Goal: Task Accomplishment & Management: Use online tool/utility

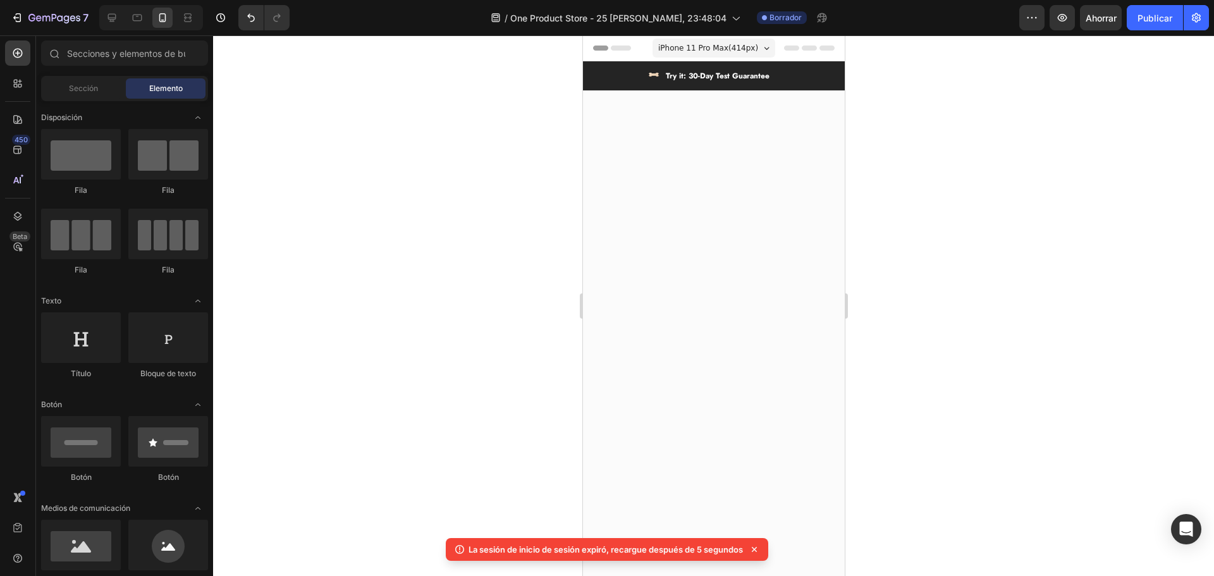
scroll to position [5015, 0]
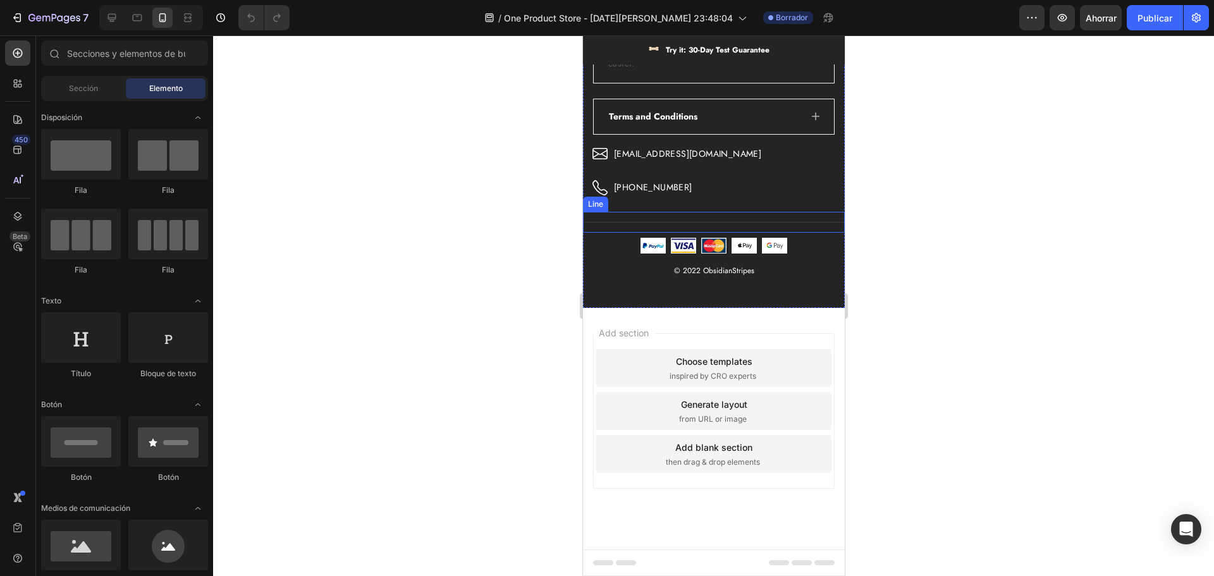
scroll to position [5065, 0]
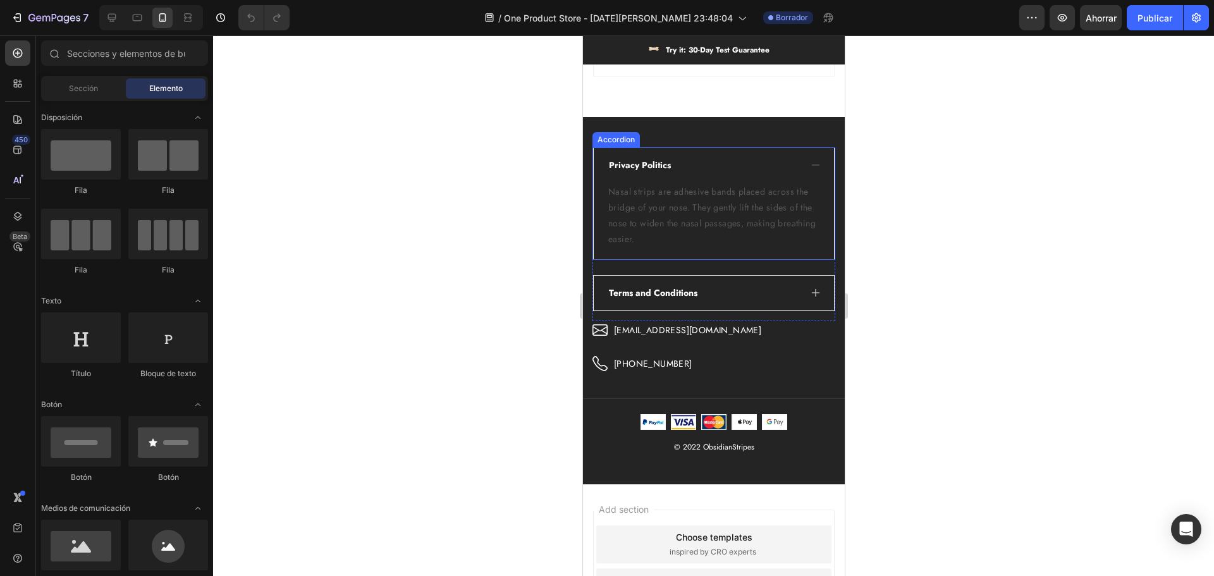
click at [751, 159] on div "Privacy Politics" at bounding box center [703, 165] width 194 height 17
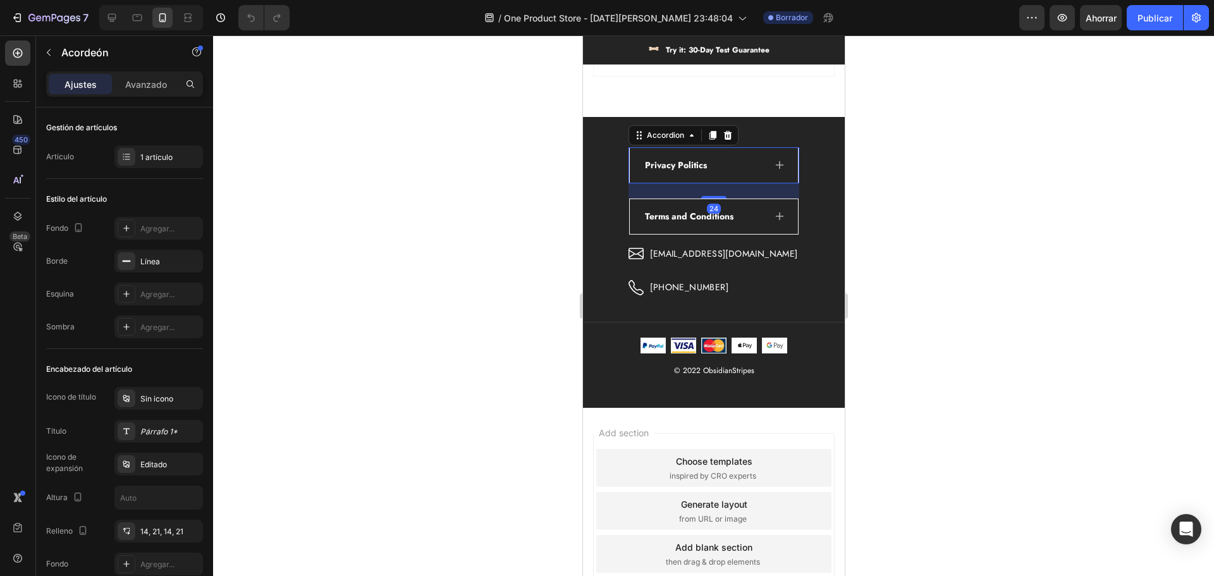
click at [465, 186] on div at bounding box center [713, 305] width 1001 height 541
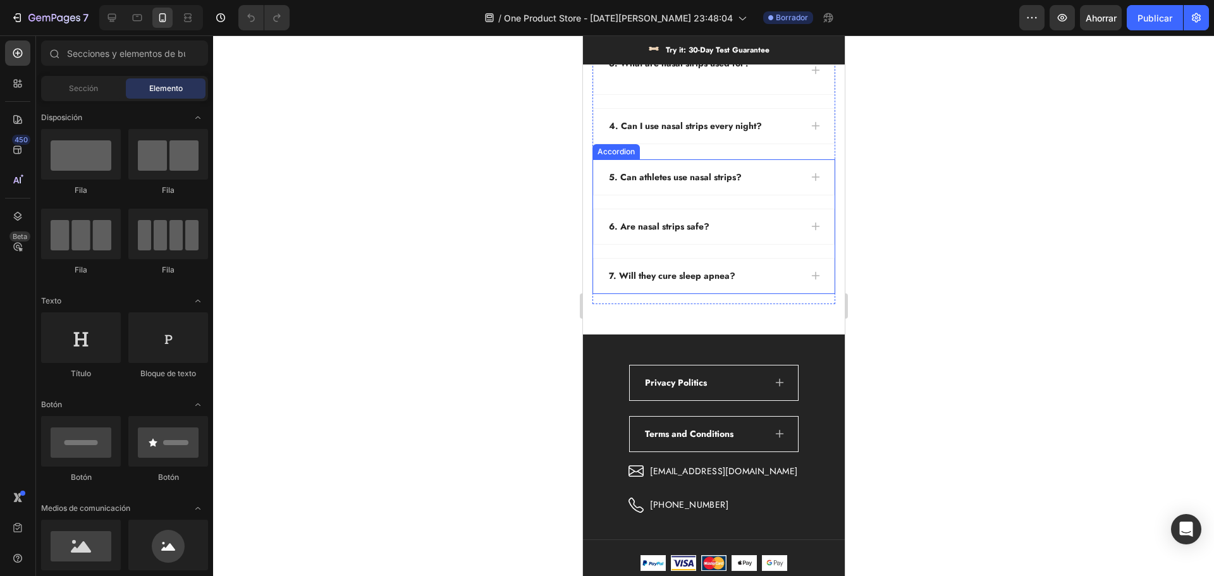
scroll to position [5002, 0]
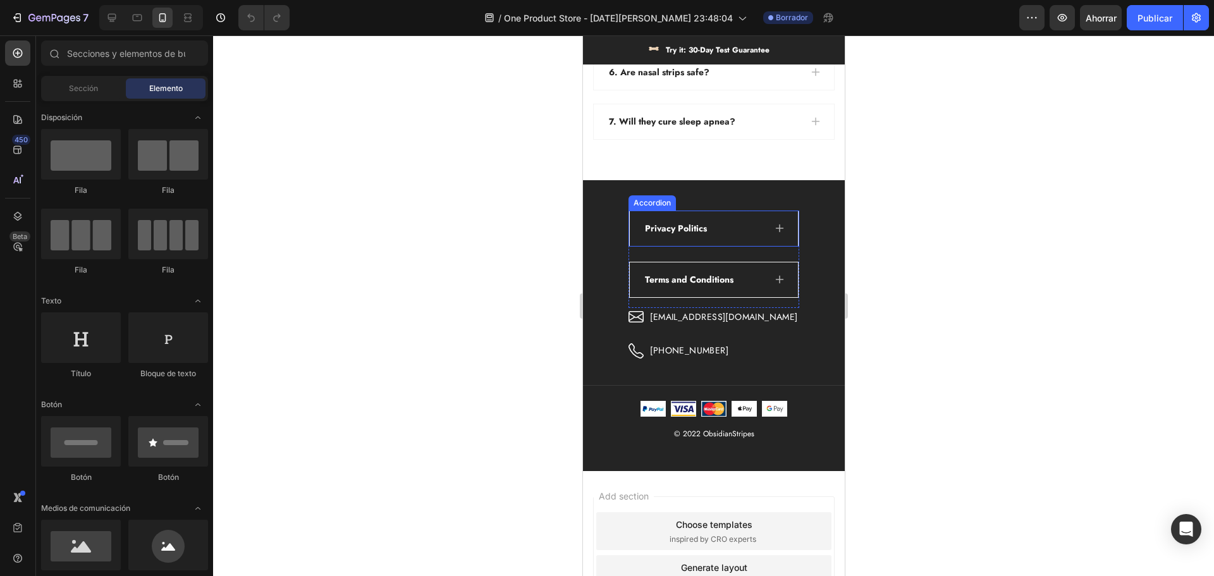
click at [739, 223] on div "Privacy Politics" at bounding box center [702, 228] width 121 height 17
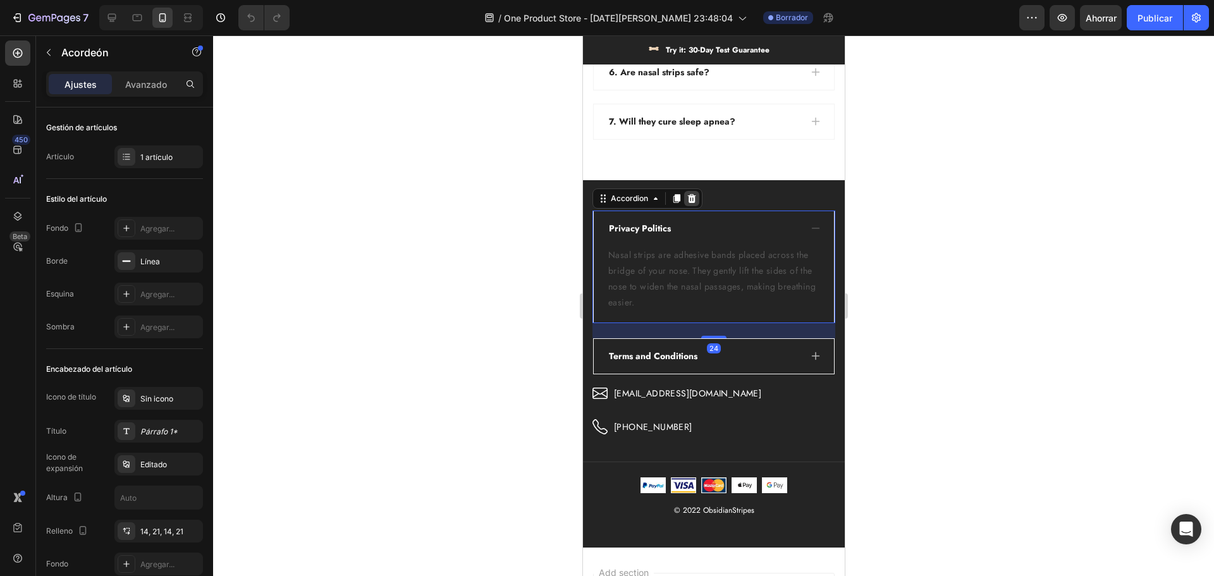
click at [690, 197] on icon at bounding box center [691, 198] width 8 height 9
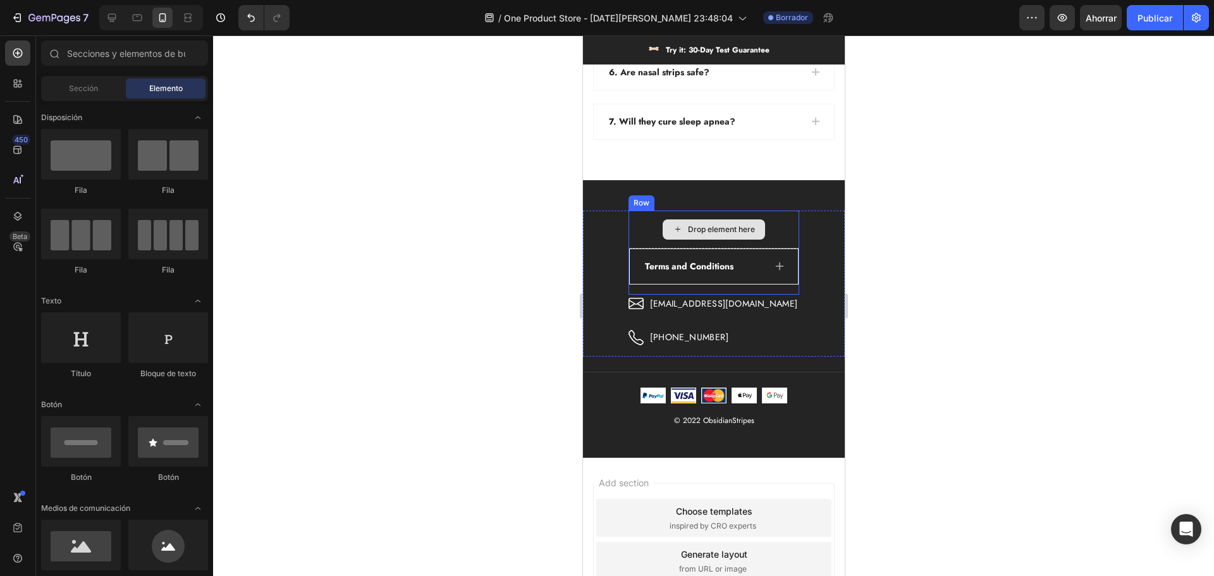
click at [698, 263] on span "Terms and Conditions" at bounding box center [688, 266] width 89 height 13
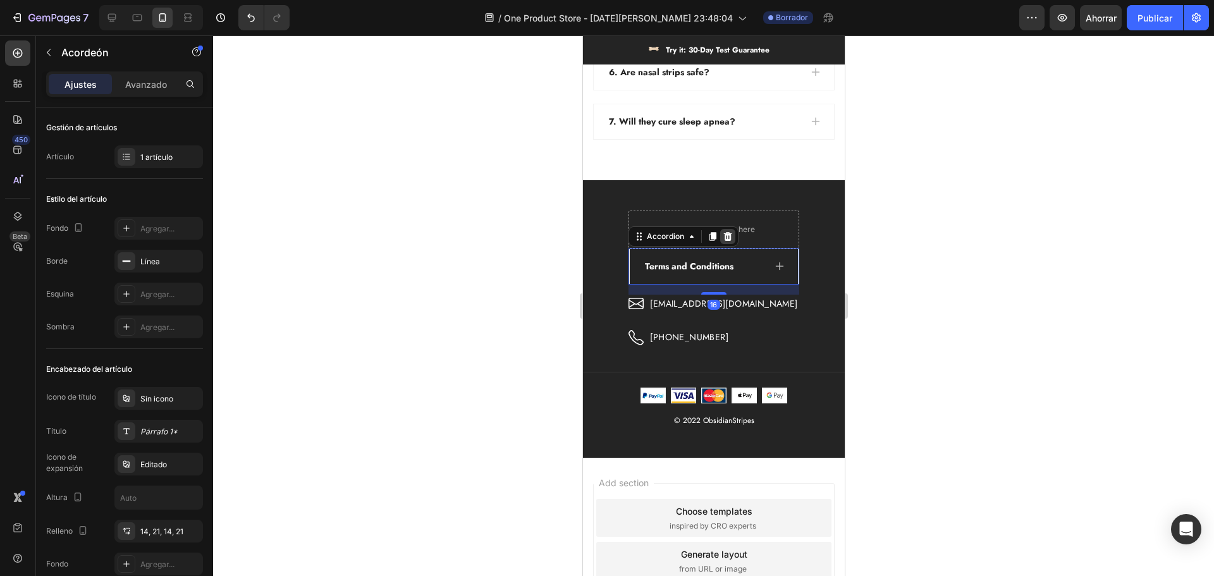
click at [732, 240] on icon at bounding box center [727, 236] width 8 height 9
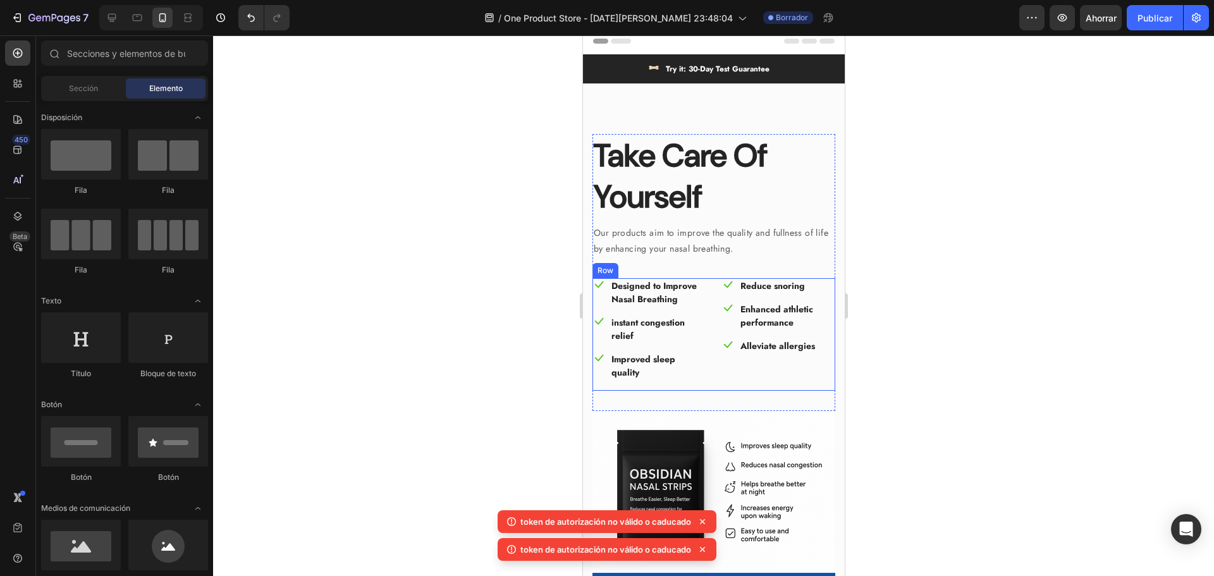
scroll to position [0, 0]
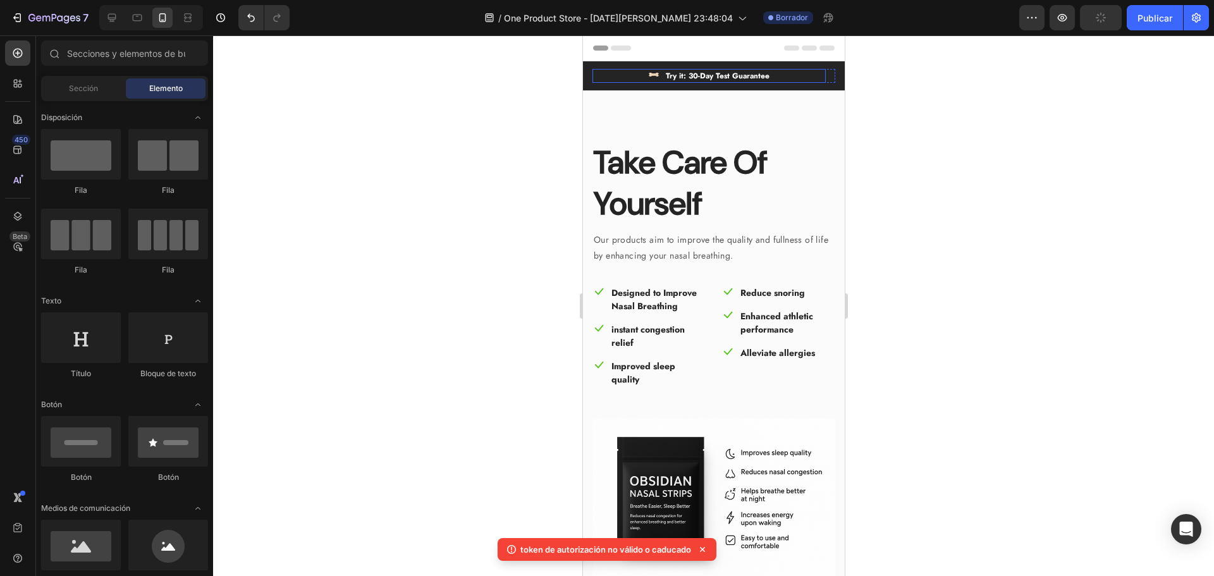
click at [811, 75] on div "Image Try it: 30-Day Test Guarantee Text block Row" at bounding box center [708, 76] width 233 height 14
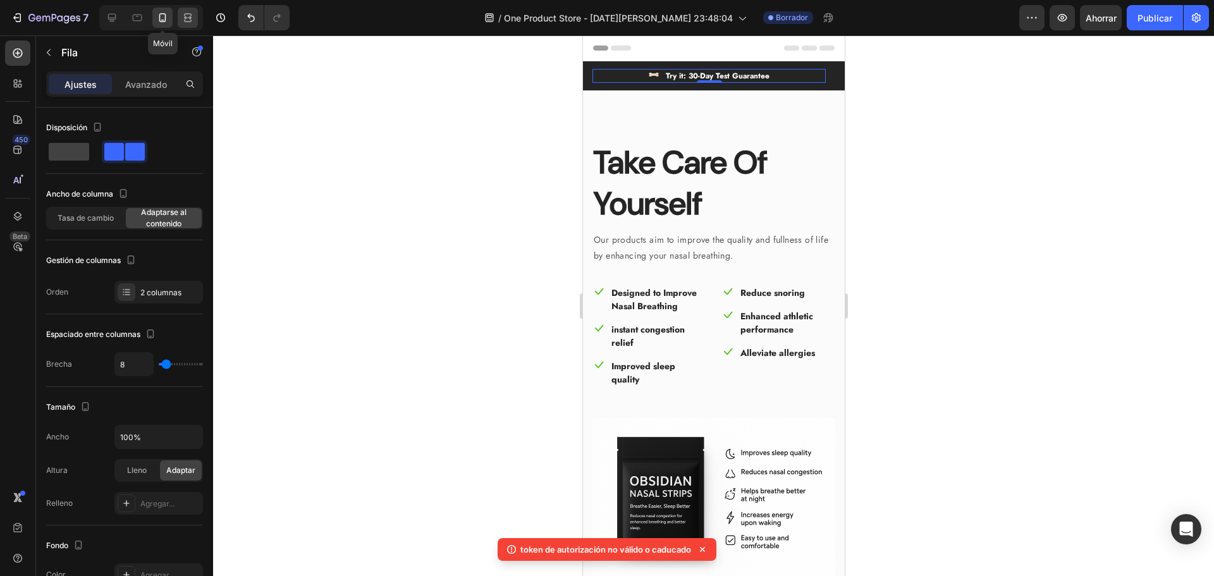
click at [187, 20] on icon at bounding box center [187, 17] width 13 height 13
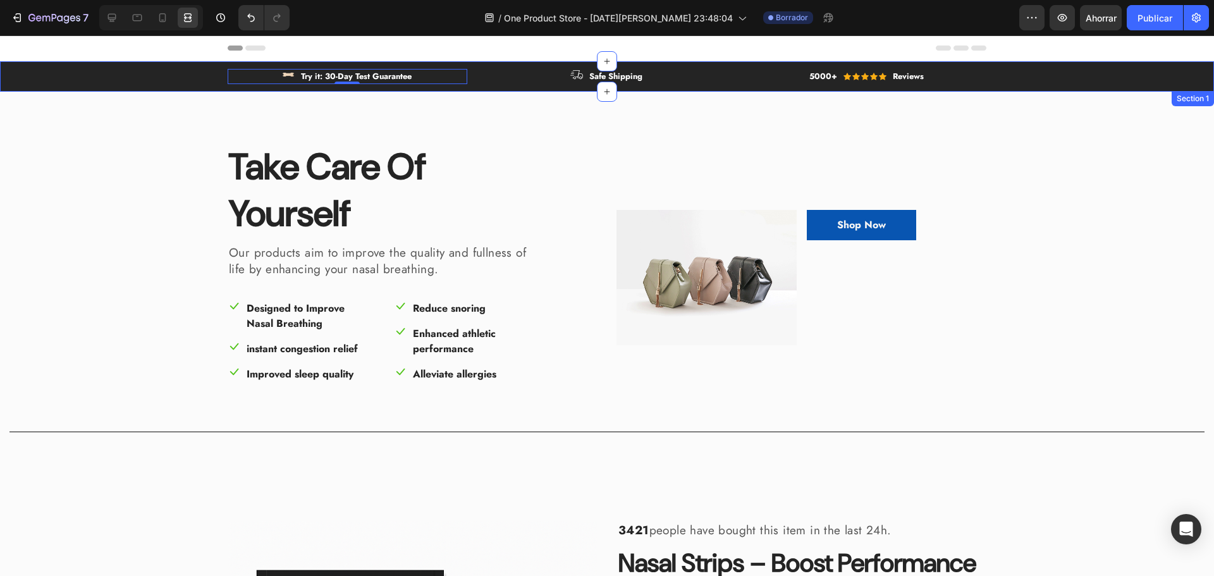
click at [178, 75] on div "Image Try it: 30-Day Test Guarantee Text block Row 0 Image Safe Shipping Text b…" at bounding box center [606, 76] width 1195 height 15
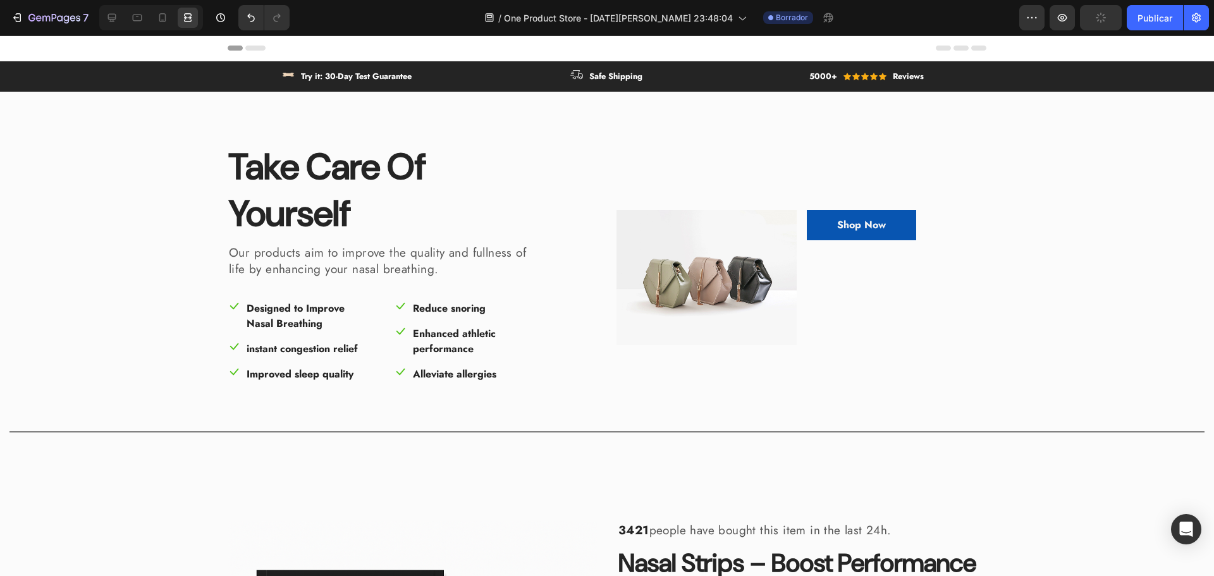
click at [237, 49] on icon at bounding box center [235, 48] width 15 height 5
click at [250, 48] on icon at bounding box center [255, 48] width 20 height 5
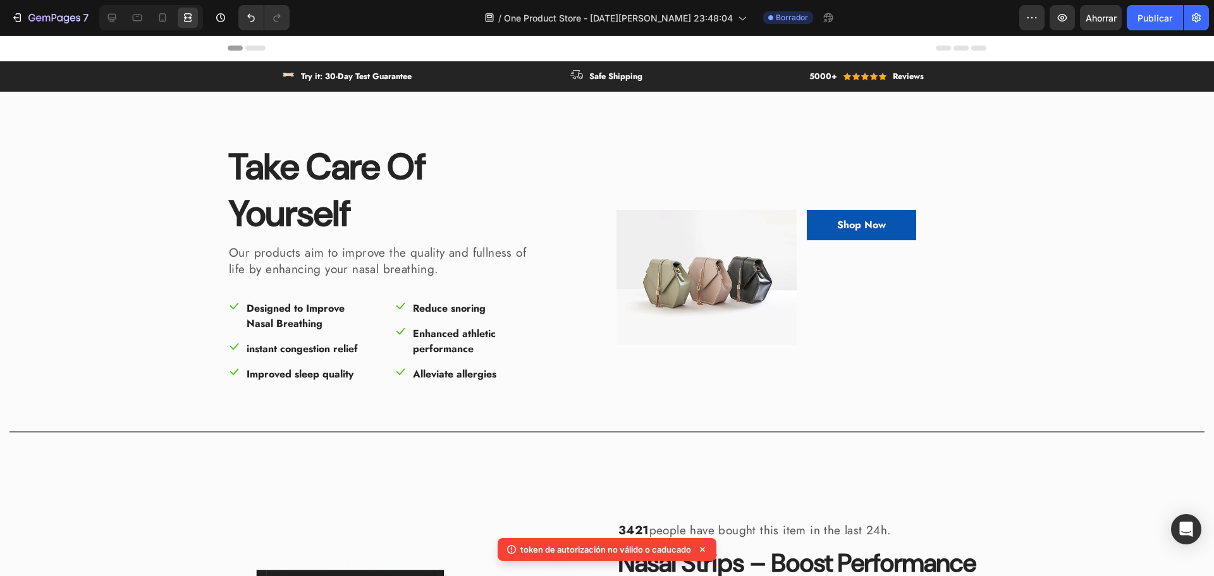
drag, startPoint x: 264, startPoint y: 46, endPoint x: 185, endPoint y: 40, distance: 79.9
click at [185, 40] on div "Header" at bounding box center [607, 48] width 1214 height 26
click at [29, 47] on span "Header" at bounding box center [38, 48] width 28 height 13
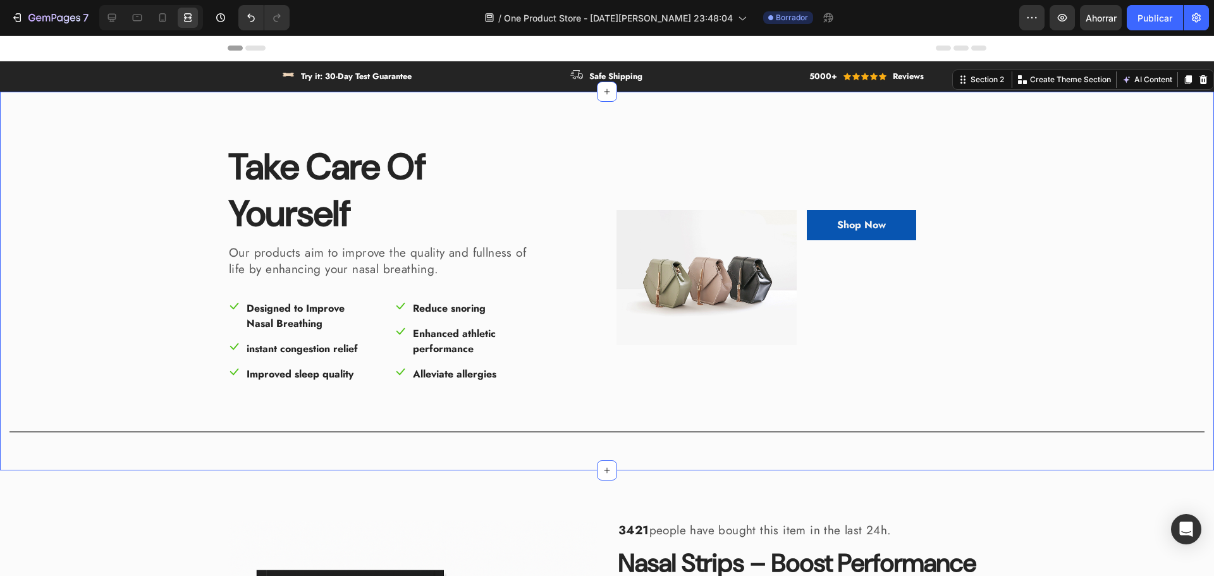
click at [75, 133] on div "Take Care Of Yourself Heading Our products aim to improve the quality and fulln…" at bounding box center [607, 281] width 1214 height 379
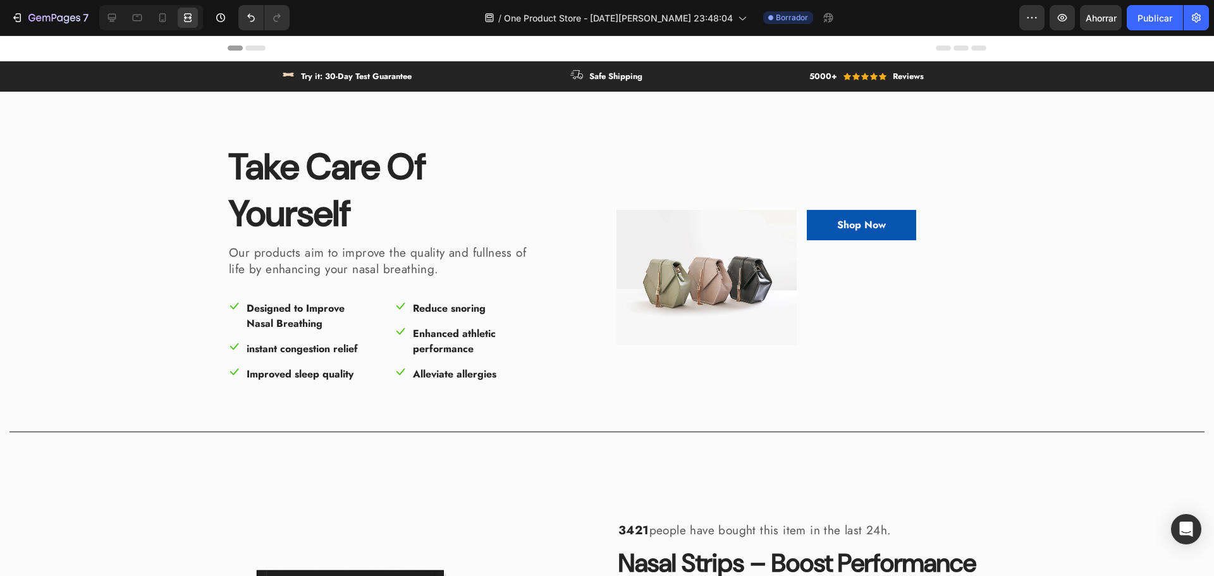
click at [147, 46] on div "Header" at bounding box center [607, 48] width 1214 height 26
click at [561, 44] on div "Header" at bounding box center [607, 47] width 759 height 25
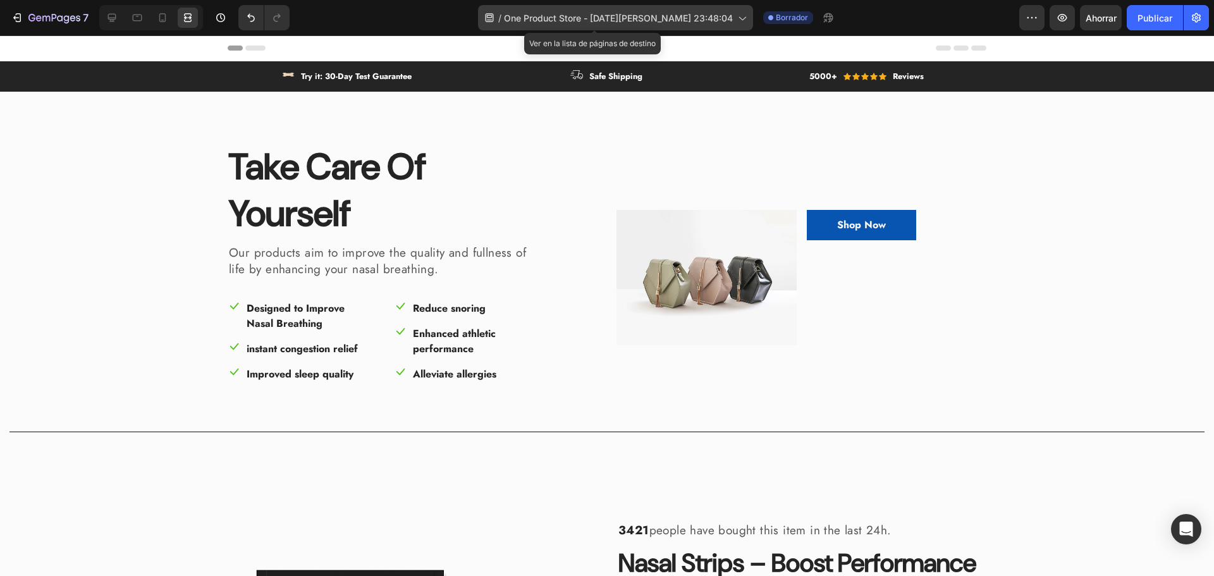
click at [682, 14] on font "One Product Store - 25 [PERSON_NAME], 23:48:04" at bounding box center [618, 18] width 229 height 11
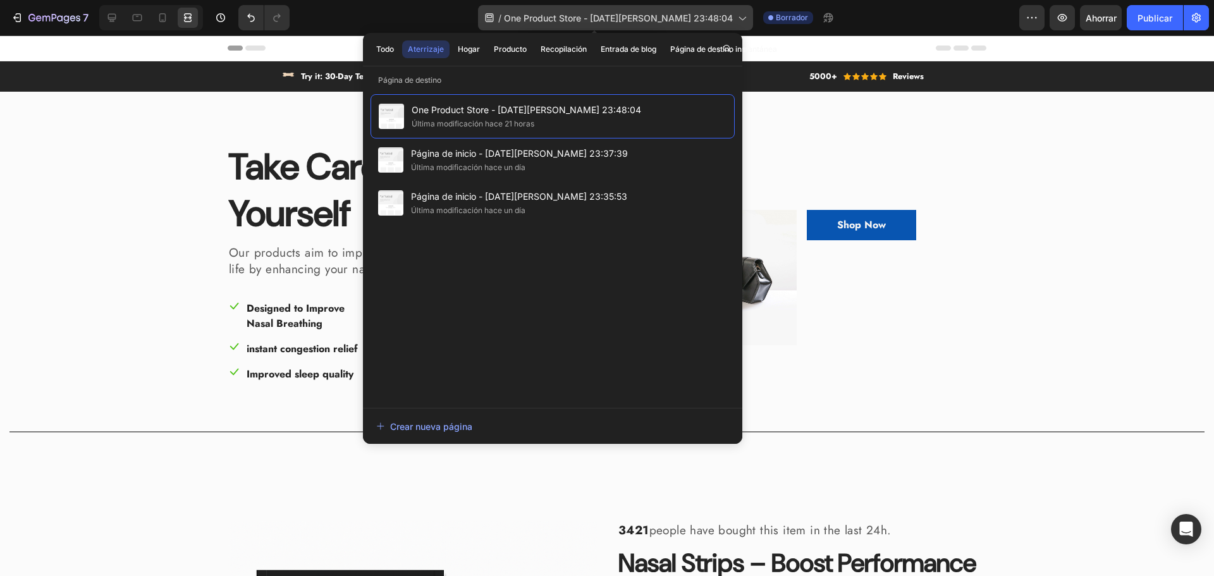
click at [682, 14] on font "One Product Store - 25 [PERSON_NAME], 23:48:04" at bounding box center [618, 18] width 229 height 11
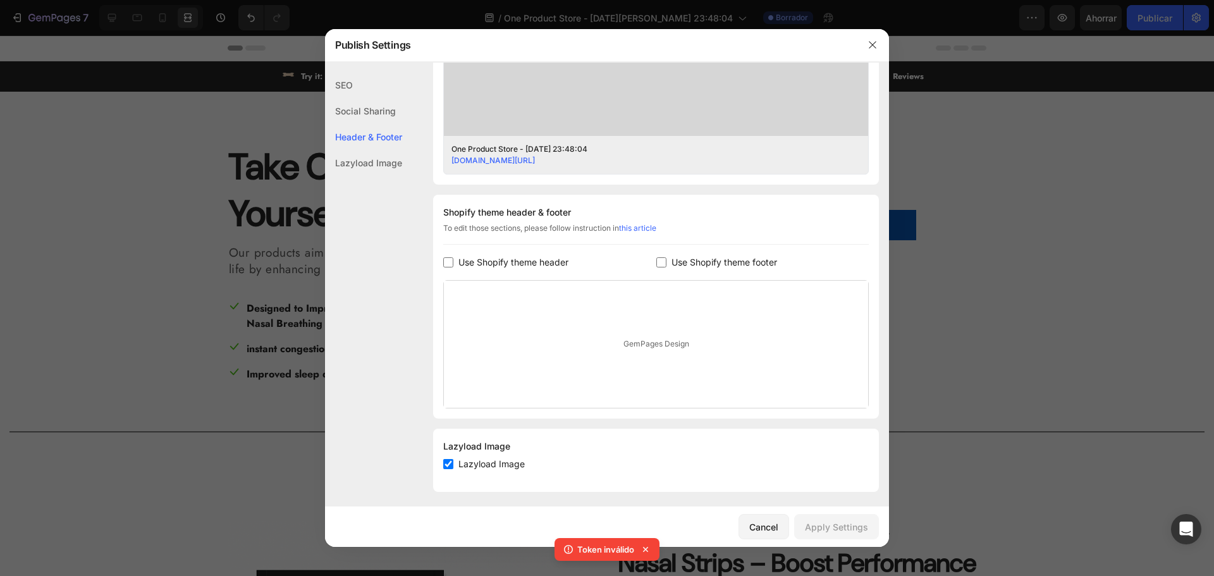
scroll to position [477, 0]
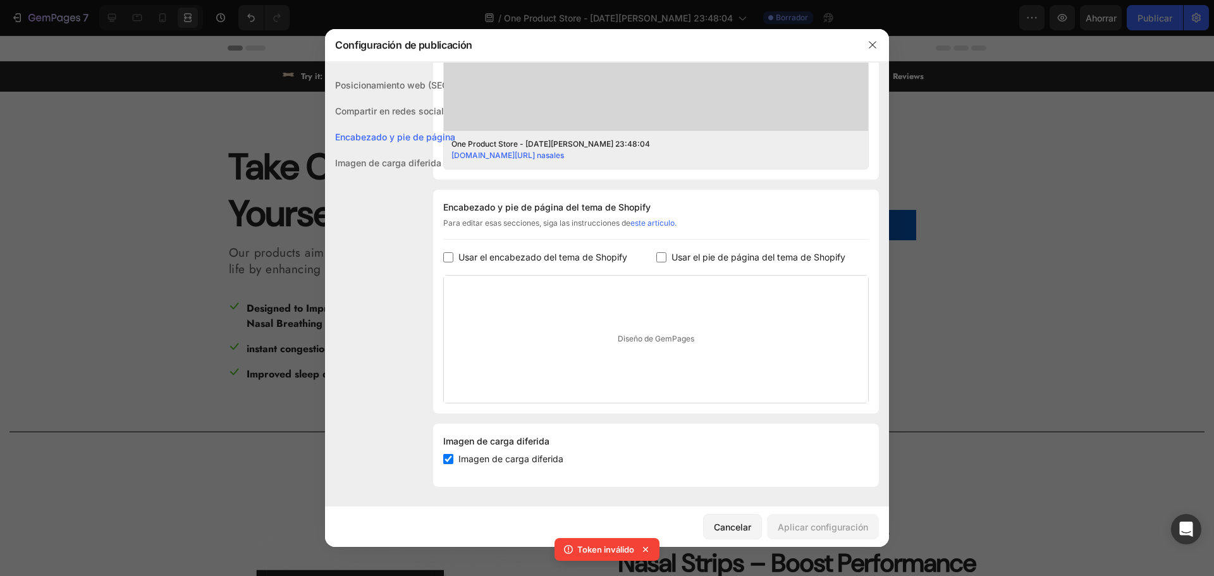
click at [694, 257] on font "Usar el pie de página del tema de Shopify" at bounding box center [759, 257] width 174 height 11
checkbox input "true"
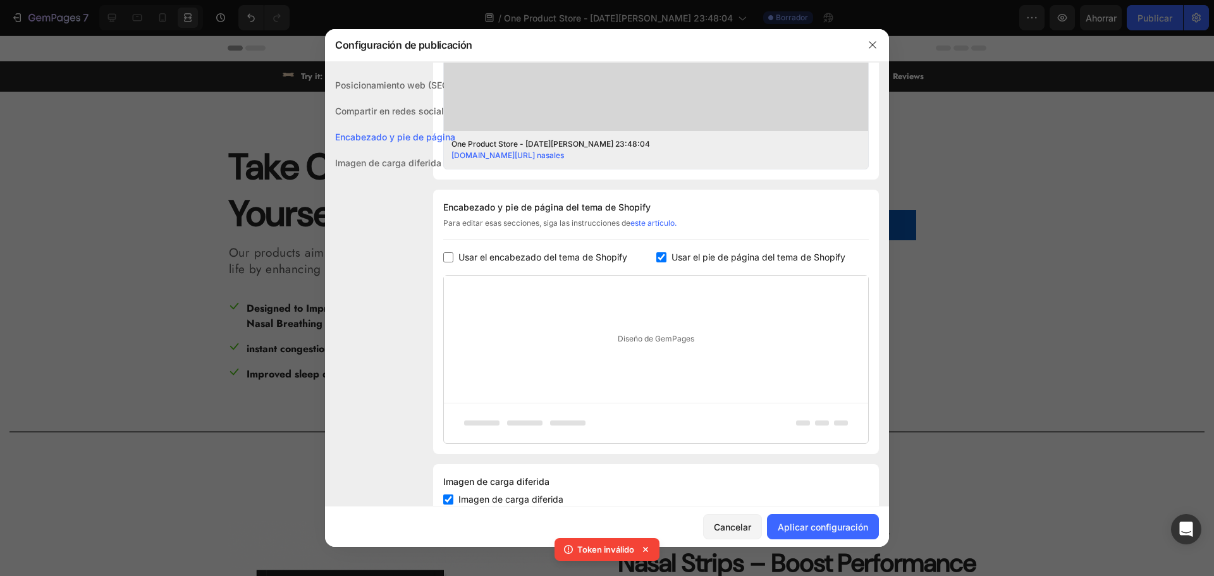
click at [581, 257] on font "Usar el encabezado del tema de Shopify" at bounding box center [542, 257] width 169 height 11
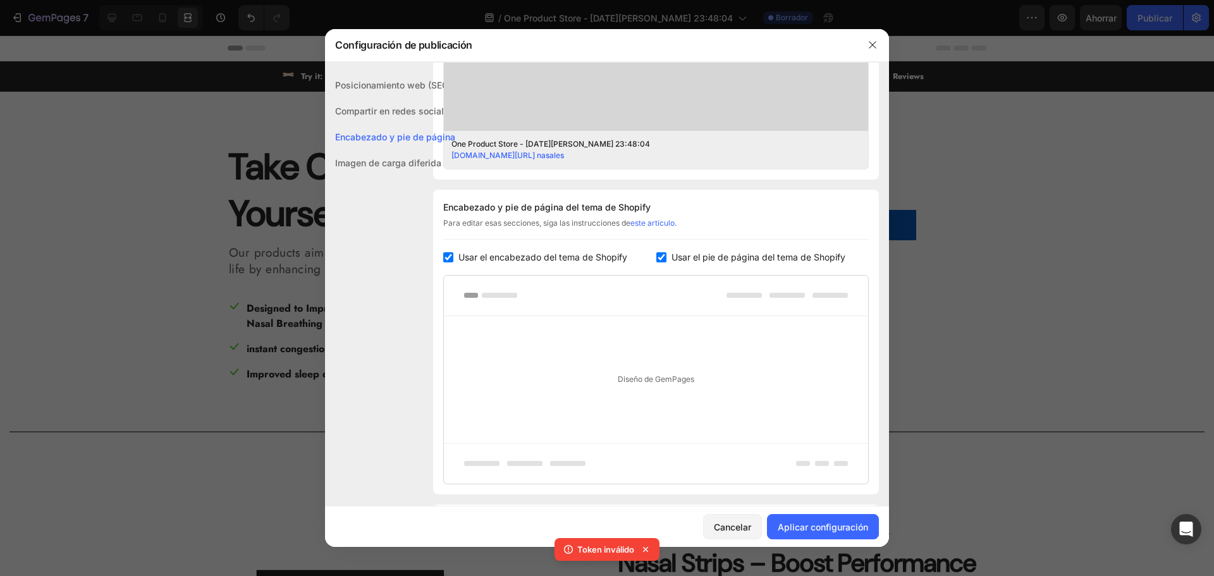
click at [584, 254] on font "Usar el encabezado del tema de Shopify" at bounding box center [542, 257] width 169 height 11
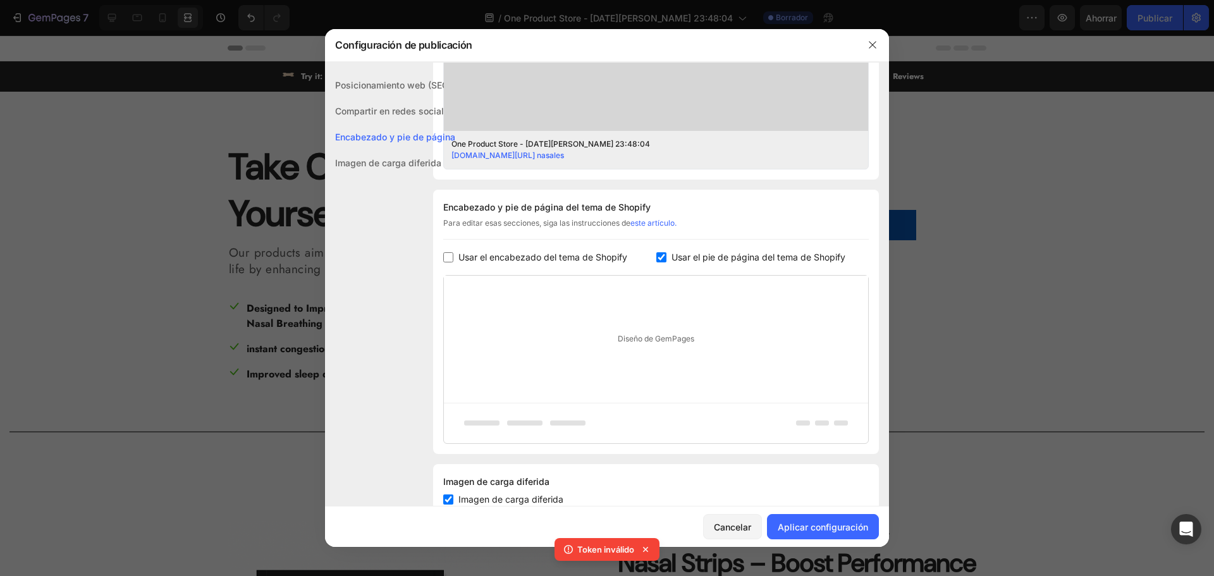
click at [588, 252] on font "Usar el encabezado del tema de Shopify" at bounding box center [542, 257] width 169 height 11
checkbox input "true"
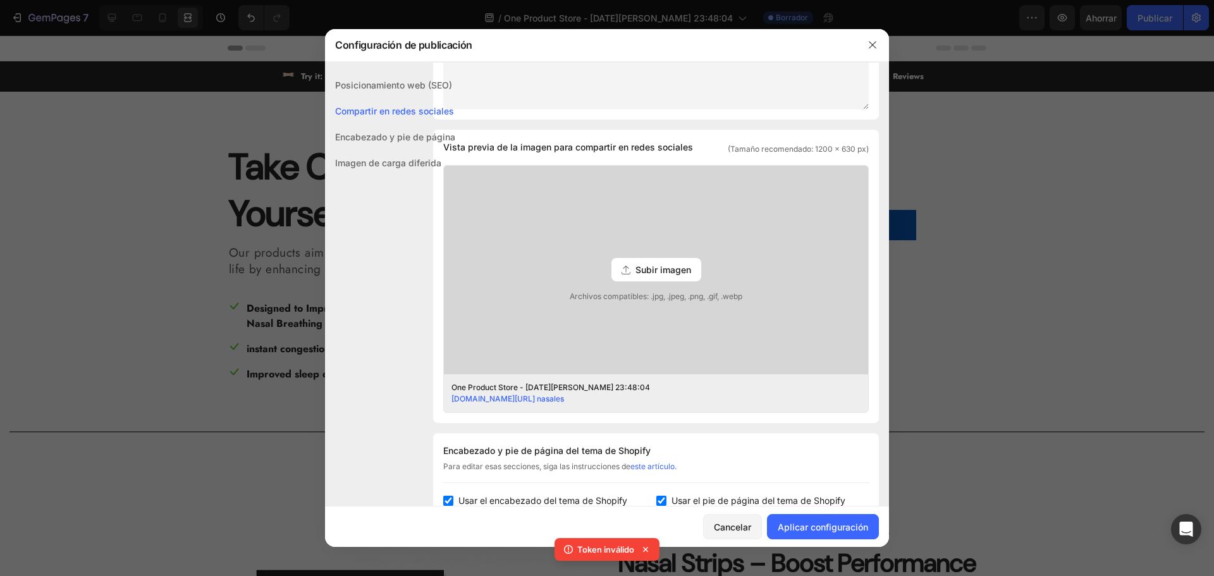
scroll to position [224, 0]
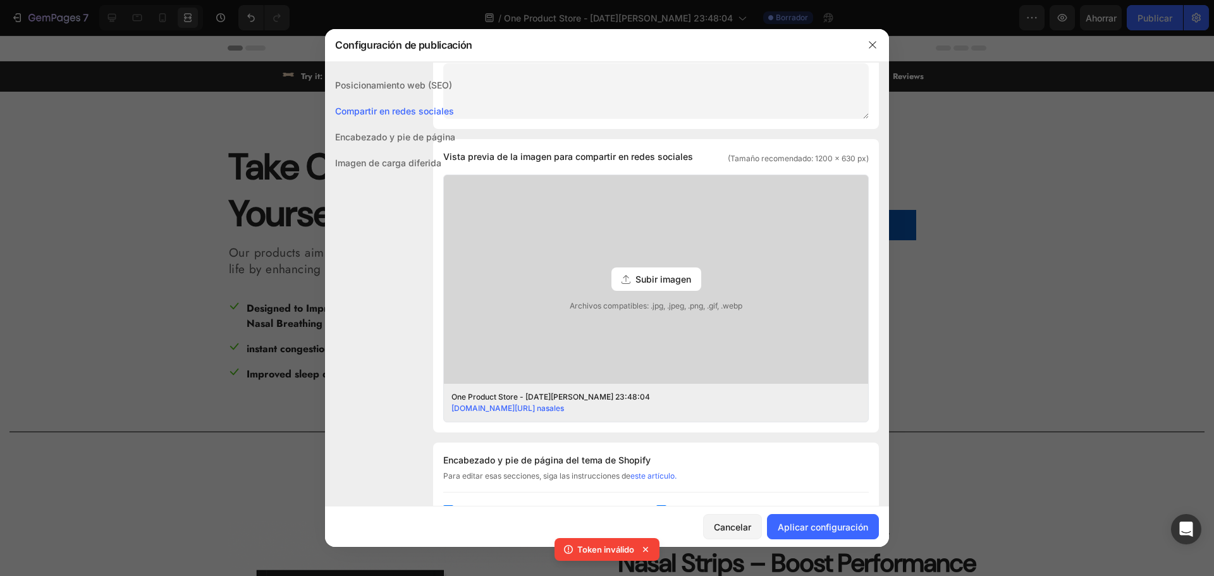
click at [675, 278] on font "Subir imagen" at bounding box center [664, 279] width 56 height 11
click at [0, 0] on input "Subir imagen Archivos compatibles: .jpg, .jpeg, .png, .gif, .webp" at bounding box center [0, 0] width 0 height 0
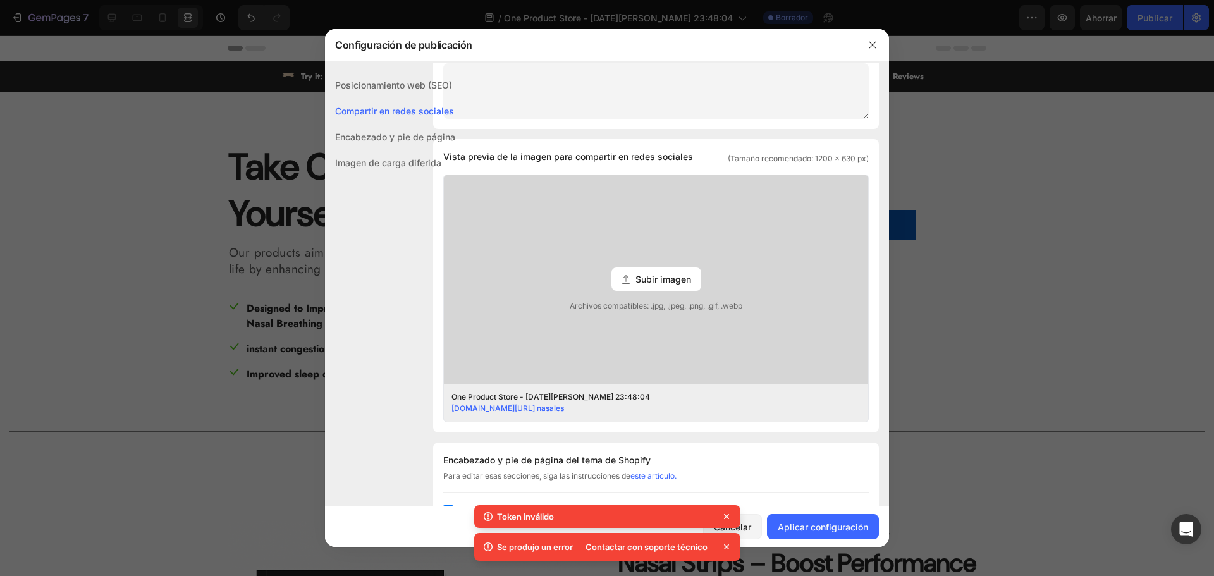
click at [654, 545] on font "Contactar con soporte técnico" at bounding box center [647, 547] width 122 height 10
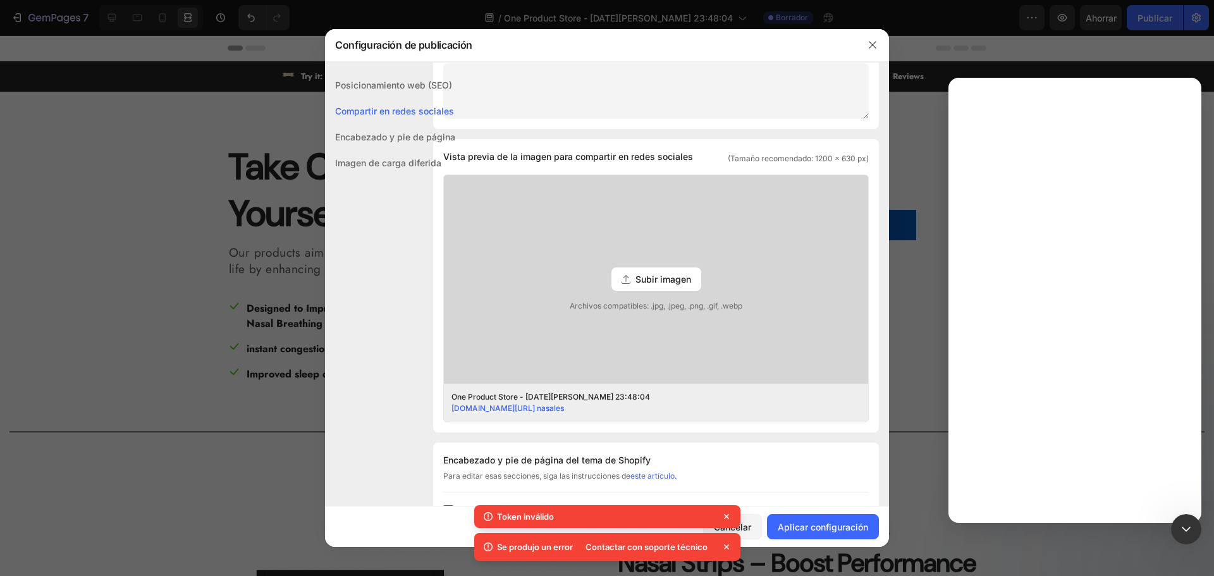
scroll to position [0, 0]
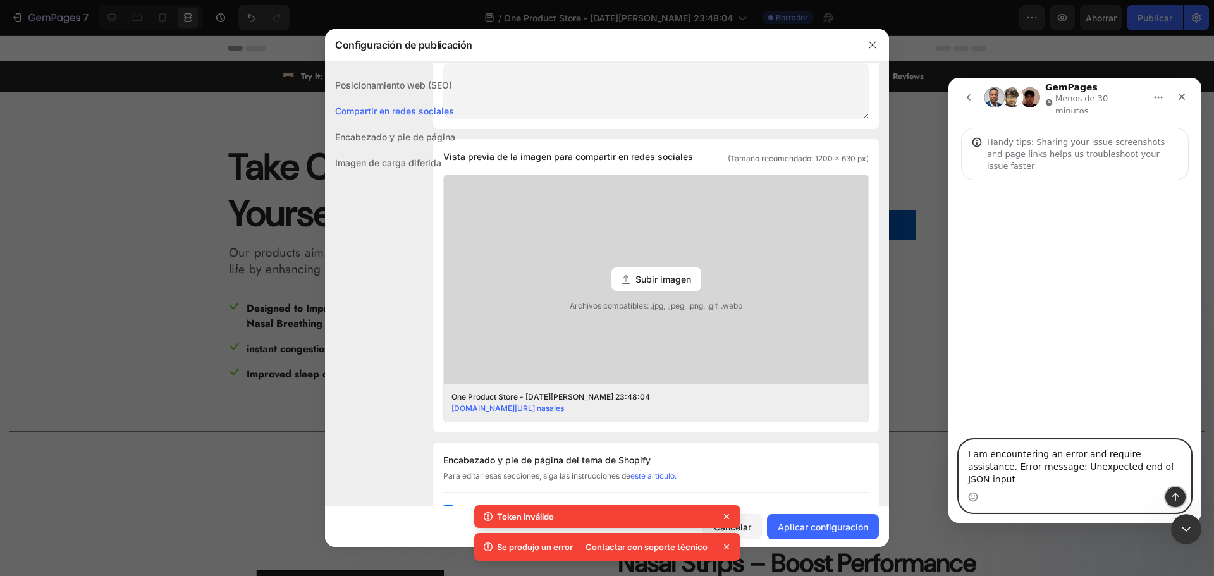
click at [1177, 493] on icon "Enviar un mensaje…" at bounding box center [1176, 497] width 10 height 10
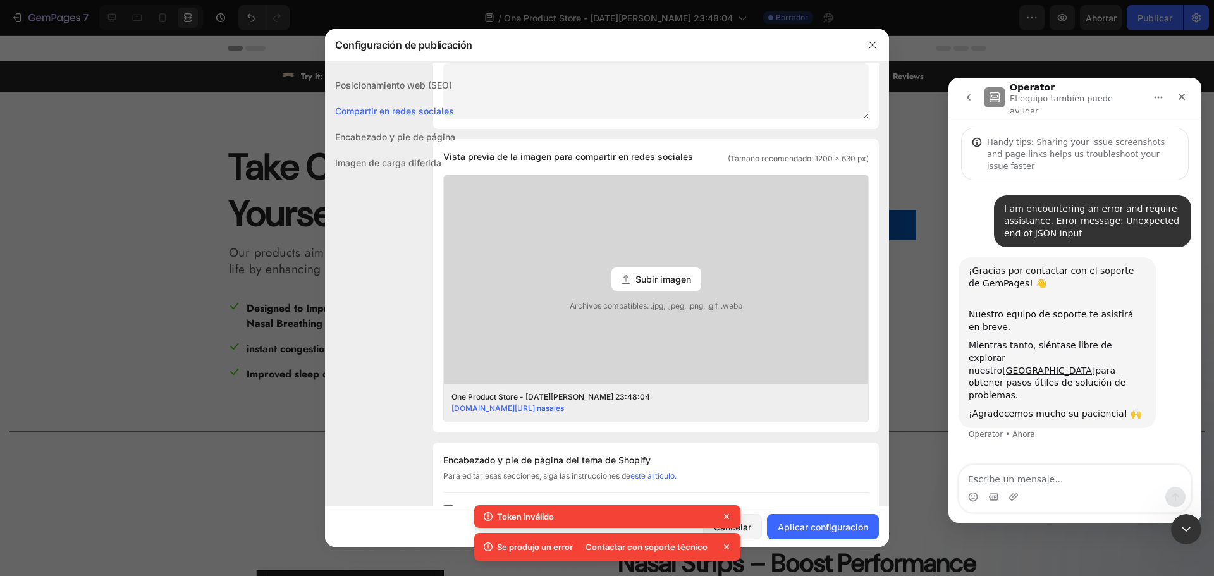
click at [626, 275] on div "Subir imagen" at bounding box center [657, 278] width 90 height 23
click at [0, 0] on input "Subir imagen Archivos compatibles: .jpg, .jpeg, .png, .gif, .webp" at bounding box center [0, 0] width 0 height 0
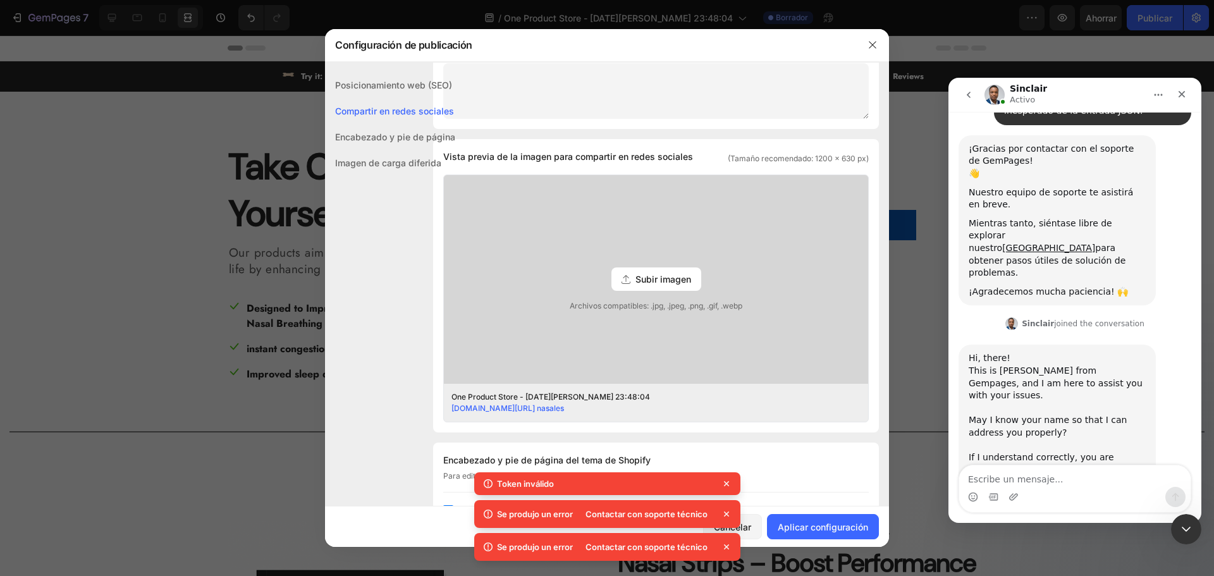
scroll to position [150, 0]
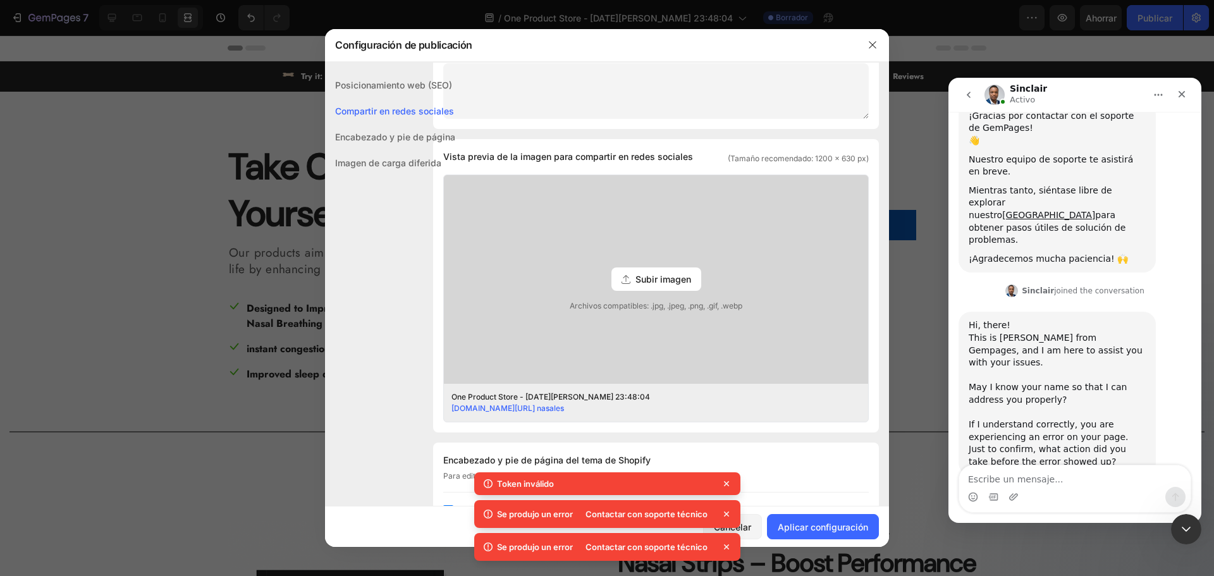
click at [656, 276] on font "Subir imagen" at bounding box center [664, 279] width 56 height 11
click at [0, 0] on input "Subir imagen Archivos compatibles: .jpg, .jpeg, .png, .gif, .webp" at bounding box center [0, 0] width 0 height 0
click at [1178, 94] on icon "Cerrar" at bounding box center [1182, 94] width 10 height 10
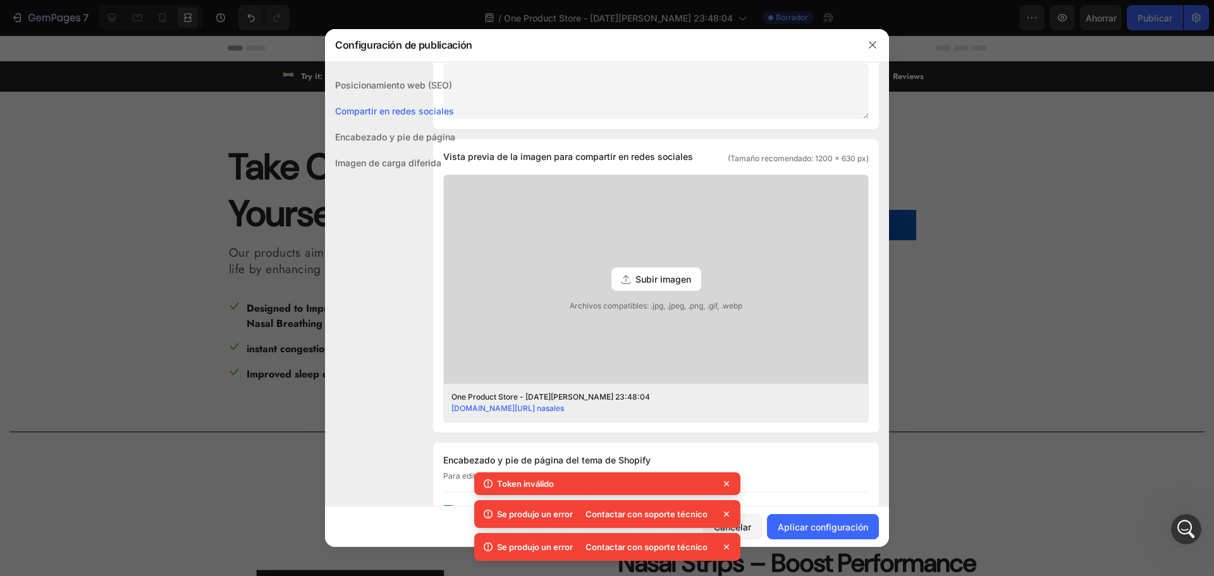
scroll to position [137, 0]
click at [727, 483] on icon at bounding box center [726, 483] width 5 height 5
click at [728, 483] on icon at bounding box center [726, 481] width 5 height 5
click at [727, 507] on div "Contactar con soporte técnico" at bounding box center [655, 514] width 155 height 18
click at [725, 515] on icon at bounding box center [726, 514] width 5 height 5
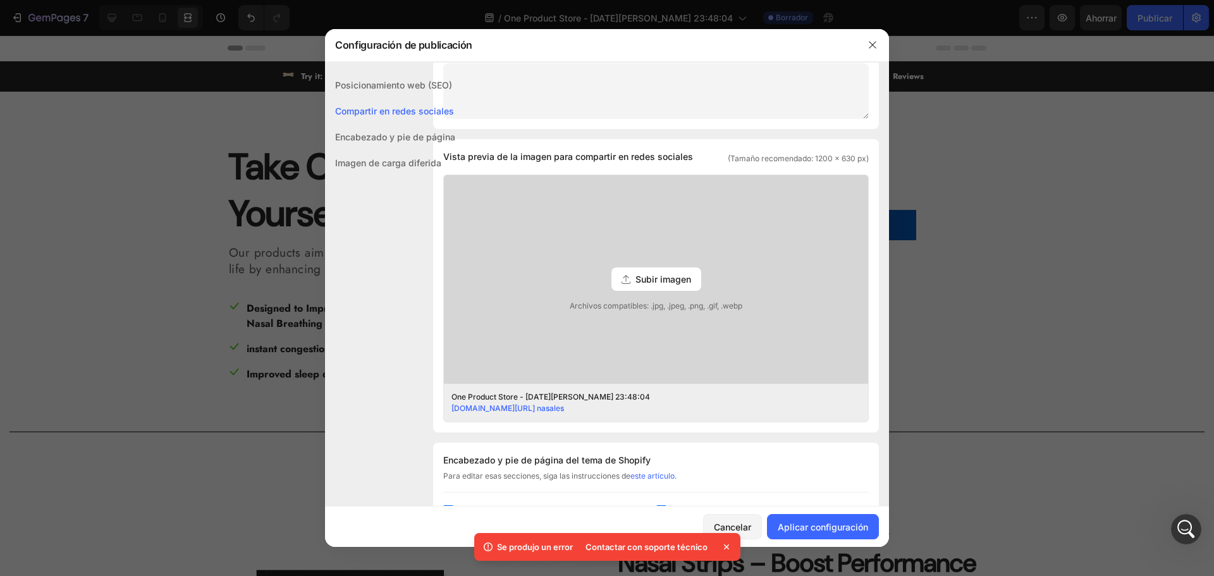
click at [727, 544] on icon at bounding box center [726, 547] width 13 height 13
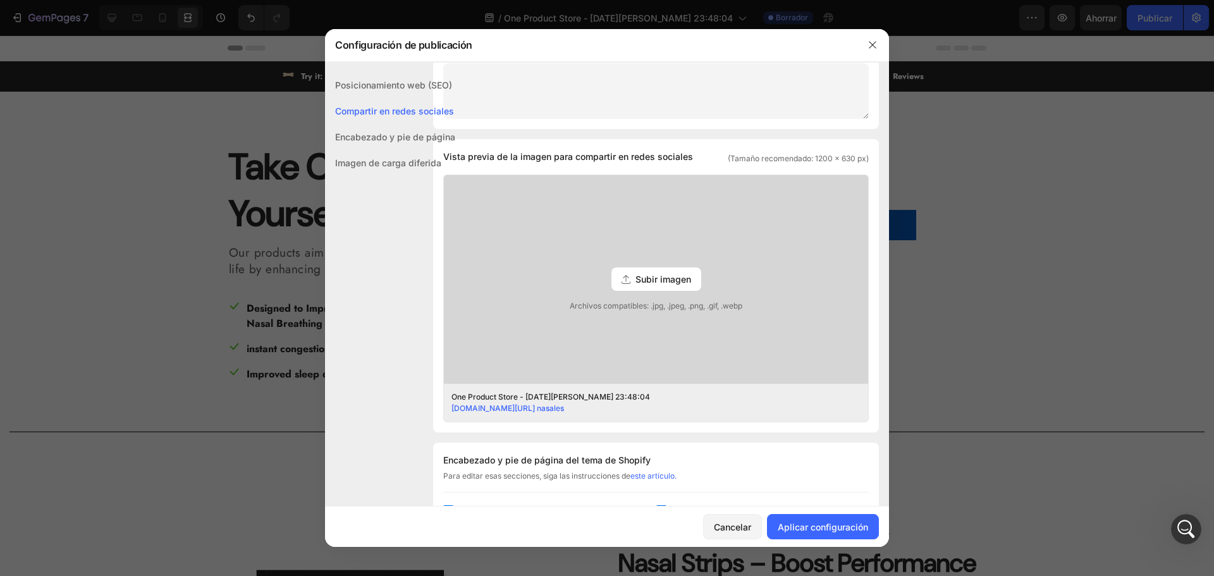
click at [565, 329] on div "Subir imagen Archivos compatibles: .jpg, .jpeg, .png, .gif, .webp" at bounding box center [656, 279] width 424 height 209
click at [0, 0] on input "Subir imagen Archivos compatibles: .jpg, .jpeg, .png, .gif, .webp" at bounding box center [0, 0] width 0 height 0
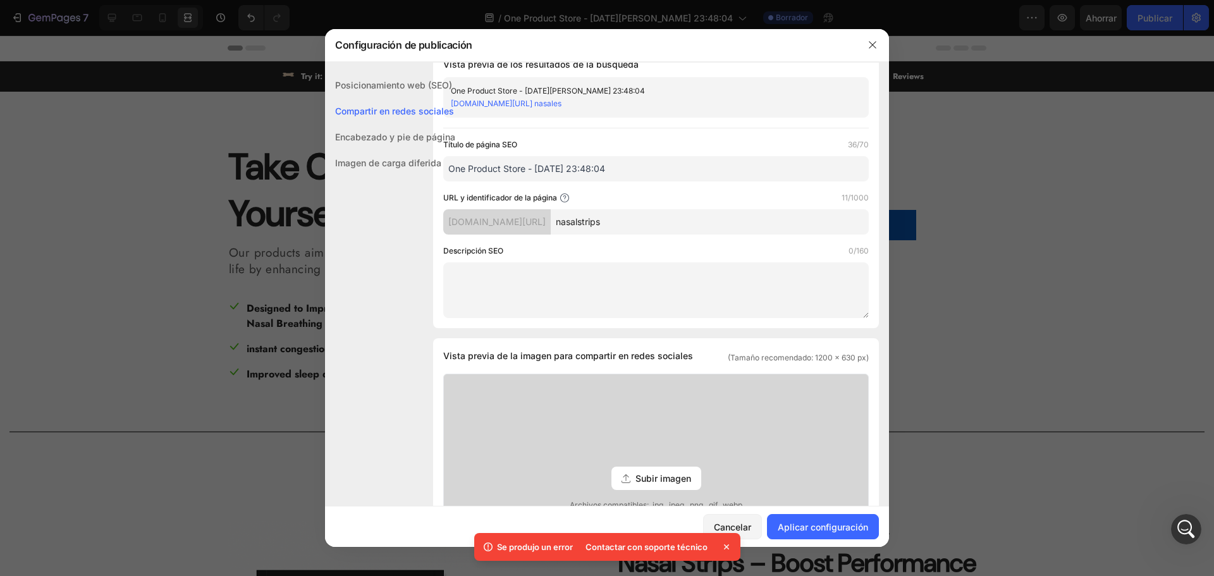
scroll to position [0, 0]
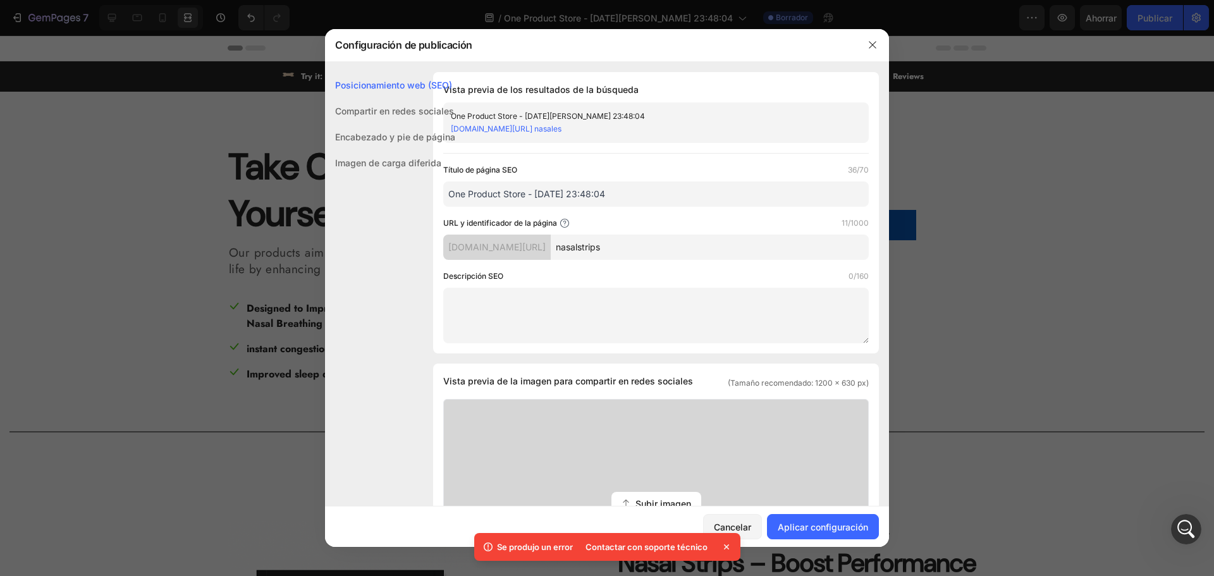
click at [532, 314] on textarea at bounding box center [656, 316] width 426 height 56
click at [620, 188] on input "One Product Store - Aug 25, 23:48:04" at bounding box center [656, 193] width 426 height 25
drag, startPoint x: 633, startPoint y: 194, endPoint x: 347, endPoint y: 194, distance: 286.5
click at [347, 194] on div "Posicionamiento web (SEO) Compartir en redes sociales Encabezado y pie de págin…" at bounding box center [607, 563] width 564 height 983
paste input "Nasal Strips – Boost Performance & Sleep Better"
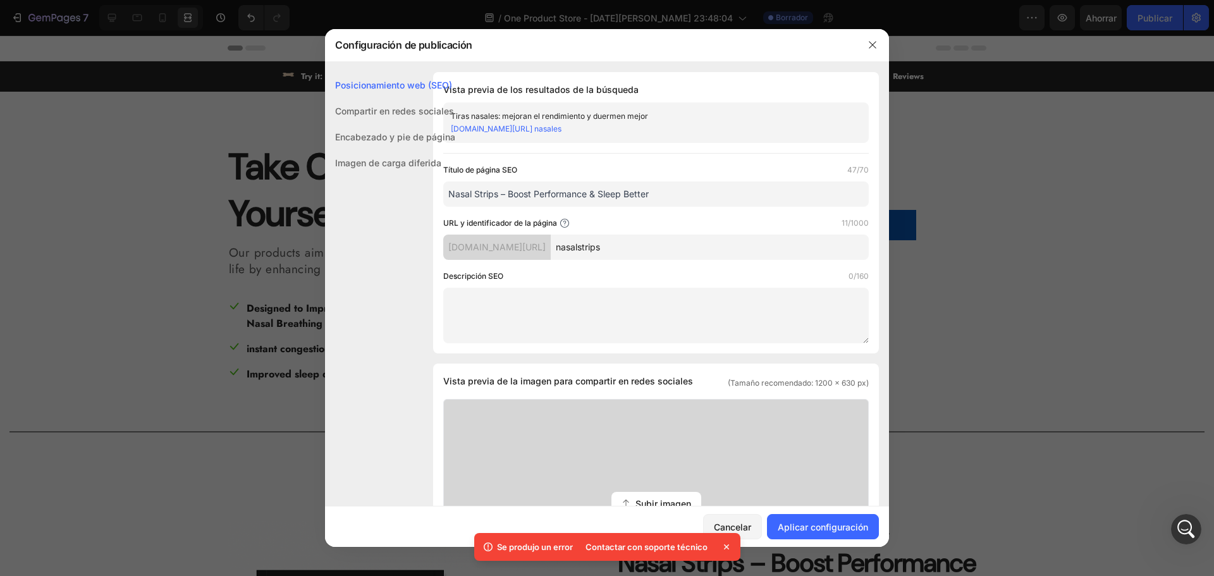
type input "Nasal Strips – Boost Performance & Sleep Better"
click at [525, 256] on div "[DOMAIN_NAME][URL]" at bounding box center [497, 247] width 108 height 25
click at [645, 249] on input "nasalstrips" at bounding box center [710, 247] width 318 height 25
click at [526, 307] on textarea at bounding box center [656, 316] width 426 height 56
click at [503, 290] on textarea at bounding box center [656, 316] width 426 height 56
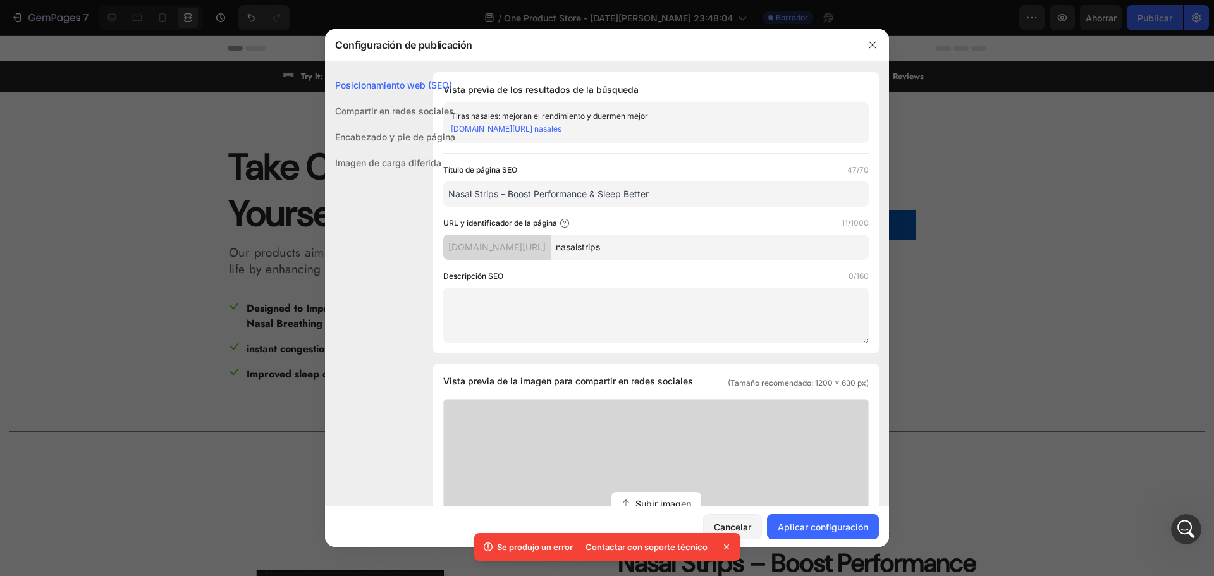
paste textarea "Abre tus vías respiratorias, aumenta tu resistencia y duerme más profundamente …"
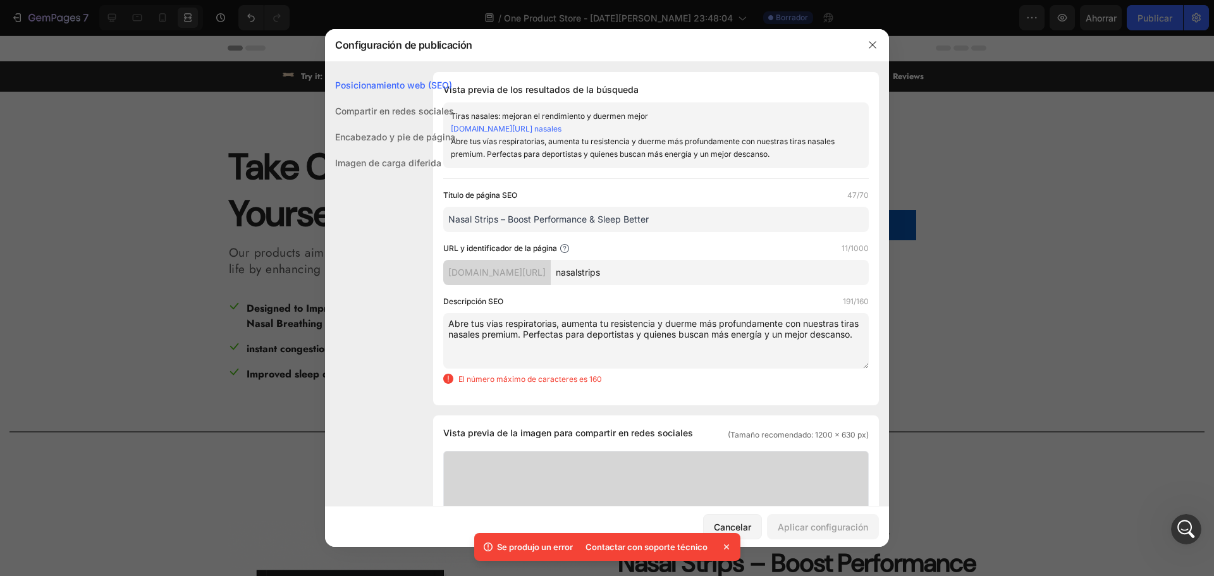
drag, startPoint x: 510, startPoint y: 344, endPoint x: 617, endPoint y: 336, distance: 107.8
click at [545, 336] on textarea "Abre tus vías respiratorias, aumenta tu resistencia y duerme más profundamente …" at bounding box center [656, 341] width 426 height 56
click at [656, 333] on textarea "Abre tus vías respiratorias, aumenta tu resistencia y duerme más profundamente …" at bounding box center [656, 341] width 426 height 56
drag, startPoint x: 656, startPoint y: 333, endPoint x: 581, endPoint y: 345, distance: 76.3
click at [581, 345] on textarea "Abre tus vías respiratorias, aumenta tu resistencia y duerme más profundamente …" at bounding box center [656, 341] width 426 height 56
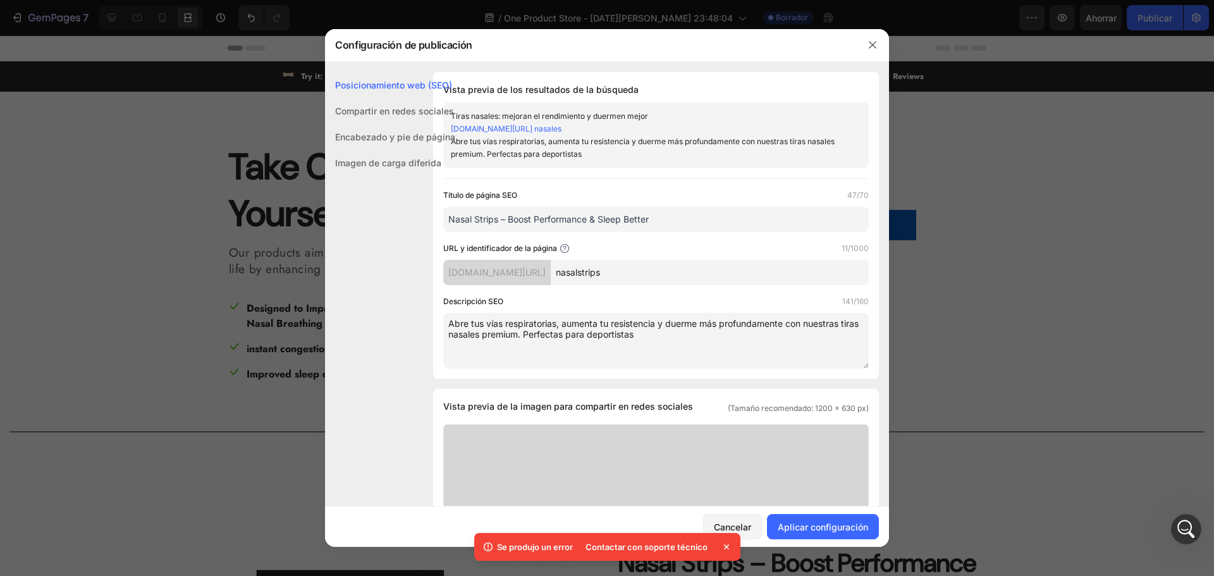
click at [544, 337] on textarea "Abre tus vías respiratorias, aumenta tu resistencia y duerme más profundamente …" at bounding box center [656, 341] width 426 height 56
click at [546, 336] on textarea "Abre tus vías respiratorias, aumenta tu resistencia y duerme más profundamente …" at bounding box center [656, 341] width 426 height 56
click at [669, 338] on textarea "Abre tus vías respiratorias, aumenta tu resistencia y duerme más profundamente …" at bounding box center [656, 341] width 426 height 56
type textarea "Abre tus vías respiratorias, aumenta tu resistencia y duerme más profundamente …"
click at [398, 116] on font "Compartir en redes sociales" at bounding box center [394, 111] width 119 height 11
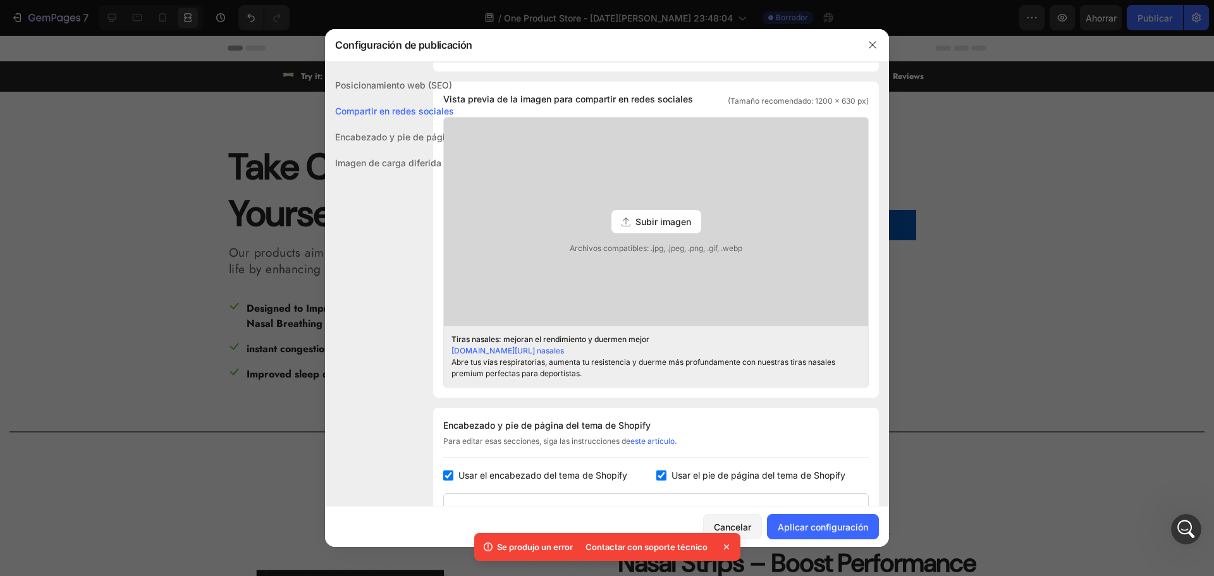
scroll to position [314, 0]
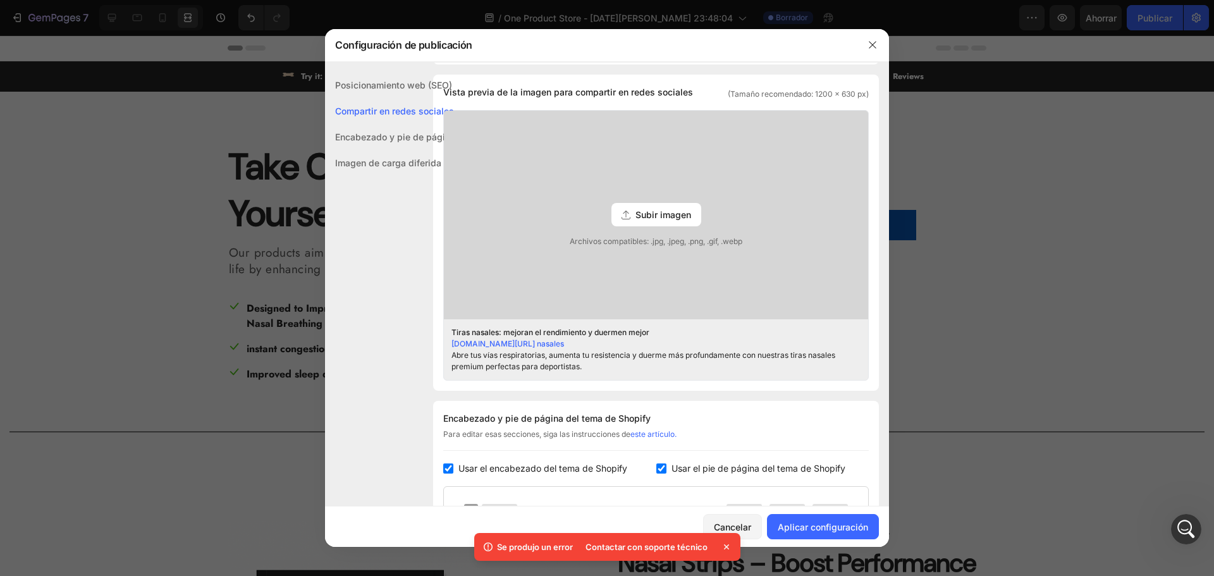
click at [644, 218] on font "Subir imagen" at bounding box center [664, 214] width 56 height 11
click at [0, 0] on input "Subir imagen Archivos compatibles: .jpg, .jpeg, .png, .gif, .webp" at bounding box center [0, 0] width 0 height 0
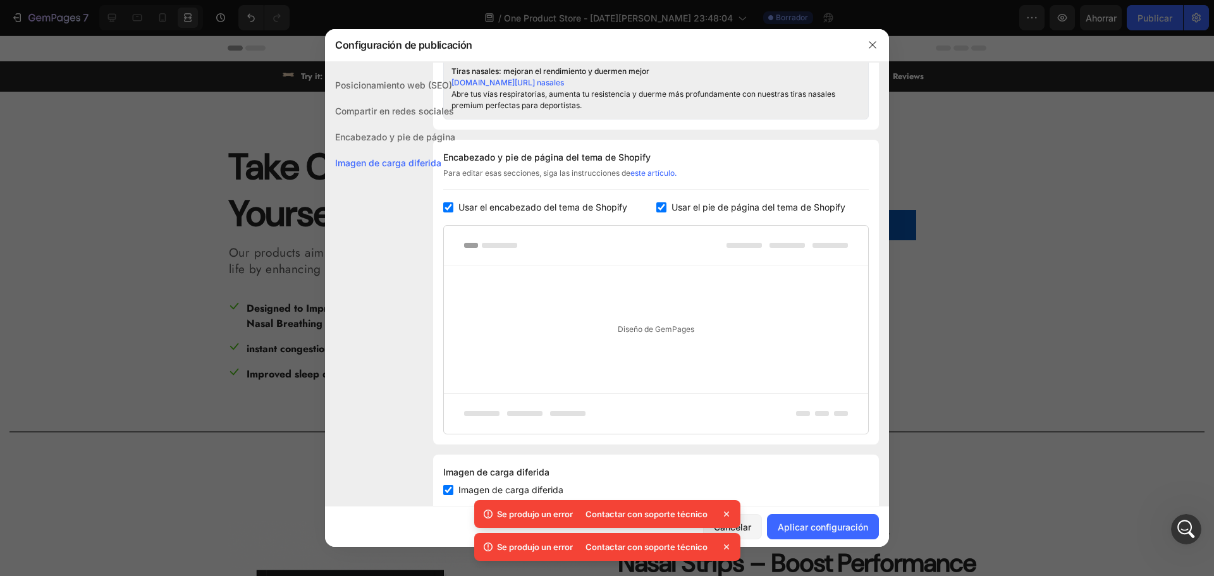
scroll to position [606, 0]
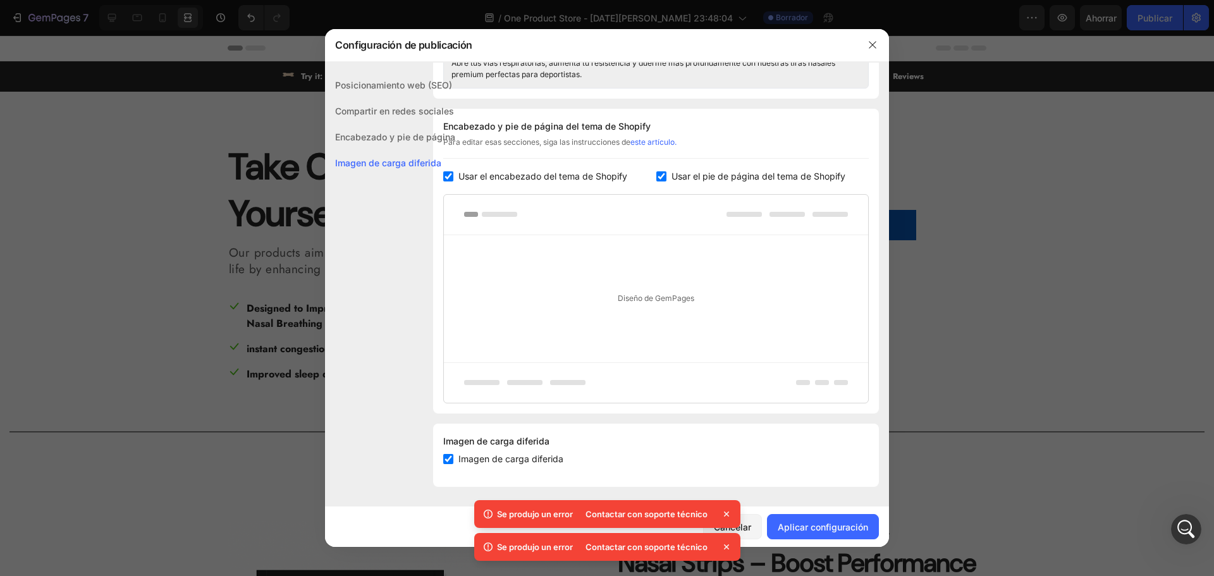
click at [652, 144] on font "este artículo." at bounding box center [653, 141] width 46 height 9
click at [520, 176] on font "Usar el encabezado del tema de Shopify" at bounding box center [542, 176] width 169 height 11
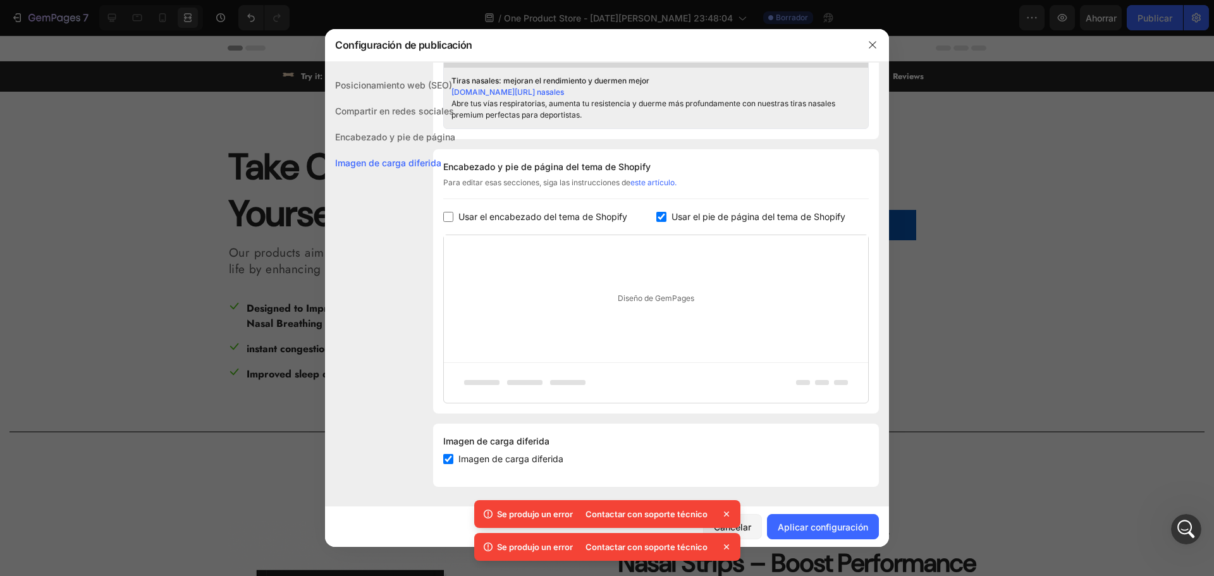
click at [670, 299] on font "Diseño de GemPages" at bounding box center [656, 297] width 77 height 9
click at [579, 216] on font "Usar el encabezado del tema de Shopify" at bounding box center [542, 216] width 169 height 11
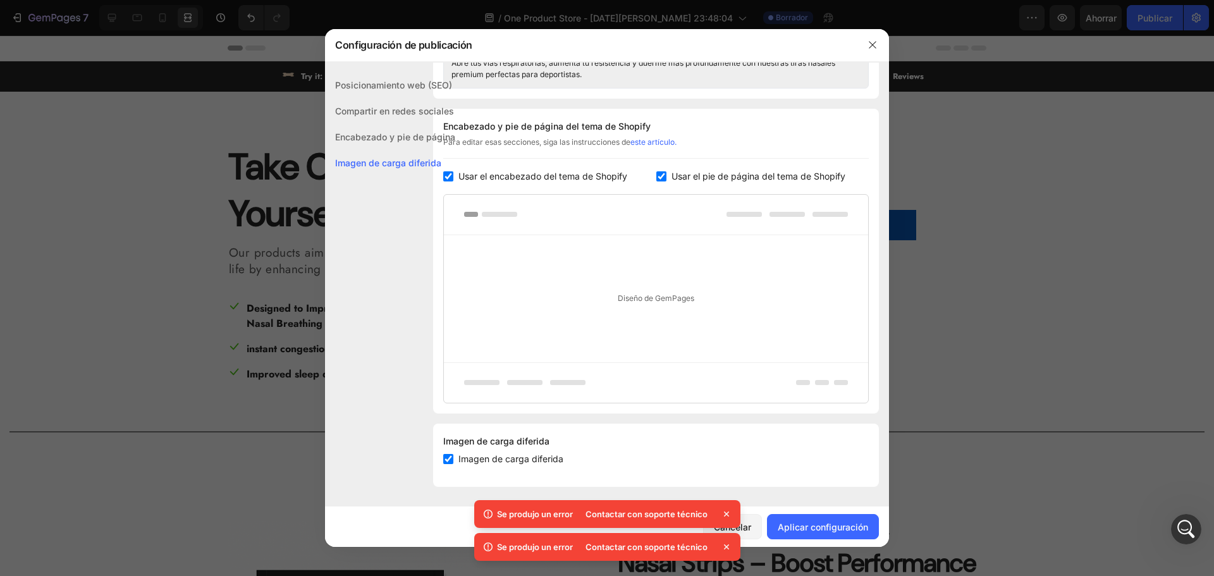
click at [554, 180] on font "Usar el encabezado del tema de Shopify" at bounding box center [542, 176] width 169 height 11
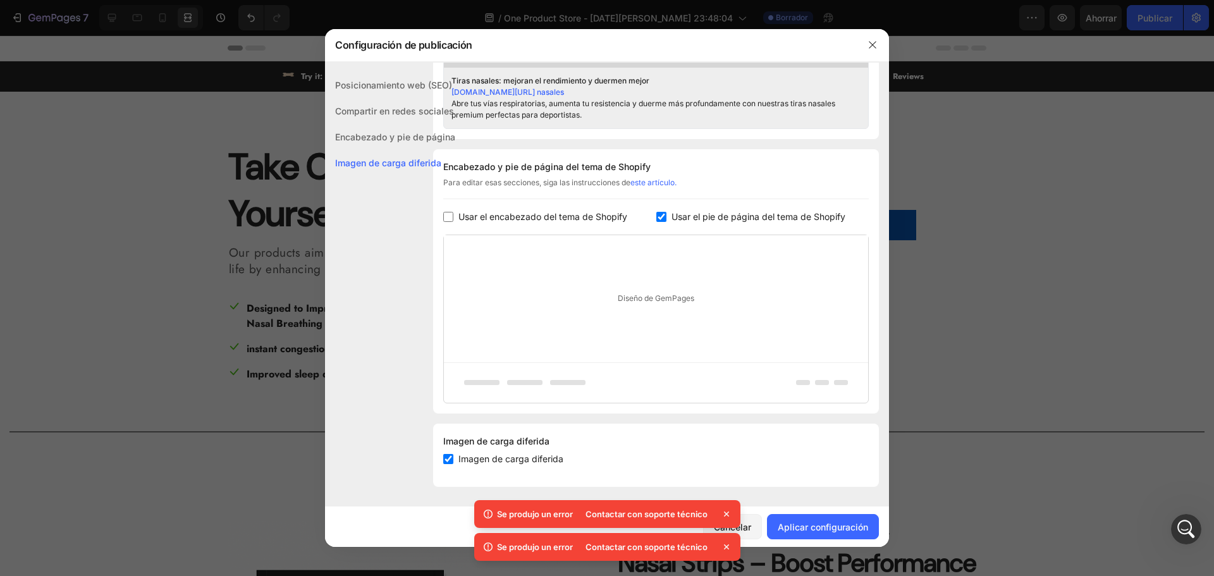
click at [567, 222] on span "Usar el encabezado del tema de Shopify" at bounding box center [542, 216] width 169 height 15
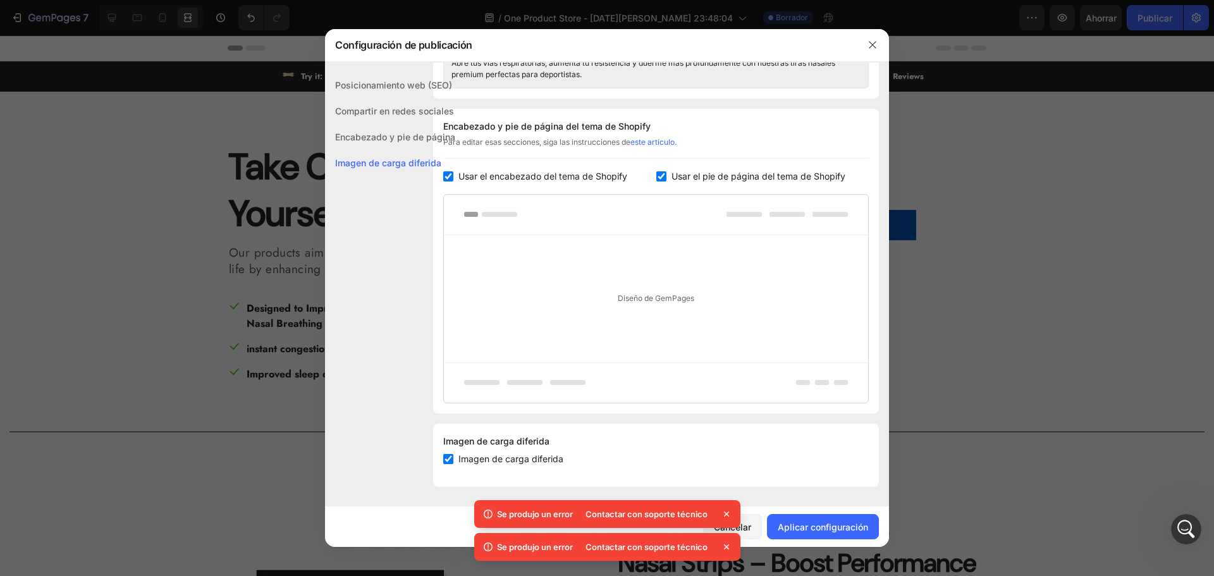
click at [546, 169] on span "Usar el encabezado del tema de Shopify" at bounding box center [542, 176] width 169 height 15
checkbox input "false"
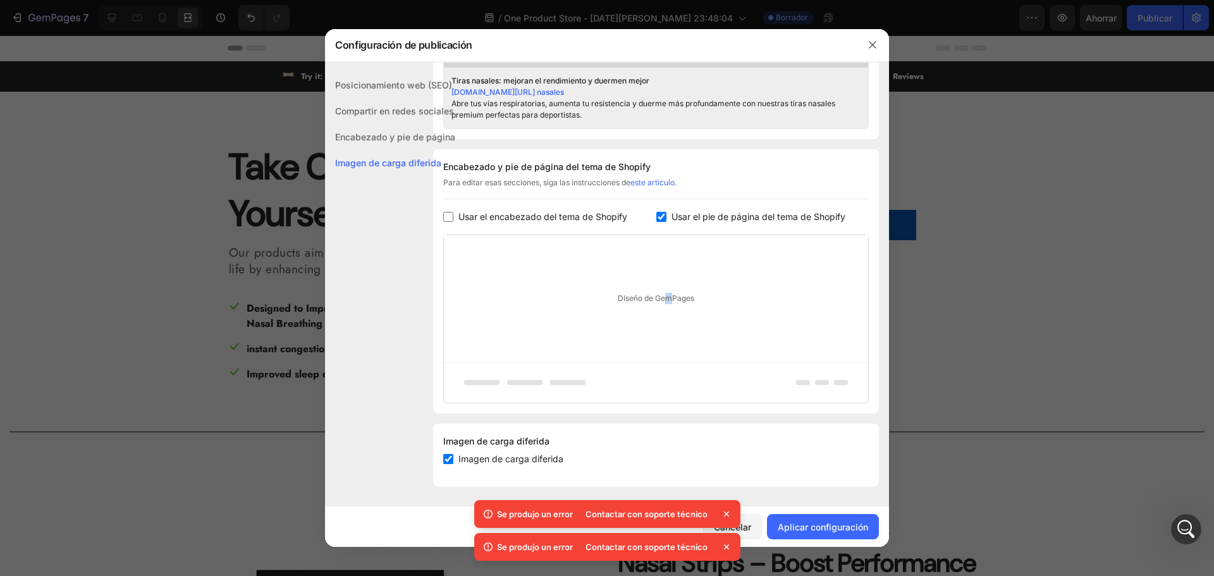
click at [666, 281] on div "Diseño de GemPages" at bounding box center [656, 298] width 424 height 127
click at [673, 300] on font "Diseño de GemPages" at bounding box center [656, 297] width 77 height 9
click at [543, 460] on font "Imagen de carga diferida" at bounding box center [510, 458] width 105 height 11
click at [543, 459] on font "Imagen de carga diferida" at bounding box center [510, 458] width 105 height 11
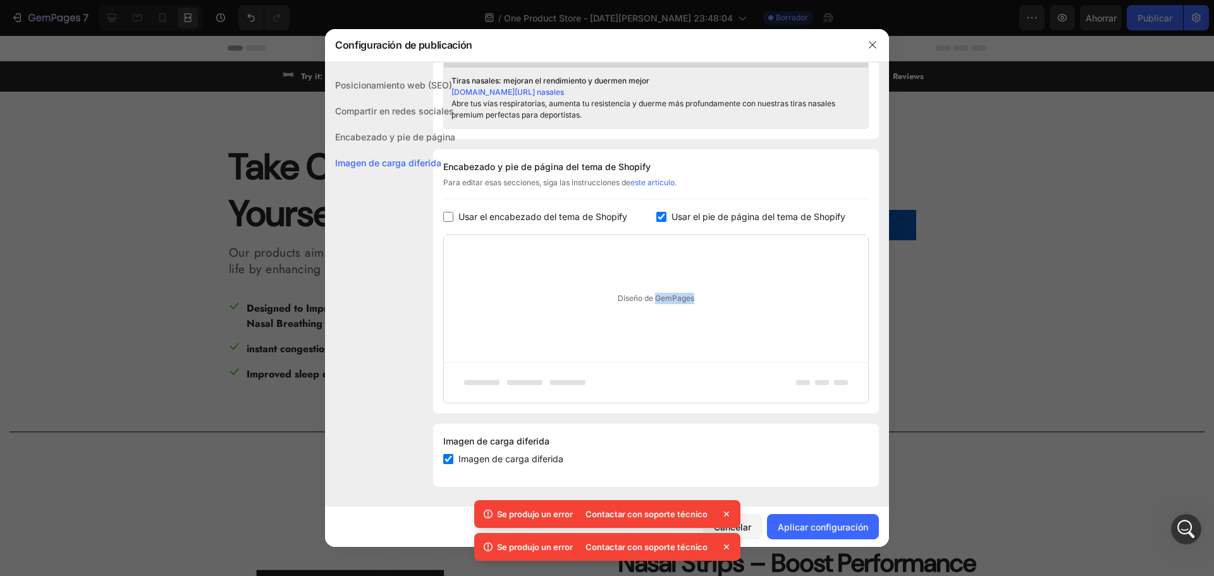
checkbox input "true"
click at [557, 208] on div "Encabezado y pie de página del tema de Shopify Para editar esas secciones, siga…" at bounding box center [656, 281] width 446 height 264
click at [559, 216] on font "Usar el encabezado del tema de Shopify" at bounding box center [542, 216] width 169 height 11
checkbox input "true"
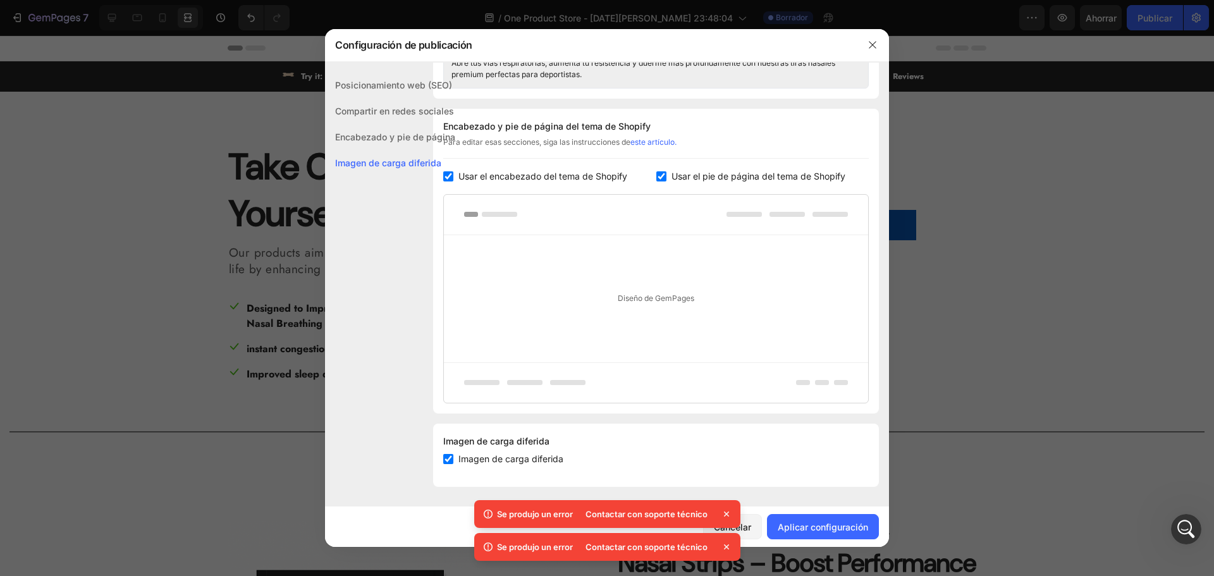
click at [783, 178] on font "Usar el pie de página del tema de Shopify" at bounding box center [759, 176] width 174 height 11
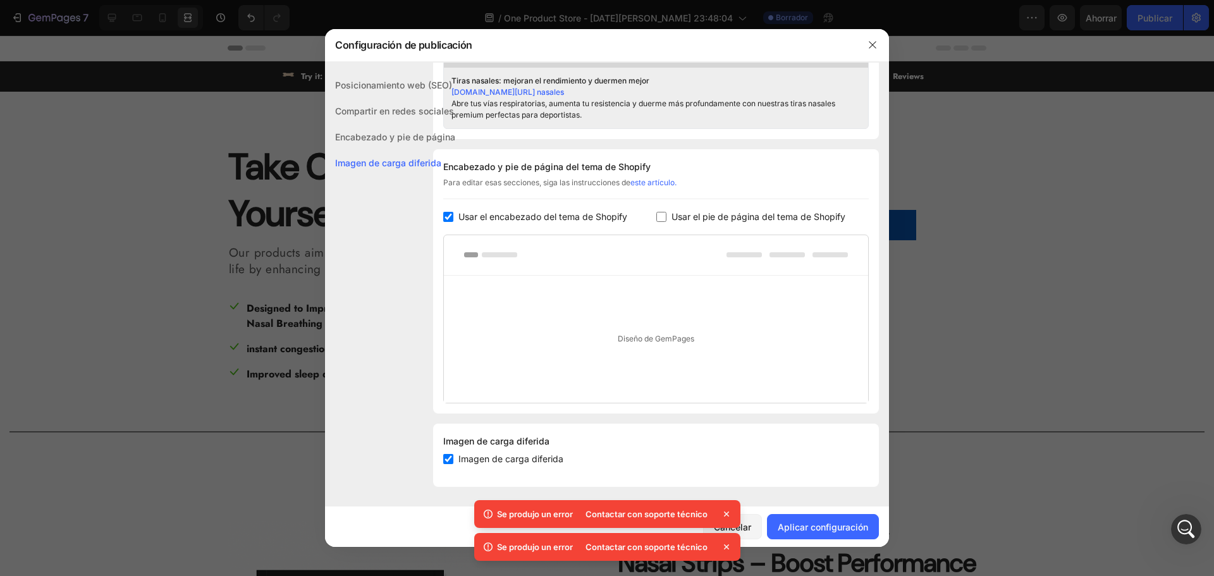
click at [779, 213] on font "Usar el pie de página del tema de Shopify" at bounding box center [759, 216] width 174 height 11
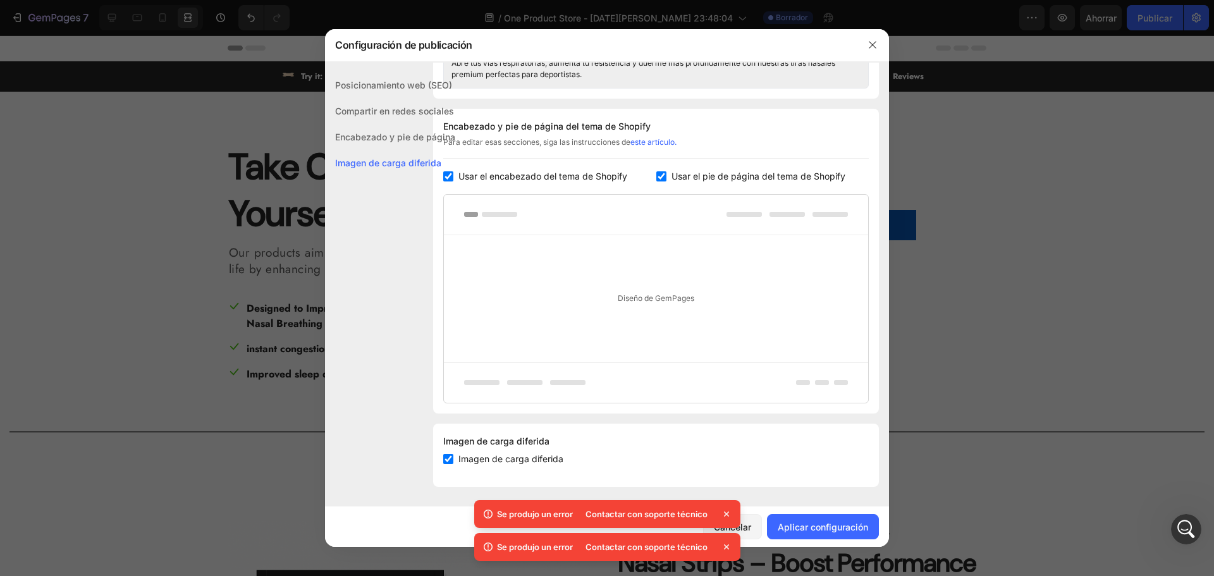
click at [708, 175] on font "Usar el pie de página del tema de Shopify" at bounding box center [759, 176] width 174 height 11
checkbox input "false"
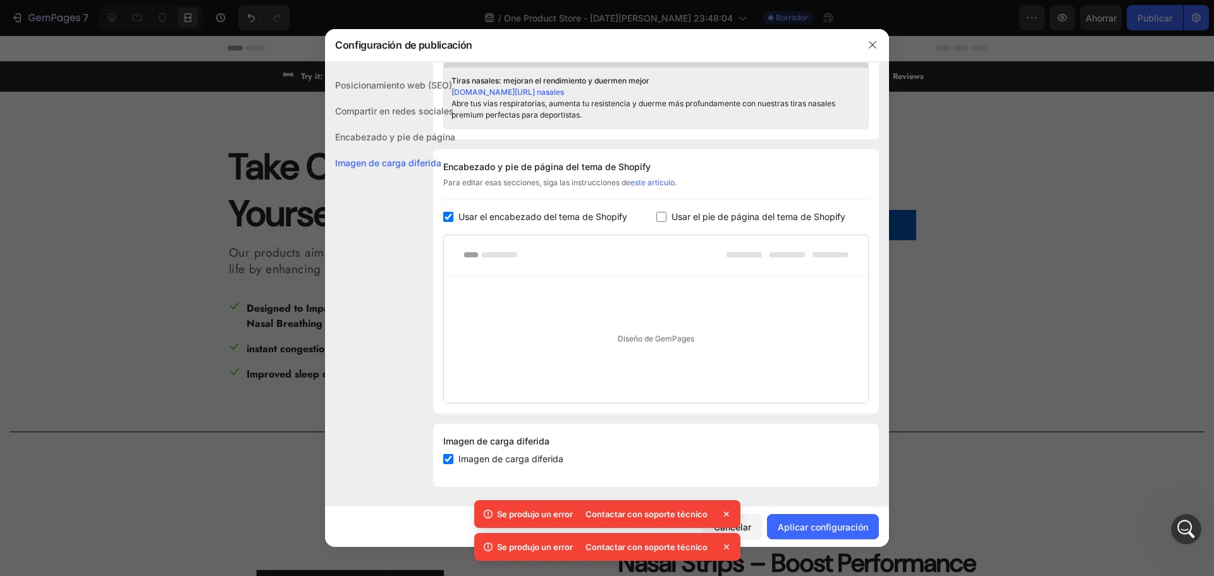
click at [529, 210] on span "Usar el encabezado del tema de Shopify" at bounding box center [542, 216] width 169 height 15
checkbox input "false"
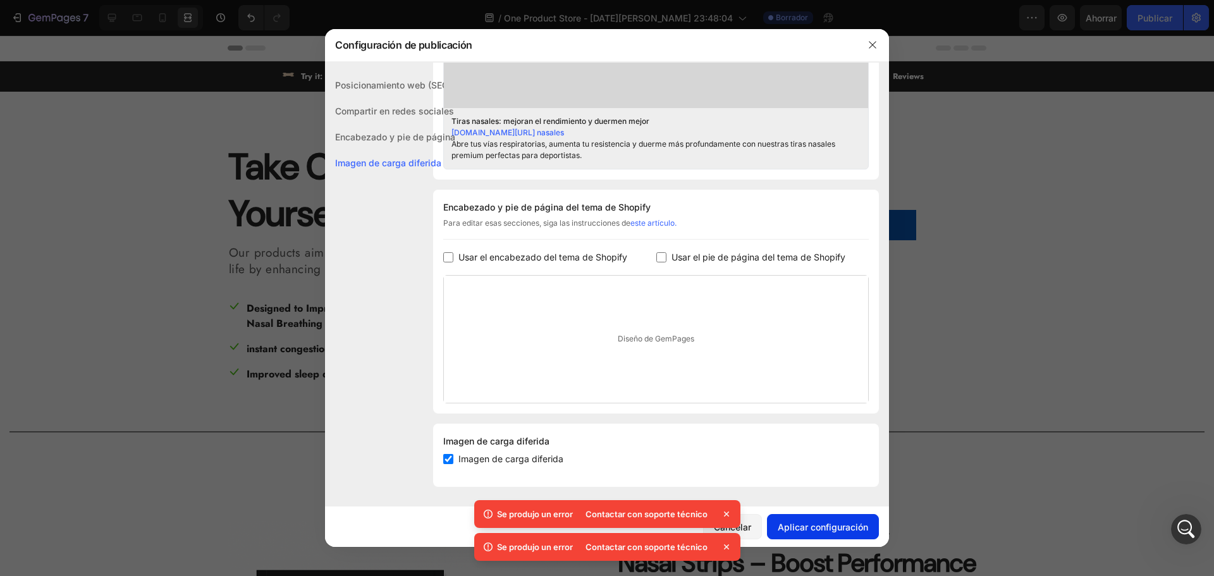
click at [835, 531] on font "Aplicar configuración" at bounding box center [823, 527] width 90 height 11
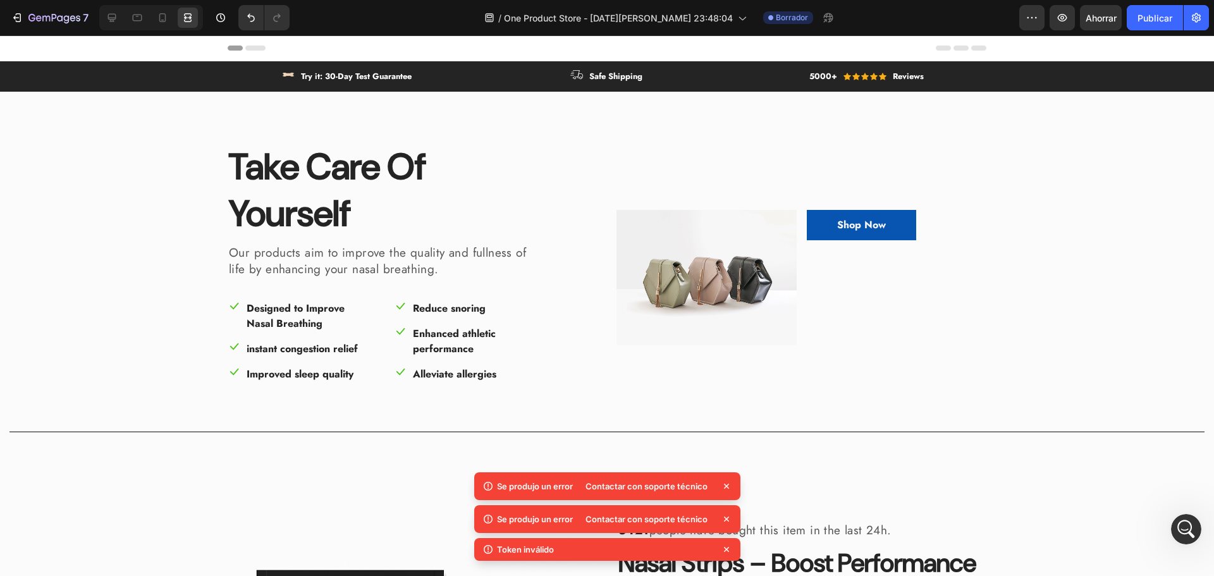
click at [373, 49] on div "Header" at bounding box center [607, 47] width 759 height 25
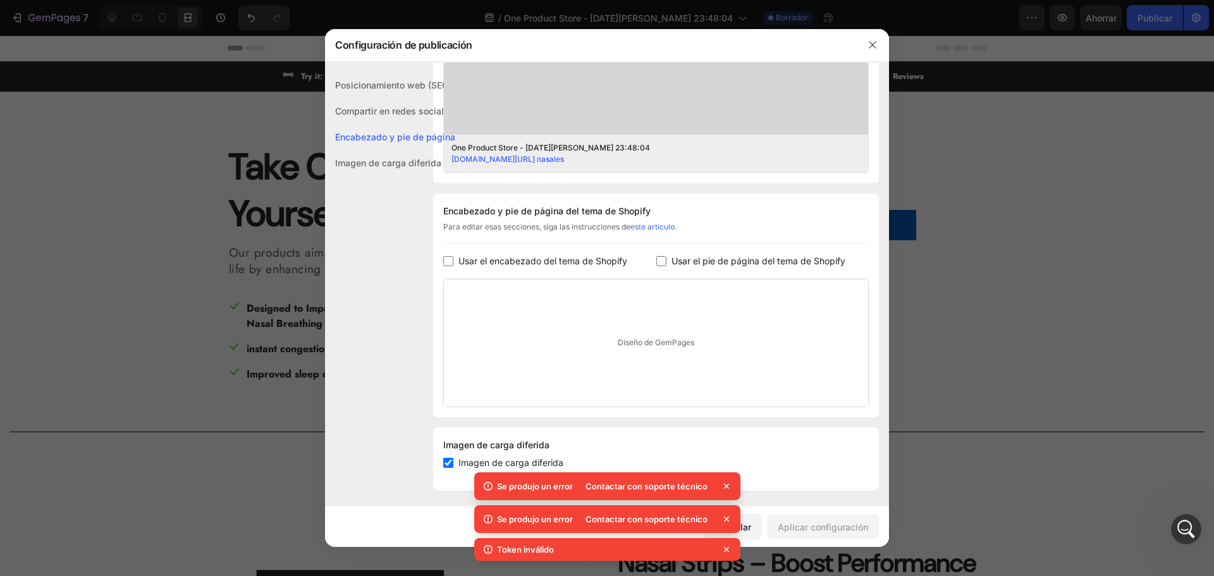
scroll to position [477, 0]
click at [276, 51] on div at bounding box center [607, 288] width 1214 height 576
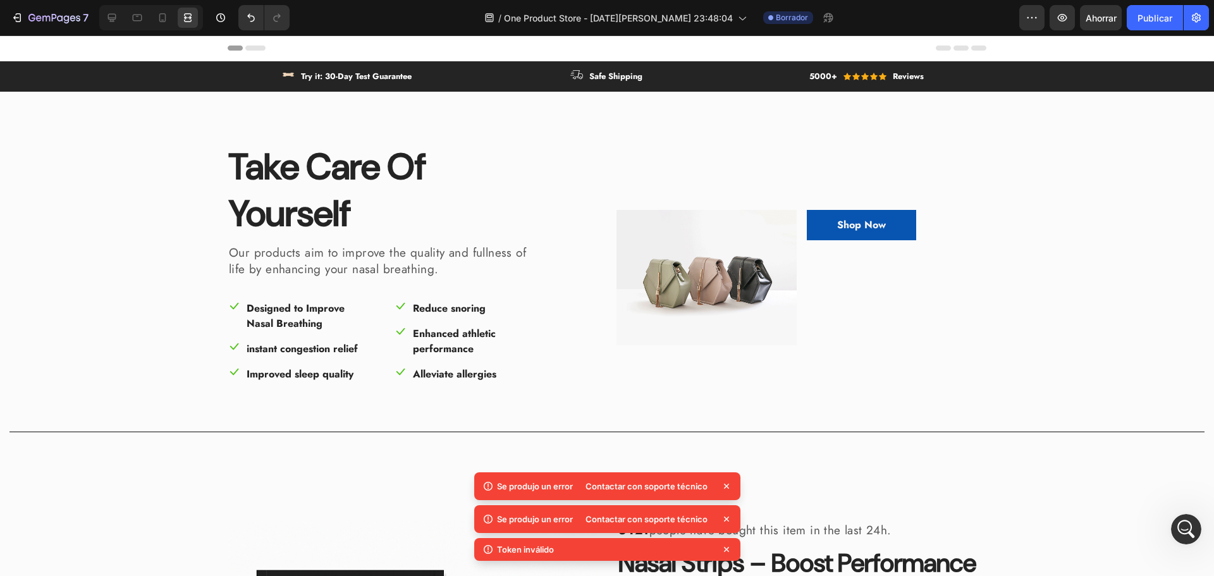
click at [259, 49] on icon at bounding box center [255, 48] width 20 height 5
click at [152, 54] on div "Header" at bounding box center [607, 48] width 1214 height 26
click at [34, 44] on span "Header" at bounding box center [38, 48] width 28 height 13
click at [170, 46] on div "Header" at bounding box center [607, 48] width 1214 height 26
click at [311, 44] on div "Header" at bounding box center [607, 47] width 759 height 25
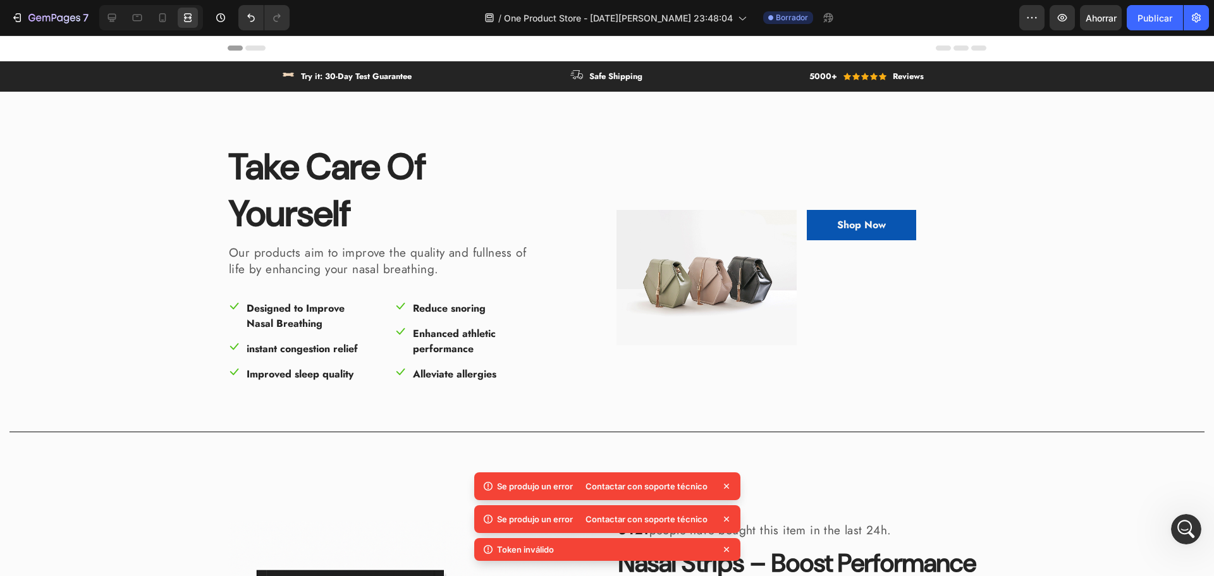
click at [240, 47] on icon at bounding box center [247, 48] width 38 height 5
click at [255, 49] on icon at bounding box center [255, 48] width 20 height 5
click at [658, 47] on div "Header" at bounding box center [607, 47] width 759 height 25
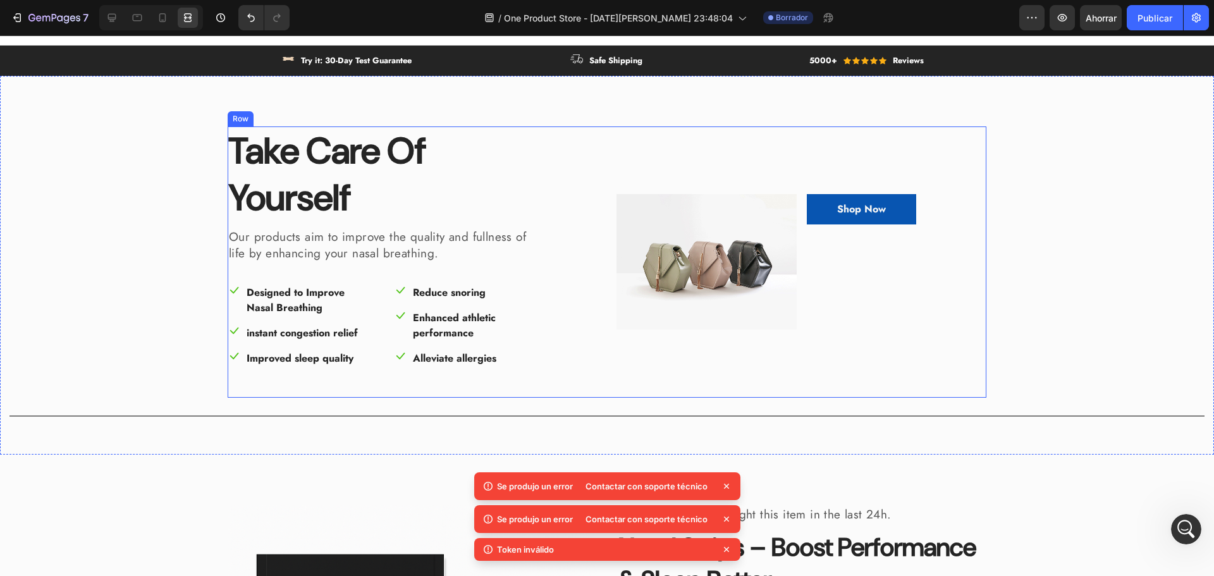
scroll to position [253, 0]
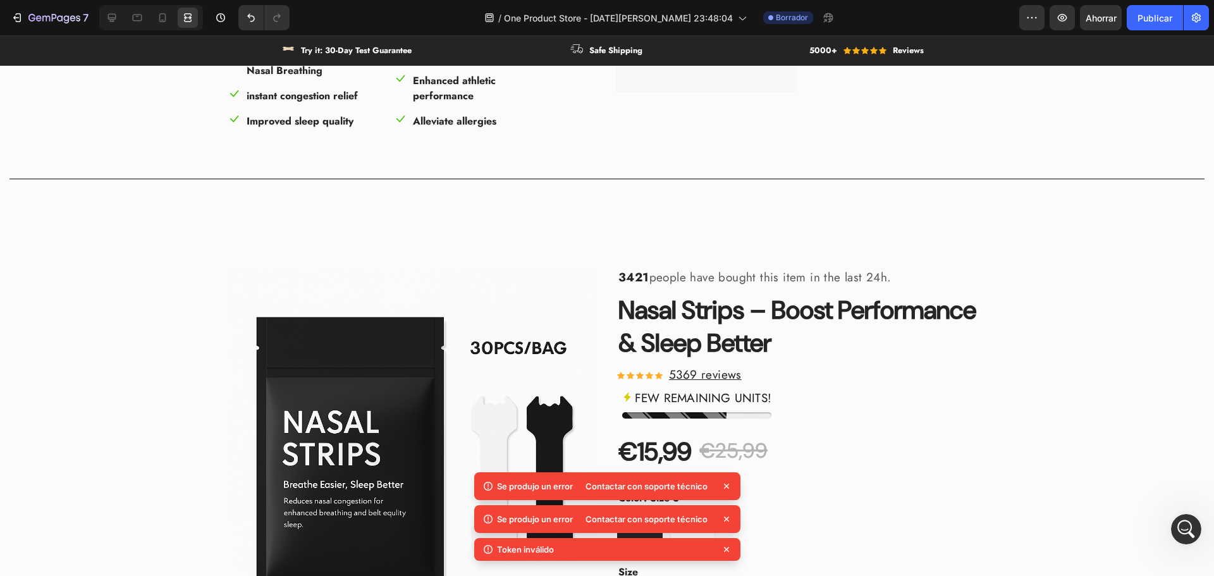
click at [725, 491] on icon at bounding box center [726, 486] width 13 height 13
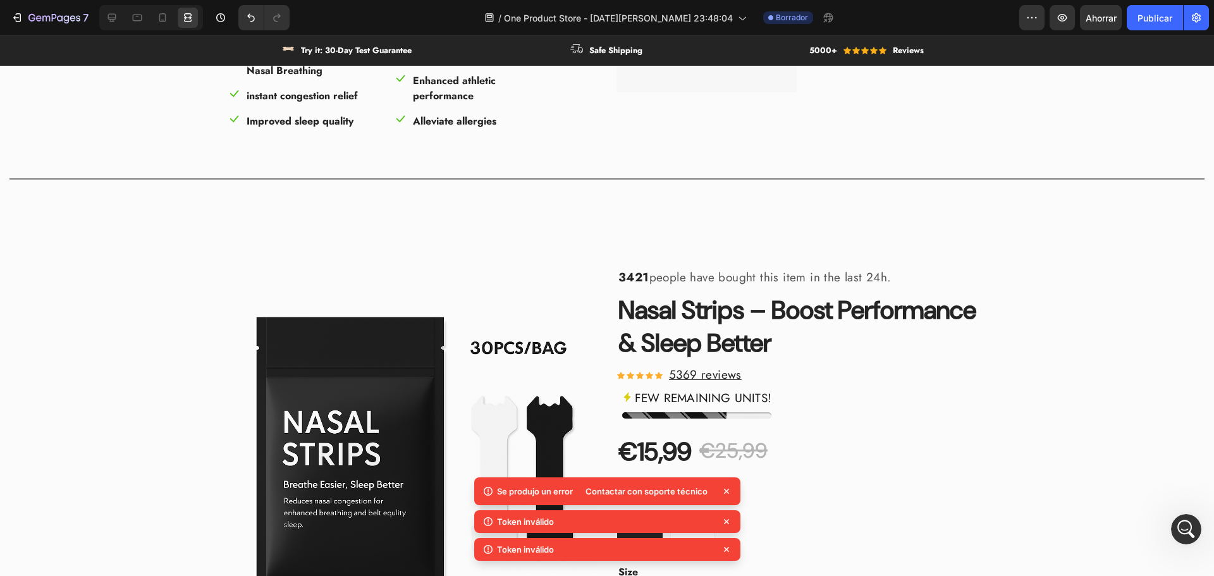
click at [723, 495] on icon at bounding box center [726, 491] width 13 height 13
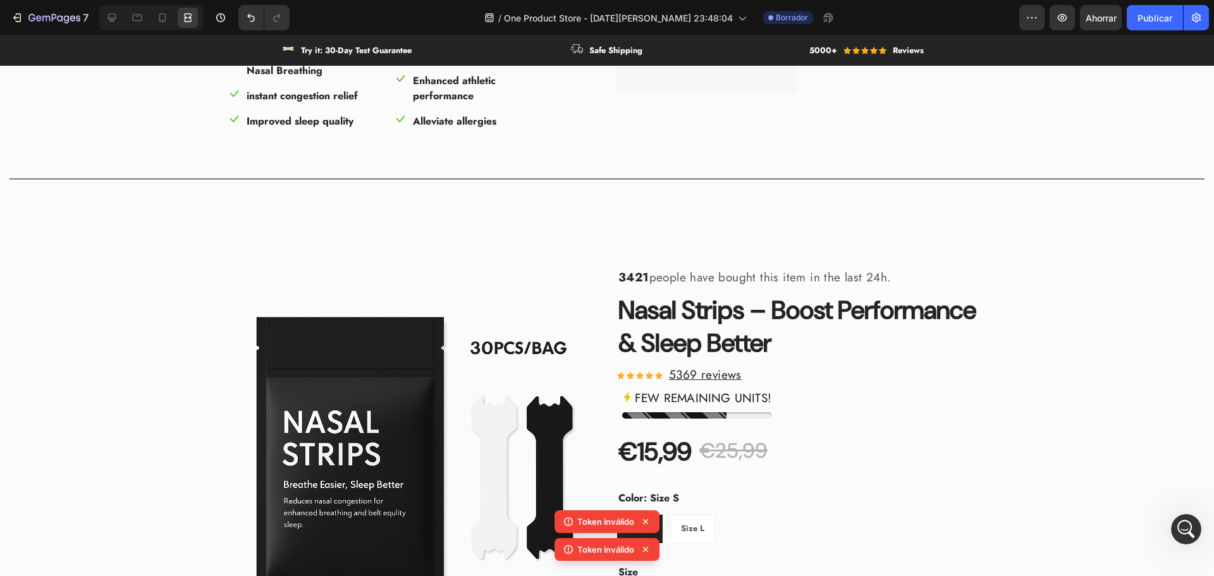
click at [647, 524] on icon at bounding box center [645, 521] width 13 height 13
click at [648, 546] on icon at bounding box center [645, 549] width 13 height 13
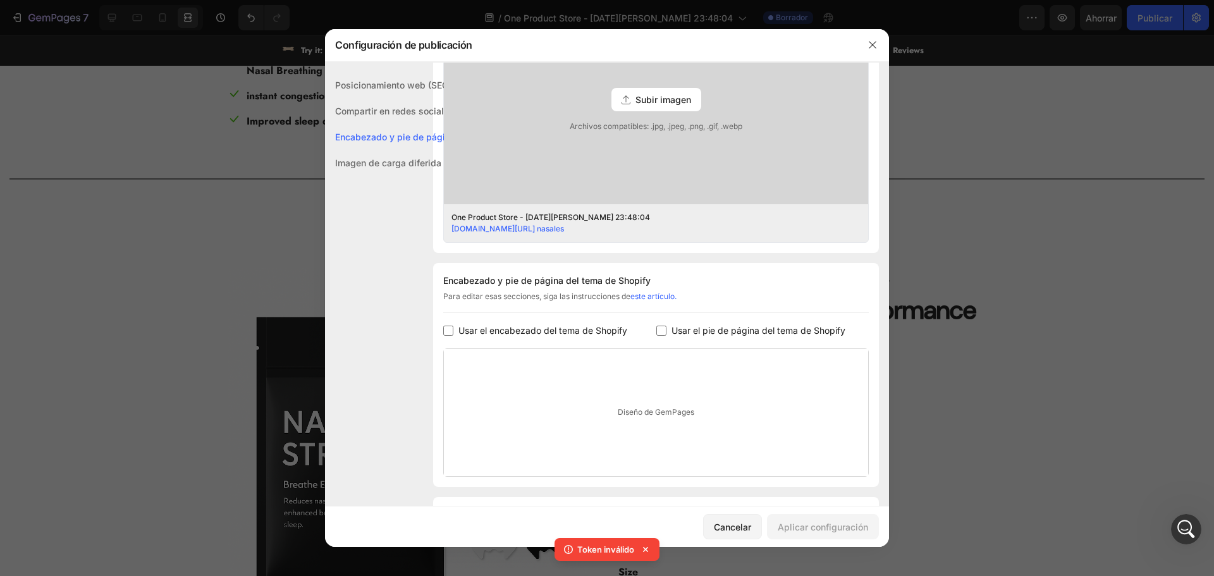
scroll to position [477, 0]
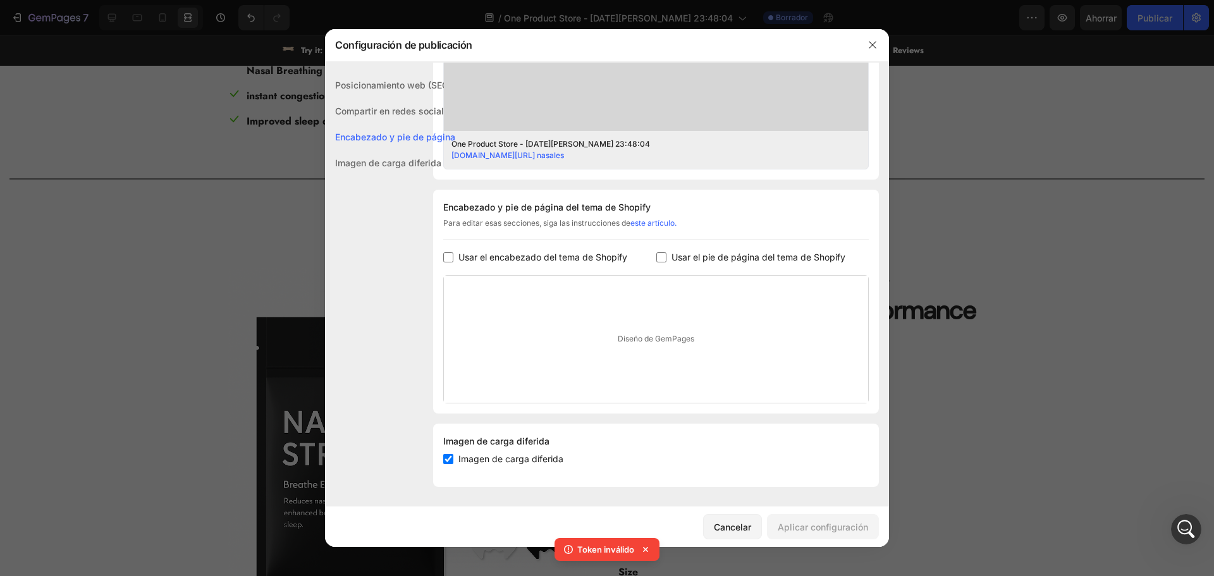
click at [506, 258] on font "Usar el encabezado del tema de Shopify" at bounding box center [542, 257] width 169 height 11
checkbox input "true"
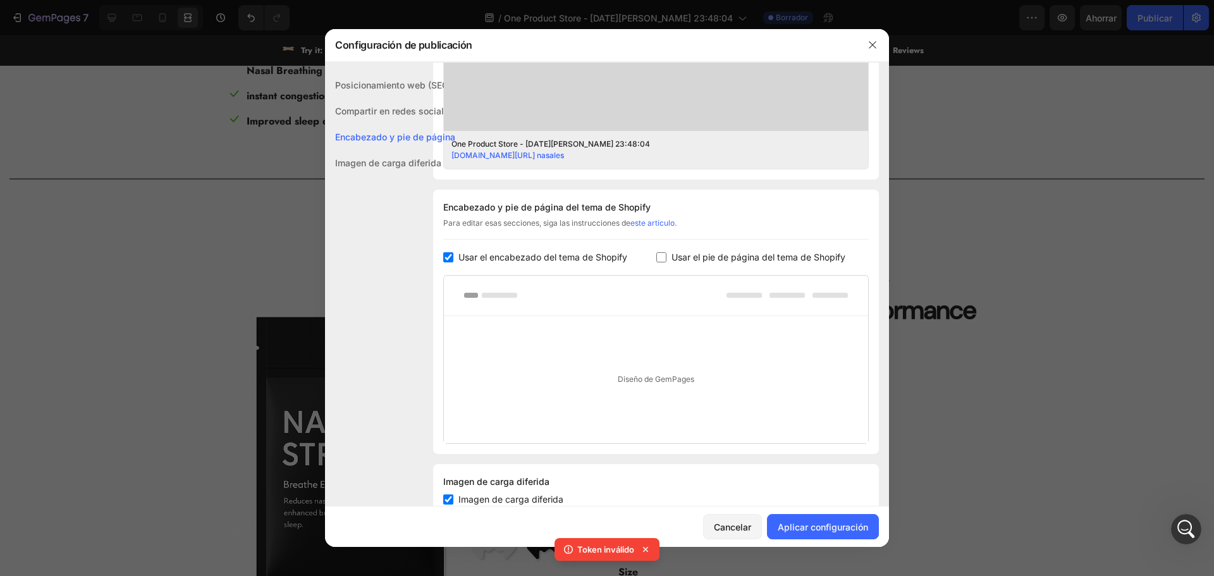
click at [746, 254] on font "Usar el pie de página del tema de Shopify" at bounding box center [759, 257] width 174 height 11
checkbox input "true"
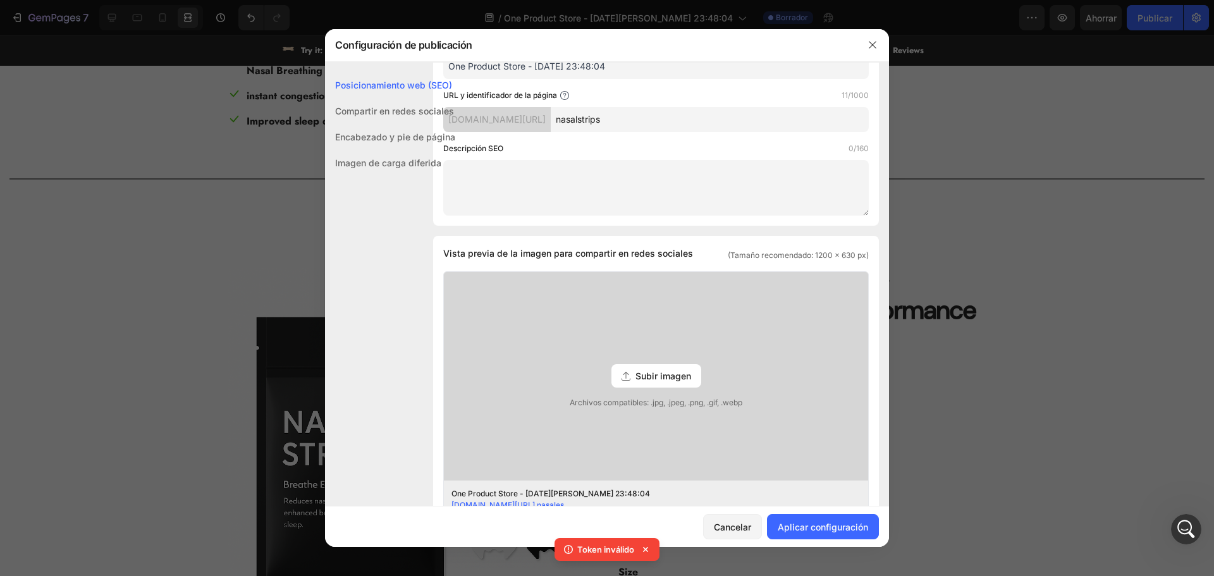
scroll to position [0, 0]
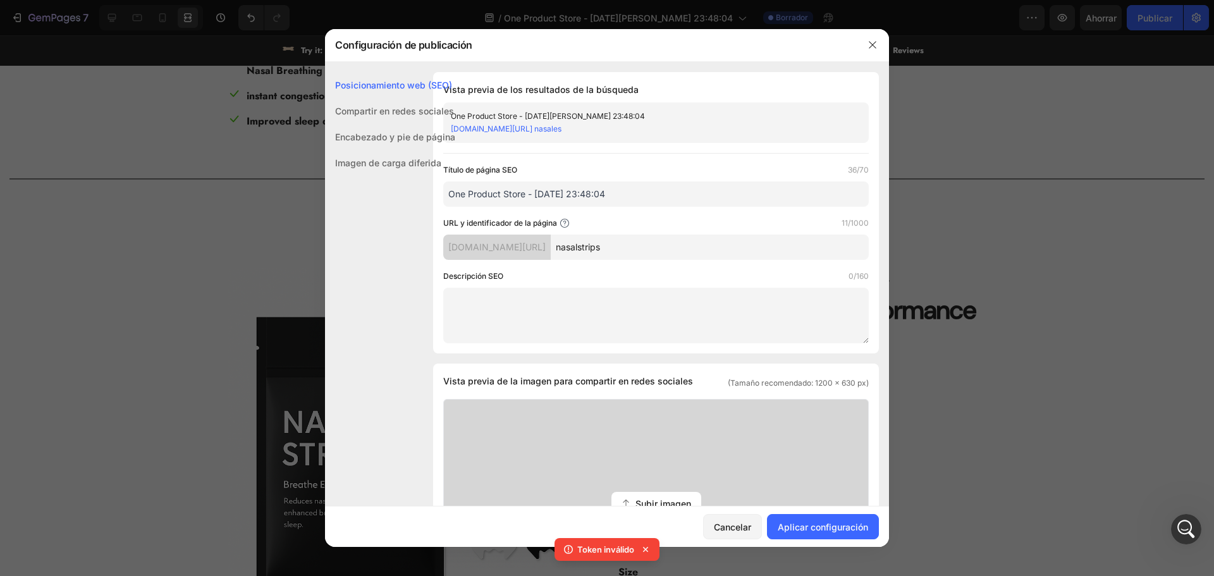
drag, startPoint x: 641, startPoint y: 197, endPoint x: 231, endPoint y: 173, distance: 411.1
click at [231, 173] on div "Configuración de publicación Posicionamiento web (SEO) Compartir en redes socia…" at bounding box center [607, 288] width 1214 height 576
paste input "Nasal Strips – Boost Performance & Sleep Better"
type input "Nasal Strips – Boost Performance & Sleep Better"
click at [533, 290] on textarea at bounding box center [656, 316] width 426 height 56
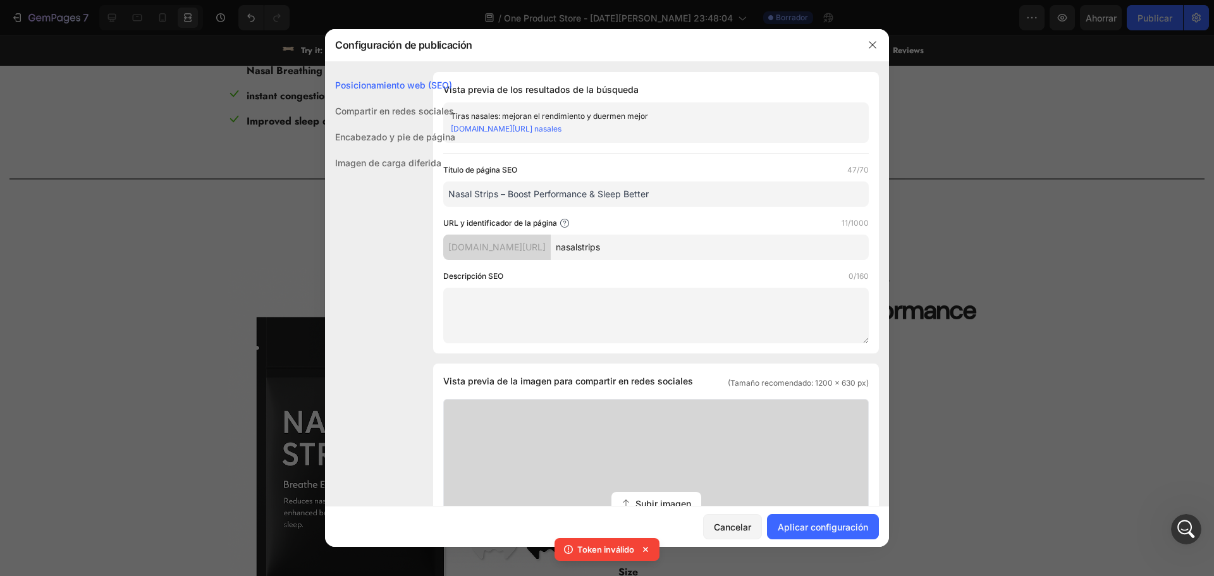
click at [526, 311] on textarea at bounding box center [656, 316] width 426 height 56
paste textarea "Abre tus vías respiratorias, aumenta tu resistencia y duerme más profundamente …"
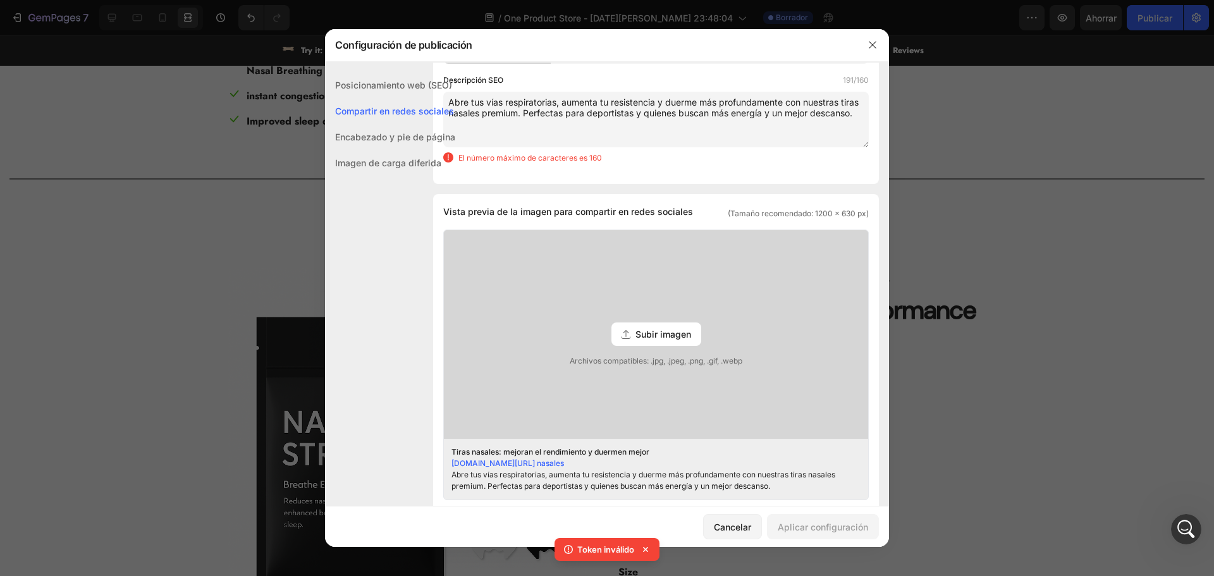
scroll to position [190, 0]
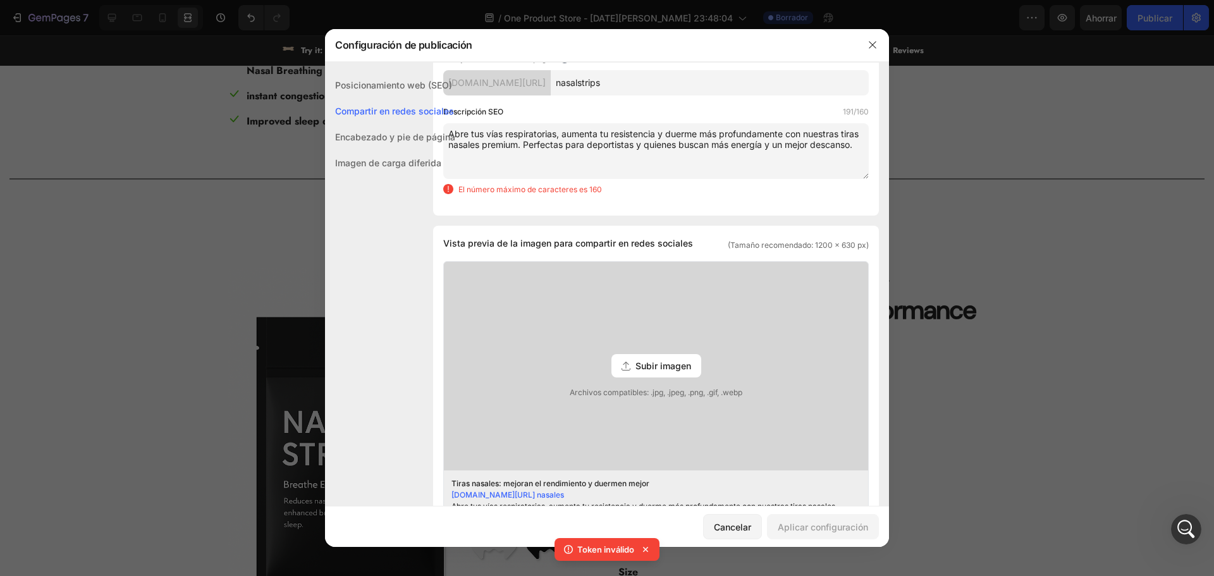
drag, startPoint x: 560, startPoint y: 175, endPoint x: 544, endPoint y: 144, distance: 35.1
click at [544, 144] on textarea "Abre tus vías respiratorias, aumenta tu resistencia y duerme más profundamente …" at bounding box center [656, 151] width 426 height 56
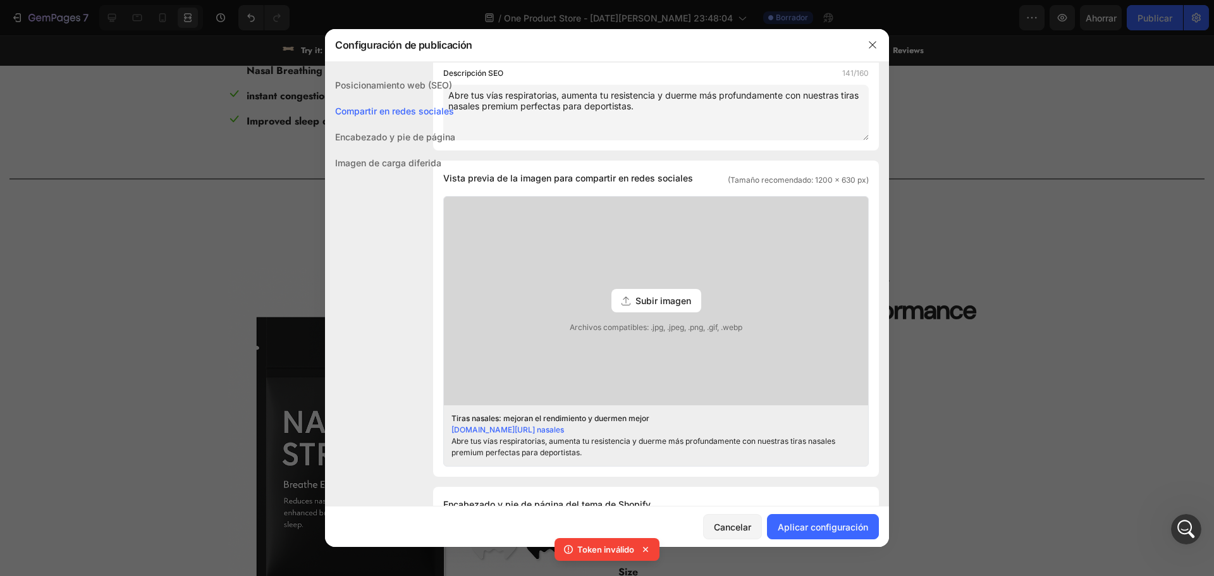
scroll to position [316, 0]
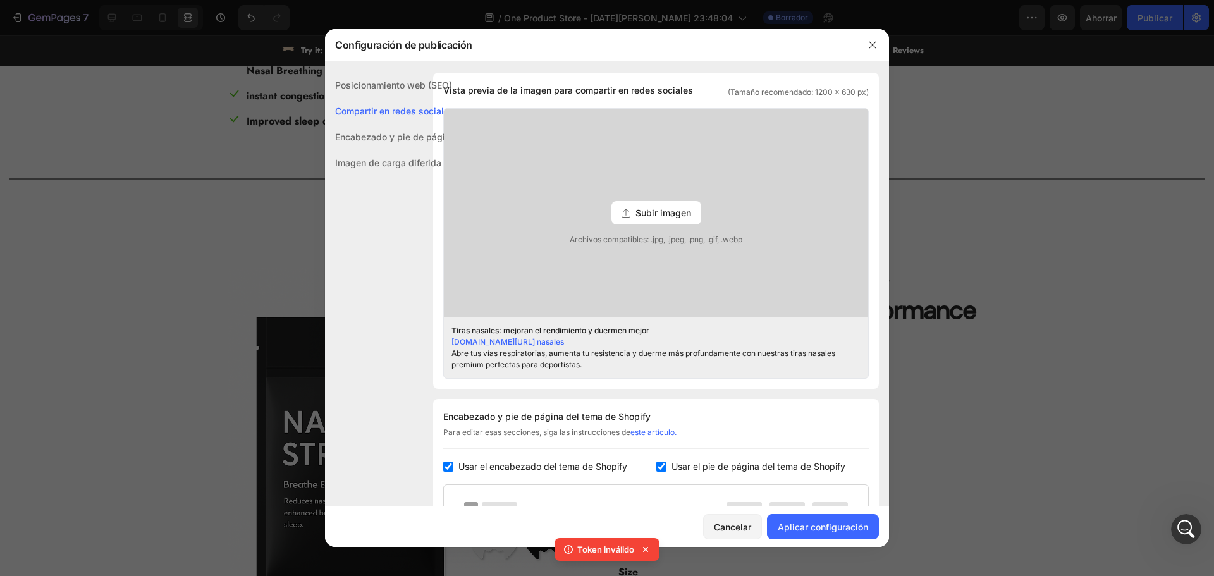
type textarea "Abre tus vías respiratorias, aumenta tu resistencia y duerme más profundamente …"
click at [640, 221] on div "Subir imagen" at bounding box center [657, 212] width 90 height 23
click at [0, 0] on input "Subir imagen Archivos compatibles: .jpg, .jpeg, .png, .gif, .webp" at bounding box center [0, 0] width 0 height 0
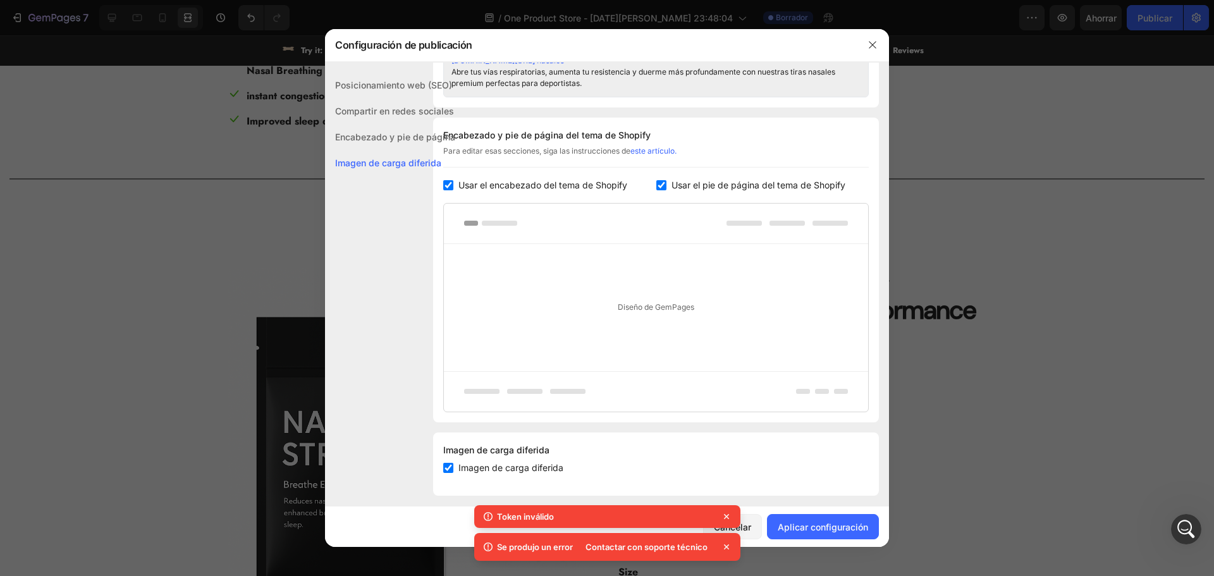
scroll to position [606, 0]
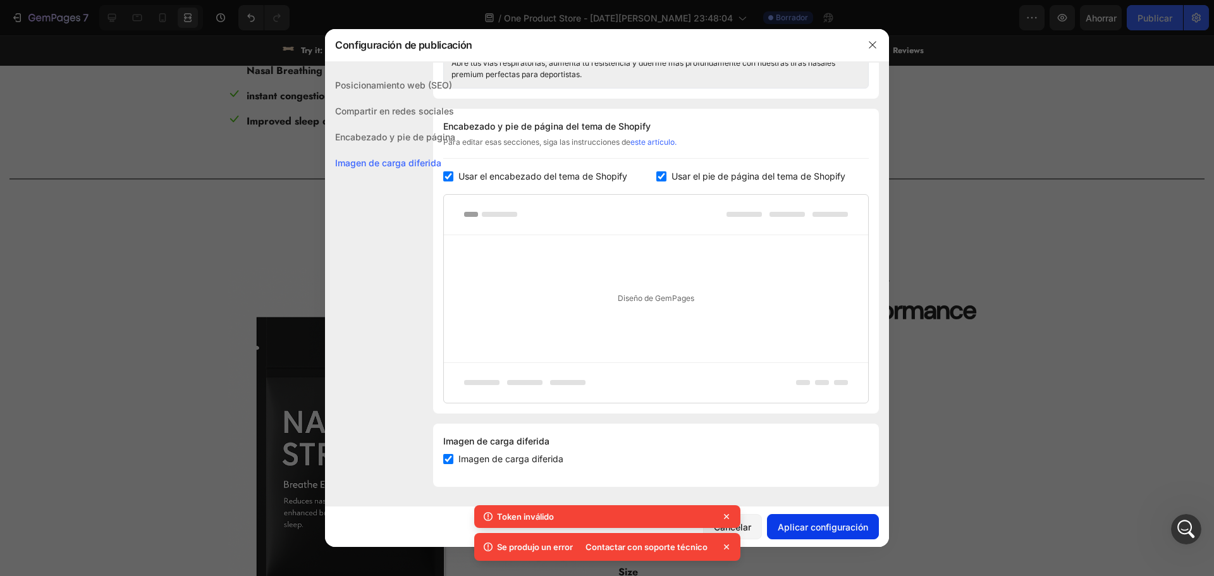
click at [807, 525] on font "Aplicar configuración" at bounding box center [823, 527] width 90 height 11
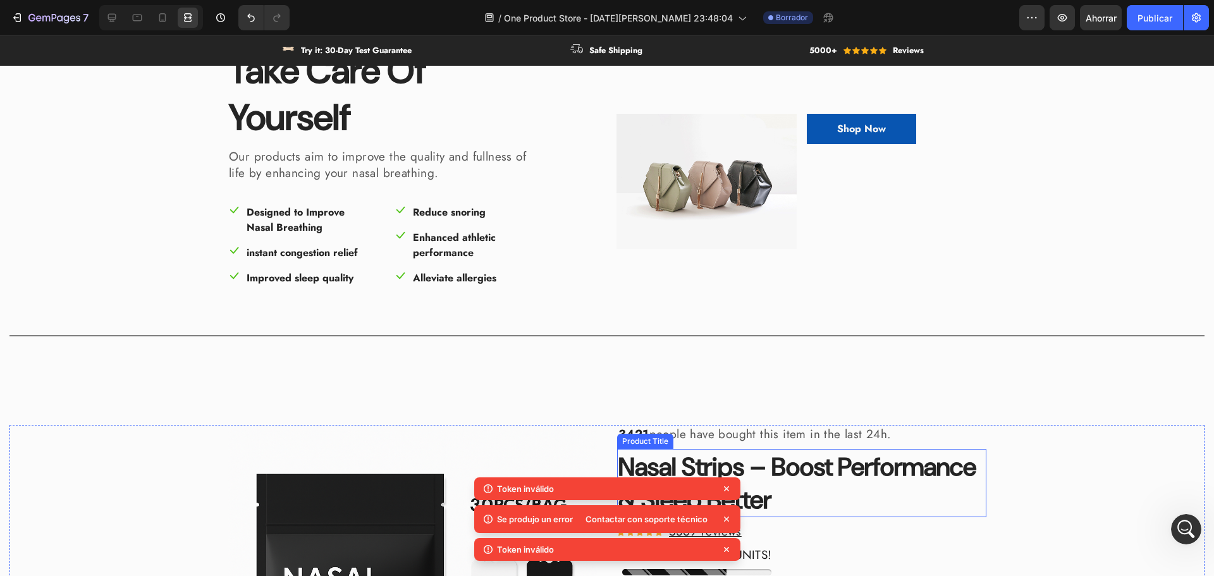
scroll to position [0, 0]
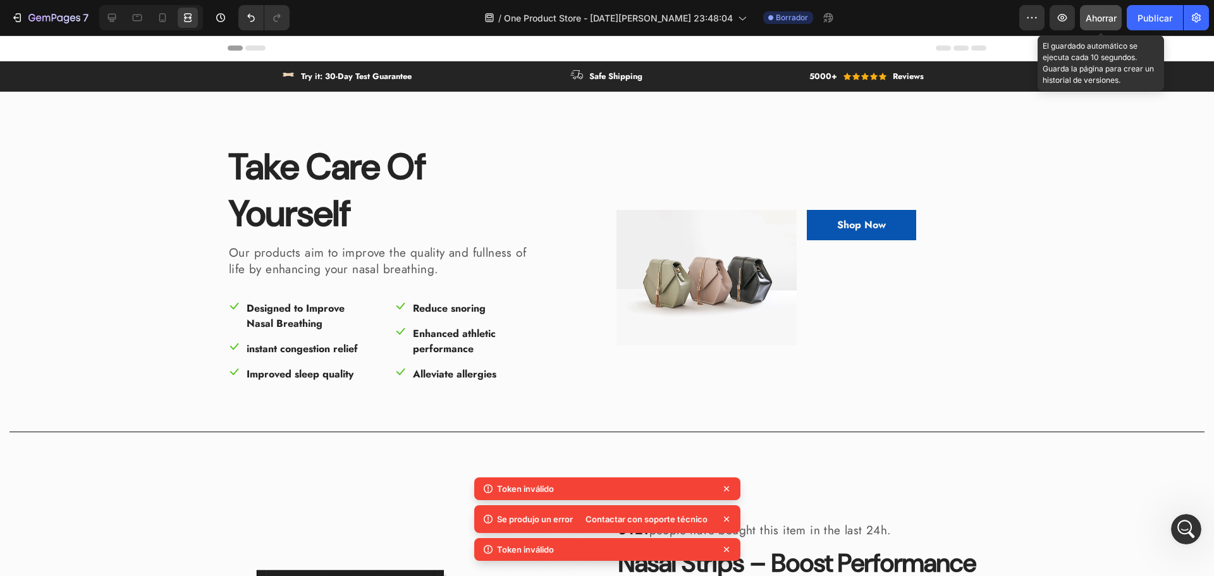
click at [1093, 18] on font "Ahorrar" at bounding box center [1101, 18] width 31 height 11
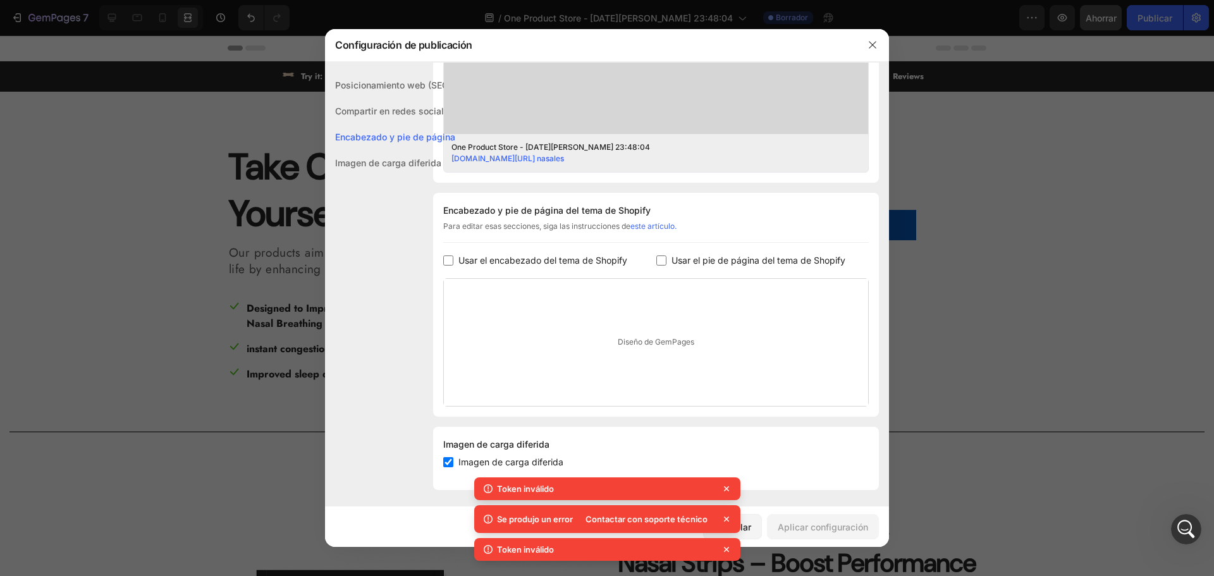
scroll to position [477, 0]
click at [537, 255] on font "Usar el encabezado del tema de Shopify" at bounding box center [542, 257] width 169 height 11
checkbox input "true"
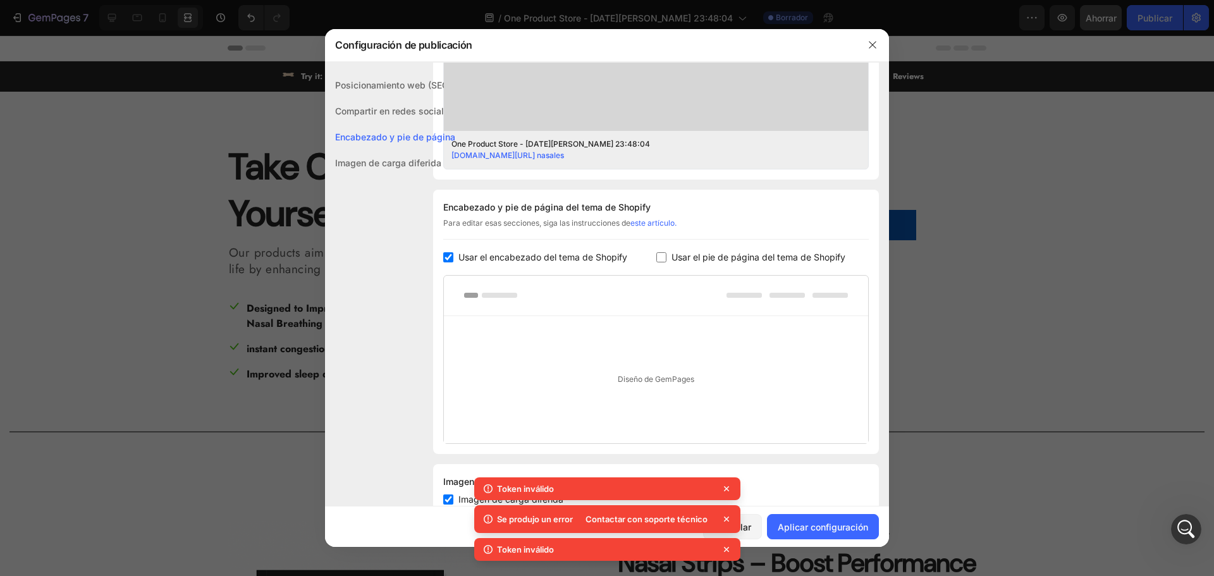
click at [715, 254] on font "Usar el pie de página del tema de Shopify" at bounding box center [759, 257] width 174 height 11
checkbox input "true"
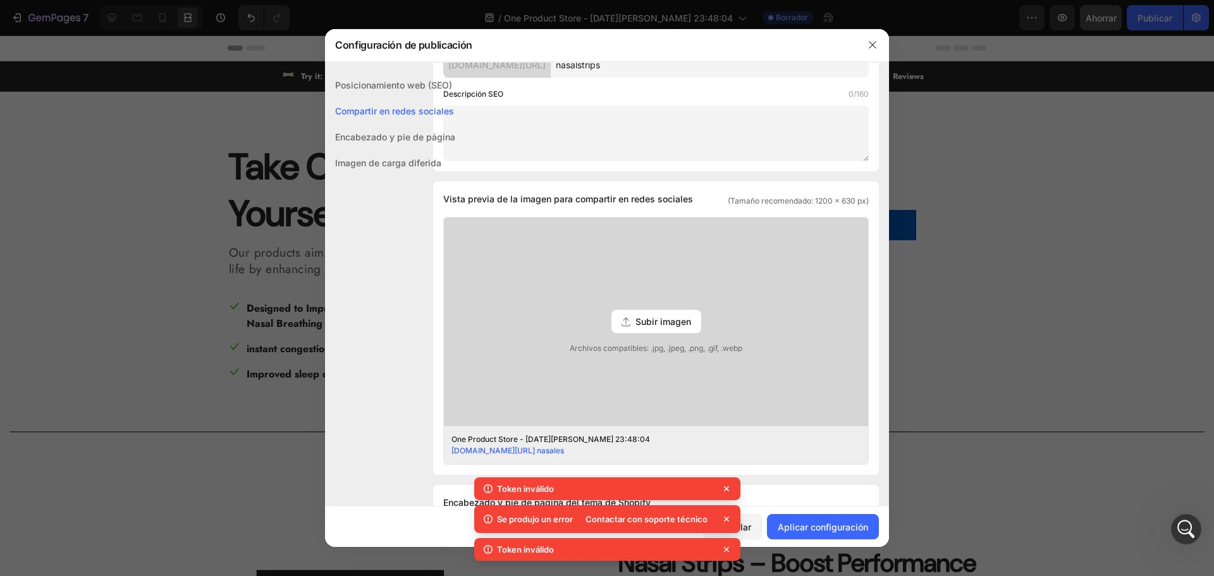
scroll to position [0, 0]
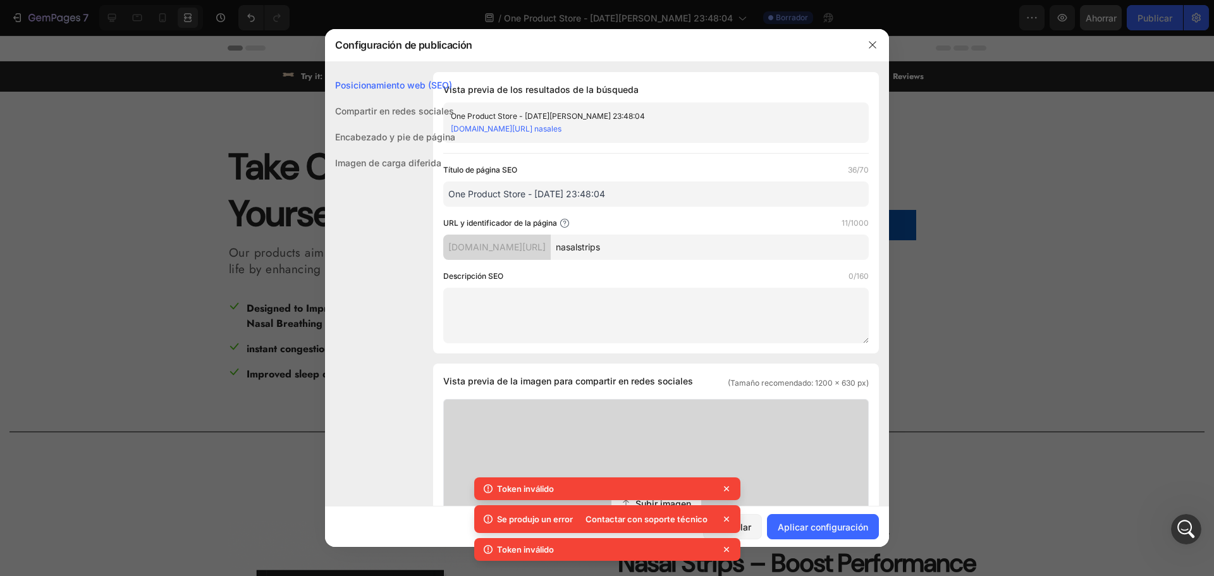
click at [508, 293] on textarea at bounding box center [656, 316] width 426 height 56
paste textarea "Abre tus vías respiratorias, aumenta tu resistencia y duerme más profundamente …"
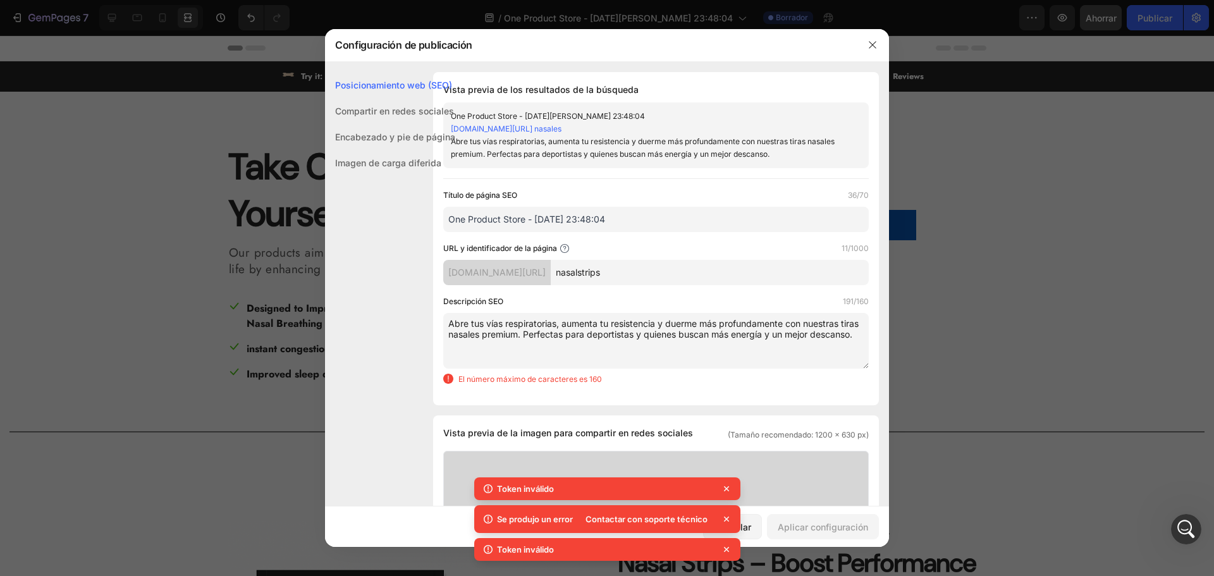
drag, startPoint x: 556, startPoint y: 336, endPoint x: 544, endPoint y: 336, distance: 12.0
click at [544, 336] on textarea "Abre tus vías respiratorias, aumenta tu resistencia y duerme más profundamente …" at bounding box center [656, 341] width 426 height 56
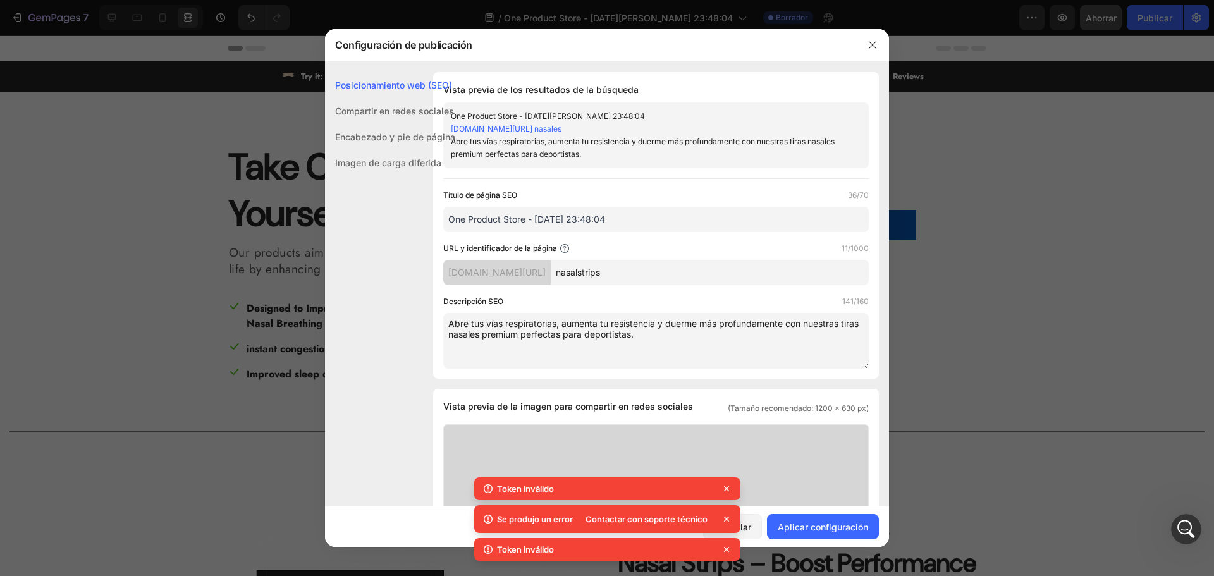
type textarea "Abre tus vías respiratorias, aumenta tu resistencia y duerme más profundamente …"
drag, startPoint x: 402, startPoint y: 205, endPoint x: 339, endPoint y: 197, distance: 63.7
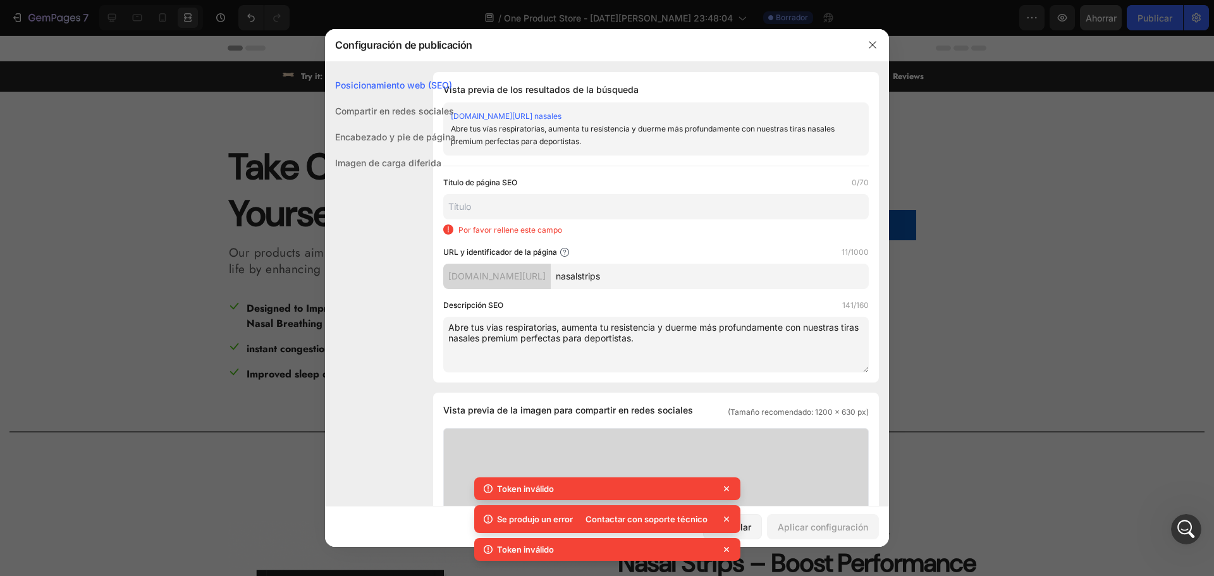
click at [503, 211] on input "text" at bounding box center [656, 206] width 426 height 25
paste input "Nasal Strips – Boost Performance & Sleep Better"
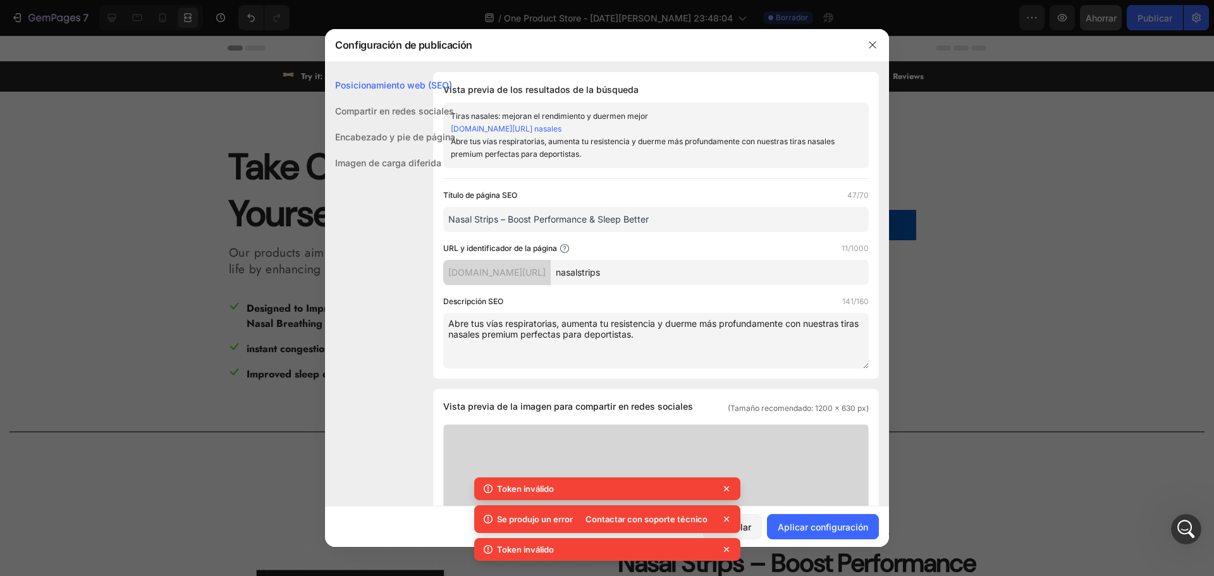
type input "Nasal Strips – Boost Performance & Sleep Better"
click at [517, 331] on textarea "Abre tus vías respiratorias, aumenta tu resistencia y duerme más profundamente …" at bounding box center [656, 341] width 426 height 56
click at [357, 282] on div "Posicionamiento web (SEO) Compartir en redes sociales Encabezado y pie de págin…" at bounding box center [390, 331] width 130 height 519
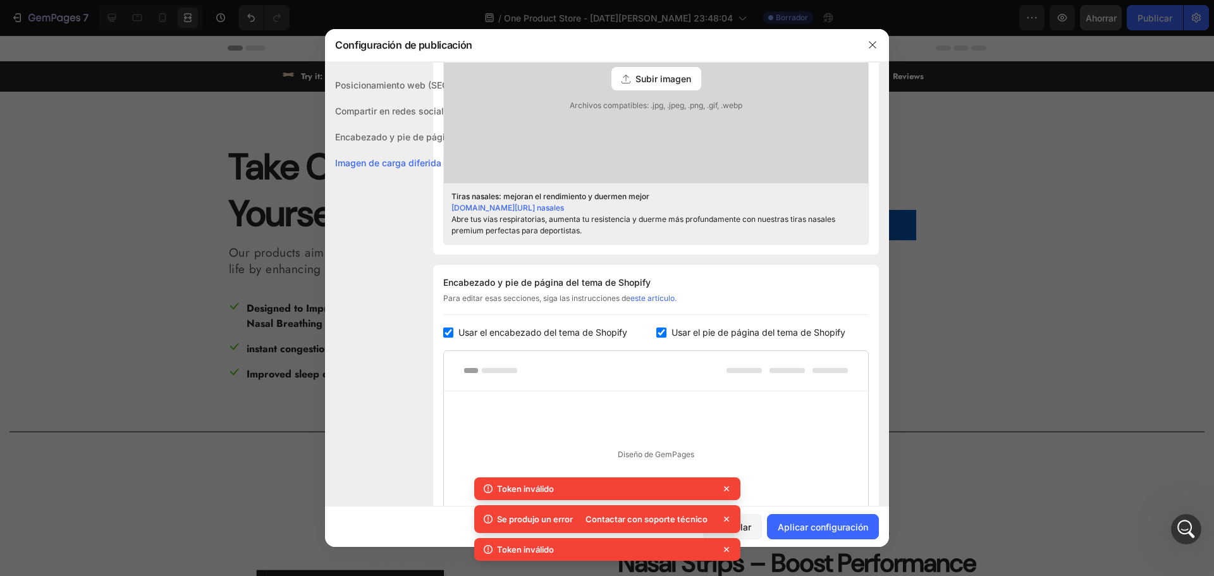
scroll to position [606, 0]
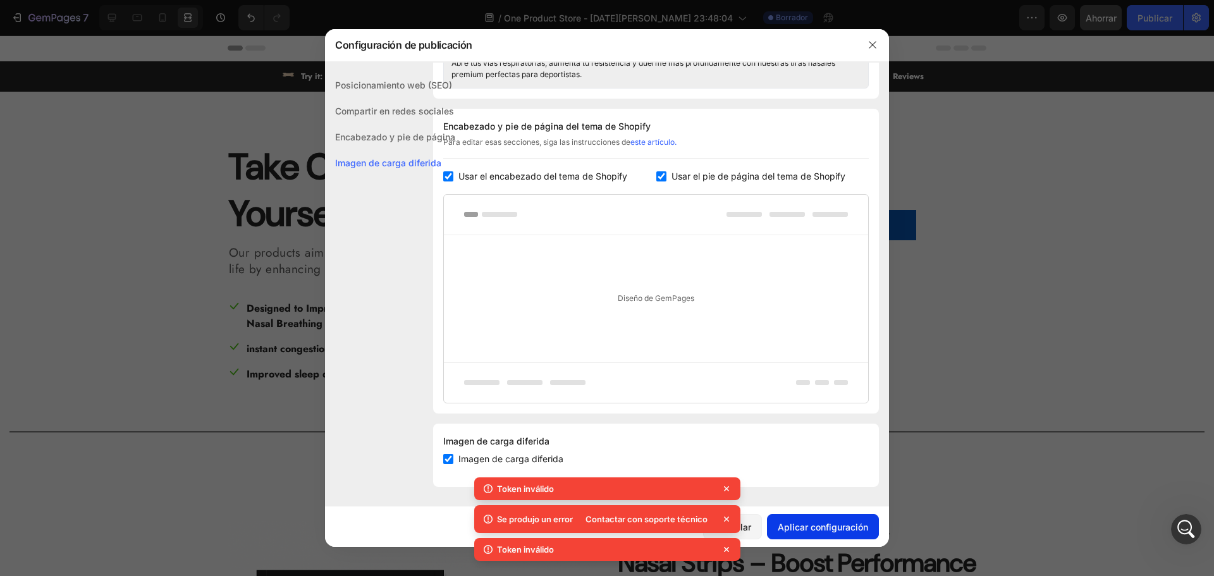
click at [831, 532] on font "Aplicar configuración" at bounding box center [823, 527] width 90 height 11
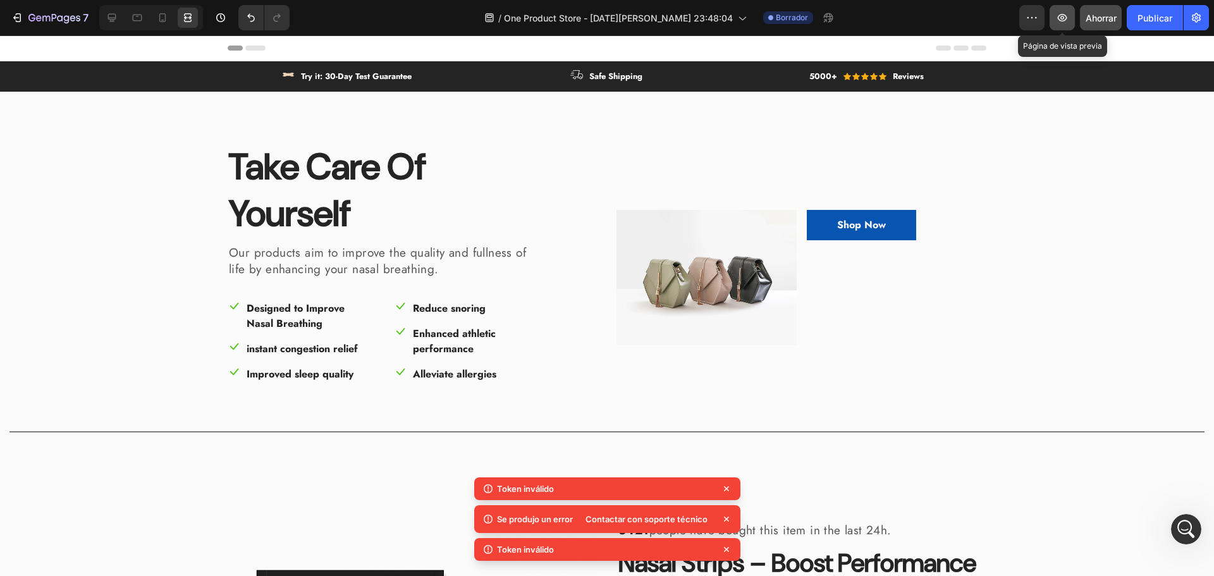
click at [1055, 17] on button "button" at bounding box center [1062, 17] width 25 height 25
click at [1063, 18] on icon "button" at bounding box center [1062, 17] width 13 height 13
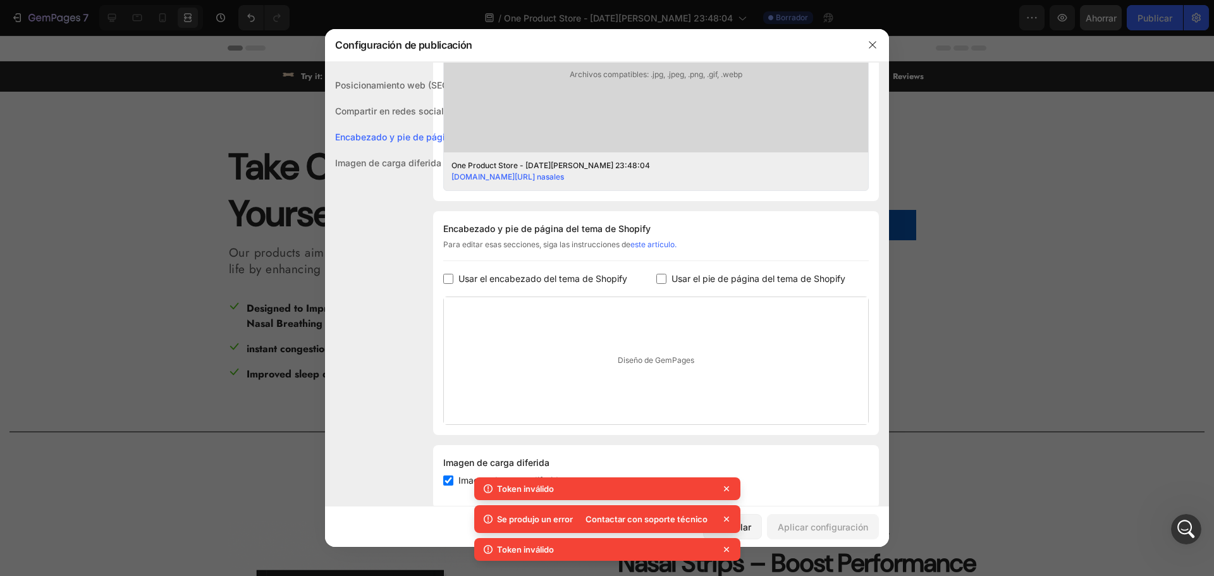
scroll to position [477, 0]
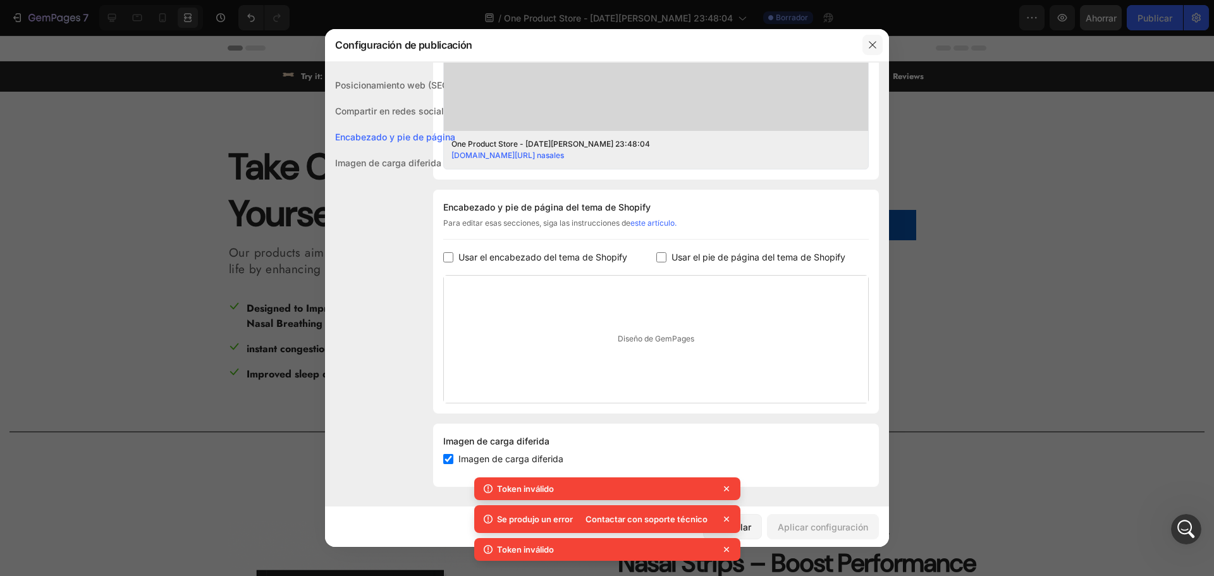
click at [873, 41] on icon "button" at bounding box center [873, 45] width 10 height 10
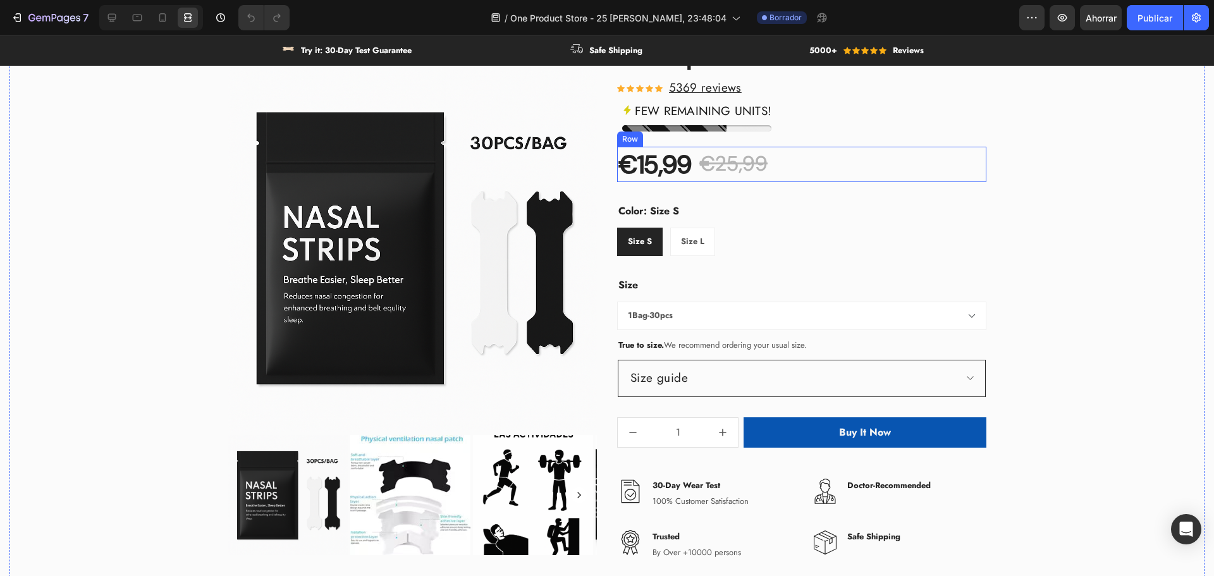
scroll to position [696, 0]
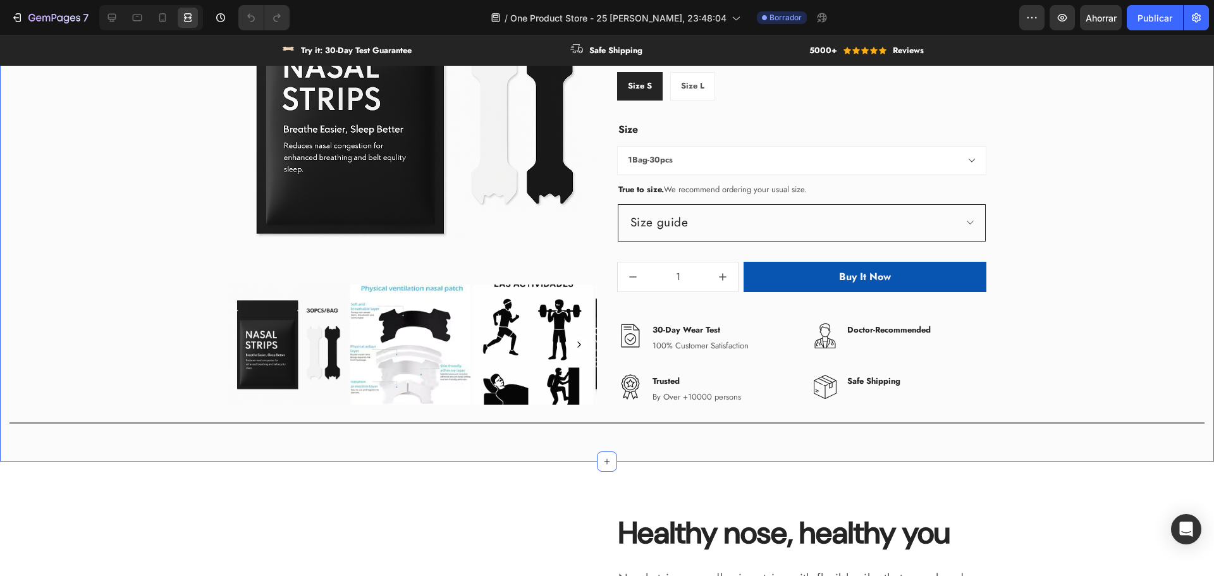
click at [61, 211] on div "Product Images & Gallery 3421 people have bought this item in the last 24h. Tex…" at bounding box center [606, 128] width 1195 height 606
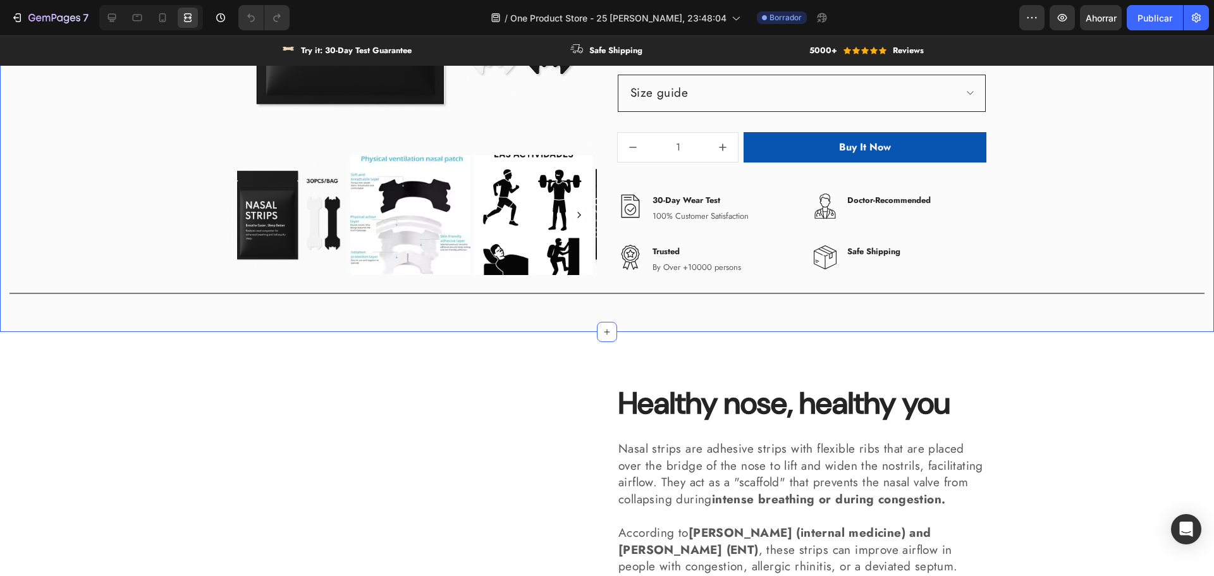
scroll to position [822, 0]
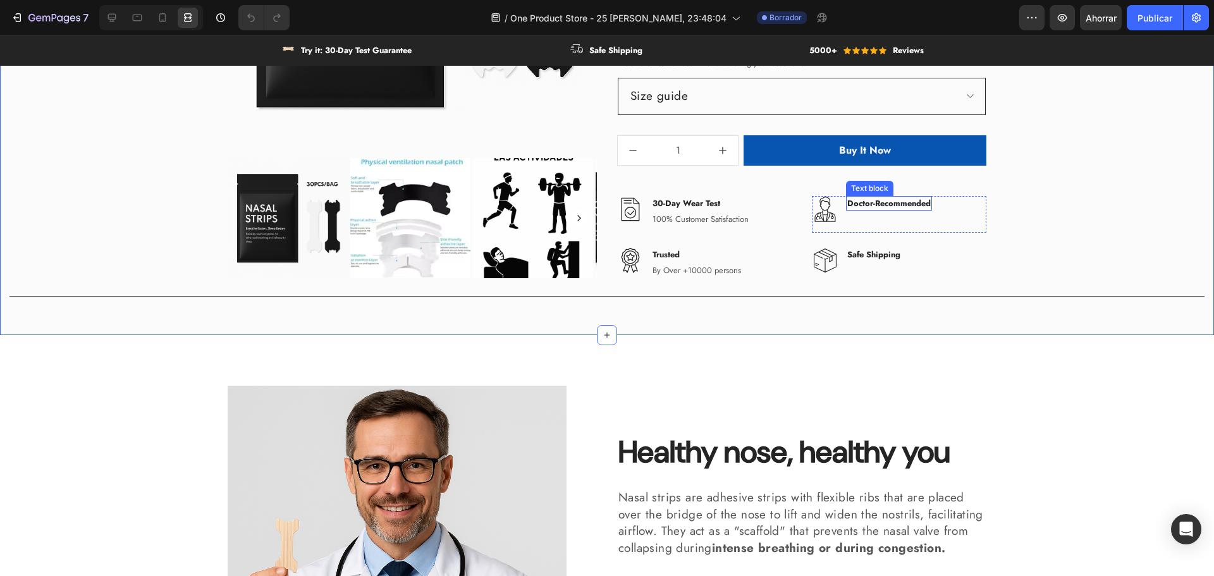
click at [928, 205] on p "Doctor-Recommended" at bounding box center [888, 203] width 83 height 13
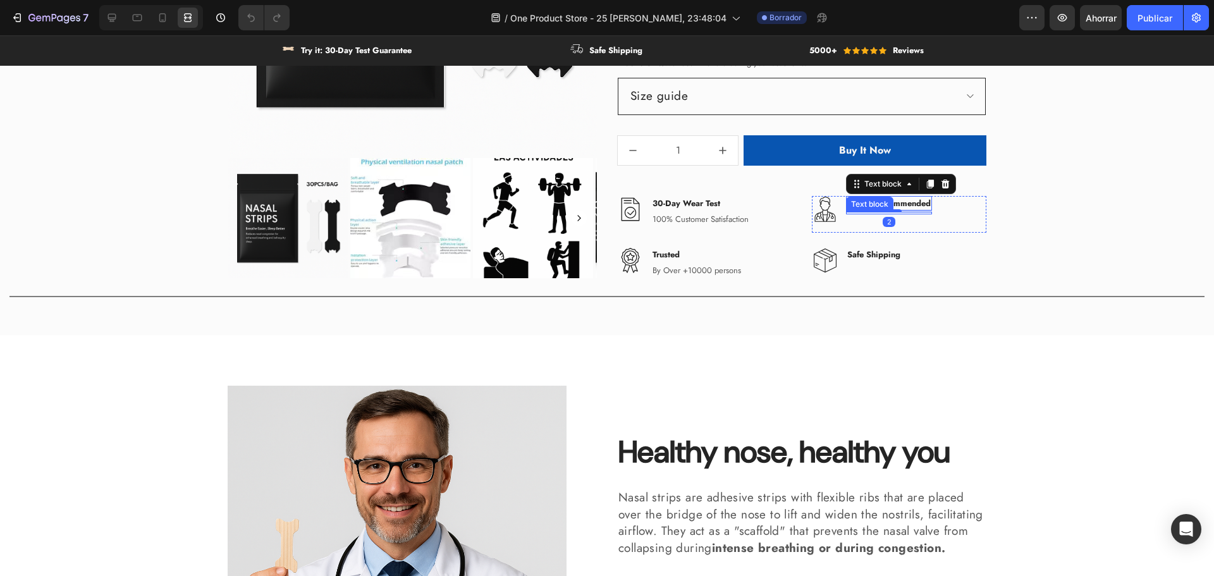
click at [917, 215] on div "Doctor-Recommended Text block 2 Text block" at bounding box center [889, 214] width 86 height 37
click at [893, 219] on div "Doctor-Recommended Text block Text block" at bounding box center [889, 214] width 86 height 37
click at [861, 219] on div "Doctor-Recommended Text block Text block" at bounding box center [889, 214] width 86 height 37
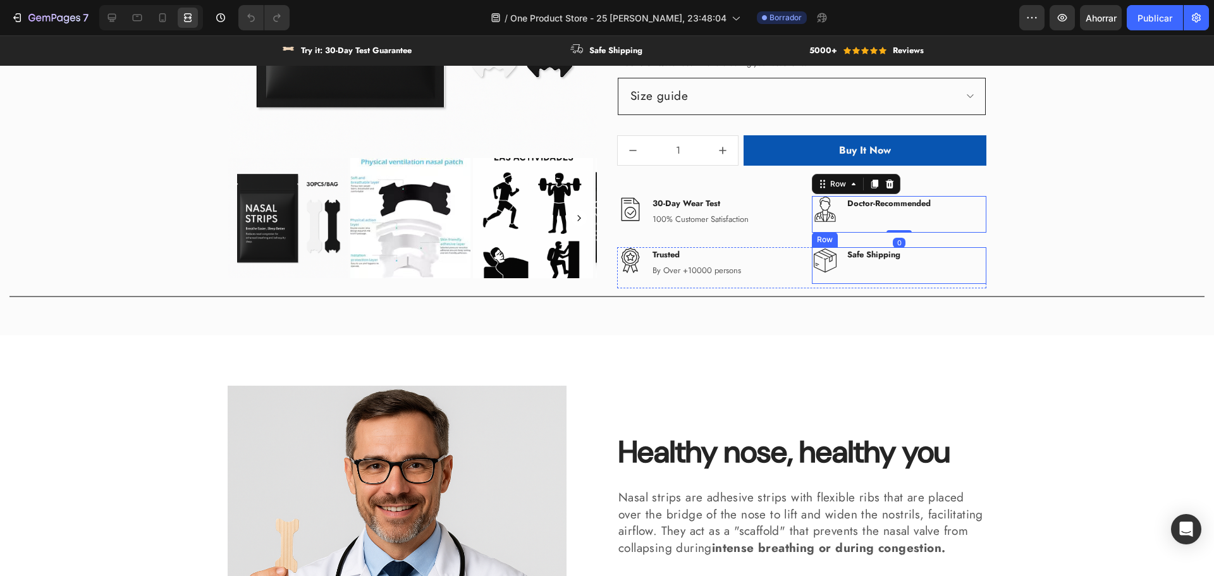
click at [866, 273] on div "Safe Shipping Text block Text block" at bounding box center [874, 265] width 56 height 37
click at [1074, 254] on div "Product Images & Gallery 3421 people have bought this item in the last 24h. Tex…" at bounding box center [606, 2] width 1195 height 606
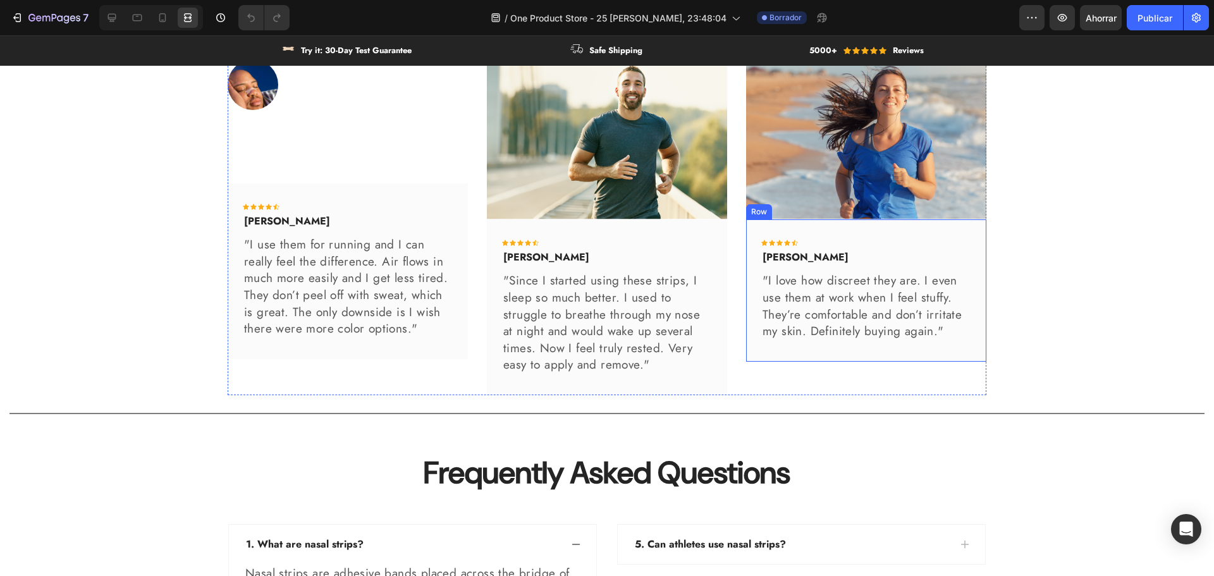
scroll to position [2585, 0]
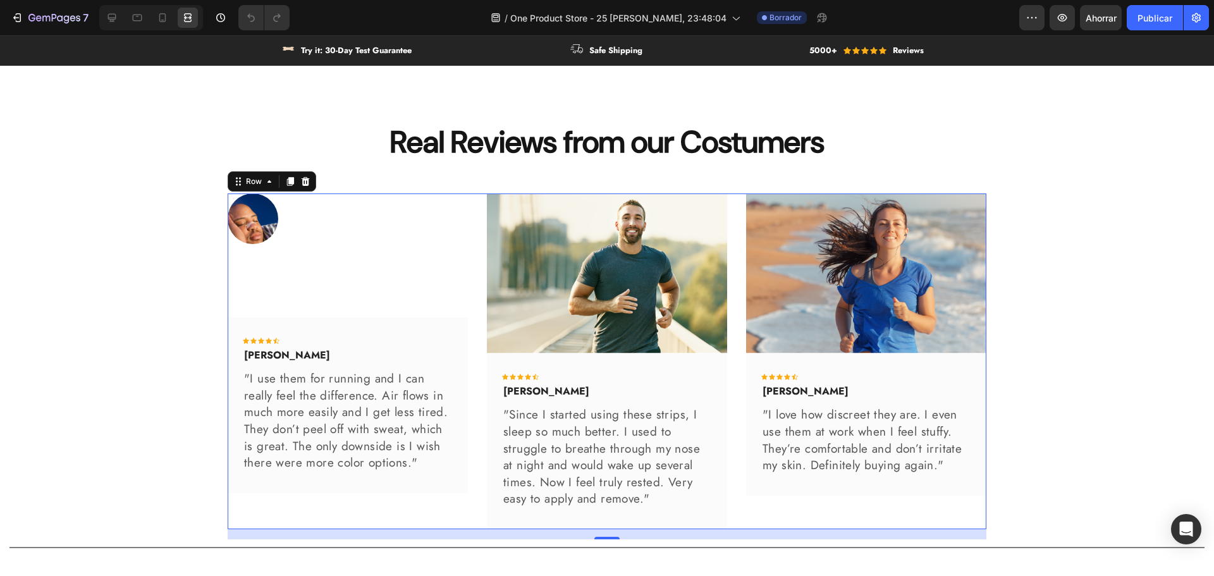
click at [368, 254] on div "Image Icon Icon Icon Icon Icon Icon List Hoz Mike H. Text block "I use them for…" at bounding box center [348, 362] width 240 height 336
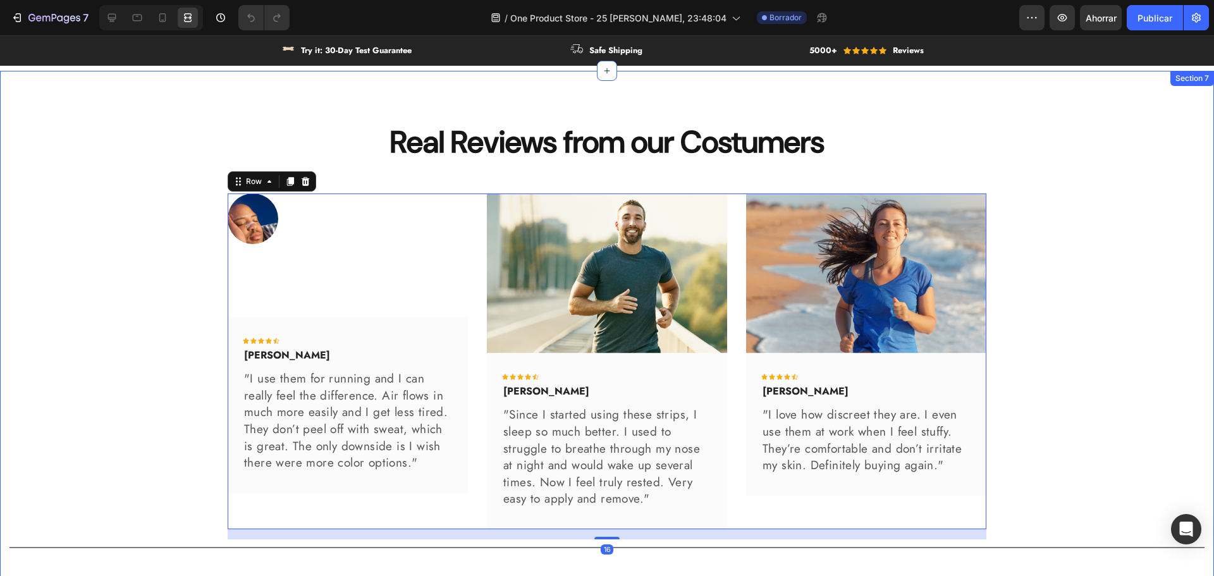
click at [77, 187] on div "Real Reviews from our Costumers Heading Row Image Icon Icon Icon Icon Icon Icon…" at bounding box center [606, 338] width 1195 height 434
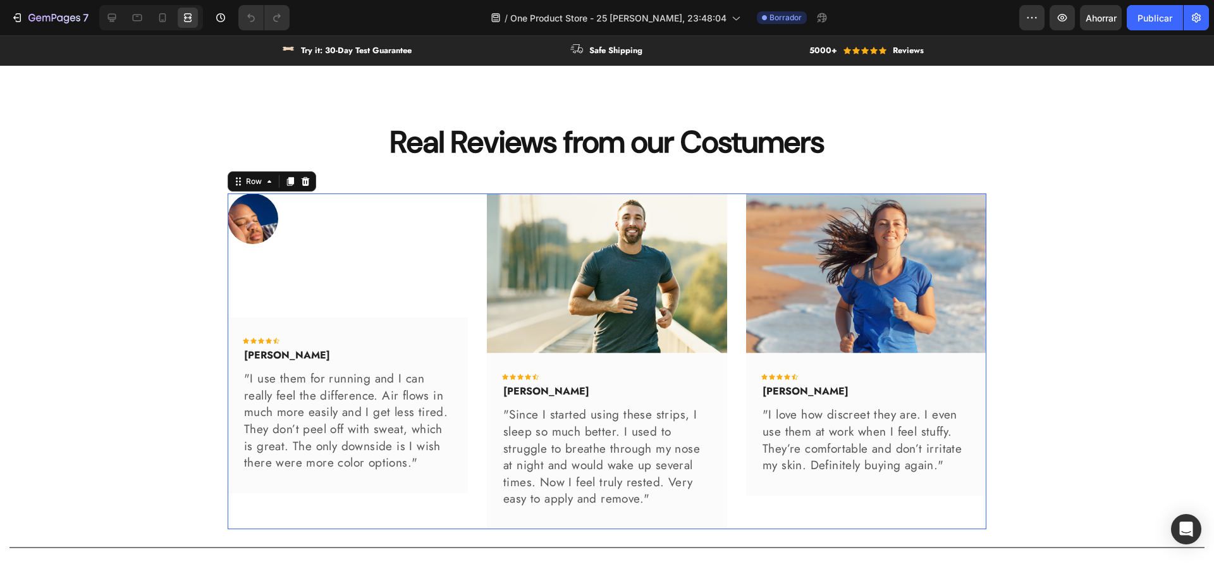
click at [345, 274] on div "Image Icon Icon Icon Icon Icon Icon List Hoz Mike H. Text block "I use them for…" at bounding box center [348, 362] width 240 height 336
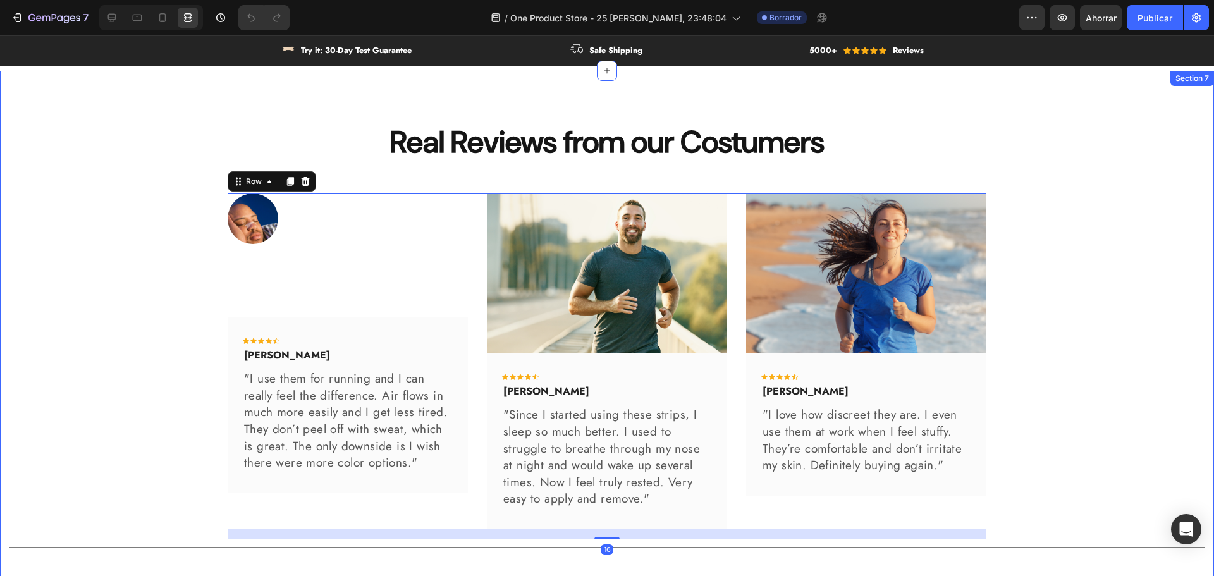
click at [58, 216] on div "Real Reviews from our Costumers Heading Row Image Icon Icon Icon Icon Icon Icon…" at bounding box center [606, 338] width 1195 height 434
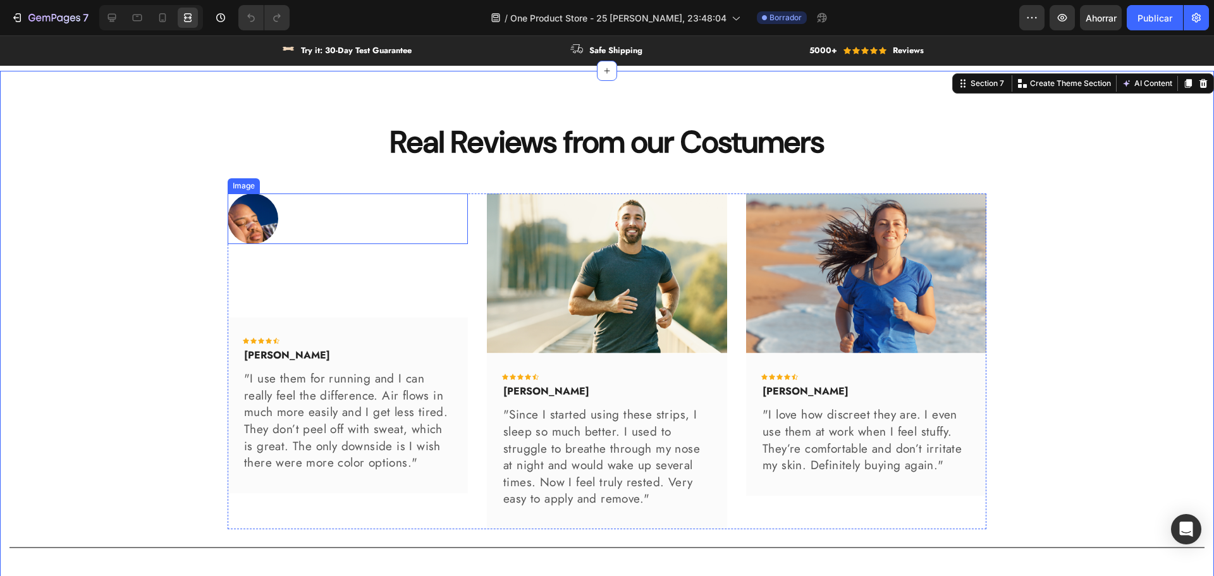
click at [247, 219] on img at bounding box center [253, 219] width 51 height 51
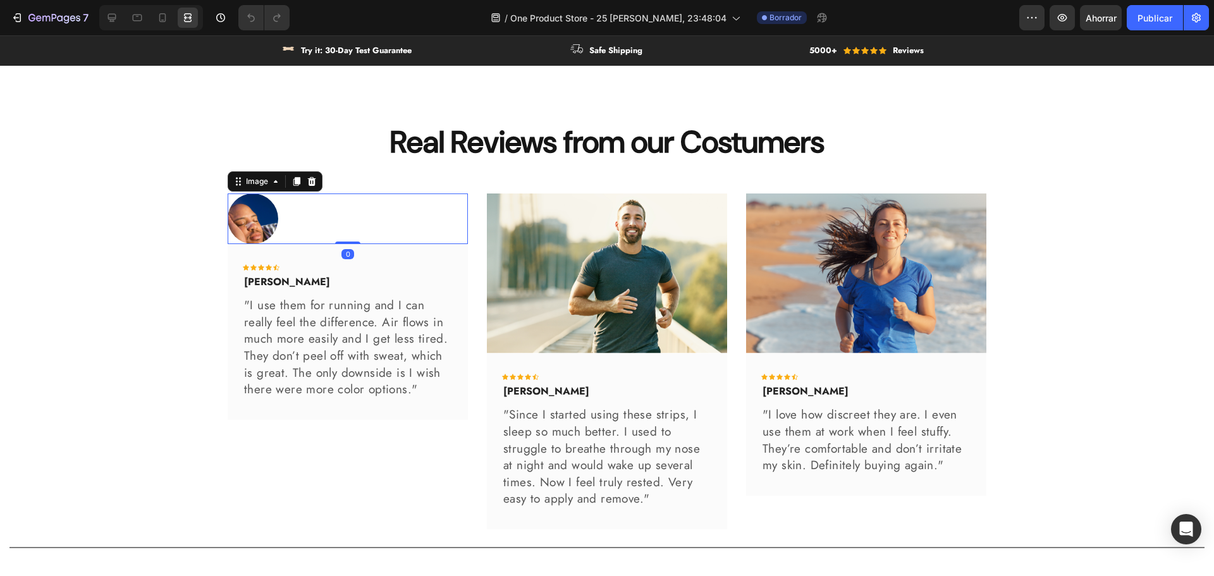
drag, startPoint x: 349, startPoint y: 316, endPoint x: 327, endPoint y: 211, distance: 107.9
click at [331, 210] on div "Image 0" at bounding box center [348, 219] width 240 height 51
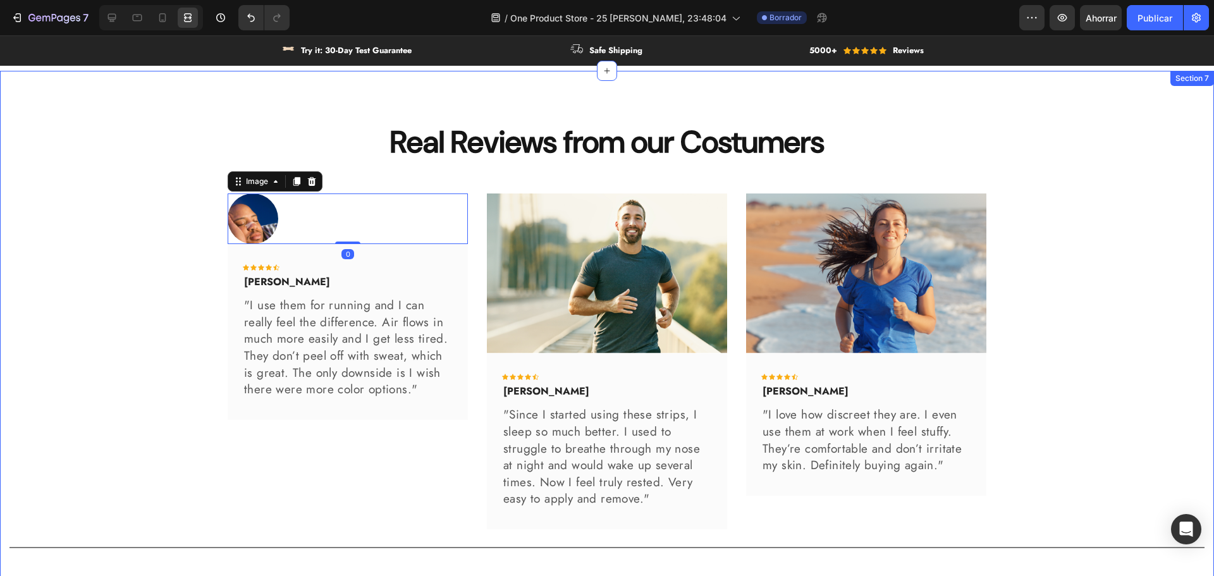
click at [99, 197] on div "Real Reviews from our Costumers Heading Row Image 0 Icon Icon Icon Icon Icon Ic…" at bounding box center [606, 338] width 1195 height 434
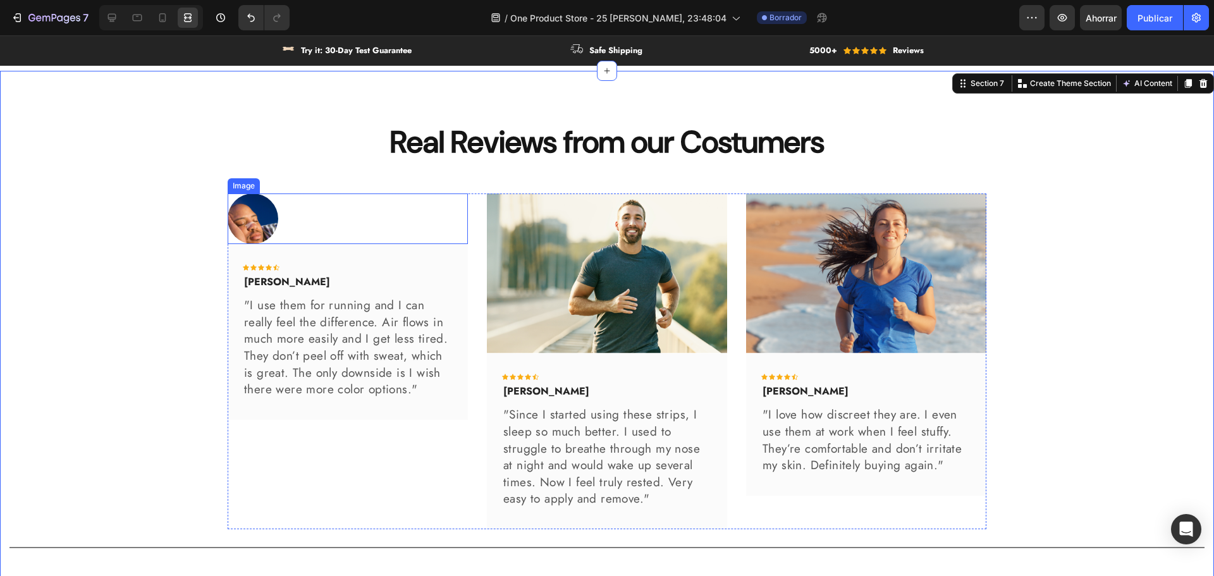
click at [365, 245] on div "Icon Icon Icon Icon Icon Icon List Hoz Mike H. Text block "I use them for runni…" at bounding box center [348, 332] width 240 height 176
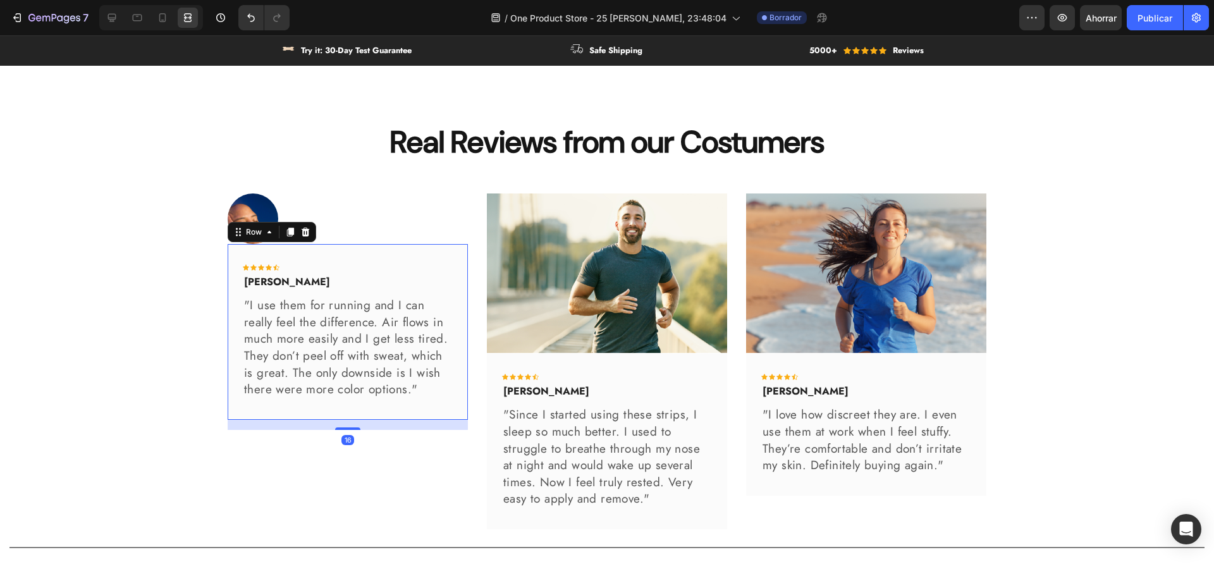
click at [348, 230] on div at bounding box center [348, 219] width 240 height 51
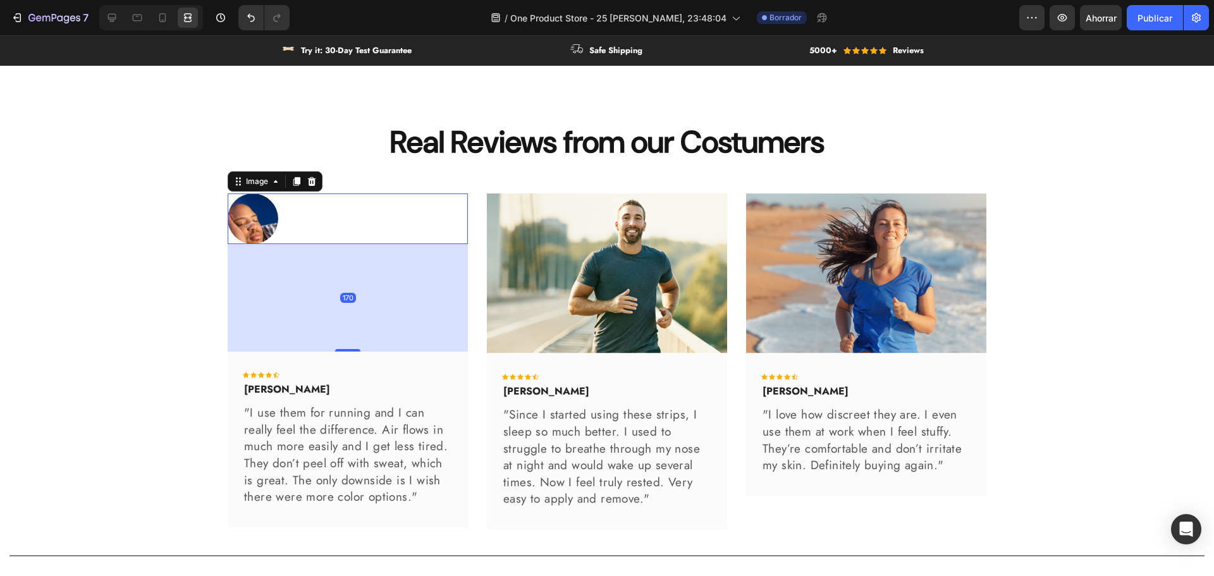
drag, startPoint x: 340, startPoint y: 240, endPoint x: 352, endPoint y: 347, distance: 107.5
click at [353, 349] on div at bounding box center [347, 350] width 25 height 3
type input "171"
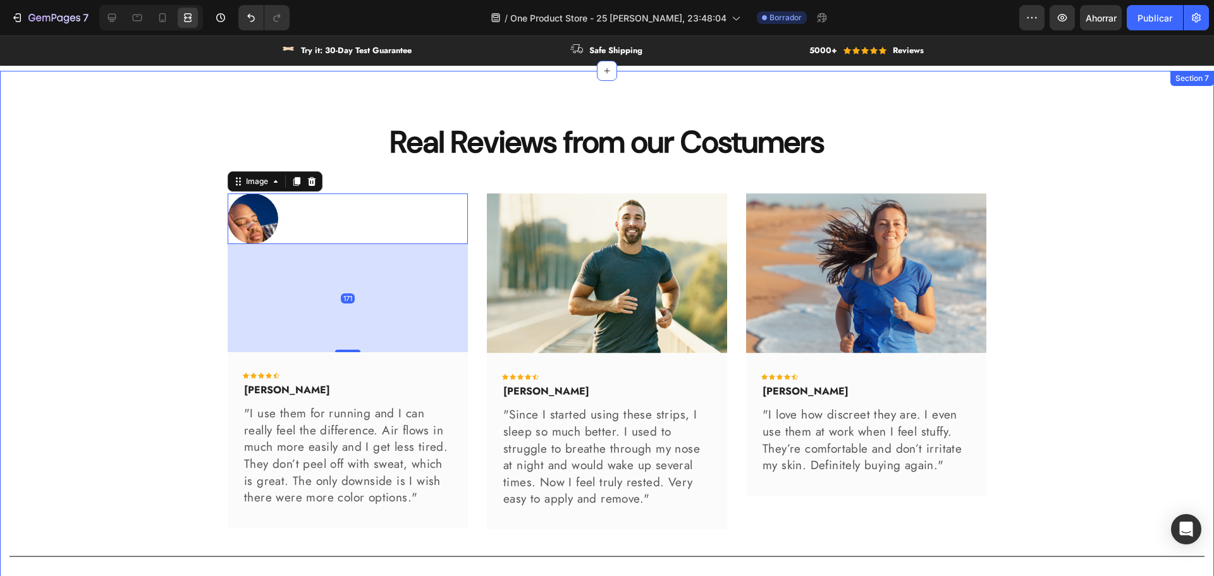
click at [110, 280] on div "Real Reviews from our Costumers Heading Row Image 171 Icon Icon Icon Icon Icon …" at bounding box center [606, 342] width 1195 height 443
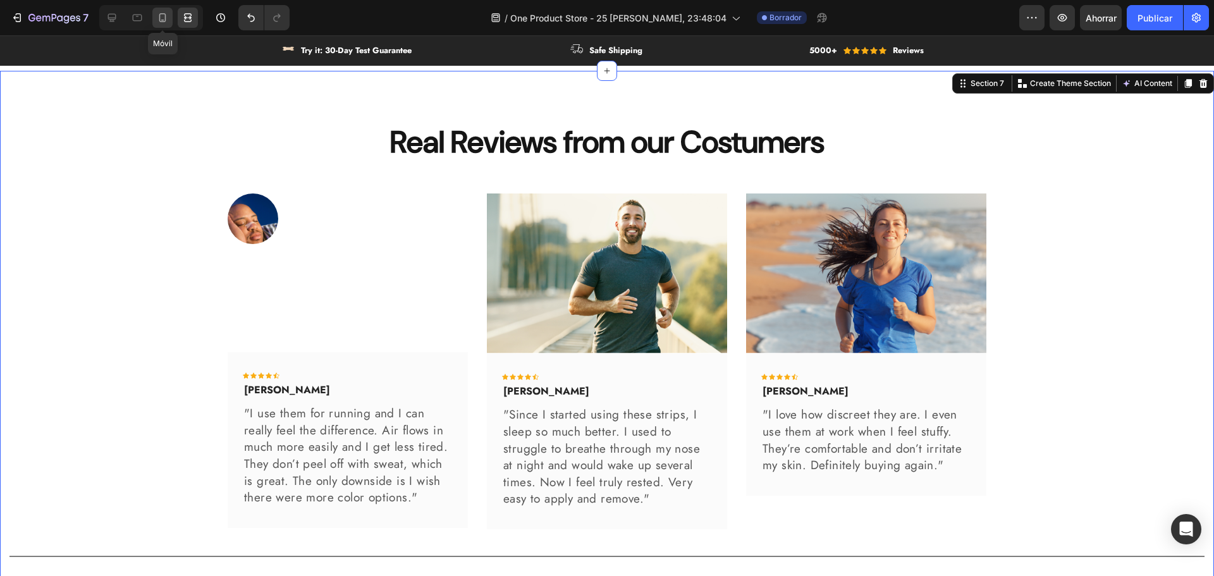
click at [160, 18] on icon at bounding box center [162, 17] width 7 height 9
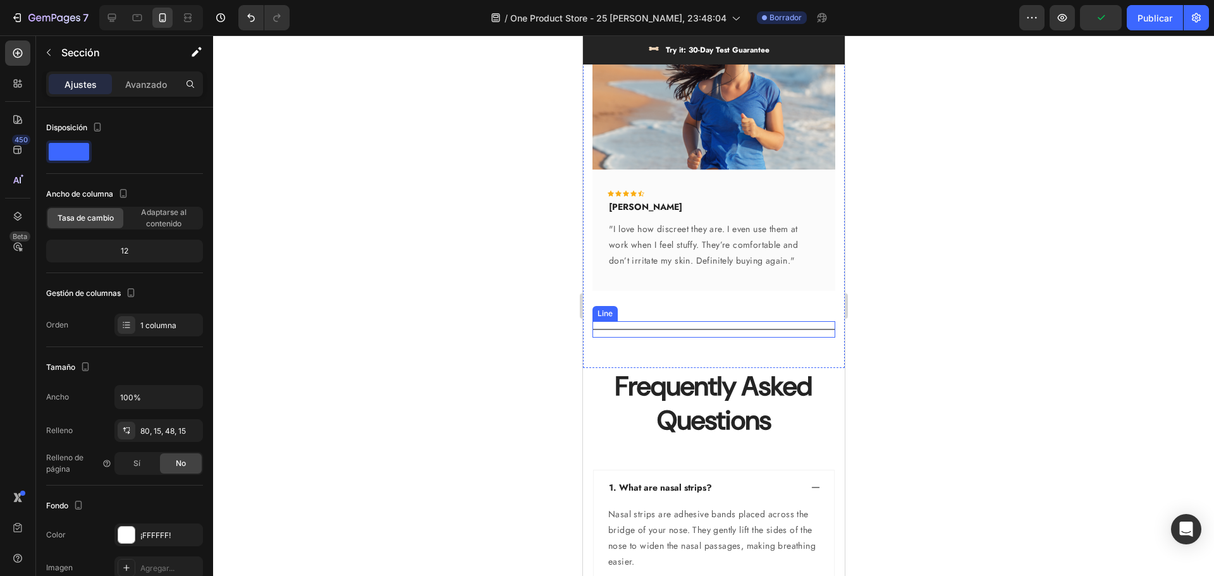
scroll to position [3423, 0]
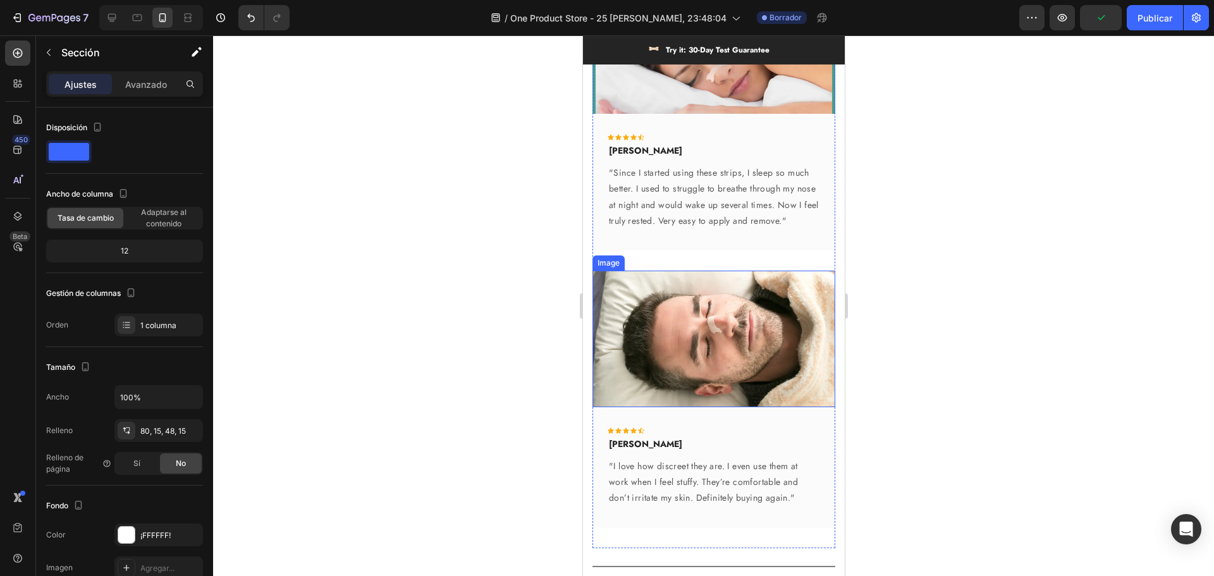
click at [681, 295] on img at bounding box center [713, 339] width 243 height 137
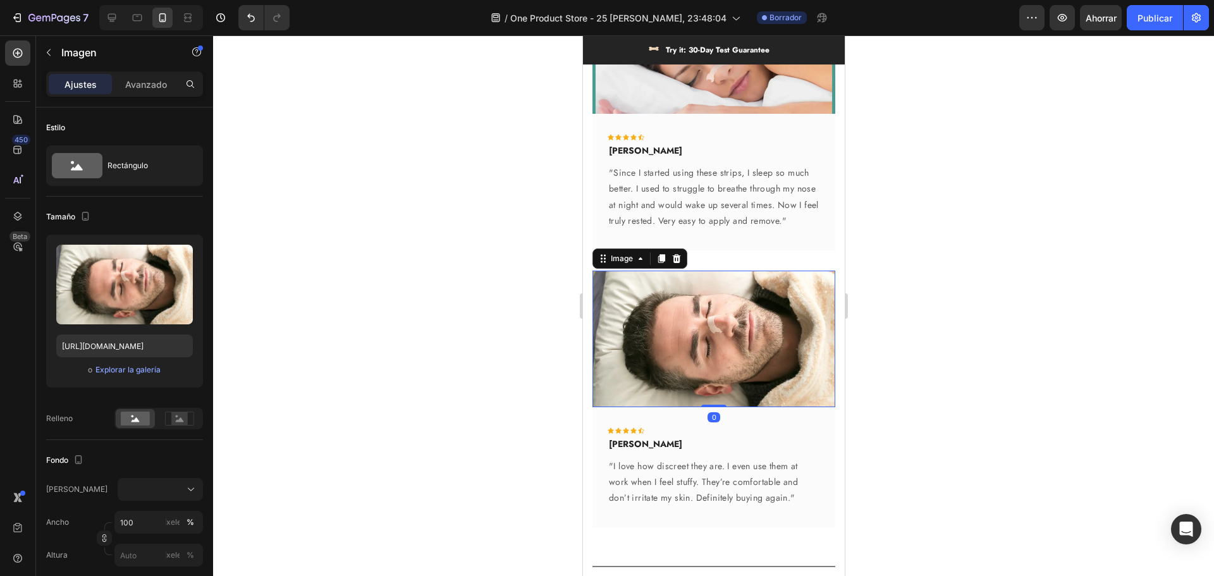
click at [446, 241] on div at bounding box center [713, 305] width 1001 height 541
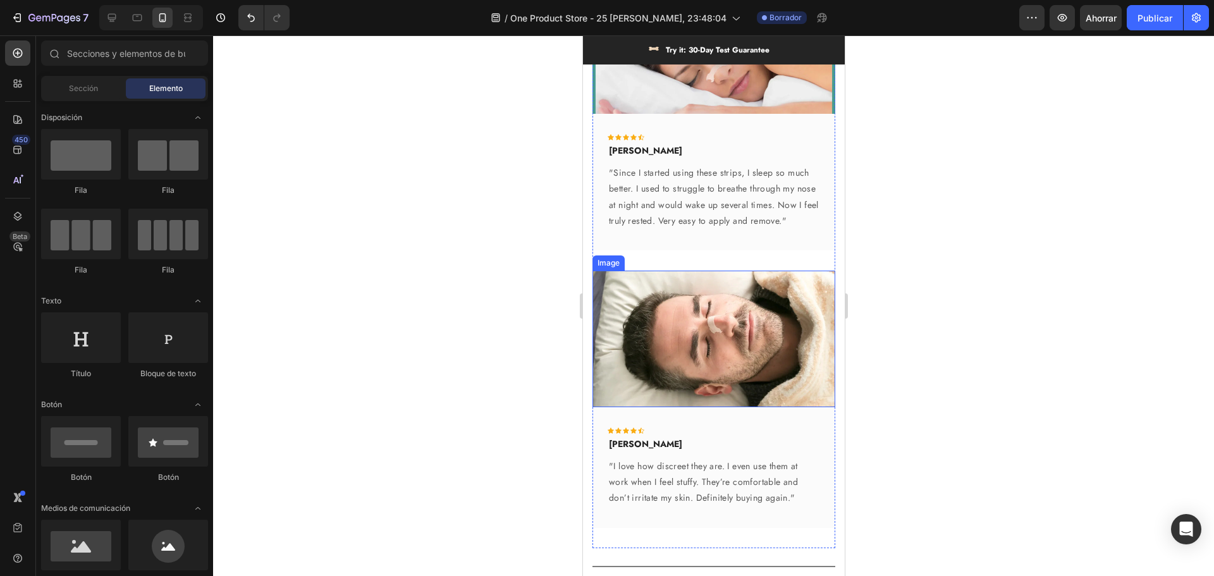
click at [701, 292] on img at bounding box center [713, 339] width 243 height 137
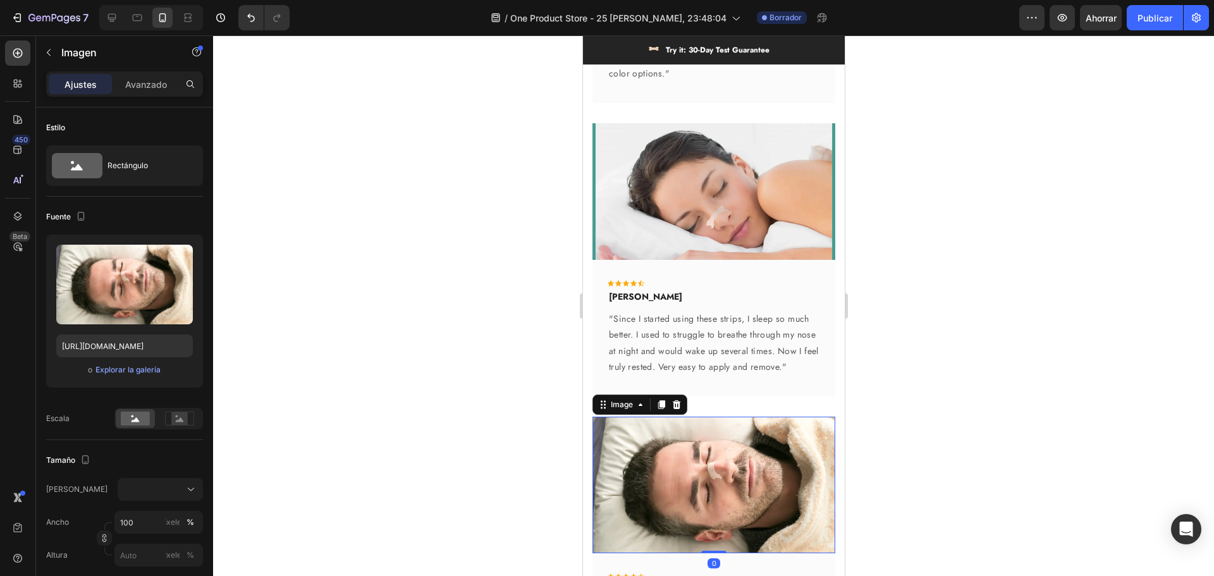
scroll to position [3233, 0]
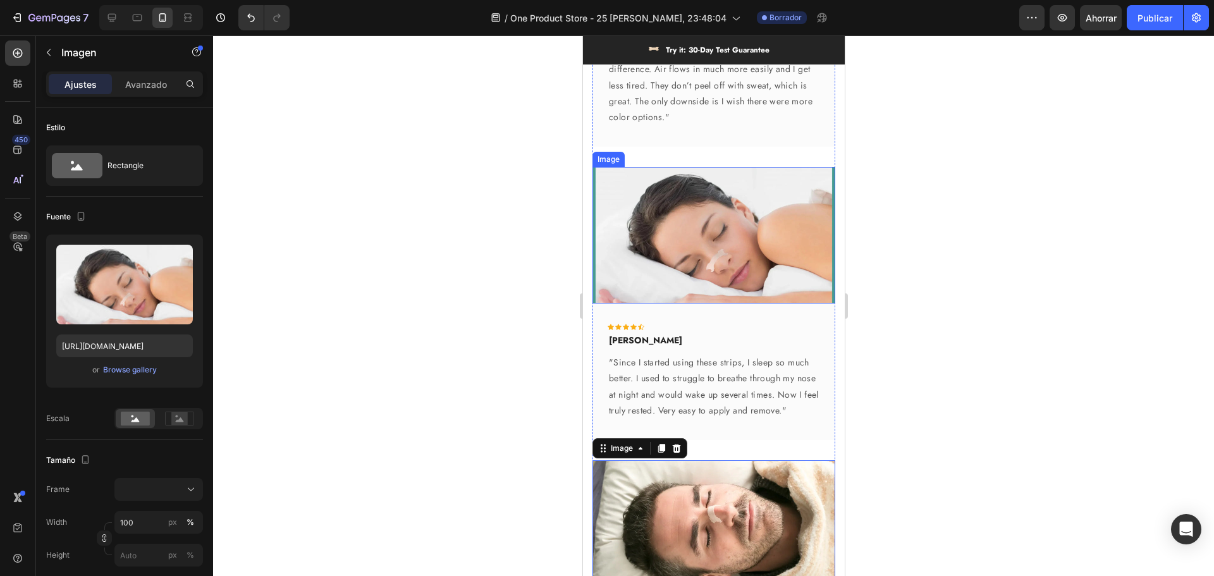
click at [686, 249] on img at bounding box center [713, 235] width 243 height 137
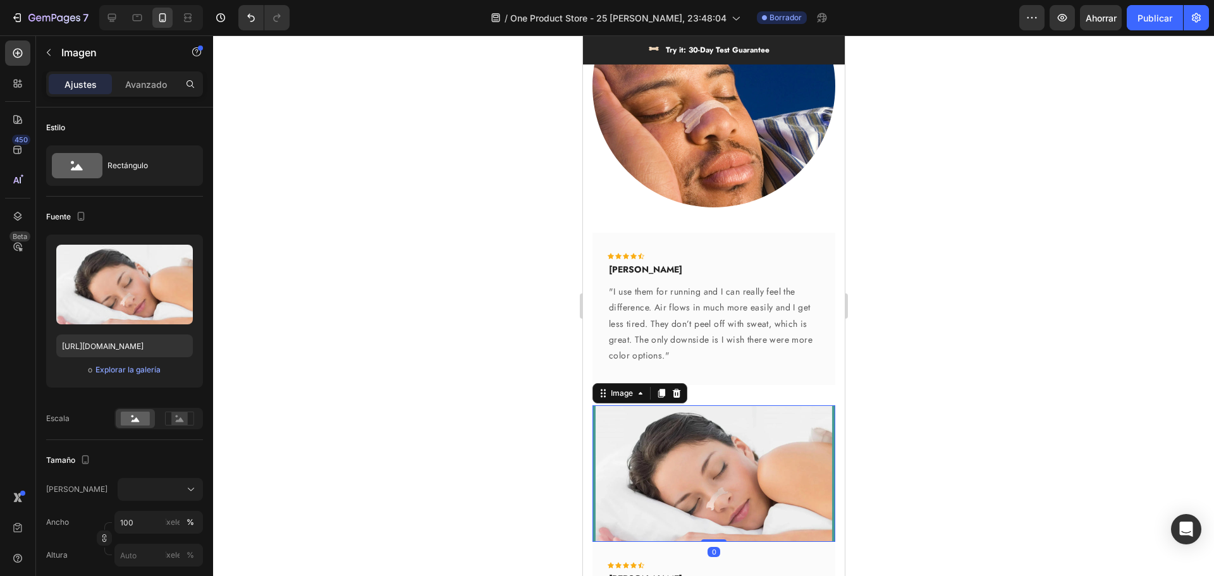
scroll to position [2980, 0]
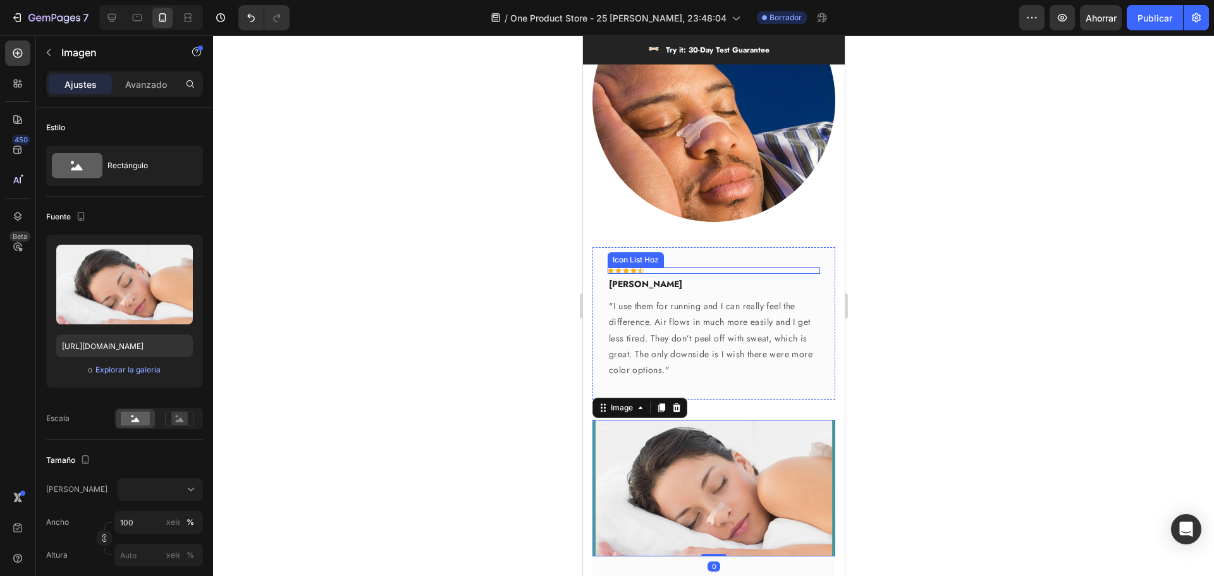
click at [656, 183] on img at bounding box center [713, 100] width 243 height 243
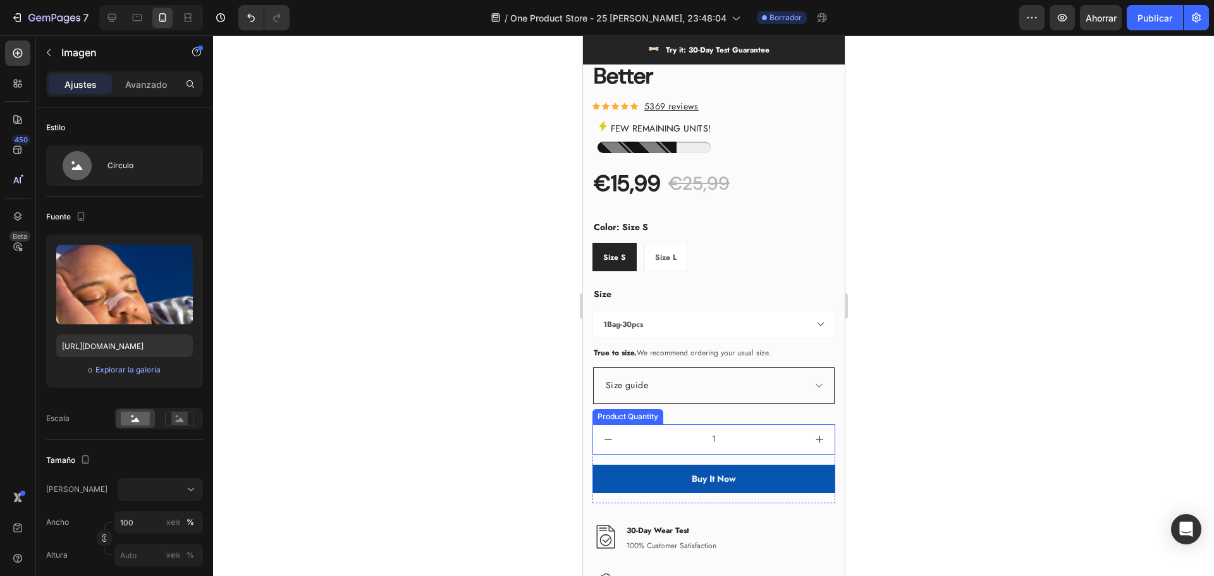
scroll to position [949, 0]
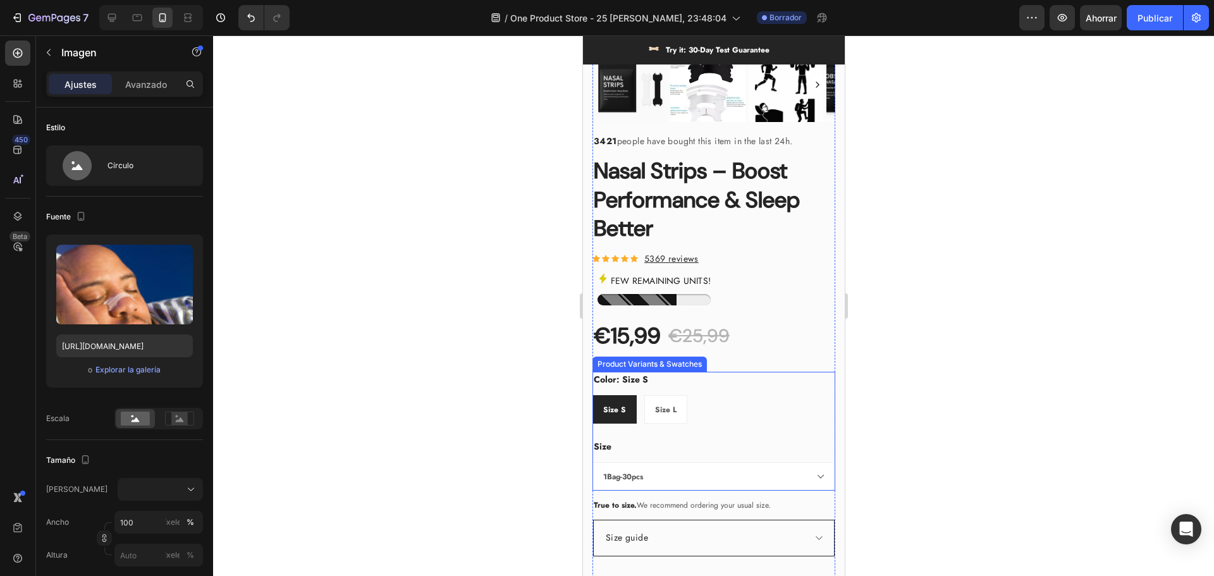
click at [665, 408] on div "Size L" at bounding box center [665, 410] width 42 height 22
click at [644, 395] on input "Size L Size L Size L" at bounding box center [643, 395] width 1 height 1
radio input "true"
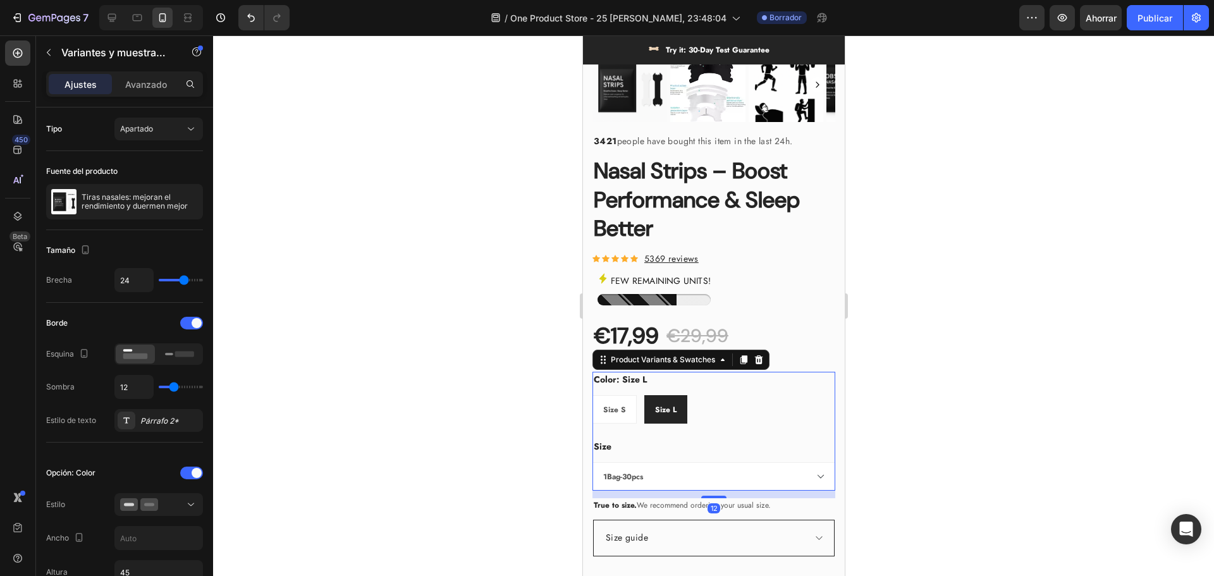
click at [618, 399] on div "Size S" at bounding box center [614, 410] width 43 height 22
click at [592, 395] on input "Size S Size S Size S" at bounding box center [591, 395] width 1 height 1
radio input "true"
click at [655, 467] on select "1Bag-30pcs 2Bags-60pcs 3Bags-90pcs" at bounding box center [713, 476] width 243 height 28
click at [592, 462] on select "1Bag-30pcs 2Bags-60pcs 3Bags-90pcs" at bounding box center [713, 476] width 243 height 28
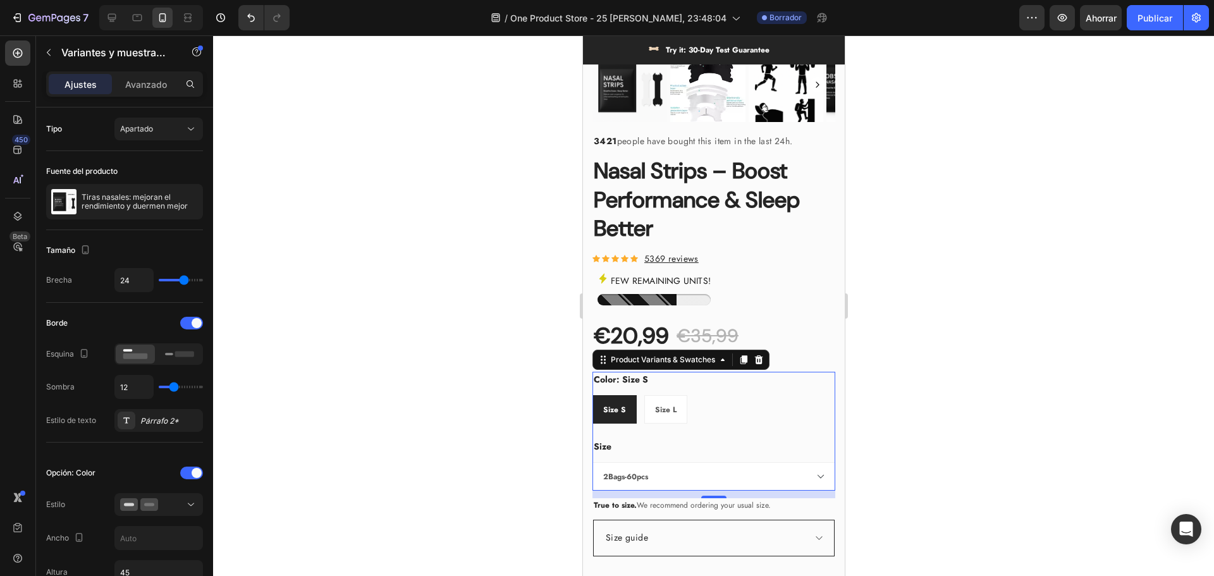
click at [649, 467] on select "1Bag-30pcs 2Bags-60pcs 3Bags-90pcs" at bounding box center [713, 476] width 243 height 28
click at [592, 462] on select "1Bag-30pcs 2Bags-60pcs 3Bags-90pcs" at bounding box center [713, 476] width 243 height 28
click at [646, 462] on select "1Bag-30pcs 2Bags-60pcs 3Bags-90pcs" at bounding box center [713, 476] width 243 height 28
click at [592, 462] on select "1Bag-30pcs 2Bags-60pcs 3Bags-90pcs" at bounding box center [713, 476] width 243 height 28
select select "1Bag-30pcs"
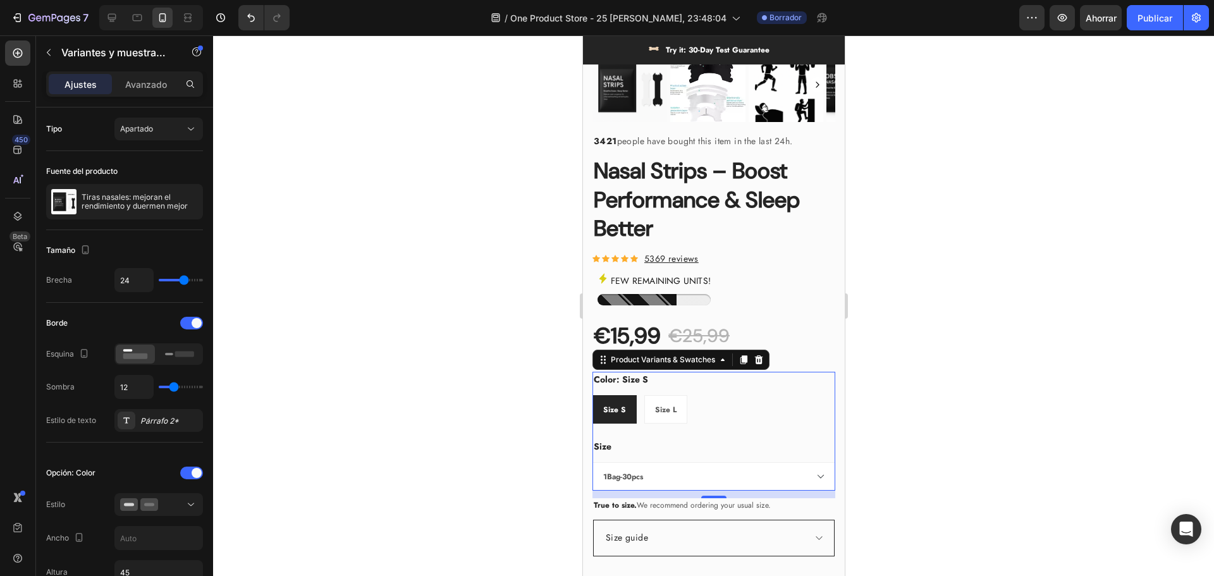
click at [661, 404] on span "Size L" at bounding box center [666, 409] width 22 height 11
click at [644, 395] on input "Size L Size L Size L" at bounding box center [643, 395] width 1 height 1
radio input "true"
click at [646, 466] on select "1Bag-30pcs 2Bags-60pcs 3Bags-90pcs" at bounding box center [713, 476] width 243 height 28
click at [592, 462] on select "1Bag-30pcs 2Bags-60pcs 3Bags-90pcs" at bounding box center [713, 476] width 243 height 28
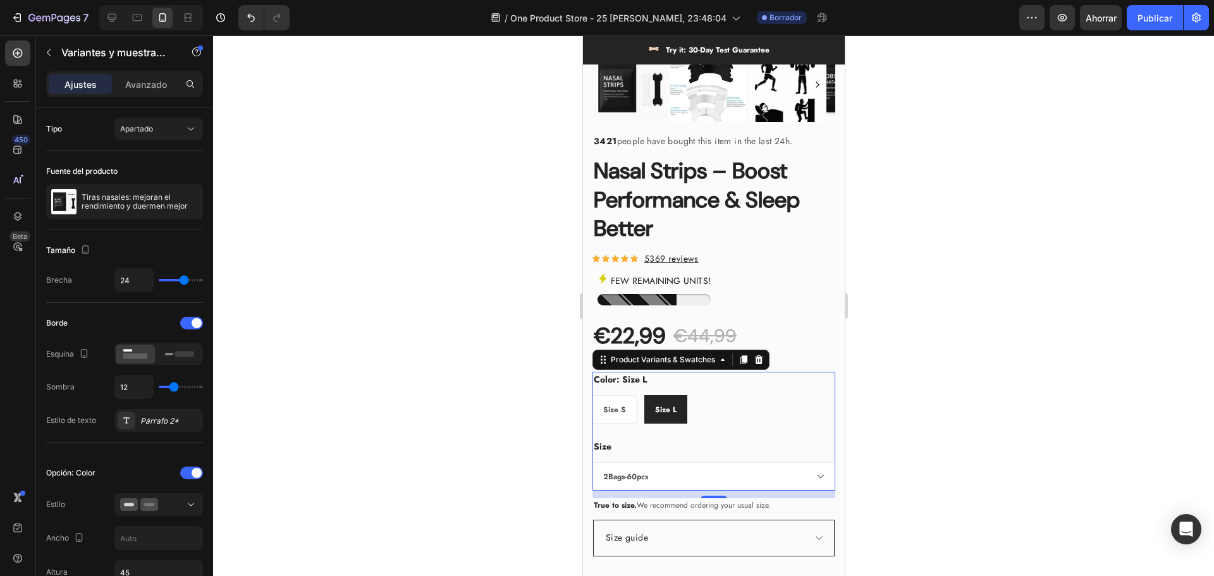
click at [646, 472] on select "1Bag-30pcs 2Bags-60pcs 3Bags-90pcs" at bounding box center [713, 476] width 243 height 28
click at [592, 462] on select "1Bag-30pcs 2Bags-60pcs 3Bags-90pcs" at bounding box center [713, 476] width 243 height 28
click at [648, 472] on select "1Bag-30pcs 2Bags-60pcs 3Bags-90pcs" at bounding box center [713, 476] width 243 height 28
click at [592, 462] on select "1Bag-30pcs 2Bags-60pcs 3Bags-90pcs" at bounding box center [713, 476] width 243 height 28
select select "1Bag-30pcs"
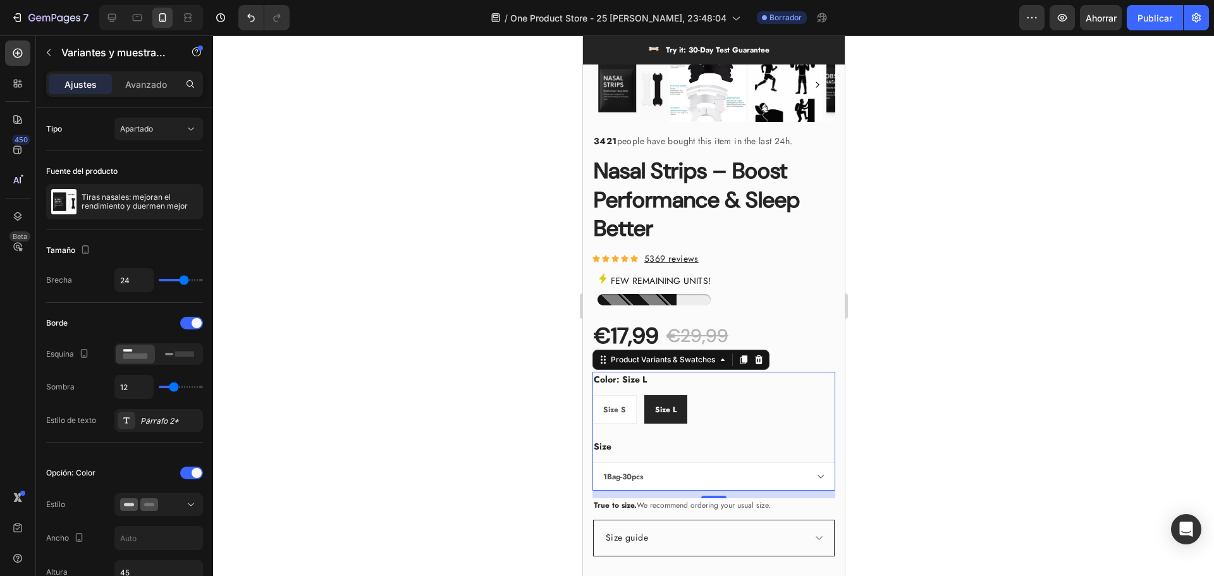
click at [627, 404] on div "Size S" at bounding box center [614, 410] width 43 height 22
click at [592, 395] on input "Size S Size S Size S" at bounding box center [591, 395] width 1 height 1
radio input "true"
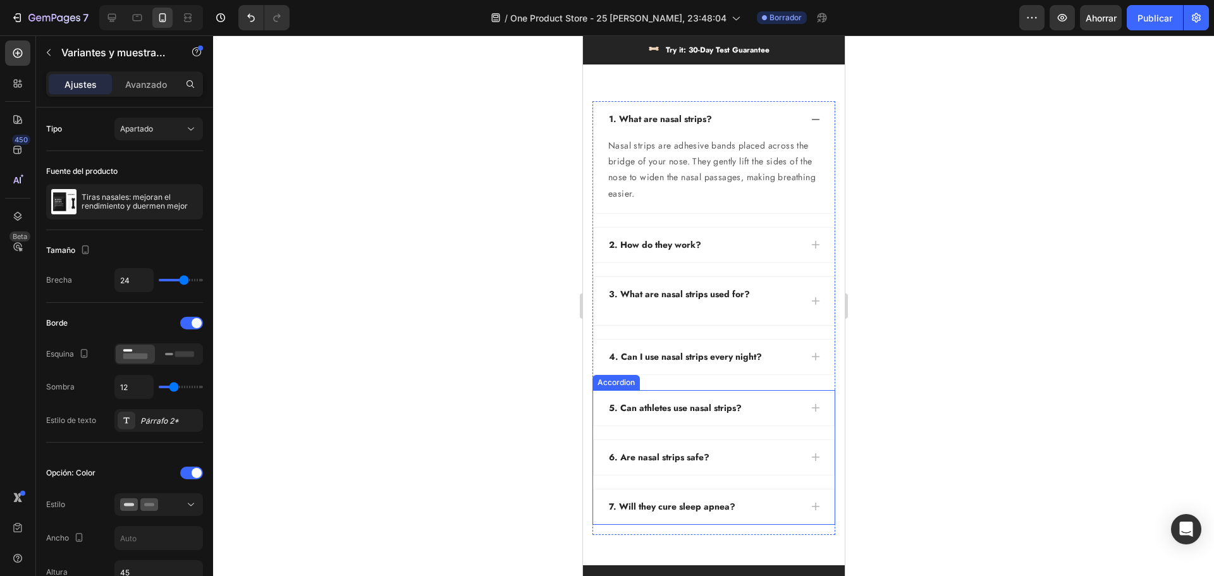
scroll to position [5060, 0]
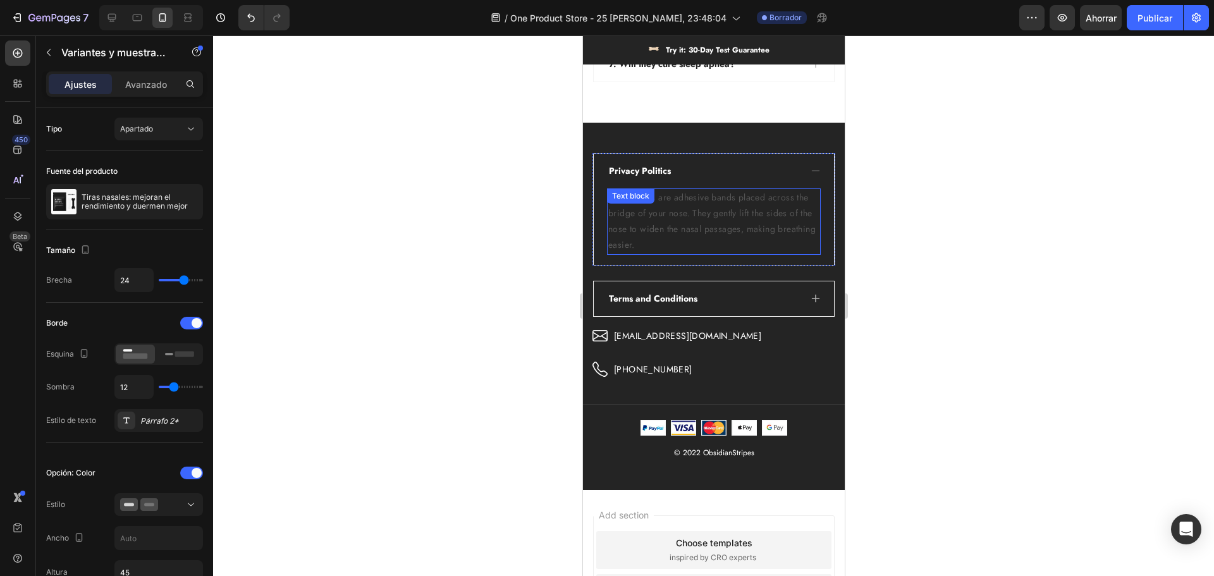
click at [761, 180] on div "Privacy Politics" at bounding box center [713, 171] width 240 height 35
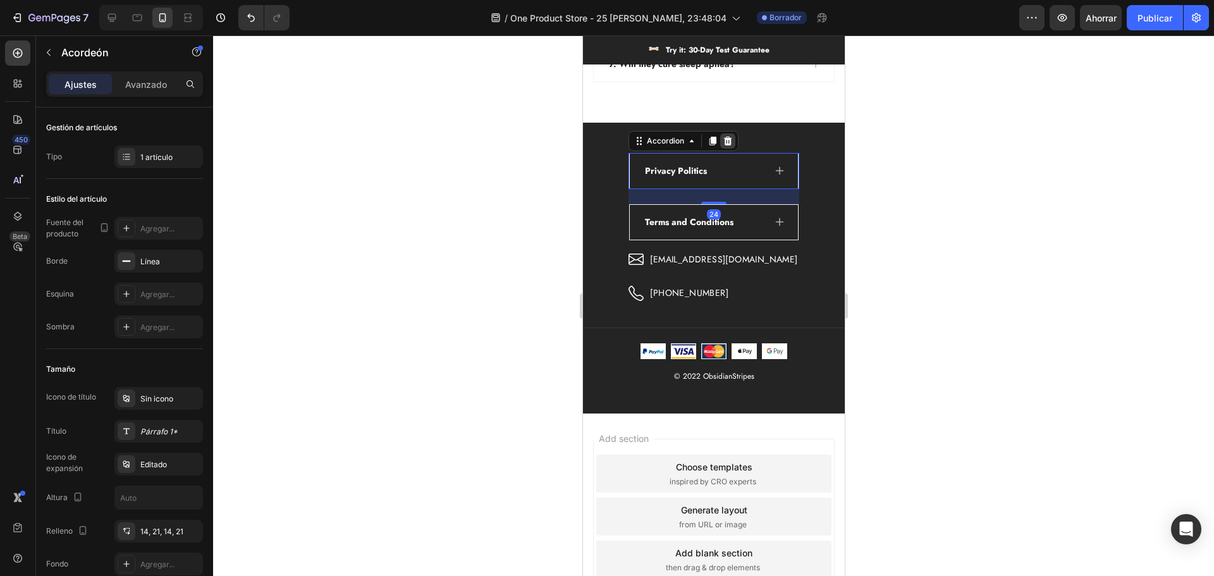
click at [732, 141] on icon at bounding box center [727, 141] width 8 height 9
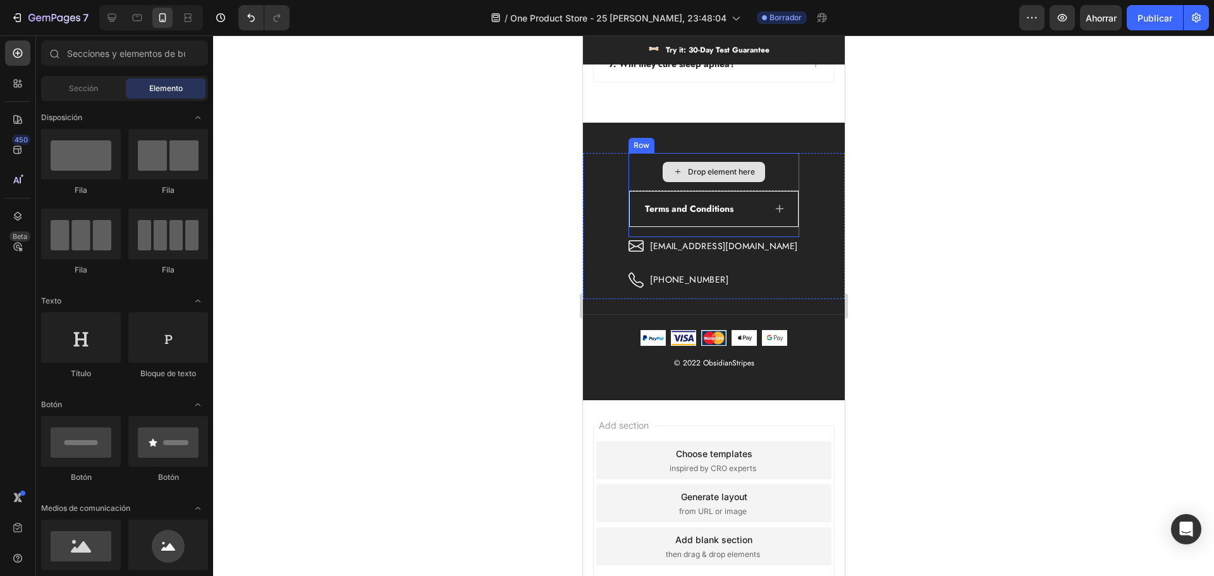
click at [745, 203] on div "Terms and Conditions" at bounding box center [713, 209] width 168 height 35
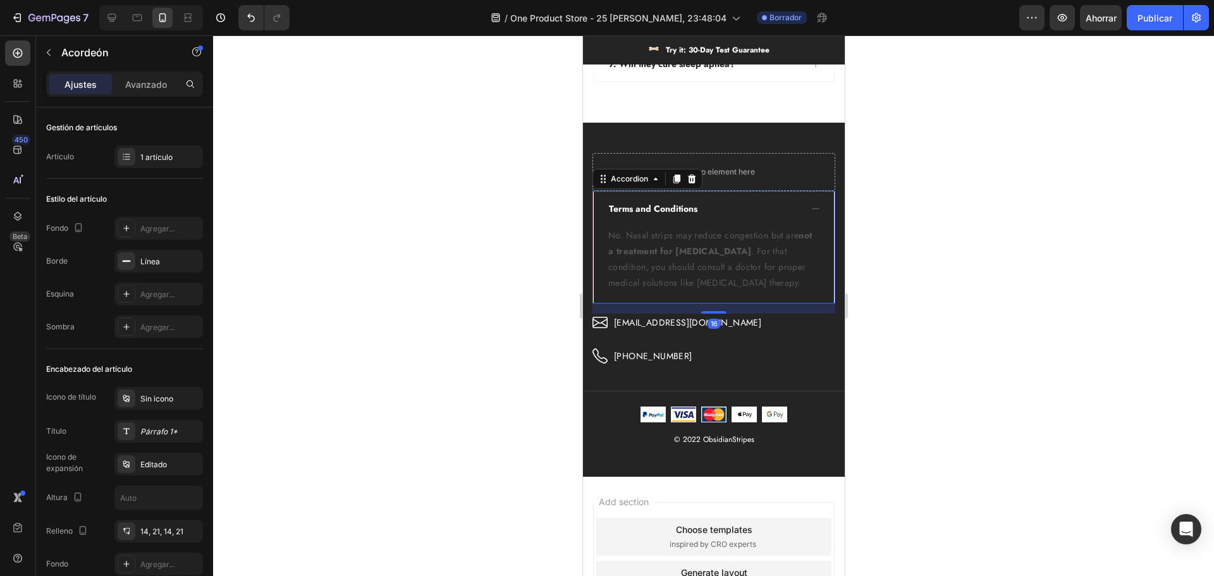
click at [695, 178] on div at bounding box center [691, 178] width 15 height 15
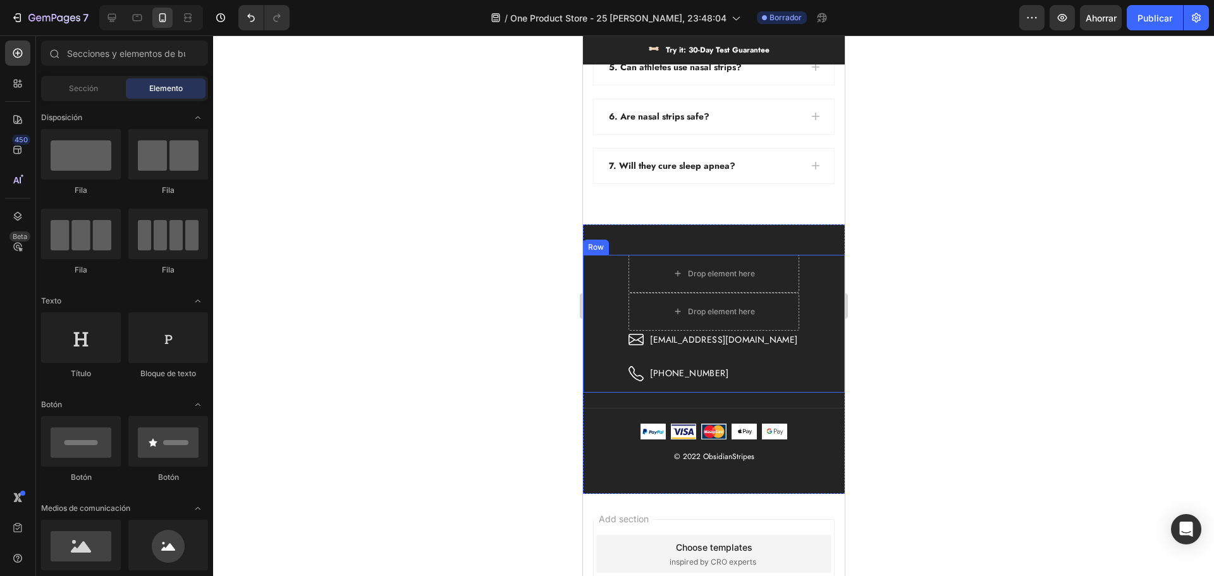
scroll to position [4954, 0]
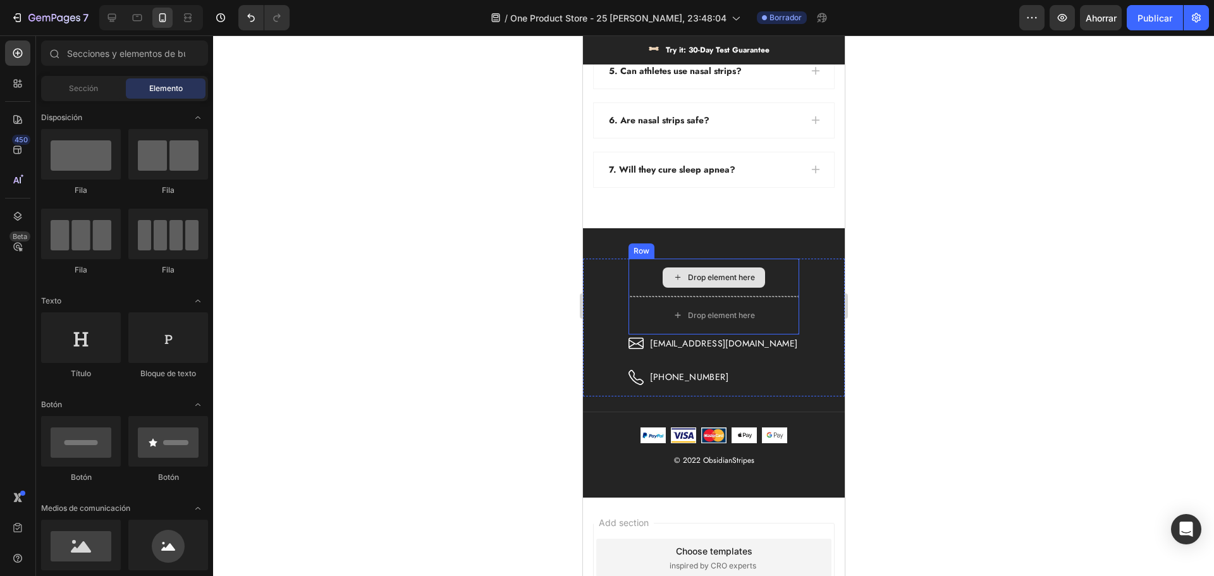
click at [764, 288] on div "Drop element here" at bounding box center [713, 278] width 170 height 38
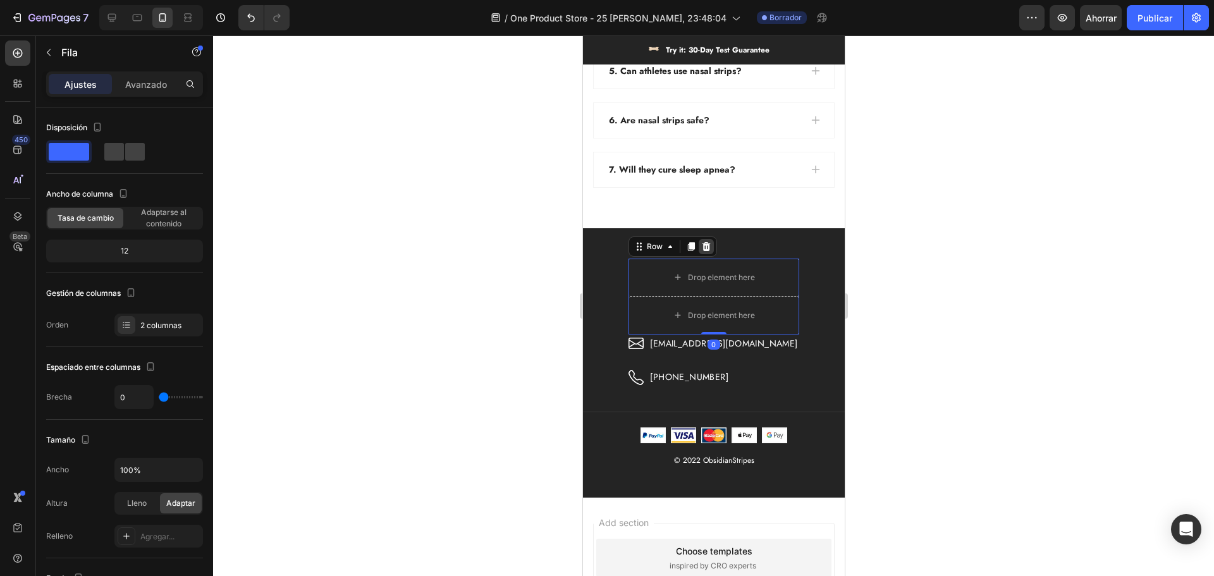
click at [710, 250] on icon at bounding box center [706, 246] width 8 height 9
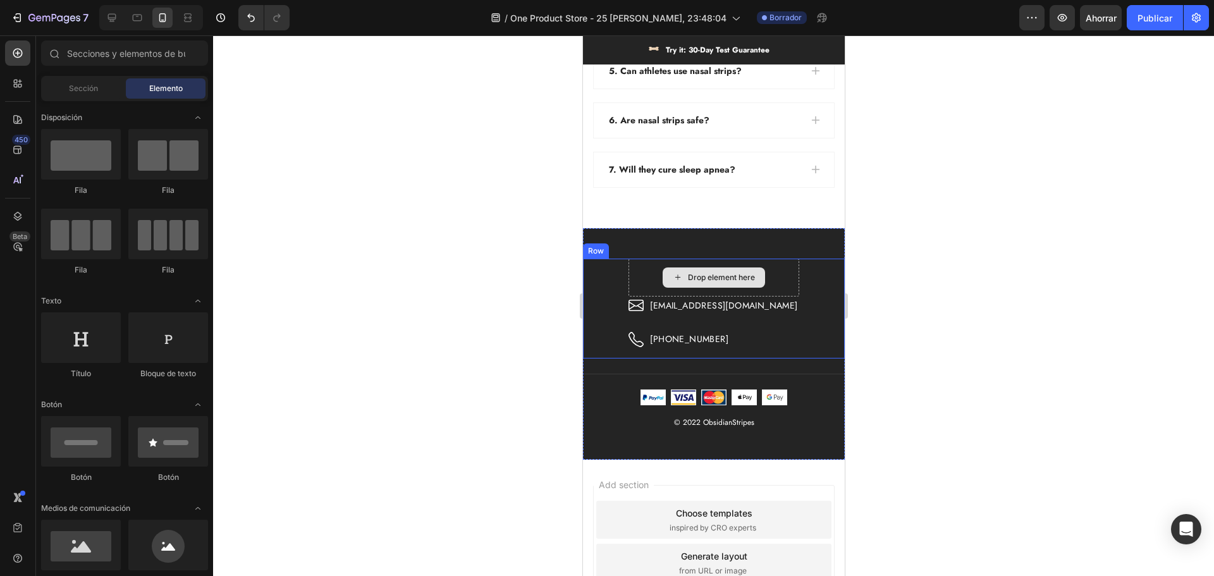
click at [770, 278] on div "Drop element here" at bounding box center [713, 278] width 170 height 38
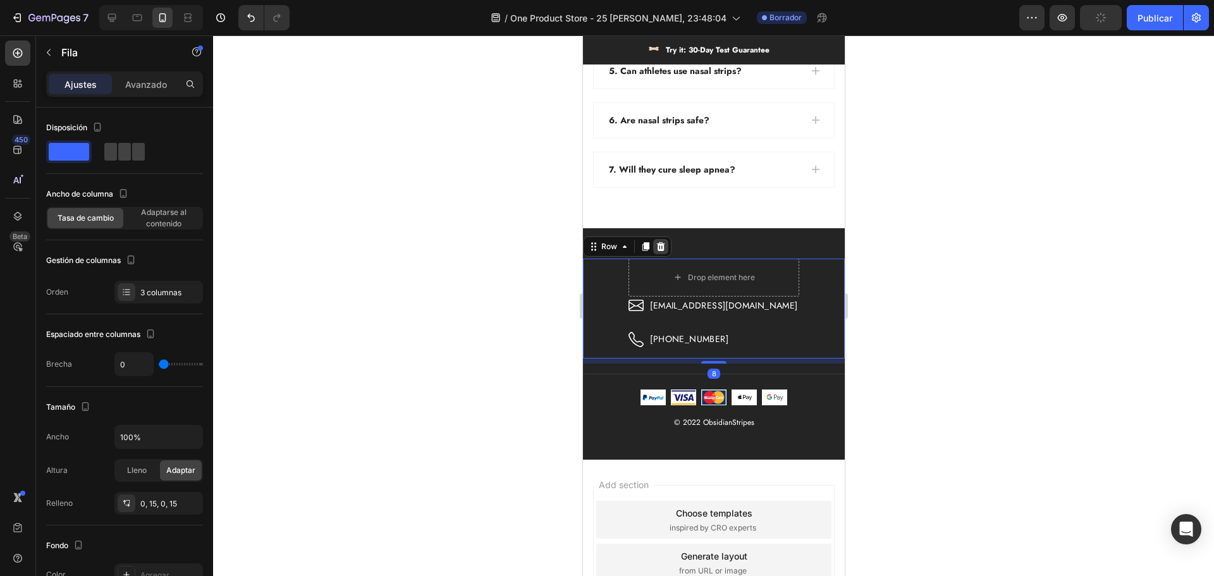
click at [661, 245] on icon at bounding box center [660, 246] width 8 height 9
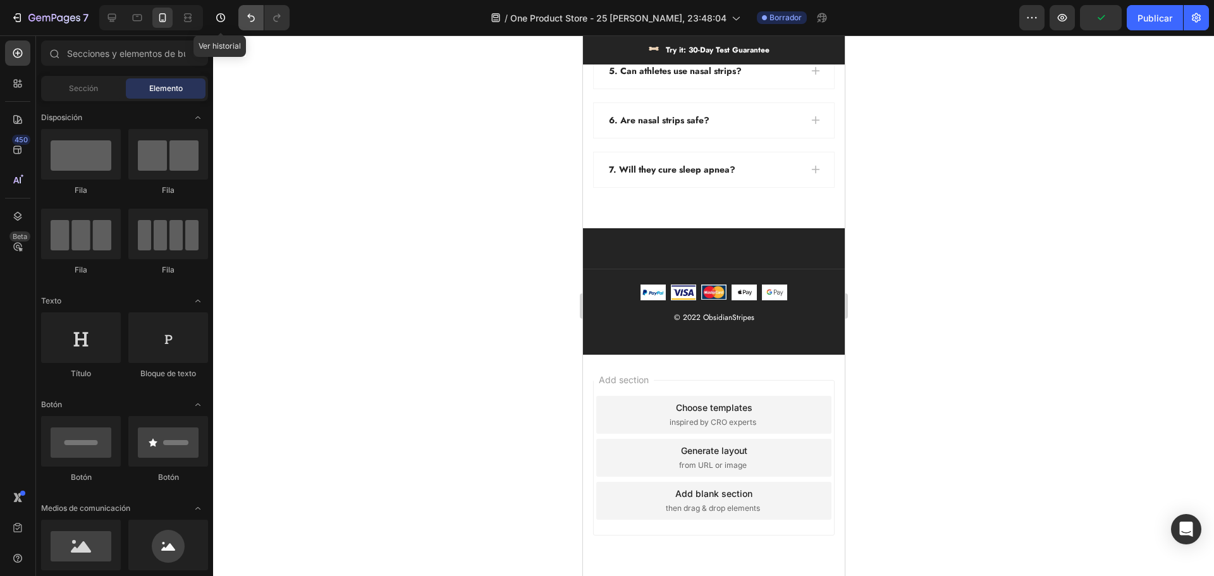
click at [239, 15] on button "Deshacer/Rehacer" at bounding box center [250, 17] width 25 height 25
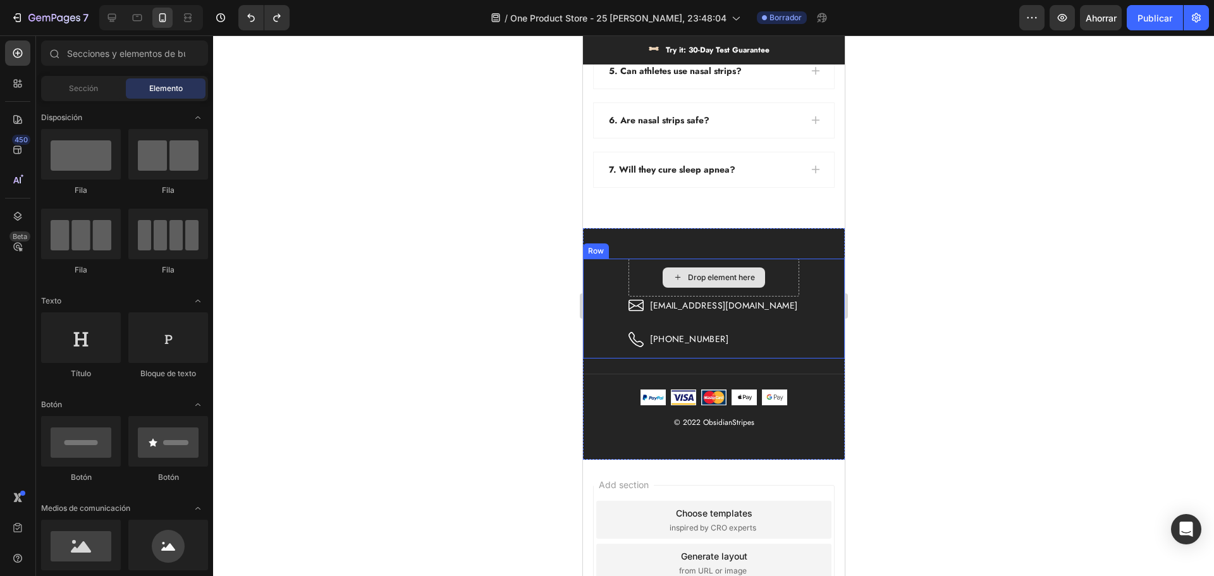
click at [714, 275] on div "Drop element here" at bounding box center [720, 278] width 67 height 10
click at [648, 276] on div "Drop element here" at bounding box center [713, 278] width 170 height 38
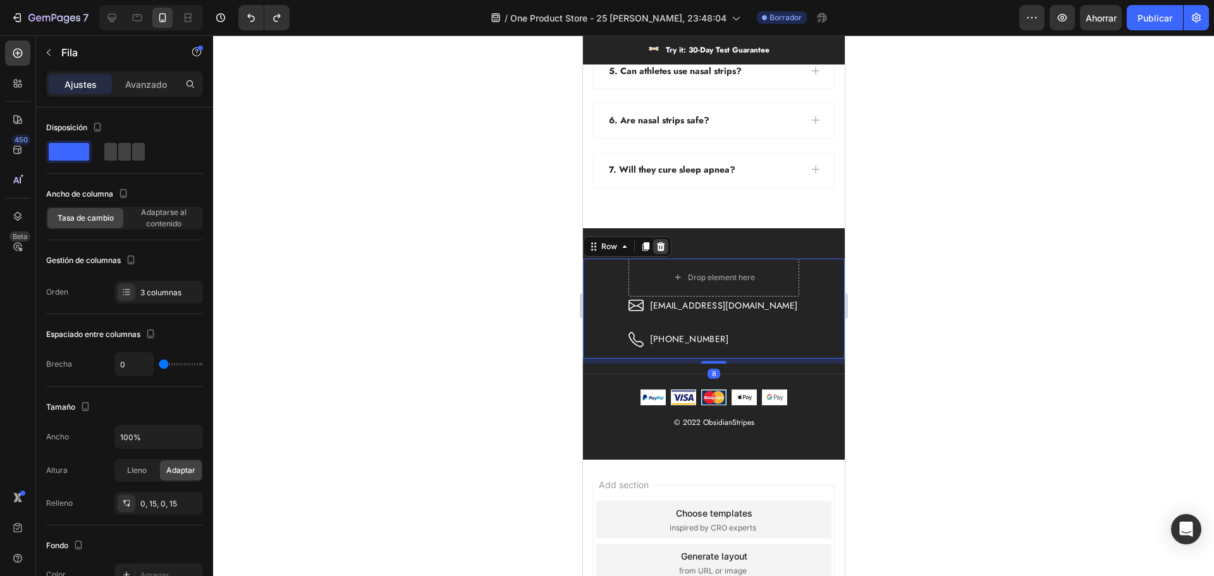
click at [656, 245] on icon at bounding box center [660, 247] width 10 height 10
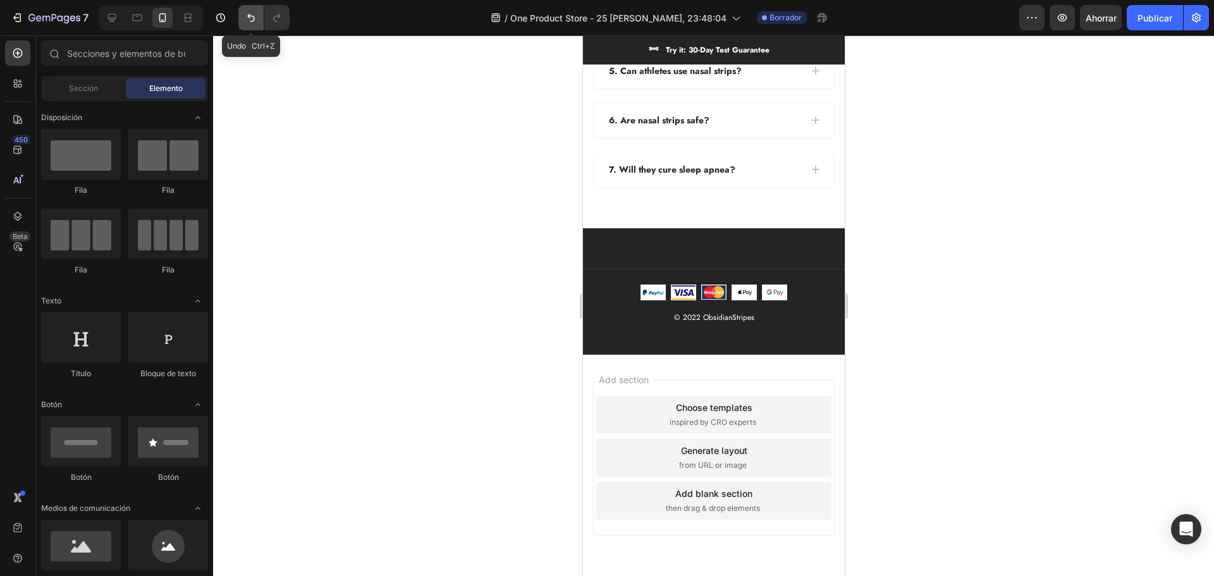
click at [259, 14] on button "Deshacer/Rehacer" at bounding box center [250, 17] width 25 height 25
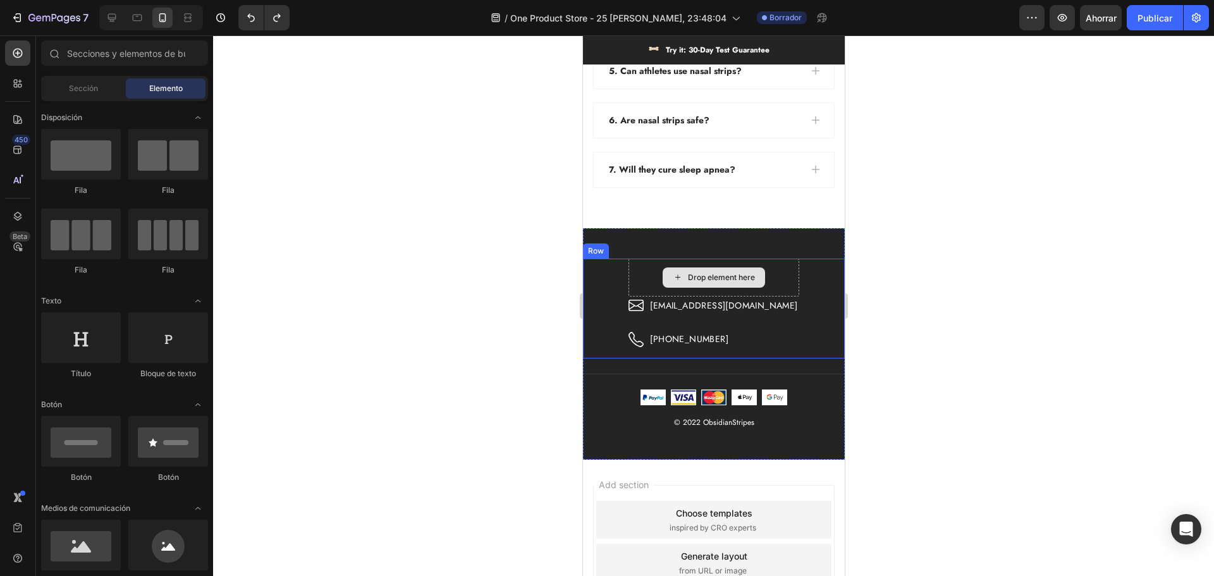
click at [699, 271] on div "Drop element here" at bounding box center [713, 277] width 102 height 20
click at [648, 285] on div "Drop element here" at bounding box center [713, 278] width 170 height 38
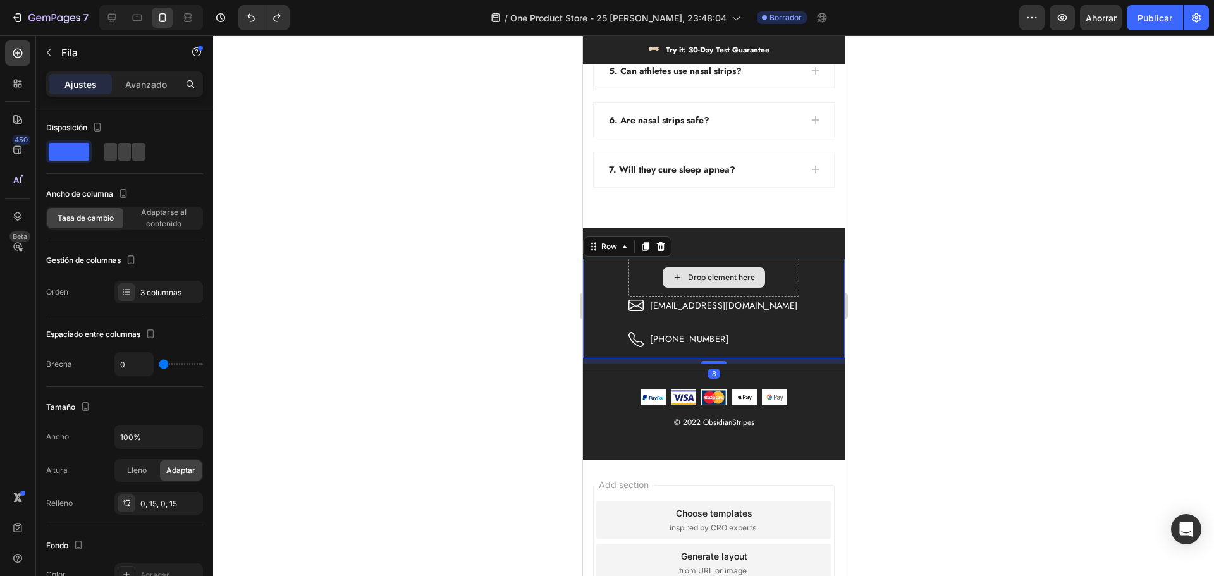
click at [648, 285] on div "Drop element here" at bounding box center [713, 278] width 170 height 38
click at [652, 286] on div "Drop element here" at bounding box center [713, 278] width 170 height 38
click at [782, 366] on div "Title Line" at bounding box center [713, 374] width 262 height 21
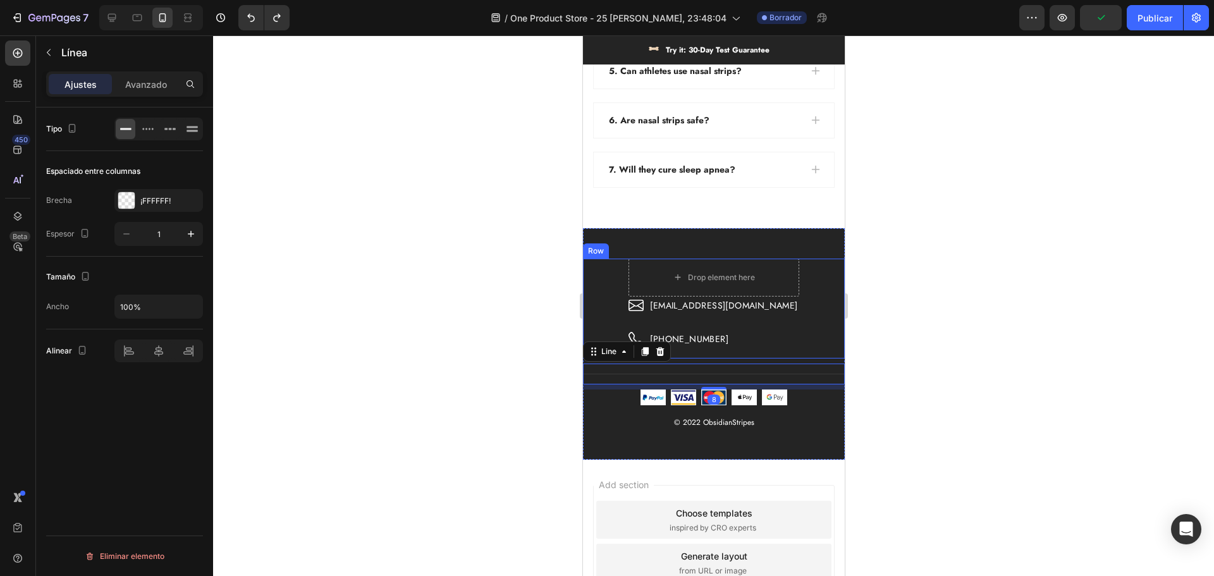
click at [784, 331] on div "Drop element here Icon obsidianshop0@gmail.com Text block Row Icon +34 64325686…" at bounding box center [713, 309] width 262 height 100
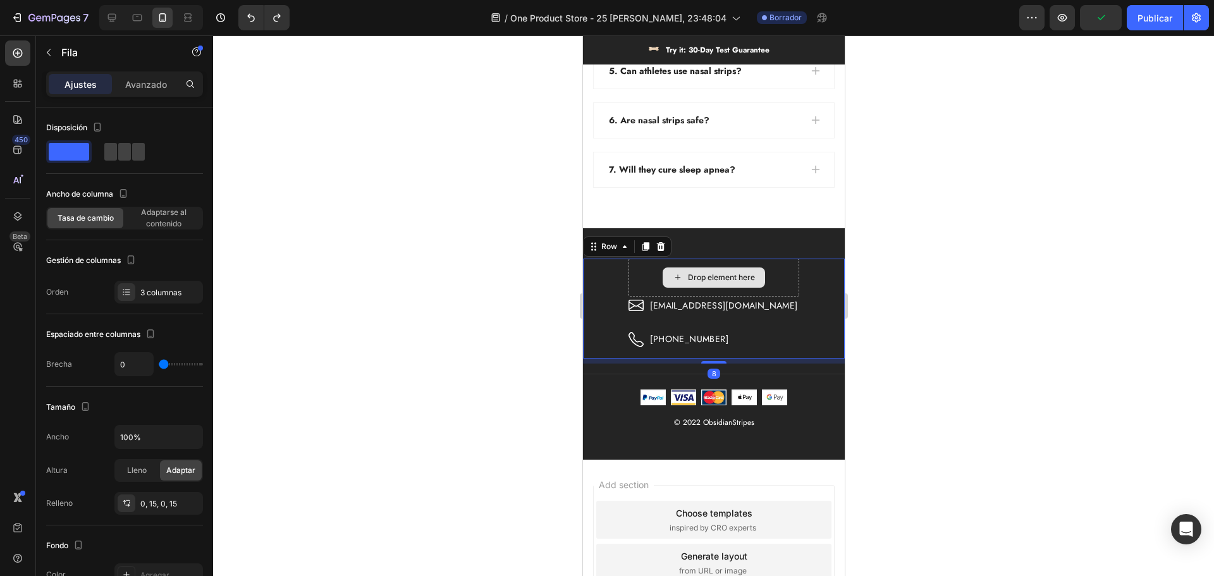
click at [764, 281] on div "Drop element here" at bounding box center [713, 278] width 170 height 38
click at [789, 329] on div "Drop element here Icon obsidianshop0@gmail.com Text block Row Icon +34 64325686…" at bounding box center [713, 309] width 262 height 100
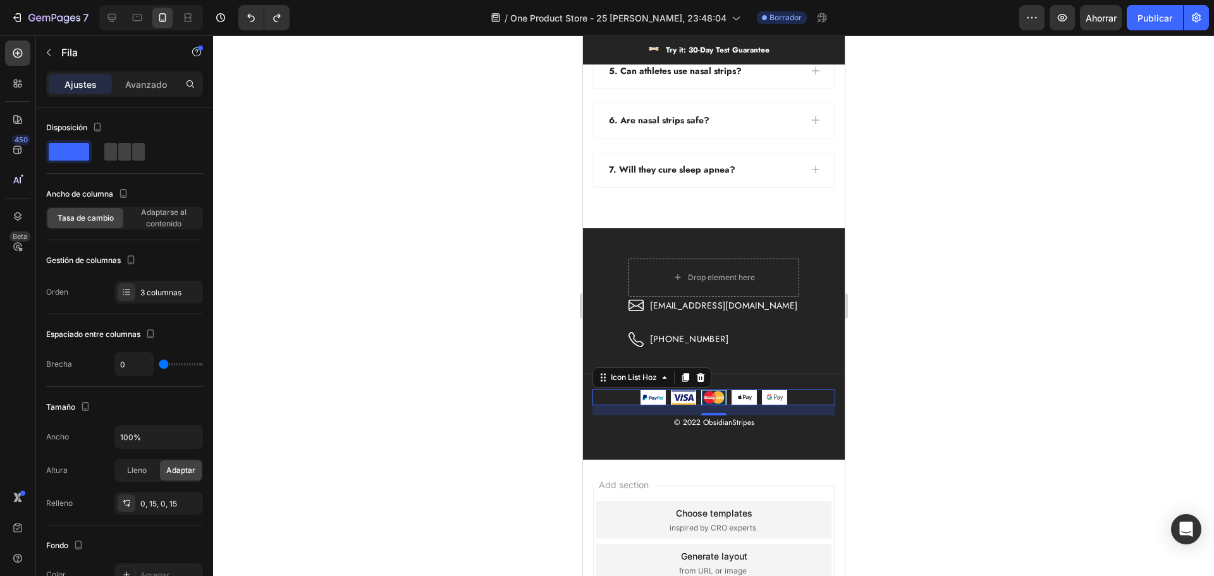
click at [821, 392] on div "Image Image Image Image Image" at bounding box center [713, 398] width 243 height 16
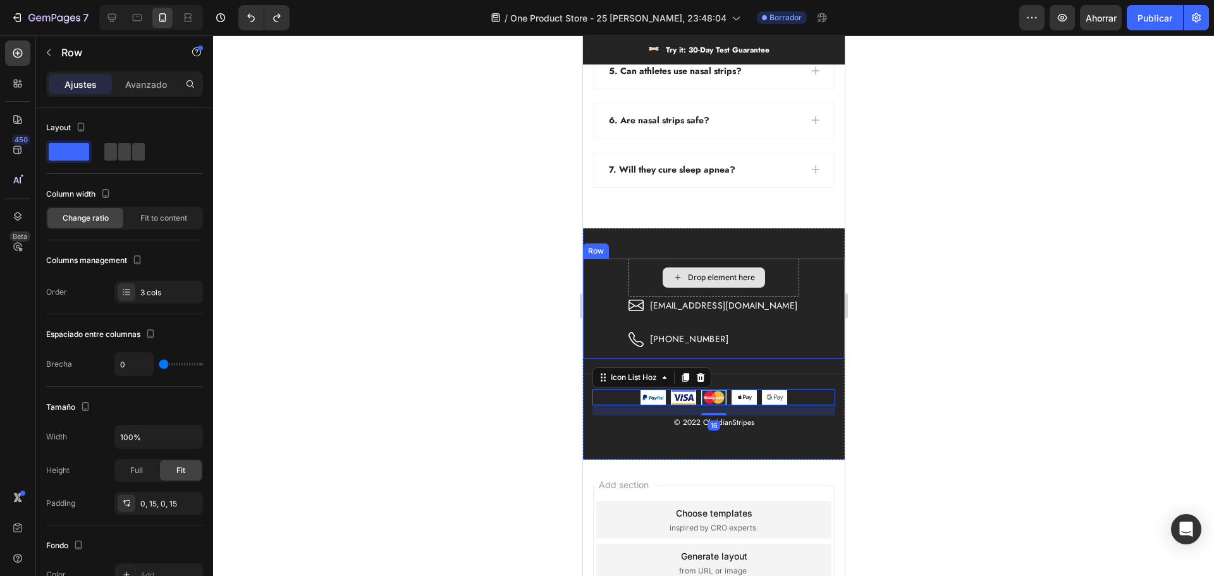
click at [768, 273] on div "Drop element here" at bounding box center [713, 278] width 170 height 38
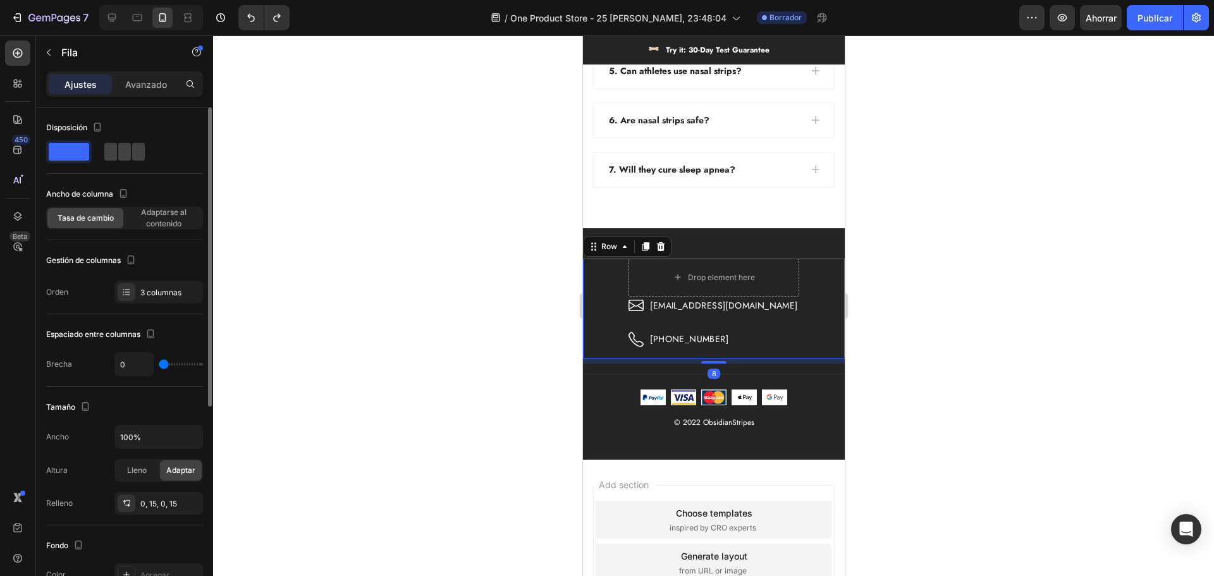
click at [99, 146] on div at bounding box center [124, 151] width 157 height 23
click at [132, 149] on span at bounding box center [138, 152] width 13 height 18
type input "48"
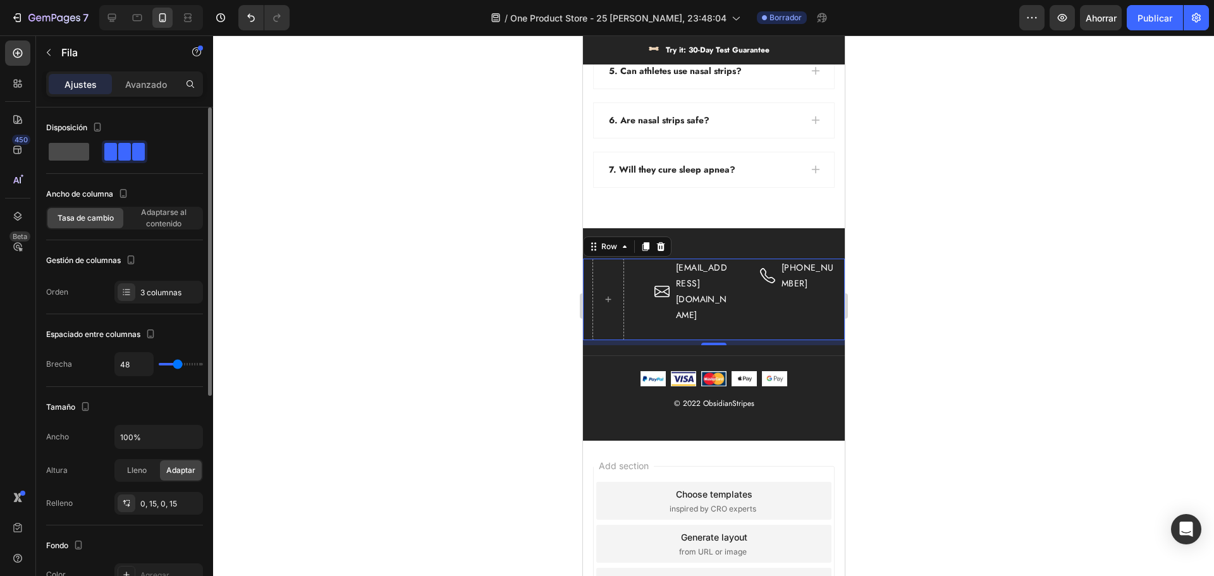
click at [102, 147] on div at bounding box center [125, 151] width 46 height 23
type input "0"
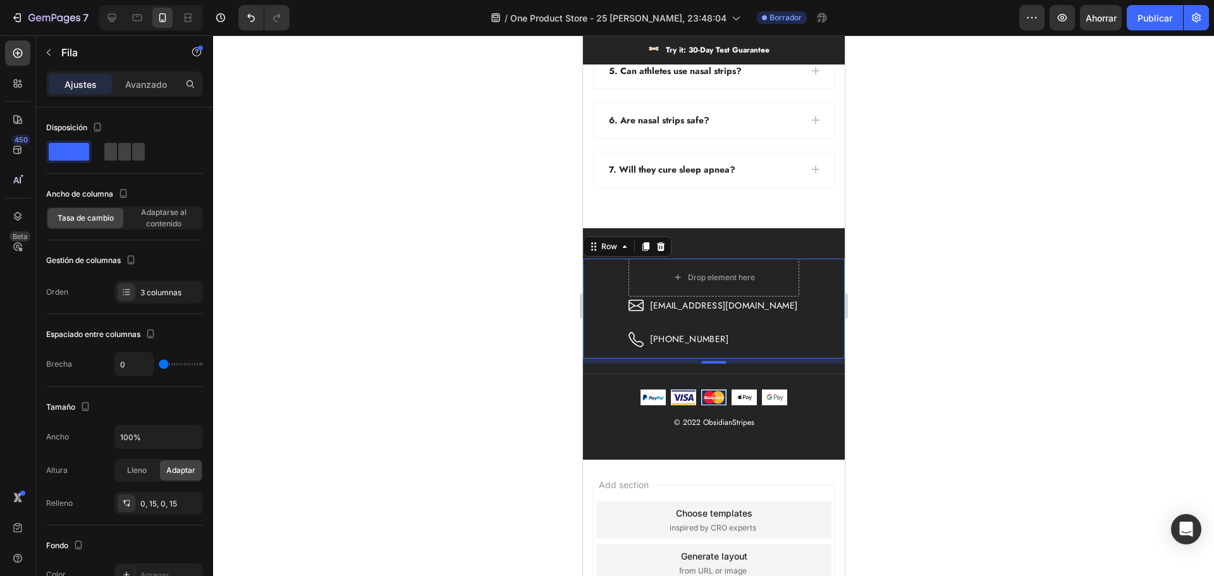
click at [510, 279] on div at bounding box center [713, 305] width 1001 height 541
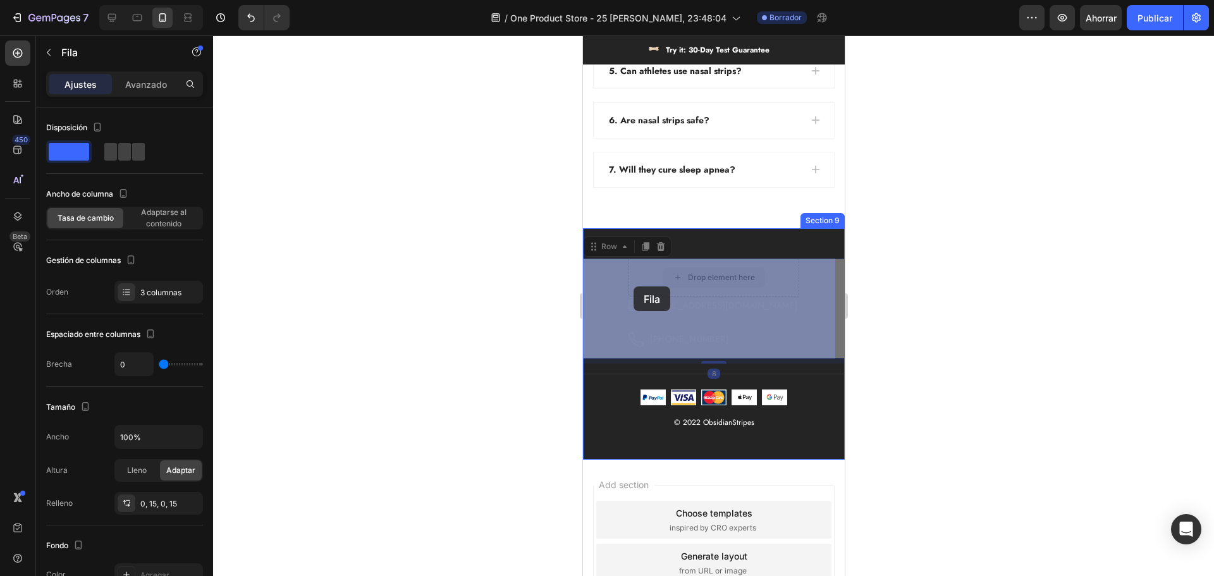
drag, startPoint x: 650, startPoint y: 274, endPoint x: 633, endPoint y: 286, distance: 20.9
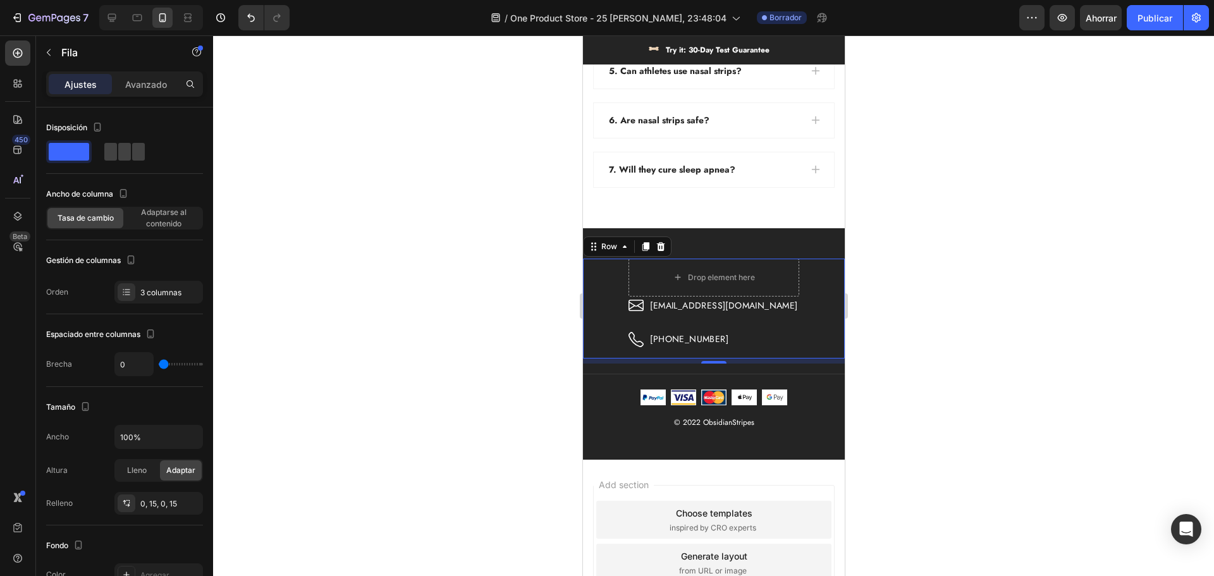
click at [901, 321] on div at bounding box center [713, 305] width 1001 height 541
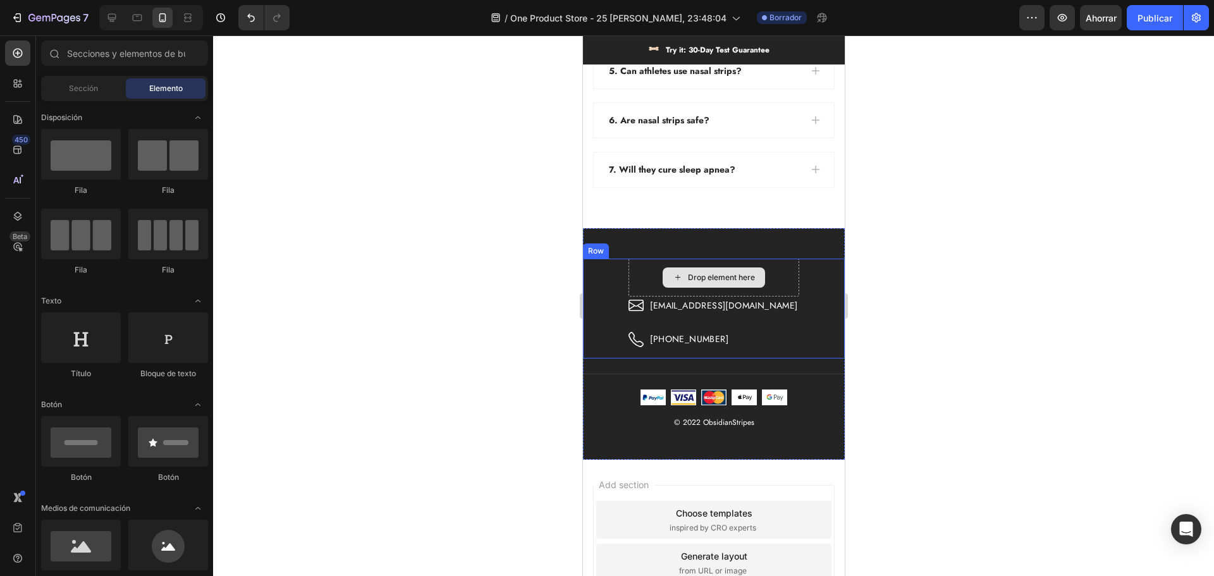
click at [691, 267] on div "Drop element here" at bounding box center [713, 277] width 102 height 20
click at [699, 281] on div "Drop element here" at bounding box center [720, 278] width 67 height 10
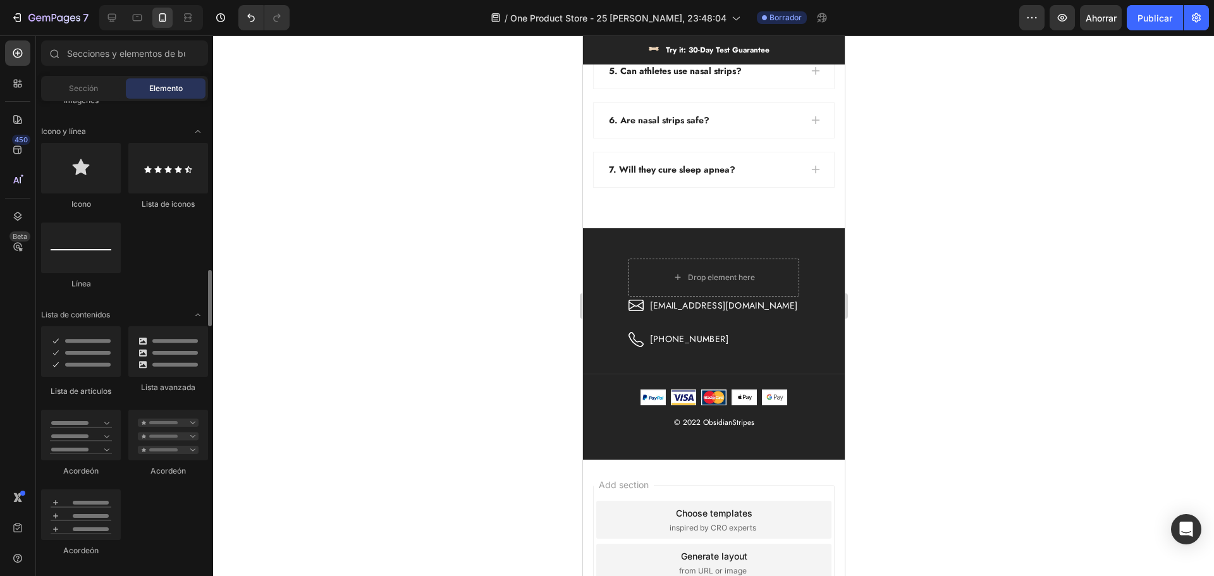
scroll to position [759, 0]
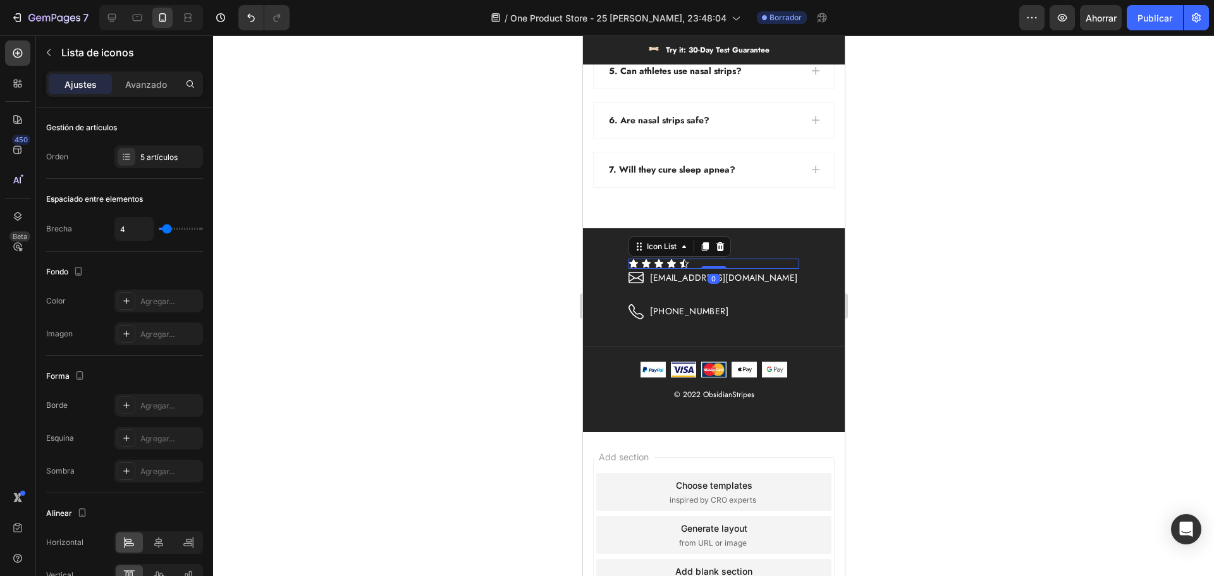
click at [736, 261] on div "Icon Icon Icon Icon Icon" at bounding box center [713, 264] width 170 height 10
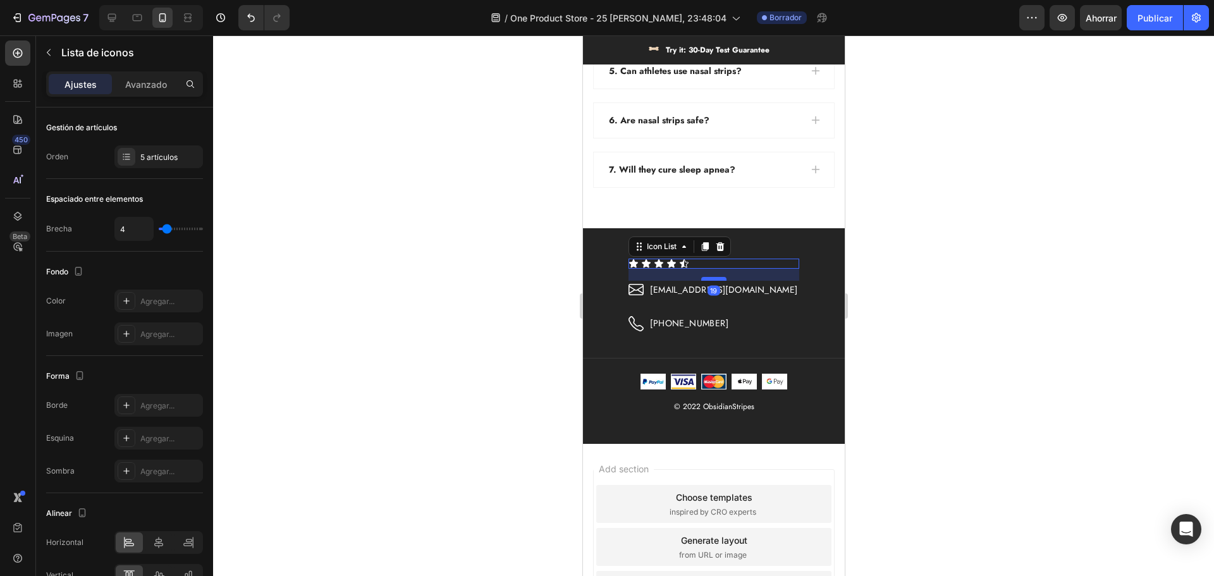
drag, startPoint x: 715, startPoint y: 267, endPoint x: 716, endPoint y: 280, distance: 12.0
click at [716, 280] on div at bounding box center [713, 279] width 25 height 4
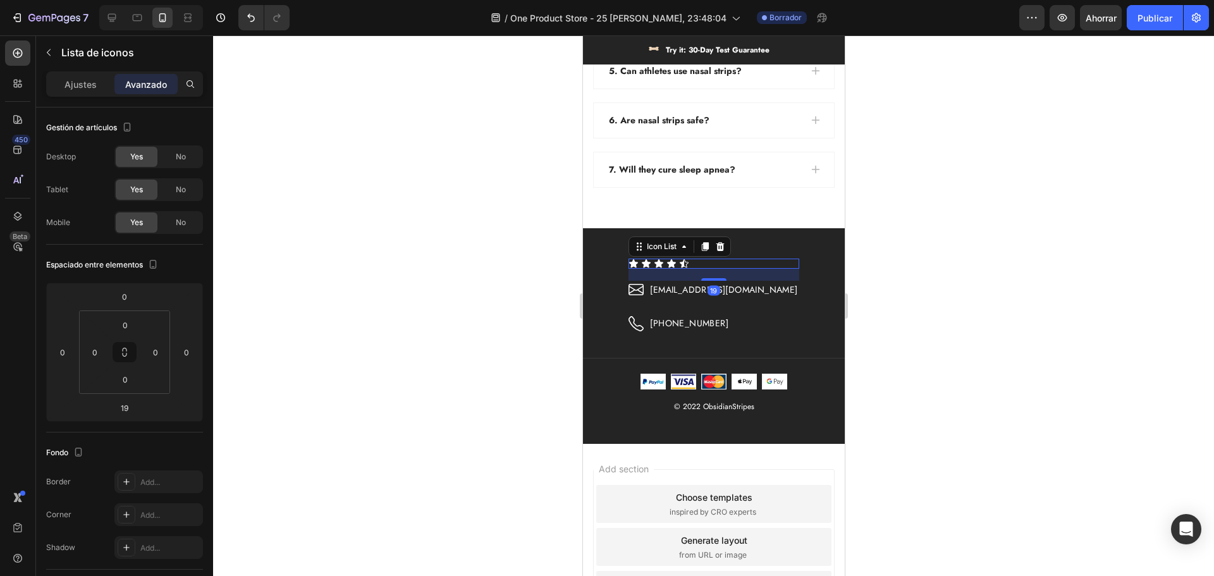
click at [1128, 286] on div at bounding box center [713, 305] width 1001 height 541
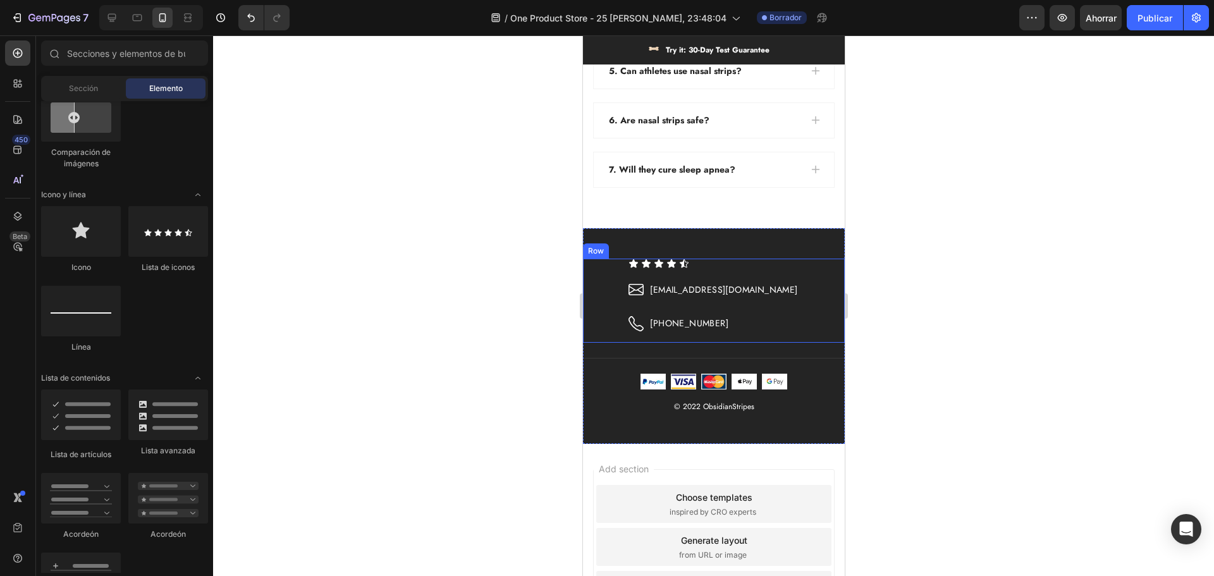
click at [1090, 268] on div at bounding box center [713, 305] width 1001 height 541
click at [112, 15] on icon at bounding box center [112, 18] width 8 height 8
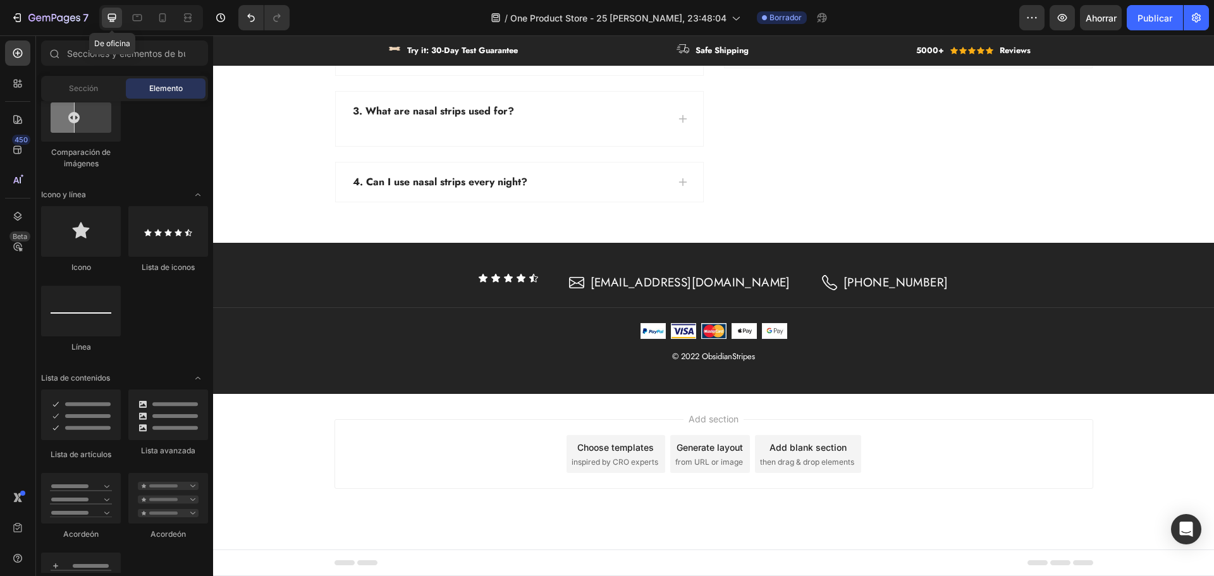
scroll to position [4773, 0]
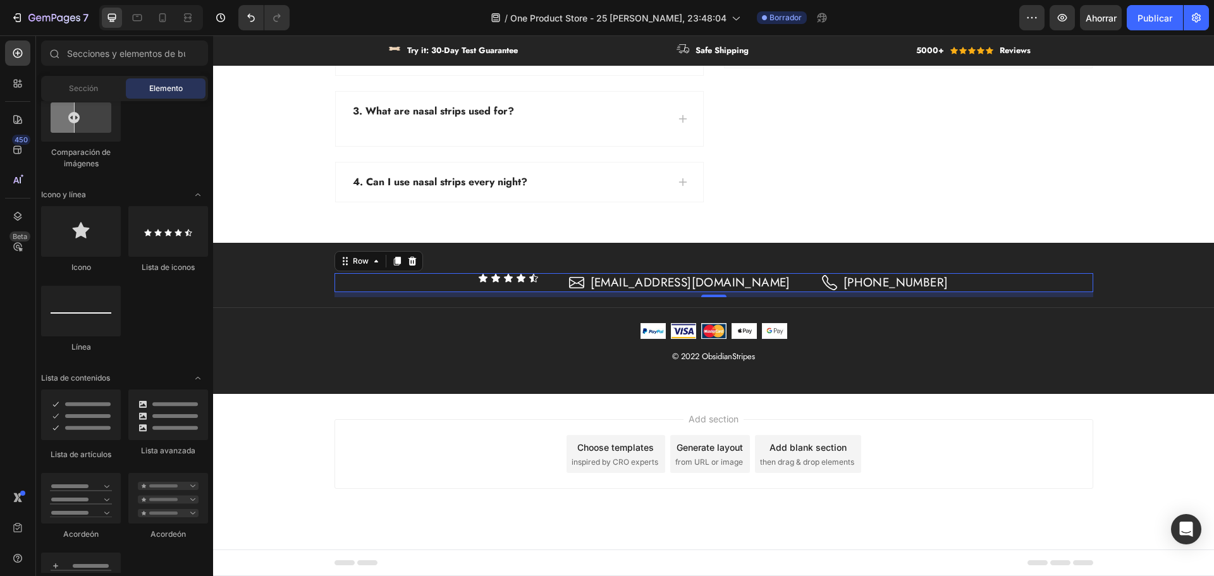
click at [538, 284] on div "Icon Icon Icon Icon Icon Icon List" at bounding box center [508, 283] width 61 height 20
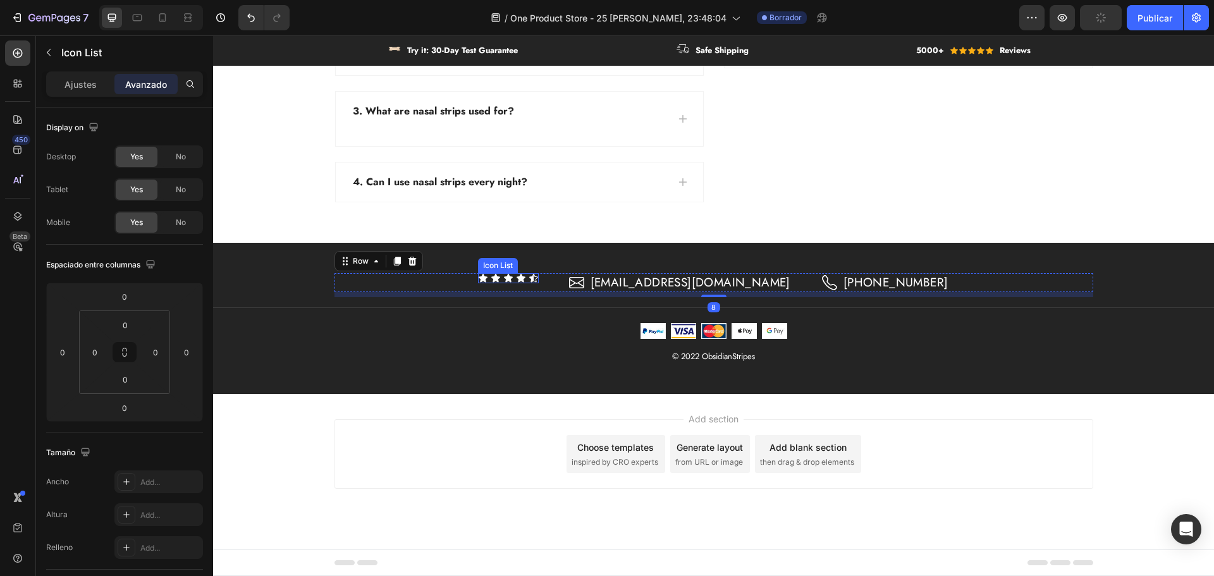
click at [532, 276] on div "Icon Icon Icon Icon Icon" at bounding box center [508, 278] width 61 height 10
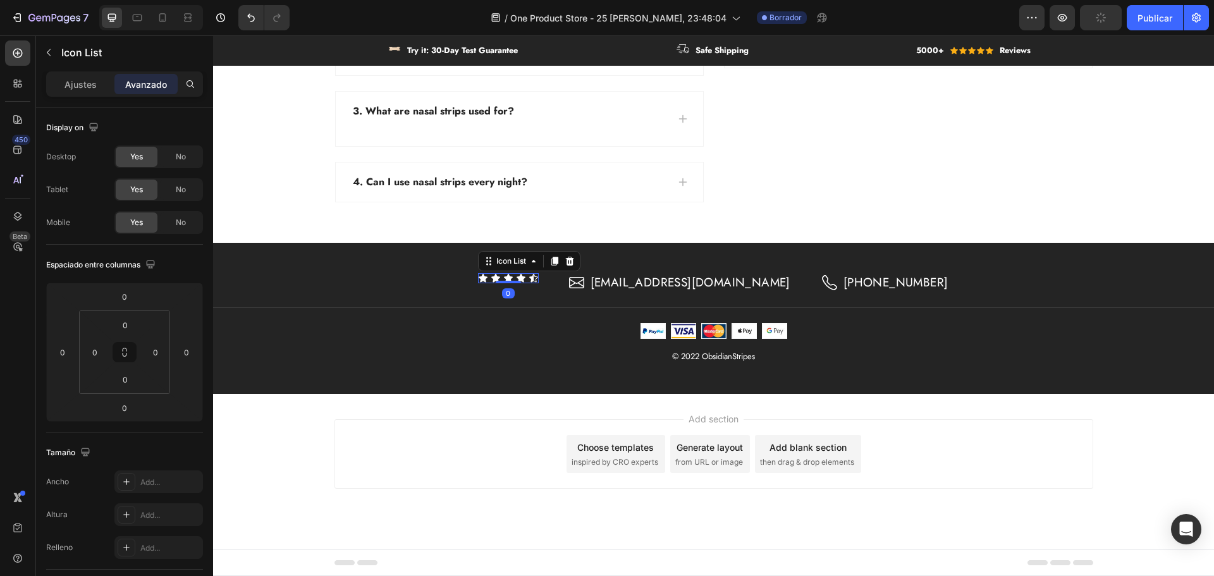
click at [532, 276] on div "Icon Icon Icon Icon Icon" at bounding box center [508, 278] width 61 height 10
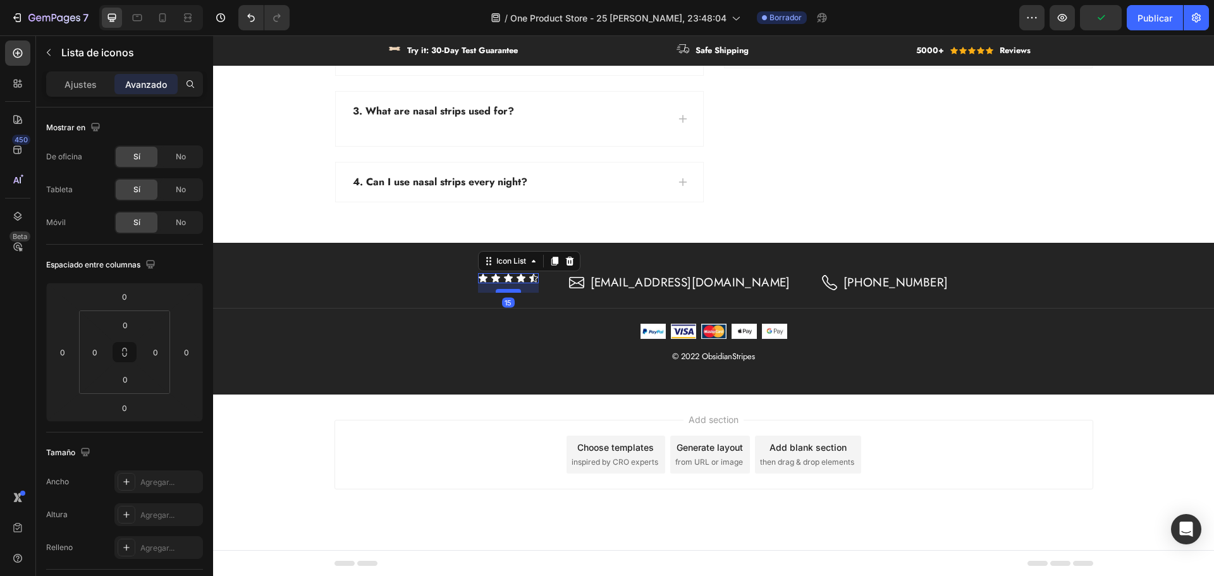
click at [521, 292] on div at bounding box center [508, 291] width 25 height 4
type input "17"
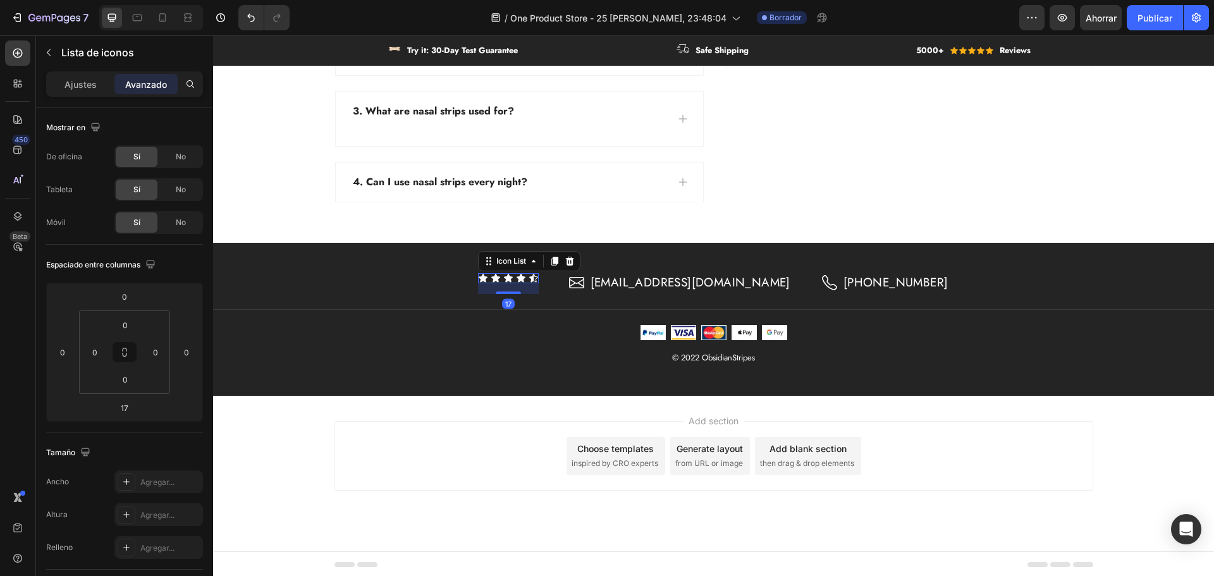
click at [527, 288] on div "17" at bounding box center [508, 288] width 61 height 11
click at [488, 278] on div "Icon" at bounding box center [483, 278] width 10 height 10
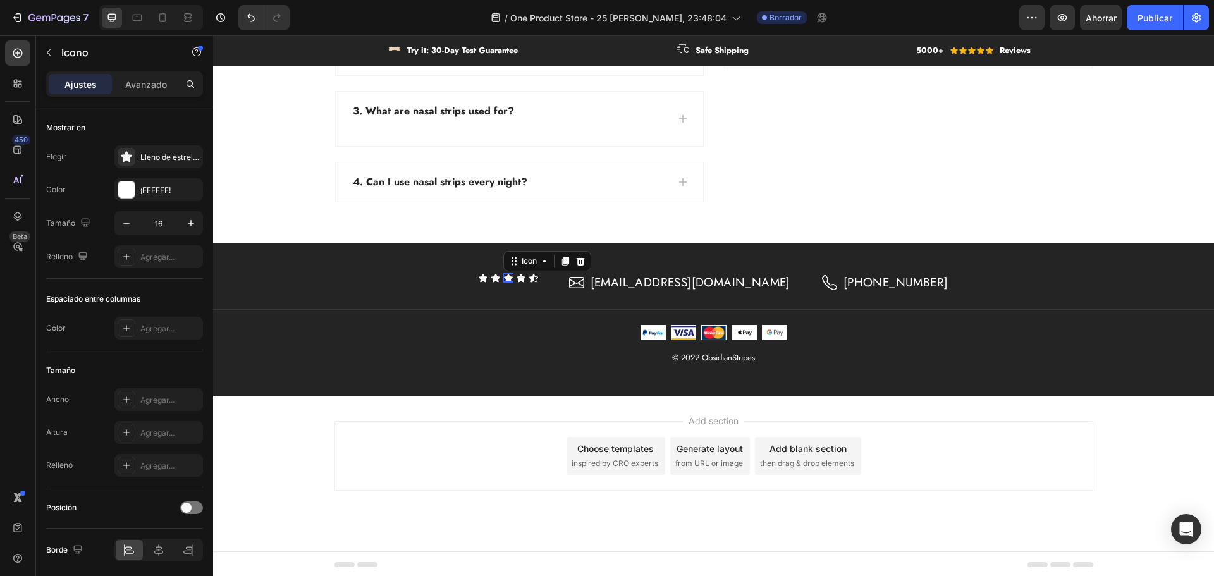
click at [513, 281] on div "Icon 0" at bounding box center [508, 278] width 10 height 10
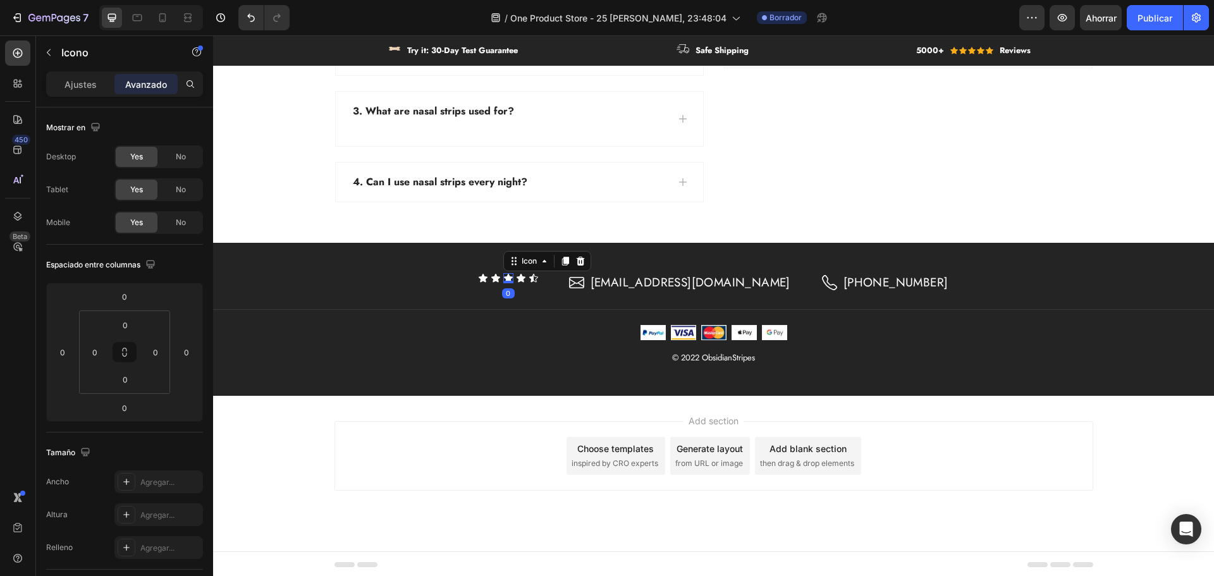
click at [513, 281] on div at bounding box center [508, 282] width 10 height 3
click at [501, 280] on div "Icon 0" at bounding box center [496, 278] width 10 height 10
click at [502, 288] on div "0" at bounding box center [495, 293] width 13 height 10
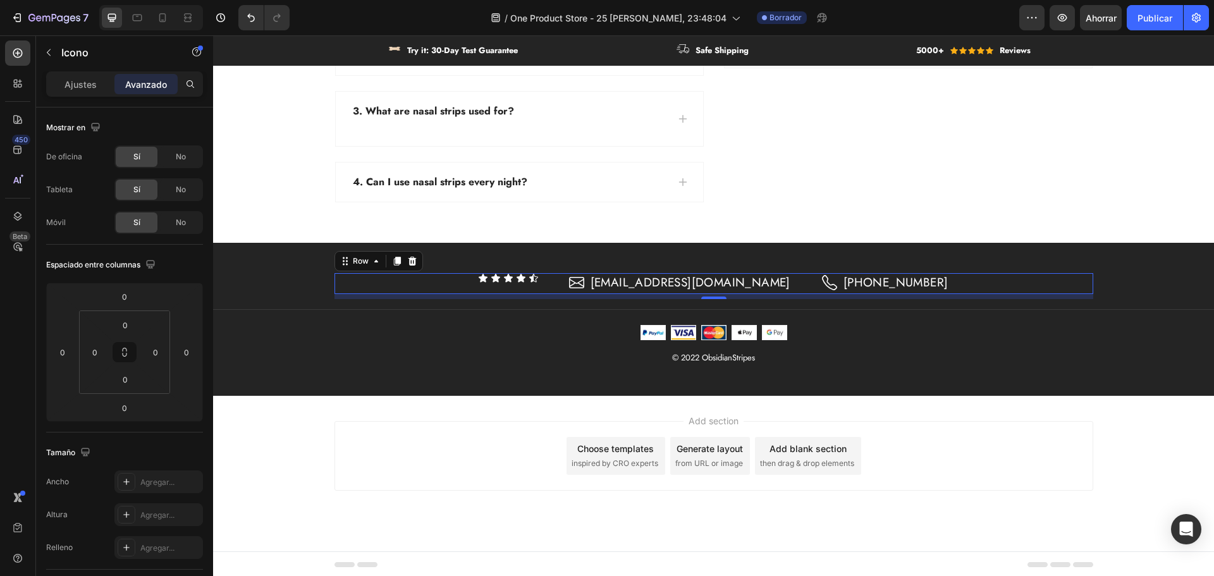
click at [539, 283] on div "Icon Icon Icon Icon Icon Icon List" at bounding box center [508, 283] width 61 height 21
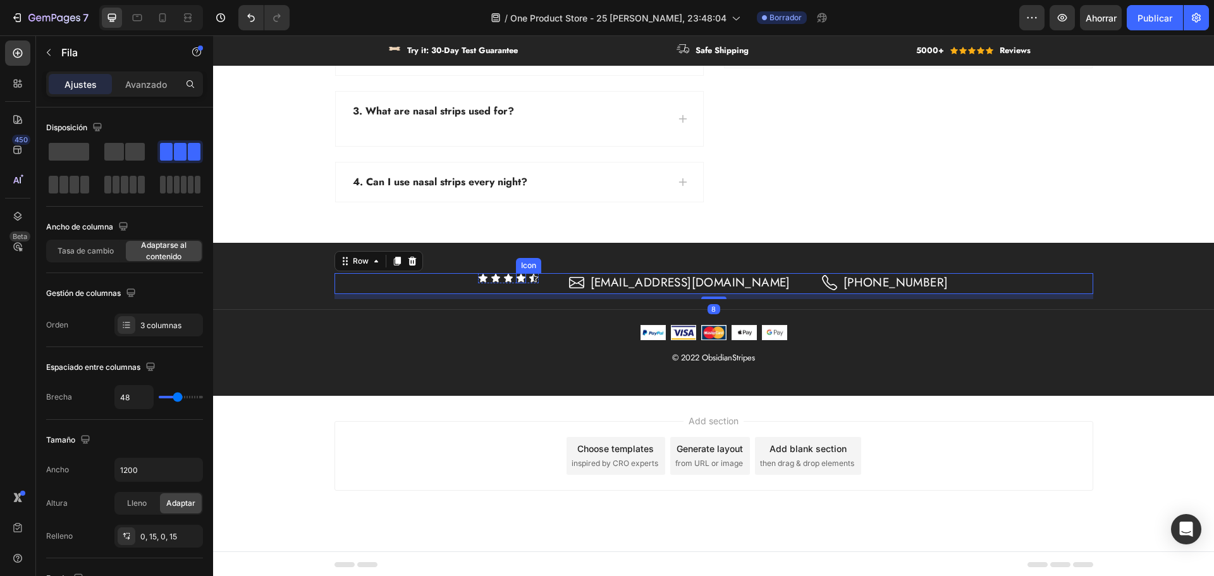
click at [526, 279] on div "Icon" at bounding box center [521, 278] width 10 height 10
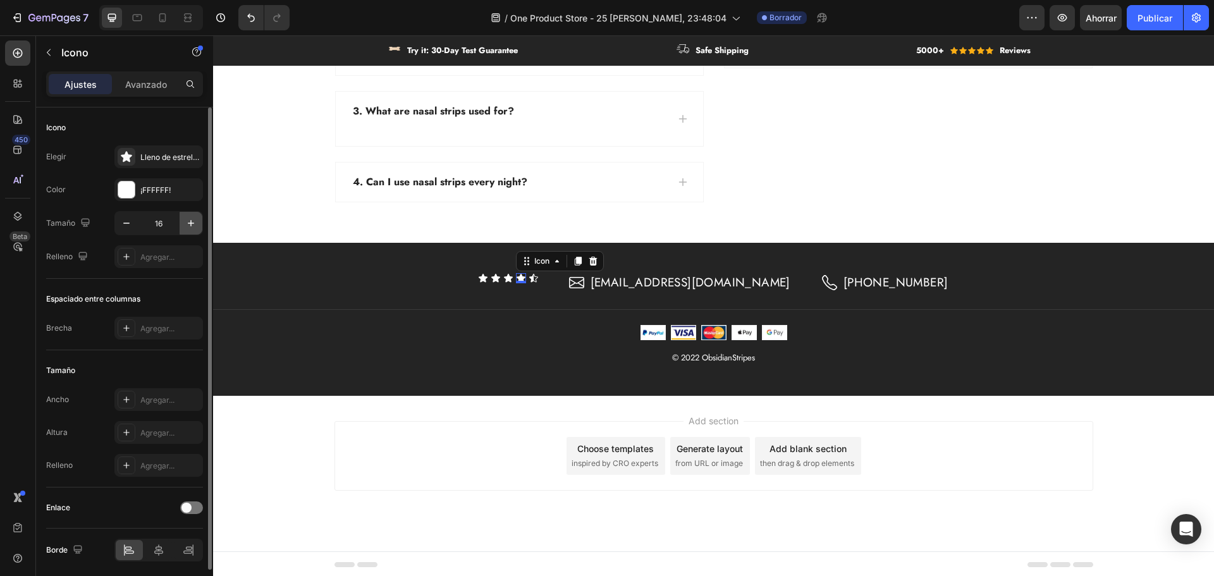
click at [195, 230] on button "button" at bounding box center [191, 223] width 23 height 23
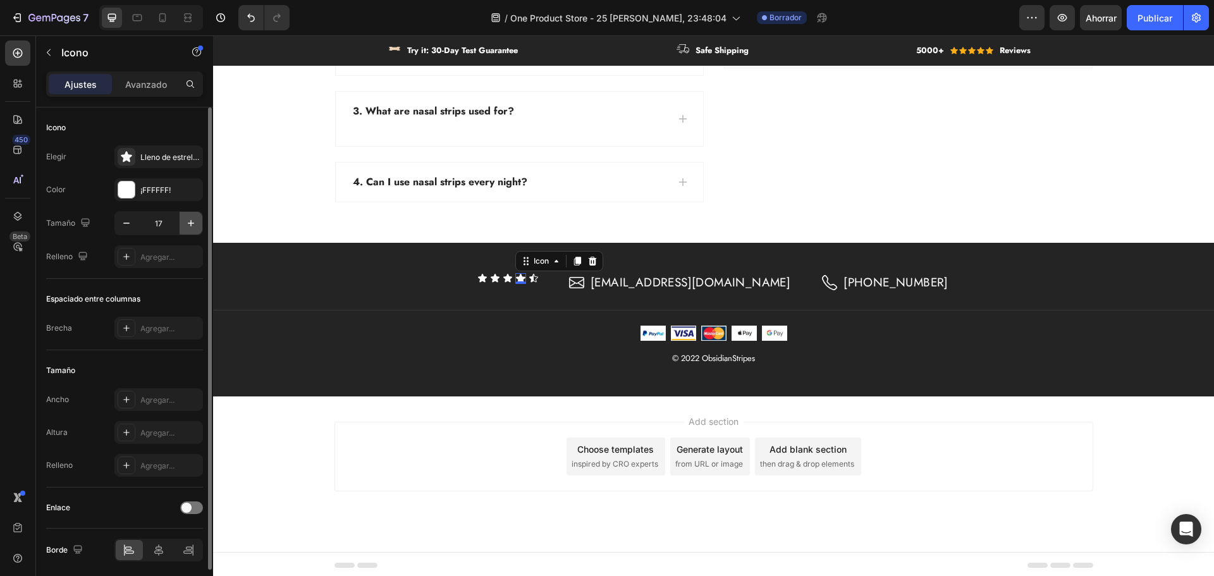
click at [195, 230] on button "button" at bounding box center [191, 223] width 23 height 23
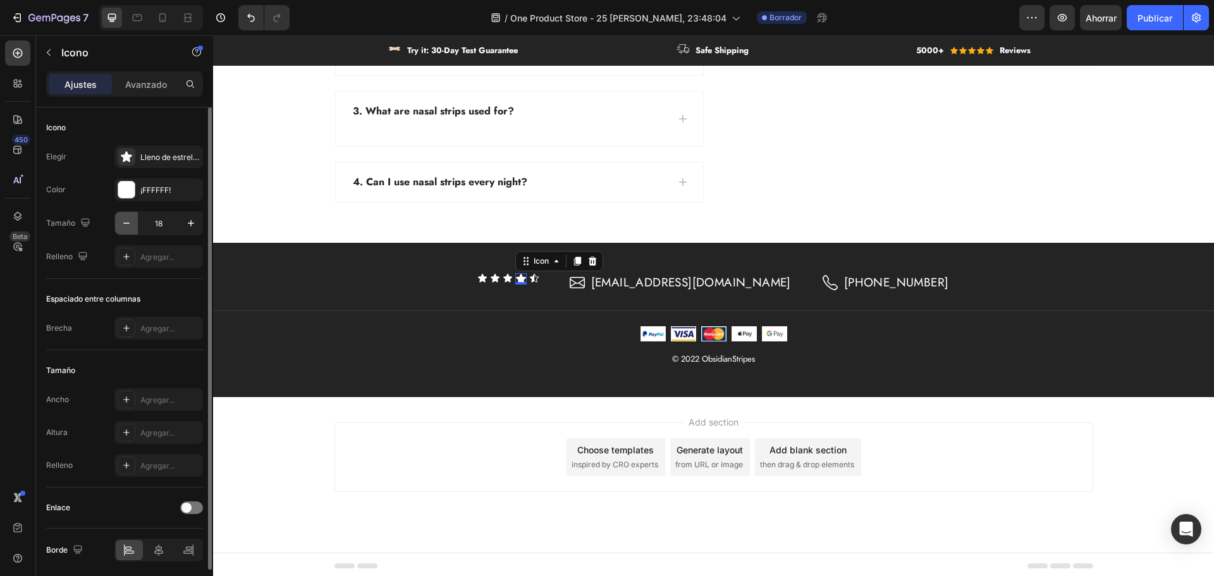
click at [133, 230] on button "button" at bounding box center [126, 223] width 23 height 23
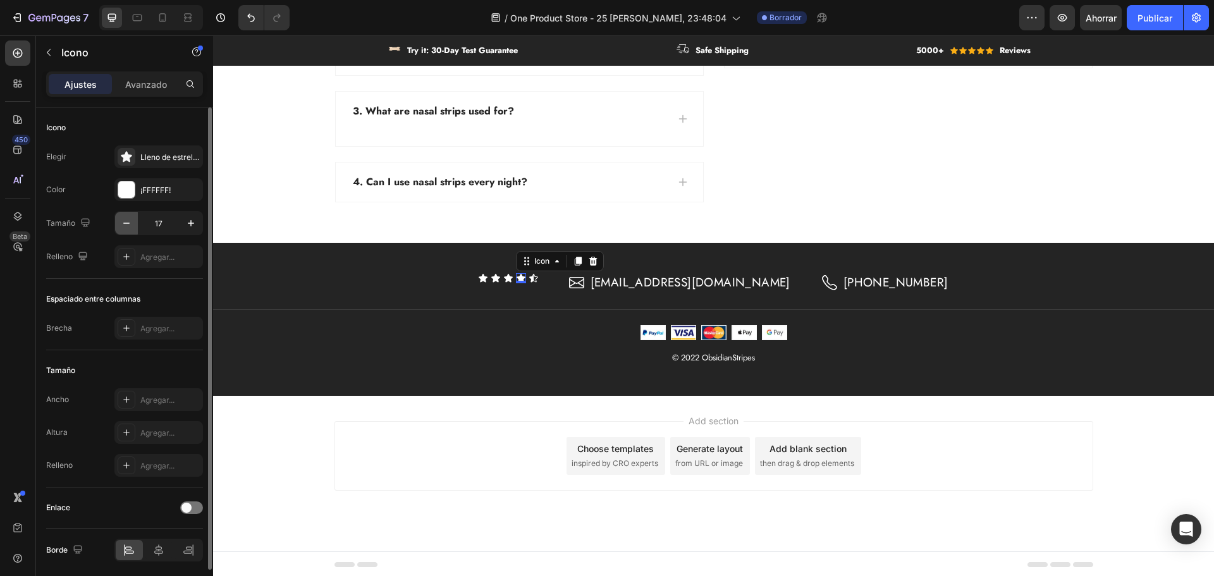
type input "16"
click at [488, 279] on div "Icon 0" at bounding box center [483, 278] width 10 height 10
click at [489, 279] on div "0" at bounding box center [483, 283] width 13 height 10
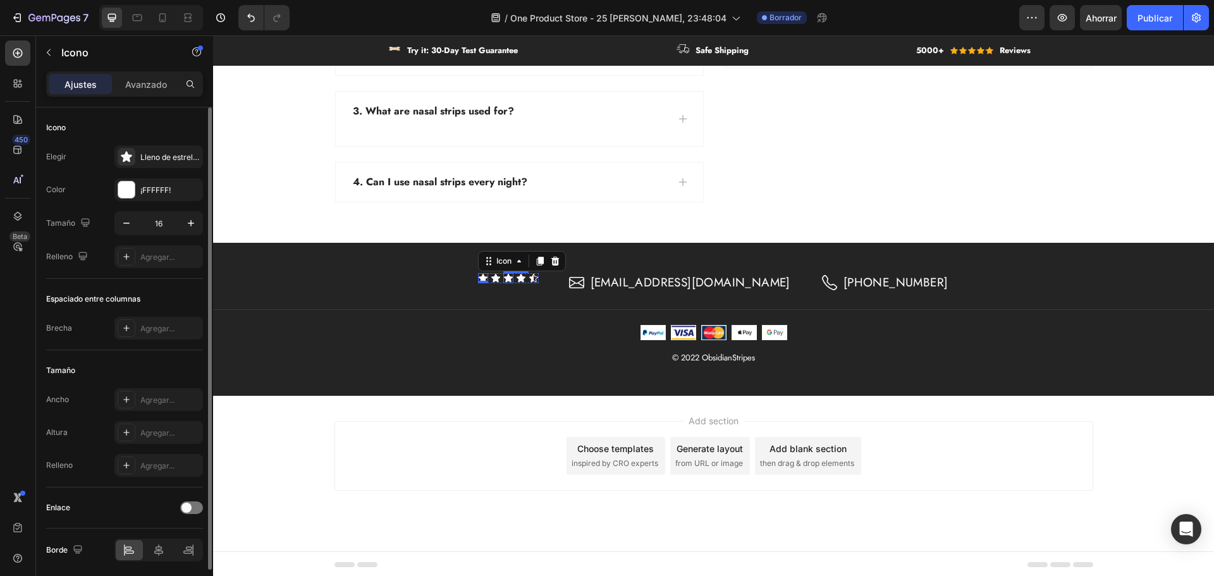
drag, startPoint x: 516, startPoint y: 279, endPoint x: 552, endPoint y: 278, distance: 36.1
click at [539, 278] on div "Icon 0 Icon Icon Icon Icon" at bounding box center [508, 278] width 61 height 10
click at [526, 278] on div "Icon 0" at bounding box center [521, 278] width 10 height 10
click at [519, 274] on div "Icon Icon Icon Icon 0 Icon" at bounding box center [508, 278] width 61 height 10
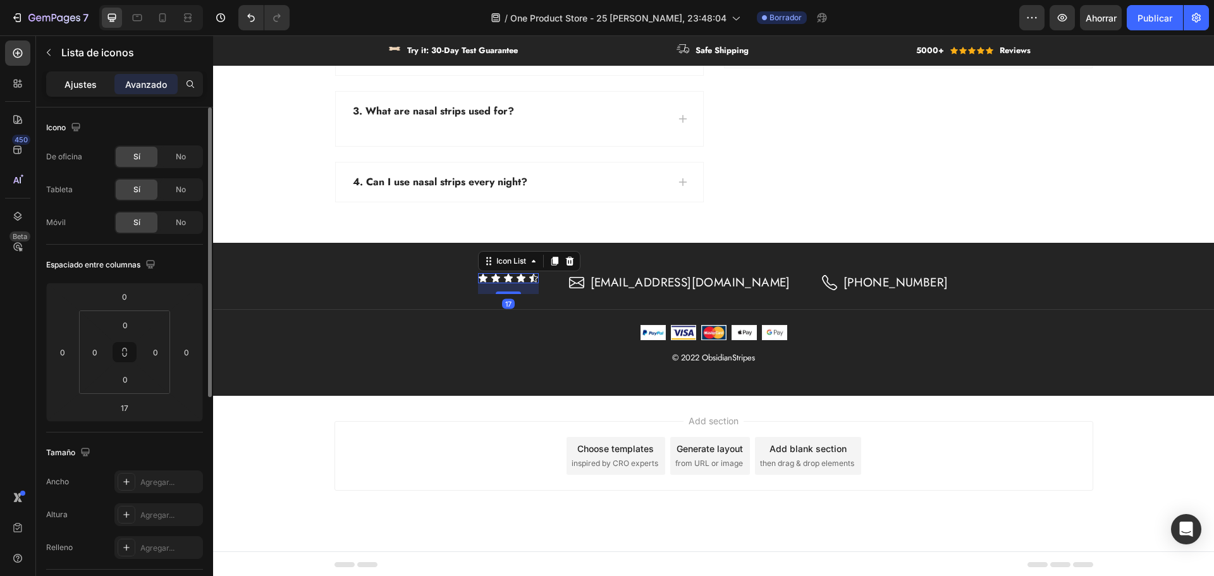
click at [84, 75] on div "Ajustes" at bounding box center [80, 84] width 63 height 20
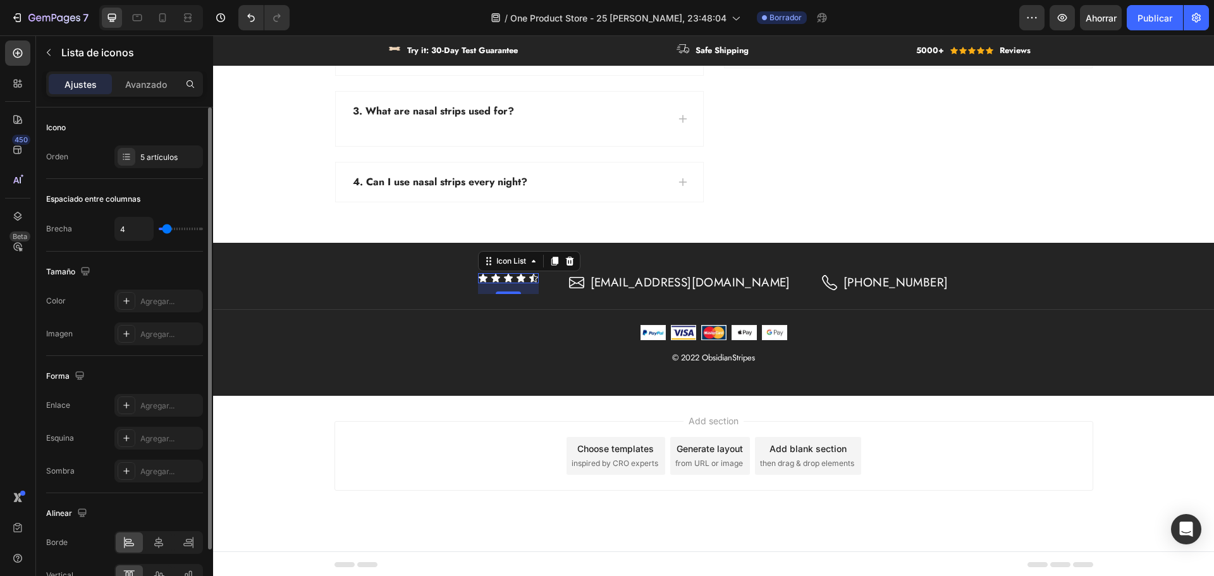
type input "1"
type input "3"
type input "4"
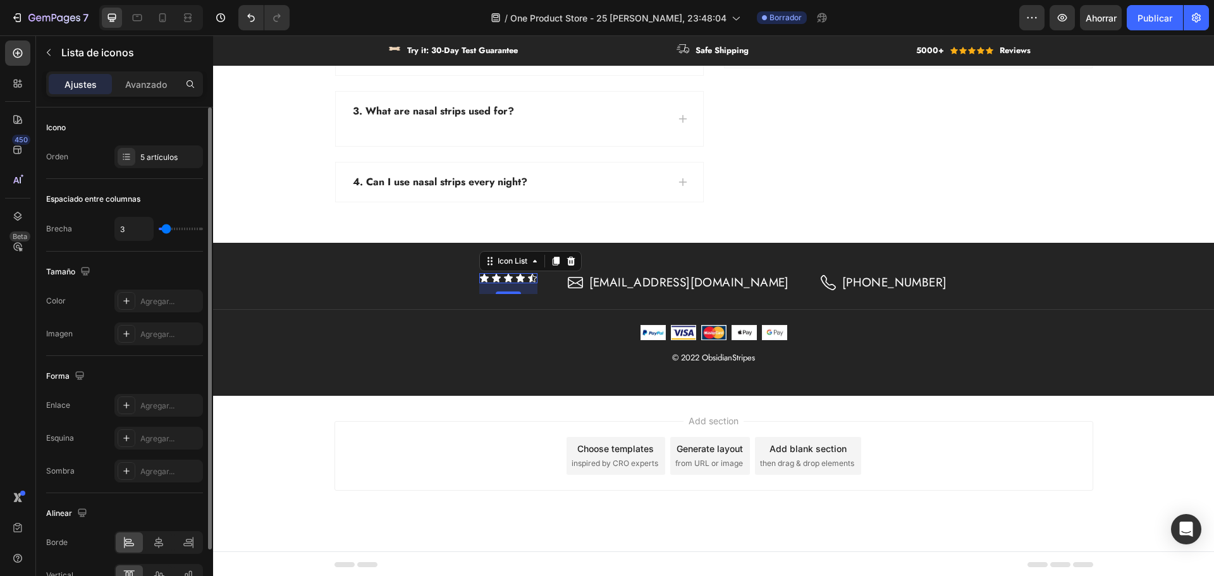
type input "4"
type input "6"
type input "7"
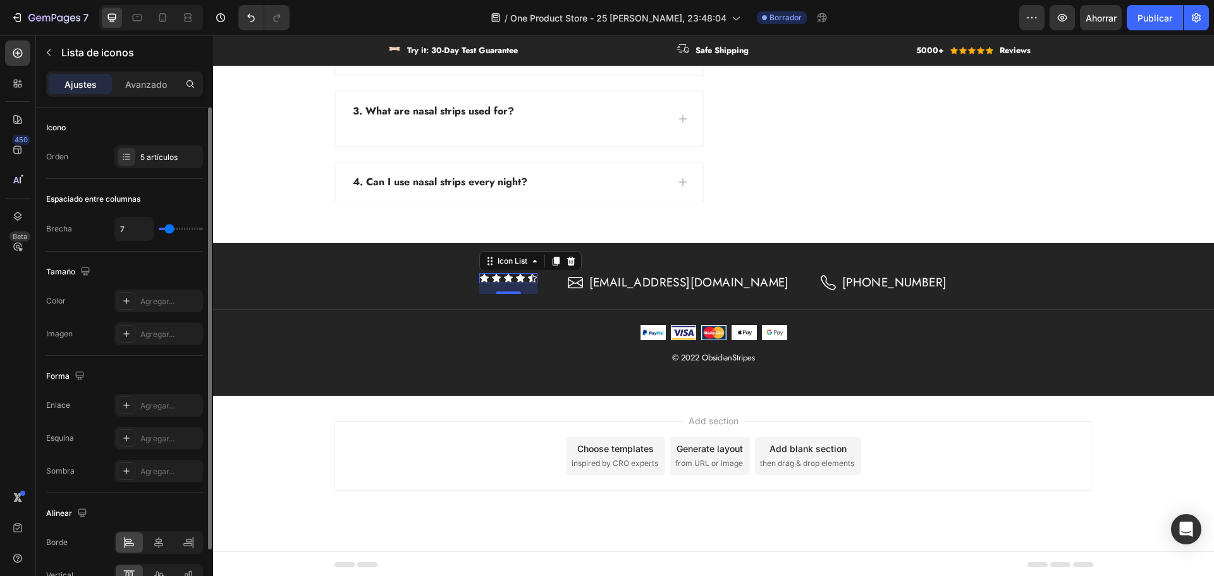
type input "8"
type input "9"
type input "10"
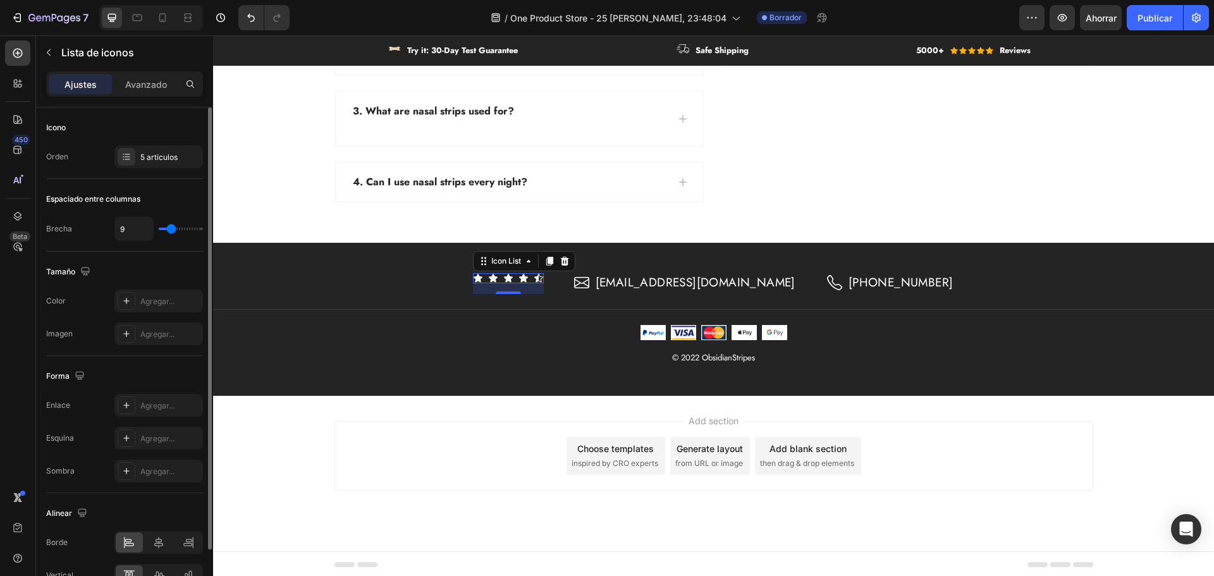
type input "10"
type input "11"
type input "12"
drag, startPoint x: 165, startPoint y: 233, endPoint x: 174, endPoint y: 231, distance: 9.1
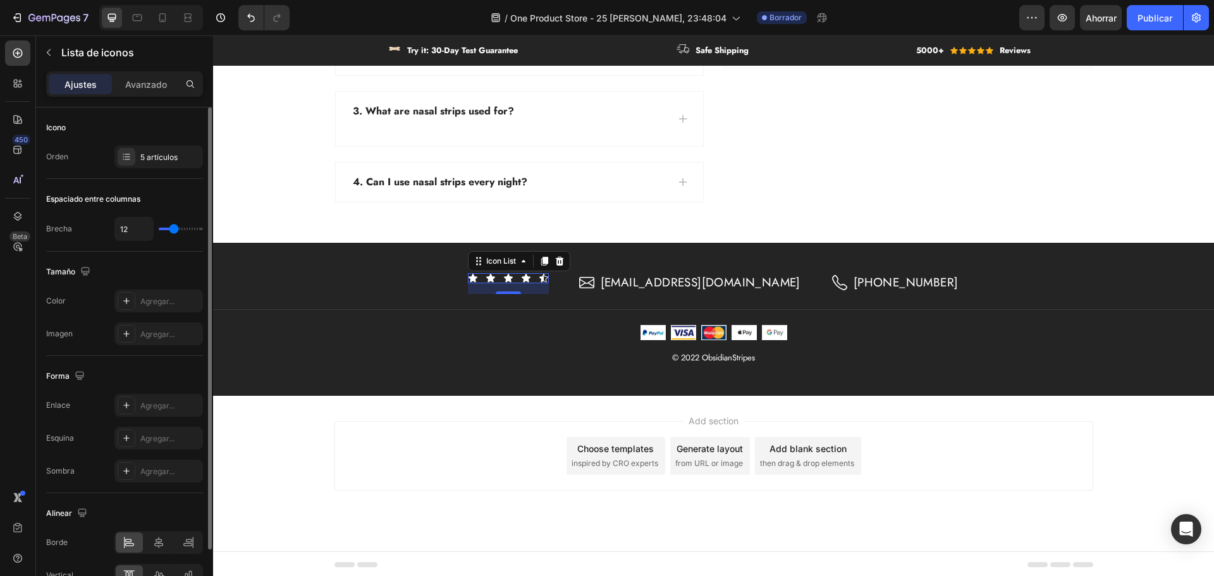
type input "12"
click at [174, 230] on input "range" at bounding box center [181, 229] width 44 height 3
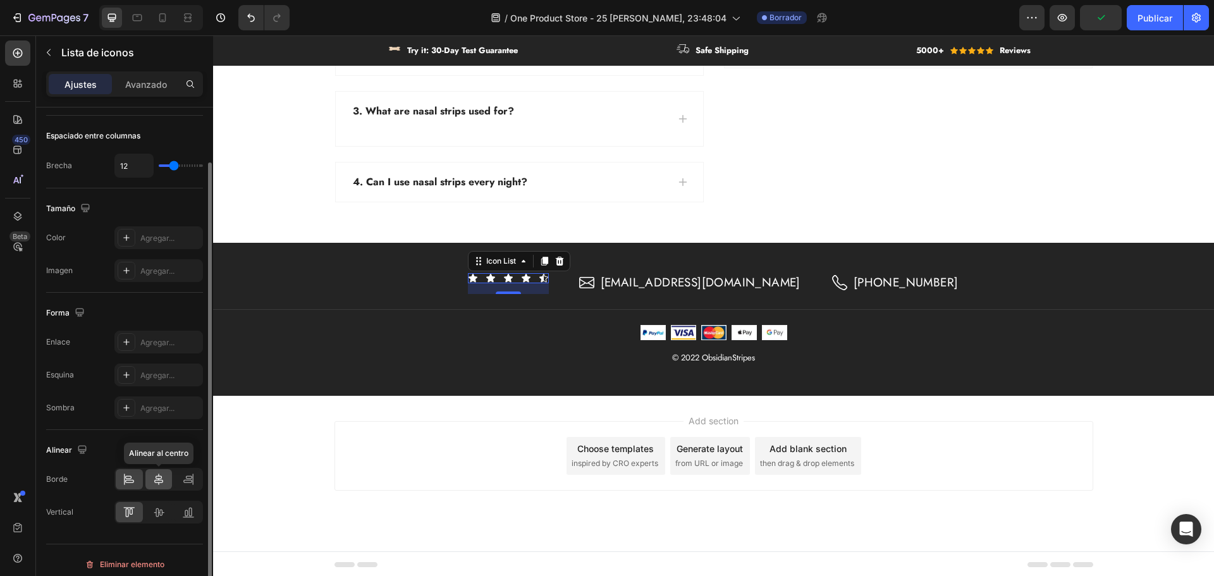
click at [162, 476] on icon at bounding box center [158, 479] width 13 height 13
click at [162, 509] on icon at bounding box center [158, 512] width 13 height 13
click at [189, 515] on icon at bounding box center [189, 512] width 3 height 9
click at [134, 511] on icon at bounding box center [129, 512] width 13 height 13
click at [128, 489] on div at bounding box center [129, 479] width 27 height 20
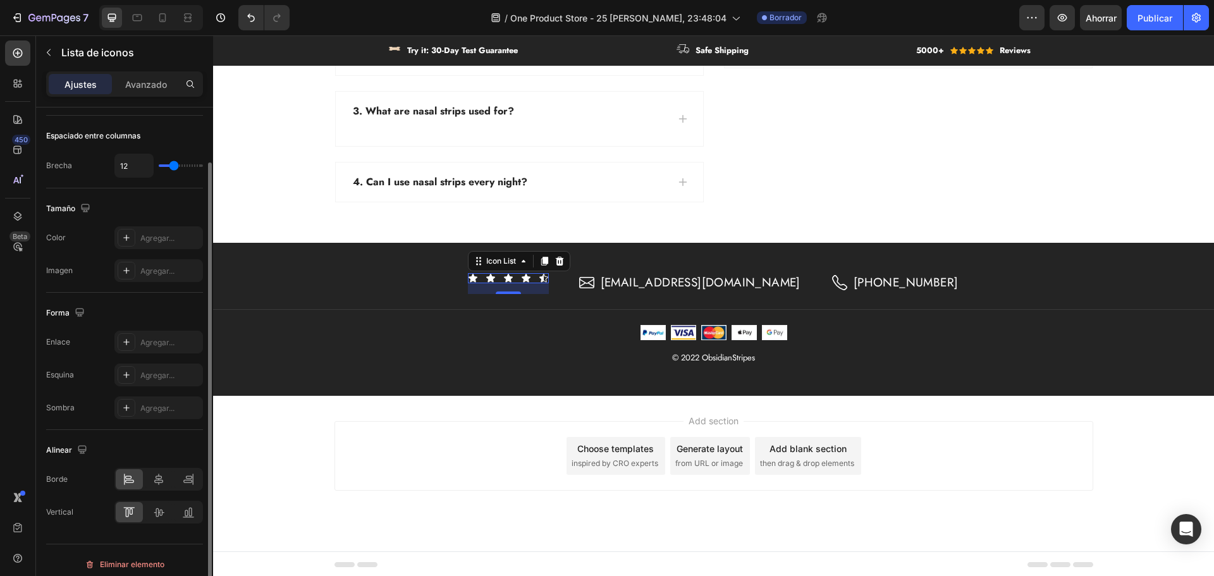
scroll to position [0, 0]
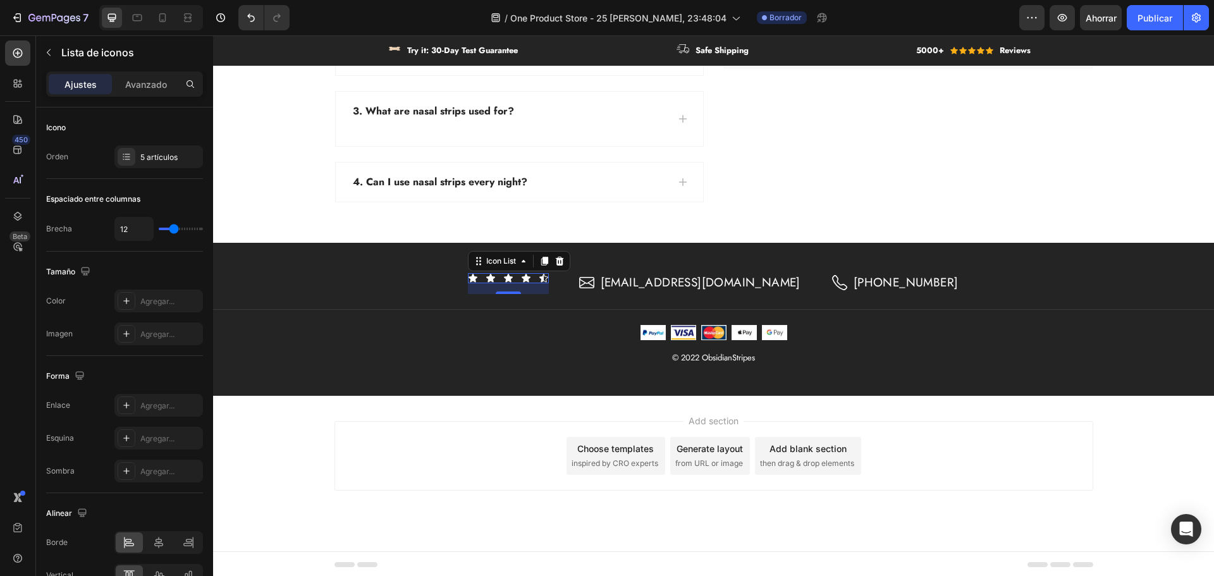
click at [142, 97] on div "Ajustes Avanzado" at bounding box center [124, 89] width 177 height 36
click at [152, 89] on font "Avanzado" at bounding box center [146, 84] width 42 height 11
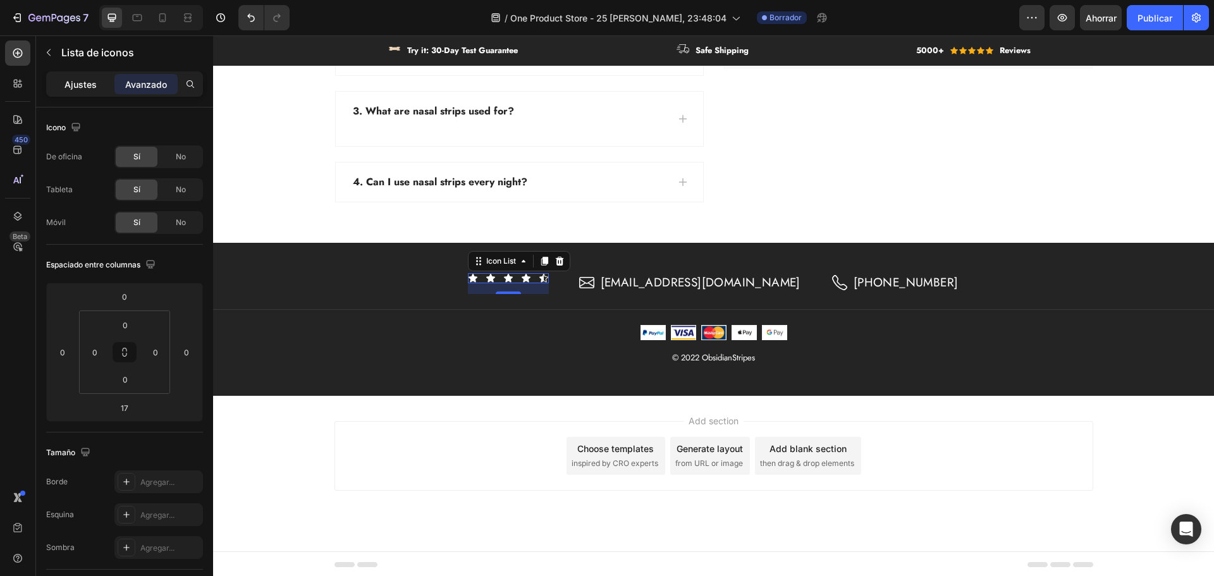
click at [89, 89] on font "Ajustes" at bounding box center [81, 84] width 32 height 11
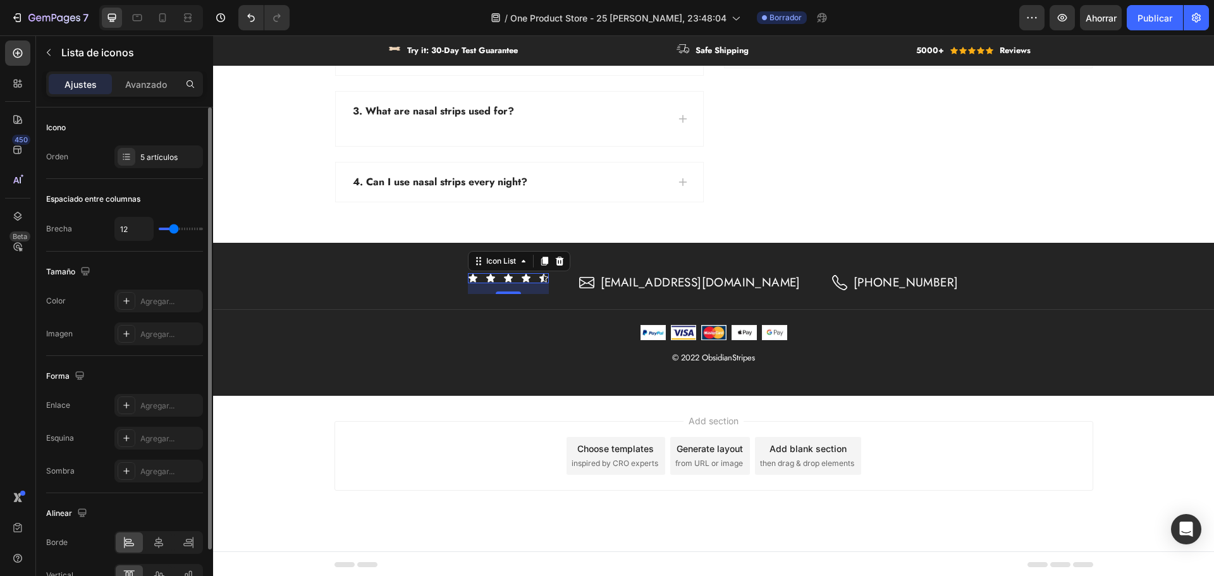
type input "11"
click at [173, 230] on input "range" at bounding box center [181, 229] width 44 height 3
type input "12"
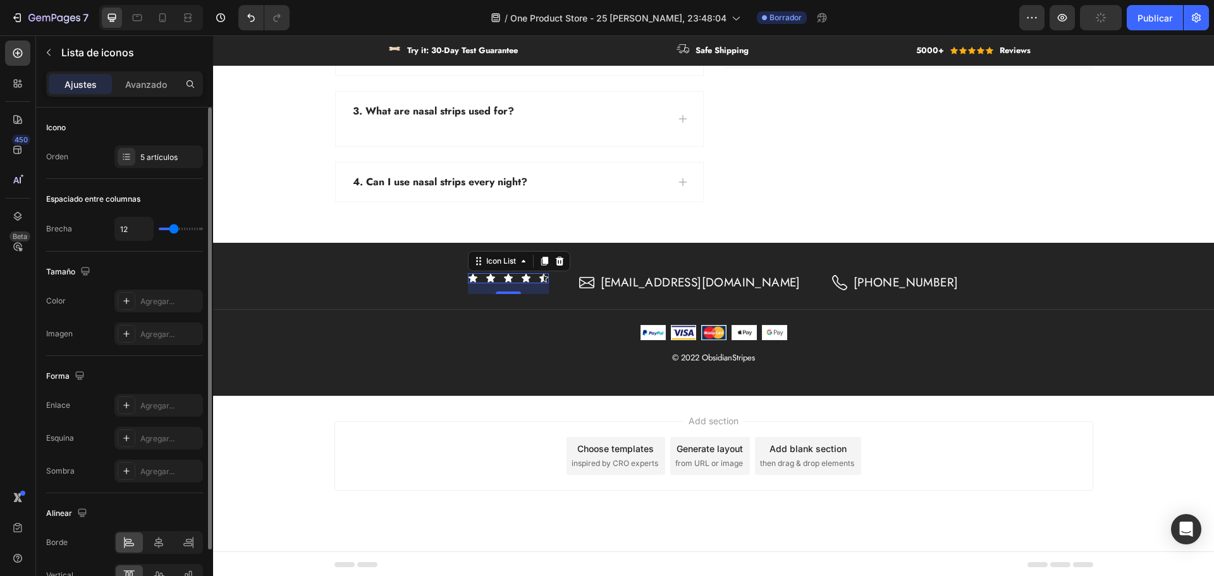
type input "13"
type input "14"
type input "15"
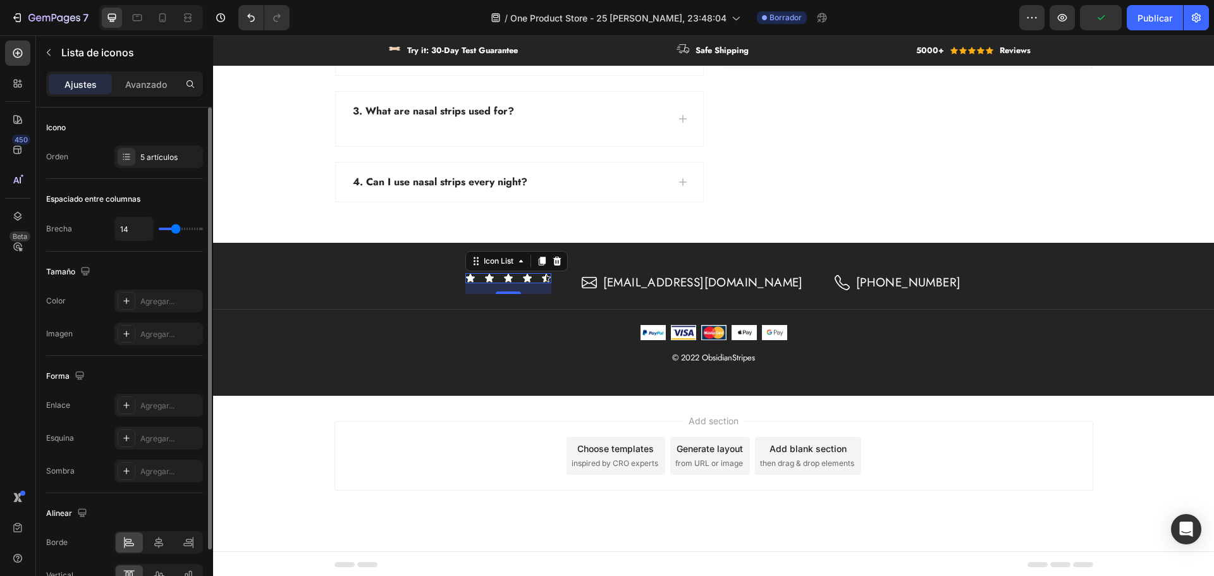
type input "15"
type input "16"
type input "17"
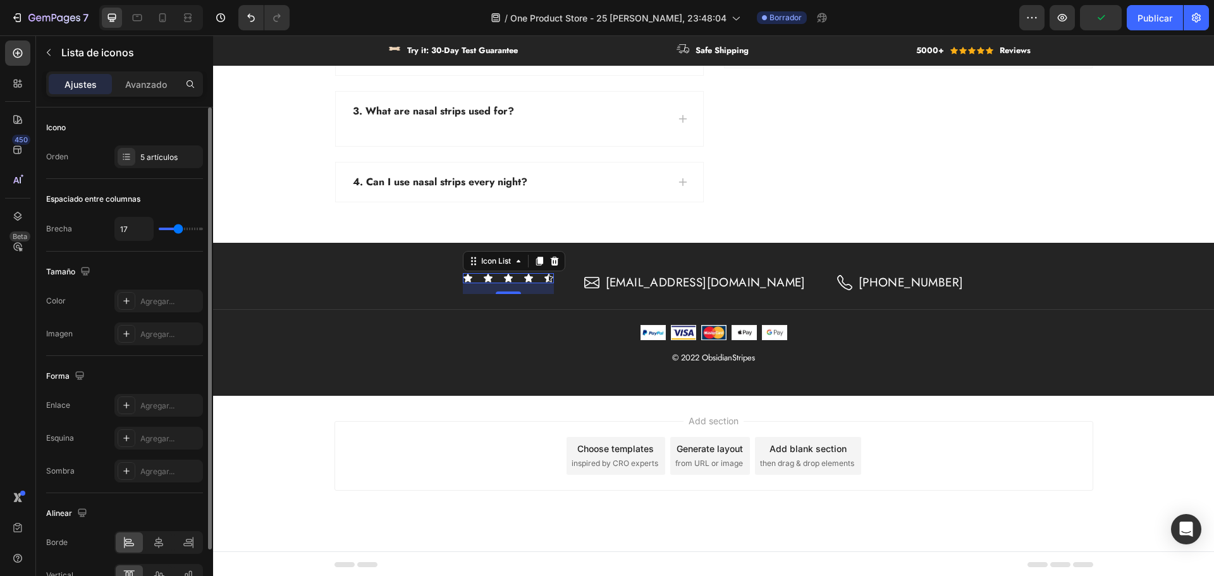
type input "18"
type input "19"
type input "18"
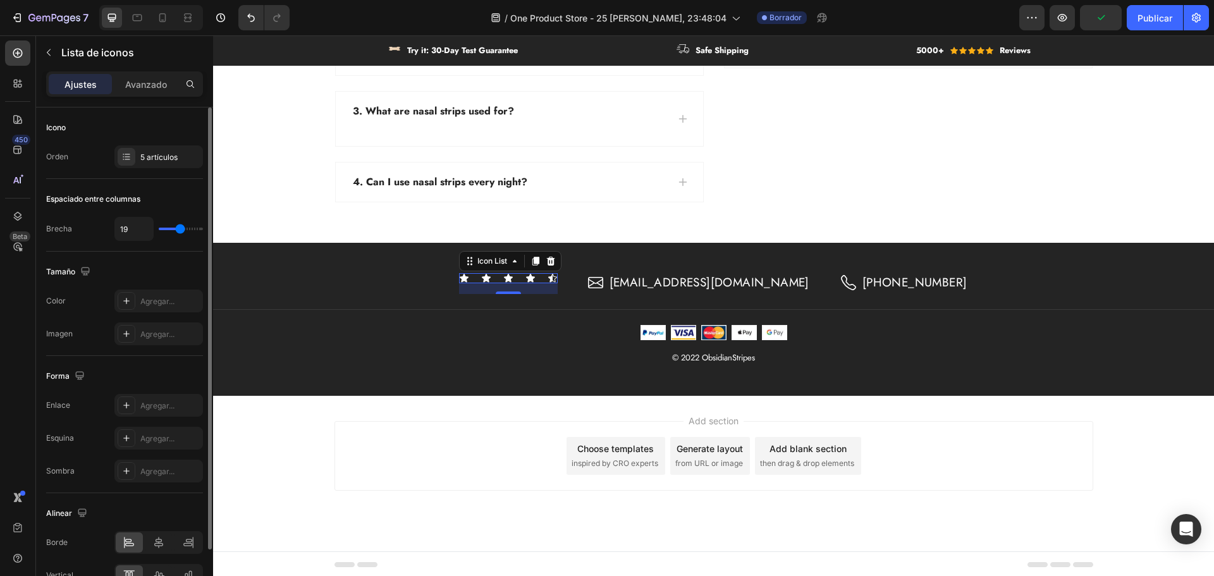
type input "18"
type input "17"
type input "16"
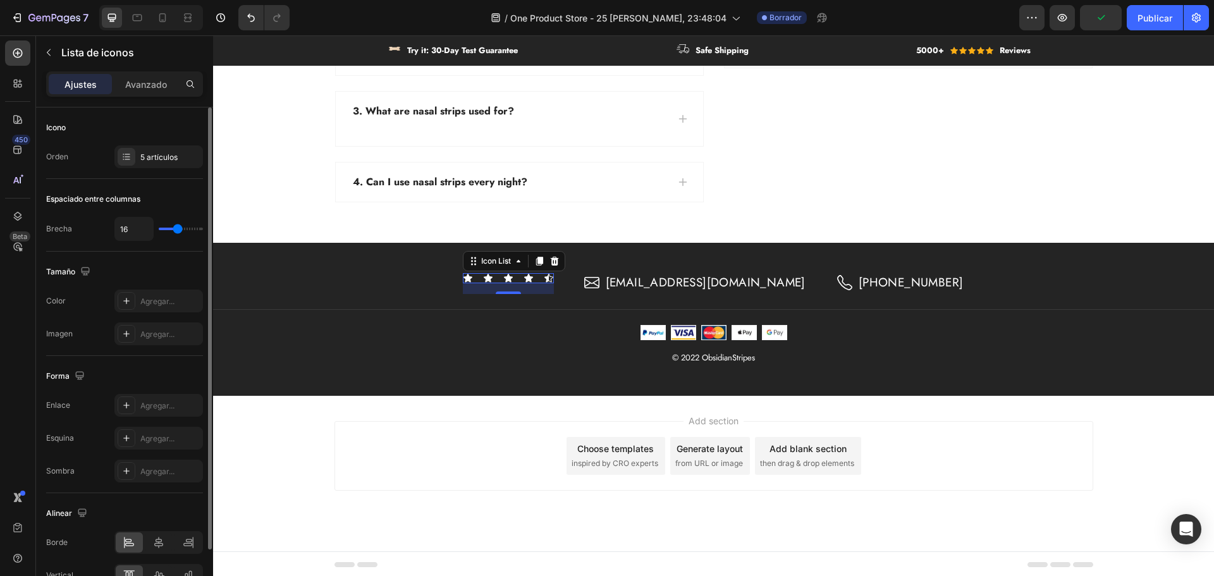
click at [178, 228] on input "range" at bounding box center [181, 229] width 44 height 3
type input "17"
type input "18"
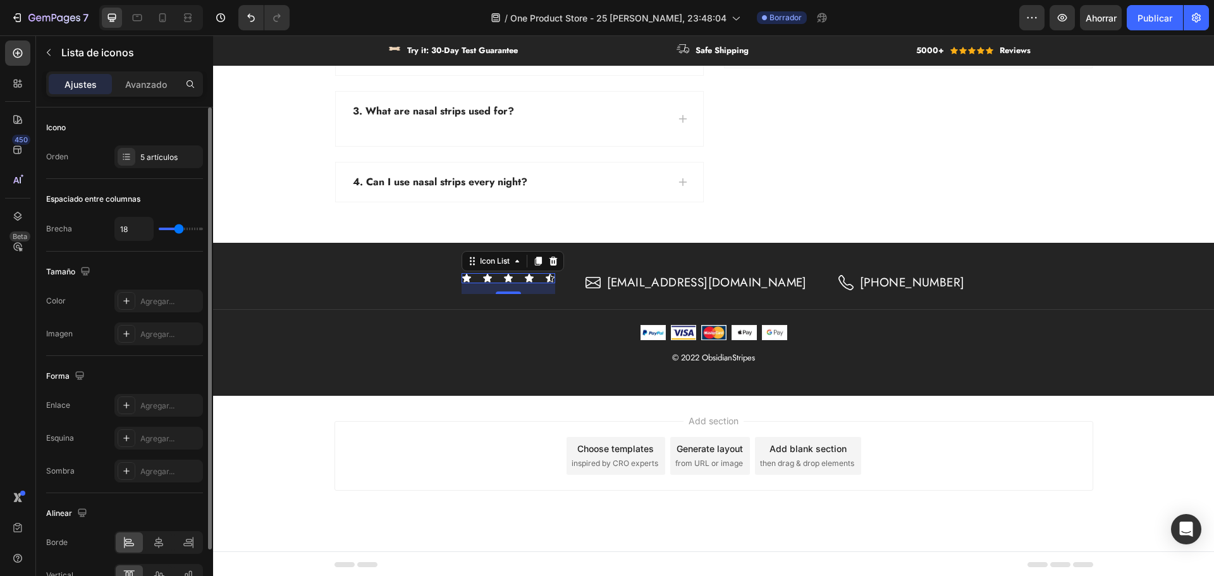
click at [179, 228] on input "range" at bounding box center [181, 229] width 44 height 3
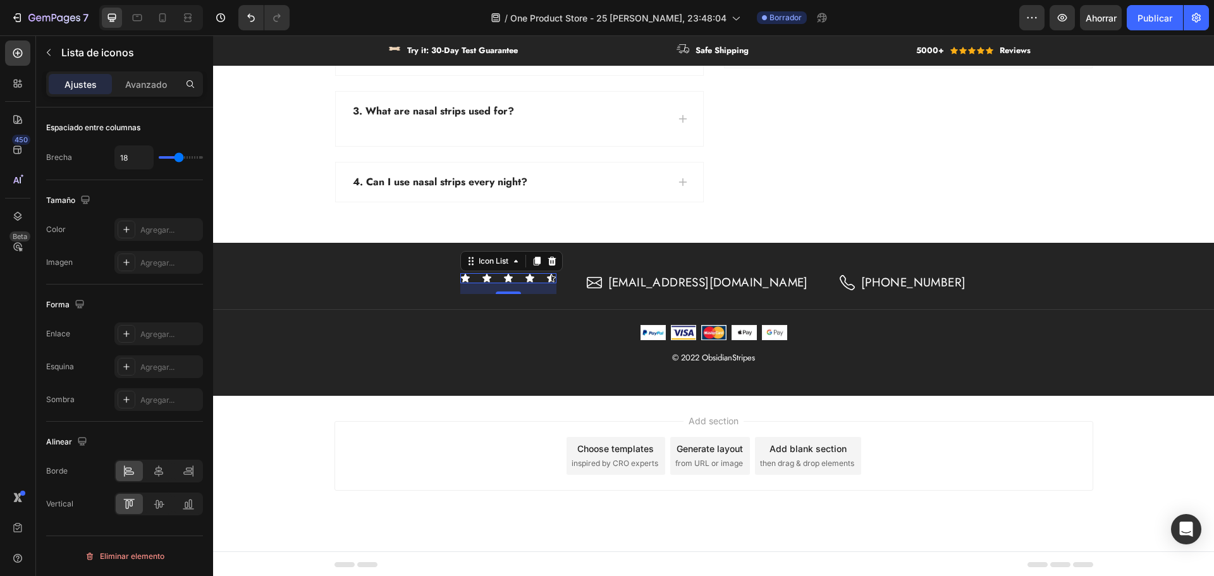
click at [0, 448] on div "450 Beta" at bounding box center [18, 305] width 36 height 541
click at [355, 390] on div "Icon Icon Icon Icon Icon Icon List 17 Icon obsidianshop0@gmail.com Text block R…" at bounding box center [713, 319] width 1001 height 153
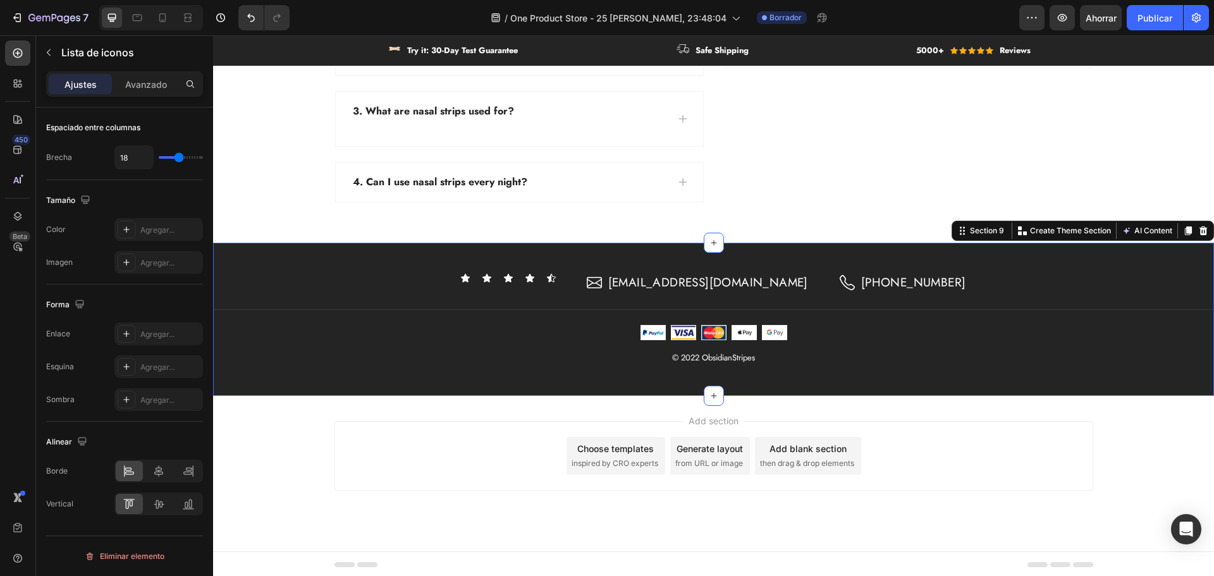
scroll to position [0, 0]
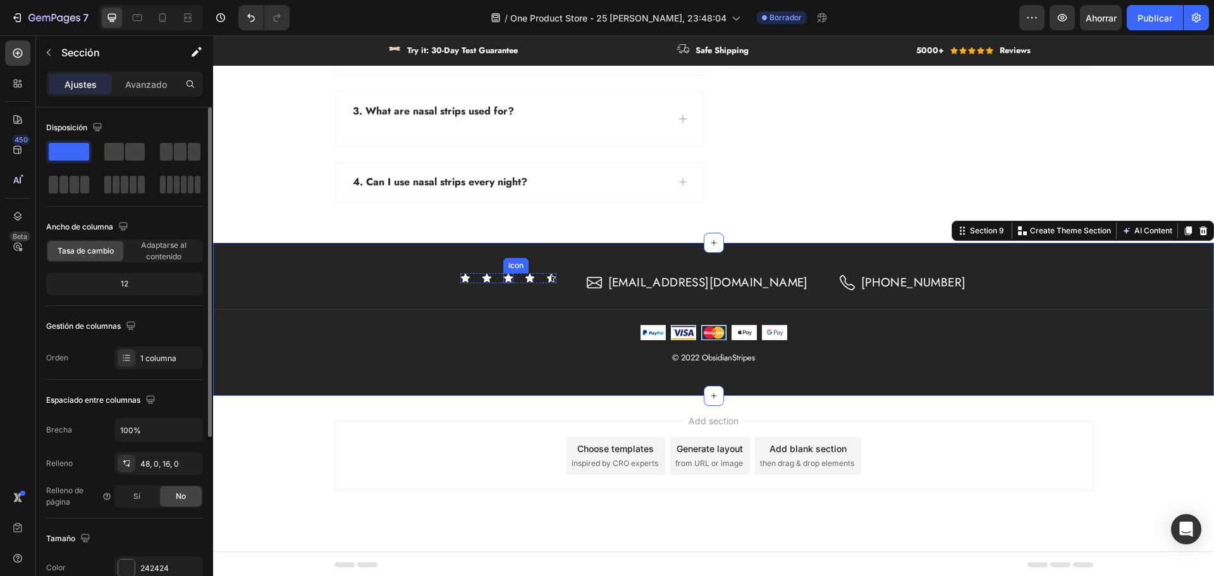
click at [513, 275] on icon at bounding box center [508, 278] width 9 height 8
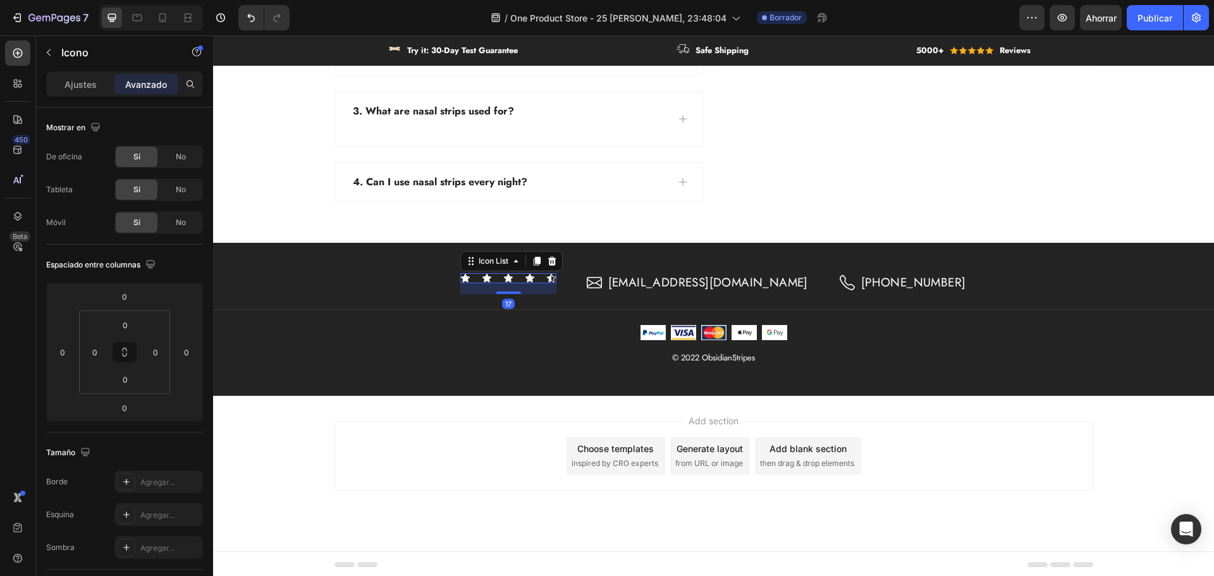
click at [506, 278] on div "Icon Icon Icon Icon Icon" at bounding box center [508, 278] width 96 height 10
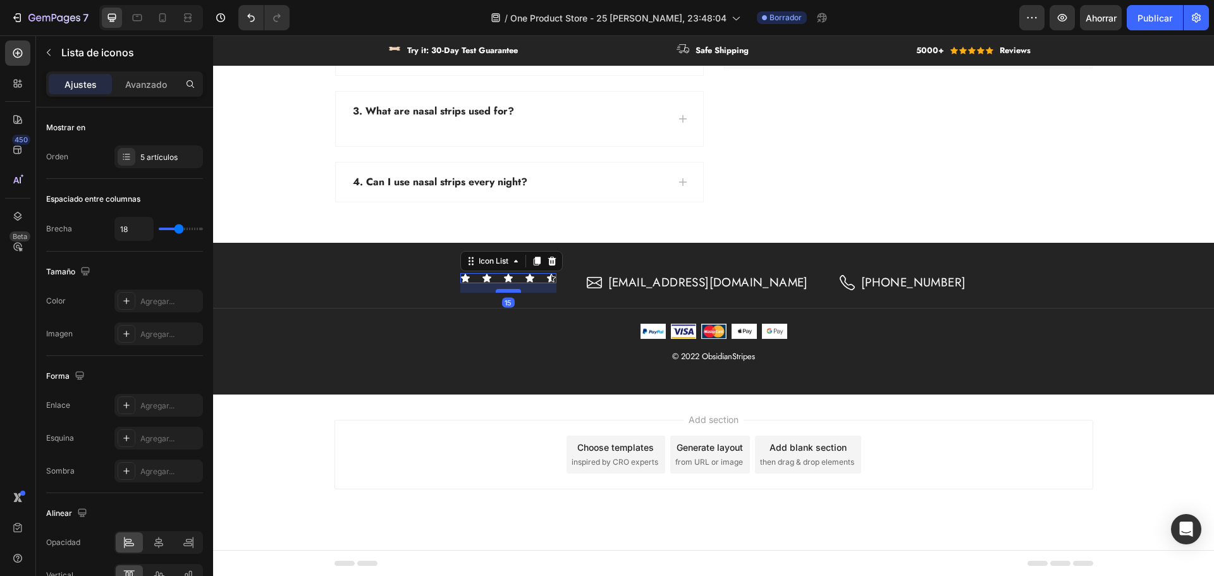
click at [521, 292] on div at bounding box center [508, 291] width 25 height 4
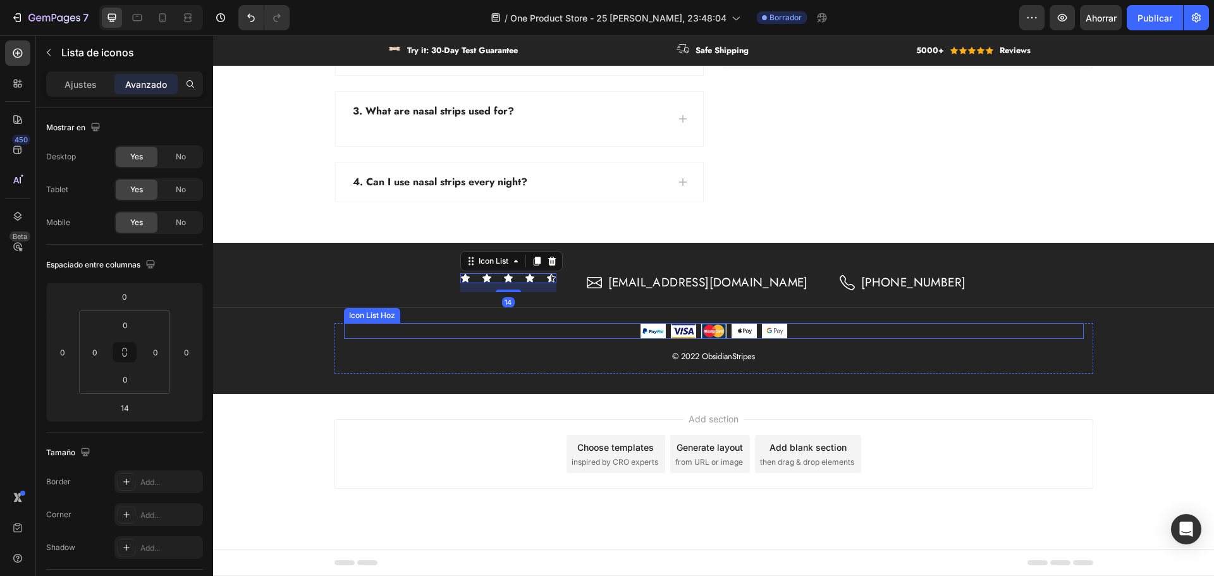
click at [1041, 340] on div "Image Image Image Image Image Icon List Hoz © 2022 ObsidianStripes Text block" at bounding box center [714, 348] width 740 height 51
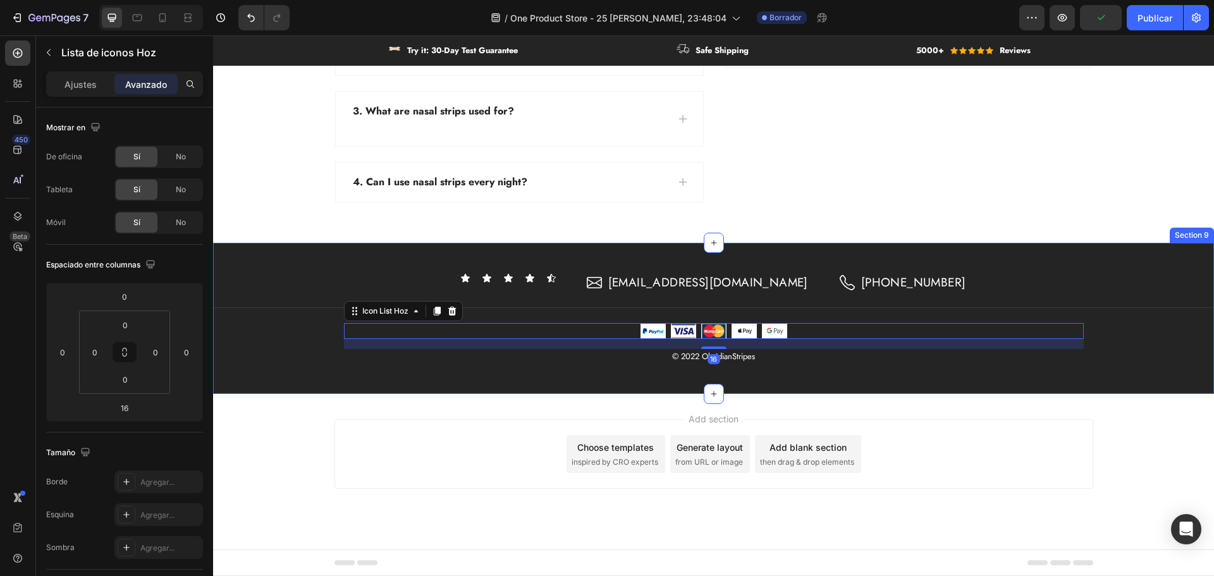
click at [513, 273] on div "Icon" at bounding box center [508, 278] width 10 height 10
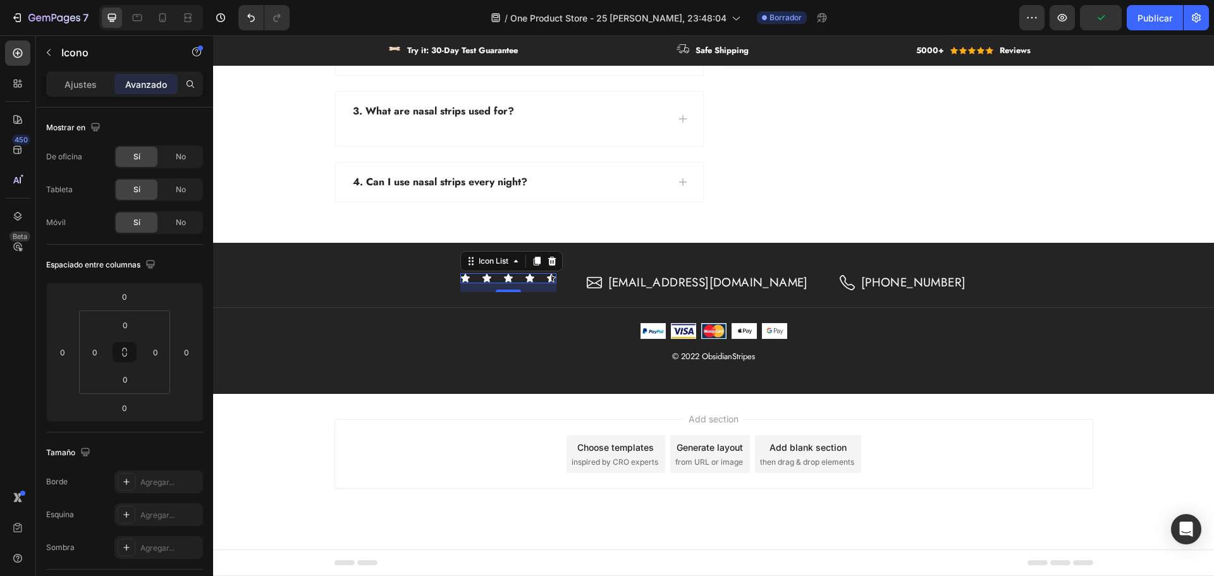
click at [547, 274] on div "Icon Icon Icon Icon Icon" at bounding box center [508, 278] width 96 height 10
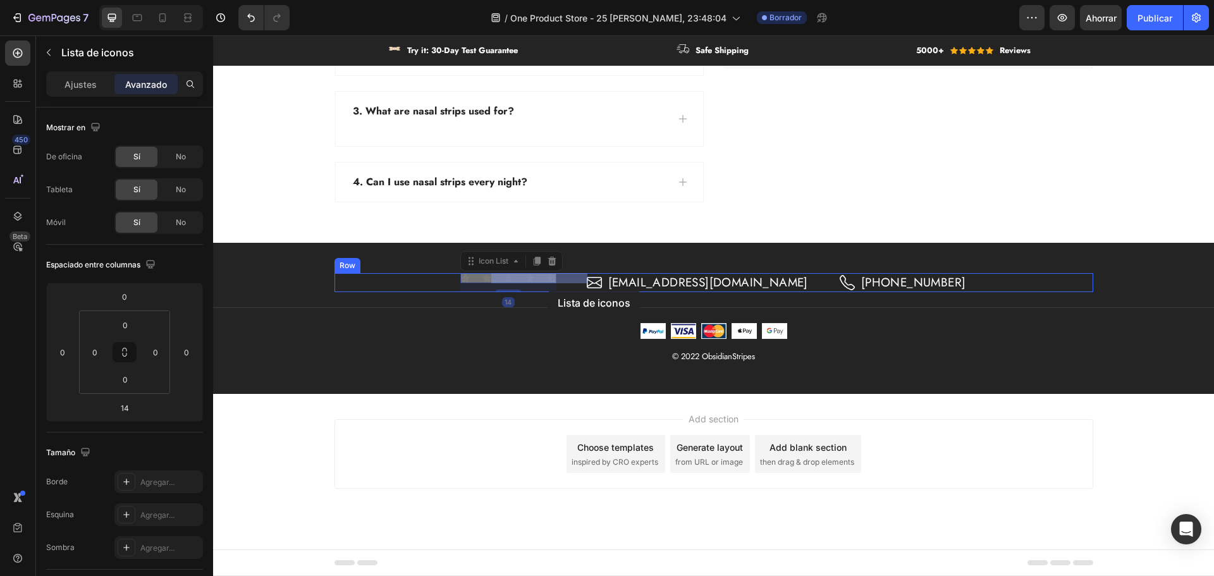
drag, startPoint x: 547, startPoint y: 274, endPoint x: 548, endPoint y: 290, distance: 15.8
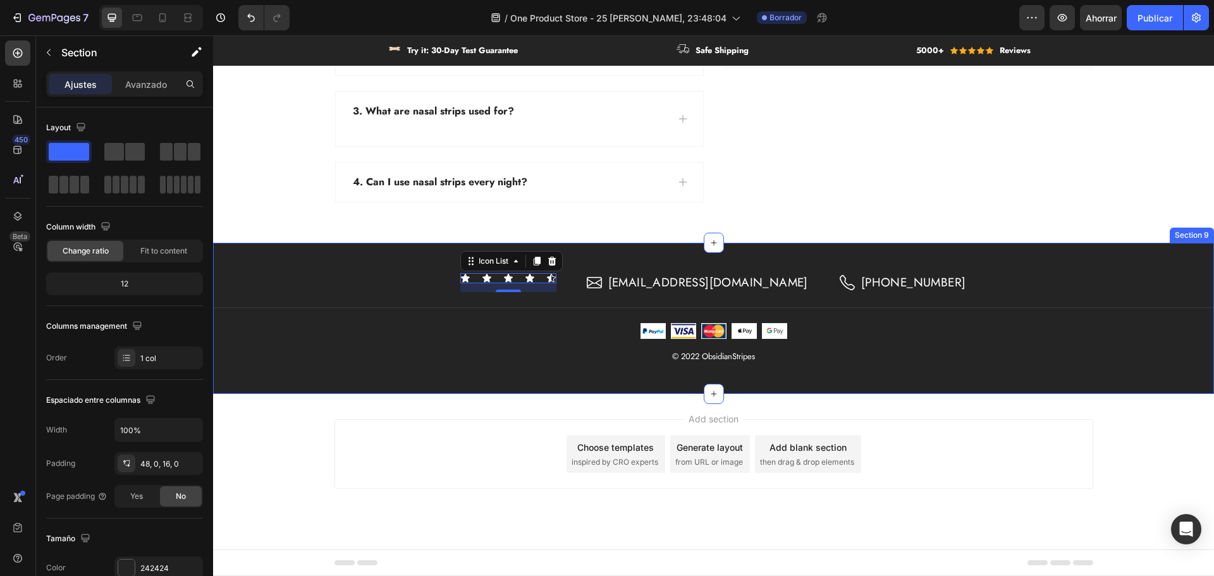
click at [668, 254] on div "Icon Icon Icon Icon Icon Icon List 14 Icon obsidianshop0@gmail.com Text block R…" at bounding box center [713, 319] width 1001 height 152
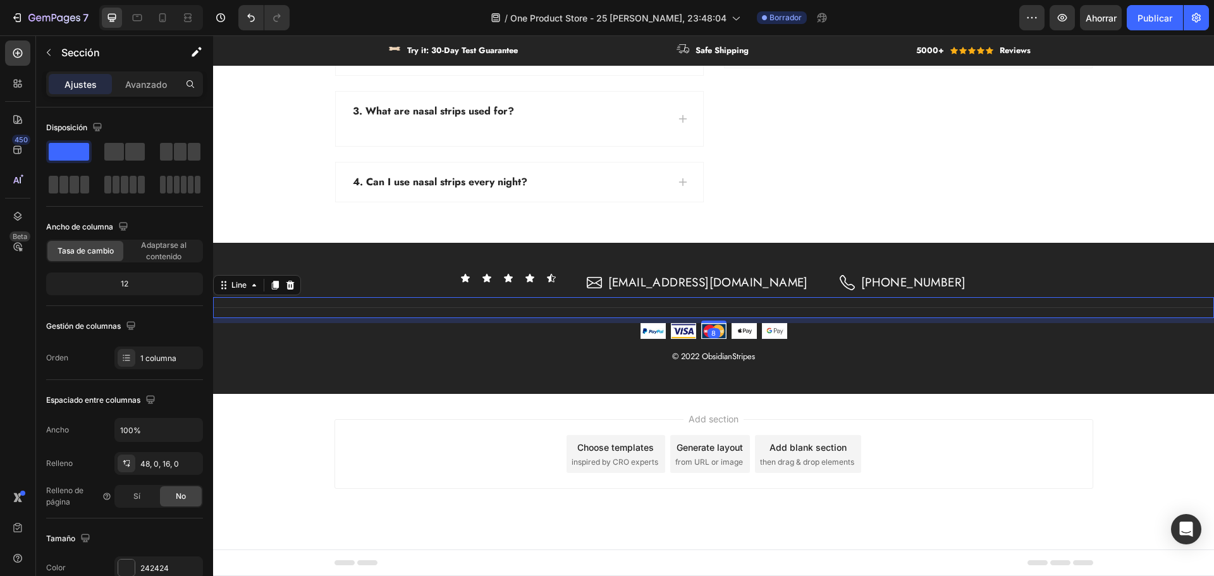
click at [1126, 303] on div "Title Line 8" at bounding box center [713, 307] width 1001 height 21
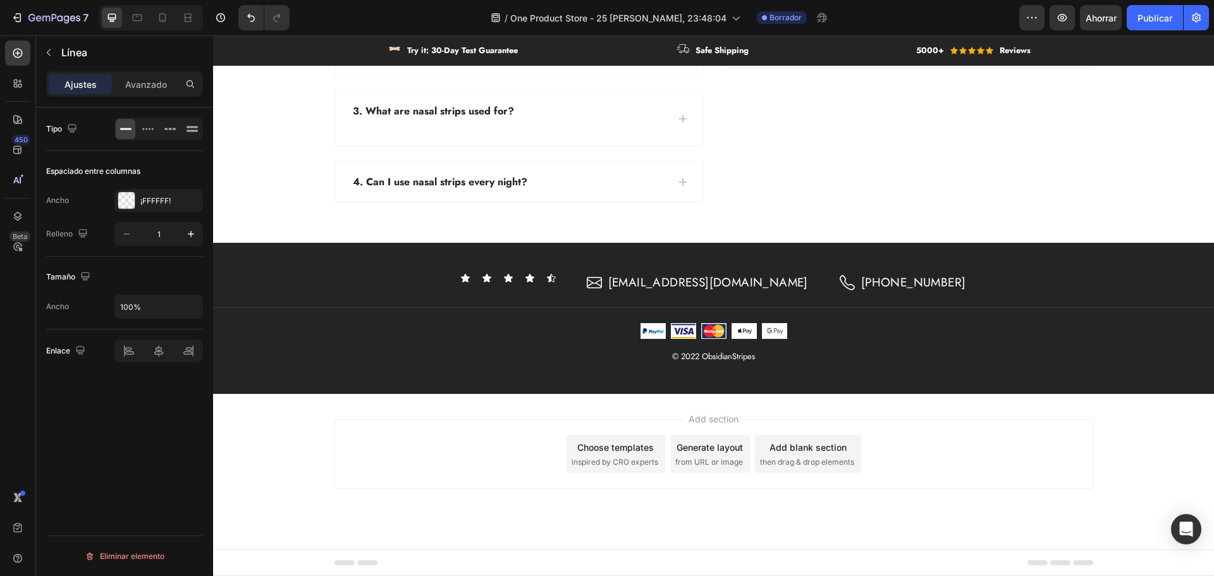
drag, startPoint x: 1090, startPoint y: 477, endPoint x: 1073, endPoint y: 464, distance: 20.7
click at [1088, 476] on div "Add section Choose templates inspired by CRO experts Generate layout from URL o…" at bounding box center [713, 472] width 1001 height 156
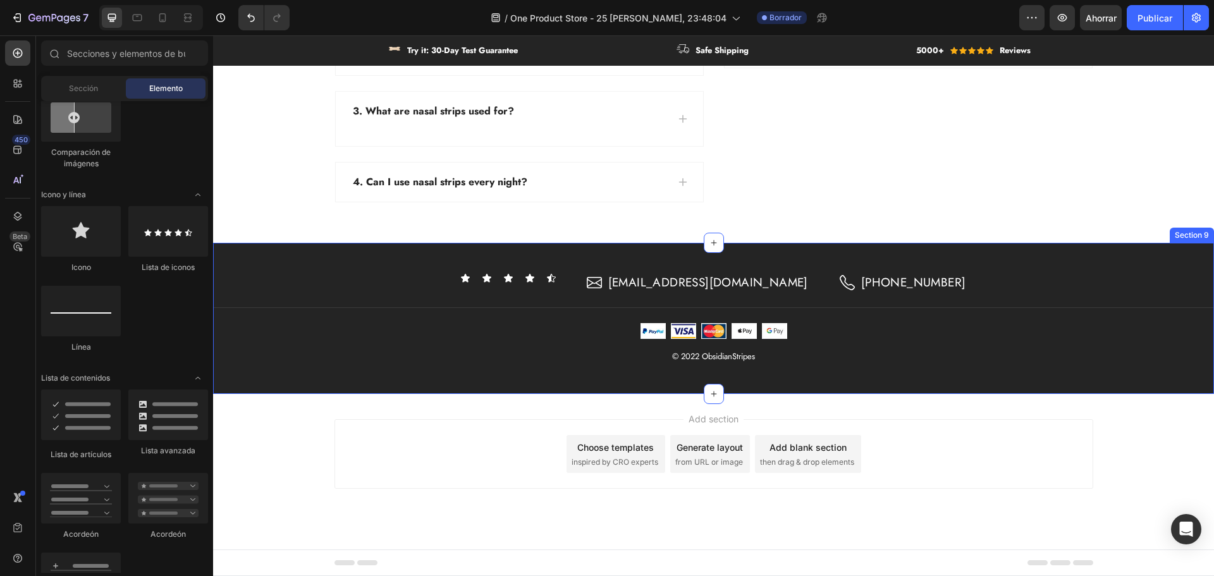
click at [527, 280] on div "Icon Icon Icon Icon Icon" at bounding box center [508, 278] width 96 height 10
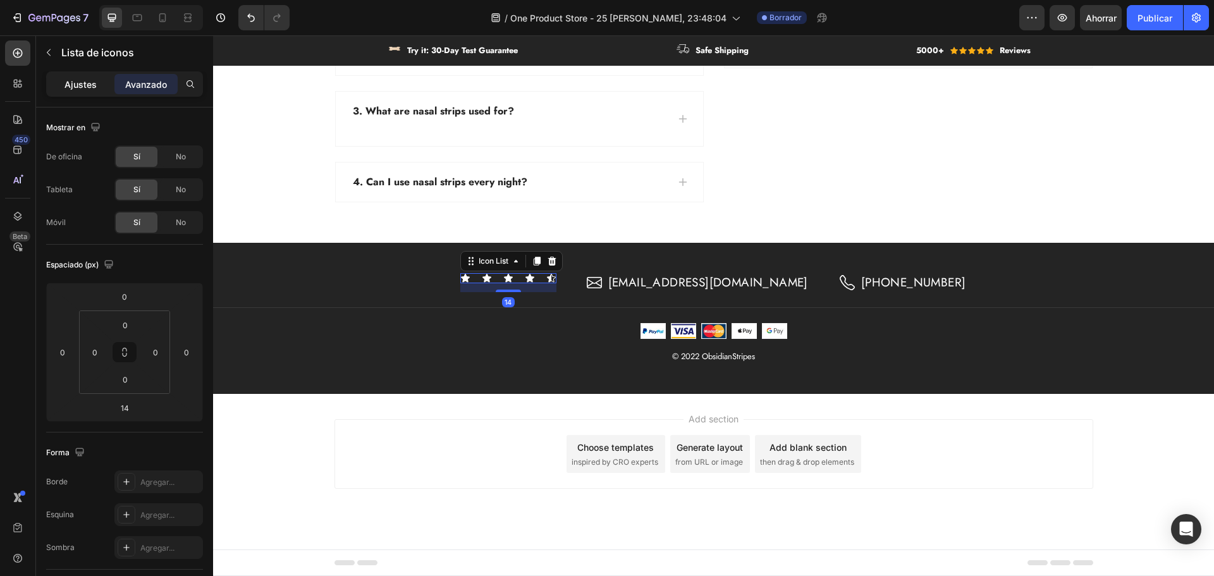
click at [67, 80] on font "Ajustes" at bounding box center [81, 84] width 32 height 11
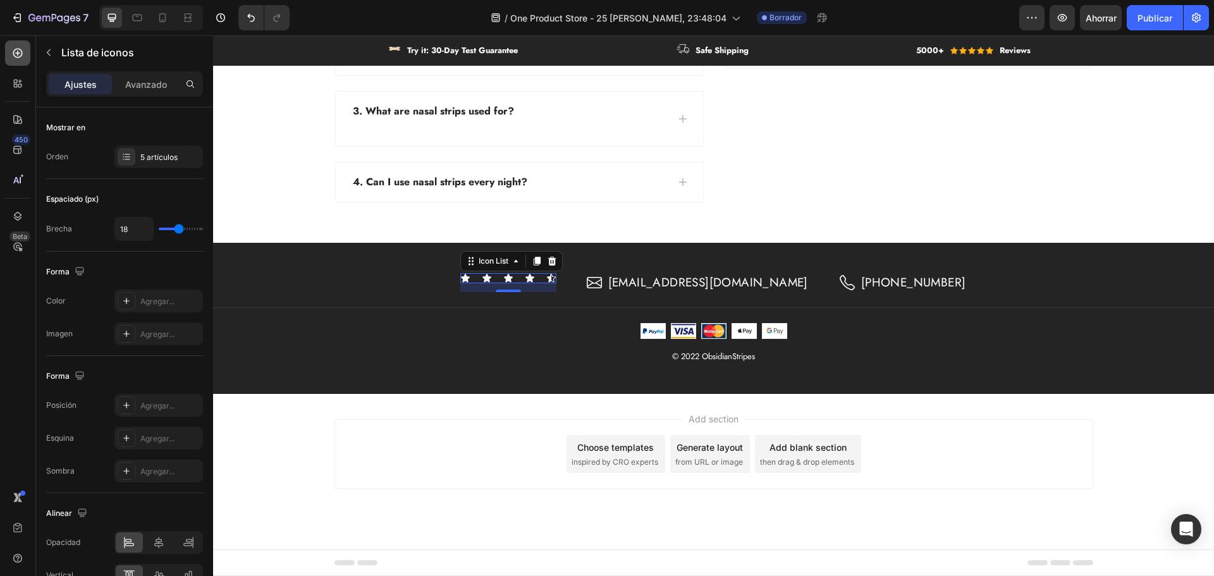
click at [17, 62] on div at bounding box center [17, 52] width 25 height 25
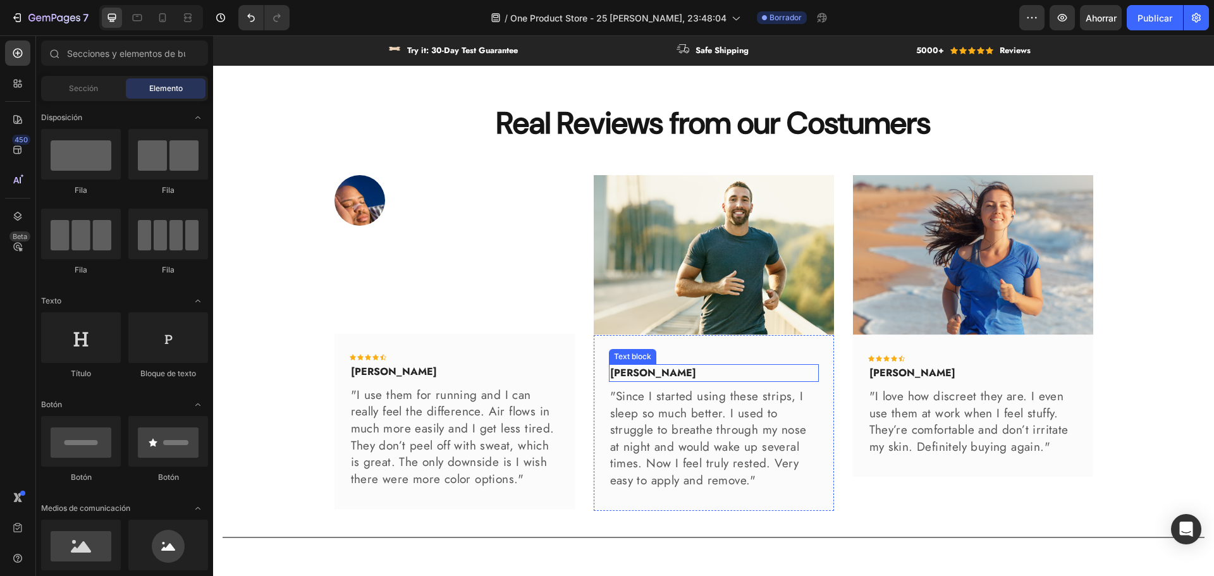
scroll to position [3178, 0]
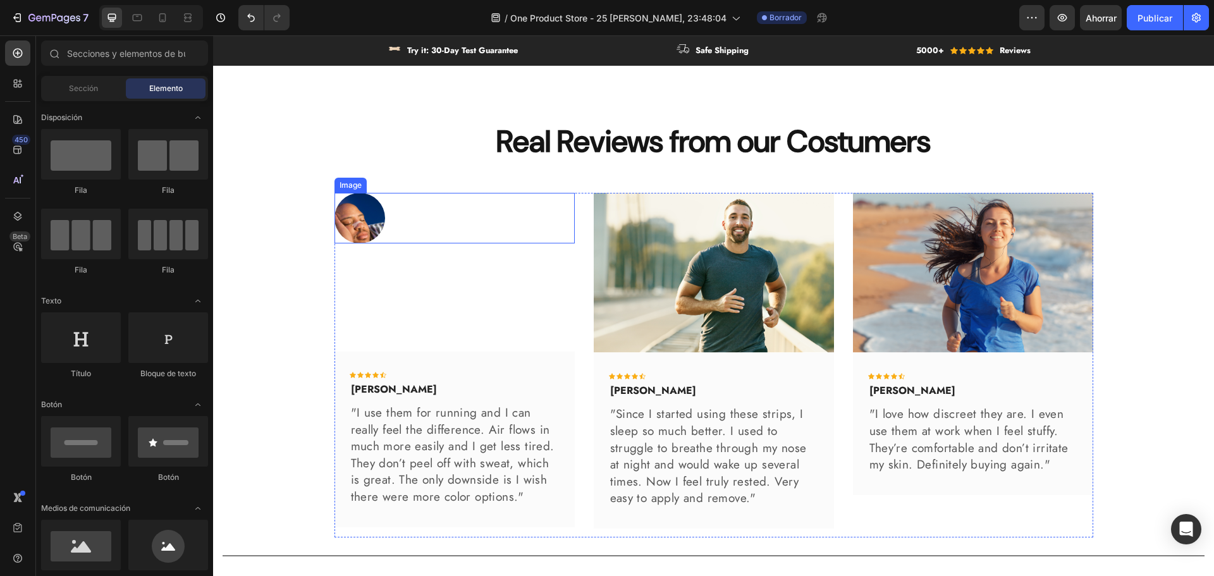
click at [352, 221] on img at bounding box center [360, 218] width 51 height 51
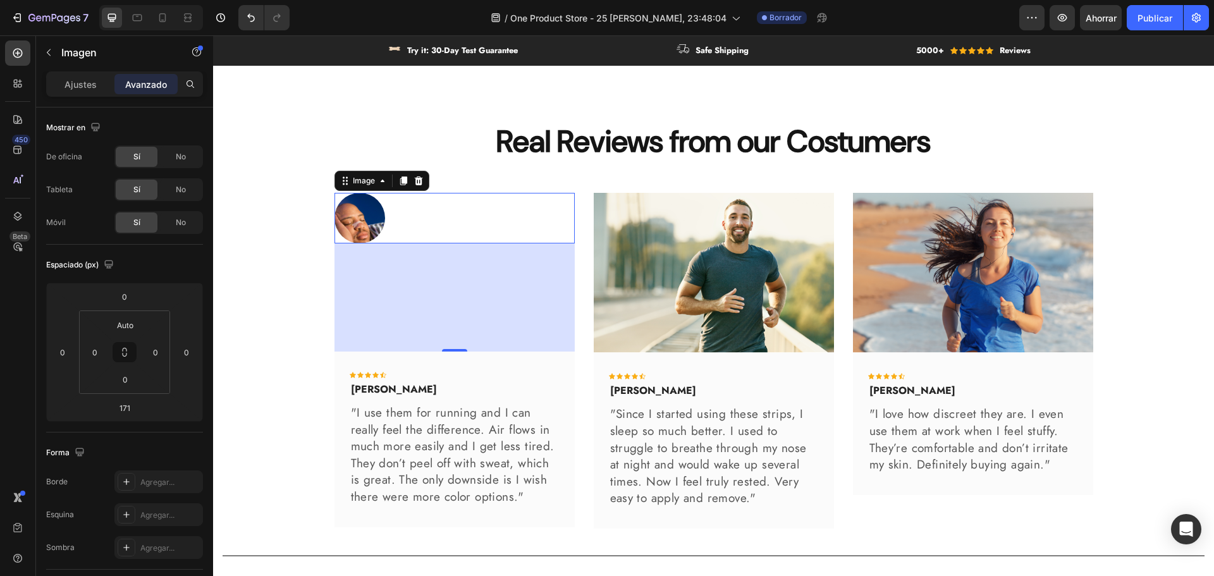
click at [346, 212] on img at bounding box center [360, 218] width 51 height 51
click at [371, 179] on div "Image" at bounding box center [363, 180] width 27 height 11
click at [357, 214] on img at bounding box center [360, 218] width 51 height 51
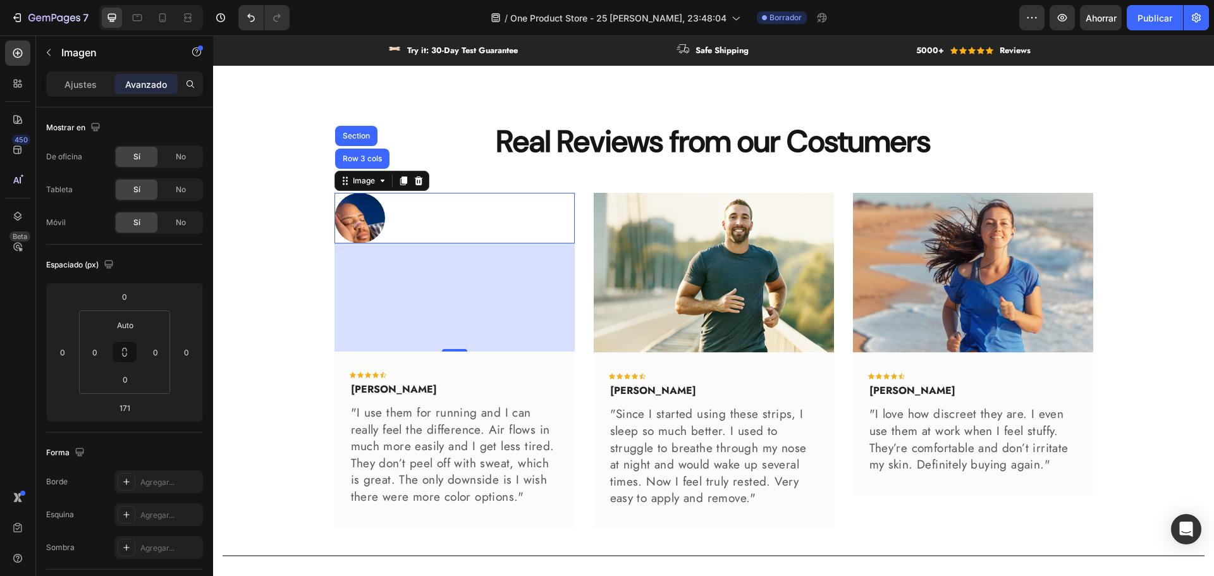
click at [356, 214] on img at bounding box center [360, 218] width 51 height 51
click at [99, 89] on div "Ajustes" at bounding box center [80, 84] width 63 height 20
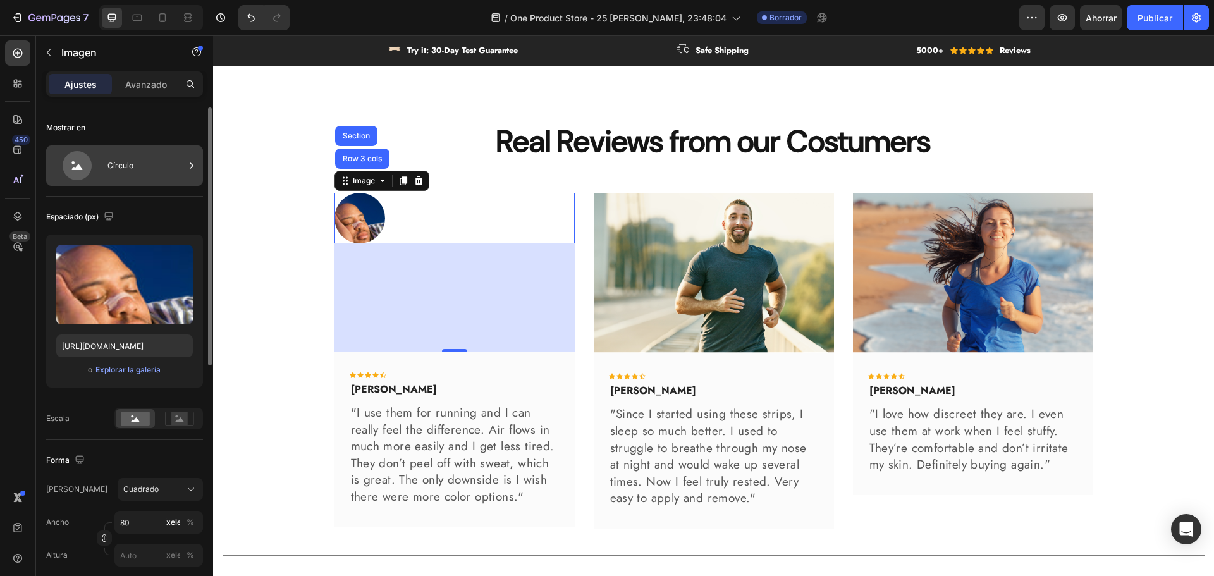
click at [113, 166] on font "Círculo" at bounding box center [121, 165] width 26 height 9
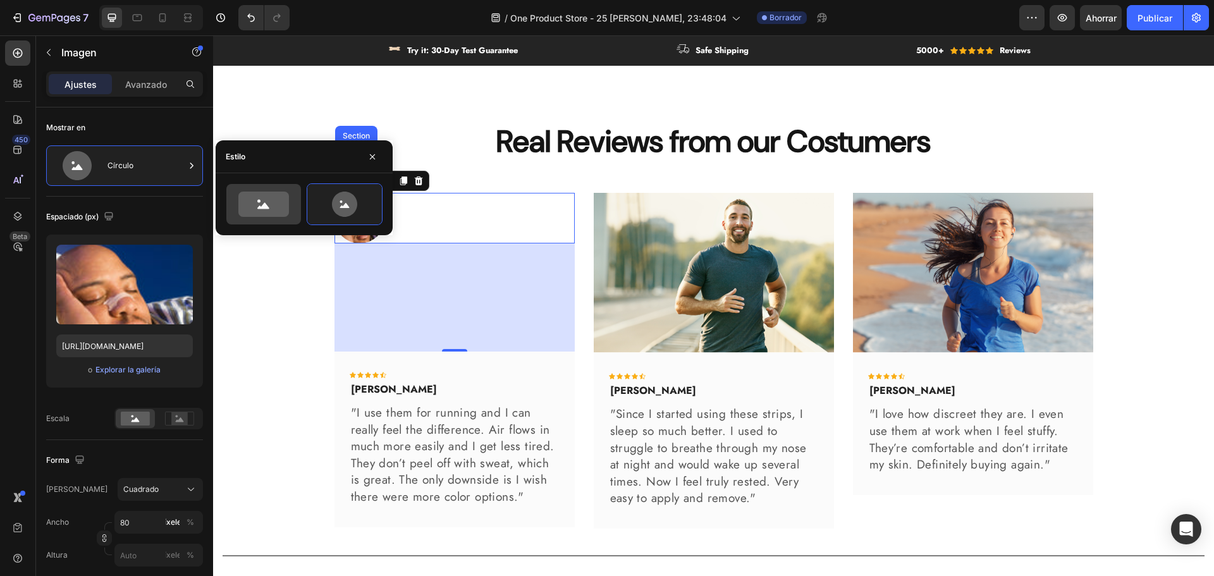
click at [236, 223] on div at bounding box center [263, 204] width 75 height 40
type input "100"
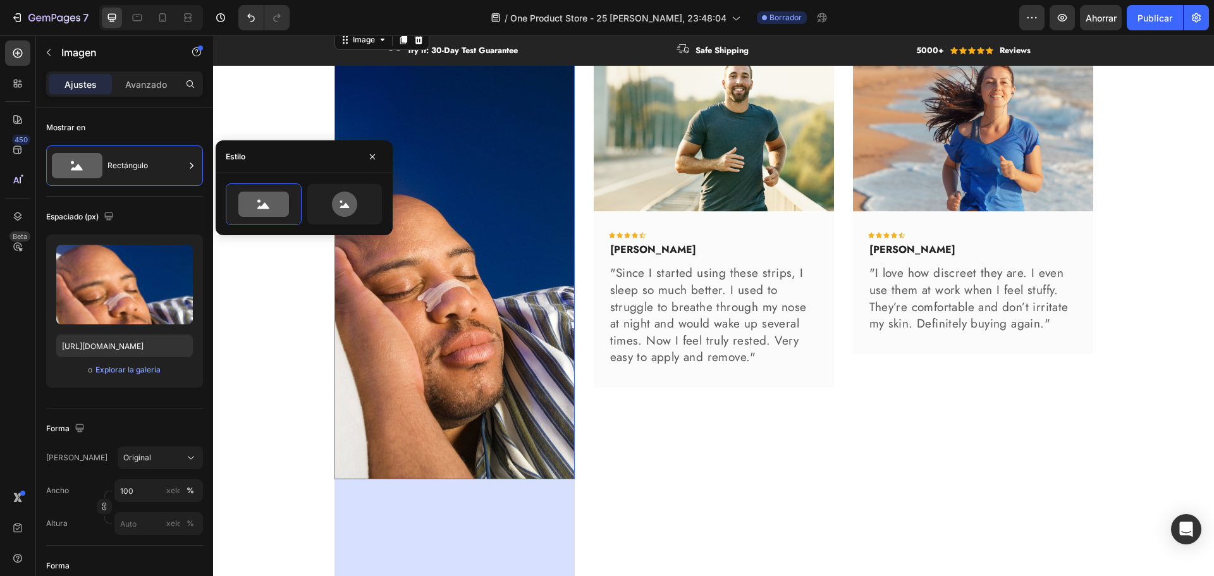
scroll to position [3495, 0]
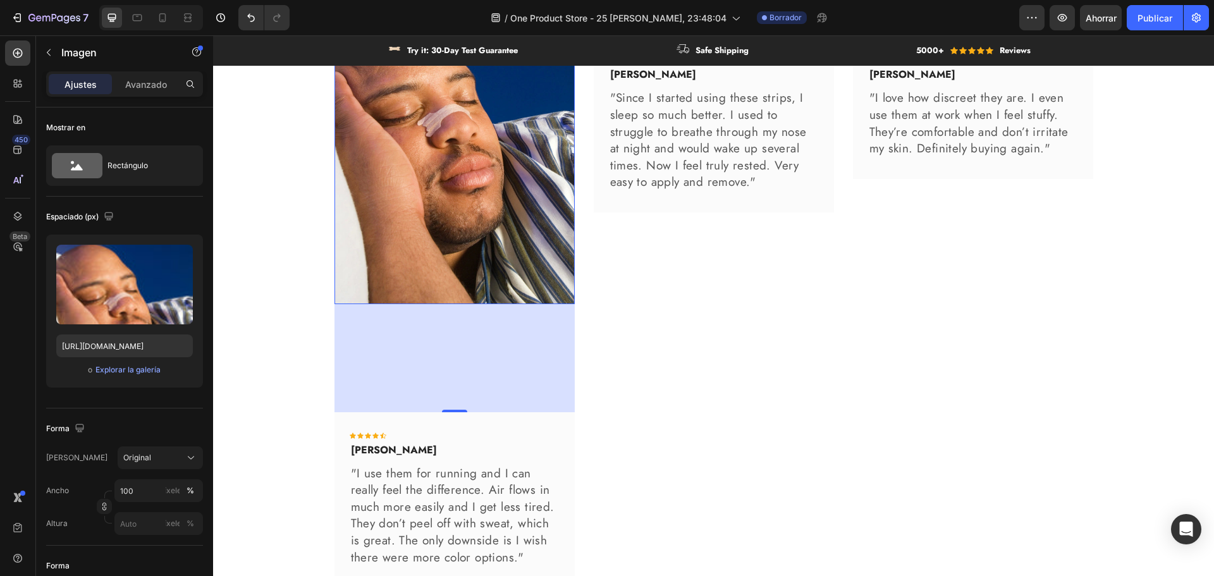
drag, startPoint x: 452, startPoint y: 409, endPoint x: 453, endPoint y: 393, distance: 15.2
click at [453, 393] on div "171" at bounding box center [455, 358] width 240 height 108
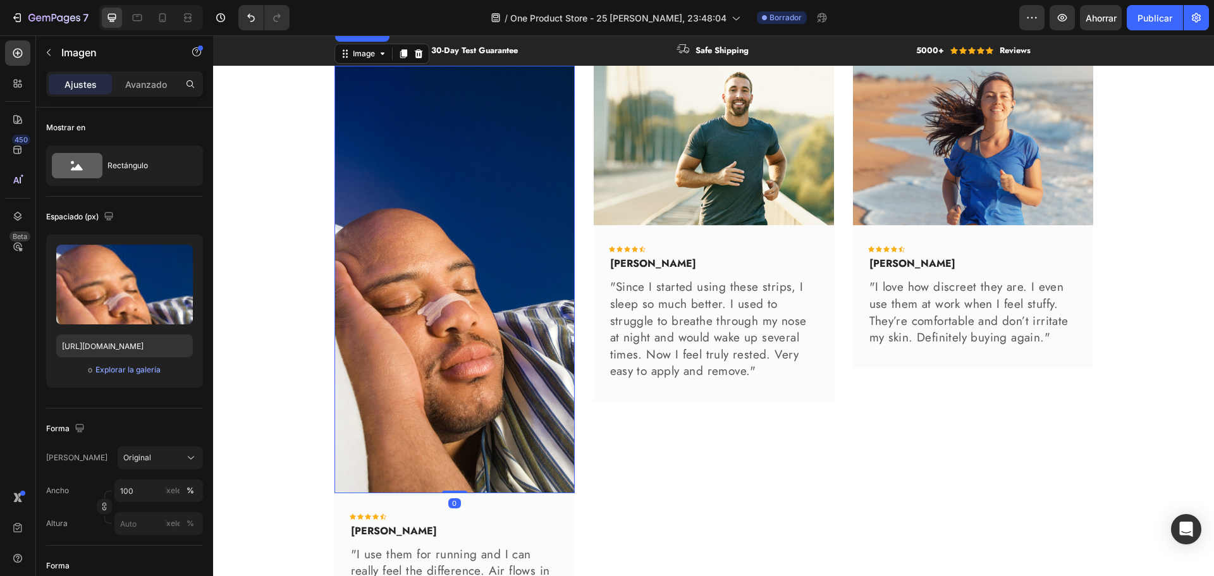
drag, startPoint x: 453, startPoint y: 410, endPoint x: 474, endPoint y: 249, distance: 162.6
click at [474, 249] on div "Image Row 3 cols Section 0" at bounding box center [455, 279] width 240 height 427
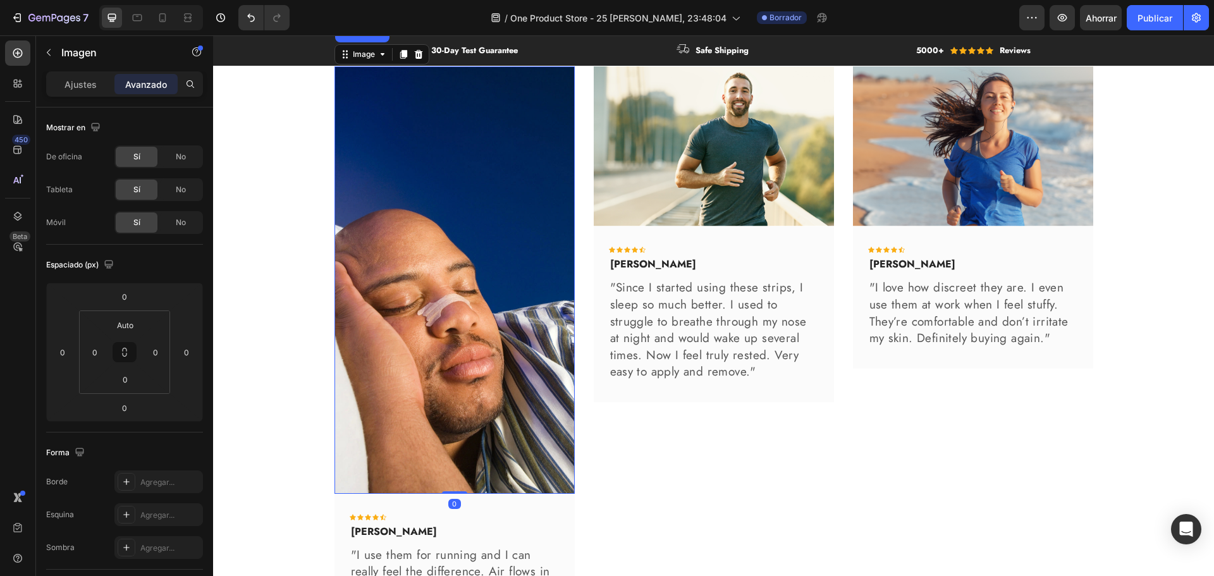
click at [469, 283] on img at bounding box center [455, 279] width 240 height 427
click at [444, 190] on img at bounding box center [455, 279] width 240 height 427
click at [473, 196] on img at bounding box center [455, 279] width 240 height 427
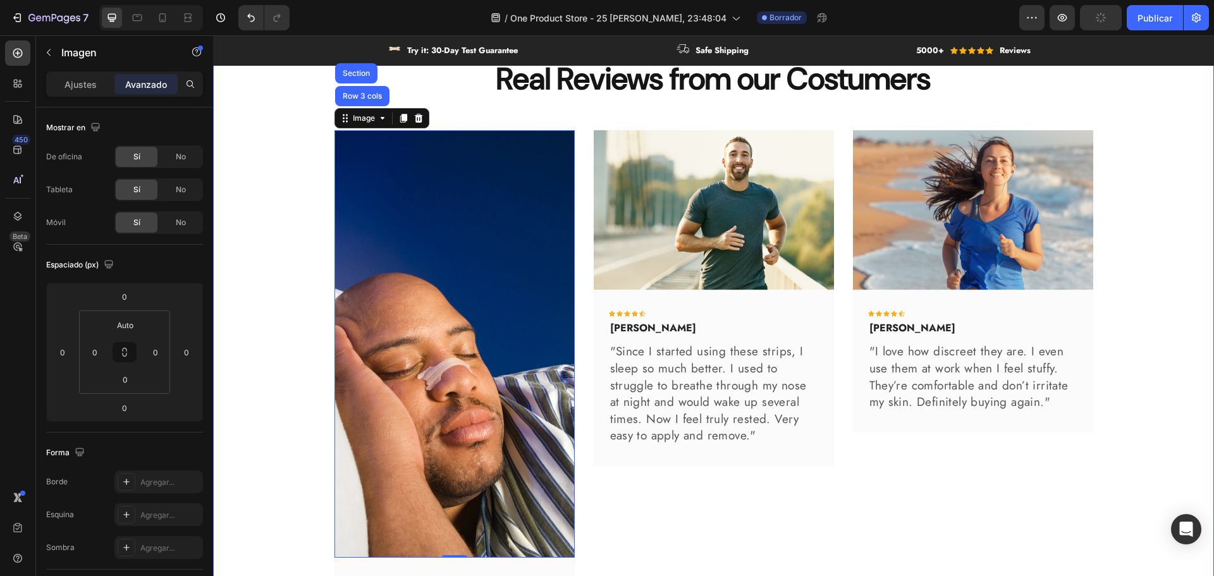
scroll to position [3242, 0]
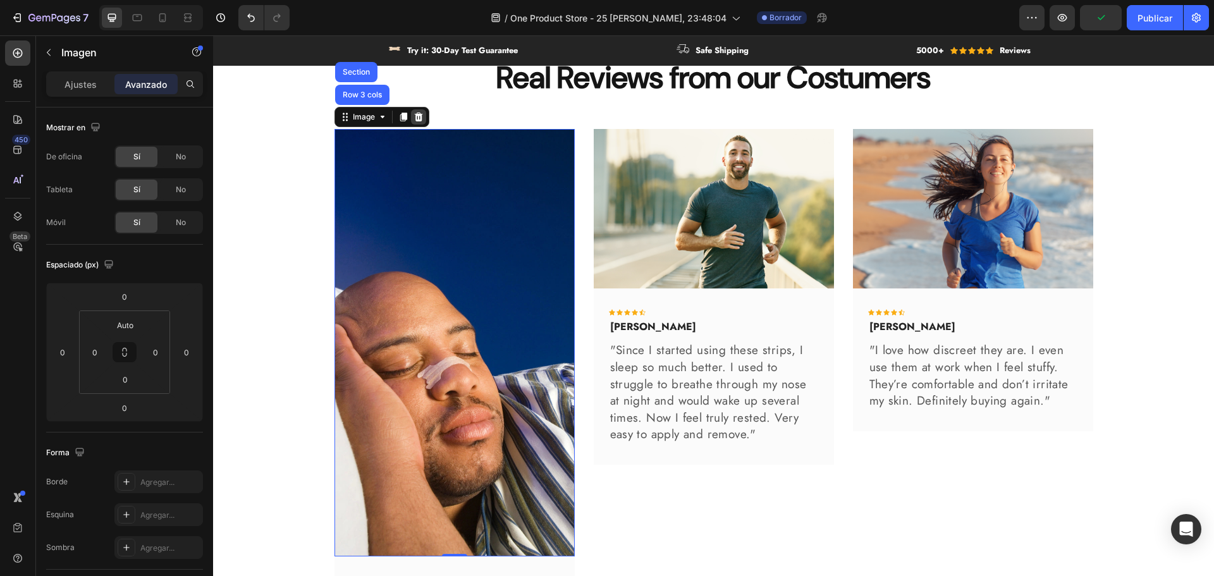
click at [415, 120] on icon at bounding box center [419, 117] width 10 height 10
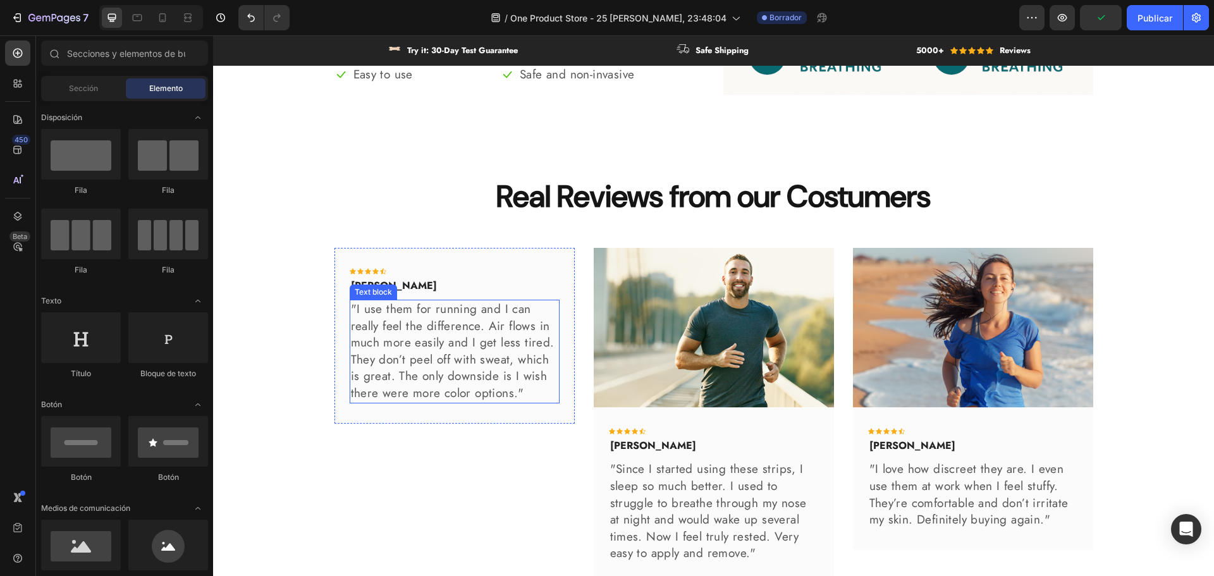
scroll to position [3116, 0]
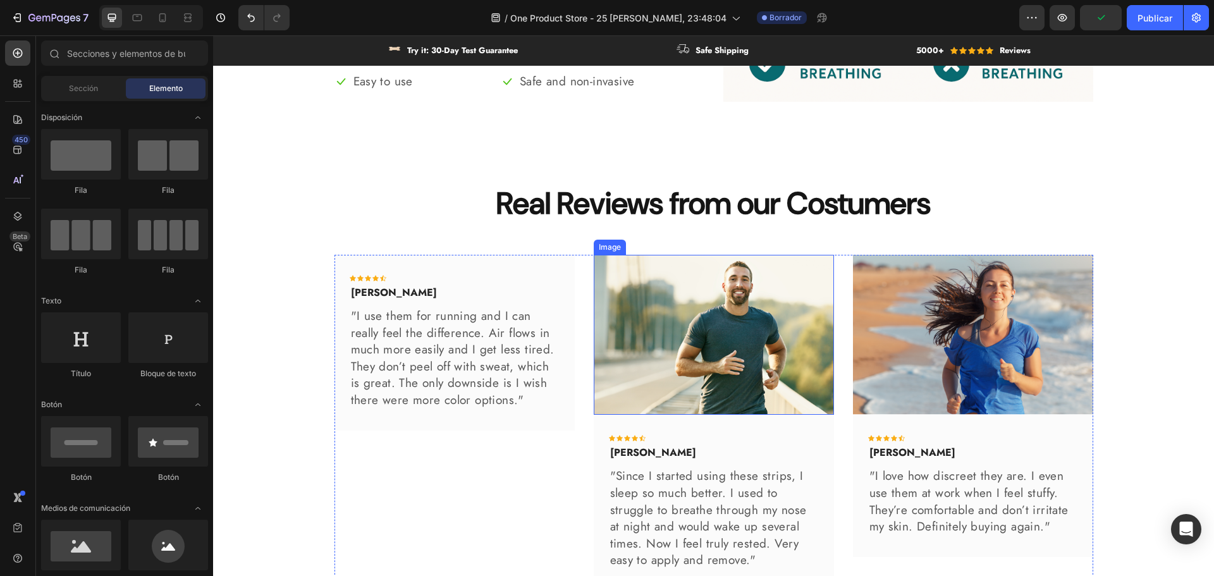
click at [727, 312] on img at bounding box center [714, 335] width 240 height 160
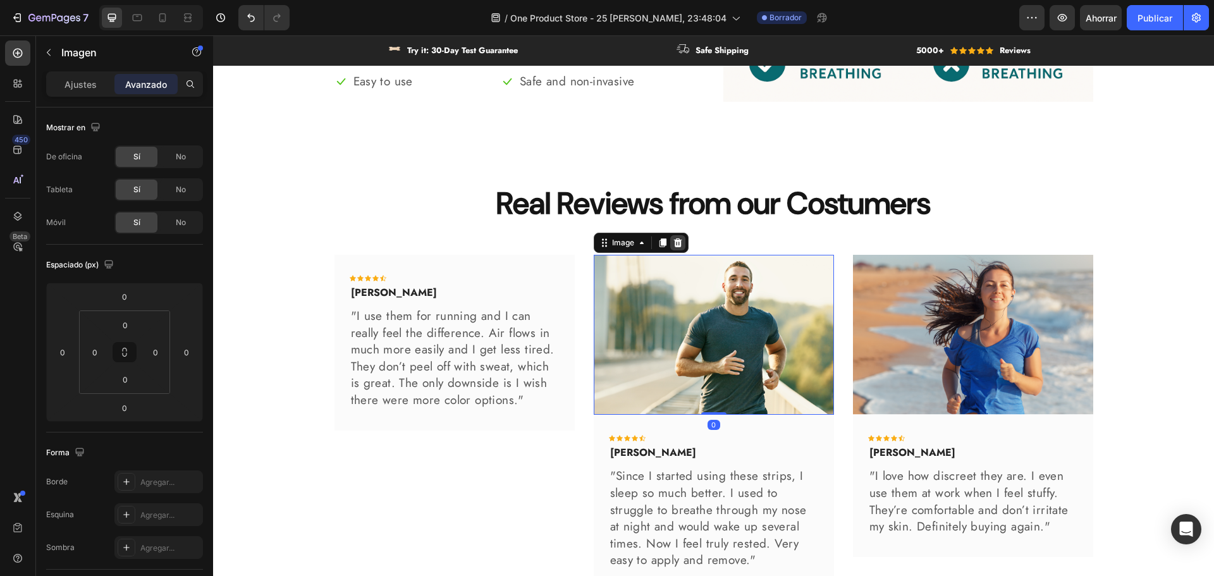
click at [675, 244] on icon at bounding box center [677, 242] width 8 height 9
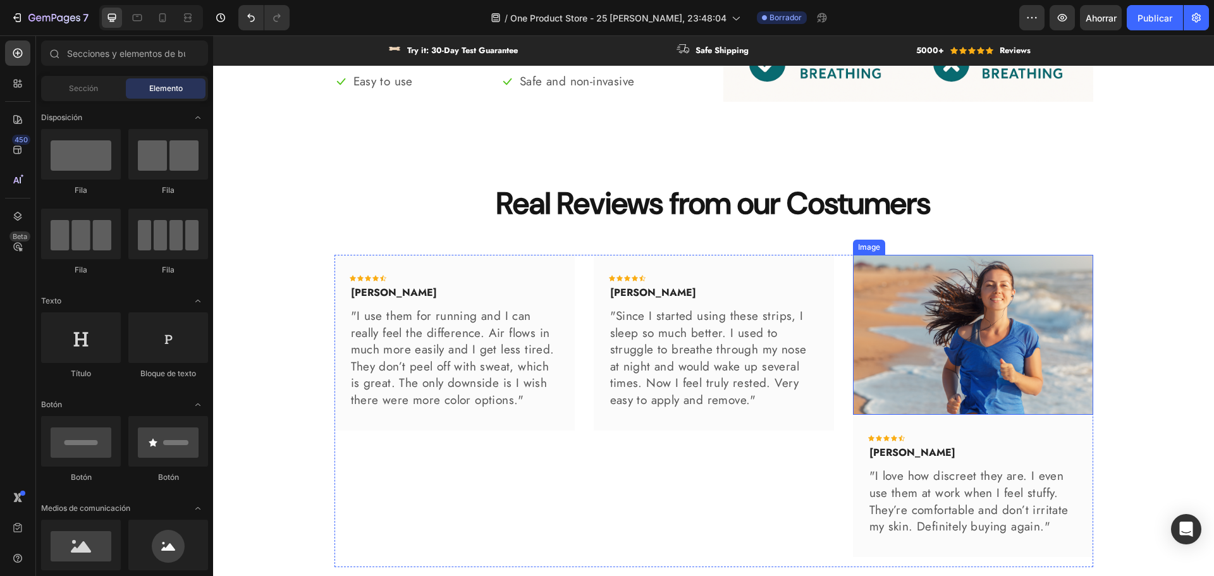
click at [974, 314] on img at bounding box center [973, 335] width 240 height 160
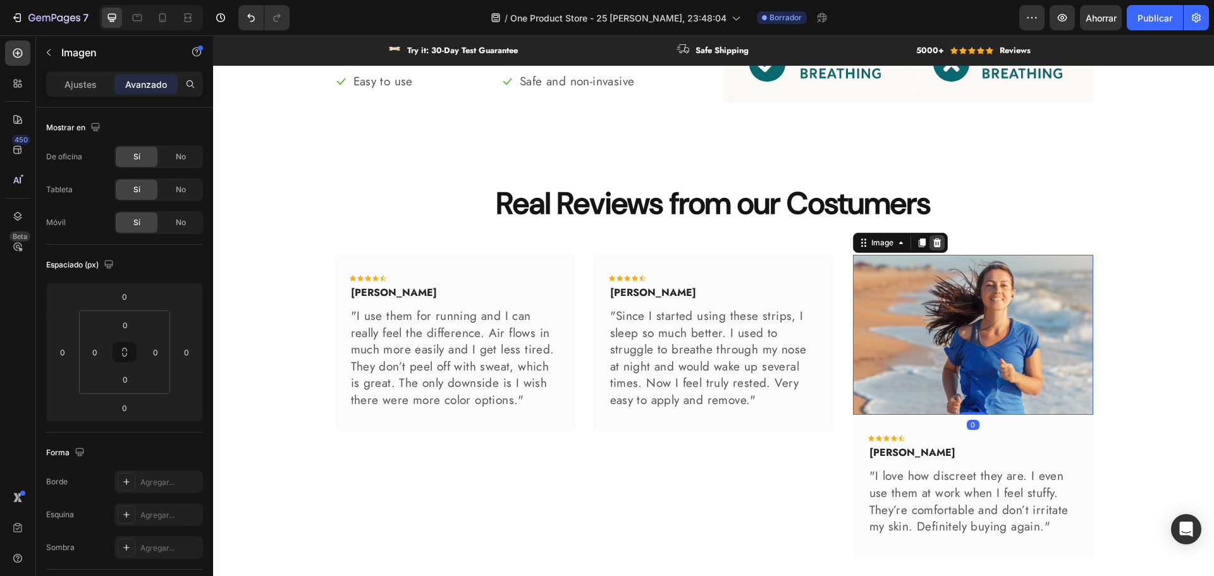
click at [932, 240] on icon at bounding box center [937, 243] width 10 height 10
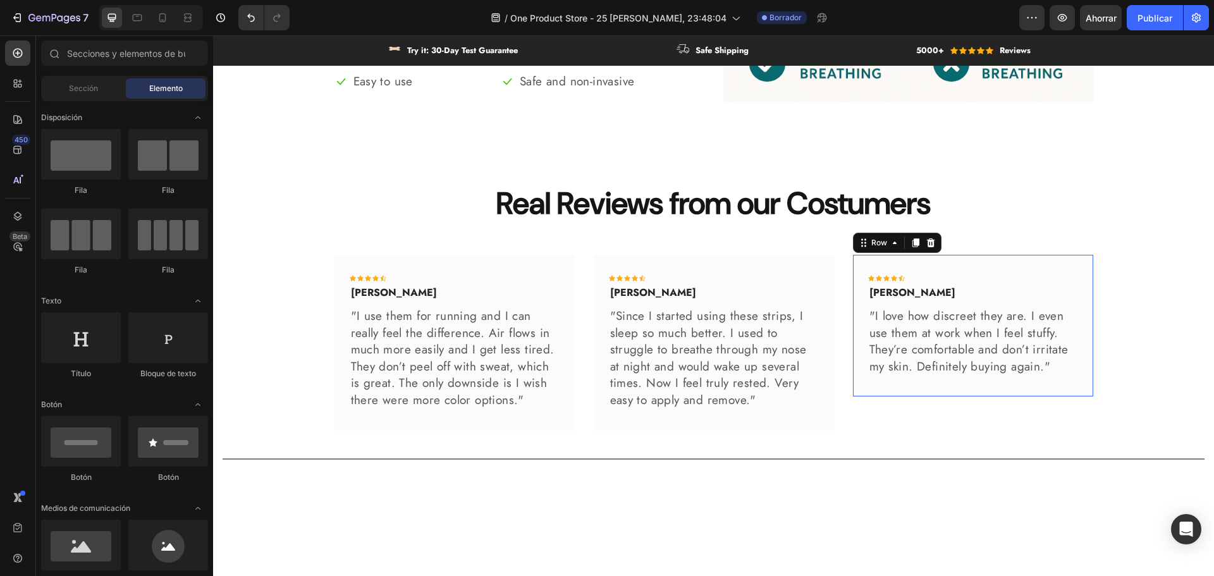
click at [937, 260] on div "Icon Icon Icon Icon Icon Icon List Hoz John P. Text block "I love how discreet …" at bounding box center [973, 326] width 240 height 142
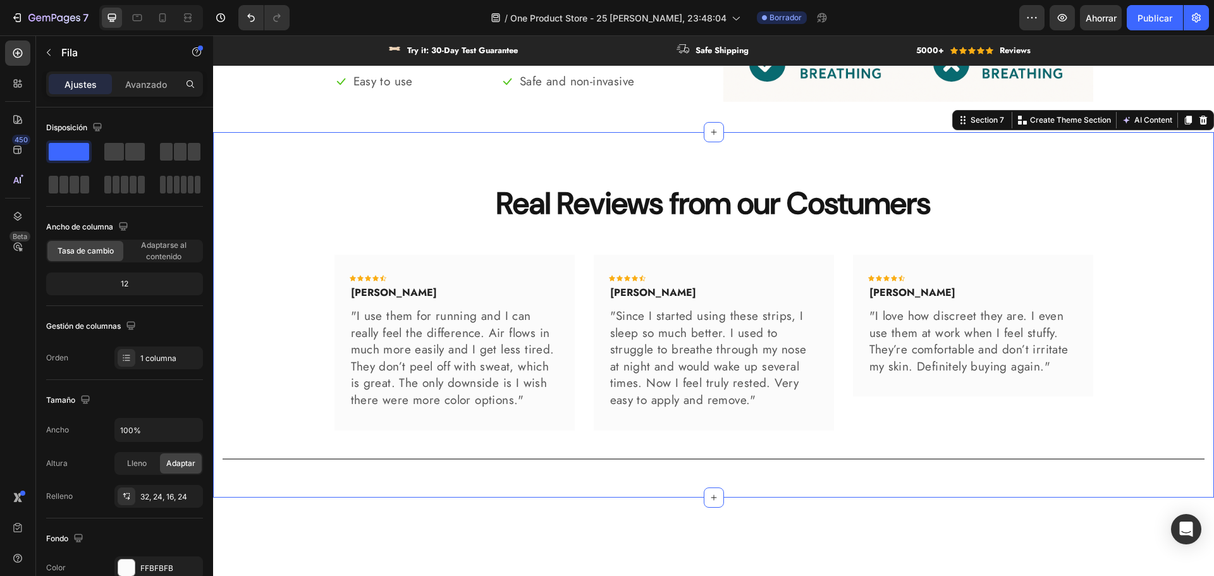
click at [954, 236] on div "Real Reviews from our Costumers Heading Row Icon Icon Icon Icon Icon Icon List …" at bounding box center [714, 325] width 982 height 285
click at [903, 277] on div "Icon Icon Icon Icon Icon" at bounding box center [973, 278] width 210 height 6
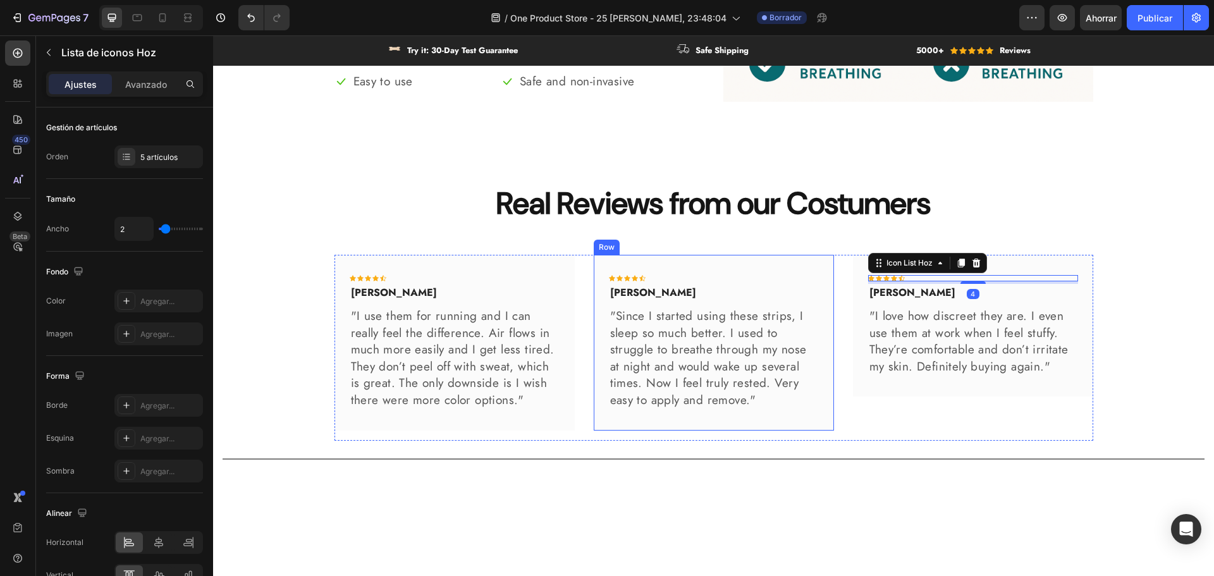
click at [749, 284] on div "[PERSON_NAME]" at bounding box center [714, 293] width 210 height 18
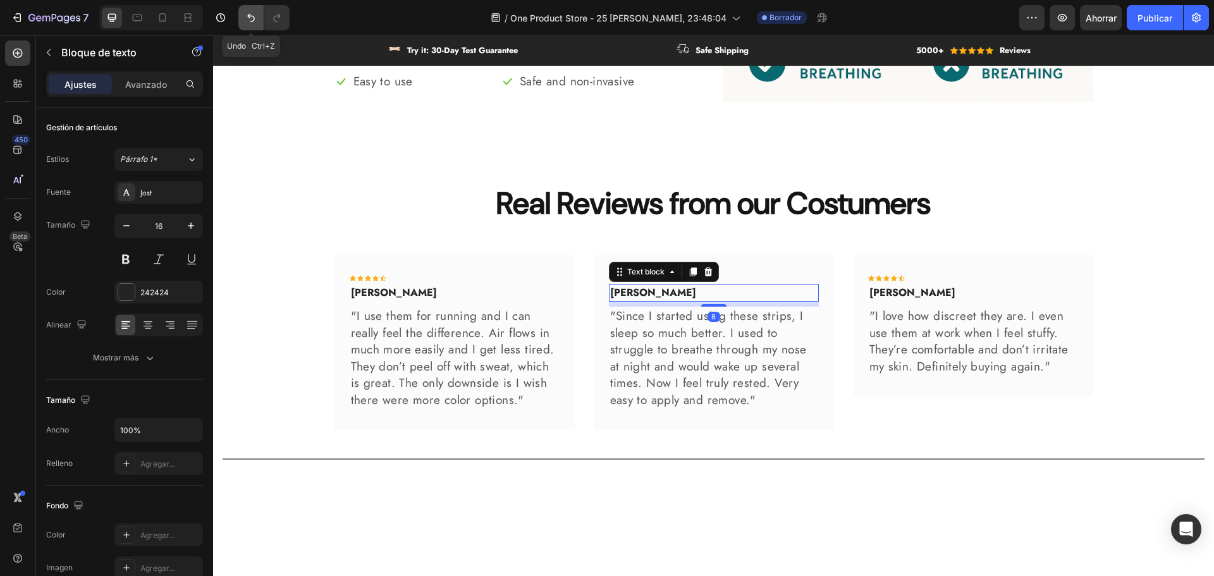
click at [247, 25] on button "Deshacer/Rehacer" at bounding box center [250, 17] width 25 height 25
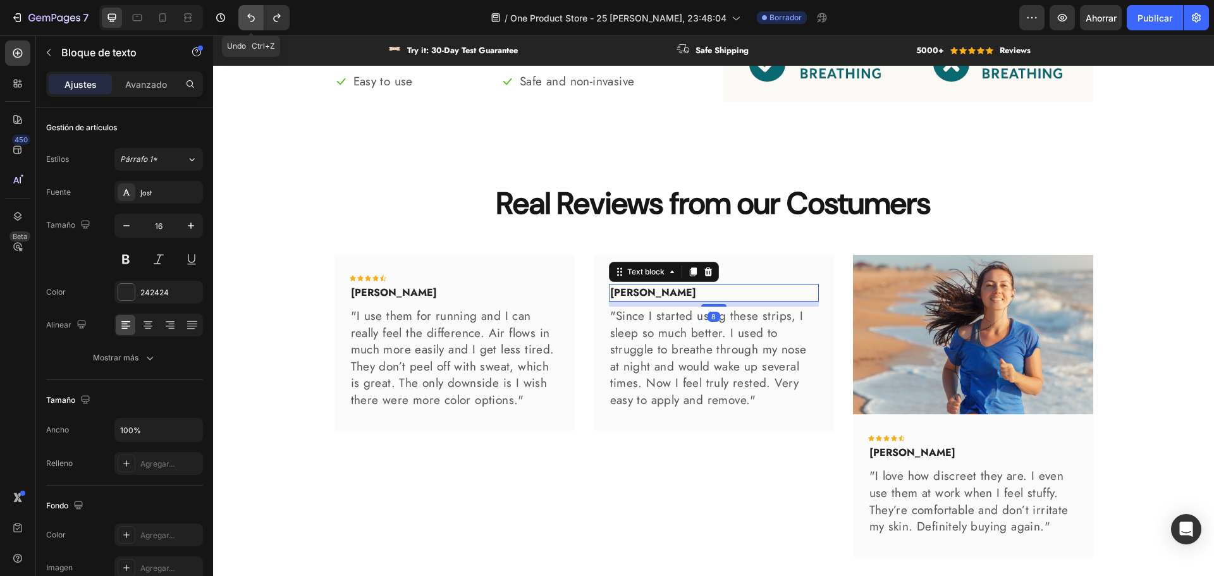
click at [247, 23] on icon "Deshacer/Rehacer" at bounding box center [251, 17] width 13 height 13
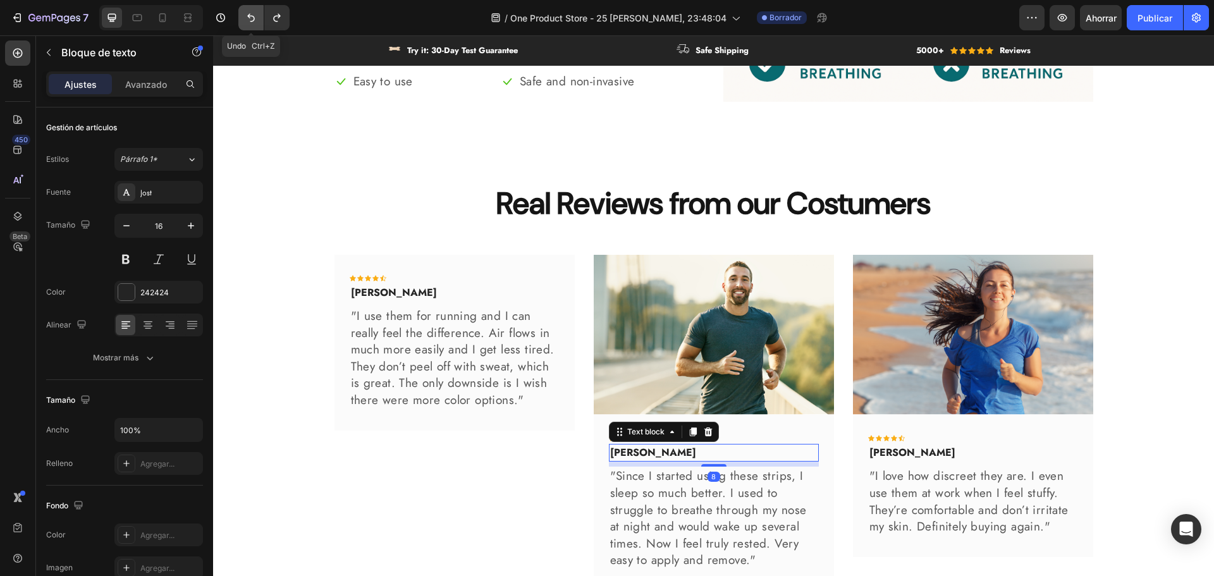
click at [247, 23] on icon "Deshacer/Rehacer" at bounding box center [251, 17] width 13 height 13
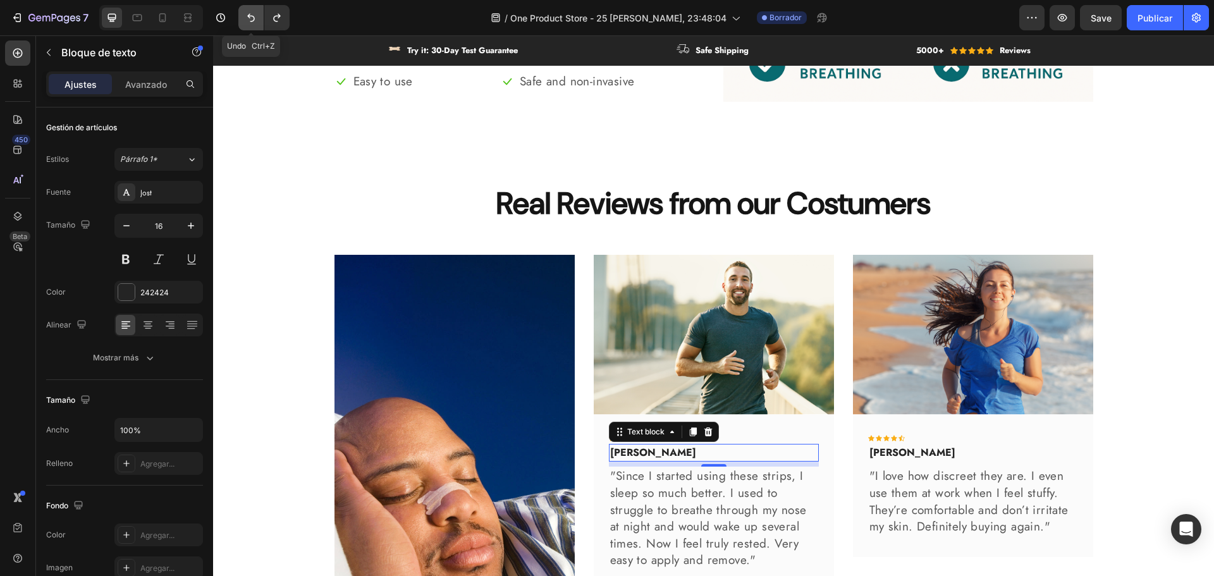
click at [247, 23] on icon "Deshacer/Rehacer" at bounding box center [251, 17] width 13 height 13
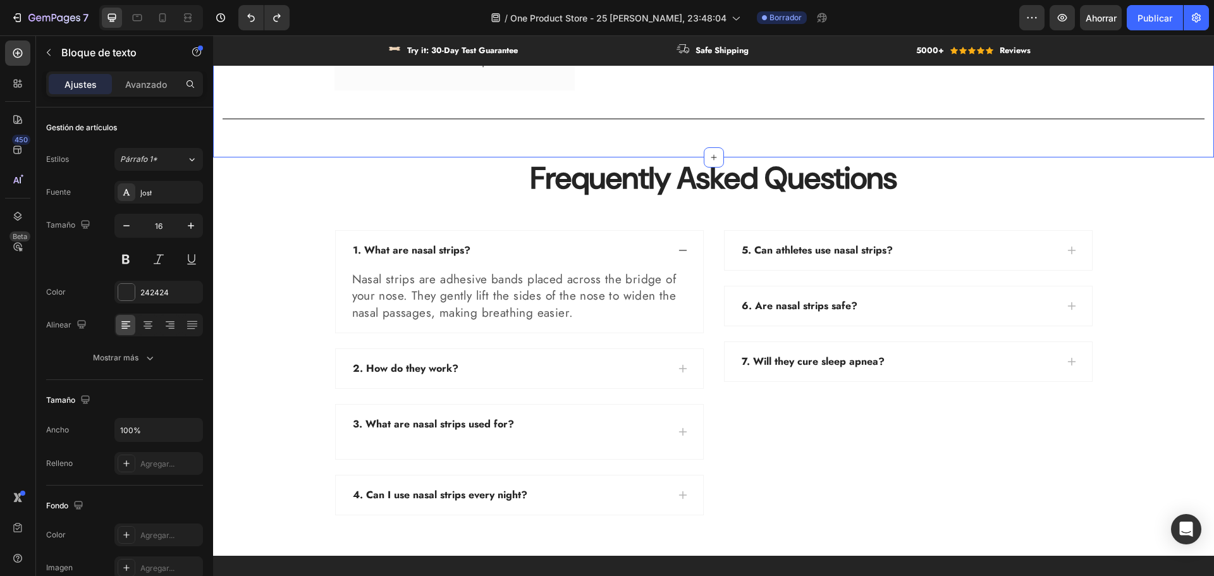
scroll to position [4129, 0]
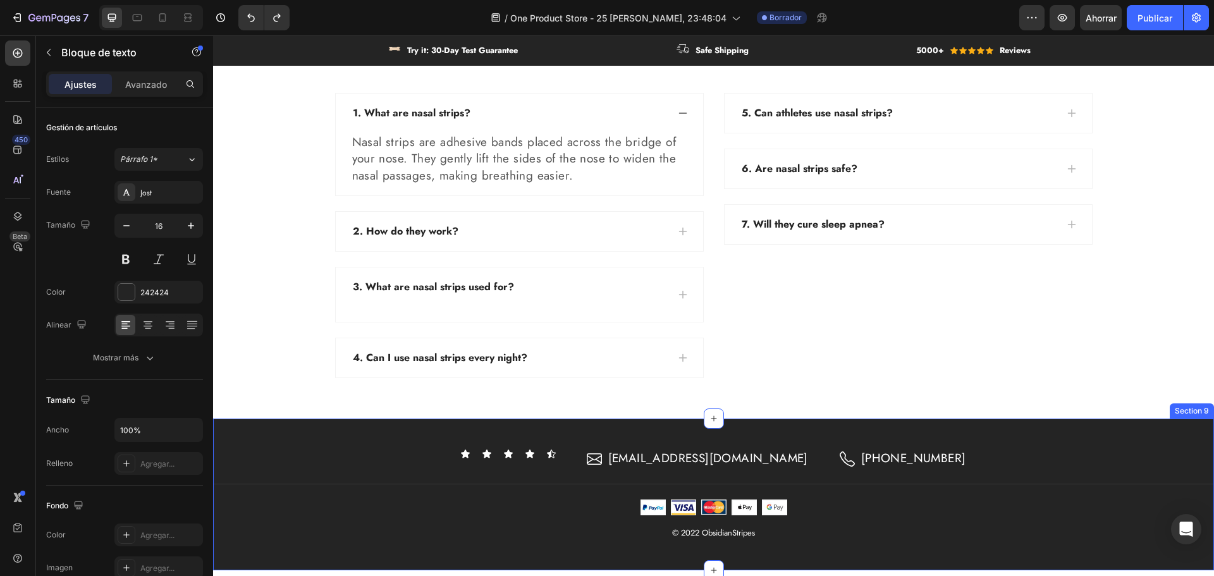
click at [553, 462] on div "Icon Icon Icon Icon Icon Icon List" at bounding box center [508, 459] width 96 height 20
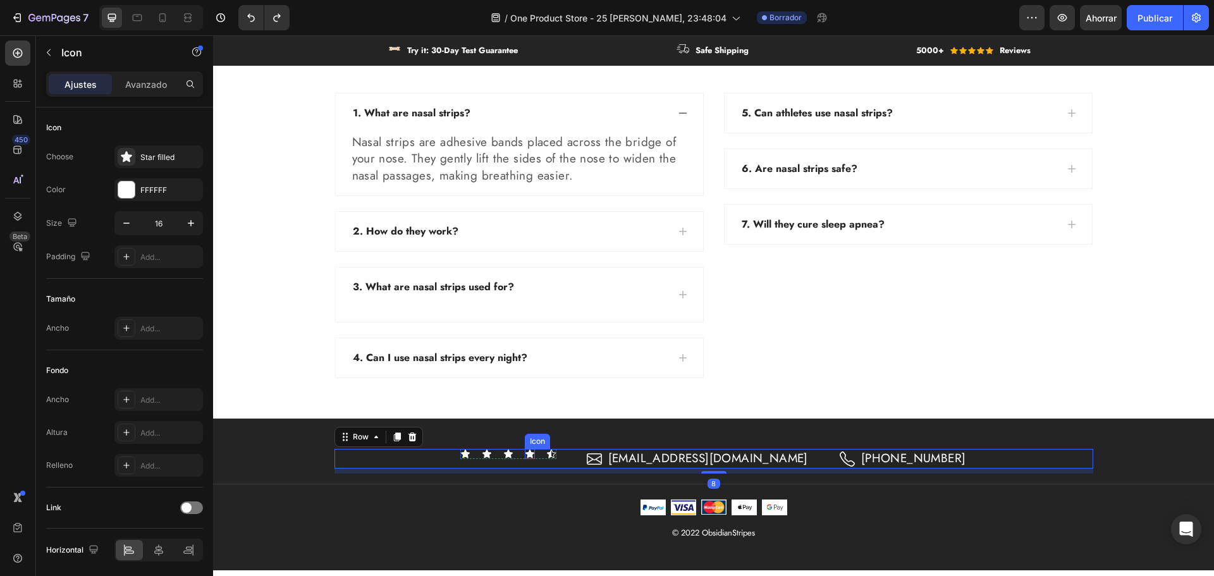
click at [535, 454] on div "Icon" at bounding box center [530, 454] width 10 height 10
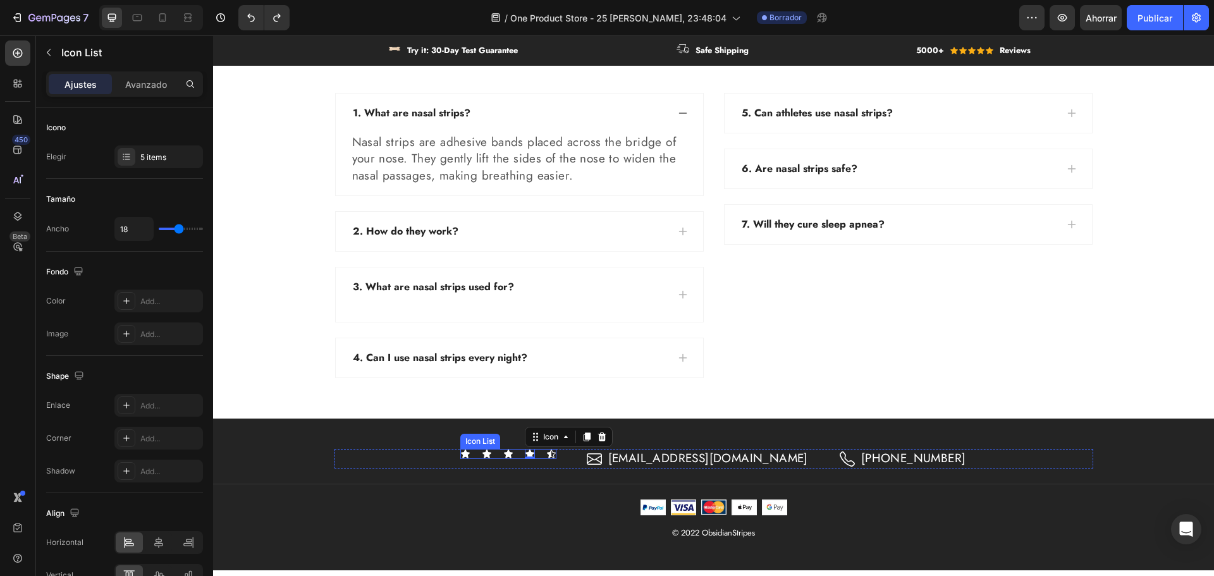
click at [550, 455] on div "Icon Icon Icon Icon 0 Icon" at bounding box center [508, 454] width 96 height 10
click at [556, 436] on icon at bounding box center [552, 437] width 8 height 9
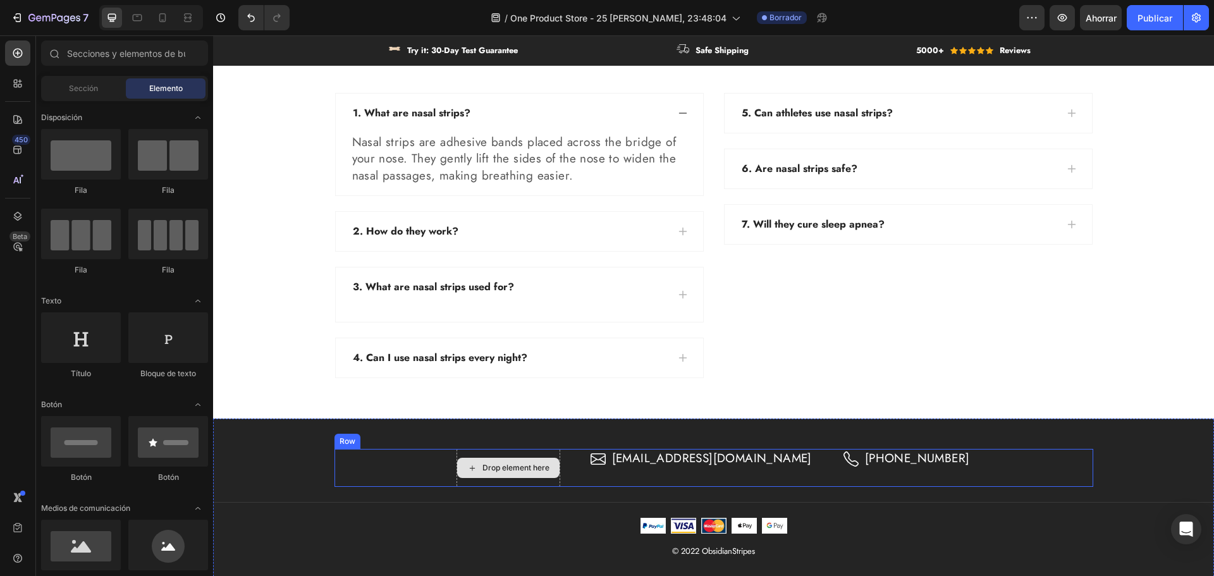
click at [547, 464] on div "Drop element here" at bounding box center [516, 468] width 67 height 10
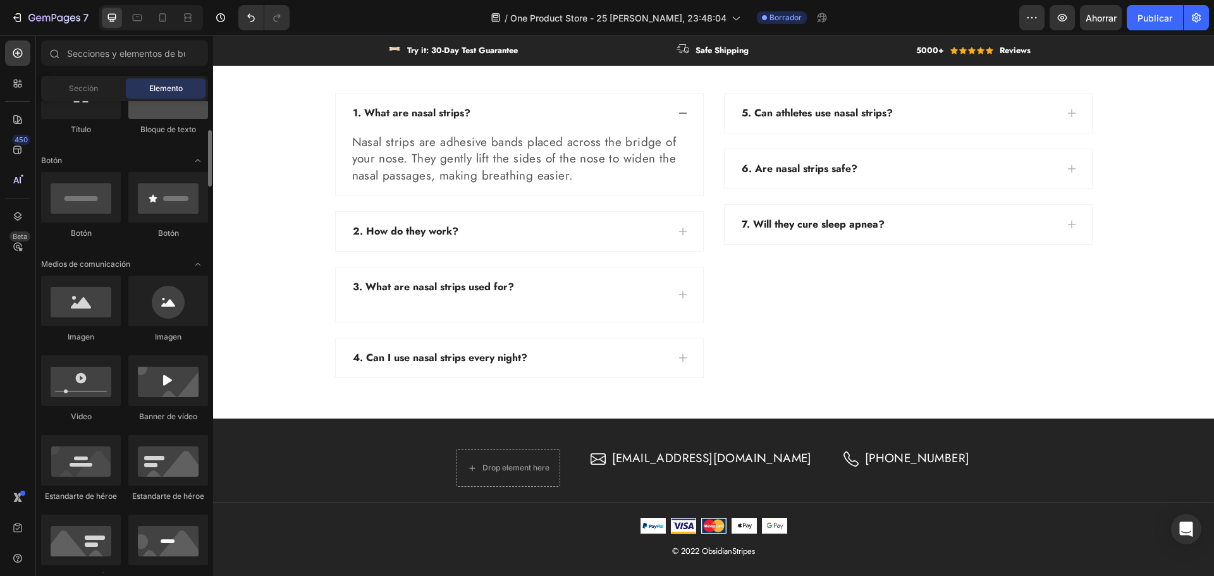
scroll to position [0, 0]
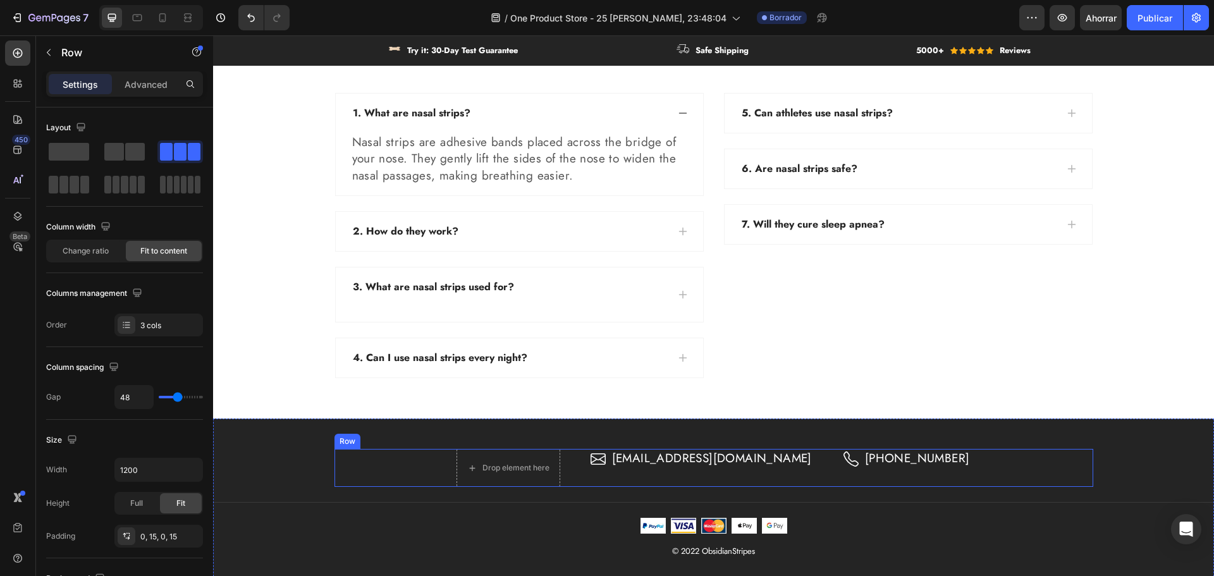
click at [411, 457] on div "Drop element here Icon obsidianshop0@gmail.com Text block Row Icon +34 64325686…" at bounding box center [714, 468] width 759 height 38
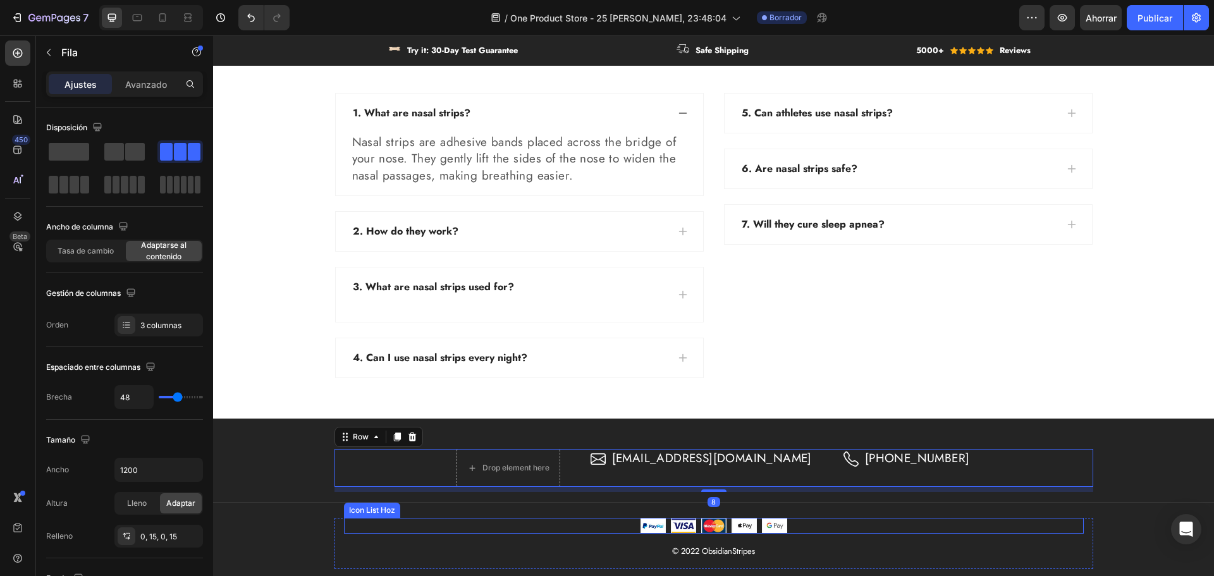
click at [547, 529] on div "Image Image Image Image Image" at bounding box center [714, 526] width 740 height 16
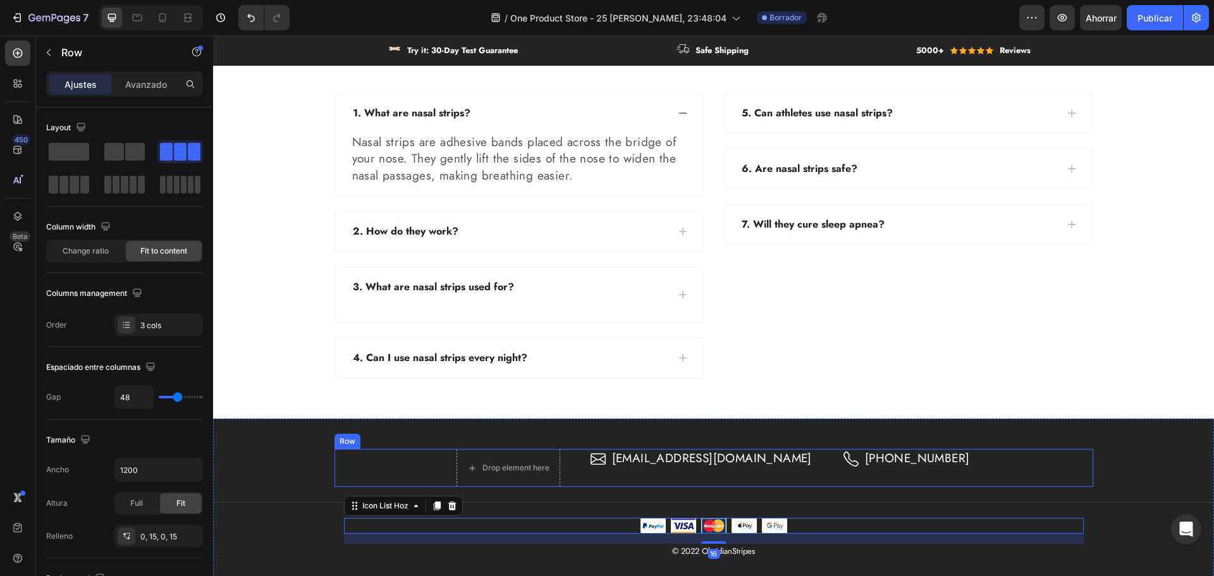
click at [974, 463] on div "Drop element here Icon obsidianshop0@gmail.com Text block Row Icon +34 64325686…" at bounding box center [714, 468] width 759 height 38
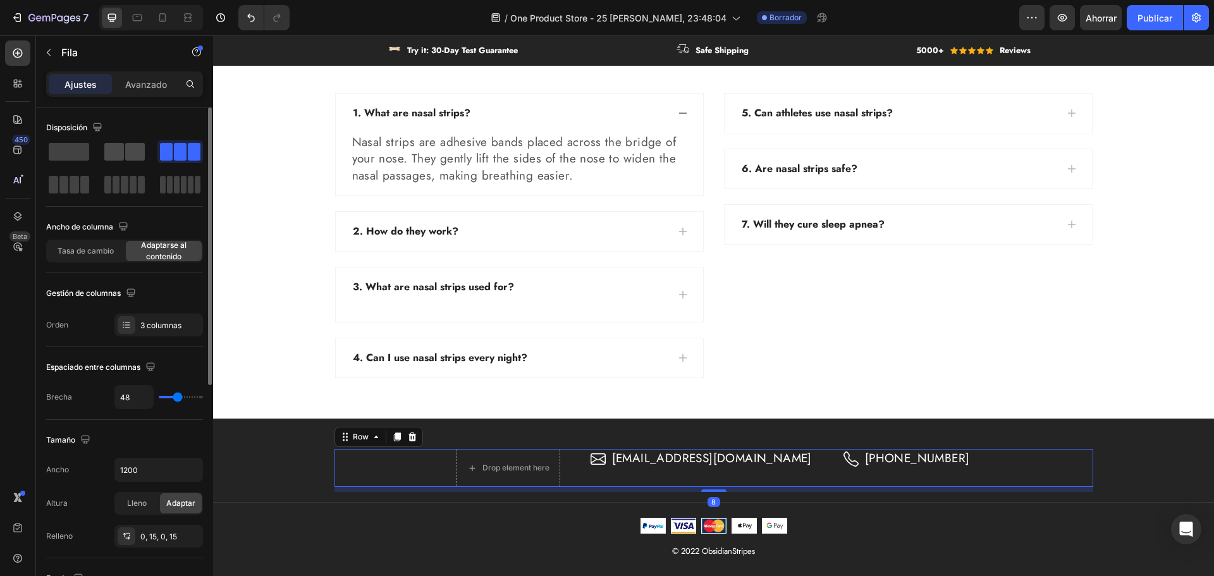
click at [126, 155] on span at bounding box center [135, 152] width 20 height 18
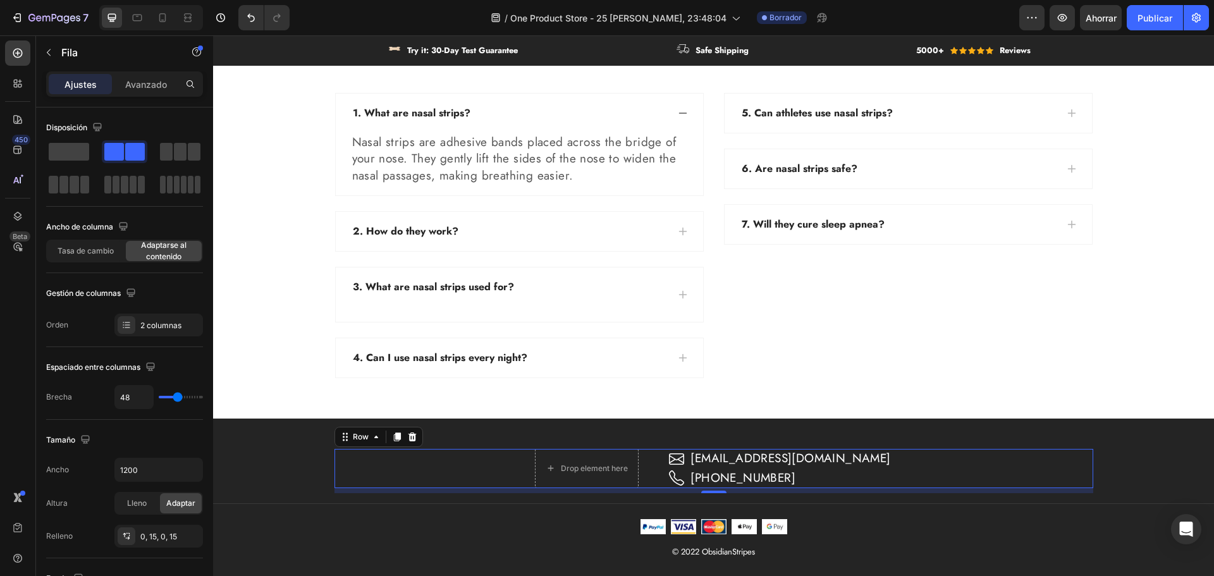
drag, startPoint x: 525, startPoint y: 466, endPoint x: 524, endPoint y: 460, distance: 6.4
click at [524, 462] on div "Drop element here Icon obsidianshop0@gmail.com Text block Row Icon +34 64325686…" at bounding box center [714, 468] width 759 height 39
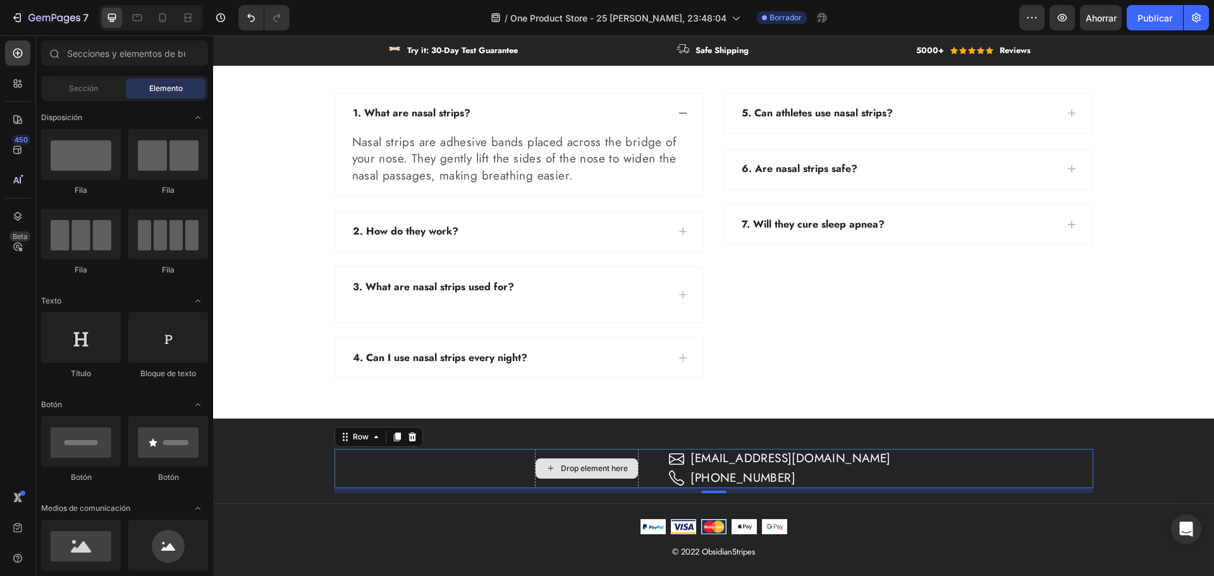
click at [586, 464] on div "Drop element here" at bounding box center [594, 469] width 67 height 10
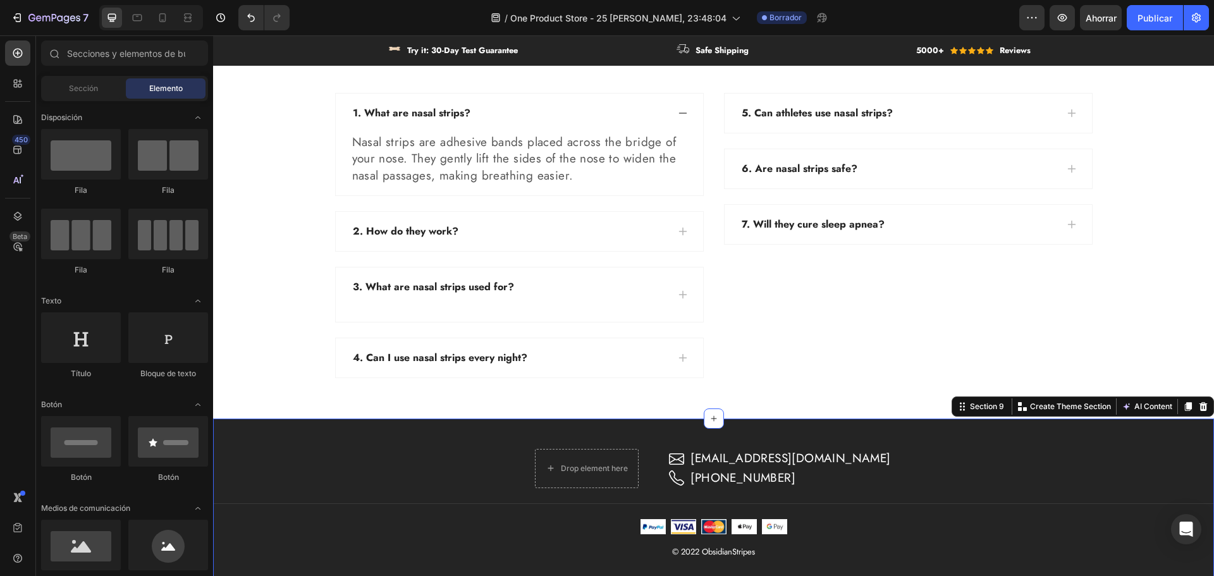
click at [587, 447] on div "Drop element here Icon obsidianshop0@gmail.com Text block Row Icon +34 64325686…" at bounding box center [713, 504] width 1001 height 171
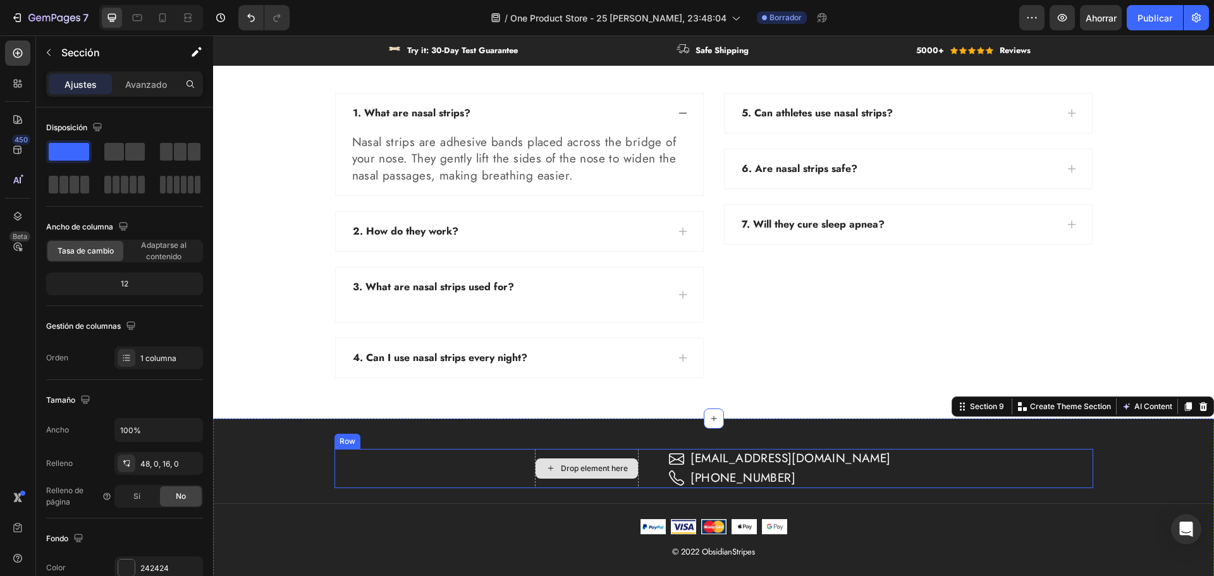
click at [584, 452] on div "Drop element here" at bounding box center [587, 468] width 104 height 39
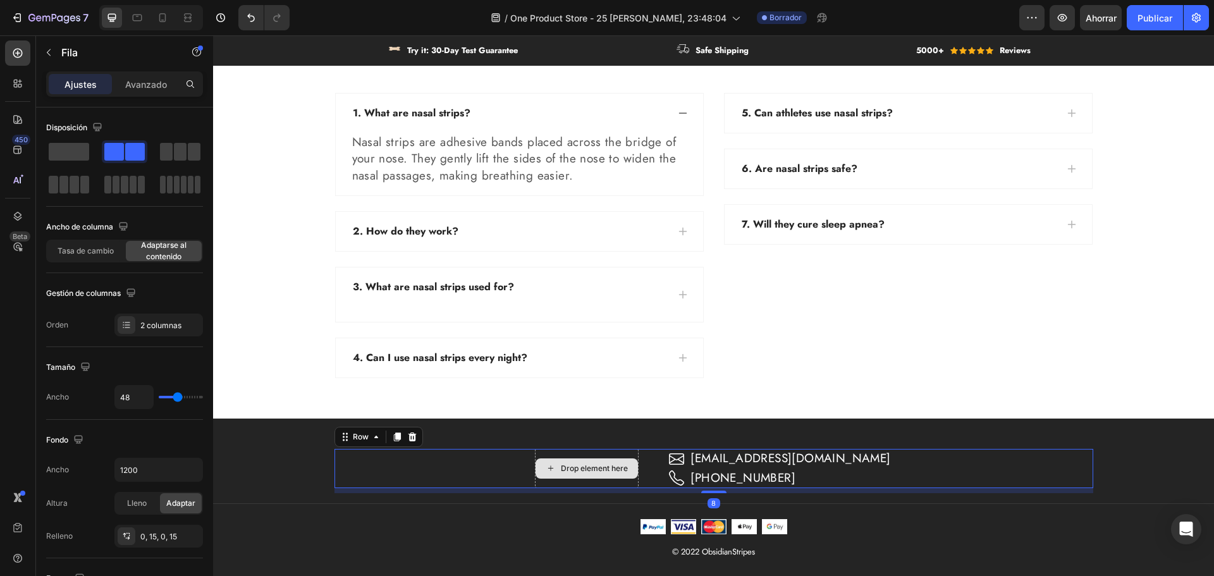
click at [583, 453] on div "Drop element here" at bounding box center [587, 468] width 104 height 39
click at [102, 141] on div at bounding box center [125, 151] width 46 height 23
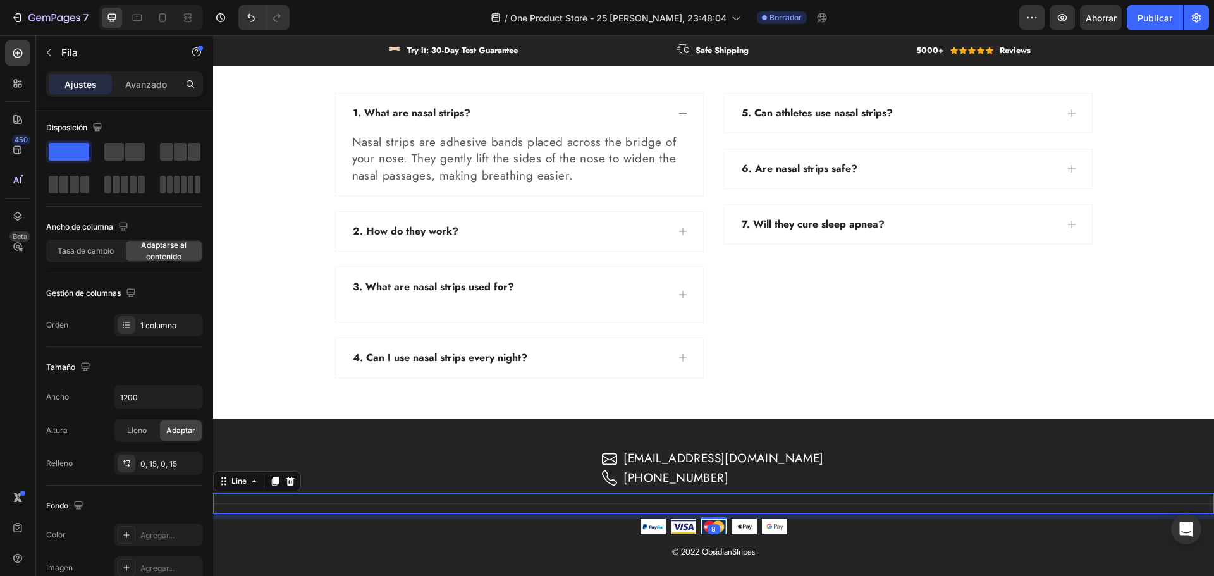
click at [421, 505] on div "Title Line 8" at bounding box center [713, 503] width 1001 height 21
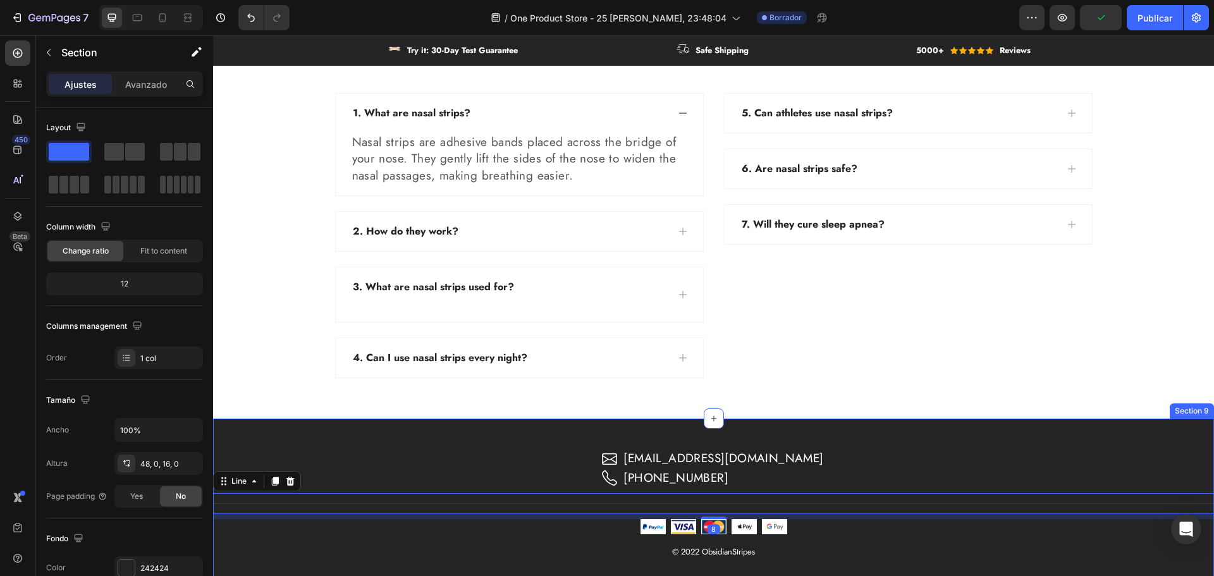
click at [1106, 560] on div "Icon obsidianshop0@gmail.com Text block Row Icon +34 643256860 Text block Row R…" at bounding box center [713, 514] width 1001 height 130
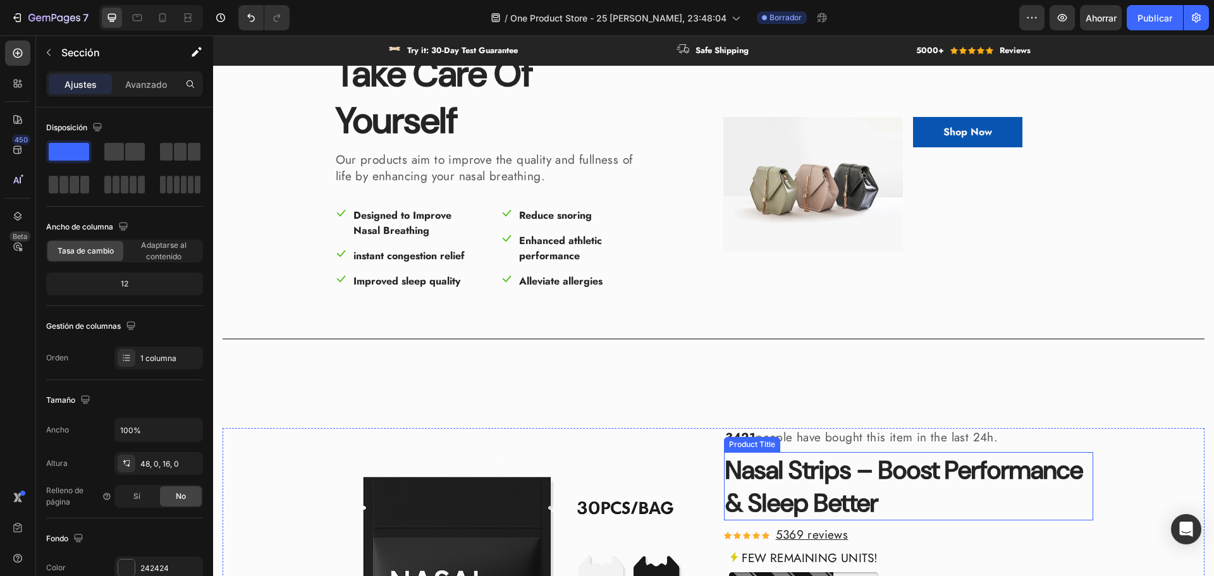
scroll to position [253, 0]
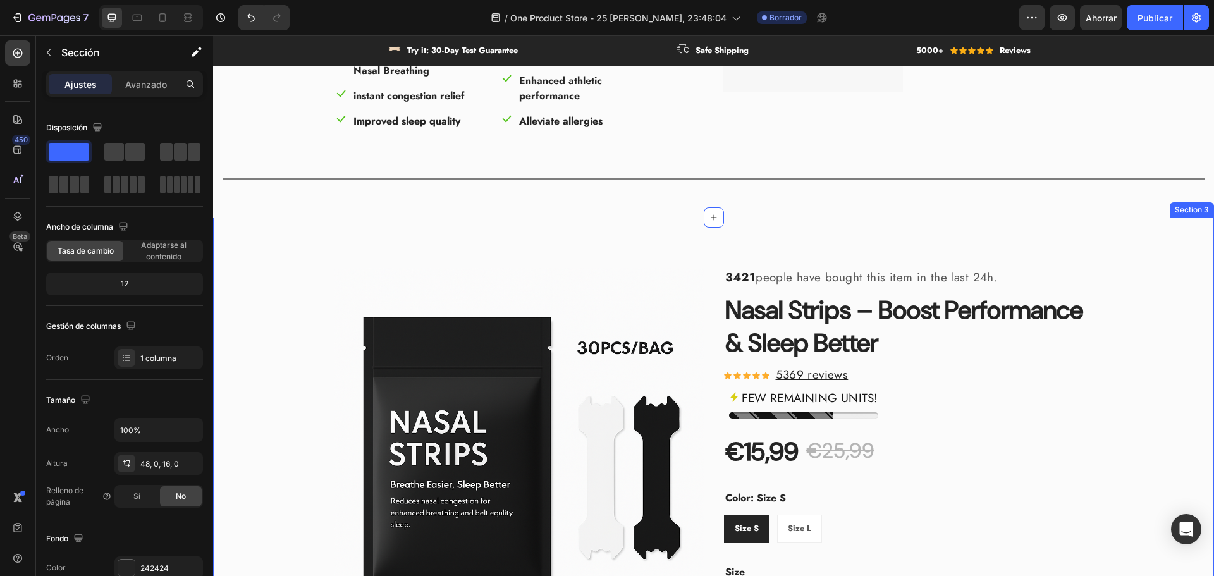
click at [1143, 472] on div "Product Images & Gallery 3421 people have bought this item in the last 24h. Tex…" at bounding box center [714, 571] width 982 height 606
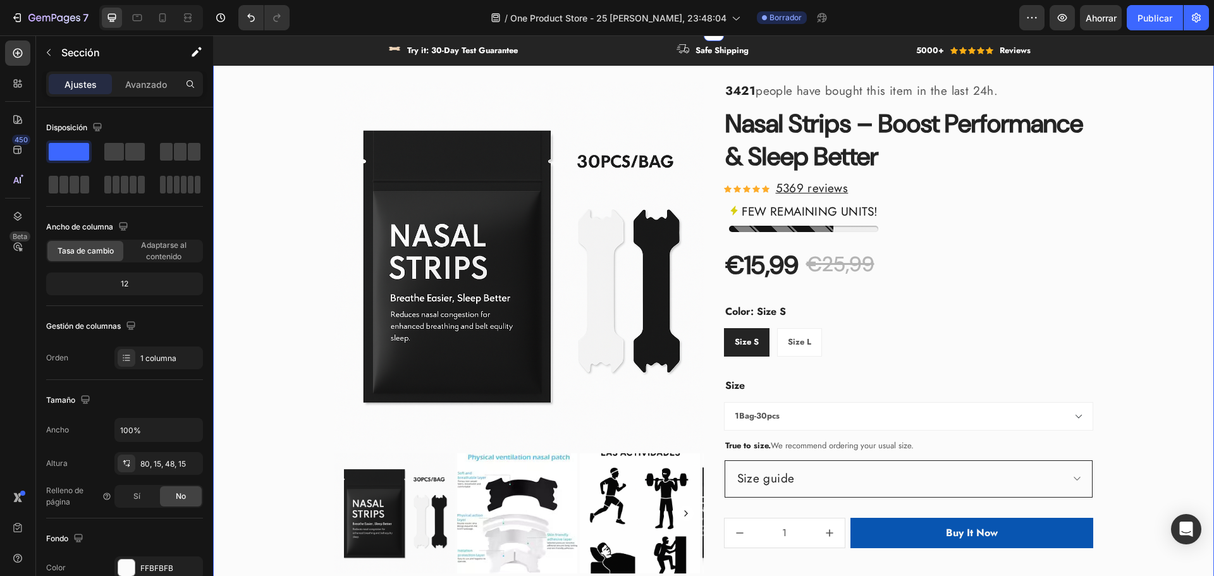
scroll to position [443, 0]
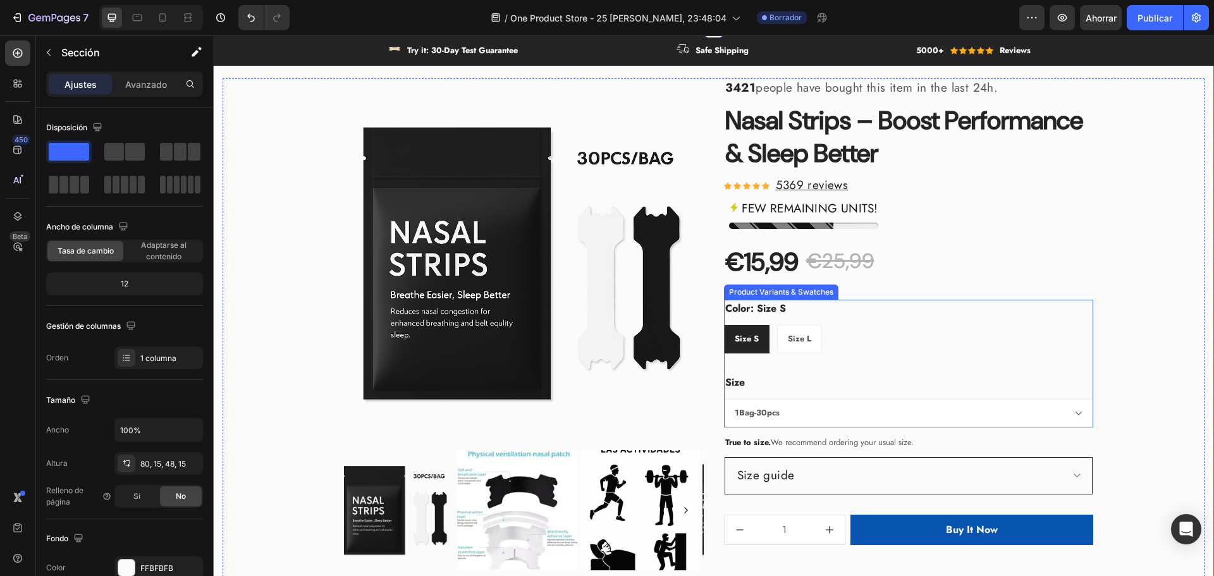
click at [765, 412] on select "1Bag-30pcs 2Bags-60pcs 3Bags-90pcs" at bounding box center [908, 413] width 369 height 28
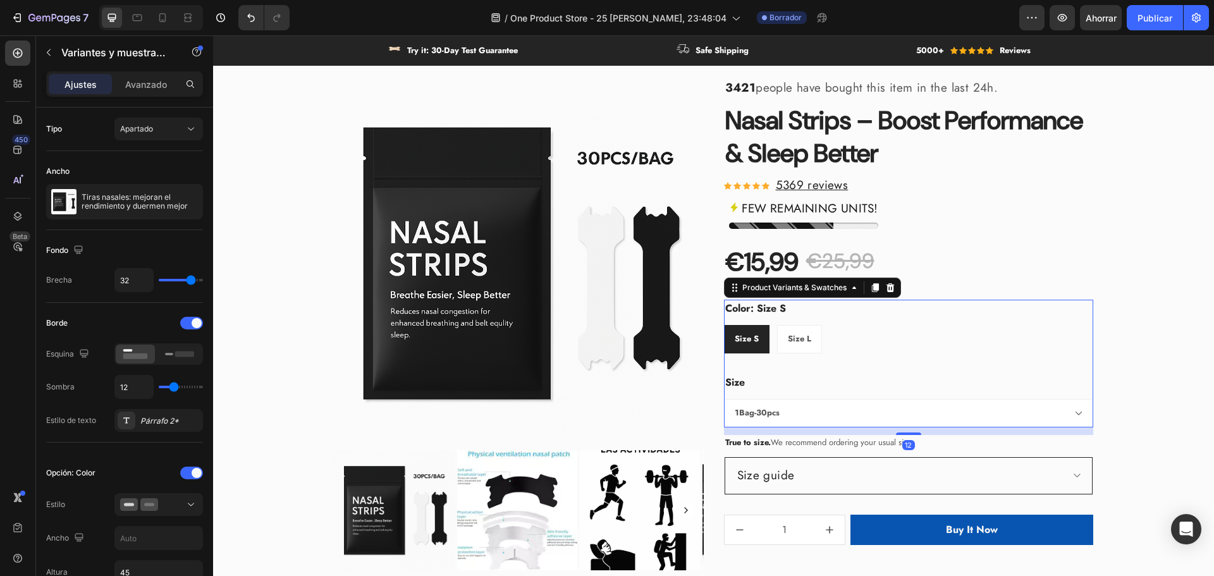
click at [765, 412] on select "1Bag-30pcs 2Bags-60pcs 3Bags-90pcs" at bounding box center [908, 413] width 369 height 28
click at [782, 410] on select "1Bag-30pcs 2Bags-60pcs 3Bags-90pcs" at bounding box center [908, 413] width 369 height 28
click at [737, 386] on legend "Size" at bounding box center [735, 383] width 22 height 18
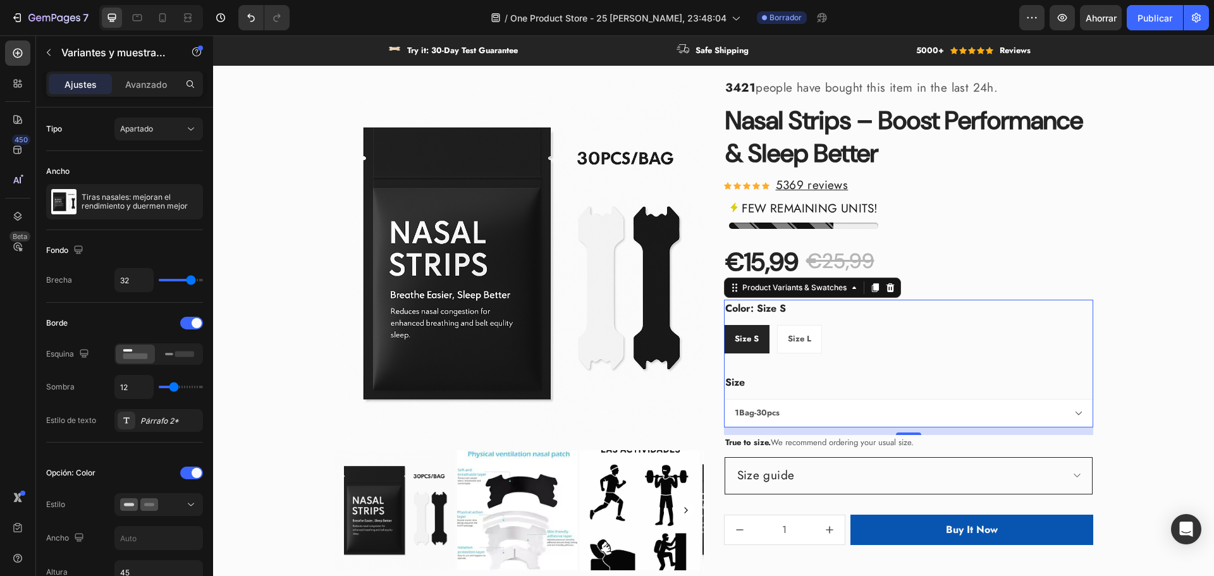
click at [774, 405] on select "1Bag-30pcs 2Bags-60pcs 3Bags-90pcs" at bounding box center [908, 413] width 369 height 28
click at [145, 123] on div "Apartado" at bounding box center [158, 129] width 77 height 13
click at [145, 125] on font "Apartado" at bounding box center [136, 128] width 33 height 9
click at [139, 183] on font "Combinar" at bounding box center [137, 183] width 35 height 9
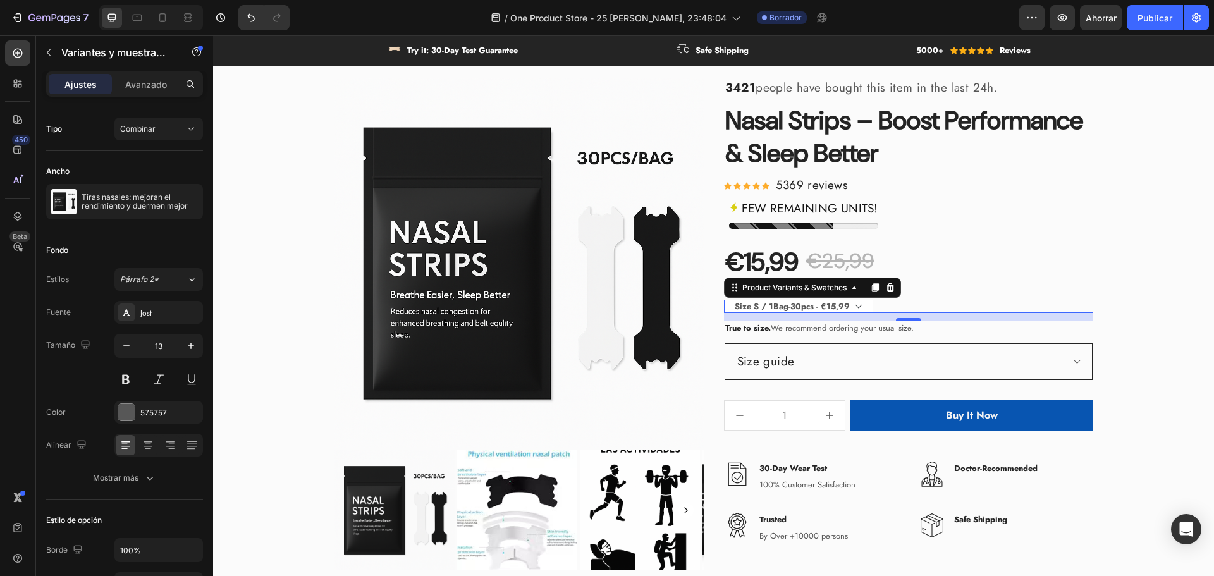
click at [845, 307] on select "Size S / 1Bag-30pcs - €15,99 Size S / 2Bags-60pcs - €20,99 Size S / 3Bags-90pcs…" at bounding box center [798, 307] width 149 height 14
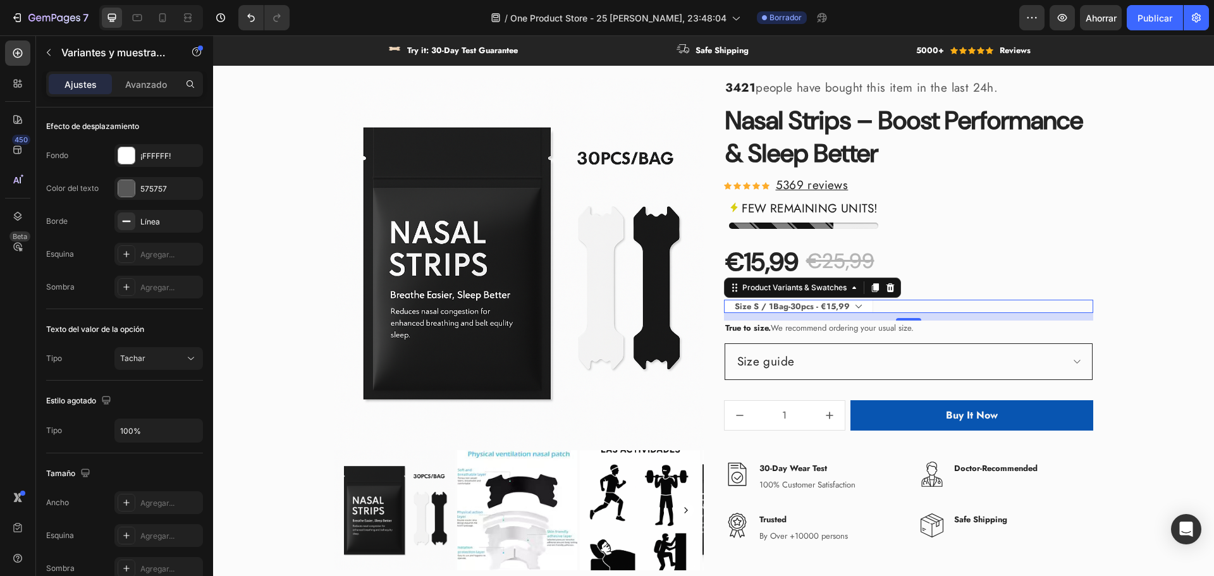
scroll to position [911, 0]
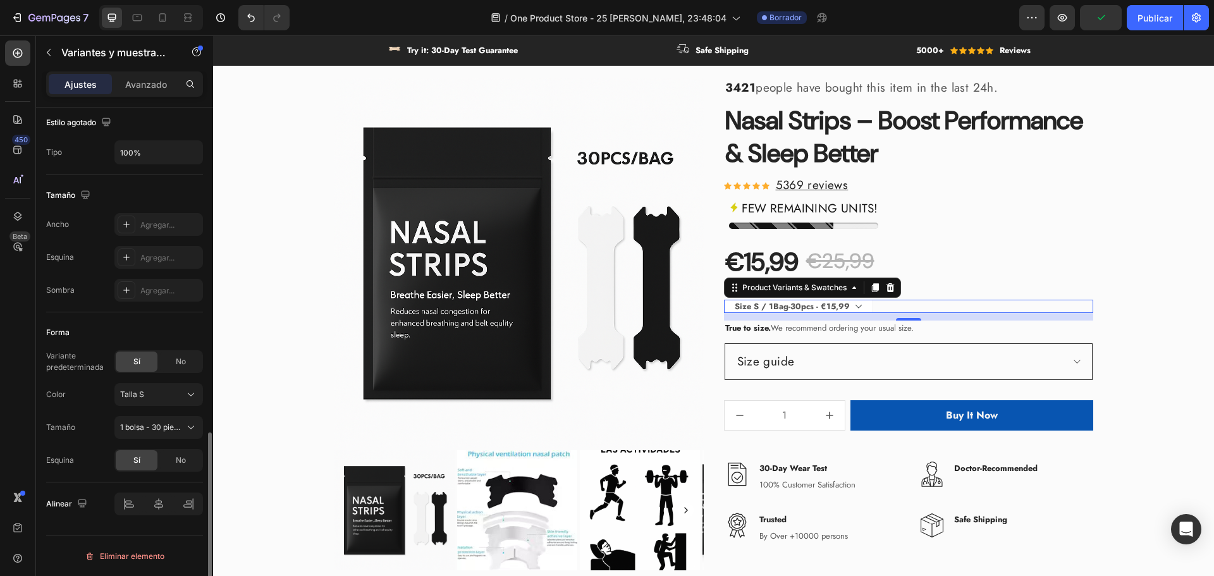
click at [144, 323] on div "Forma" at bounding box center [124, 333] width 157 height 20
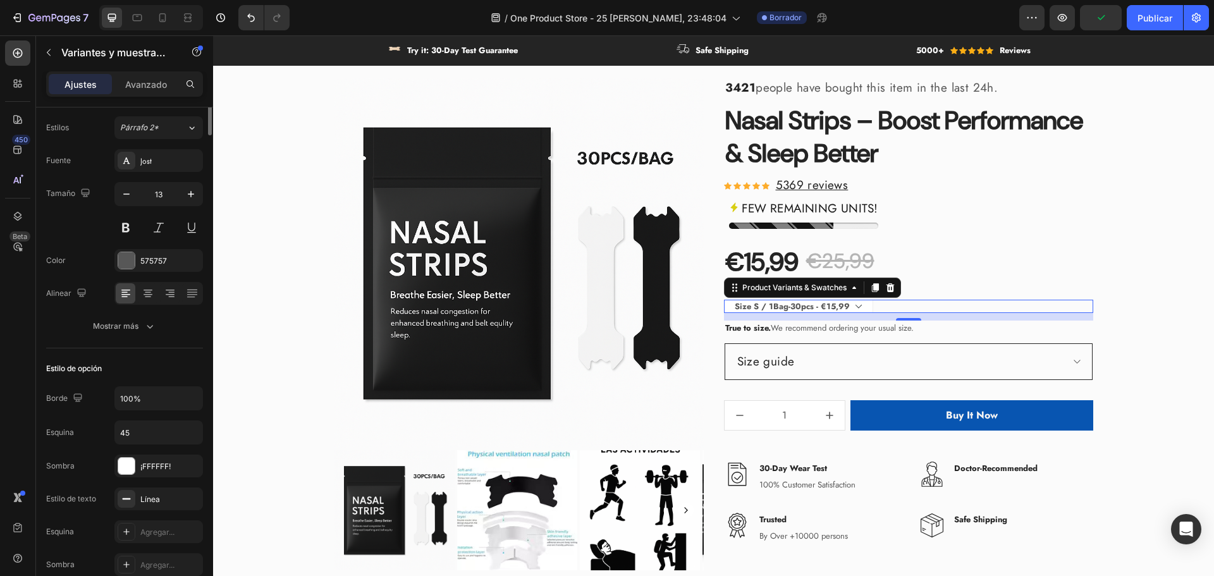
scroll to position [0, 0]
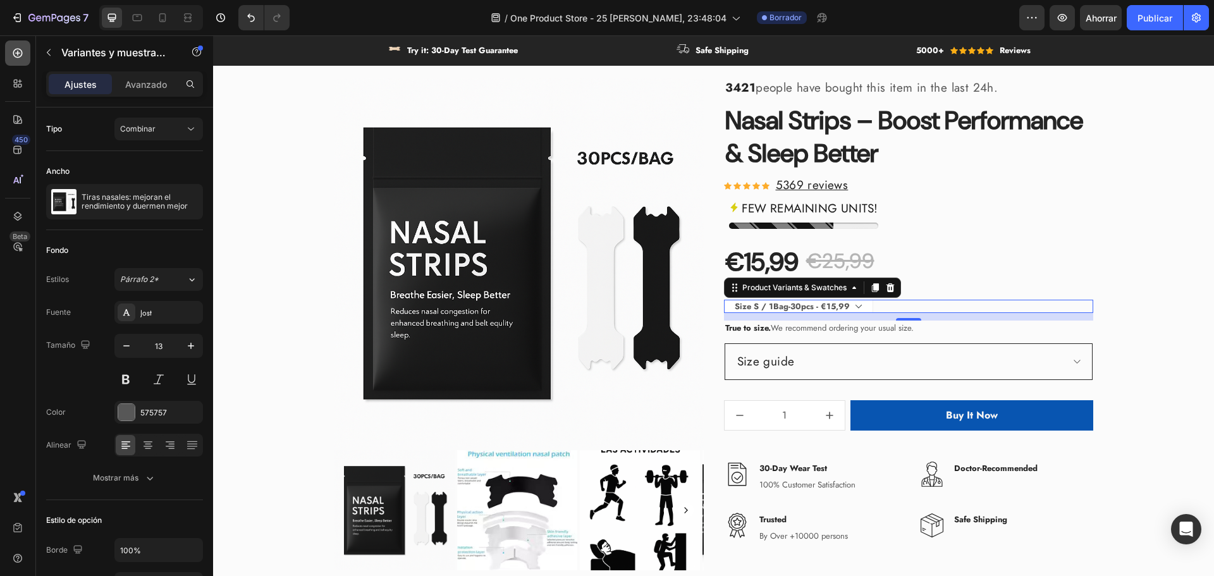
click at [17, 61] on div at bounding box center [17, 52] width 25 height 25
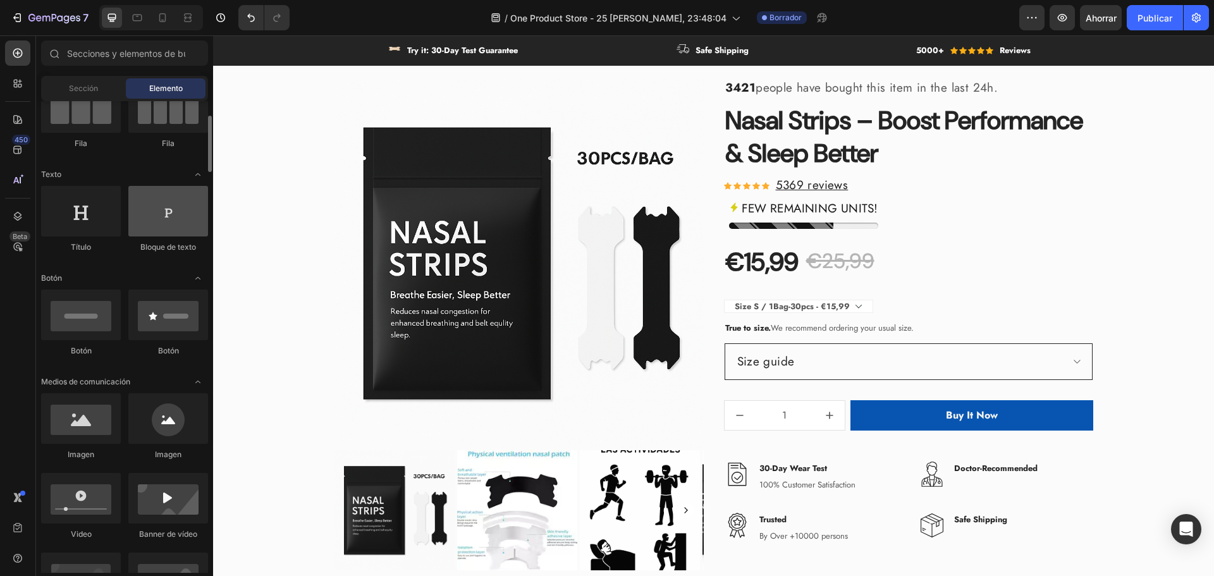
scroll to position [253, 0]
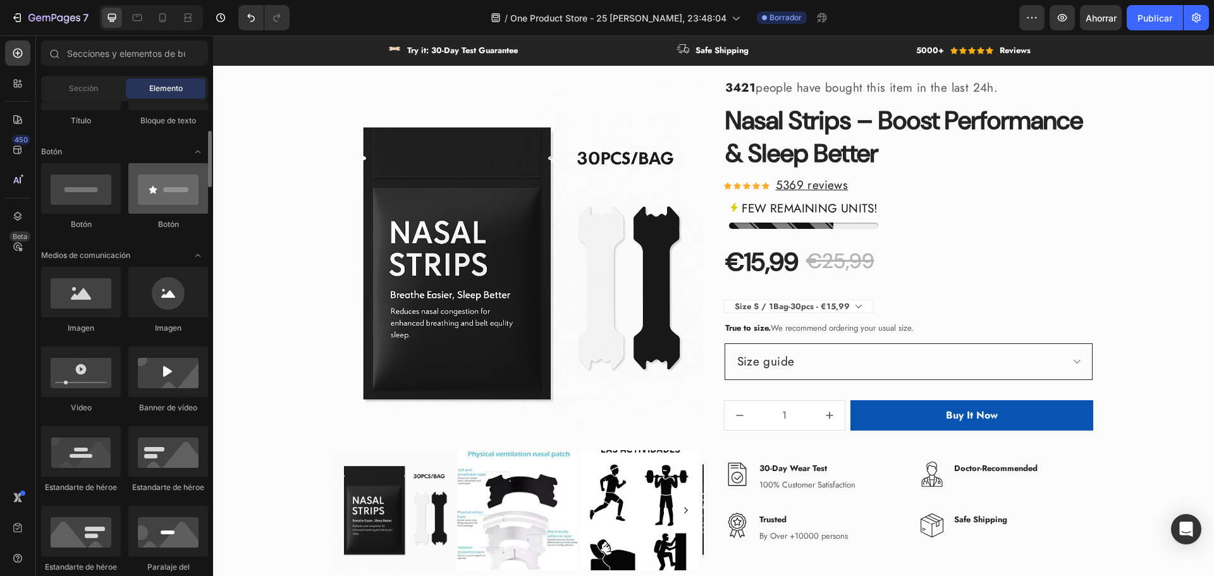
click at [154, 200] on div at bounding box center [168, 188] width 80 height 51
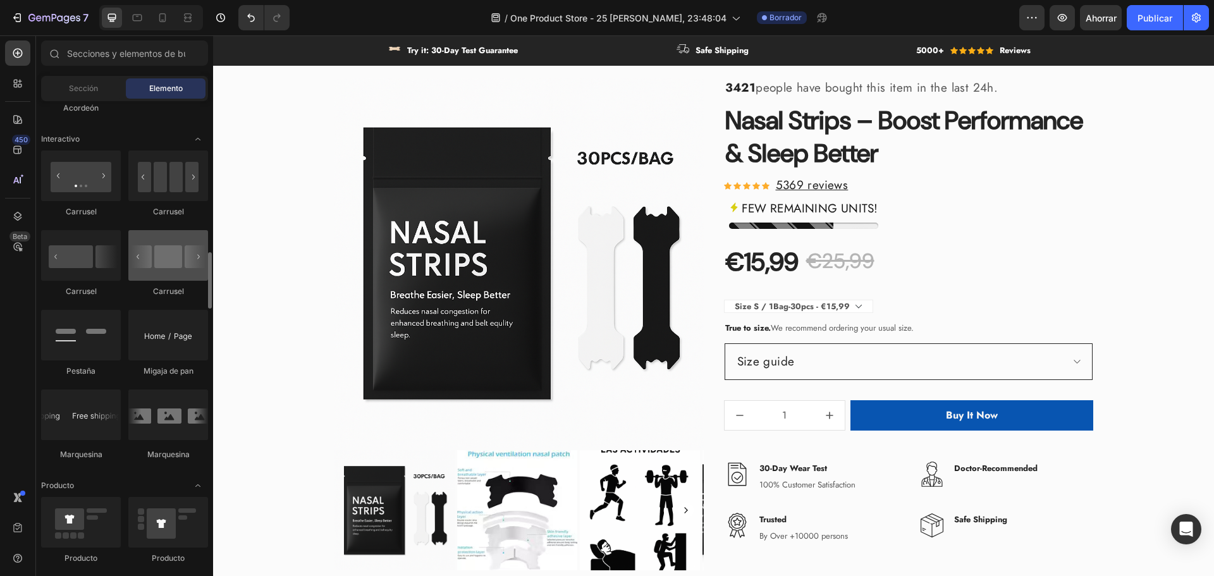
scroll to position [1328, 0]
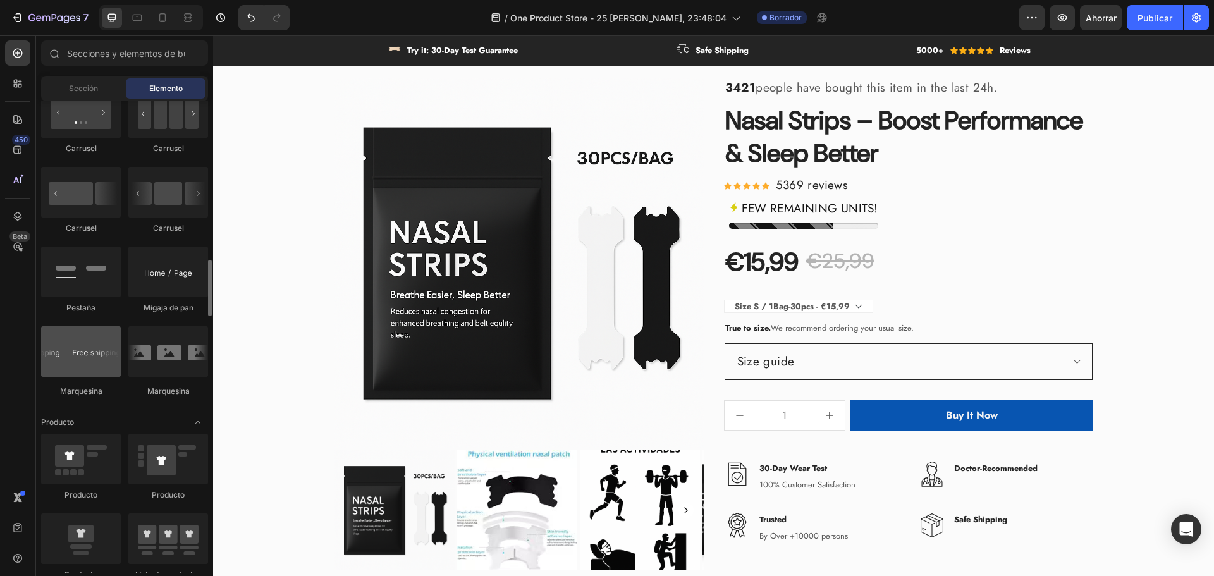
click at [104, 353] on div at bounding box center [81, 351] width 80 height 51
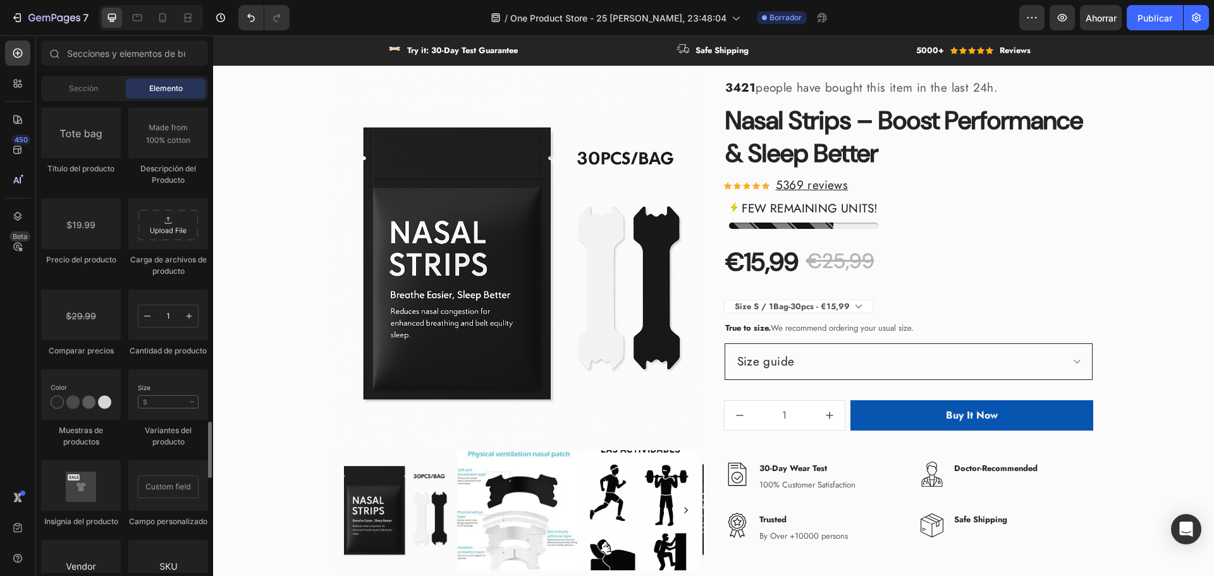
scroll to position [2213, 0]
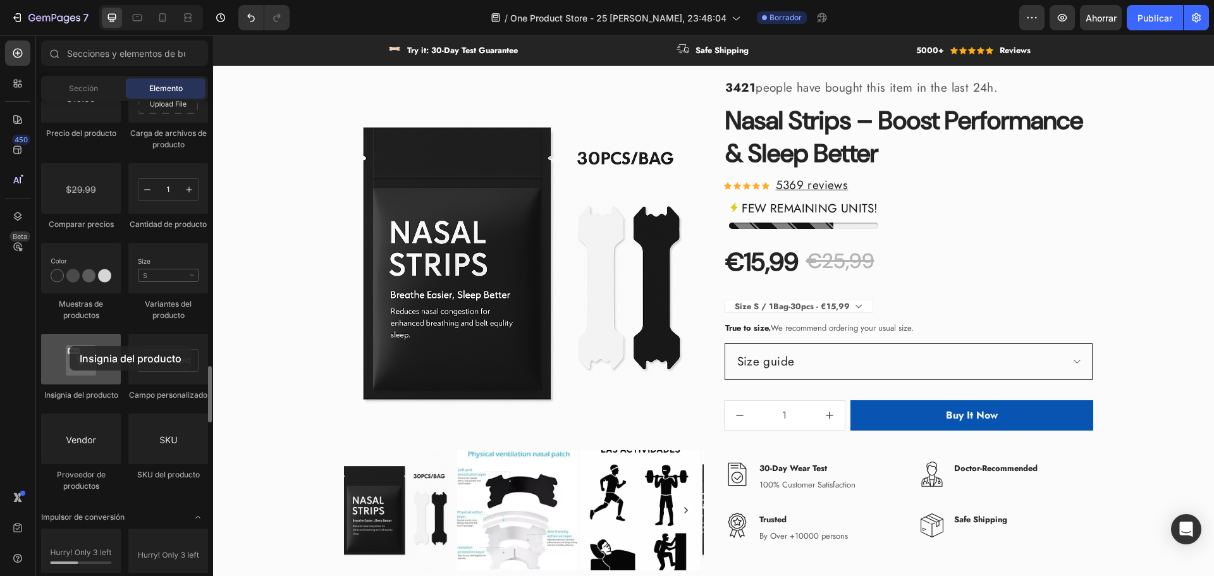
drag, startPoint x: 92, startPoint y: 364, endPoint x: 92, endPoint y: 355, distance: 8.9
click at [92, 355] on div at bounding box center [81, 359] width 80 height 51
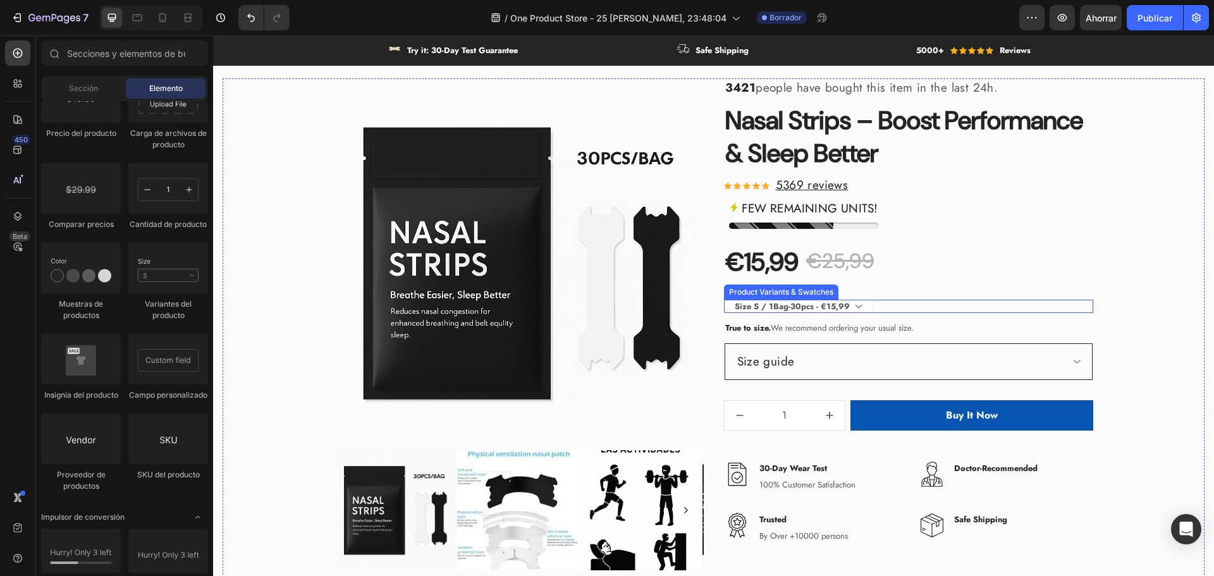
click at [780, 301] on select "Size S / 1Bag-30pcs - €15,99 Size S / 2Bags-60pcs - €20,99 Size S / 3Bags-90pcs…" at bounding box center [798, 307] width 149 height 14
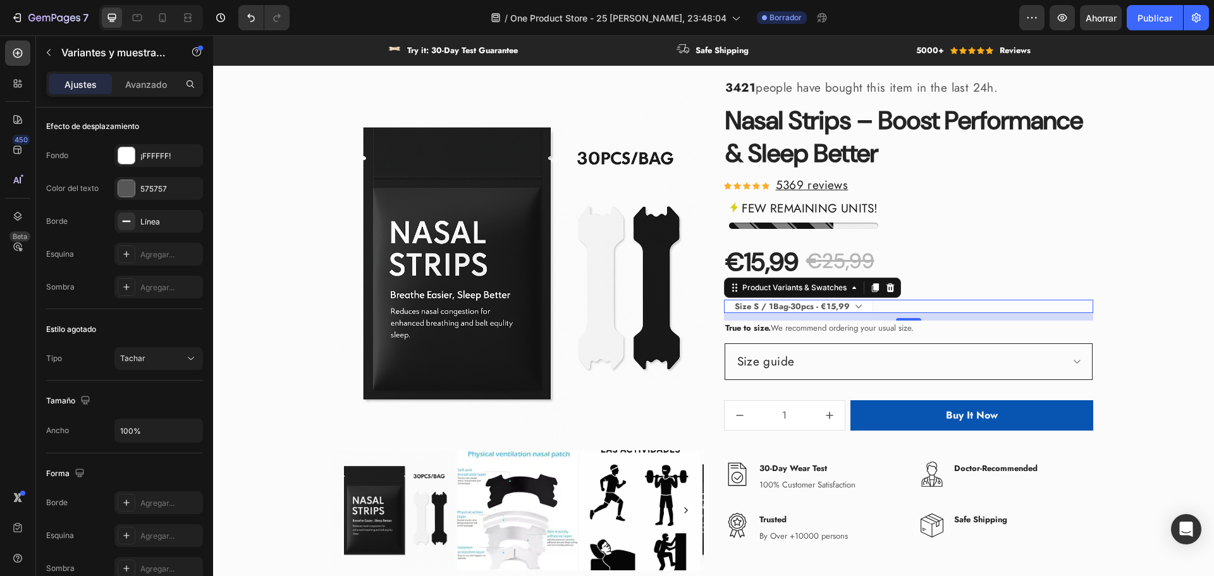
scroll to position [911, 0]
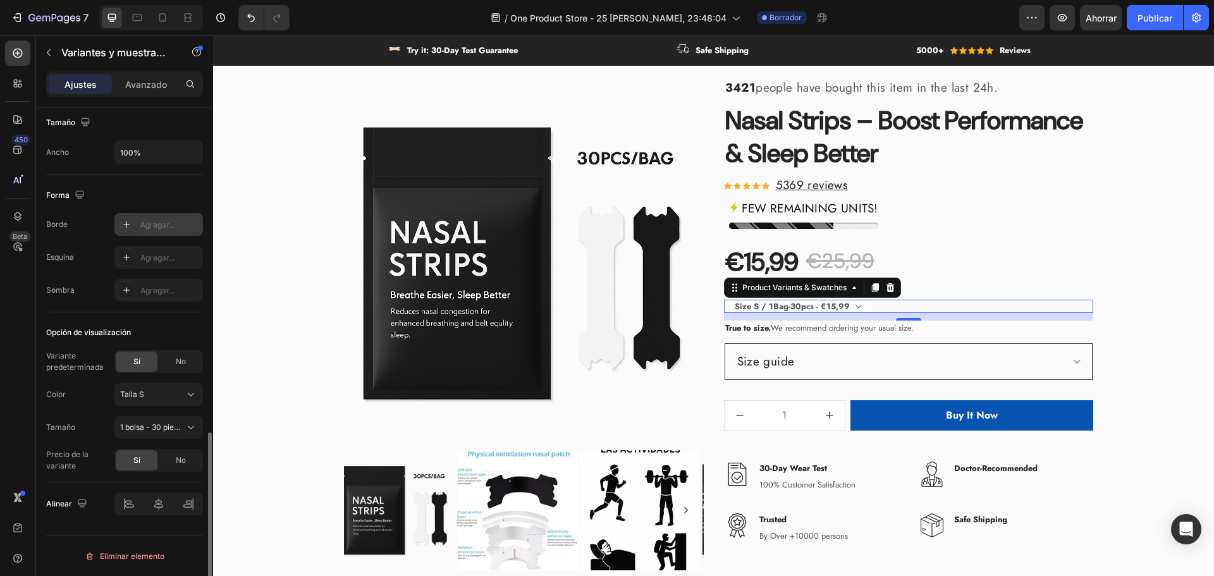
click at [151, 221] on font "Agregar..." at bounding box center [157, 224] width 34 height 9
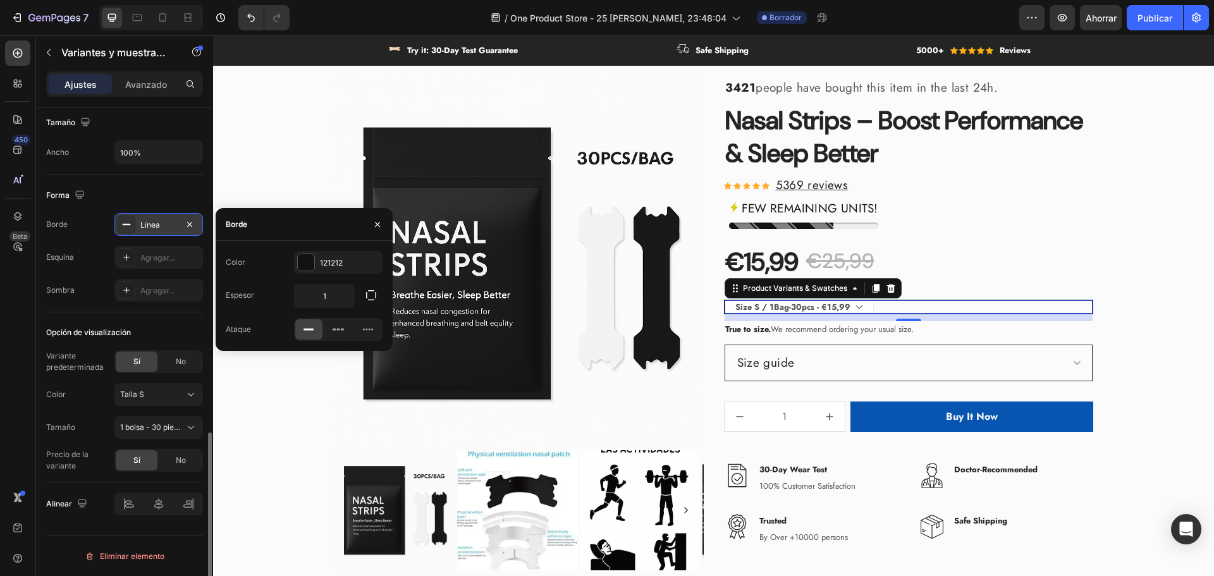
click at [166, 178] on div "Forma Borde Línea Esquina Agregar... Sombra Agregar..." at bounding box center [124, 243] width 157 height 137
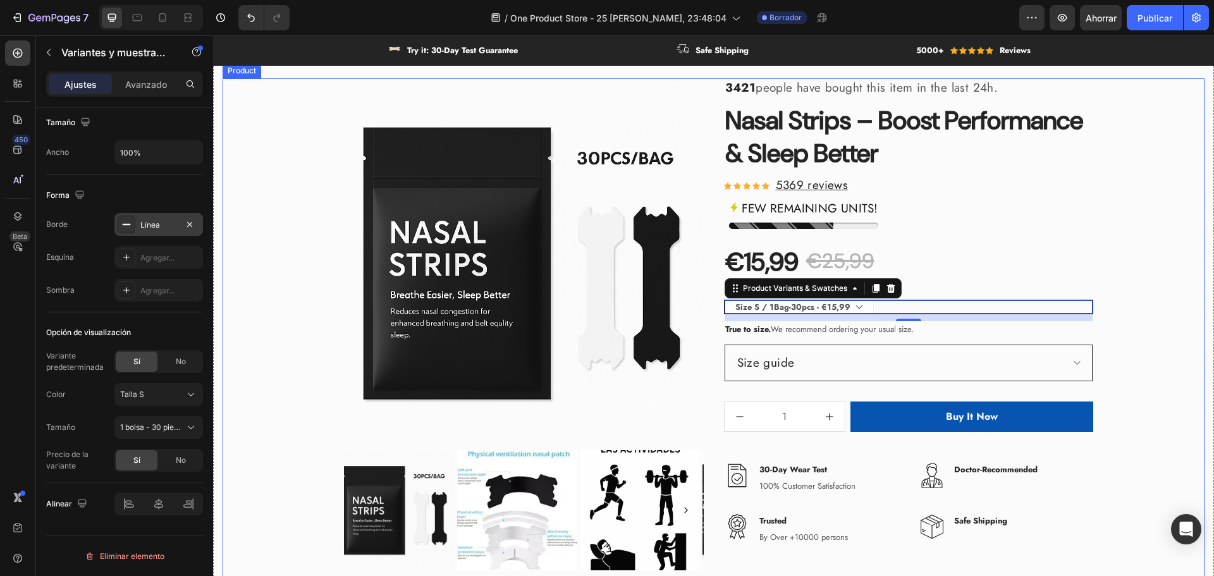
click at [1052, 281] on div "3421 people have bought this item in the last 24h. Text block Nasal Strips – Bo…" at bounding box center [908, 329] width 369 height 502
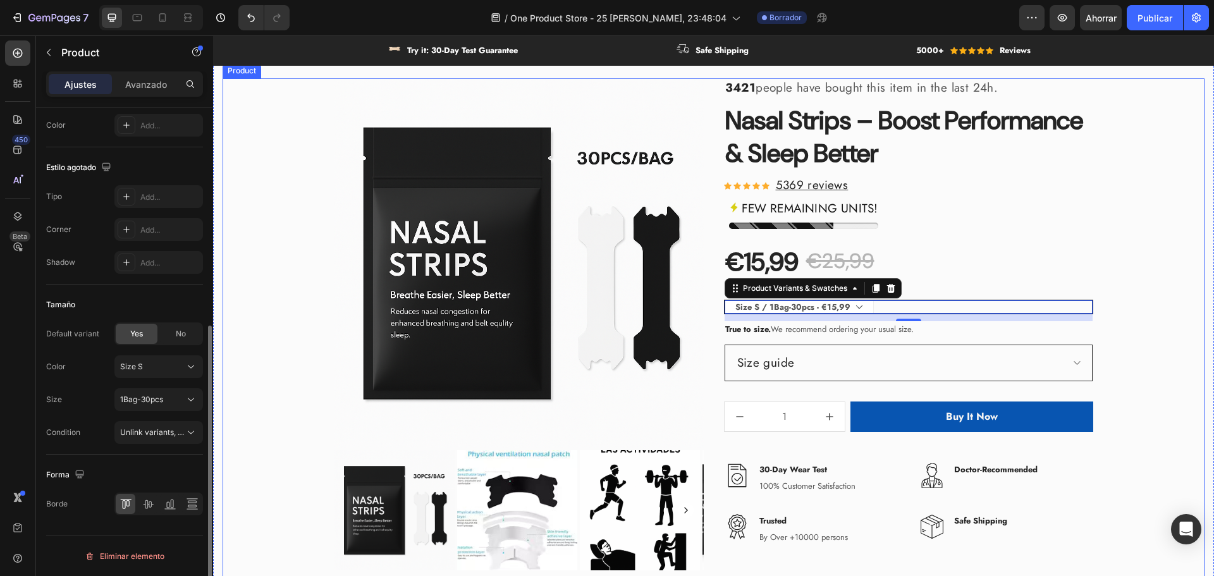
scroll to position [0, 0]
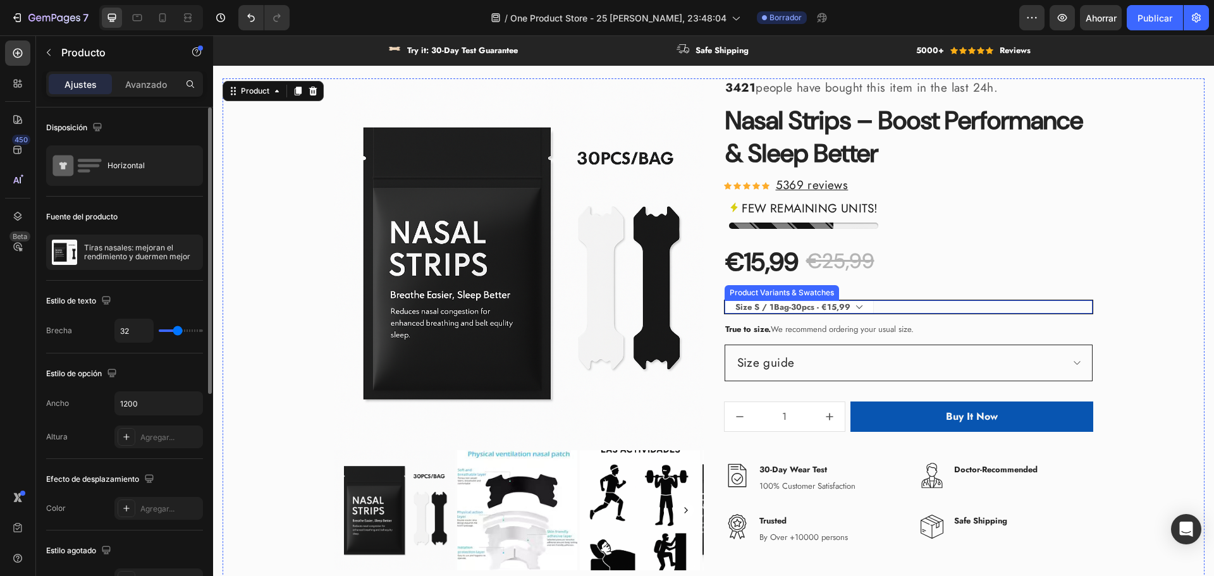
click at [902, 309] on div "Size S / 1Bag-30pcs - €15,99 Size S / 2Bags-60pcs - €20,99 Size S / 3Bags-90pcs…" at bounding box center [909, 307] width 368 height 14
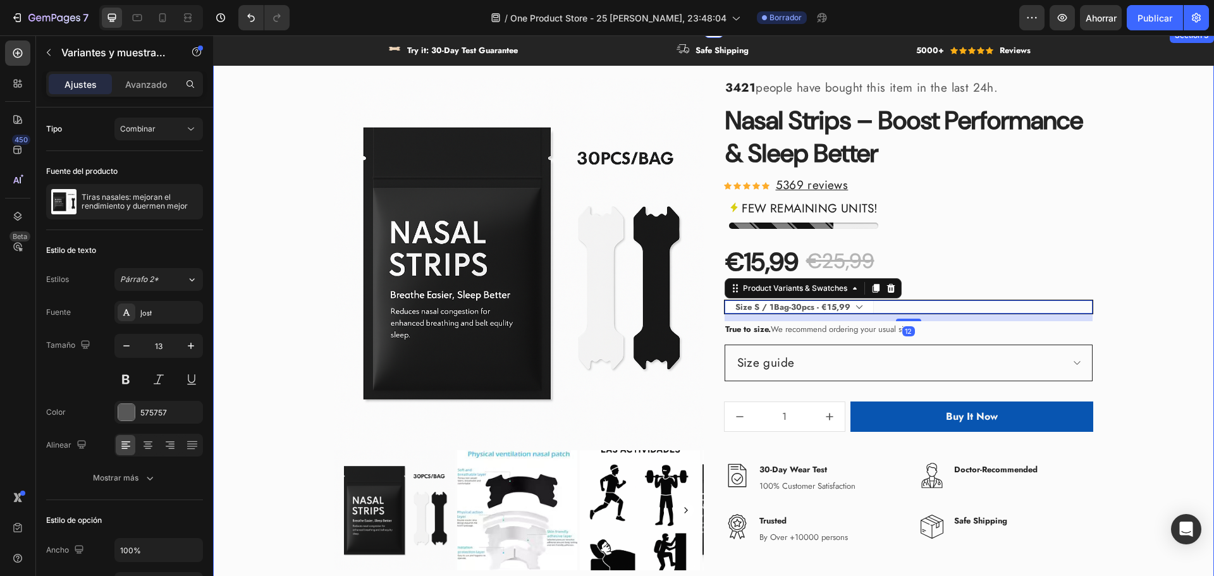
click at [1167, 336] on div "Product Images & Gallery 3421 people have bought this item in the last 24h. Tex…" at bounding box center [714, 337] width 982 height 519
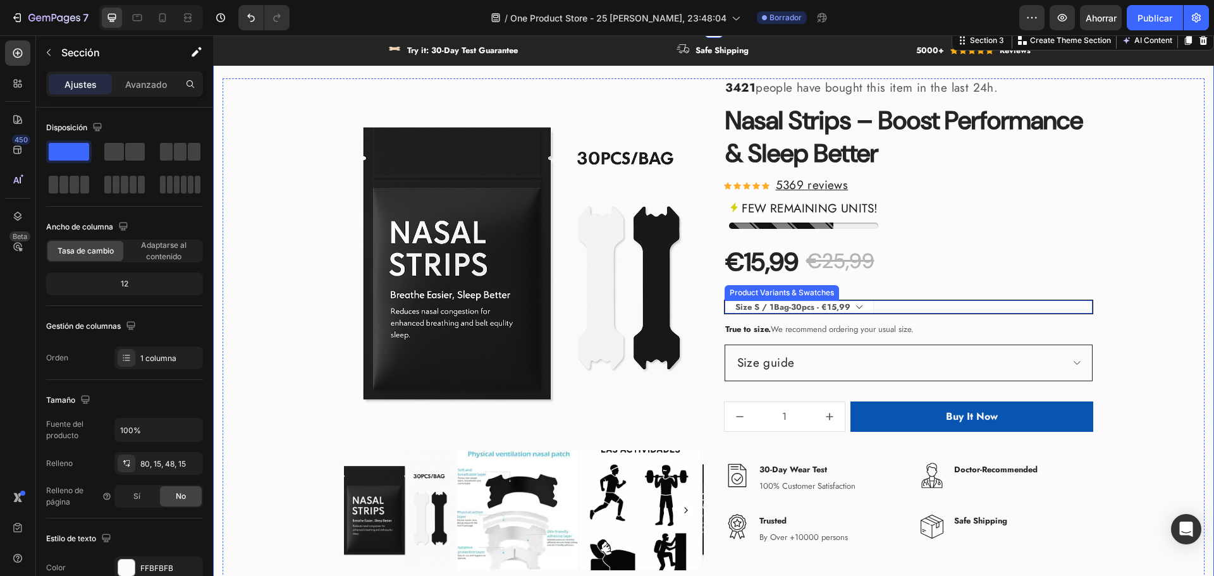
click at [865, 307] on select "Size S / 1Bag-30pcs - €15,99 Size S / 2Bags-60pcs - €20,99 Size S / 3Bags-90pcs…" at bounding box center [799, 307] width 149 height 14
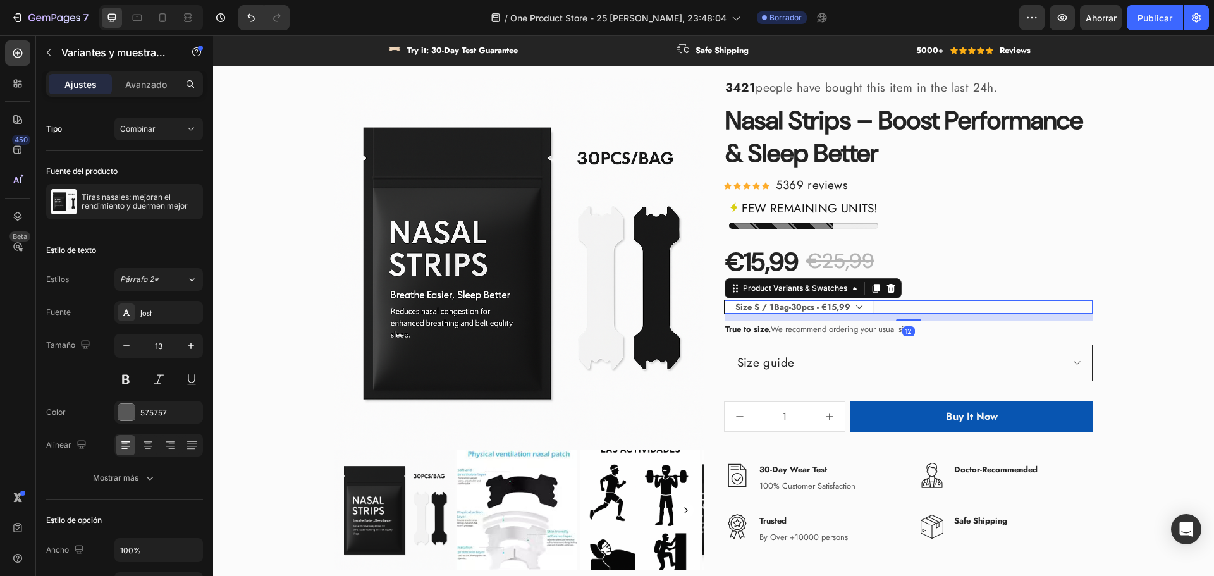
click at [913, 310] on div "Size S / 1Bag-30pcs - €15,99 Size S / 2Bags-60pcs - €20,99 Size S / 3Bags-90pcs…" at bounding box center [909, 307] width 368 height 14
click at [923, 273] on div "€15,99 Product Price Product Price €25,99 Product Price Product Price Row" at bounding box center [908, 261] width 369 height 35
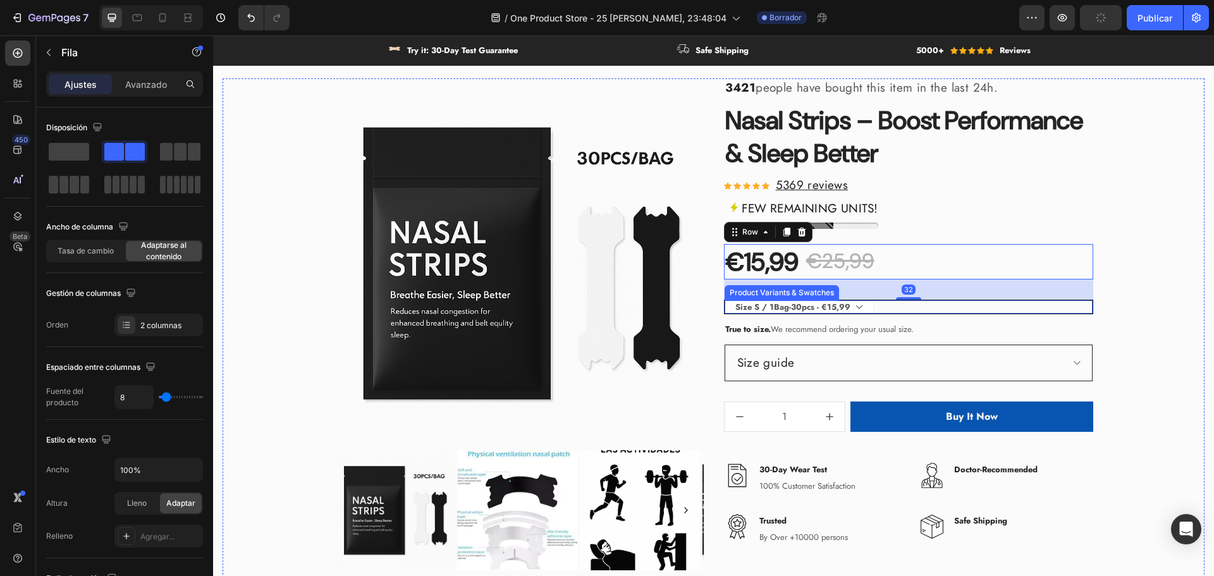
click at [949, 307] on div "Size S / 1Bag-30pcs - €15,99 Size S / 2Bags-60pcs - €20,99 Size S / 3Bags-90pcs…" at bounding box center [909, 307] width 368 height 14
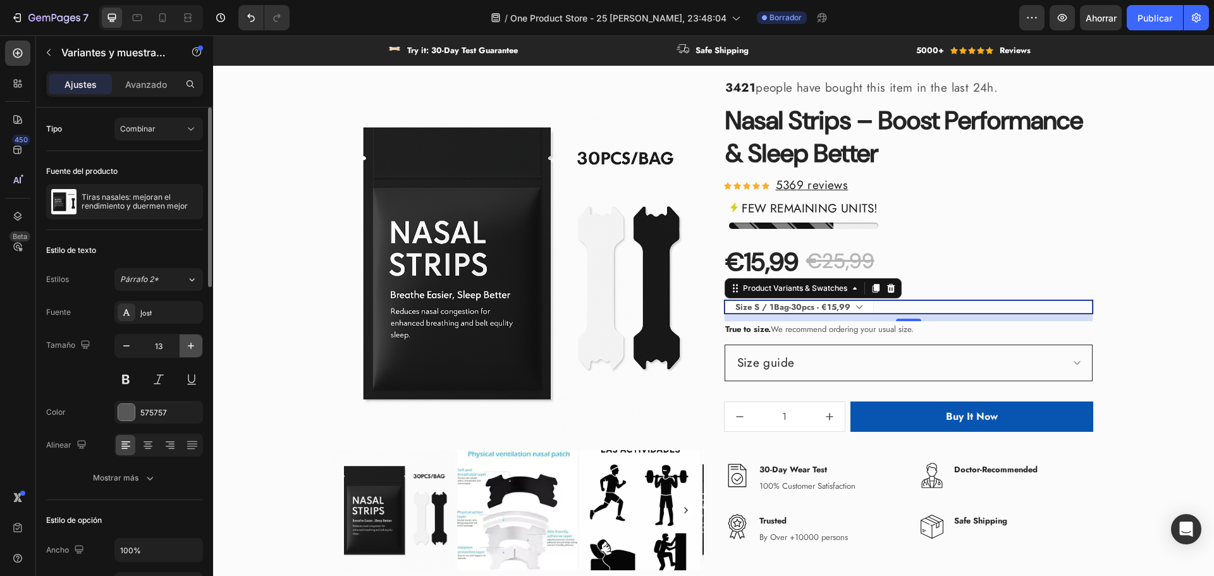
click at [190, 348] on icon "button" at bounding box center [191, 346] width 13 height 13
click at [190, 347] on icon "button" at bounding box center [191, 346] width 13 height 13
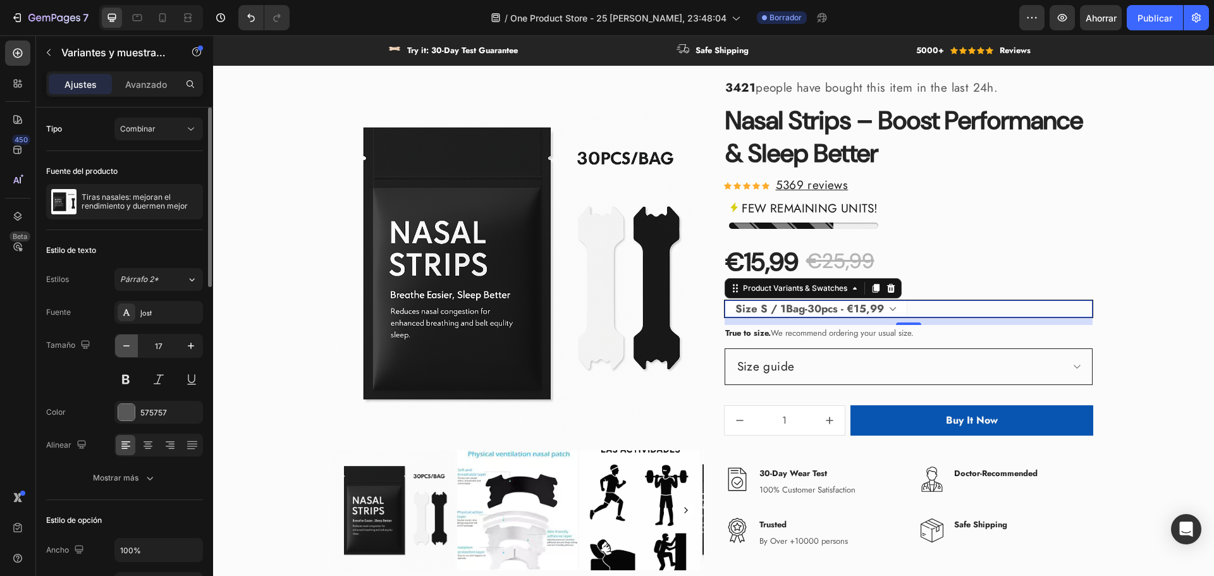
click at [128, 345] on icon "button" at bounding box center [126, 346] width 13 height 13
type input "16"
click at [1088, 306] on div "Size S / 1Bag-30pcs - €15,99 Size S / 2Bags-60pcs - €20,99 Size S / 3Bags-90pcs…" at bounding box center [908, 309] width 369 height 18
click at [151, 449] on icon at bounding box center [148, 445] width 13 height 13
click at [151, 448] on icon at bounding box center [148, 448] width 6 height 1
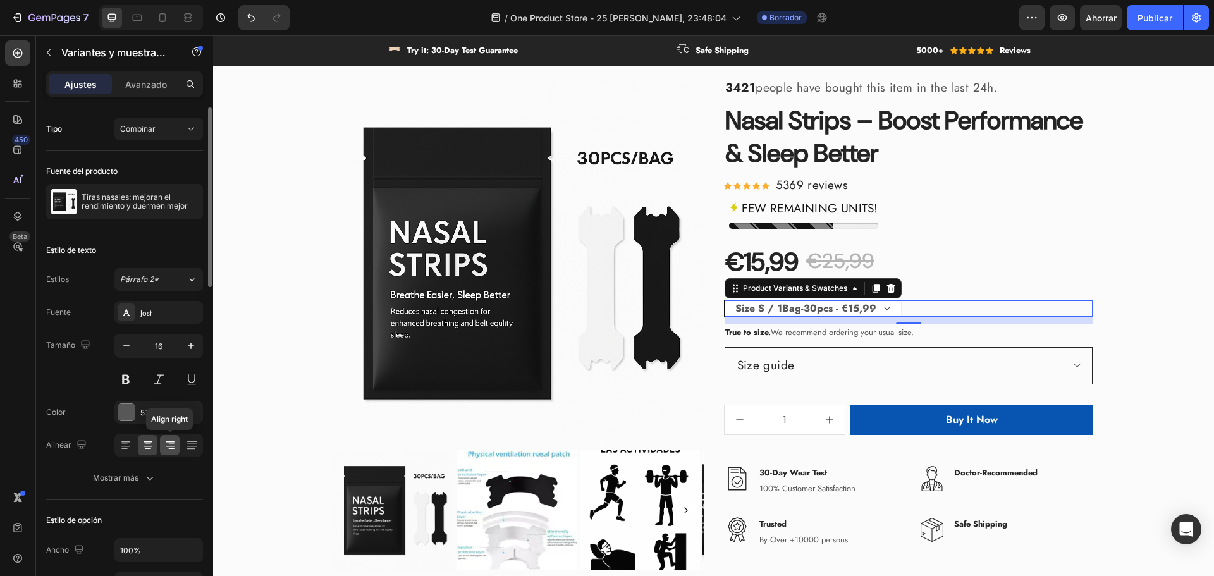
click at [175, 446] on icon at bounding box center [170, 445] width 13 height 13
click at [195, 446] on icon at bounding box center [192, 446] width 10 height 1
click at [126, 446] on icon at bounding box center [125, 446] width 9 height 1
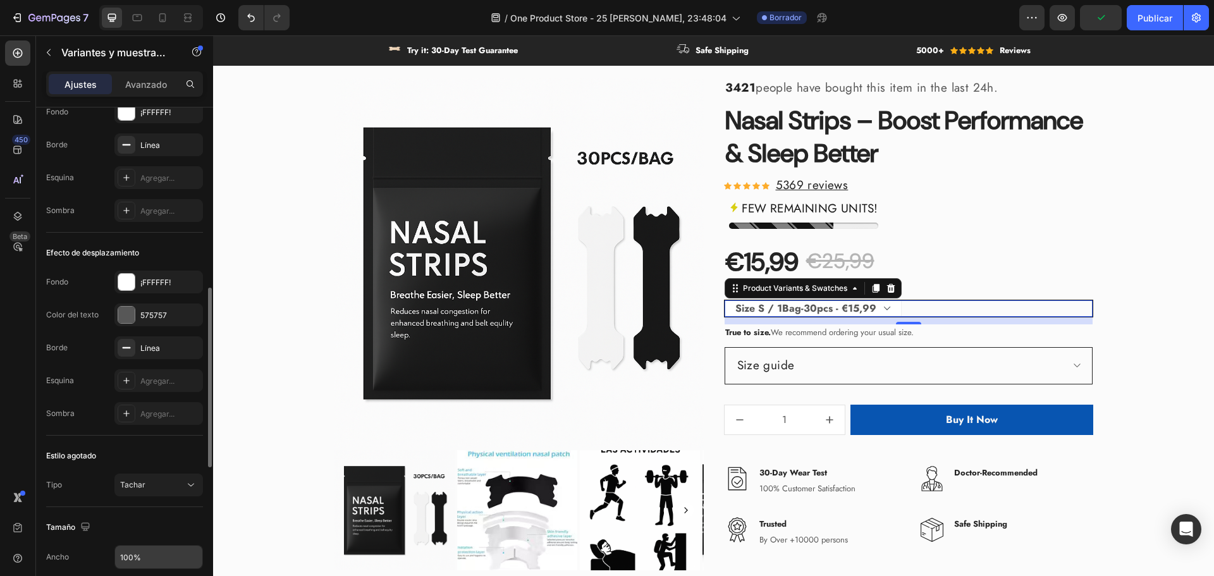
scroll to position [696, 0]
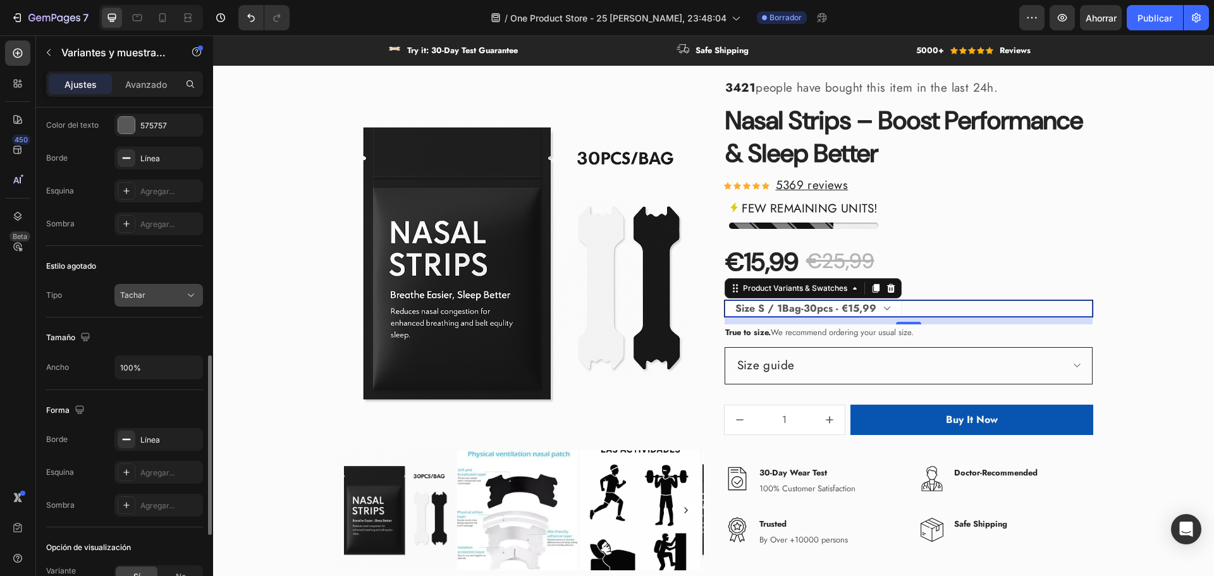
click at [137, 294] on font "Tachar" at bounding box center [132, 294] width 25 height 9
click at [89, 291] on div "Tipo Tachar" at bounding box center [124, 295] width 157 height 23
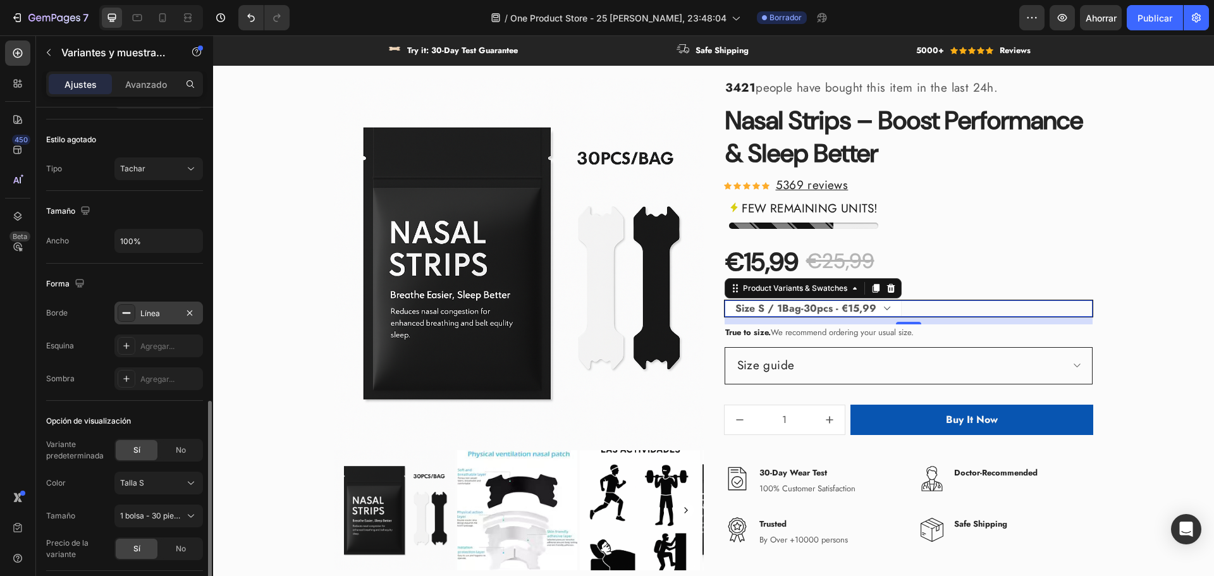
click at [153, 319] on div "Línea" at bounding box center [158, 313] width 89 height 23
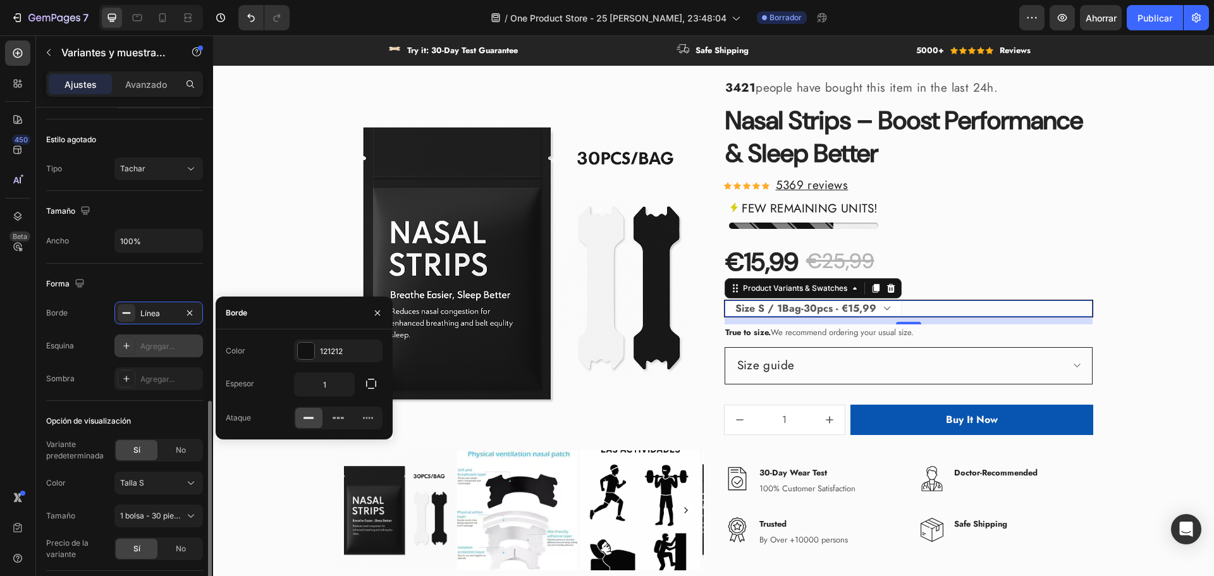
click at [159, 346] on font "Agregar..." at bounding box center [157, 345] width 34 height 9
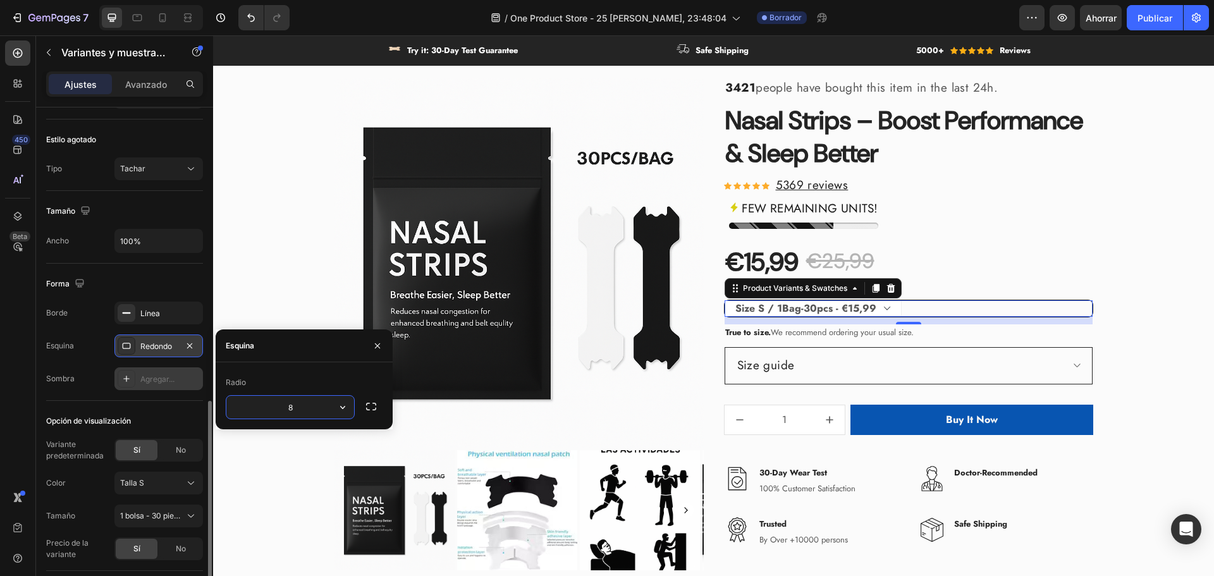
click at [157, 375] on font "Agregar..." at bounding box center [157, 378] width 34 height 9
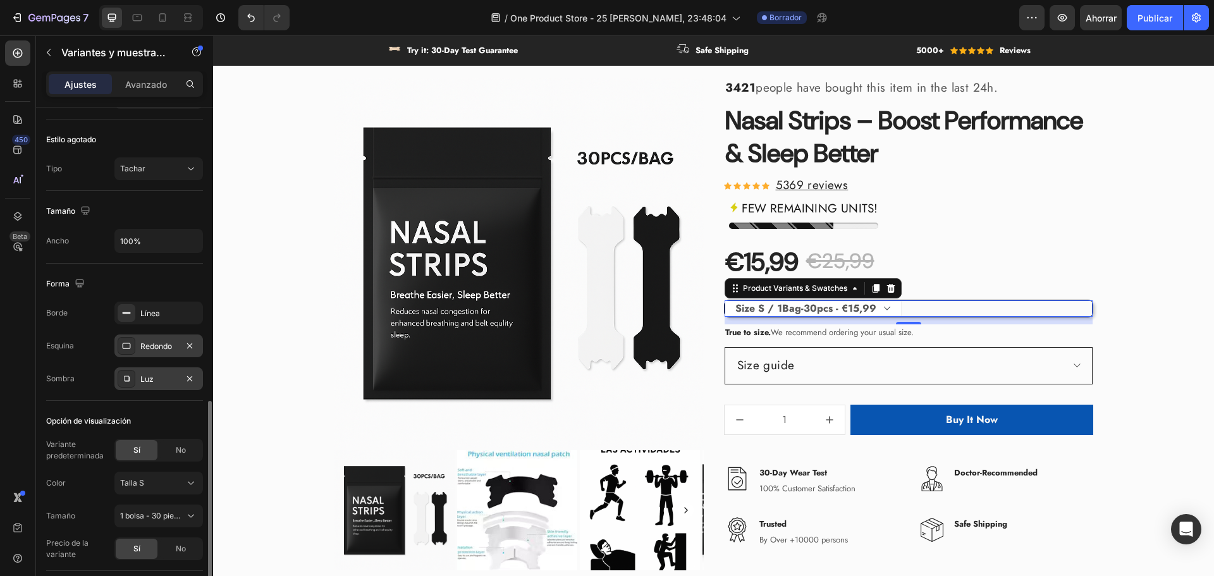
click at [154, 347] on font "Redondo" at bounding box center [156, 345] width 32 height 9
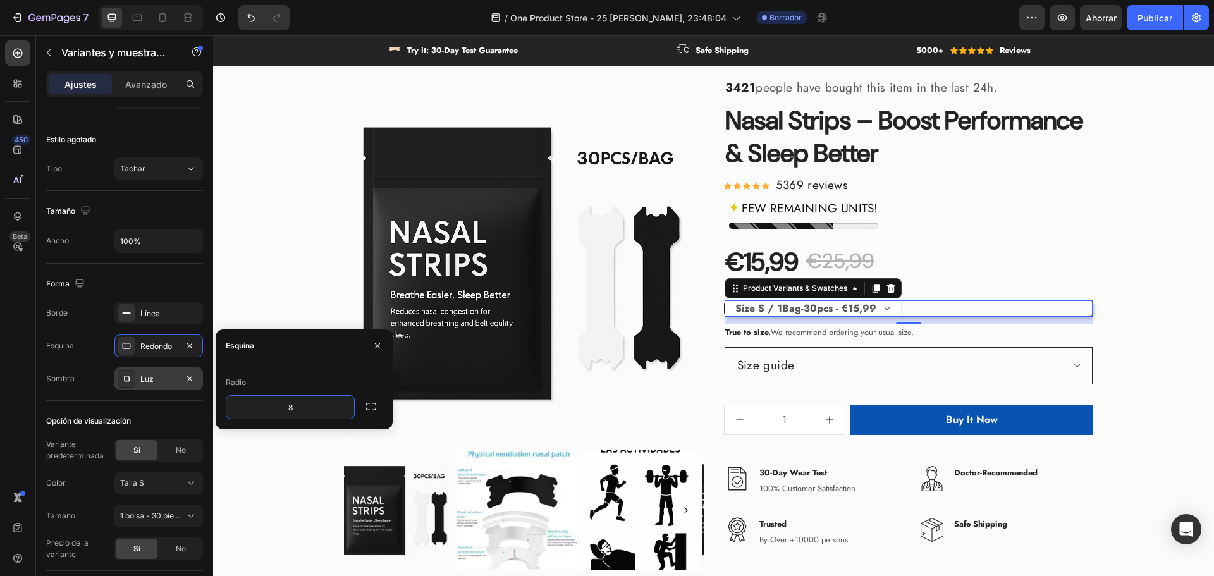
click at [312, 376] on div "Radio" at bounding box center [304, 382] width 157 height 20
click at [931, 282] on div "3421 people have bought this item in the last 24h. Text block Nasal Strips – Bo…" at bounding box center [908, 329] width 369 height 502
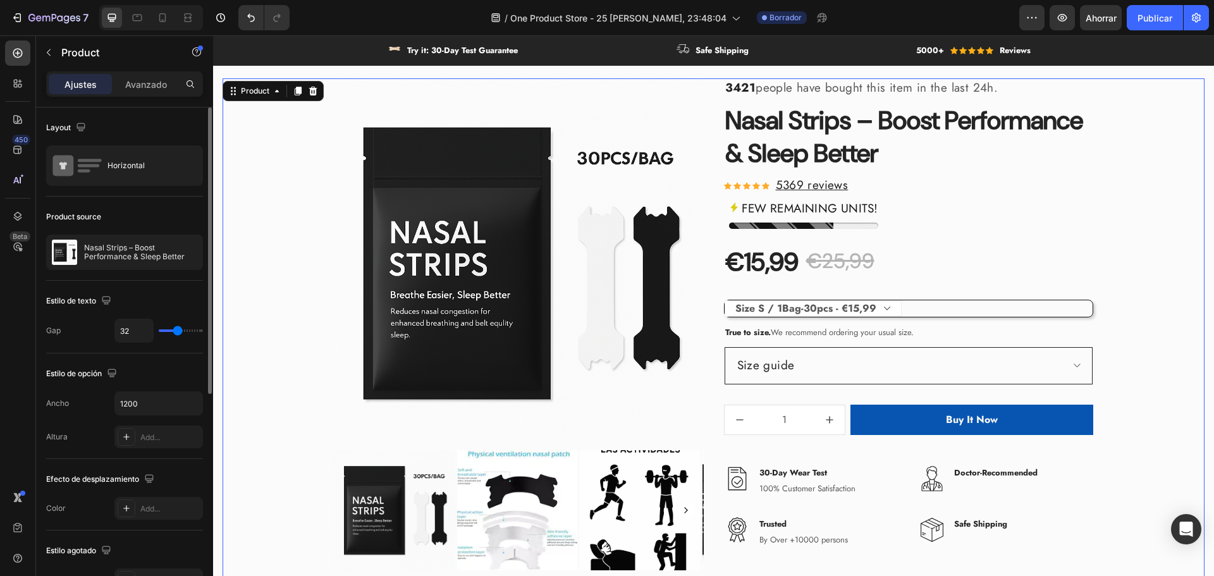
scroll to position [0, 0]
click at [887, 313] on select "Size S / 1Bag-30pcs - €15,99 Size S / 2Bags-60pcs - €20,99 Size S / 3Bags-90pcs…" at bounding box center [813, 308] width 177 height 16
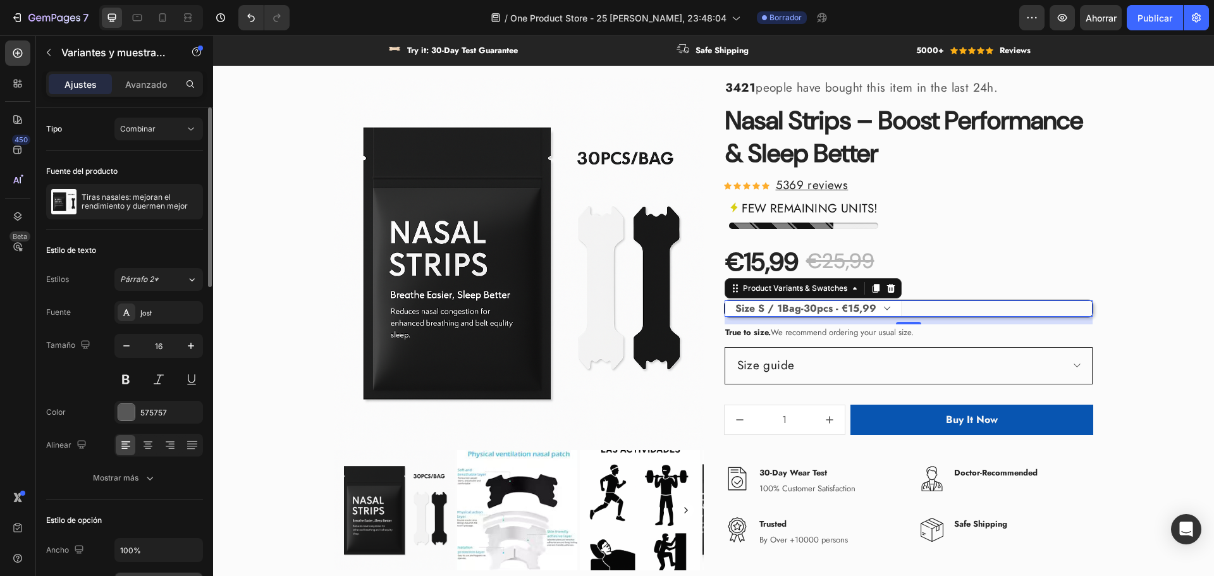
scroll to position [316, 0]
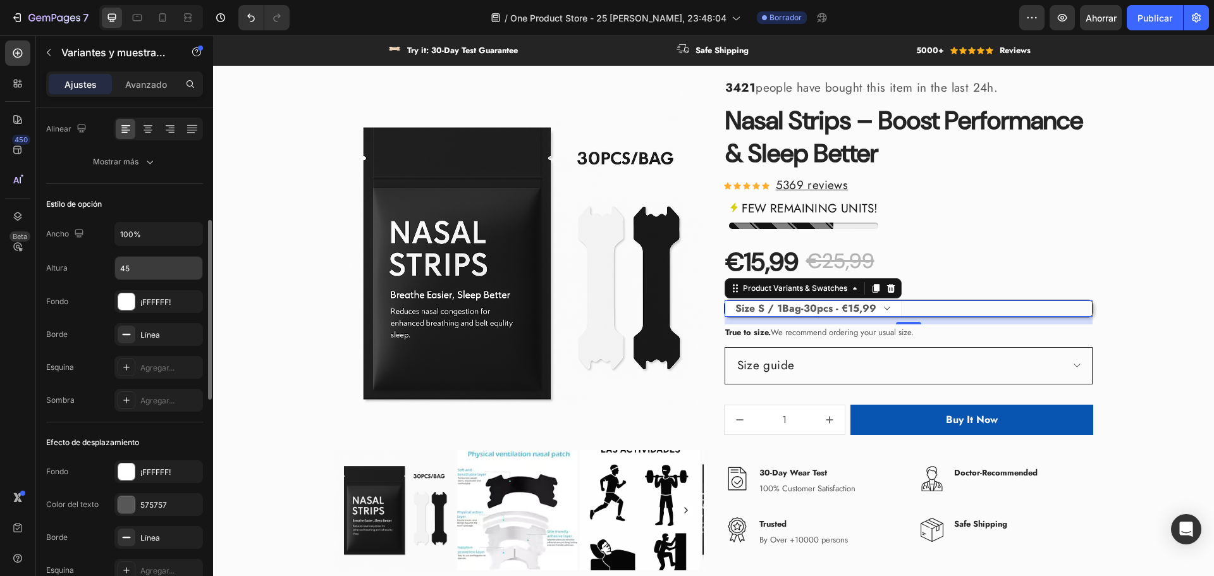
click at [145, 270] on input "45" at bounding box center [158, 268] width 87 height 23
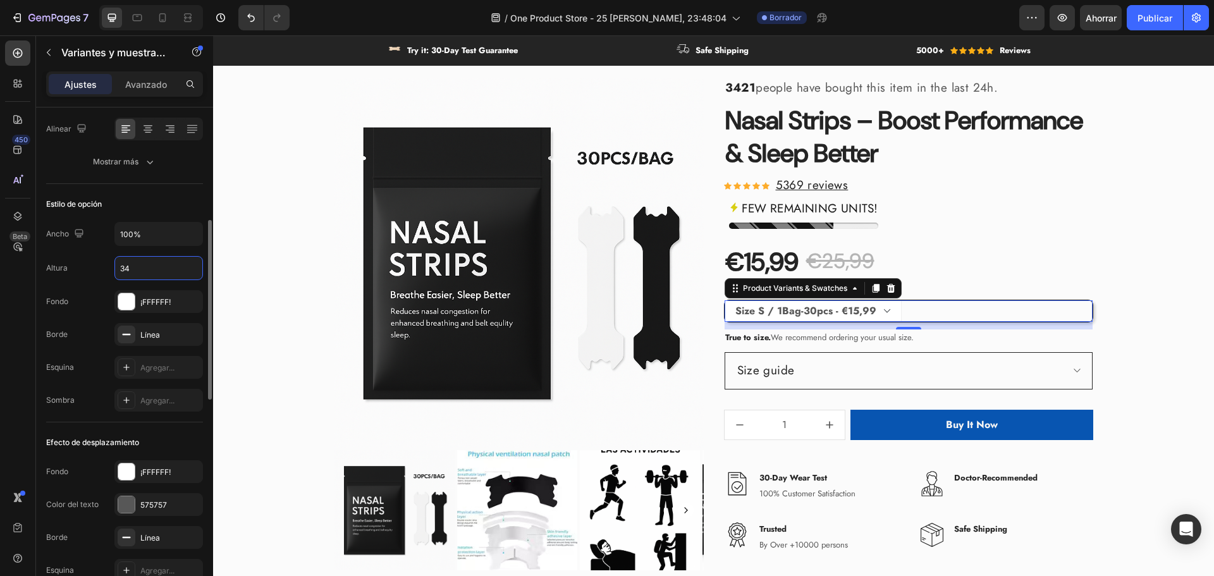
type input "34"
click at [105, 265] on div "Altura 34" at bounding box center [124, 268] width 157 height 24
click at [172, 297] on div "¡FFFFFF!" at bounding box center [158, 302] width 37 height 11
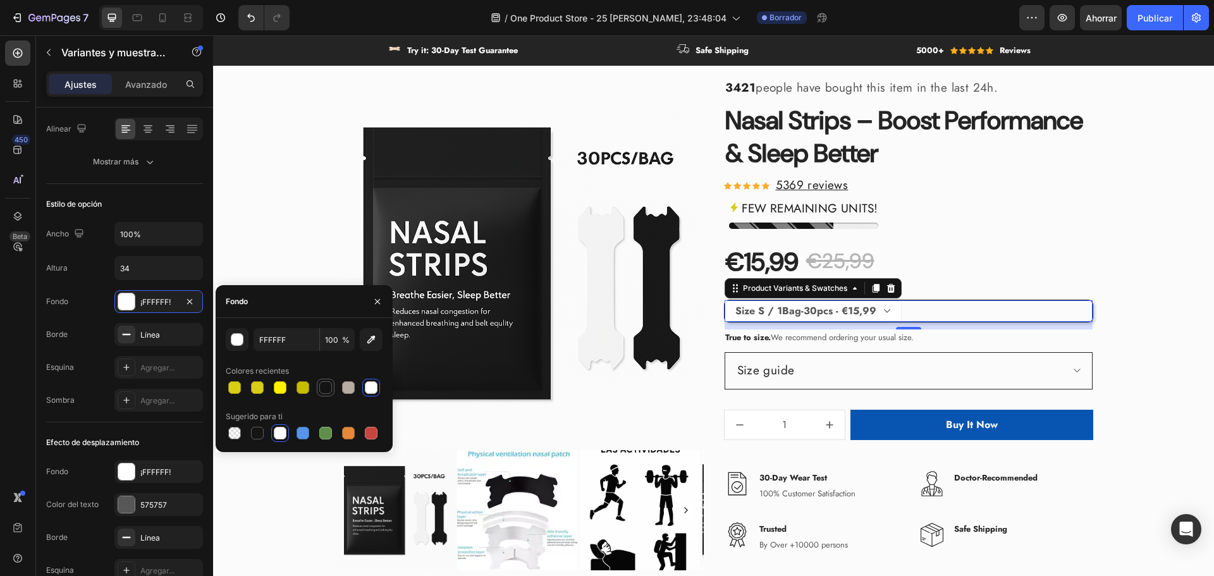
click at [329, 391] on div at bounding box center [325, 387] width 13 height 13
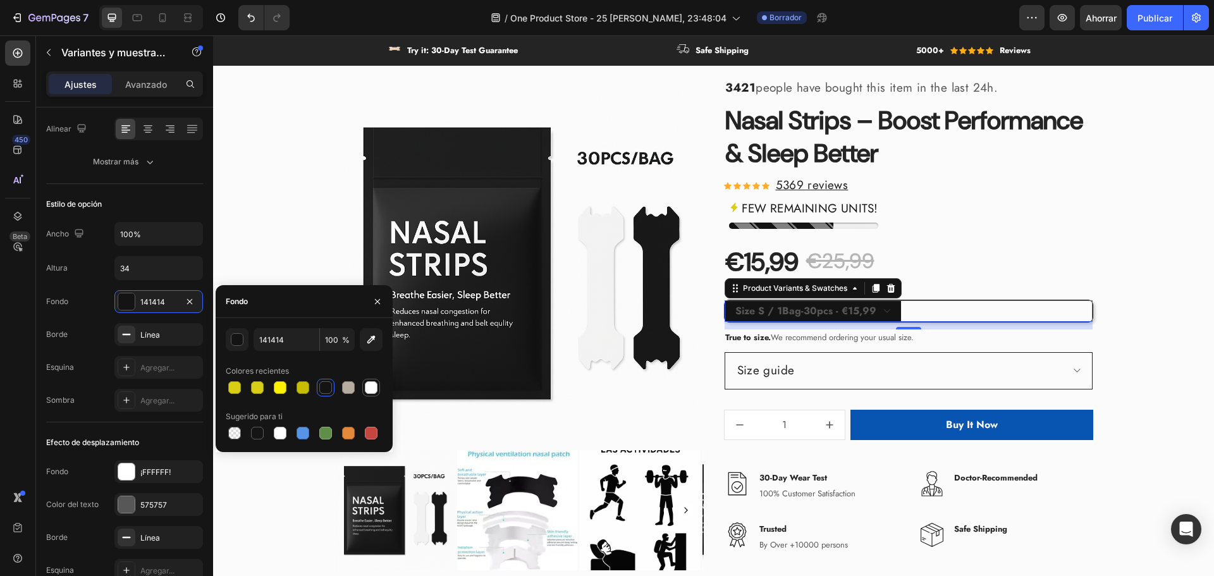
click at [369, 388] on div at bounding box center [371, 387] width 13 height 13
type input "FFFFFF"
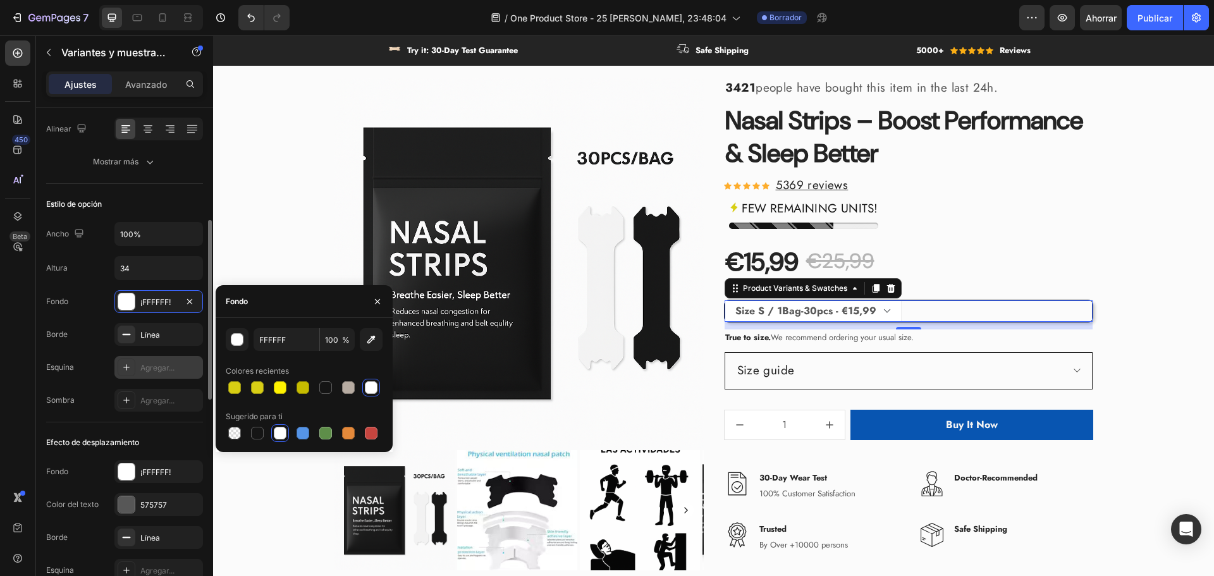
click at [162, 364] on font "Agregar..." at bounding box center [157, 367] width 34 height 9
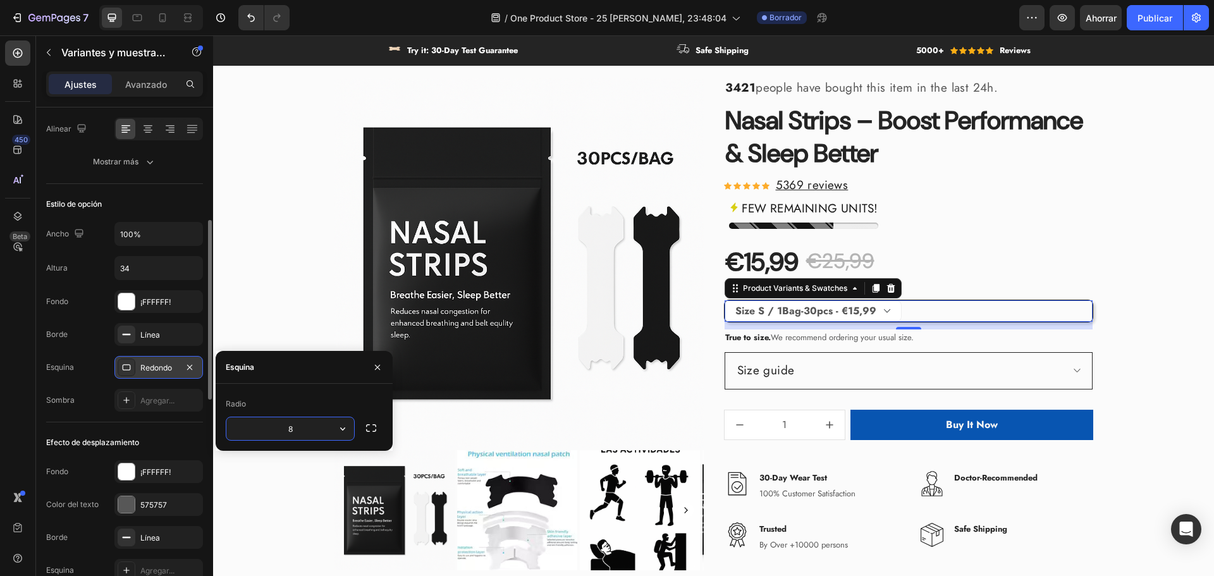
click at [240, 369] on font "Esquina" at bounding box center [240, 366] width 28 height 9
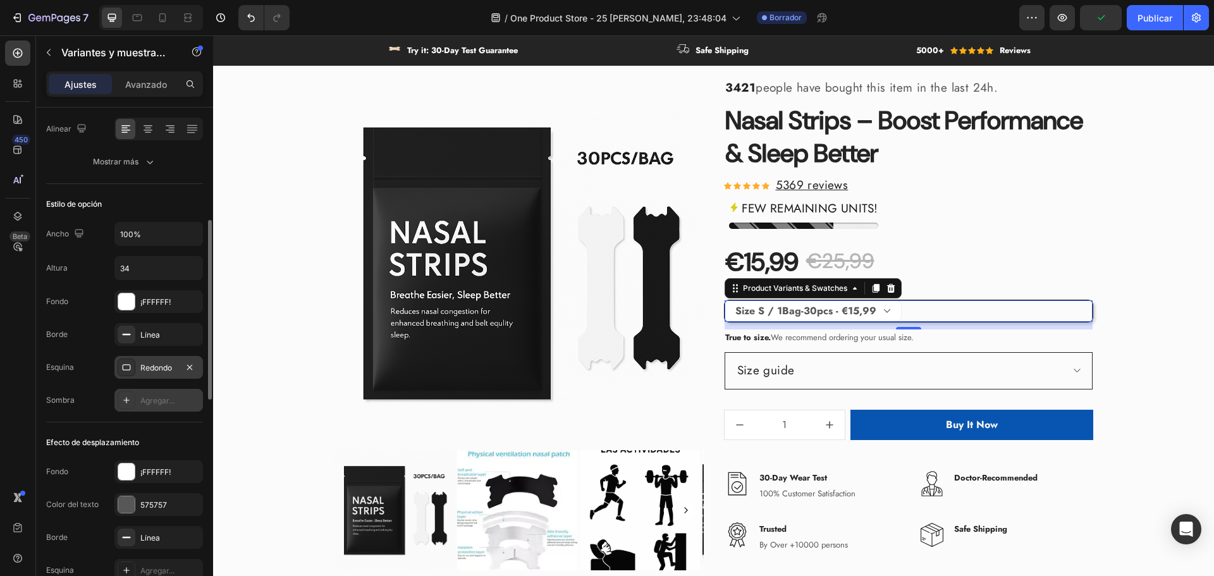
click at [169, 402] on font "Agregar..." at bounding box center [157, 400] width 34 height 9
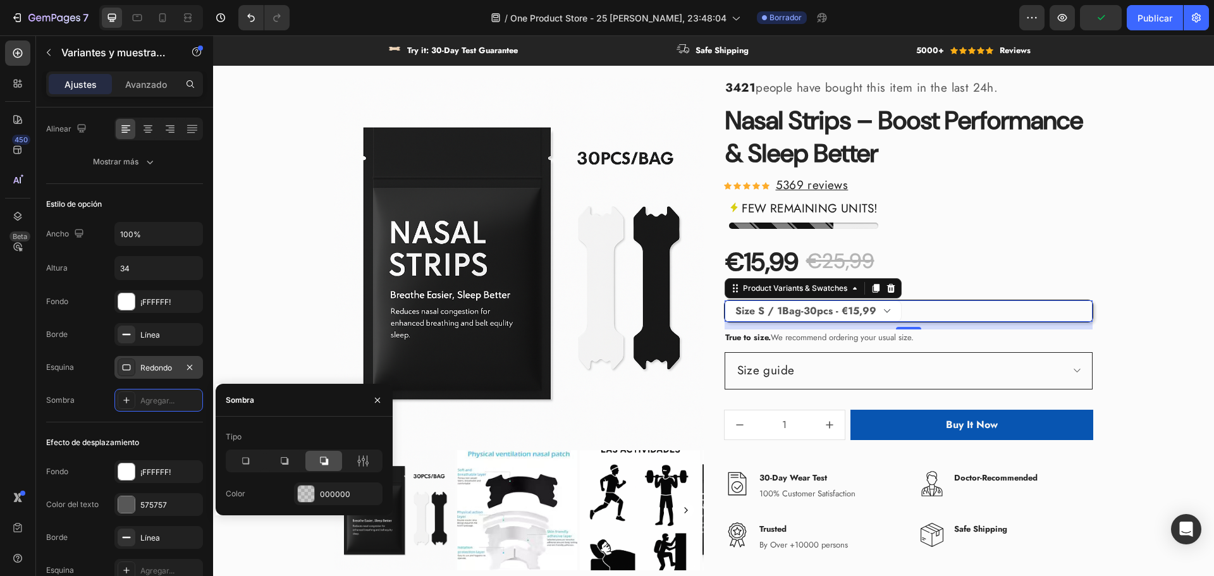
click at [322, 467] on icon at bounding box center [323, 461] width 13 height 13
click at [275, 462] on div at bounding box center [284, 461] width 37 height 20
click at [243, 462] on icon at bounding box center [245, 461] width 7 height 7
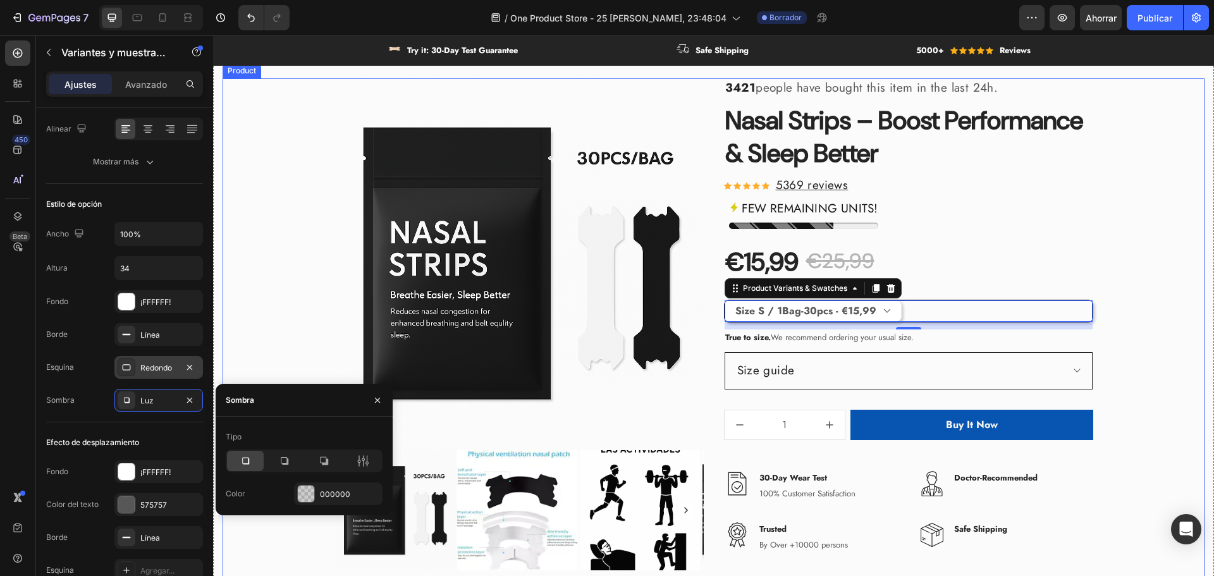
click at [815, 216] on p "FEW REMAINING UNITS!" at bounding box center [810, 208] width 137 height 17
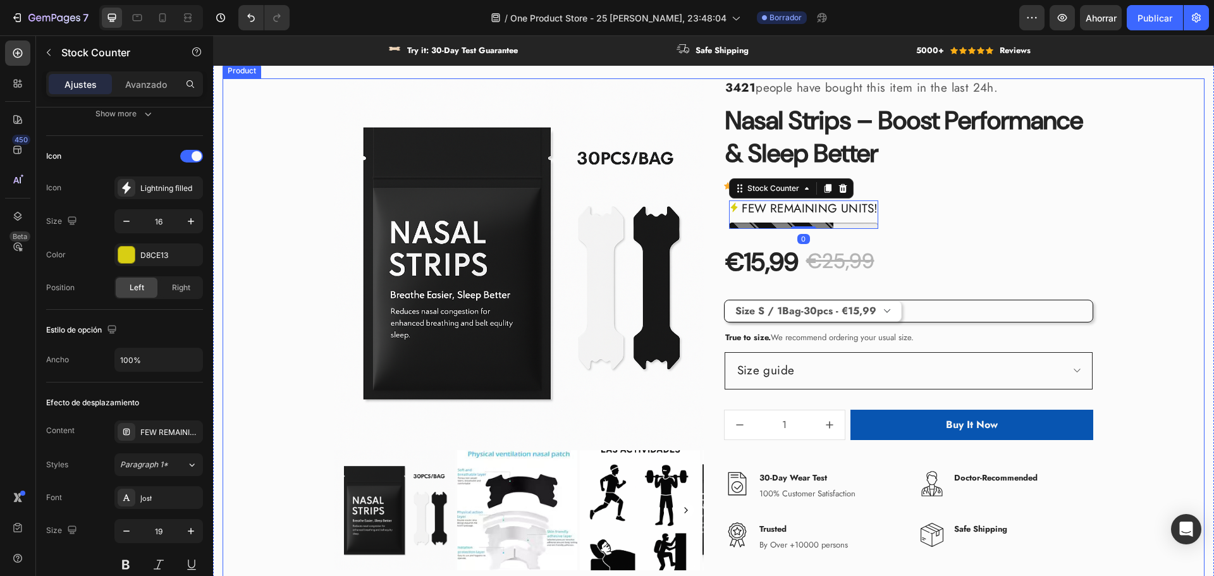
scroll to position [0, 0]
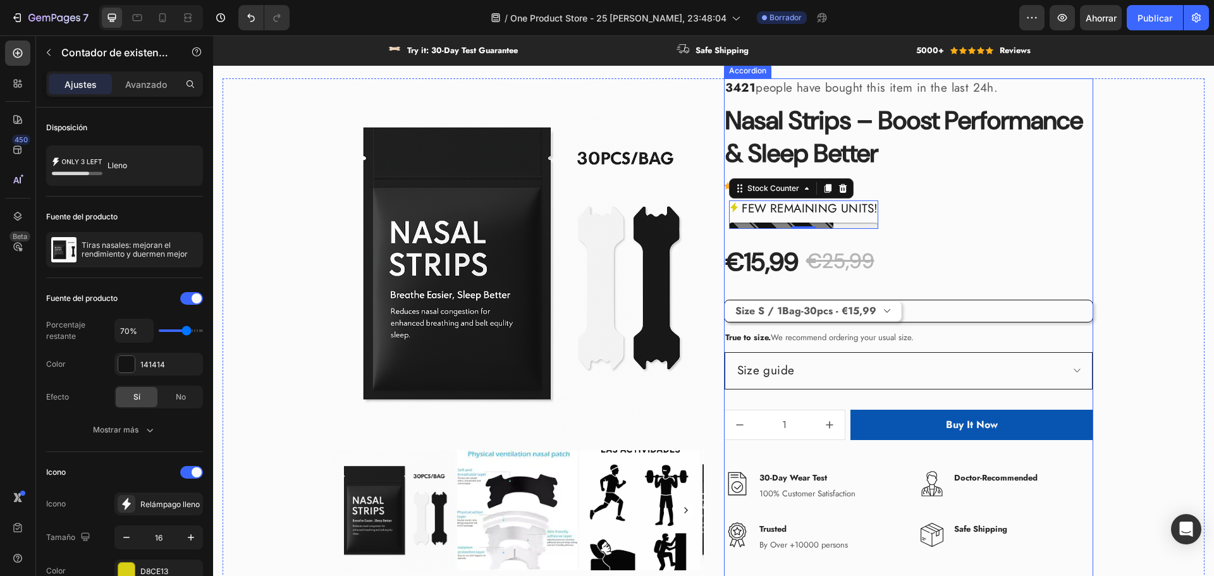
click at [910, 374] on div "Size guide" at bounding box center [898, 370] width 326 height 21
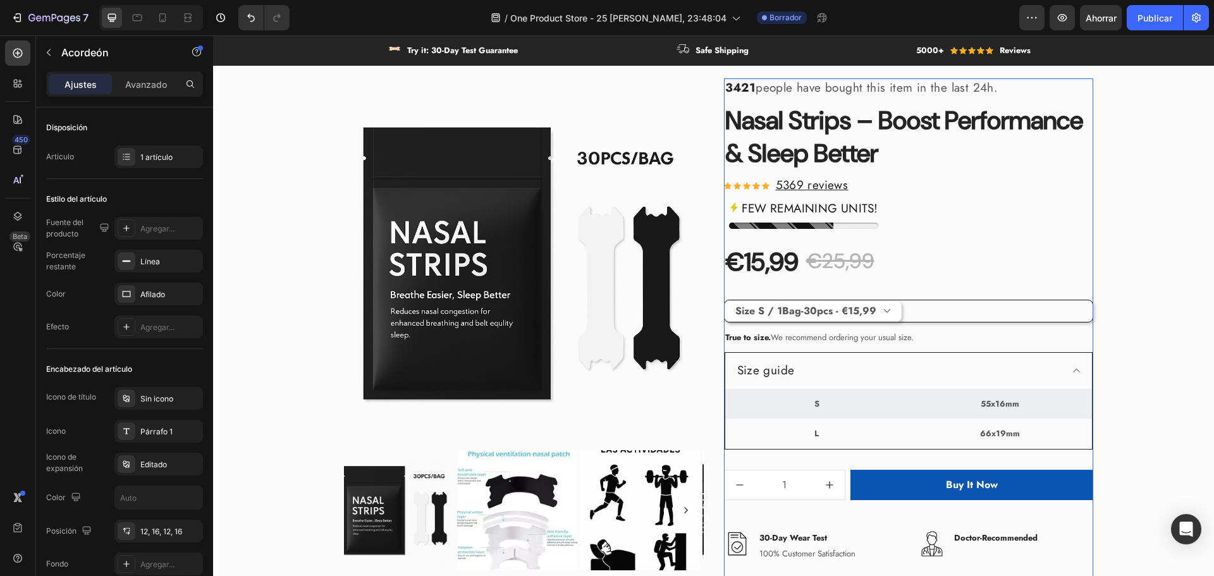
click at [910, 376] on div "Size guide" at bounding box center [898, 370] width 326 height 21
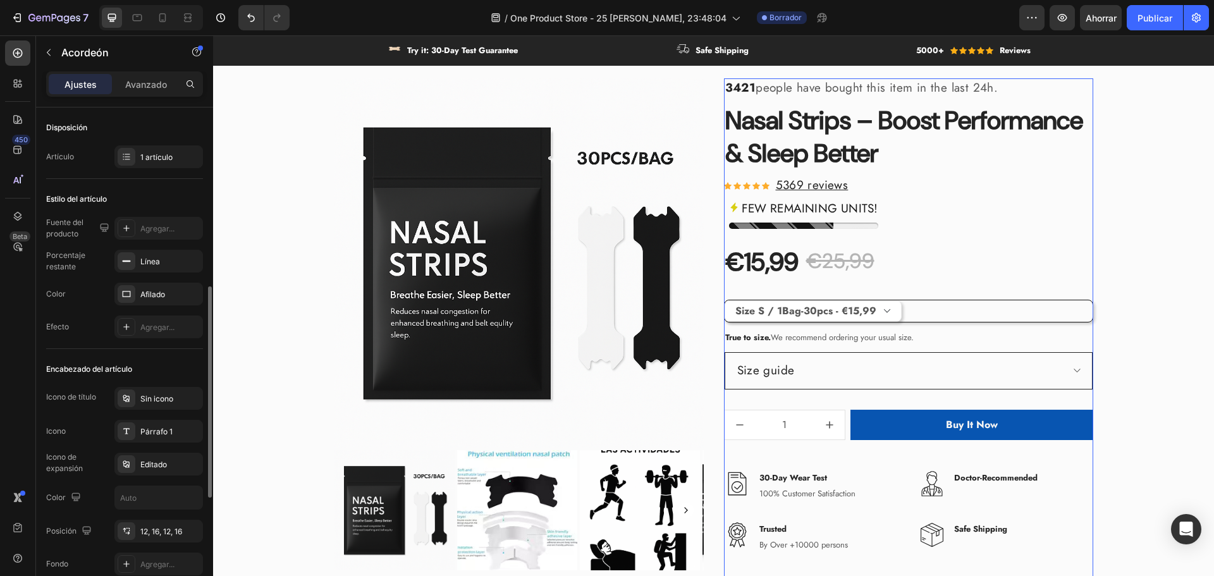
scroll to position [126, 0]
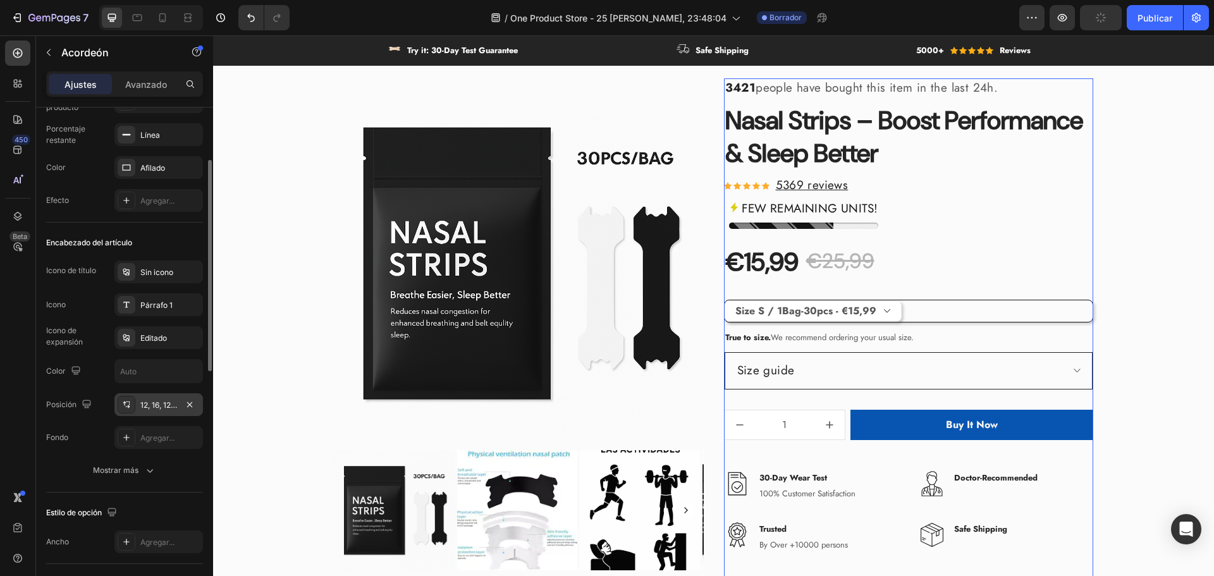
click at [151, 408] on font "12, 16, 12, 16" at bounding box center [161, 404] width 42 height 9
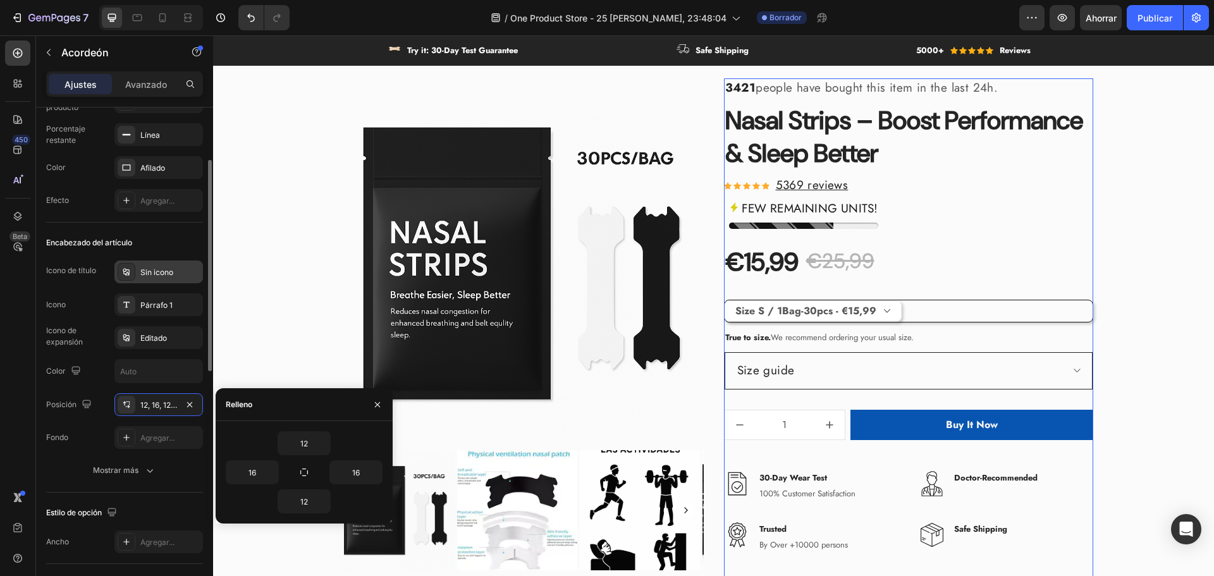
click at [144, 267] on font "Sin icono" at bounding box center [156, 271] width 33 height 9
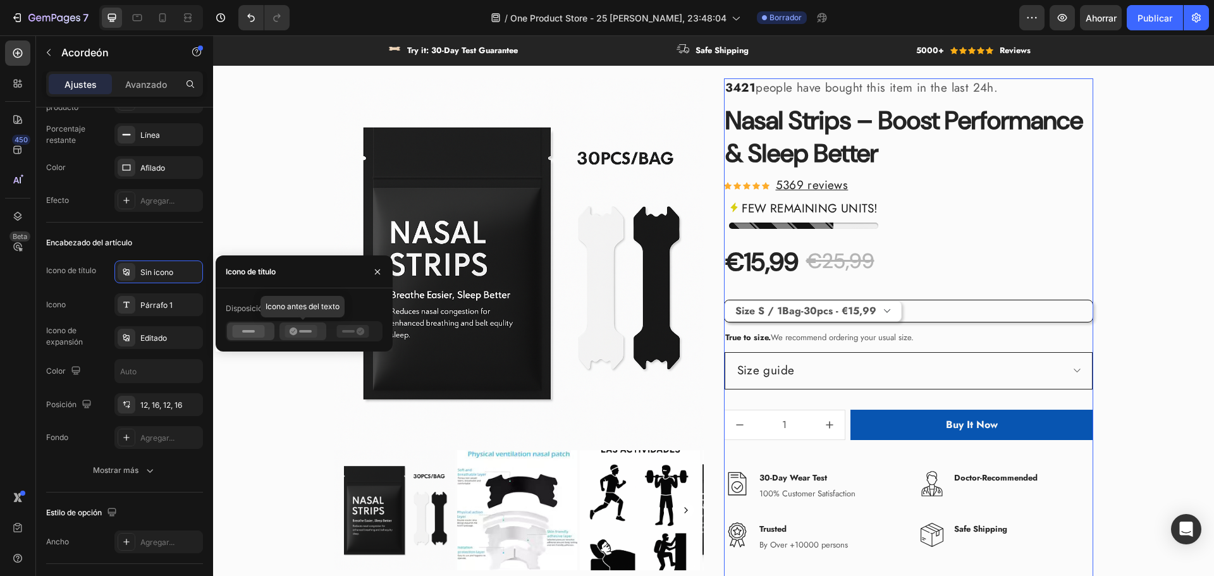
click at [298, 333] on icon at bounding box center [301, 331] width 32 height 13
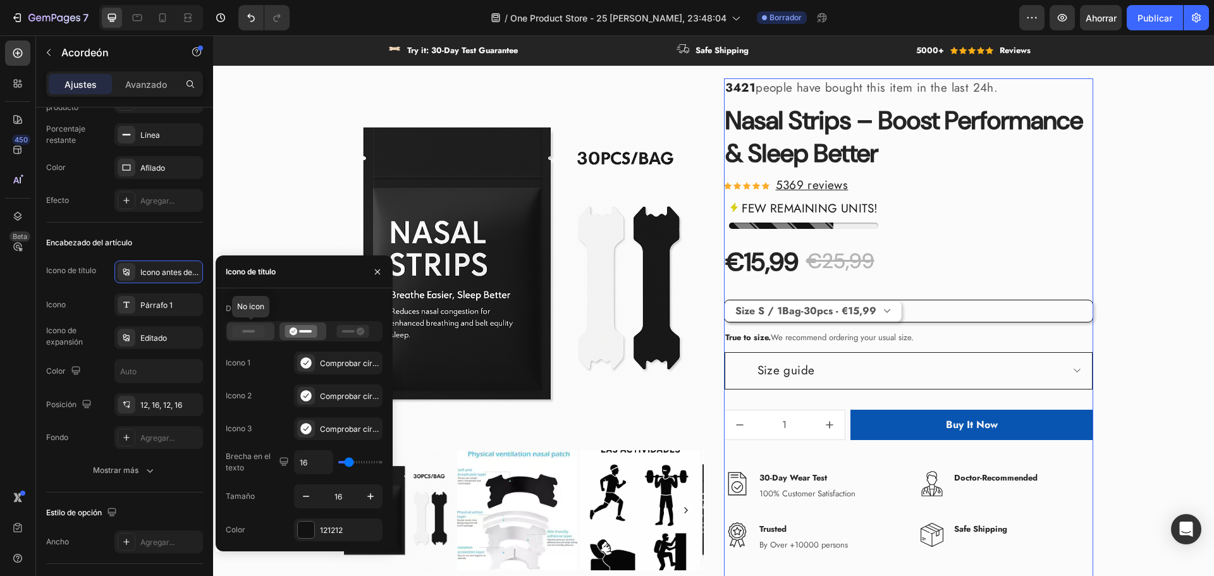
click at [252, 331] on rect at bounding box center [248, 331] width 13 height 3
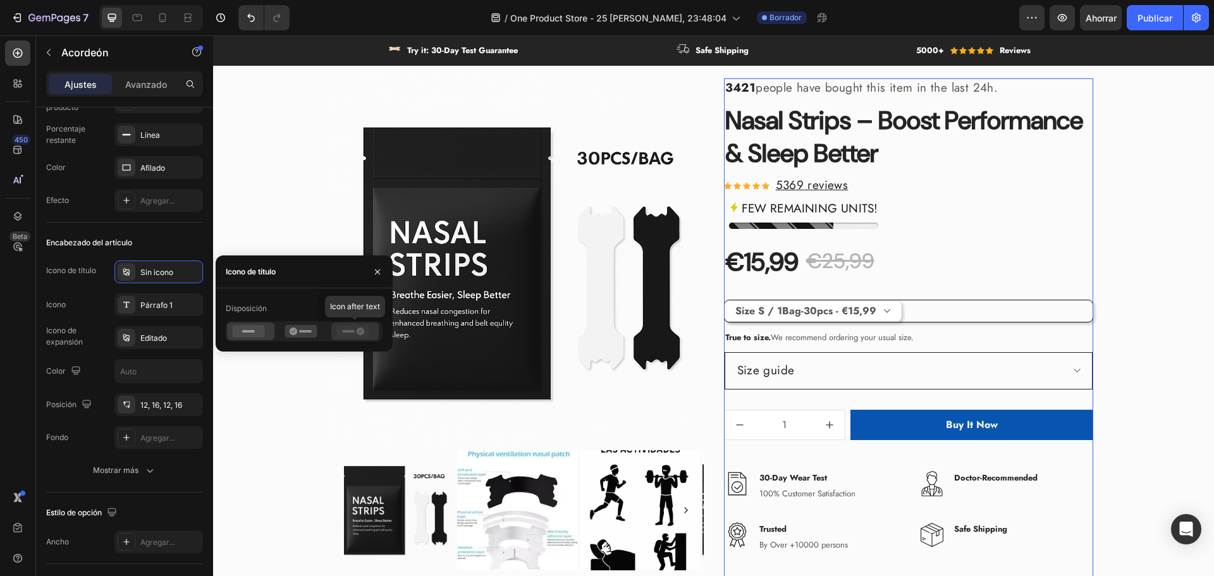
click at [352, 335] on icon at bounding box center [353, 331] width 32 height 13
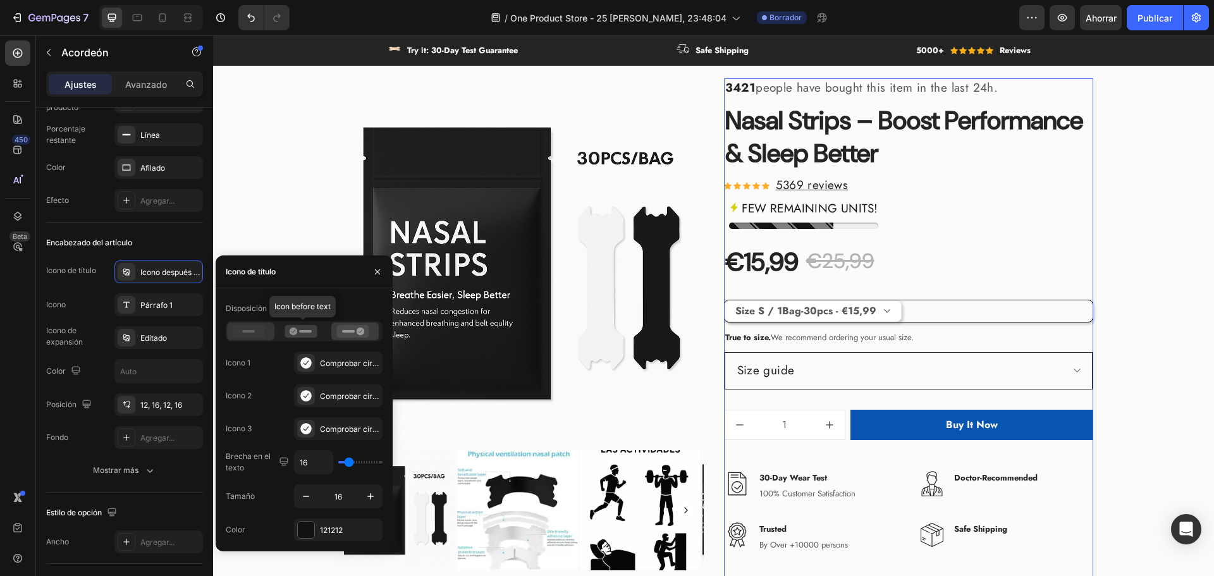
click at [238, 332] on icon at bounding box center [249, 331] width 32 height 13
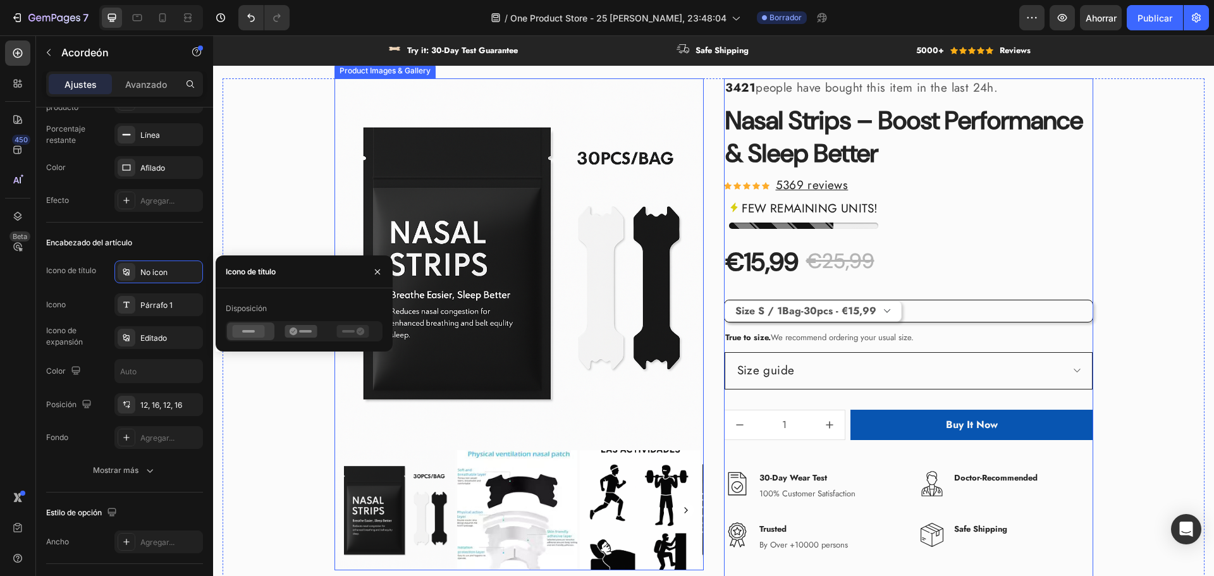
click at [810, 317] on select "Size S / 1Bag-30pcs - €15,99 Size S / 2Bags-60pcs - €20,99 Size S / 3Bags-90pcs…" at bounding box center [813, 311] width 177 height 22
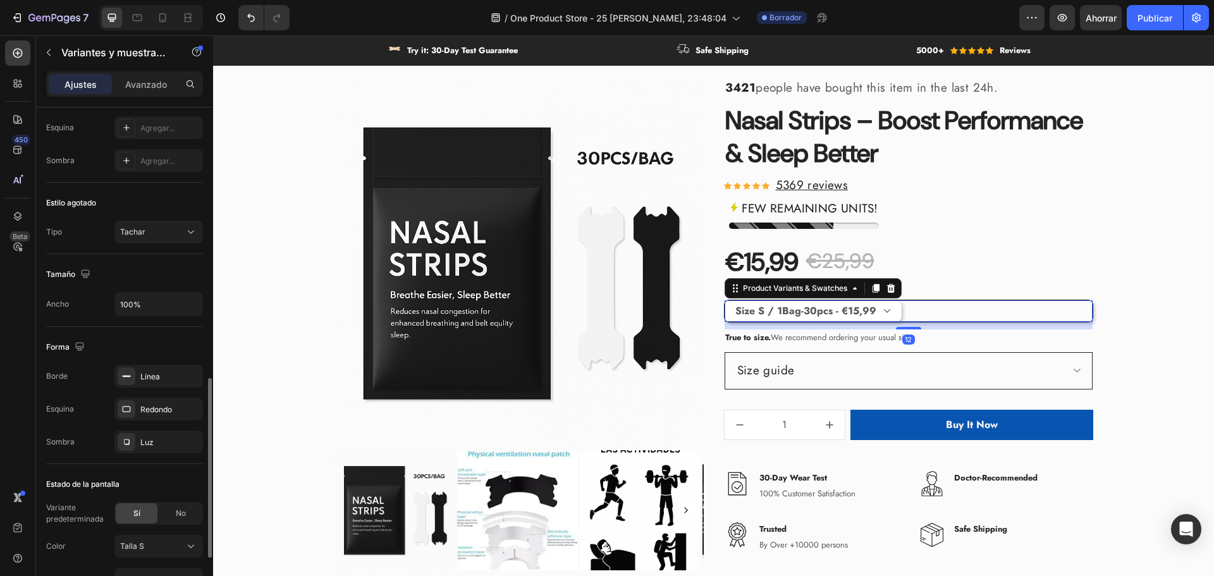
scroll to position [911, 0]
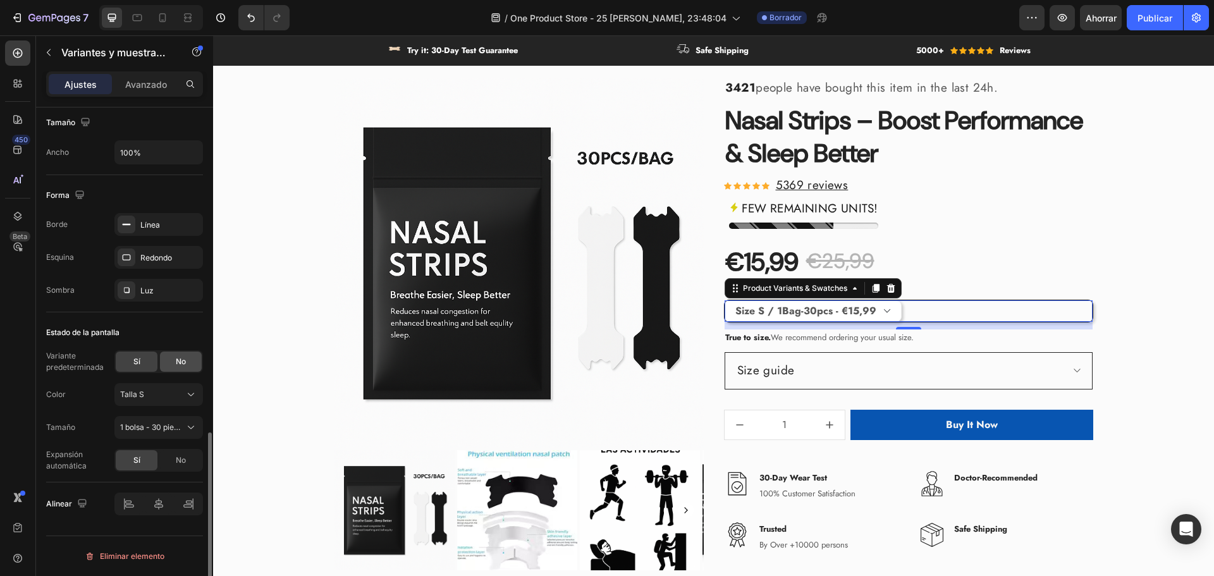
click at [168, 366] on div "No" at bounding box center [181, 362] width 42 height 20
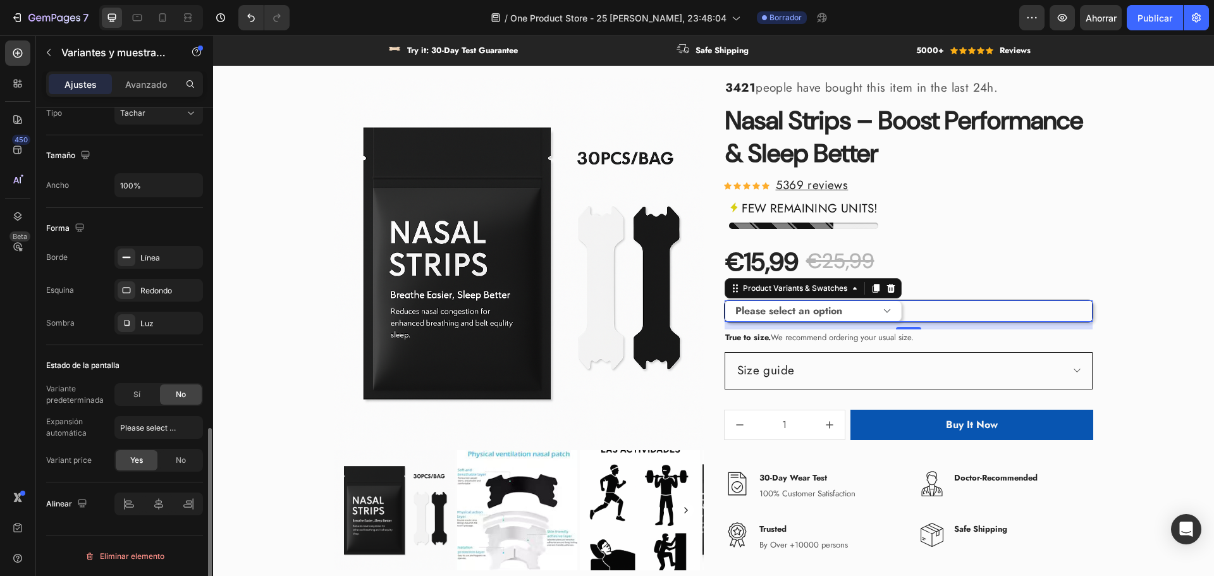
scroll to position [878, 0]
click at [137, 364] on div "Estado de la pantalla" at bounding box center [124, 365] width 157 height 20
click at [143, 395] on div "Sí" at bounding box center [137, 394] width 42 height 20
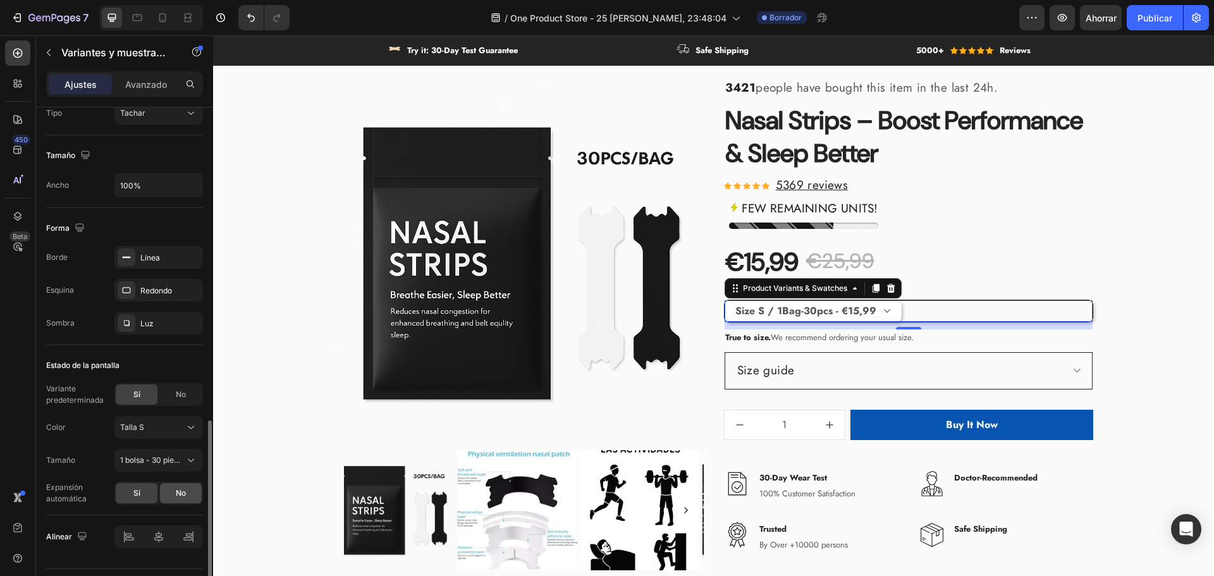
click at [182, 495] on font "No" at bounding box center [181, 492] width 10 height 9
click at [145, 496] on div "Sí" at bounding box center [137, 493] width 42 height 20
click at [181, 498] on span "No" at bounding box center [181, 493] width 10 height 11
click at [131, 499] on div "Sí" at bounding box center [137, 493] width 42 height 20
click at [189, 500] on div "No" at bounding box center [181, 493] width 42 height 20
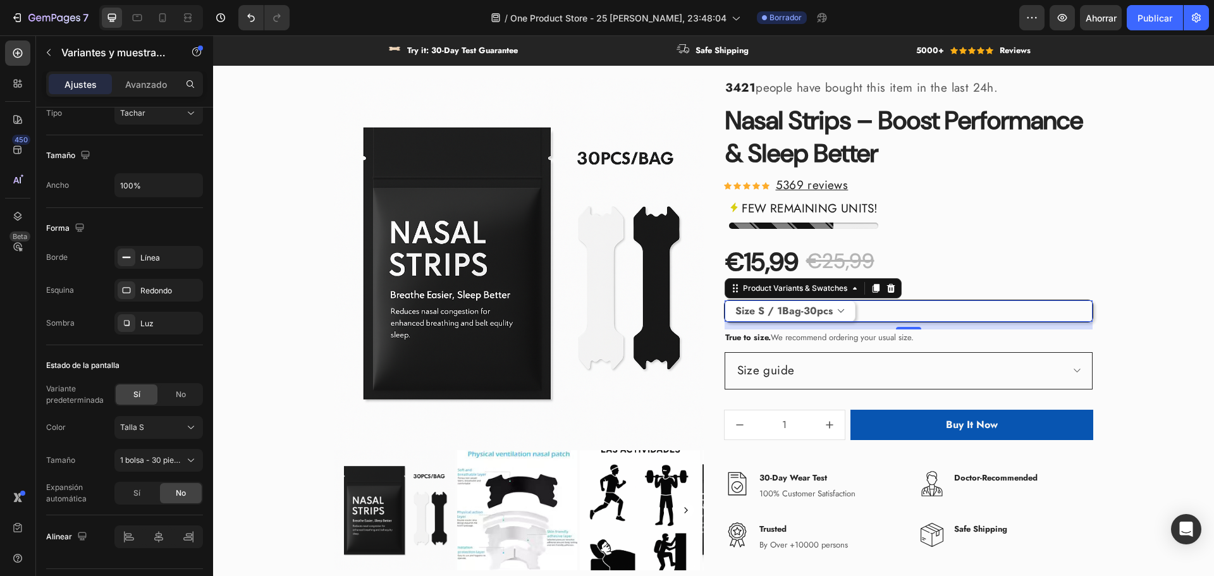
click at [812, 310] on select "Size S / 1Bag-30pcs Size S / 2Bags-60pcs Size S / 3Bags-90pcs Size L / 1Bag-30p…" at bounding box center [790, 311] width 131 height 22
click at [725, 300] on select "Size S / 1Bag-30pcs Size S / 2Bags-60pcs Size S / 3Bags-90pcs Size L / 1Bag-30p…" at bounding box center [790, 311] width 131 height 22
click at [803, 317] on select "Size S / 1Bag-30pcs Size S / 2Bags-60pcs Size S / 3Bags-90pcs Size L / 1Bag-30p…" at bounding box center [790, 311] width 131 height 22
click at [725, 300] on select "Size S / 1Bag-30pcs Size S / 2Bags-60pcs Size S / 3Bags-90pcs Size L / 1Bag-30p…" at bounding box center [790, 311] width 131 height 22
click at [821, 316] on select "Size S / 1Bag-30pcs Size S / 2Bags-60pcs Size S / 3Bags-90pcs Size L / 1Bag-30p…" at bounding box center [790, 311] width 131 height 22
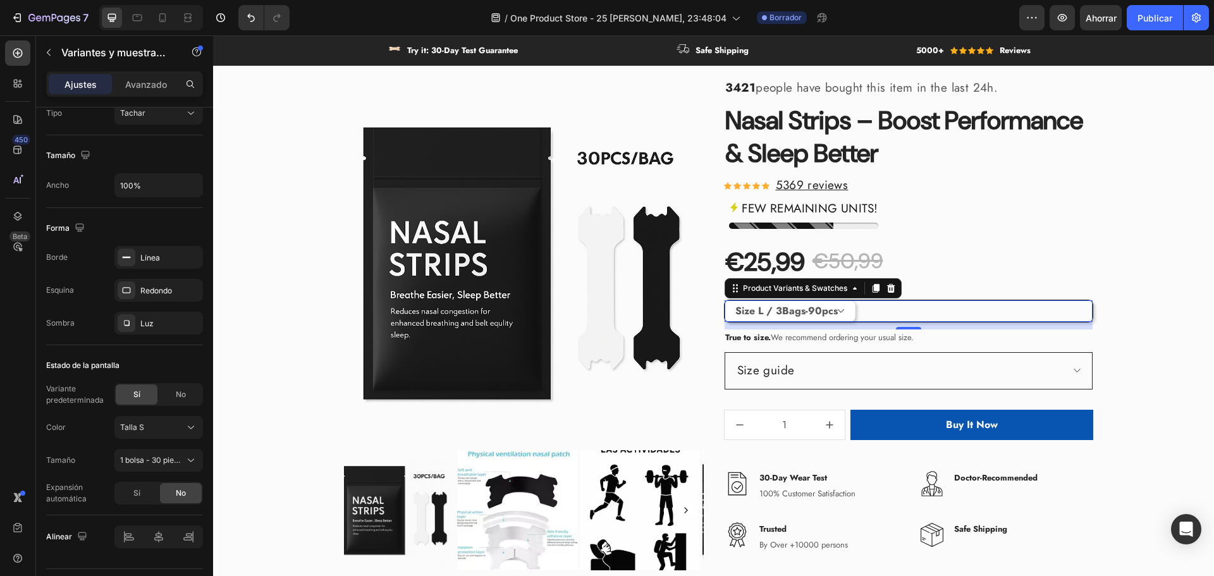
click at [725, 300] on select "Size S / 1Bag-30pcs Size S / 2Bags-60pcs Size S / 3Bags-90pcs Size L / 1Bag-30p…" at bounding box center [790, 311] width 131 height 22
click at [820, 310] on select "Size S / 1Bag-30pcs Size S / 2Bags-60pcs Size S / 3Bags-90pcs Size L / 1Bag-30p…" at bounding box center [790, 311] width 131 height 22
click at [725, 300] on select "Size S / 1Bag-30pcs Size S / 2Bags-60pcs Size S / 3Bags-90pcs Size L / 1Bag-30p…" at bounding box center [790, 311] width 131 height 22
click at [137, 495] on font "Sí" at bounding box center [136, 492] width 7 height 9
click at [800, 314] on select "Size S / 1Bag-30pcs - €15,99 Size S / 2Bags-60pcs - €20,99 Size S / 3Bags-90pcs…" at bounding box center [813, 311] width 177 height 22
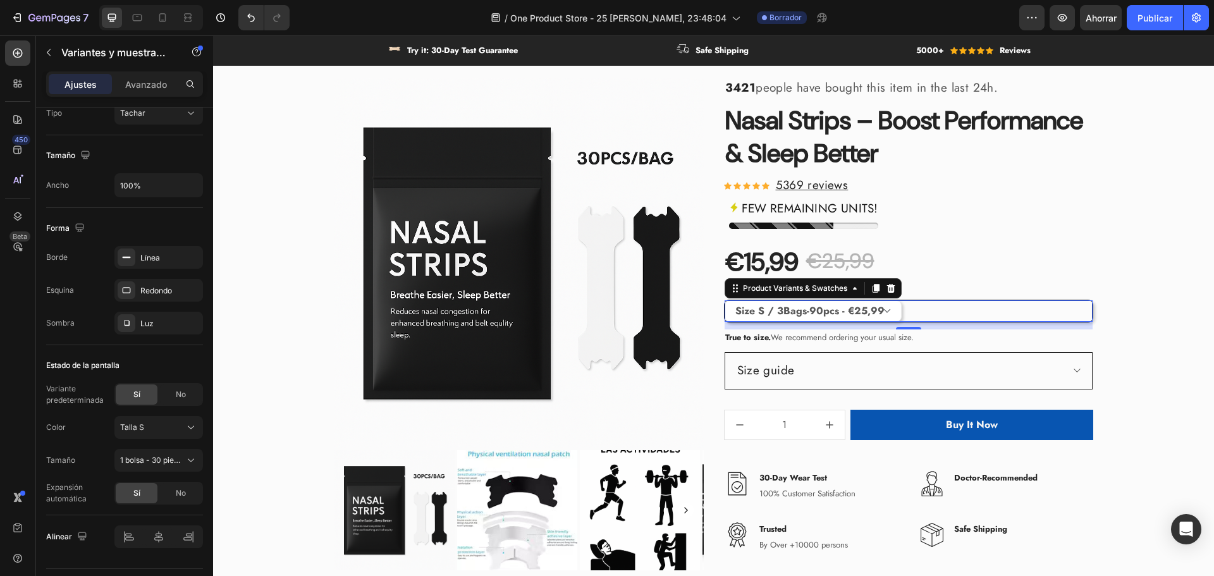
click at [725, 300] on select "Size S / 1Bag-30pcs - €15,99 Size S / 2Bags-60pcs - €20,99 Size S / 3Bags-90pcs…" at bounding box center [813, 311] width 177 height 22
click at [816, 309] on select "Size S / 1Bag-30pcs - €15,99 Size S / 2Bags-60pcs - €20,99 Size S / 3Bags-90pcs…" at bounding box center [813, 311] width 177 height 22
click at [725, 300] on select "Size S / 1Bag-30pcs - €15,99 Size S / 2Bags-60pcs - €20,99 Size S / 3Bags-90pcs…" at bounding box center [813, 311] width 177 height 22
click at [178, 484] on div "No" at bounding box center [181, 493] width 42 height 20
click at [166, 539] on div at bounding box center [158, 537] width 89 height 23
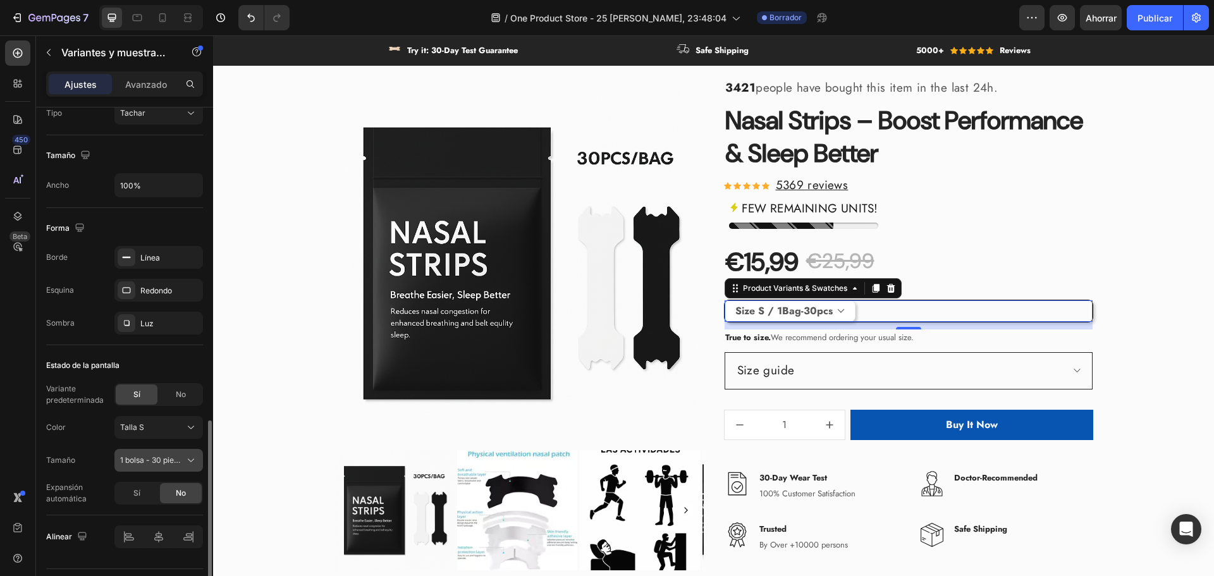
click at [158, 457] on font "1 bolsa - 30 piezas" at bounding box center [153, 459] width 66 height 9
click at [154, 460] on font "1 bolsa - 30 piezas" at bounding box center [153, 459] width 66 height 9
click at [143, 424] on font "Talla S" at bounding box center [132, 426] width 24 height 9
click at [171, 399] on div "No" at bounding box center [181, 394] width 42 height 20
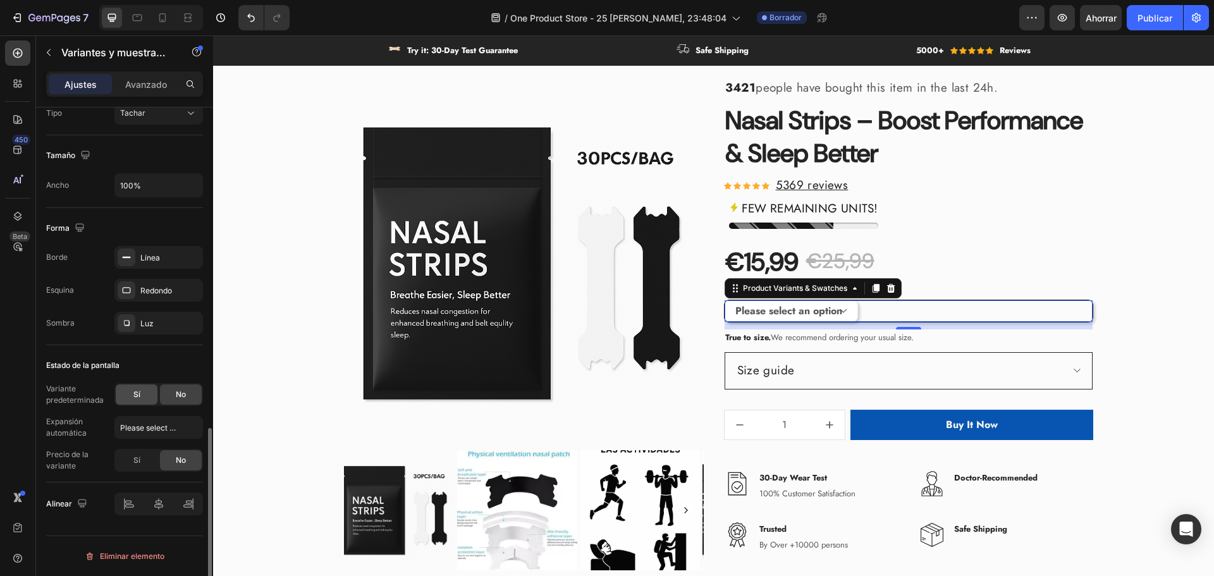
click at [146, 397] on div "Sí" at bounding box center [137, 394] width 42 height 20
select select "581665178236617342"
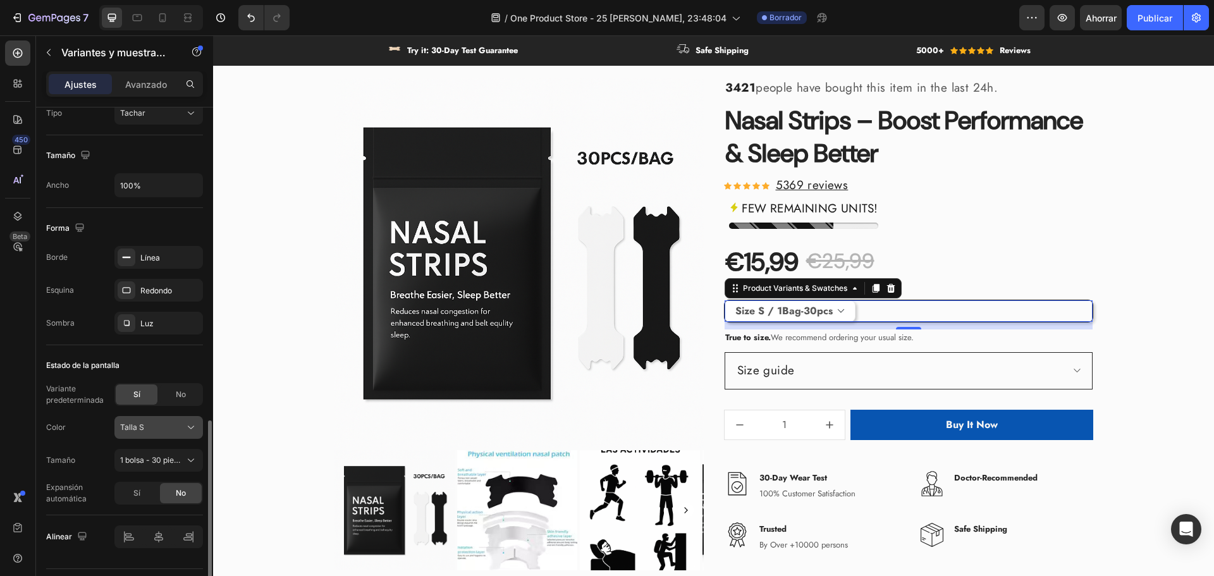
click at [151, 430] on div "Talla S" at bounding box center [151, 427] width 62 height 11
click at [140, 425] on font "Talla S" at bounding box center [132, 426] width 24 height 9
click at [152, 460] on font "1 bolsa - 30 piezas" at bounding box center [153, 459] width 66 height 9
click at [156, 510] on font "2 bolsas - 60 piezas" at bounding box center [155, 512] width 71 height 9
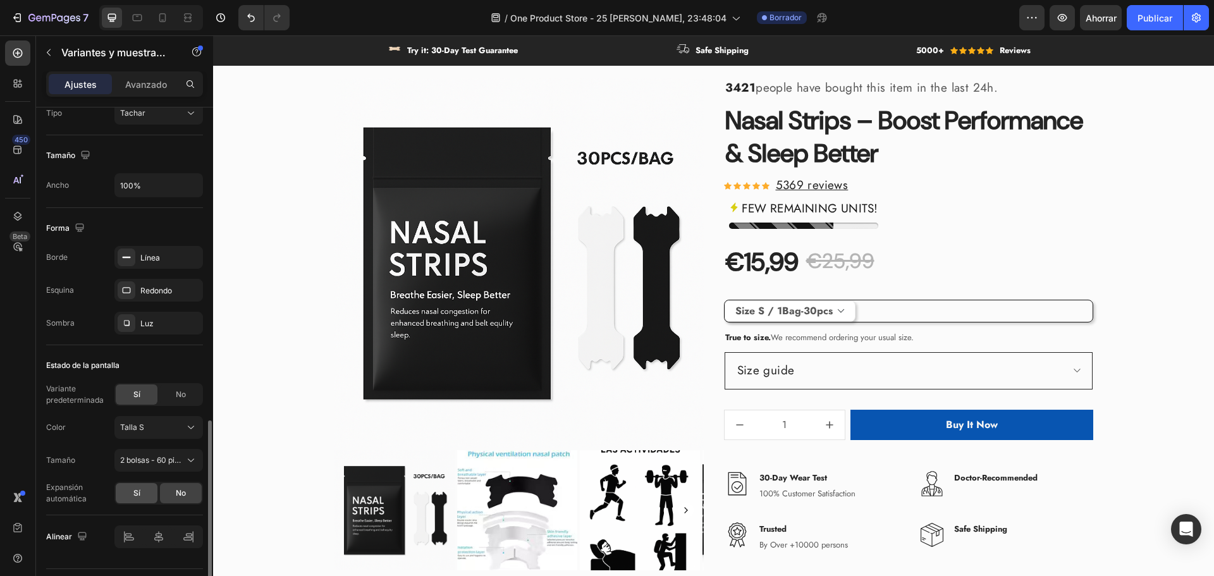
click at [135, 496] on font "Sí" at bounding box center [136, 492] width 7 height 9
click at [147, 460] on font "2 bolsas - 60 piezas" at bounding box center [155, 459] width 71 height 9
click at [149, 482] on div "1 bolsa - 30 piezas" at bounding box center [147, 490] width 101 height 23
click at [152, 428] on div "Talla S" at bounding box center [151, 427] width 62 height 11
click at [171, 393] on div "No" at bounding box center [181, 394] width 42 height 20
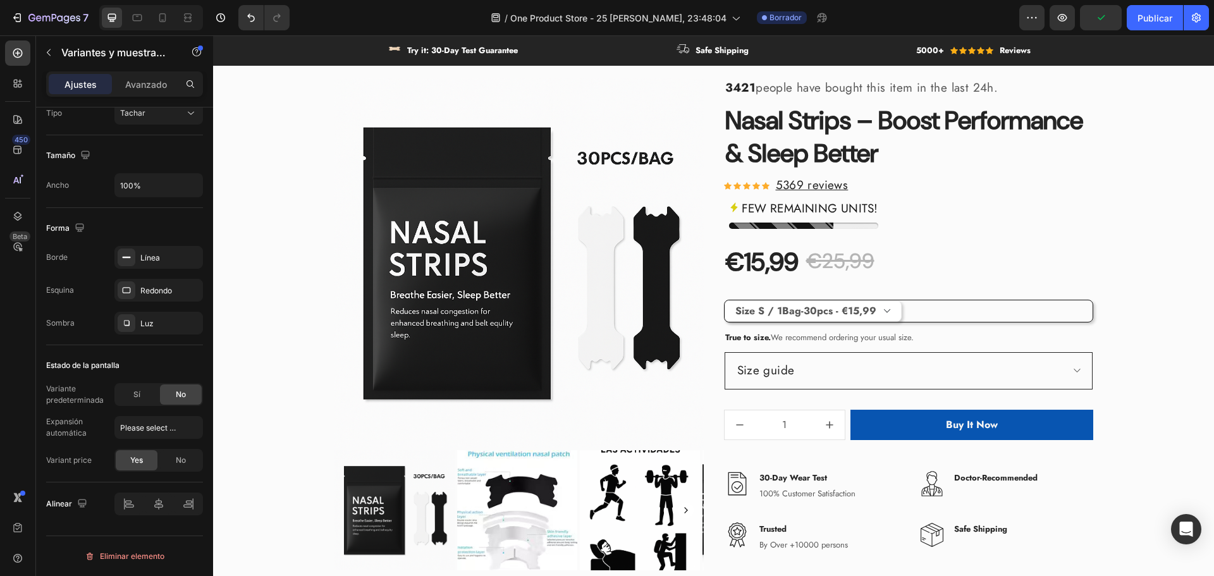
select select "blank"
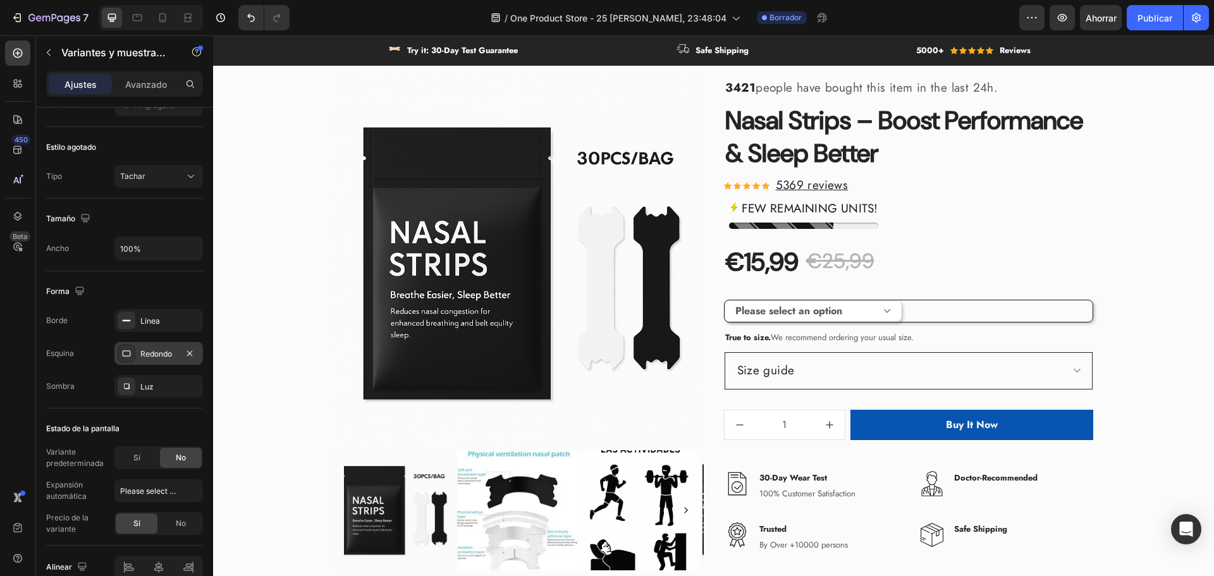
click at [152, 355] on font "Redondo" at bounding box center [156, 353] width 32 height 9
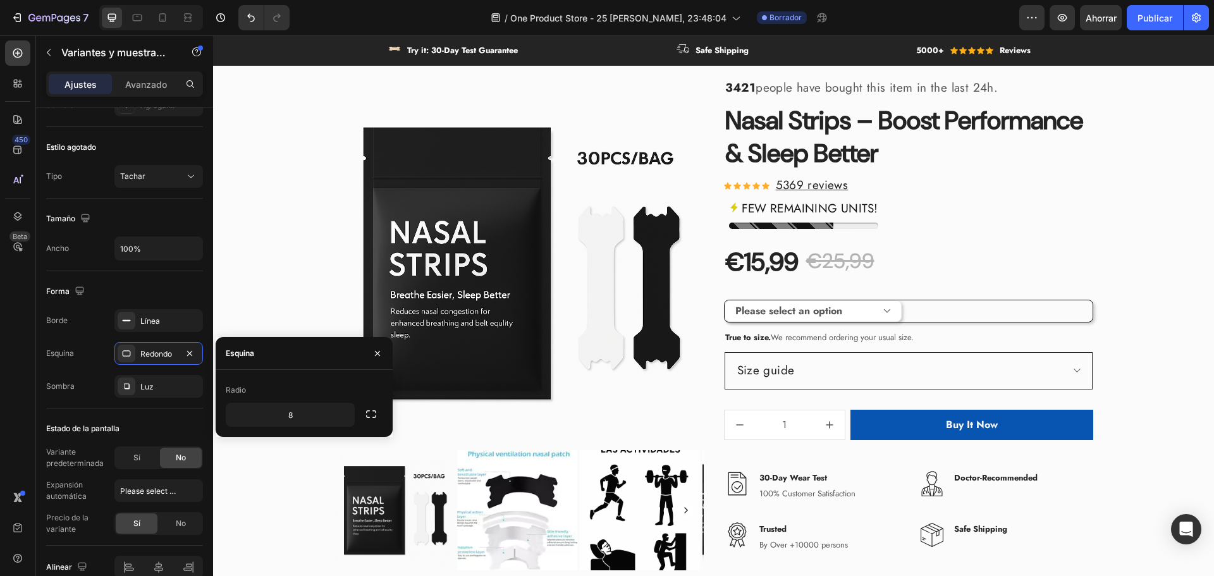
click at [250, 362] on div "Esquina" at bounding box center [240, 353] width 28 height 20
drag, startPoint x: 245, startPoint y: 353, endPoint x: 242, endPoint y: 396, distance: 42.5
click at [245, 355] on font "Esquina" at bounding box center [240, 352] width 28 height 9
click at [242, 397] on div "Radio" at bounding box center [304, 390] width 157 height 20
click at [276, 414] on input "8" at bounding box center [290, 414] width 128 height 23
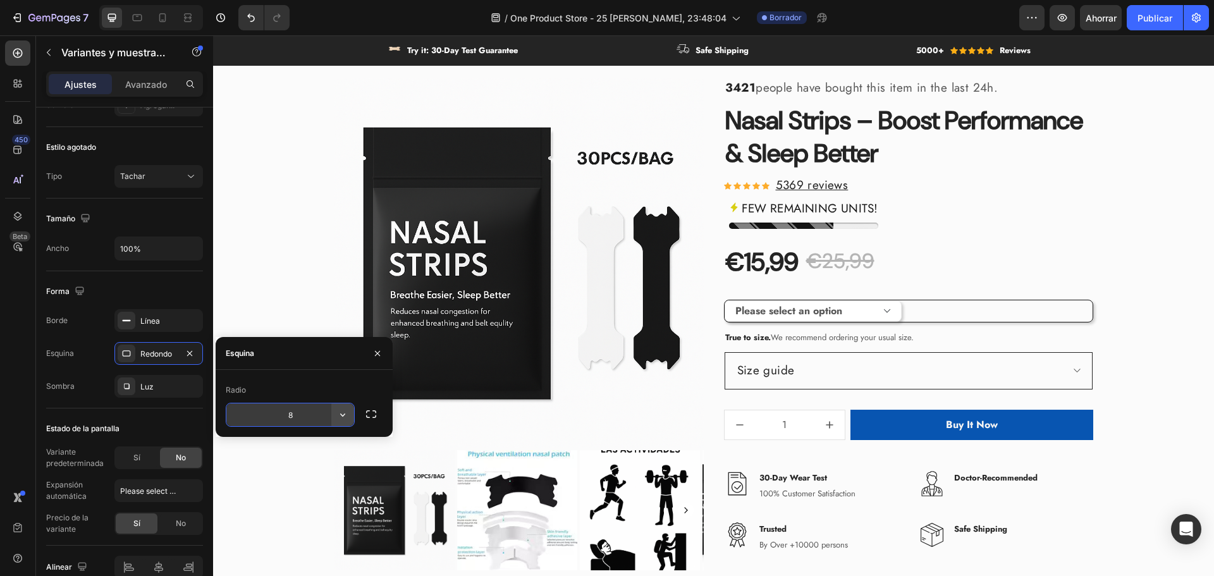
click at [349, 414] on button "button" at bounding box center [342, 414] width 23 height 23
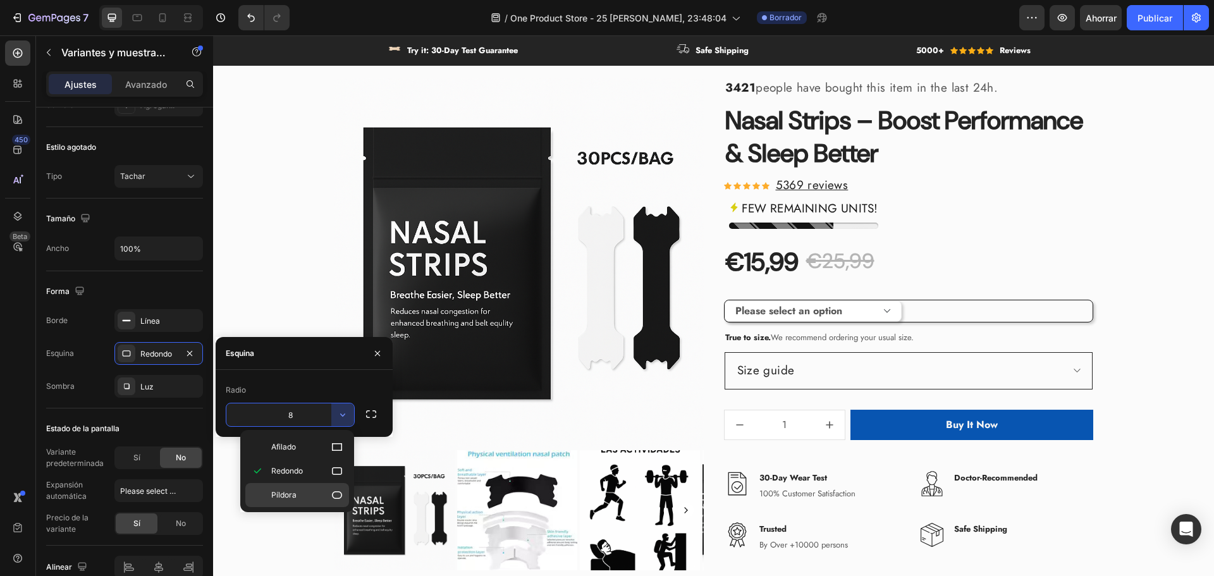
click at [304, 490] on p "Píldora" at bounding box center [307, 495] width 72 height 13
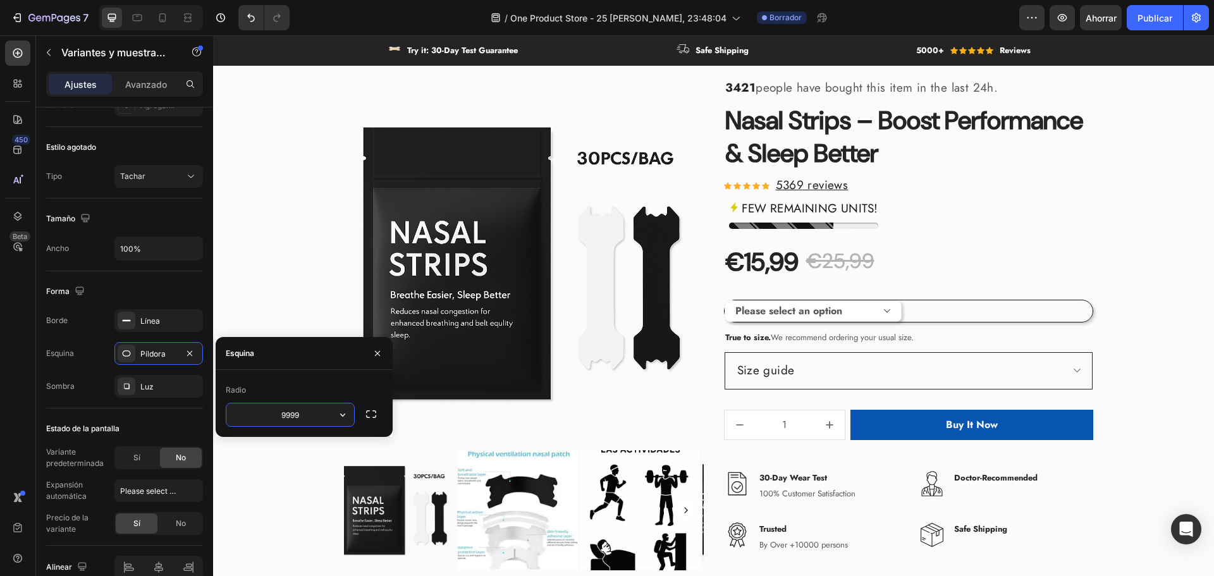
click at [300, 419] on input "9999" at bounding box center [290, 414] width 128 height 23
click at [349, 414] on button "button" at bounding box center [342, 414] width 23 height 23
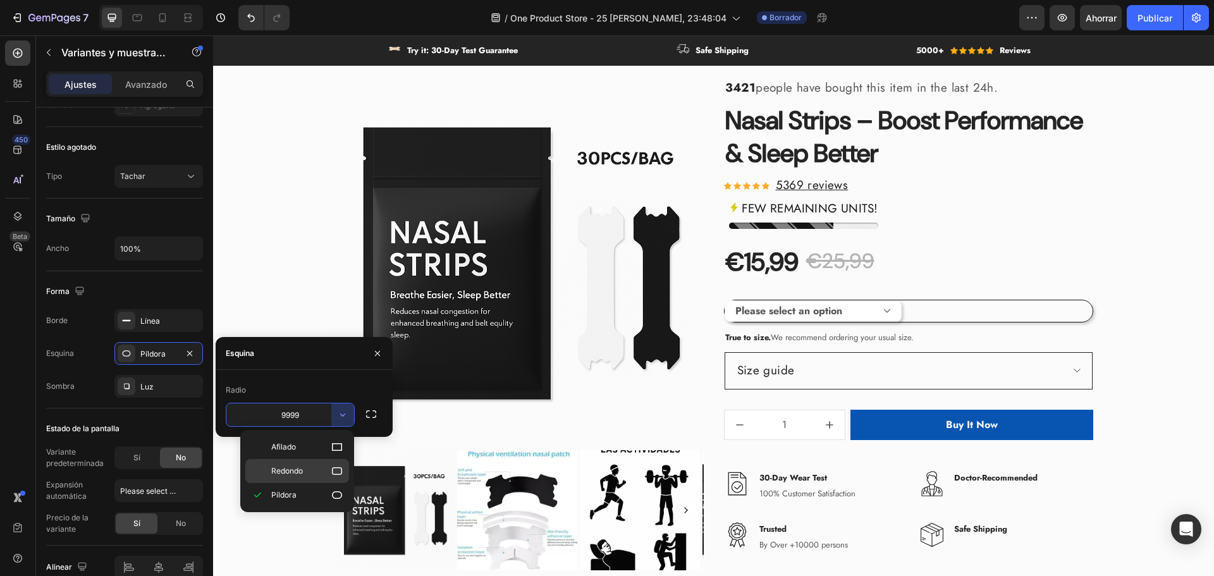
click at [317, 473] on p "Redondo" at bounding box center [307, 471] width 72 height 13
type input "8"
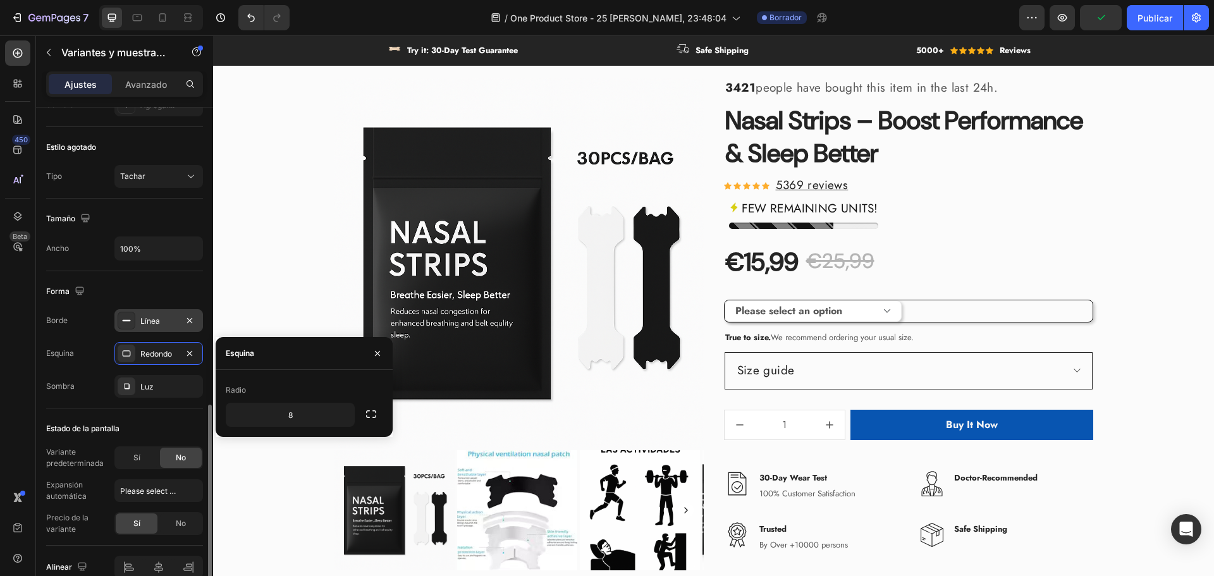
click at [148, 320] on font "Línea" at bounding box center [150, 320] width 20 height 9
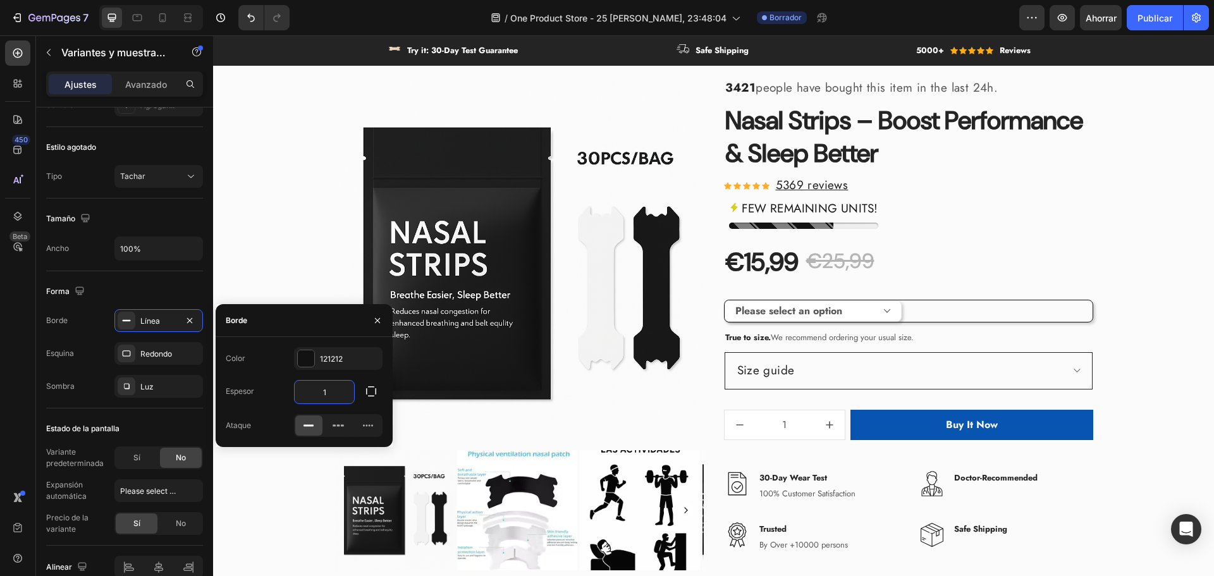
click at [335, 392] on input "1" at bounding box center [324, 392] width 59 height 23
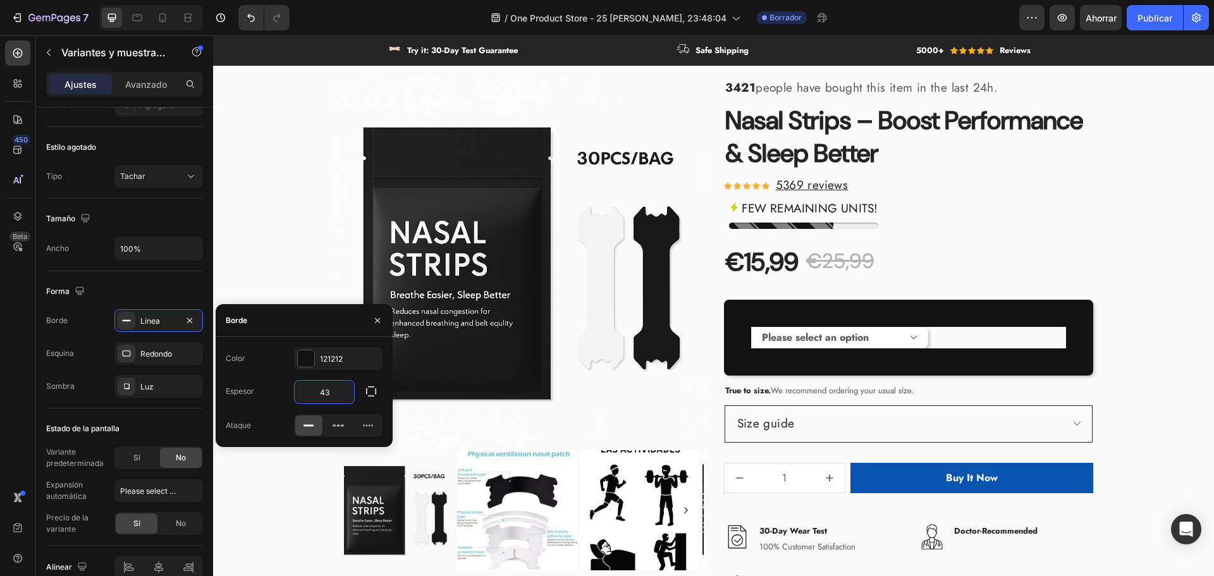
type input "4"
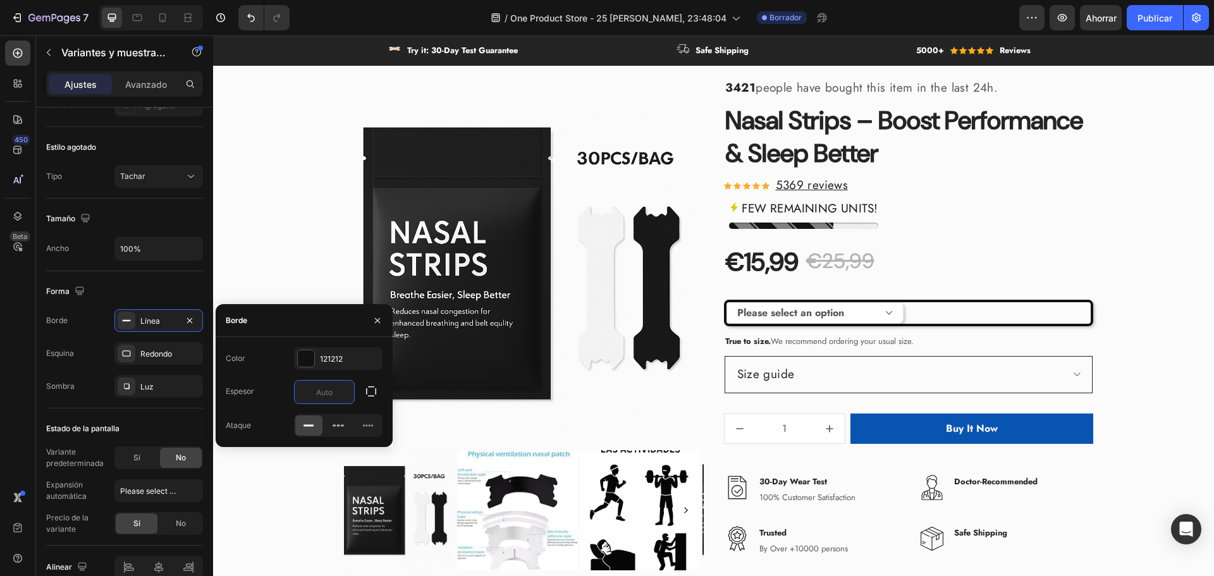
type input "1"
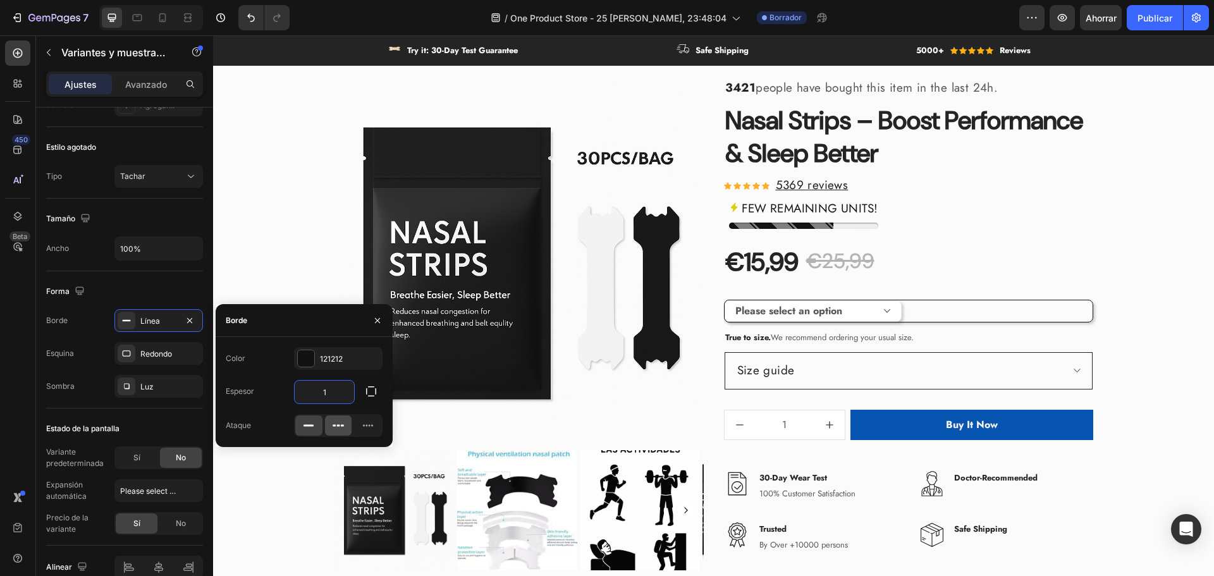
click at [332, 419] on div at bounding box center [338, 425] width 27 height 20
click at [365, 423] on icon at bounding box center [368, 425] width 13 height 13
click at [312, 431] on icon at bounding box center [308, 425] width 13 height 13
click at [138, 300] on div "Forma" at bounding box center [124, 291] width 157 height 20
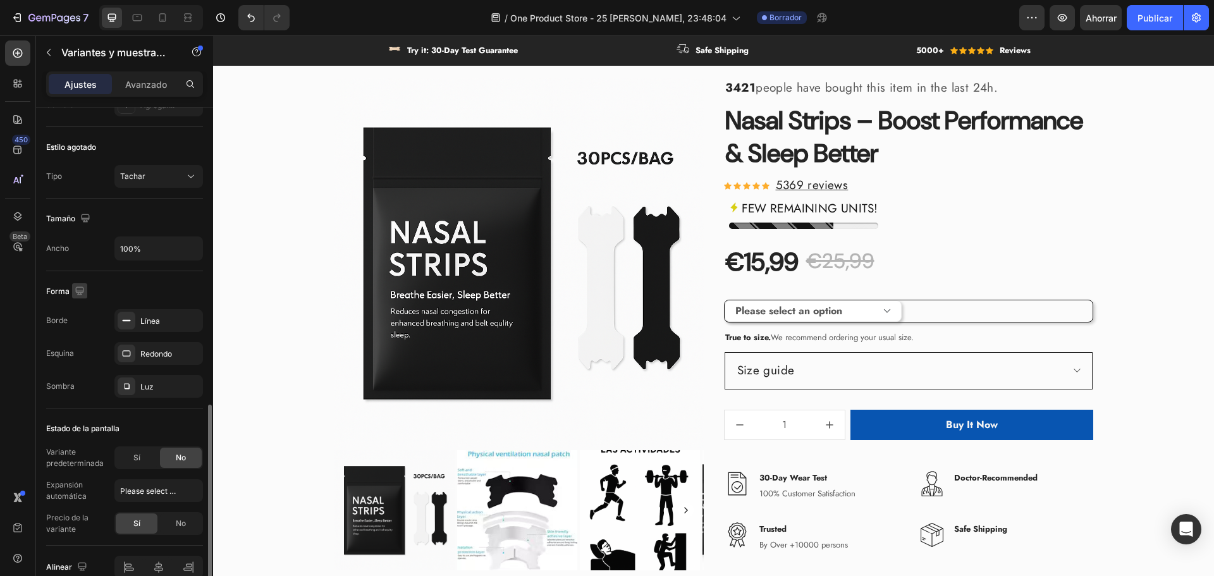
click at [75, 288] on icon "button" at bounding box center [79, 291] width 13 height 13
click at [85, 335] on icon "button" at bounding box center [82, 334] width 13 height 13
type input "13"
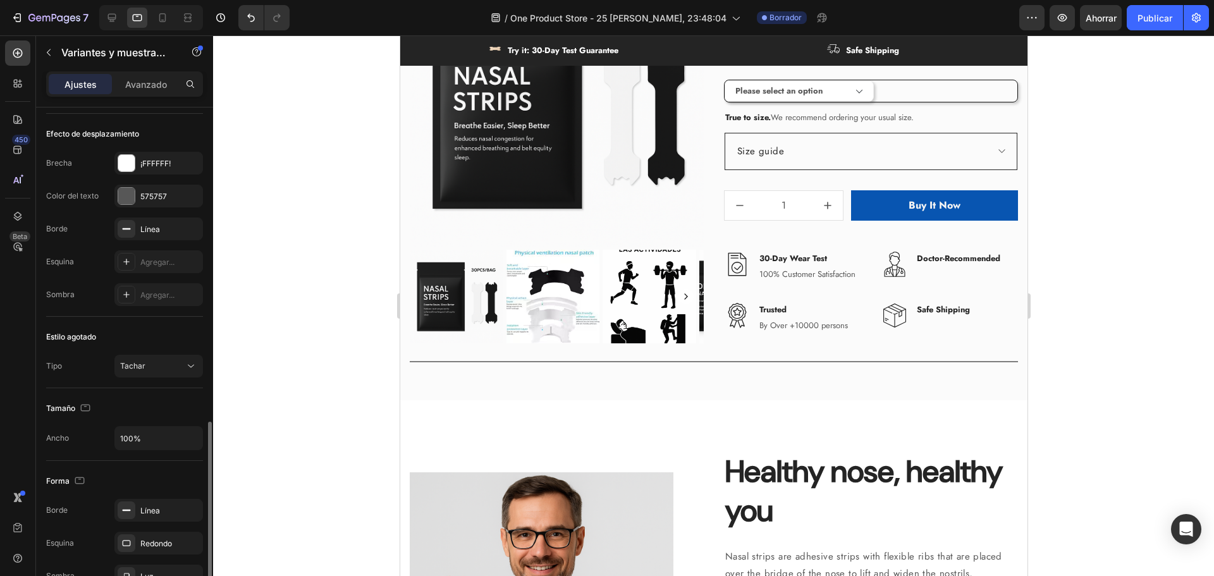
scroll to position [751, 0]
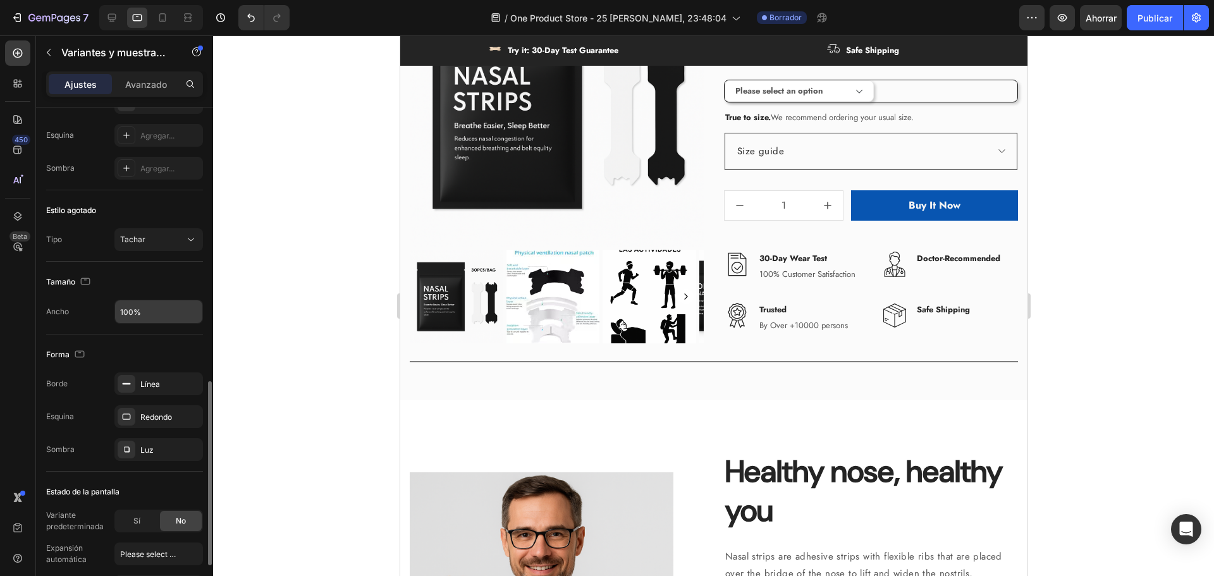
click at [154, 300] on input "100%" at bounding box center [158, 311] width 87 height 23
type input "100%"
click at [162, 383] on div "Línea" at bounding box center [158, 384] width 37 height 11
click at [152, 412] on div "Redondo" at bounding box center [158, 417] width 37 height 11
click at [151, 446] on font "Luz" at bounding box center [146, 449] width 13 height 9
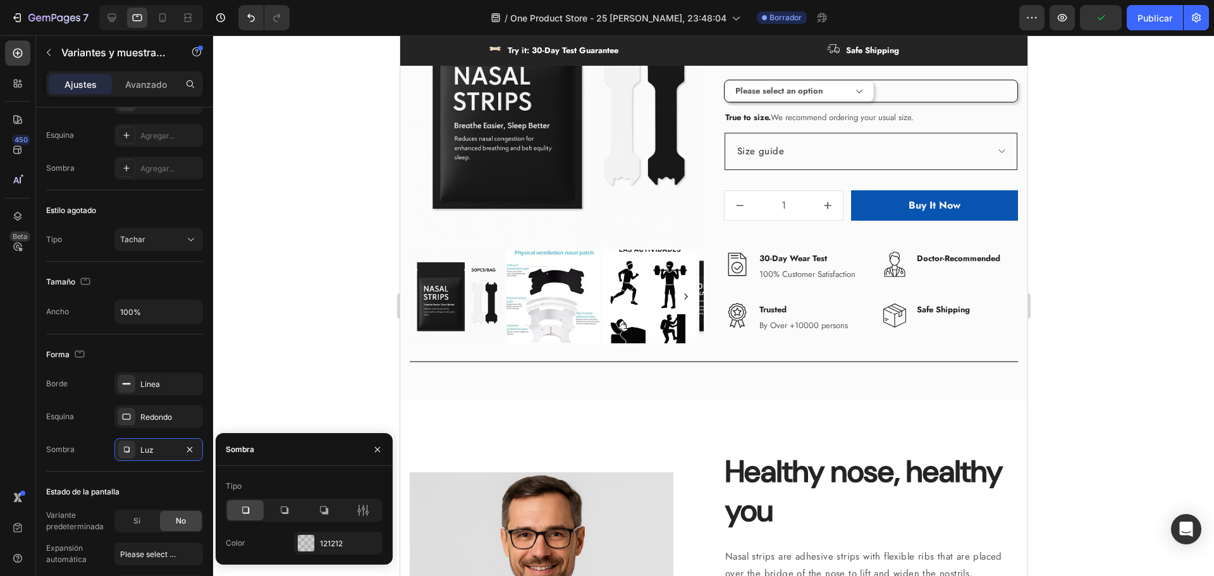
click at [85, 423] on div "Esquina Redondo" at bounding box center [124, 416] width 157 height 23
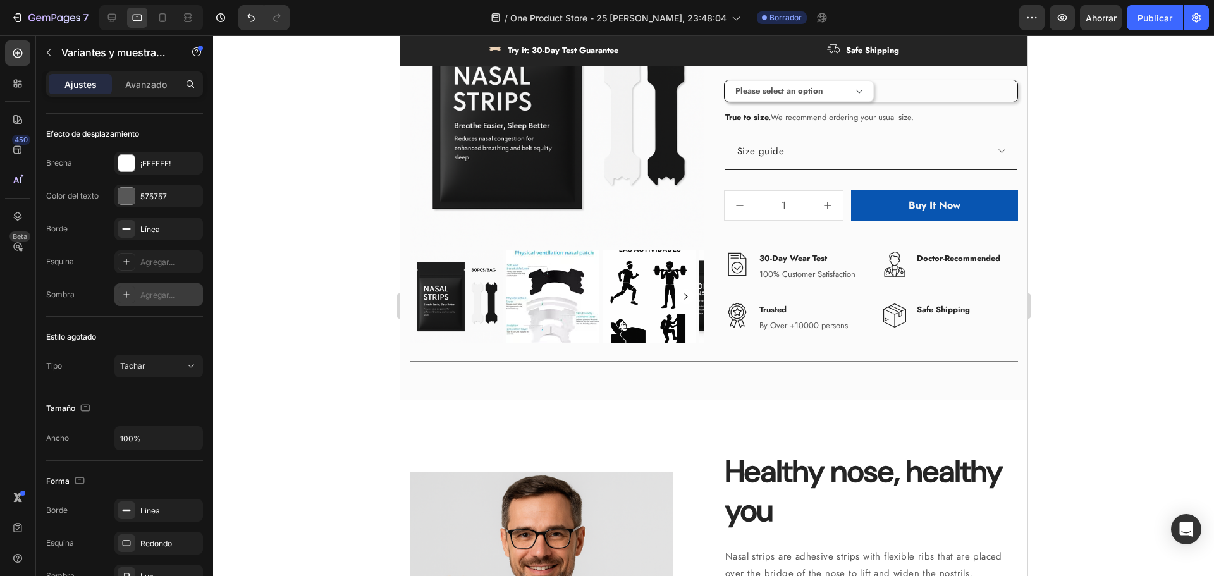
scroll to position [562, 0]
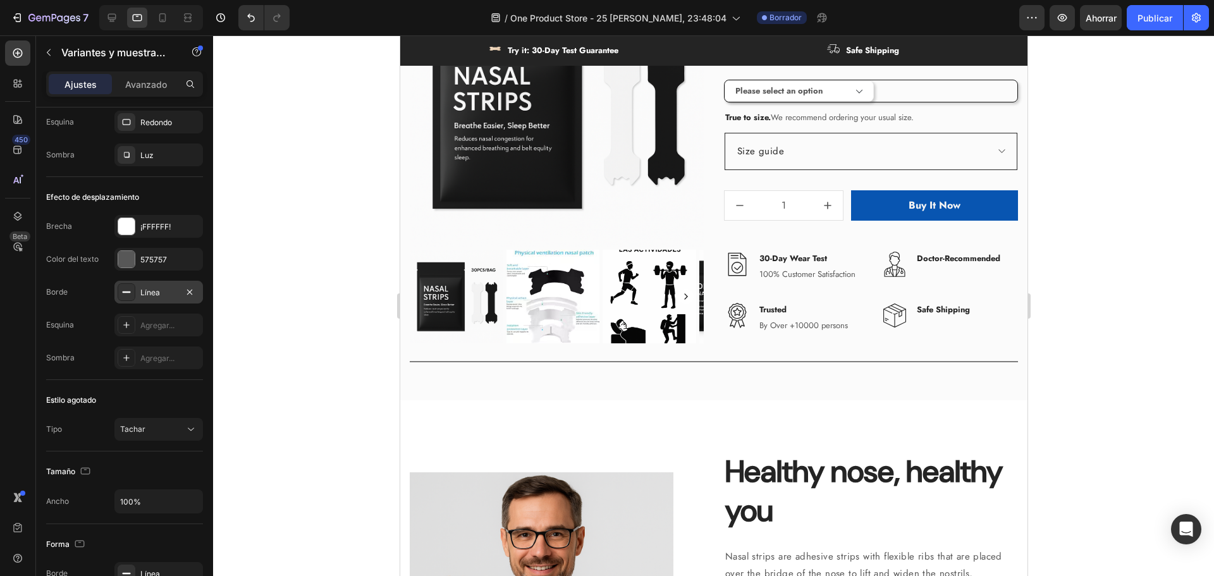
click at [158, 290] on font "Línea" at bounding box center [150, 292] width 20 height 9
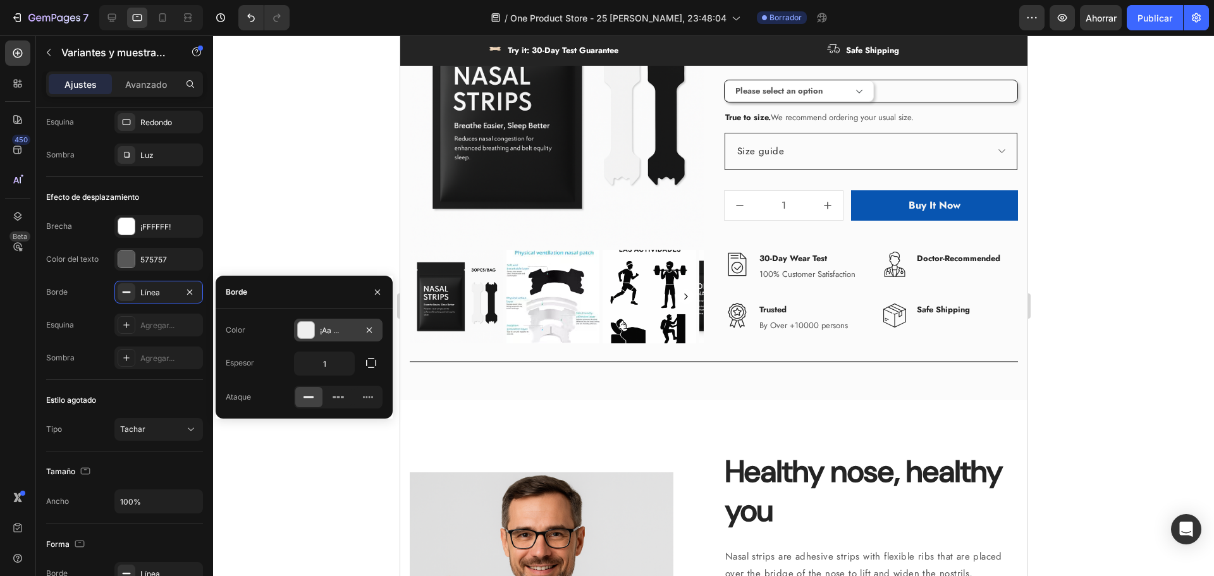
click at [328, 334] on font "¡Aa ..." at bounding box center [329, 330] width 19 height 9
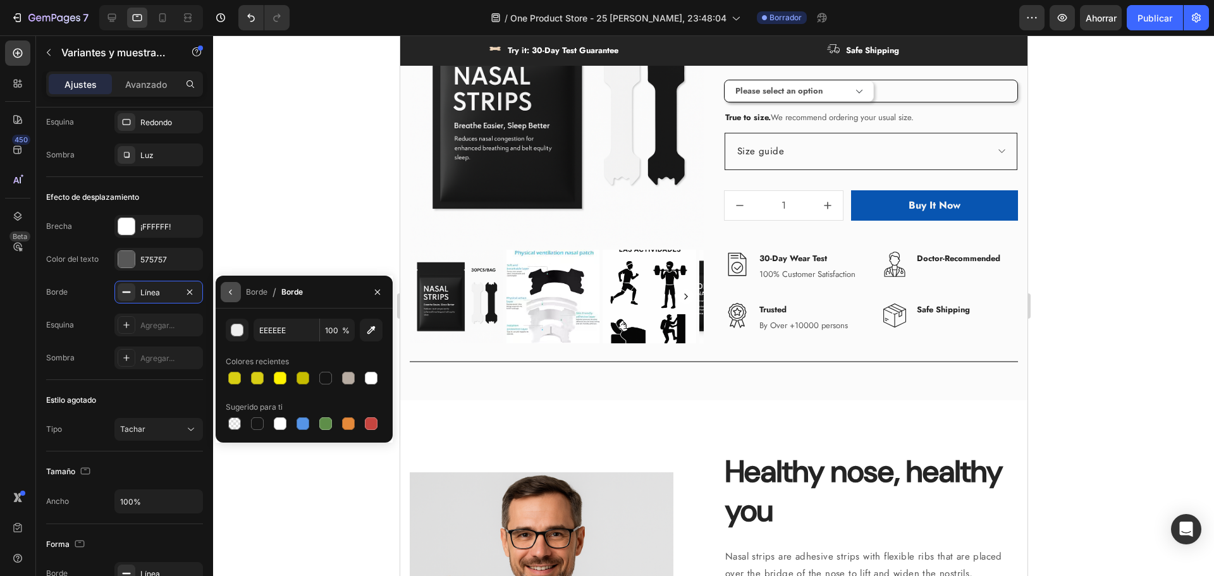
click at [223, 296] on button "button" at bounding box center [231, 292] width 20 height 20
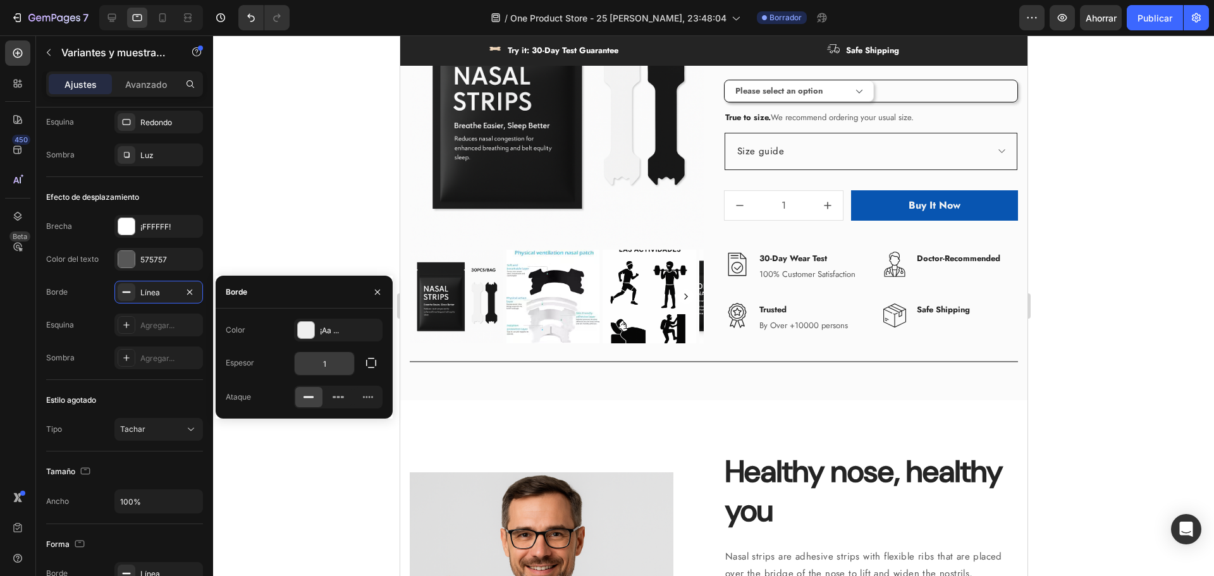
click at [317, 359] on input "1" at bounding box center [324, 363] width 59 height 23
type input "3"
type input "1"
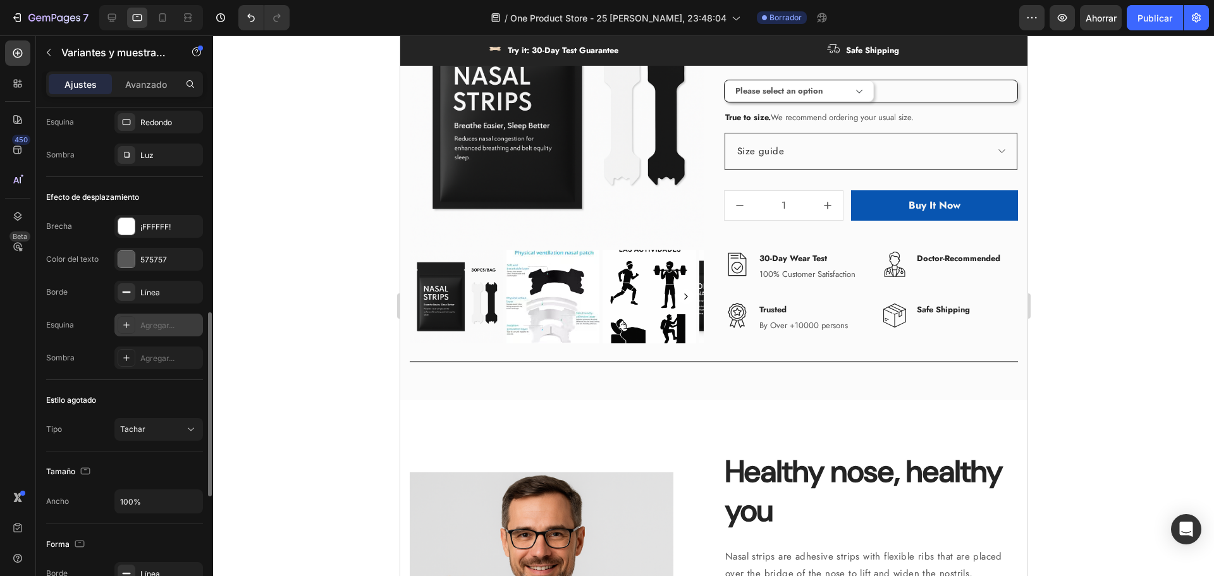
click at [159, 323] on font "Agregar..." at bounding box center [157, 325] width 34 height 9
click at [161, 363] on div "Agregar..." at bounding box center [169, 358] width 59 height 11
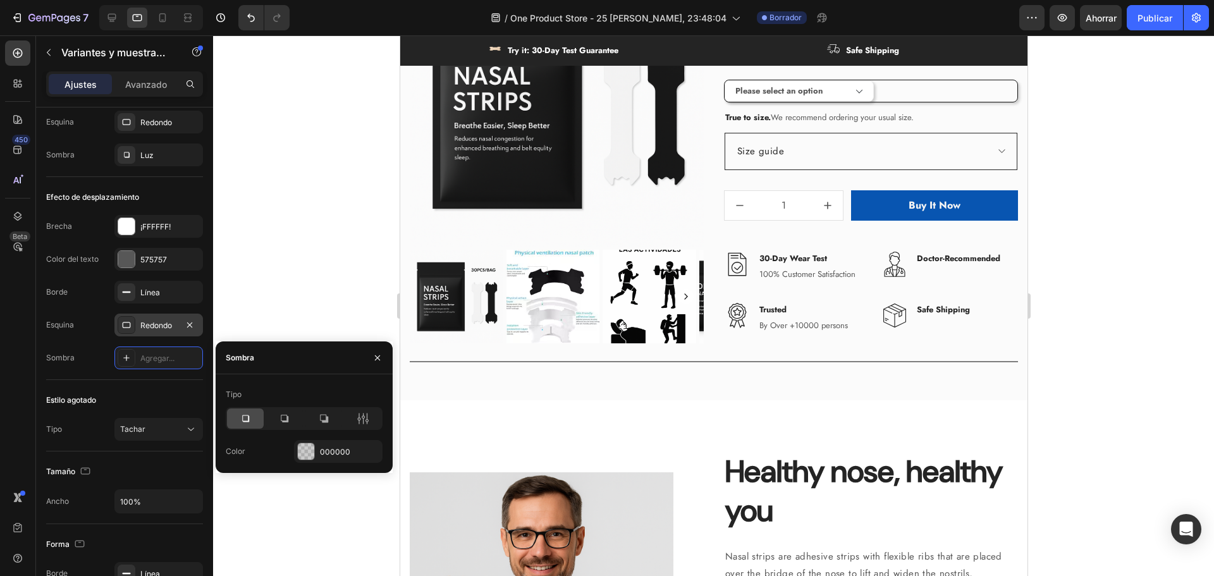
click at [247, 413] on icon at bounding box center [245, 418] width 13 height 13
click at [140, 254] on div "575757" at bounding box center [158, 259] width 89 height 23
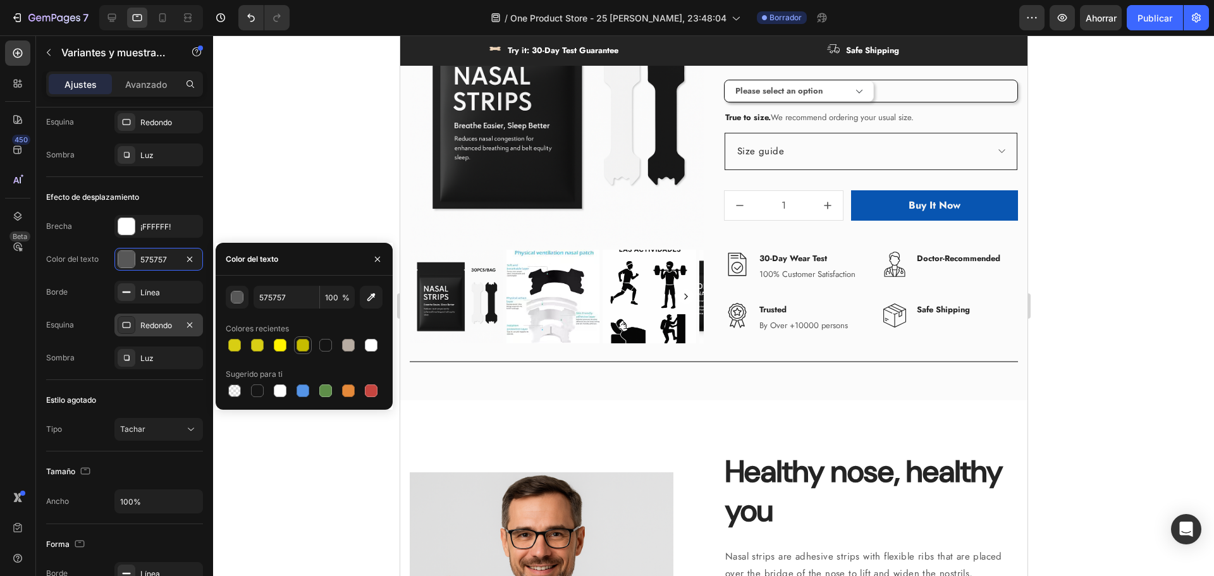
click at [307, 353] on div at bounding box center [303, 345] width 18 height 18
click at [197, 261] on button "button" at bounding box center [189, 259] width 15 height 15
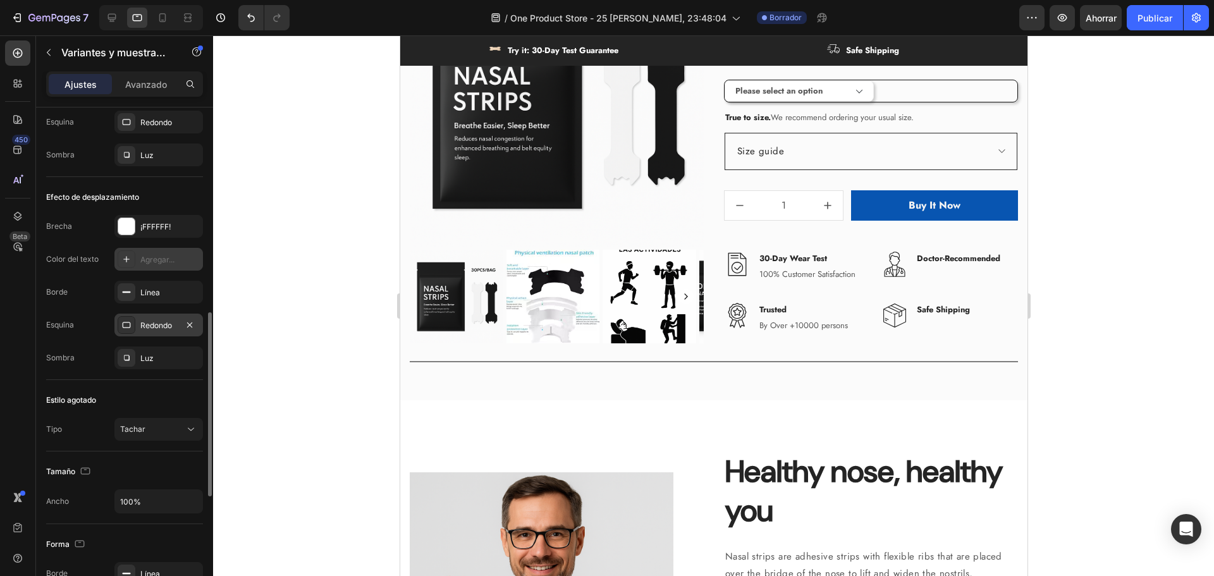
scroll to position [498, 0]
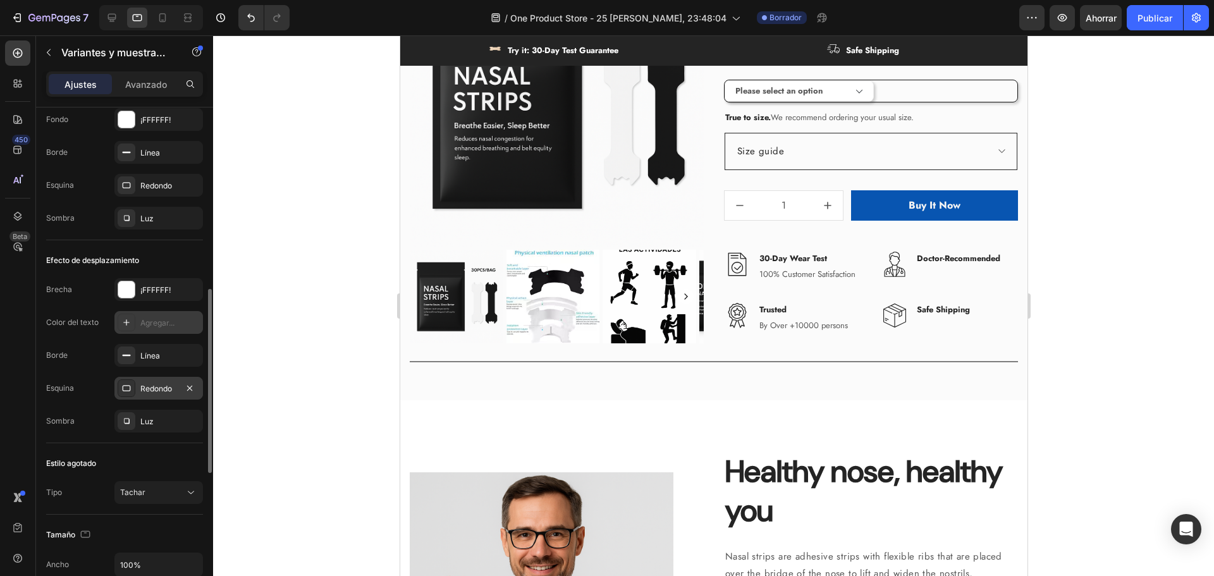
click at [171, 318] on font "Agregar..." at bounding box center [157, 322] width 34 height 9
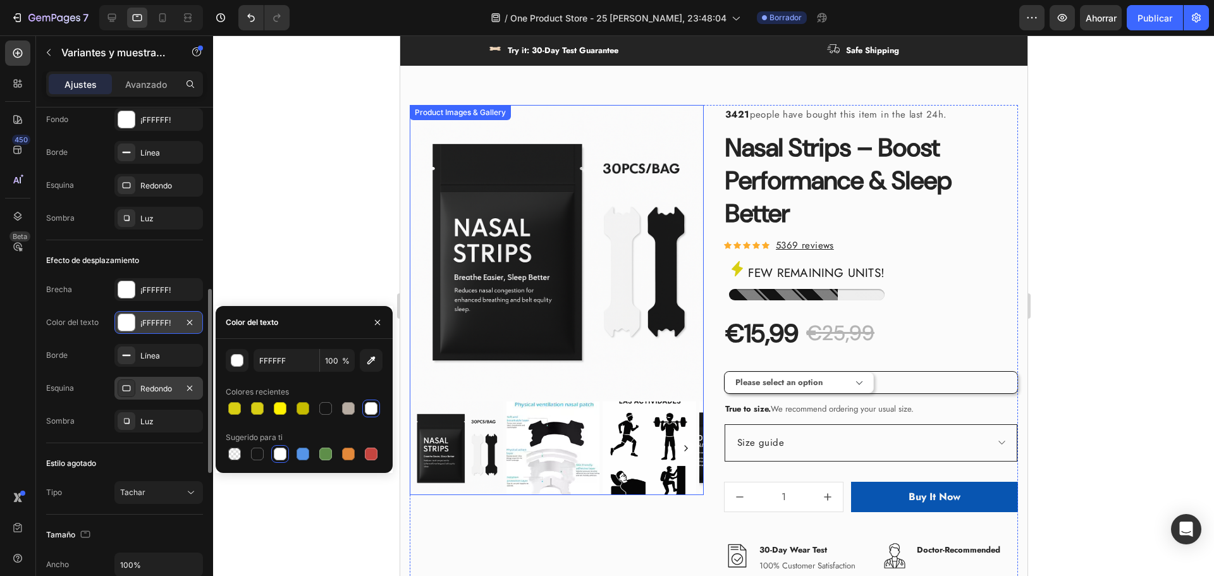
scroll to position [391, 0]
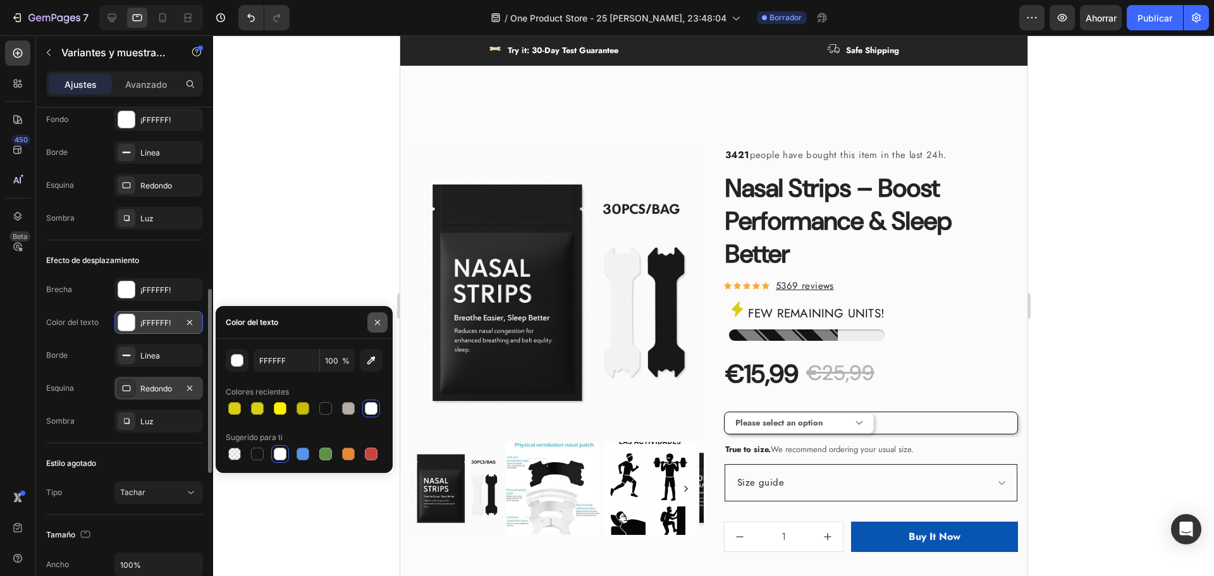
click at [378, 322] on icon "button" at bounding box center [377, 321] width 5 height 5
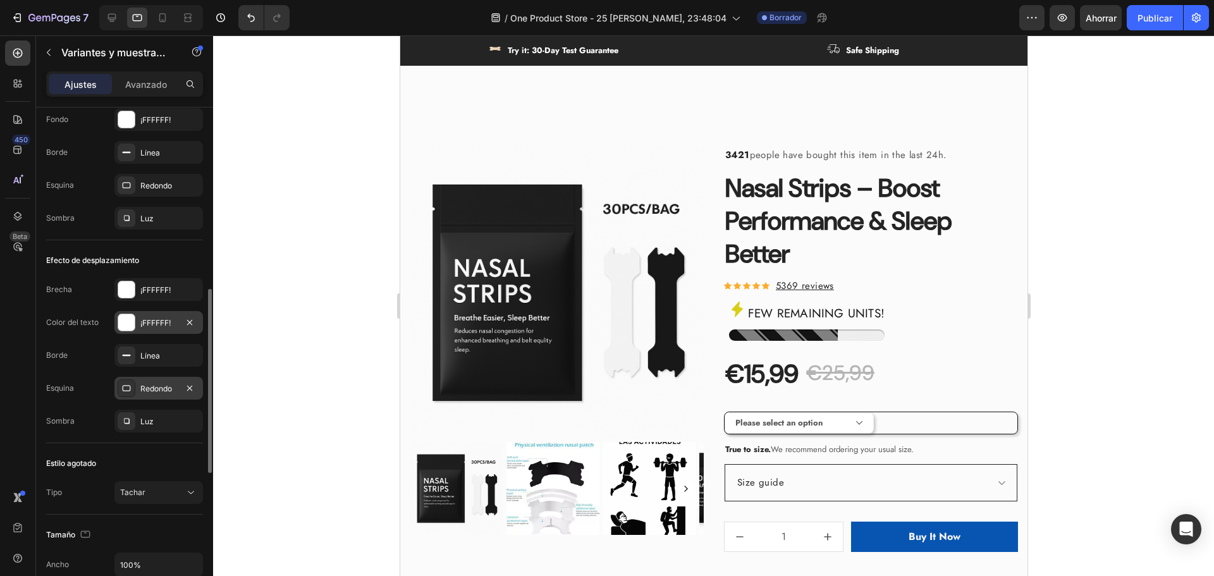
click at [157, 324] on font "¡FFFFFF!" at bounding box center [155, 322] width 30 height 9
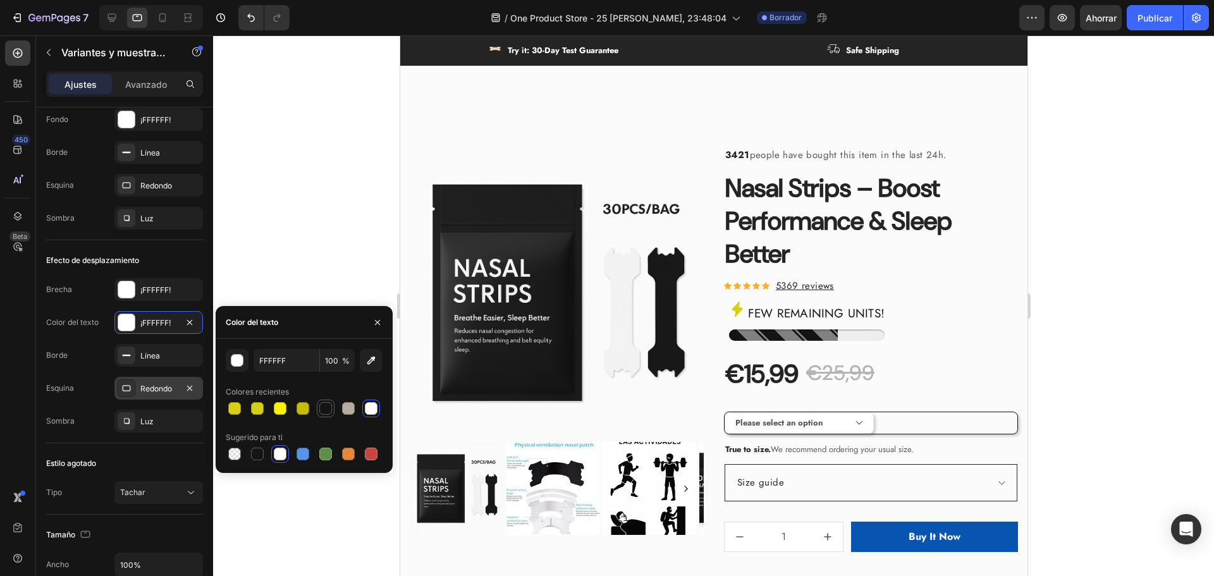
click at [327, 410] on div at bounding box center [325, 408] width 13 height 13
type input "141414"
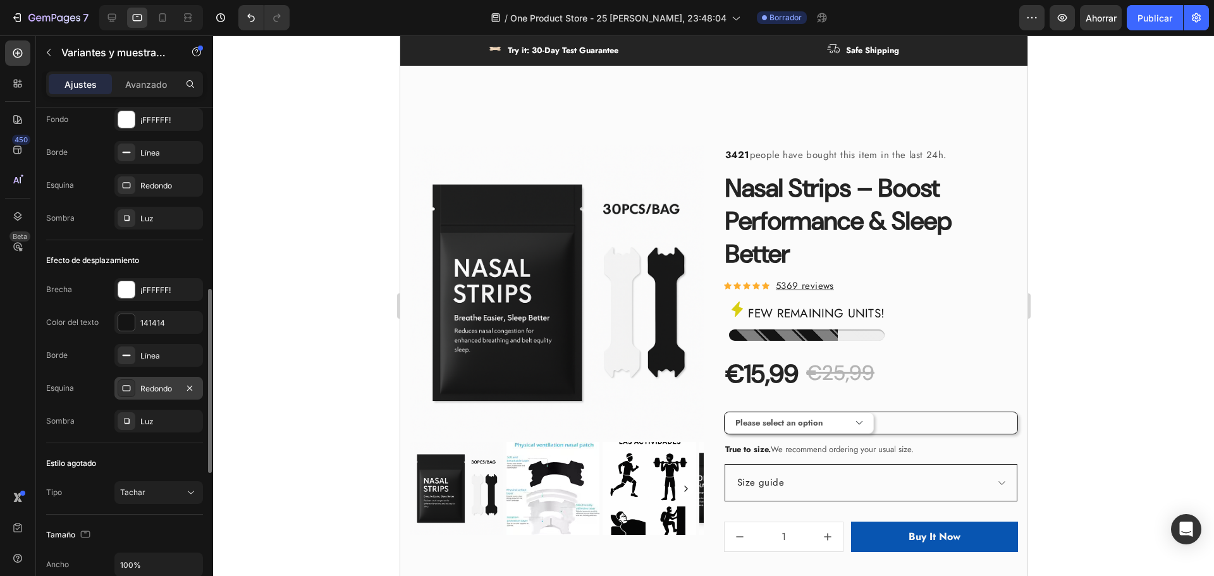
click at [178, 266] on div "Efecto de desplazamiento" at bounding box center [124, 260] width 157 height 20
click at [161, 288] on font "¡FFFFFF!" at bounding box center [155, 289] width 30 height 9
click at [198, 252] on div "Efecto de desplazamiento" at bounding box center [124, 260] width 157 height 20
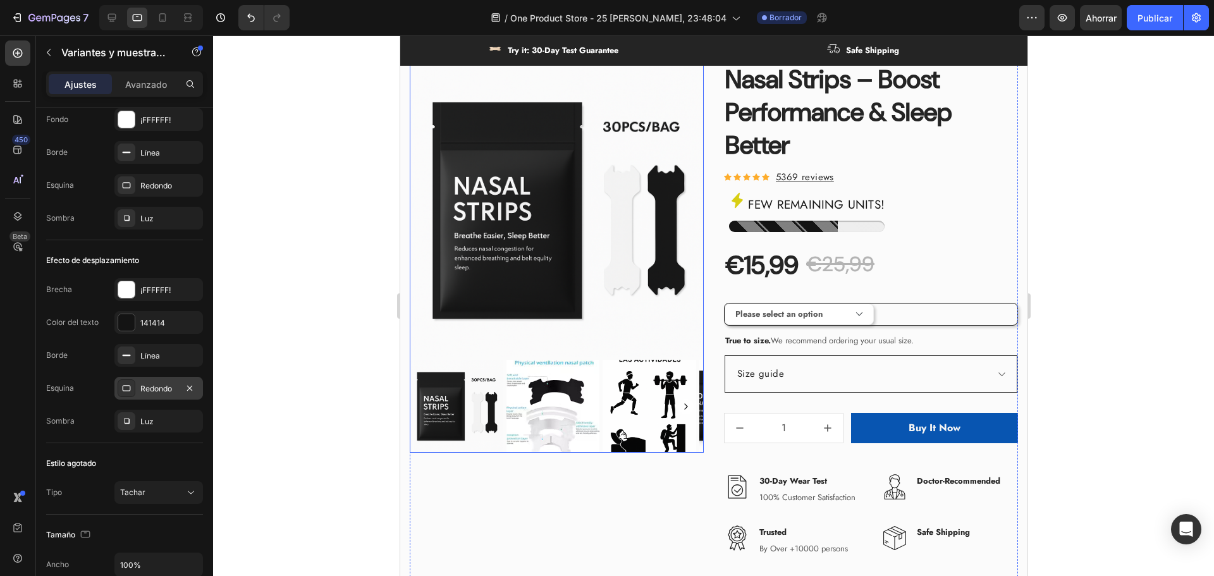
scroll to position [518, 0]
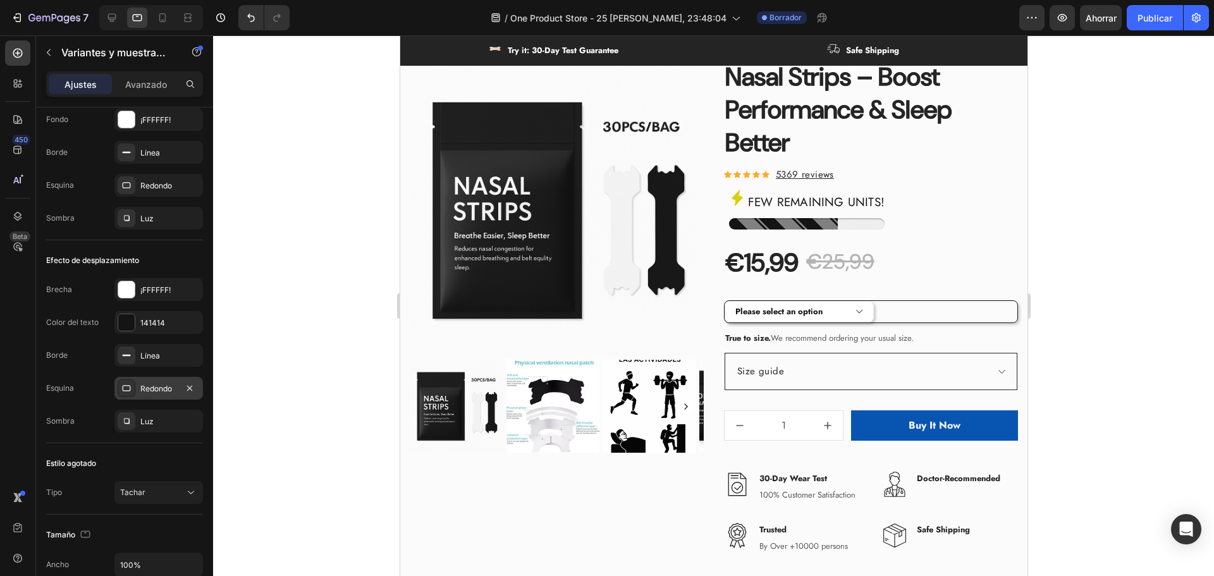
click at [799, 314] on select "Please select an option Size S / 1Bag-30pcs - €15,99 Size S / 2Bags-60pcs - €20…" at bounding box center [798, 312] width 149 height 22
click at [176, 322] on div "141414" at bounding box center [158, 322] width 37 height 11
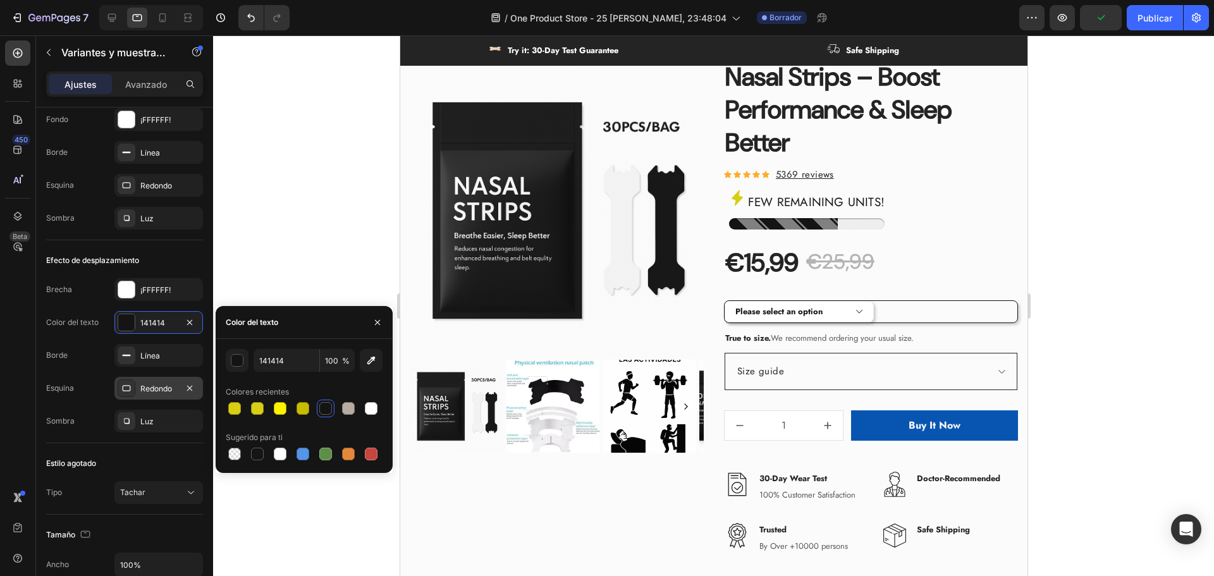
click at [761, 311] on select "Please select an option Size S / 1Bag-30pcs - €15,99 Size S / 2Bags-60pcs - €20…" at bounding box center [798, 312] width 149 height 22
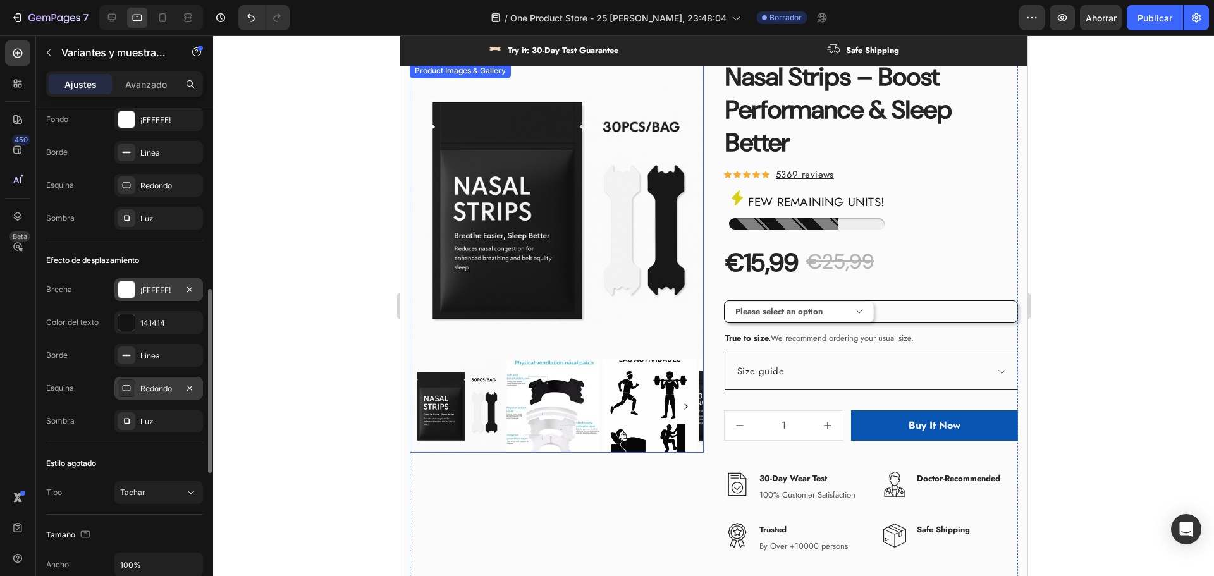
click at [156, 296] on div "¡FFFFFF!" at bounding box center [158, 289] width 89 height 23
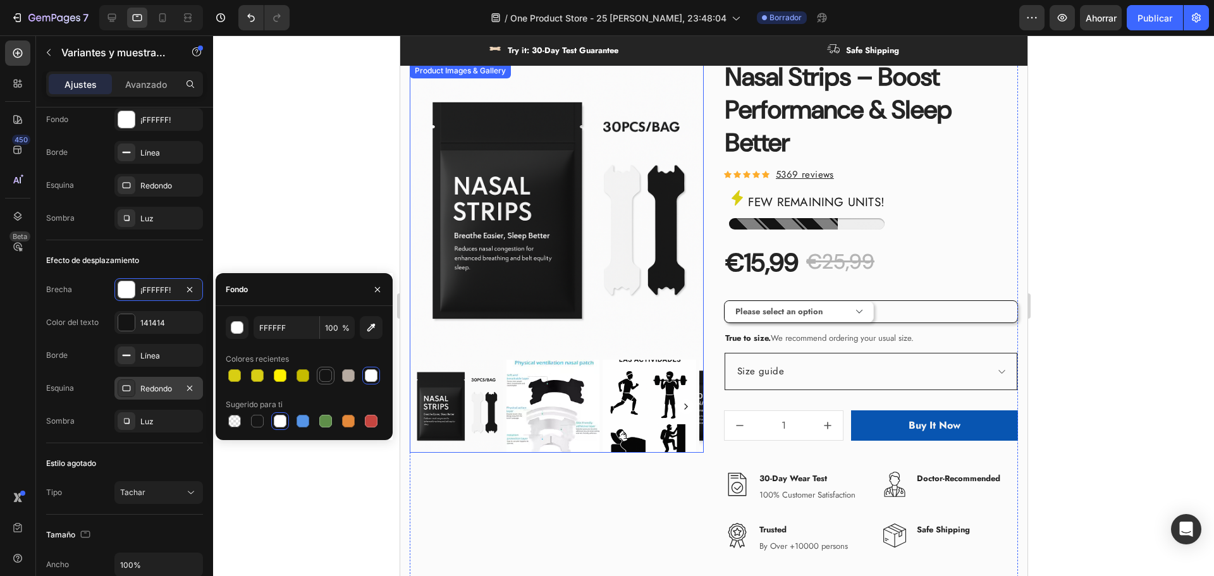
drag, startPoint x: 331, startPoint y: 379, endPoint x: 24, endPoint y: 333, distance: 310.9
click at [331, 379] on div at bounding box center [325, 375] width 13 height 13
type input "141414"
click at [754, 317] on div "Text block" at bounding box center [748, 322] width 42 height 11
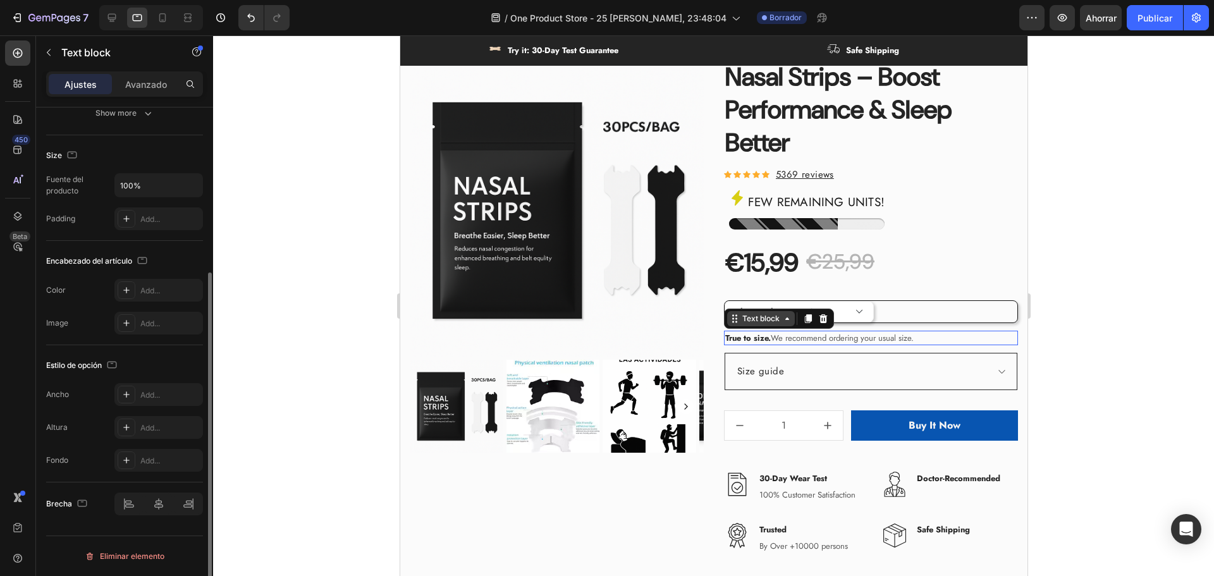
scroll to position [0, 0]
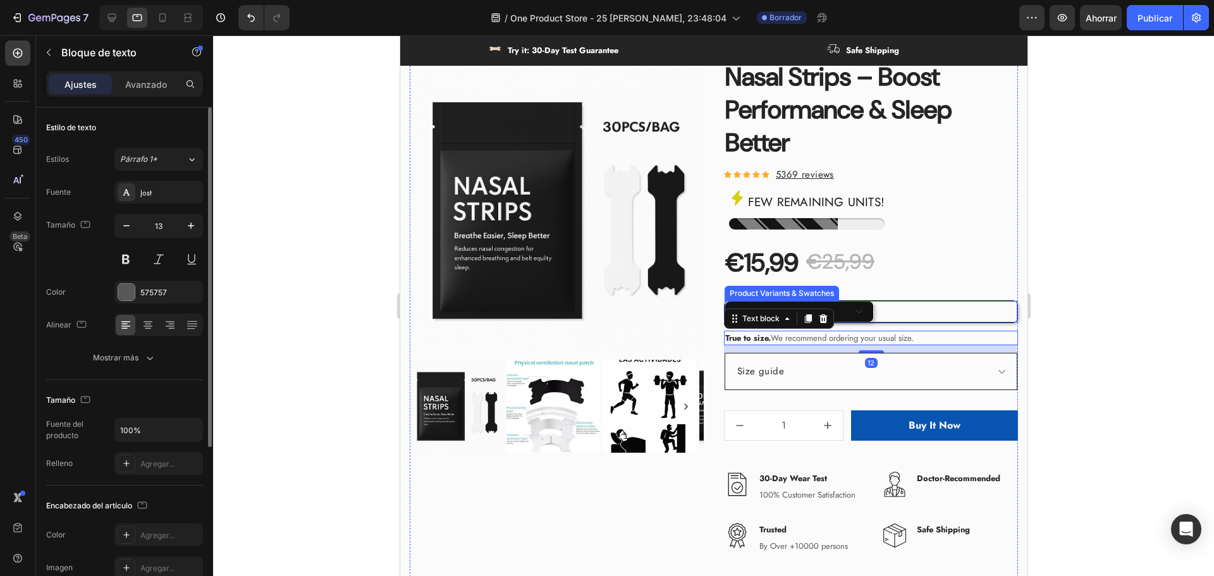
click at [828, 302] on select "Please select an option Size S / 1Bag-30pcs - €15,99 Size S / 2Bags-60pcs - €20…" at bounding box center [798, 312] width 149 height 22
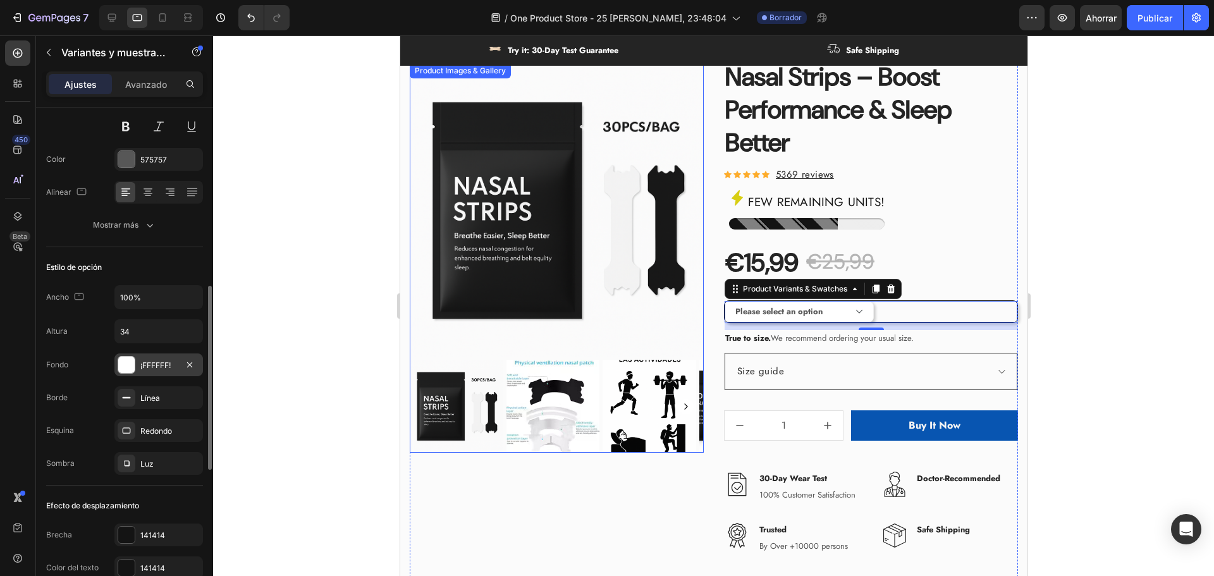
scroll to position [379, 0]
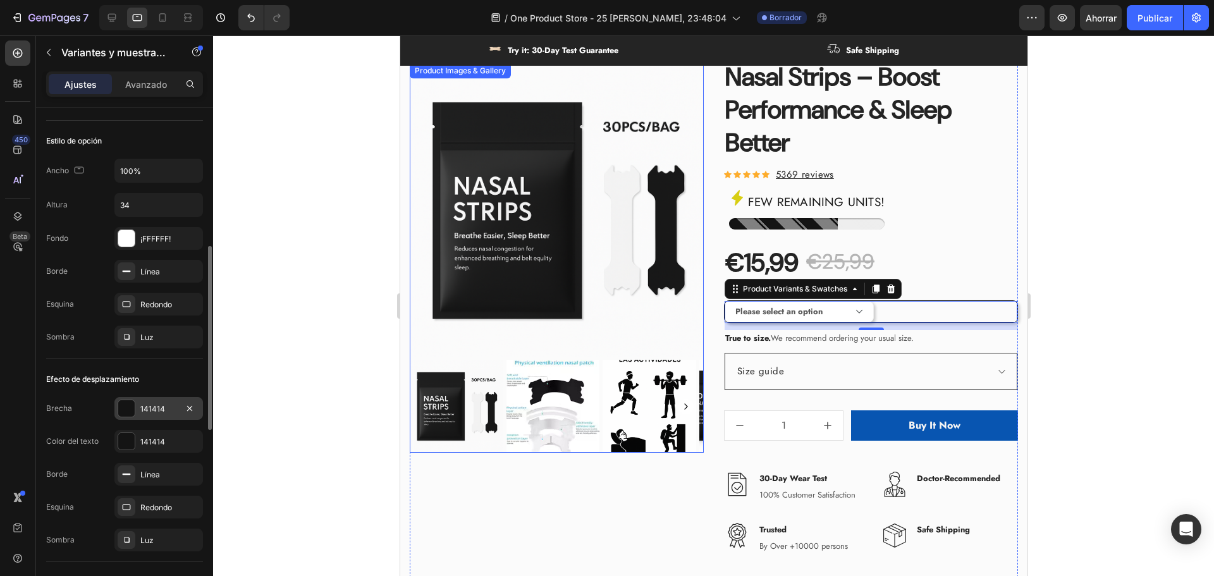
click at [147, 404] on font "141414" at bounding box center [152, 408] width 25 height 9
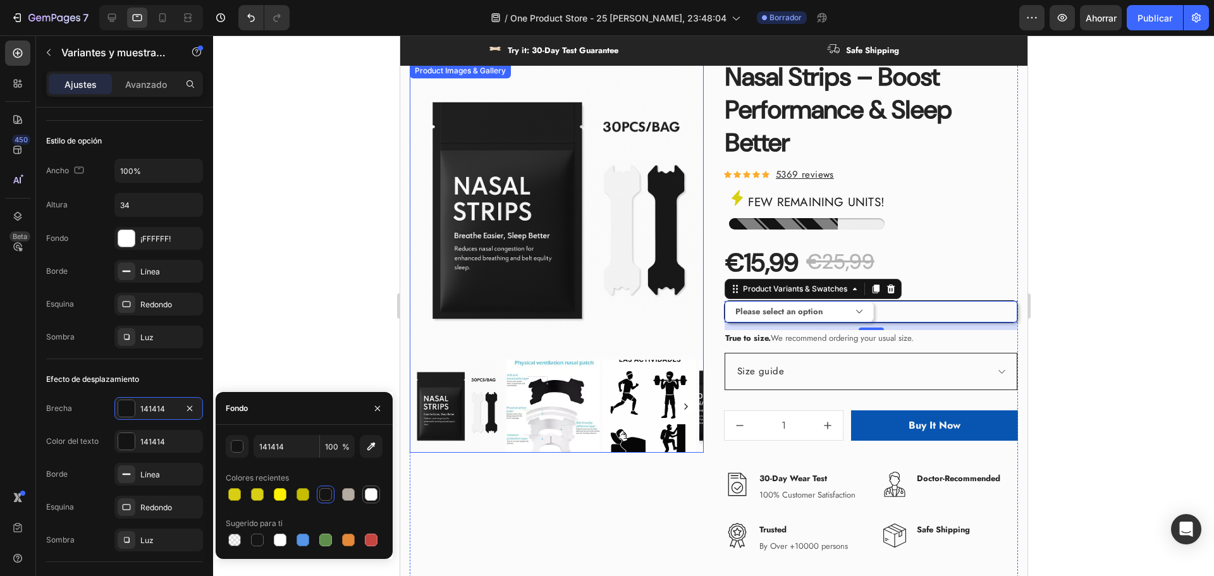
click at [366, 496] on div at bounding box center [371, 494] width 13 height 13
type input "FFFFFF"
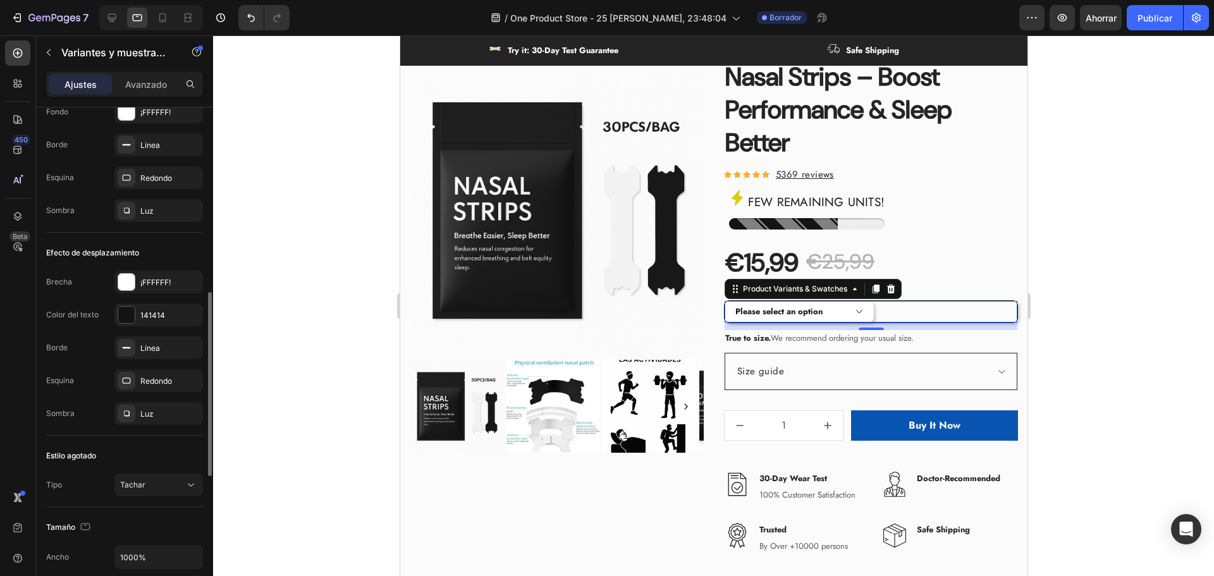
click at [840, 316] on select "Please select an option Size S / 1Bag-30pcs - €15,99 Size S / 2Bags-60pcs - €20…" at bounding box center [798, 312] width 149 height 22
click at [847, 311] on select "Please select an option Size S / 1Bag-30pcs - €15,99 Size S / 2Bags-60pcs - €20…" at bounding box center [798, 312] width 149 height 22
click at [828, 310] on select "Please select an option Size S / 1Bag-30pcs - €15,99 Size S / 2Bags-60pcs - €20…" at bounding box center [798, 312] width 149 height 22
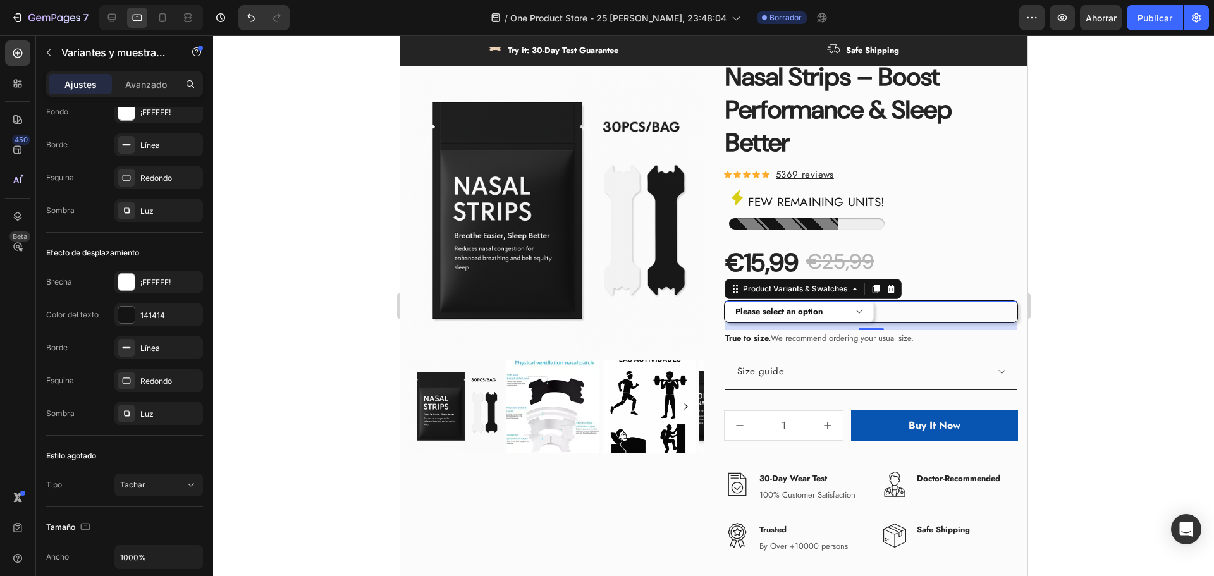
click at [828, 310] on select "Please select an option Size S / 1Bag-30pcs - €15,99 Size S / 2Bags-60pcs - €20…" at bounding box center [798, 312] width 149 height 22
click at [945, 304] on div "Please select an option Size S / 1Bag-30pcs - €15,99 Size S / 2Bags-60pcs - €20…" at bounding box center [870, 312] width 293 height 22
click at [938, 286] on div "3421 people have bought this item in the last 24h. Text block Nasal Strips – Bo…" at bounding box center [870, 299] width 294 height 530
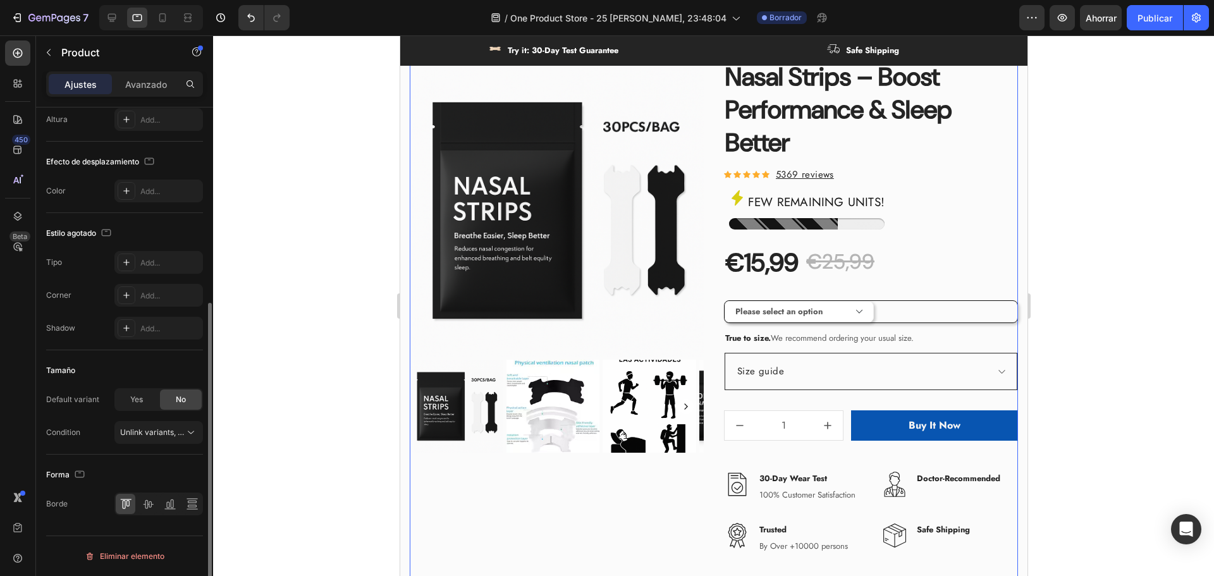
scroll to position [0, 0]
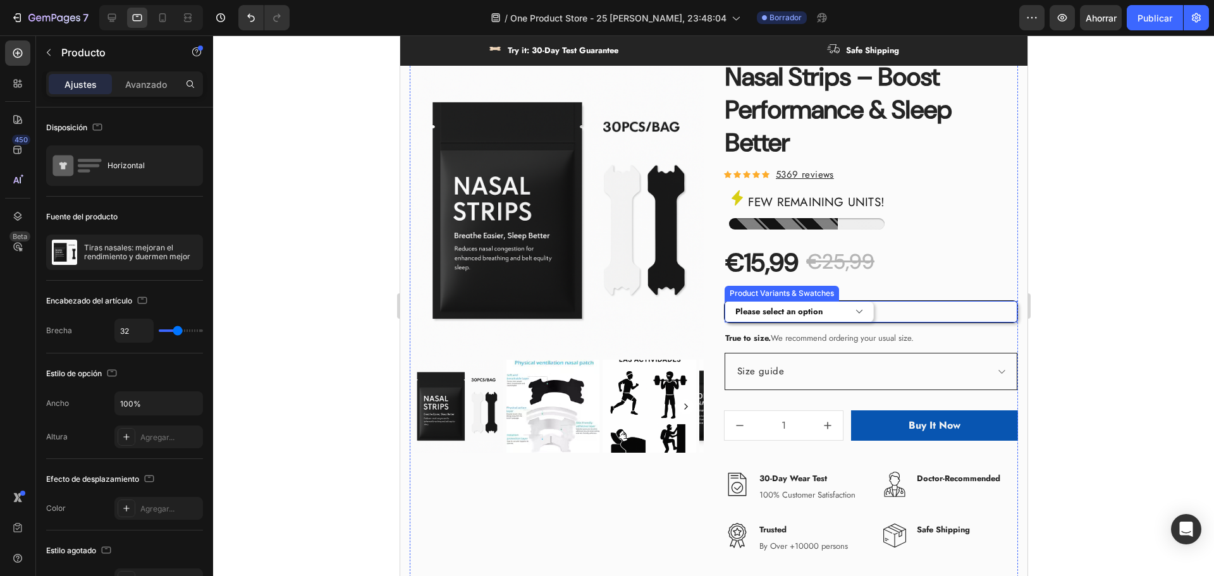
click at [825, 309] on select "Please select an option Size S / 1Bag-30pcs - €15,99 Size S / 2Bags-60pcs - €20…" at bounding box center [798, 312] width 149 height 22
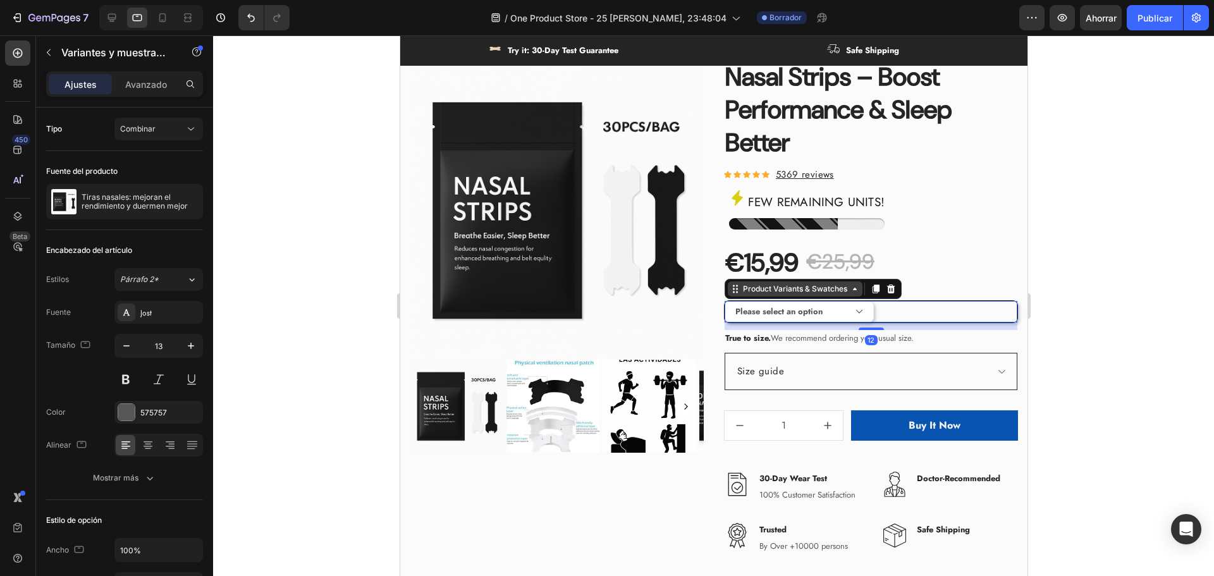
click at [851, 292] on icon at bounding box center [854, 289] width 10 height 10
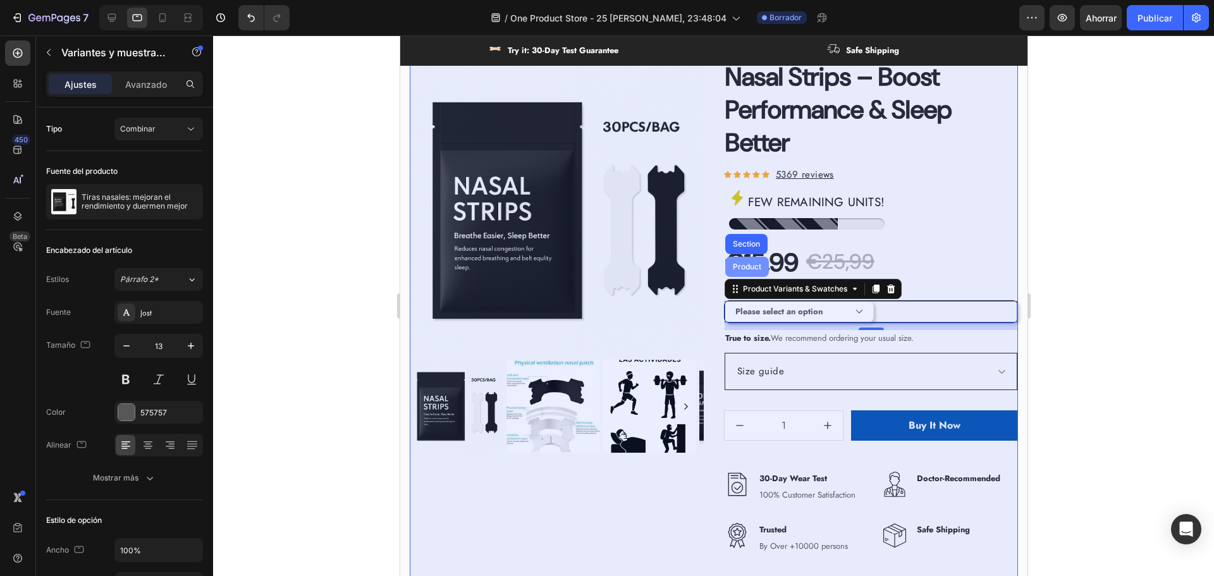
click at [743, 269] on div "Product" at bounding box center [747, 267] width 34 height 8
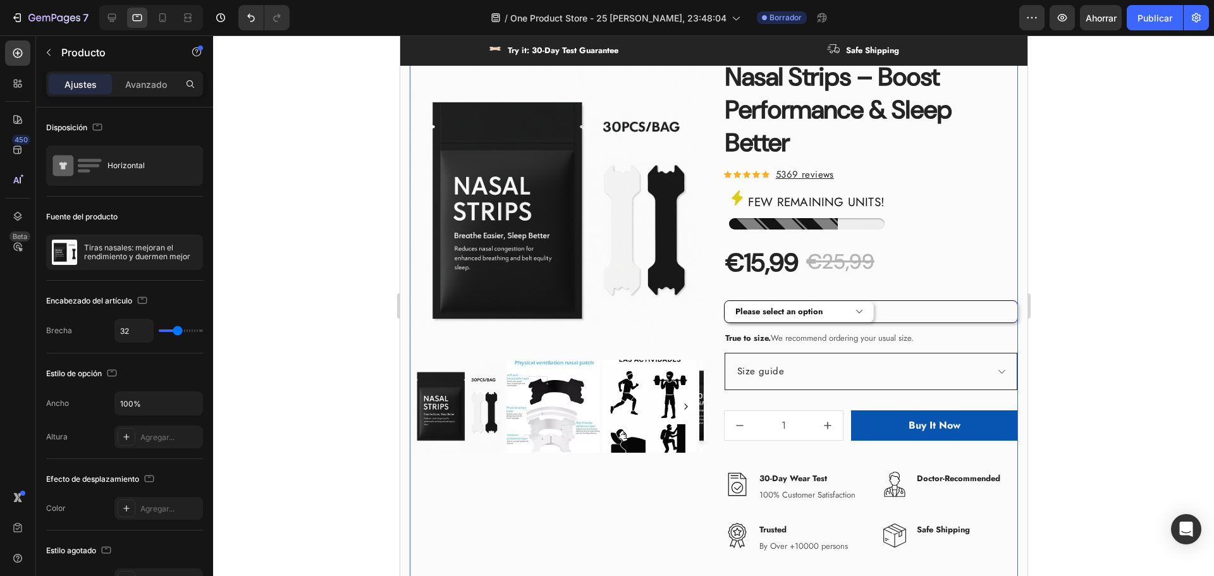
click at [781, 314] on select "Please select an option Size S / 1Bag-30pcs - €15,99 Size S / 2Bags-60pcs - €20…" at bounding box center [798, 312] width 149 height 22
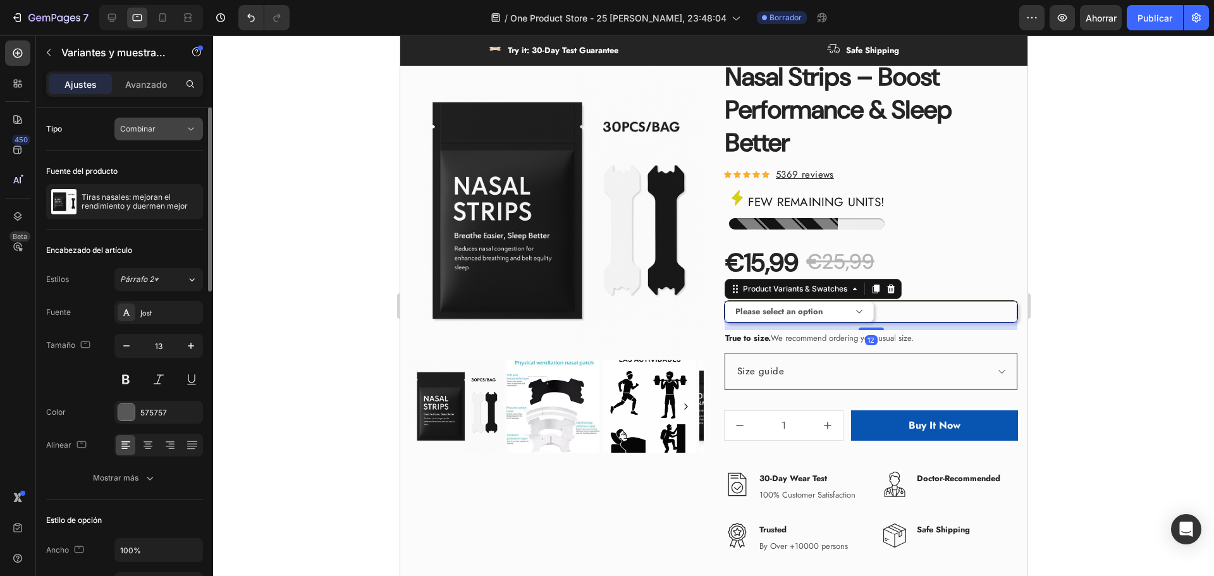
click at [157, 135] on div "Combinar" at bounding box center [158, 129] width 77 height 13
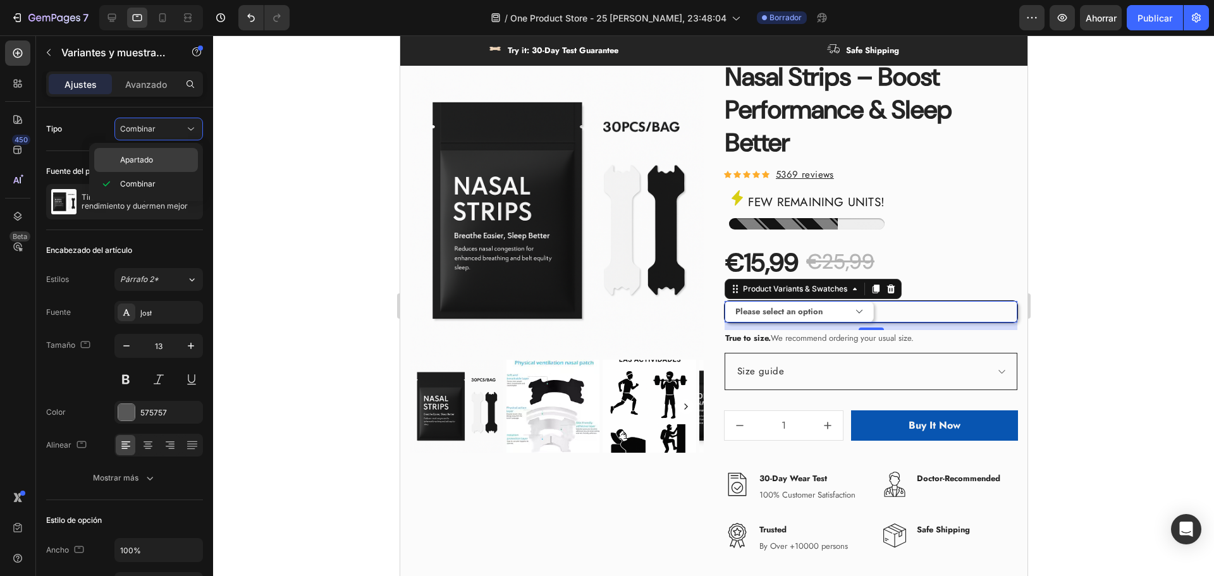
click at [163, 163] on p "Apartado" at bounding box center [156, 159] width 72 height 11
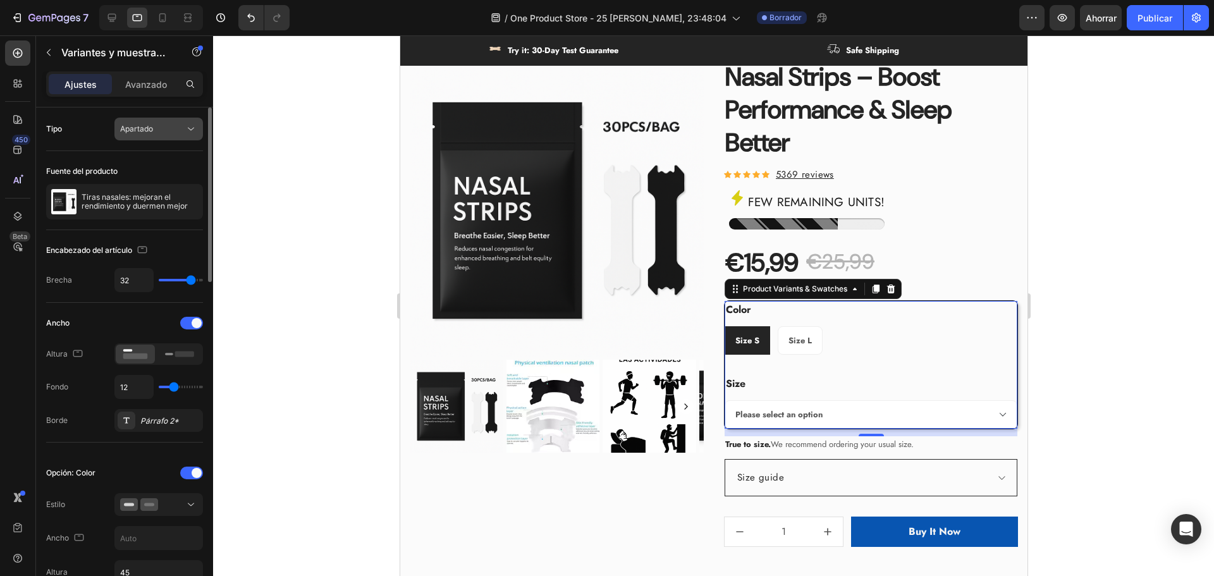
click at [172, 132] on div "Apartado" at bounding box center [152, 128] width 65 height 11
click at [160, 183] on p "Combinar" at bounding box center [156, 183] width 72 height 11
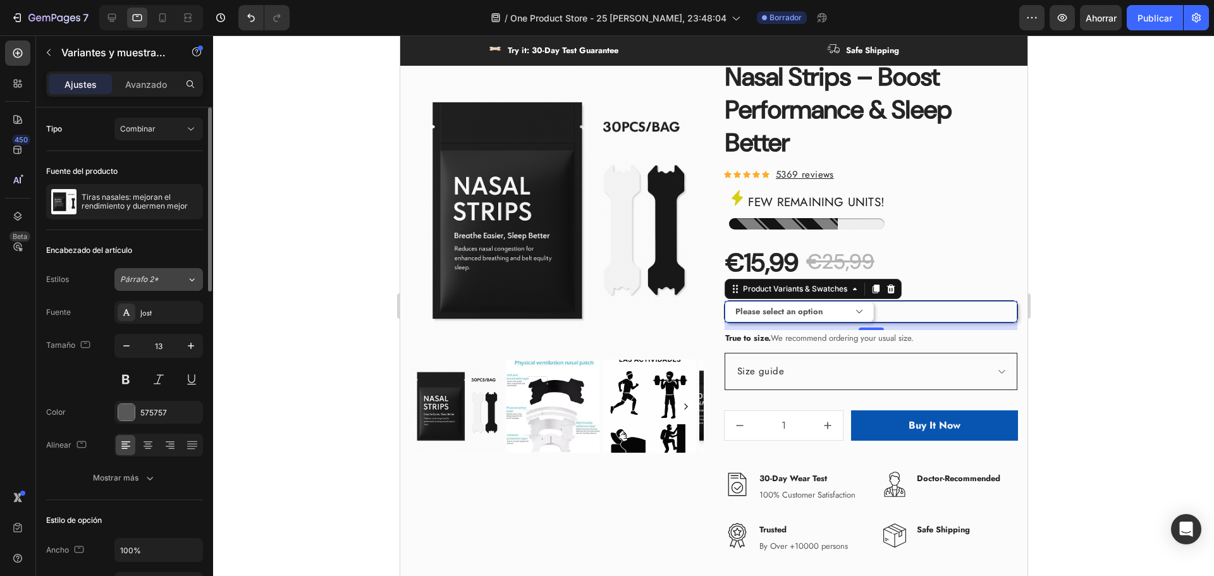
click at [150, 280] on font "Párrafo 2*" at bounding box center [139, 278] width 39 height 9
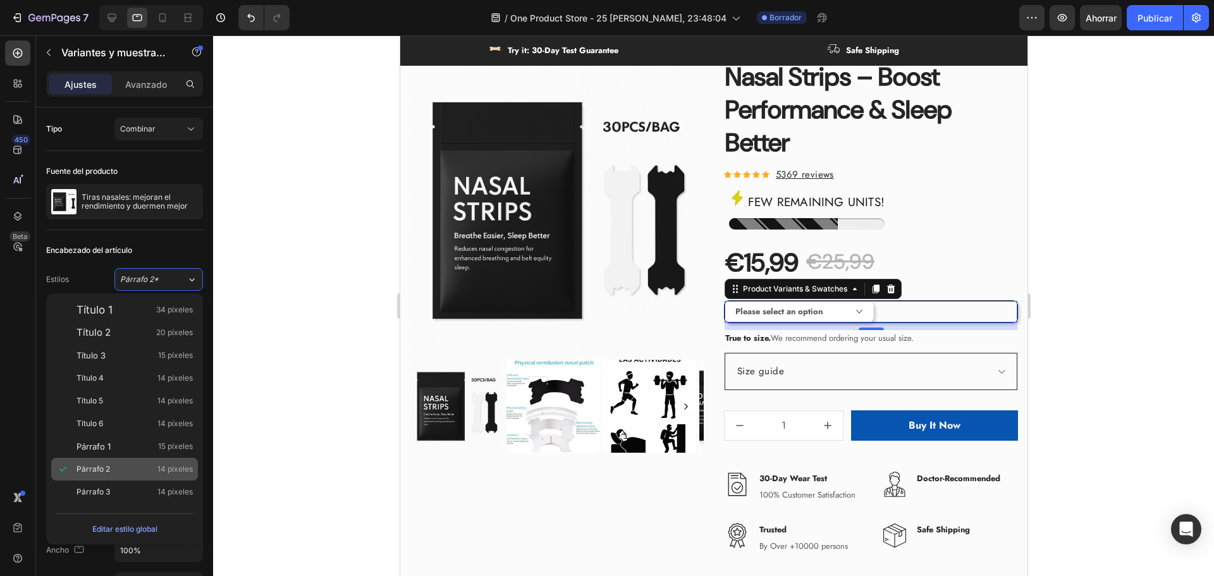
click at [152, 471] on div "Párrafo 2 14 píxeles" at bounding box center [135, 469] width 116 height 13
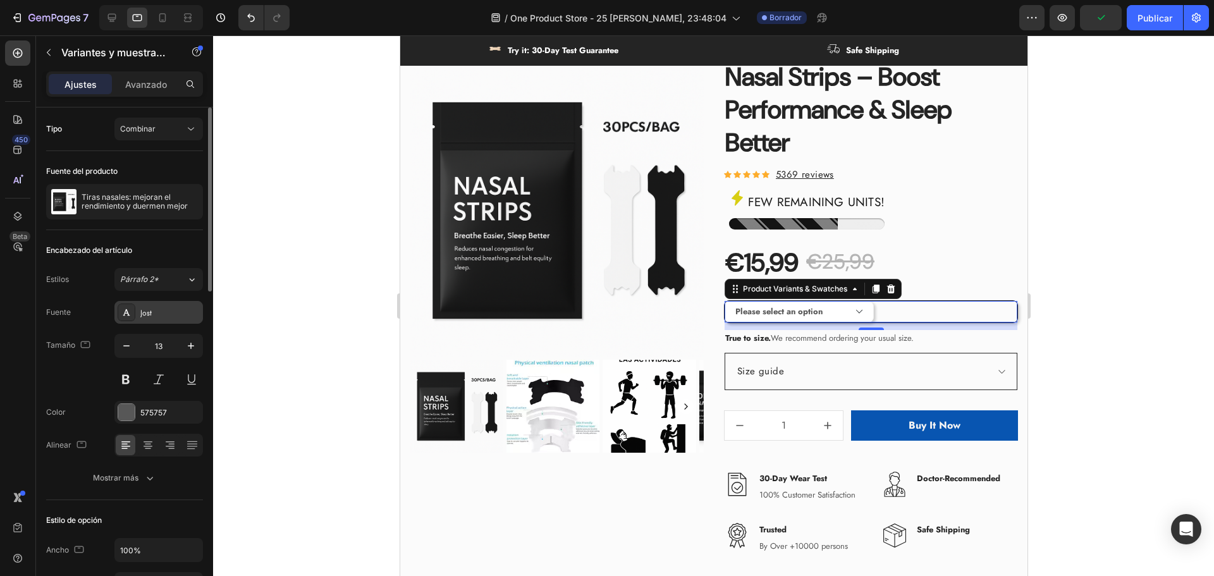
click at [149, 306] on div "Jost" at bounding box center [158, 312] width 89 height 23
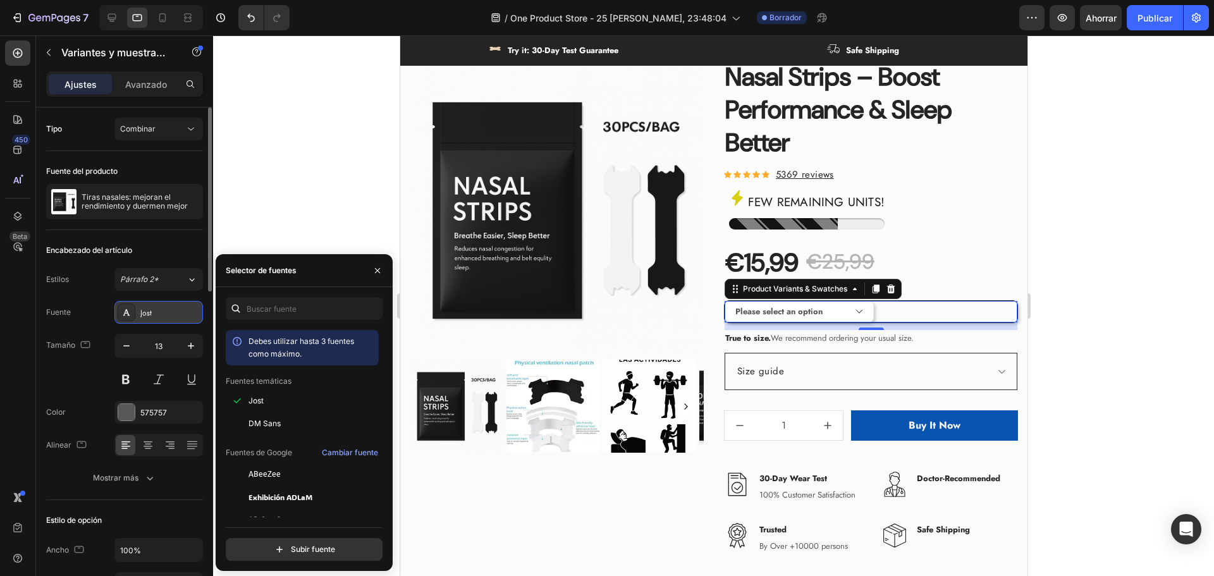
click at [159, 311] on div "Jost" at bounding box center [169, 312] width 59 height 11
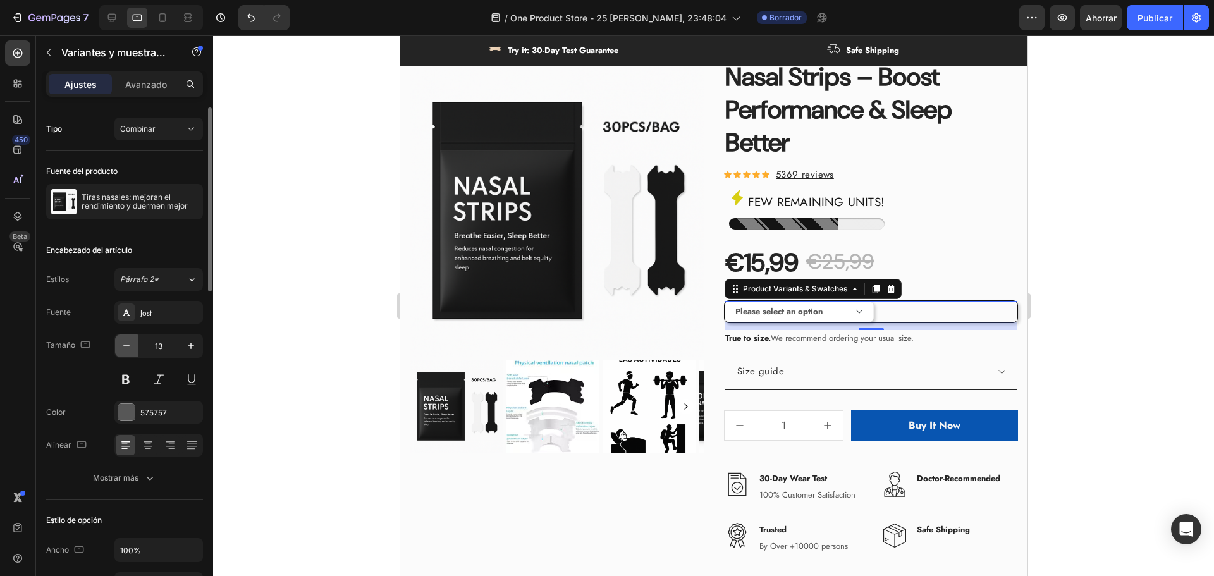
click at [125, 348] on icon "button" at bounding box center [126, 346] width 13 height 13
click at [188, 350] on icon "button" at bounding box center [191, 346] width 13 height 13
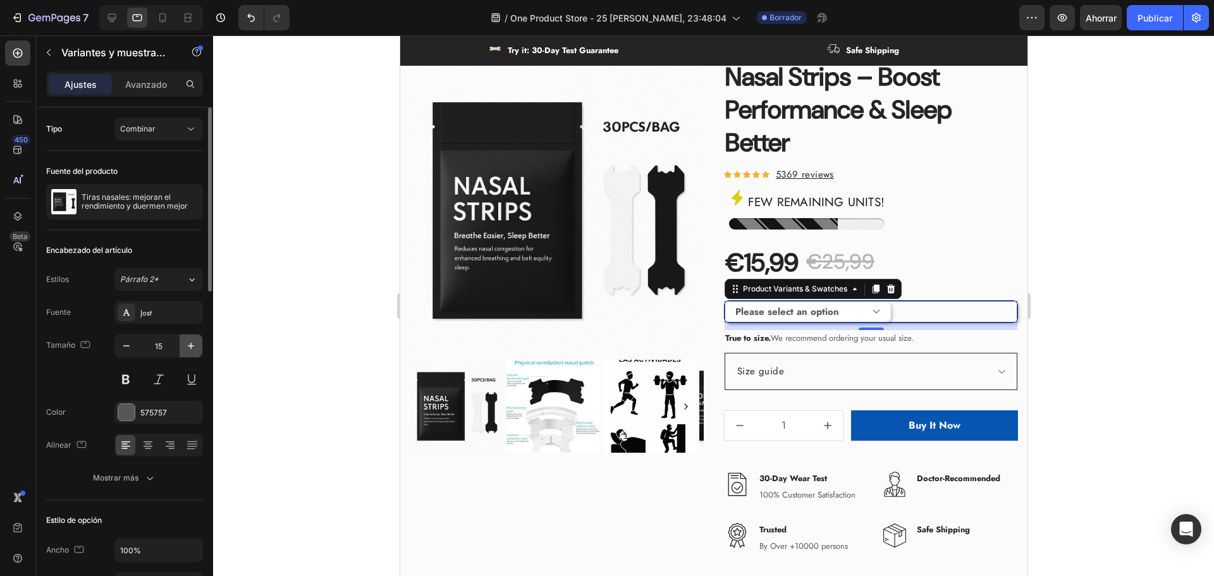
click at [188, 350] on icon "button" at bounding box center [191, 346] width 13 height 13
click at [188, 349] on icon "button" at bounding box center [191, 346] width 13 height 13
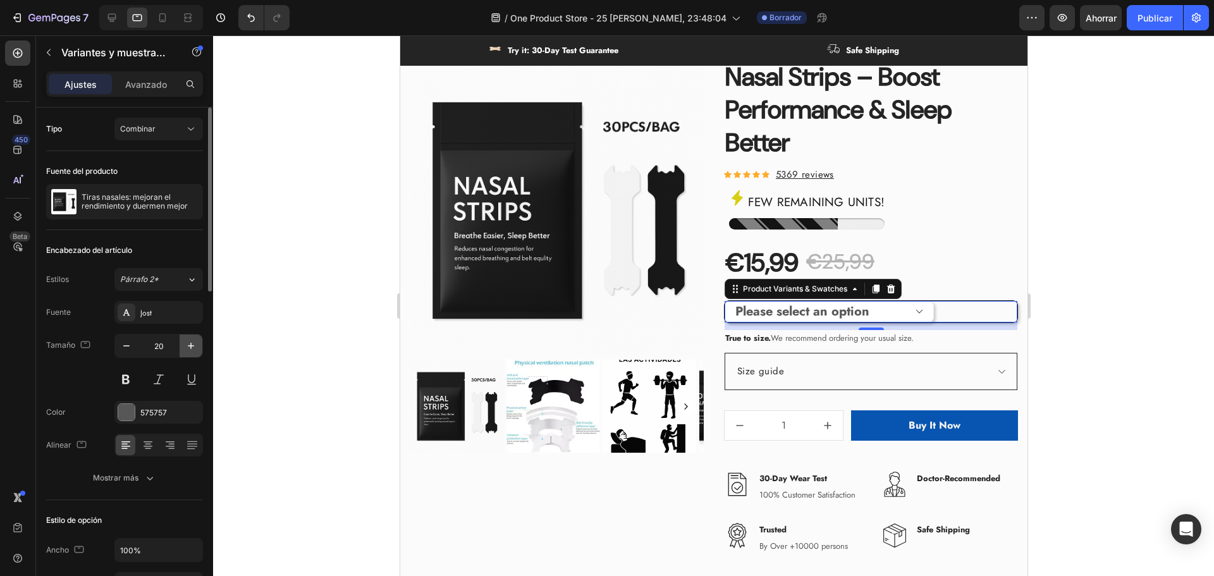
click at [188, 349] on icon "button" at bounding box center [191, 346] width 13 height 13
click at [189, 349] on icon "button" at bounding box center [191, 346] width 13 height 13
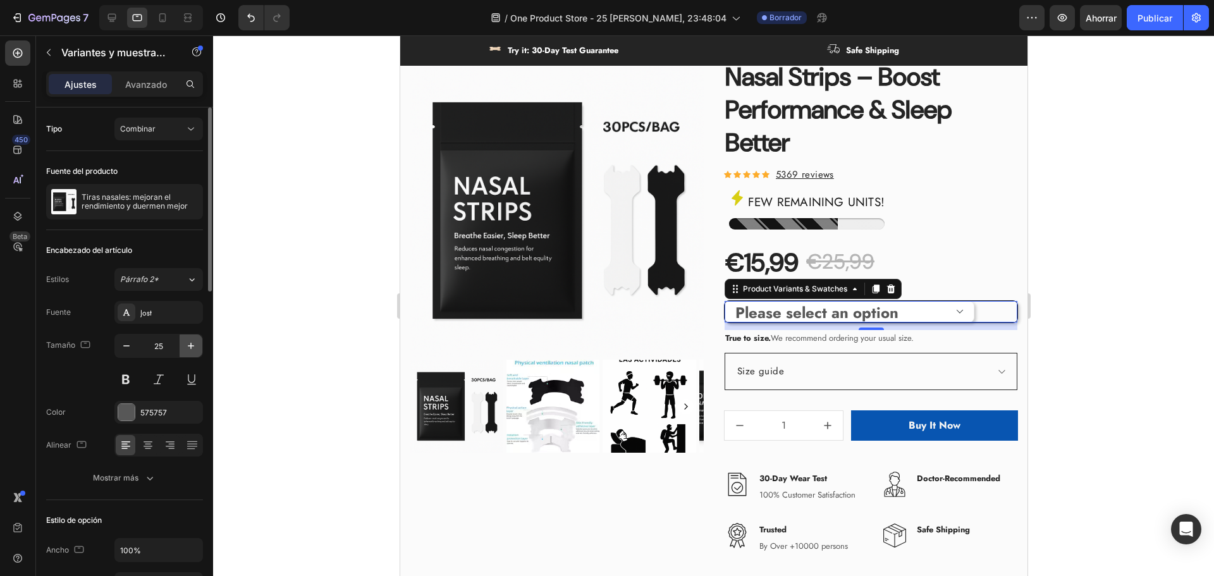
click at [189, 349] on icon "button" at bounding box center [191, 346] width 13 height 13
click at [129, 346] on icon "button" at bounding box center [126, 345] width 6 height 1
click at [130, 346] on icon "button" at bounding box center [126, 345] width 6 height 1
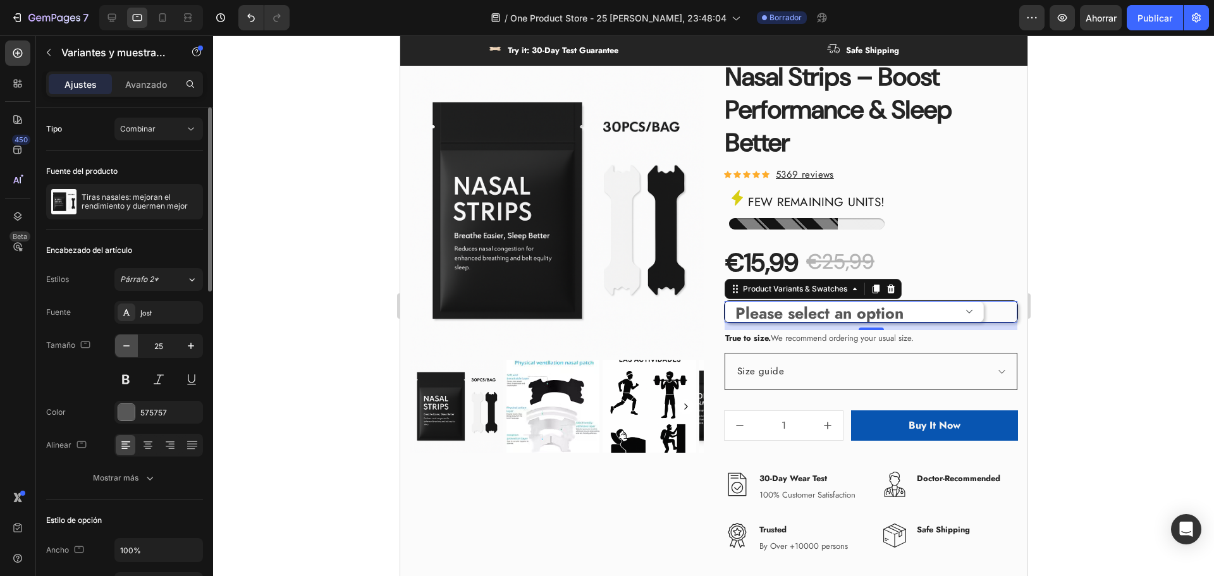
click at [130, 346] on icon "button" at bounding box center [126, 345] width 6 height 1
click at [1004, 312] on div "Please select an option Size S / 1Bag-30pcs - €15,99 Size S / 2Bags-60pcs - €20…" at bounding box center [870, 312] width 293 height 22
click at [1006, 312] on div "Please select an option Size S / 1Bag-30pcs - €15,99 Size S / 2Bags-60pcs - €20…" at bounding box center [870, 312] width 293 height 22
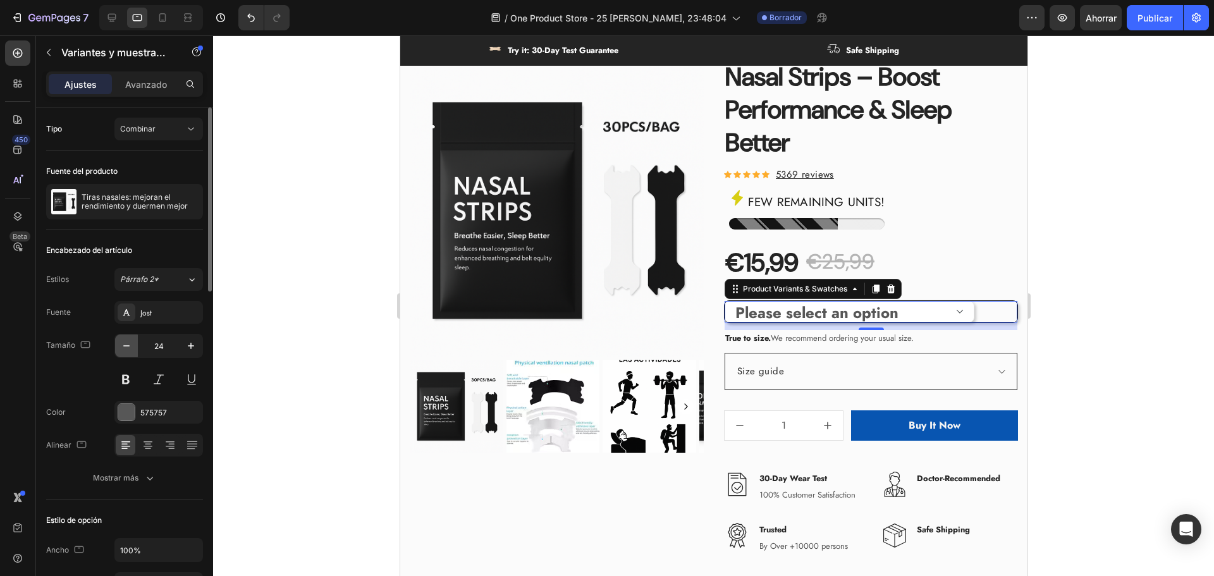
click at [121, 352] on button "button" at bounding box center [126, 346] width 23 height 23
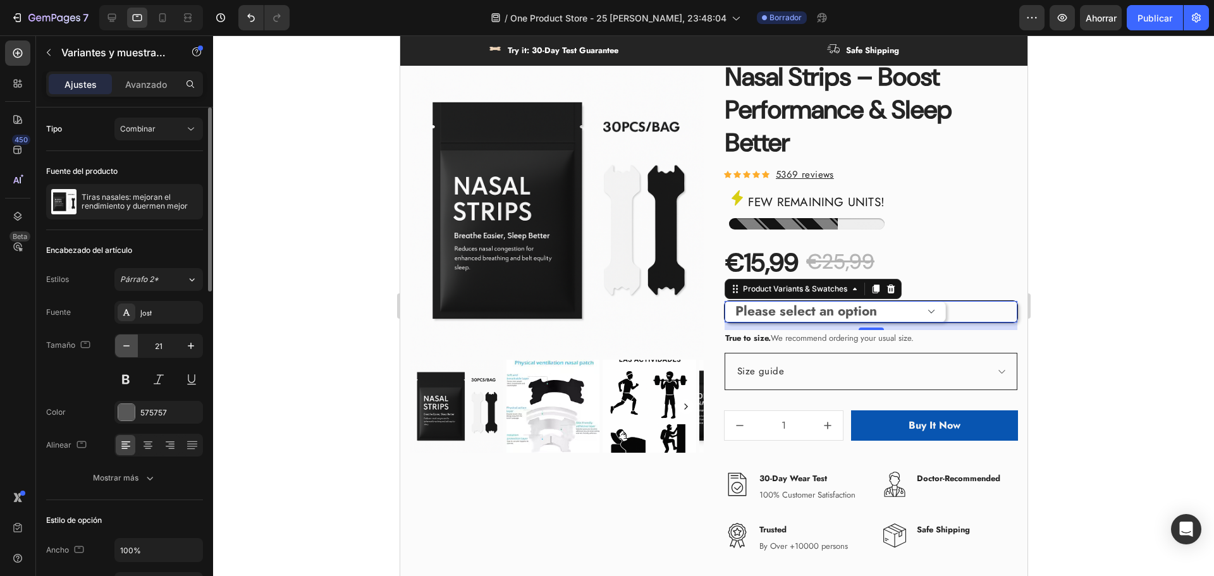
click at [121, 352] on button "button" at bounding box center [126, 346] width 23 height 23
click at [121, 352] on icon "button" at bounding box center [126, 346] width 13 height 13
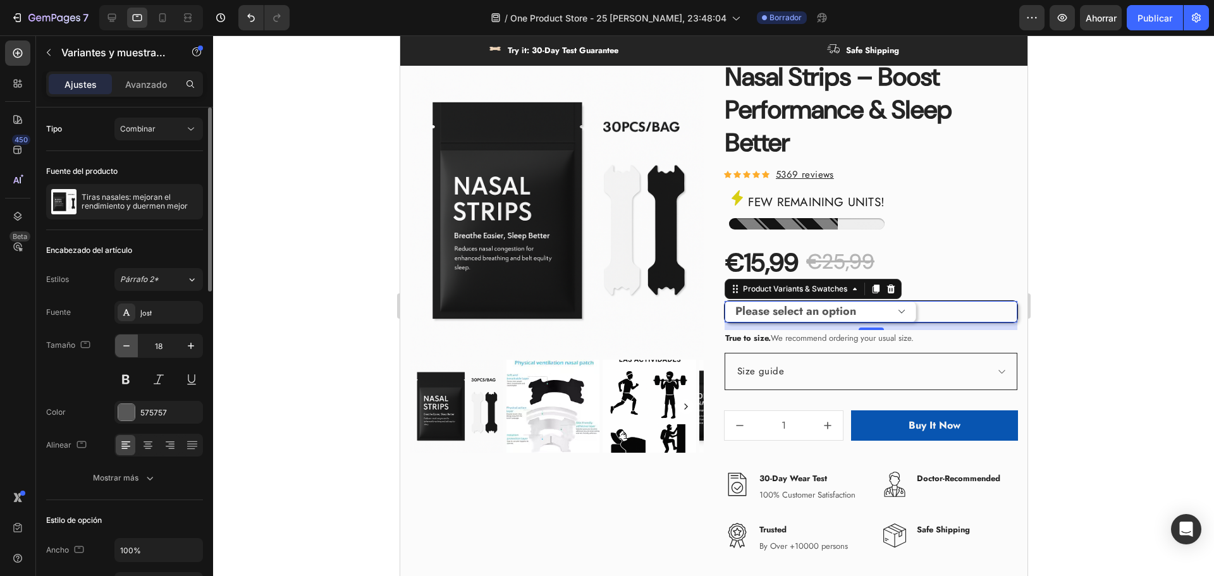
click at [121, 352] on icon "button" at bounding box center [126, 346] width 13 height 13
type input "16"
click at [154, 447] on icon at bounding box center [148, 445] width 13 height 13
click at [170, 450] on icon at bounding box center [170, 445] width 13 height 13
click at [118, 448] on div at bounding box center [126, 445] width 20 height 20
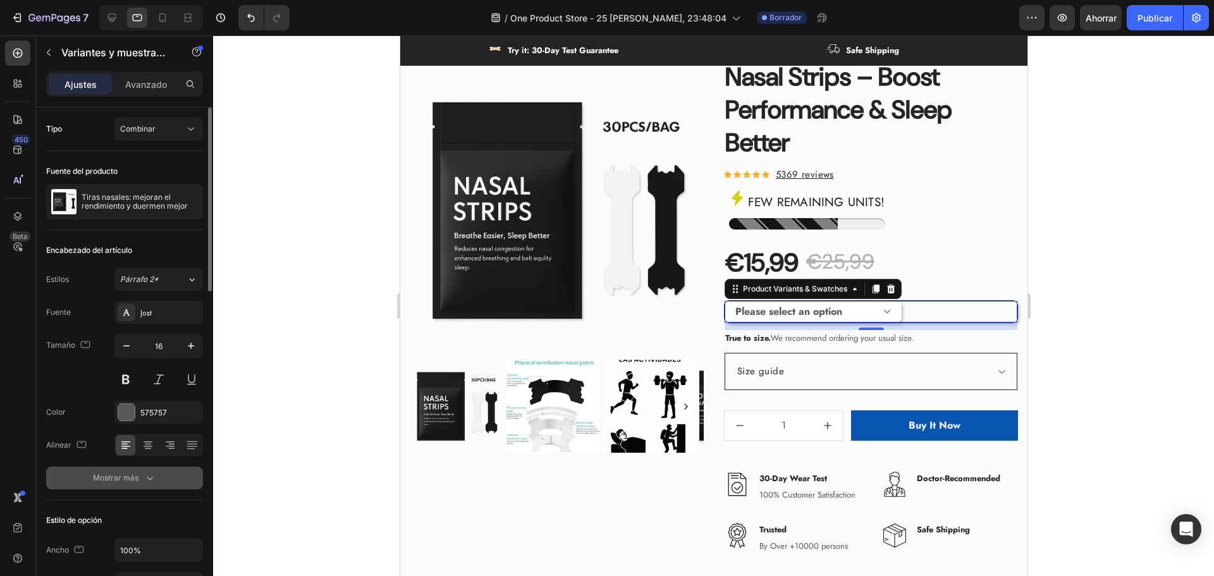
click at [134, 484] on button "Mostrar más" at bounding box center [124, 478] width 157 height 23
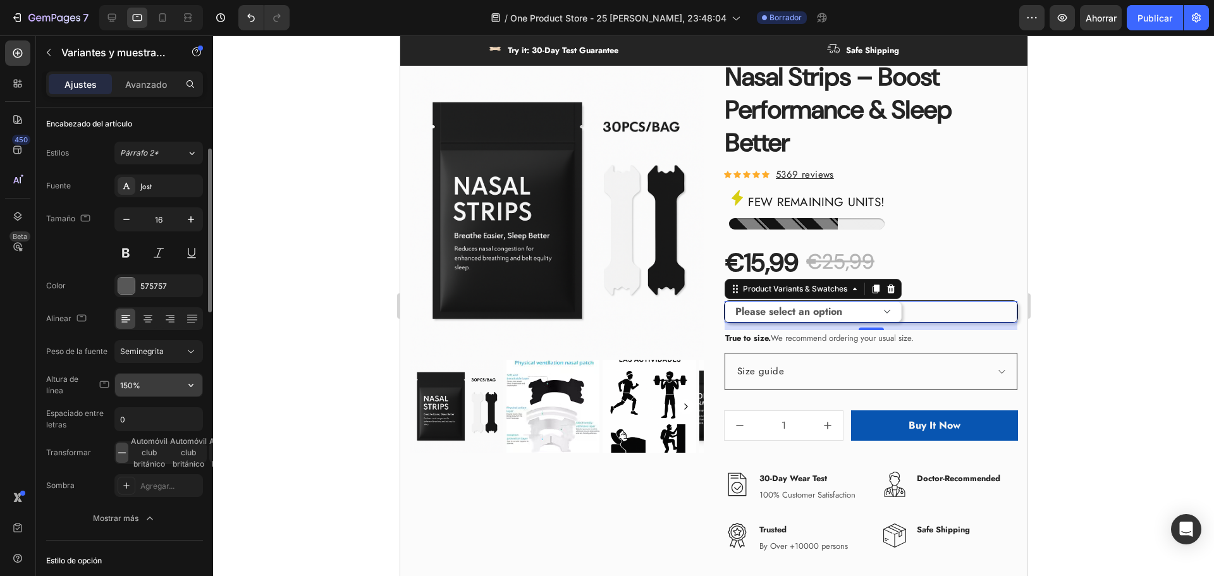
click at [156, 387] on input "150%" at bounding box center [158, 385] width 87 height 23
type input "150%"
click at [94, 424] on font "Espaciado entre letras" at bounding box center [79, 419] width 66 height 23
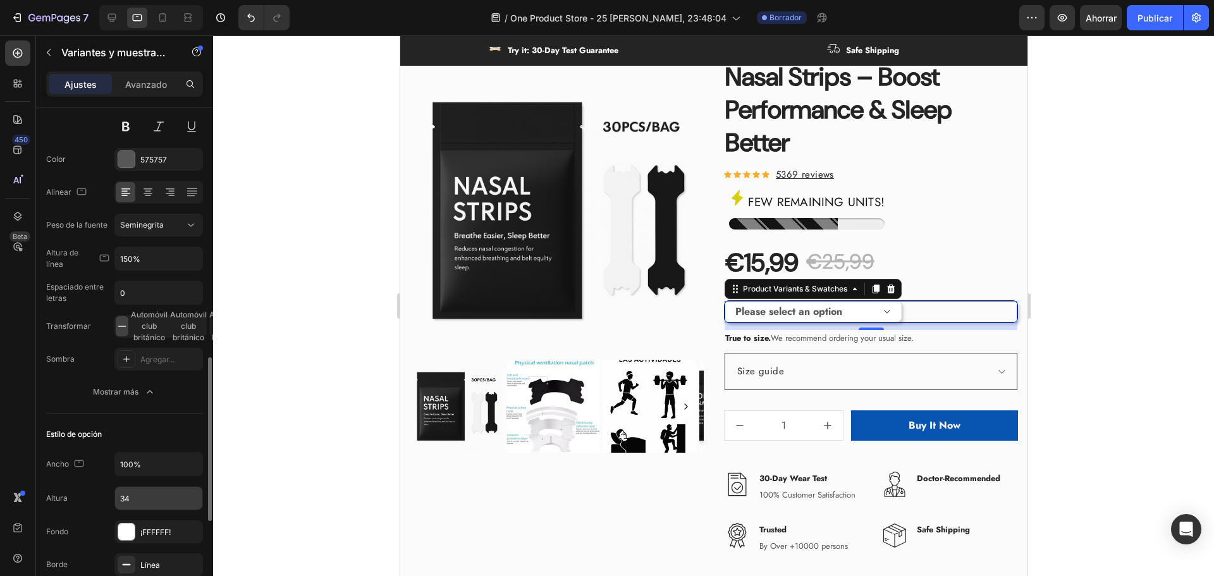
scroll to position [379, 0]
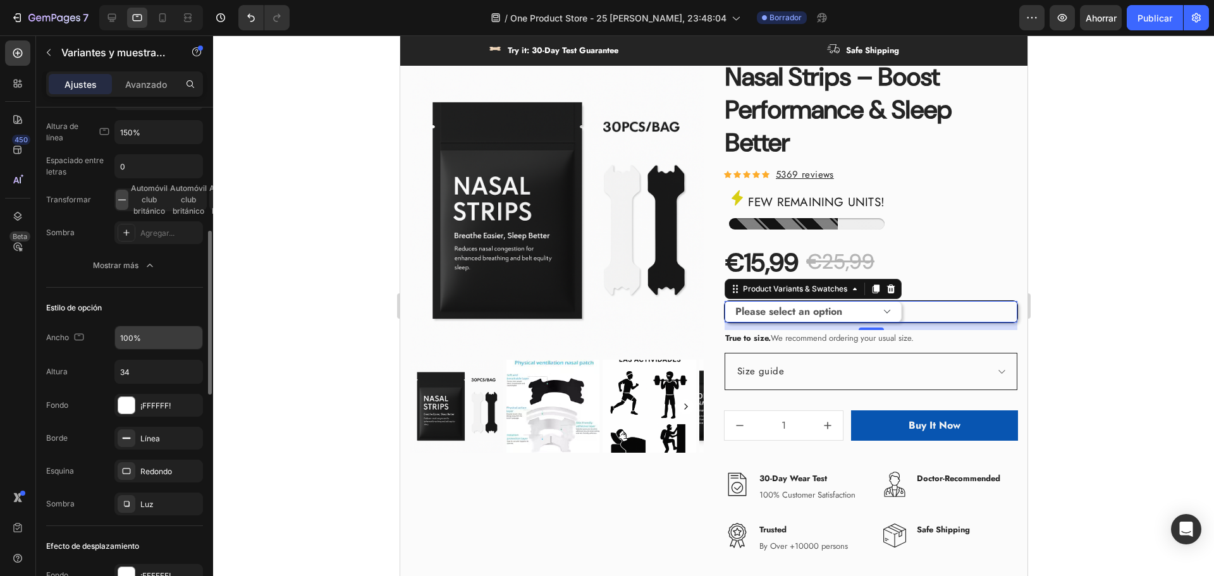
click at [150, 348] on input "100%" at bounding box center [158, 337] width 87 height 23
type input "100%"
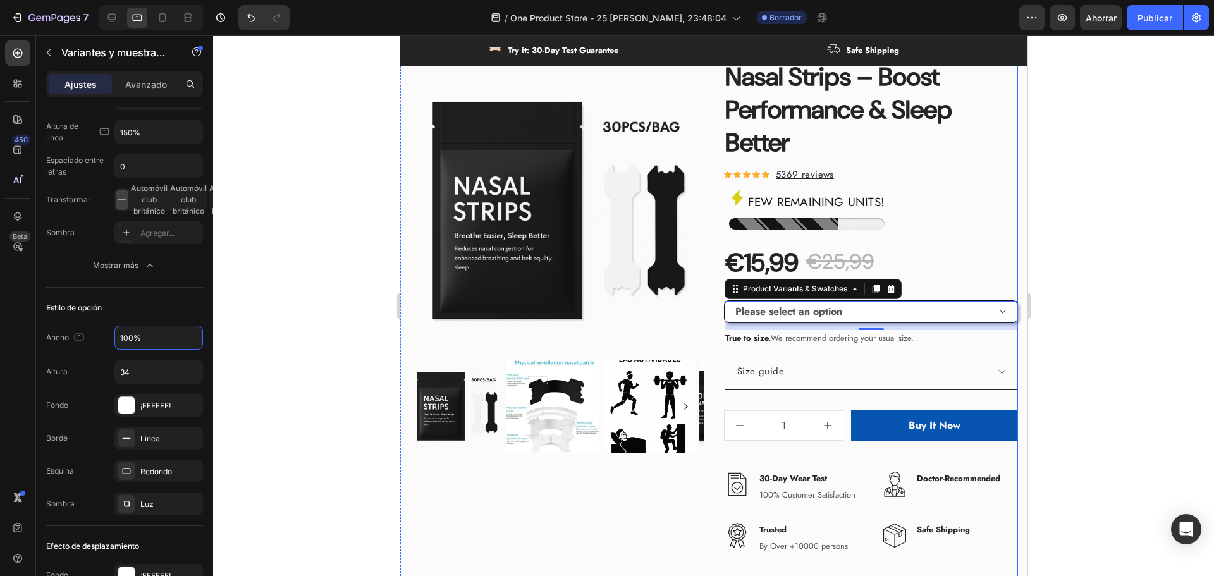
click at [923, 253] on div "€15,99 Product Price Product Price €25,99 Product Price Product Price Row" at bounding box center [870, 262] width 294 height 35
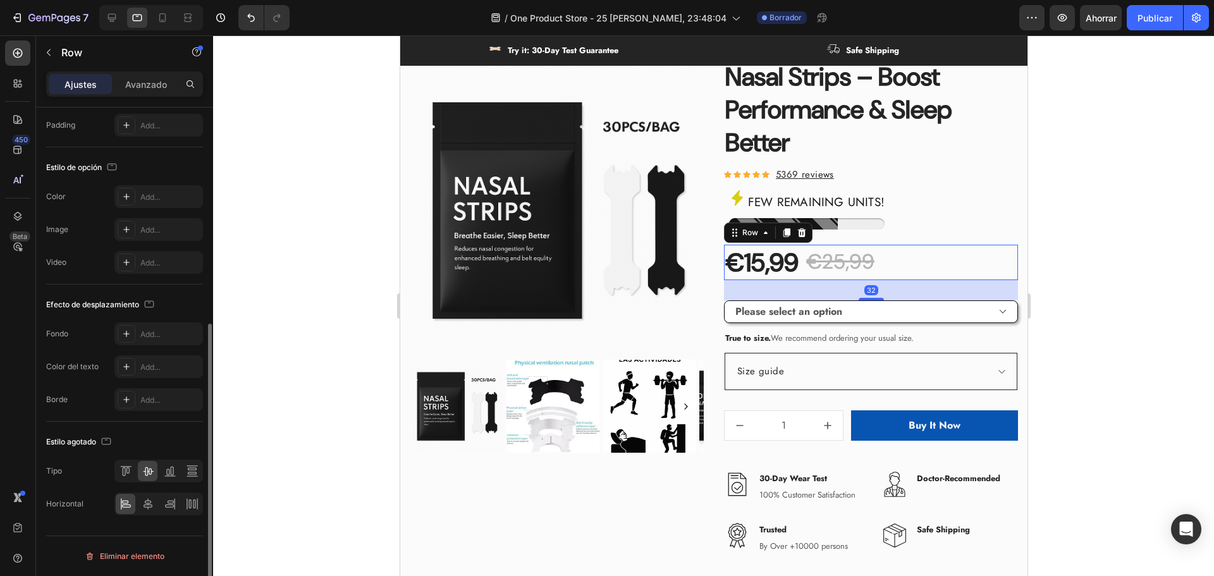
scroll to position [0, 0]
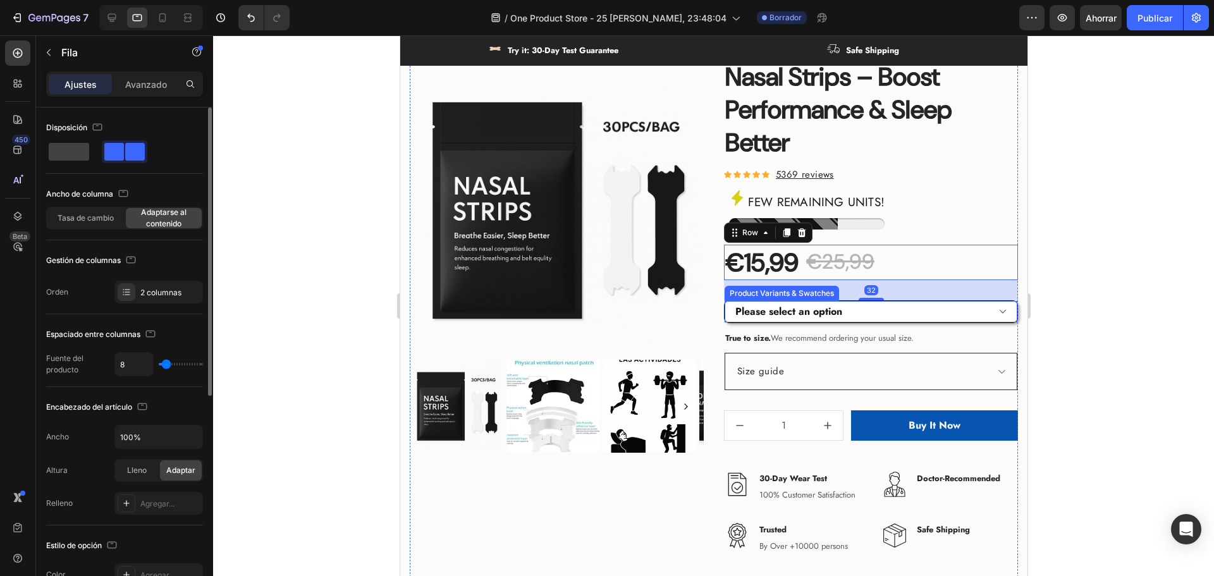
click at [967, 317] on select "Please select an option Size S / 1Bag-30pcs - €15,99 Size S / 2Bags-60pcs - €20…" at bounding box center [870, 312] width 293 height 22
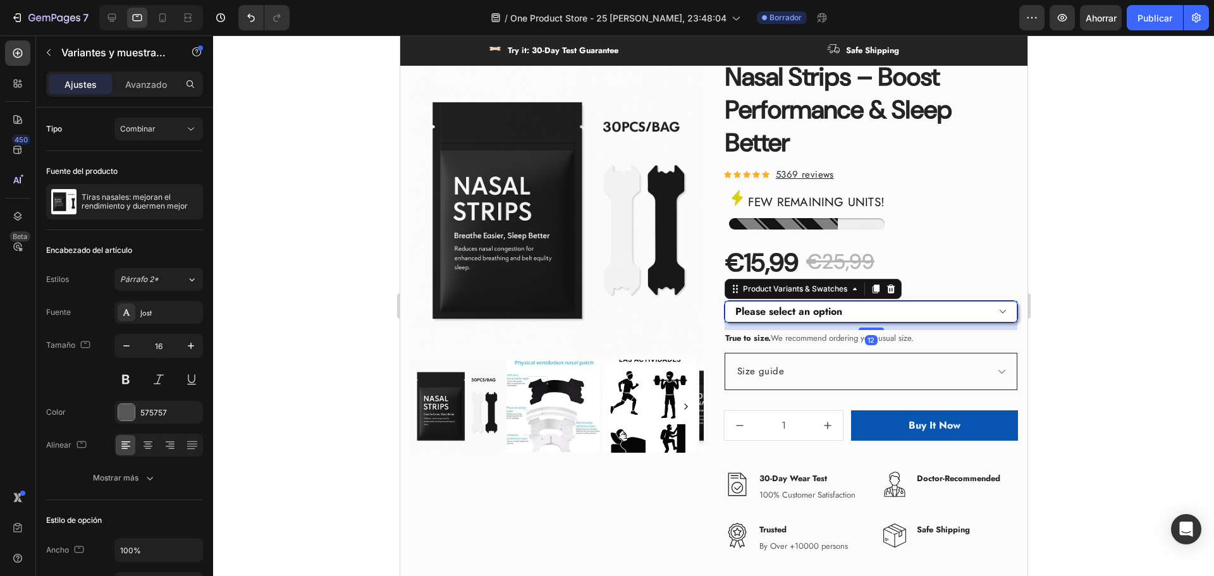
click at [996, 312] on select "Please select an option Size S / 1Bag-30pcs - €15,99 Size S / 2Bags-60pcs - €20…" at bounding box center [870, 312] width 293 height 22
click at [1106, 332] on div at bounding box center [713, 305] width 1001 height 541
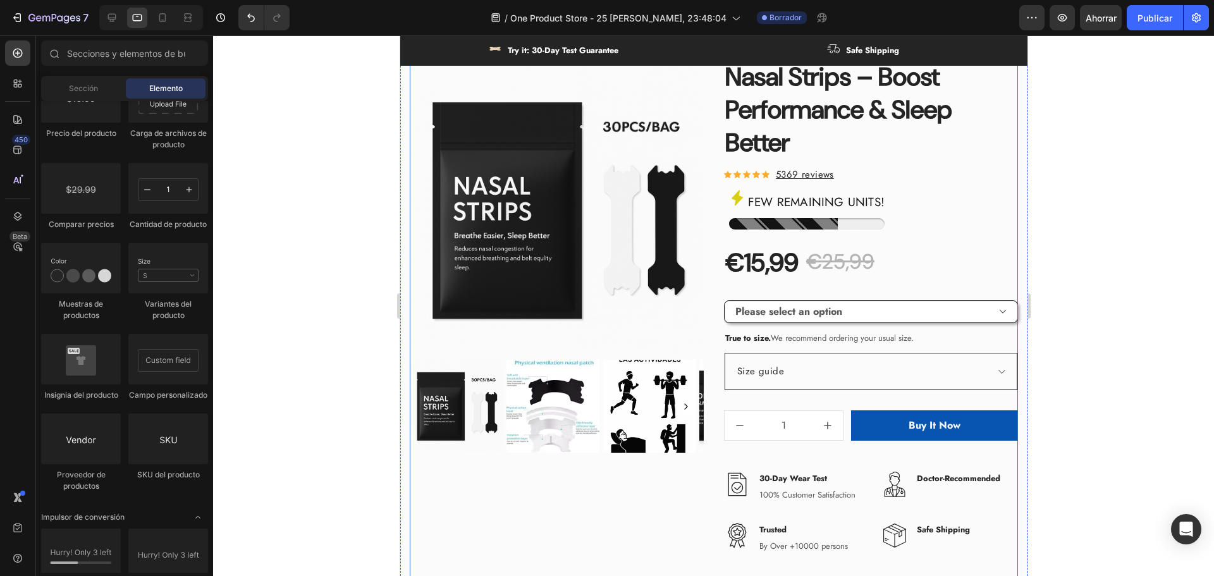
click at [911, 293] on div "3421 people have bought this item in the last 24h. Text block Nasal Strips – Bo…" at bounding box center [870, 299] width 294 height 530
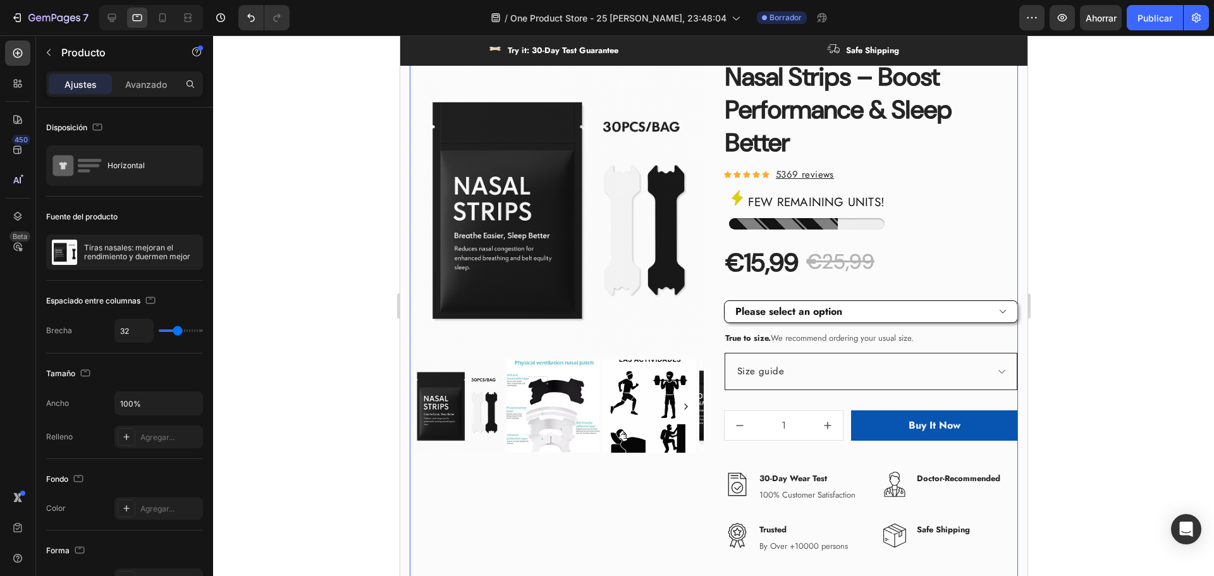
click at [904, 314] on select "Please select an option Size S / 1Bag-30pcs - €15,99 Size S / 2Bags-60pcs - €20…" at bounding box center [870, 312] width 293 height 22
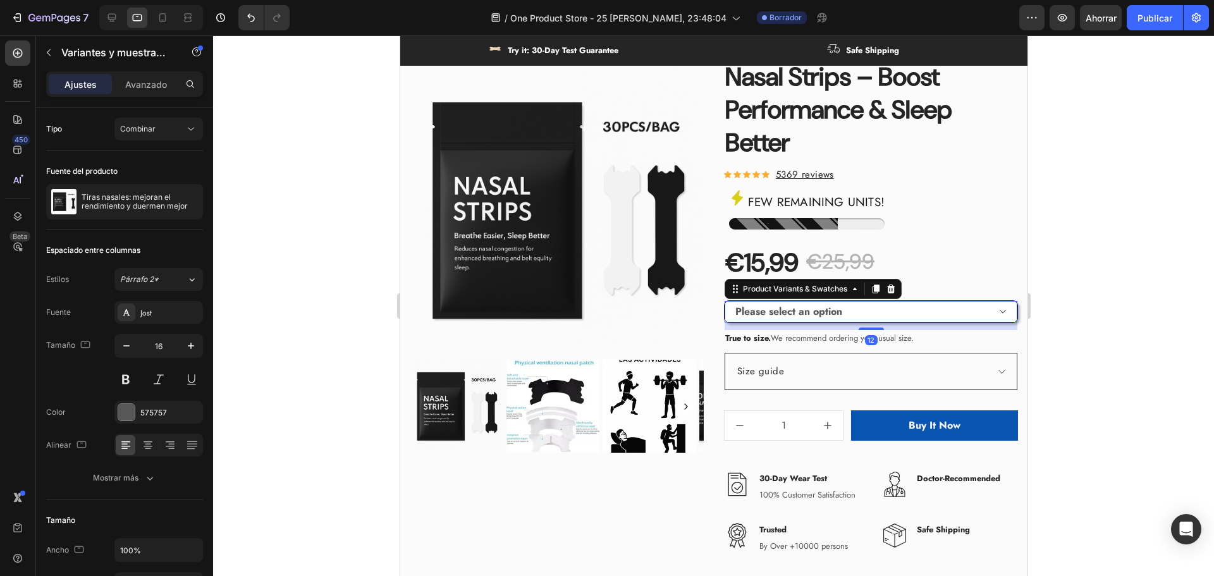
click at [909, 285] on div "3421 people have bought this item in the last 24h. Text block Nasal Strips – Bo…" at bounding box center [870, 299] width 294 height 530
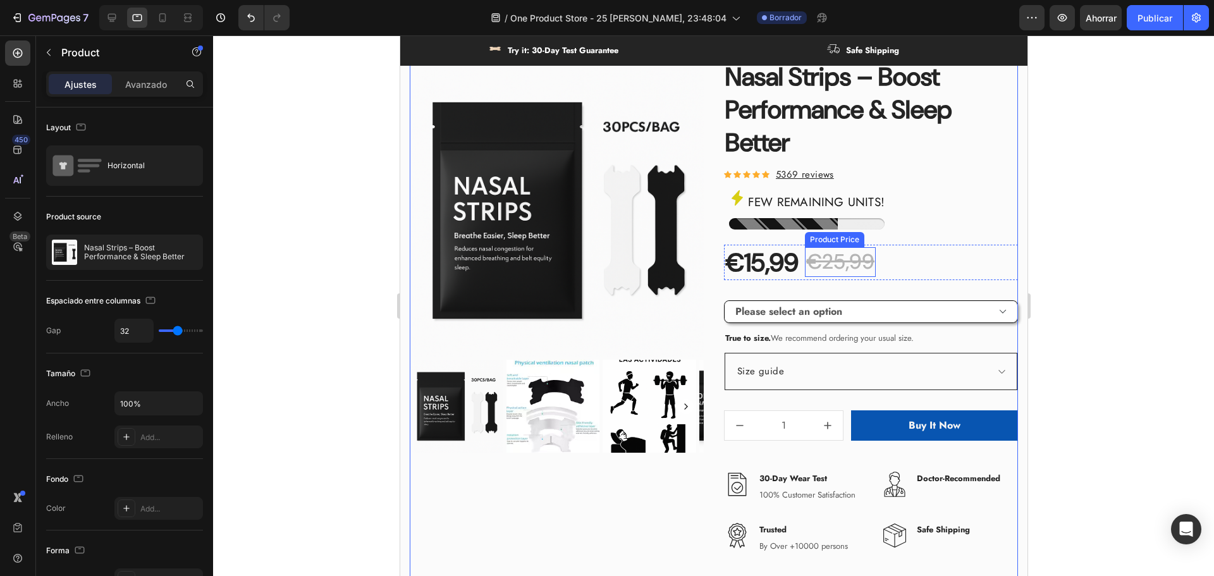
click at [863, 266] on div "€25,99" at bounding box center [839, 262] width 71 height 30
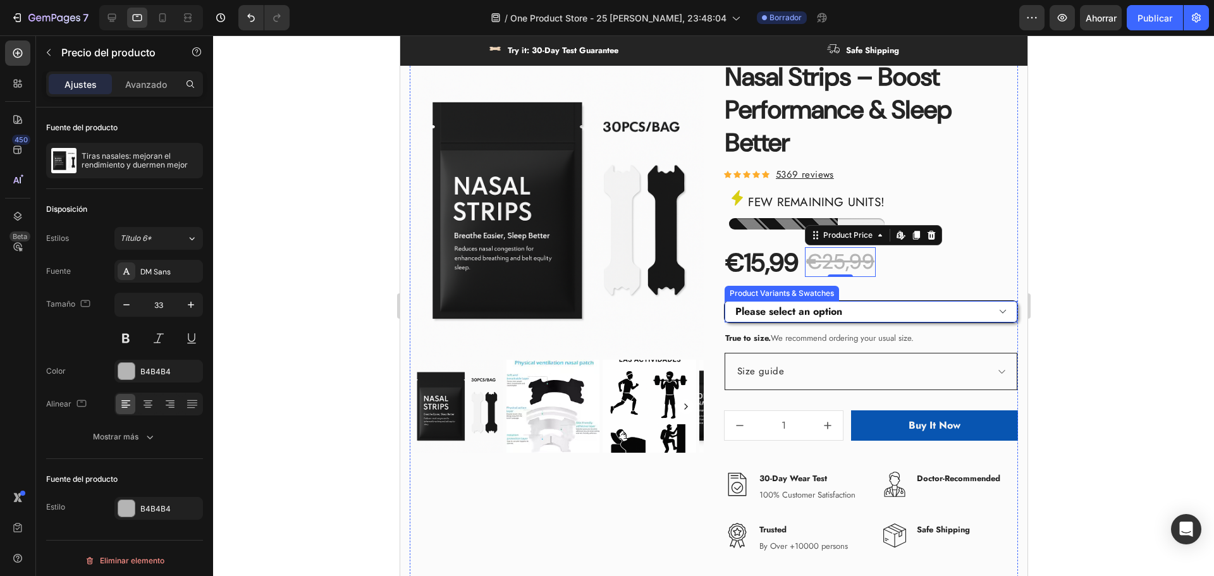
click at [823, 307] on select "Please select an option Size S / 1Bag-30pcs - €15,99 Size S / 2Bags-60pcs - €20…" at bounding box center [870, 312] width 293 height 22
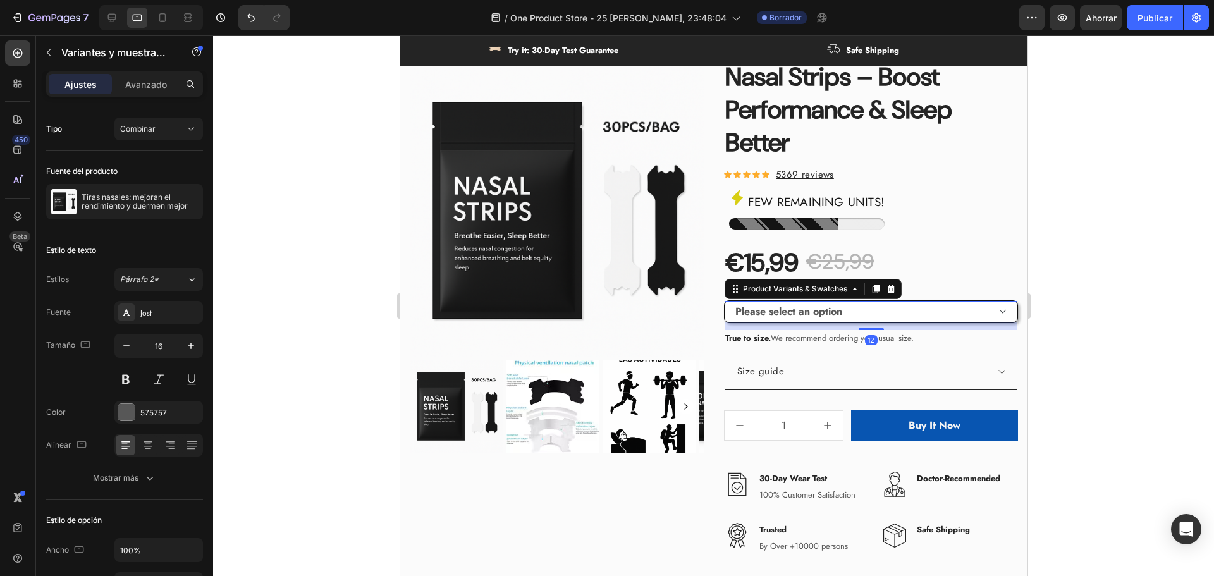
click at [755, 269] on div "€15,99" at bounding box center [761, 262] width 76 height 35
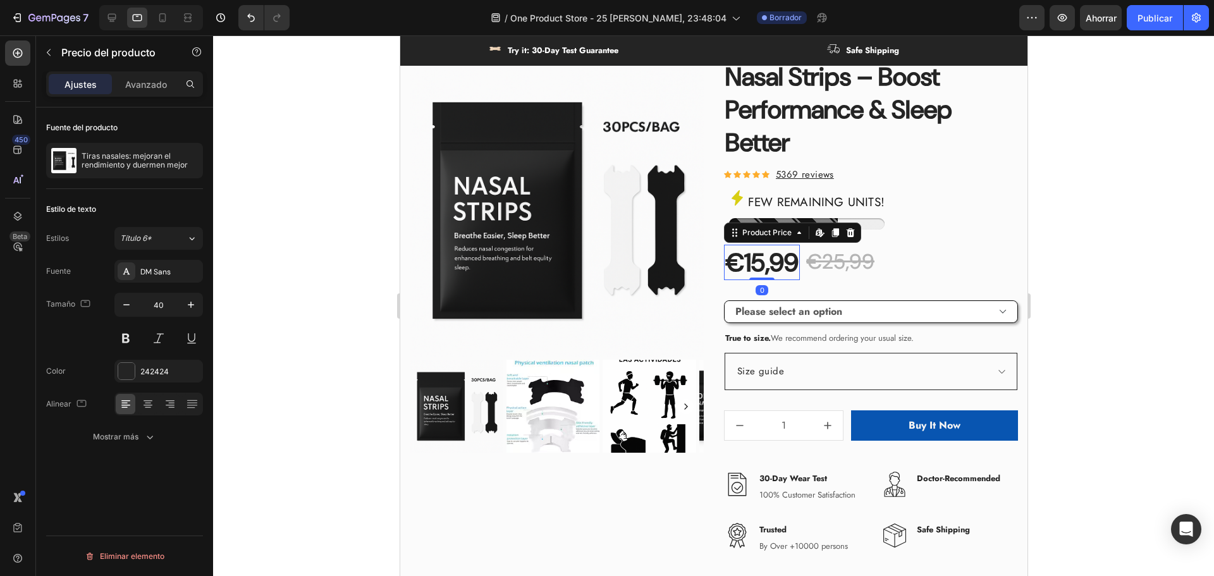
drag, startPoint x: 765, startPoint y: 278, endPoint x: 774, endPoint y: 260, distance: 20.6
click at [774, 260] on div "€15,99 Product Price Edit content in Shopify 0 Product Price Edit content in Sh…" at bounding box center [761, 262] width 76 height 35
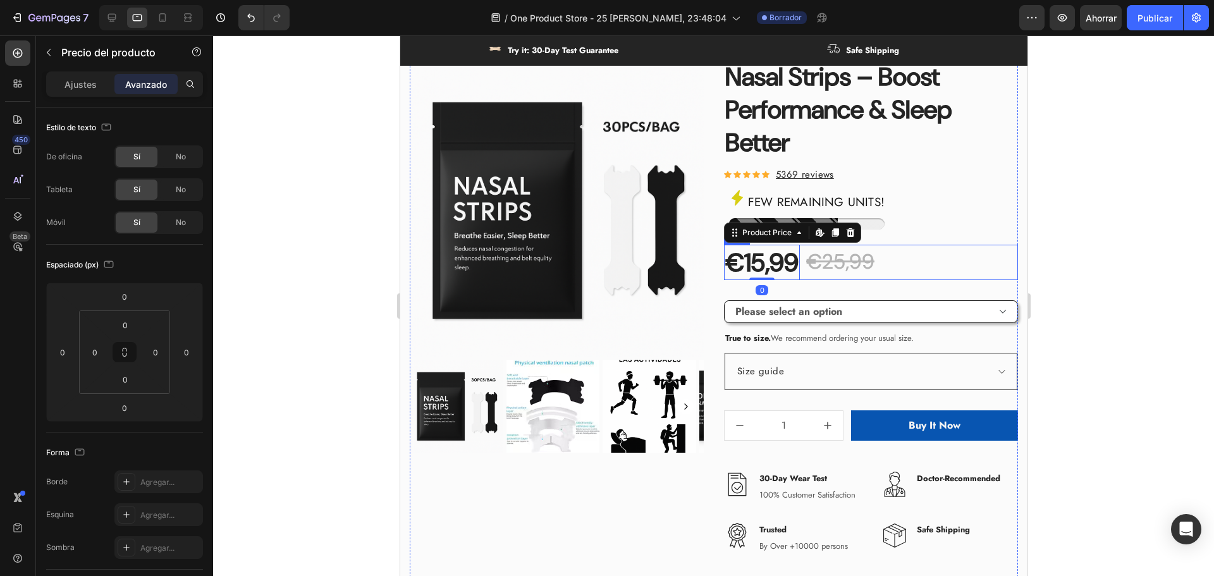
click at [830, 287] on div "3421 people have bought this item in the last 24h. Text block Nasal Strips – Bo…" at bounding box center [870, 299] width 294 height 530
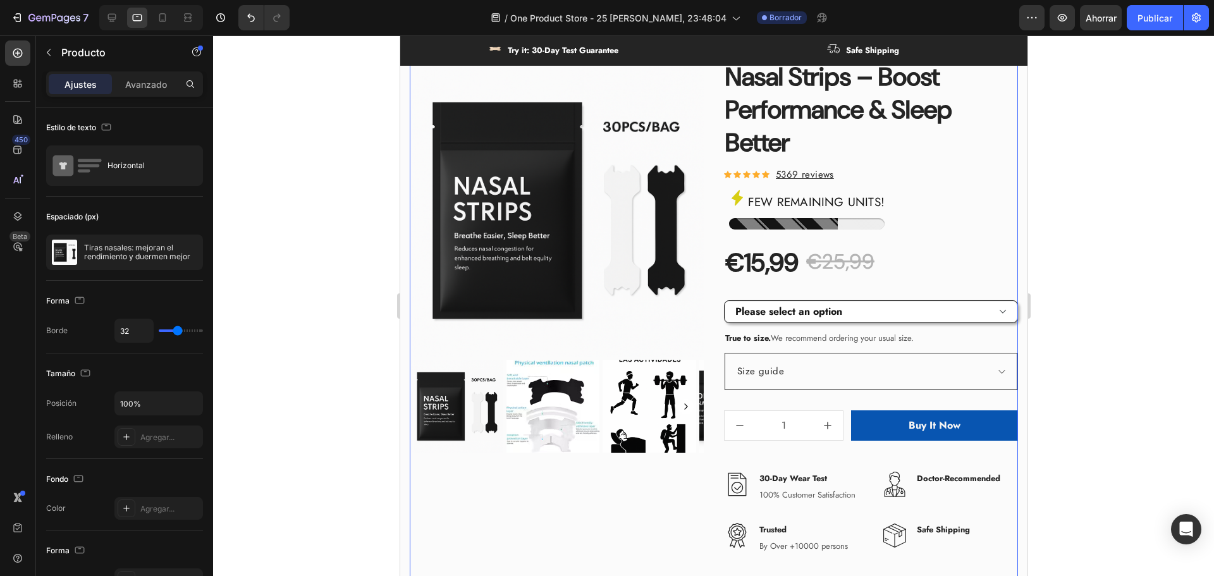
click at [829, 307] on select "Please select an option Size S / 1Bag-30pcs - €15,99 Size S / 2Bags-60pcs - €20…" at bounding box center [870, 312] width 293 height 22
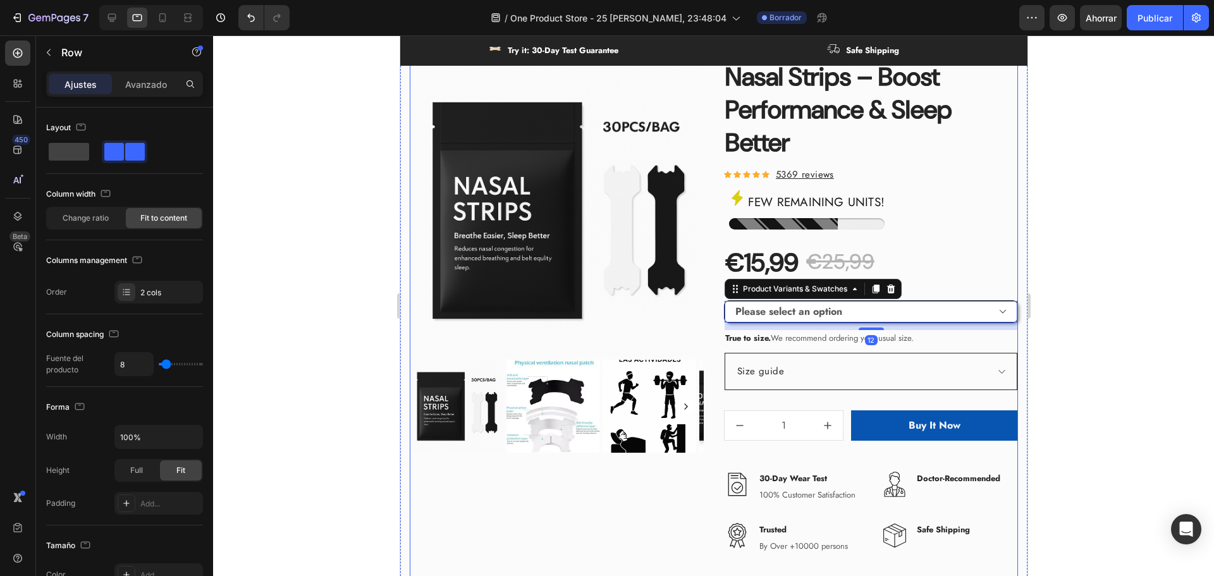
click at [963, 277] on div "€15,99 Product Price Product Price €25,99 Product Price Product Price Row" at bounding box center [870, 262] width 294 height 35
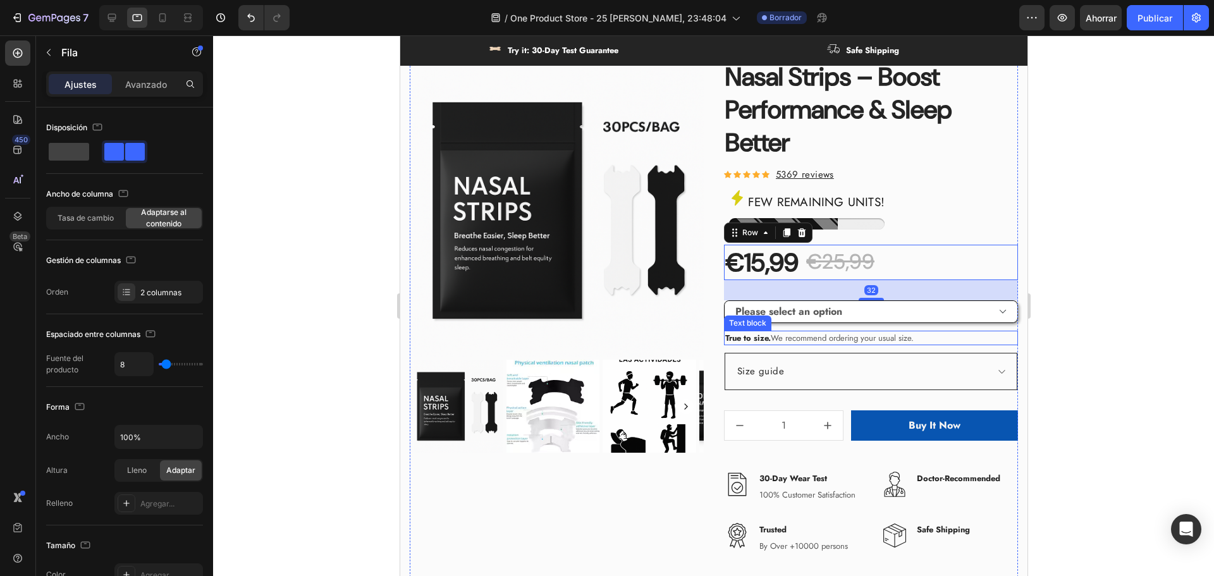
click at [855, 336] on p "True to size. We recommend ordering your usual size." at bounding box center [871, 338] width 292 height 13
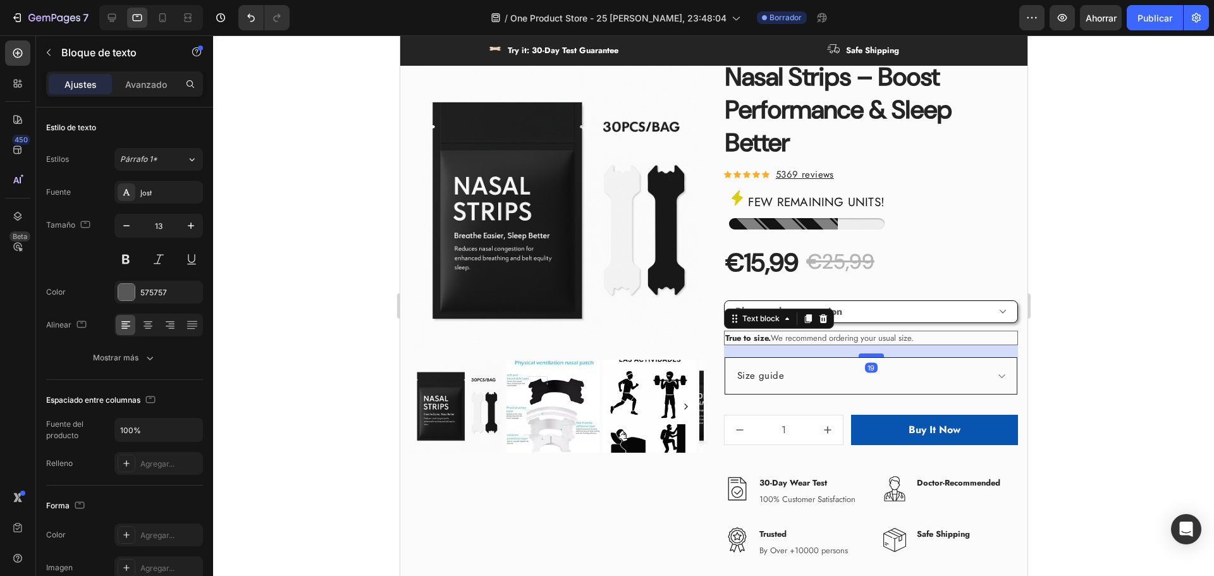
click at [871, 355] on div at bounding box center [870, 355] width 25 height 4
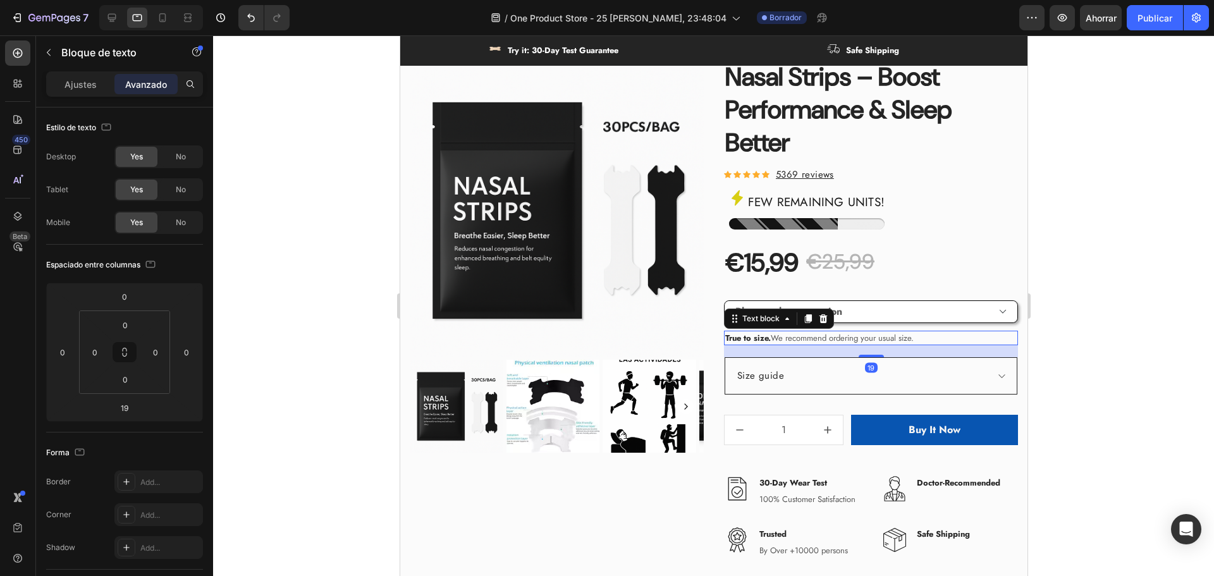
click at [1109, 370] on div at bounding box center [713, 305] width 1001 height 541
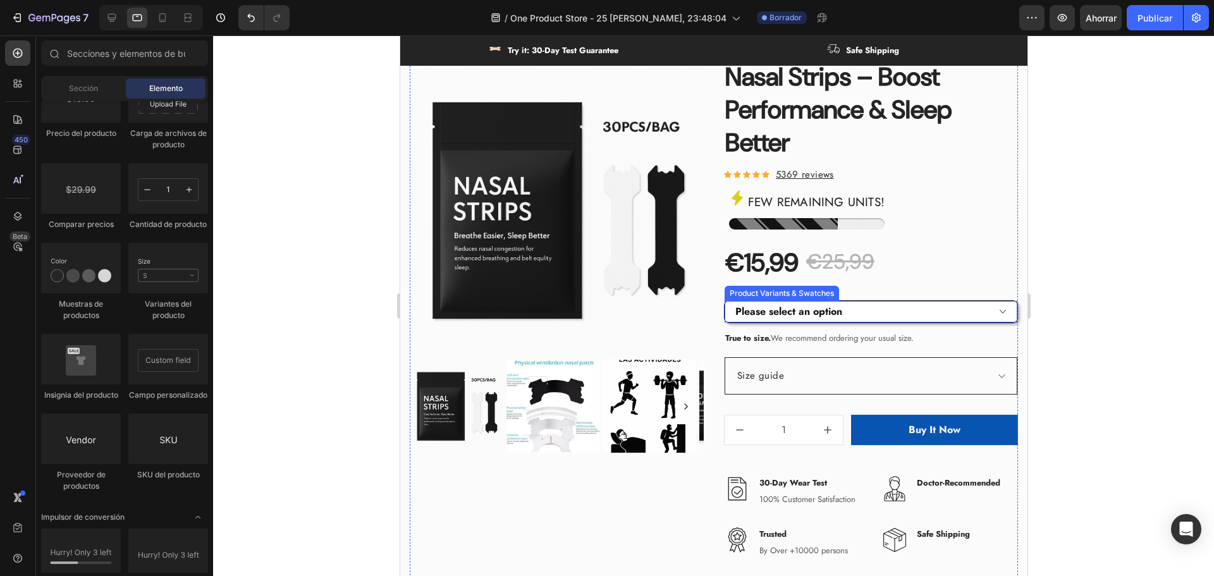
click at [908, 312] on select "Please select an option Size S / 1Bag-30pcs - €15,99 Size S / 2Bags-60pcs - €20…" at bounding box center [870, 312] width 293 height 22
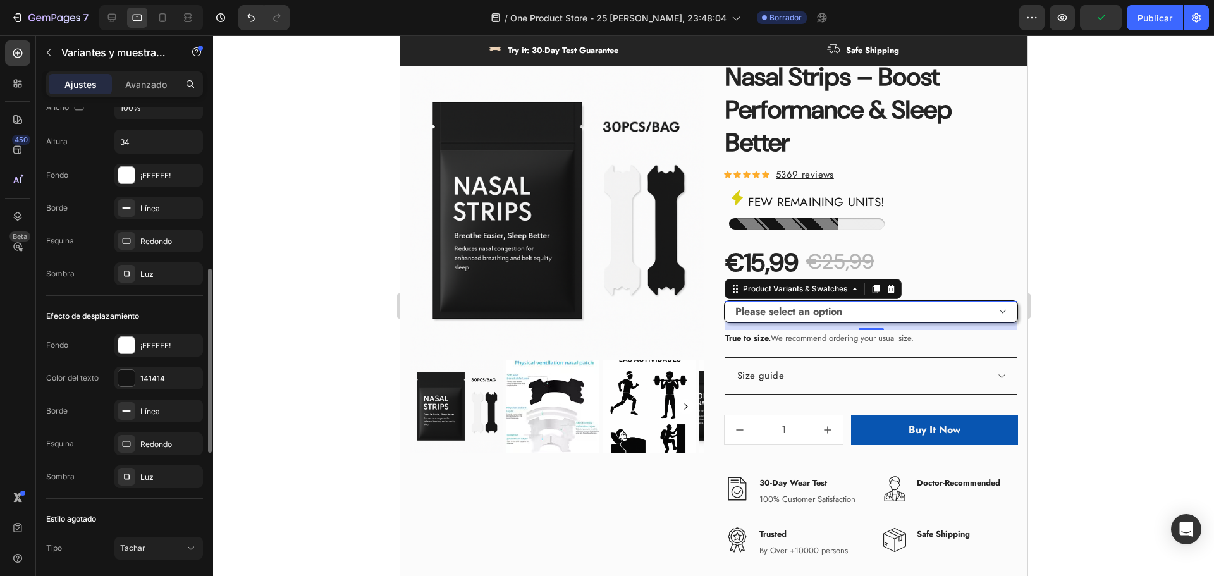
scroll to position [316, 0]
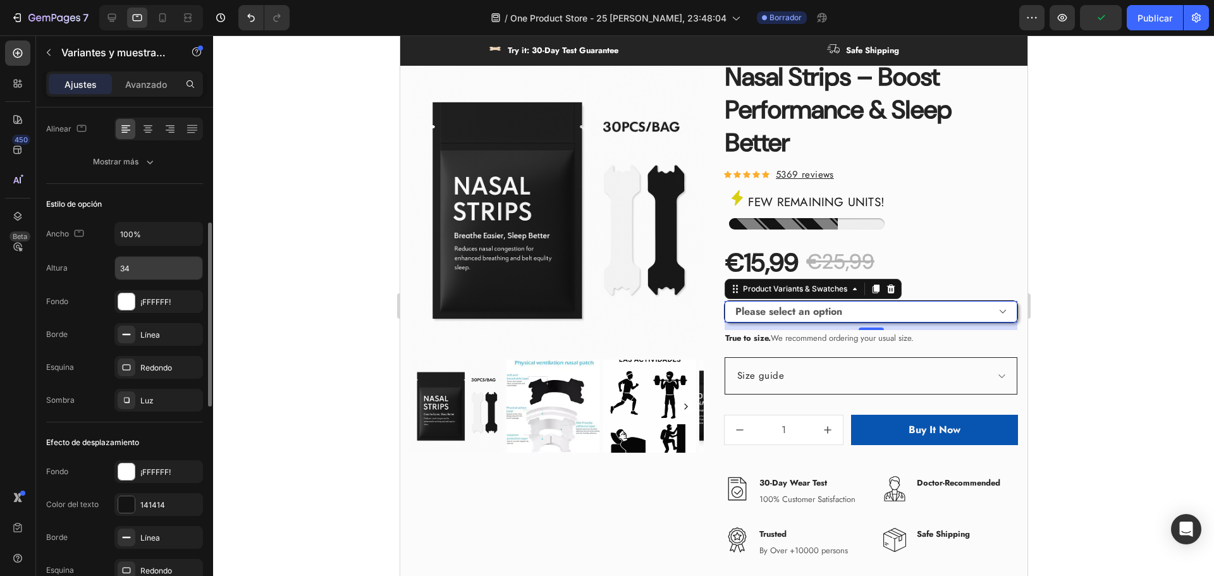
click at [152, 273] on input "34" at bounding box center [158, 268] width 87 height 23
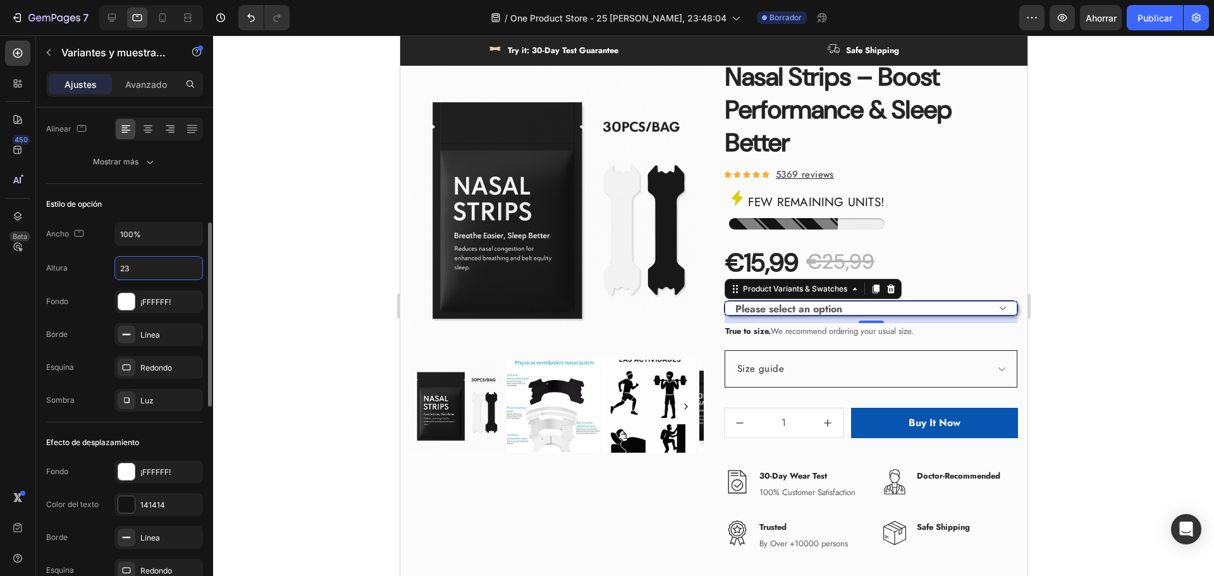
type input "2"
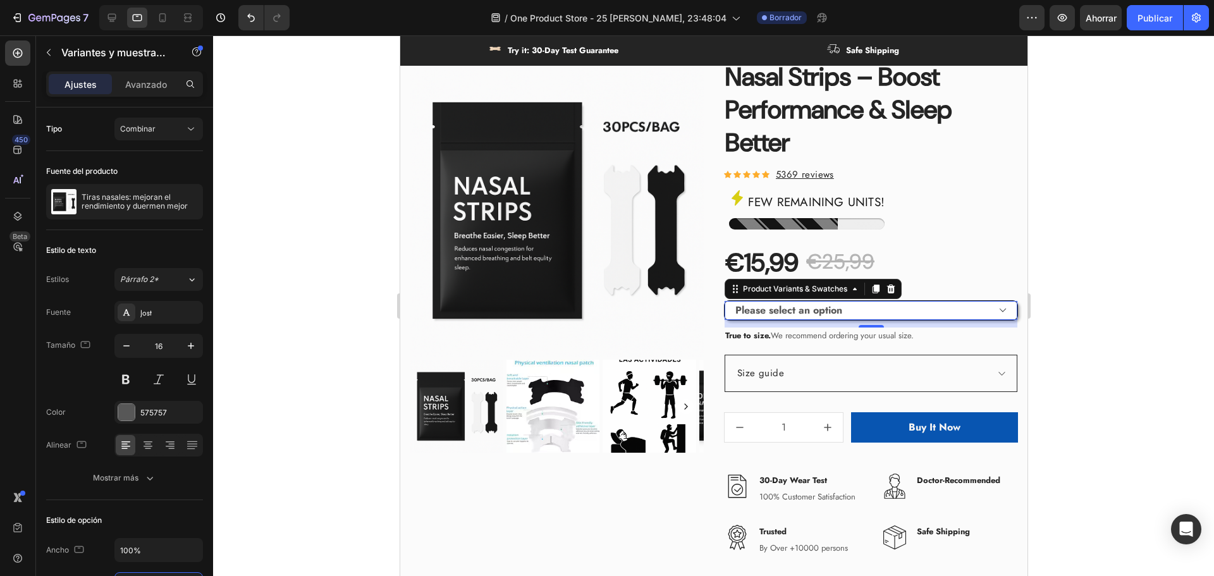
scroll to position [316, 0]
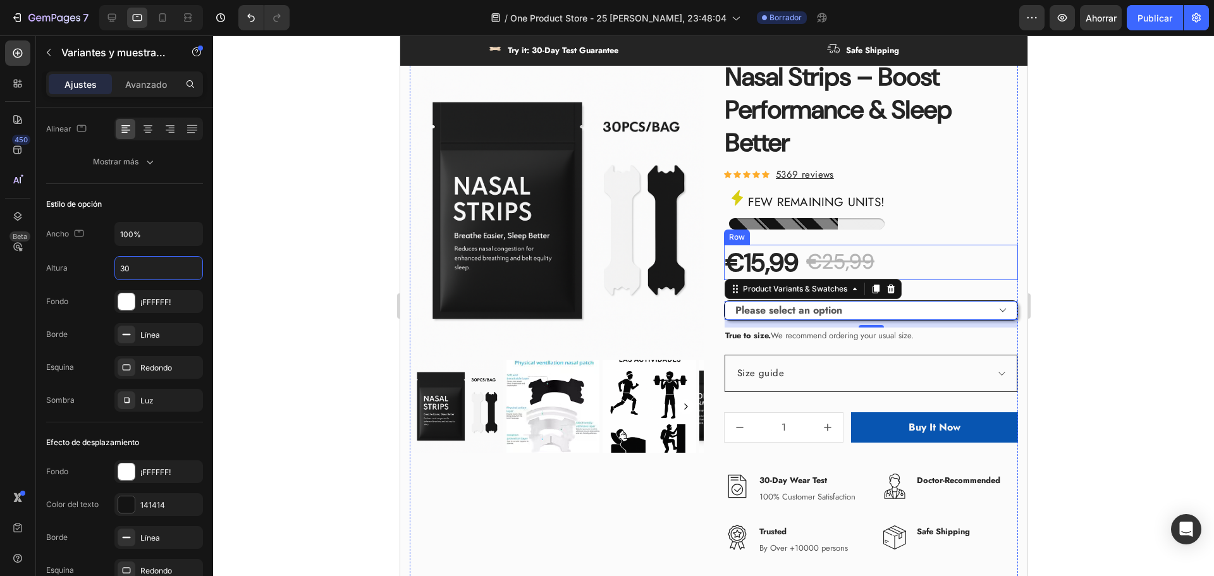
click at [1209, 216] on div at bounding box center [713, 305] width 1001 height 541
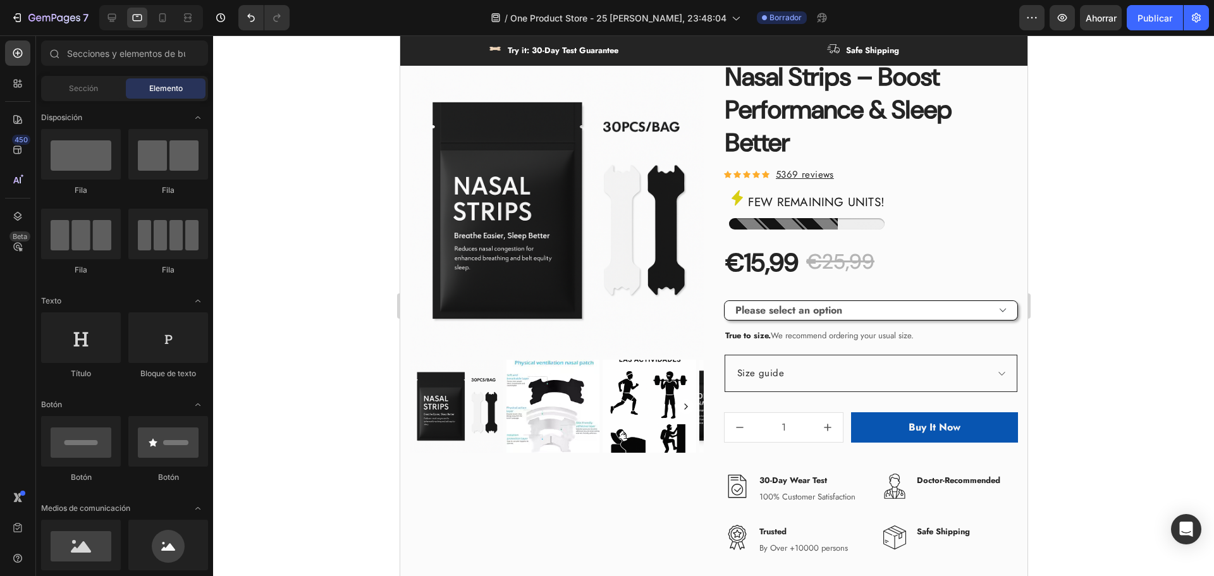
click at [1145, 223] on div at bounding box center [713, 305] width 1001 height 541
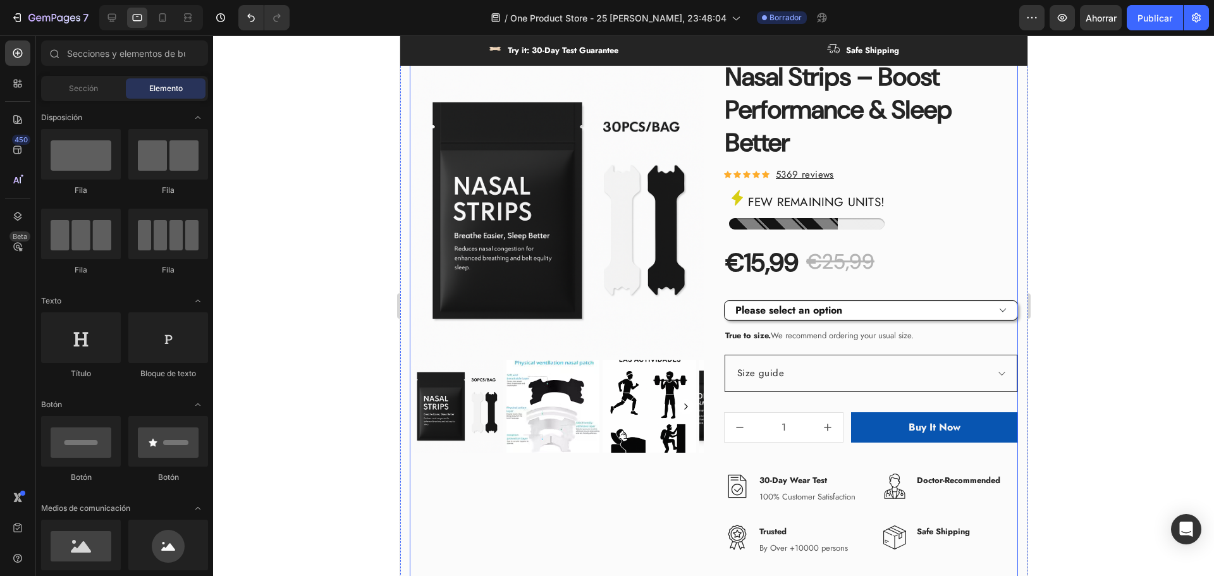
click at [899, 310] on select "Please select an option Size S / 1Bag-30pcs - €15,99 Size S / 2Bags-60pcs - €20…" at bounding box center [870, 310] width 293 height 19
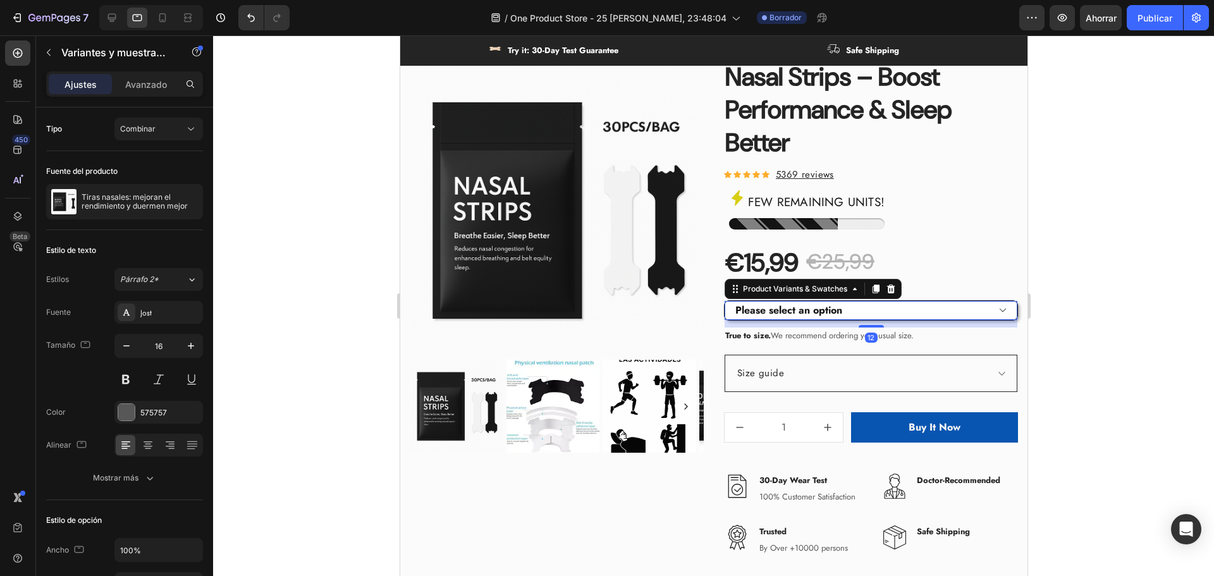
click at [899, 308] on select "Please select an option Size S / 1Bag-30pcs - €15,99 Size S / 2Bags-60pcs - €20…" at bounding box center [870, 310] width 293 height 19
click at [724, 301] on select "Please select an option Size S / 1Bag-30pcs - €15,99 Size S / 2Bags-60pcs - €20…" at bounding box center [870, 310] width 293 height 19
drag, startPoint x: 864, startPoint y: 310, endPoint x: 869, endPoint y: 319, distance: 10.2
click at [864, 310] on select "Please select an option Size S / 1Bag-30pcs - €15,99 Size S / 2Bags-60pcs - €20…" at bounding box center [870, 310] width 293 height 19
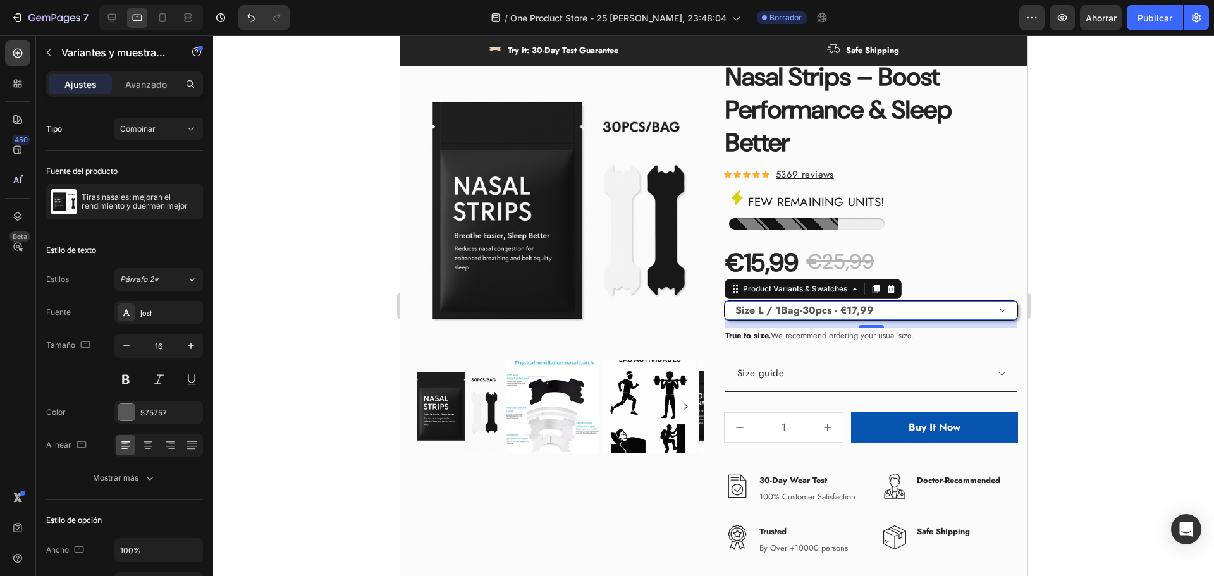
click at [724, 301] on select "Please select an option Size S / 1Bag-30pcs - €15,99 Size S / 2Bags-60pcs - €20…" at bounding box center [870, 310] width 293 height 19
click at [1176, 299] on div at bounding box center [713, 305] width 1001 height 541
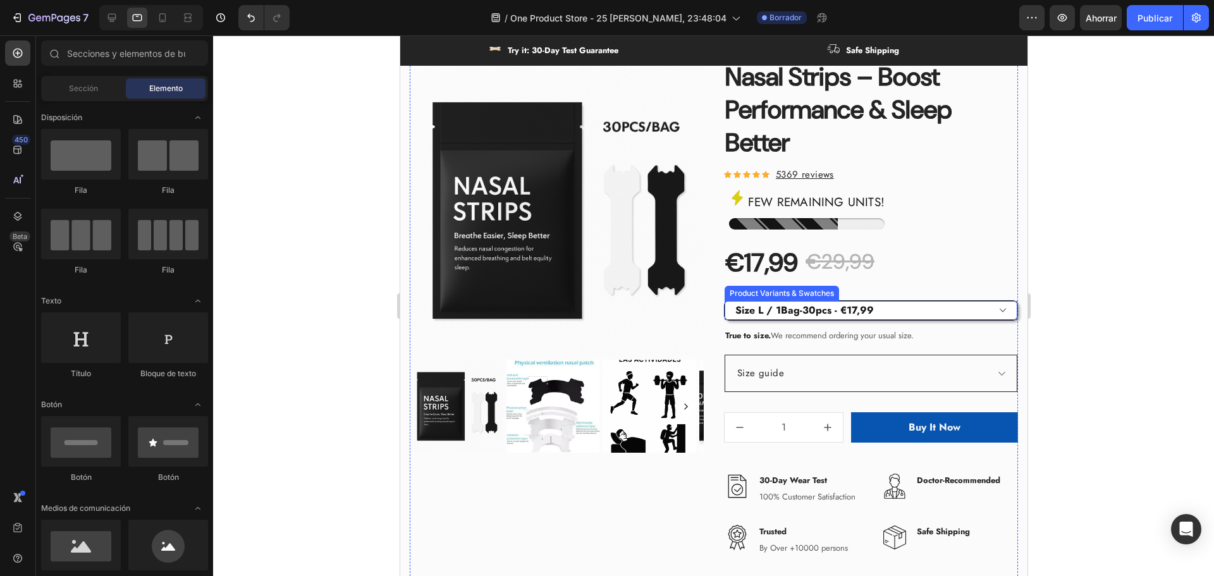
click at [932, 307] on select "Please select an option Size S / 1Bag-30pcs - €15,99 Size S / 2Bags-60pcs - €20…" at bounding box center [870, 310] width 293 height 19
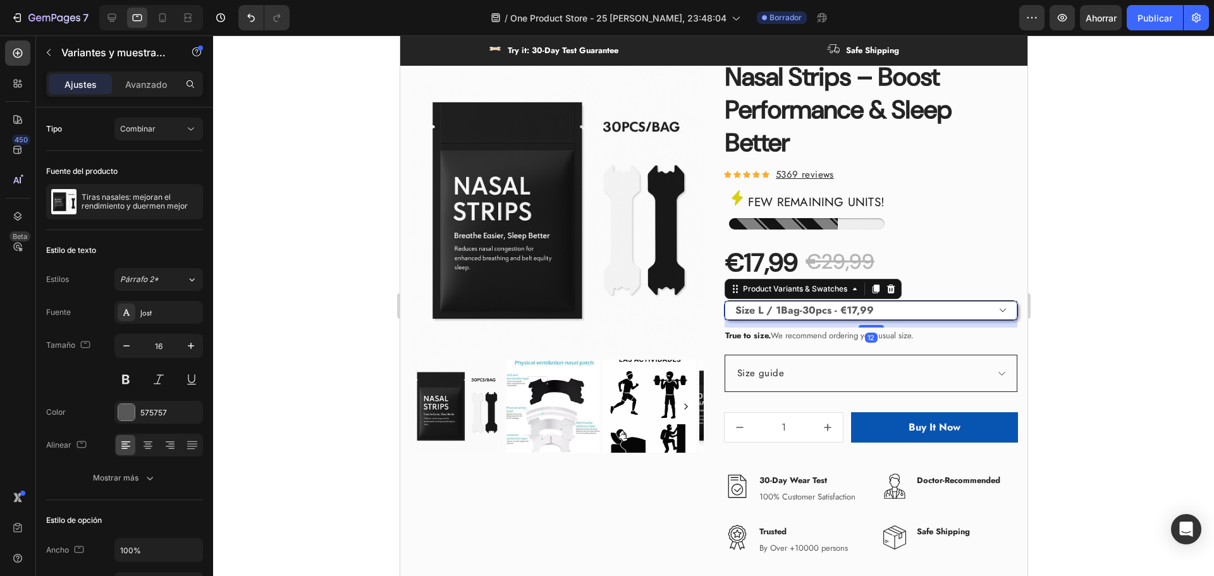
select select "581665178236617342"
click at [724, 301] on select "Please select an option Size S / 1Bag-30pcs - €15,99 Size S / 2Bags-60pcs - €20…" at bounding box center [870, 310] width 293 height 19
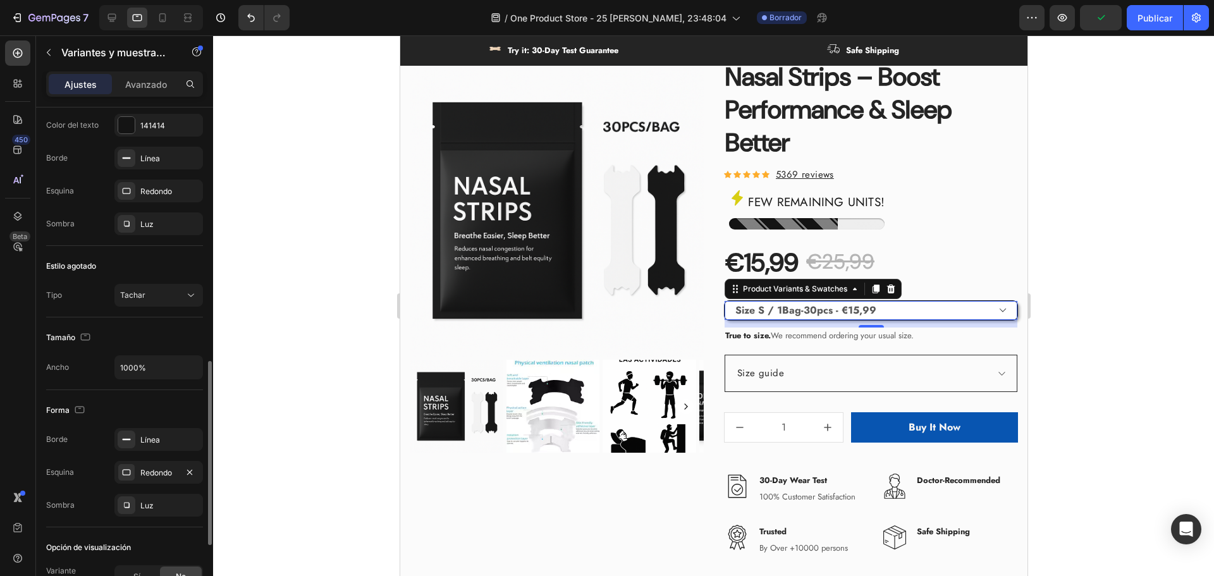
scroll to position [878, 0]
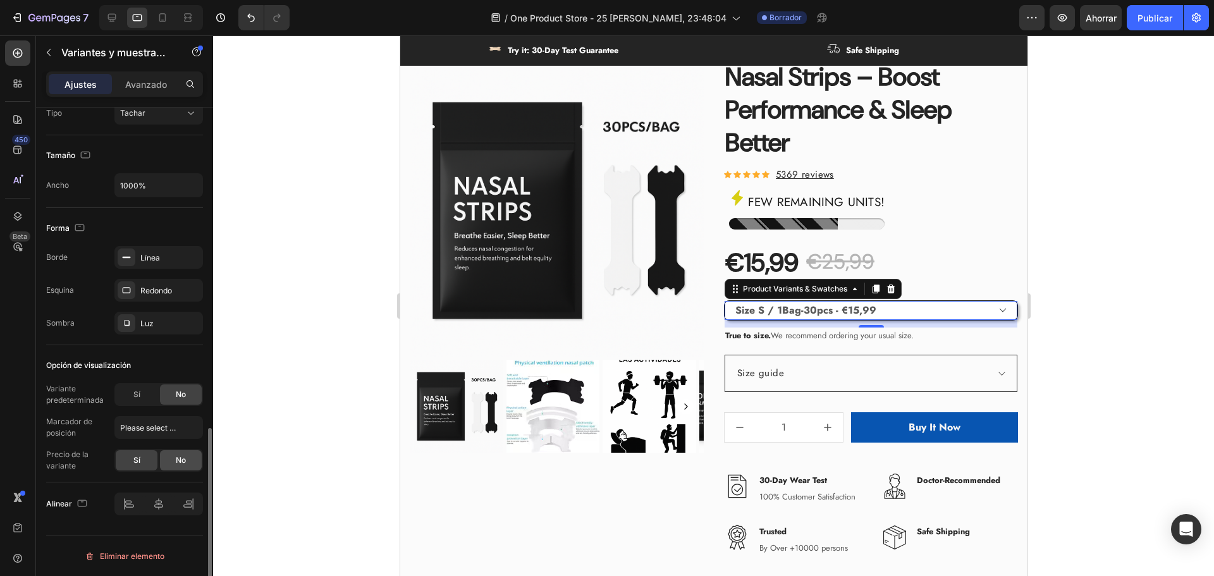
click at [166, 463] on div "No" at bounding box center [181, 460] width 42 height 20
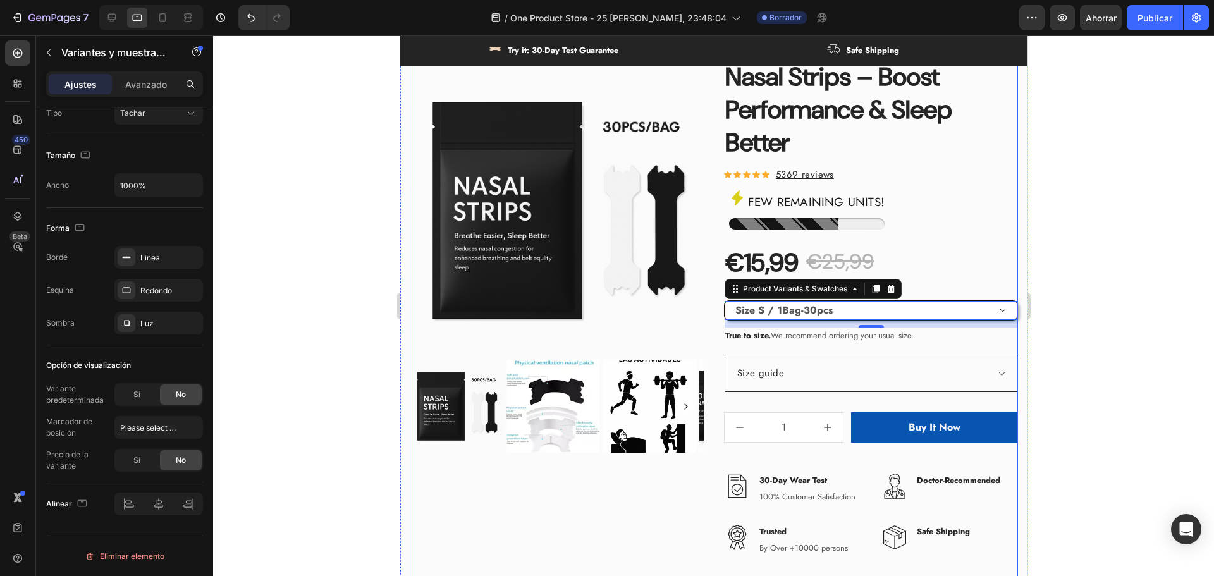
click at [986, 349] on div "3421 people have bought this item in the last 24h. Text block Nasal Strips – Bo…" at bounding box center [870, 300] width 294 height 532
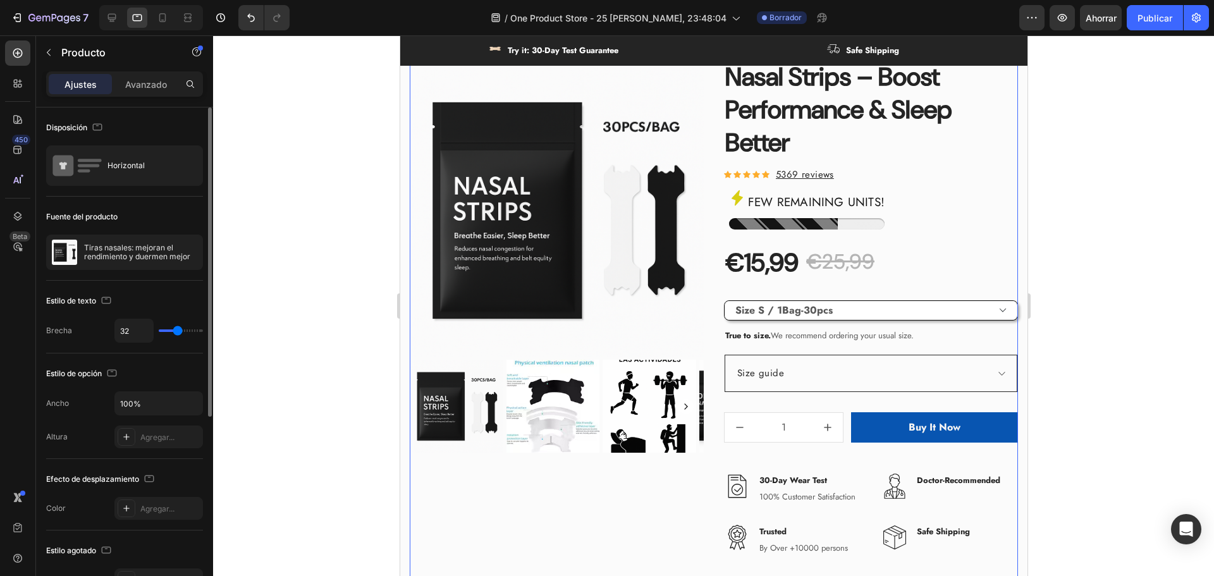
click at [1112, 333] on div at bounding box center [713, 305] width 1001 height 541
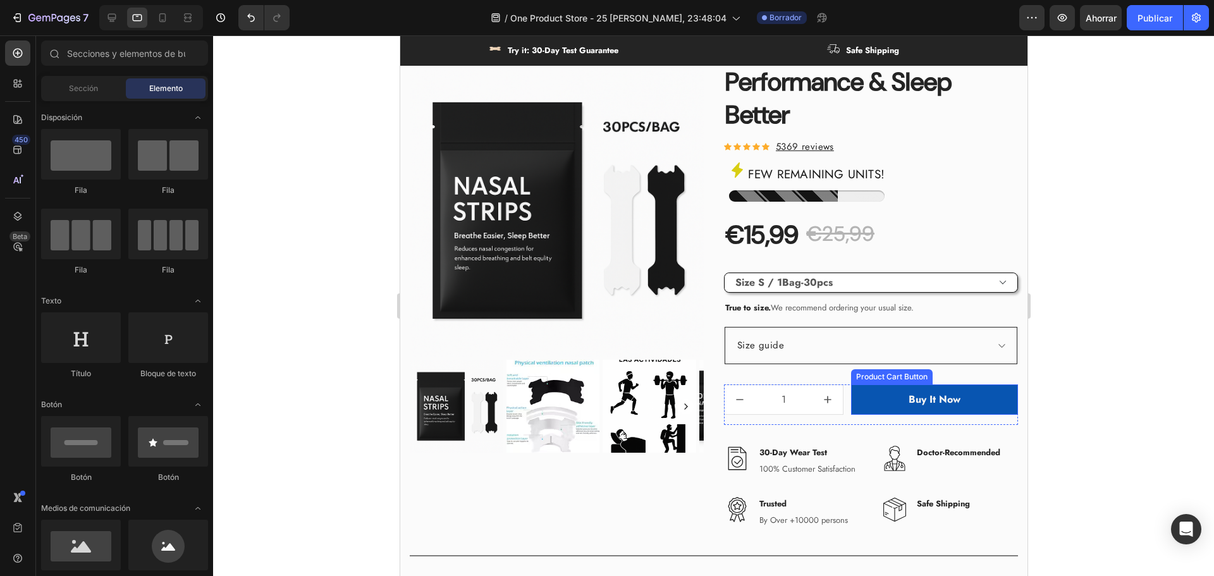
scroll to position [518, 0]
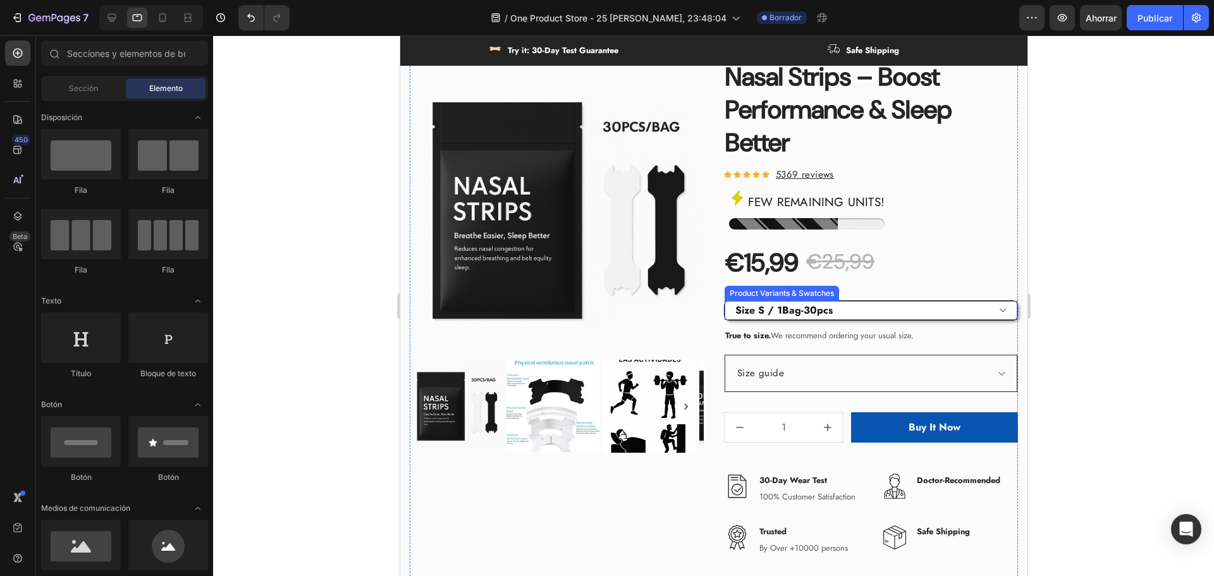
click at [783, 312] on select "Please select an option Size S / 1Bag-30pcs Size S / 2Bags-60pcs Size S / 3Bags…" at bounding box center [870, 310] width 293 height 19
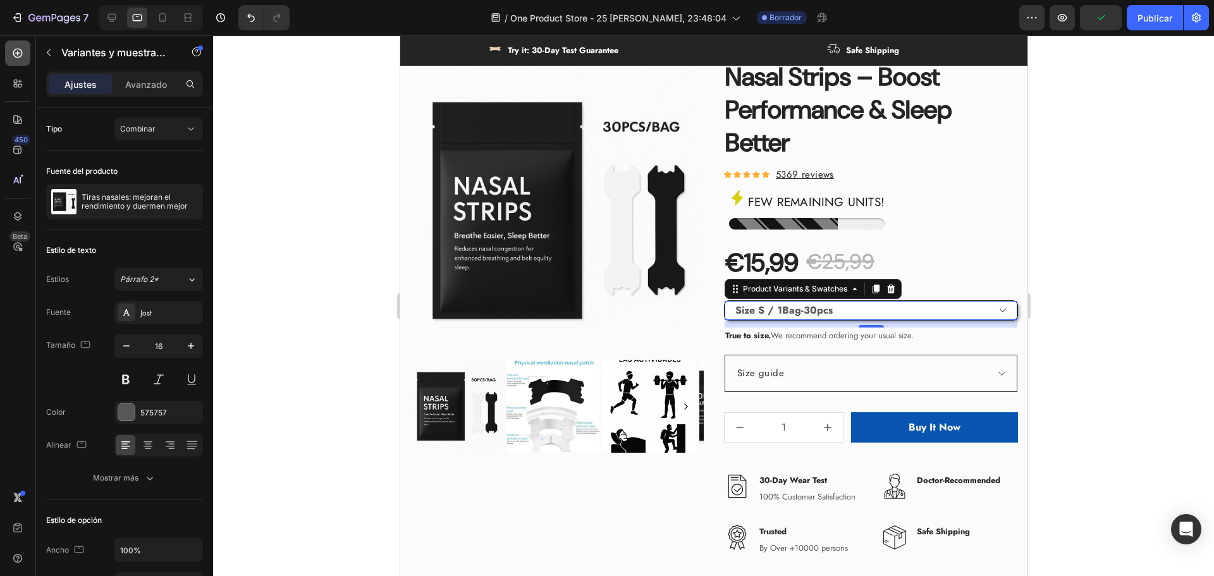
click at [9, 57] on div at bounding box center [17, 52] width 25 height 25
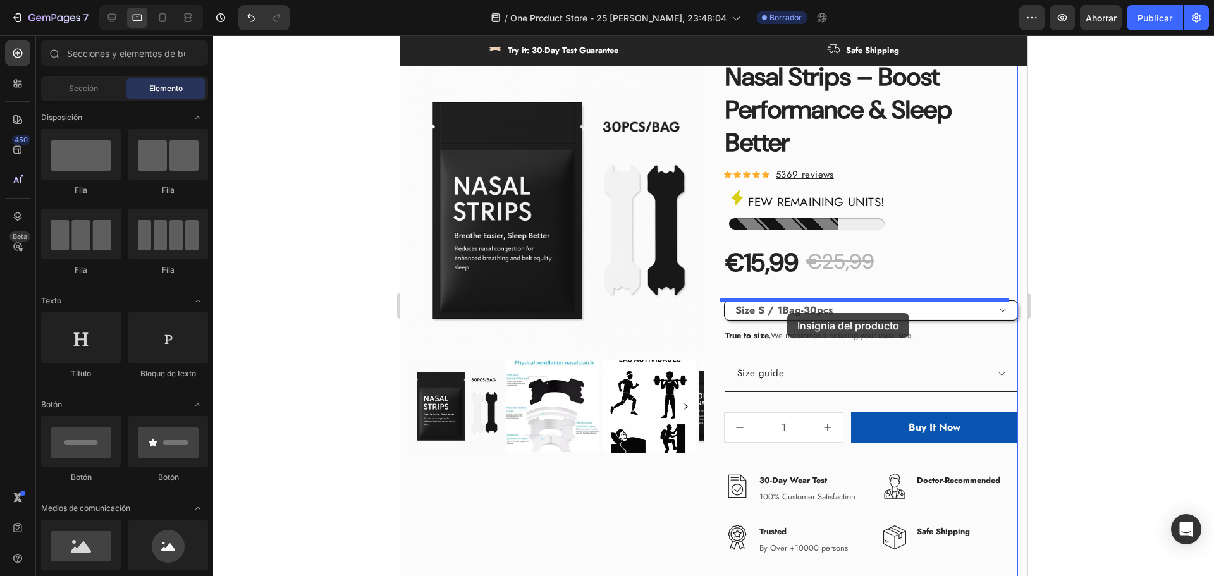
drag, startPoint x: 491, startPoint y: 399, endPoint x: 787, endPoint y: 313, distance: 308.2
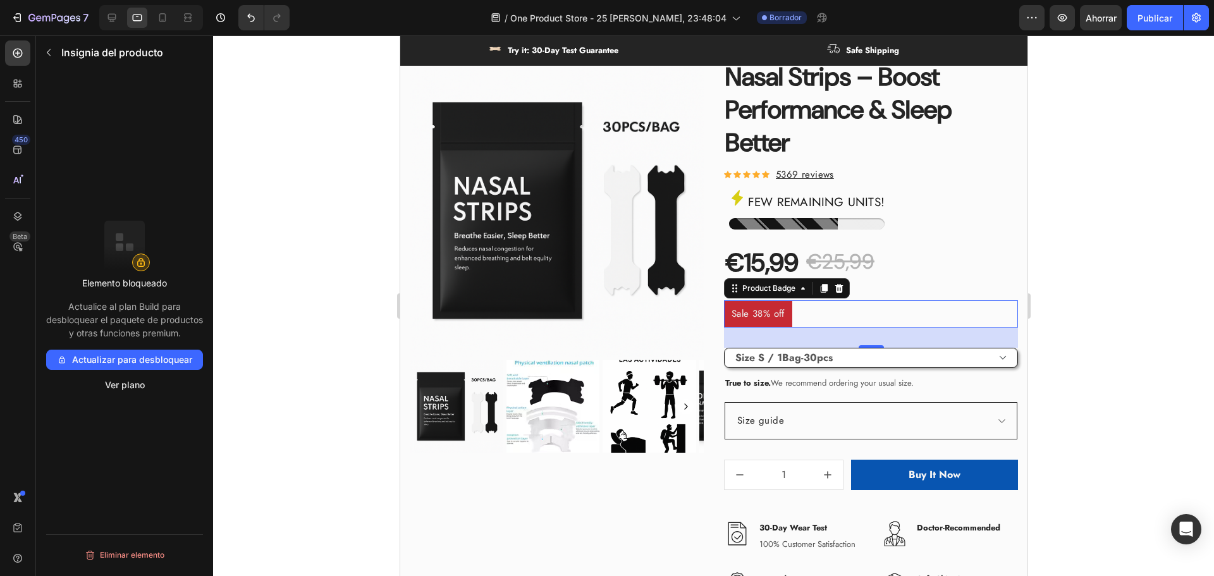
click at [771, 315] on pre "Sale 38% off" at bounding box center [757, 313] width 68 height 27
click at [777, 318] on pre "Sale 38% off" at bounding box center [757, 313] width 68 height 27
click at [137, 393] on font "Ver plano" at bounding box center [125, 385] width 40 height 15
click at [778, 308] on pre "Sale 38% off" at bounding box center [757, 313] width 68 height 27
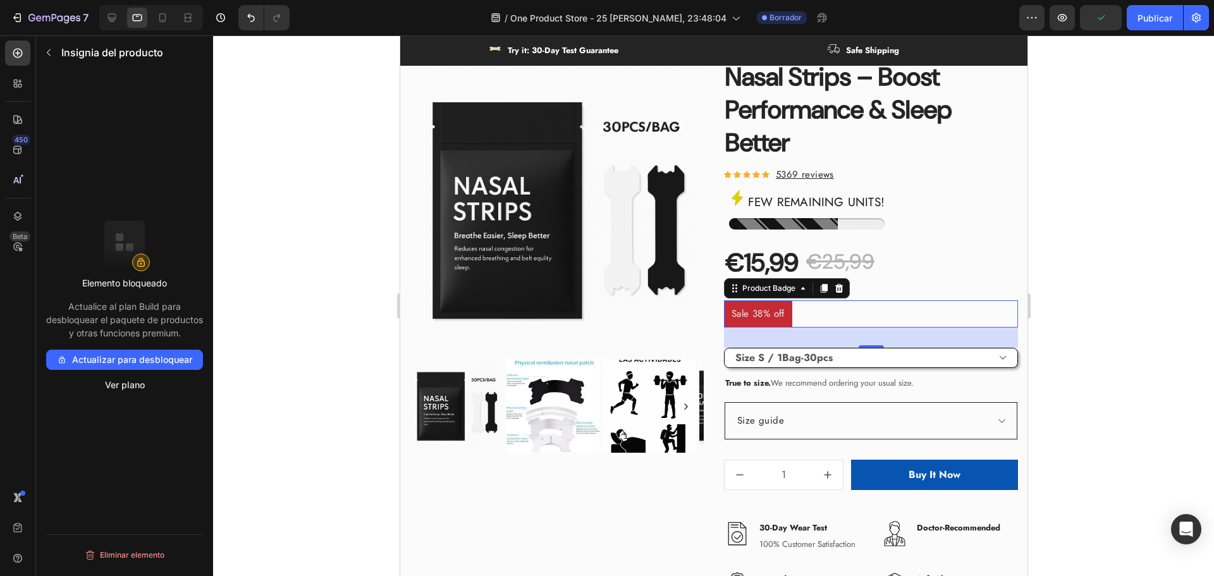
click at [890, 330] on div "32" at bounding box center [870, 338] width 294 height 20
click at [1142, 342] on div at bounding box center [713, 305] width 1001 height 541
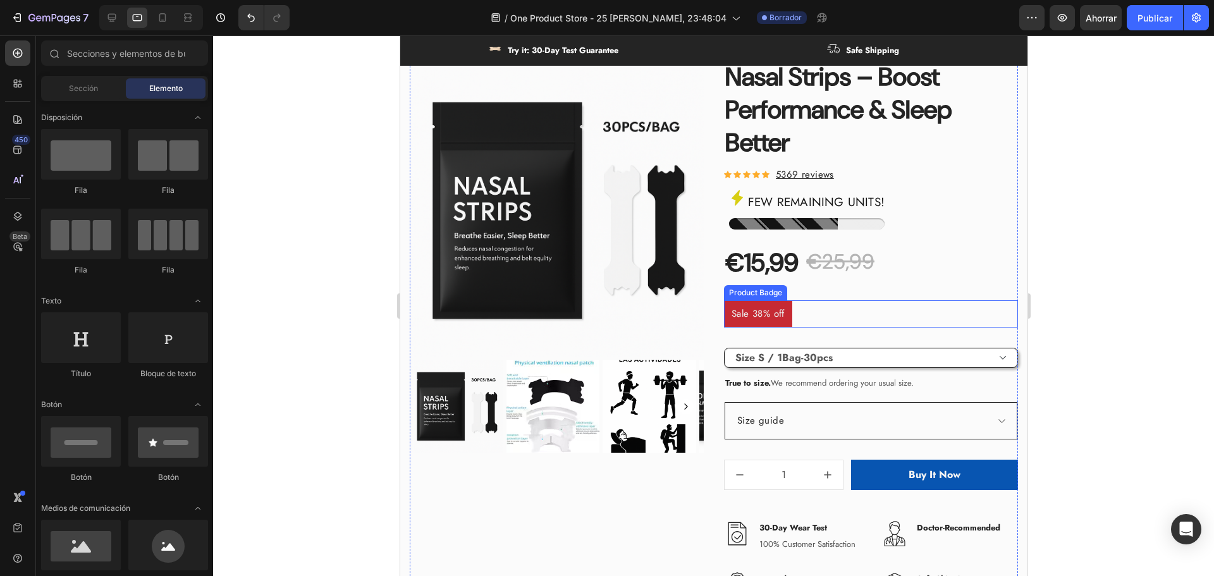
click at [746, 308] on pre "Sale 38% off" at bounding box center [757, 313] width 68 height 27
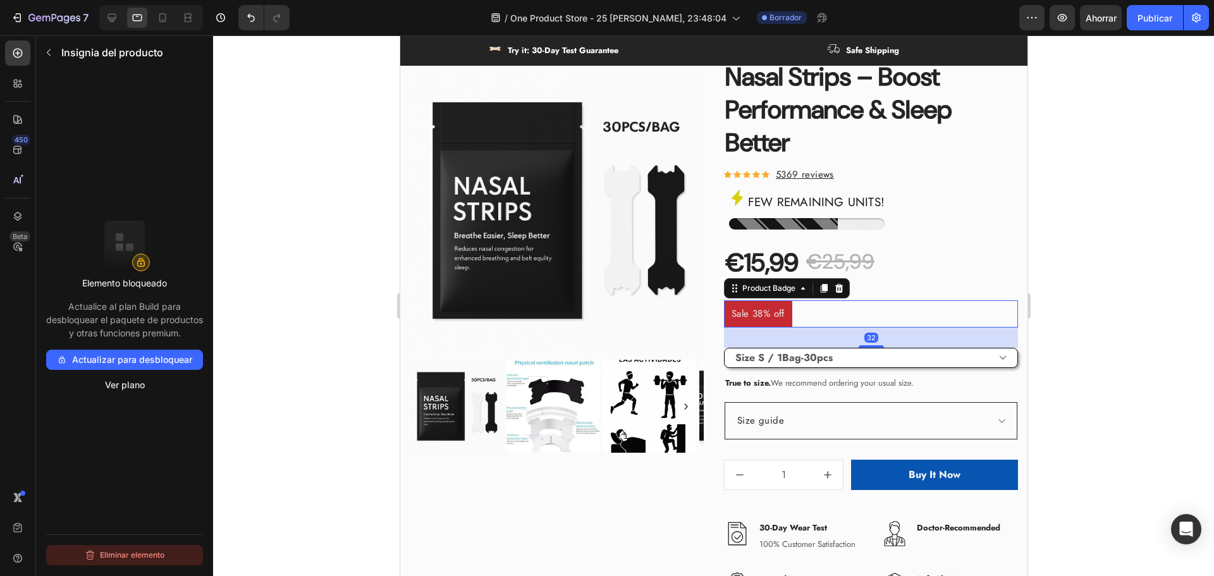
click at [163, 553] on font "Eliminar elemento" at bounding box center [132, 554] width 65 height 9
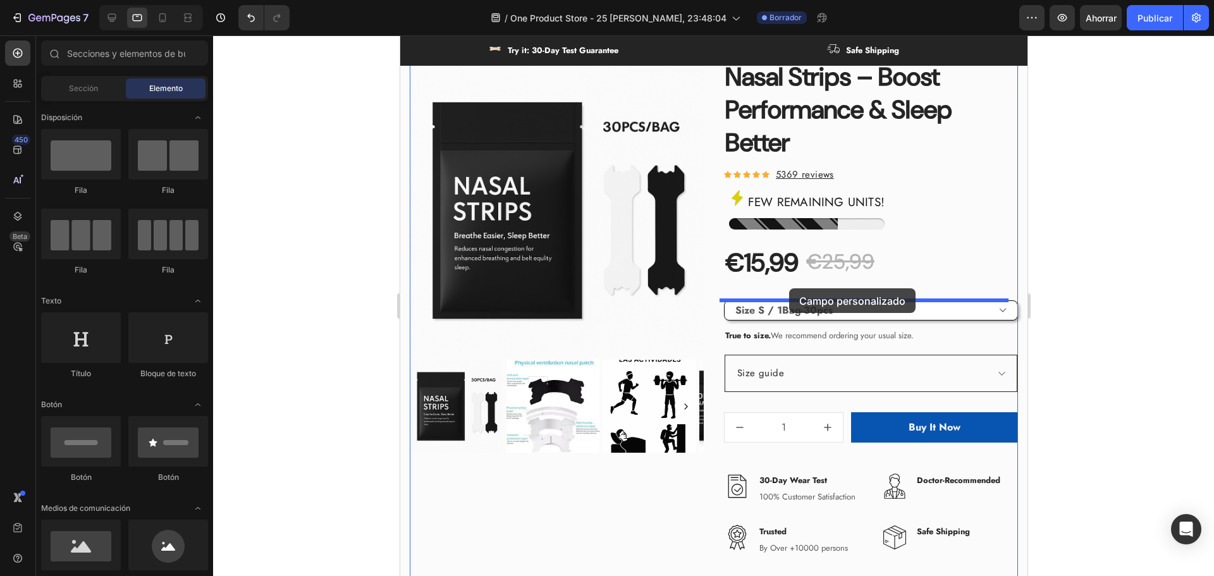
drag, startPoint x: 579, startPoint y: 397, endPoint x: 776, endPoint y: 295, distance: 221.7
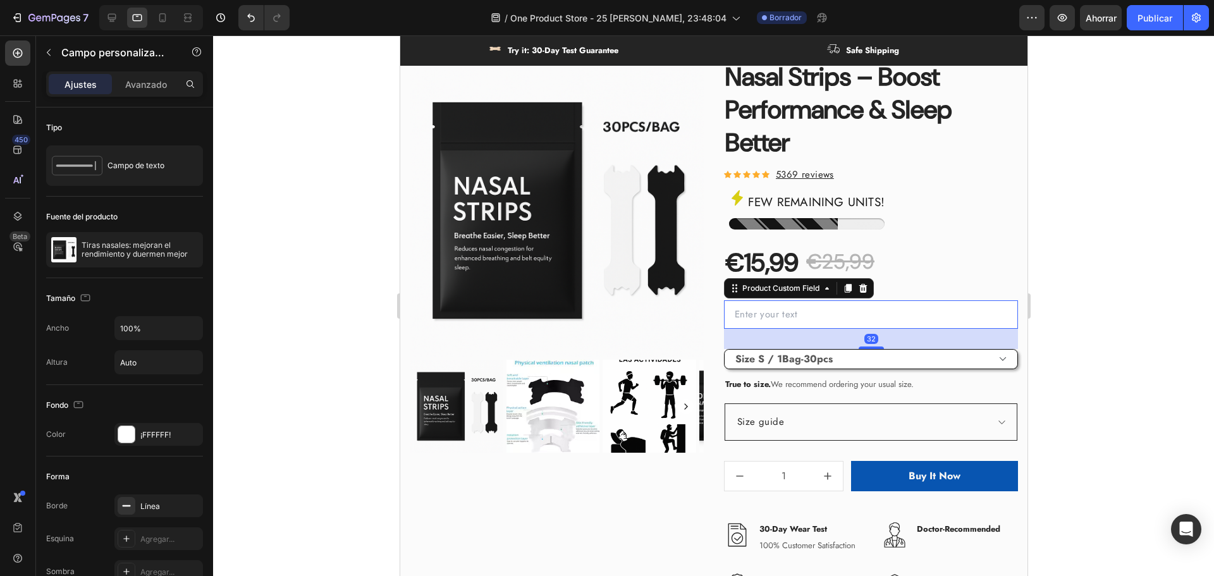
click at [818, 317] on input "text" at bounding box center [870, 314] width 294 height 28
click at [858, 315] on input "text" at bounding box center [870, 314] width 294 height 28
click at [859, 286] on icon at bounding box center [863, 288] width 8 height 9
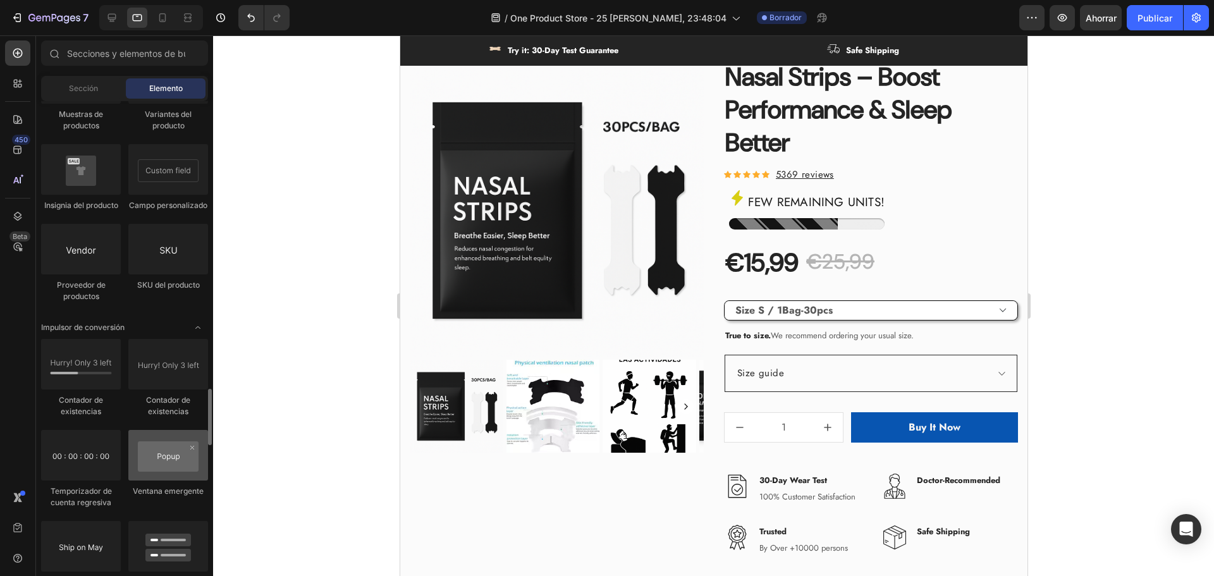
scroll to position [2530, 0]
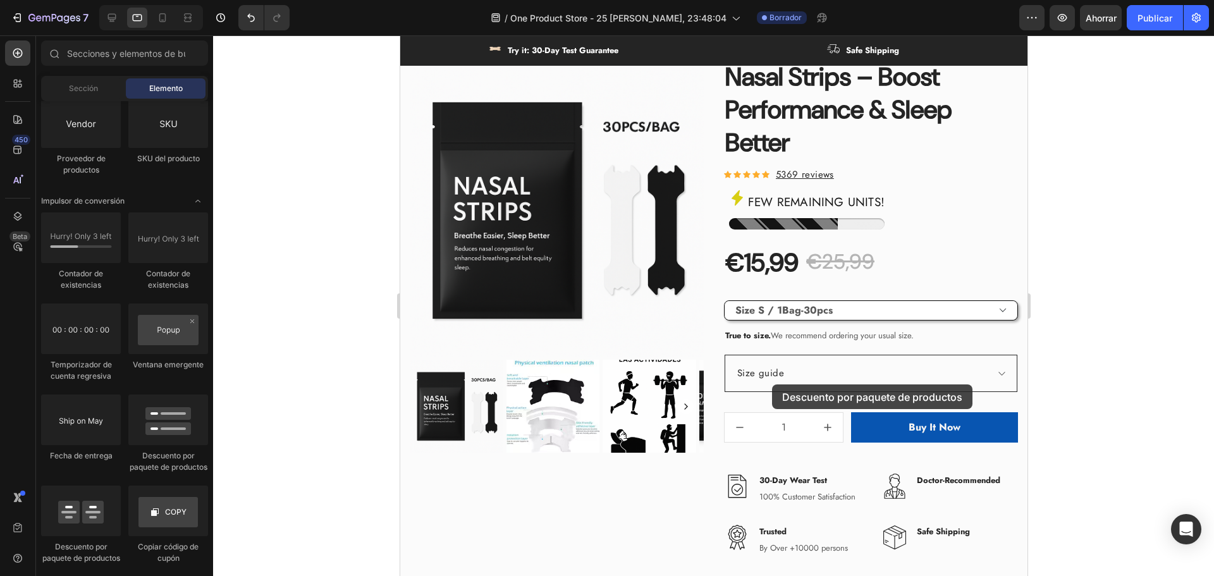
drag, startPoint x: 578, startPoint y: 477, endPoint x: 797, endPoint y: 291, distance: 287.6
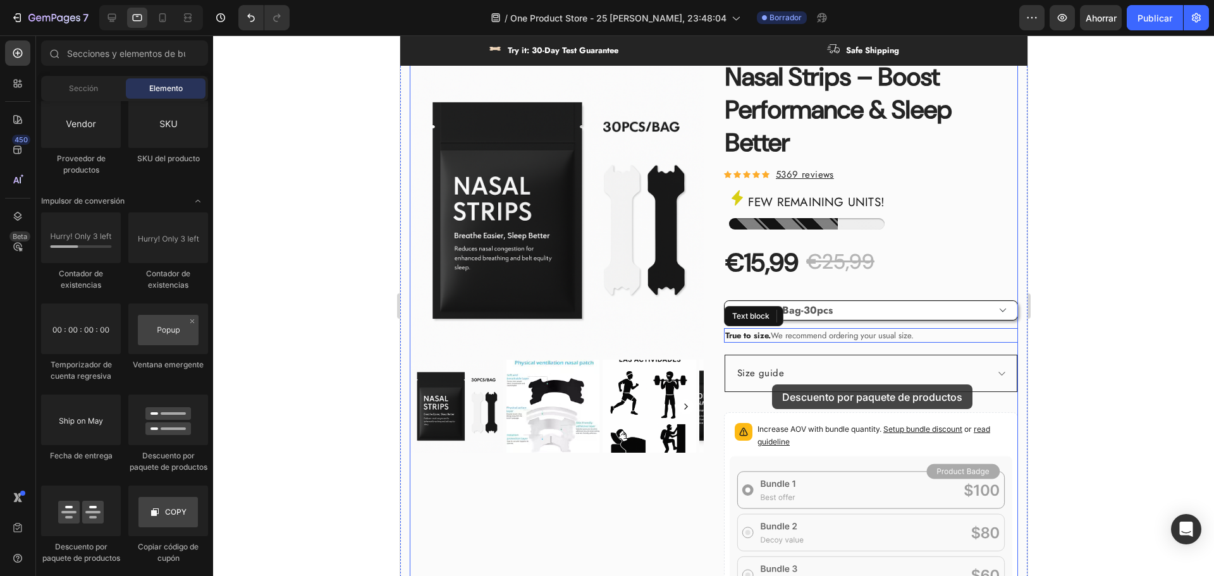
click at [797, 291] on div "3421 people have bought this item in the last 24h. Text block Nasal Strips – Bo…" at bounding box center [870, 411] width 294 height 754
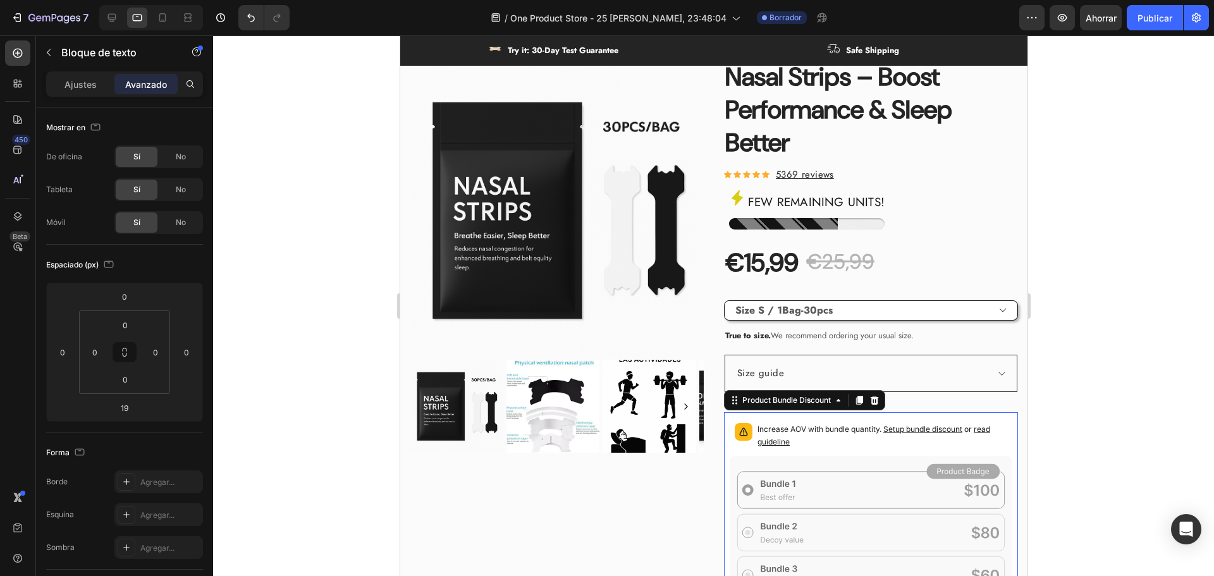
click at [861, 425] on p "Increase AOV with bundle quantity. Setup bundle discount or read guideline" at bounding box center [882, 435] width 250 height 25
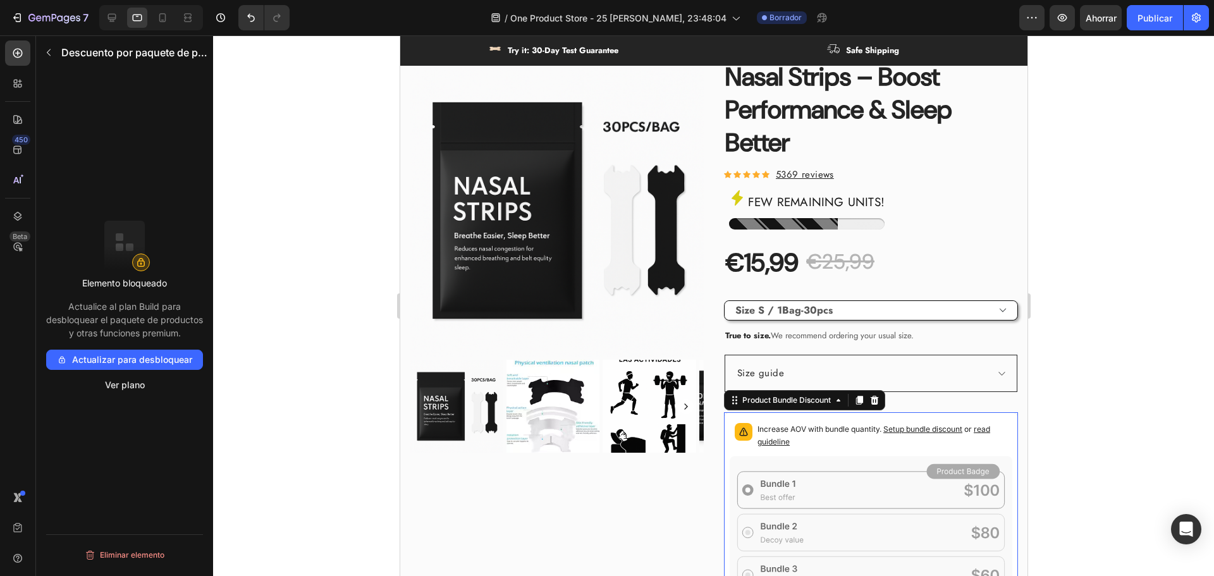
click at [827, 493] on icon at bounding box center [870, 533] width 283 height 152
click at [761, 444] on span "read guideline" at bounding box center [873, 435] width 233 height 22
click at [859, 439] on p "Increase AOV with bundle quantity. Setup bundle discount or read guideline" at bounding box center [882, 435] width 250 height 25
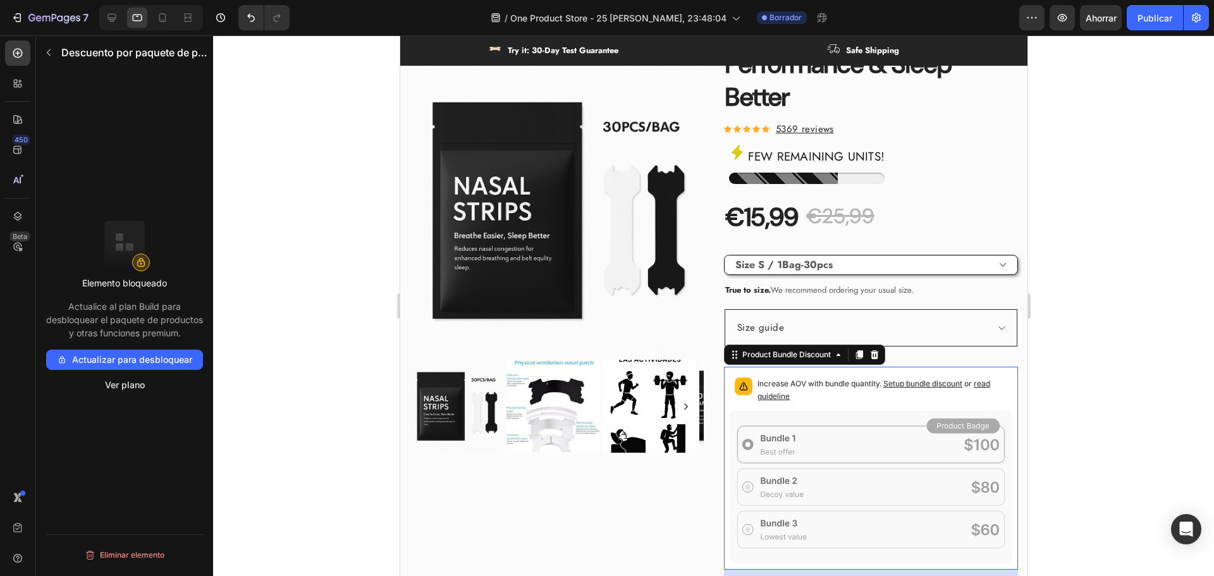
scroll to position [644, 0]
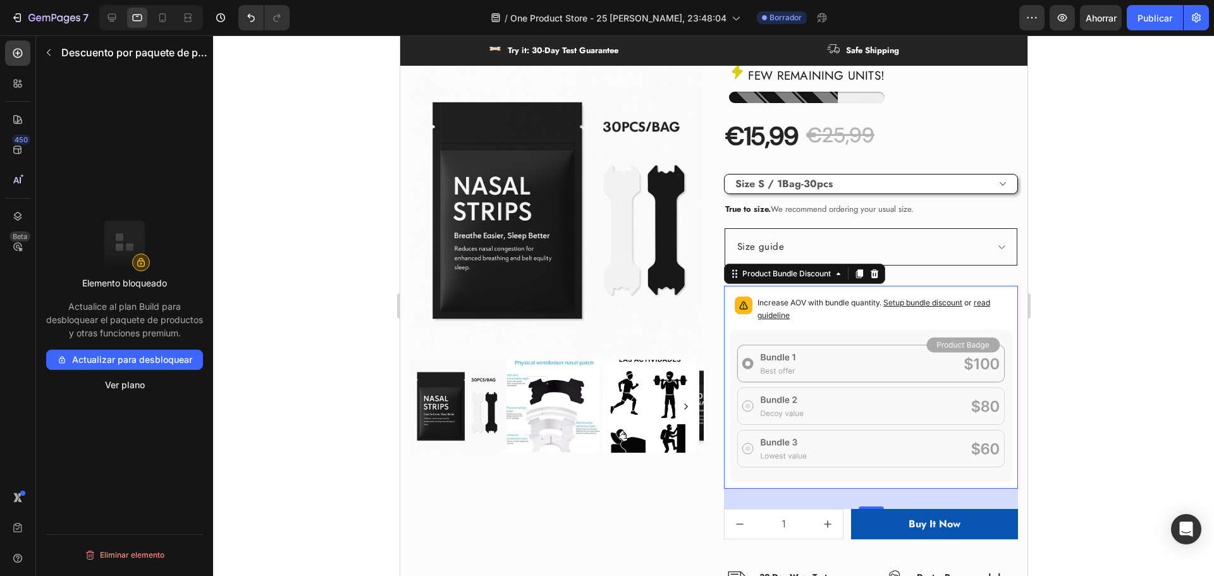
click at [827, 427] on icon at bounding box center [870, 406] width 283 height 152
click at [140, 560] on button "Eliminar elemento" at bounding box center [124, 555] width 157 height 20
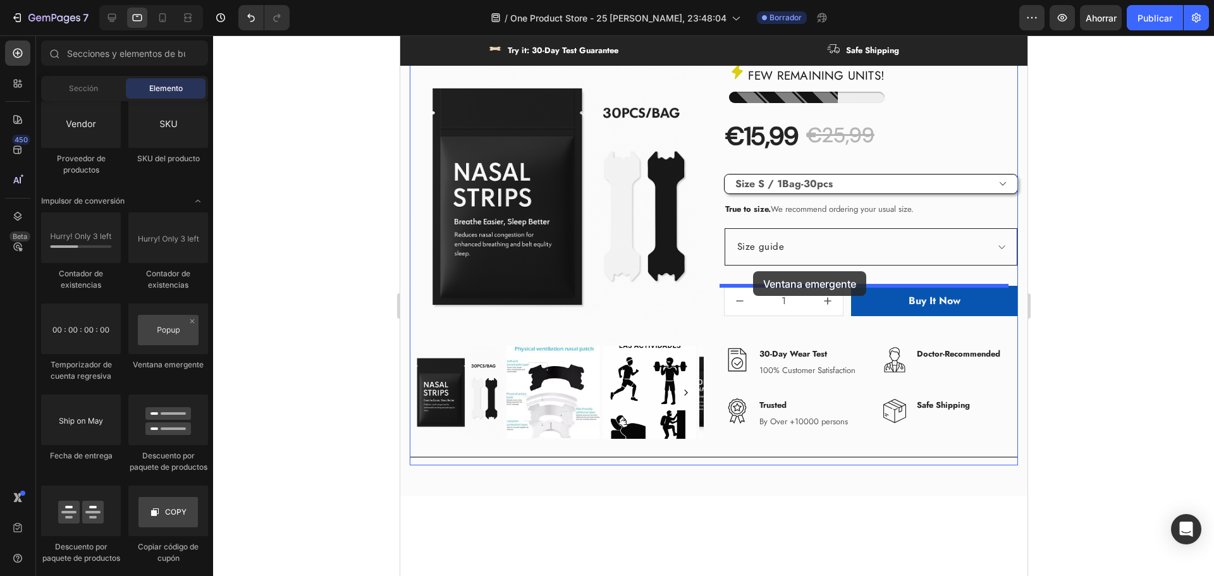
drag, startPoint x: 563, startPoint y: 369, endPoint x: 753, endPoint y: 271, distance: 213.2
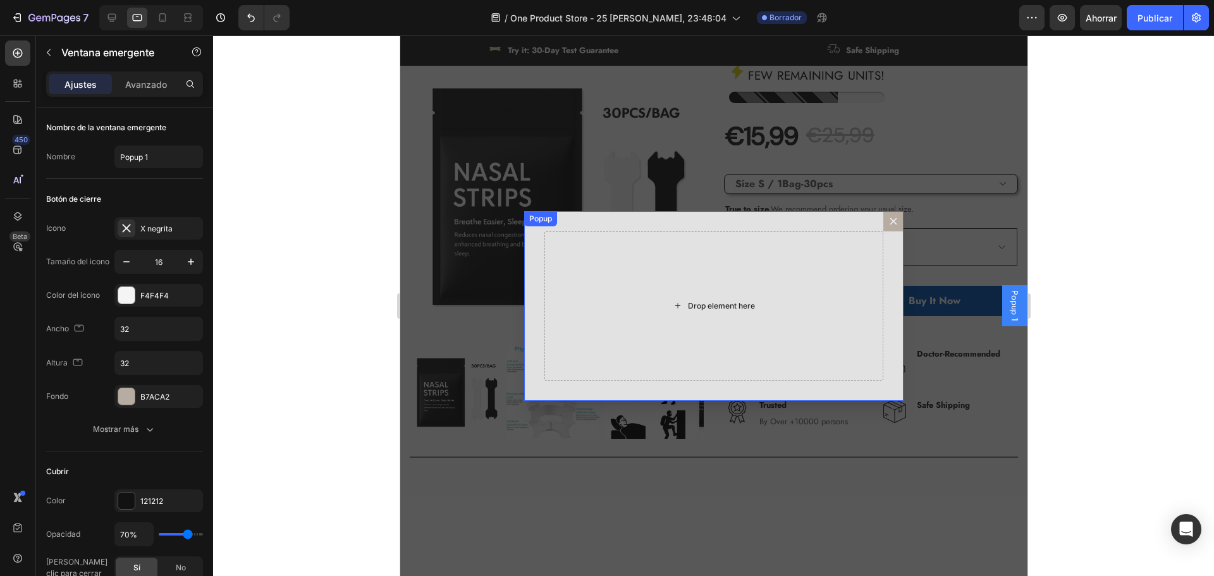
click at [759, 302] on div "Drop element here" at bounding box center [713, 305] width 339 height 149
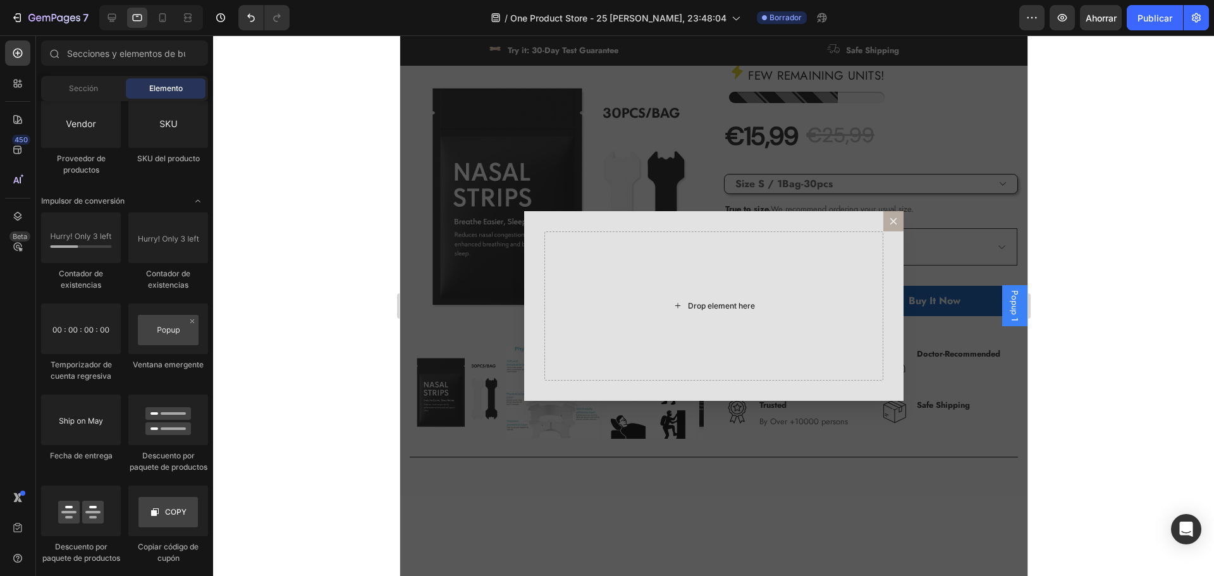
click at [697, 302] on div "Drop element here" at bounding box center [720, 306] width 67 height 10
click at [891, 222] on icon "Dialog content" at bounding box center [893, 221] width 10 height 10
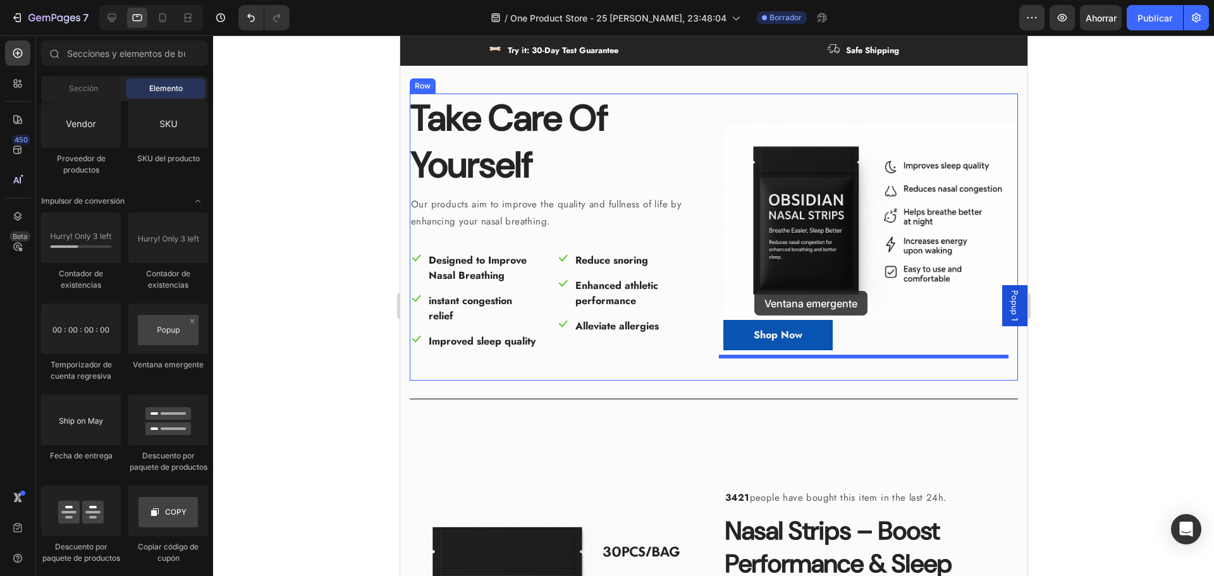
scroll to position [0, 0]
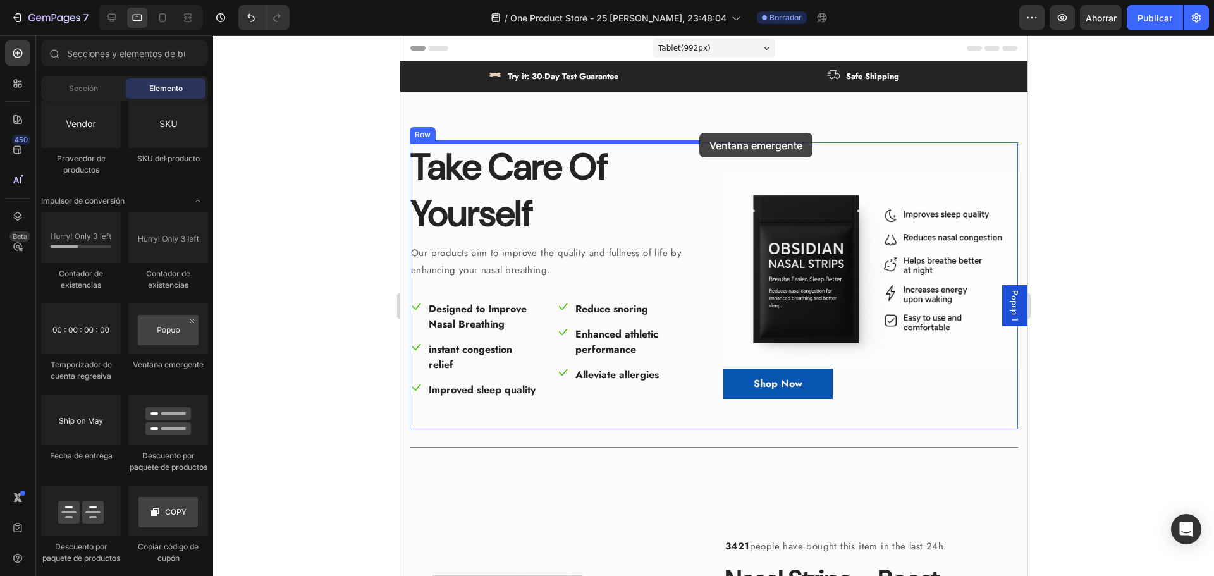
drag, startPoint x: 402, startPoint y: 313, endPoint x: 699, endPoint y: 133, distance: 347.1
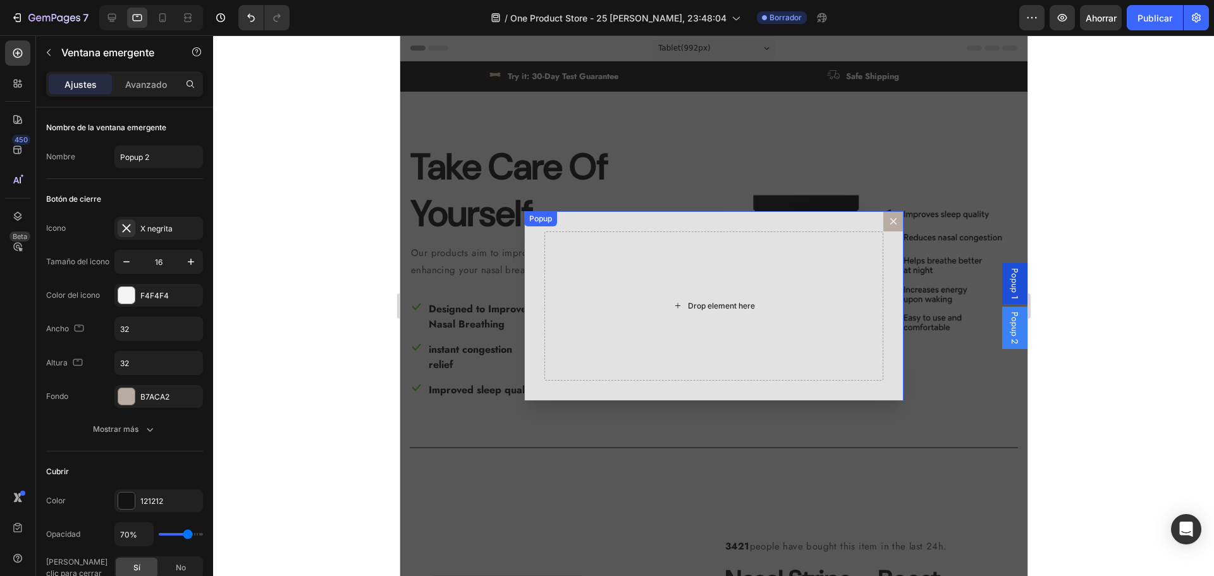
click at [725, 285] on div "Drop element here" at bounding box center [713, 305] width 339 height 149
click at [706, 315] on div "Drop element here" at bounding box center [713, 306] width 102 height 20
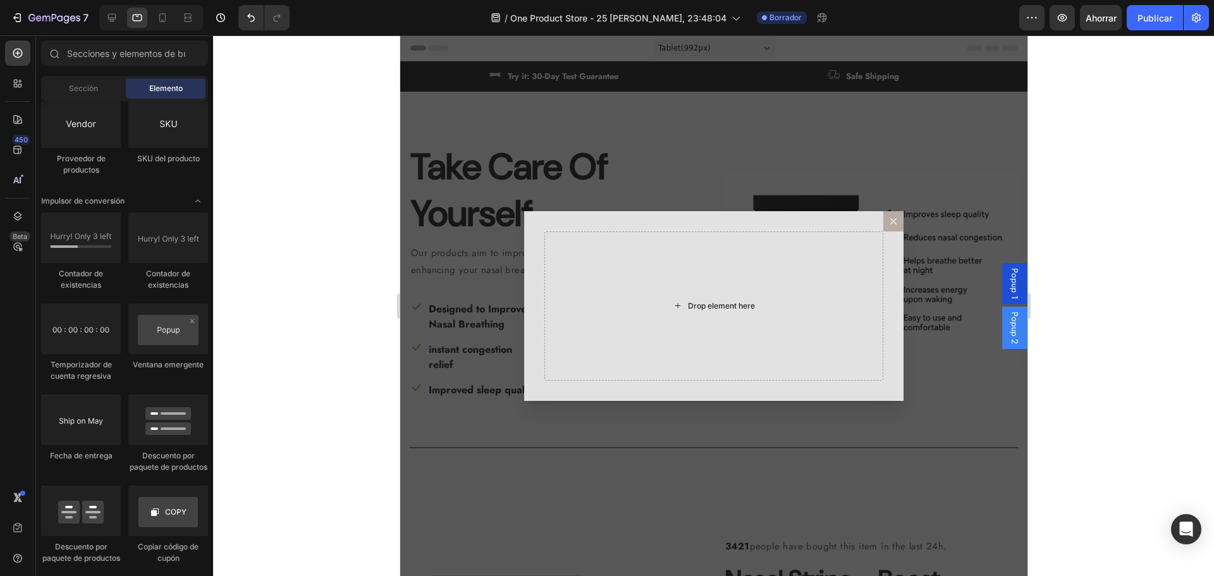
click at [706, 315] on div "Drop element here" at bounding box center [713, 306] width 102 height 20
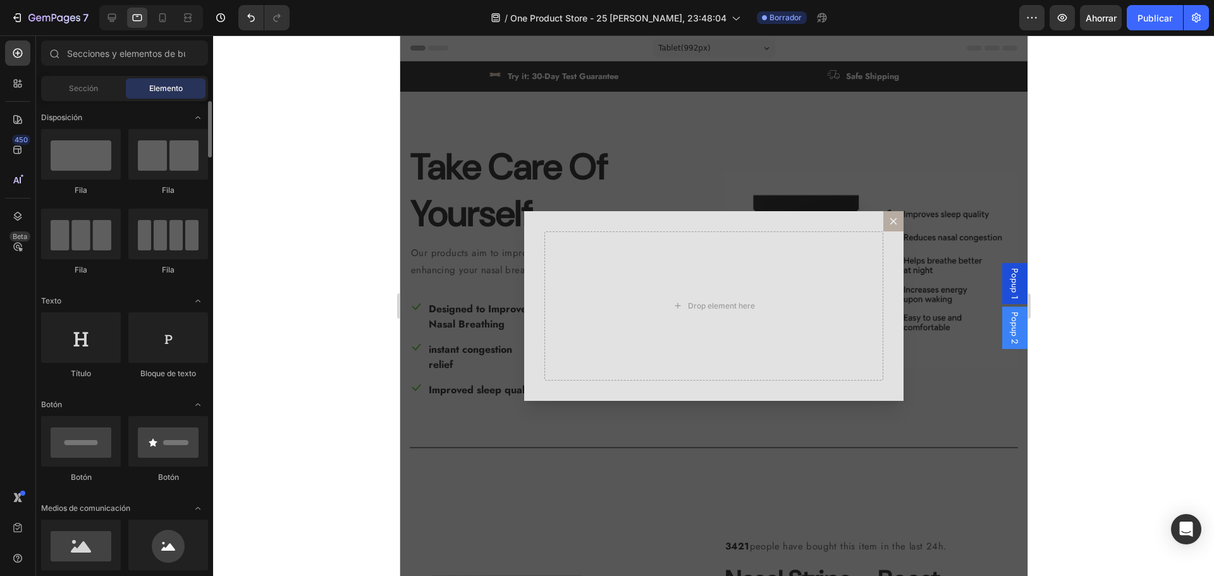
scroll to position [316, 0]
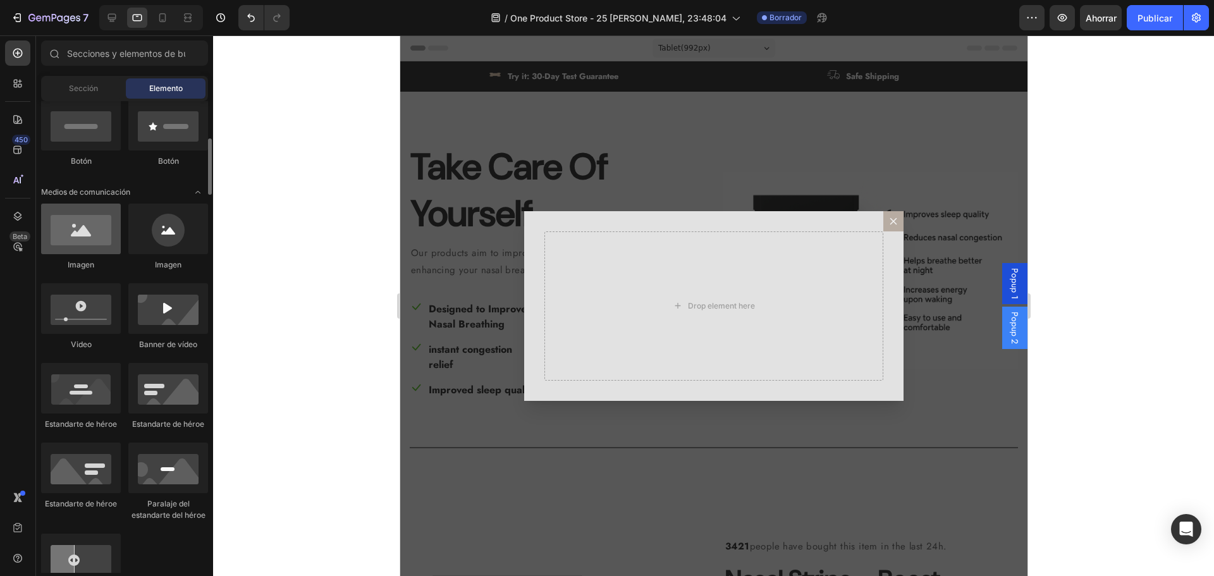
click at [85, 237] on div at bounding box center [81, 229] width 80 height 51
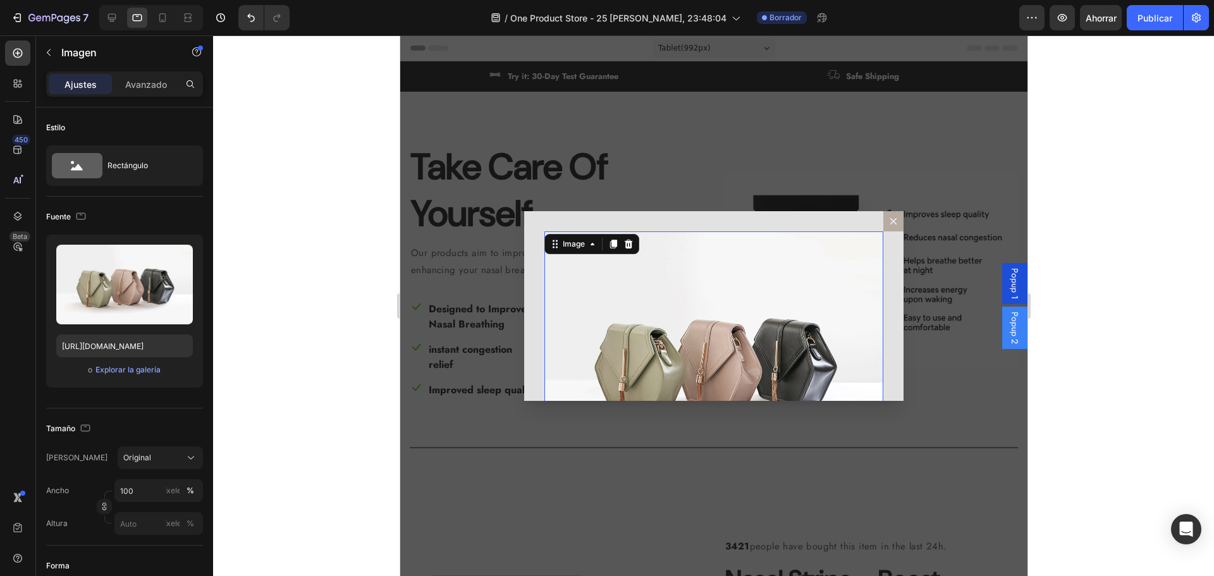
click at [753, 387] on img "Dialog body" at bounding box center [713, 358] width 339 height 254
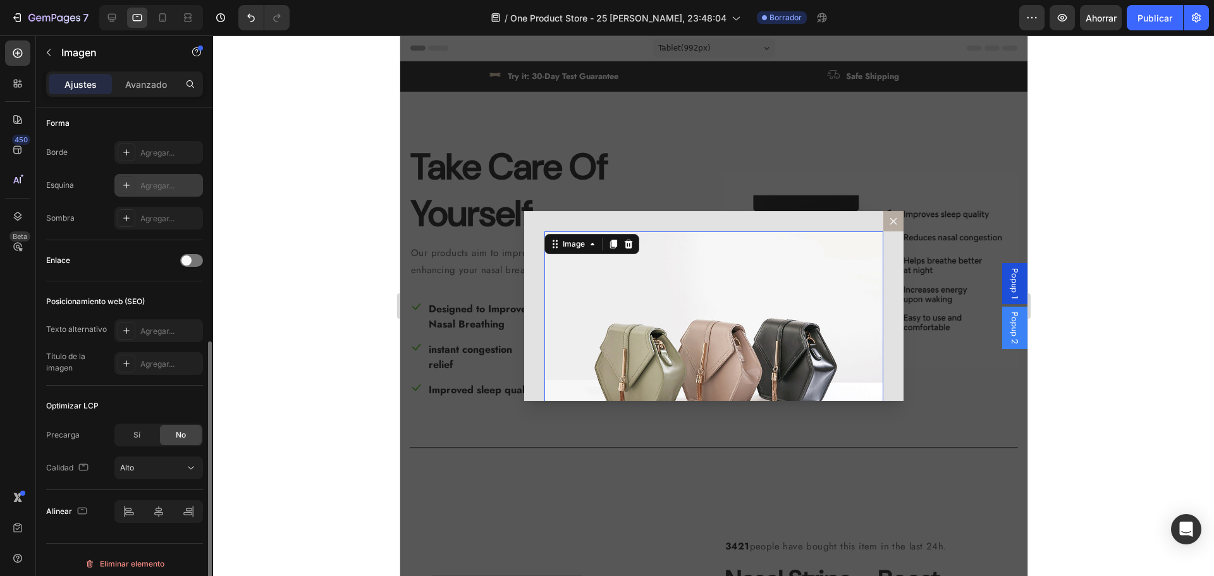
scroll to position [450, 0]
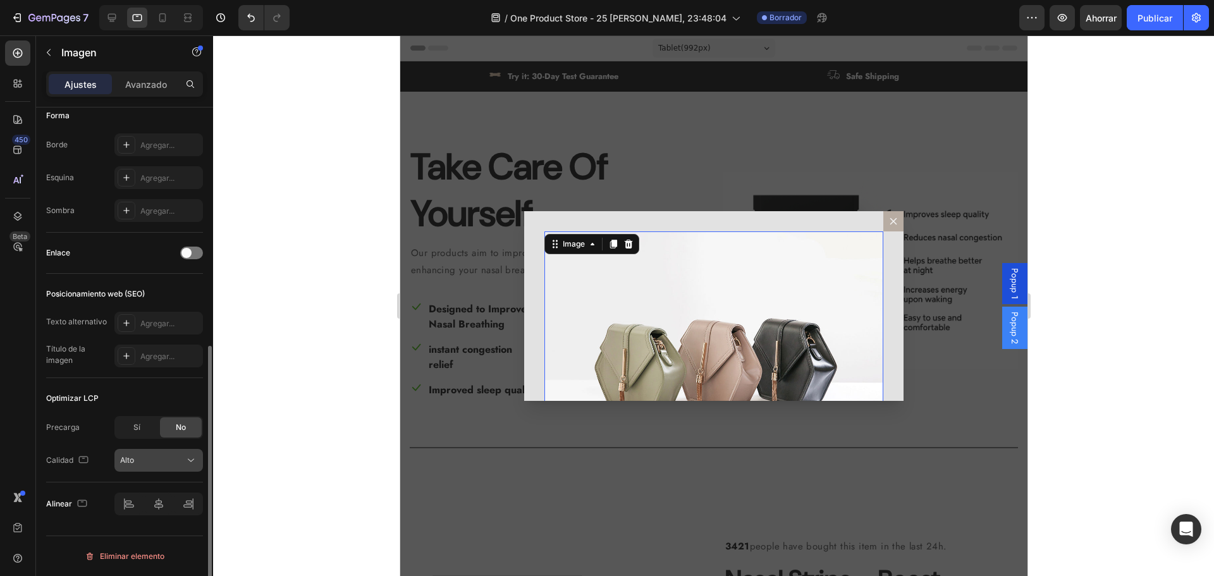
click at [155, 458] on div "Alto" at bounding box center [152, 460] width 65 height 11
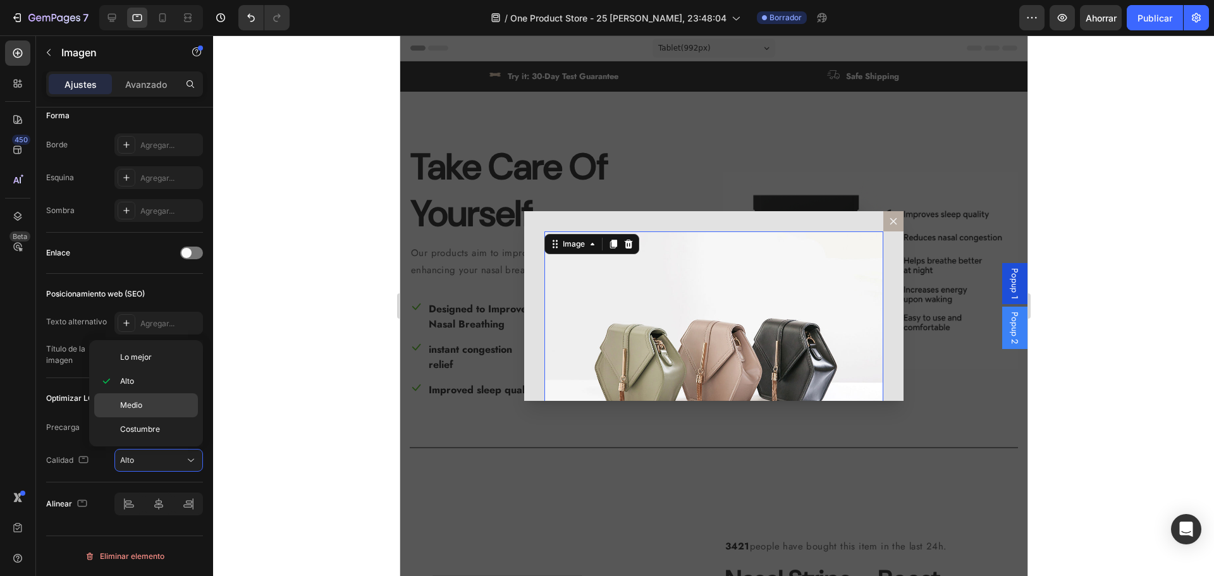
click at [137, 410] on span "Medio" at bounding box center [131, 405] width 22 height 11
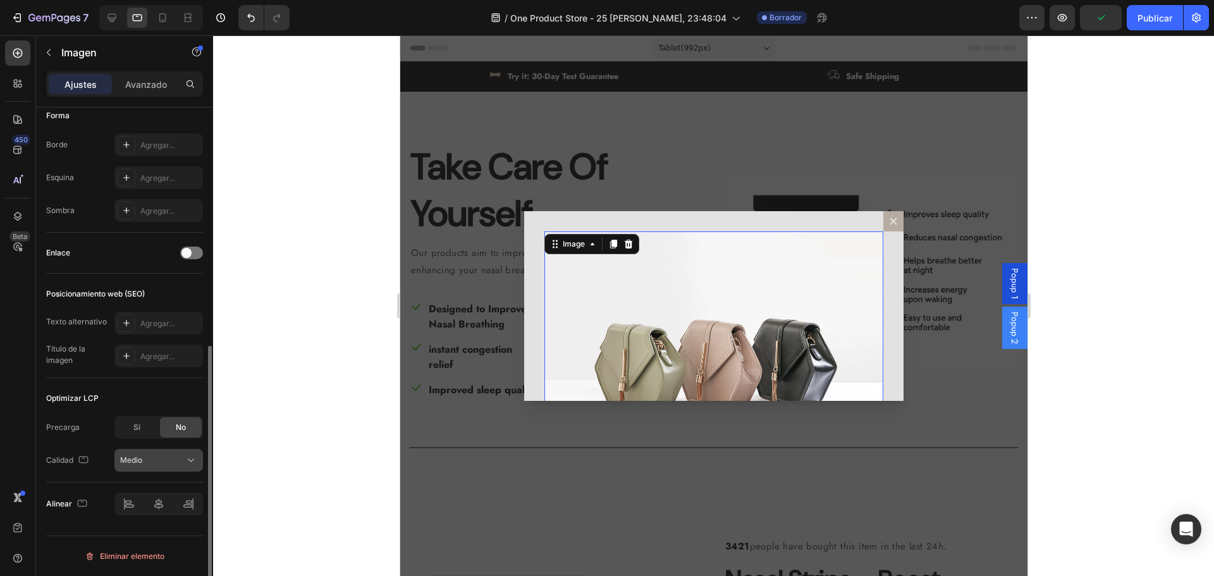
click at [144, 454] on div "Medio" at bounding box center [158, 460] width 77 height 13
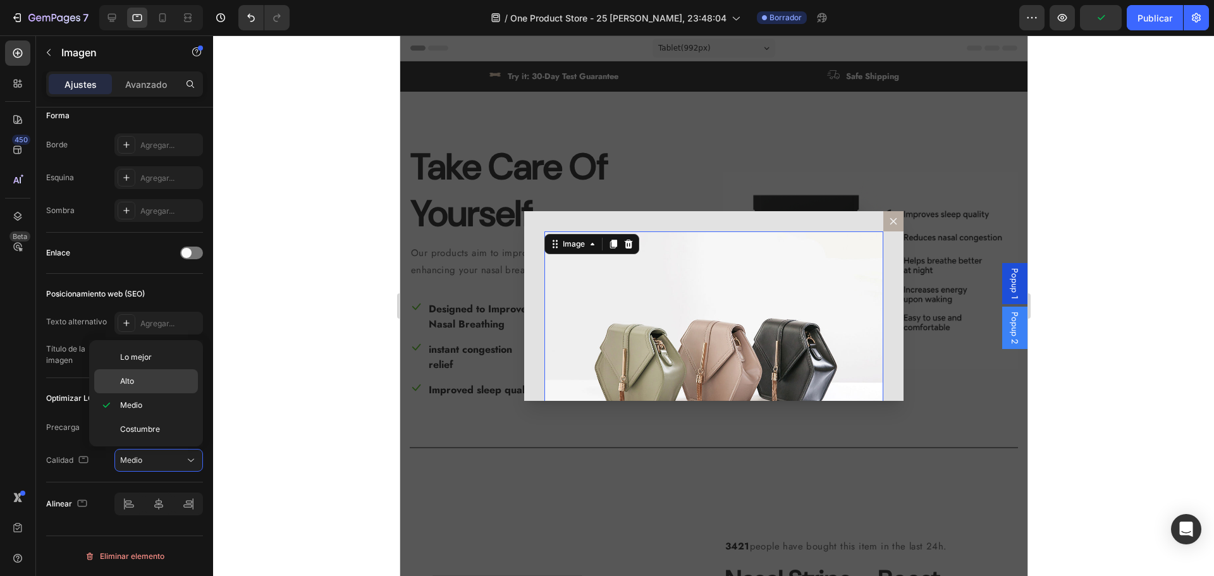
click at [149, 375] on div "Alto" at bounding box center [146, 381] width 104 height 24
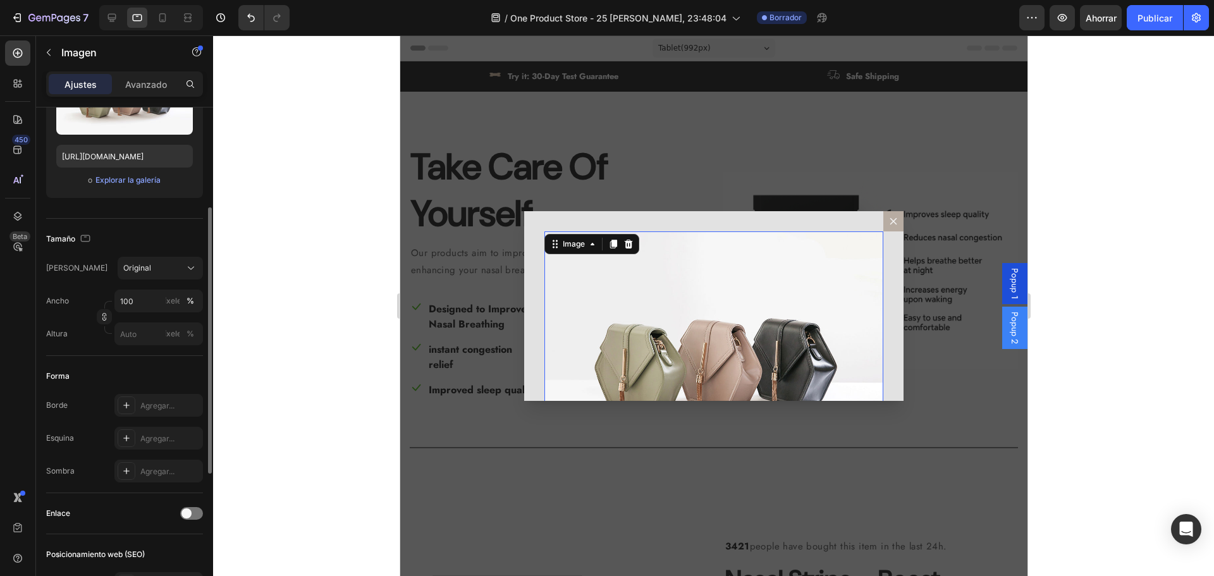
scroll to position [0, 0]
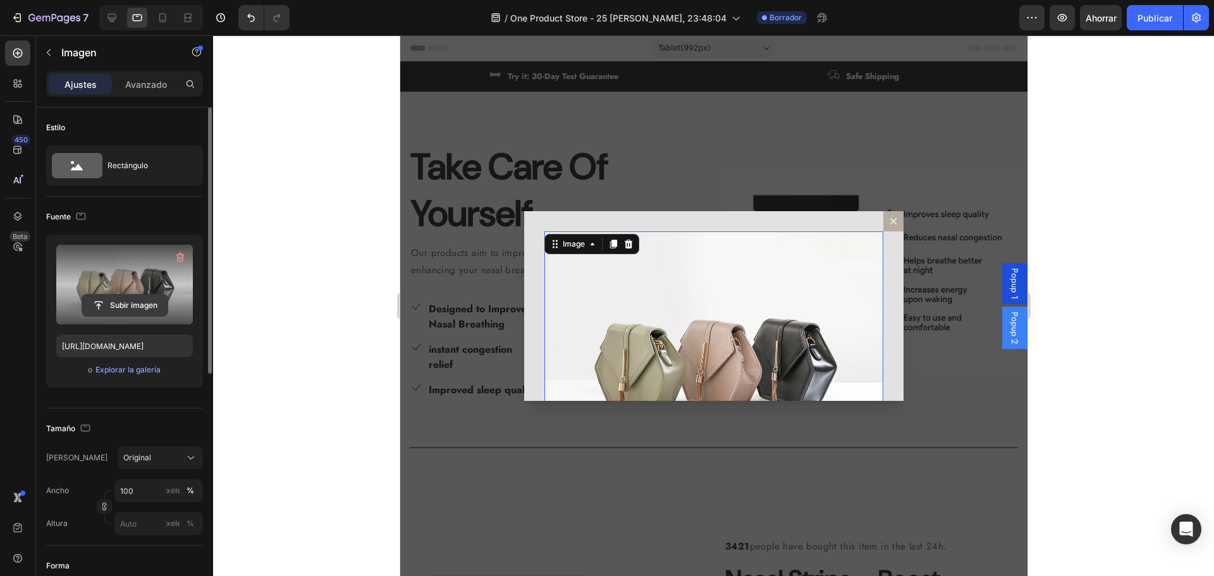
click at [143, 309] on input "file" at bounding box center [124, 306] width 85 height 22
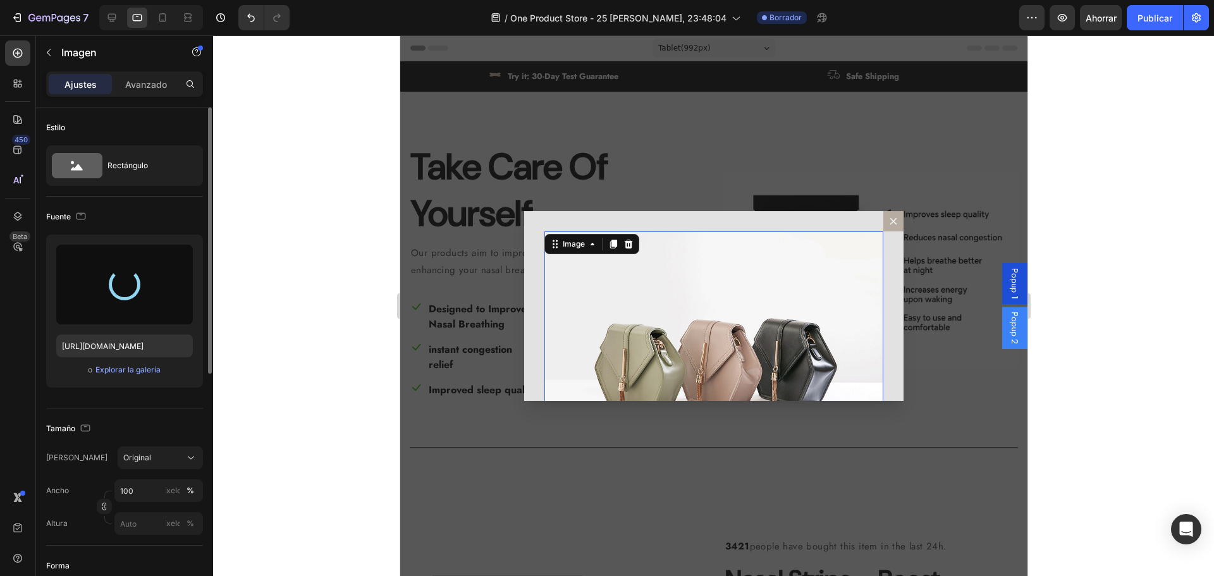
type input "https://cdn.shopify.com/s/files/1/0923/4333/7346/files/gempages_581401728214107…"
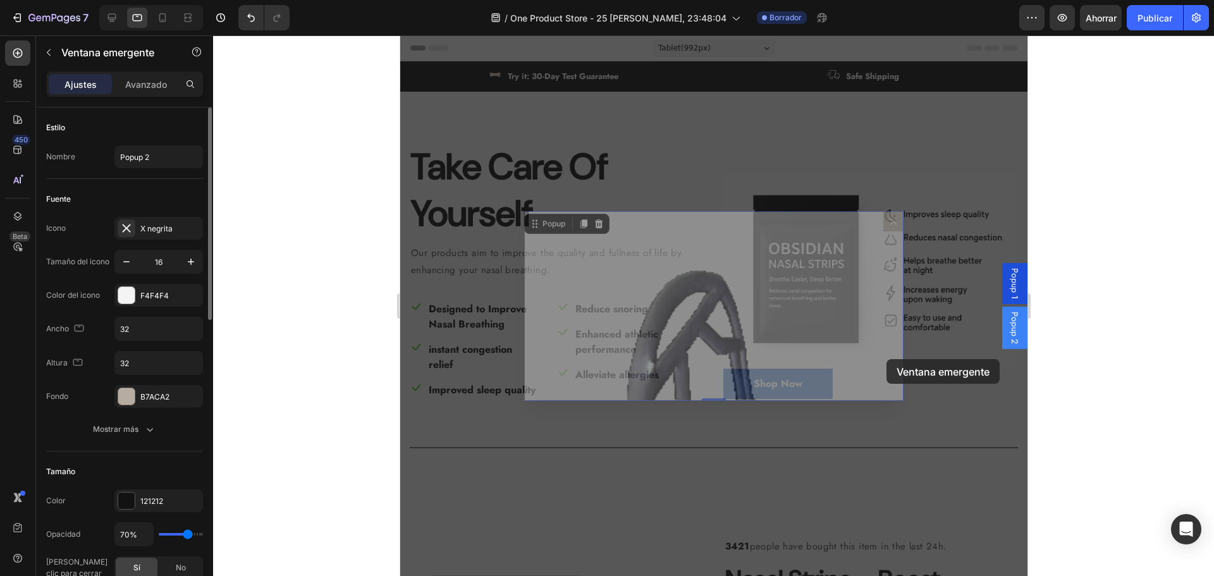
drag, startPoint x: 894, startPoint y: 277, endPoint x: 885, endPoint y: 316, distance: 39.6
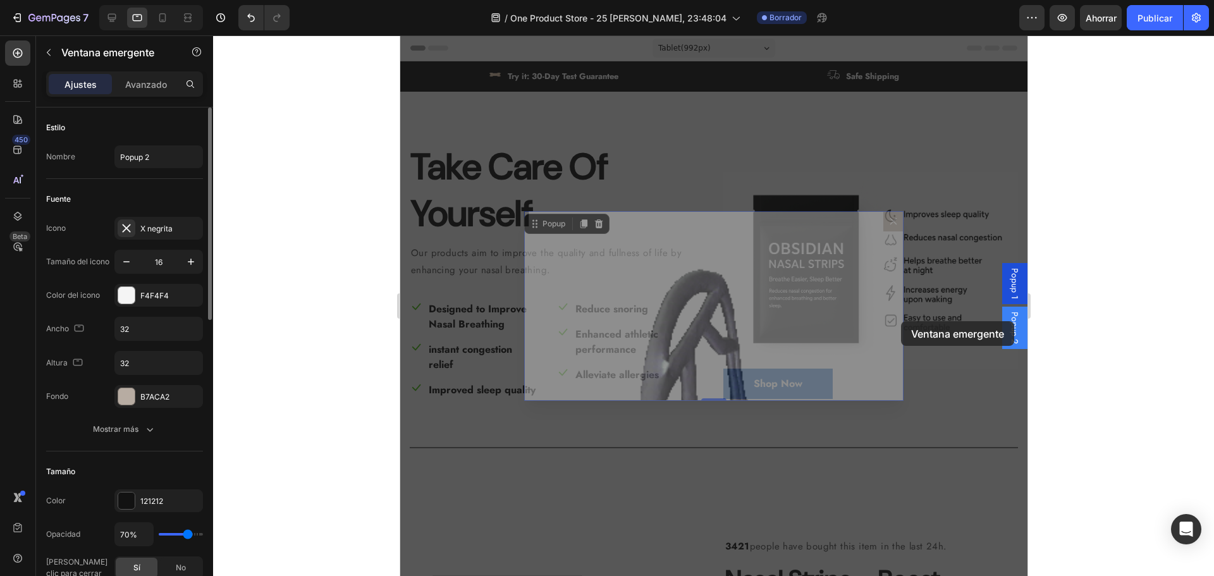
drag, startPoint x: 895, startPoint y: 264, endPoint x: 901, endPoint y: 321, distance: 57.2
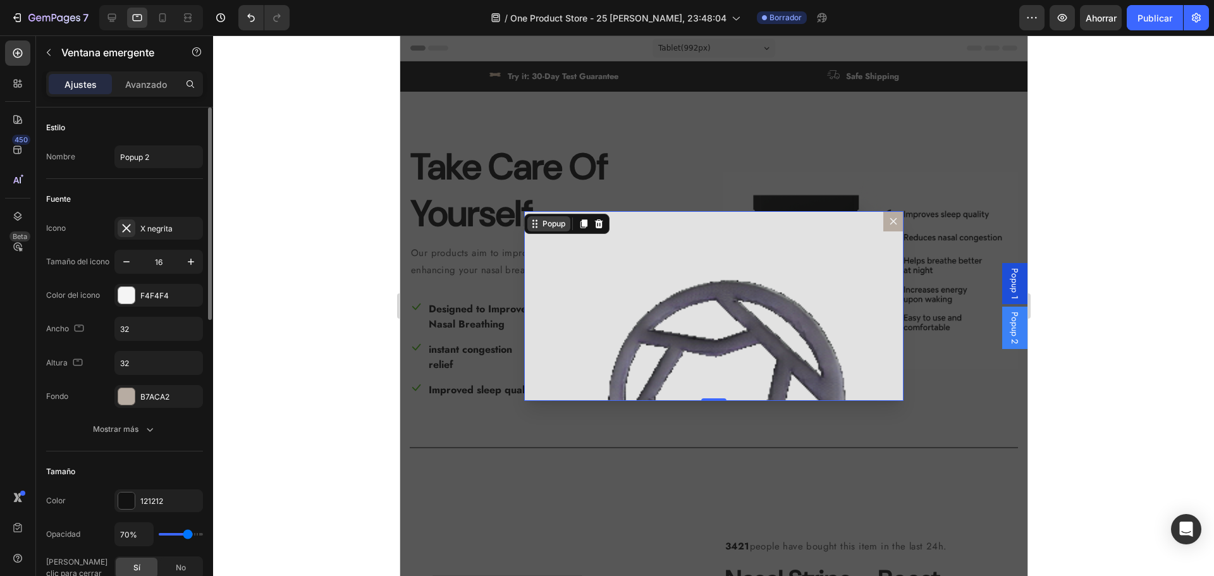
click at [555, 228] on div "Popup" at bounding box center [553, 223] width 28 height 11
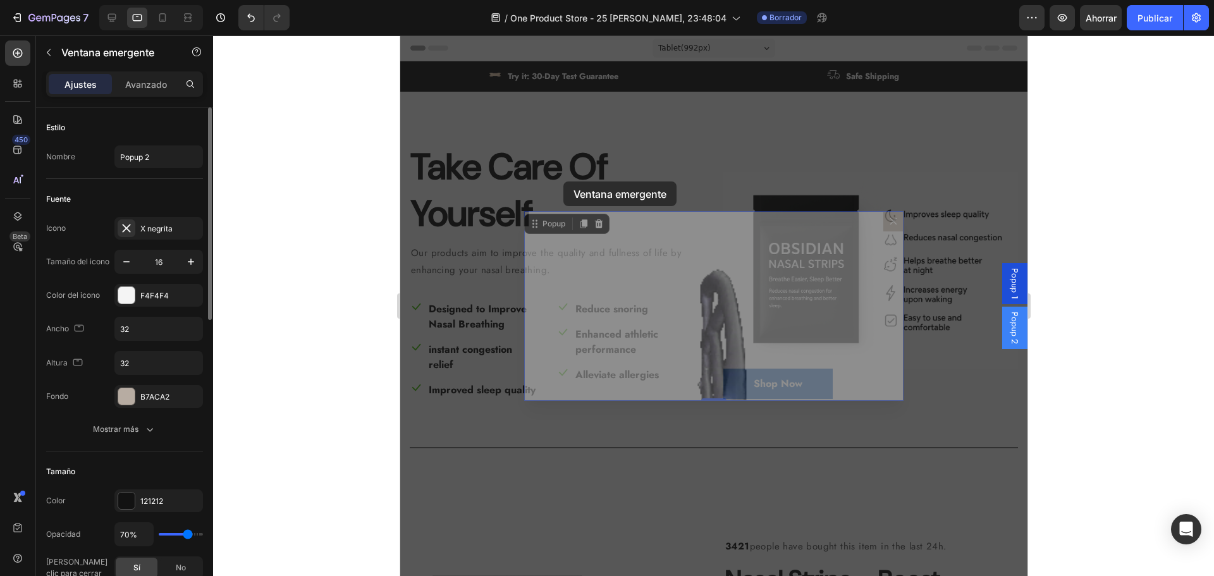
drag, startPoint x: 552, startPoint y: 228, endPoint x: 563, endPoint y: 178, distance: 50.5
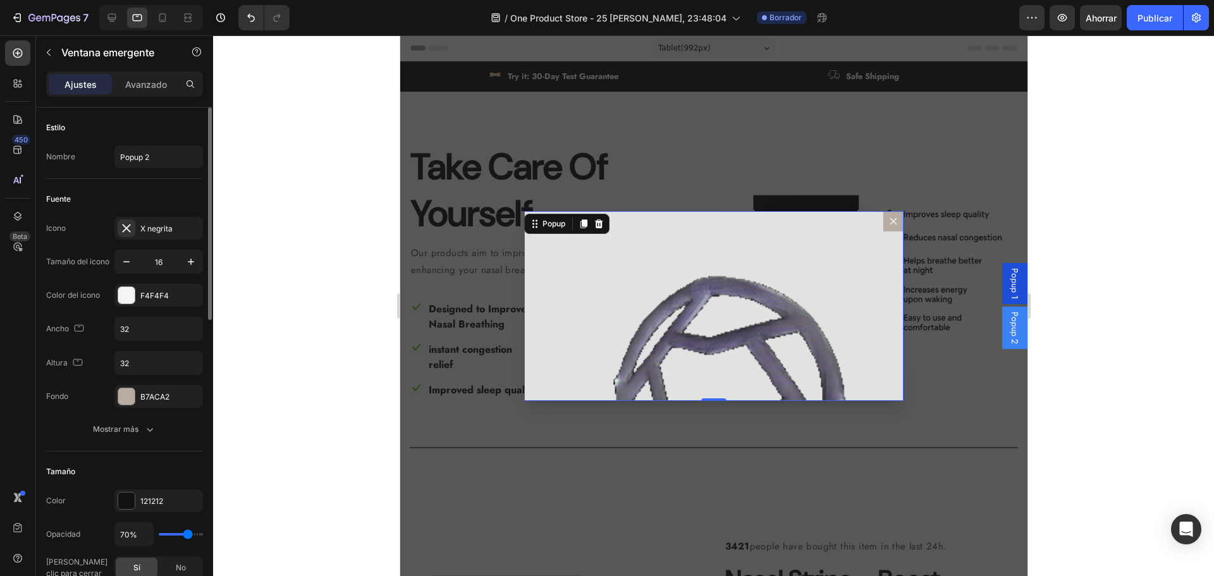
drag, startPoint x: 709, startPoint y: 399, endPoint x: 707, endPoint y: 353, distance: 45.6
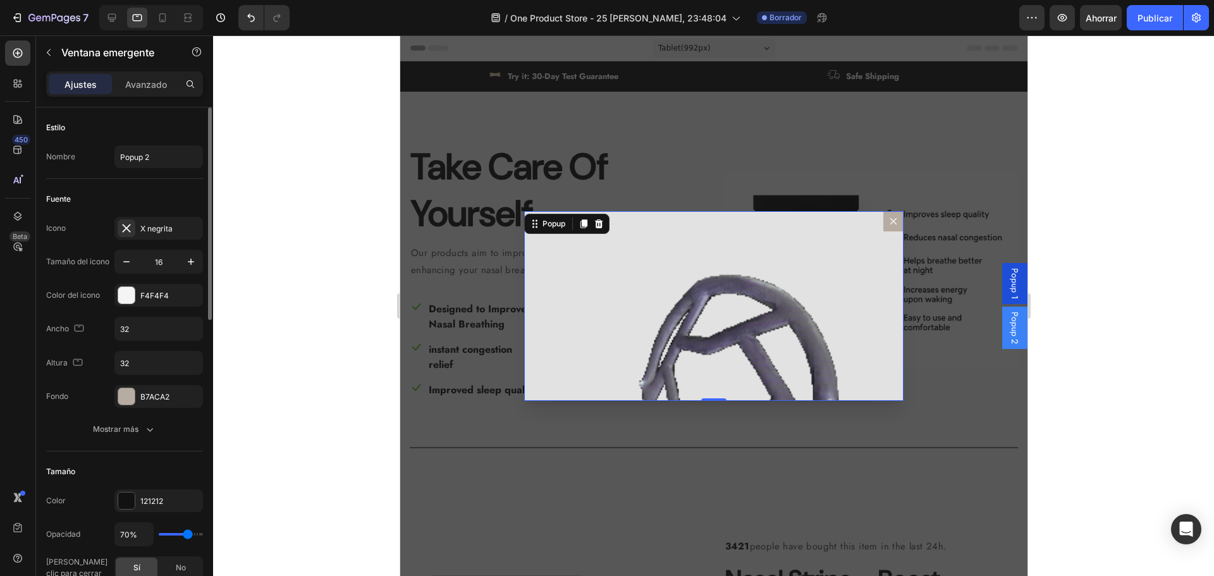
click at [707, 353] on div "Image Popup 0" at bounding box center [713, 306] width 379 height 190
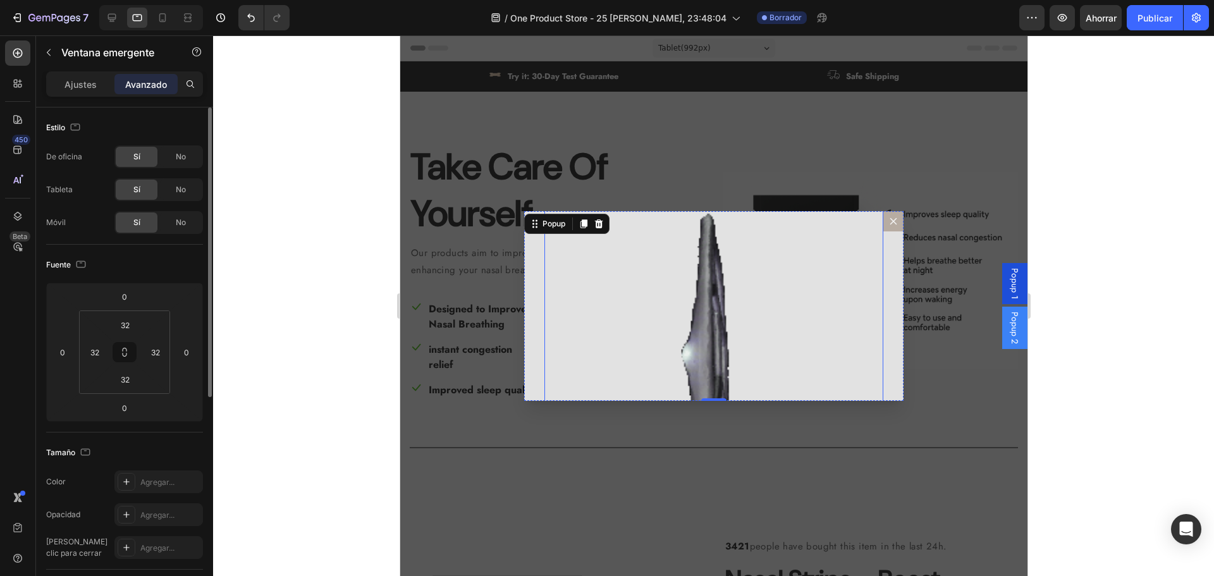
scroll to position [54, 0]
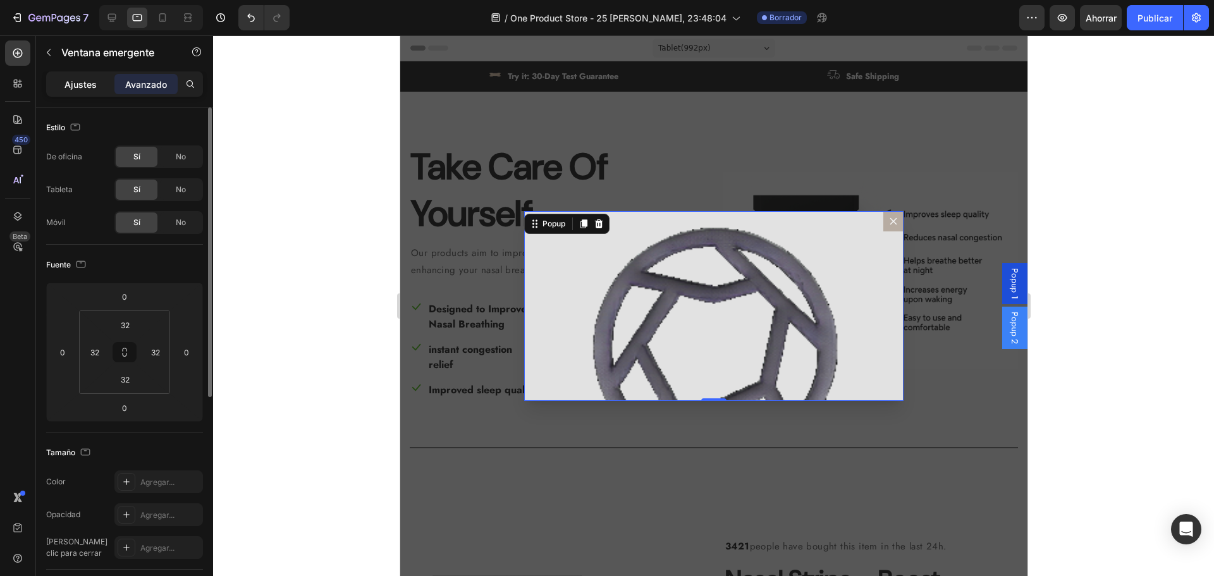
click at [76, 90] on p "Ajustes" at bounding box center [81, 84] width 32 height 13
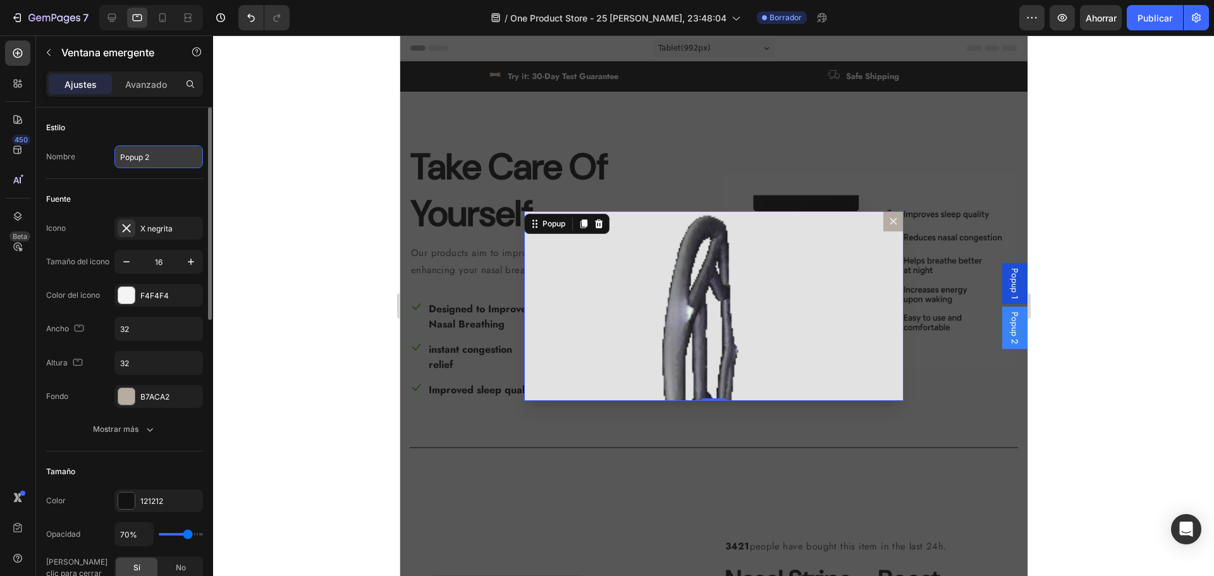
click at [151, 166] on input "Popup 2" at bounding box center [158, 156] width 89 height 23
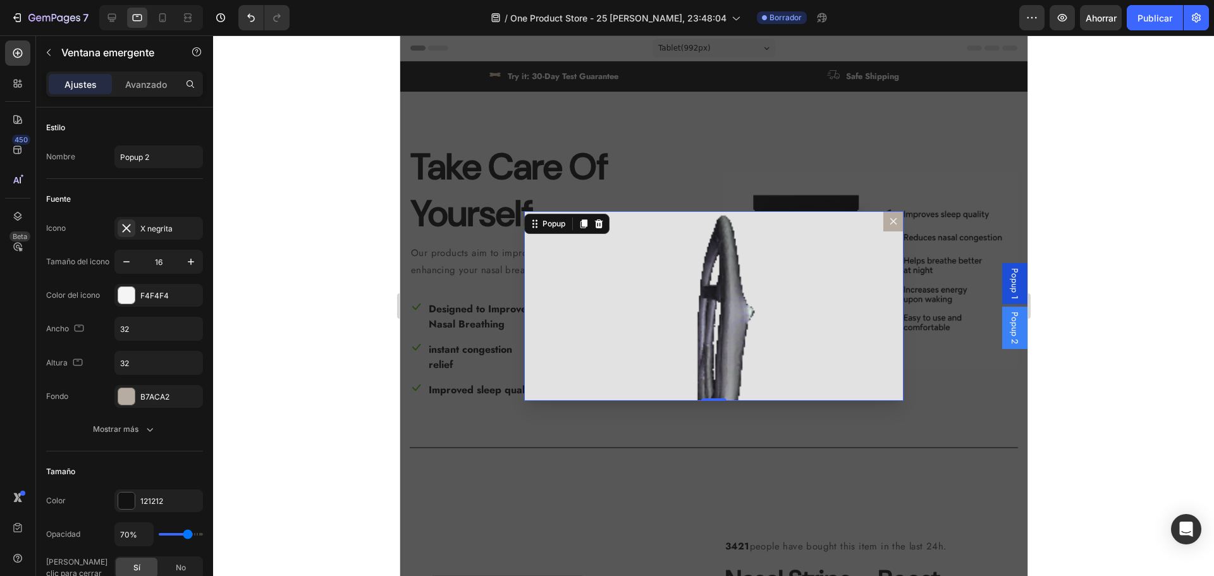
click at [176, 199] on div "Fuente" at bounding box center [124, 199] width 157 height 20
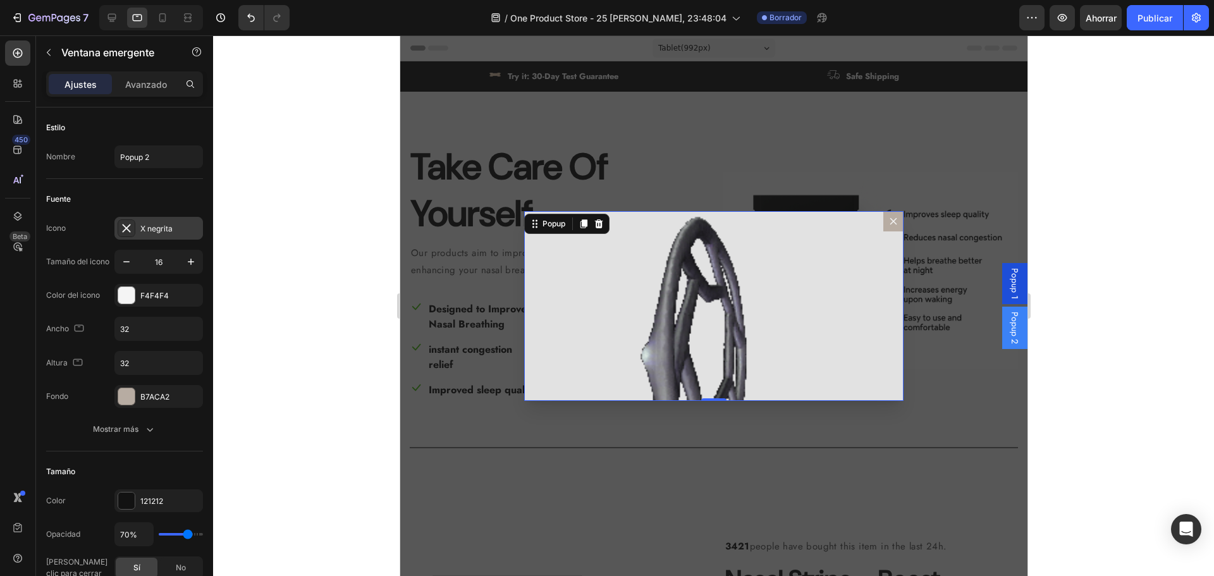
click at [142, 228] on font "X negrita" at bounding box center [156, 228] width 32 height 9
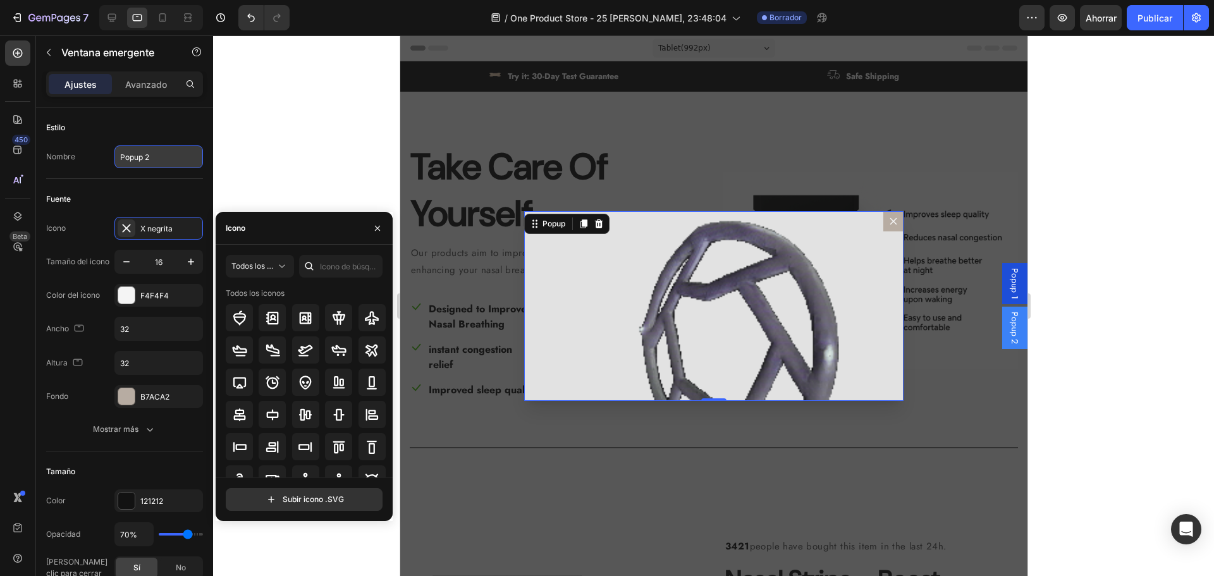
click at [127, 156] on input "Popup 2" at bounding box center [158, 156] width 89 height 23
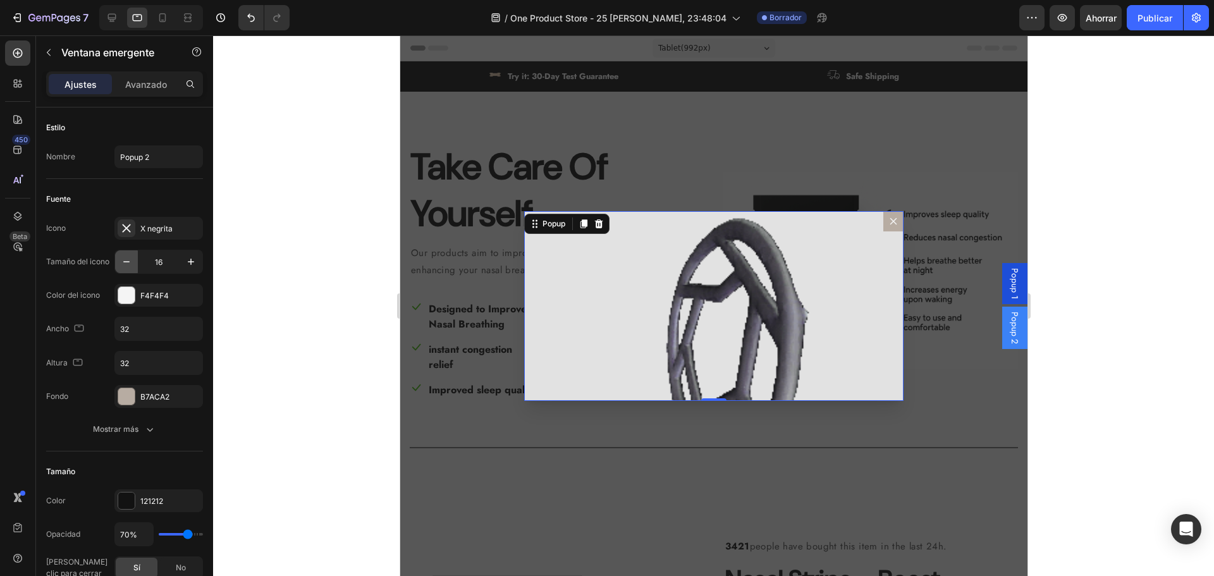
click at [127, 261] on icon "button" at bounding box center [126, 261] width 13 height 13
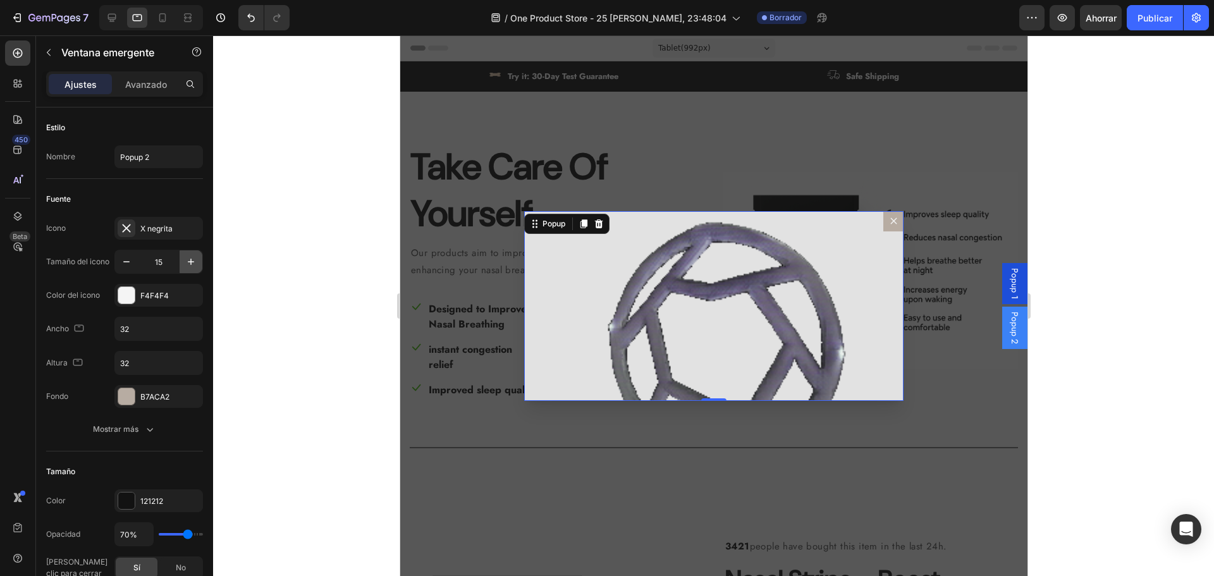
click at [191, 263] on icon "button" at bounding box center [191, 262] width 6 height 6
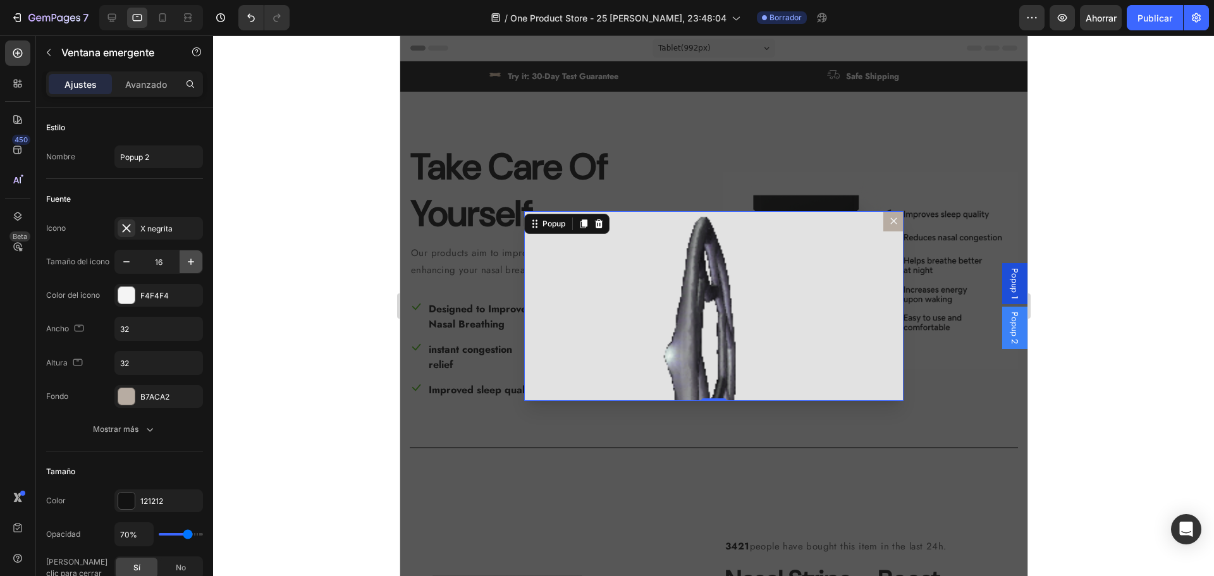
click at [191, 263] on icon "button" at bounding box center [191, 262] width 6 height 6
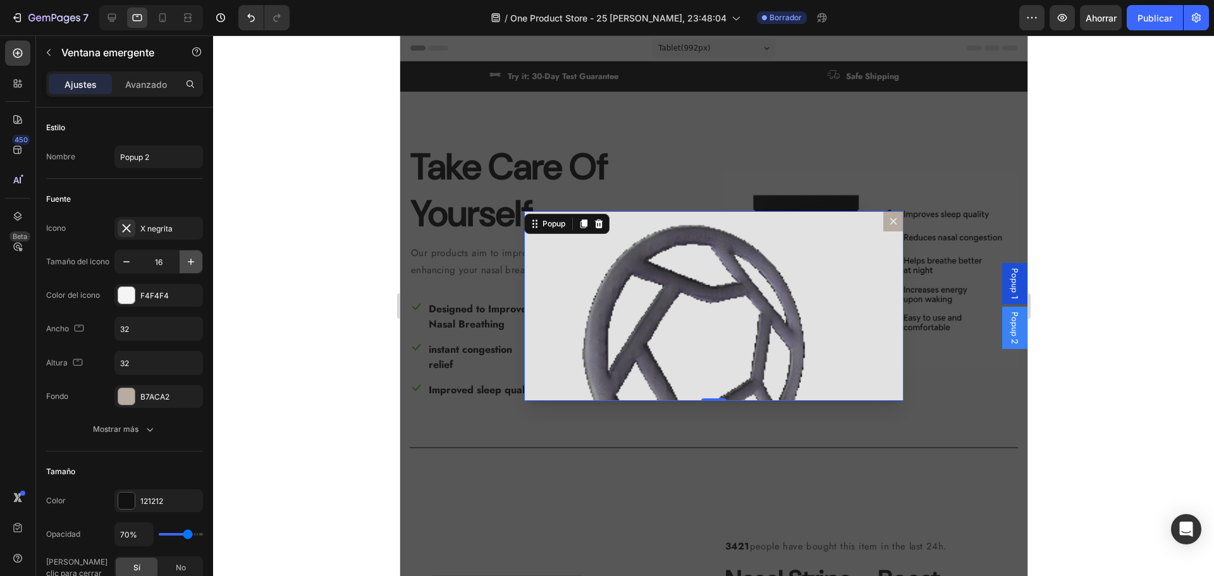
type input "17"
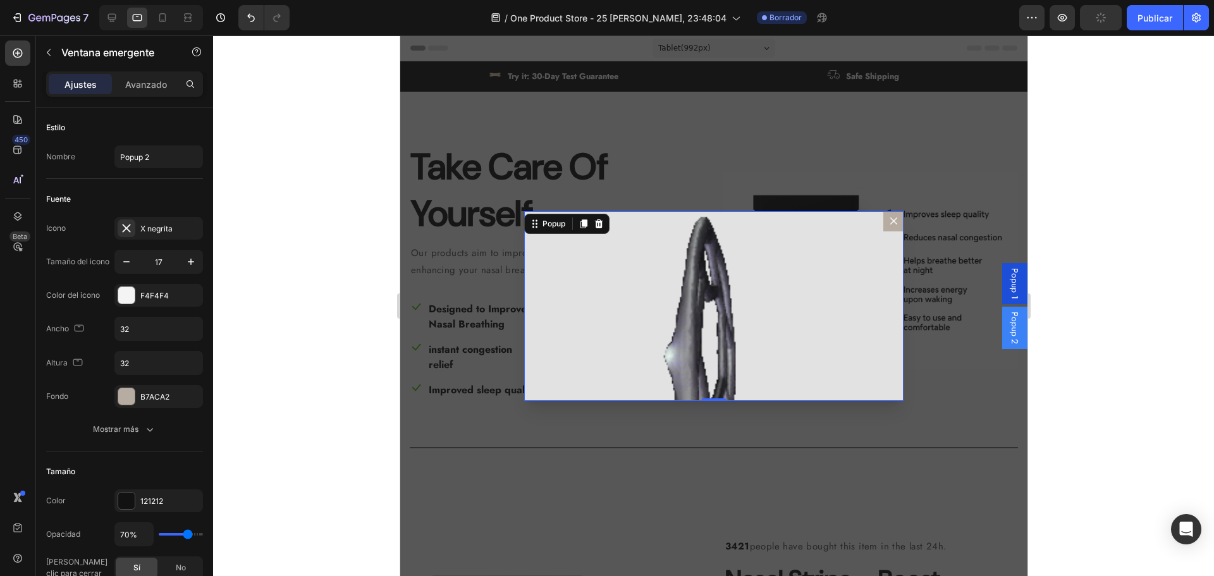
click at [565, 322] on img "Dialog body" at bounding box center [713, 347] width 339 height 339
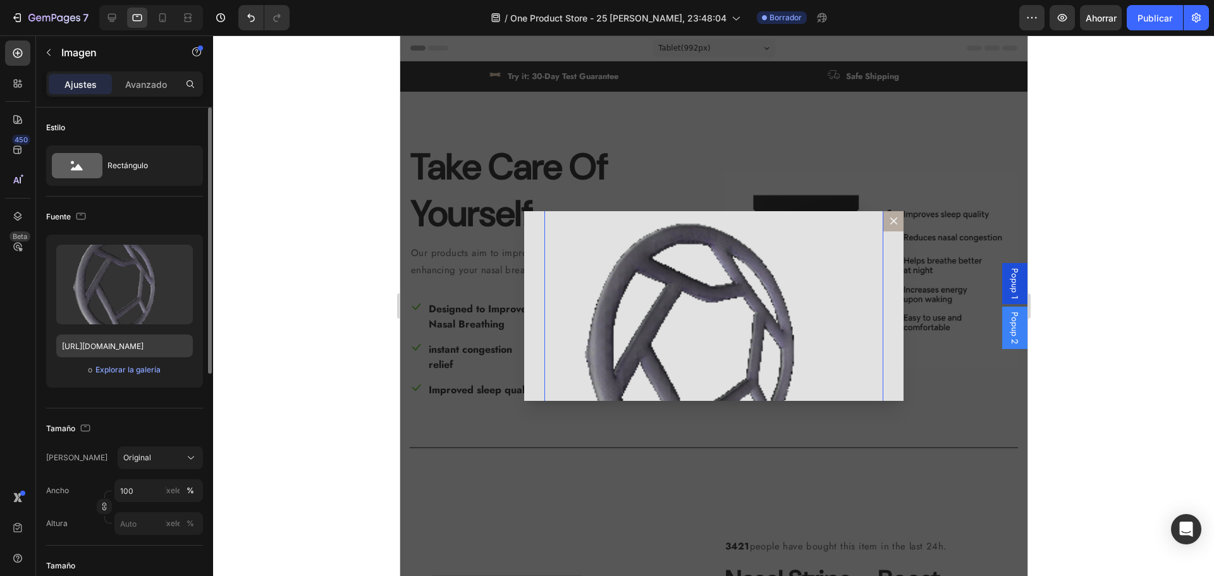
scroll to position [126, 0]
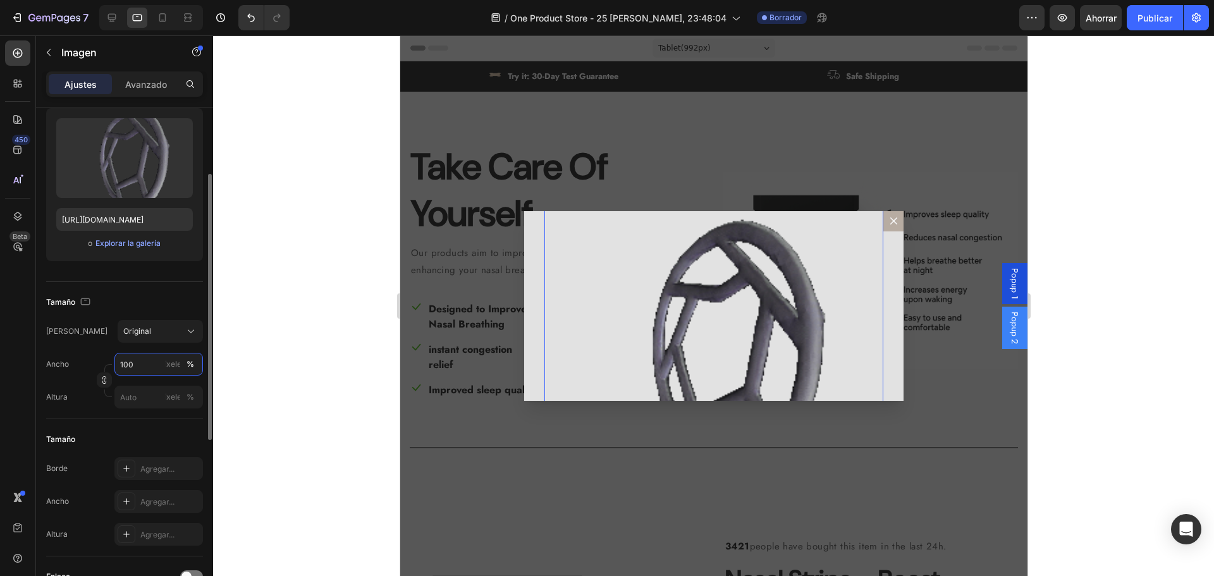
click at [155, 359] on input "100" at bounding box center [158, 364] width 89 height 23
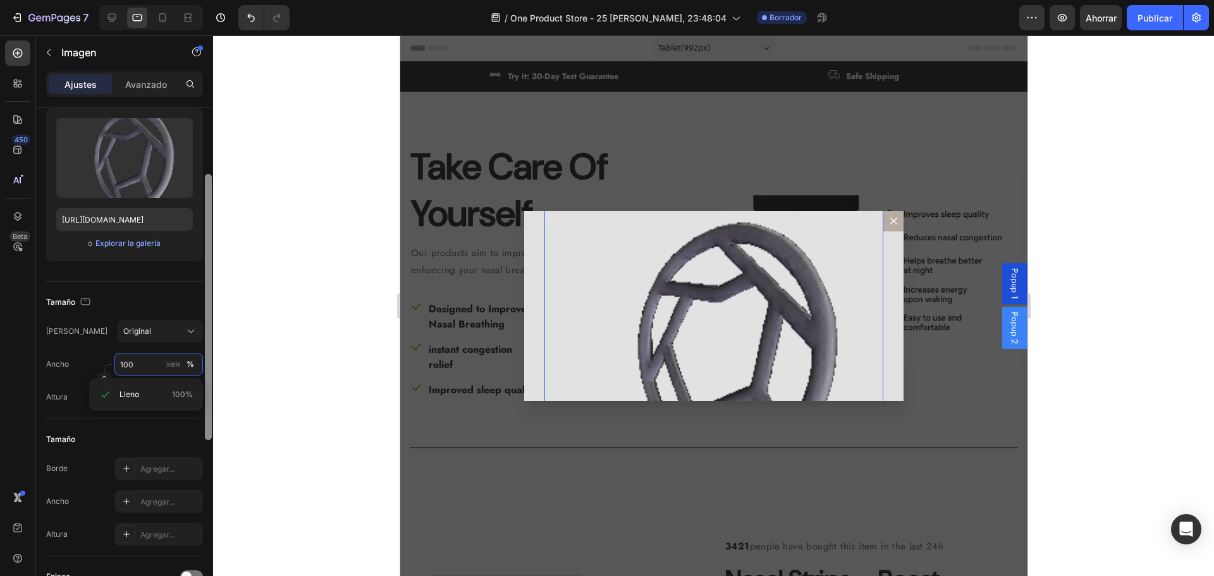
type input "5"
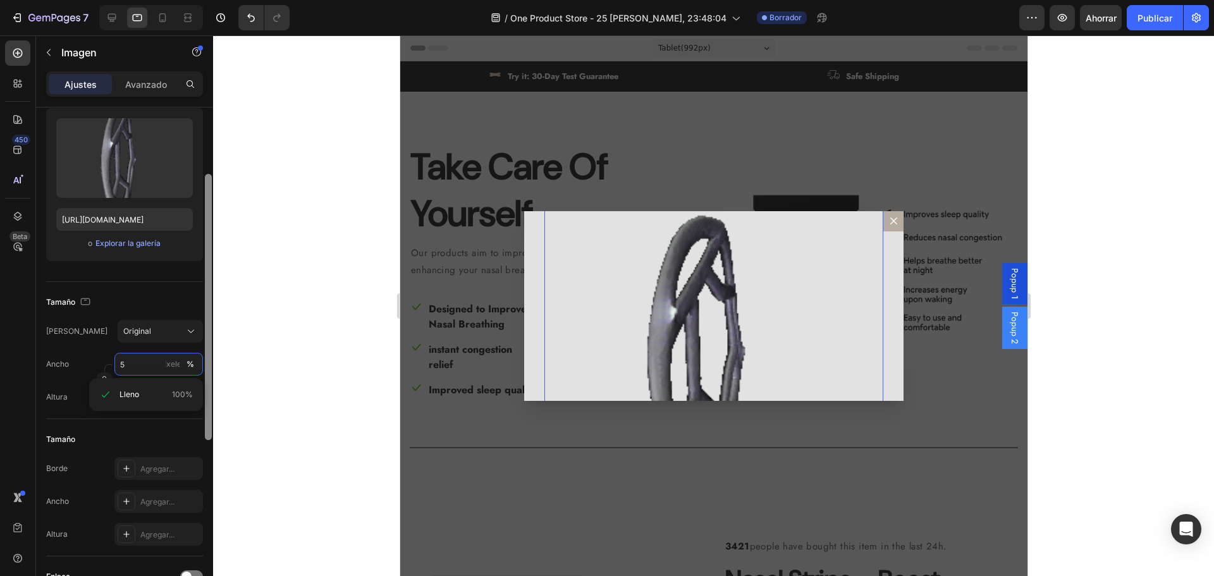
scroll to position [0, 0]
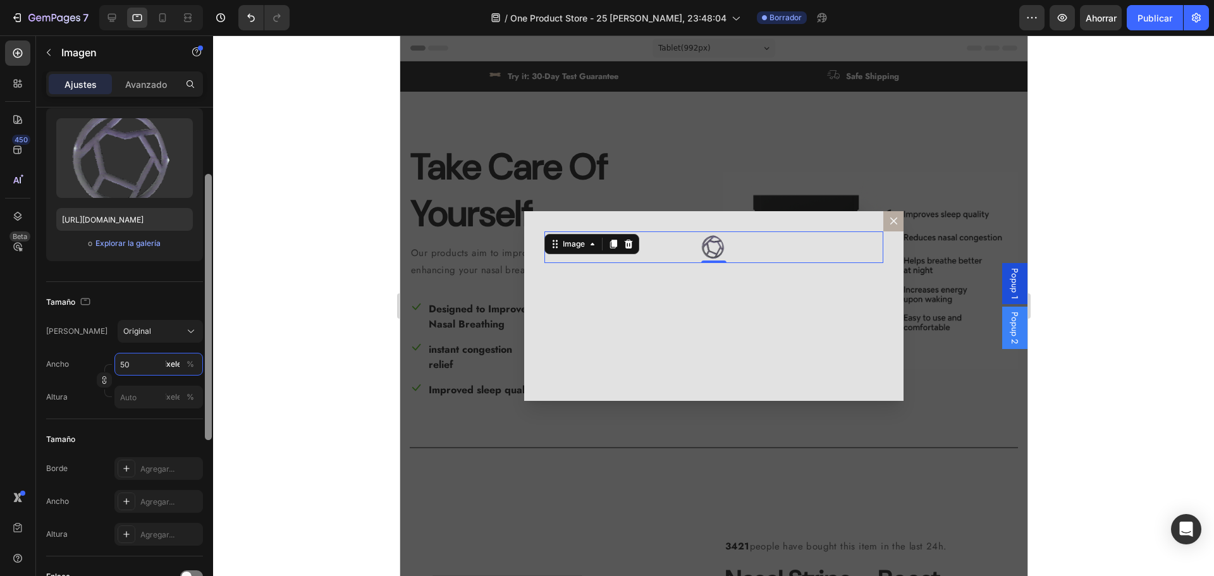
type input "5"
type input "50"
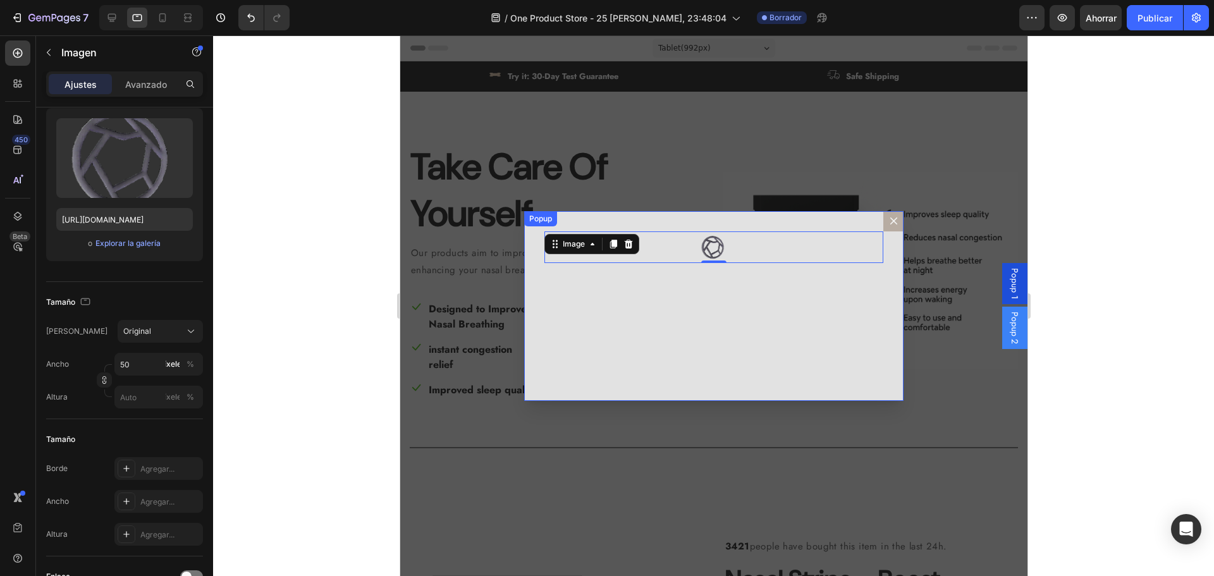
click at [615, 355] on div "Image 0" at bounding box center [713, 306] width 379 height 190
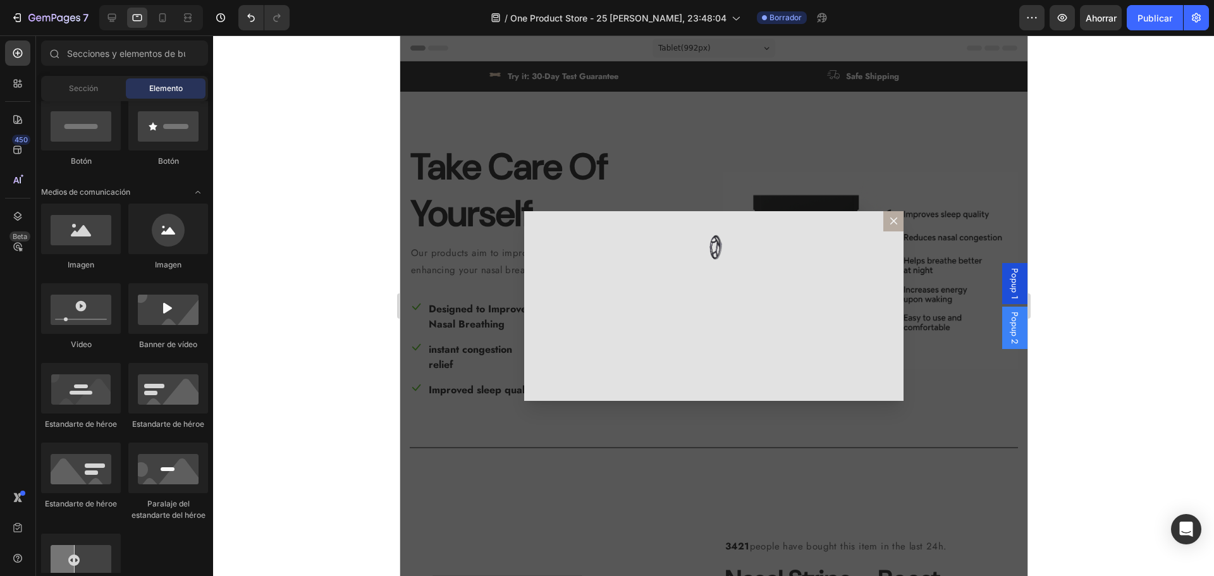
click at [712, 402] on div "Backdrop" at bounding box center [713, 305] width 627 height 541
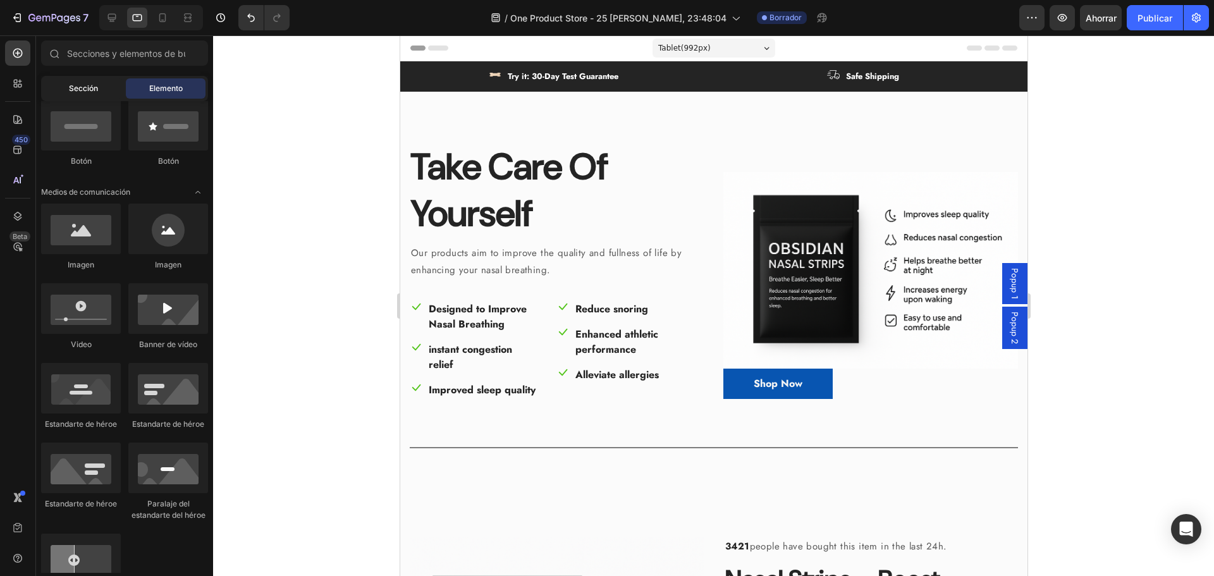
click at [96, 90] on font "Sección" at bounding box center [83, 87] width 29 height 9
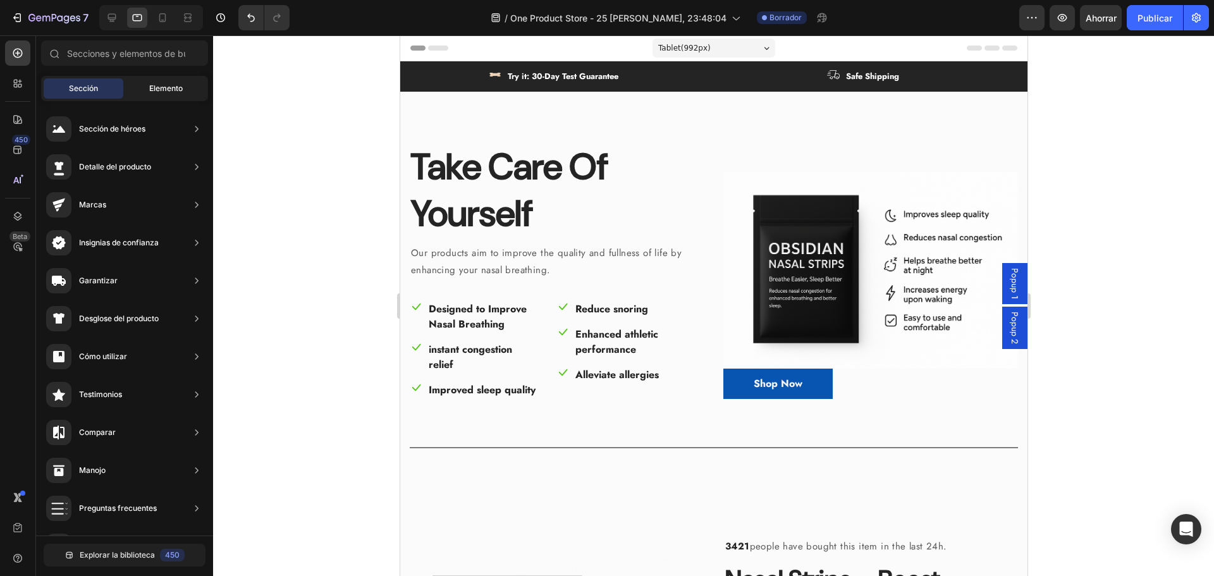
click at [162, 88] on font "Elemento" at bounding box center [166, 87] width 34 height 9
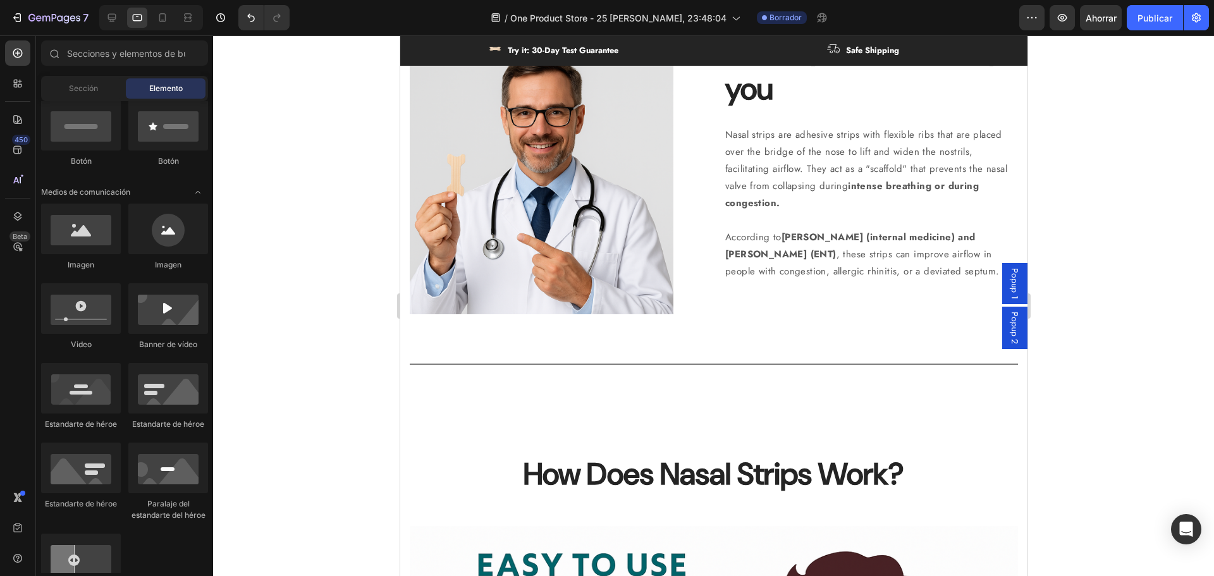
select select "581665178236617342"
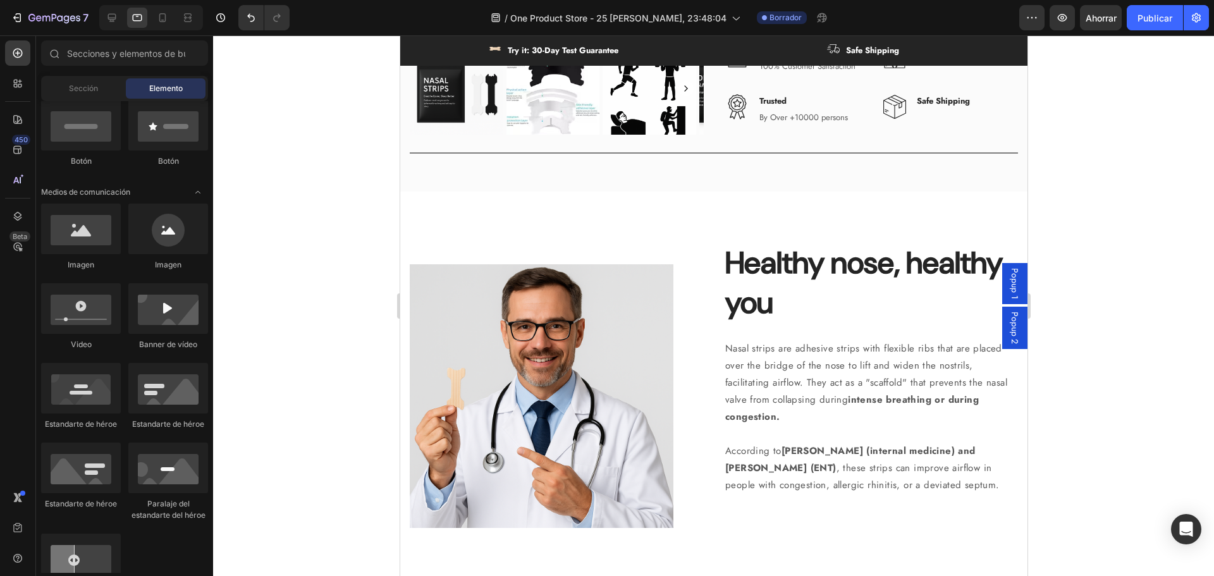
click at [1011, 296] on div "Popup 1" at bounding box center [1014, 283] width 25 height 41
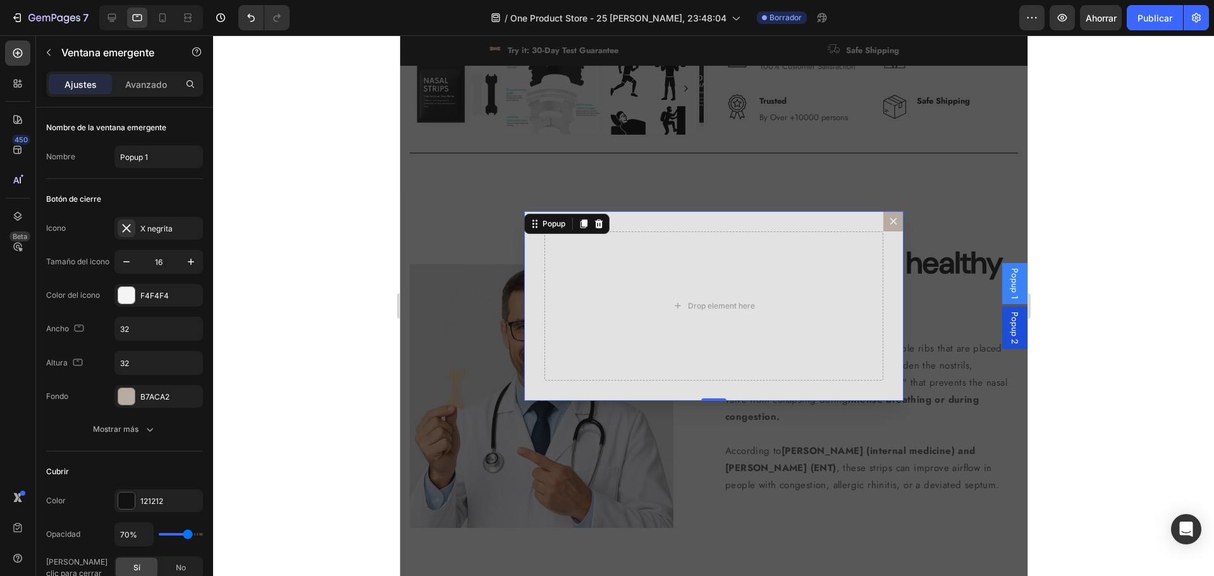
click at [890, 223] on icon "Dialog content" at bounding box center [893, 221] width 7 height 7
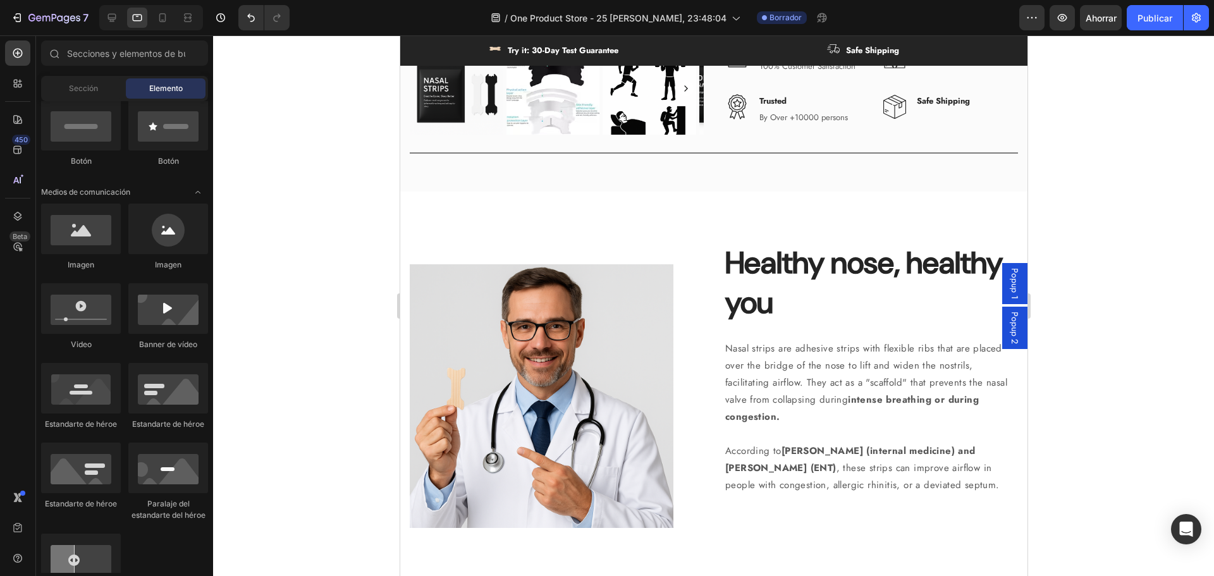
click at [1008, 273] on span "Popup 1" at bounding box center [1014, 283] width 13 height 31
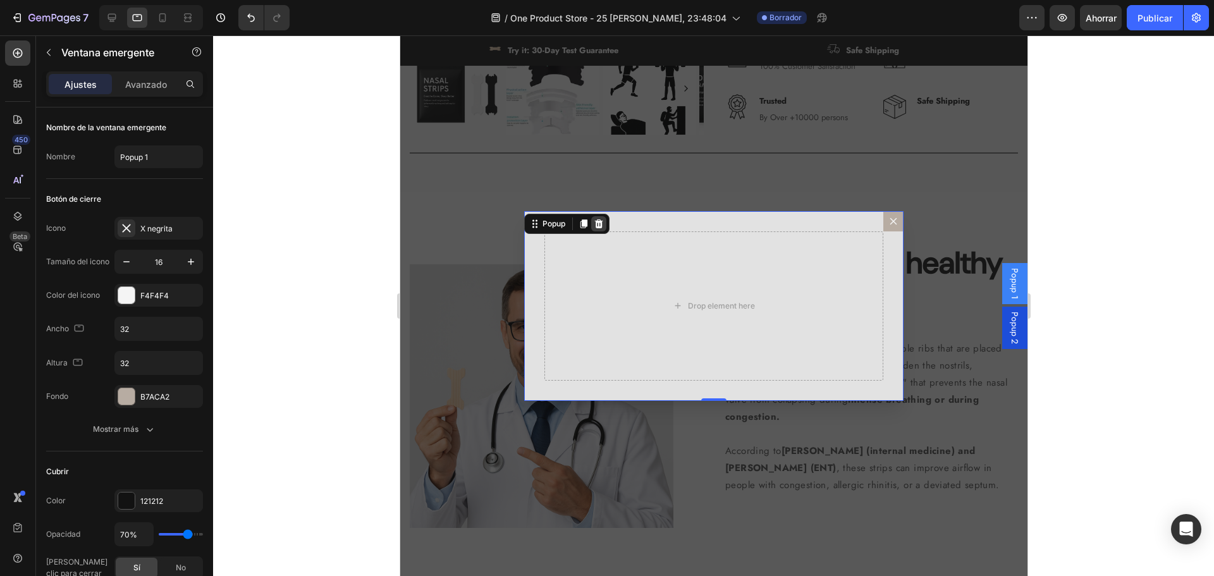
click at [594, 224] on icon "Dialog content" at bounding box center [598, 223] width 8 height 9
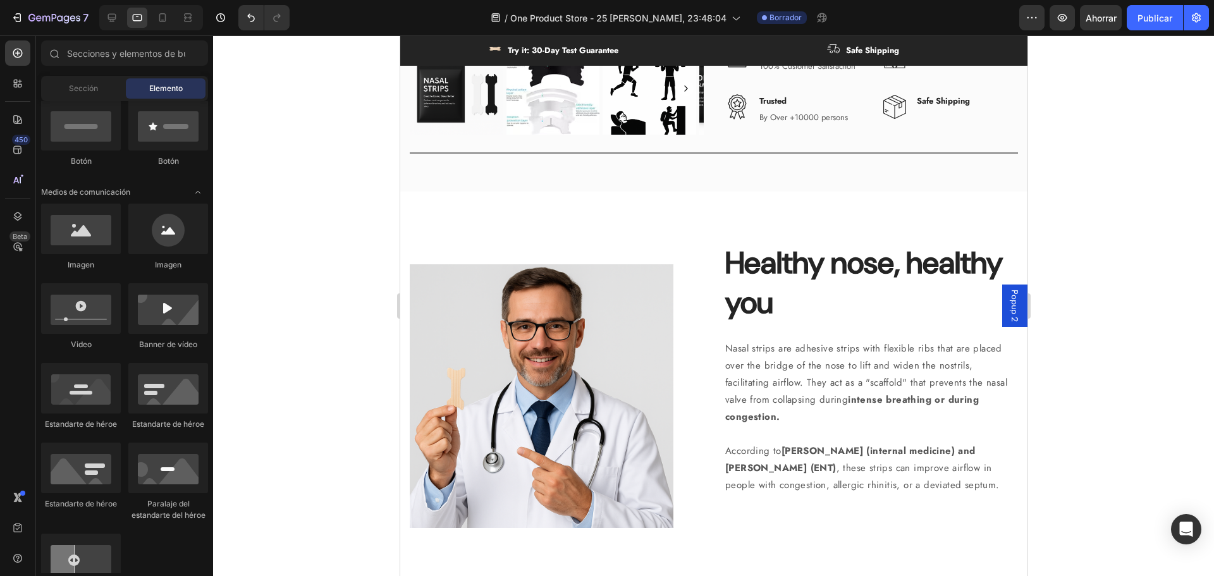
click at [1008, 305] on span "Popup 2" at bounding box center [1014, 306] width 13 height 32
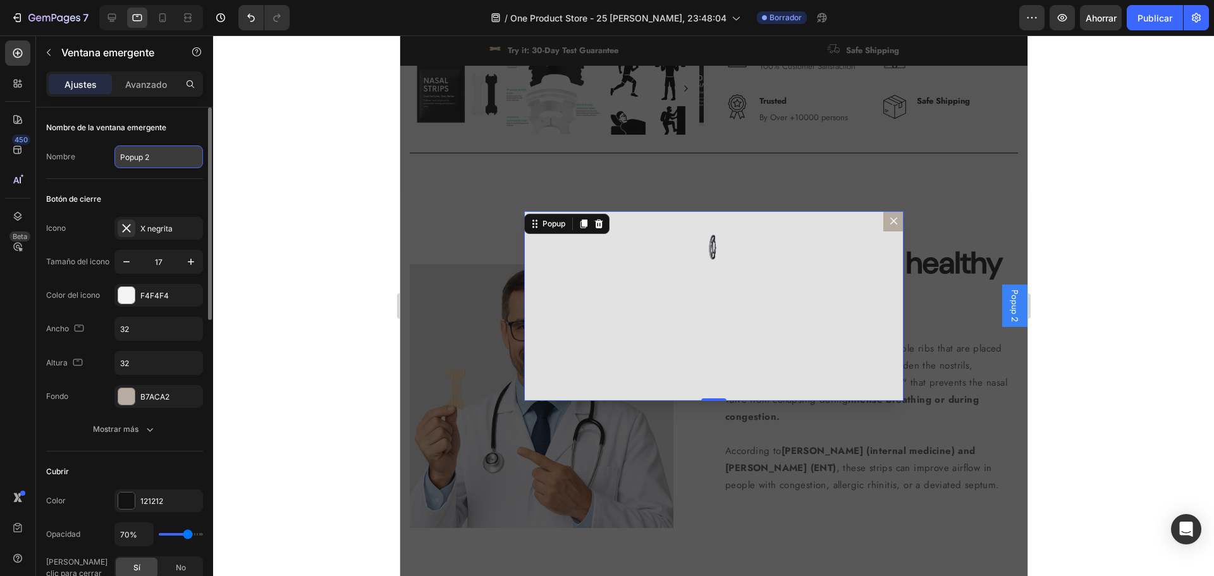
click at [164, 156] on input "Popup 2" at bounding box center [158, 156] width 89 height 23
type input "Popup 1"
click at [159, 200] on div "Botón de cierre" at bounding box center [124, 199] width 157 height 20
click at [156, 234] on div "X negrita" at bounding box center [169, 228] width 59 height 11
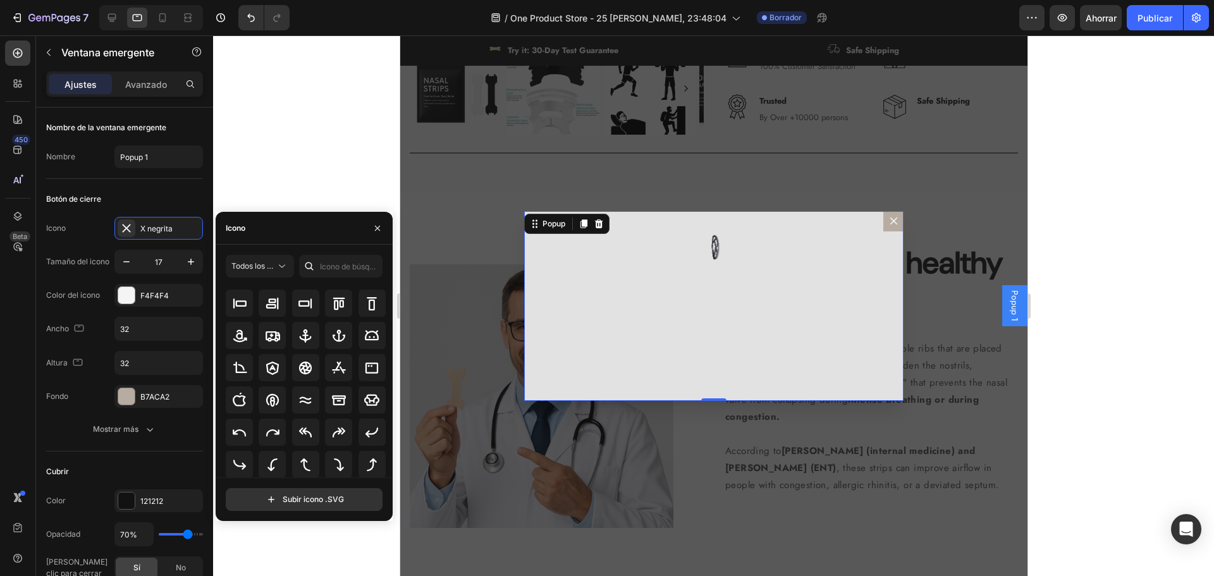
scroll to position [139, 0]
click at [145, 197] on div "Botón de cierre" at bounding box center [124, 199] width 157 height 20
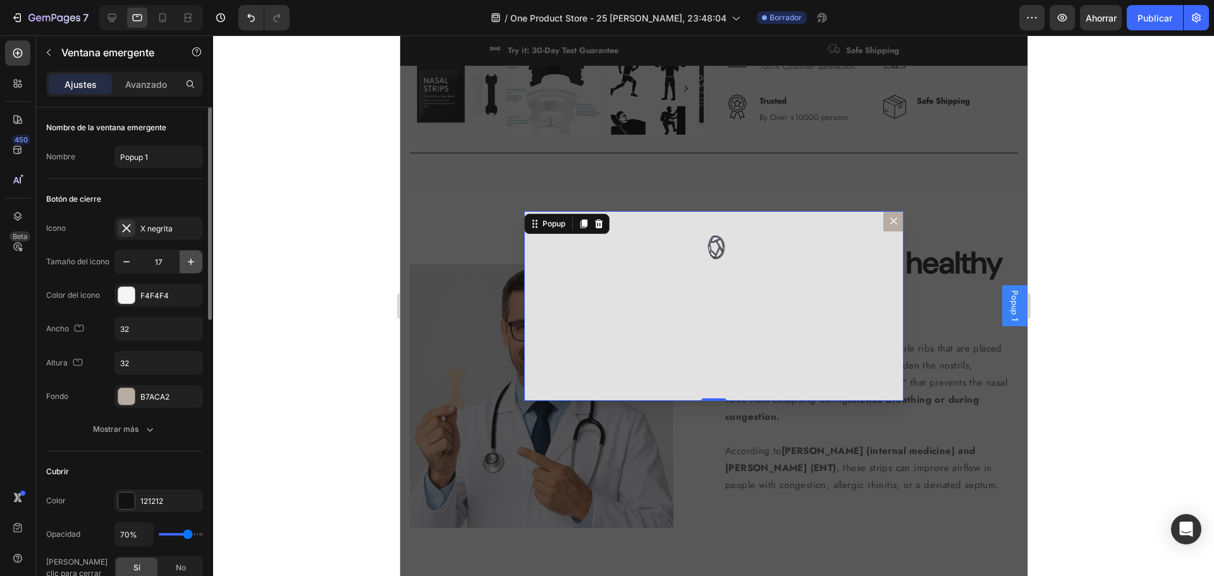
click at [187, 264] on icon "button" at bounding box center [191, 261] width 13 height 13
click at [120, 262] on button "button" at bounding box center [126, 261] width 23 height 23
click at [120, 262] on icon "button" at bounding box center [126, 261] width 13 height 13
click at [121, 261] on icon "button" at bounding box center [126, 261] width 13 height 13
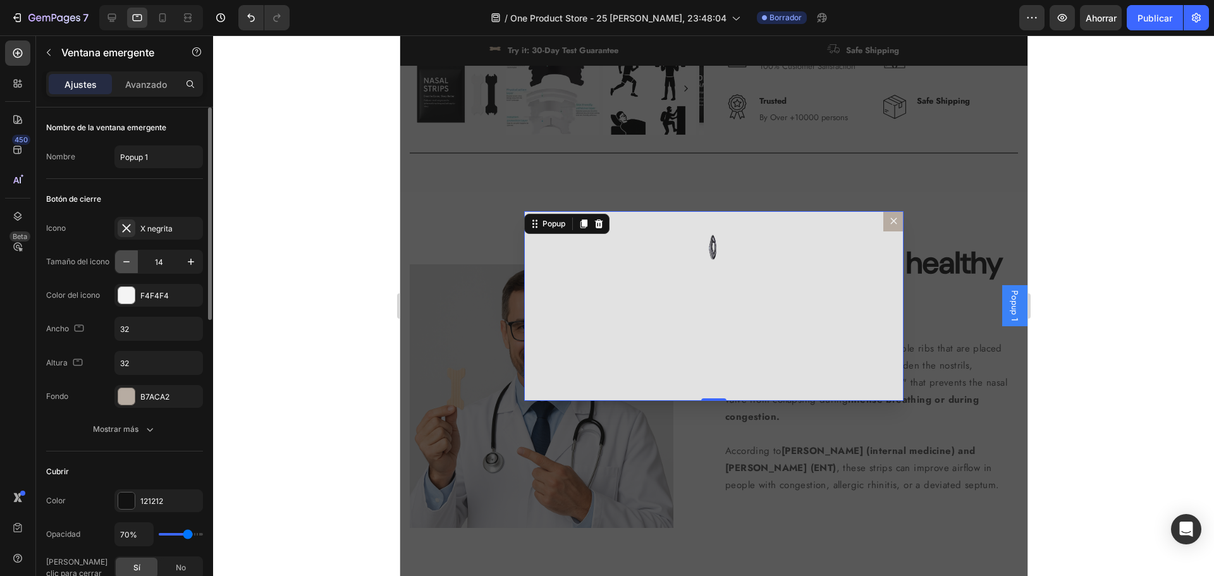
click at [121, 261] on icon "button" at bounding box center [126, 261] width 13 height 13
click at [195, 264] on icon "button" at bounding box center [191, 261] width 13 height 13
type input "15"
click at [694, 315] on div "Image" at bounding box center [713, 306] width 379 height 190
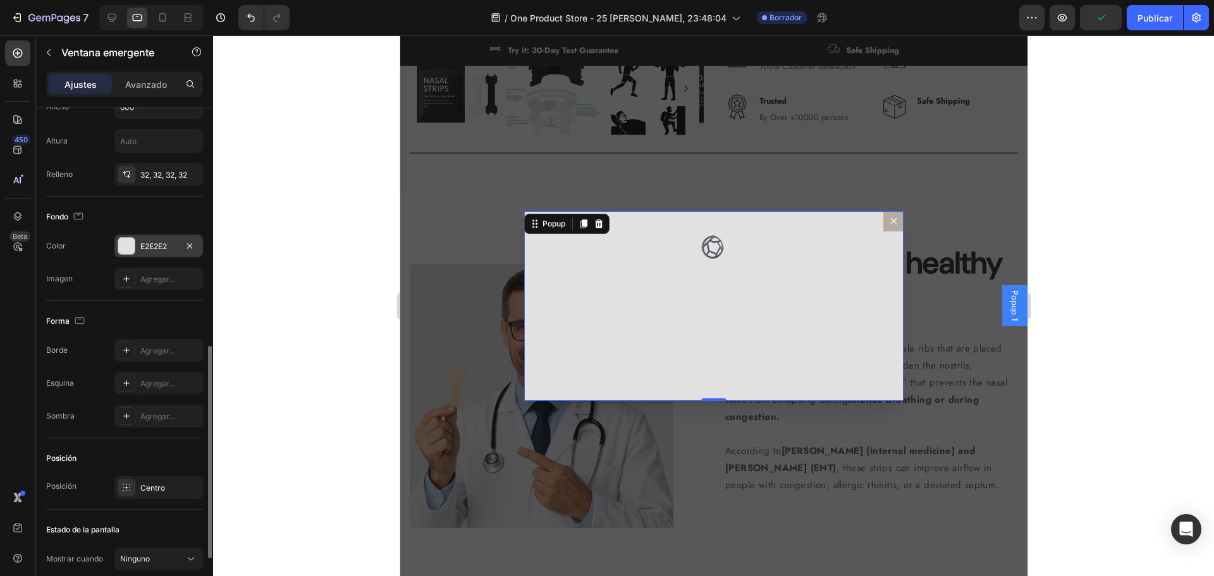
scroll to position [503, 0]
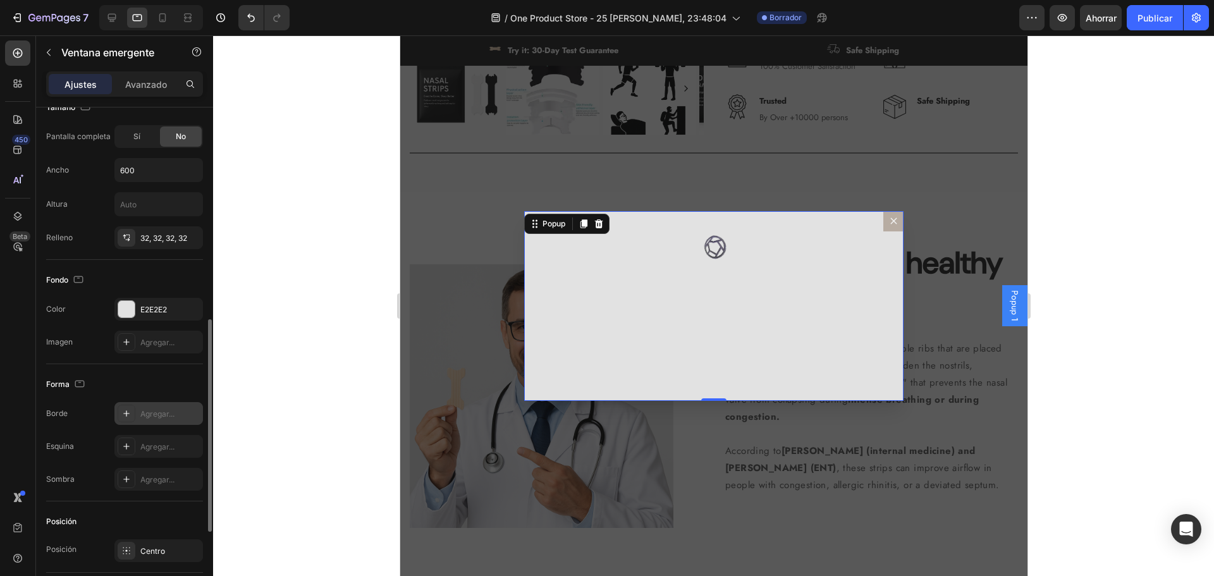
click at [161, 403] on div "Agregar..." at bounding box center [158, 413] width 89 height 23
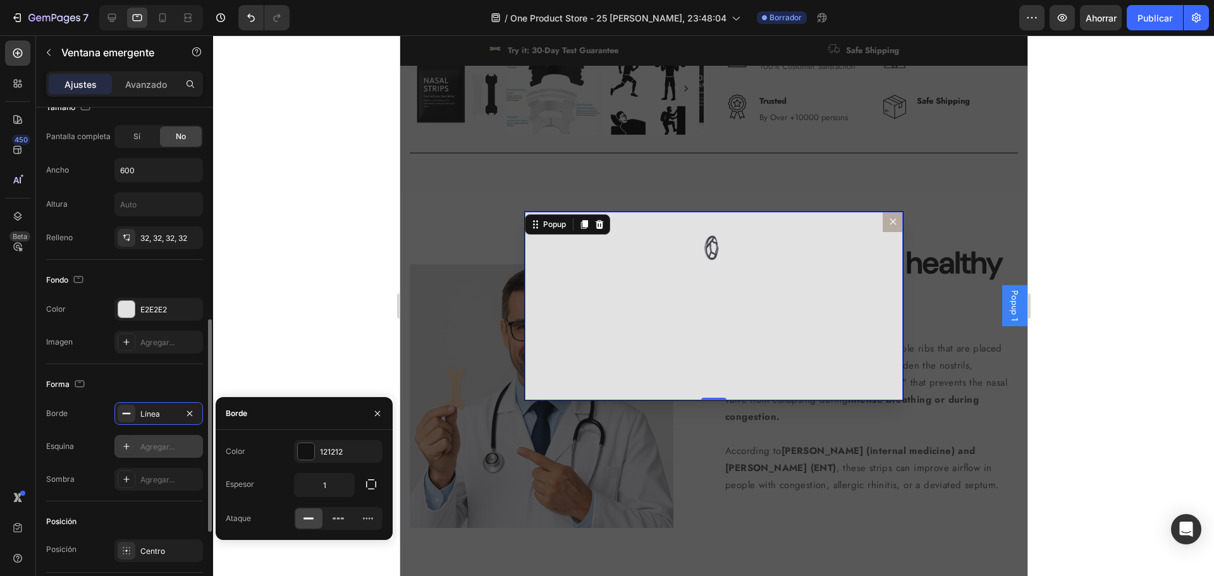
click at [160, 449] on font "Agregar..." at bounding box center [157, 446] width 34 height 9
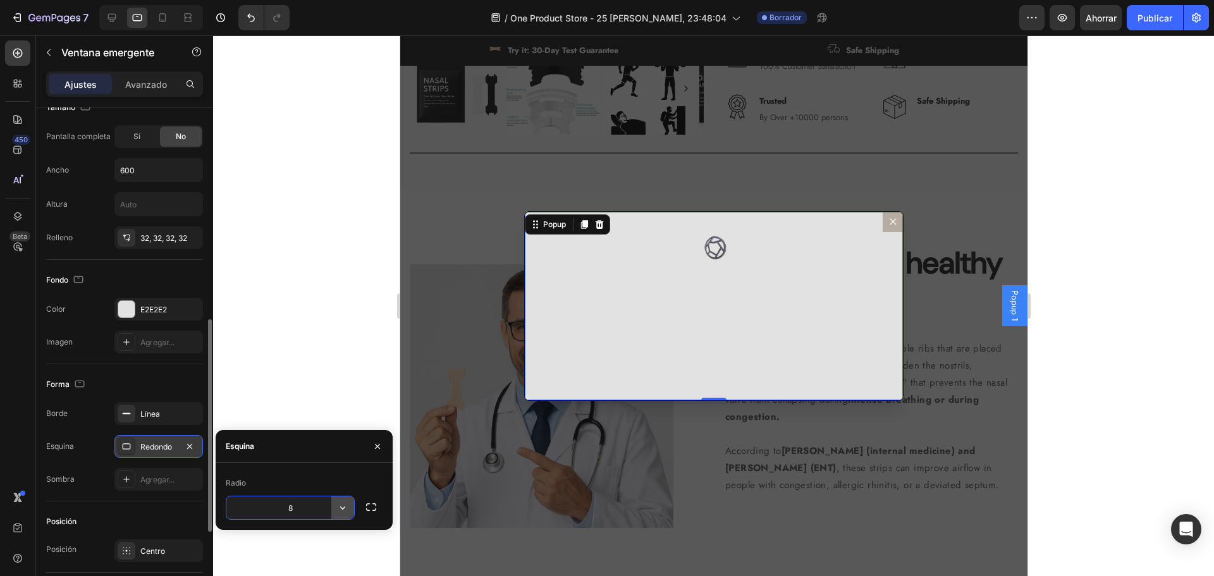
click at [346, 511] on icon "button" at bounding box center [342, 507] width 13 height 13
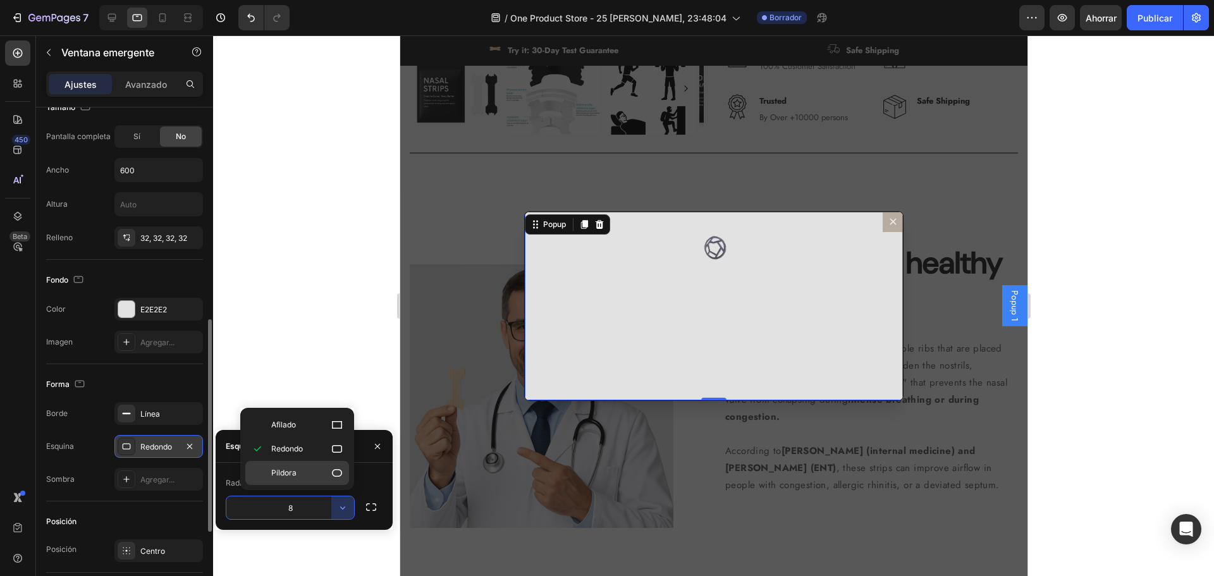
click at [292, 476] on font "Píldora" at bounding box center [283, 472] width 25 height 9
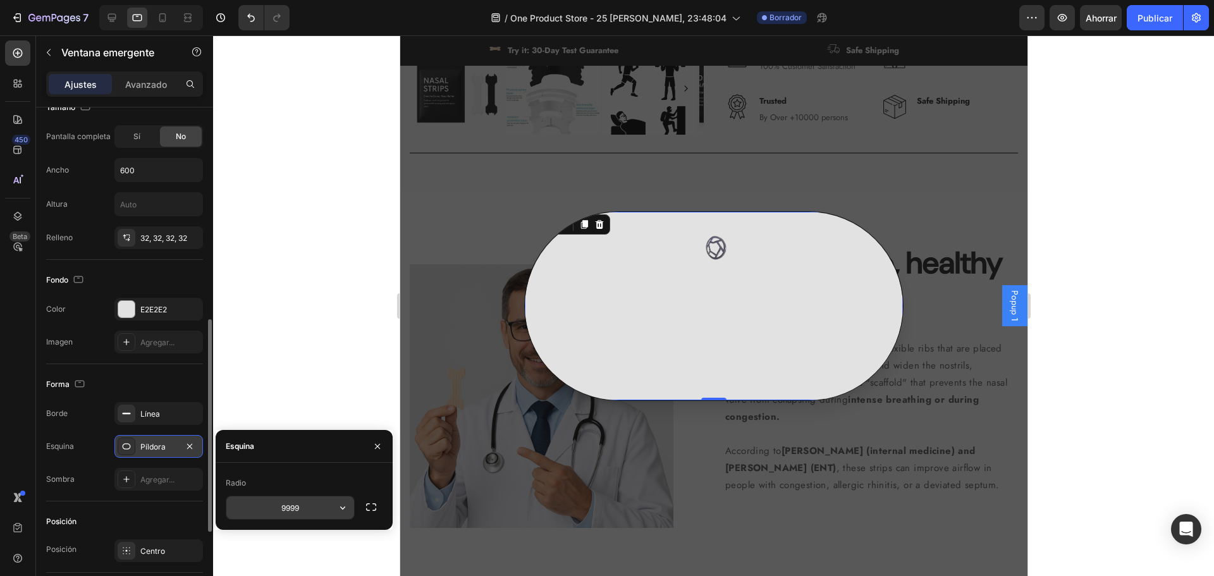
click at [331, 512] on input "9999" at bounding box center [290, 507] width 128 height 23
click at [166, 452] on div "Píldora" at bounding box center [158, 446] width 37 height 11
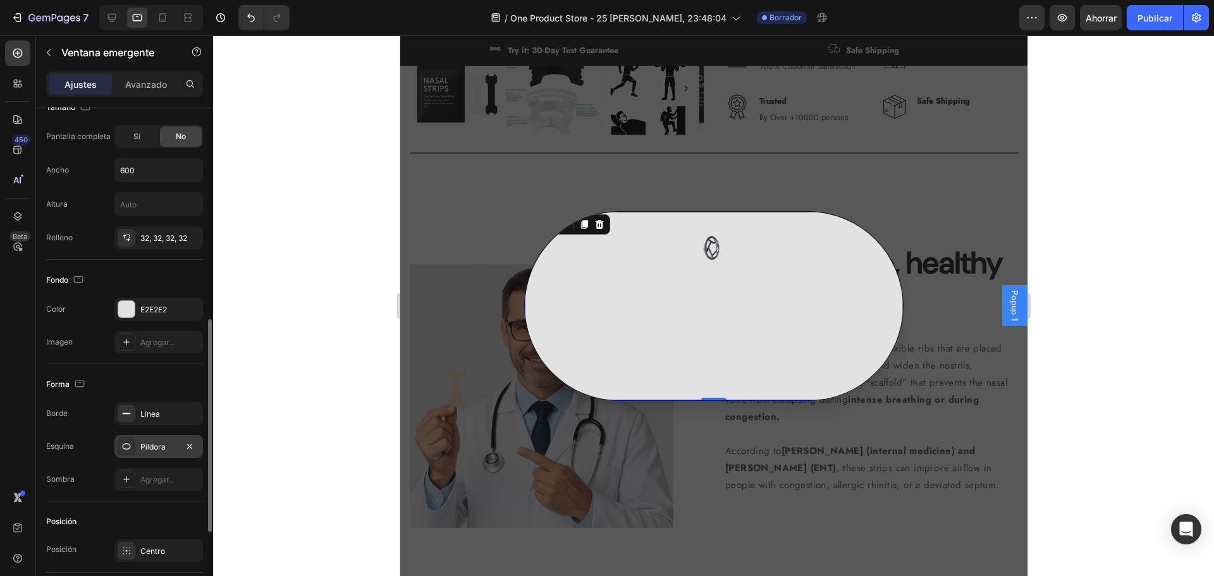
click at [168, 452] on div "Píldora" at bounding box center [158, 446] width 37 height 11
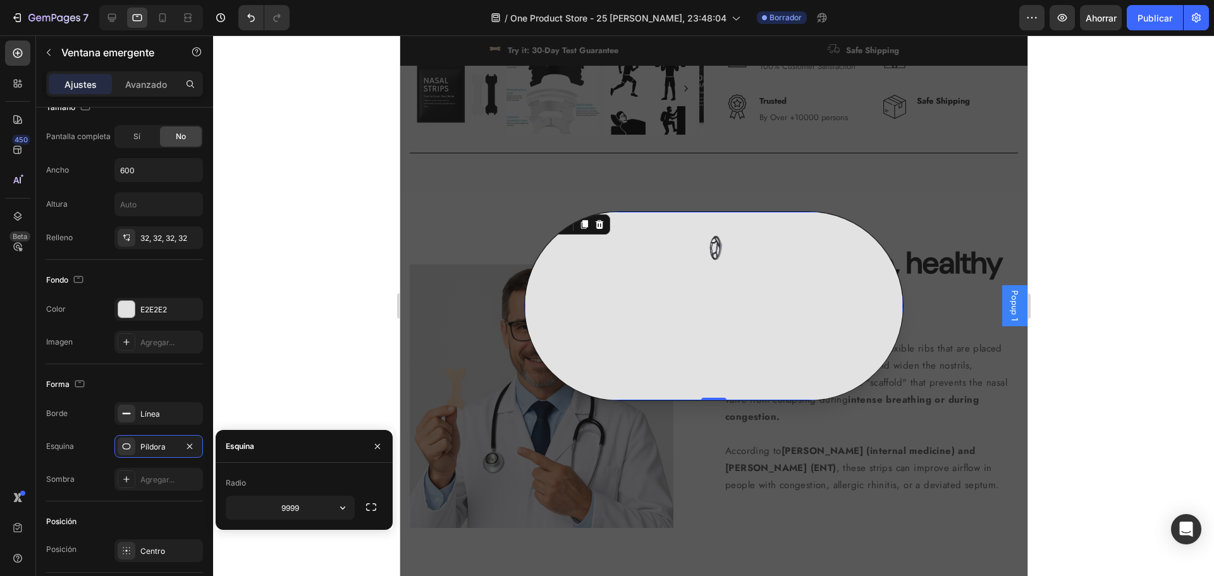
click at [243, 448] on font "Esquina" at bounding box center [240, 445] width 28 height 9
click at [235, 479] on font "Radio" at bounding box center [236, 482] width 20 height 9
click at [288, 499] on input "9999" at bounding box center [290, 507] width 128 height 23
click at [342, 508] on icon "button" at bounding box center [342, 507] width 13 height 13
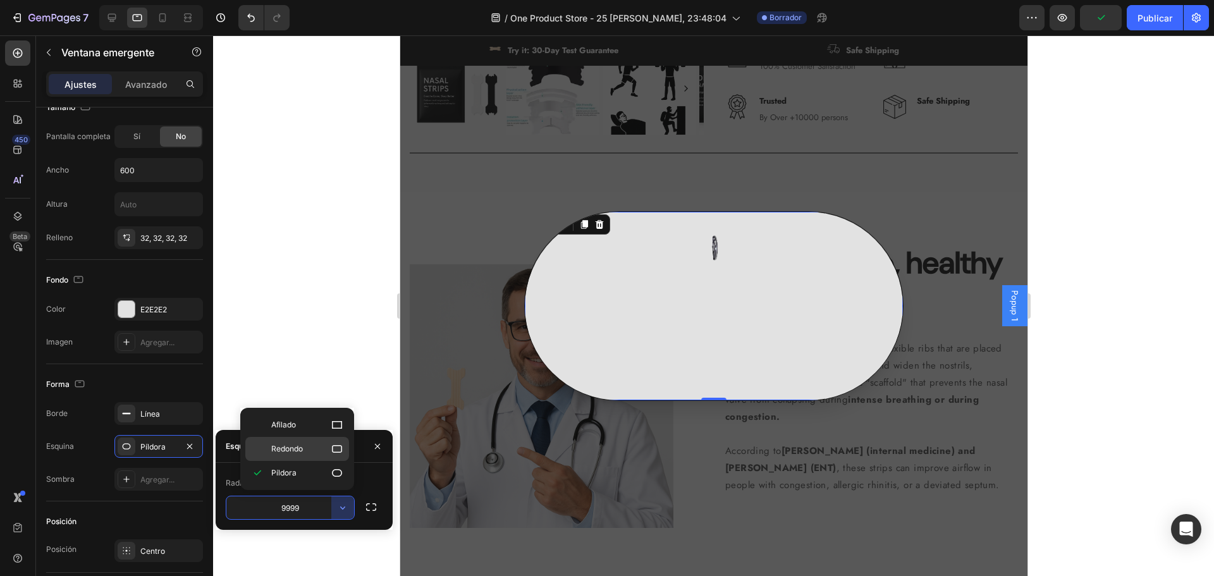
click at [288, 451] on font "Redondo" at bounding box center [287, 448] width 32 height 9
type input "8"
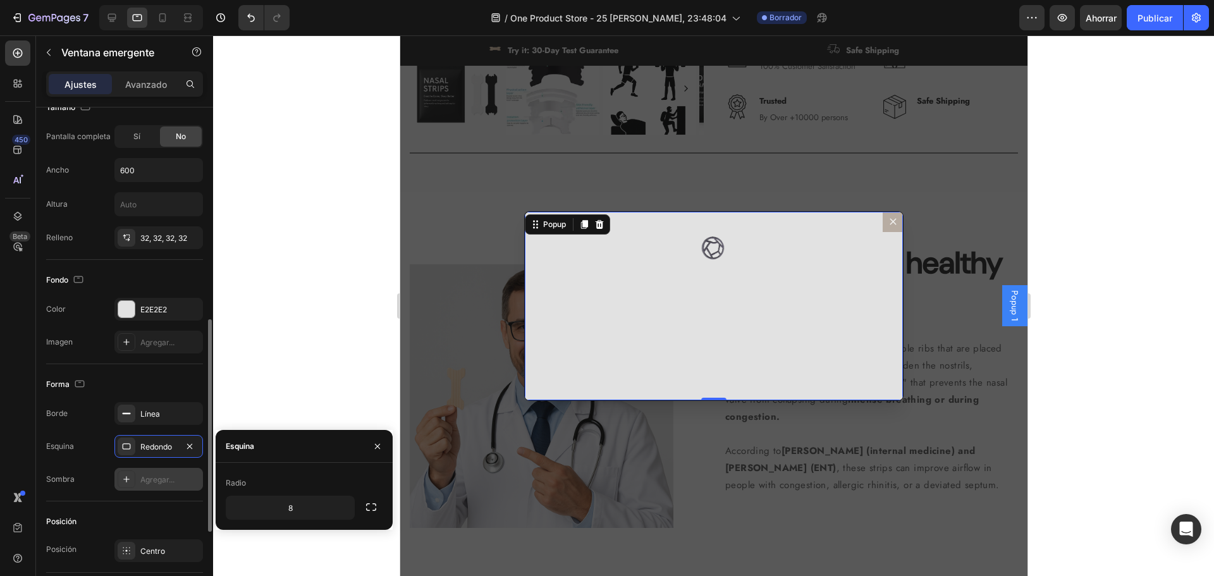
click at [163, 479] on font "Agregar..." at bounding box center [157, 479] width 34 height 9
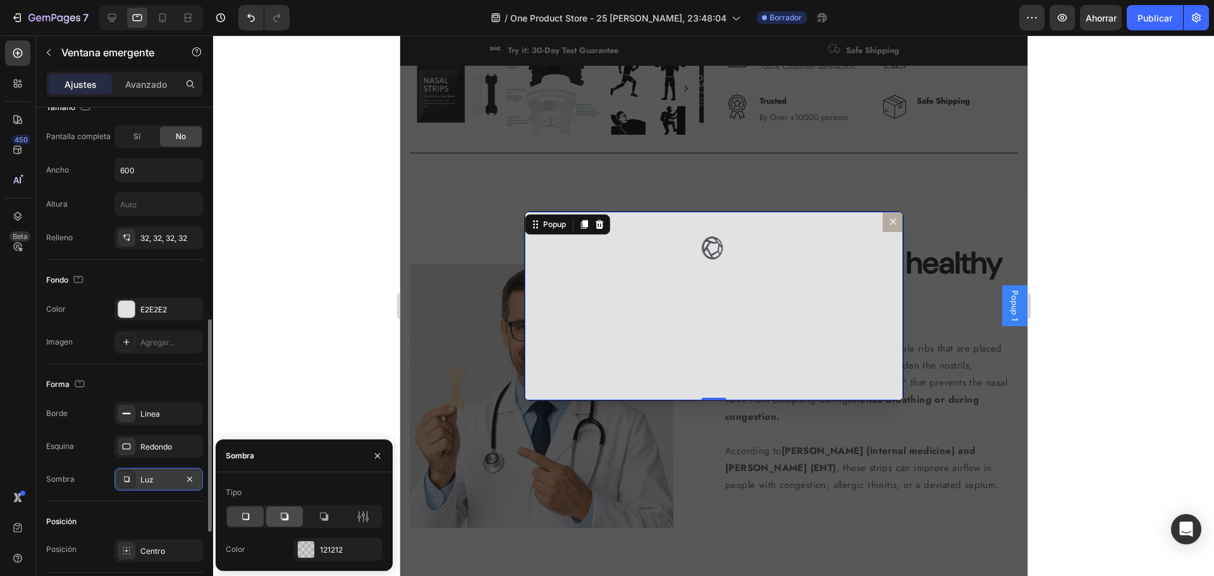
click at [289, 512] on icon at bounding box center [284, 516] width 13 height 13
click at [325, 519] on icon at bounding box center [324, 517] width 8 height 8
click at [237, 512] on div at bounding box center [245, 517] width 37 height 20
click at [312, 542] on div at bounding box center [306, 549] width 16 height 16
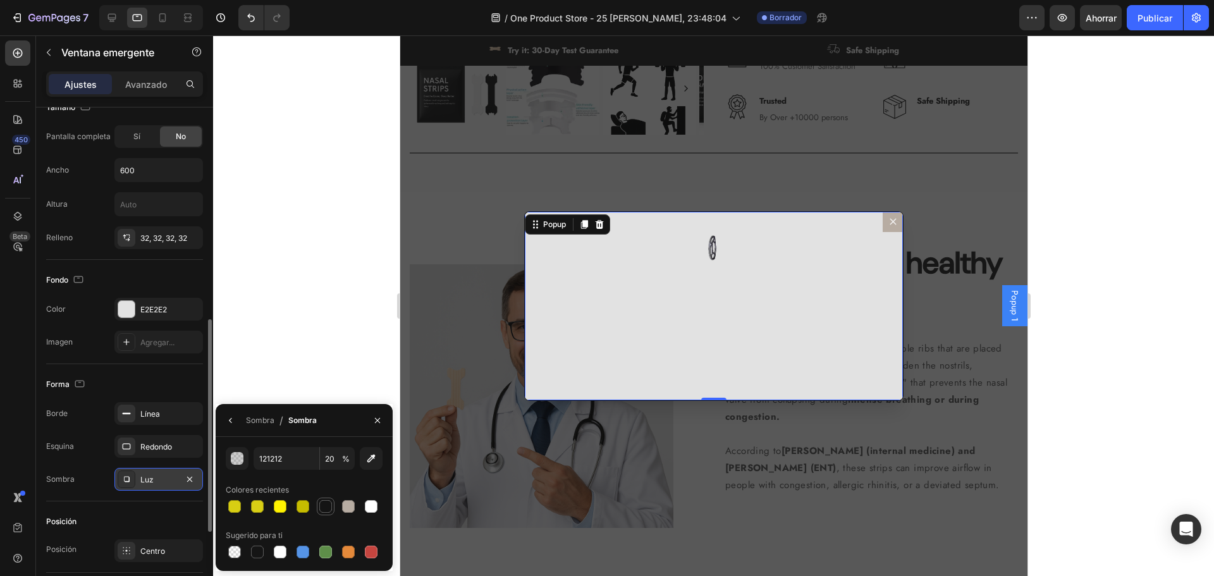
click at [330, 513] on div at bounding box center [325, 506] width 15 height 15
type input "141414"
type input "100"
click at [314, 486] on div "Colores recientes" at bounding box center [304, 490] width 157 height 20
click at [241, 421] on div "Sombra / Sombra" at bounding box center [269, 420] width 106 height 32
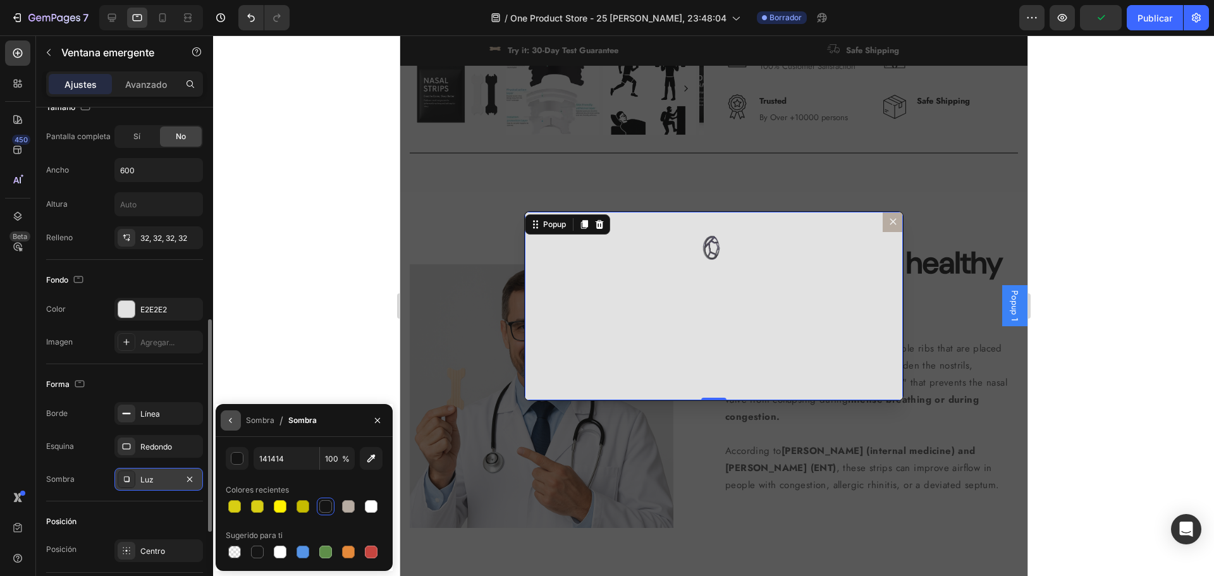
click at [231, 421] on icon "button" at bounding box center [230, 420] width 3 height 5
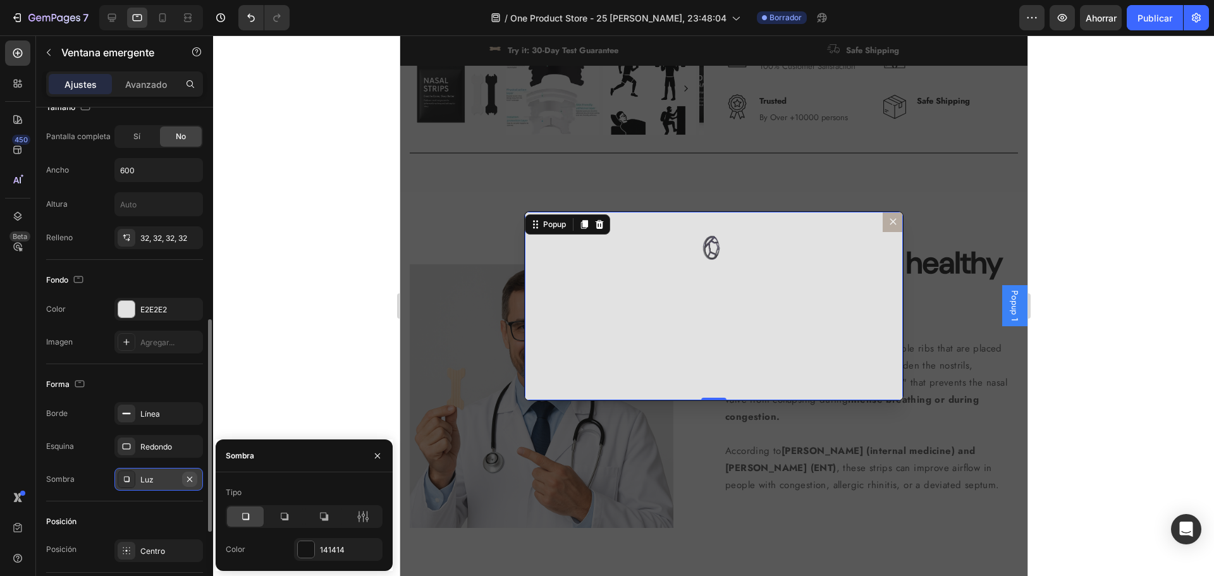
click at [188, 485] on button "button" at bounding box center [189, 479] width 15 height 15
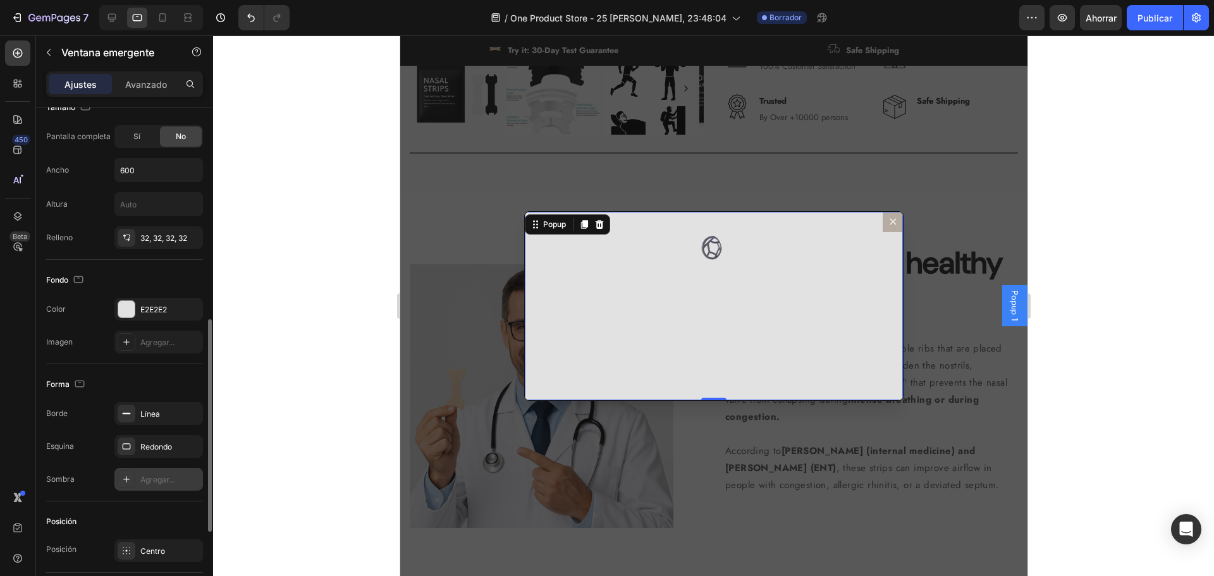
click at [99, 452] on div "Esquina Redondo" at bounding box center [124, 446] width 157 height 23
click at [571, 396] on div "Image" at bounding box center [713, 307] width 378 height 190
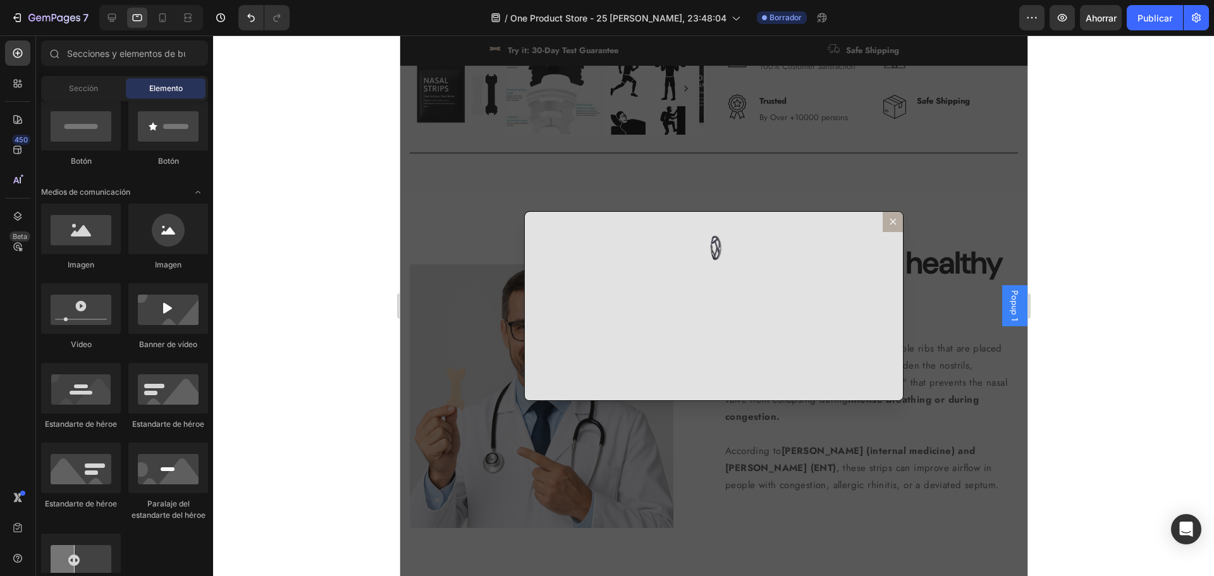
click at [565, 430] on div "Backdrop" at bounding box center [713, 305] width 627 height 541
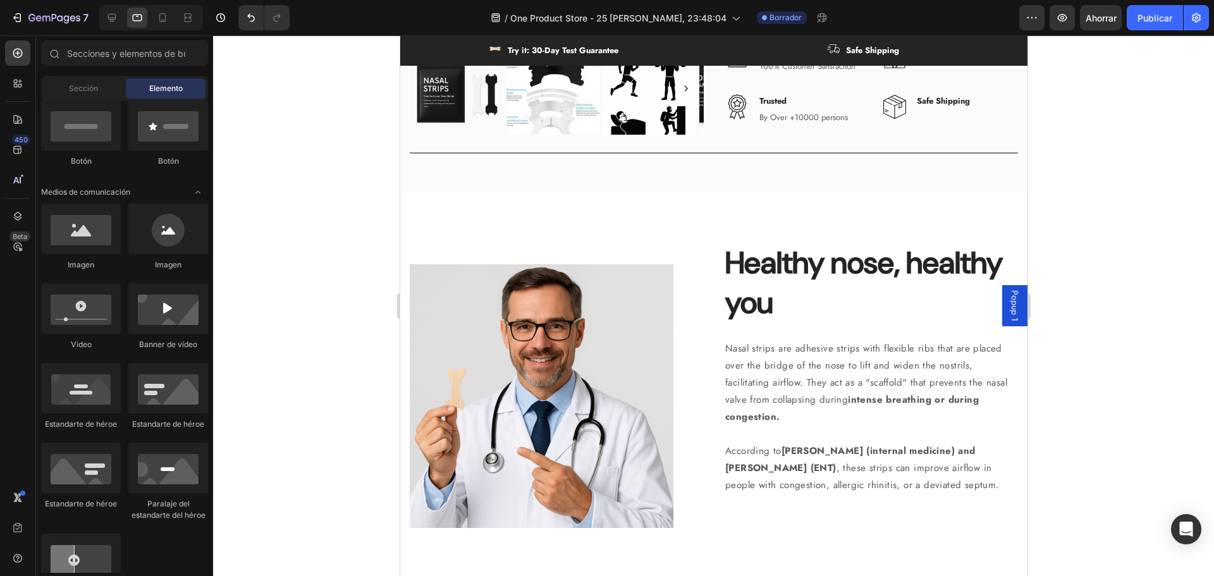
click at [1008, 299] on span "Popup 1" at bounding box center [1014, 305] width 13 height 31
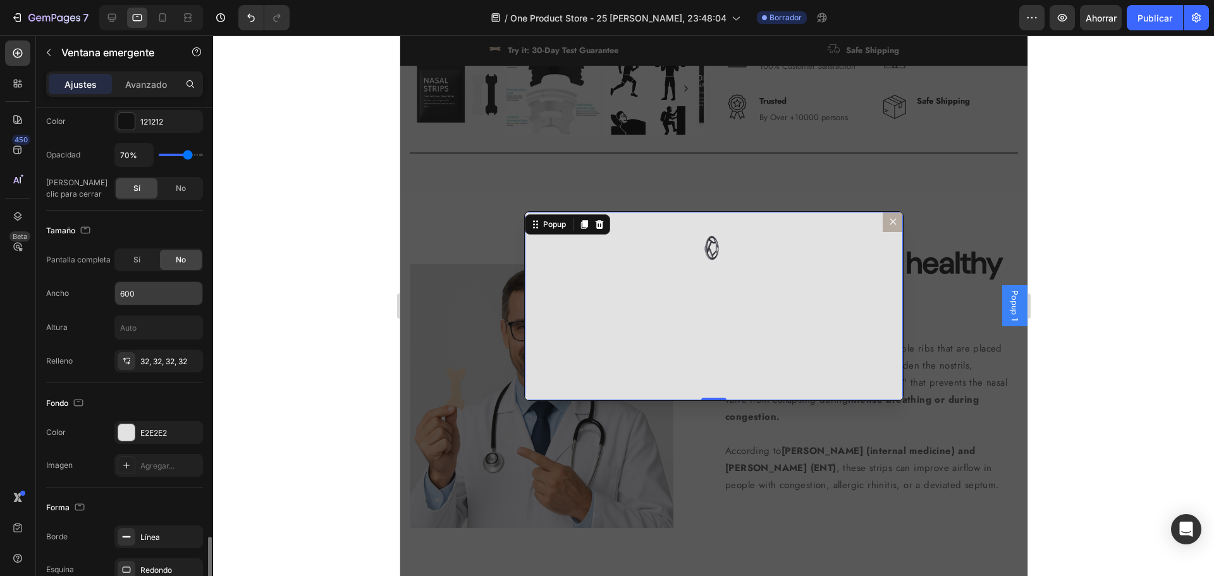
scroll to position [692, 0]
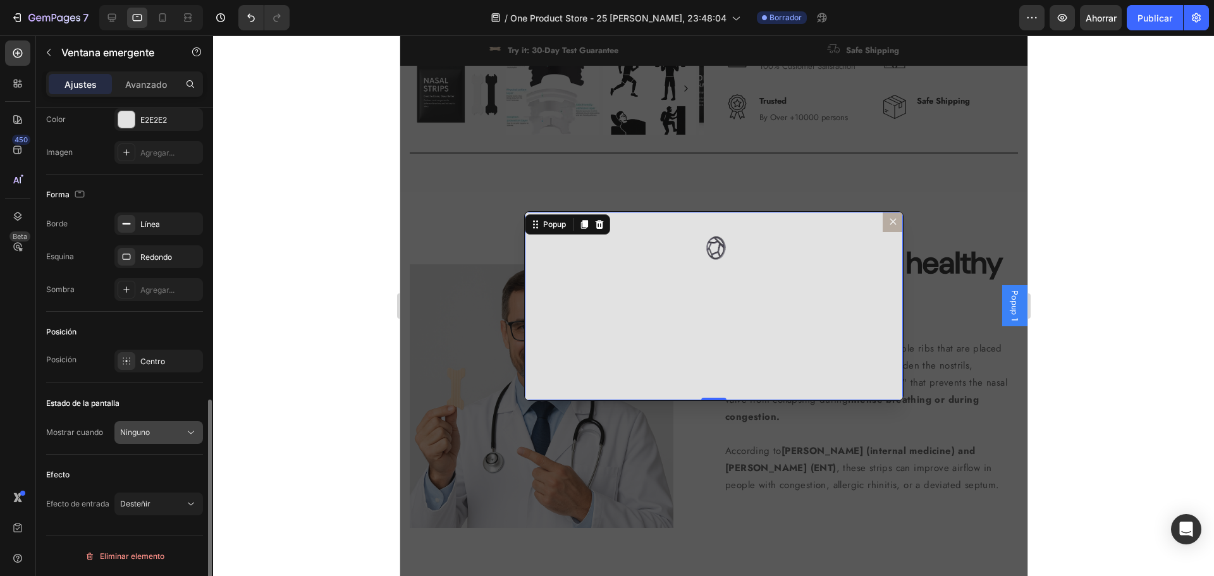
click at [140, 431] on font "Ninguno" at bounding box center [135, 431] width 30 height 9
click at [109, 429] on div "Mostrar cuando Ninguno" at bounding box center [124, 432] width 157 height 23
click at [160, 507] on div "Desteñir" at bounding box center [152, 503] width 65 height 11
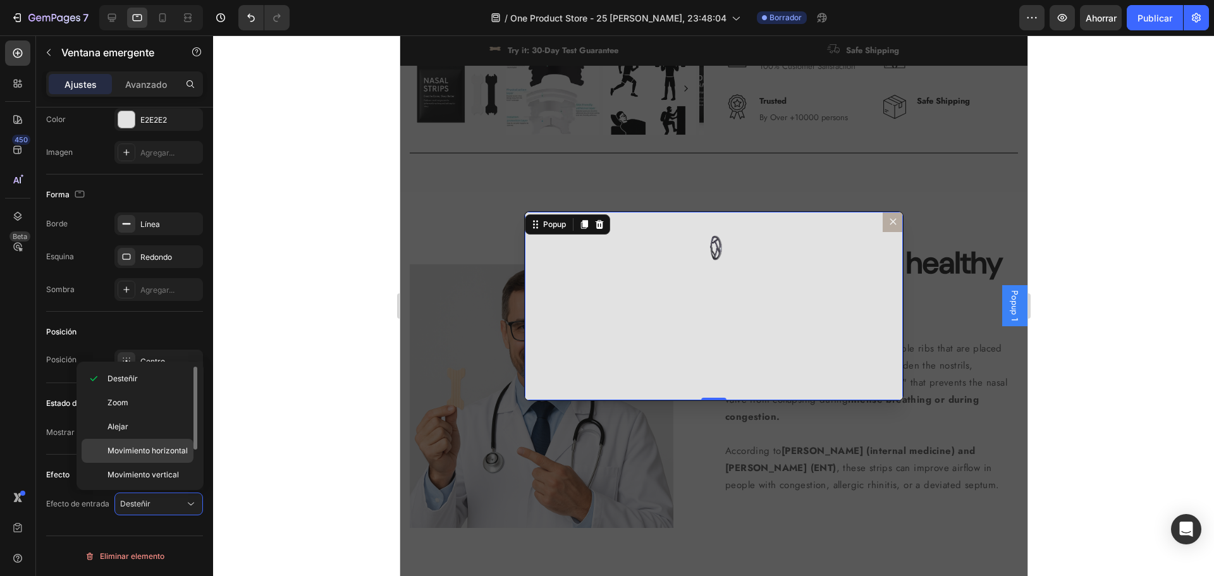
click at [156, 446] on font "Movimiento horizontal" at bounding box center [148, 450] width 80 height 9
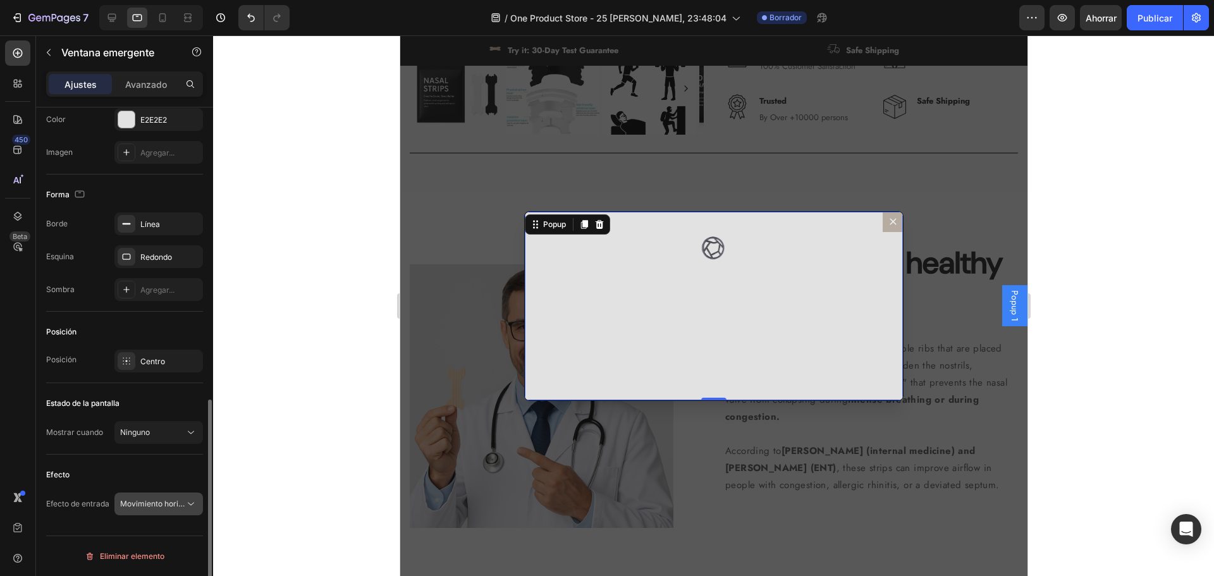
click at [161, 507] on font "Movimiento horizontal" at bounding box center [160, 503] width 80 height 9
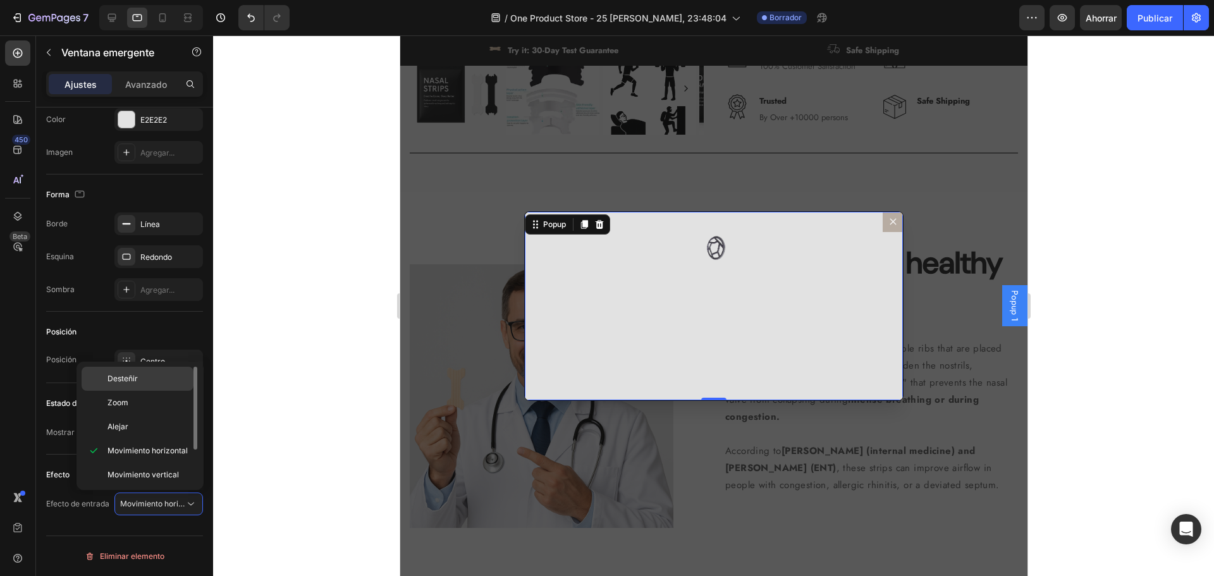
click at [138, 380] on p "Desteñir" at bounding box center [148, 378] width 80 height 11
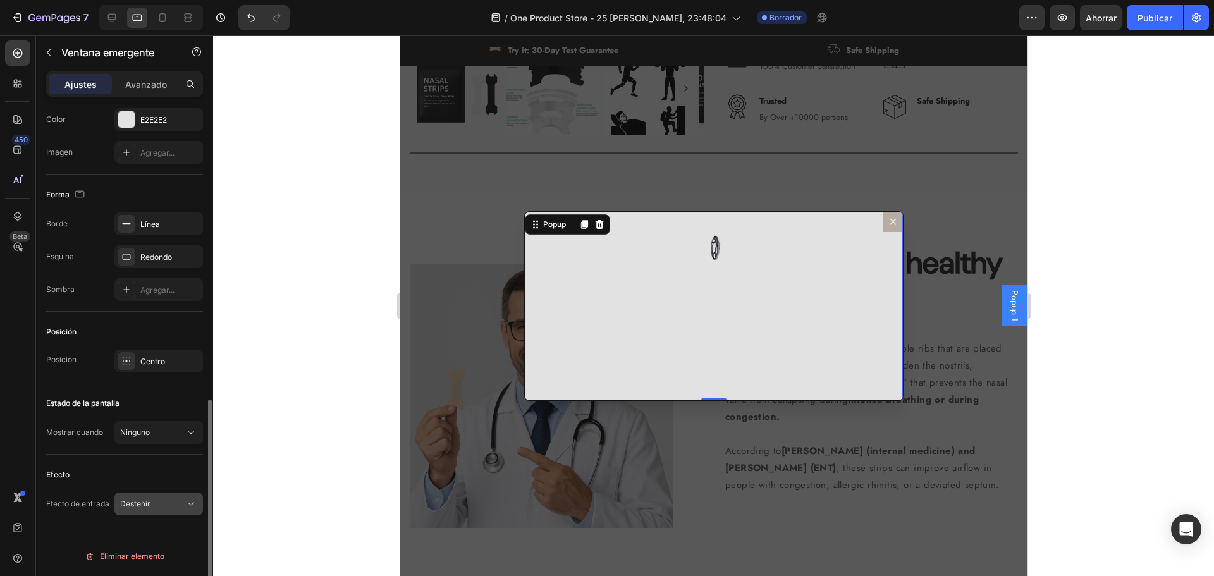
drag, startPoint x: 168, startPoint y: 505, endPoint x: 164, endPoint y: 469, distance: 36.2
click at [168, 505] on div "Desteñir" at bounding box center [152, 503] width 65 height 11
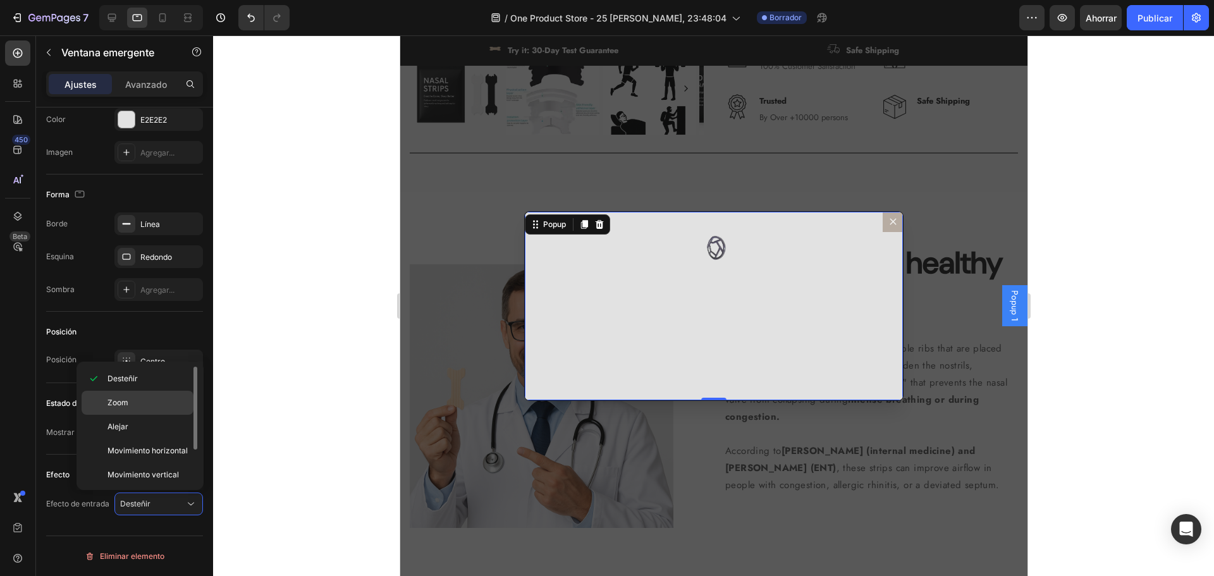
click at [141, 405] on p "Zoom" at bounding box center [148, 402] width 80 height 11
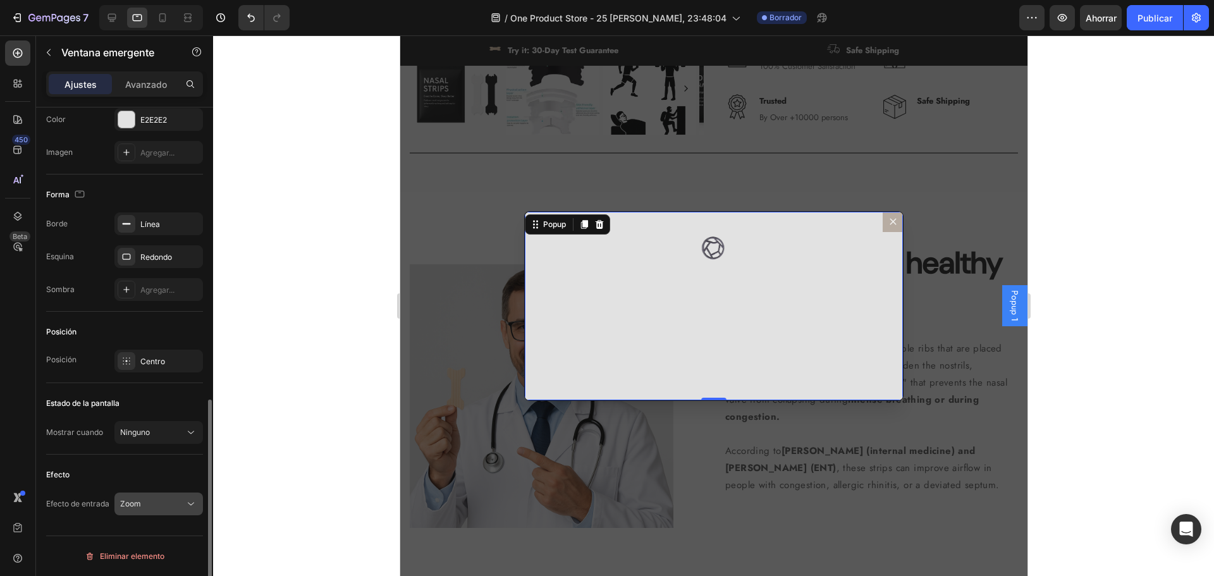
click at [166, 503] on div "Zoom" at bounding box center [152, 503] width 65 height 11
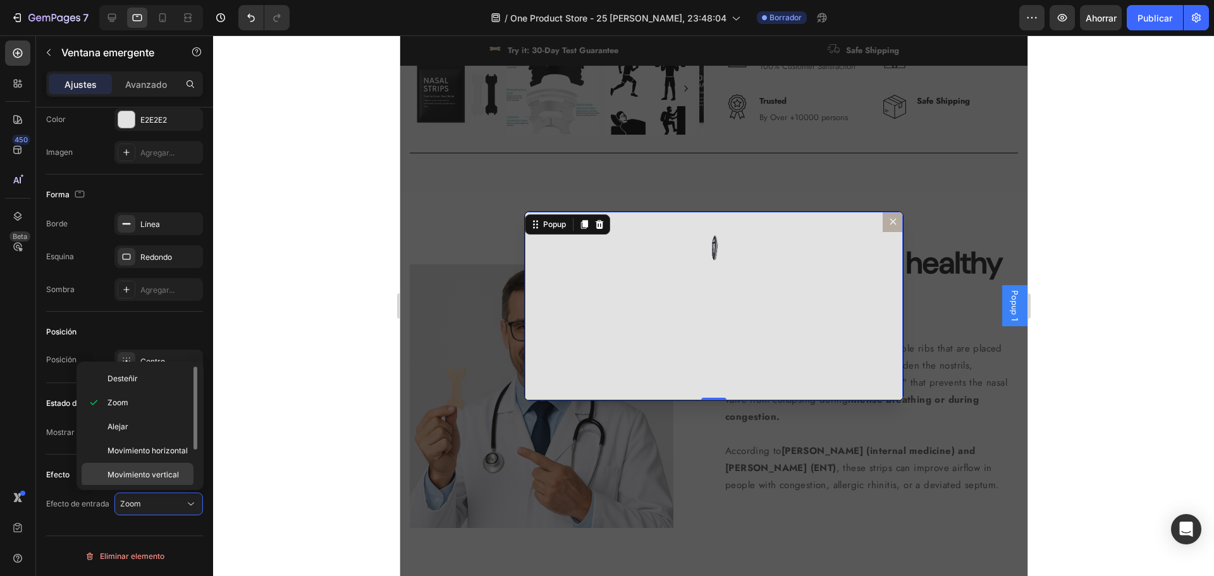
click at [157, 470] on font "Movimiento vertical" at bounding box center [143, 474] width 71 height 9
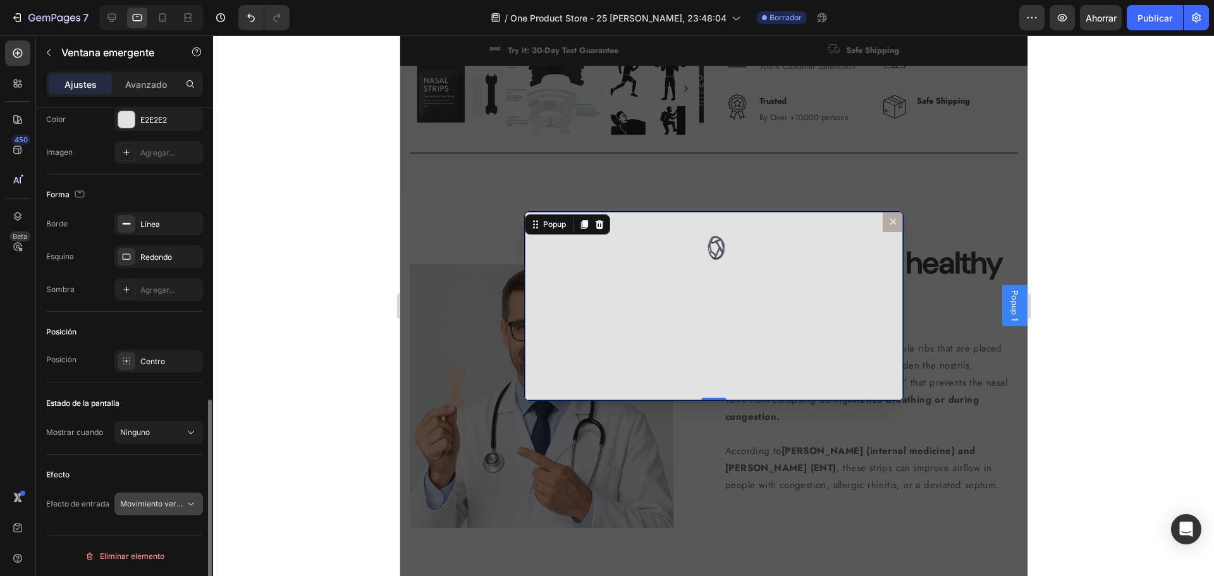
click at [170, 507] on font "Movimiento vertical" at bounding box center [155, 503] width 71 height 9
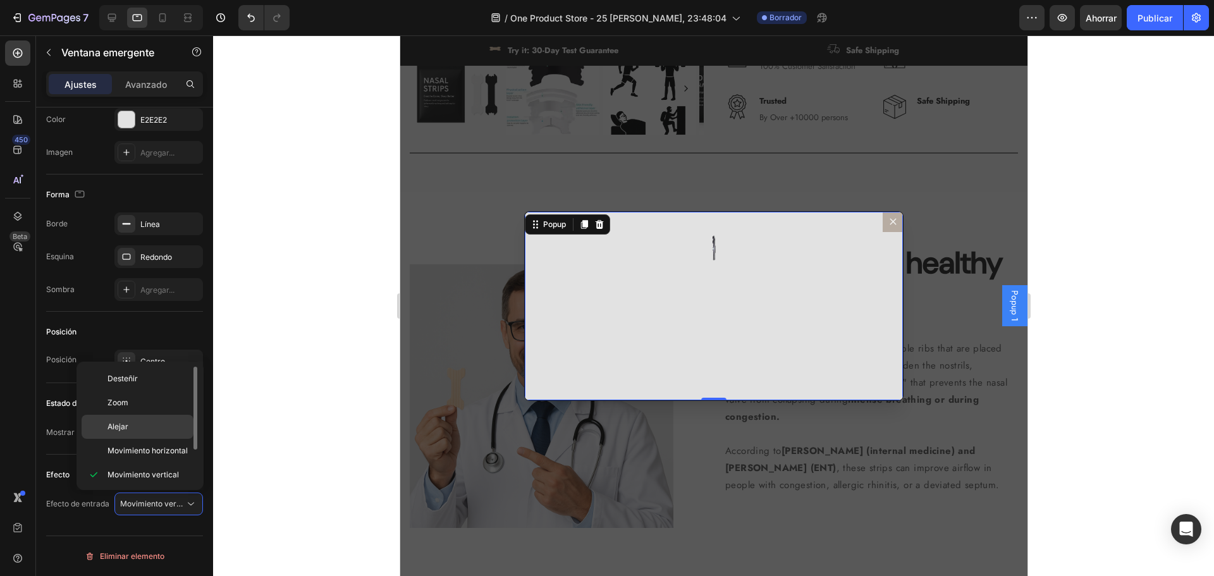
click at [143, 422] on p "Alejar" at bounding box center [148, 426] width 80 height 11
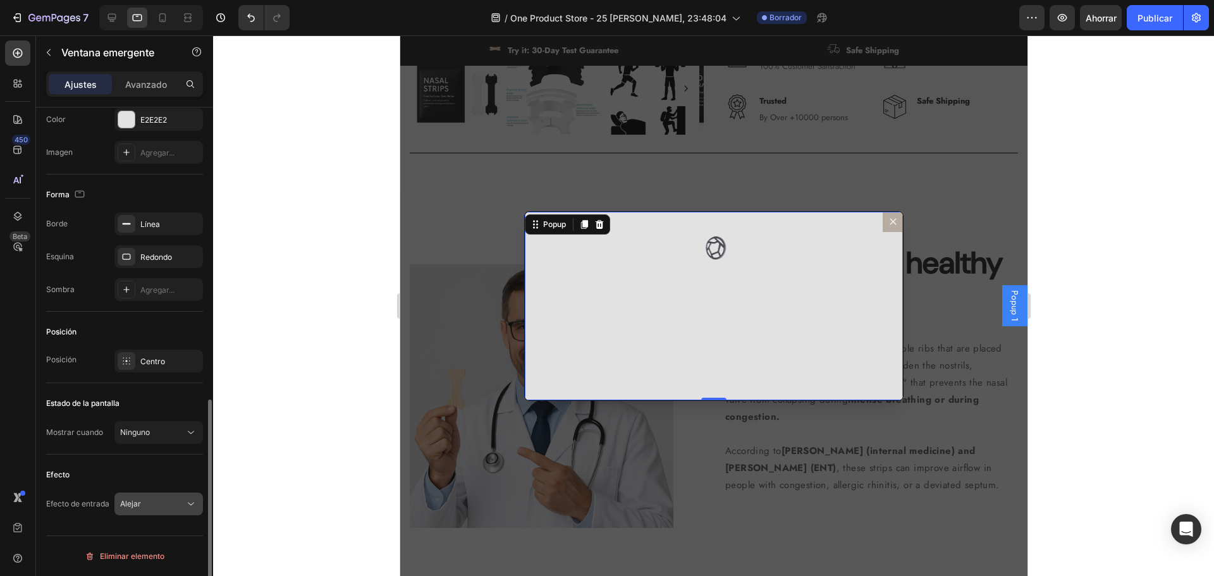
click at [163, 500] on div "Alejar" at bounding box center [152, 503] width 65 height 11
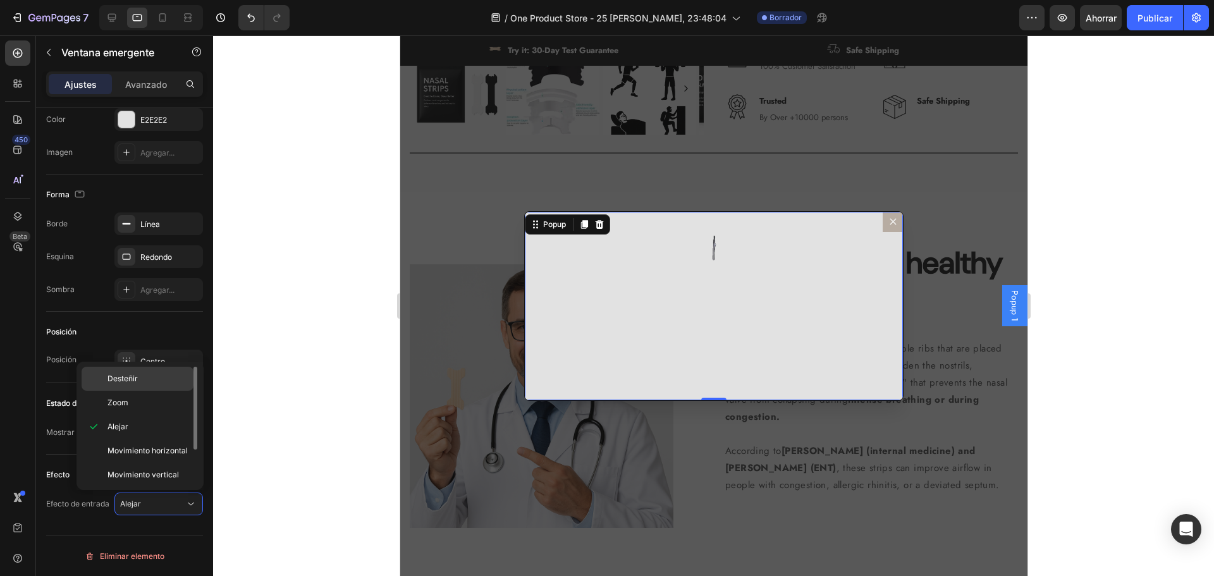
click at [147, 382] on p "Desteñir" at bounding box center [148, 378] width 80 height 11
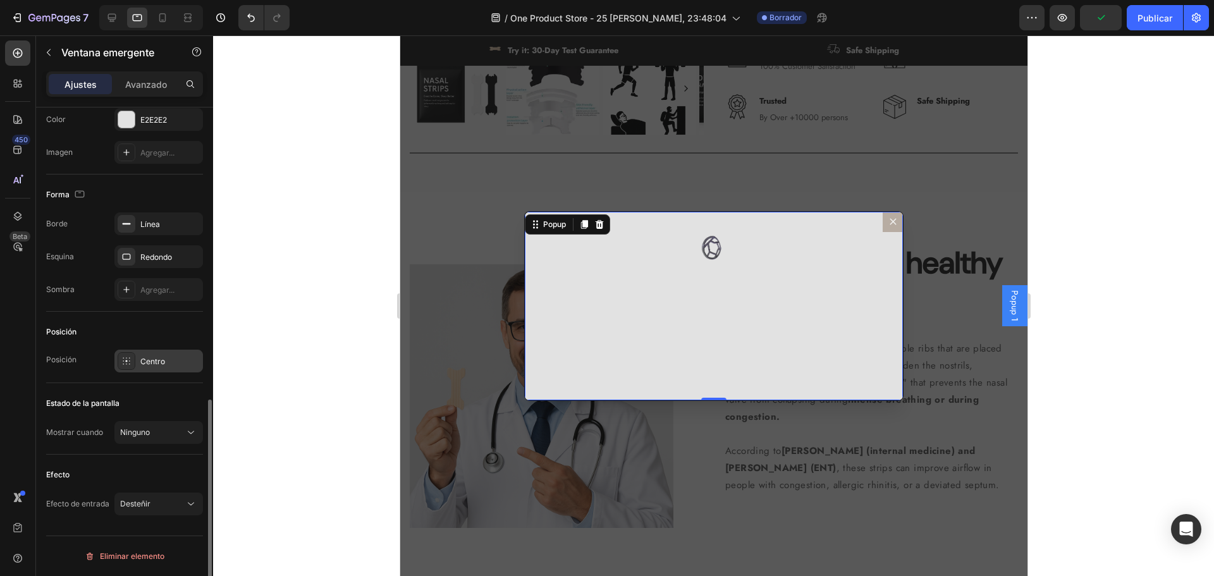
click at [155, 364] on font "Centro" at bounding box center [152, 361] width 25 height 9
click at [156, 327] on div "Posición" at bounding box center [124, 332] width 157 height 20
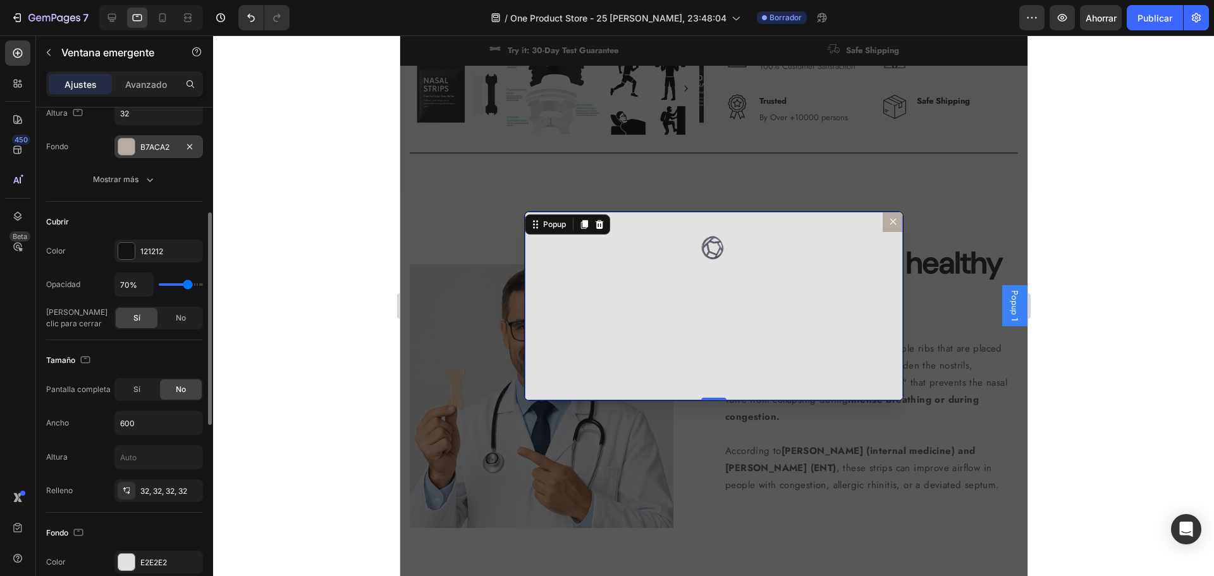
scroll to position [0, 0]
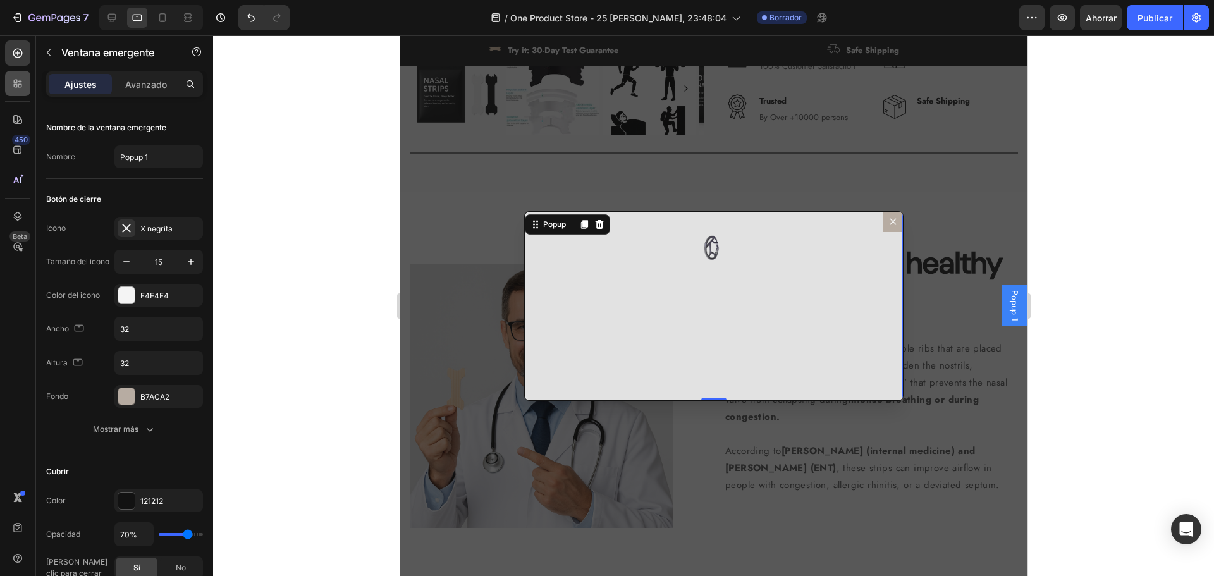
click at [26, 83] on div at bounding box center [17, 83] width 25 height 25
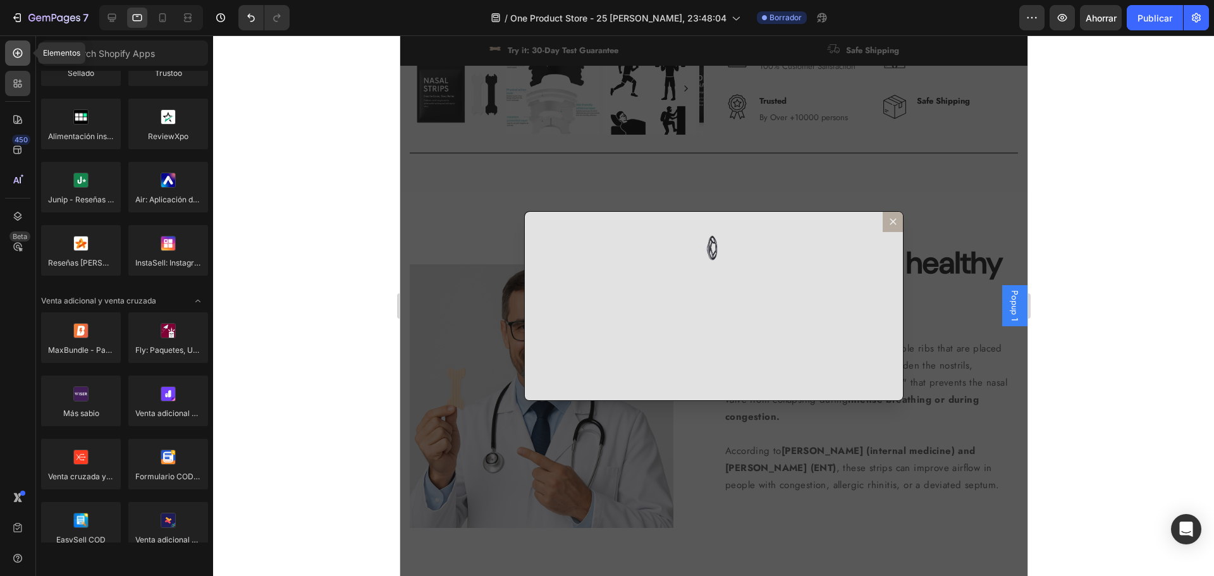
click at [16, 58] on icon at bounding box center [17, 53] width 9 height 9
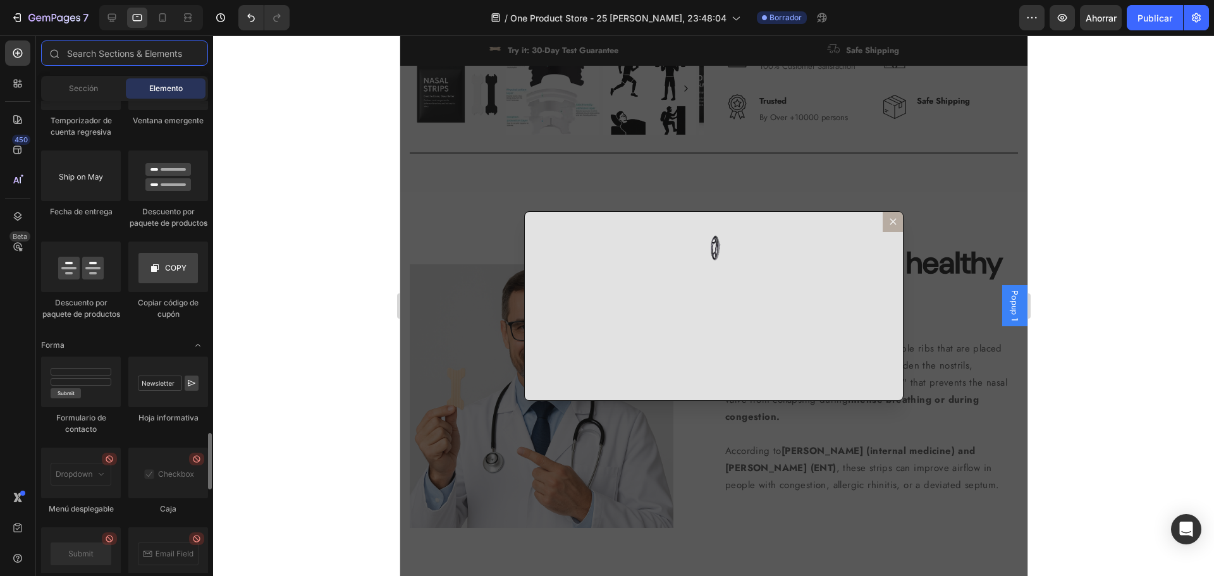
scroll to position [2710, 0]
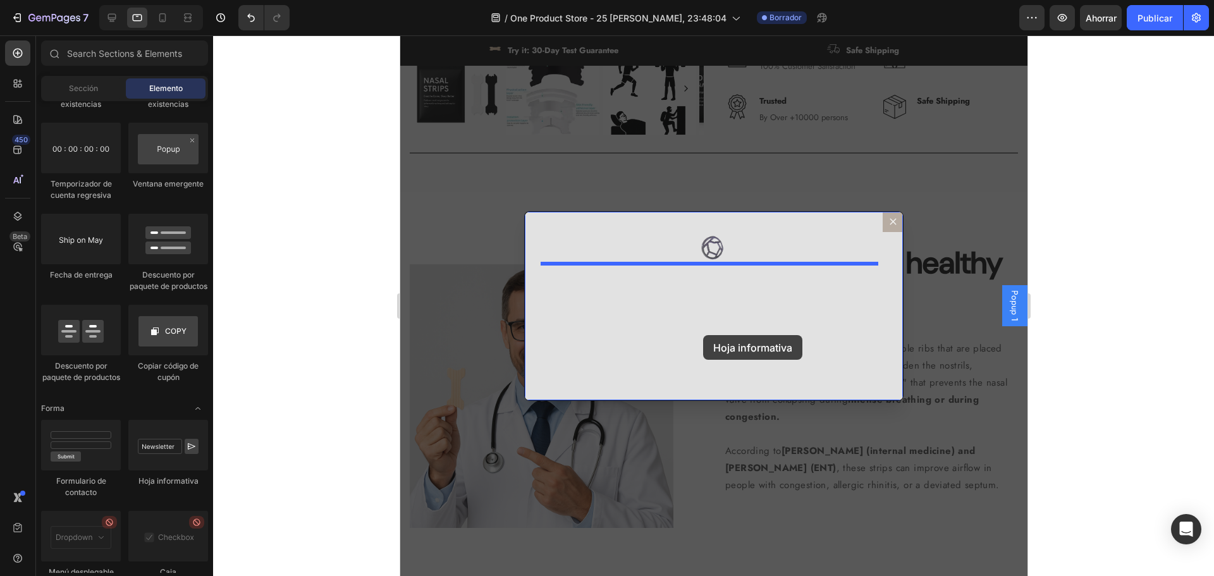
drag, startPoint x: 562, startPoint y: 518, endPoint x: 701, endPoint y: 336, distance: 229.6
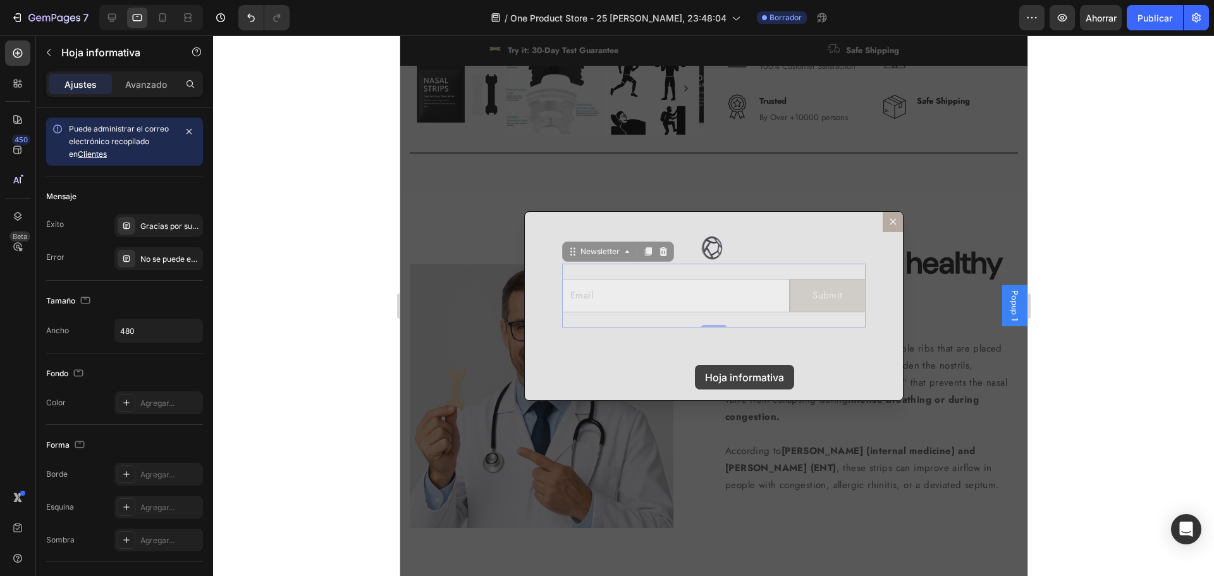
drag, startPoint x: 698, startPoint y: 276, endPoint x: 694, endPoint y: 371, distance: 95.0
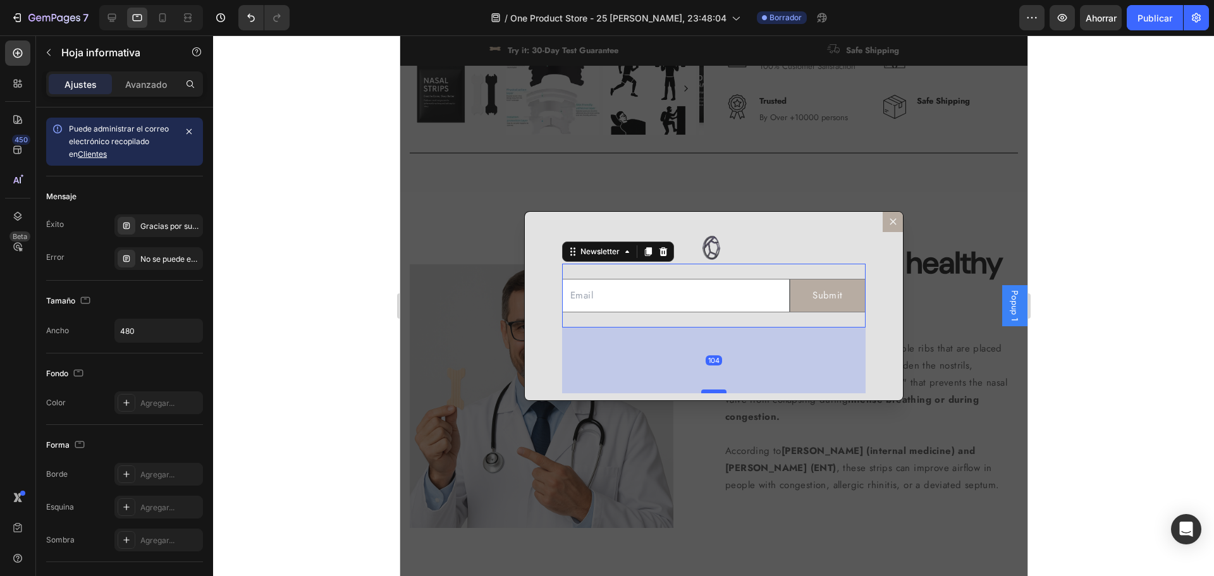
drag, startPoint x: 706, startPoint y: 324, endPoint x: 705, endPoint y: 391, distance: 67.0
click at [705, 391] on div "Dialog body" at bounding box center [713, 392] width 25 height 4
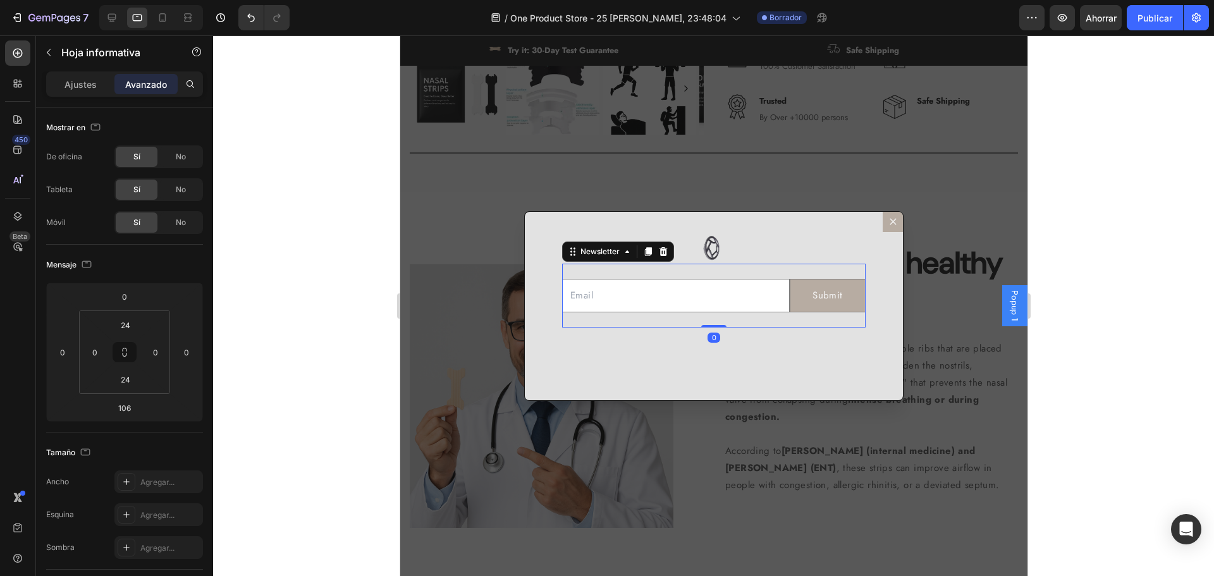
drag, startPoint x: 705, startPoint y: 390, endPoint x: 710, endPoint y: 300, distance: 89.9
click at [710, 300] on div "Email Field Submit Submit Button Row Newsletter 0" at bounding box center [714, 296] width 304 height 64
type input "0"
click at [615, 360] on div "Image Email Field Submit Submit Button Row Newsletter 0" at bounding box center [713, 307] width 378 height 190
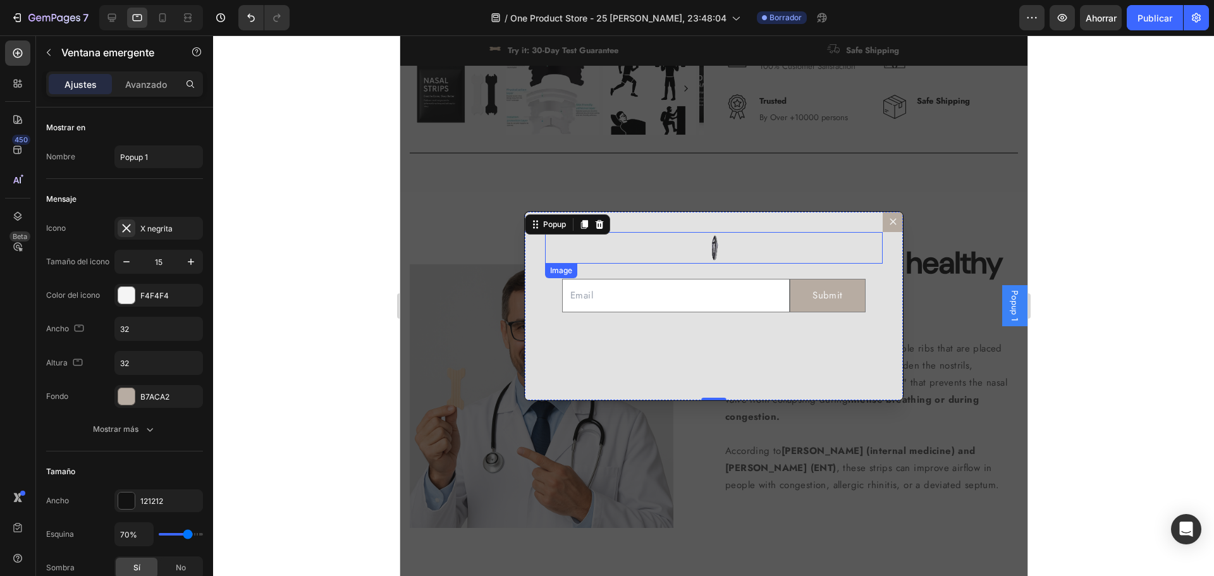
click at [725, 259] on div "Dialog body" at bounding box center [713, 248] width 338 height 32
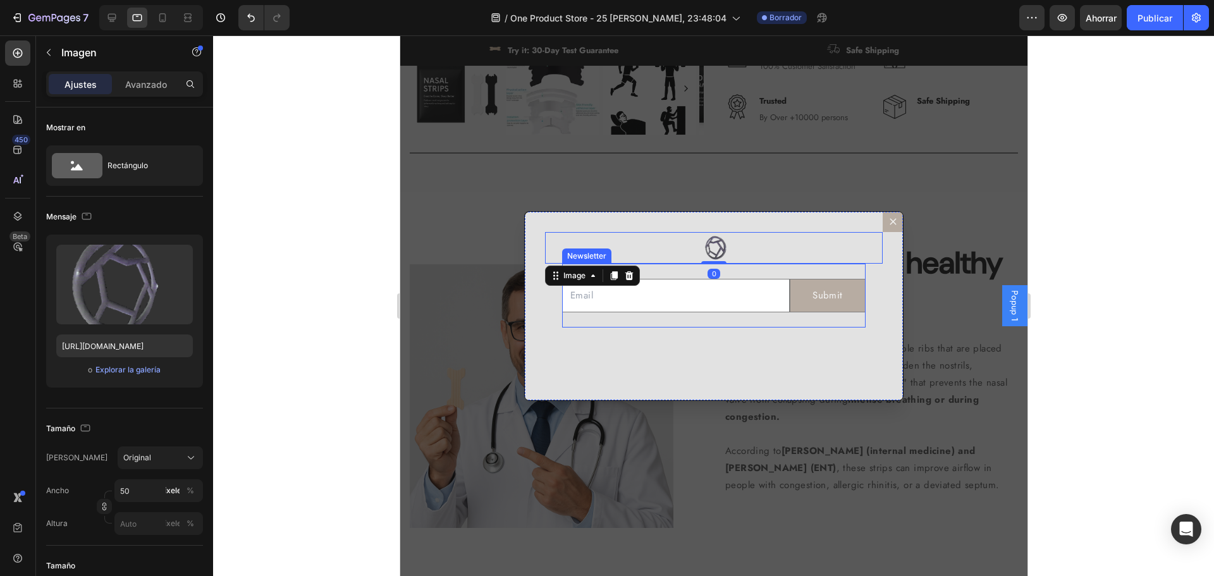
click at [787, 267] on div "Email Field Submit Submit Button Row Newsletter" at bounding box center [714, 296] width 304 height 64
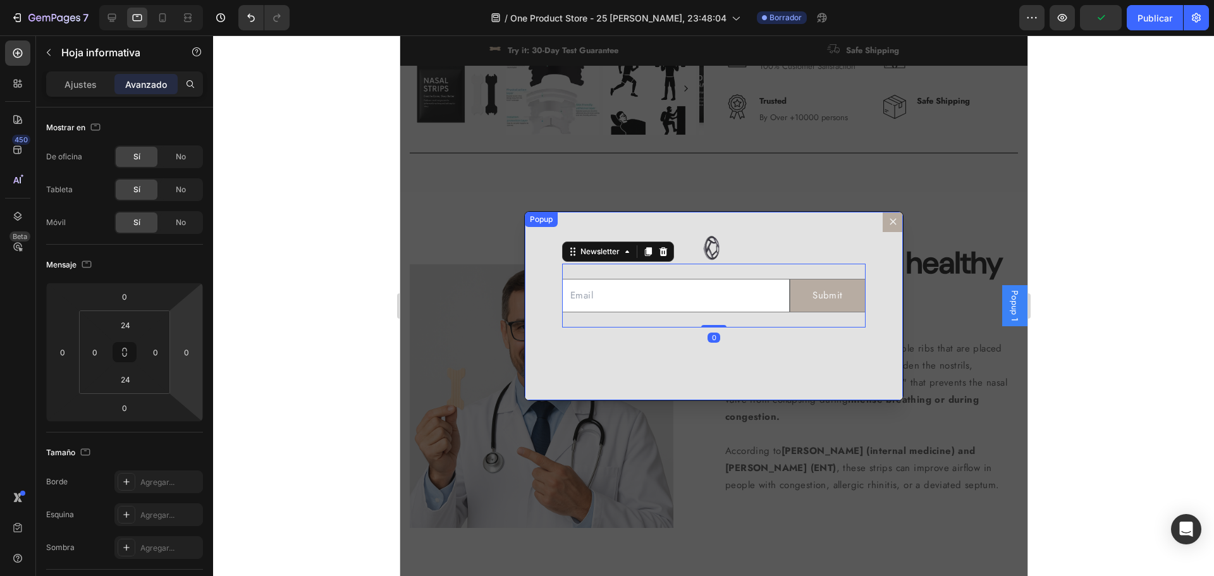
click at [665, 378] on div "Image Email Field Submit Submit Button Row Newsletter 0" at bounding box center [713, 307] width 378 height 190
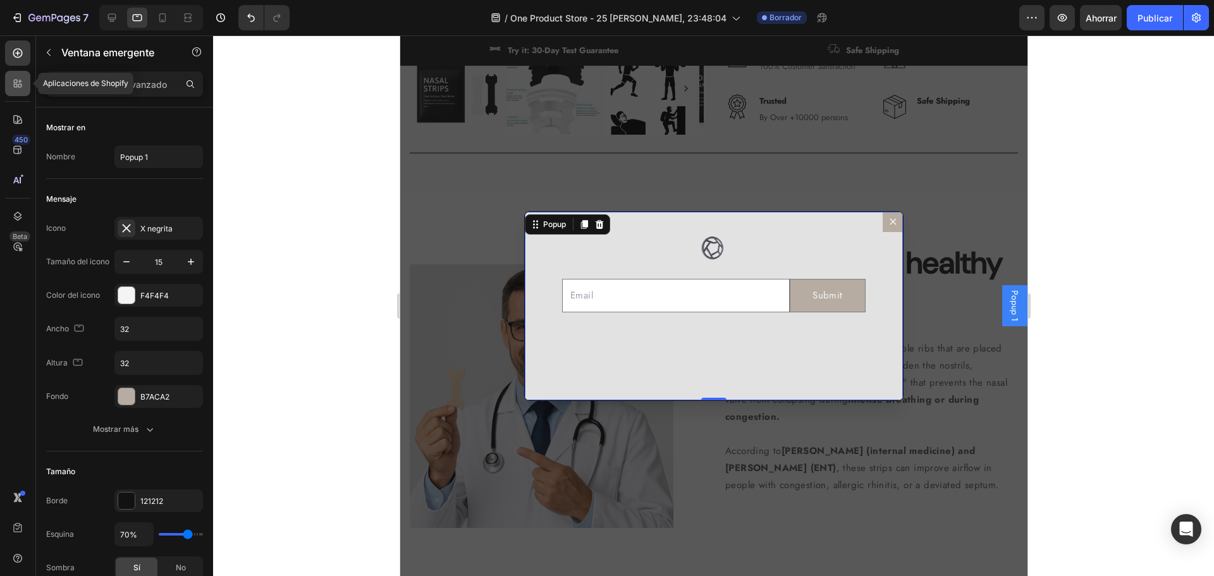
click at [14, 79] on icon at bounding box center [17, 83] width 13 height 13
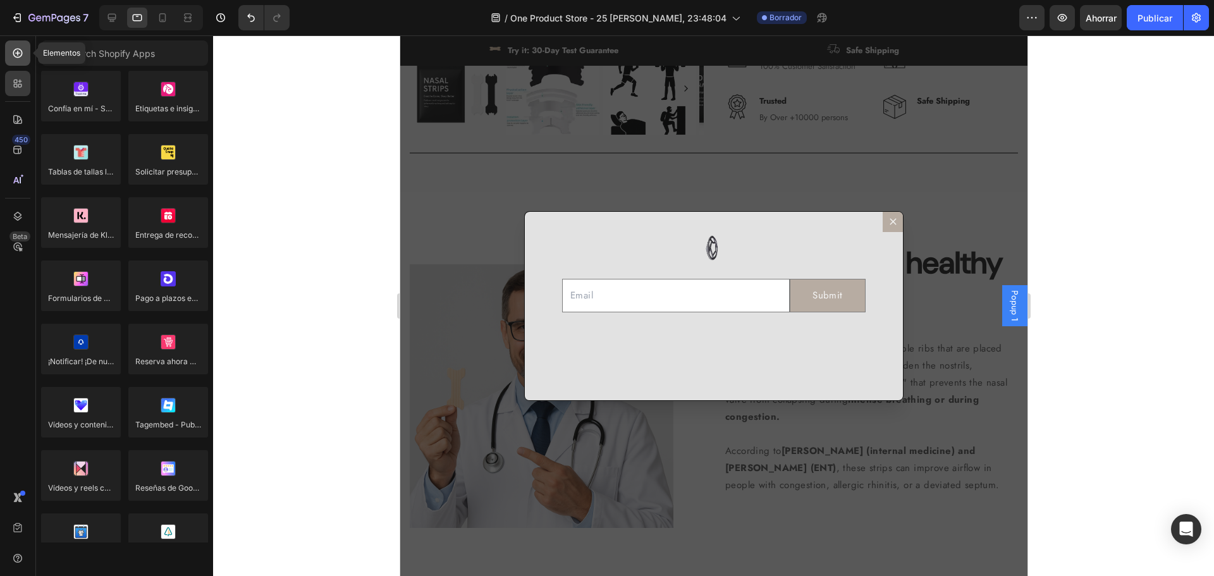
click at [19, 61] on div at bounding box center [17, 52] width 25 height 25
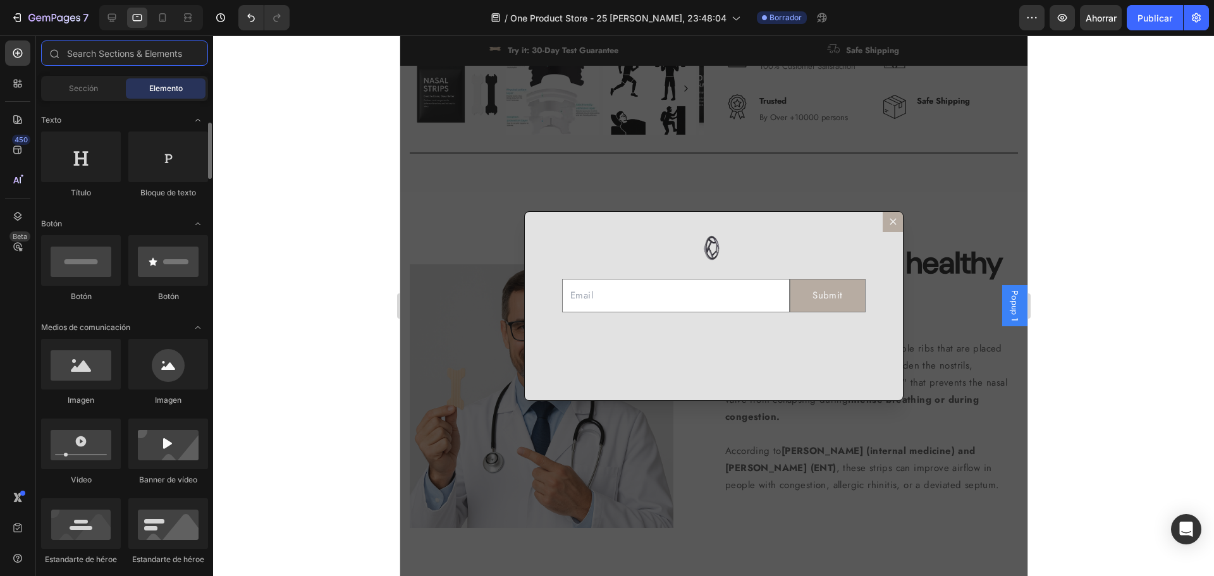
scroll to position [0, 0]
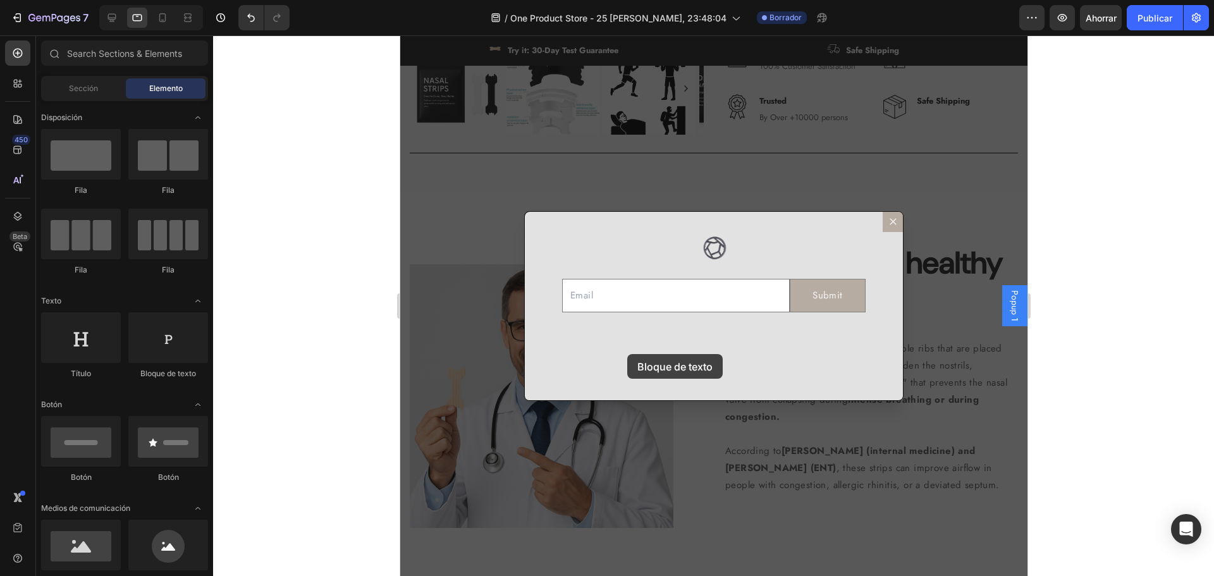
drag, startPoint x: 587, startPoint y: 372, endPoint x: 630, endPoint y: 354, distance: 47.3
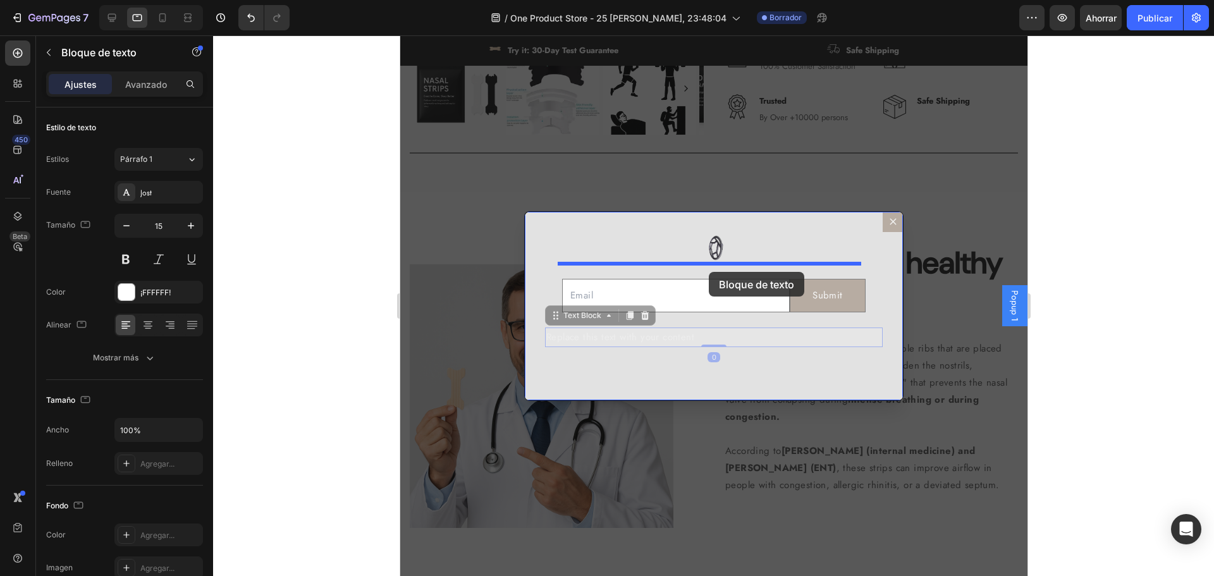
drag, startPoint x: 712, startPoint y: 333, endPoint x: 708, endPoint y: 272, distance: 61.5
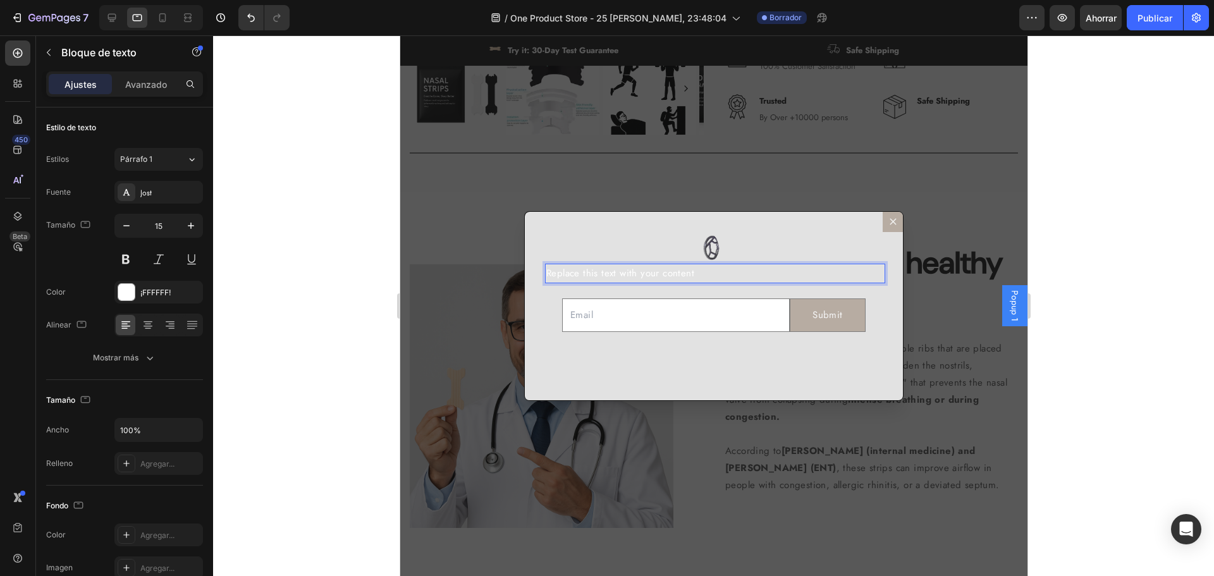
click at [686, 276] on p "Replace this text with your content" at bounding box center [713, 273] width 335 height 17
click at [152, 295] on font "¡FFFFFF!" at bounding box center [155, 292] width 30 height 9
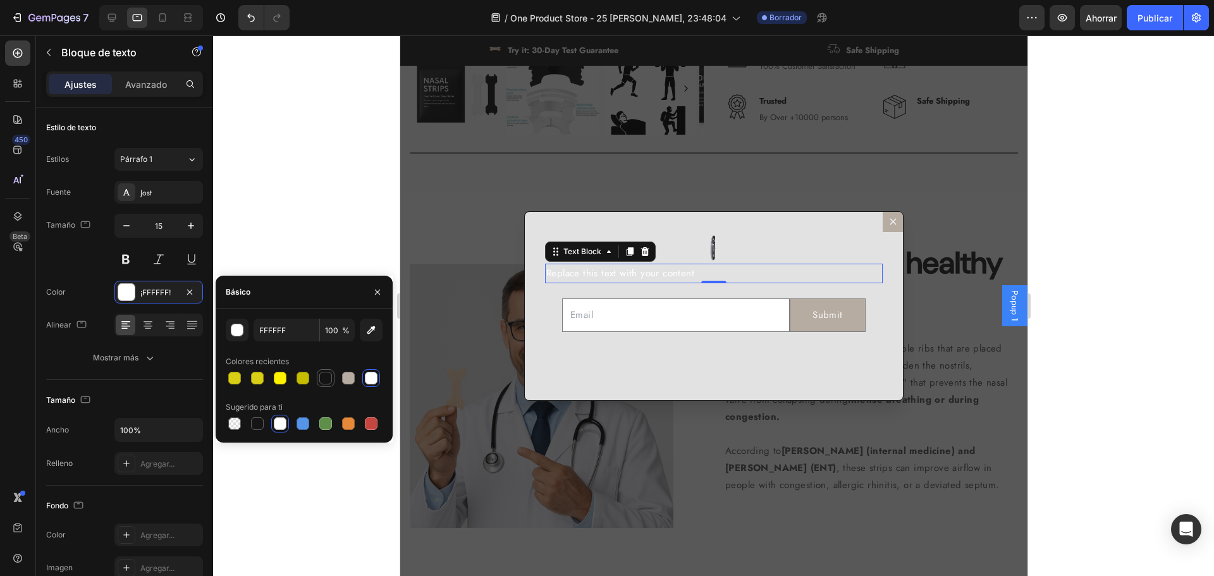
click at [331, 377] on div at bounding box center [325, 378] width 13 height 13
type input "141414"
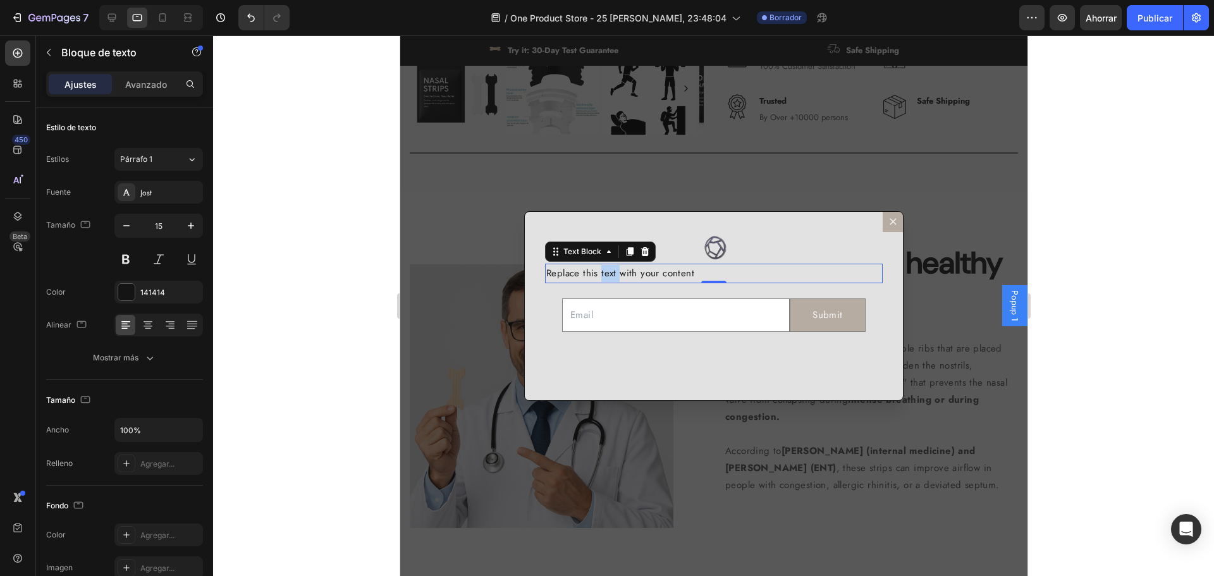
click at [596, 275] on p "Replace this text with your content" at bounding box center [713, 273] width 335 height 17
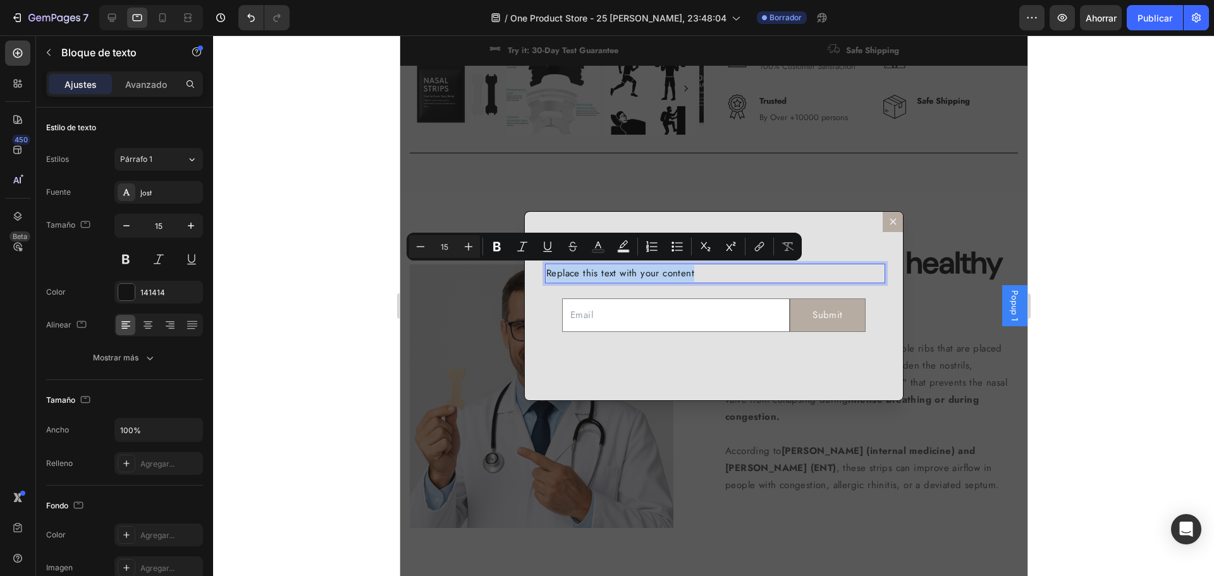
click at [596, 275] on p "Replace this text with your content" at bounding box center [713, 273] width 335 height 17
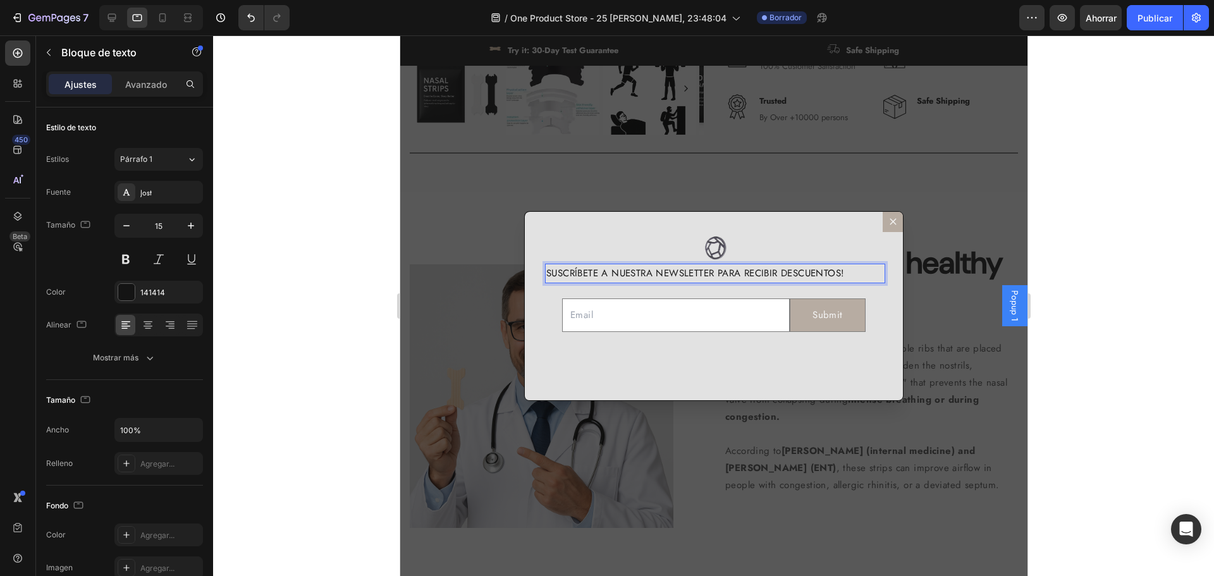
click at [866, 274] on p "SUSCRÍBETE A NUESTRA NEWSLETTER PARA RECIBIR DESCUENTOS!" at bounding box center [713, 273] width 335 height 17
click at [624, 265] on p "SUSCRÍBETE A NUESTRA NEWSLETTER PARA RECIBIR DESCUENTOS!" at bounding box center [713, 273] width 335 height 17
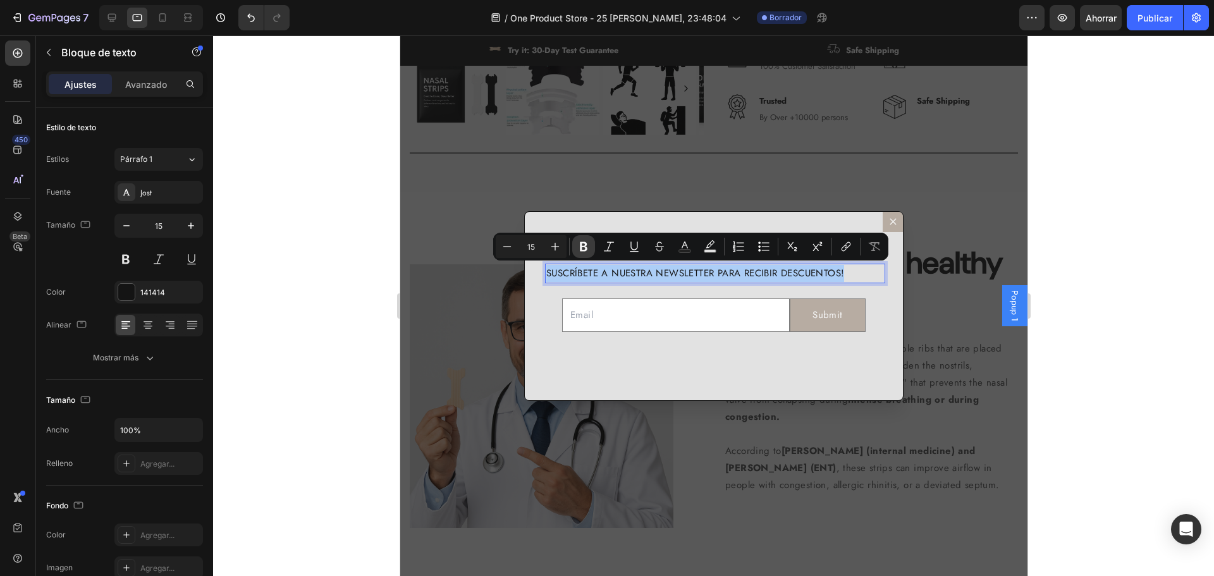
click at [586, 250] on icon "Barra de herramientas contextual del editor" at bounding box center [584, 246] width 8 height 9
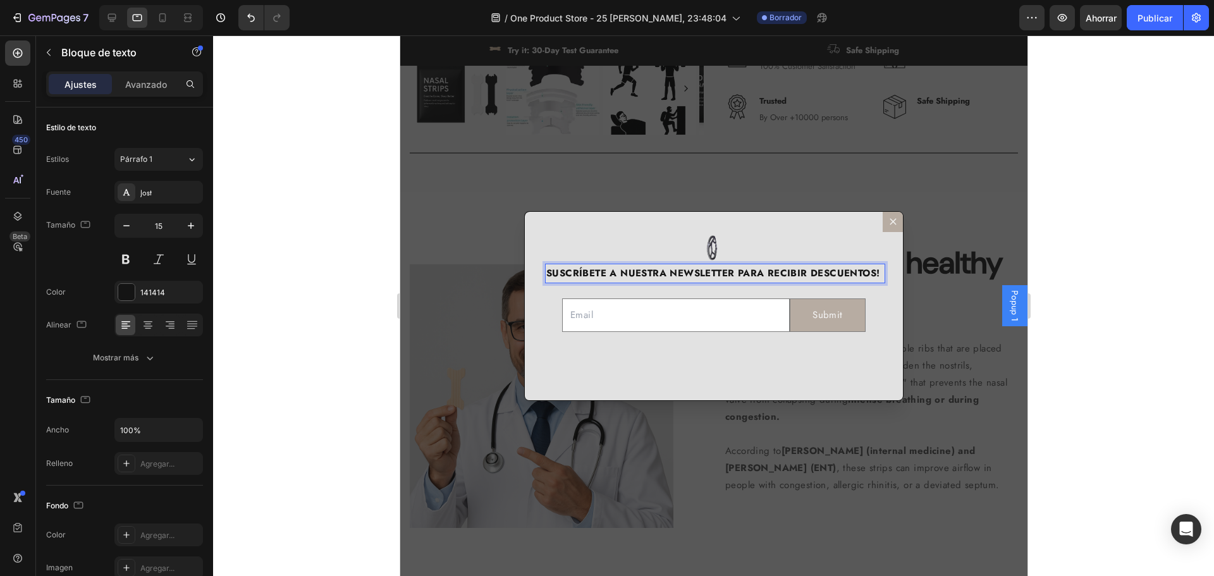
click at [634, 276] on strong "SUSCRÍBETE A NUESTRA NEWSLETTER PARA RECIBIR DESCUENTOS!" at bounding box center [712, 273] width 333 height 14
click at [880, 273] on div "Image SUSCRÍBETE A NUESTRA NEWSLETTER PARA RECIBIR DESCUENTOS! Text Block 0 Ema…" at bounding box center [713, 307] width 378 height 190
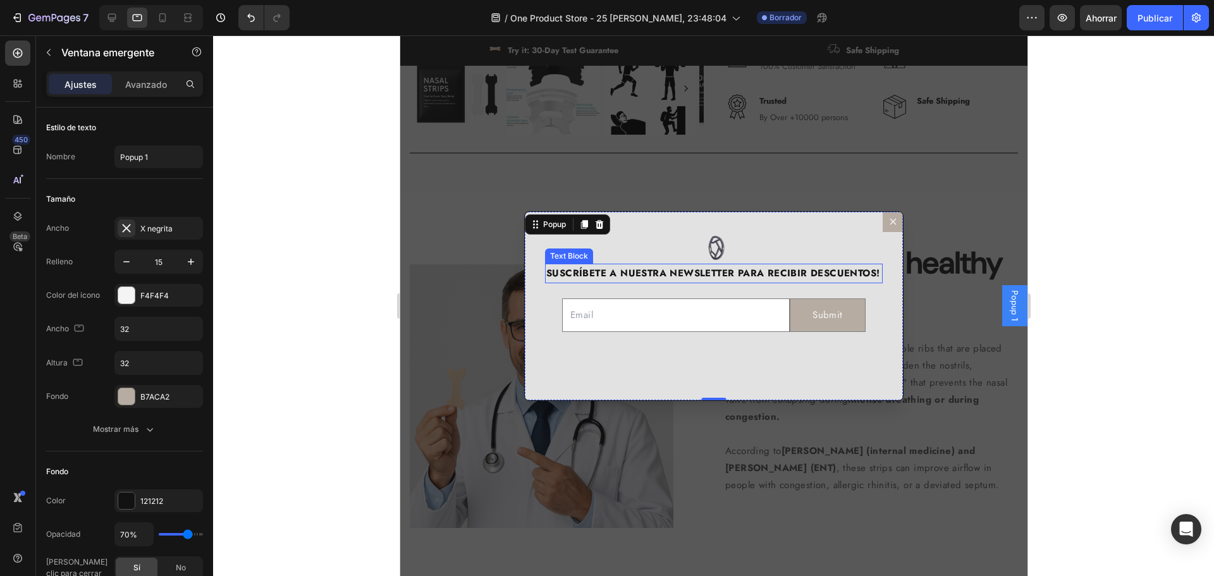
click at [862, 274] on strong "SUSCRÍBETE A NUESTRA NEWSLETTER PARA RECIBIR DESCUENTOS!" at bounding box center [712, 273] width 333 height 14
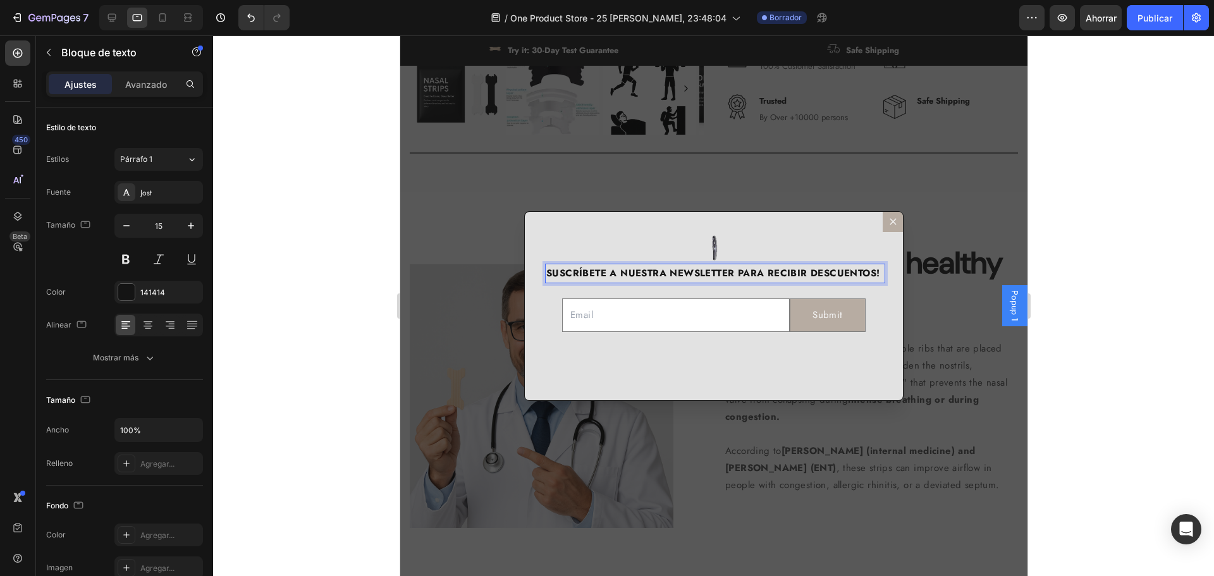
click at [855, 274] on strong "SUSCRÍBETE A NUESTRA NEWSLETTER PARA RECIBIR DESCUENTOS!" at bounding box center [712, 273] width 333 height 14
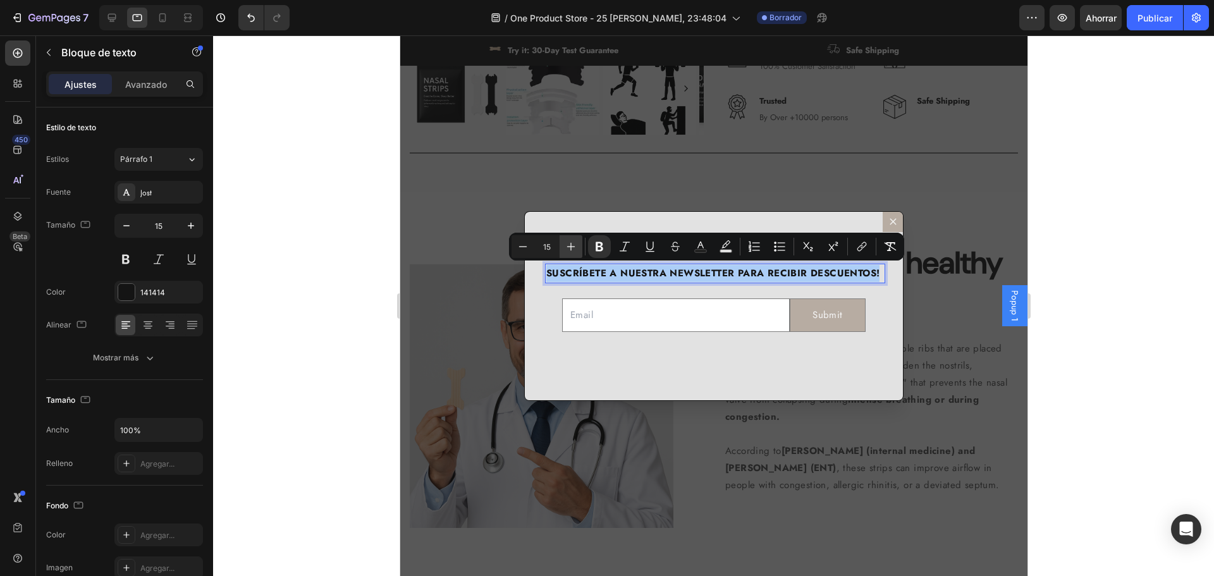
click at [570, 244] on icon "Barra de herramientas contextual del editor" at bounding box center [571, 246] width 13 height 13
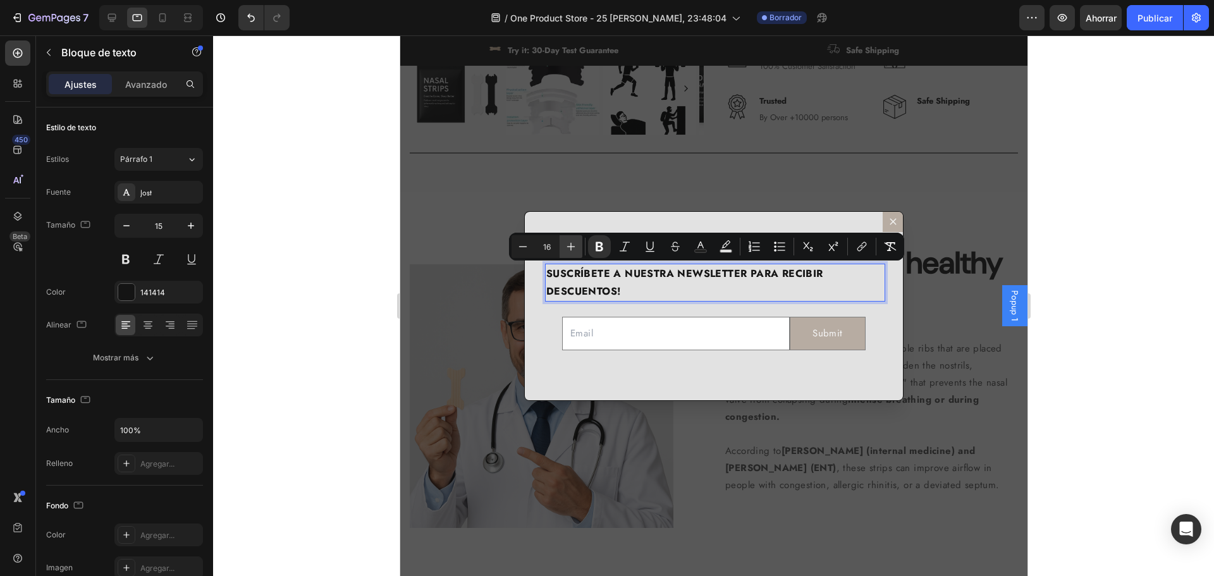
click at [570, 244] on icon "Barra de herramientas contextual del editor" at bounding box center [571, 246] width 13 height 13
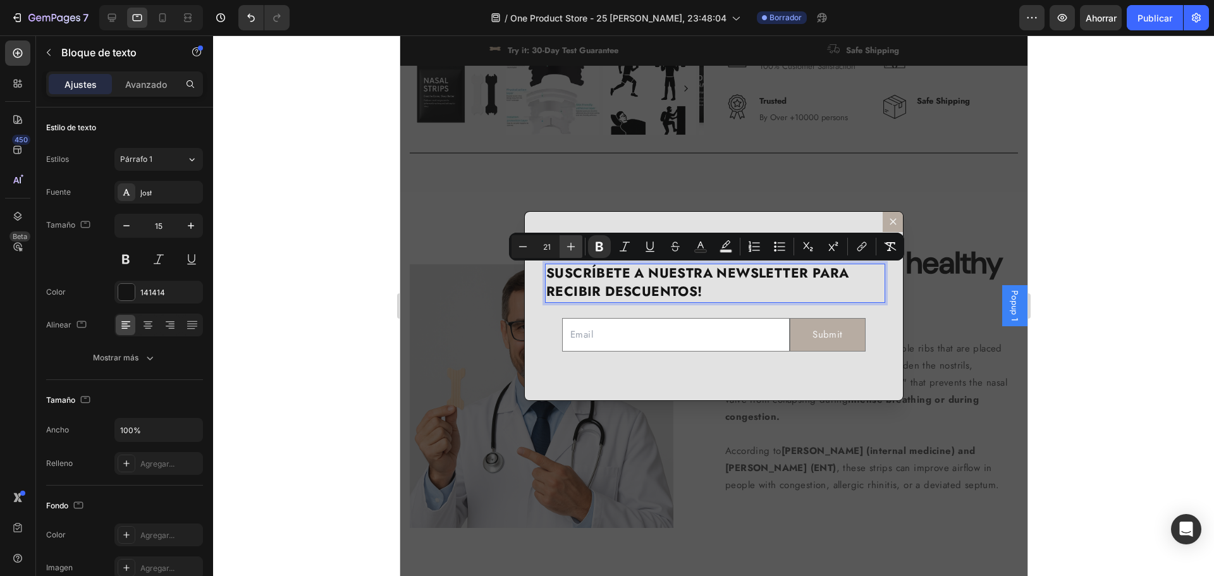
click at [570, 244] on icon "Barra de herramientas contextual del editor" at bounding box center [571, 246] width 13 height 13
type input "25"
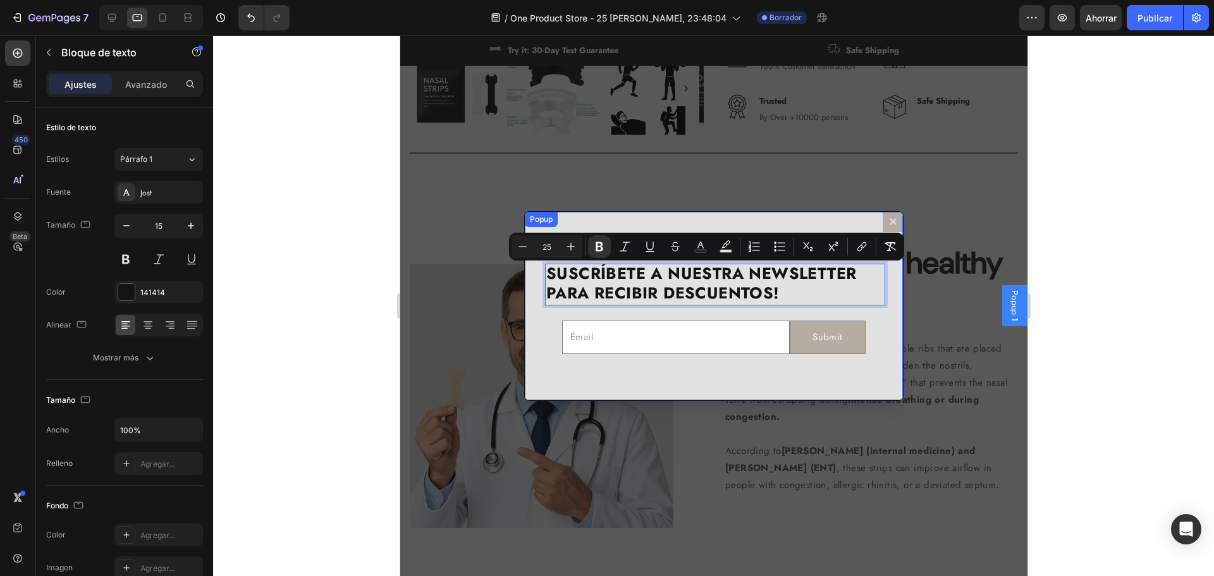
click at [879, 378] on div "Image SUSCRÍBETE A NUESTRA NEWSLETTER PARA RECIBIR DESCUENTOS! Text Block 0 Ema…" at bounding box center [713, 307] width 378 height 190
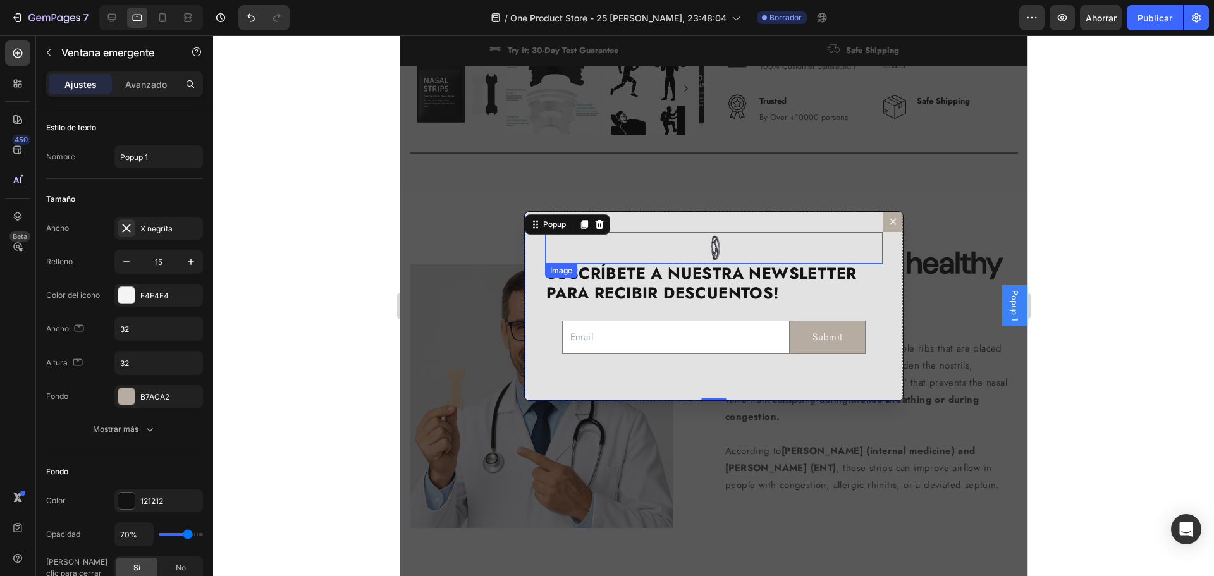
click at [747, 243] on div "Dialog body" at bounding box center [713, 248] width 338 height 32
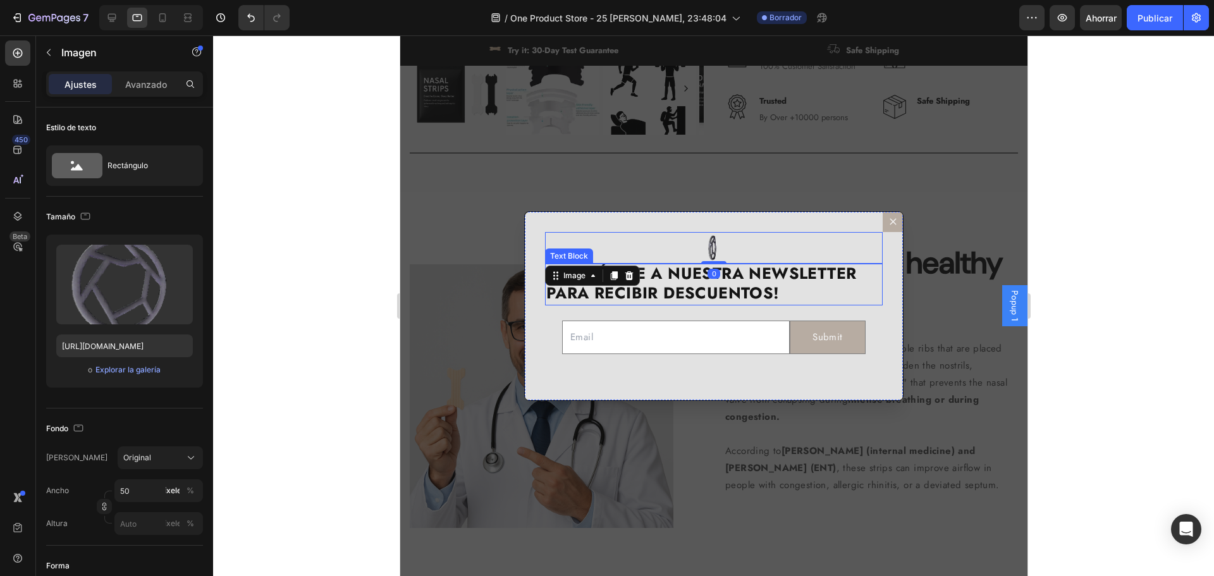
click at [862, 273] on p "SUSCRÍBETE A NUESTRA NEWSLETTER PARA RECIBIR DESCUENTOS!" at bounding box center [713, 284] width 335 height 39
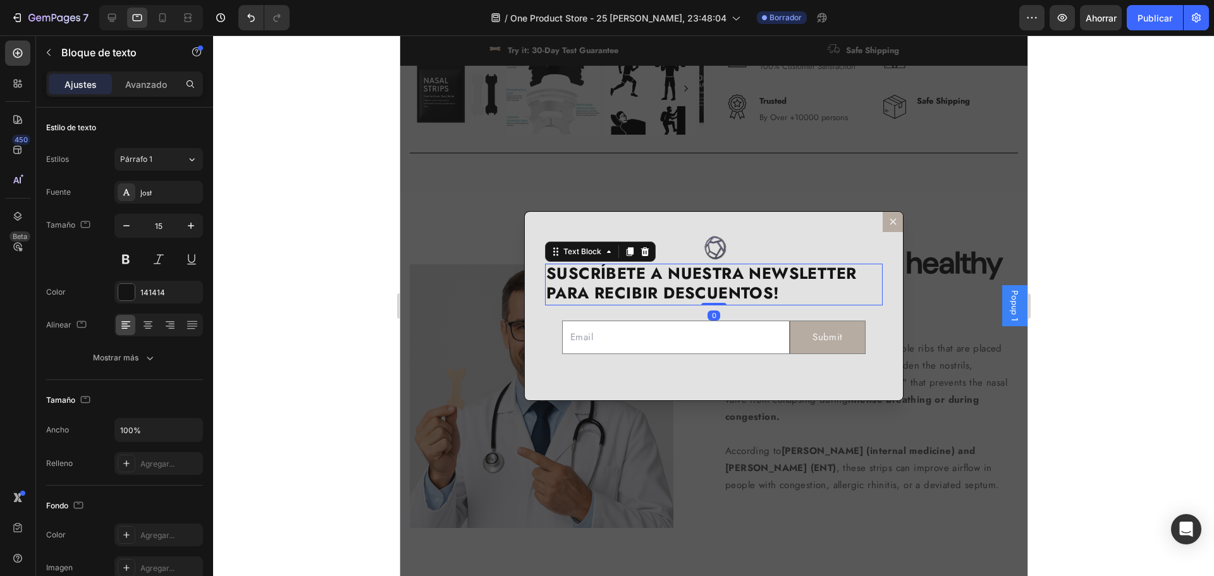
click at [877, 252] on div "Image SUSCRÍBETE A NUESTRA NEWSLETTER PARA RECIBIR DESCUENTOS! Text Block 0 Ema…" at bounding box center [713, 307] width 378 height 190
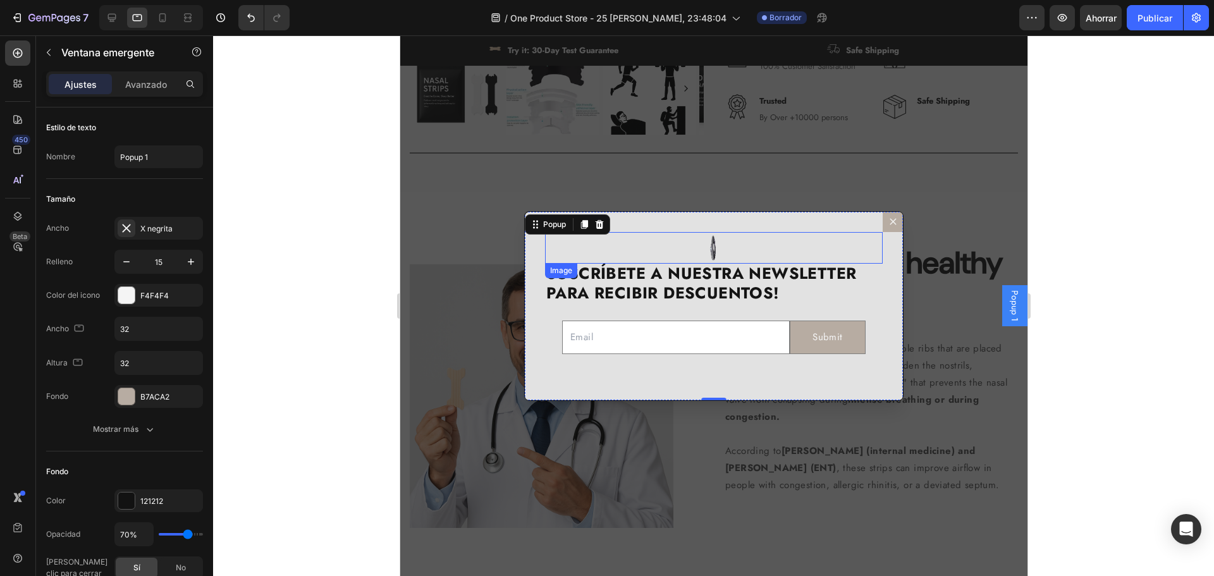
click at [853, 254] on div "Dialog body" at bounding box center [713, 248] width 338 height 32
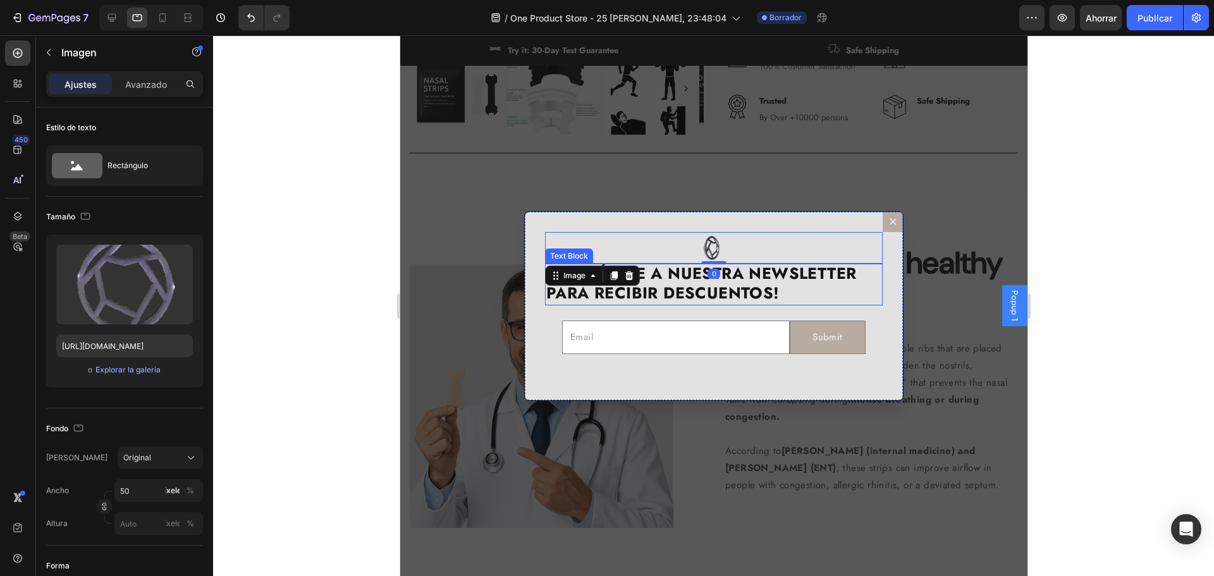
click at [839, 278] on strong "SUSCRÍBETE A NUESTRA NEWSLETTER PARA RECIBIR DESCUENTOS!" at bounding box center [701, 283] width 310 height 42
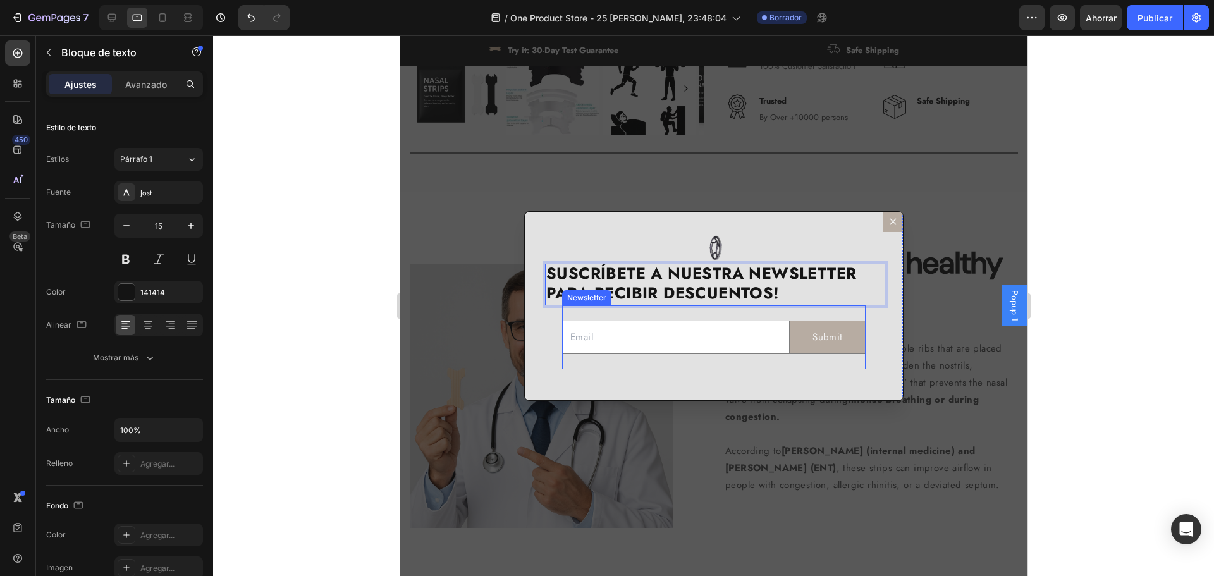
drag, startPoint x: 829, startPoint y: 285, endPoint x: 825, endPoint y: 313, distance: 28.1
click at [756, 341] on input "Dialog body" at bounding box center [676, 338] width 228 height 34
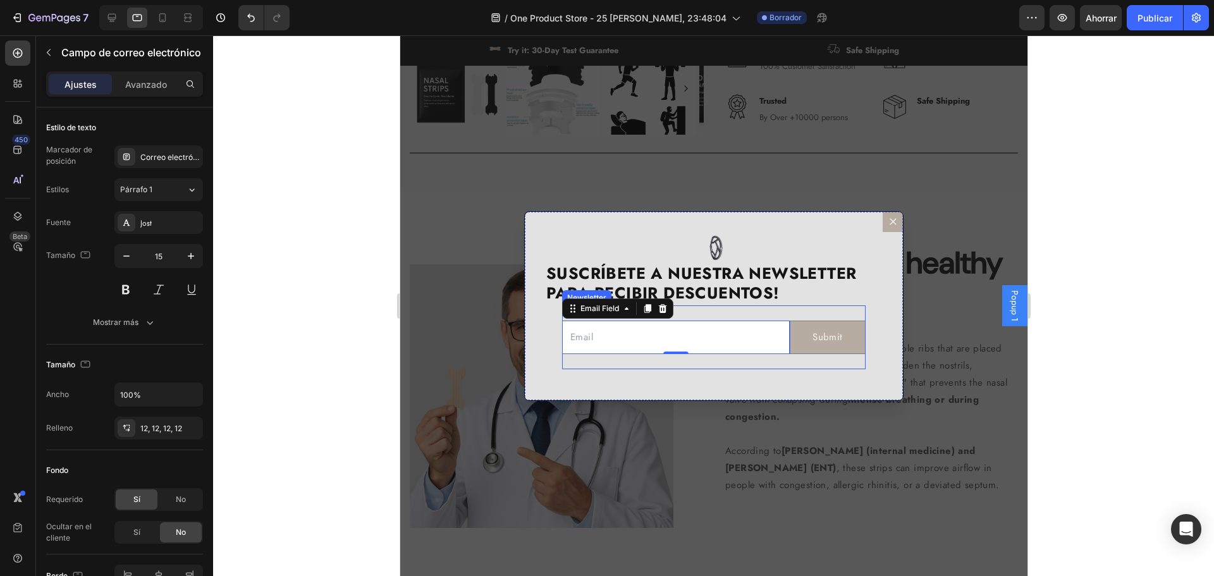
click at [762, 366] on div "Email Field 0 Submit Submit Button Row Newsletter" at bounding box center [714, 337] width 304 height 64
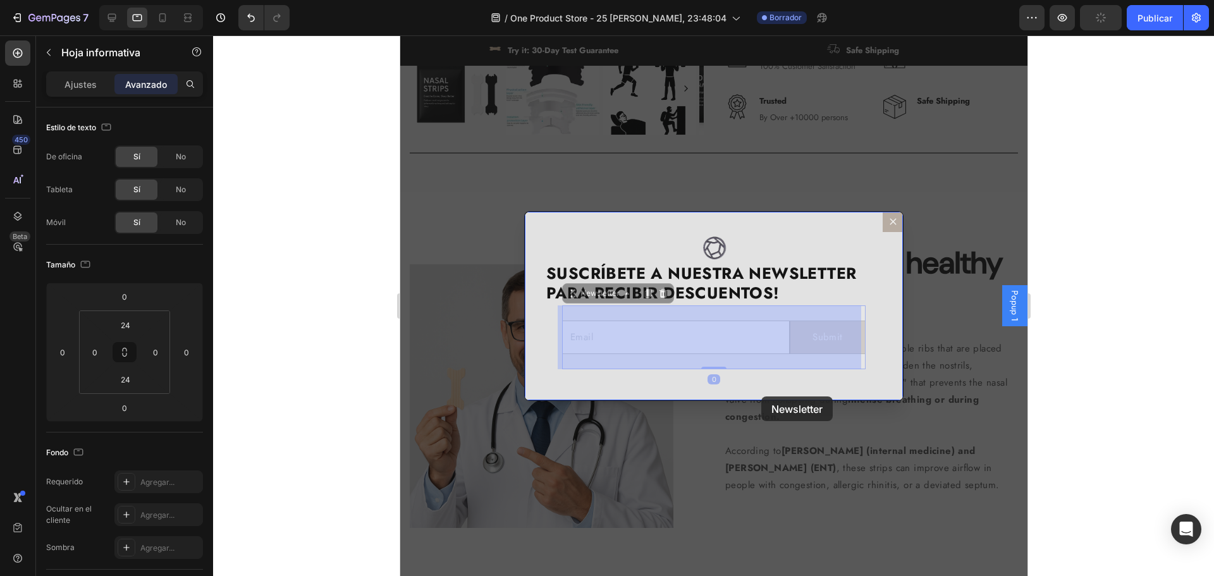
drag, startPoint x: 763, startPoint y: 361, endPoint x: 761, endPoint y: 397, distance: 35.5
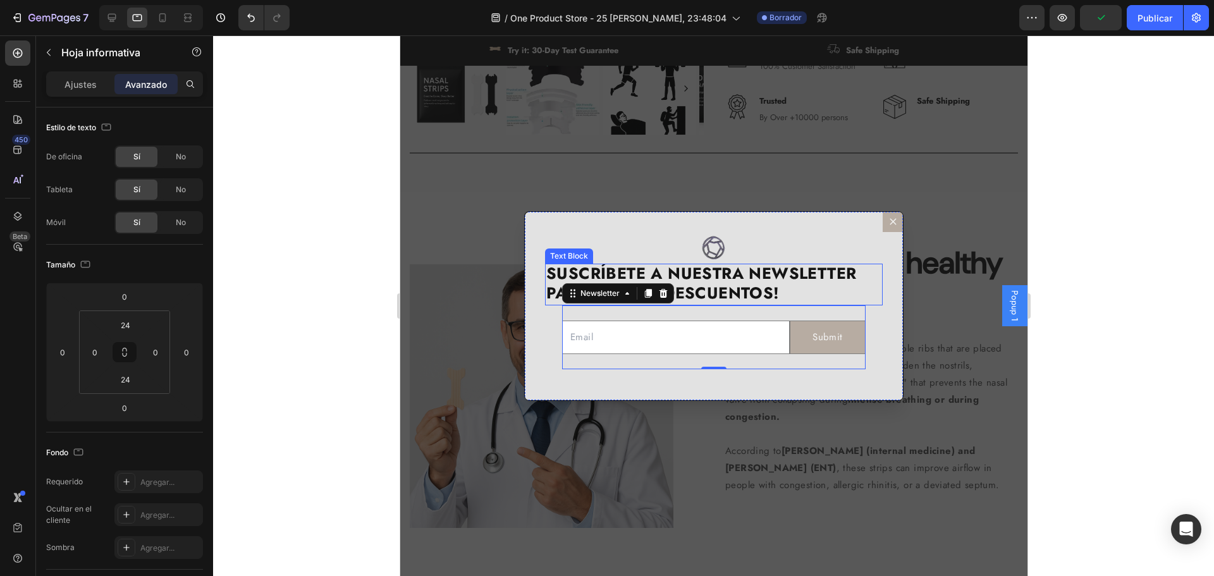
click at [732, 291] on strong "SUSCRÍBETE A NUESTRA NEWSLETTER PARA RECIBIR DESCUENTOS!" at bounding box center [701, 283] width 310 height 42
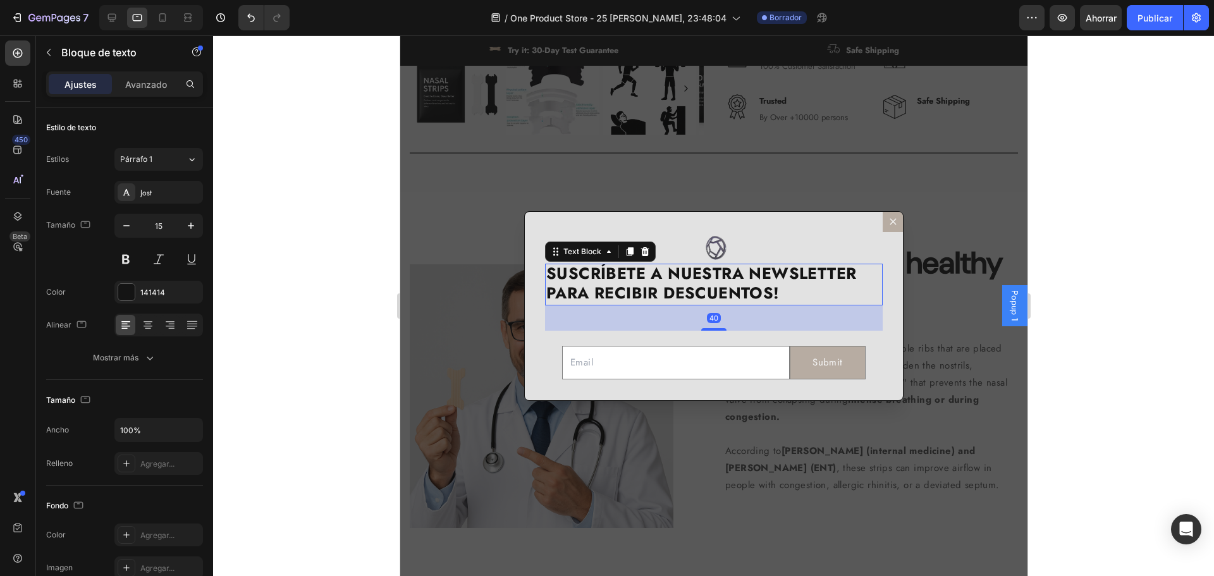
drag, startPoint x: 713, startPoint y: 305, endPoint x: 710, endPoint y: 330, distance: 25.5
click at [710, 330] on div "Dialog body" at bounding box center [713, 329] width 25 height 3
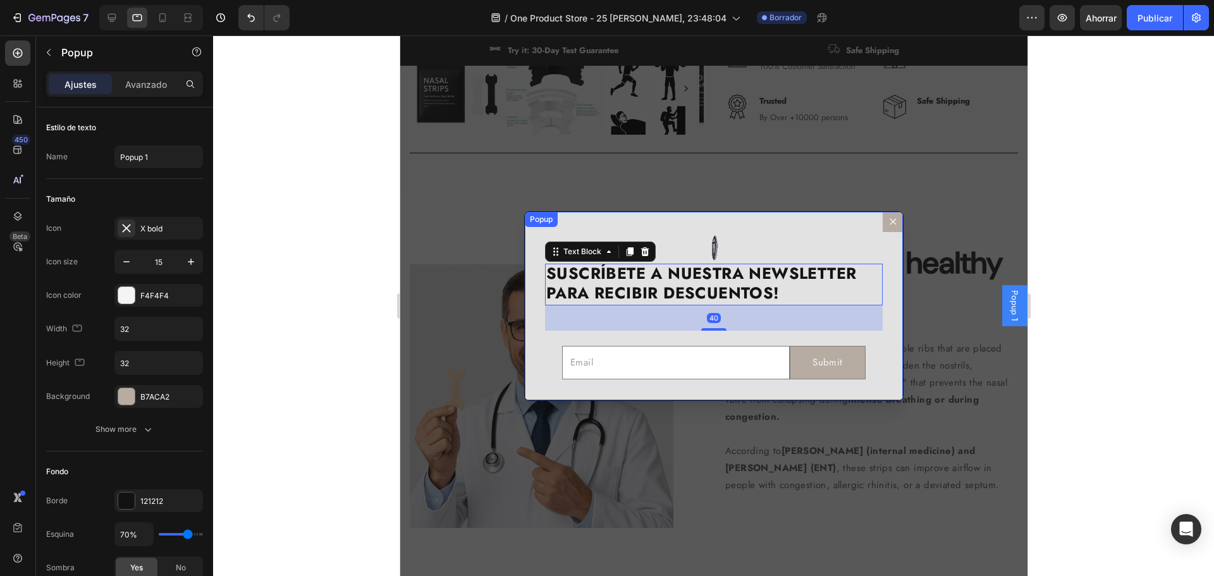
click at [876, 366] on div "Image SUSCRÍBETE A NUESTRA NEWSLETTER PARA RECIBIR DESCUENTOS! Text Block 40 Em…" at bounding box center [713, 307] width 378 height 190
click at [713, 285] on strong "SUSCRÍBETE A NUESTRA NEWSLETTER PARA RECIBIR DESCUENTOS!" at bounding box center [701, 283] width 310 height 42
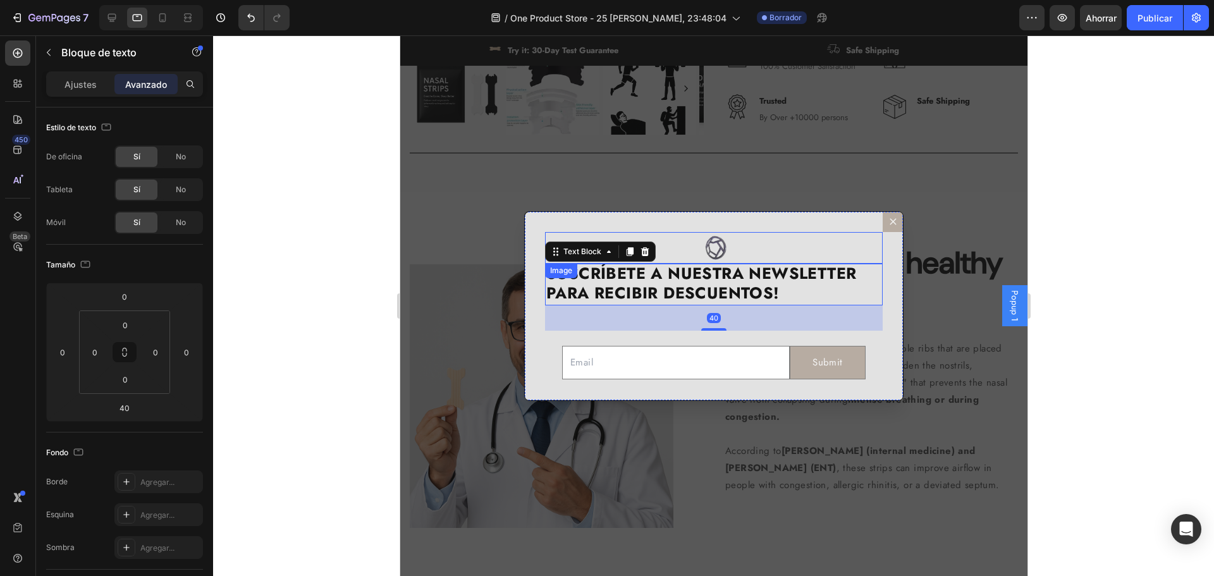
click at [722, 250] on div "Dialog body" at bounding box center [713, 248] width 338 height 32
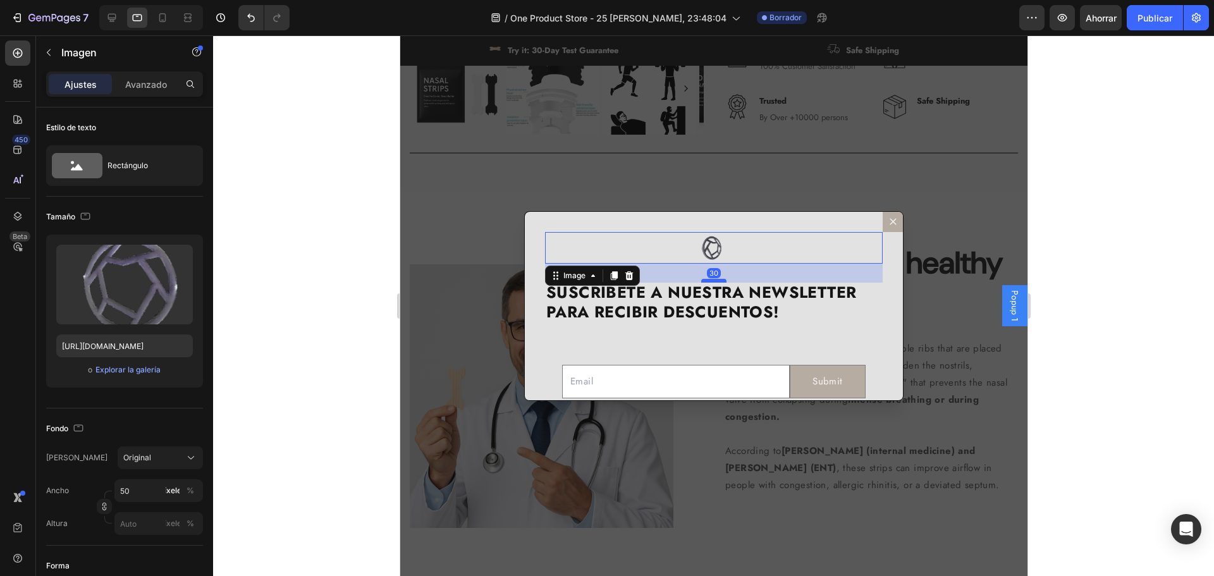
drag, startPoint x: 712, startPoint y: 261, endPoint x: 715, endPoint y: 280, distance: 19.1
click at [715, 280] on div "Dialog body" at bounding box center [713, 281] width 25 height 4
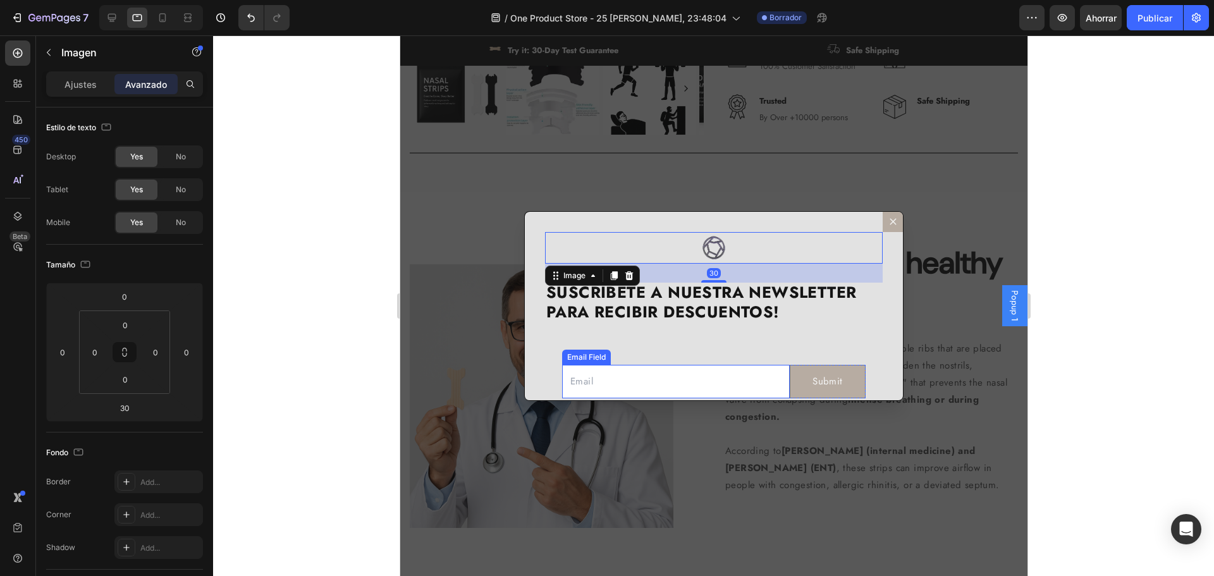
click at [733, 374] on input "Dialog body" at bounding box center [676, 382] width 228 height 34
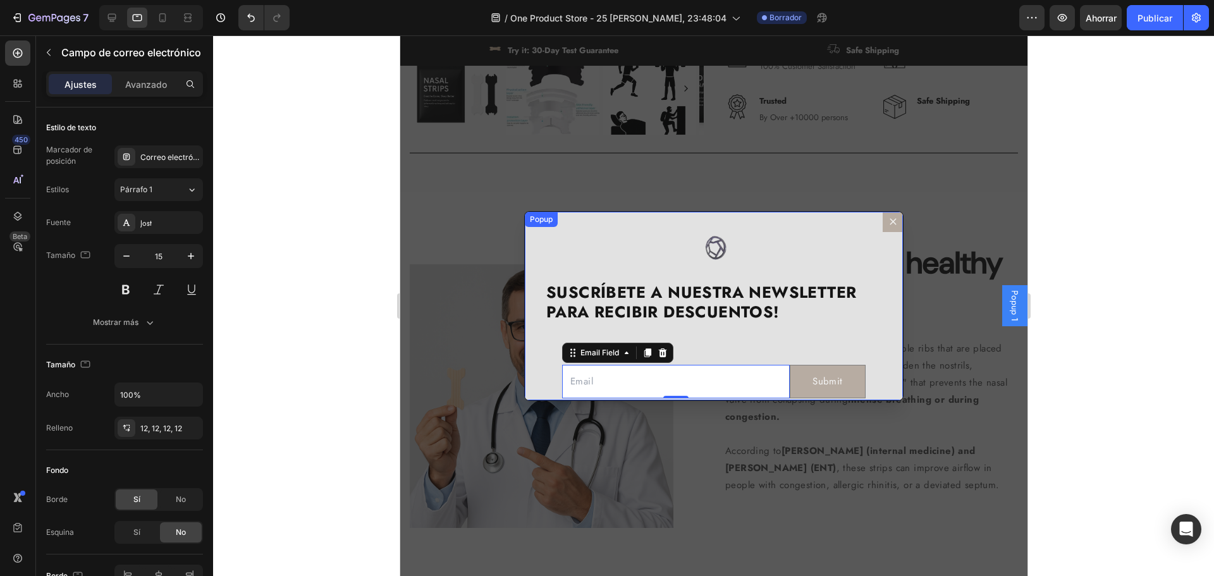
click at [722, 341] on div "Image SUSCRÍBETE A NUESTRA NEWSLETTER PARA RECIBIR DESCUENTOS! Text Block Email…" at bounding box center [713, 307] width 378 height 190
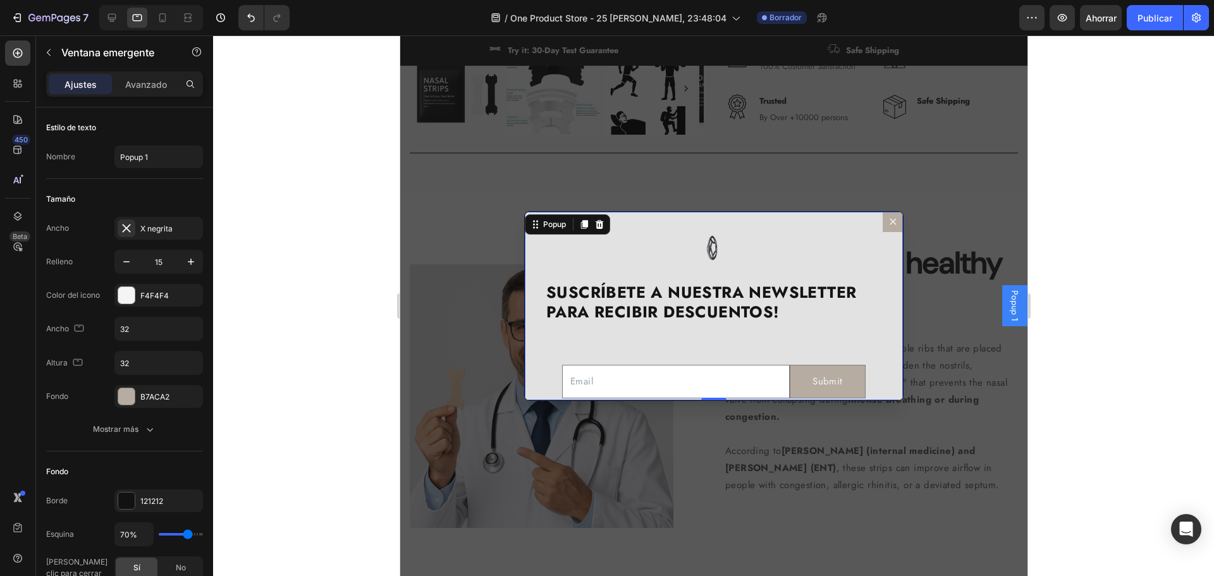
click at [718, 328] on div "Image SUSCRÍBETE A NUESTRA NEWSLETTER PARA RECIBIR DESCUENTOS! Text Block Email…" at bounding box center [713, 307] width 378 height 190
click at [718, 317] on strong "SUSCRÍBETE A NUESTRA NEWSLETTER PARA RECIBIR DESCUENTOS!" at bounding box center [701, 302] width 310 height 42
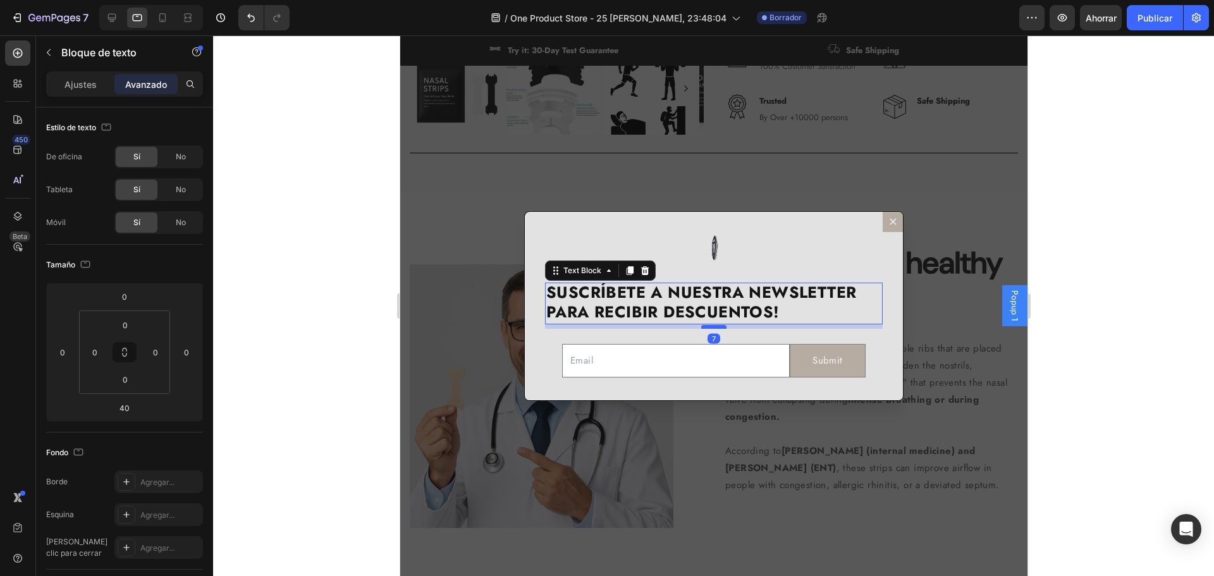
drag, startPoint x: 707, startPoint y: 348, endPoint x: 712, endPoint y: 326, distance: 22.1
click at [712, 326] on div "Dialog body" at bounding box center [713, 327] width 25 height 4
type input "6"
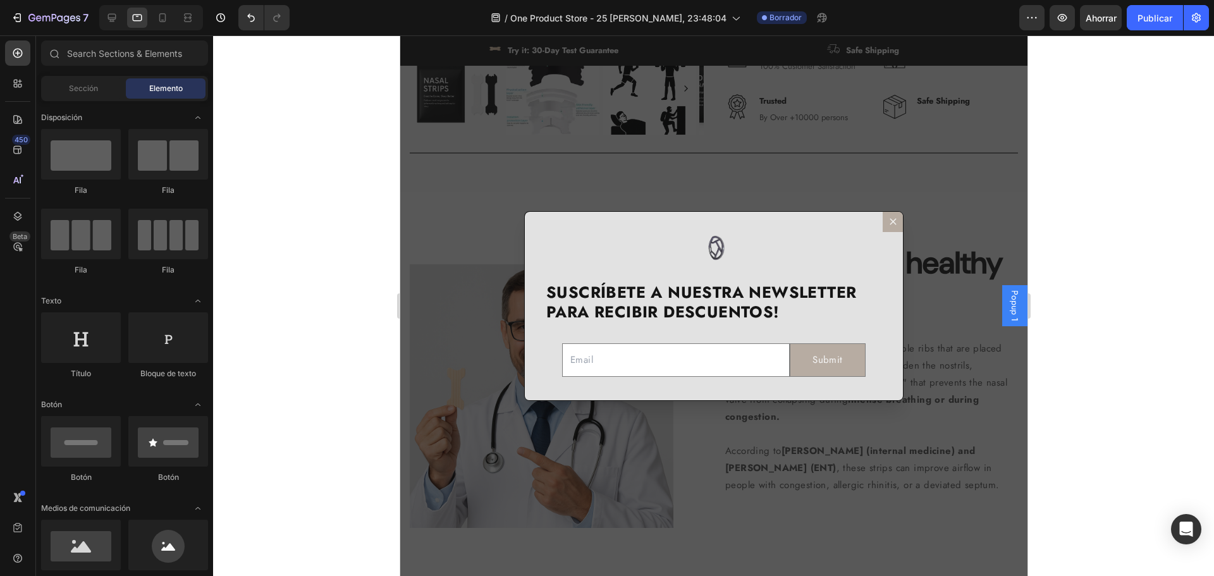
scroll to position [1422, 0]
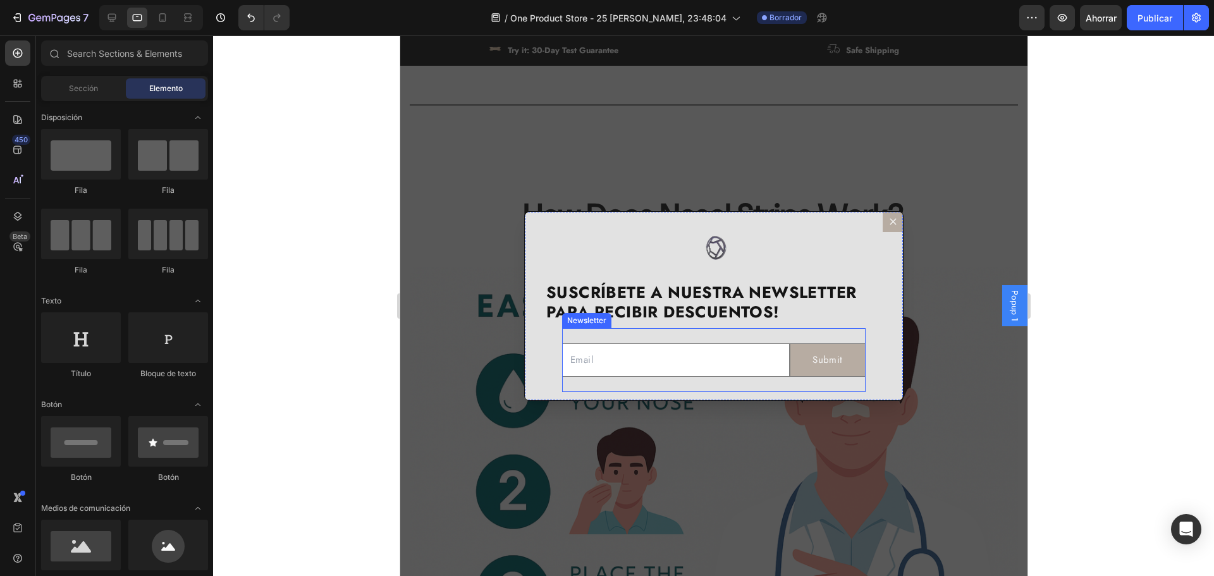
click at [733, 325] on div "Image SUSCRÍBETE A NUESTRA NEWSLETTER PARA RECIBIR DESCUENTOS! Text Block Email…" at bounding box center [713, 307] width 378 height 190
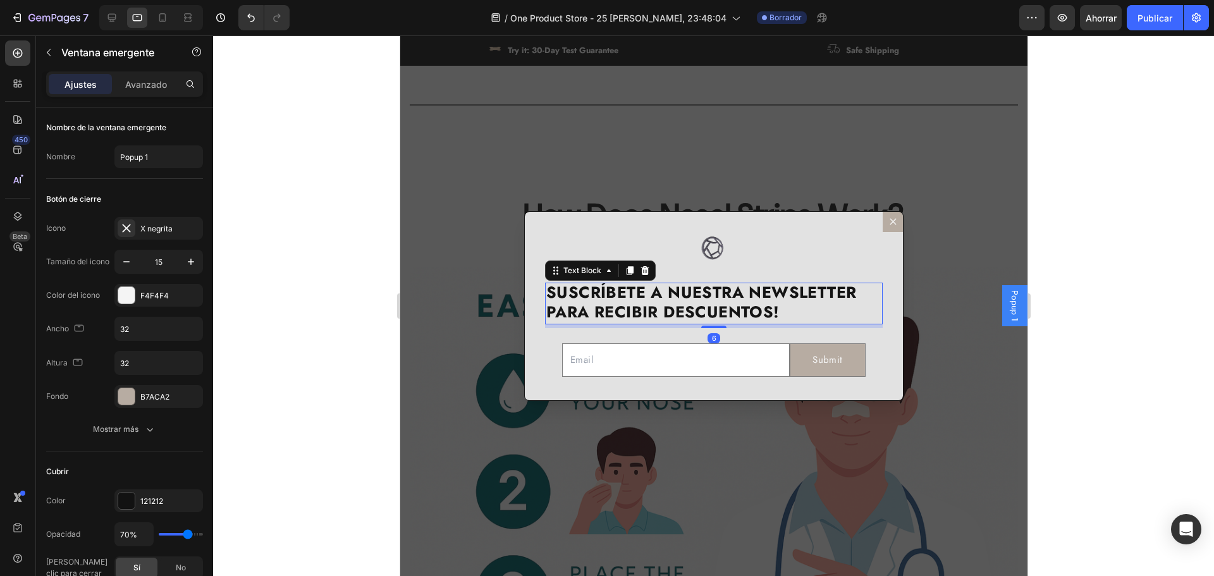
click at [728, 313] on strong "SUSCRÍBETE A NUESTRA NEWSLETTER PARA RECIBIR DESCUENTOS!" at bounding box center [701, 302] width 310 height 42
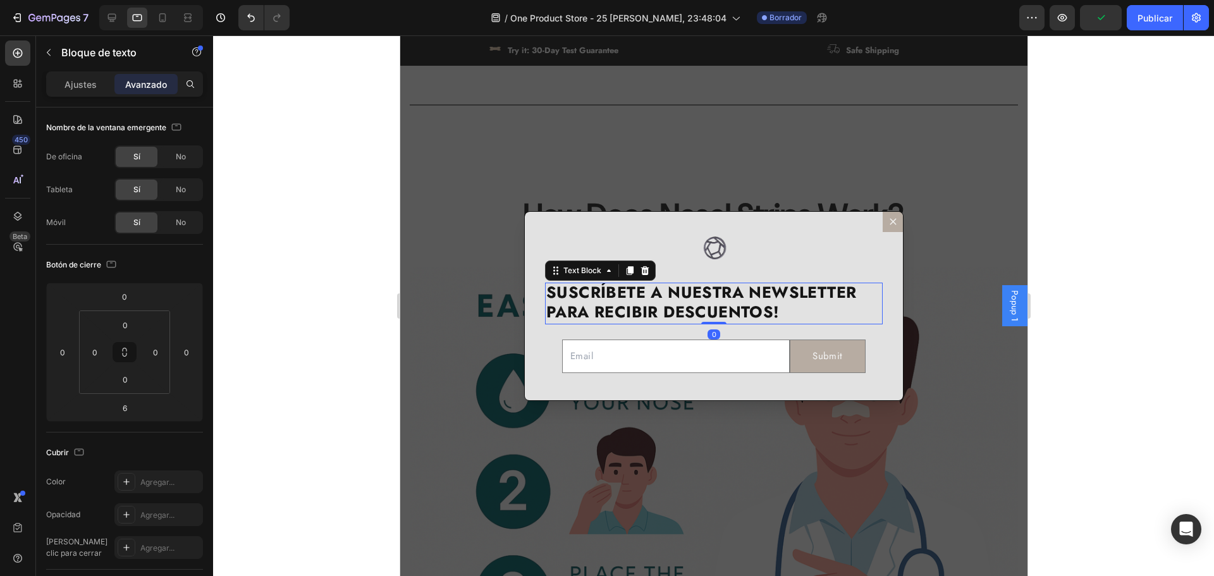
drag, startPoint x: 711, startPoint y: 326, endPoint x: 714, endPoint y: 314, distance: 13.0
click at [714, 314] on div "SUSCRÍBETE A NUESTRA NEWSLETTER PARA RECIBIR DESCUENTOS! Text Block 0" at bounding box center [713, 304] width 338 height 42
type input "0"
click at [727, 262] on div "Dialog body" at bounding box center [713, 248] width 338 height 32
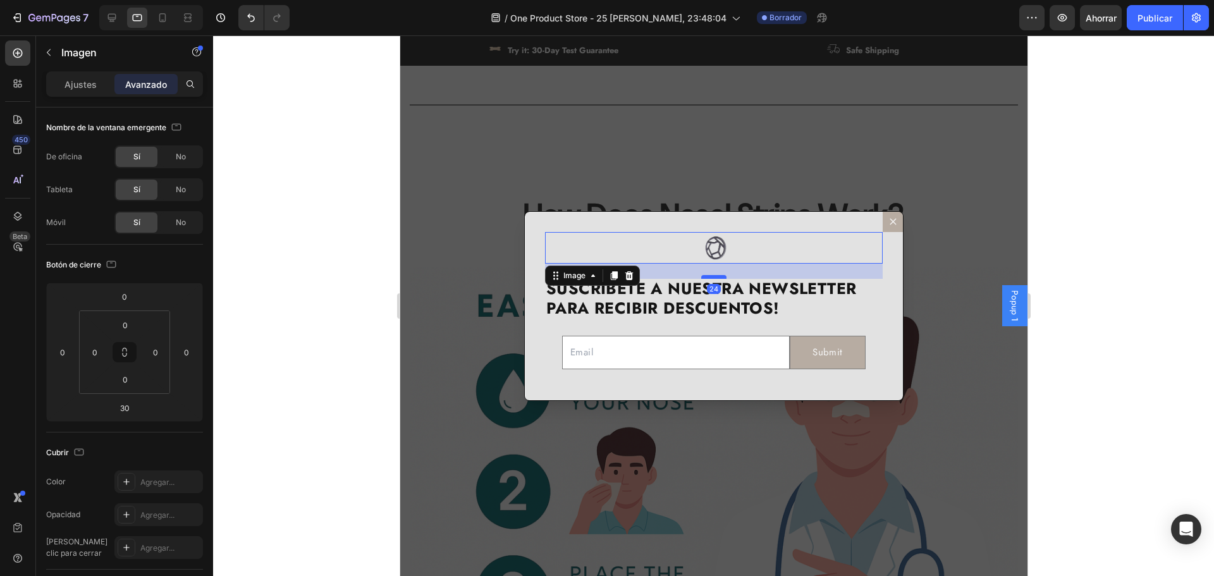
click at [710, 277] on div "Dialog body" at bounding box center [713, 277] width 25 height 4
type input "22"
click at [723, 249] on div "Dialog body" at bounding box center [713, 248] width 338 height 32
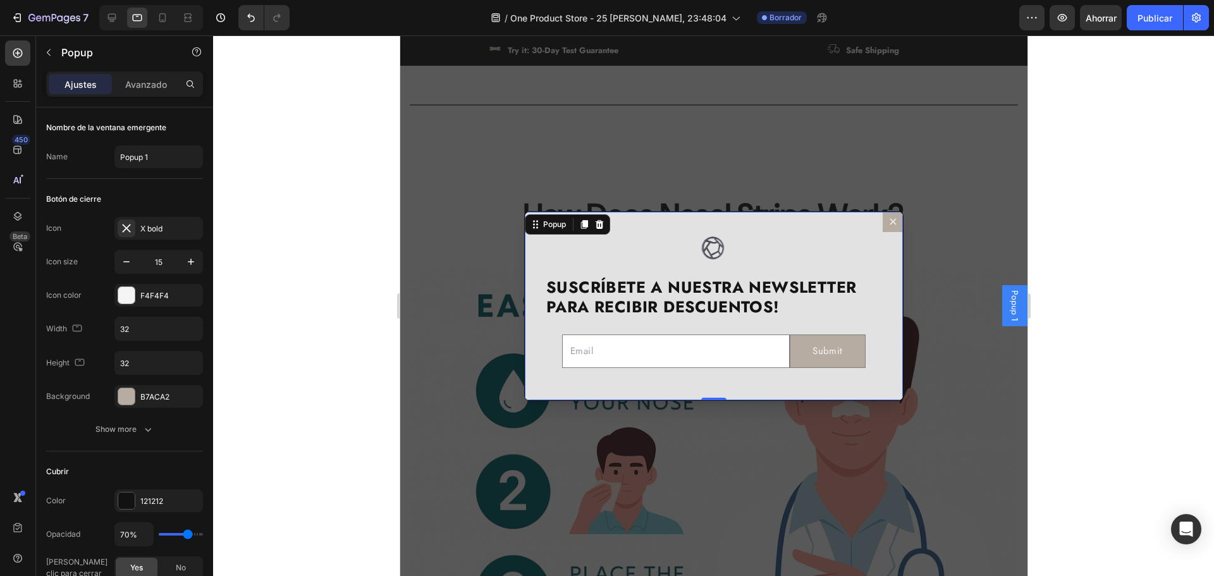
click at [723, 223] on div "Image SUSCRÍBETE A NUESTRA NEWSLETTER PARA RECIBIR DESCUENTOS! Text Block Email…" at bounding box center [713, 307] width 378 height 190
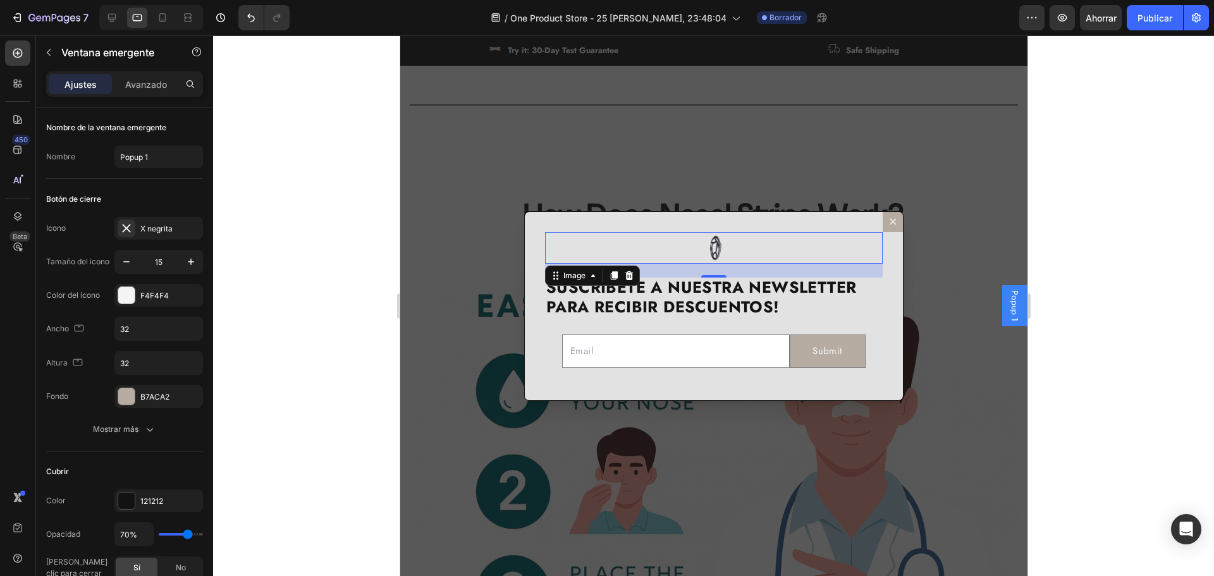
click at [715, 242] on img "Dialog body" at bounding box center [714, 248] width 32 height 32
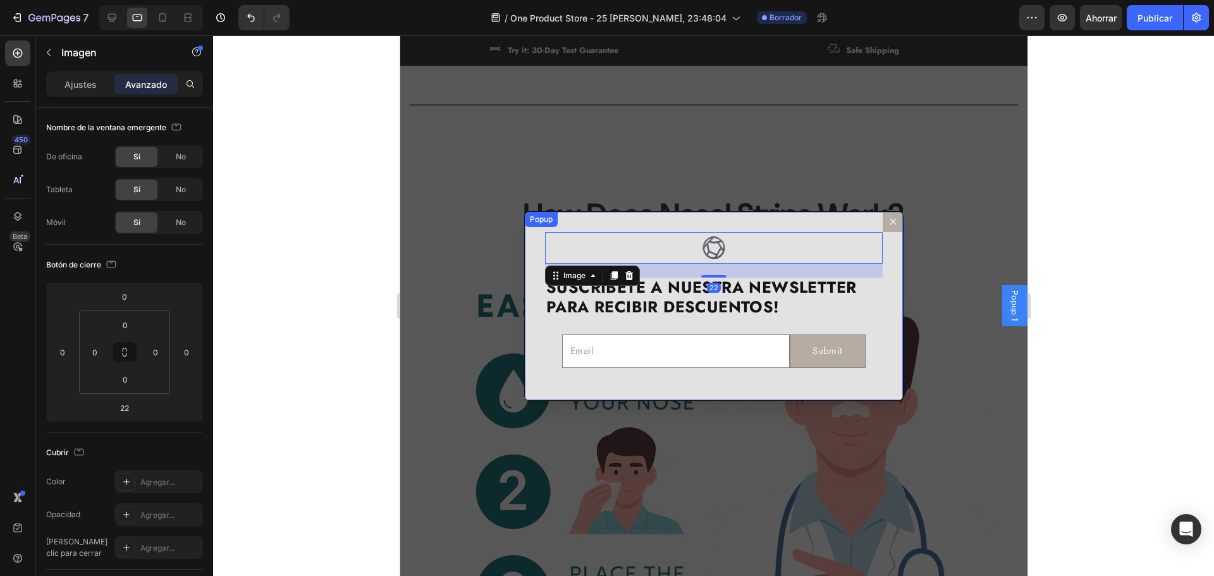
click at [883, 330] on div "Image 22 SUSCRÍBETE A NUESTRA NEWSLETTER PARA RECIBIR DESCUENTOS! Text Block Em…" at bounding box center [713, 307] width 378 height 190
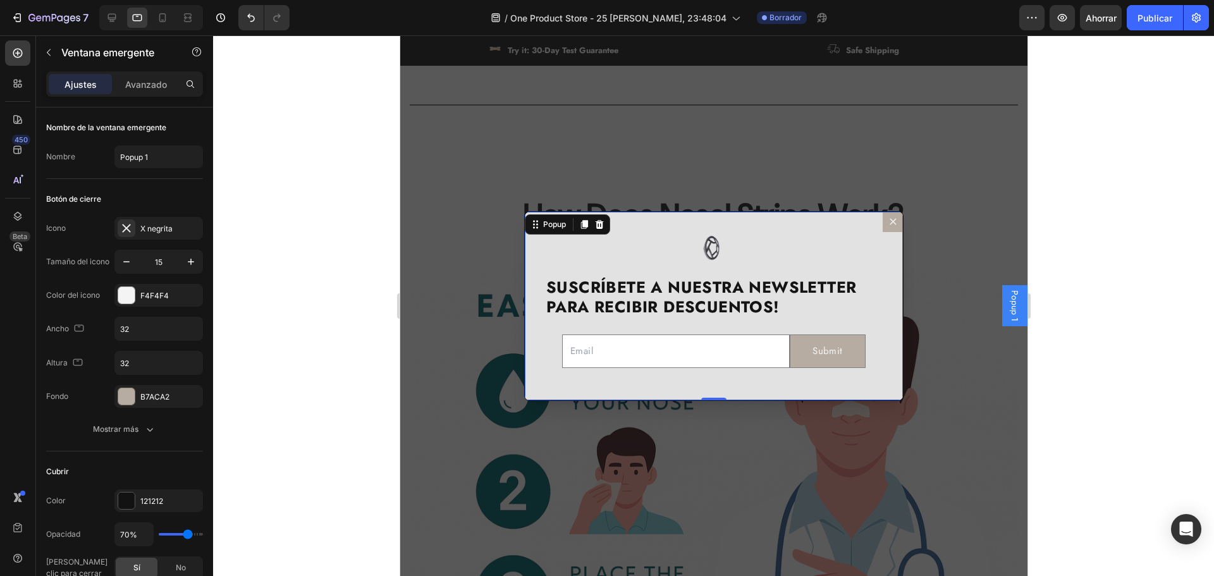
click at [1157, 374] on div at bounding box center [713, 305] width 1001 height 541
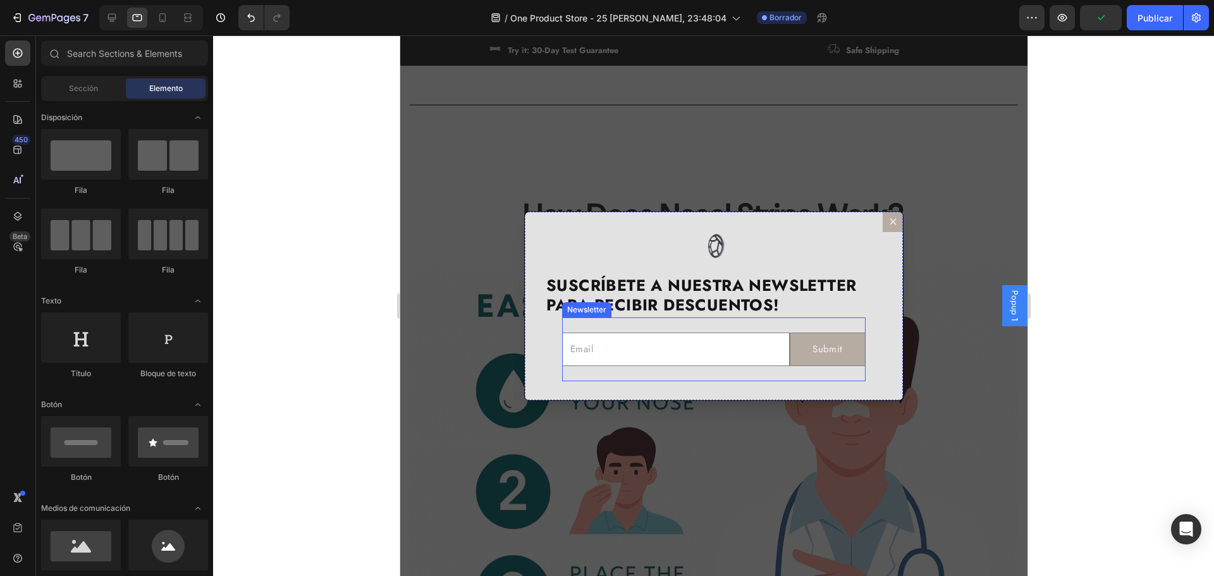
scroll to position [0, 0]
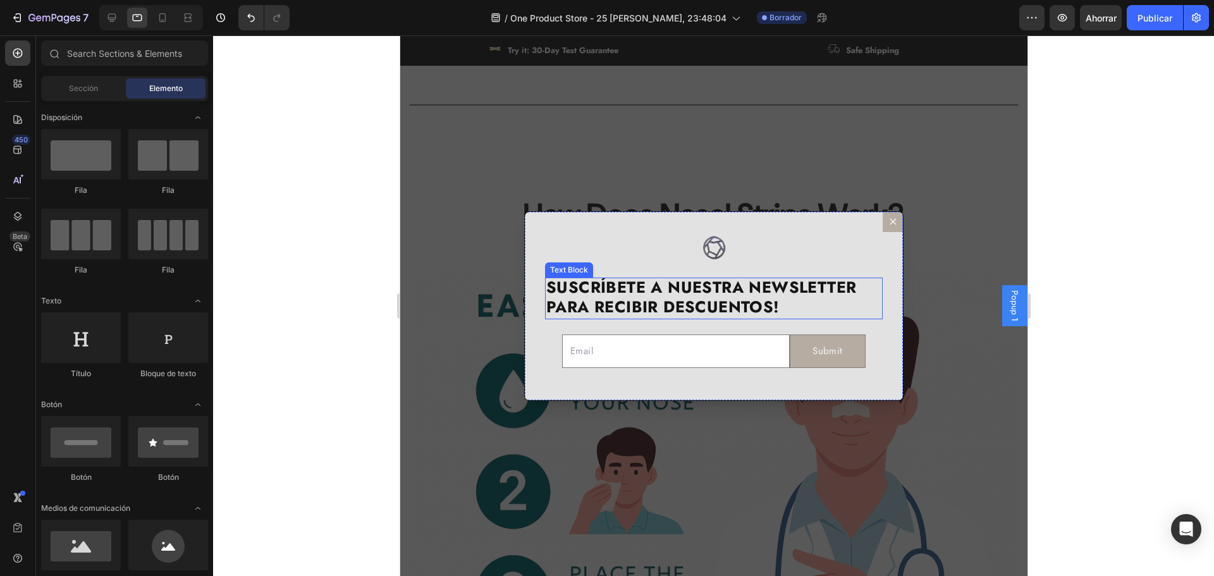
click at [747, 285] on strong "SUSCRÍBETE A NUESTRA NEWSLETTER PARA RECIBIR DESCUENTOS!" at bounding box center [701, 297] width 310 height 42
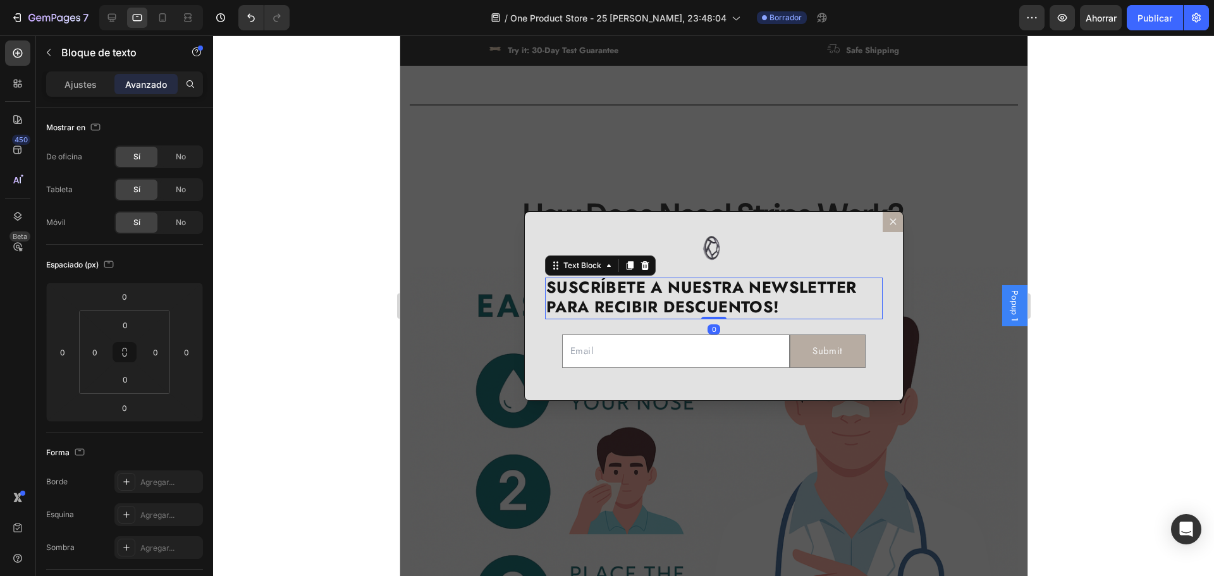
drag, startPoint x: 710, startPoint y: 317, endPoint x: 716, endPoint y: 328, distance: 13.0
click at [708, 302] on div "SUSCRÍBETE A NUESTRA NEWSLETTER PARA RECIBIR DESCUENTOS! Text Block 0" at bounding box center [713, 299] width 338 height 42
click at [719, 343] on input "Dialog body" at bounding box center [676, 352] width 228 height 34
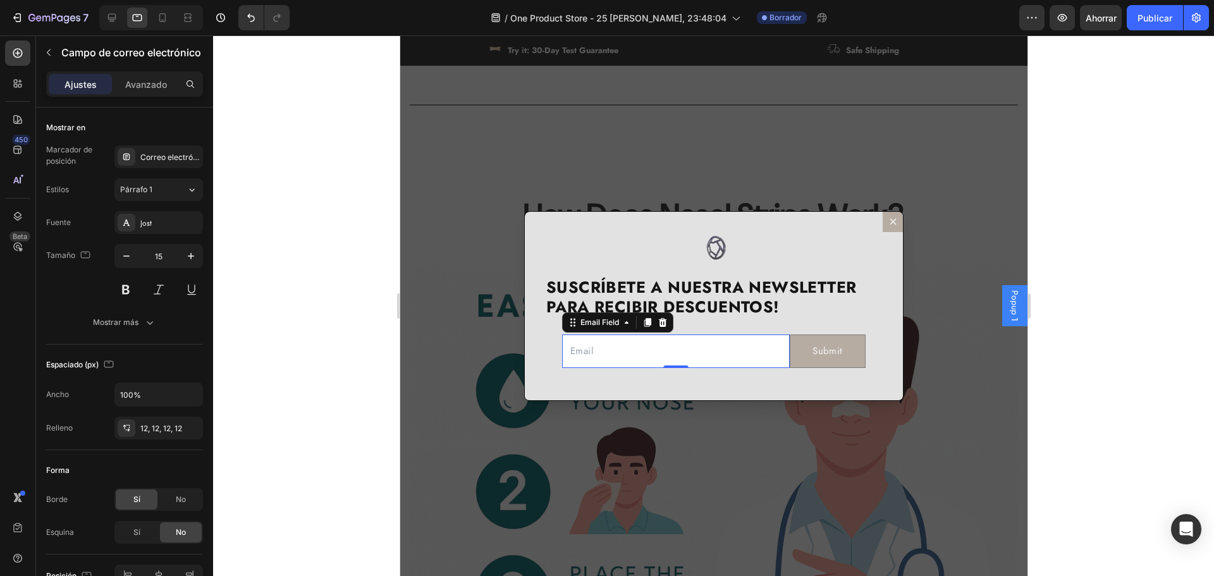
click at [770, 378] on div "Email Field 0 Submit Submit Button Row Newsletter" at bounding box center [714, 351] width 304 height 64
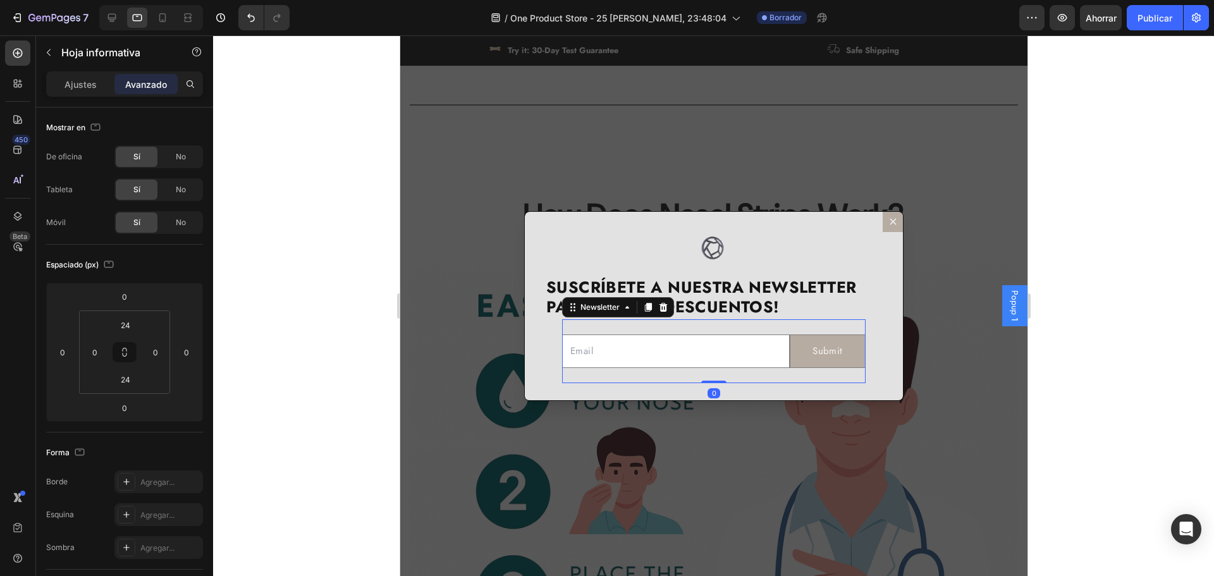
drag, startPoint x: 701, startPoint y: 381, endPoint x: 704, endPoint y: 340, distance: 40.6
click at [702, 367] on div "Email Field Submit Submit Button Row Newsletter 0" at bounding box center [714, 351] width 304 height 64
click at [727, 253] on div "Dialog body" at bounding box center [713, 248] width 338 height 32
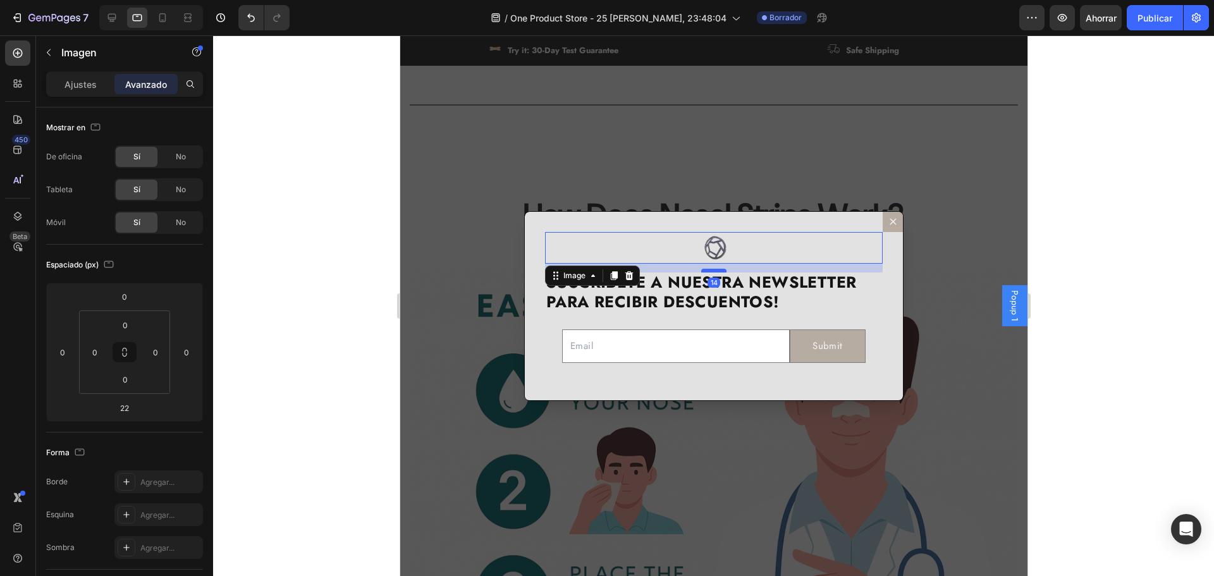
click at [714, 271] on div "Dialog body" at bounding box center [713, 271] width 25 height 4
type input "14"
click at [1095, 322] on div at bounding box center [713, 305] width 1001 height 541
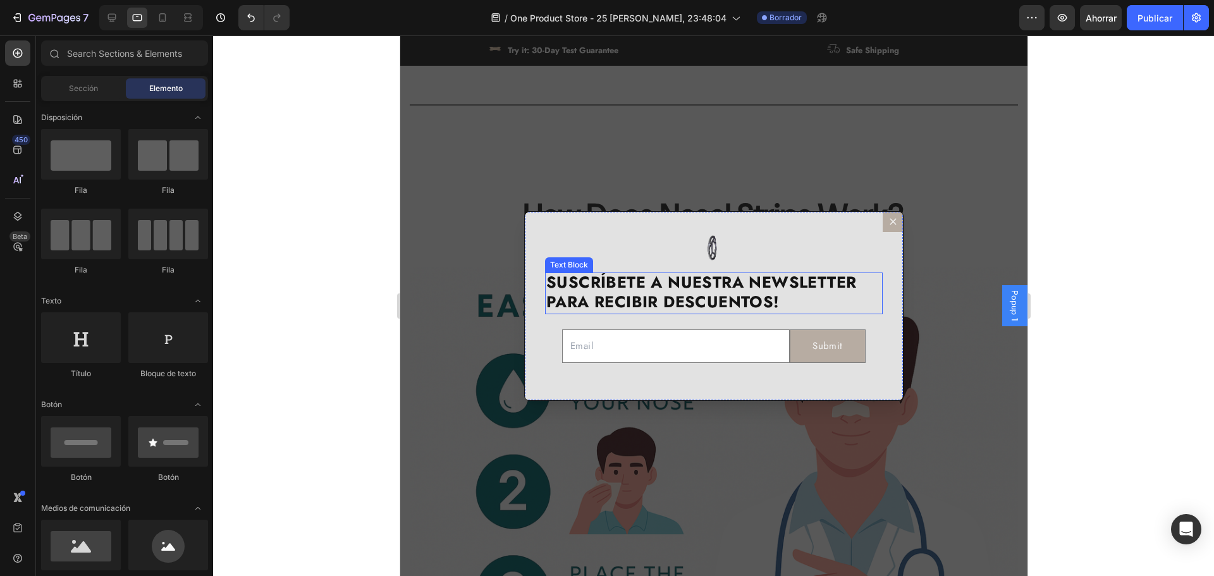
click at [689, 304] on strong "SUSCRÍBETE A NUESTRA NEWSLETTER PARA RECIBIR DESCUENTOS!" at bounding box center [701, 292] width 310 height 42
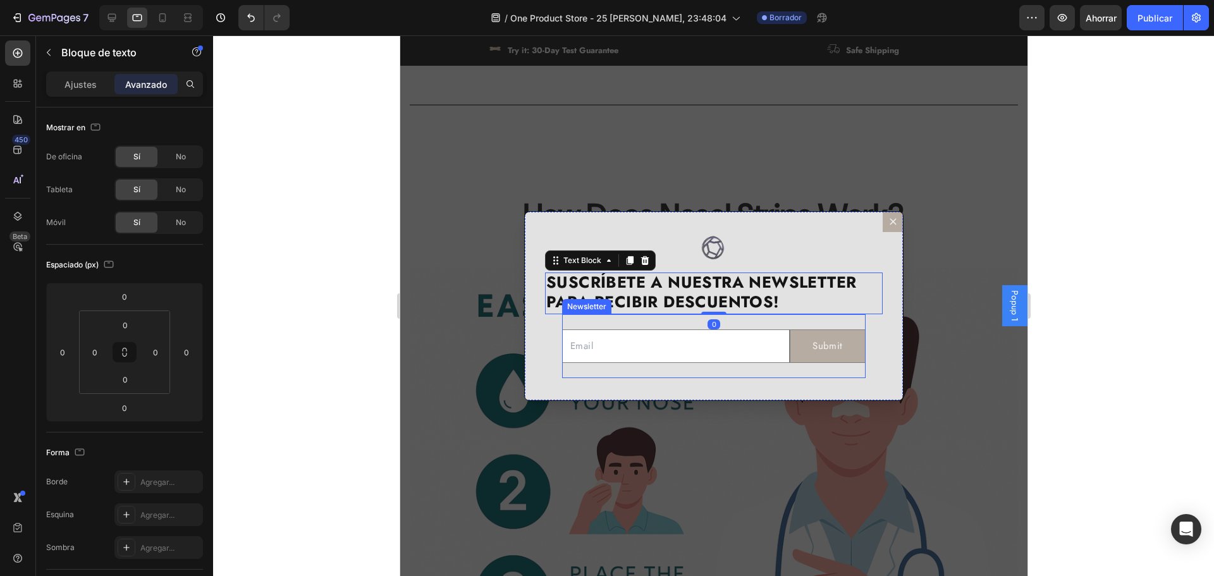
click at [670, 326] on div "Email Field Submit Submit Button Row Newsletter" at bounding box center [714, 346] width 304 height 64
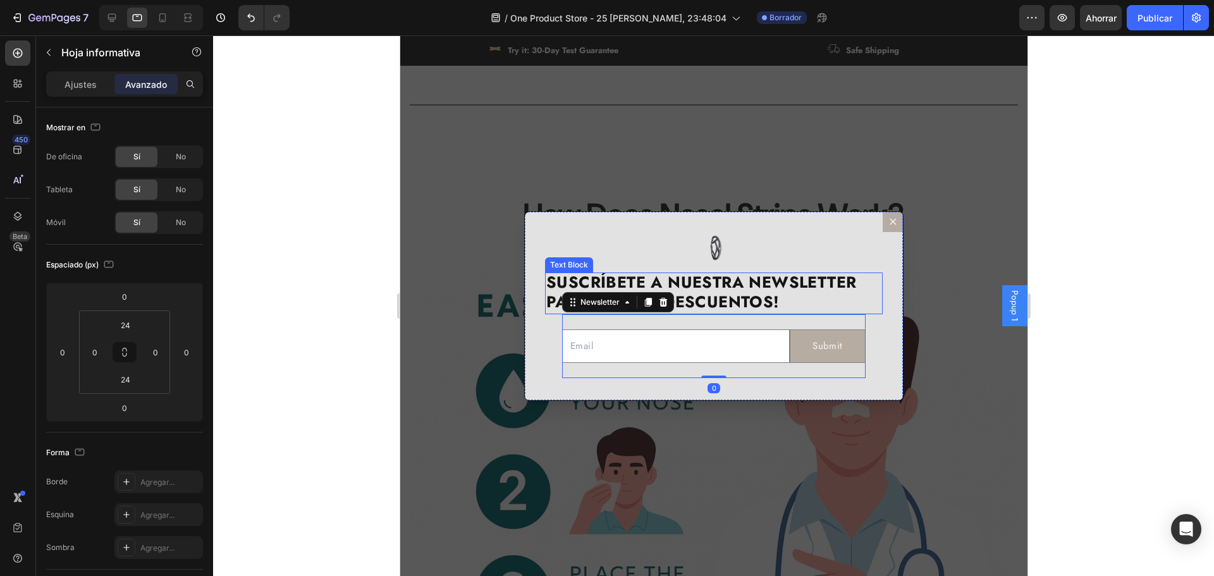
click at [713, 303] on strong "SUSCRÍBETE A NUESTRA NEWSLETTER PARA RECIBIR DESCUENTOS!" at bounding box center [701, 292] width 310 height 42
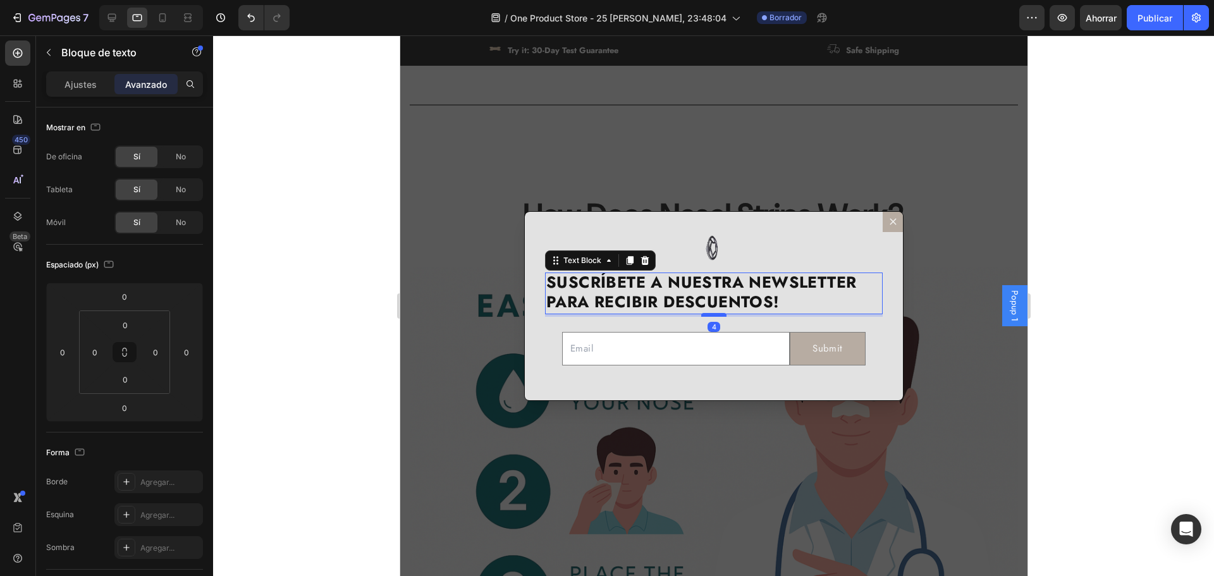
click at [711, 315] on div "Dialog body" at bounding box center [713, 315] width 25 height 4
type input "5"
click at [1067, 361] on div at bounding box center [713, 305] width 1001 height 541
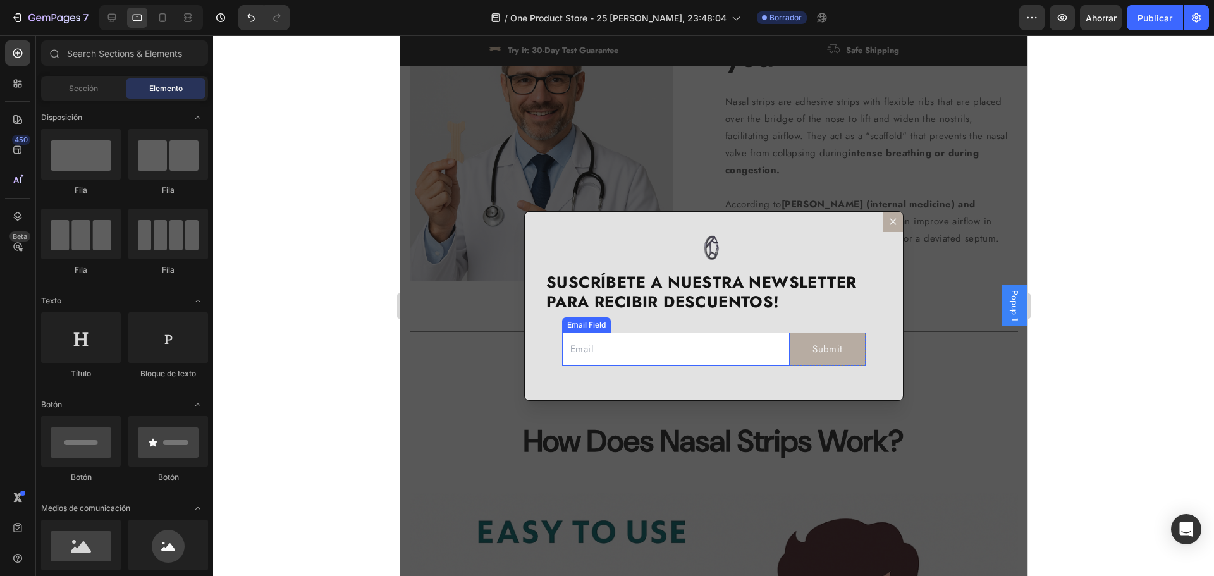
select select "581665178236617342"
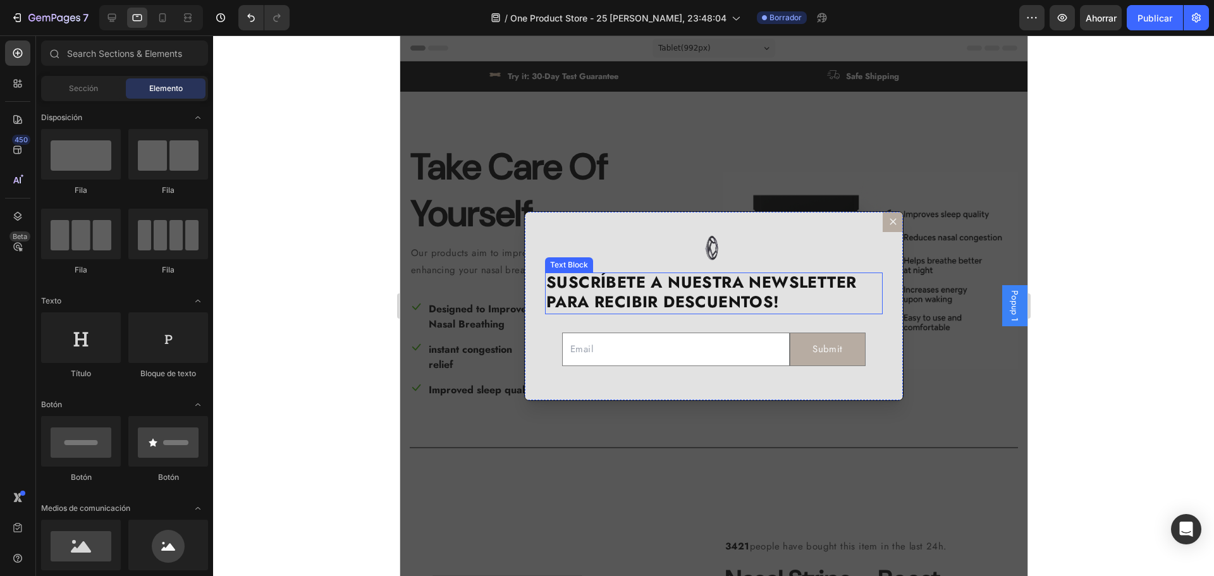
click at [708, 306] on strong "SUSCRÍBETE A NUESTRA NEWSLETTER PARA RECIBIR DESCUENTOS!" at bounding box center [701, 292] width 310 height 42
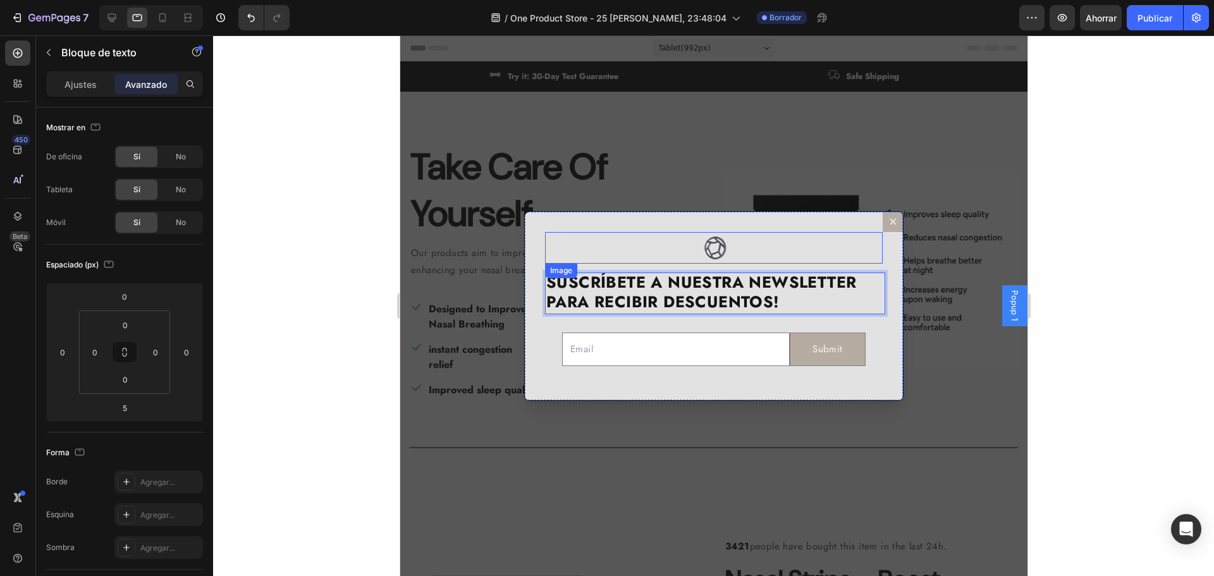
click at [799, 250] on div "Dialog body" at bounding box center [713, 248] width 338 height 32
click at [711, 249] on img "Dialog body" at bounding box center [714, 248] width 32 height 32
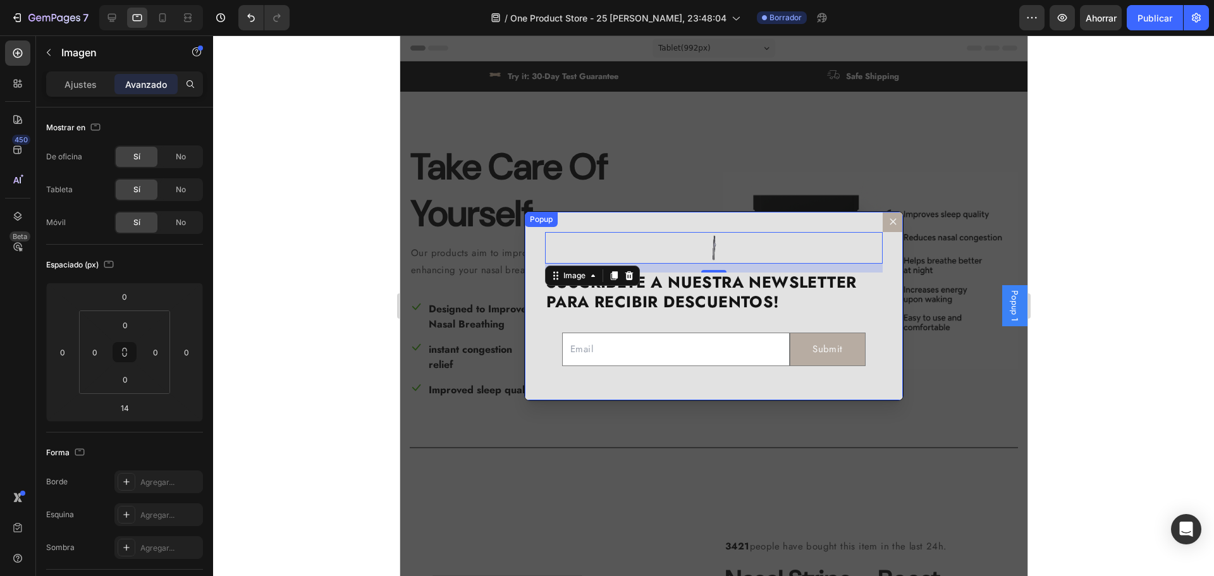
click at [576, 214] on div "Image 14 SUSCRÍBETE A NUESTRA NEWSLETTER PARA RECIBIR DESCUENTOS! Text Block Em…" at bounding box center [713, 306] width 379 height 190
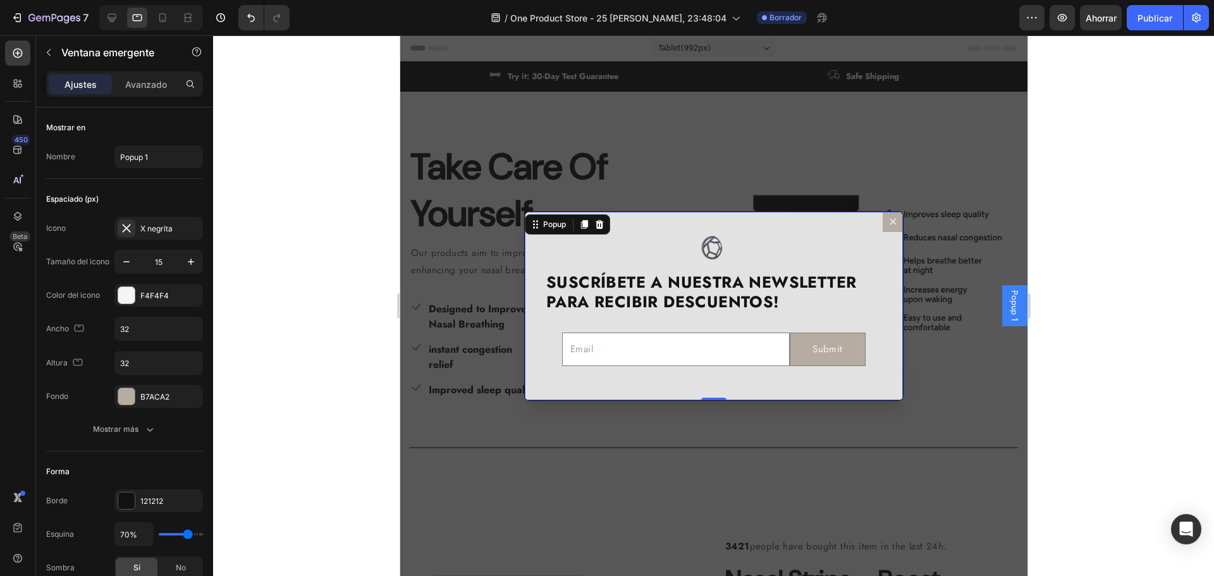
click at [888, 227] on button "Dialog content" at bounding box center [892, 222] width 20 height 20
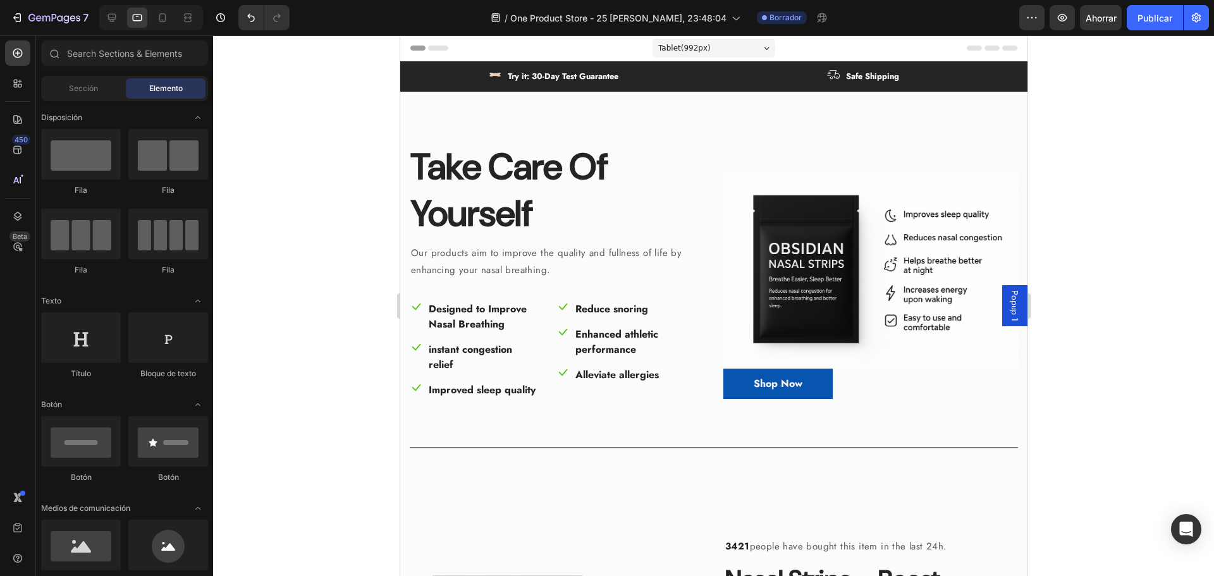
click at [699, 51] on span "Tablet ( 992 px)" at bounding box center [684, 48] width 52 height 13
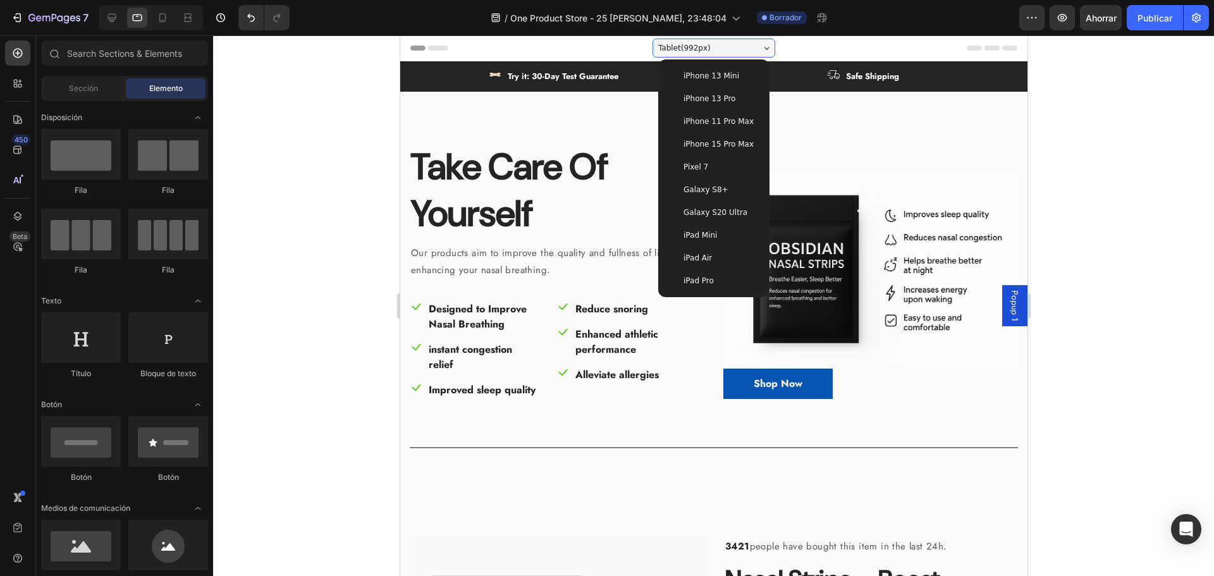
click at [706, 82] on span "iPhone 13 Mini" at bounding box center [711, 76] width 56 height 13
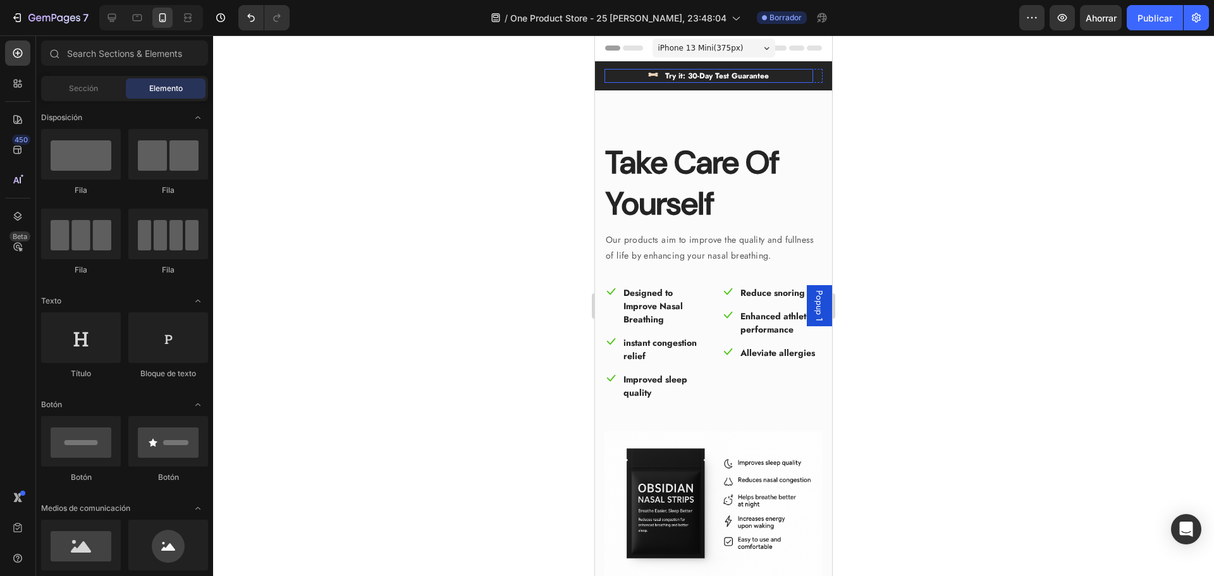
click at [786, 70] on div "Image Try it: 30-Day Test Guarantee Text block Row" at bounding box center [709, 76] width 209 height 14
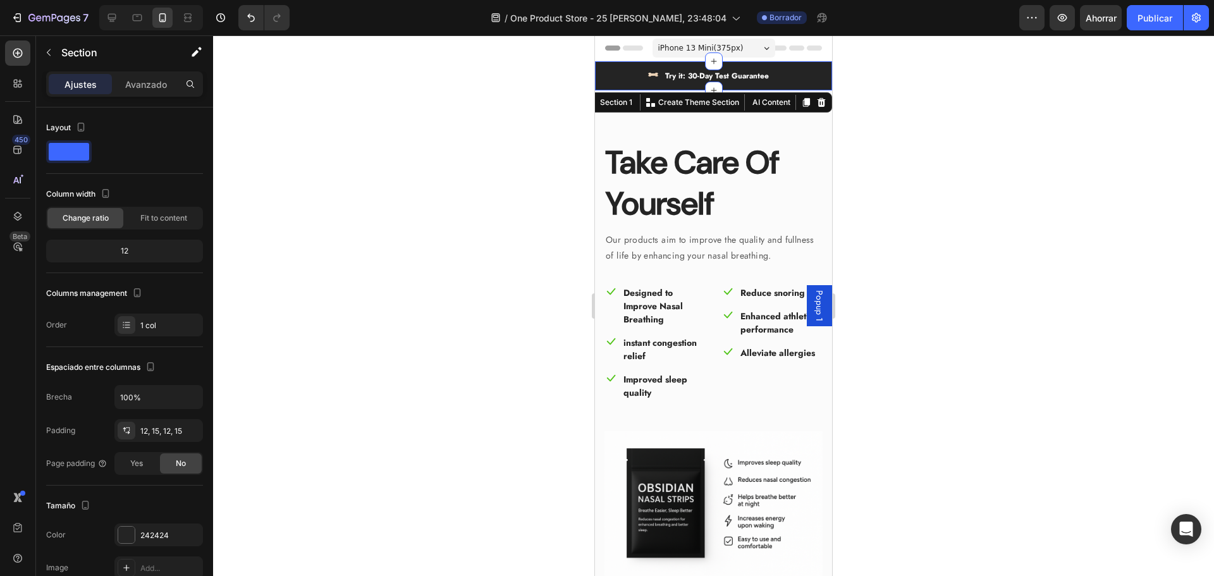
click at [790, 66] on div "Image Try it: 30-Day Test Guarantee Text block Row Image Safe Shipping Text blo…" at bounding box center [713, 75] width 237 height 29
click at [126, 243] on div "12" at bounding box center [125, 251] width 152 height 18
click at [130, 254] on div "12" at bounding box center [125, 251] width 152 height 18
click at [128, 252] on font "12" at bounding box center [125, 250] width 8 height 9
select select "581665178236617342"
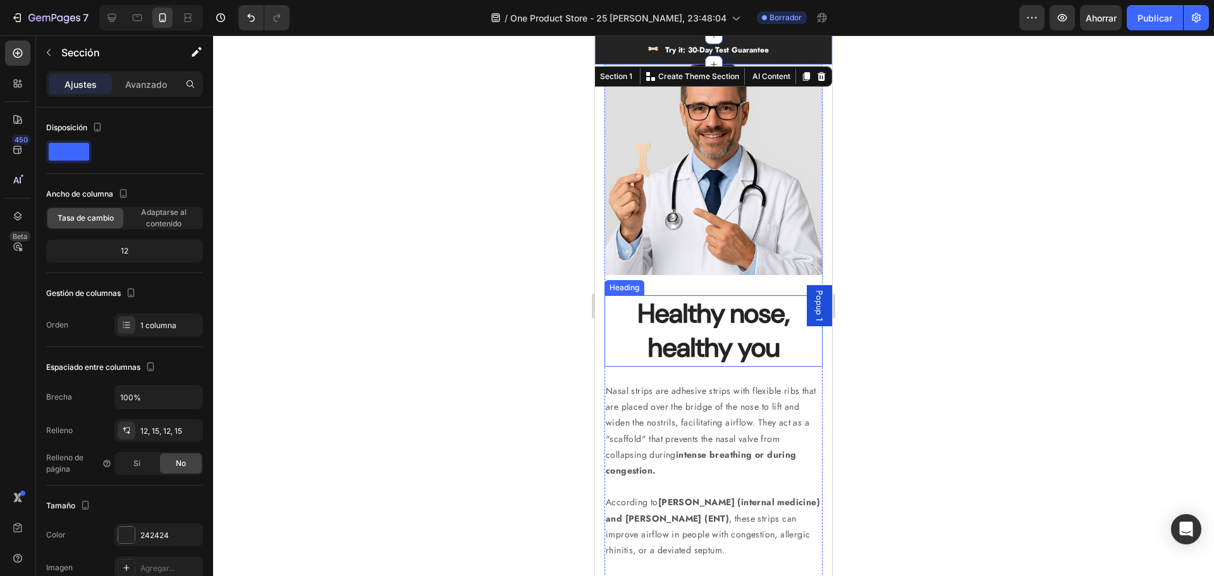
scroll to position [2024, 0]
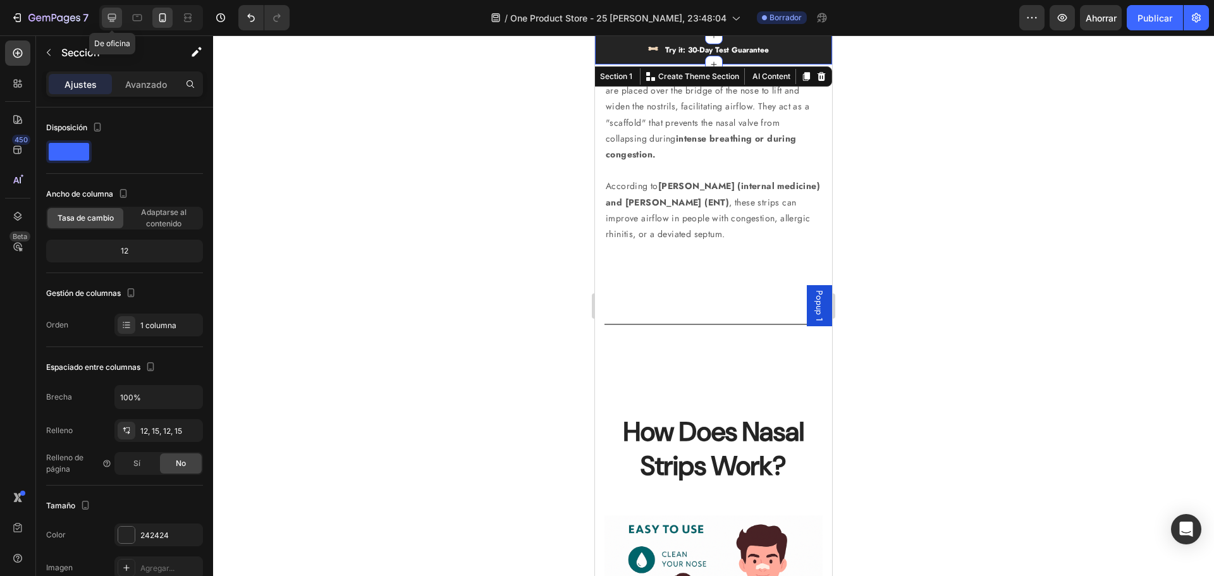
click at [121, 16] on div at bounding box center [112, 18] width 20 height 20
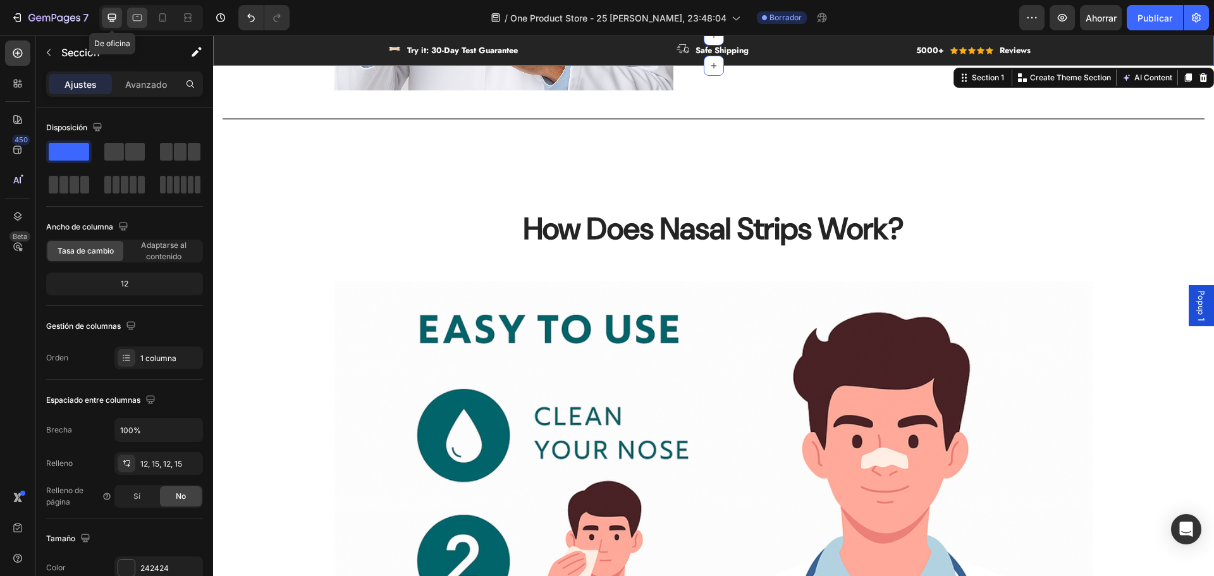
scroll to position [1969, 0]
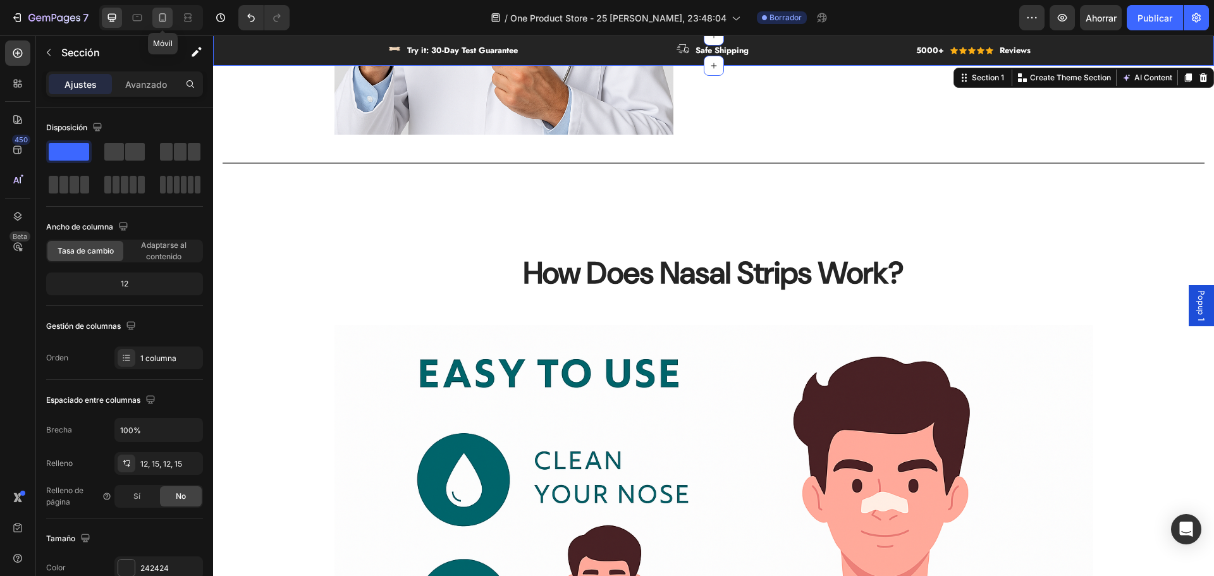
click at [160, 18] on icon at bounding box center [162, 17] width 7 height 9
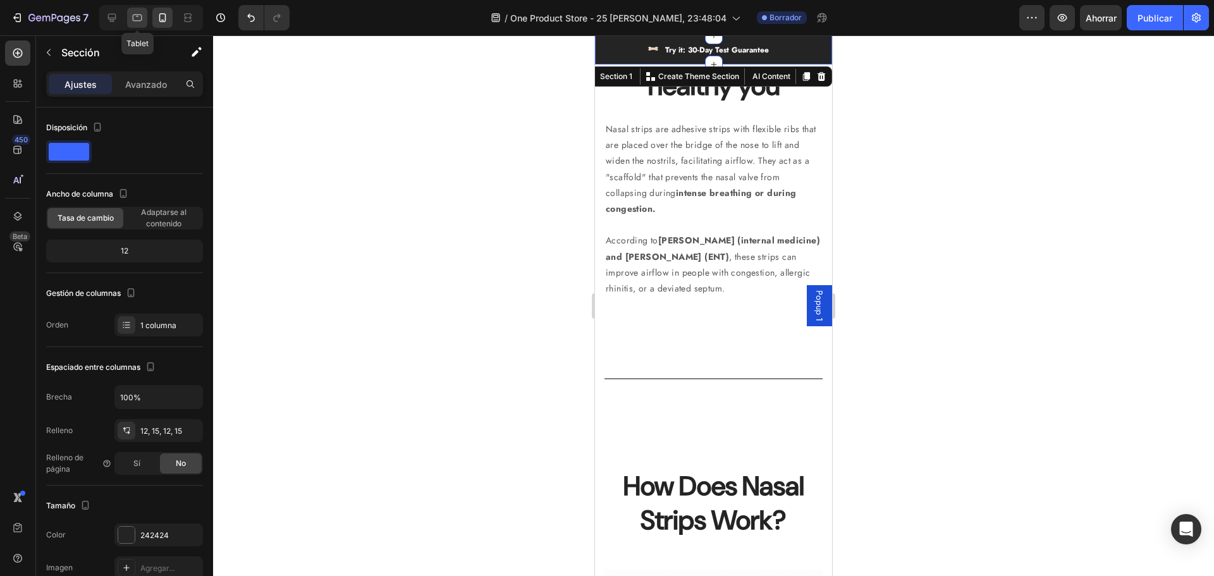
click at [143, 18] on icon at bounding box center [137, 17] width 13 height 13
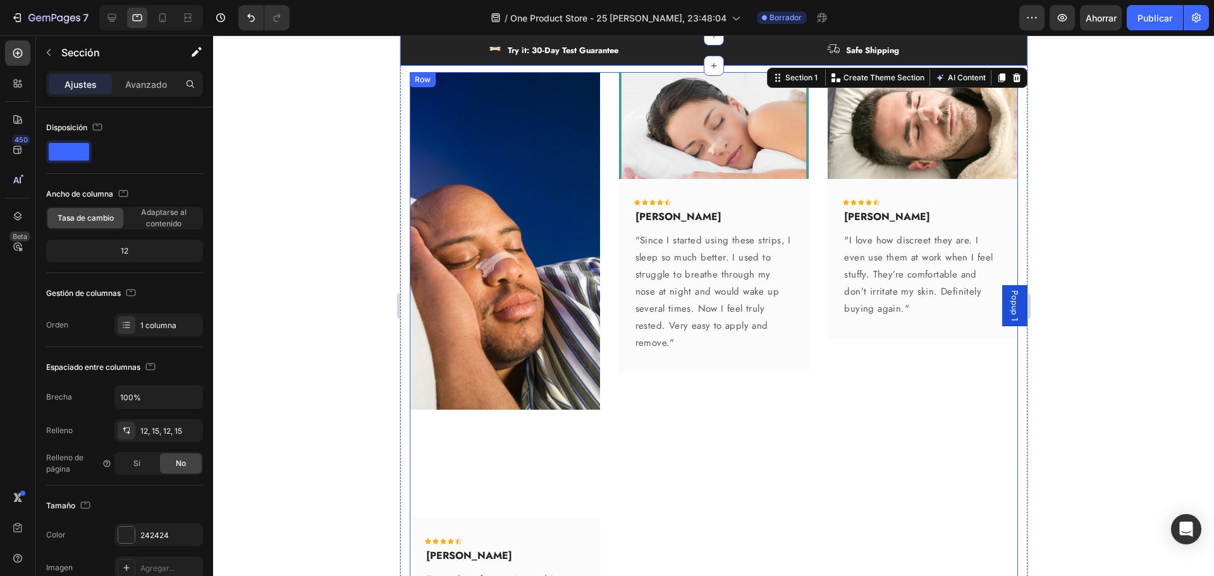
scroll to position [3125, 0]
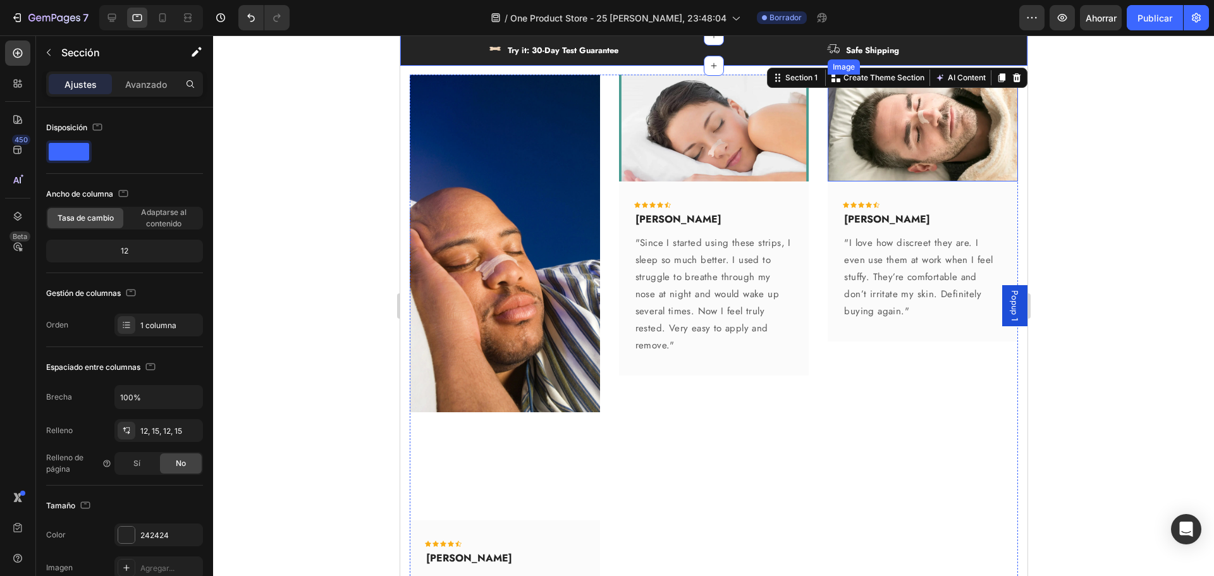
click at [744, 149] on img at bounding box center [713, 128] width 190 height 107
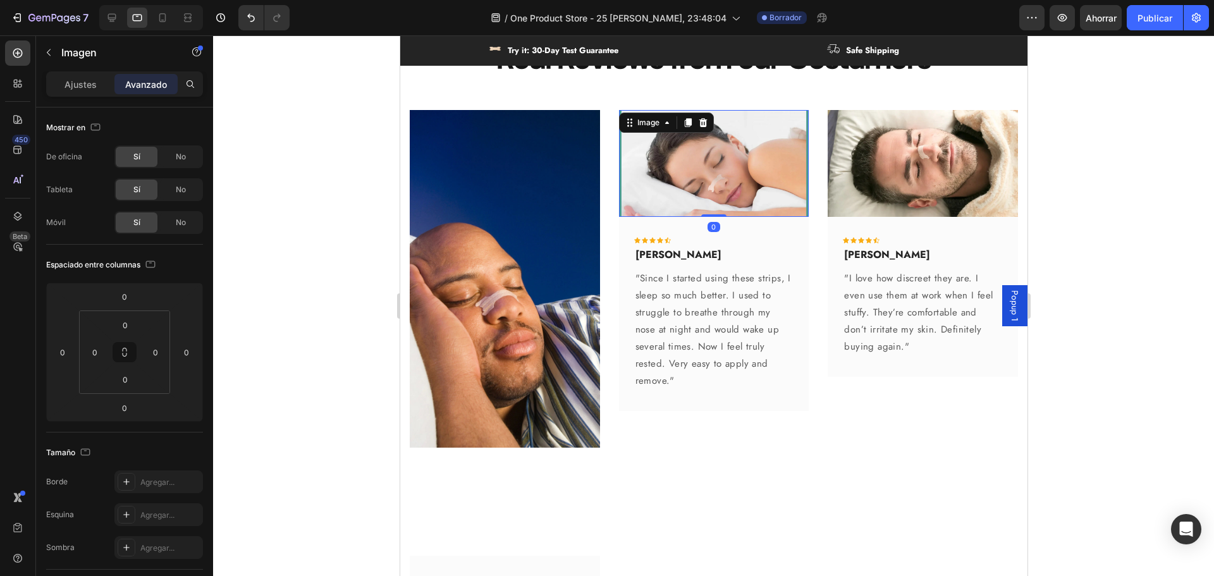
scroll to position [2998, 0]
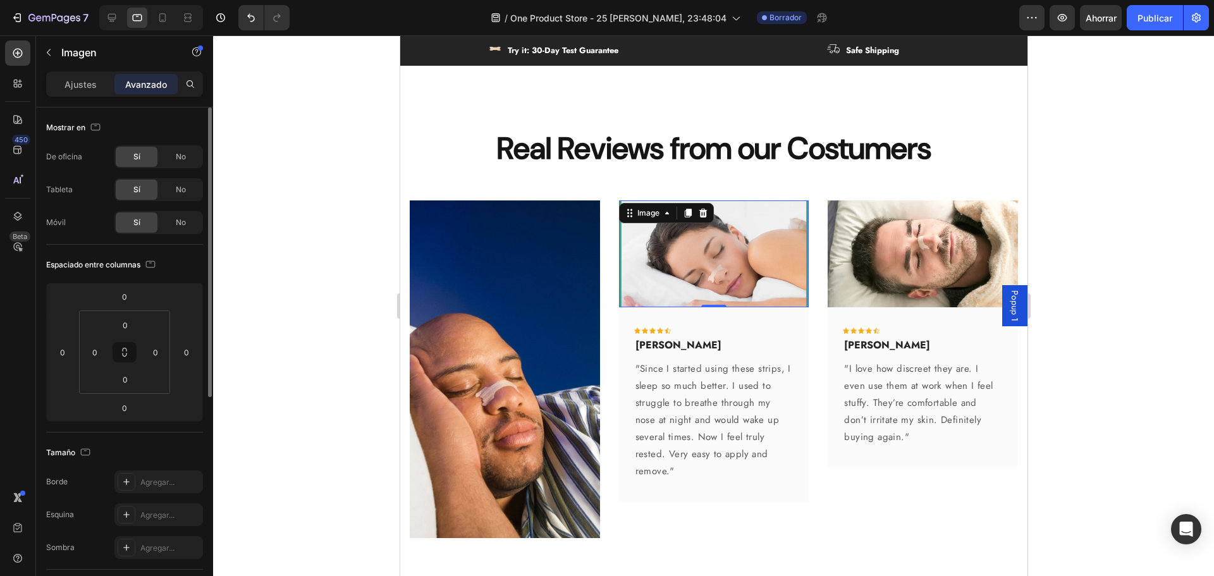
click at [74, 81] on font "Ajustes" at bounding box center [81, 84] width 32 height 11
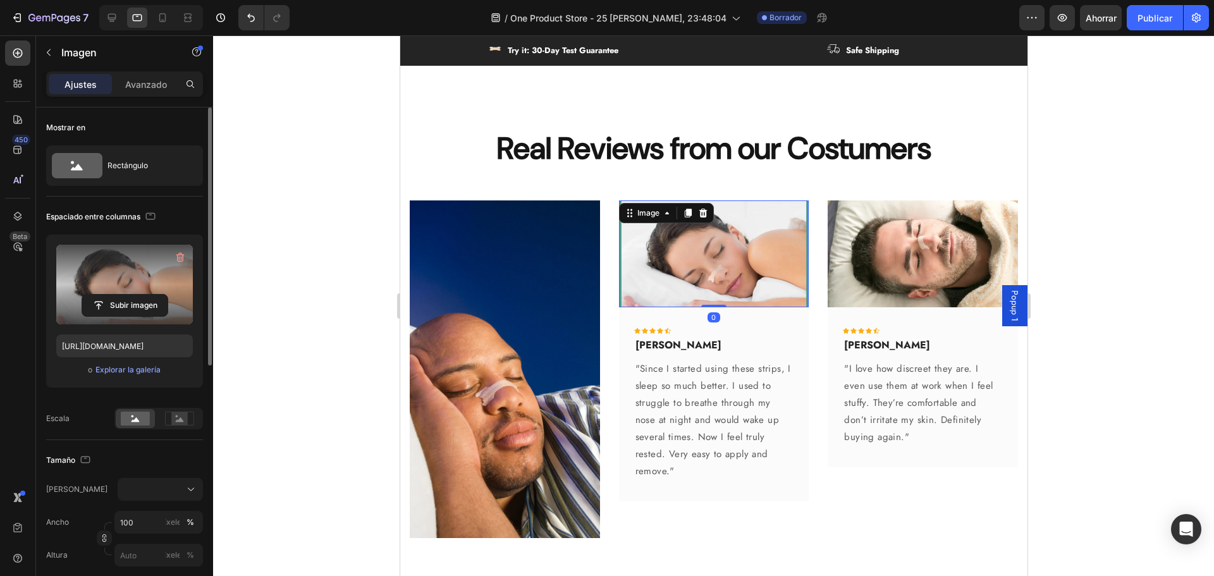
click at [124, 274] on label at bounding box center [124, 285] width 137 height 80
click at [124, 295] on input "file" at bounding box center [124, 306] width 85 height 22
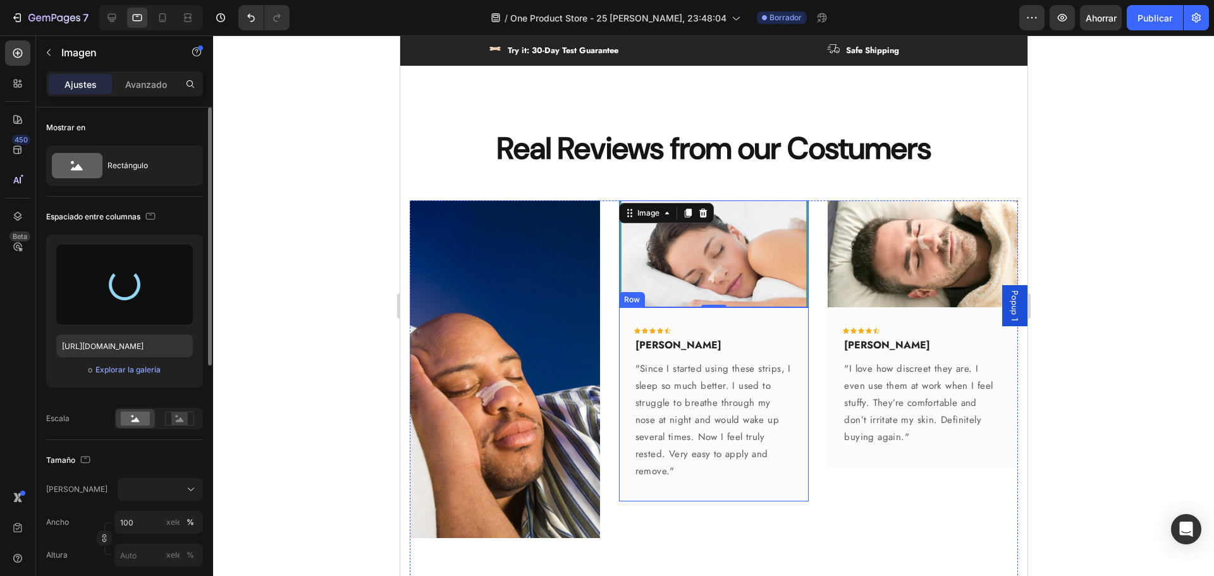
type input "https://cdn.shopify.com/s/files/1/0923/4333/7346/files/gempages_581401728214107…"
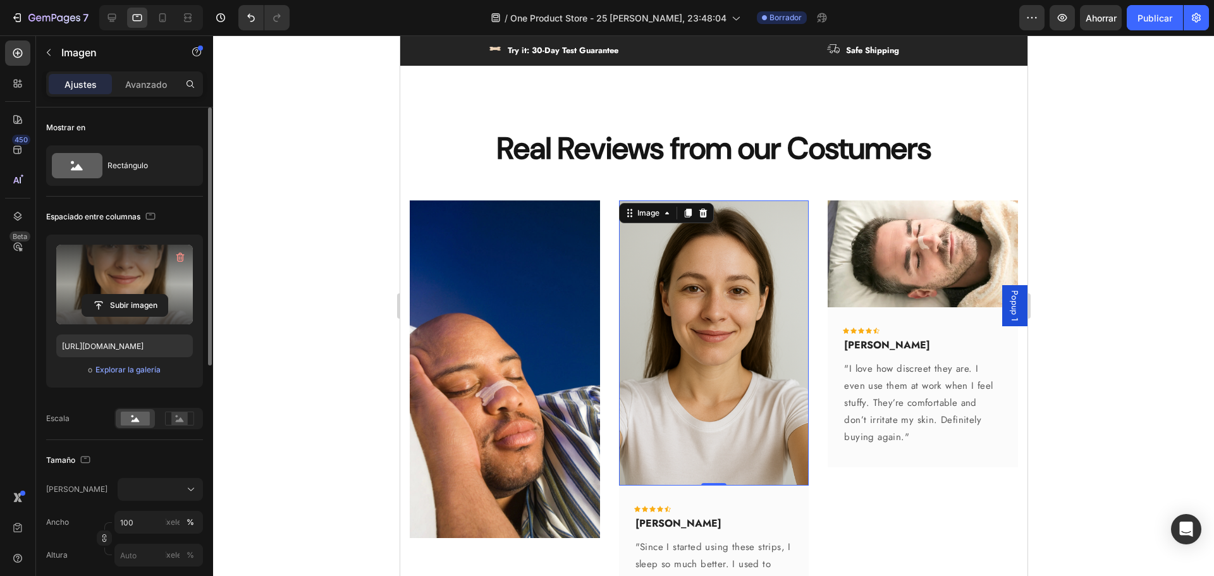
click at [1121, 391] on div at bounding box center [713, 305] width 1001 height 541
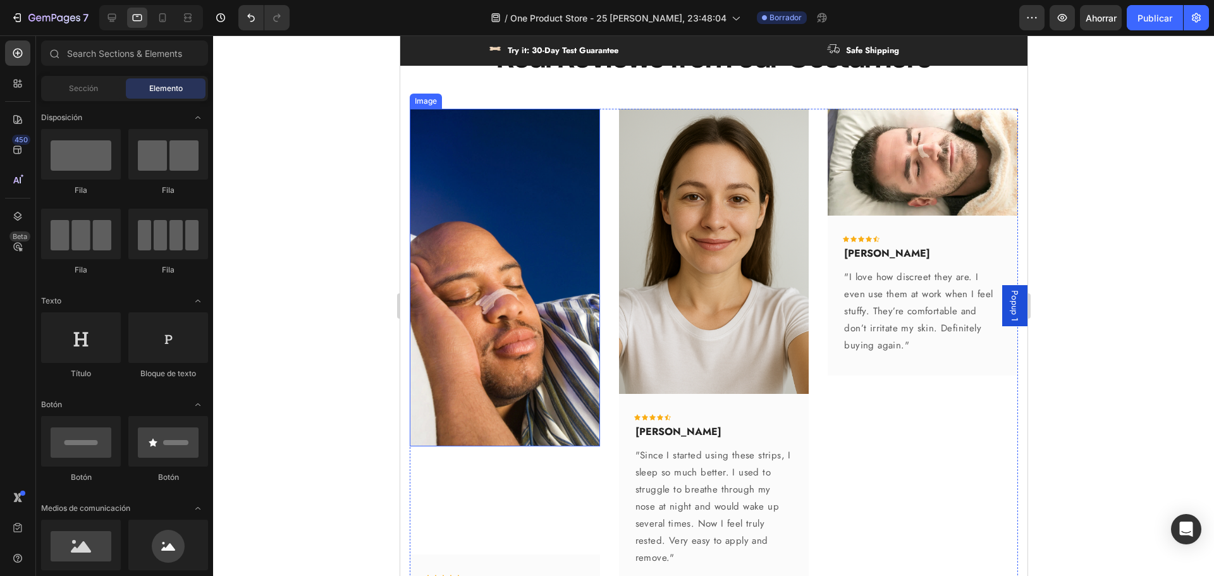
scroll to position [3125, 0]
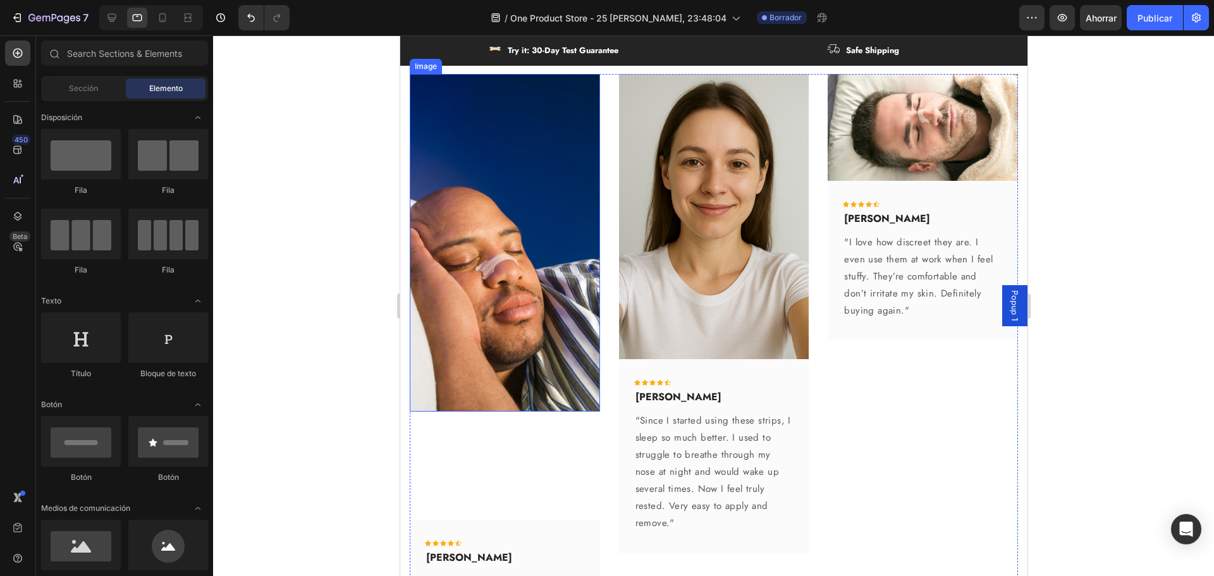
click at [522, 343] on img at bounding box center [504, 243] width 190 height 338
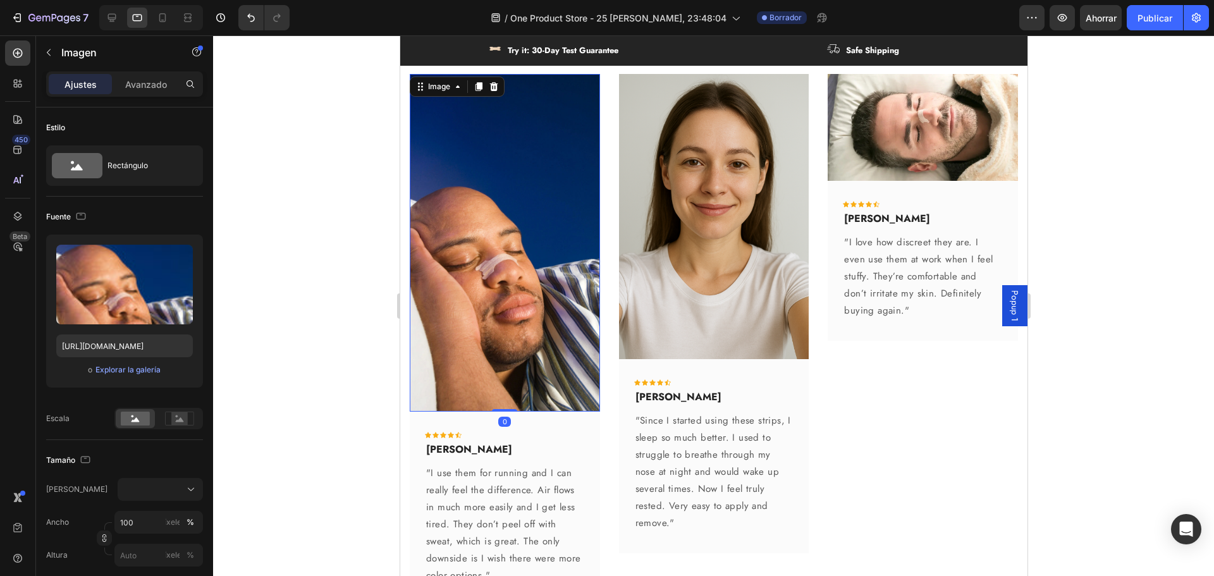
drag, startPoint x: 503, startPoint y: 512, endPoint x: 608, endPoint y: 401, distance: 153.4
click at [519, 376] on div "Image 0" at bounding box center [504, 243] width 190 height 338
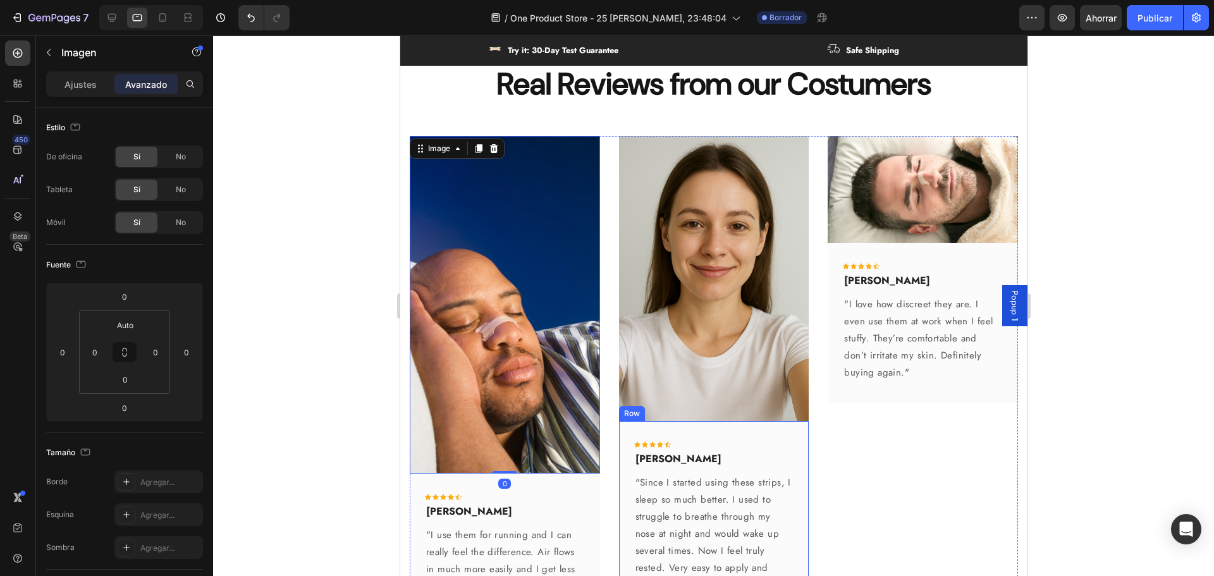
scroll to position [3062, 0]
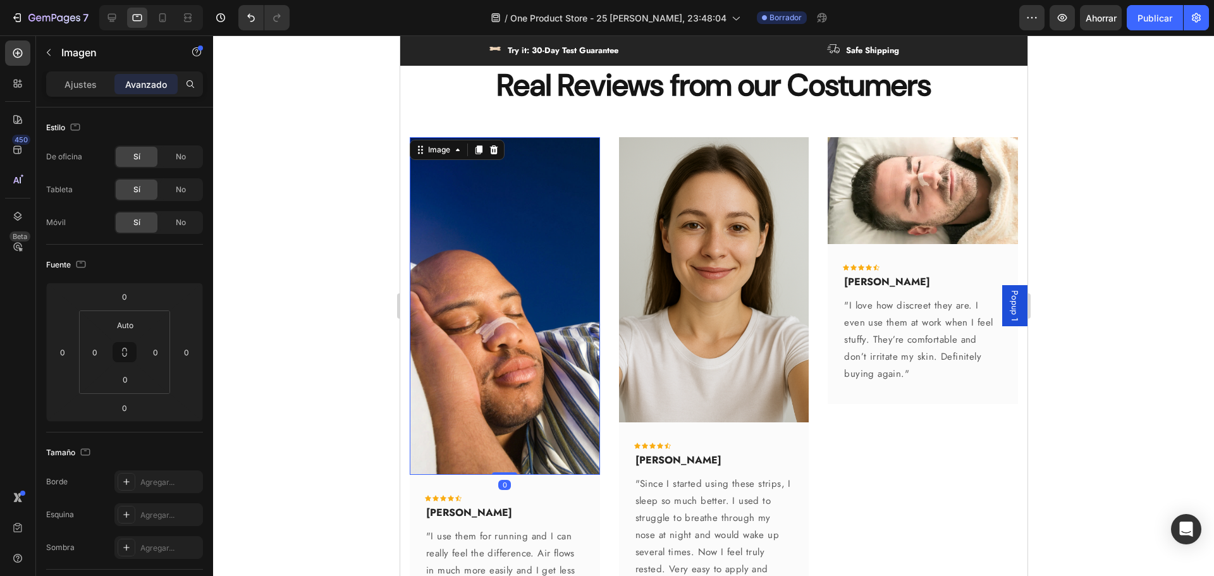
click at [506, 353] on img at bounding box center [504, 306] width 190 height 338
click at [78, 85] on font "Ajustes" at bounding box center [81, 84] width 32 height 11
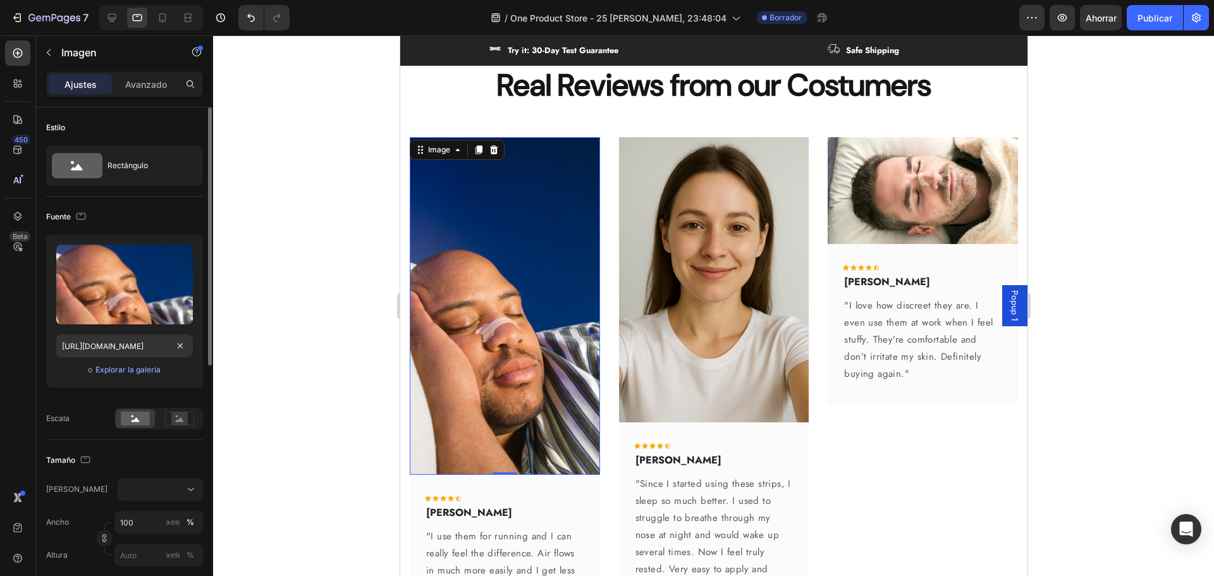
scroll to position [126, 0]
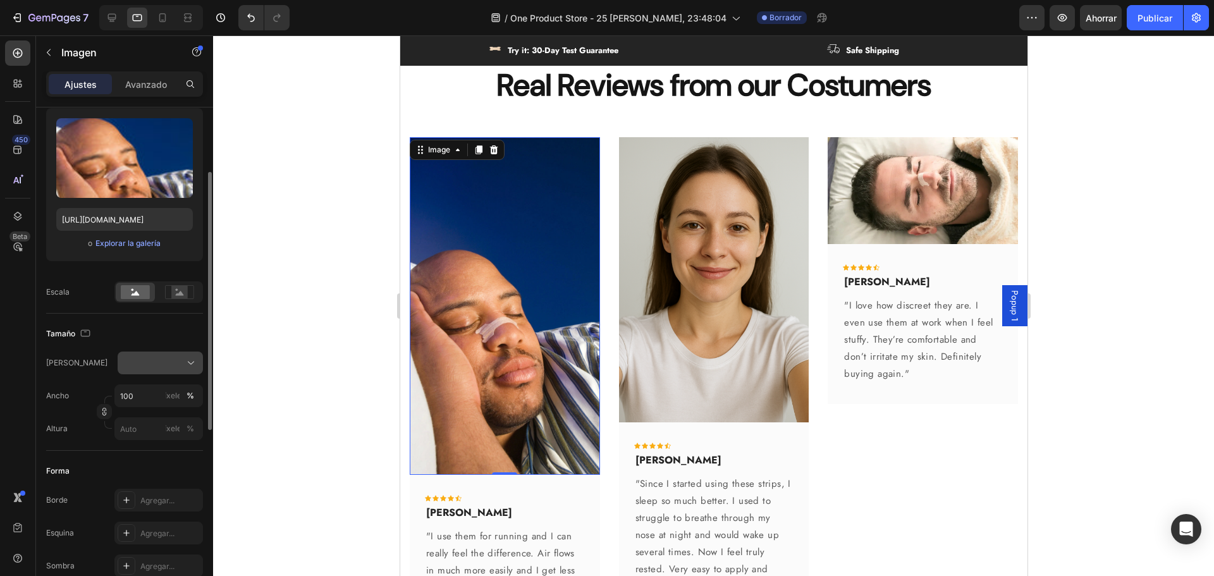
click at [156, 367] on div at bounding box center [160, 363] width 74 height 13
click at [152, 401] on div "Cuadrado" at bounding box center [150, 394] width 101 height 24
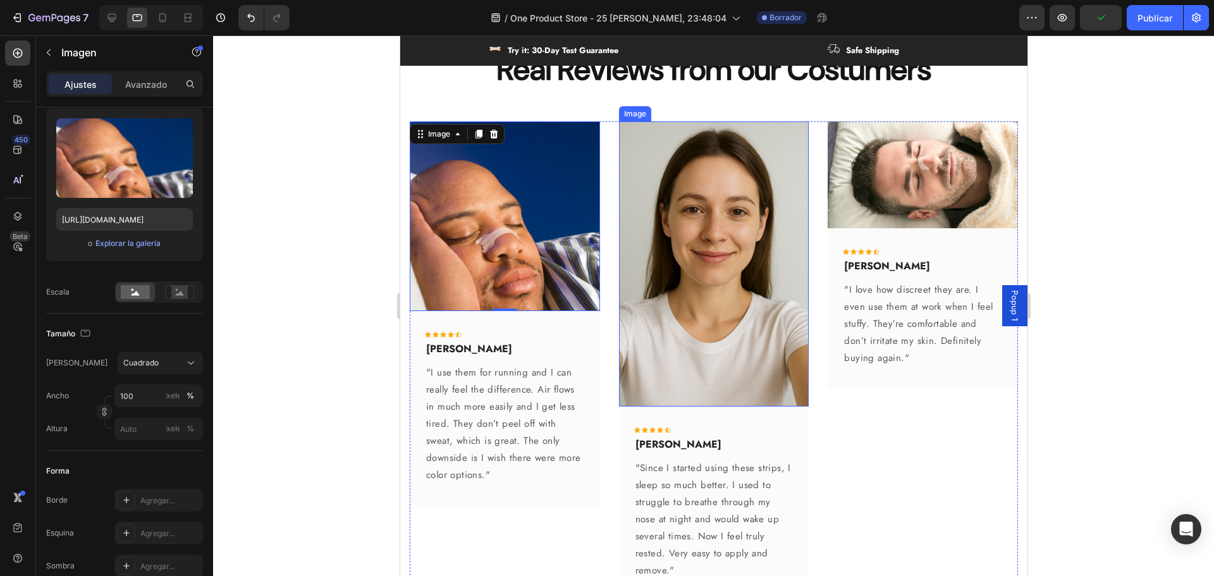
scroll to position [3062, 0]
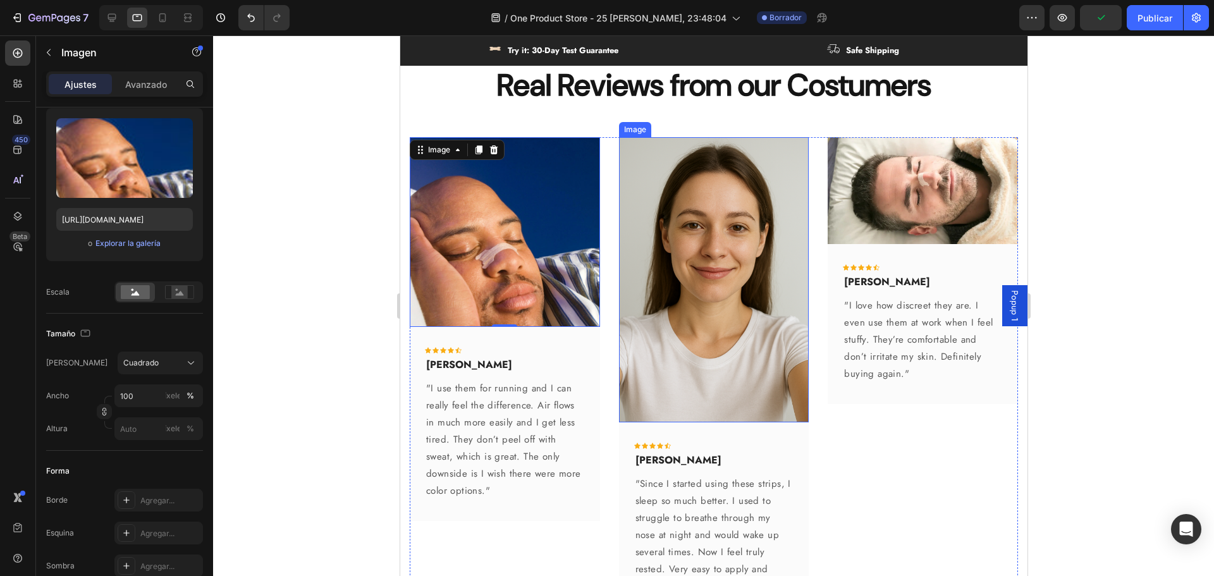
click at [730, 334] on img at bounding box center [713, 279] width 190 height 285
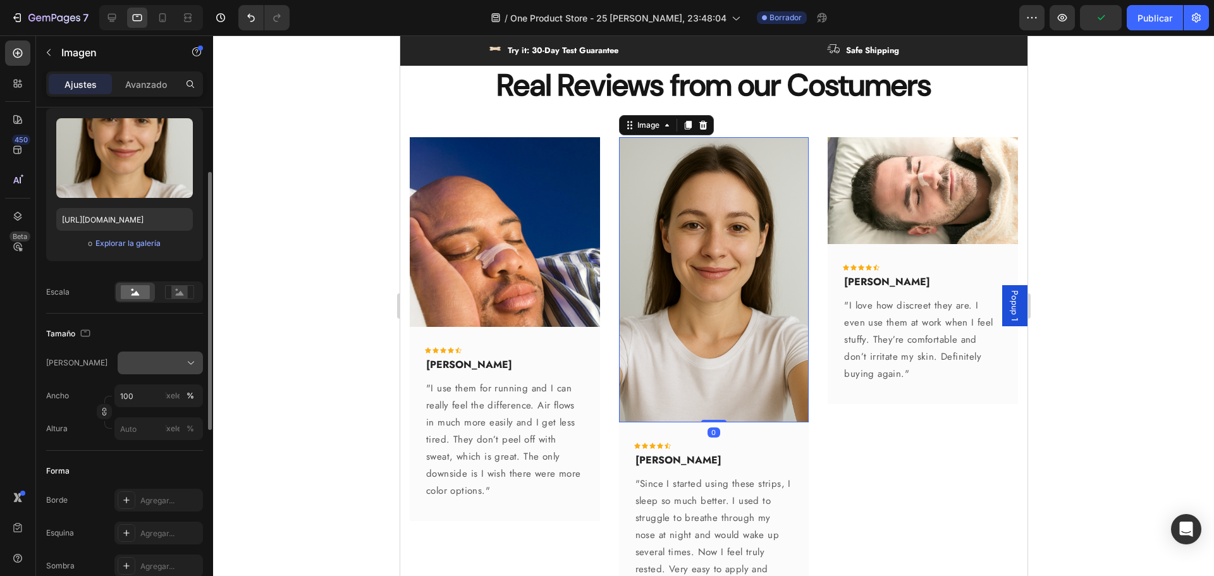
click at [155, 368] on div at bounding box center [160, 363] width 74 height 13
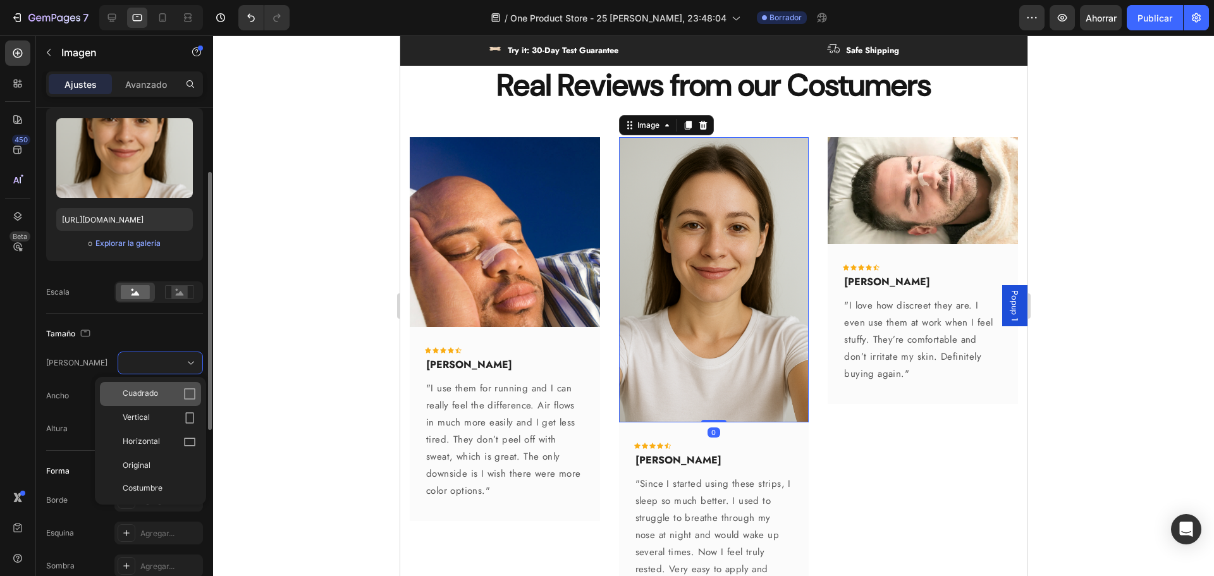
click at [159, 394] on div "Cuadrado" at bounding box center [159, 394] width 73 height 13
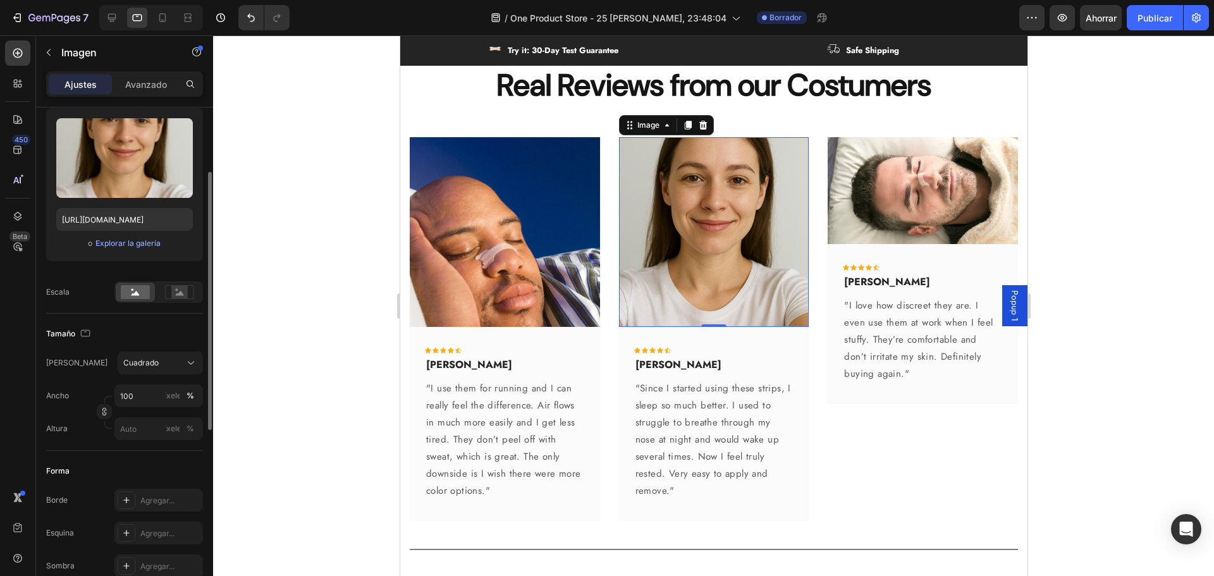
click at [693, 281] on img at bounding box center [713, 232] width 190 height 190
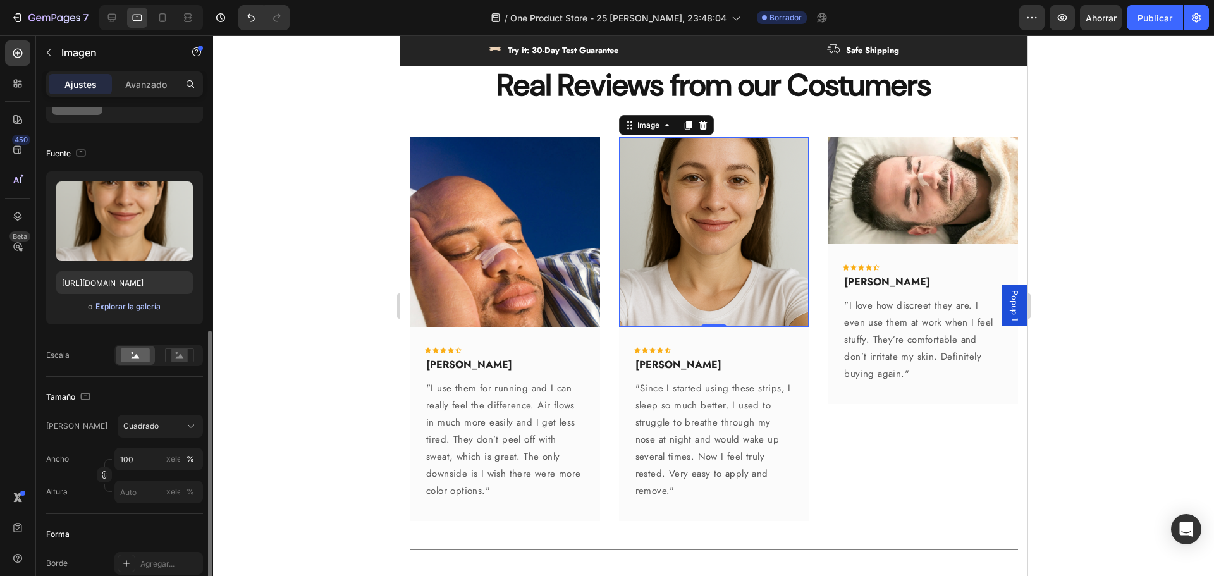
scroll to position [190, 0]
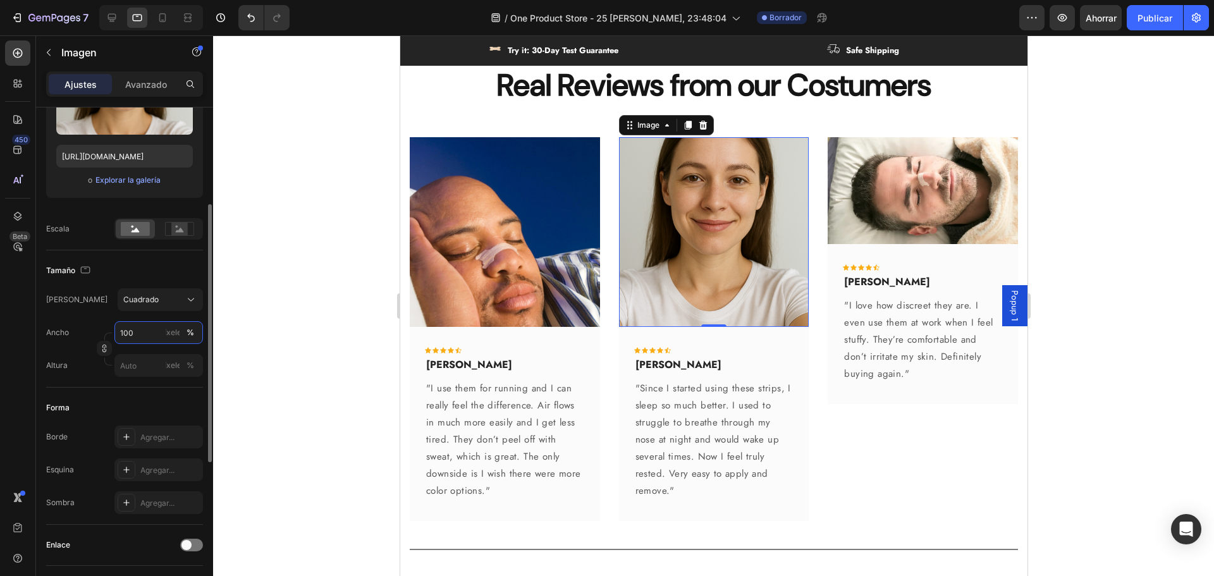
click at [159, 344] on input "100" at bounding box center [158, 332] width 89 height 23
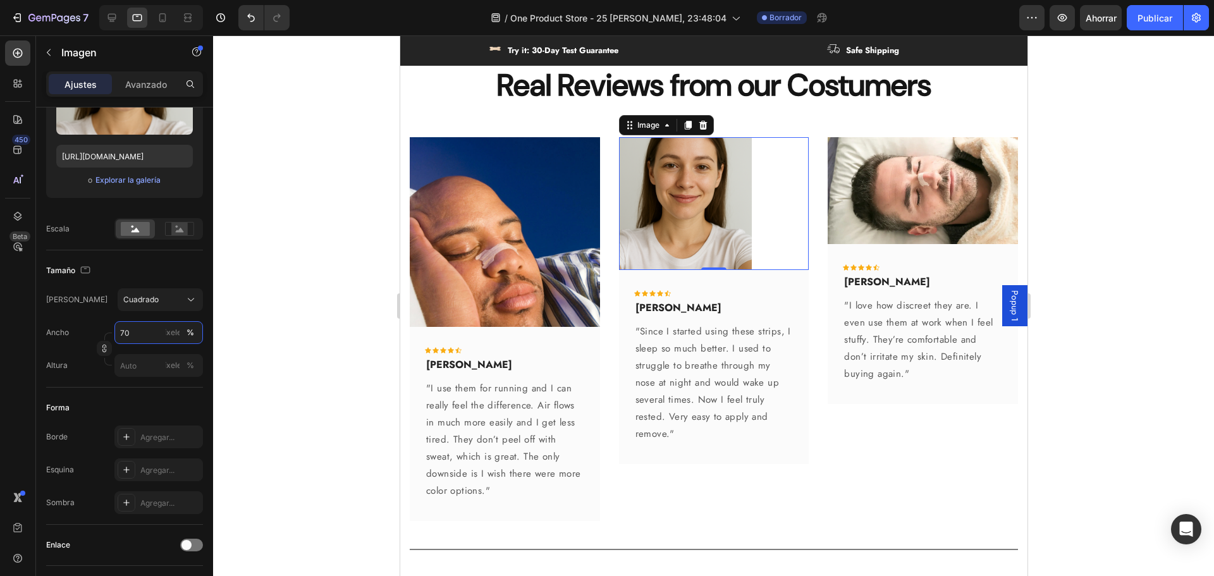
type input "7"
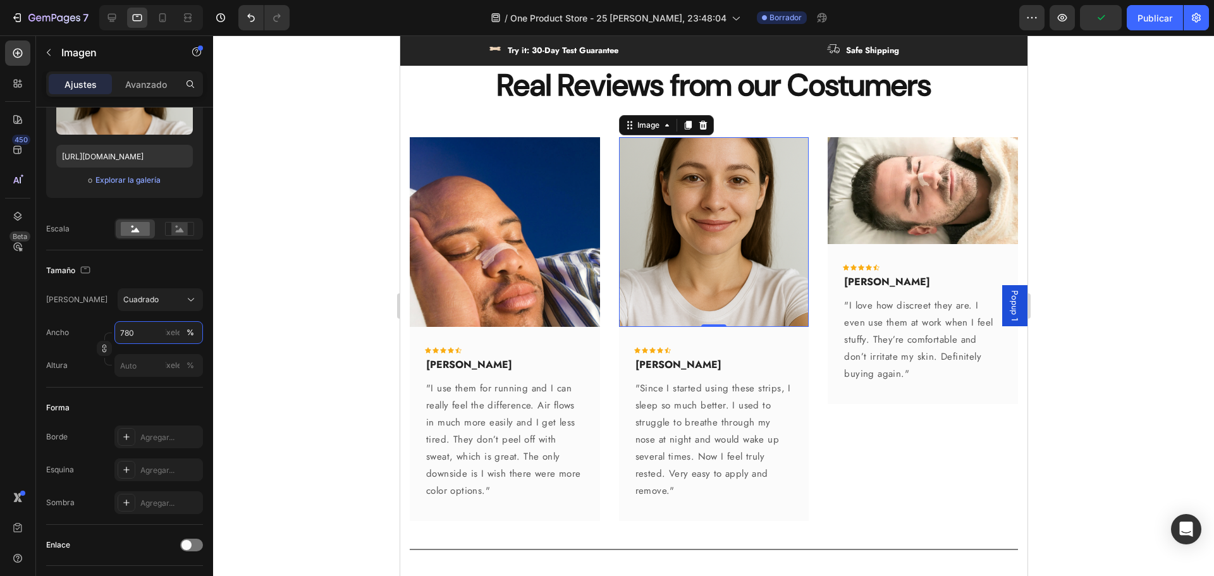
type input "780"
click at [1179, 349] on div at bounding box center [713, 305] width 1001 height 541
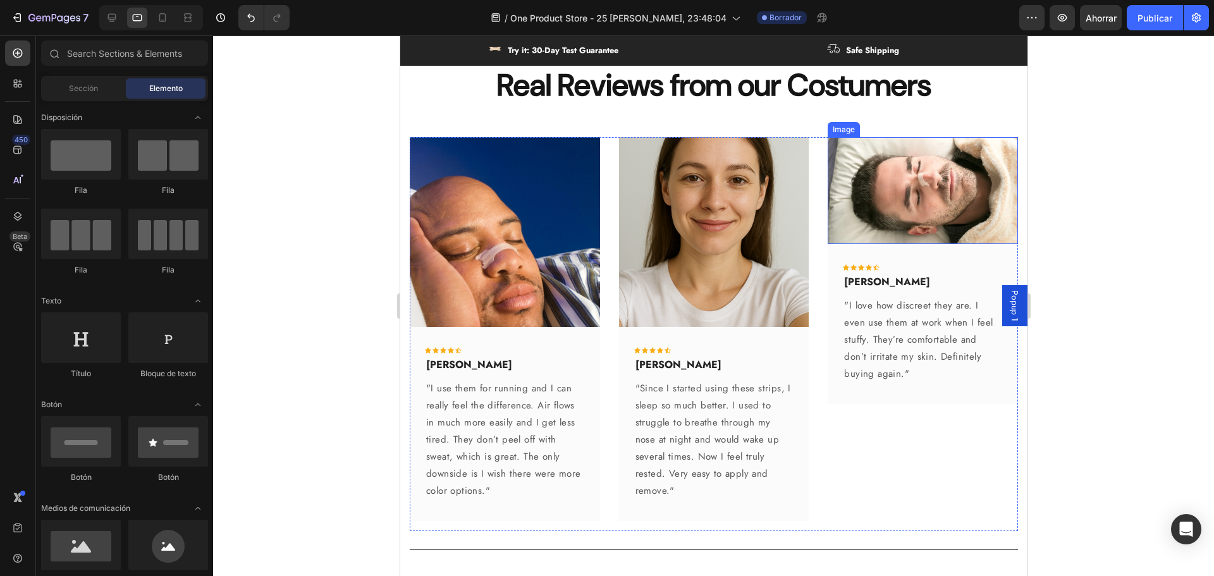
click at [924, 209] on img at bounding box center [922, 190] width 190 height 107
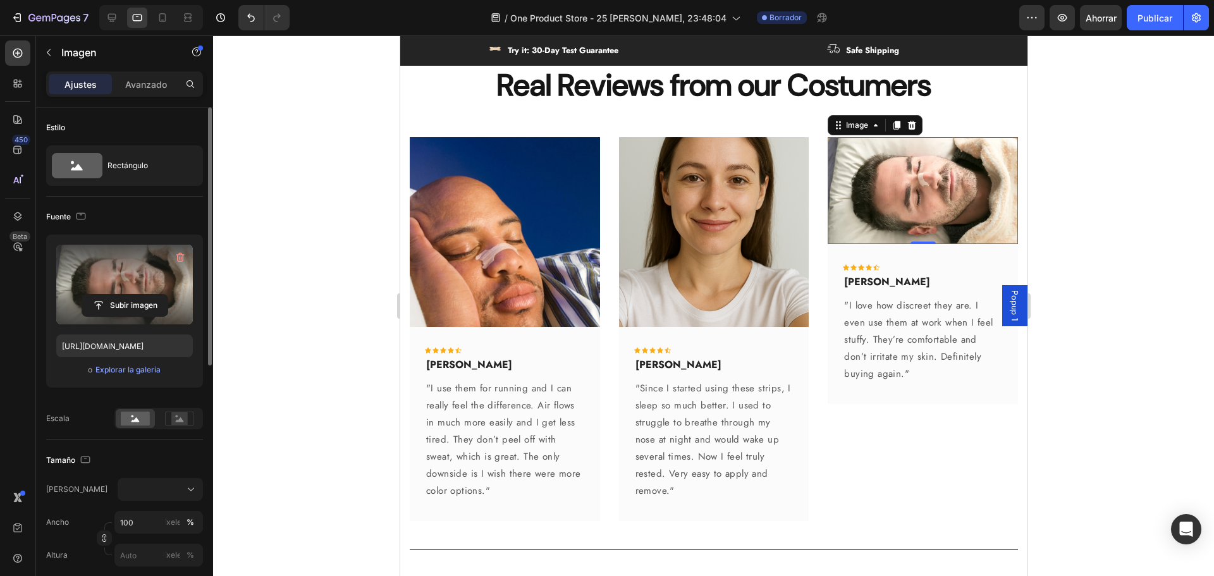
click at [119, 279] on label at bounding box center [124, 285] width 137 height 80
click at [119, 295] on input "file" at bounding box center [124, 306] width 85 height 22
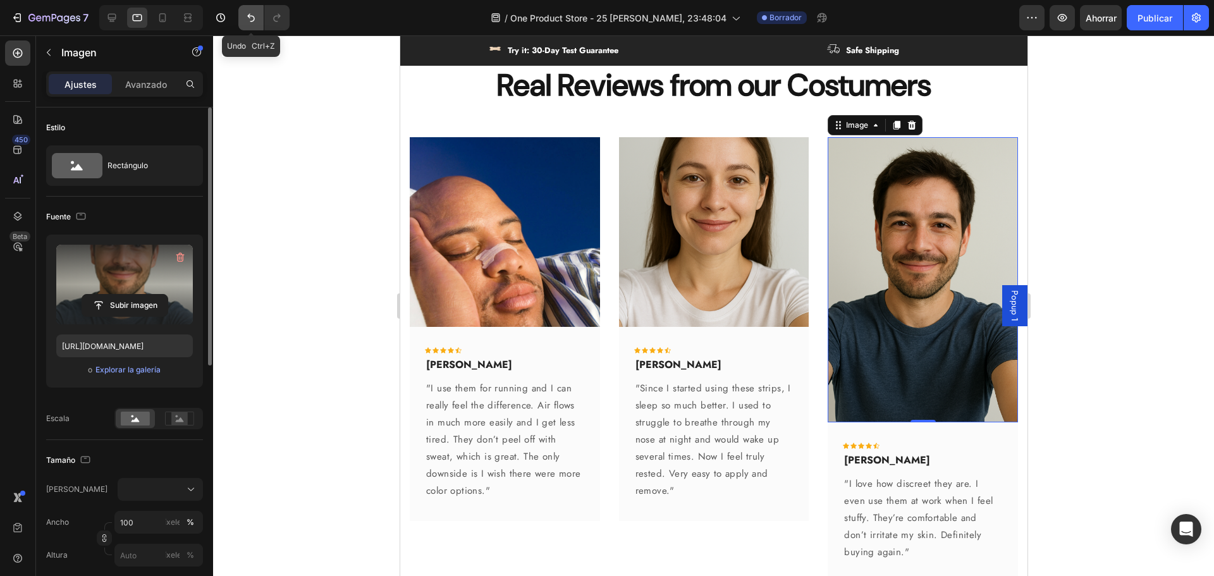
click at [250, 18] on icon "Deshacer/Rehacer" at bounding box center [251, 17] width 13 height 13
type input "https://cdn.shopify.com/s/files/1/0923/4333/7346/files/gempages_581401728214107…"
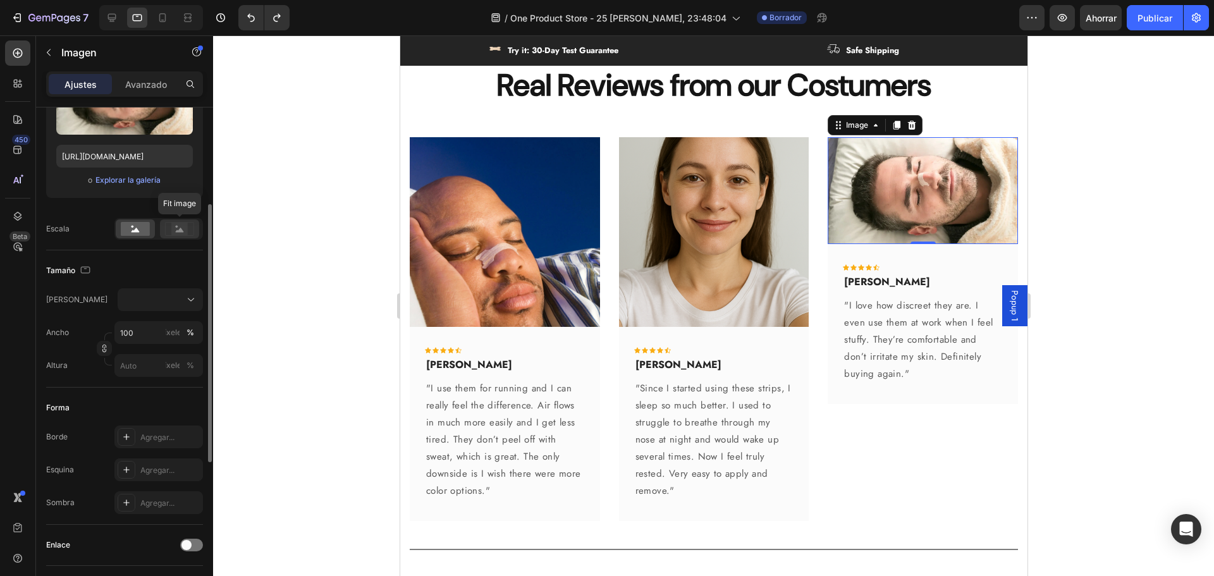
click at [170, 226] on icon at bounding box center [179, 229] width 29 height 14
click at [131, 228] on rect at bounding box center [135, 229] width 29 height 14
click at [684, 245] on img at bounding box center [713, 232] width 190 height 190
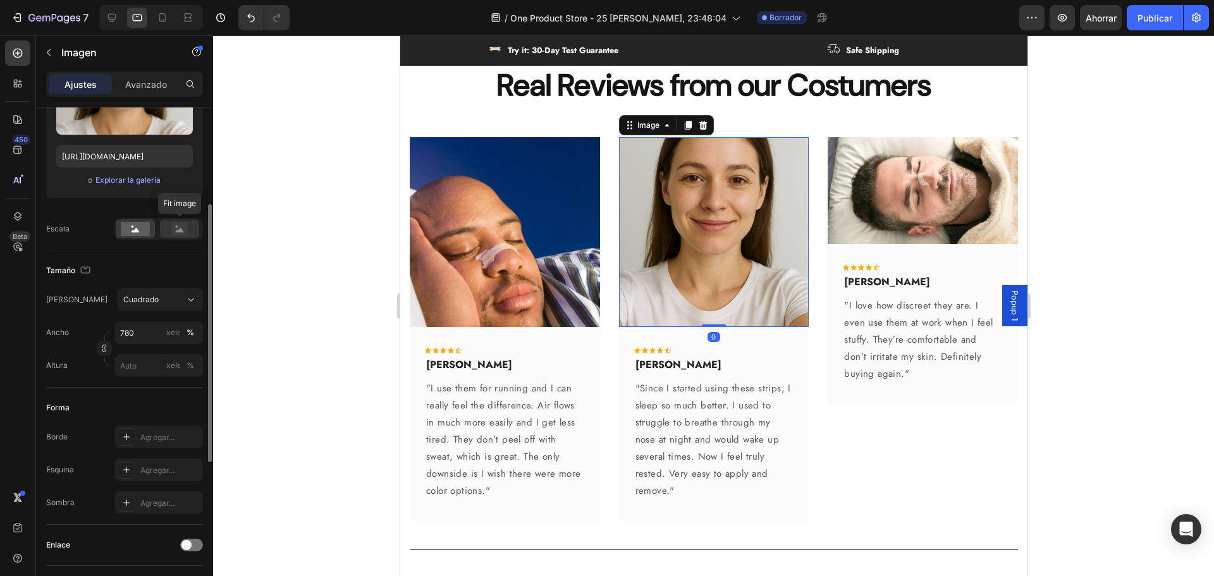
click at [172, 227] on rect at bounding box center [179, 229] width 16 height 13
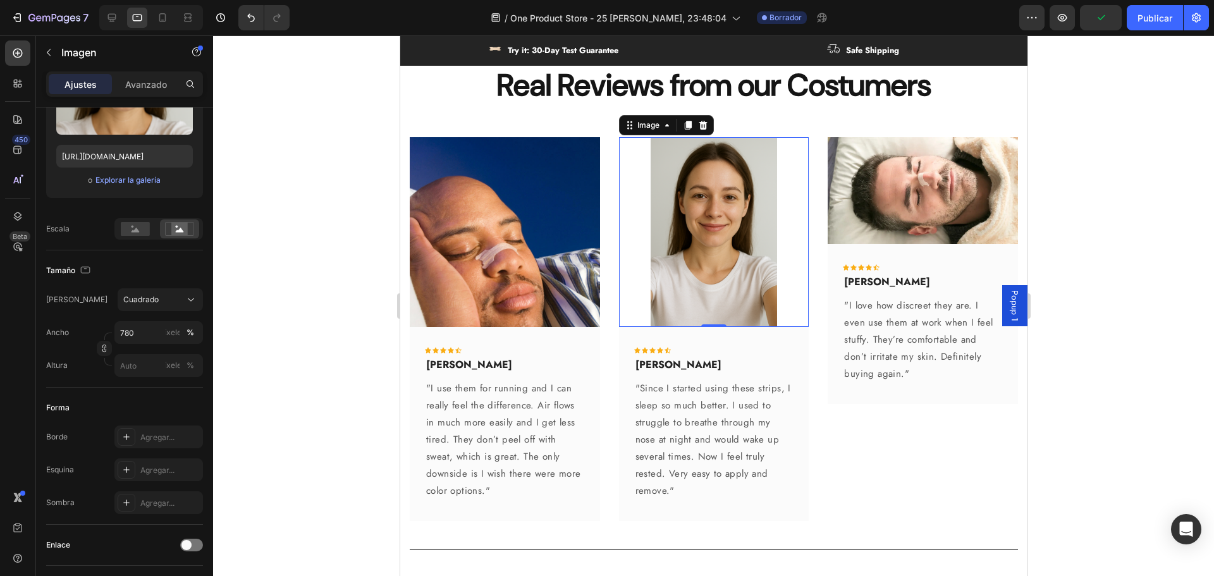
click at [1176, 363] on div at bounding box center [713, 305] width 1001 height 541
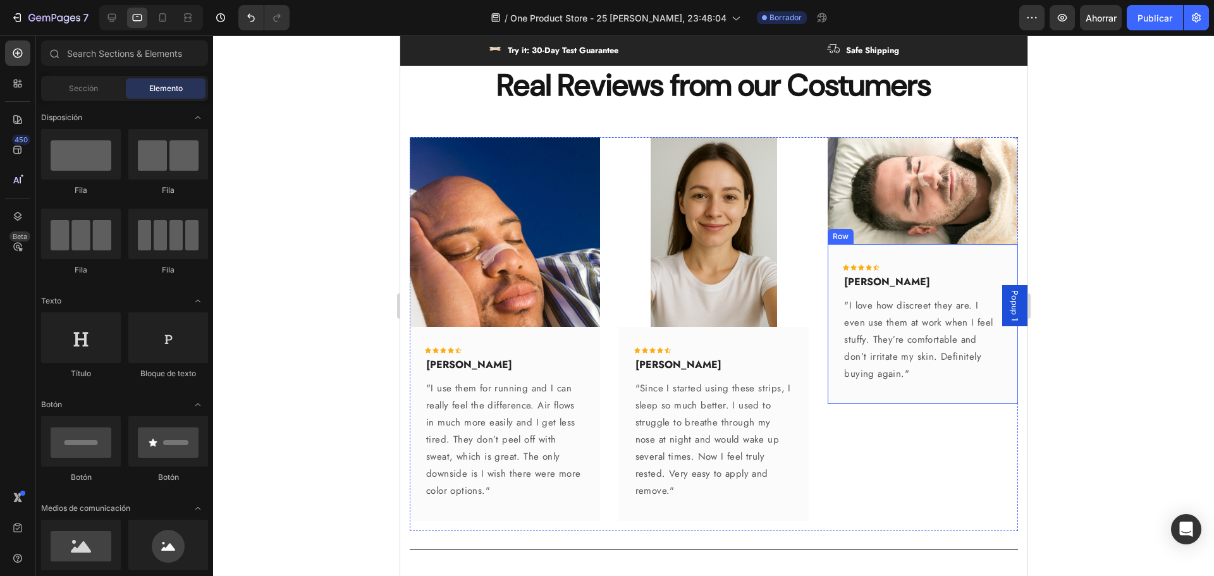
click at [905, 219] on img at bounding box center [922, 190] width 190 height 107
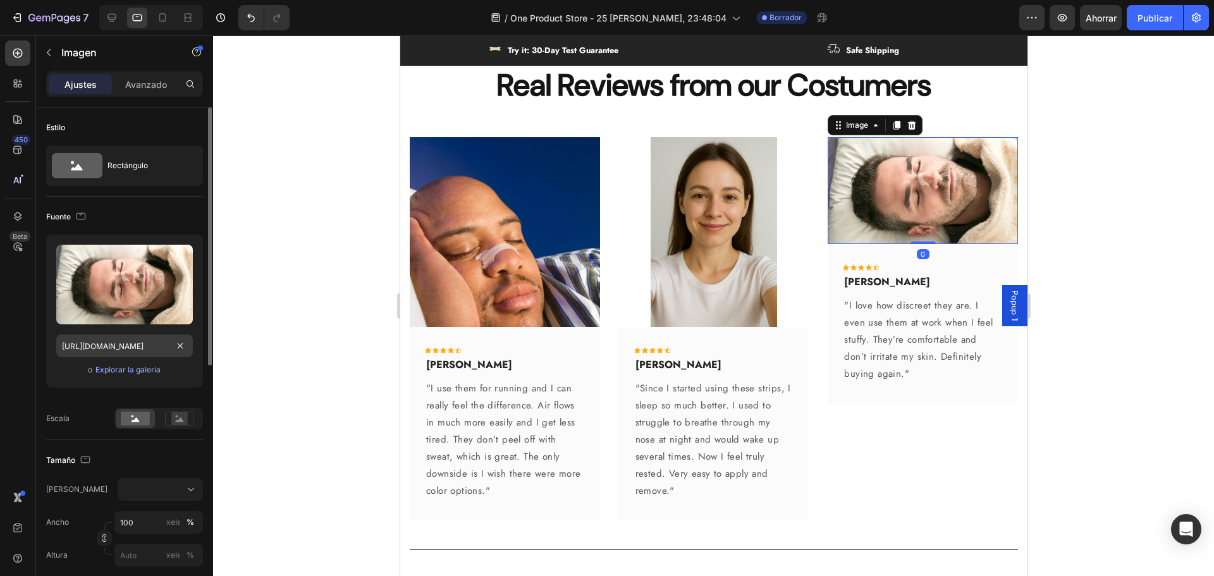
scroll to position [126, 0]
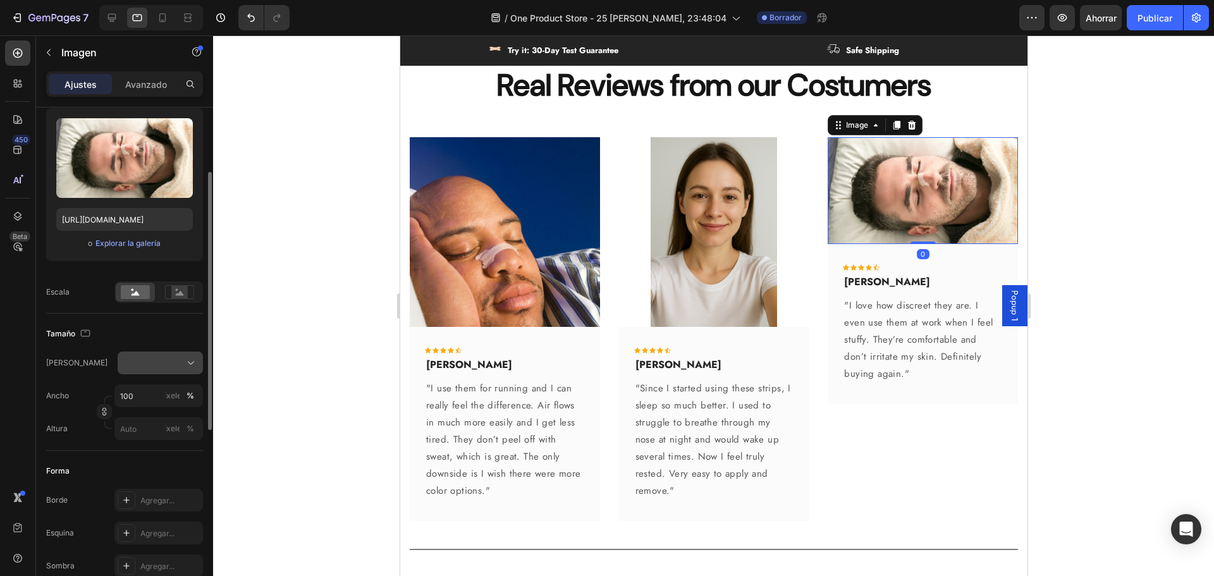
click at [152, 365] on div at bounding box center [160, 363] width 74 height 13
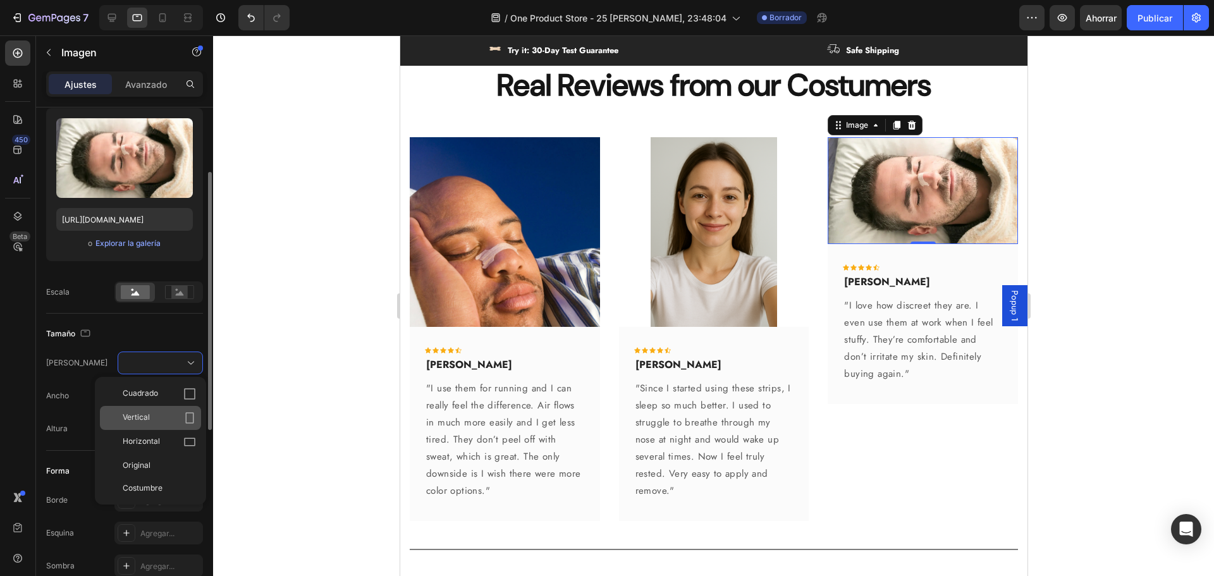
click at [159, 415] on div "Vertical" at bounding box center [159, 418] width 73 height 13
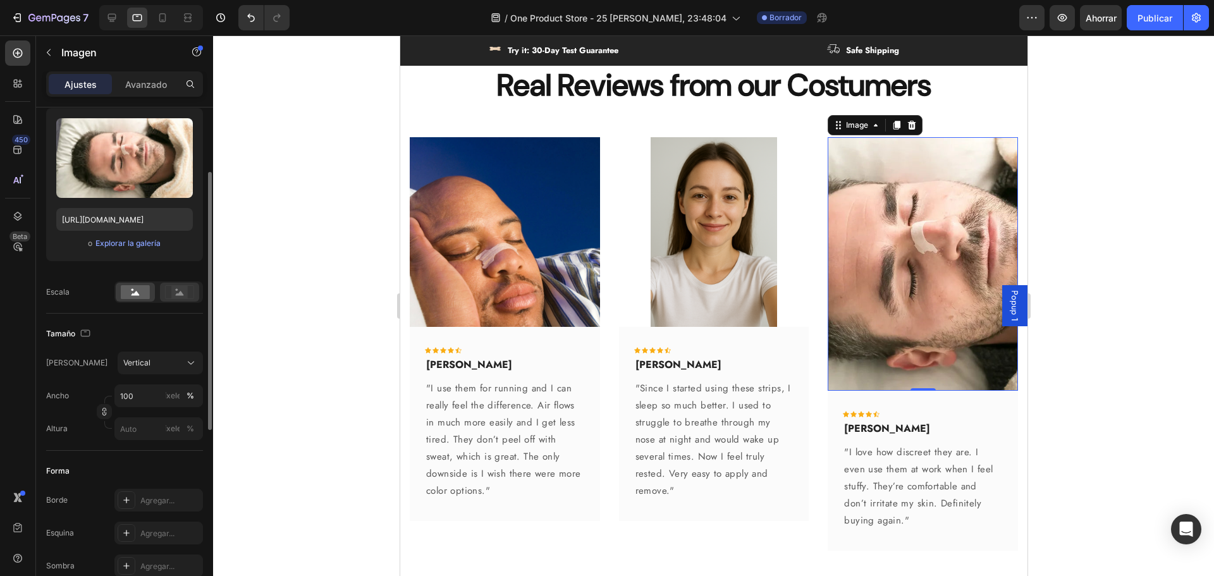
click at [193, 300] on div at bounding box center [179, 292] width 39 height 19
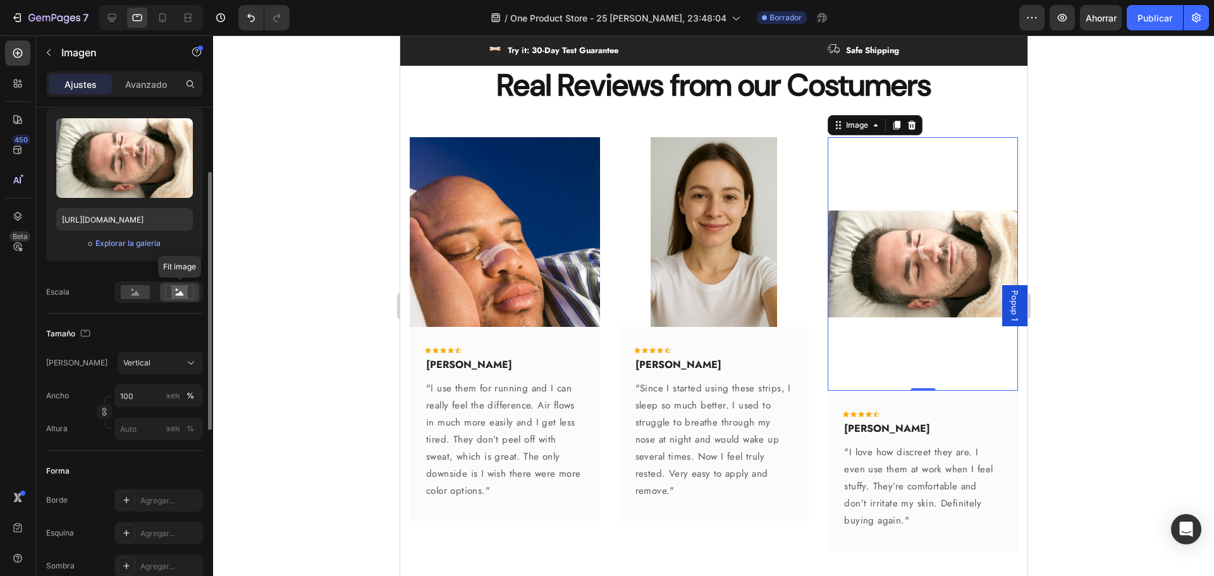
click at [190, 291] on icon at bounding box center [179, 292] width 29 height 14
click at [1113, 322] on div at bounding box center [713, 305] width 1001 height 541
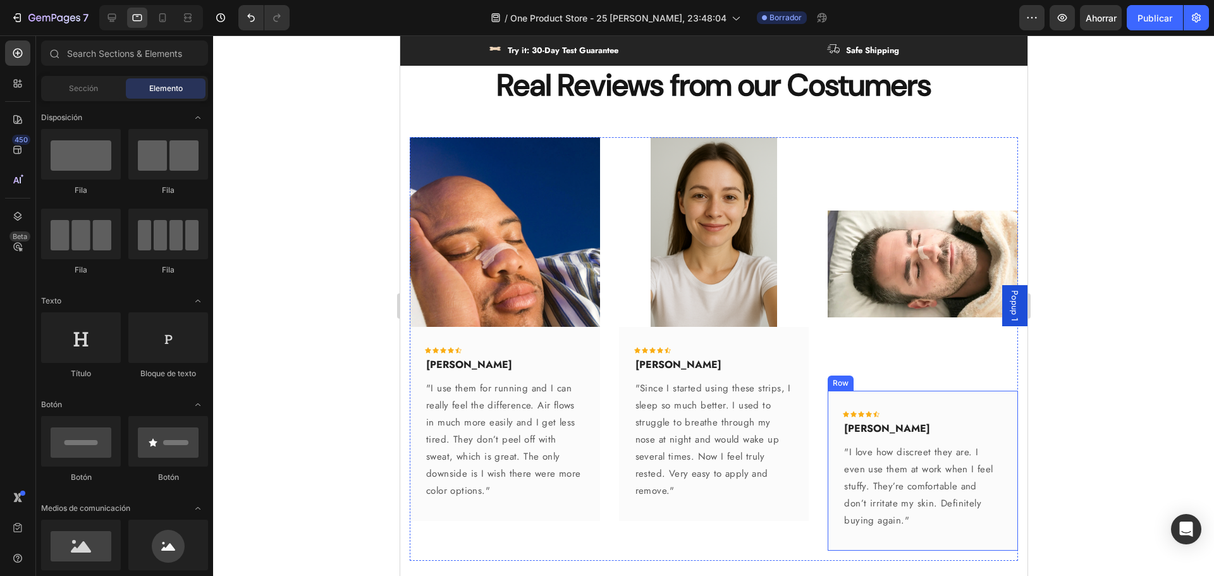
click at [909, 372] on img at bounding box center [922, 264] width 190 height 254
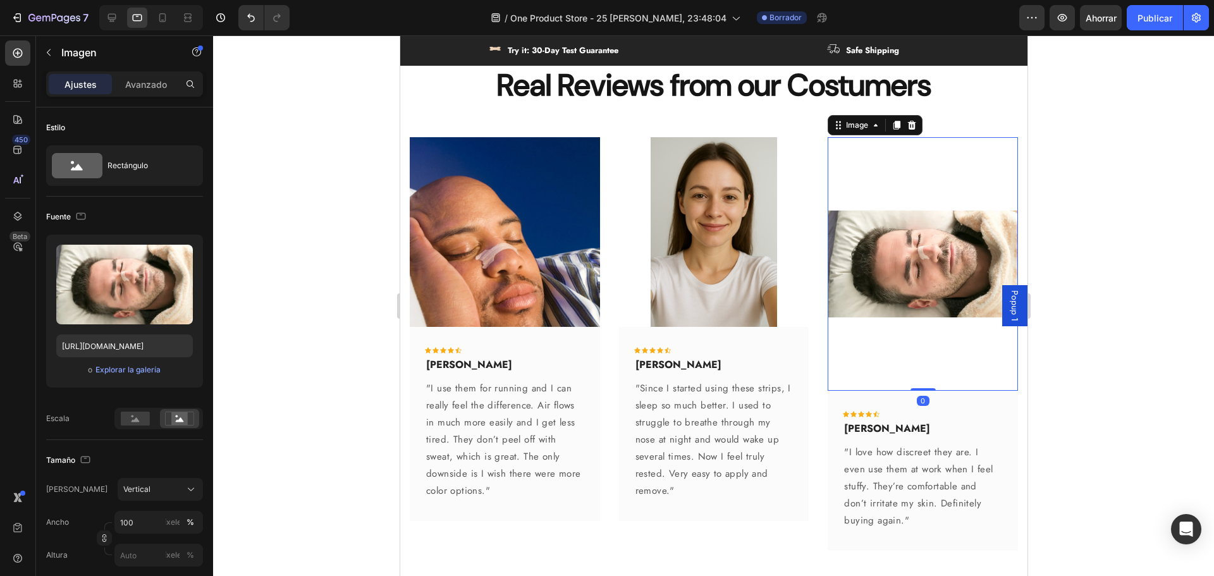
drag, startPoint x: 914, startPoint y: 384, endPoint x: 899, endPoint y: 310, distance: 74.8
click at [901, 307] on div "Image 0" at bounding box center [922, 264] width 190 height 254
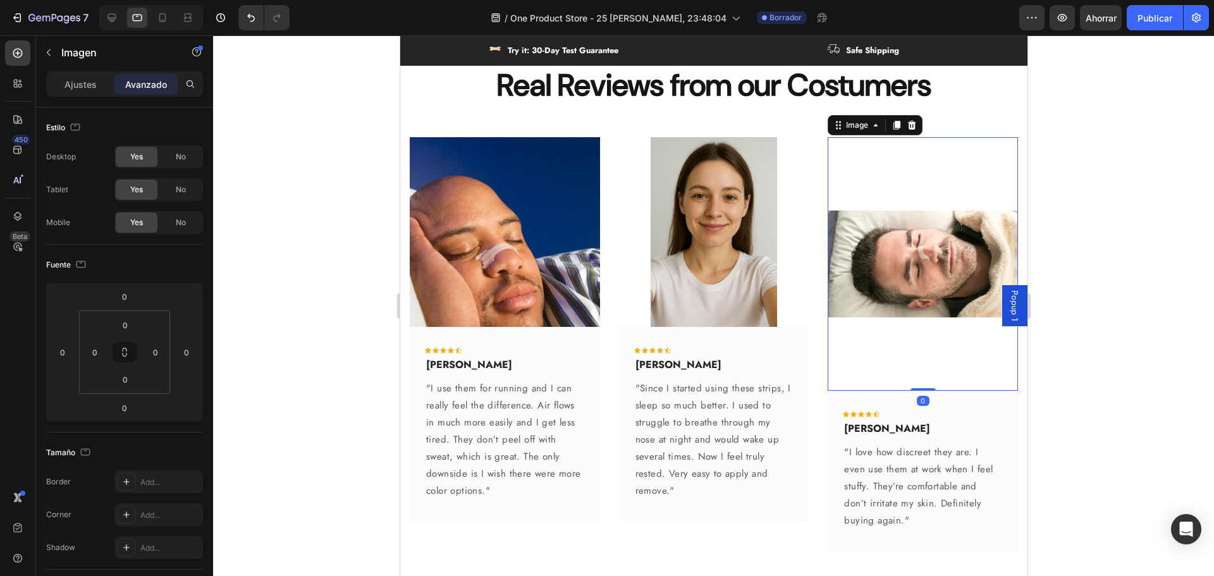
click at [1214, 348] on div at bounding box center [713, 305] width 1001 height 541
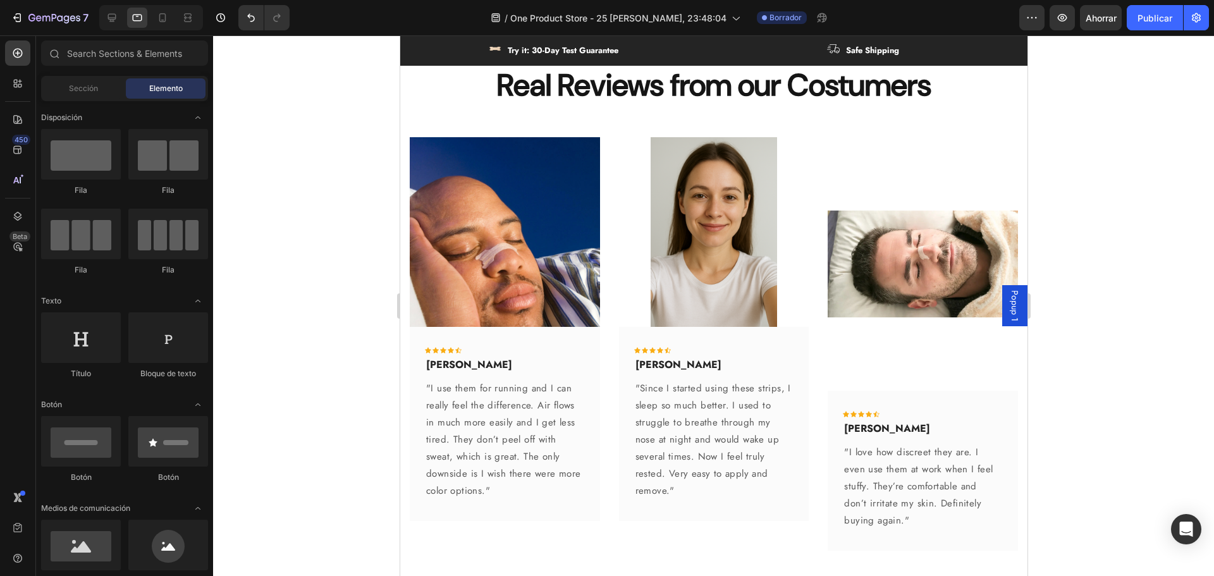
click at [918, 277] on img at bounding box center [922, 264] width 190 height 254
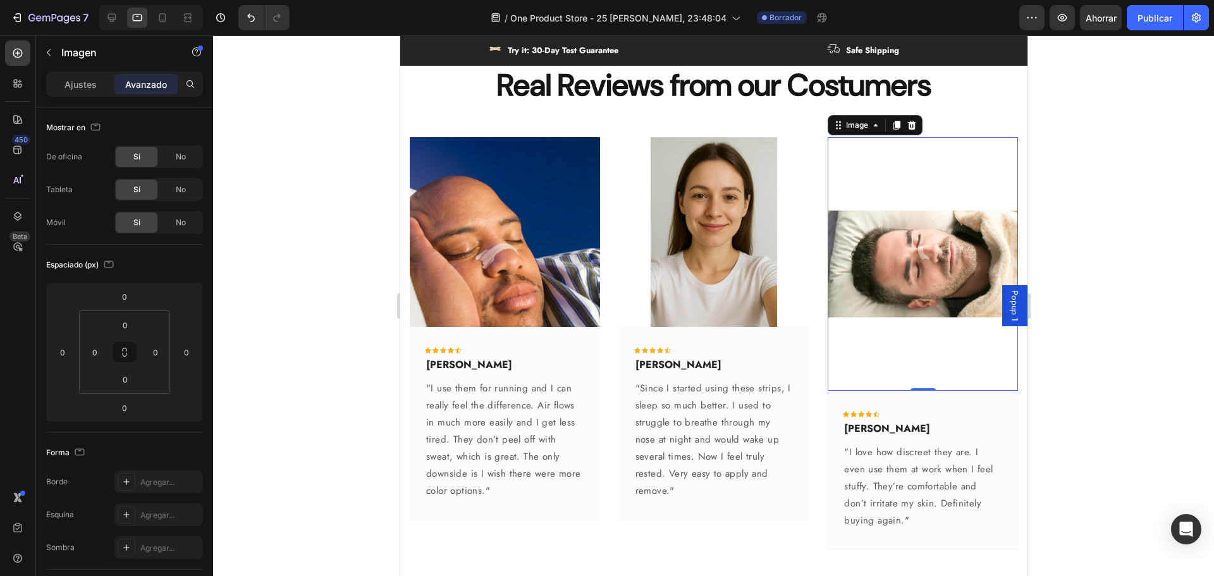
click at [1157, 290] on div at bounding box center [713, 305] width 1001 height 541
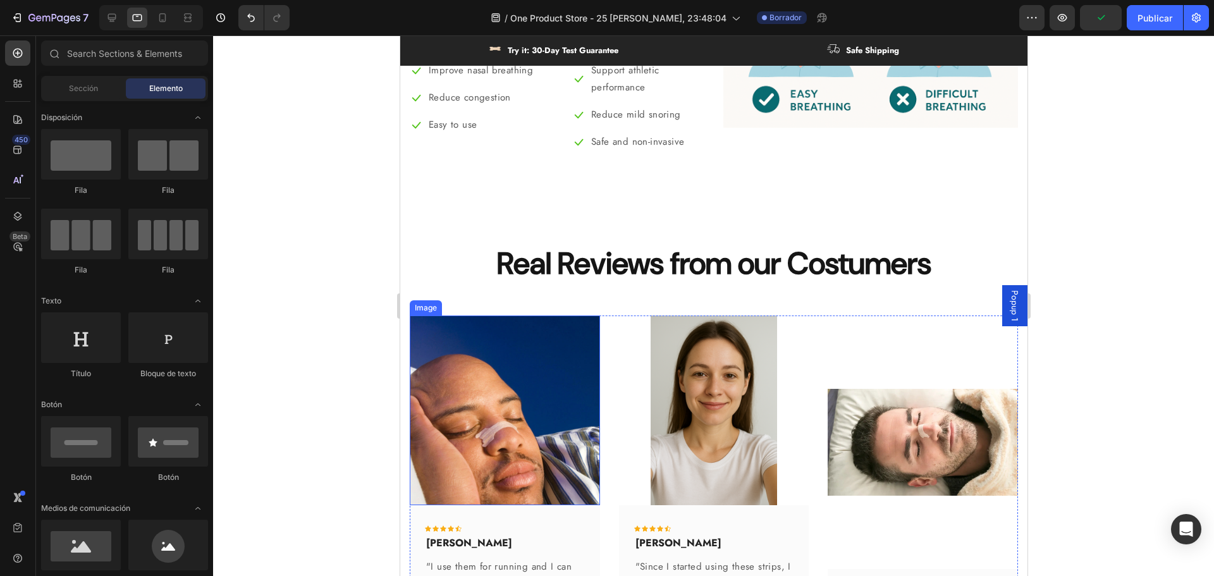
scroll to position [2872, 0]
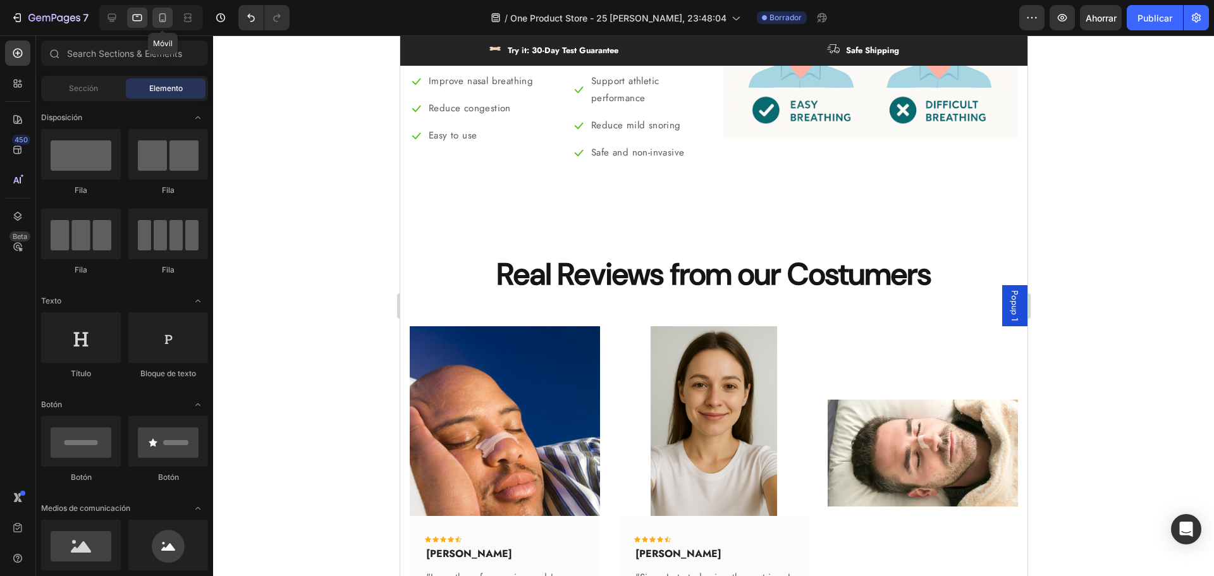
click at [157, 15] on icon at bounding box center [162, 17] width 13 height 13
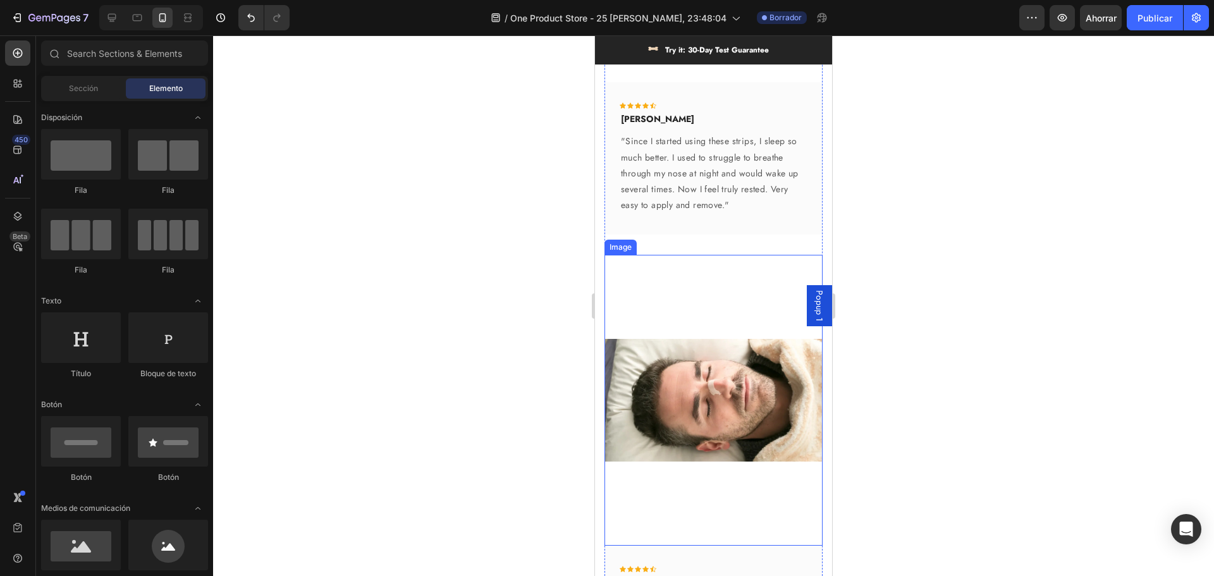
scroll to position [3616, 0]
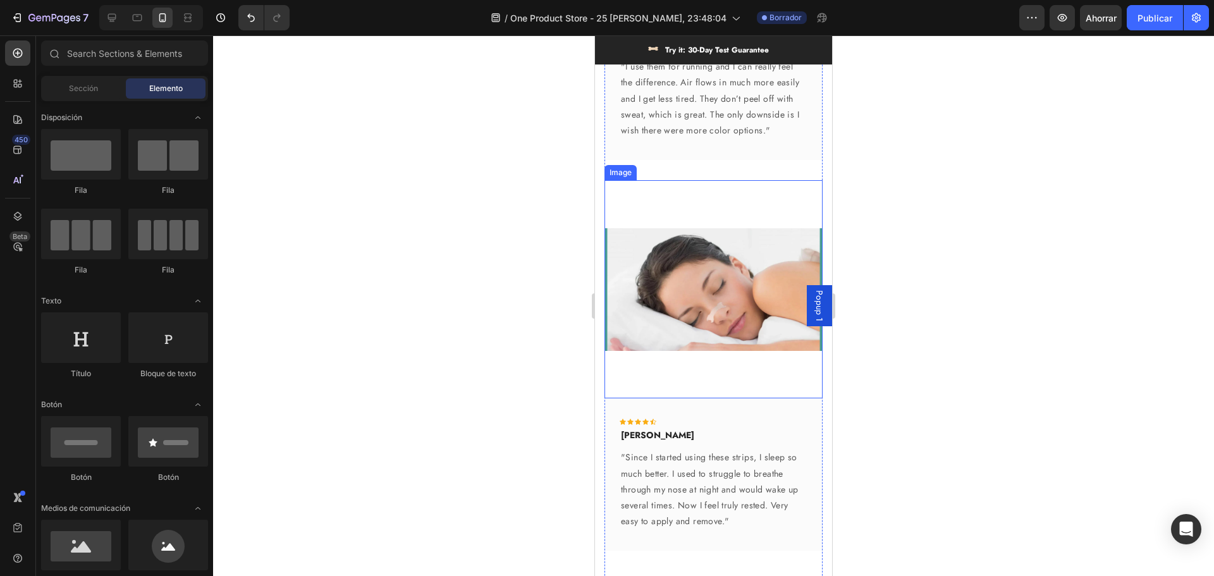
click at [708, 273] on img at bounding box center [714, 289] width 218 height 218
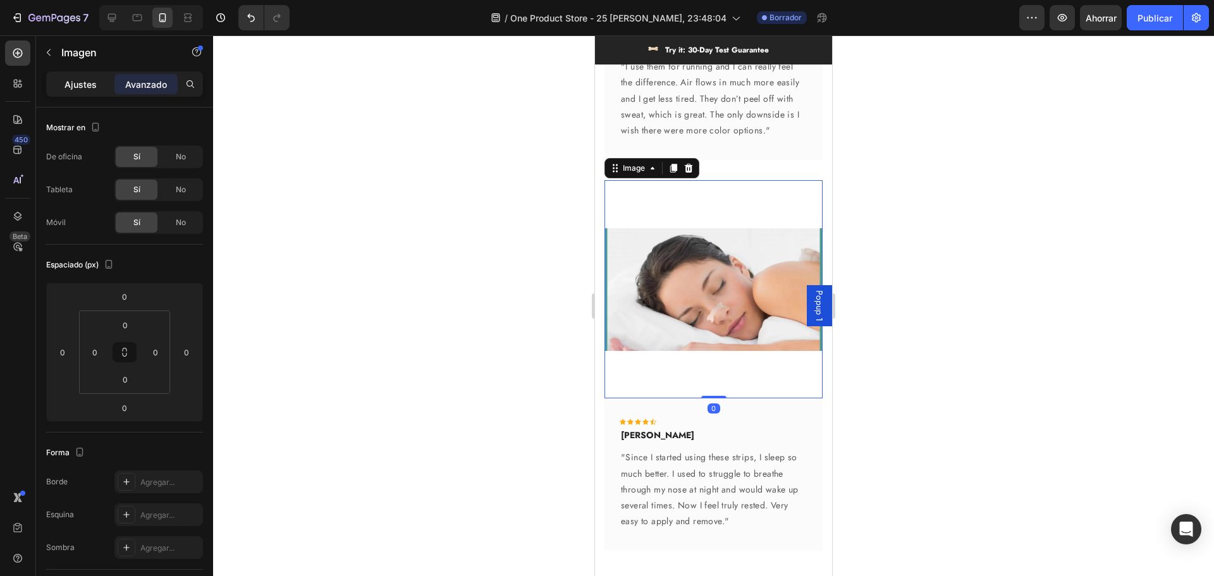
click at [85, 77] on div "Ajustes" at bounding box center [80, 84] width 63 height 20
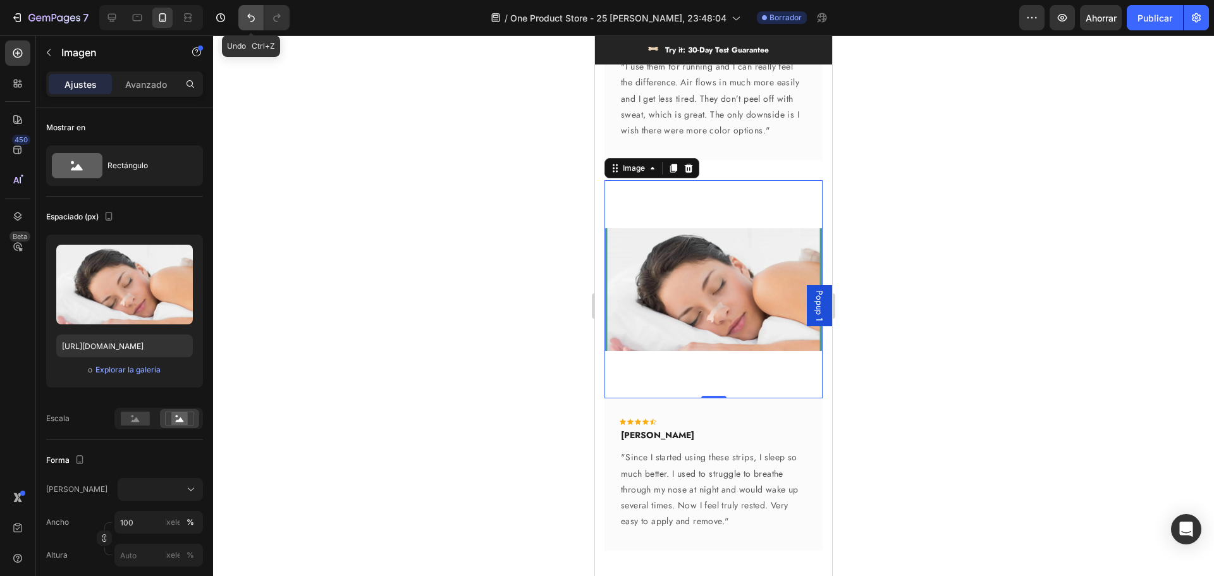
click at [252, 23] on icon "Deshacer/Rehacer" at bounding box center [251, 17] width 13 height 13
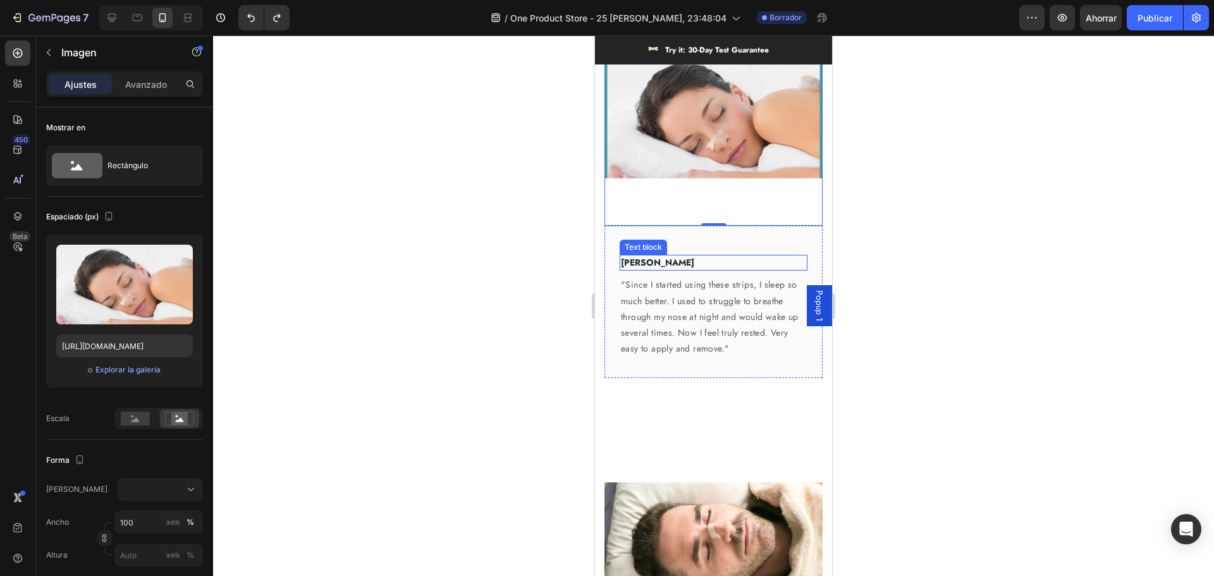
scroll to position [3869, 0]
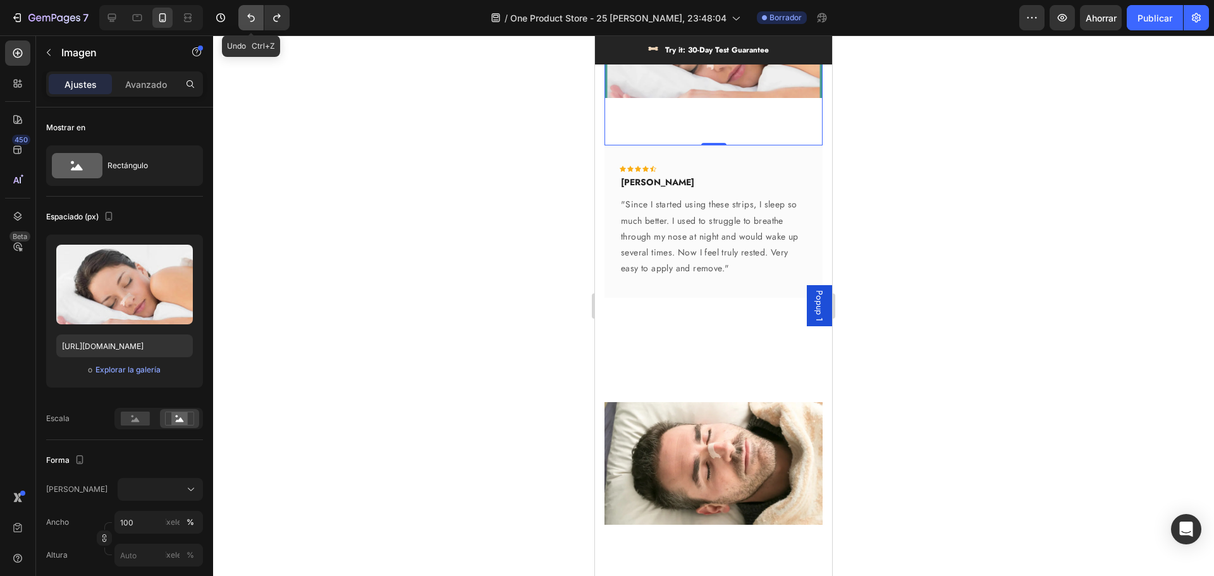
click at [247, 20] on icon "Deshacer/Rehacer" at bounding box center [251, 17] width 13 height 13
click at [143, 18] on icon at bounding box center [137, 17] width 13 height 13
type input "https://cdn.shopify.com/s/files/1/0923/4333/7346/files/gempages_581401728214107…"
type input "780"
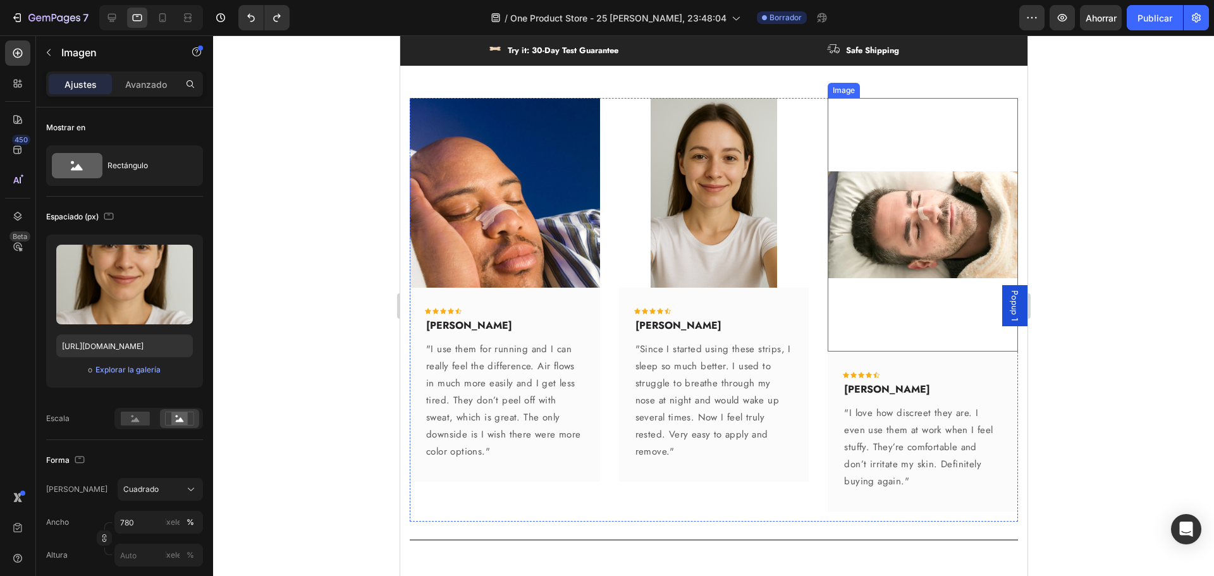
scroll to position [2975, 0]
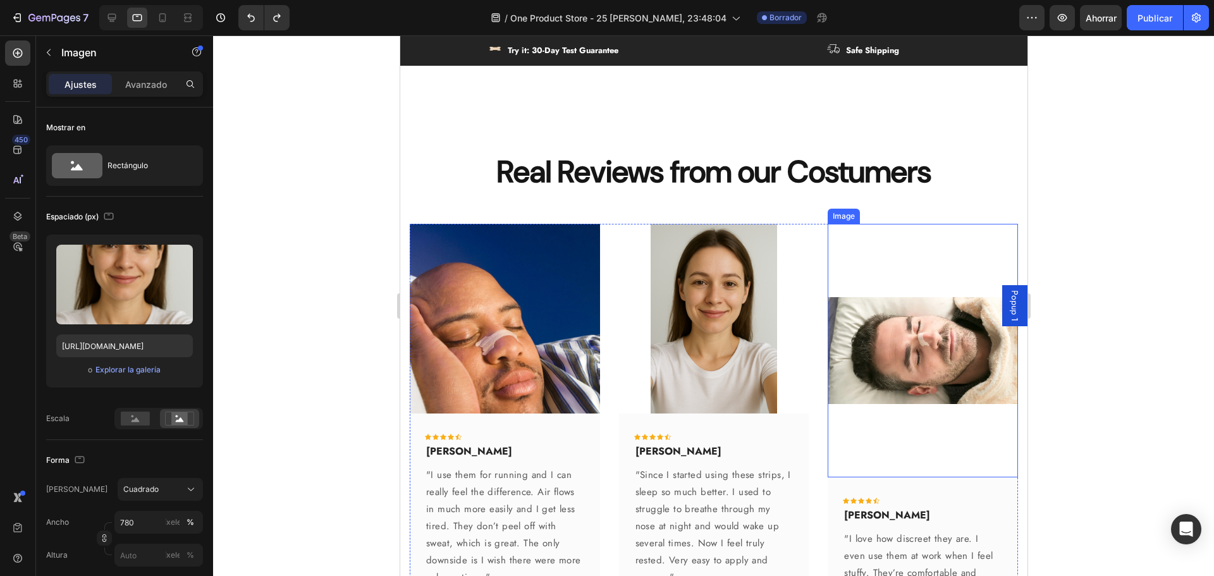
click at [882, 356] on img at bounding box center [922, 351] width 190 height 254
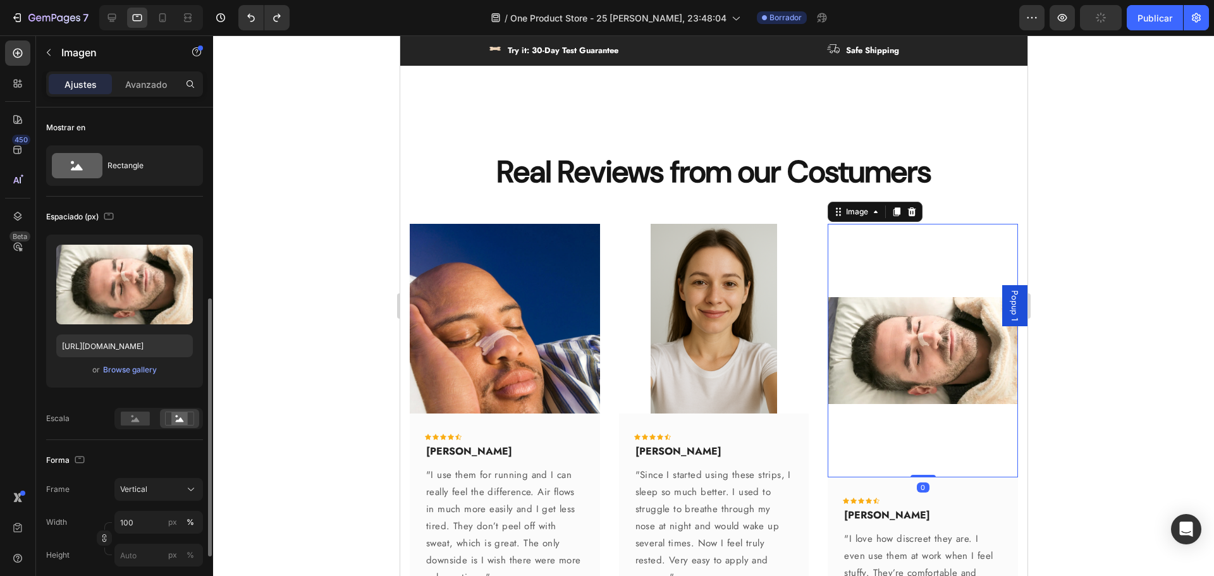
scroll to position [126, 0]
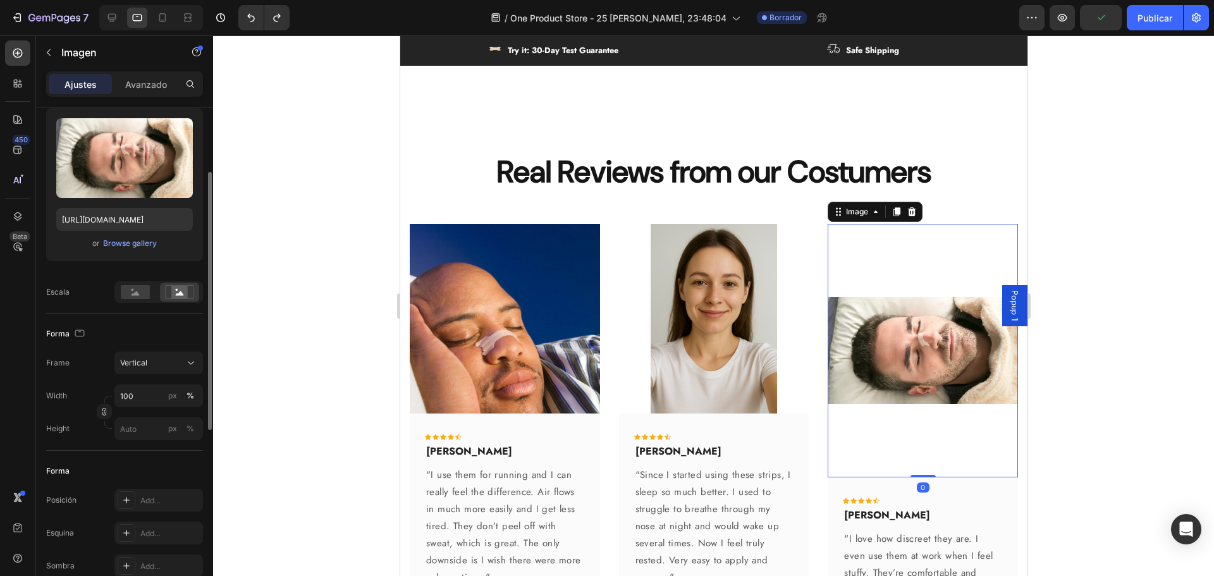
click at [1148, 359] on div at bounding box center [713, 305] width 1001 height 541
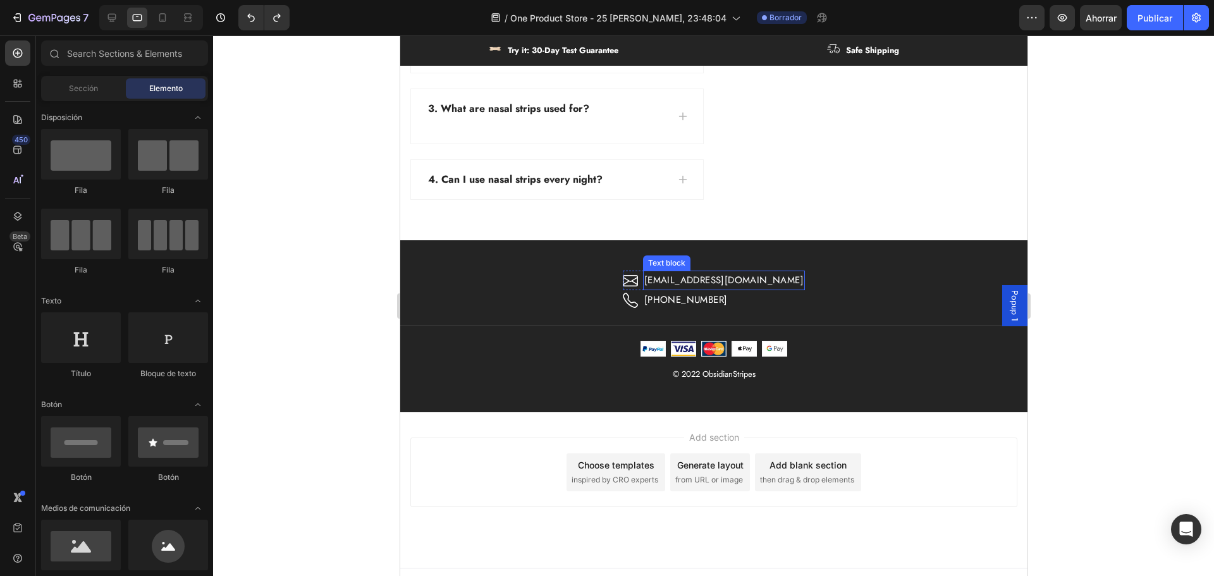
scroll to position [3852, 0]
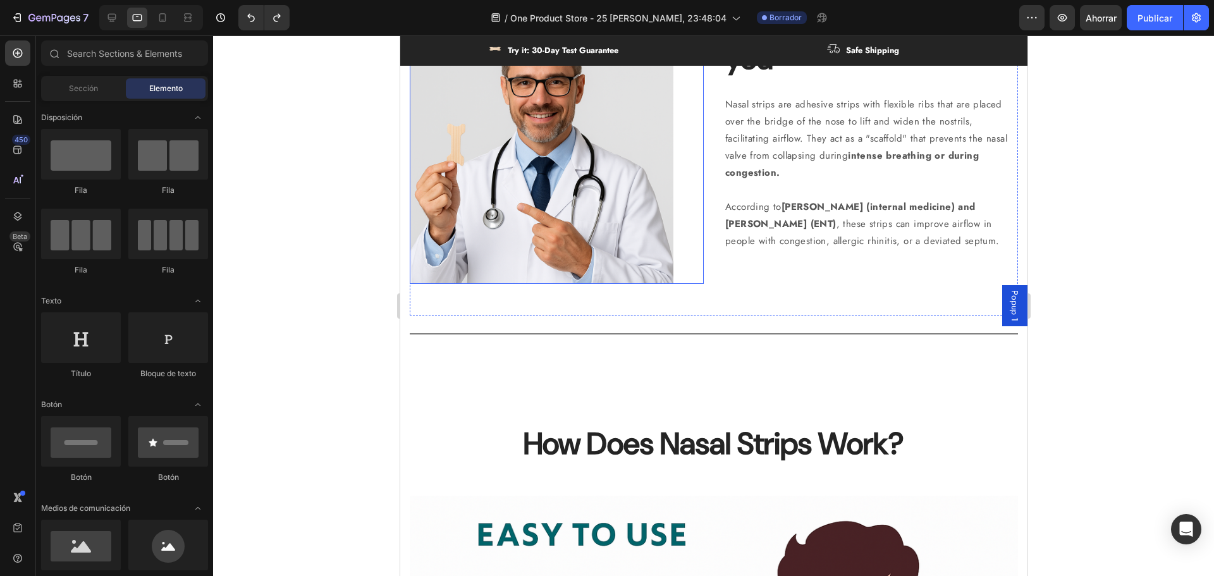
select select "581665178236617342"
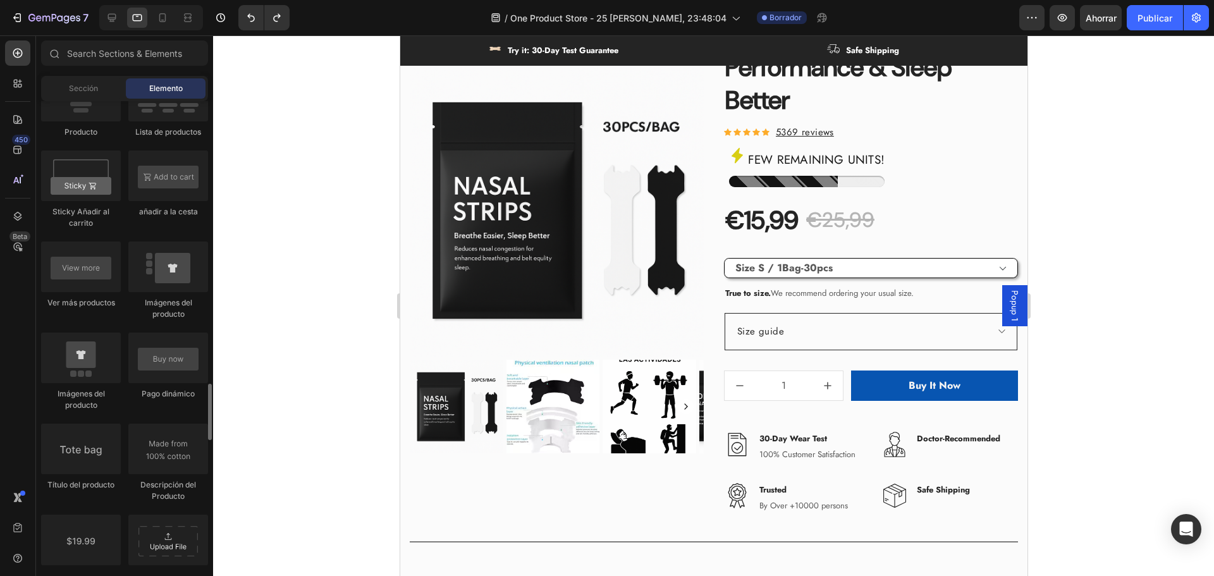
scroll to position [1834, 0]
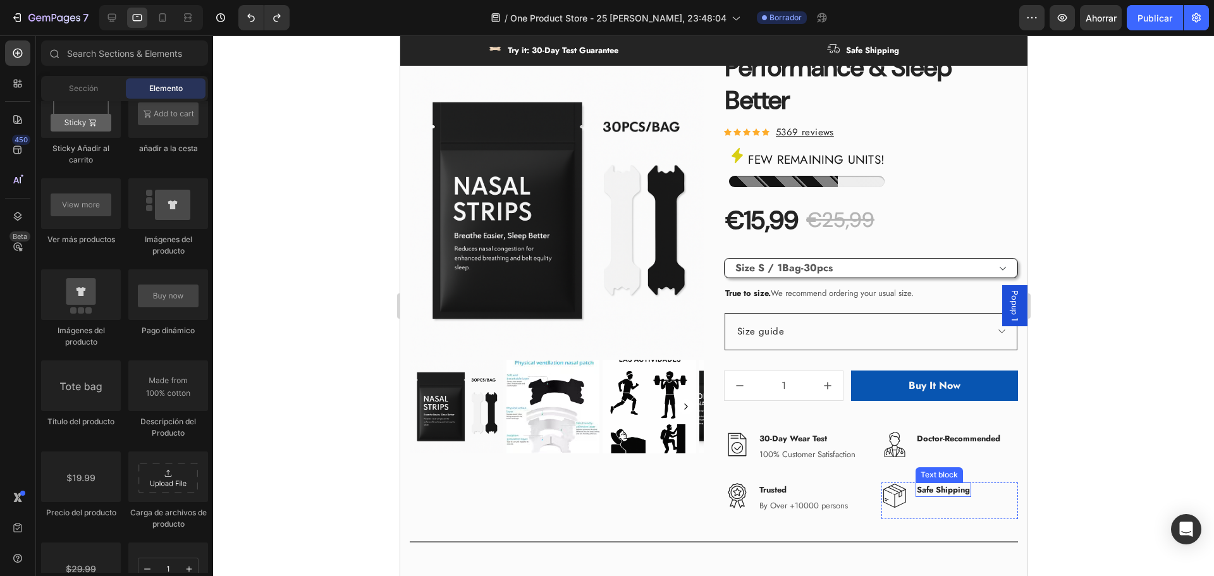
click at [948, 488] on p "Safe Shipping" at bounding box center [942, 490] width 53 height 13
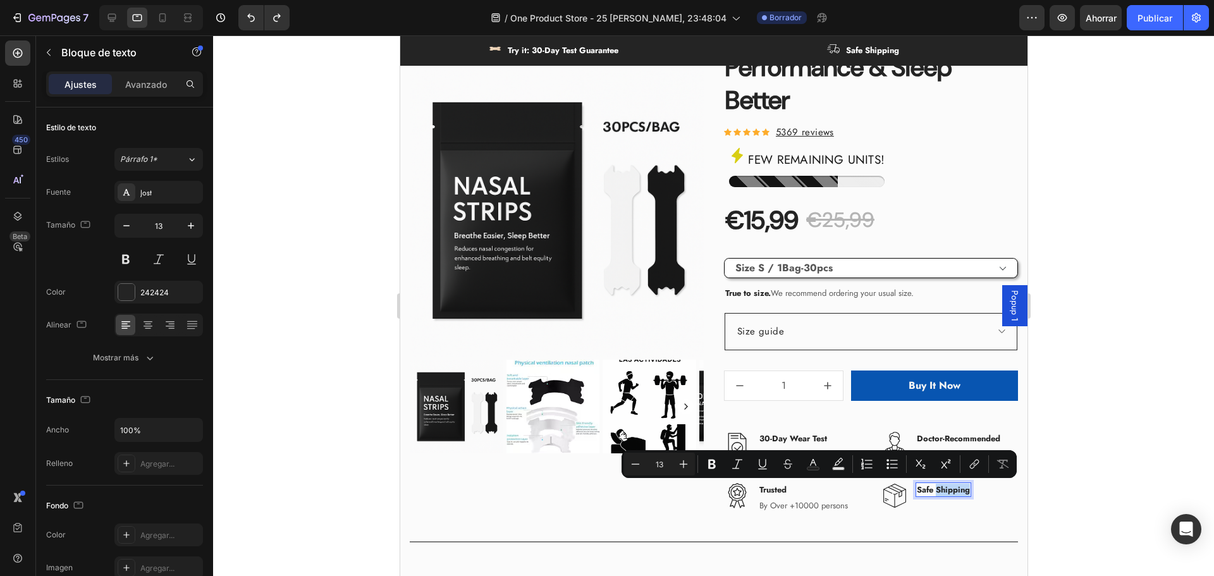
click at [948, 488] on p "Safe Shipping" at bounding box center [942, 490] width 53 height 13
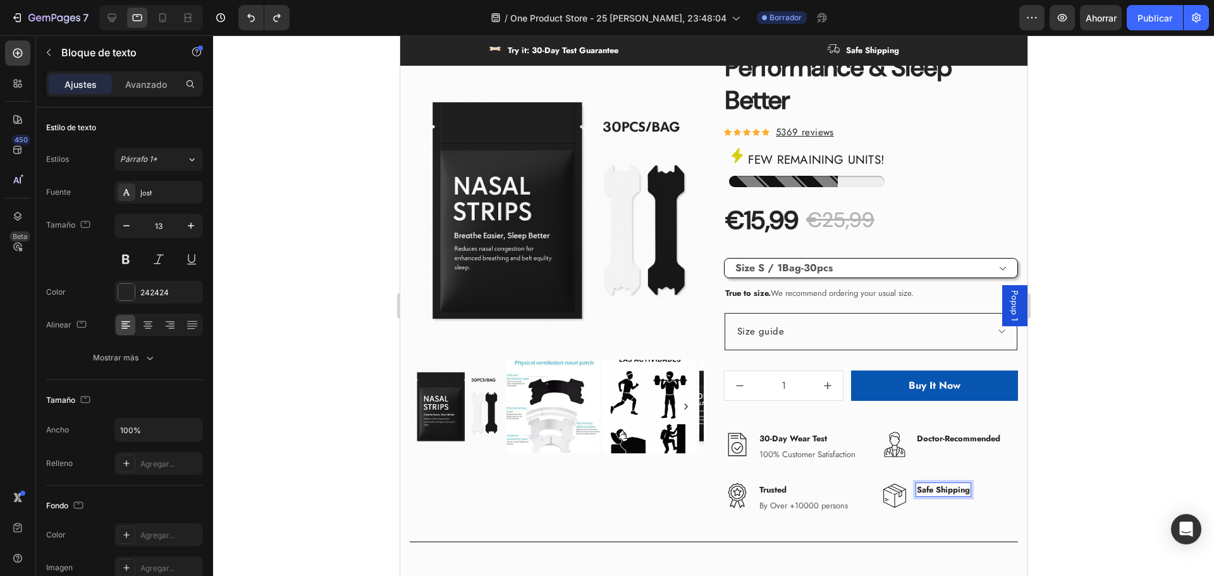
click at [929, 487] on p "Safe Shipping" at bounding box center [942, 490] width 53 height 13
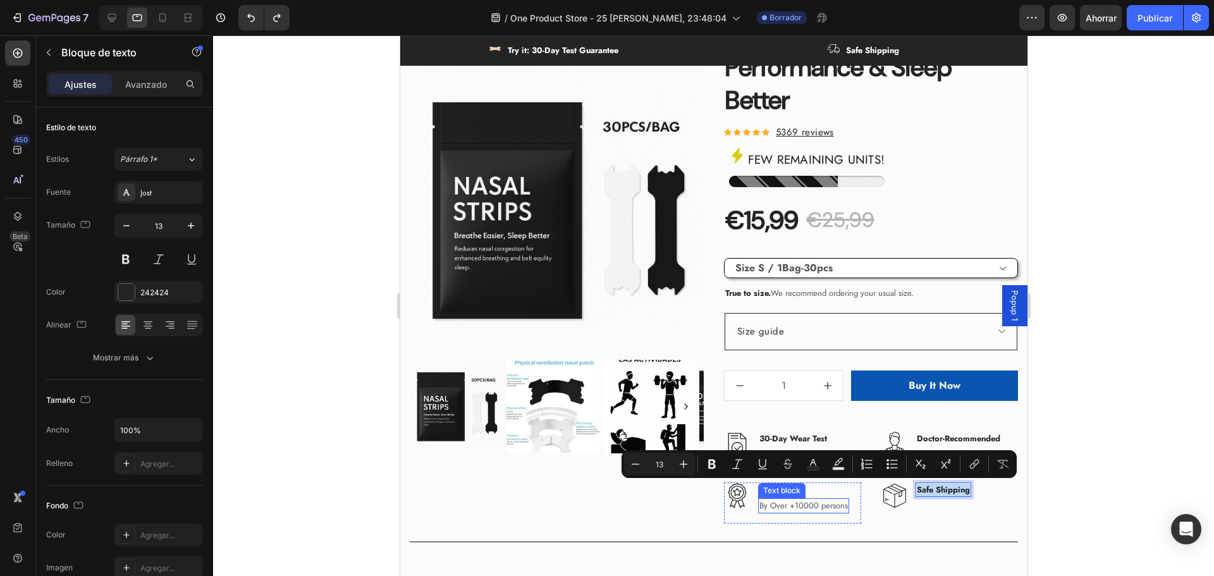
click at [813, 506] on p "By Over +10000 persons" at bounding box center [803, 506] width 89 height 13
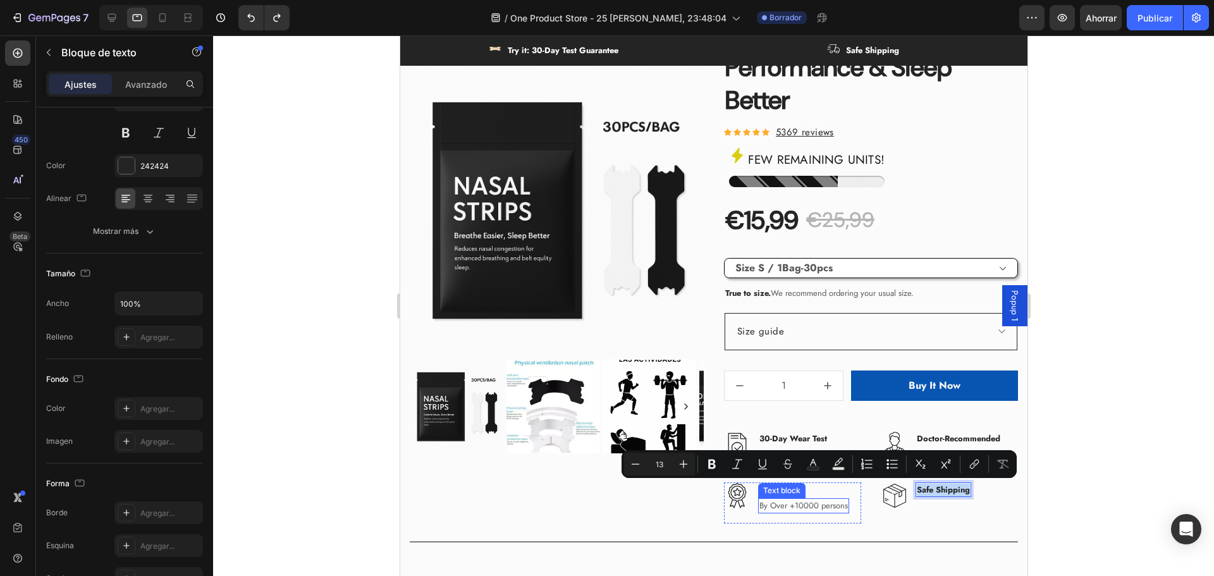
click at [813, 506] on p "By Over +10000 persons" at bounding box center [803, 506] width 89 height 13
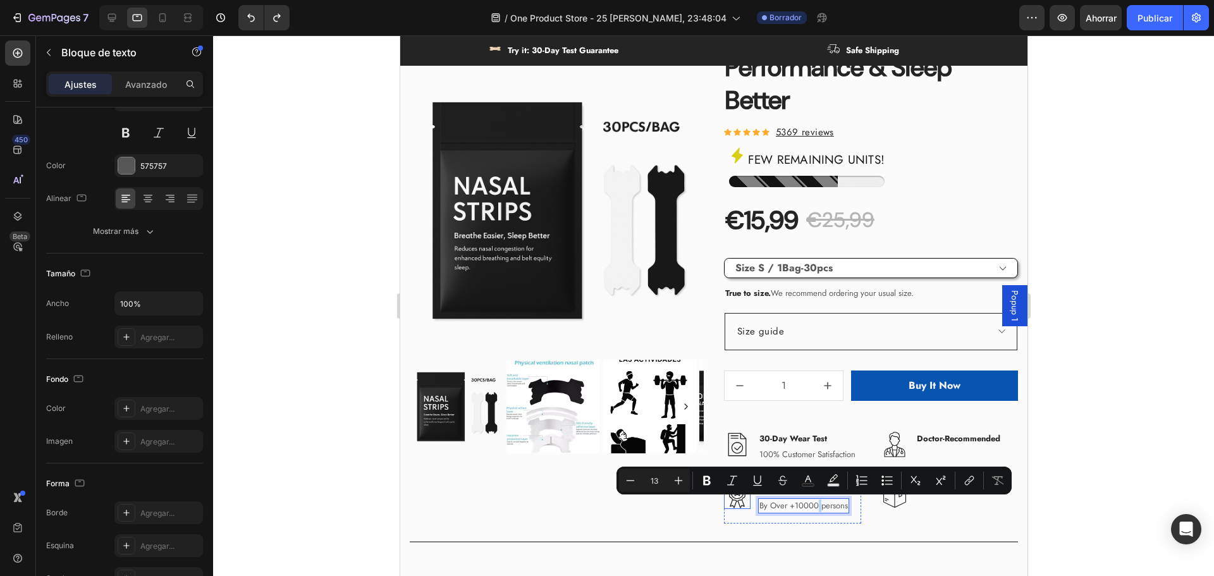
click at [739, 502] on img at bounding box center [736, 496] width 27 height 27
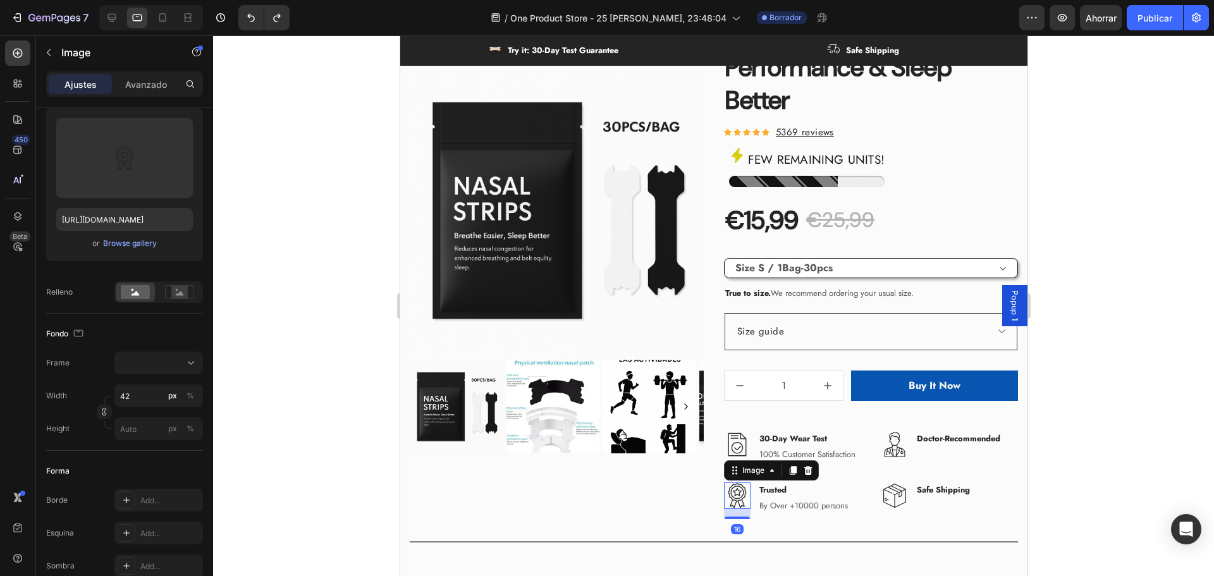
scroll to position [0, 0]
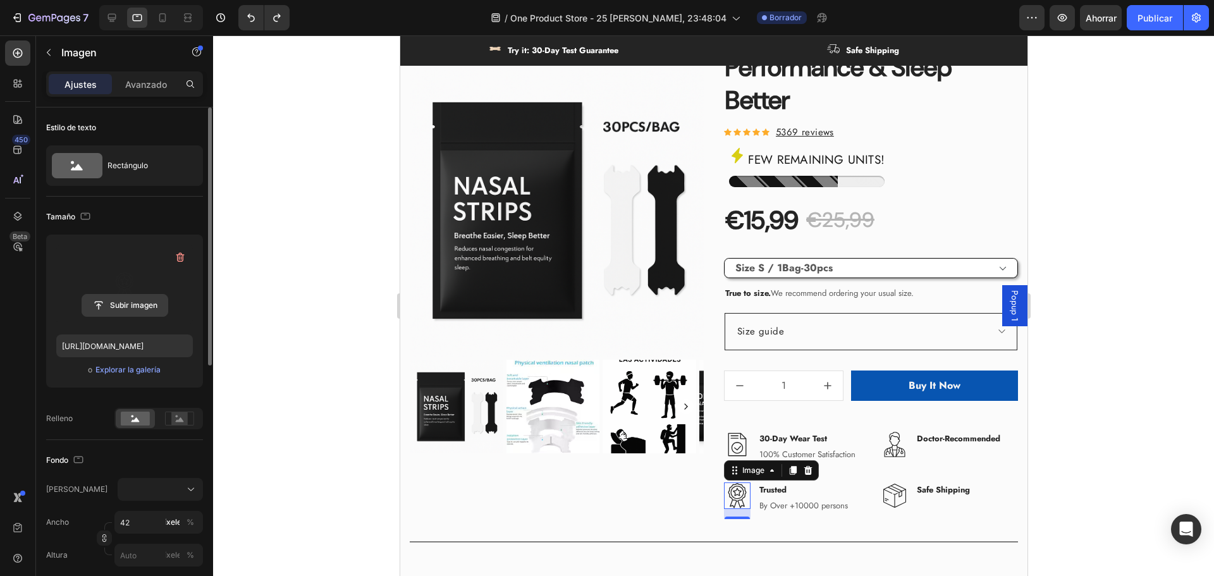
click at [125, 308] on input "file" at bounding box center [124, 306] width 85 height 22
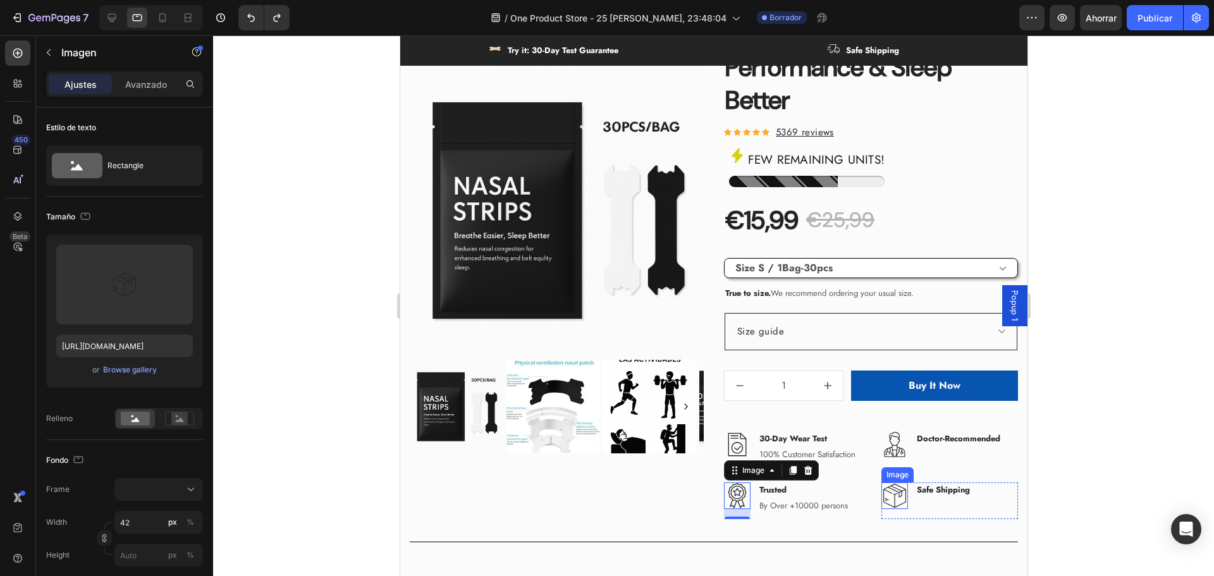
click at [887, 501] on img at bounding box center [894, 496] width 27 height 27
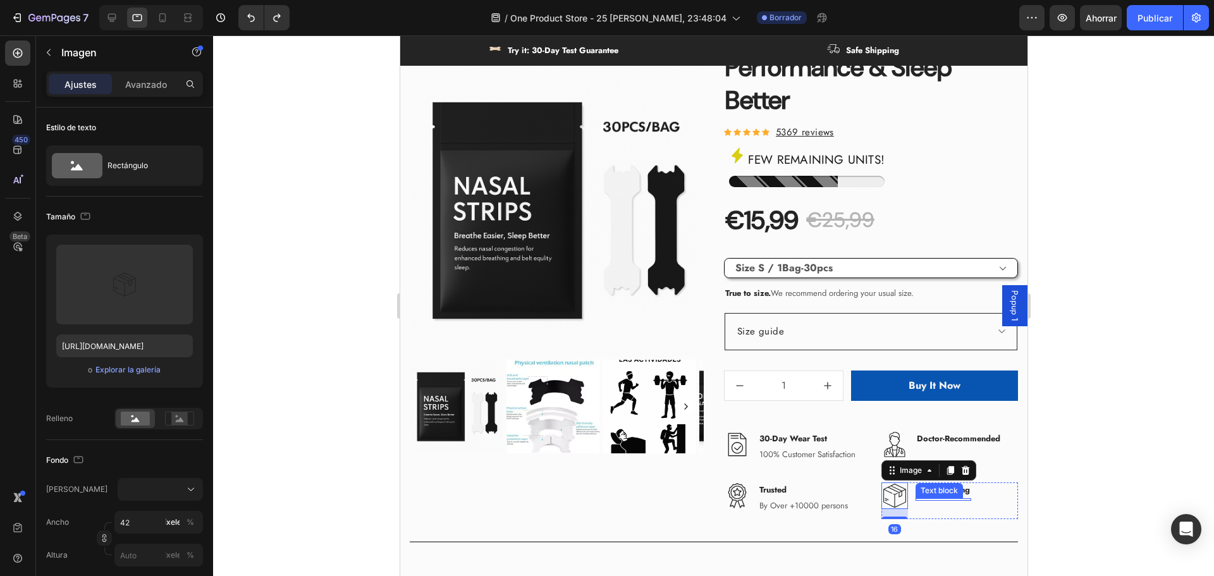
click at [927, 491] on div "Text block" at bounding box center [939, 490] width 42 height 11
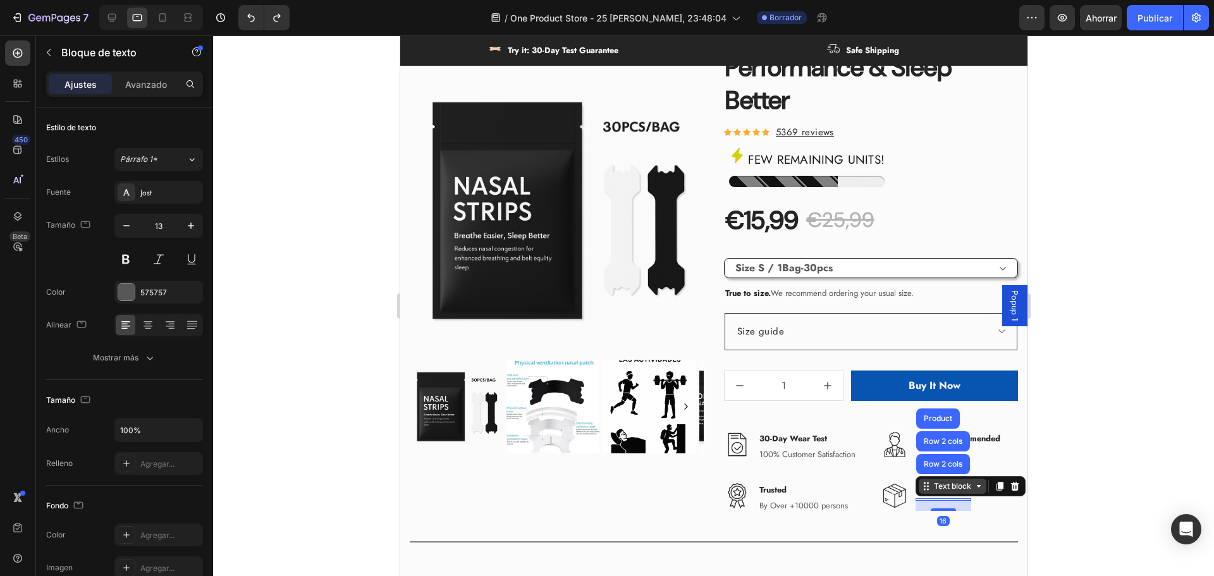
click at [931, 491] on div "Text block" at bounding box center [952, 486] width 42 height 11
click at [1055, 513] on div at bounding box center [713, 305] width 1001 height 541
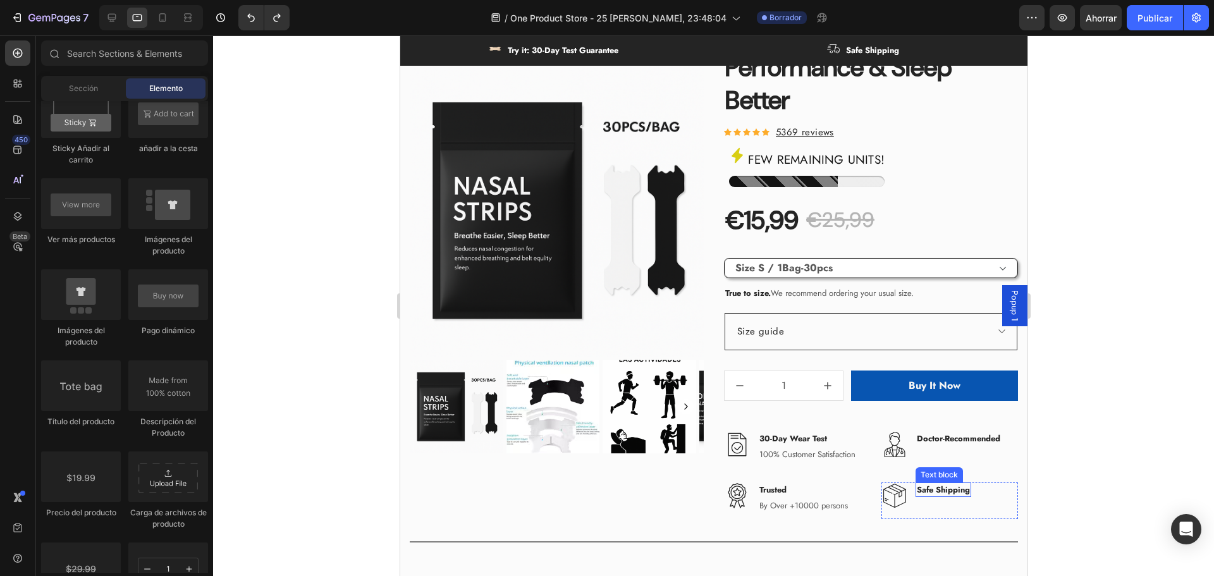
click at [930, 489] on p "Safe Shipping" at bounding box center [942, 490] width 53 height 13
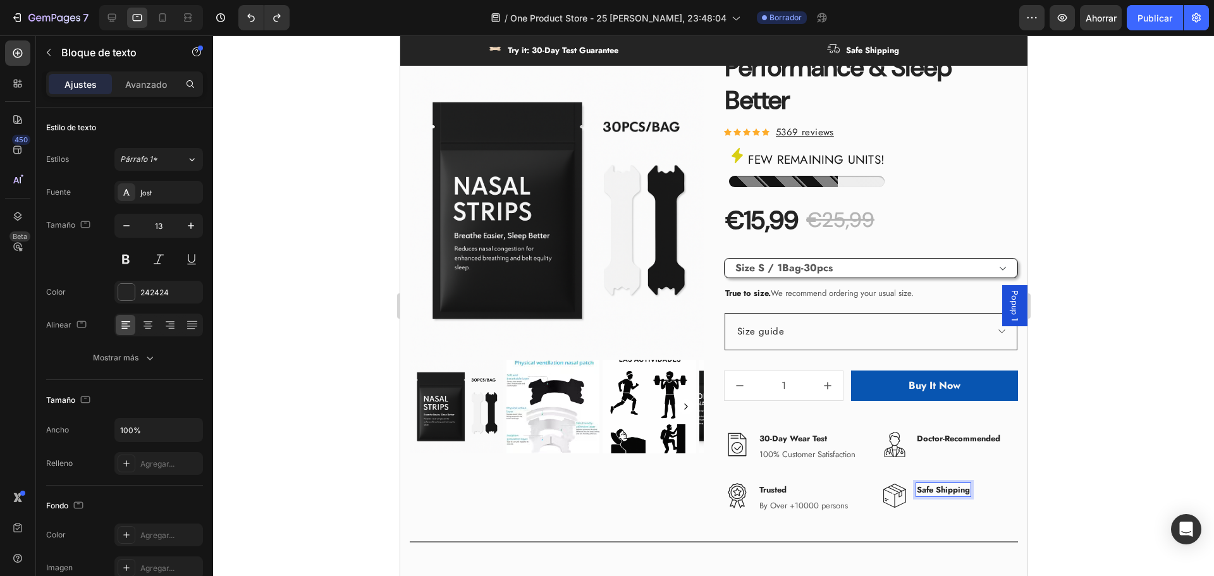
click at [930, 489] on p "Safe Shipping" at bounding box center [942, 490] width 53 height 13
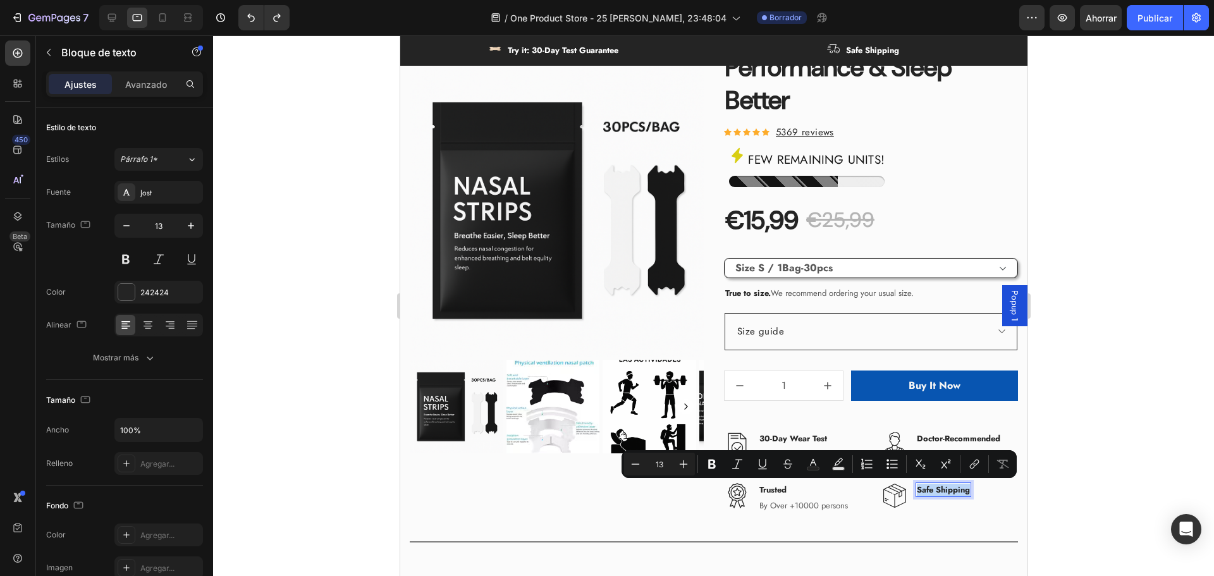
click at [930, 489] on p "Safe Shipping" at bounding box center [942, 490] width 53 height 13
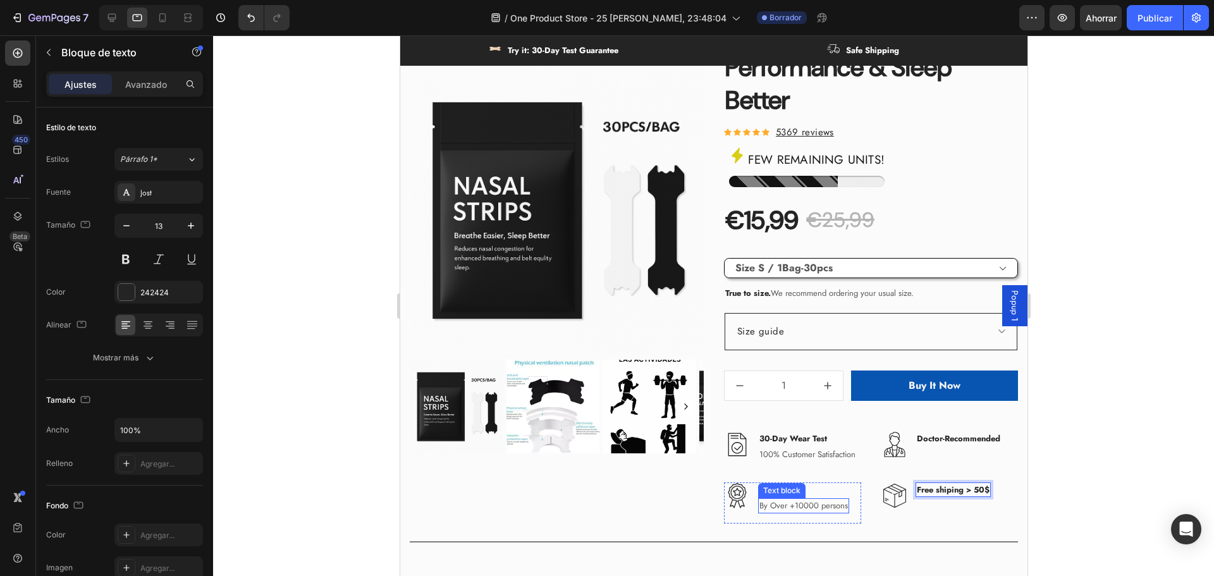
click at [788, 506] on p "By Over +10000 persons" at bounding box center [803, 506] width 89 height 13
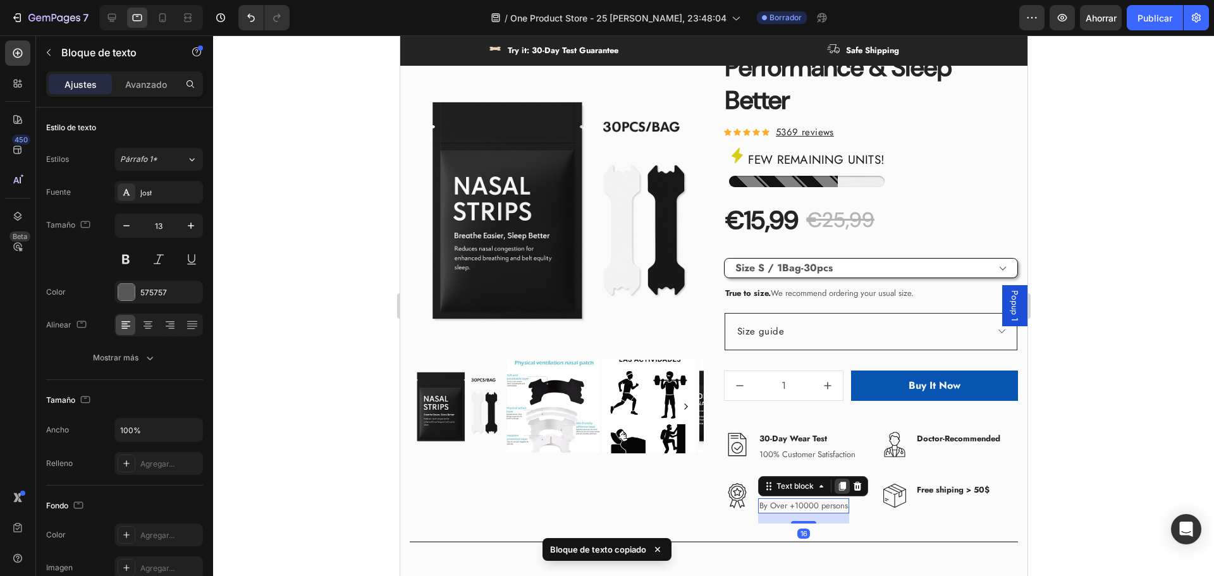
click at [839, 486] on icon at bounding box center [842, 486] width 7 height 9
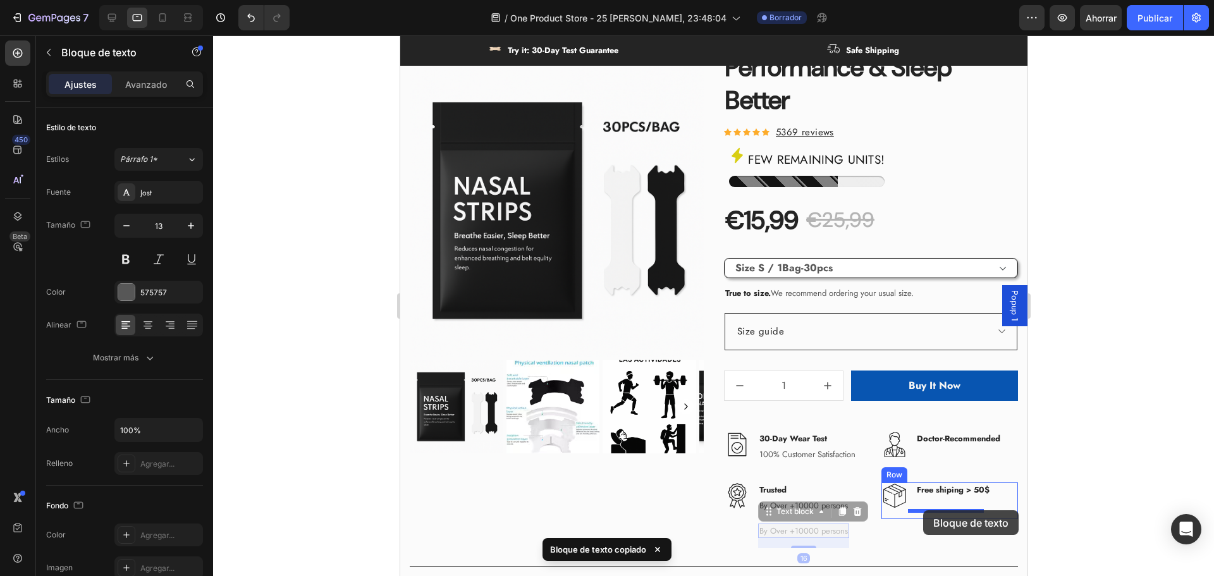
drag, startPoint x: 863, startPoint y: 532, endPoint x: 923, endPoint y: 512, distance: 63.6
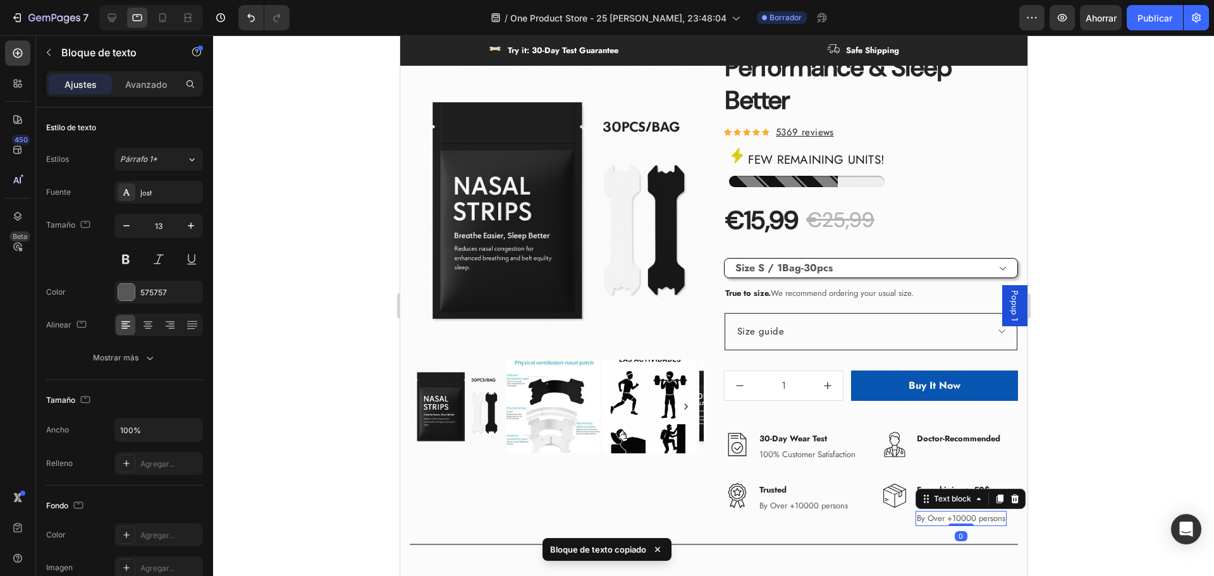
click at [1111, 483] on div at bounding box center [713, 305] width 1001 height 541
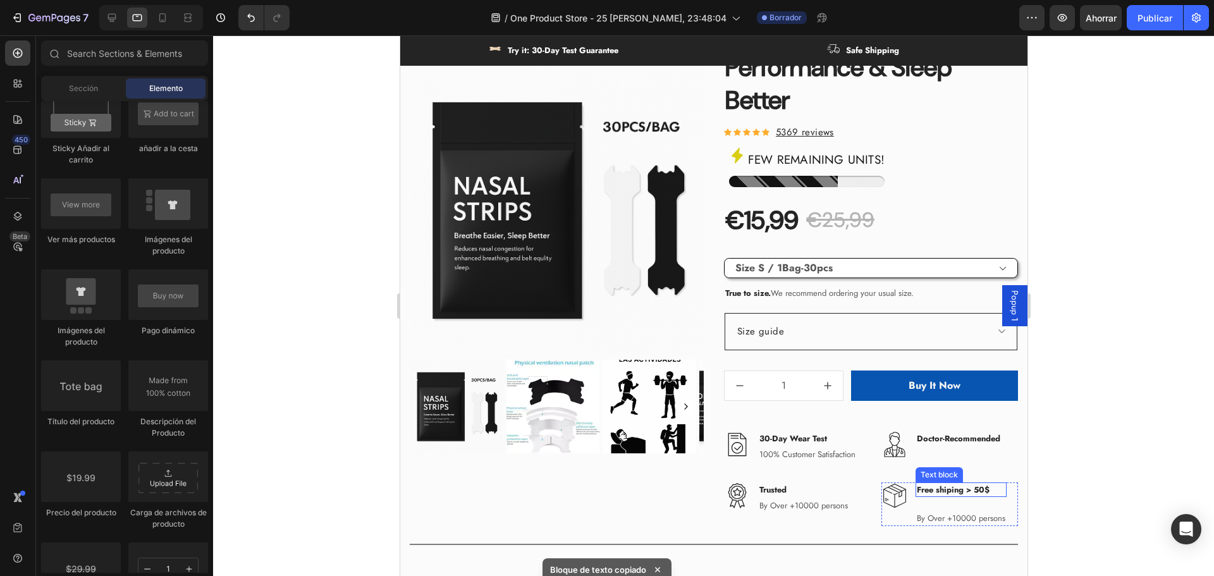
click at [951, 497] on div "Free shiping > 50$" at bounding box center [960, 490] width 91 height 15
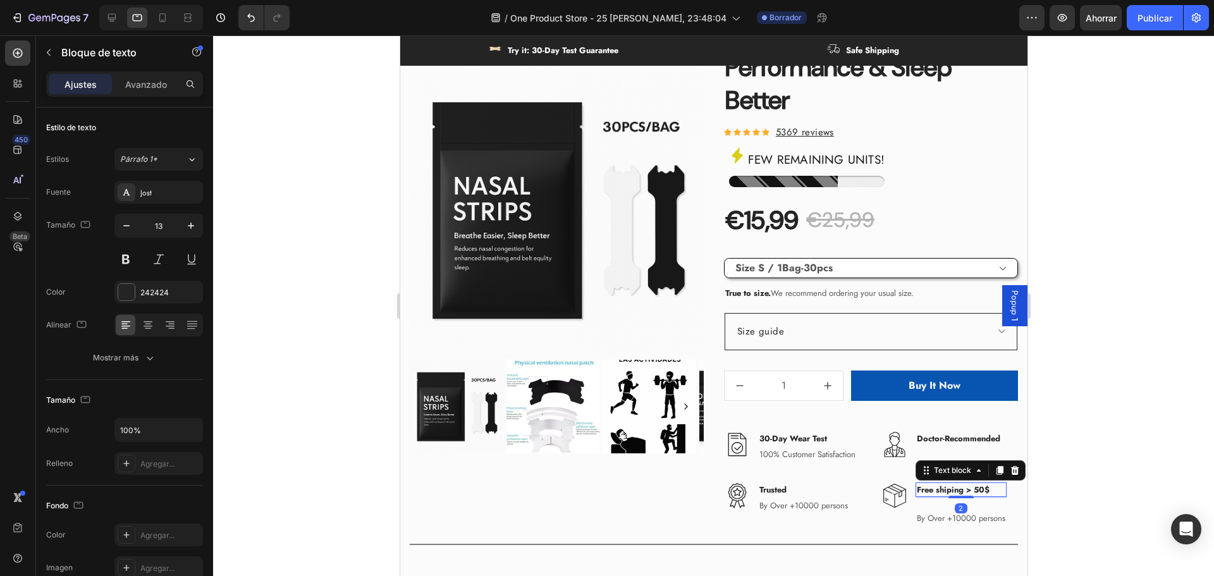
drag, startPoint x: 952, startPoint y: 496, endPoint x: 948, endPoint y: 479, distance: 18.3
click at [948, 483] on div "Free shiping > 50$ Text block 2" at bounding box center [960, 490] width 91 height 15
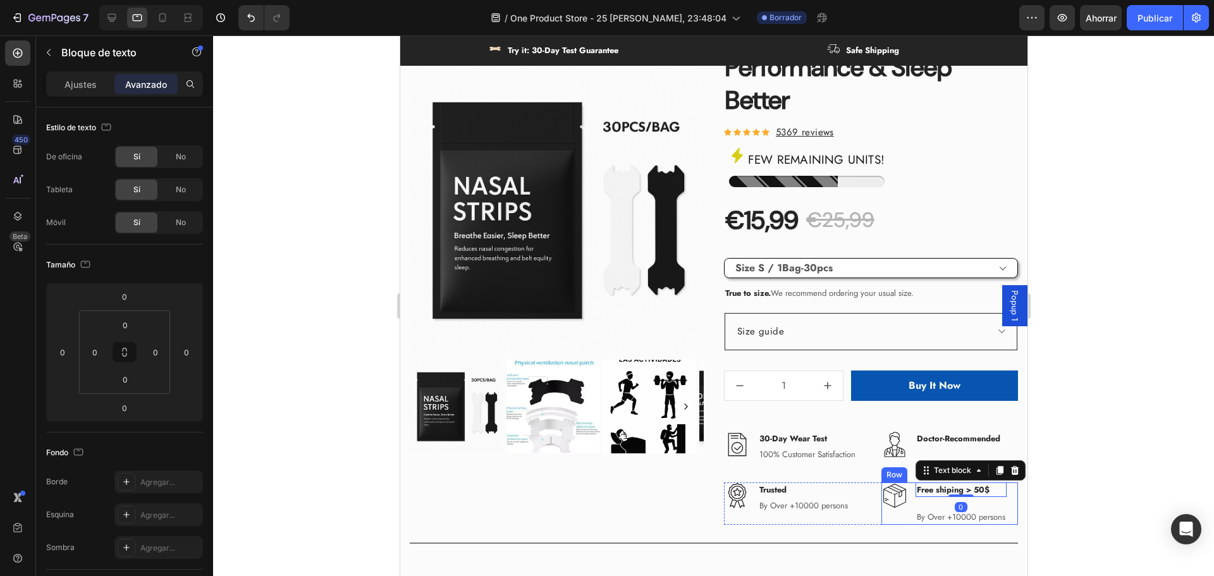
click at [917, 505] on div "Free shiping > 50$ Text block 0 Text block By Over +10000 persons Text block" at bounding box center [960, 504] width 91 height 42
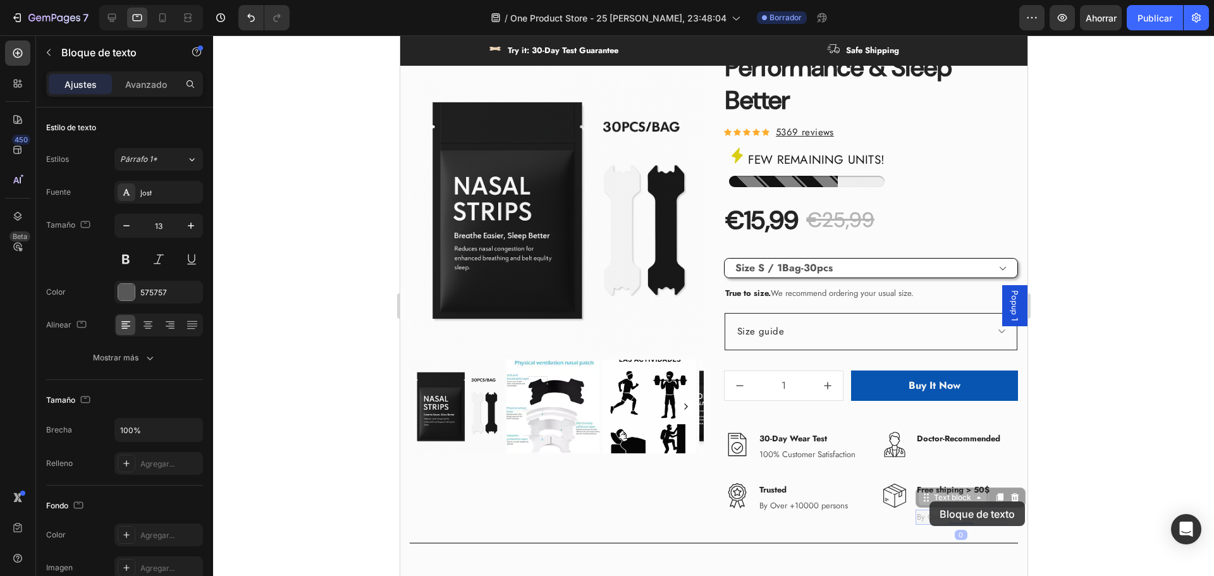
drag, startPoint x: 926, startPoint y: 516, endPoint x: 929, endPoint y: 501, distance: 14.9
click at [1098, 500] on div at bounding box center [713, 305] width 1001 height 541
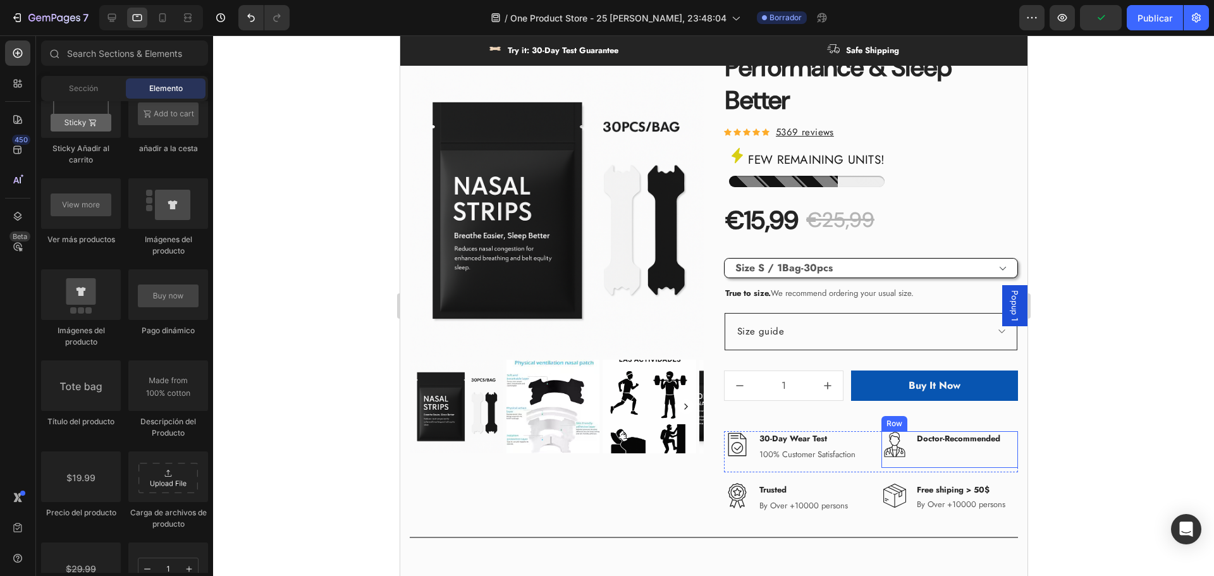
click at [924, 452] on div "Doctor-Recommended Text block Text block" at bounding box center [958, 449] width 86 height 37
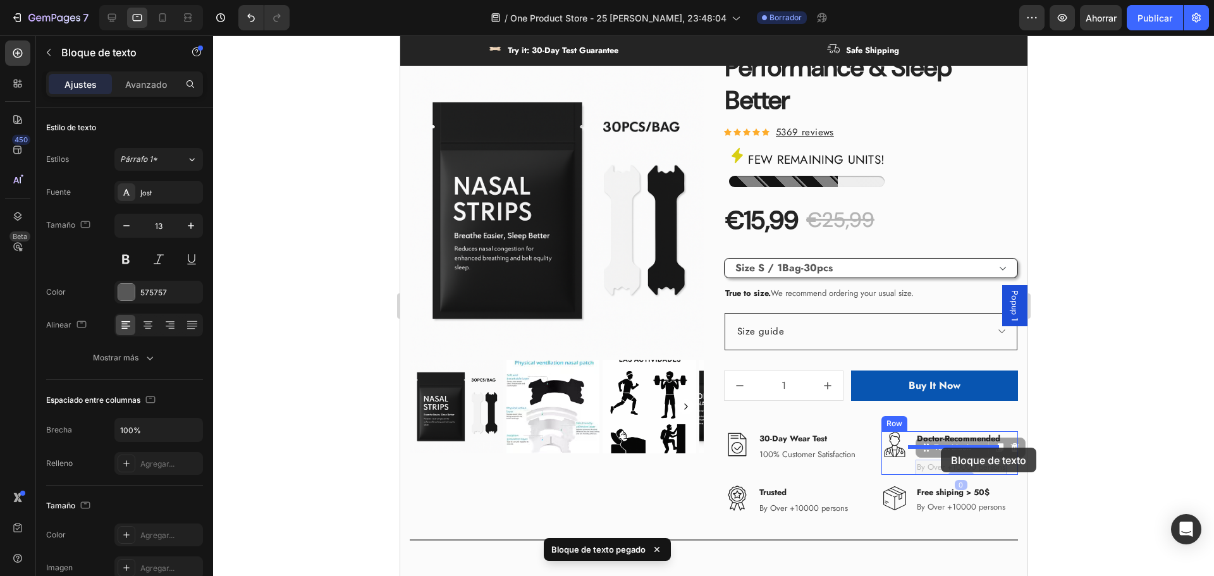
drag, startPoint x: 940, startPoint y: 469, endPoint x: 941, endPoint y: 450, distance: 19.0
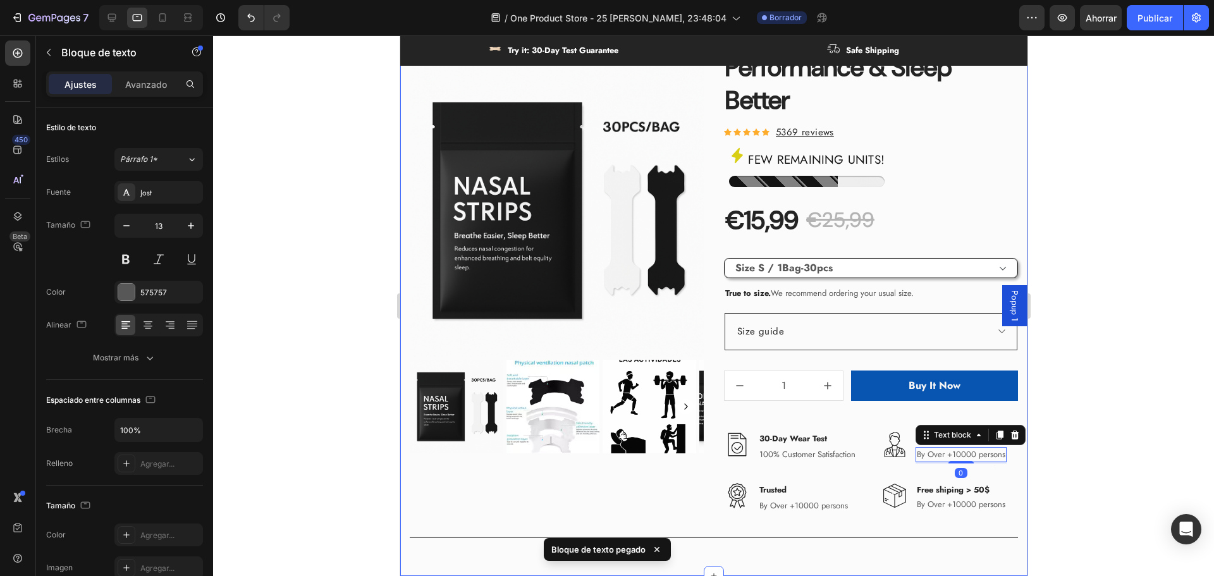
click at [1102, 447] on div at bounding box center [713, 305] width 1001 height 541
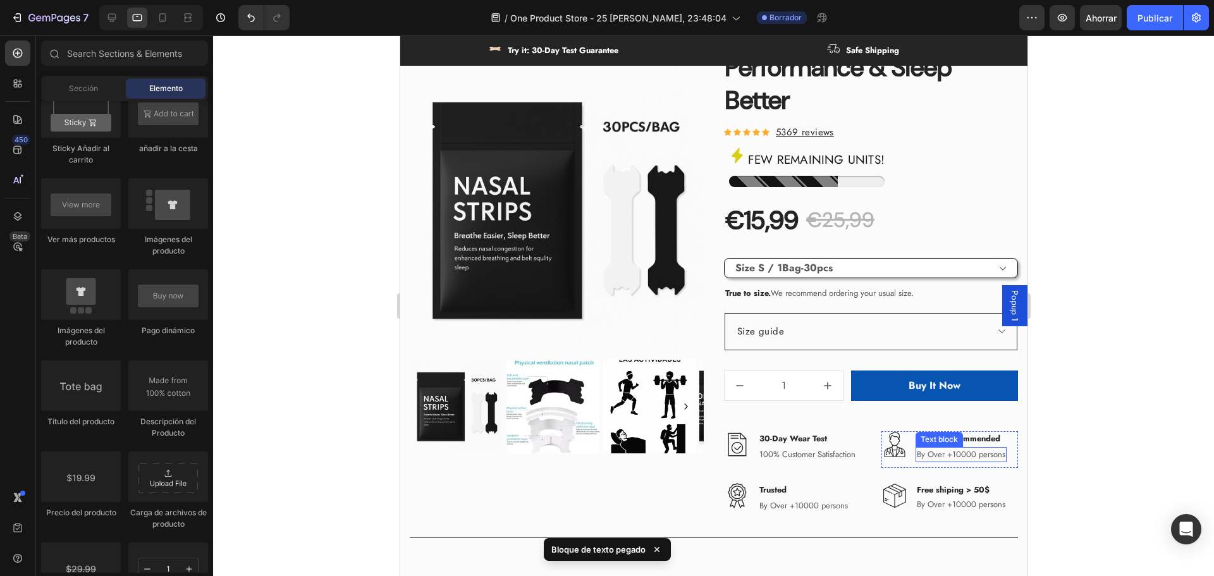
click at [960, 453] on p "By Over +10000 persons" at bounding box center [960, 454] width 89 height 13
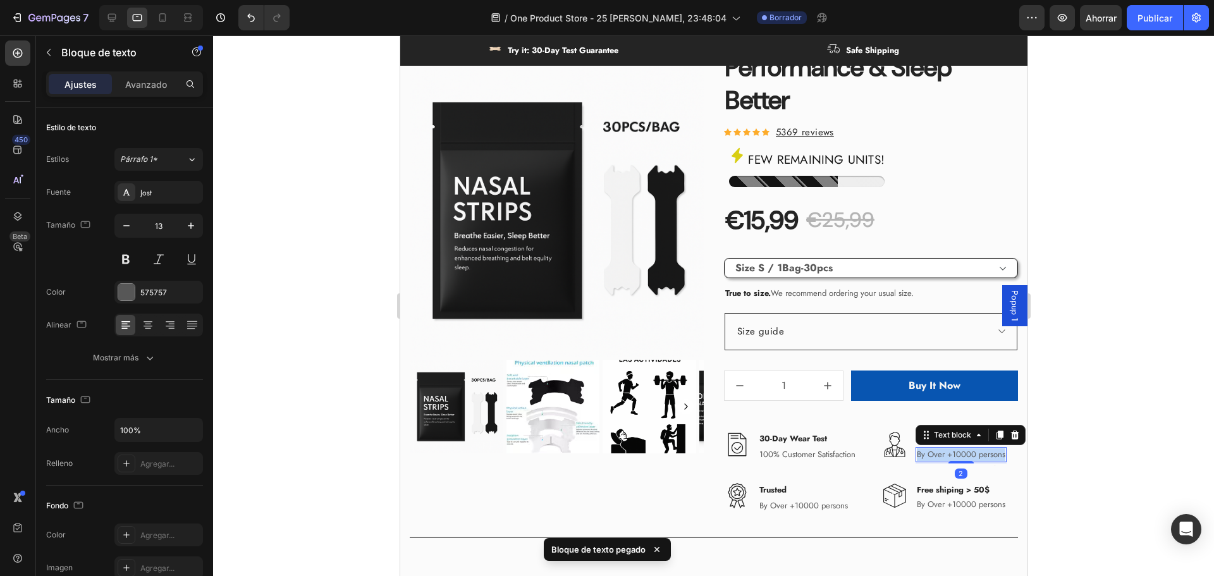
click at [960, 453] on p "By Over +10000 persons" at bounding box center [960, 454] width 89 height 13
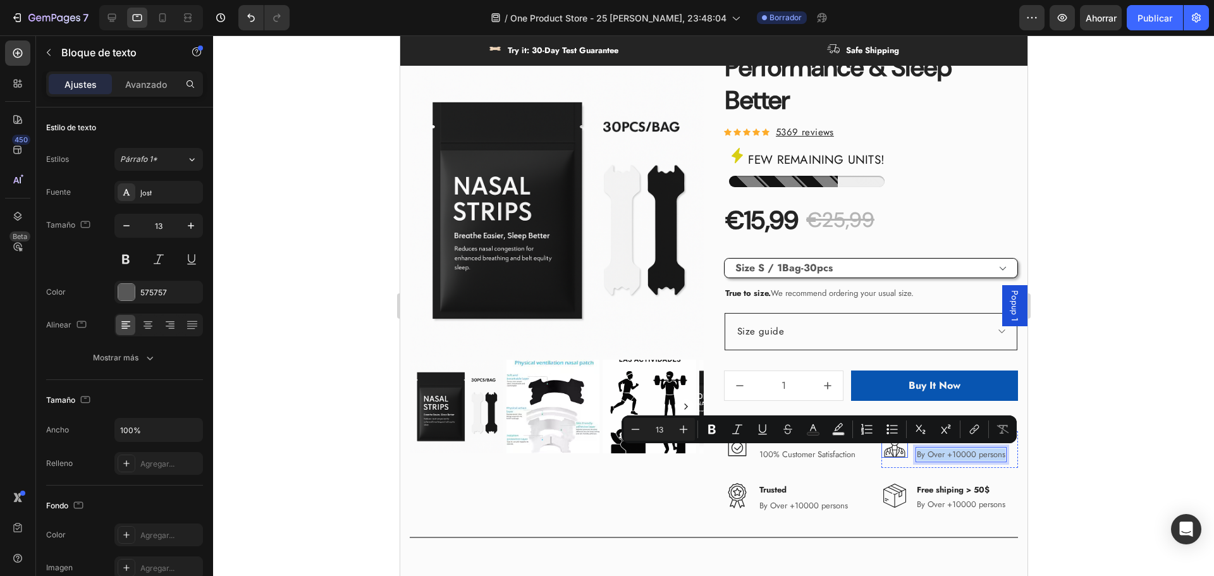
click at [882, 448] on img at bounding box center [894, 444] width 27 height 27
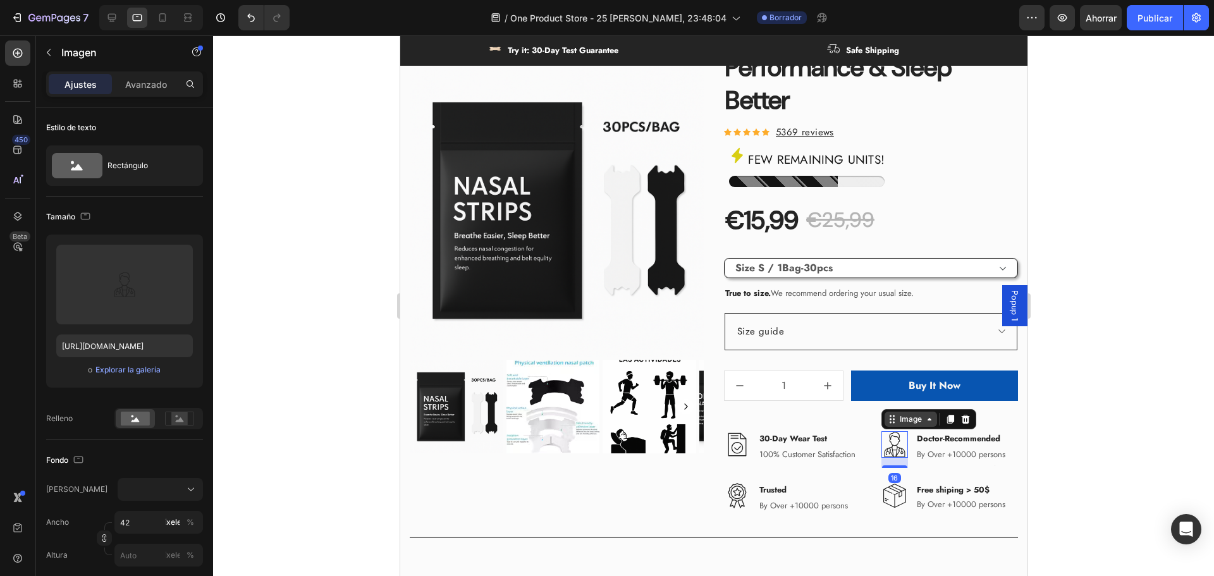
click at [895, 426] on div "Image" at bounding box center [910, 419] width 52 height 15
click at [906, 424] on div "Image" at bounding box center [910, 419] width 27 height 11
click at [19, 53] on icon at bounding box center [17, 53] width 9 height 9
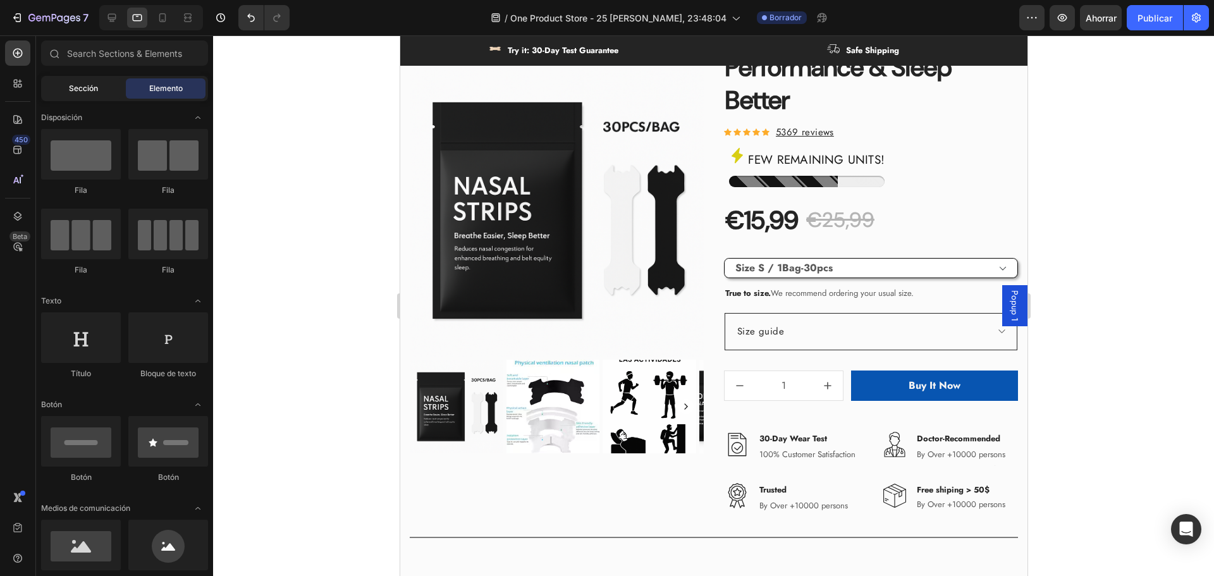
click at [92, 87] on font "Sección" at bounding box center [83, 87] width 29 height 9
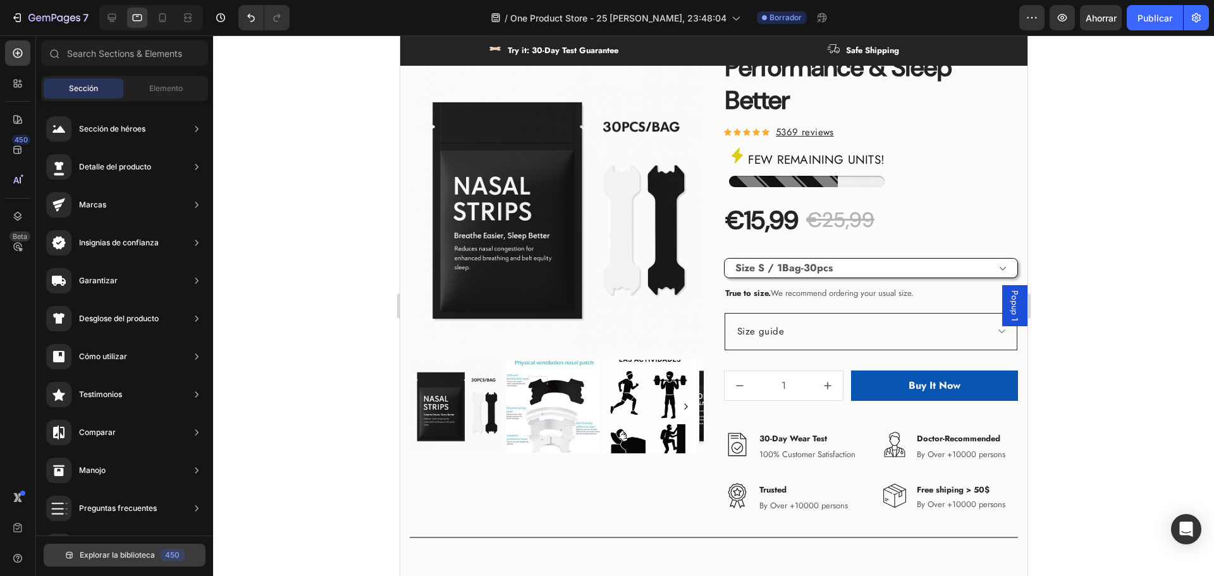
click at [158, 550] on button "Explorar la biblioteca 450" at bounding box center [125, 555] width 162 height 23
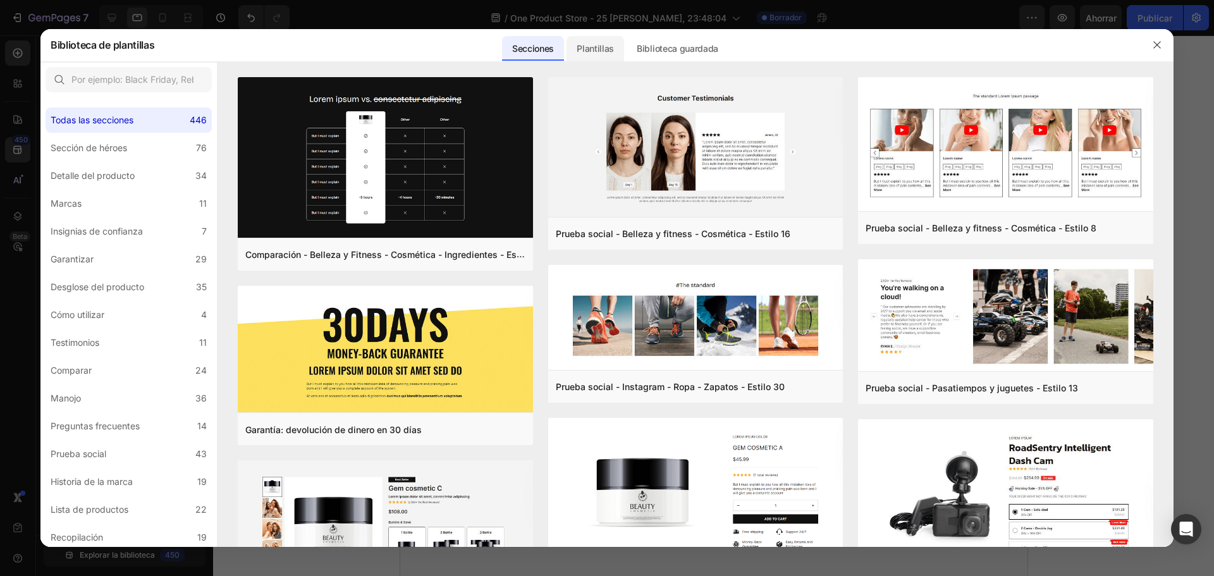
click at [599, 49] on font "Plantillas" at bounding box center [595, 48] width 37 height 11
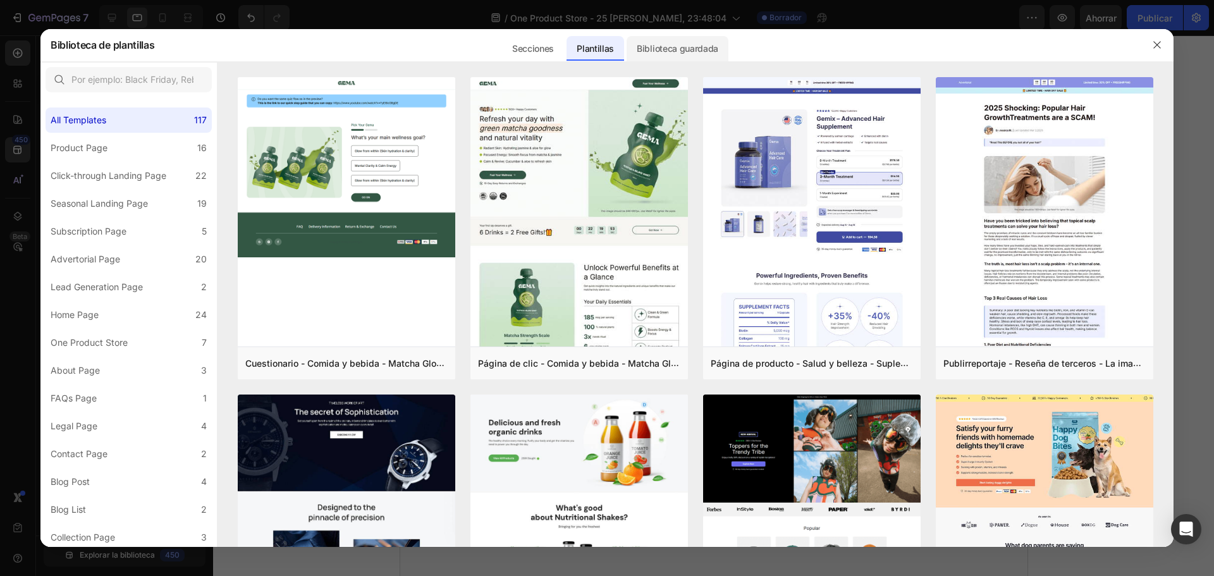
click at [677, 47] on font "Biblioteca guardada" at bounding box center [678, 48] width 82 height 11
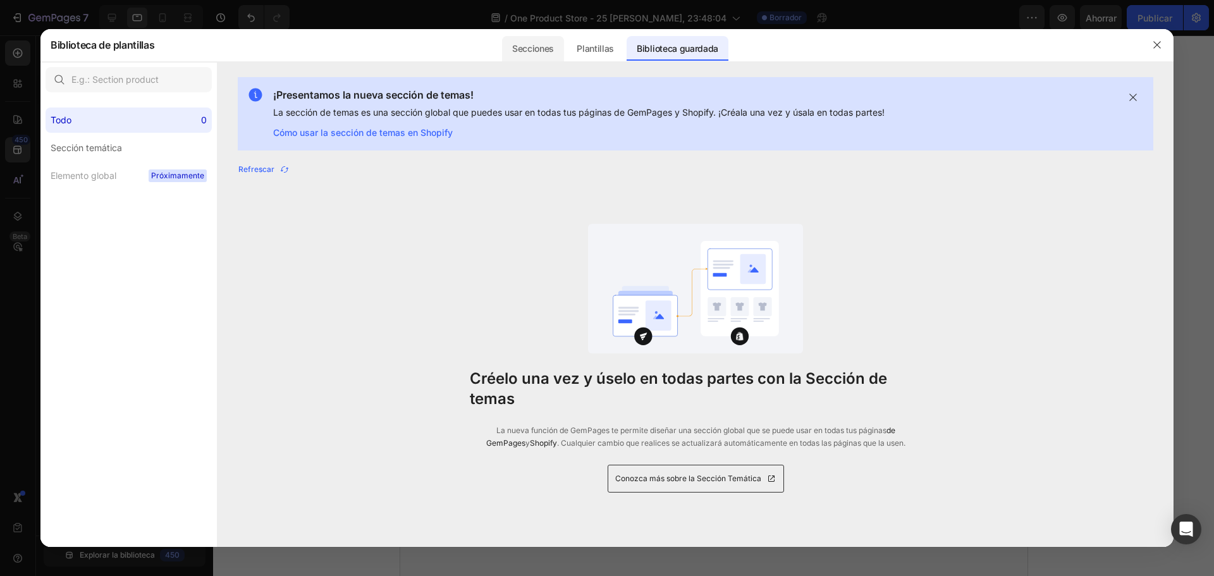
click at [543, 47] on font "Secciones" at bounding box center [533, 48] width 42 height 11
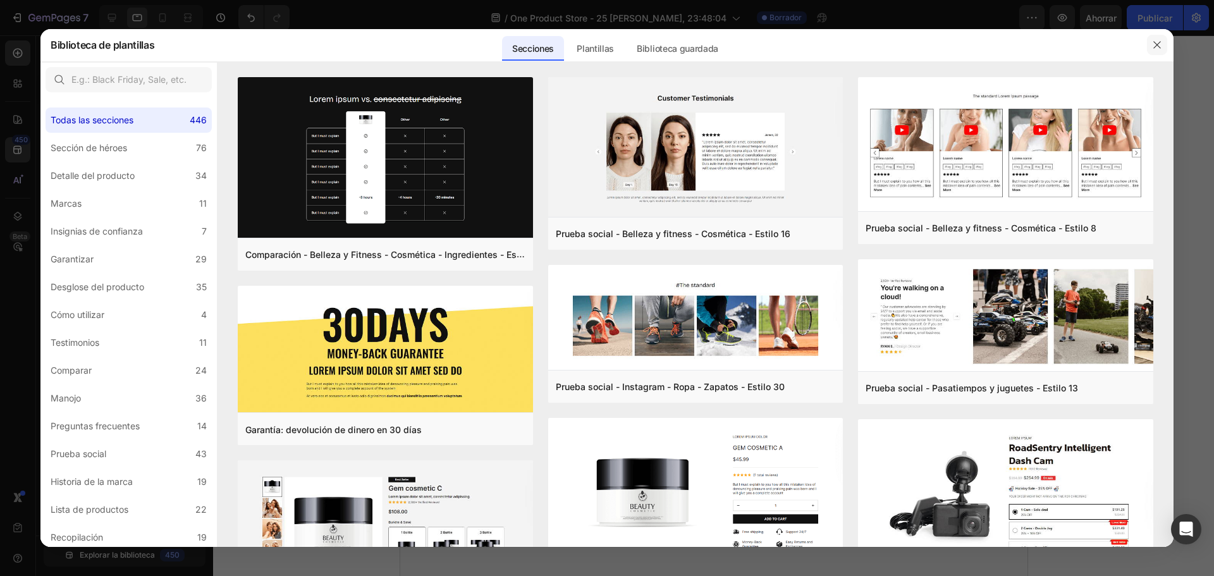
click at [1160, 40] on icon "button" at bounding box center [1157, 45] width 10 height 10
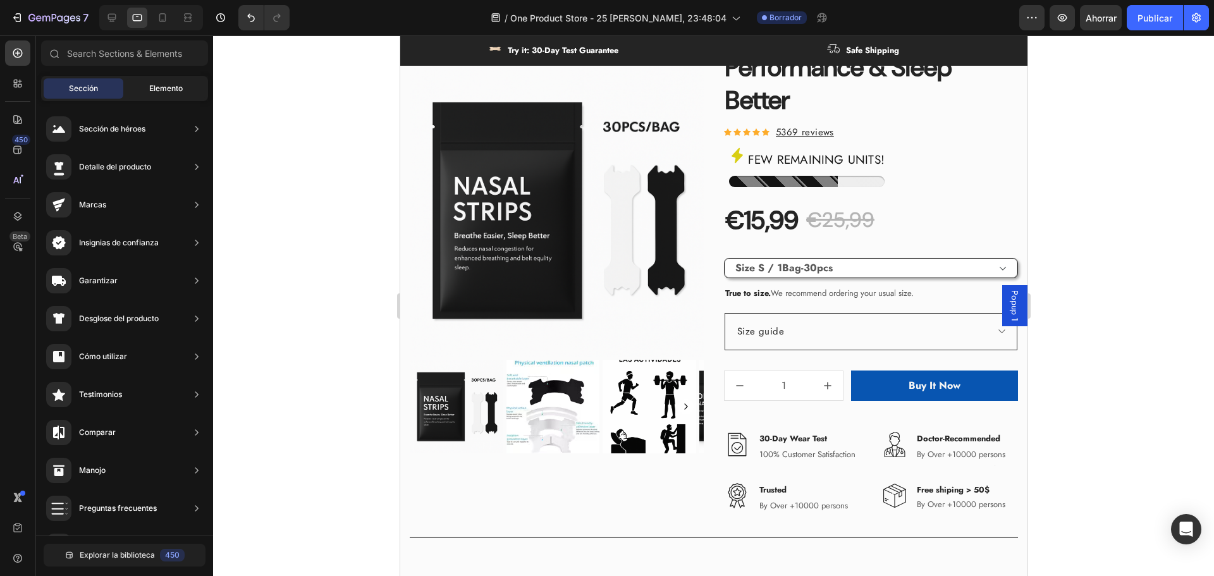
click at [179, 90] on font "Elemento" at bounding box center [166, 87] width 34 height 9
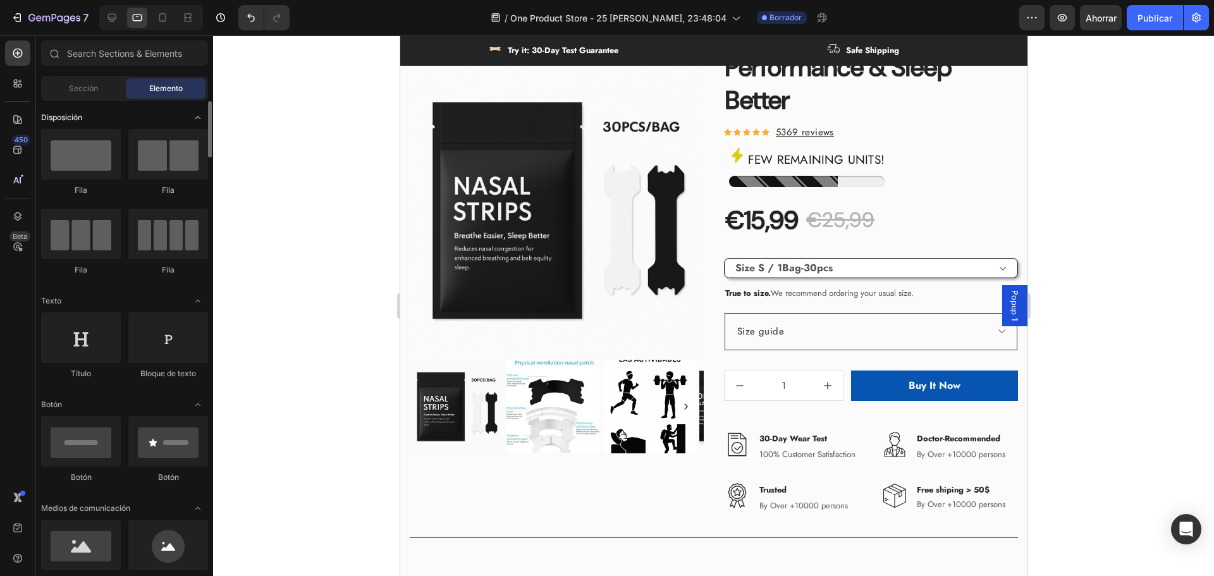
click at [195, 123] on span "Abrir con palanca" at bounding box center [198, 118] width 20 height 20
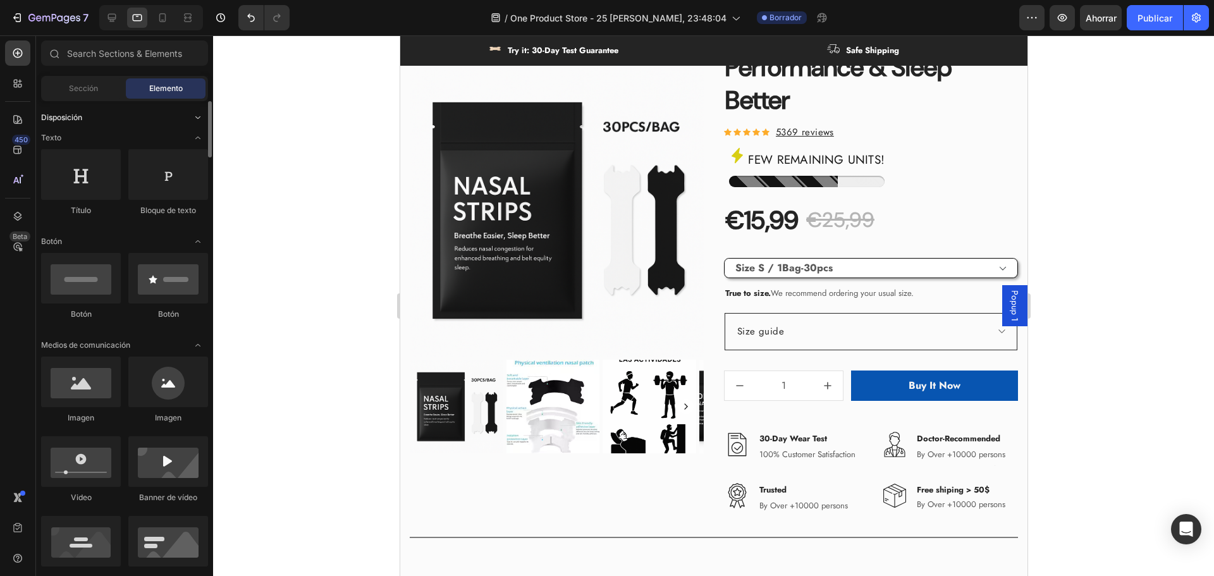
click at [195, 123] on span "Abrir con palanca" at bounding box center [198, 118] width 20 height 20
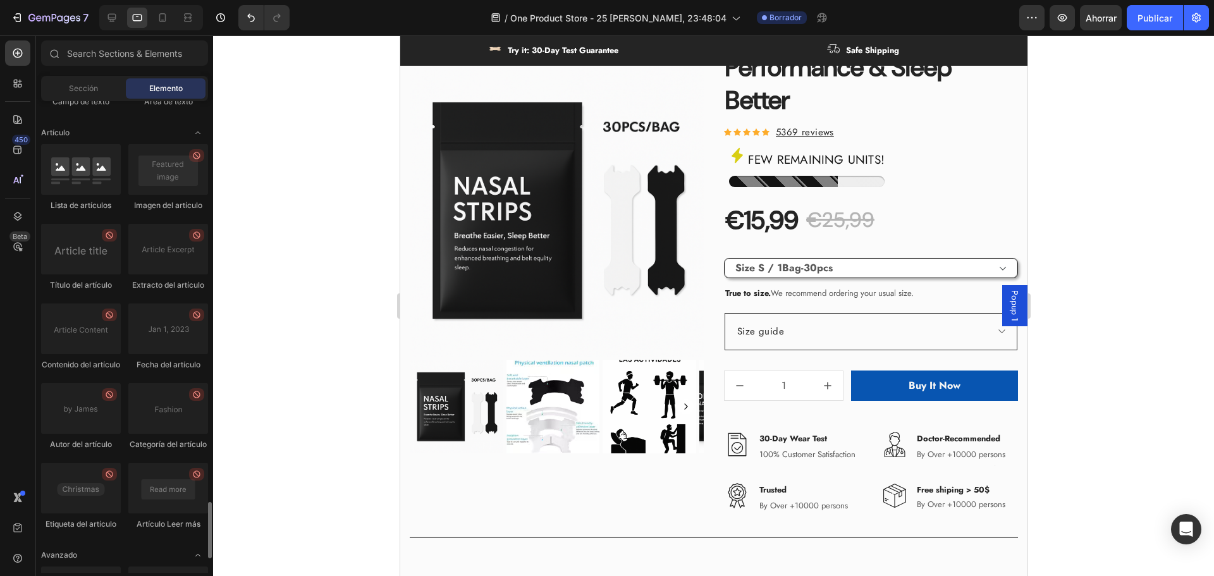
scroll to position [3469, 0]
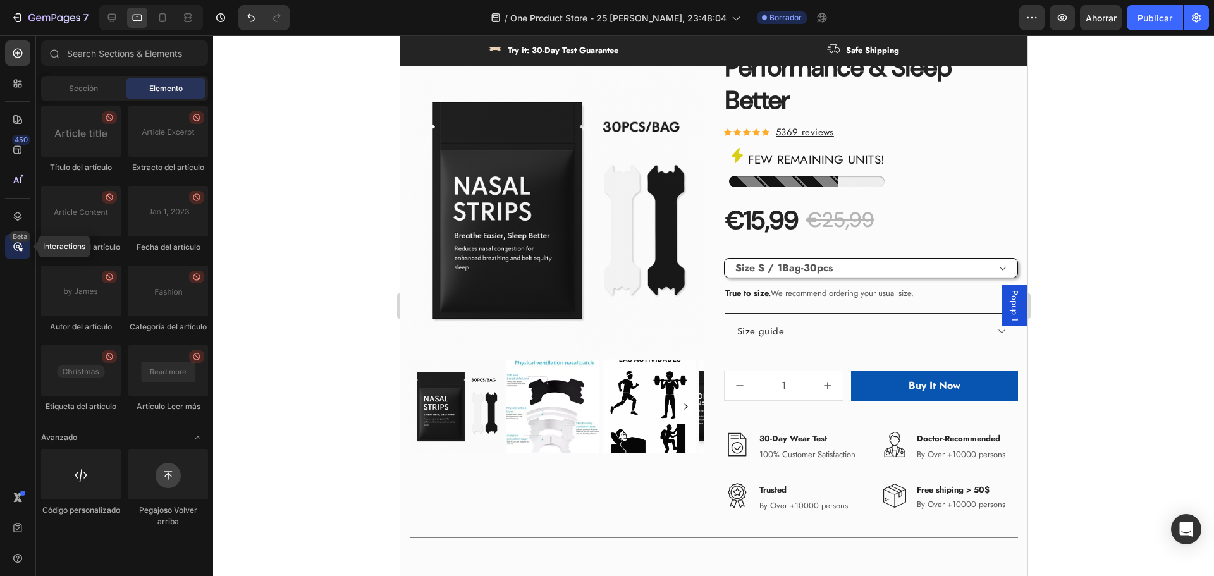
click at [21, 246] on icon at bounding box center [17, 246] width 13 height 13
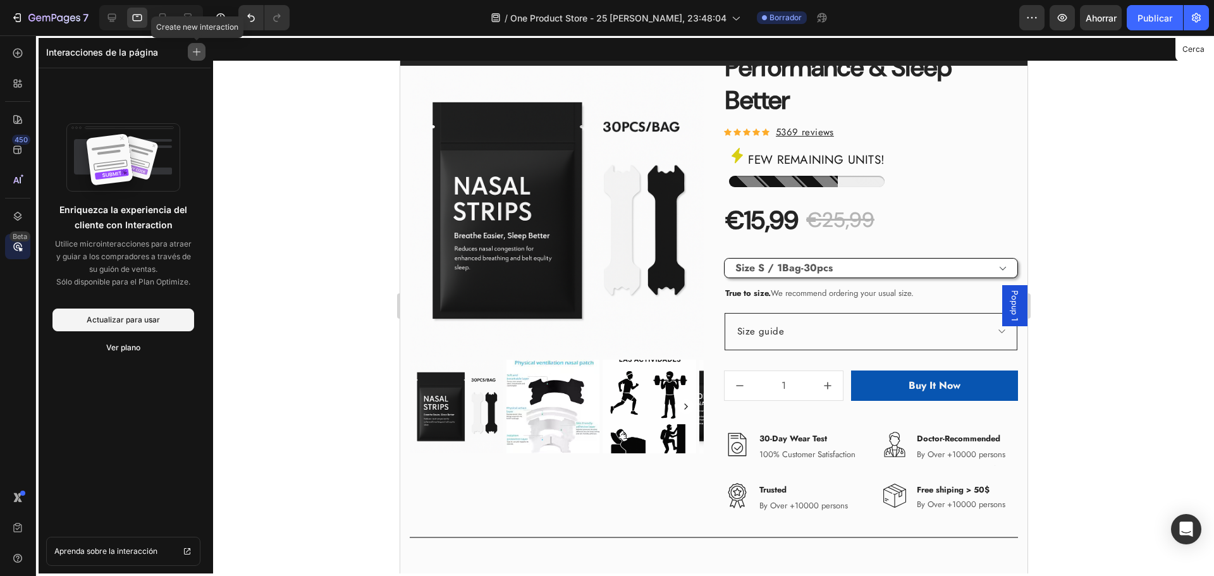
click at [194, 51] on icon "button" at bounding box center [196, 51] width 9 height 9
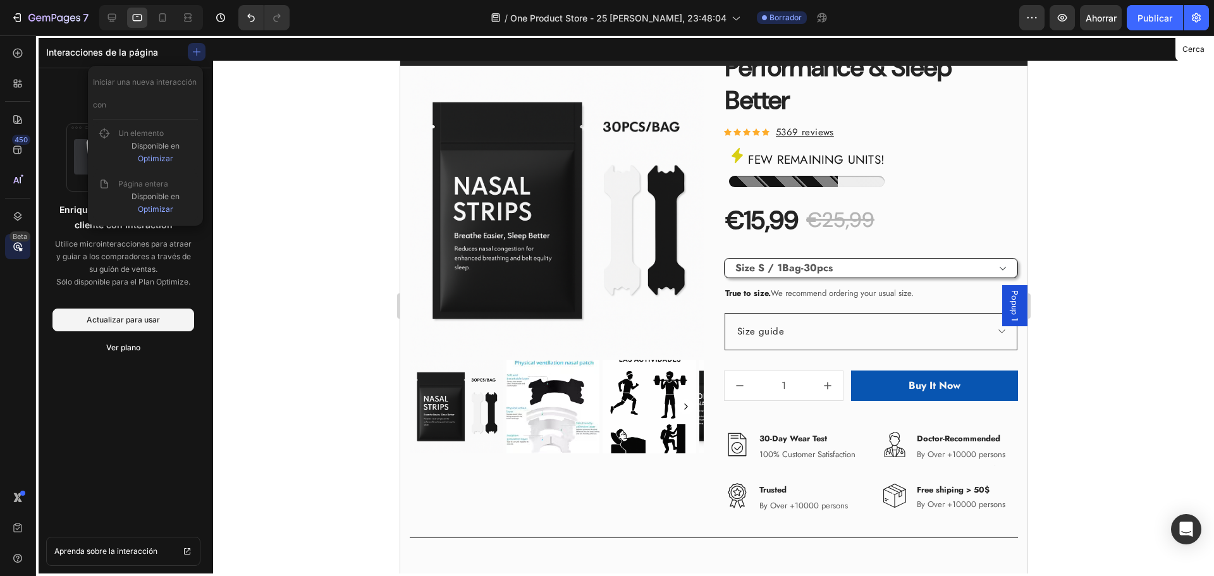
click at [4, 185] on div "450 Beta" at bounding box center [18, 305] width 36 height 541
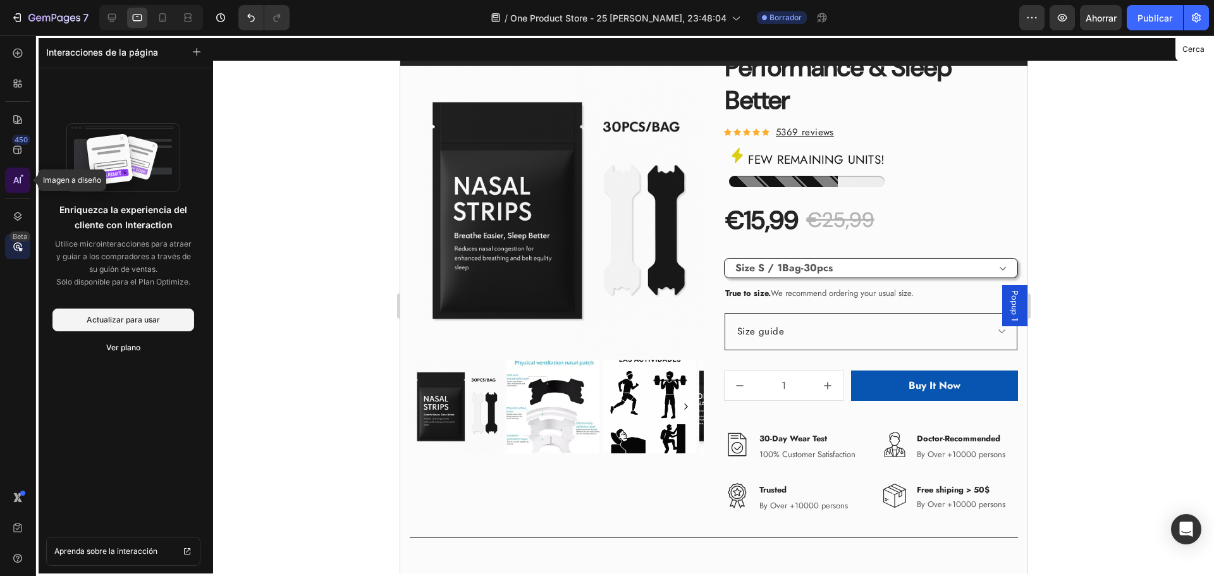
click at [20, 181] on icon at bounding box center [20, 180] width 1 height 6
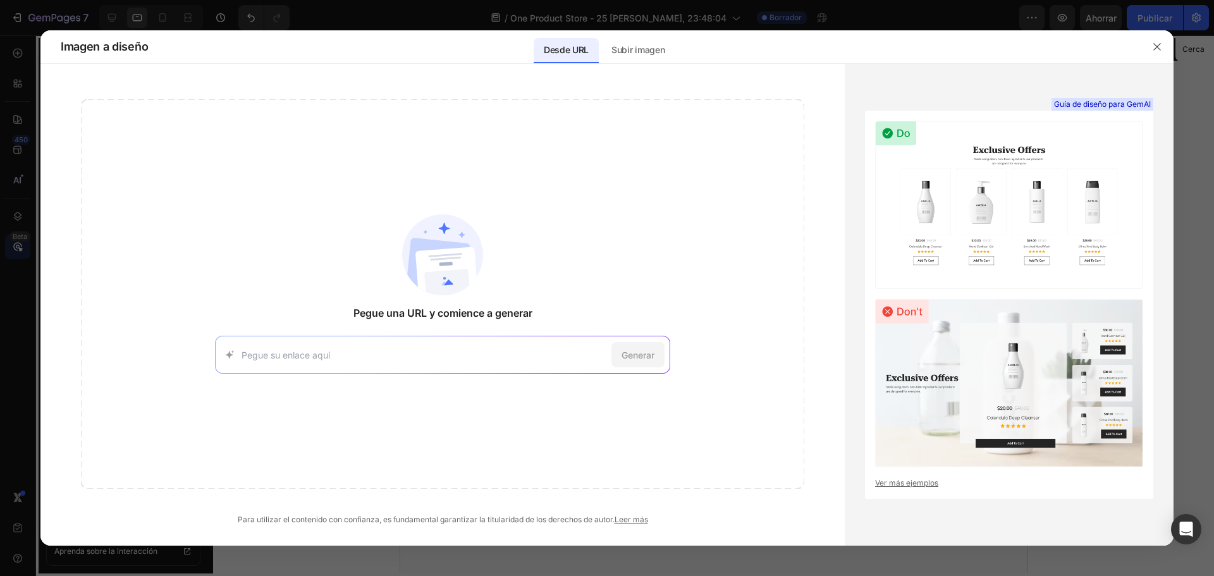
click at [1152, 47] on button "button" at bounding box center [1157, 47] width 20 height 20
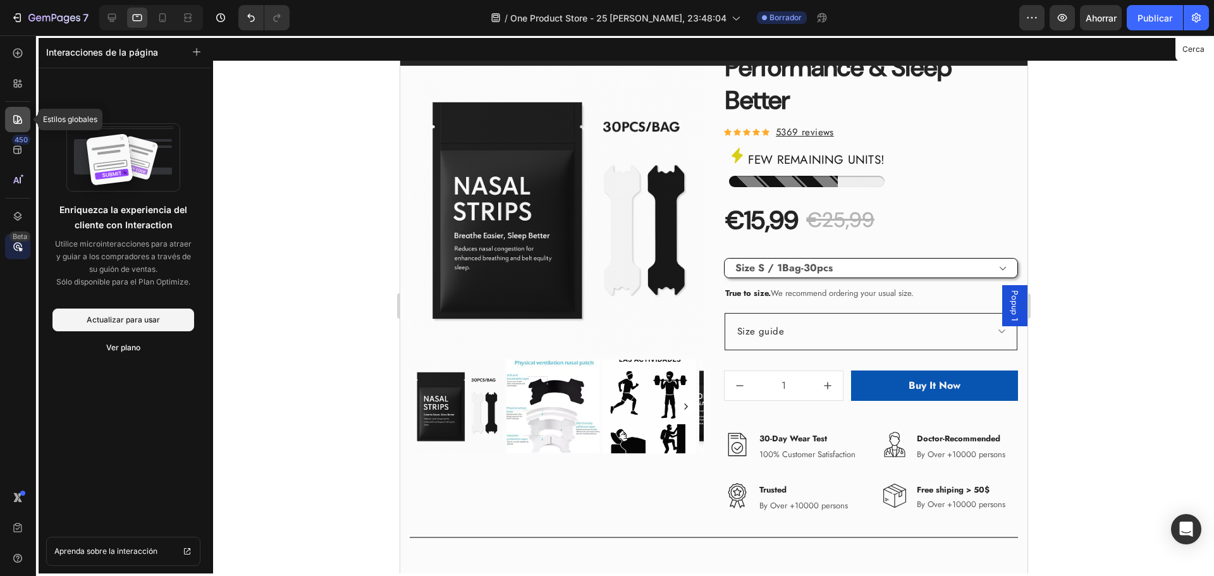
click at [25, 125] on div at bounding box center [17, 119] width 25 height 25
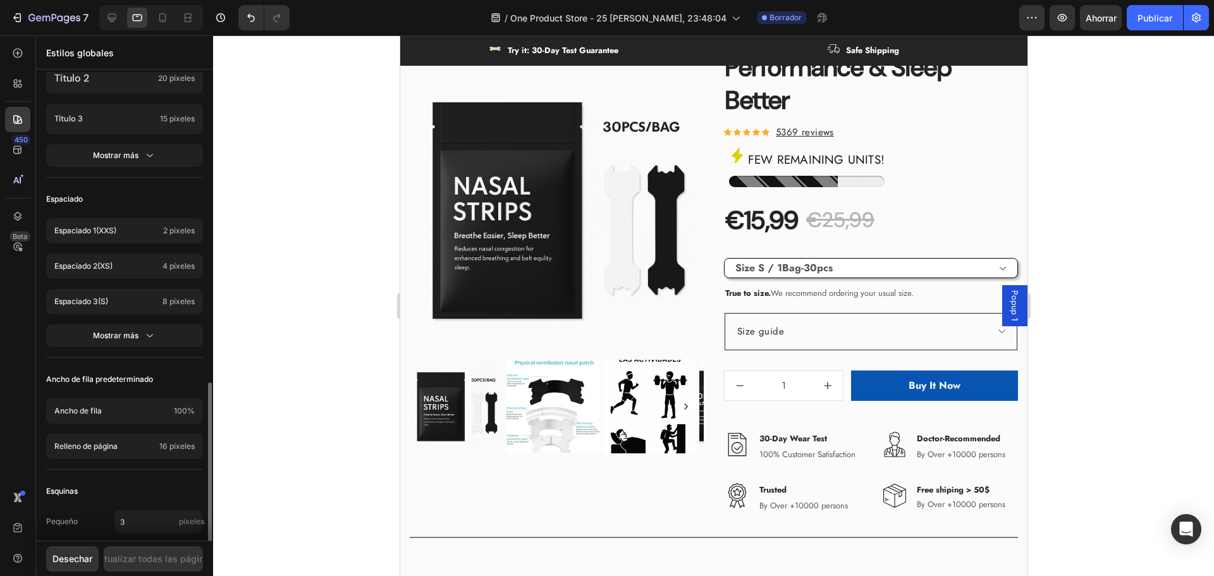
scroll to position [458, 0]
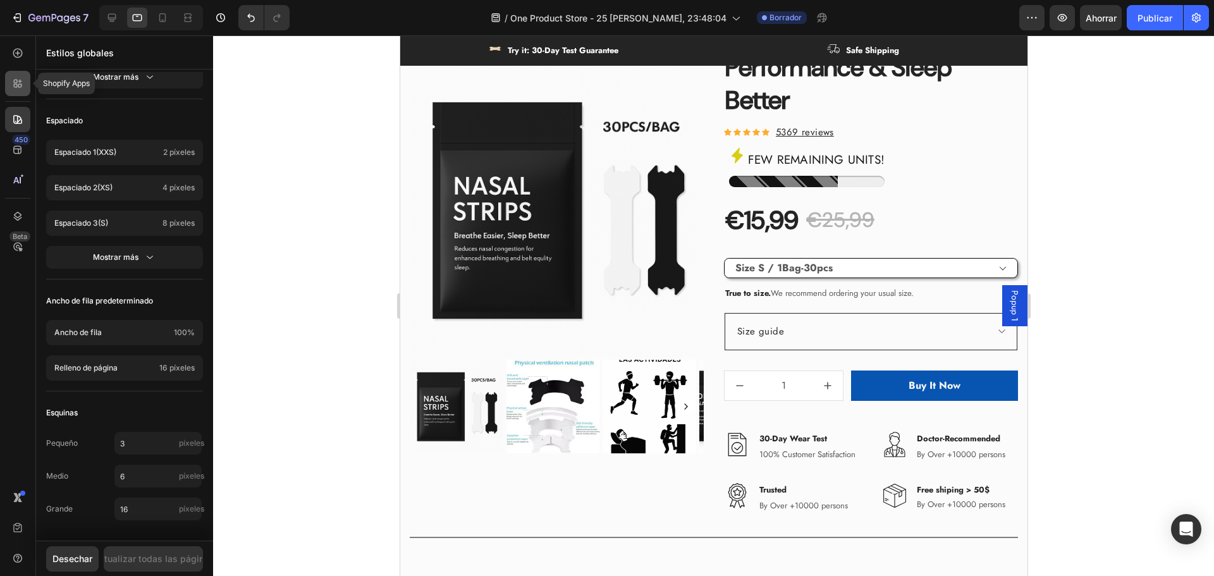
click at [9, 92] on div at bounding box center [17, 83] width 25 height 25
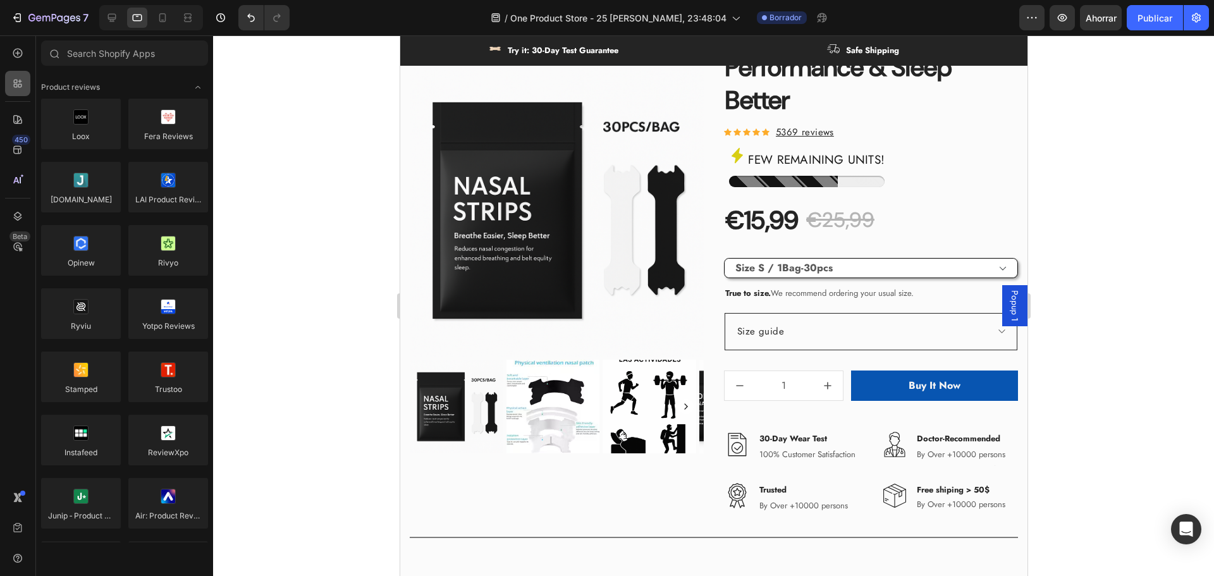
scroll to position [3469, 0]
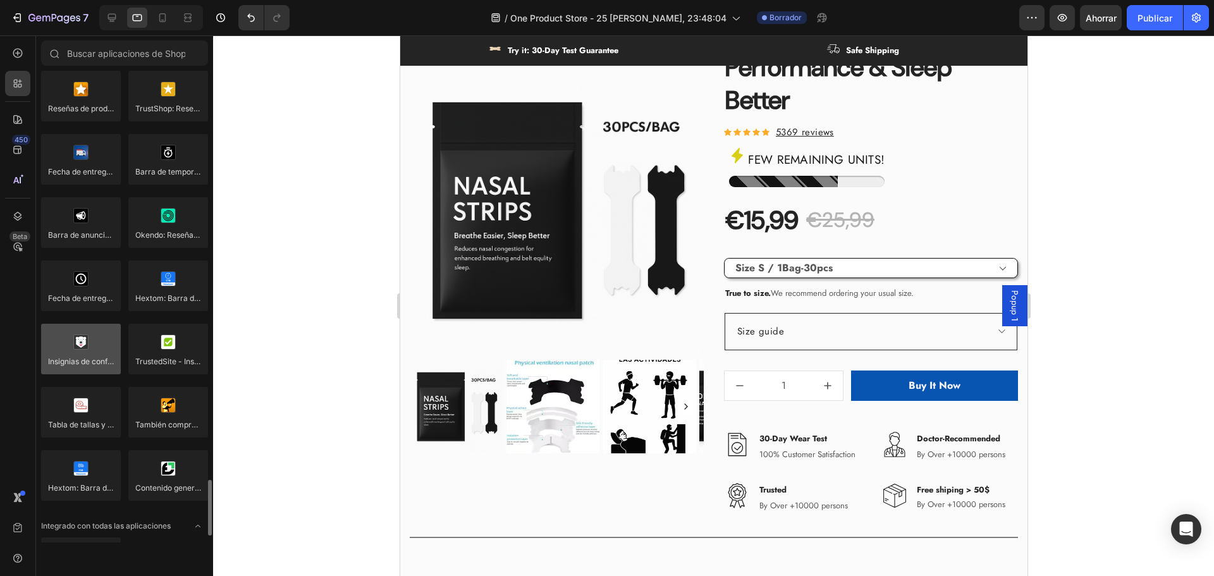
click at [93, 366] on div at bounding box center [81, 349] width 80 height 51
click at [97, 353] on div at bounding box center [81, 349] width 80 height 51
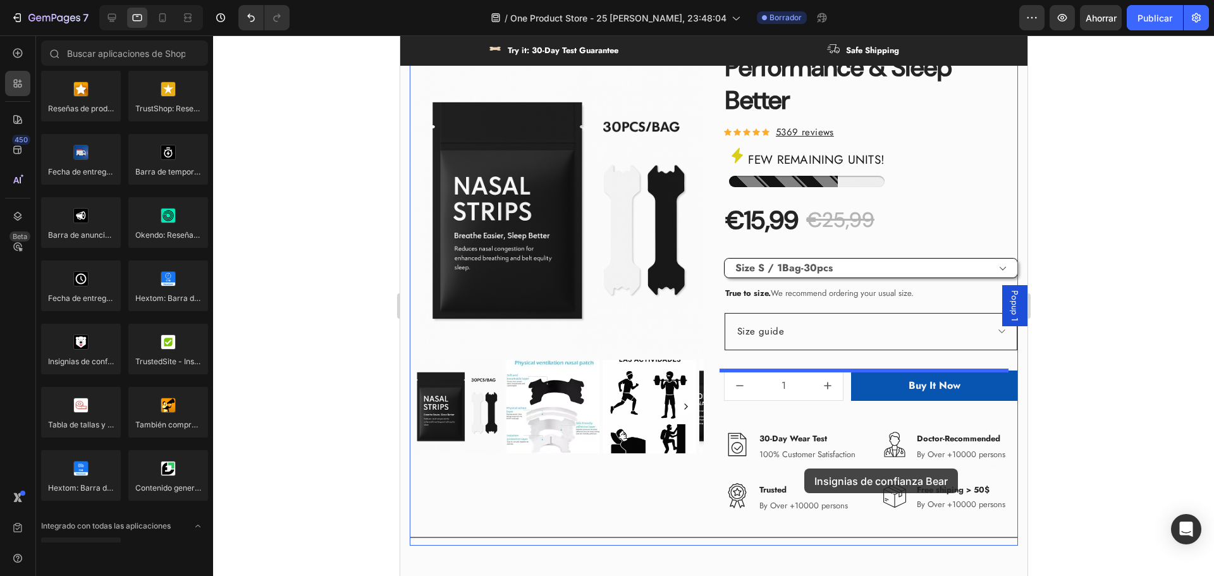
drag, startPoint x: 497, startPoint y: 389, endPoint x: 804, endPoint y: 469, distance: 316.9
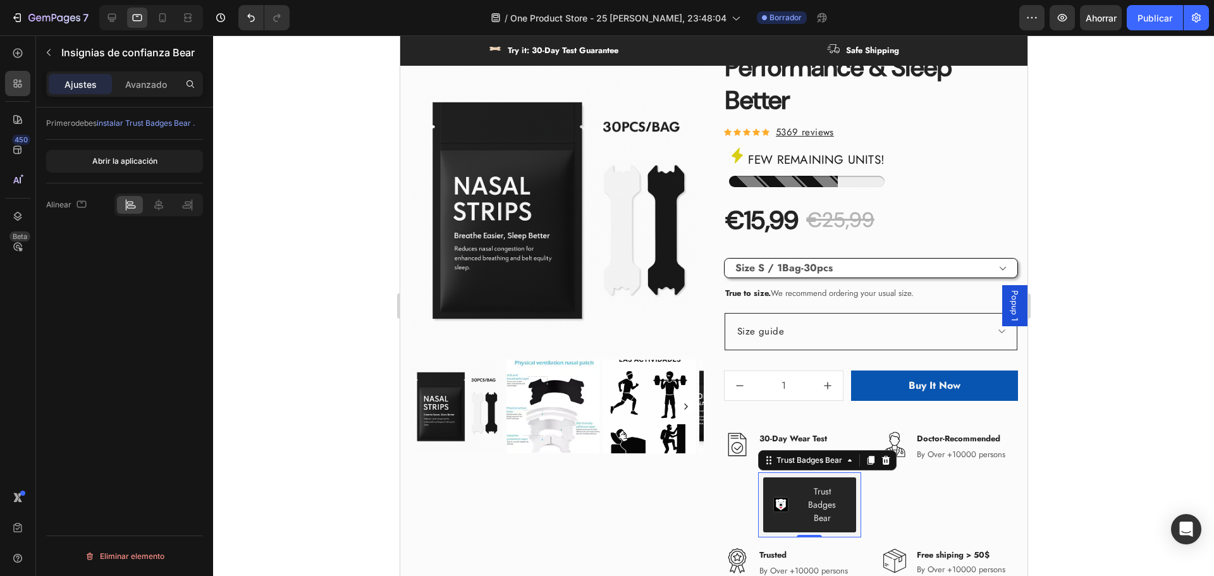
click at [822, 499] on div "Trust Badges Bear" at bounding box center [821, 505] width 47 height 40
click at [883, 458] on icon at bounding box center [886, 459] width 8 height 9
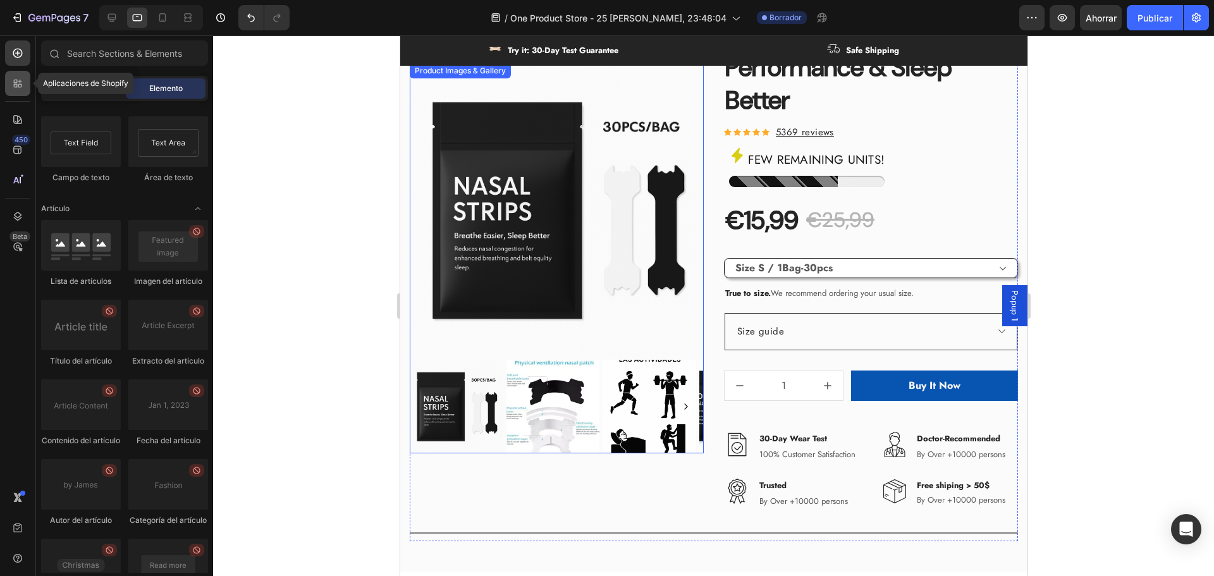
click at [15, 80] on icon at bounding box center [16, 82] width 4 height 4
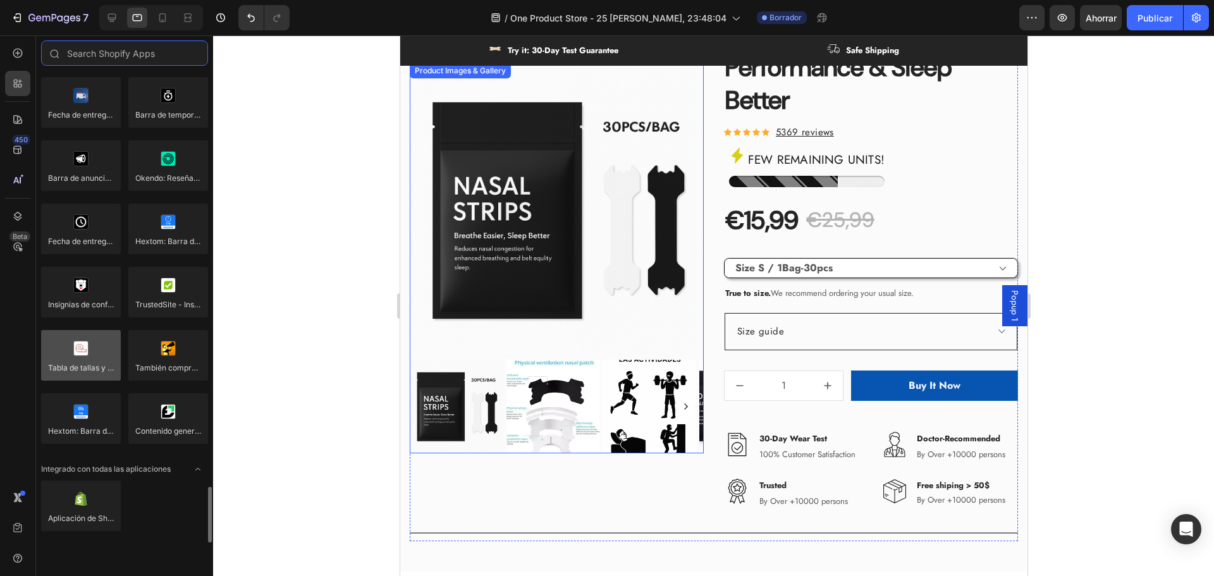
scroll to position [3463, 0]
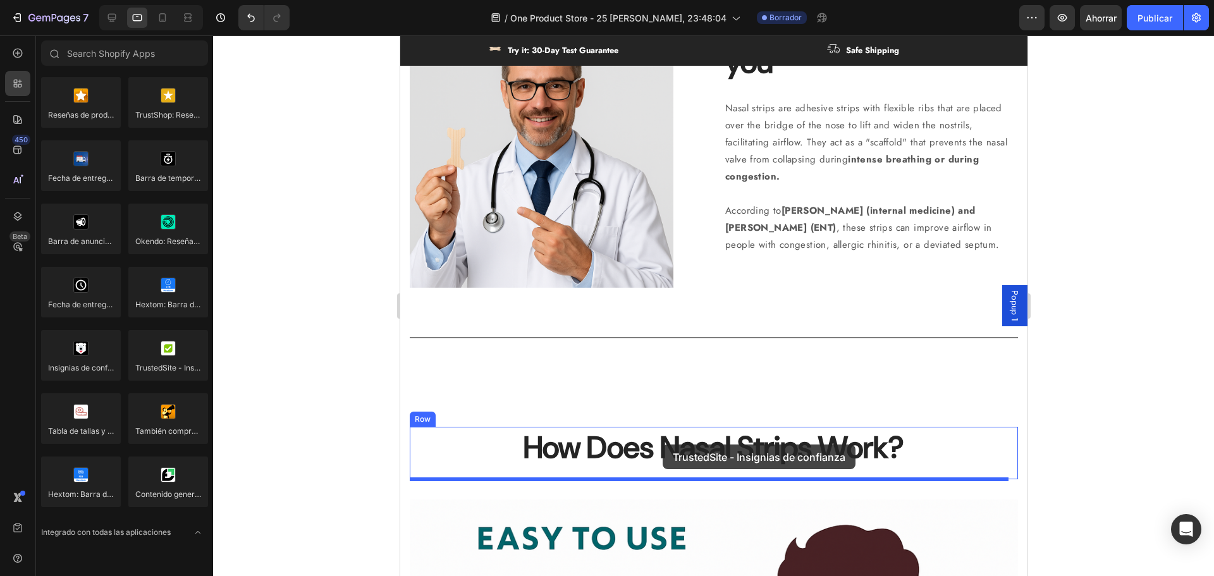
select select "581665178236617342"
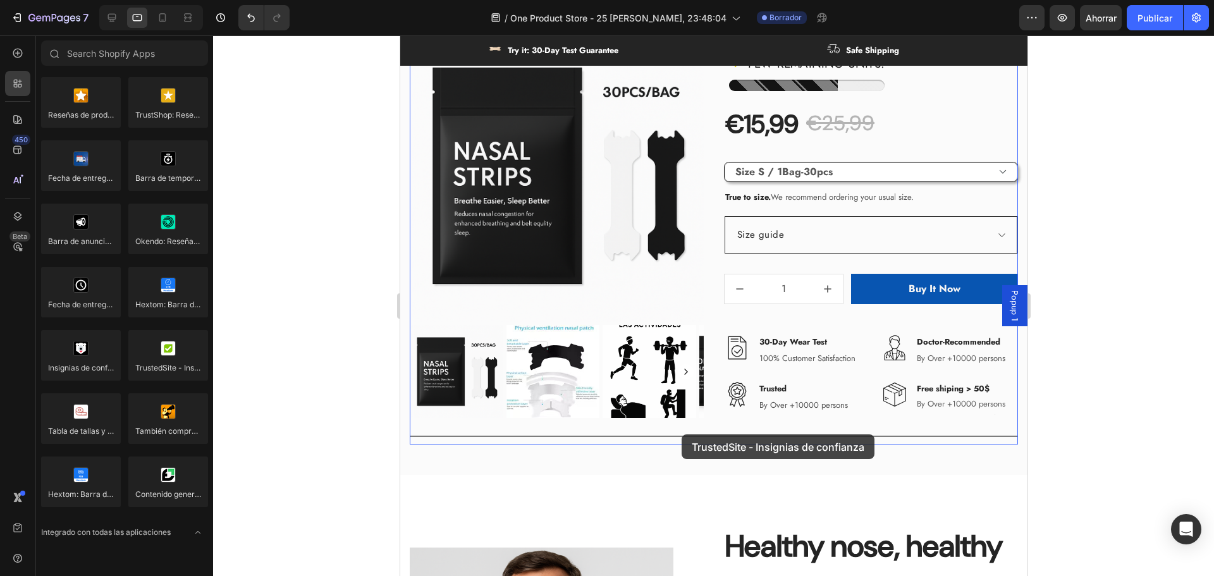
scroll to position [627, 0]
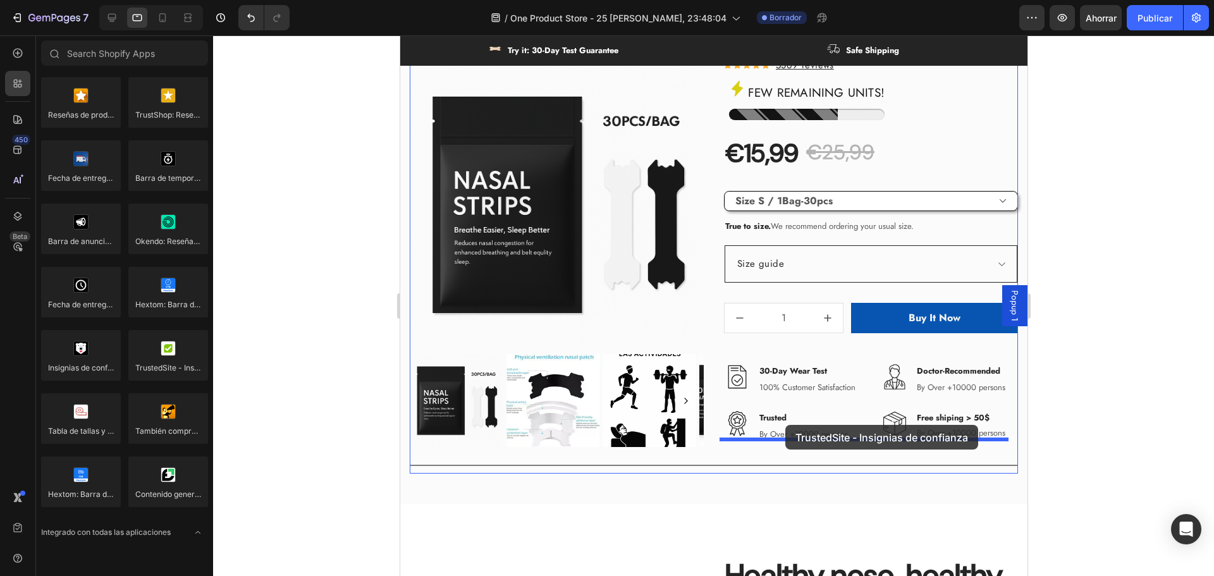
drag, startPoint x: 560, startPoint y: 391, endPoint x: 785, endPoint y: 425, distance: 227.0
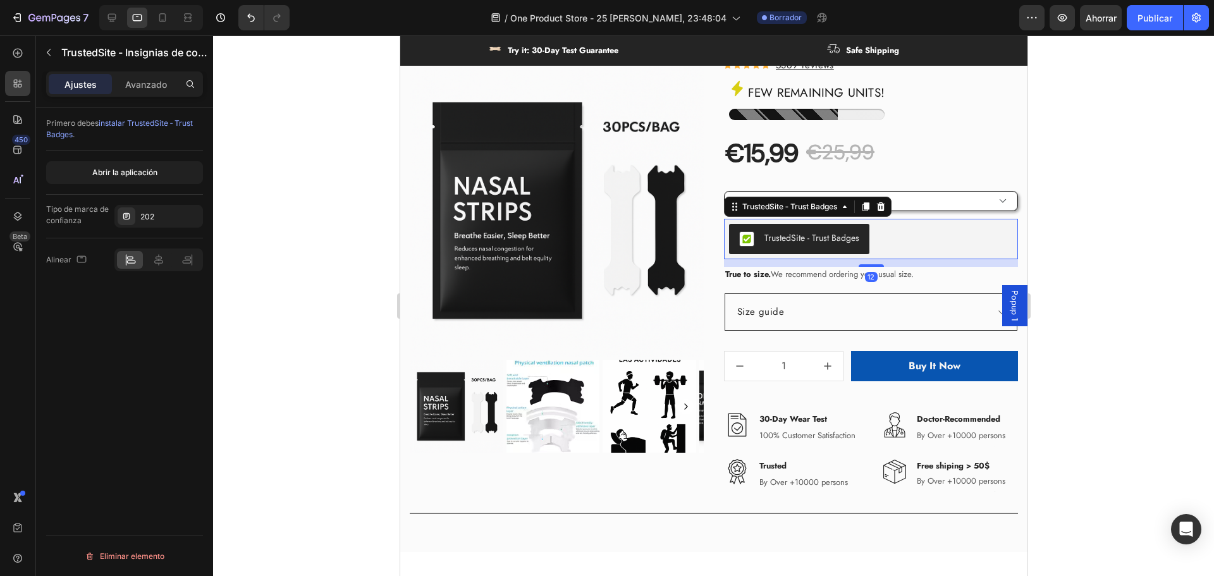
click at [783, 237] on div "TrustedSite ‑ Trust Badges" at bounding box center [811, 237] width 95 height 13
click at [140, 174] on font "Abrir la aplicación" at bounding box center [124, 172] width 65 height 9
click at [880, 207] on icon at bounding box center [880, 206] width 8 height 9
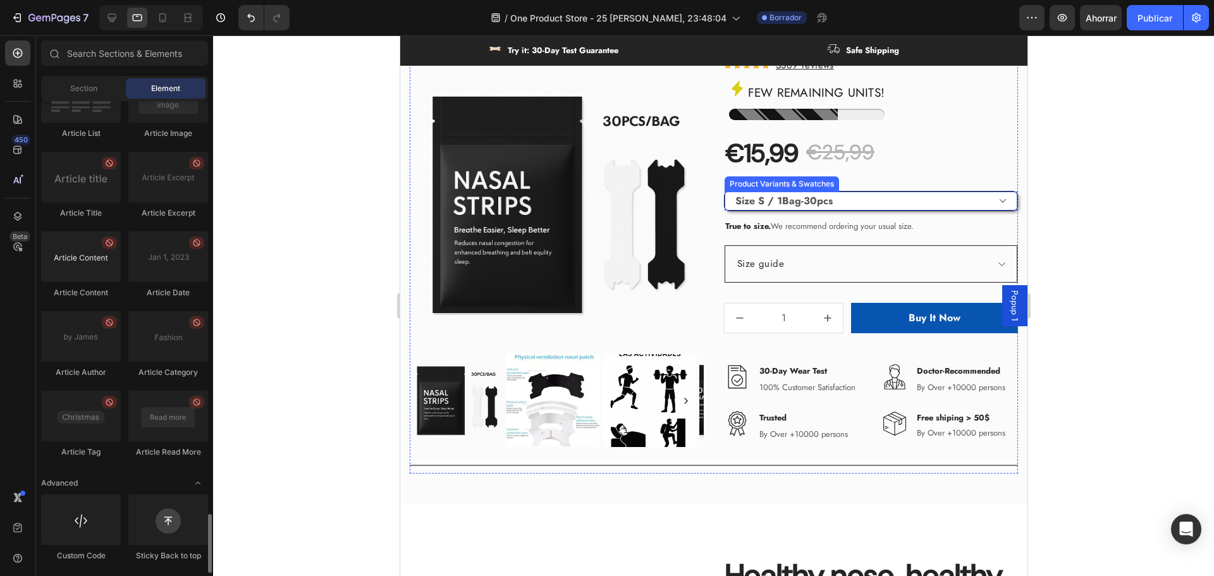
scroll to position [3276, 0]
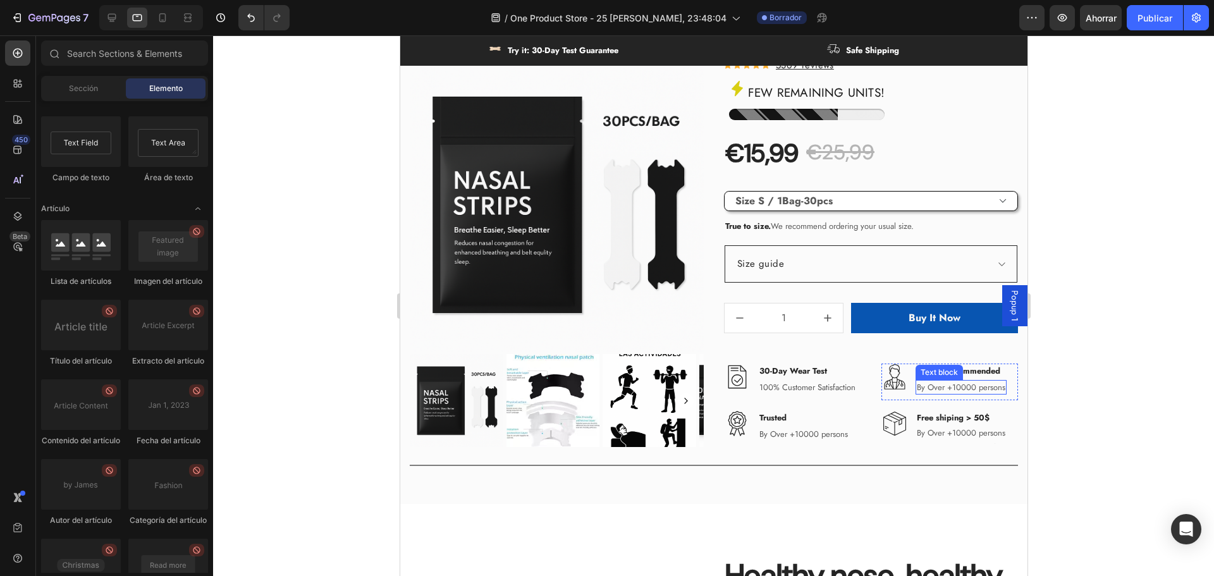
click at [977, 390] on p "By Over +10000 persons" at bounding box center [960, 387] width 89 height 13
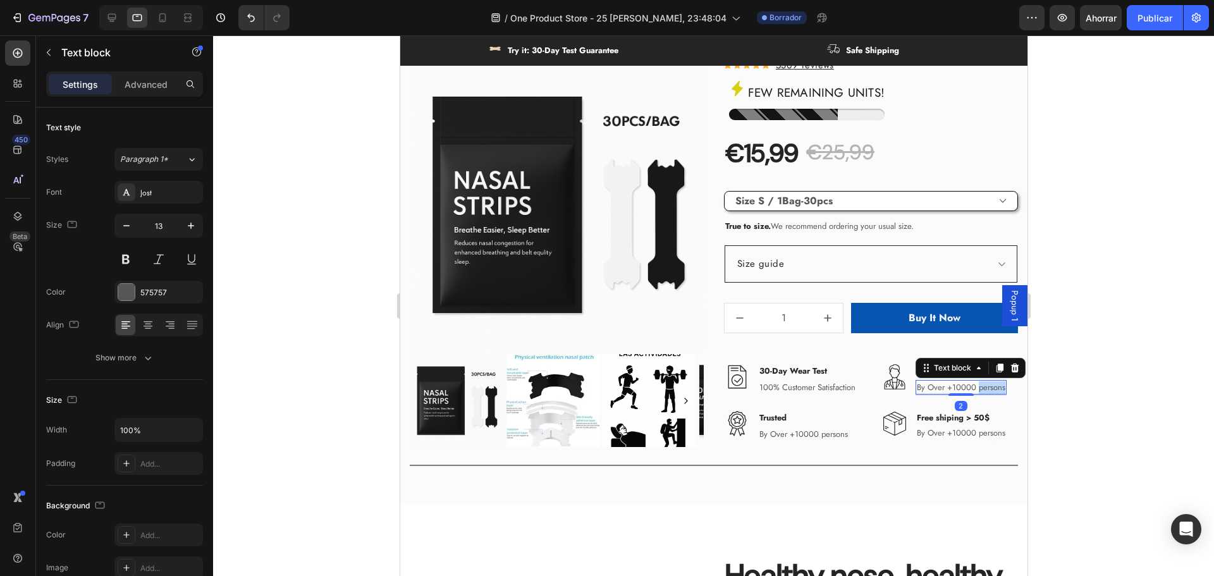
click at [977, 390] on p "By Over +10000 persons" at bounding box center [960, 387] width 89 height 13
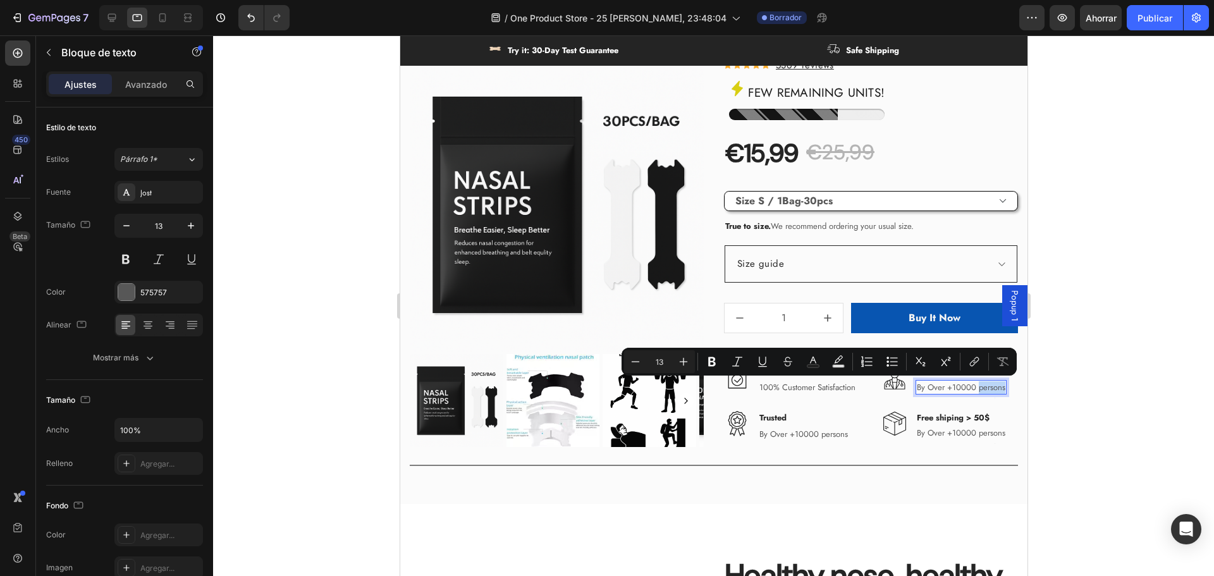
click at [977, 390] on p "By Over +10000 persons" at bounding box center [960, 387] width 89 height 13
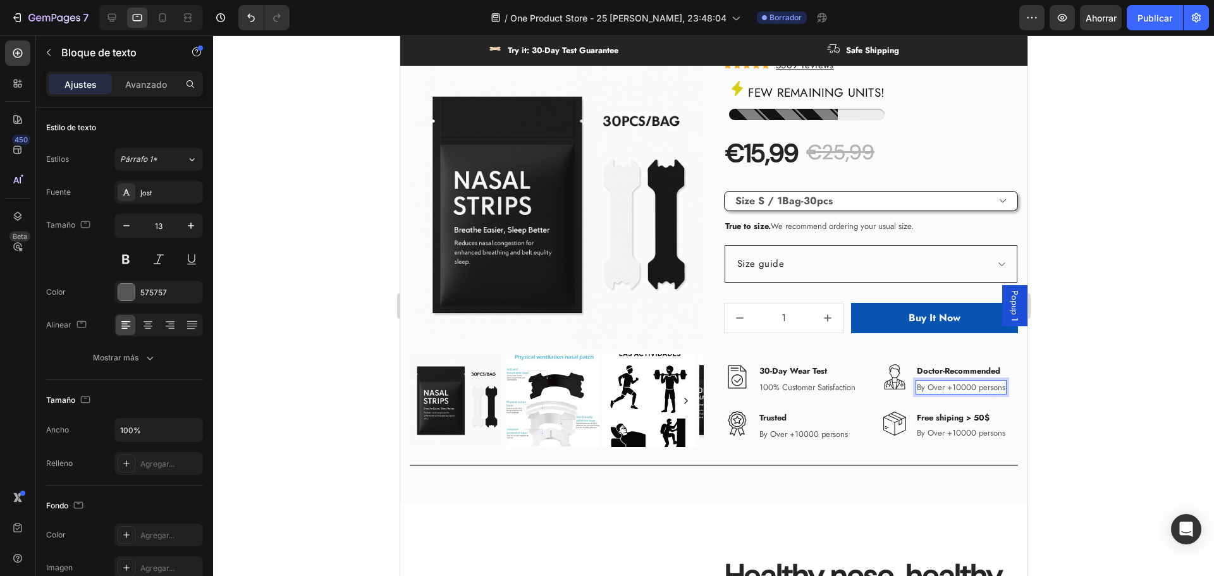
click at [967, 388] on p "By Over +10000 persons" at bounding box center [960, 387] width 89 height 13
click at [1141, 409] on div at bounding box center [713, 305] width 1001 height 541
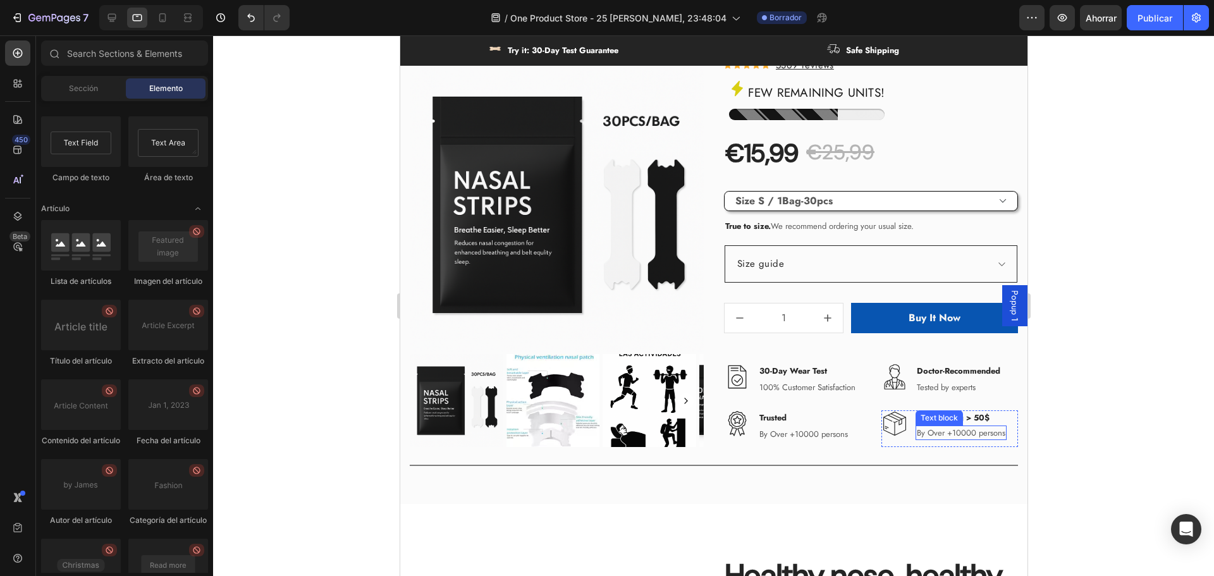
click at [952, 431] on p "By Over +10000 persons" at bounding box center [960, 433] width 89 height 13
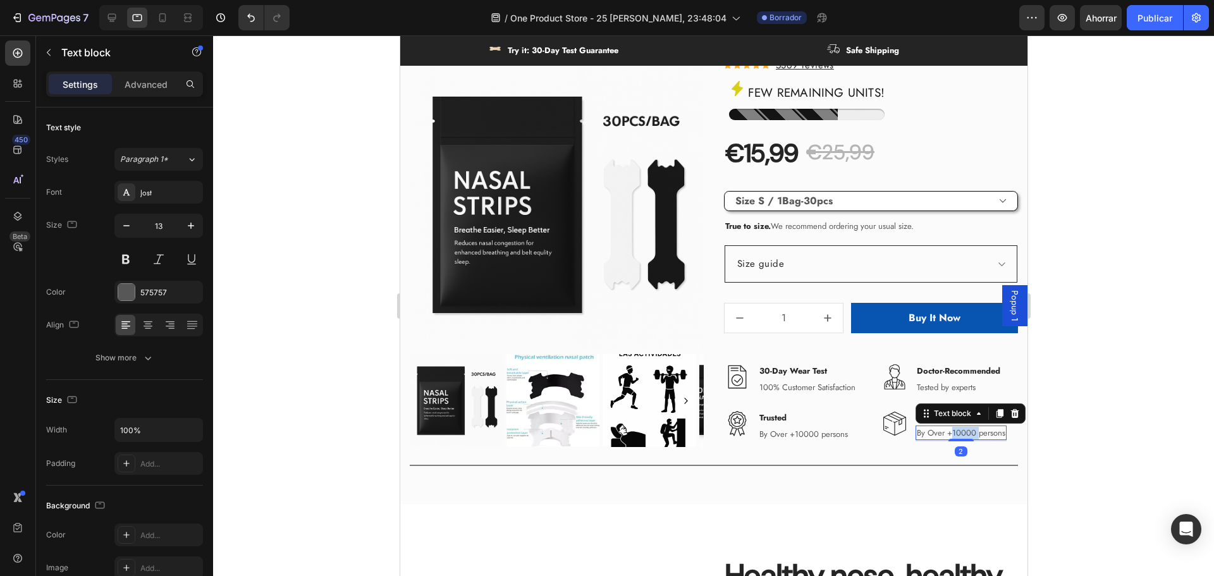
click at [952, 431] on p "By Over +10000 persons" at bounding box center [960, 433] width 89 height 13
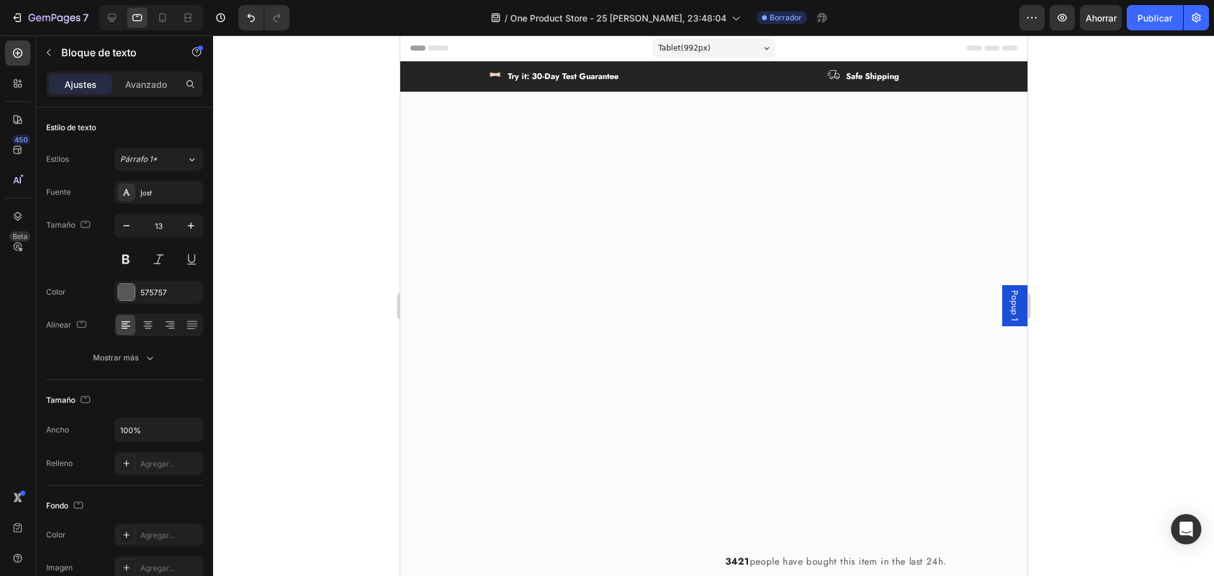
scroll to position [627, 0]
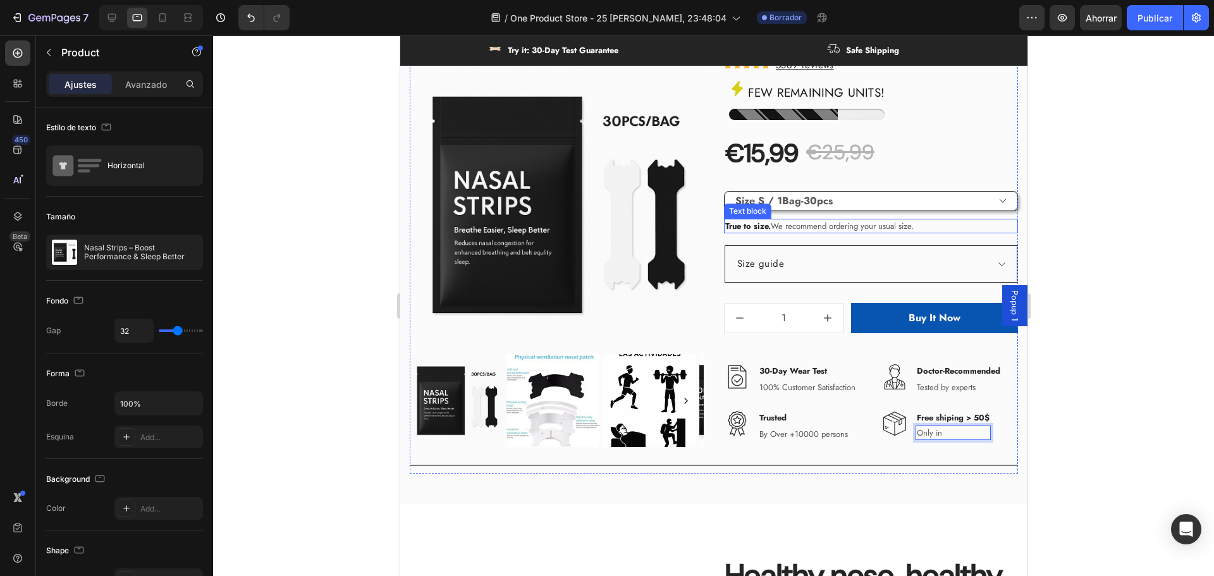
click at [784, 212] on div "3421 people have bought this item in the last 24h. Text block Nasal Strips – Bo…" at bounding box center [870, 186] width 294 height 523
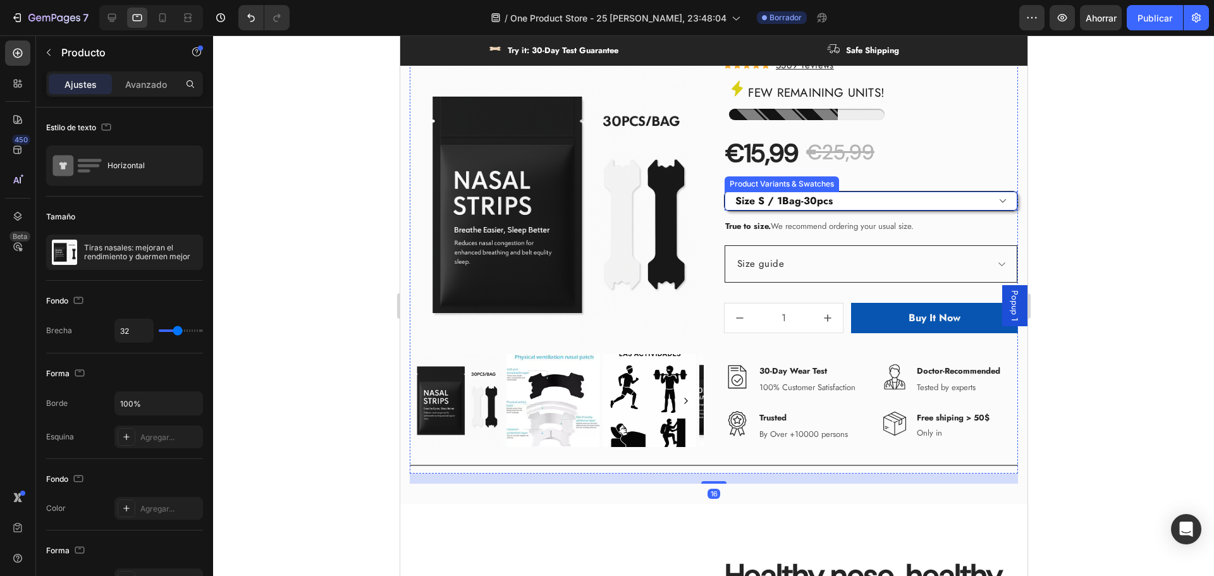
click at [775, 205] on select "Please select an option Size S / 1Bag-30pcs Size S / 2Bags-60pcs Size S / 3Bags…" at bounding box center [870, 201] width 293 height 19
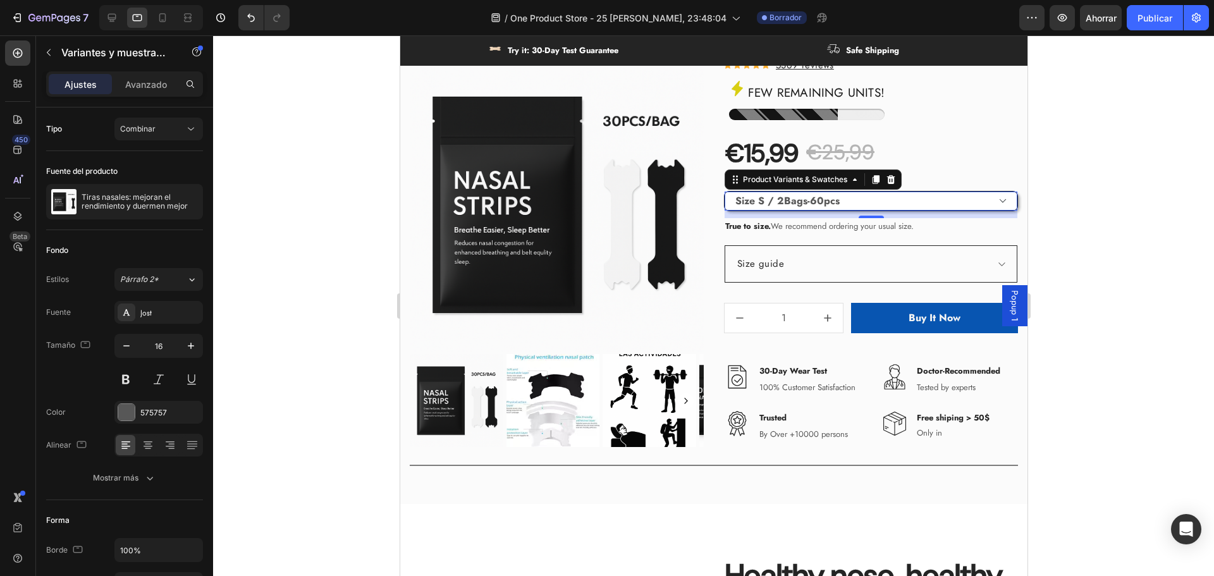
click at [724, 192] on select "Please select an option Size S / 1Bag-30pcs Size S / 2Bags-60pcs Size S / 3Bags…" at bounding box center [870, 201] width 293 height 19
click at [751, 205] on select "Please select an option Size S / 1Bag-30pcs Size S / 2Bags-60pcs Size S / 3Bags…" at bounding box center [870, 201] width 293 height 19
click at [724, 192] on select "Please select an option Size S / 1Bag-30pcs Size S / 2Bags-60pcs Size S / 3Bags…" at bounding box center [870, 201] width 293 height 19
click at [760, 190] on div "3421 people have bought this item in the last 24h. Text block Nasal Strips – Bo…" at bounding box center [870, 186] width 294 height 523
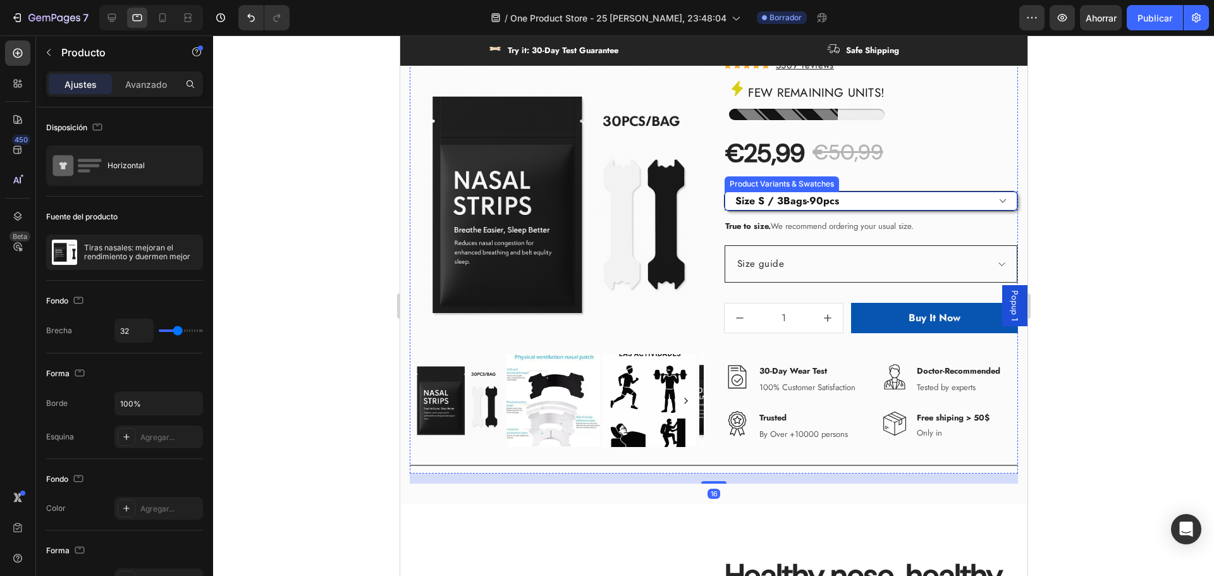
click at [760, 202] on select "Please select an option Size S / 1Bag-30pcs Size S / 2Bags-60pcs Size S / 3Bags…" at bounding box center [870, 201] width 293 height 19
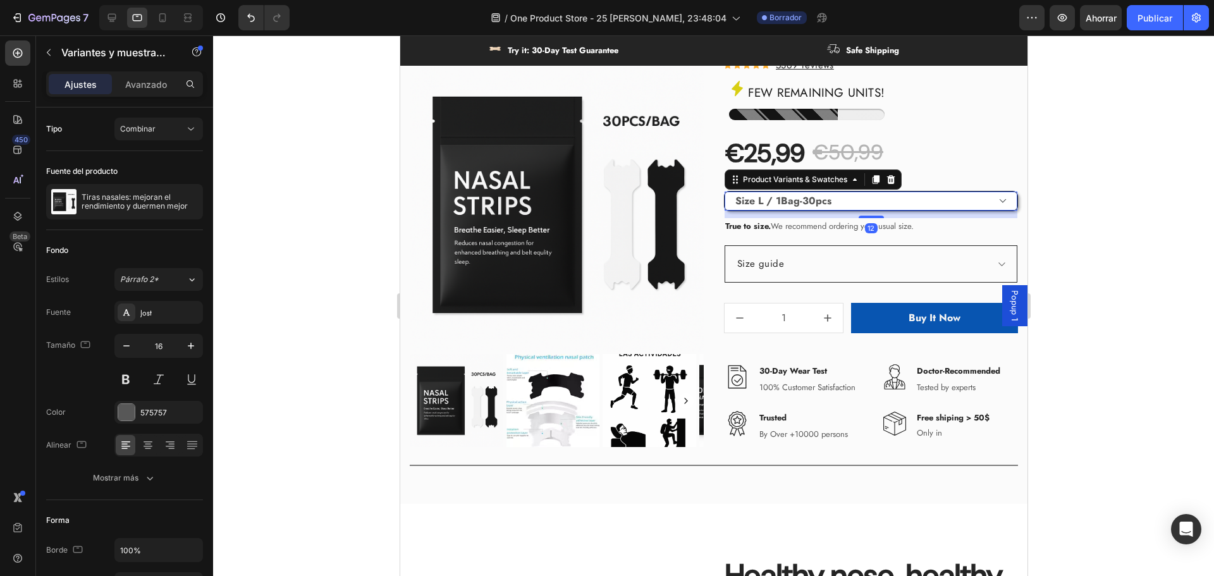
click at [724, 192] on select "Please select an option Size S / 1Bag-30pcs Size S / 2Bags-60pcs Size S / 3Bags…" at bounding box center [870, 201] width 293 height 19
drag, startPoint x: 766, startPoint y: 199, endPoint x: 773, endPoint y: 210, distance: 13.3
click at [766, 199] on select "Please select an option Size S / 1Bag-30pcs Size S / 2Bags-60pcs Size S / 3Bags…" at bounding box center [870, 201] width 293 height 19
click at [724, 192] on select "Please select an option Size S / 1Bag-30pcs Size S / 2Bags-60pcs Size S / 3Bags…" at bounding box center [870, 201] width 293 height 19
click at [787, 202] on select "Please select an option Size S / 1Bag-30pcs Size S / 2Bags-60pcs Size S / 3Bags…" at bounding box center [870, 201] width 293 height 19
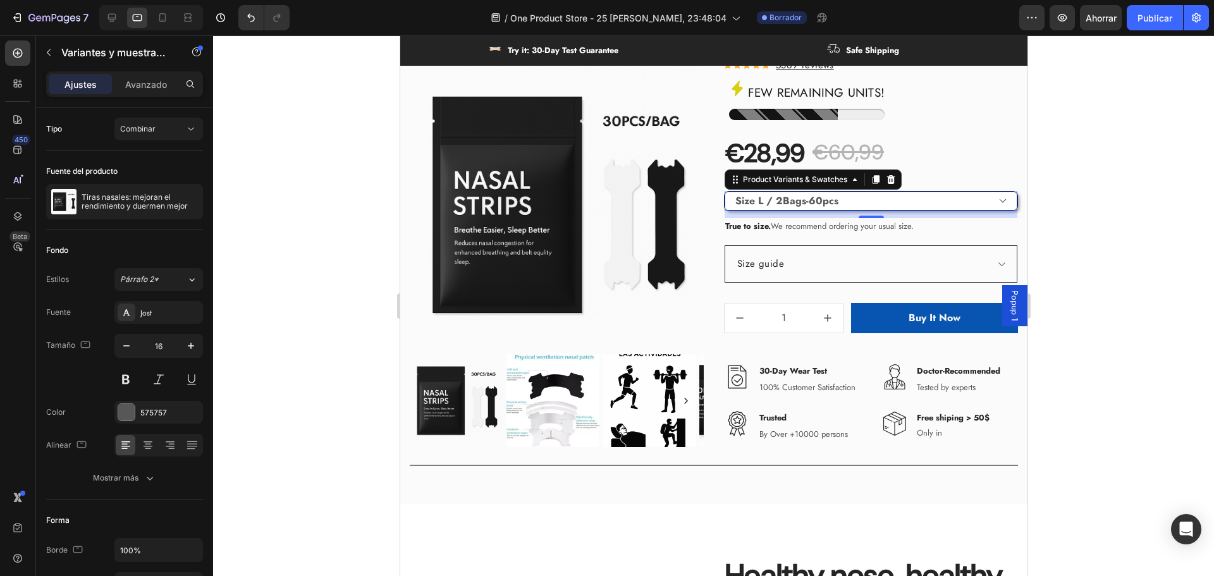
click at [724, 192] on select "Please select an option Size S / 1Bag-30pcs Size S / 2Bags-60pcs Size S / 3Bags…" at bounding box center [870, 201] width 293 height 19
click at [786, 204] on select "Please select an option Size S / 1Bag-30pcs Size S / 2Bags-60pcs Size S / 3Bags…" at bounding box center [870, 201] width 293 height 19
click at [724, 192] on select "Please select an option Size S / 1Bag-30pcs Size S / 2Bags-60pcs Size S / 3Bags…" at bounding box center [870, 201] width 293 height 19
click at [755, 198] on select "Please select an option Size S / 1Bag-30pcs Size S / 2Bags-60pcs Size S / 3Bags…" at bounding box center [870, 201] width 293 height 19
select select "581665178236617342"
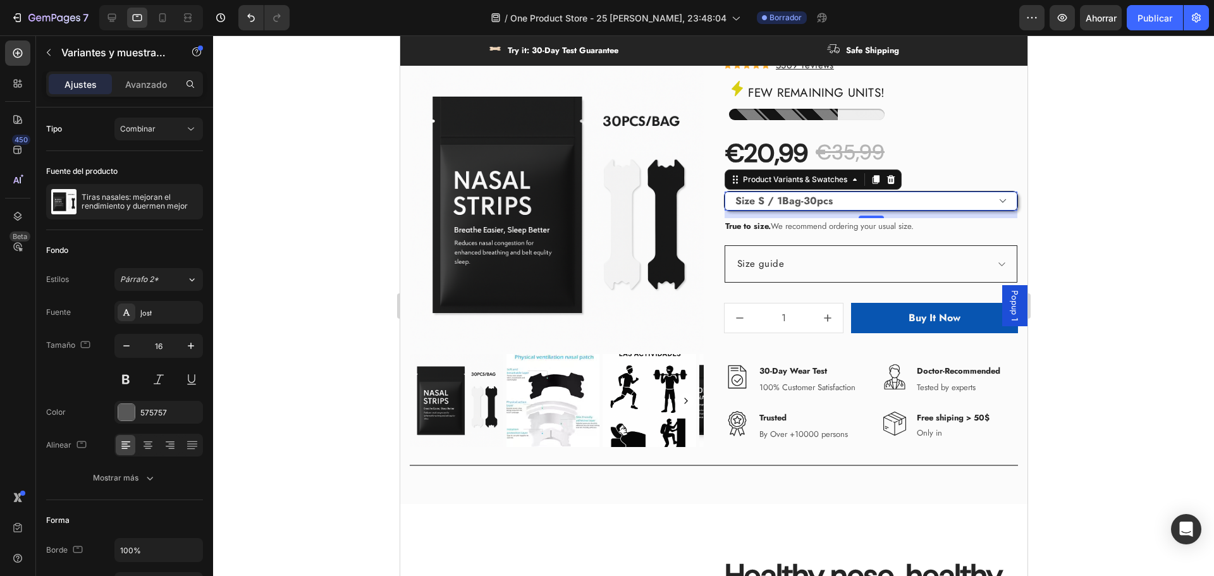
click at [724, 192] on select "Please select an option Size S / 1Bag-30pcs Size S / 2Bags-60pcs Size S / 3Bags…" at bounding box center [870, 201] width 293 height 19
click at [932, 431] on p "Only in" at bounding box center [952, 433] width 73 height 13
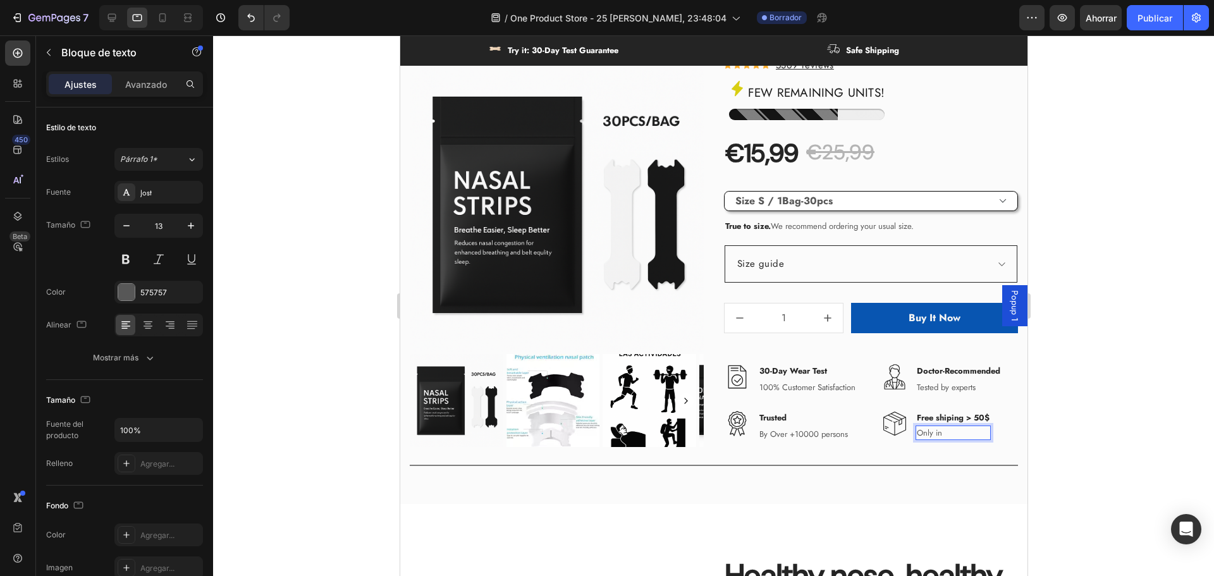
click at [938, 429] on p "Only in" at bounding box center [952, 433] width 73 height 13
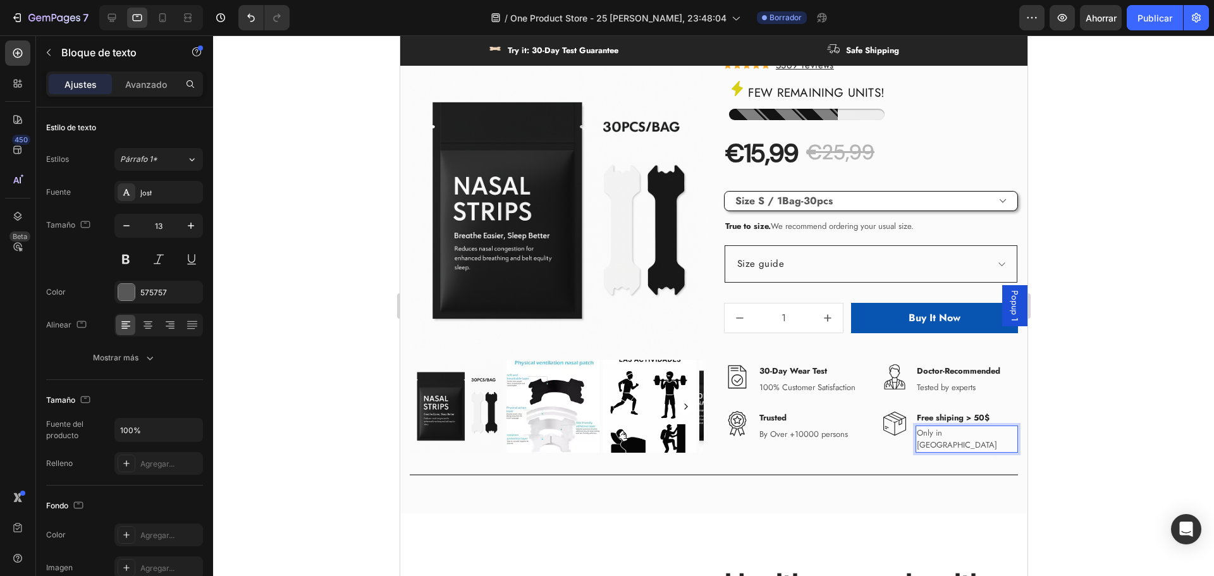
click at [1057, 407] on div at bounding box center [713, 305] width 1001 height 541
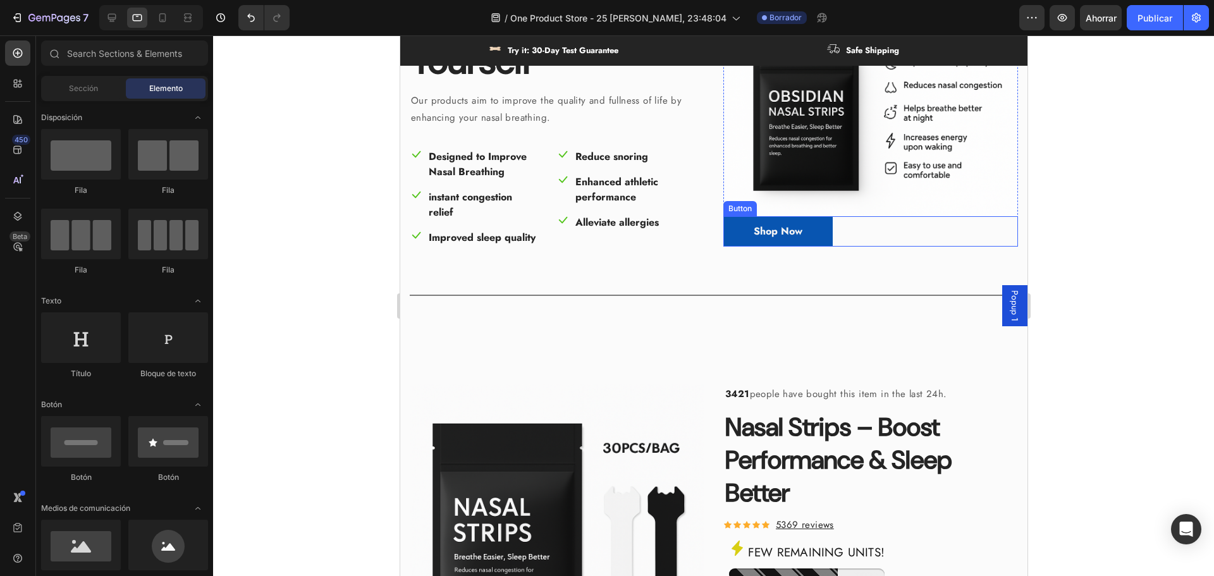
scroll to position [58, 0]
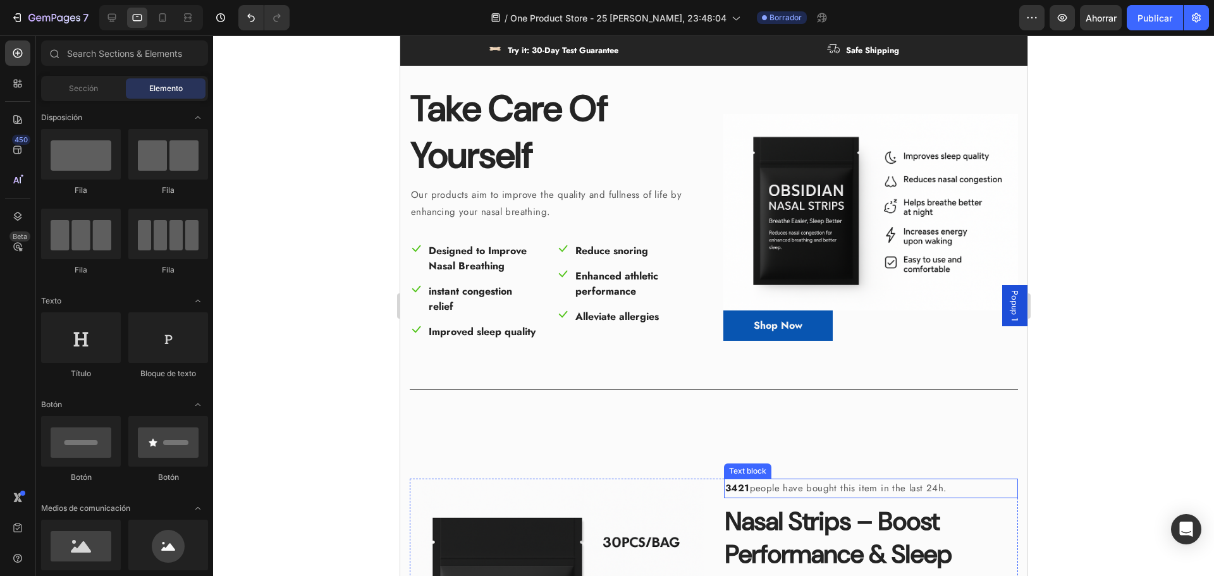
click at [736, 495] on strong "3421" at bounding box center [737, 488] width 25 height 14
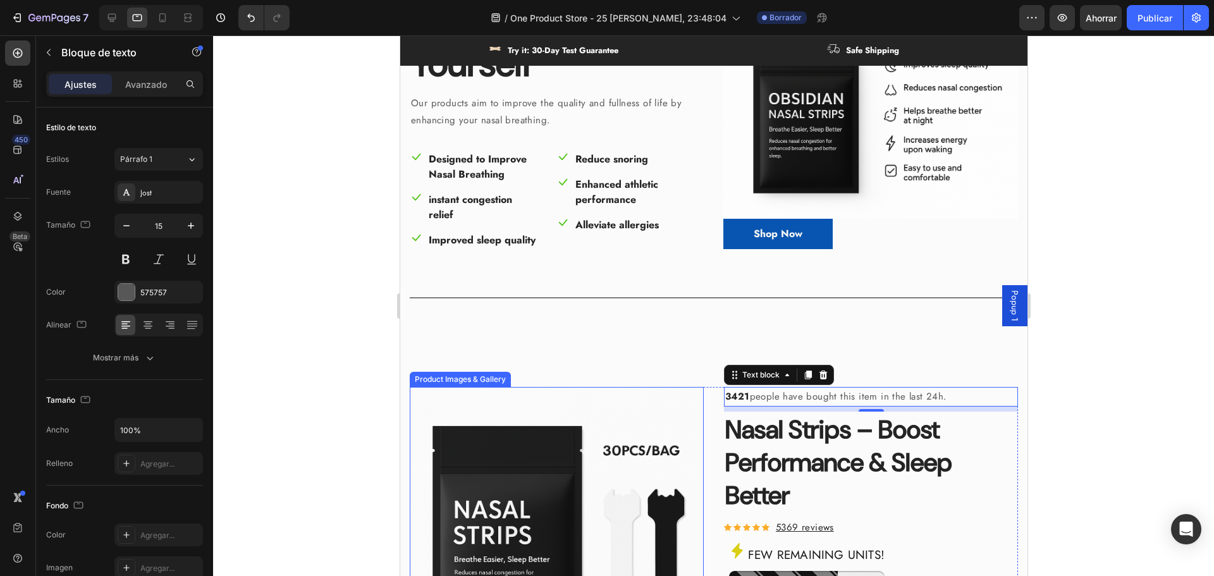
scroll to position [253, 0]
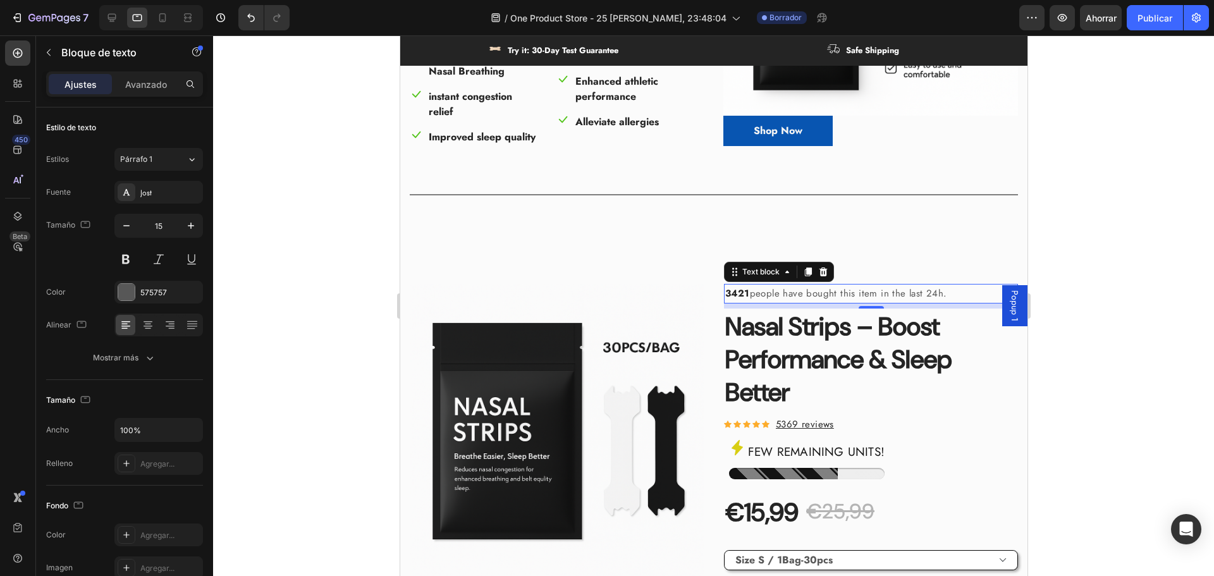
click at [1181, 362] on div at bounding box center [713, 305] width 1001 height 541
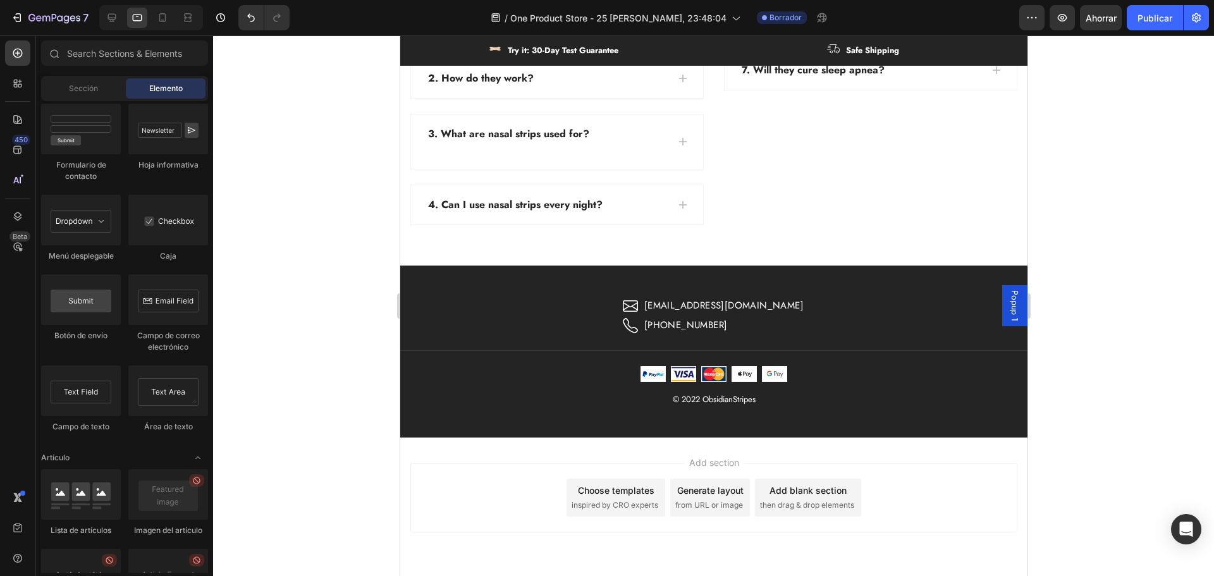
scroll to position [3269, 0]
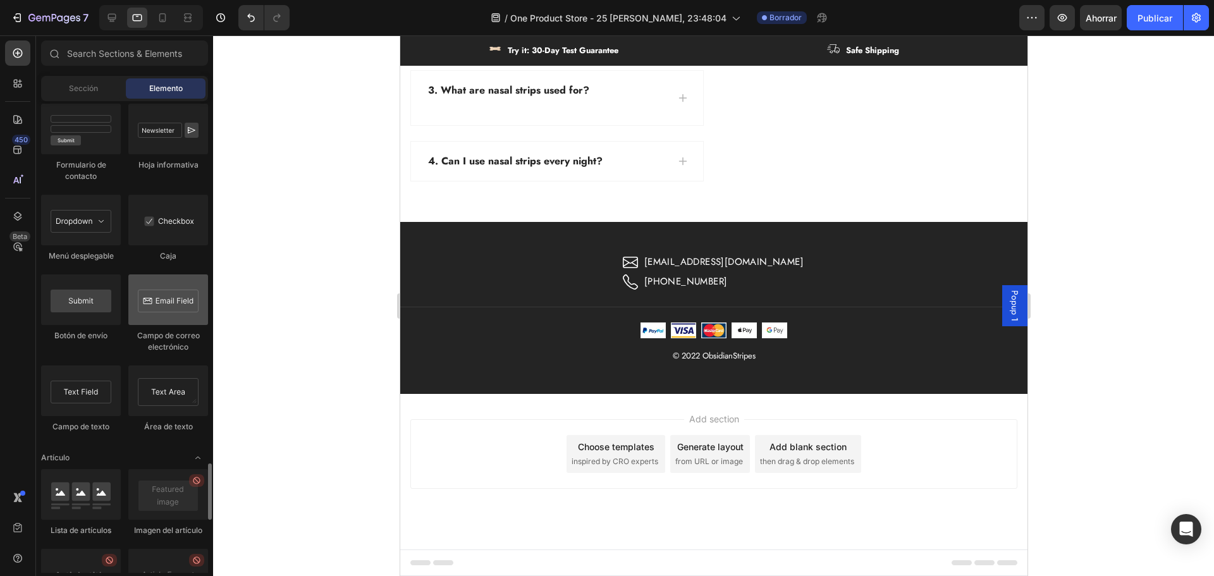
click at [169, 319] on div at bounding box center [168, 299] width 80 height 51
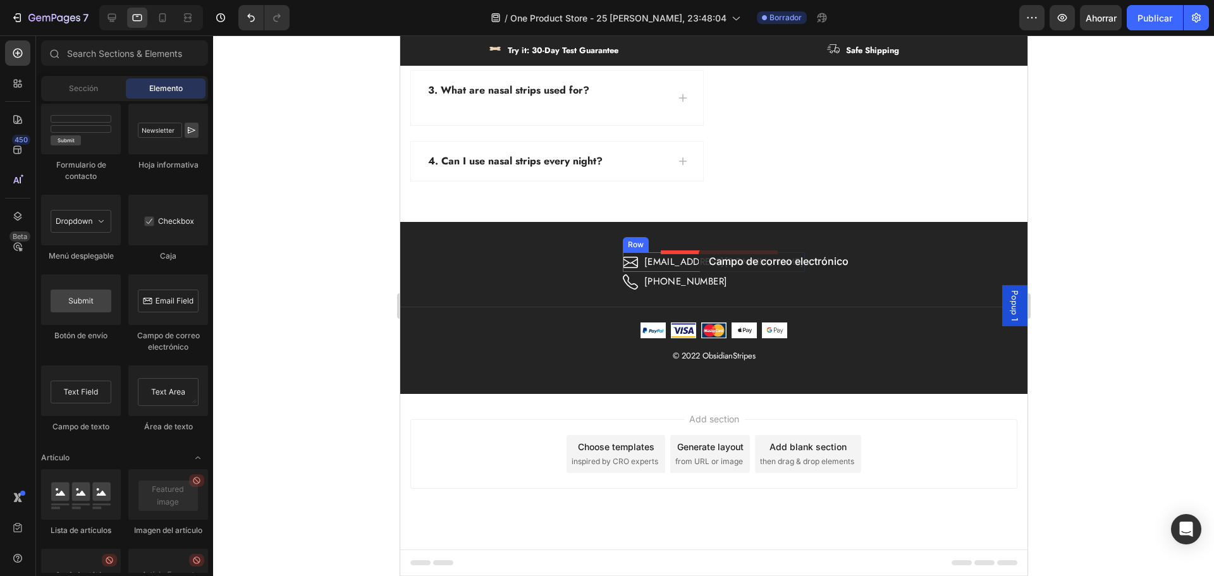
drag, startPoint x: 567, startPoint y: 363, endPoint x: 698, endPoint y: 249, distance: 173.9
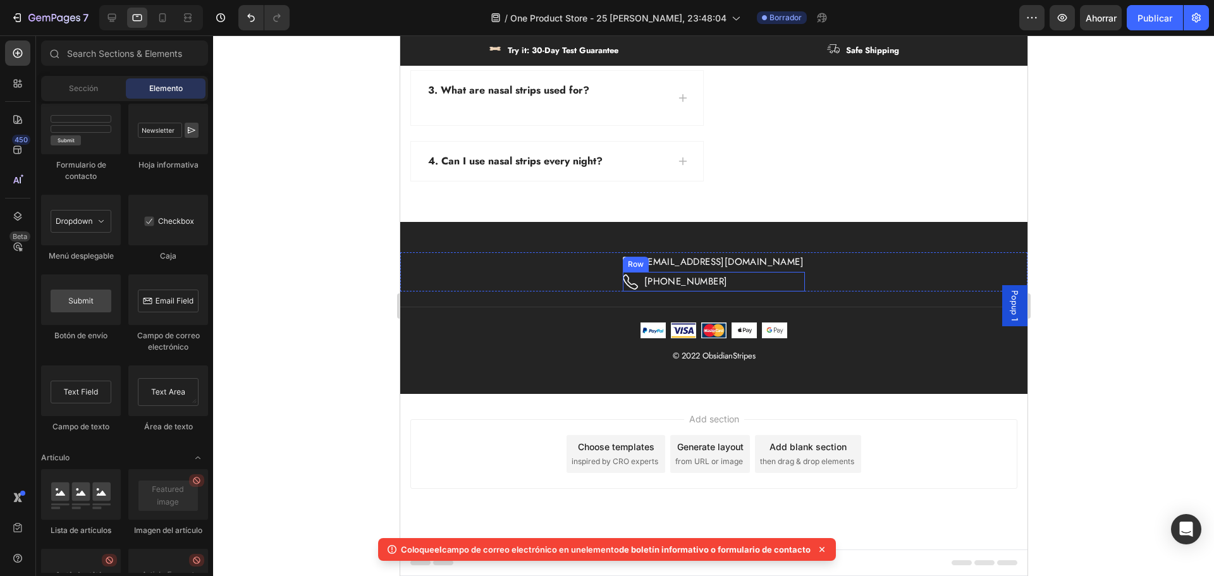
click at [762, 283] on div "Icon [PHONE_NUMBER] Text block Row" at bounding box center [713, 282] width 182 height 20
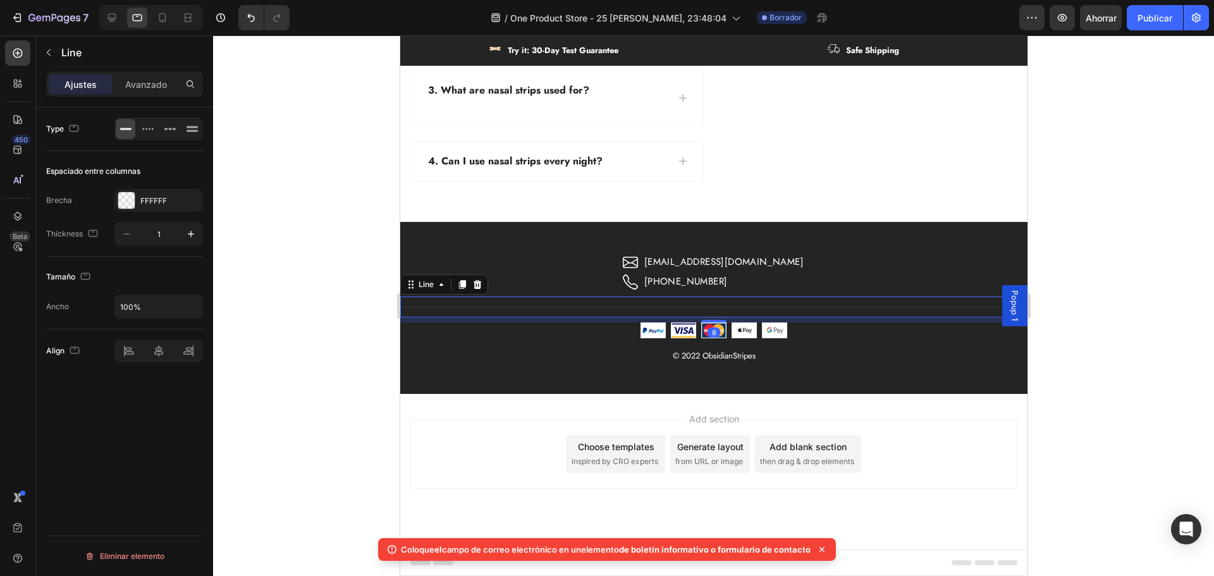
click at [748, 301] on div "Title Line 8" at bounding box center [713, 307] width 627 height 21
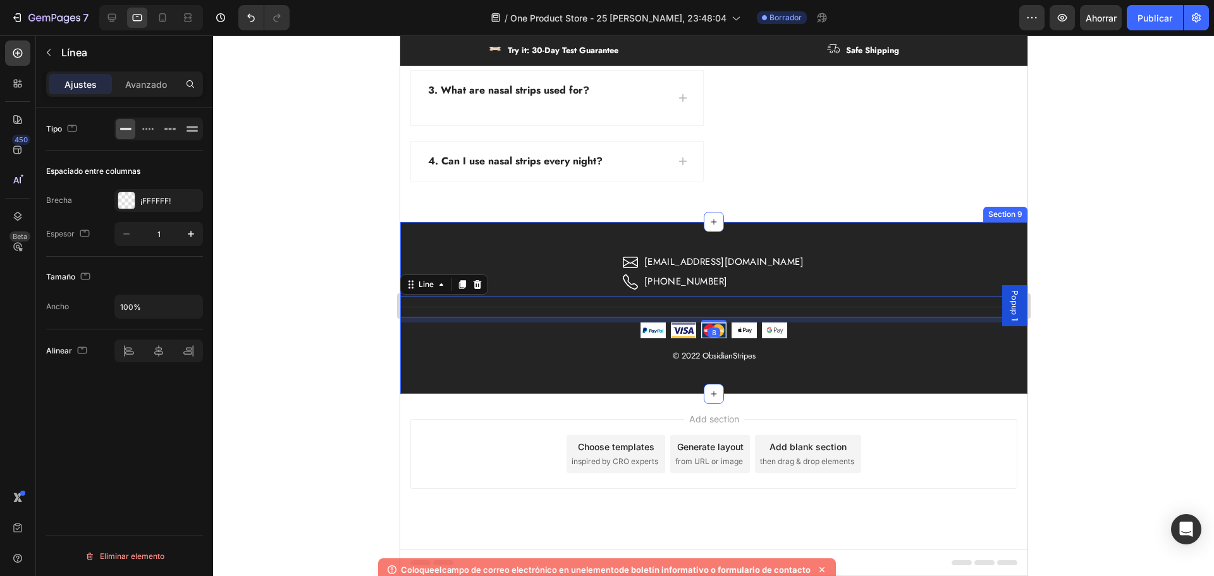
click at [761, 286] on div "Icon [PHONE_NUMBER] Text block Row" at bounding box center [713, 282] width 182 height 20
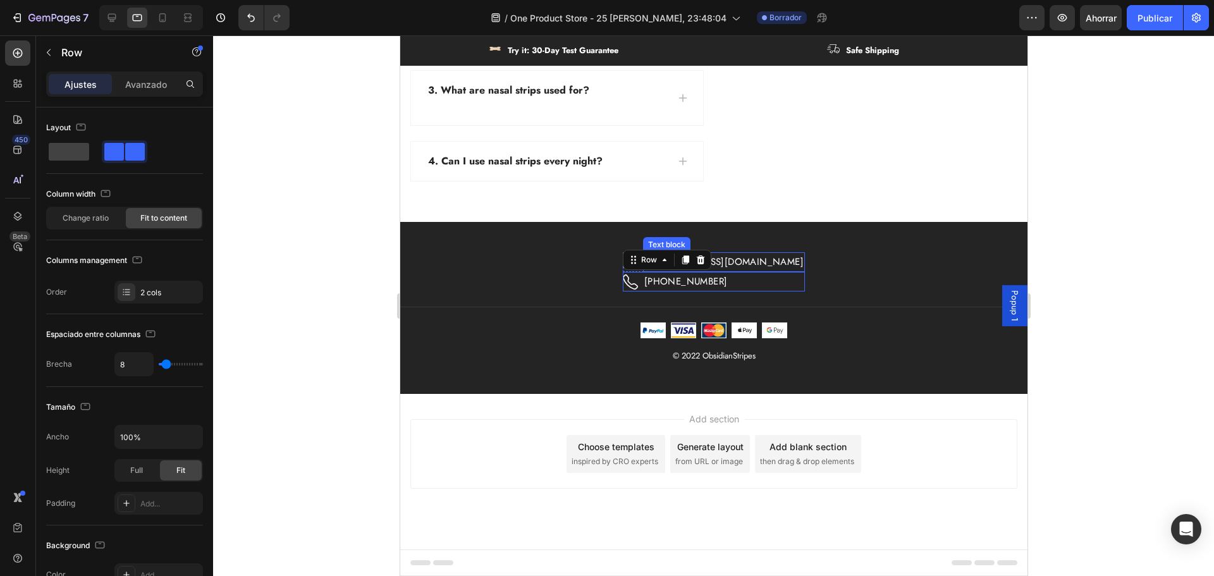
click at [783, 269] on div "Icon [EMAIL_ADDRESS][DOMAIN_NAME] Text block Row Icon [PHONE_NUMBER] Text block…" at bounding box center [713, 271] width 627 height 39
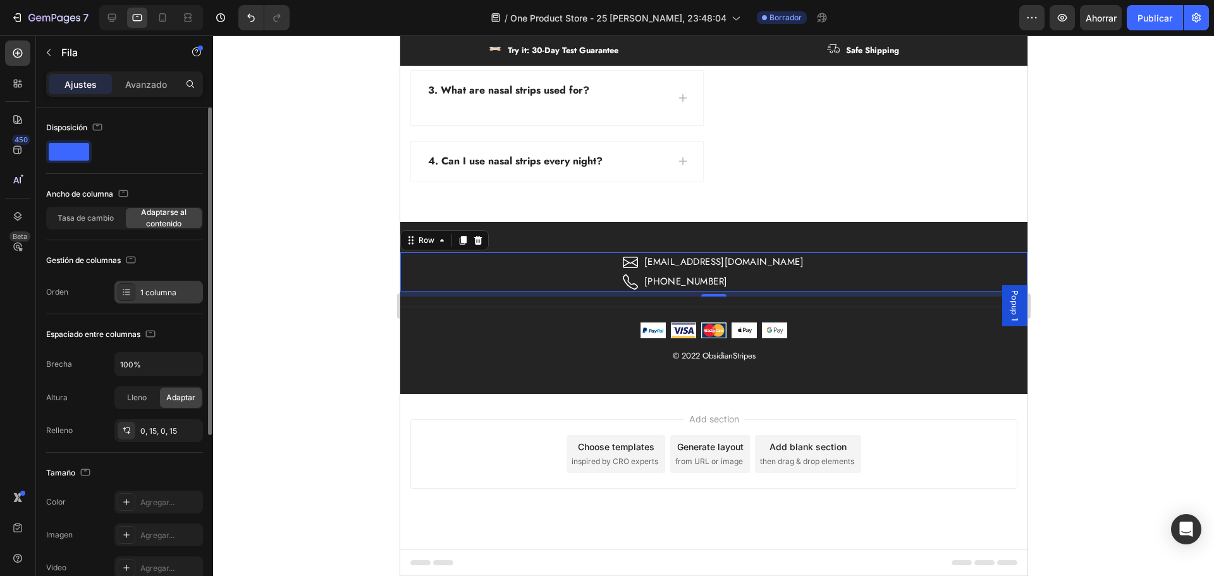
click at [149, 296] on font "1 columna" at bounding box center [158, 292] width 36 height 9
click at [85, 158] on span at bounding box center [69, 152] width 40 height 18
click at [117, 150] on div at bounding box center [124, 151] width 157 height 23
click at [587, 276] on div "Icon [EMAIL_ADDRESS][DOMAIN_NAME] Text block Row Icon [PHONE_NUMBER] Text block…" at bounding box center [713, 271] width 627 height 39
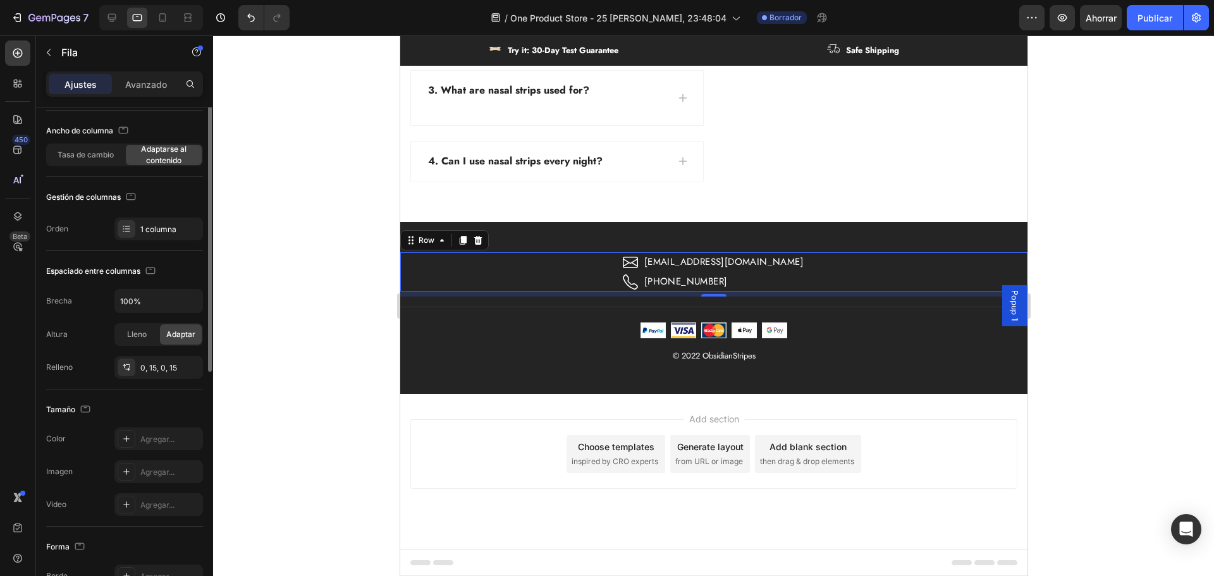
scroll to position [0, 0]
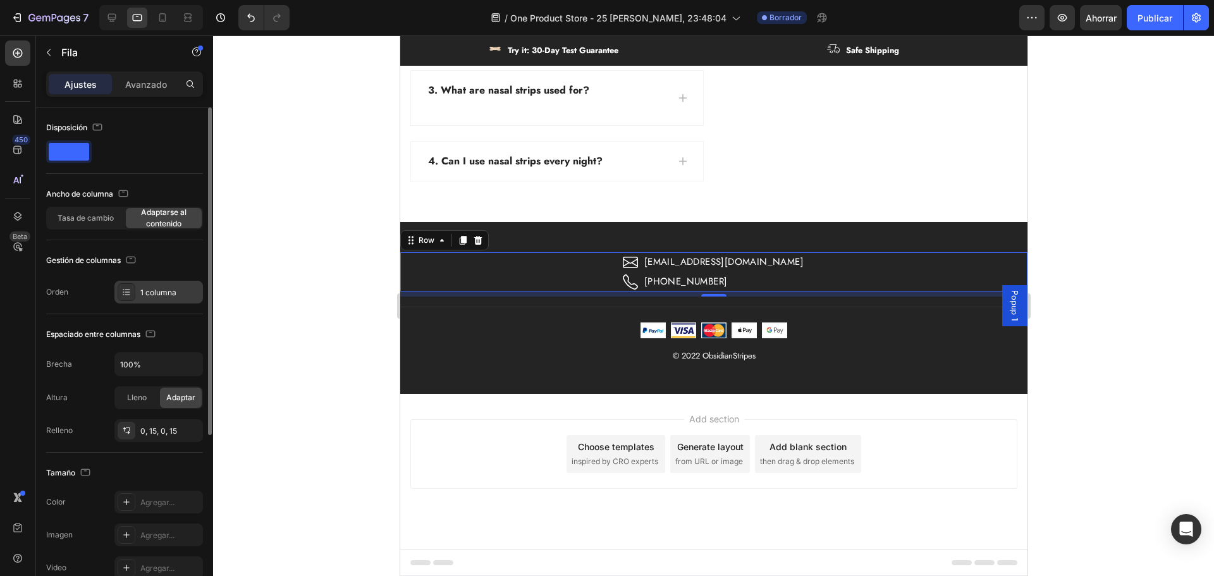
click at [156, 296] on font "1 columna" at bounding box center [158, 292] width 36 height 9
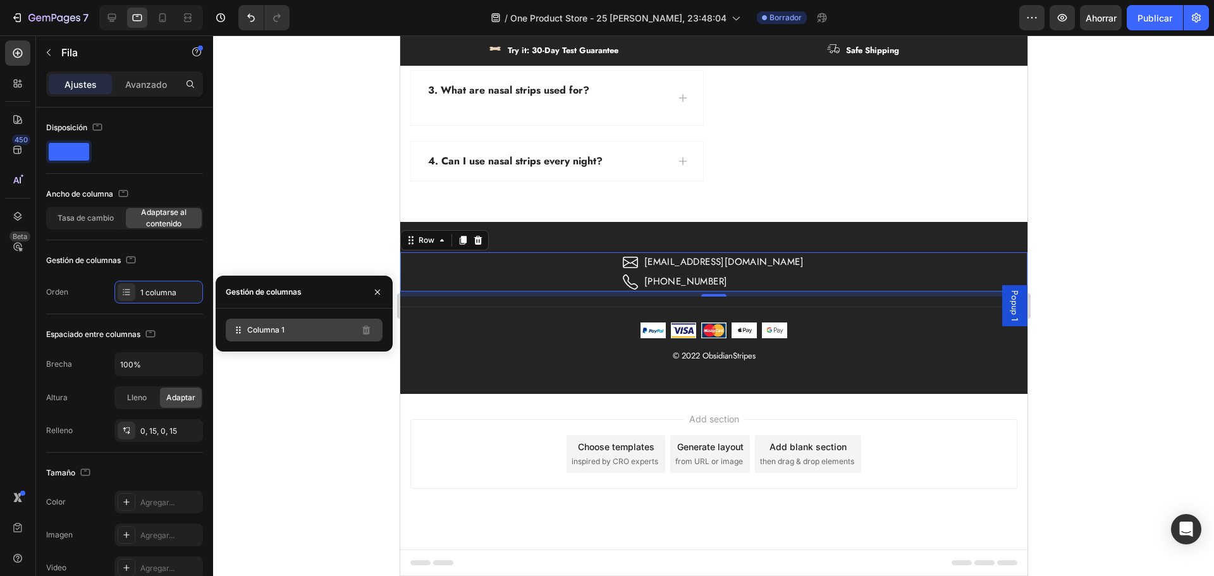
click at [280, 333] on font "Columna 1" at bounding box center [265, 329] width 37 height 9
click at [242, 329] on icon at bounding box center [238, 330] width 13 height 13
drag, startPoint x: 242, startPoint y: 329, endPoint x: 251, endPoint y: 310, distance: 21.8
click at [251, 310] on div "Columna 1" at bounding box center [304, 330] width 177 height 43
click at [483, 268] on div "Icon [EMAIL_ADDRESS][DOMAIN_NAME] Text block Row Icon [PHONE_NUMBER] Text block…" at bounding box center [713, 271] width 627 height 39
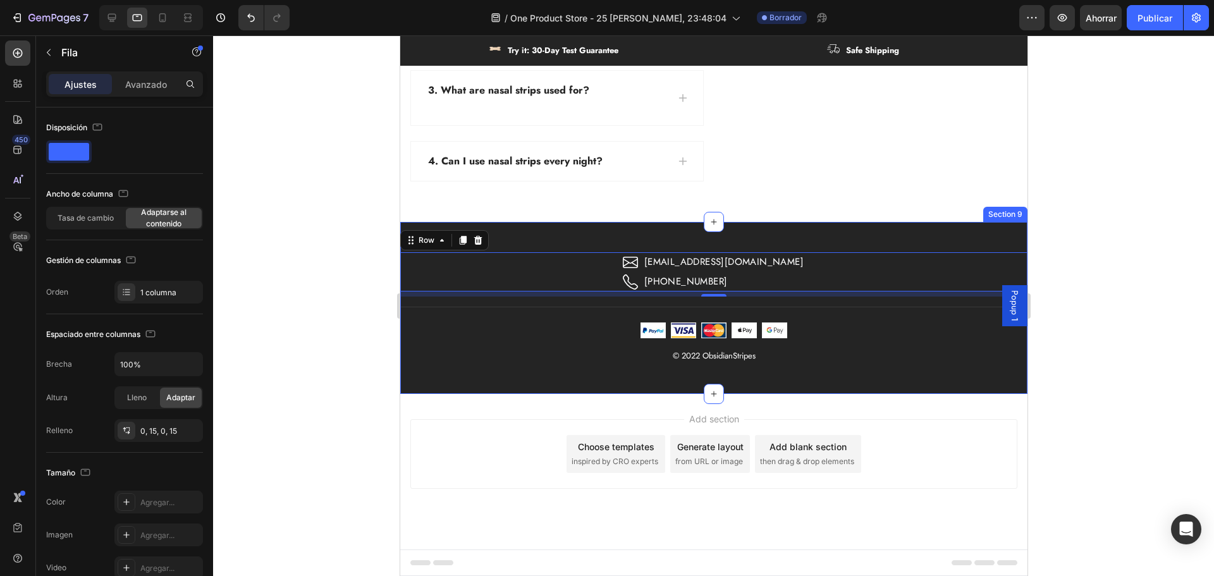
click at [566, 245] on div "Icon [EMAIL_ADDRESS][DOMAIN_NAME] Text block Row Icon [PHONE_NUMBER] Text block…" at bounding box center [713, 307] width 627 height 171
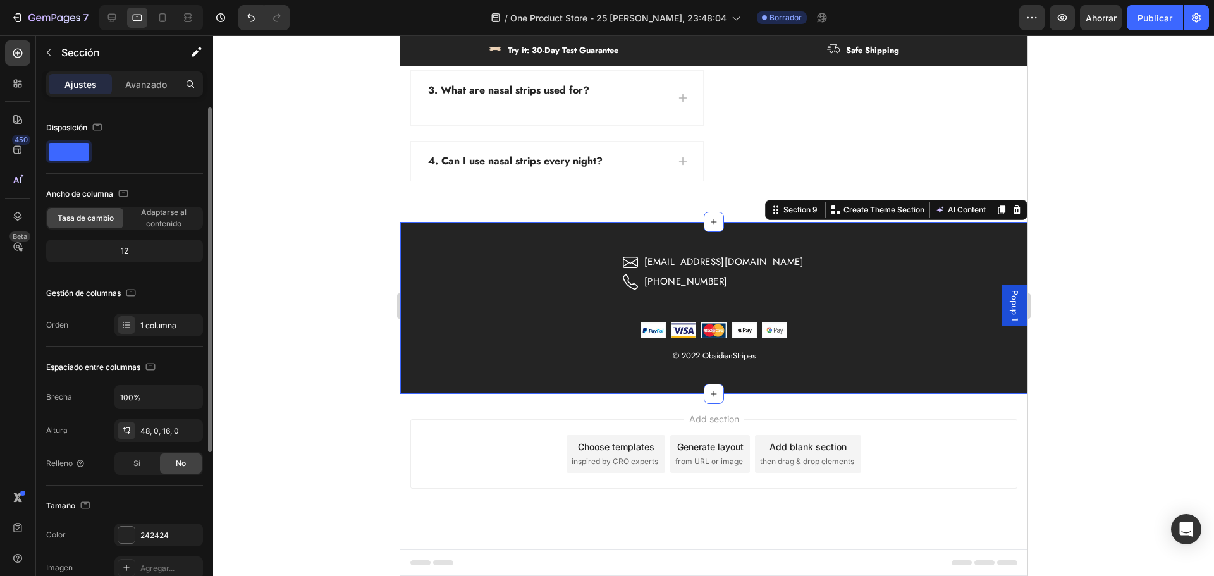
click at [78, 159] on span at bounding box center [69, 152] width 40 height 18
click at [660, 288] on div "[PHONE_NUMBER]" at bounding box center [685, 282] width 86 height 20
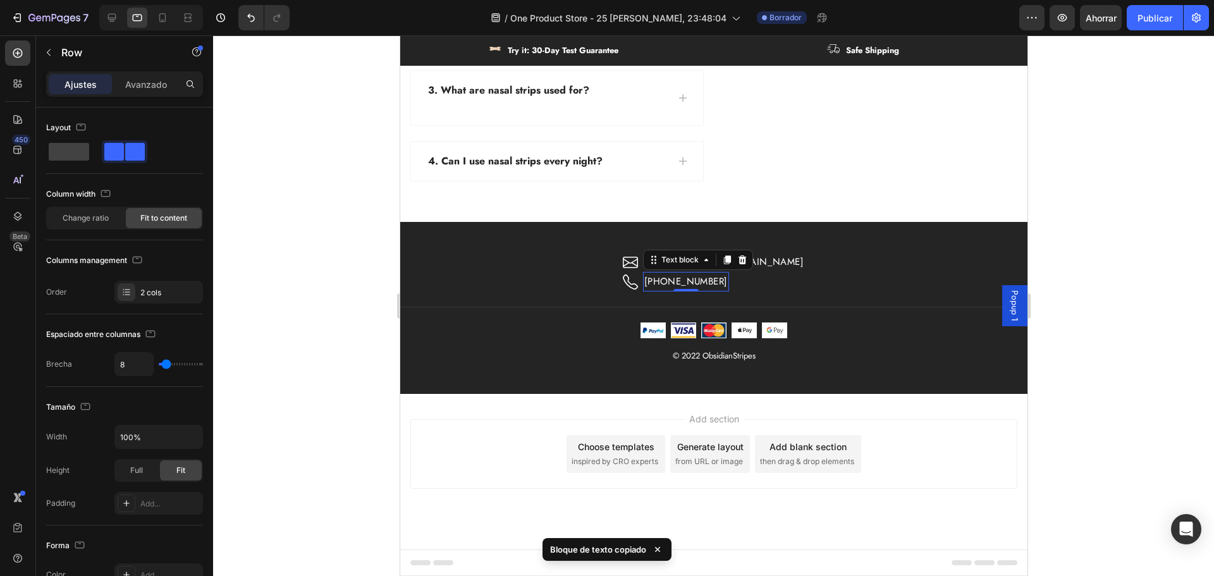
click at [768, 286] on div "Icon [PHONE_NUMBER] Text block 0 Row" at bounding box center [713, 282] width 182 height 20
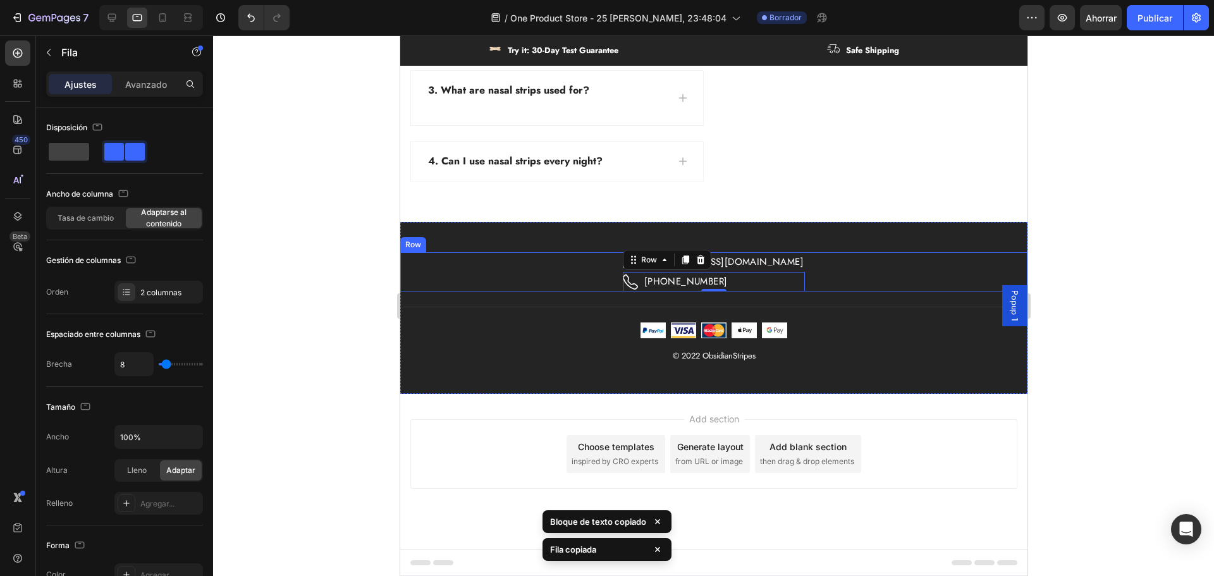
click at [799, 288] on div "Icon [EMAIL_ADDRESS][DOMAIN_NAME] Text block Row Icon [PHONE_NUMBER] Text block…" at bounding box center [713, 271] width 627 height 39
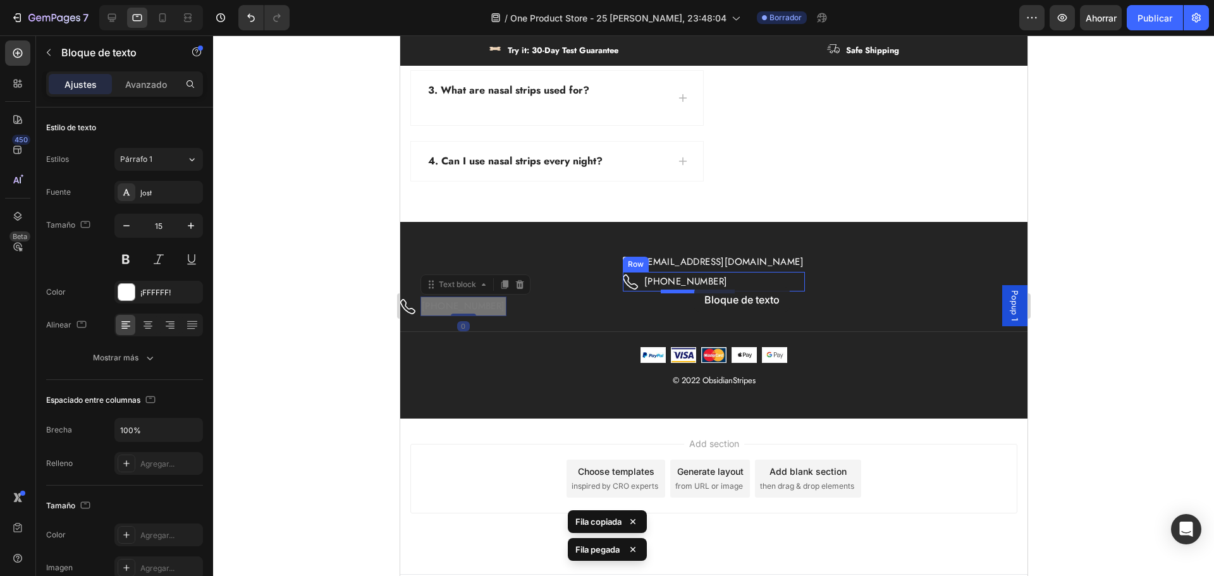
drag, startPoint x: 463, startPoint y: 307, endPoint x: 694, endPoint y: 287, distance: 231.6
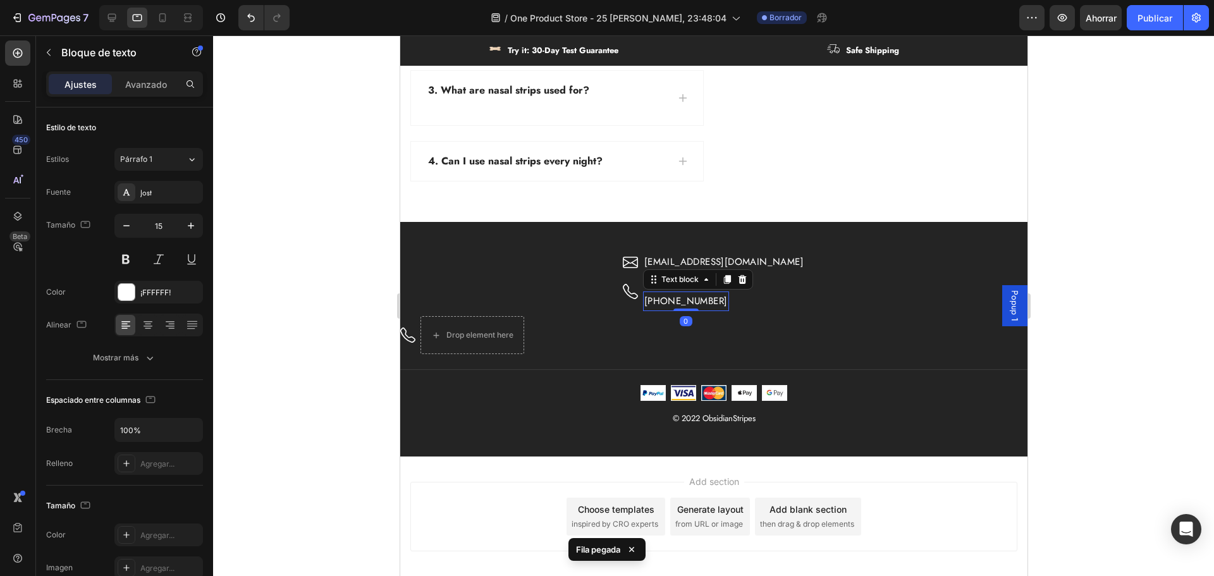
click at [694, 304] on p "[PHONE_NUMBER]" at bounding box center [685, 301] width 83 height 17
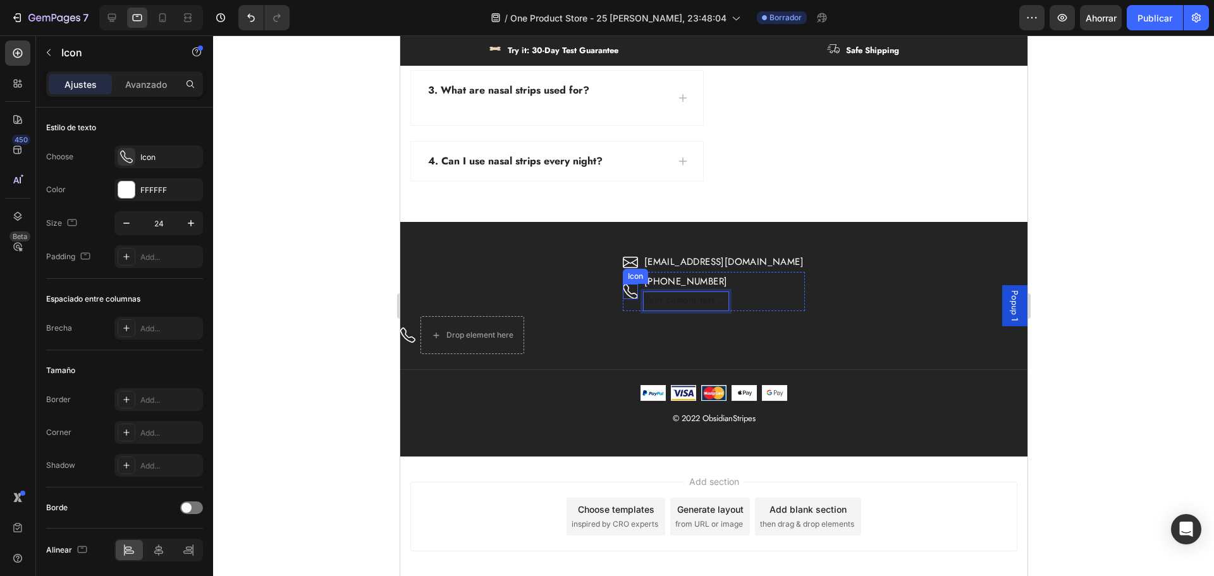
click at [637, 293] on icon at bounding box center [629, 291] width 15 height 15
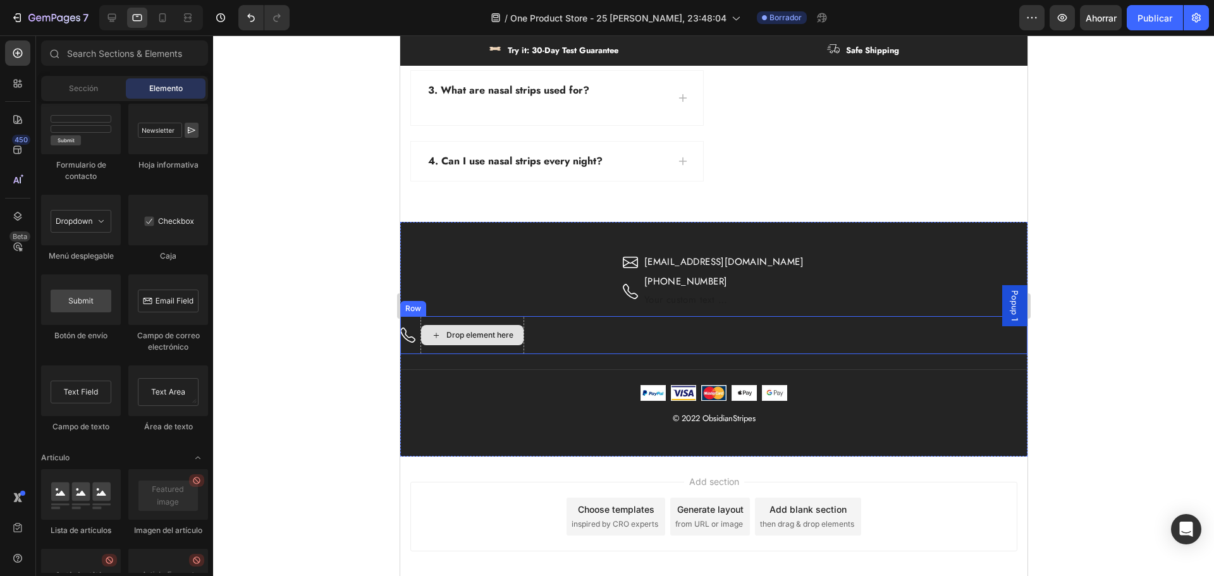
click at [491, 326] on div "Drop element here" at bounding box center [472, 335] width 102 height 20
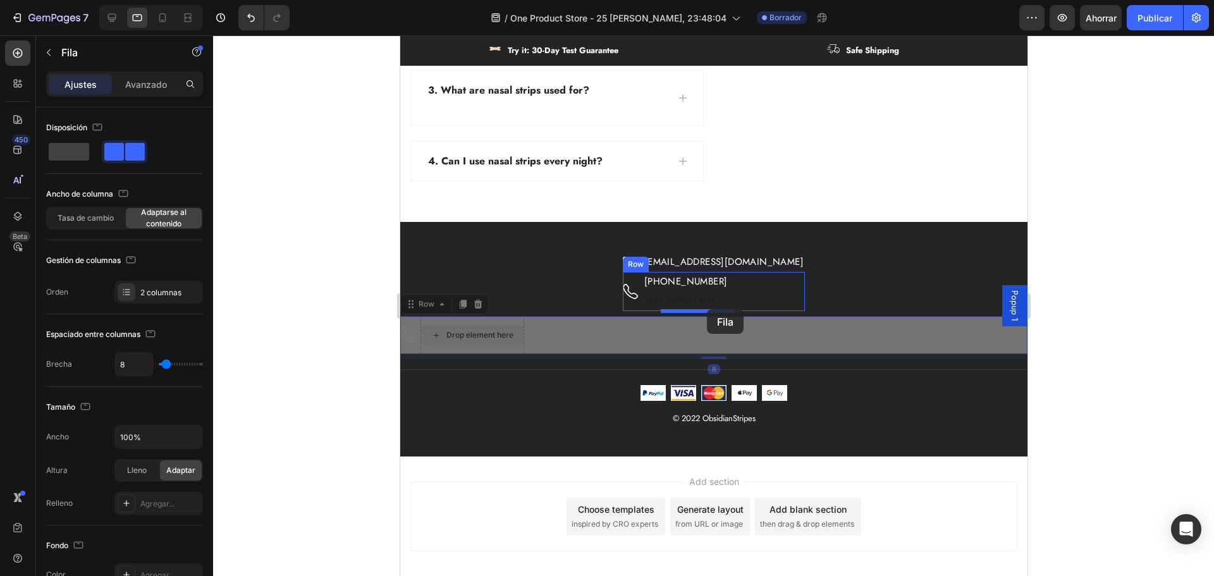
drag, startPoint x: 495, startPoint y: 319, endPoint x: 706, endPoint y: 309, distance: 211.5
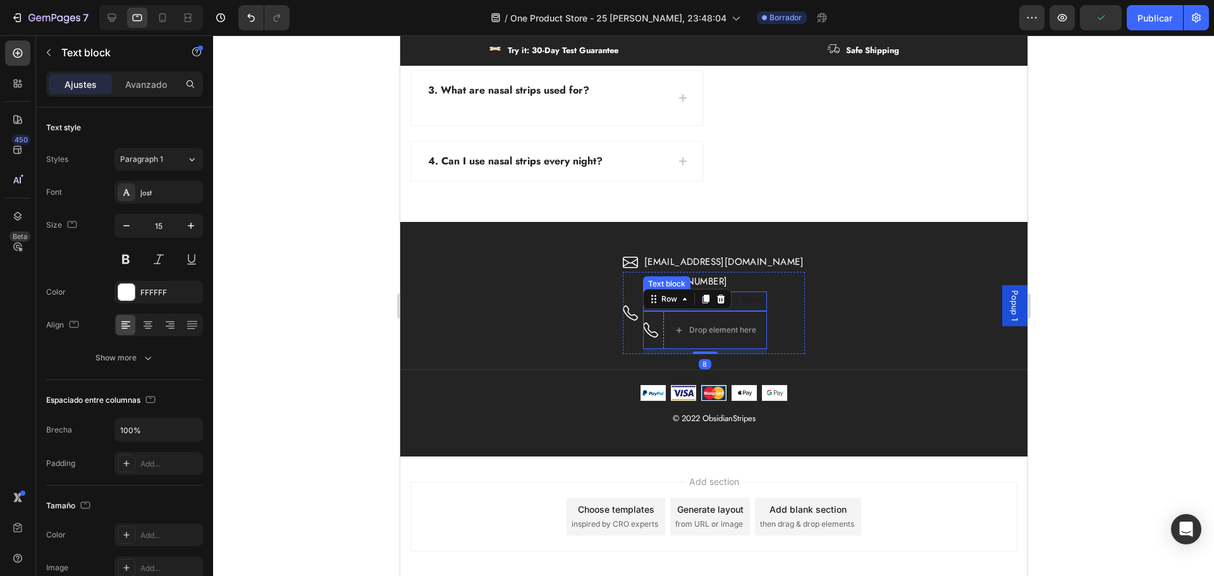
click at [762, 297] on div "Rich Text Editor. Editing area: main" at bounding box center [704, 302] width 124 height 20
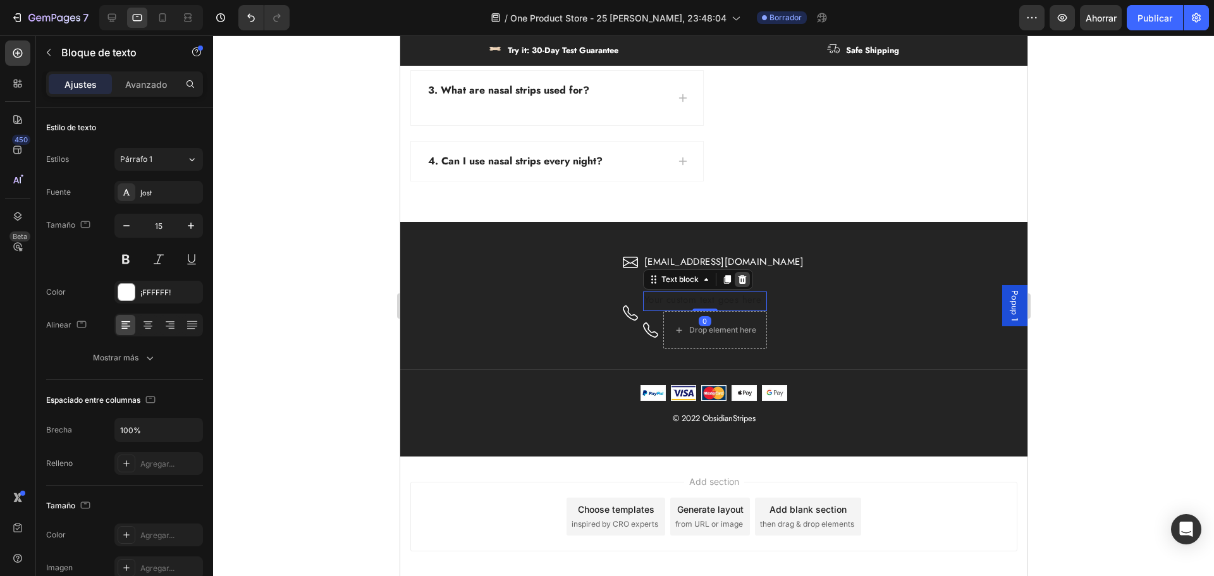
click at [746, 281] on icon at bounding box center [741, 279] width 8 height 9
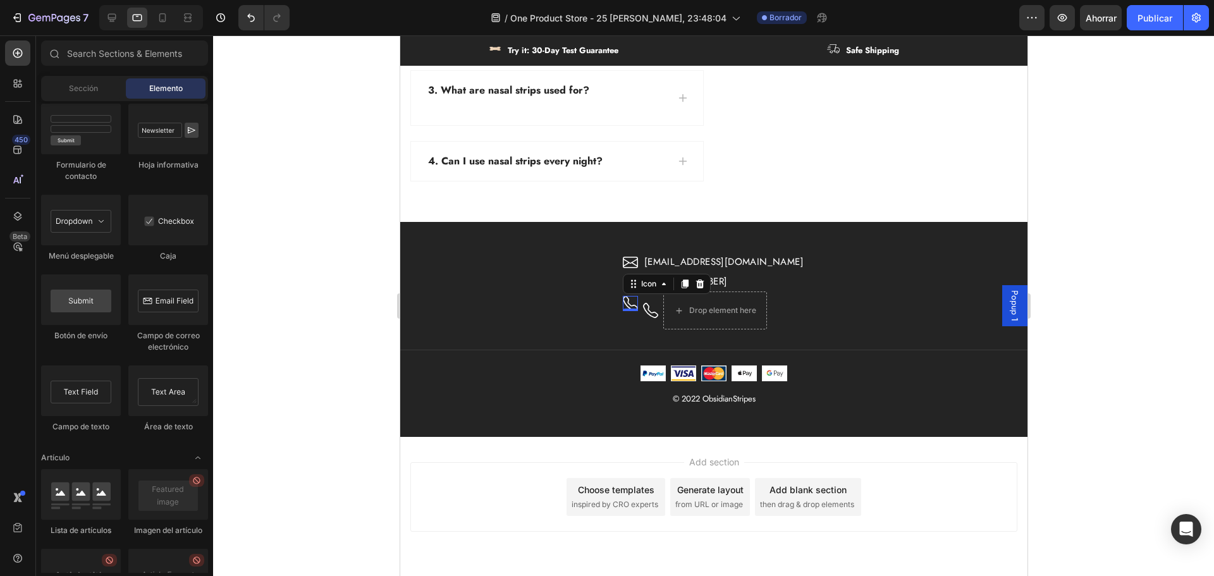
click at [637, 304] on icon at bounding box center [629, 303] width 15 height 15
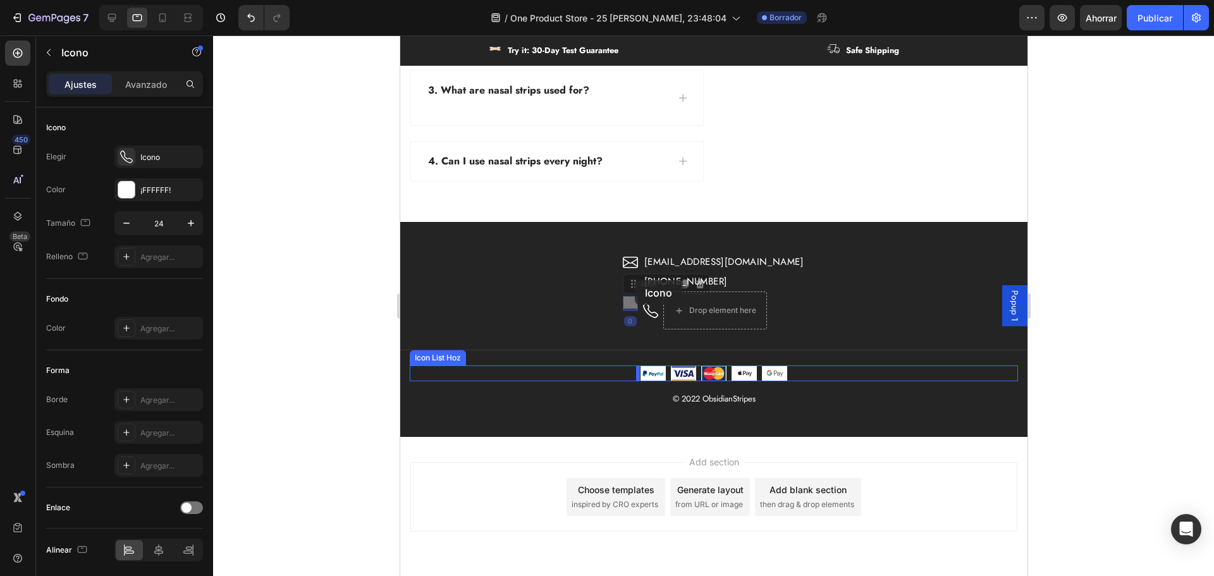
drag, startPoint x: 642, startPoint y: 304, endPoint x: 634, endPoint y: 280, distance: 25.2
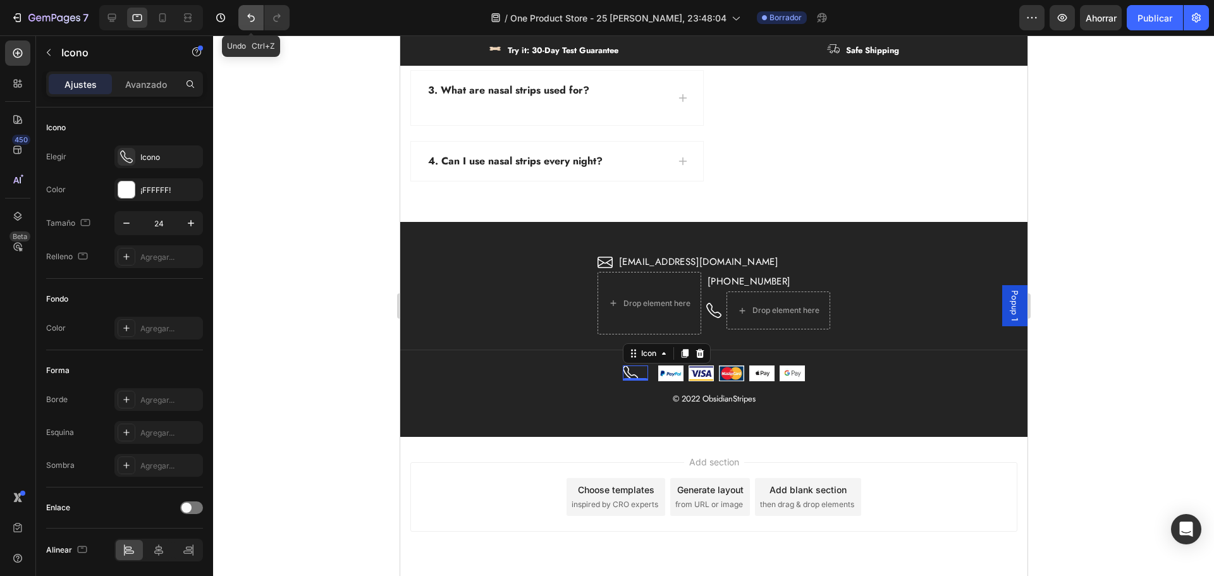
click at [255, 20] on icon "Deshacer/Rehacer" at bounding box center [251, 17] width 13 height 13
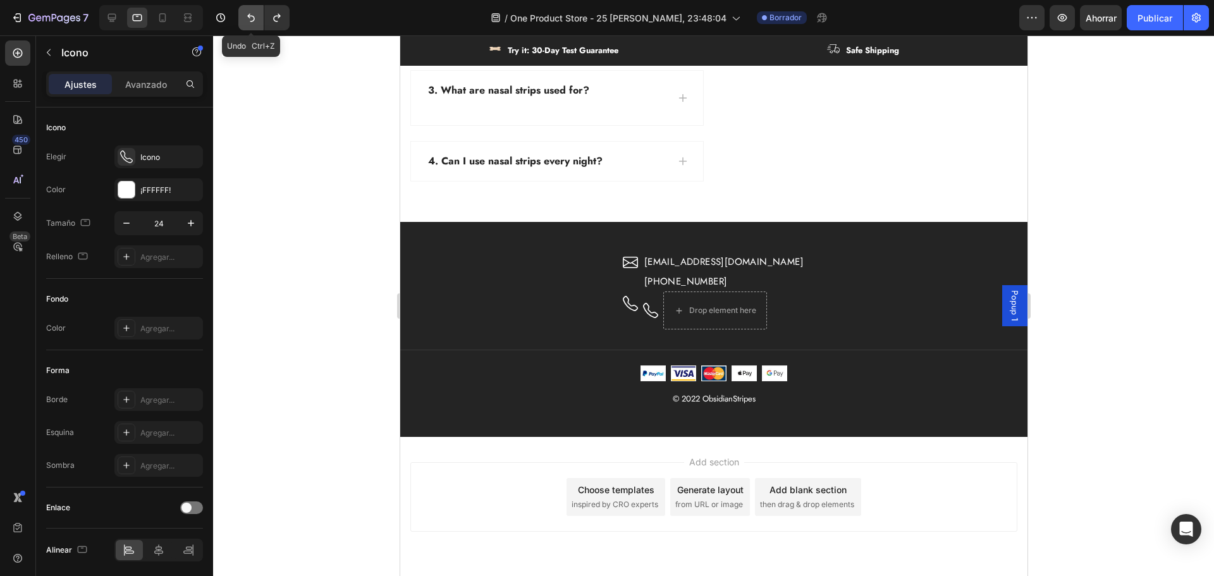
click at [254, 19] on icon "Deshacer/Rehacer" at bounding box center [251, 18] width 8 height 8
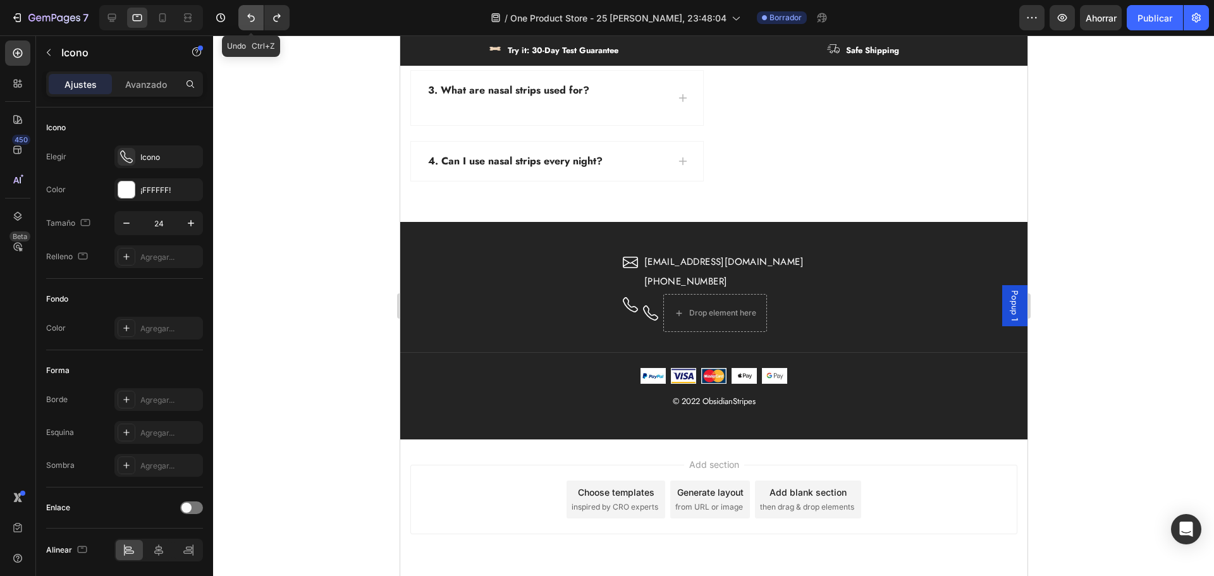
click at [254, 19] on icon "Deshacer/Rehacer" at bounding box center [251, 18] width 8 height 8
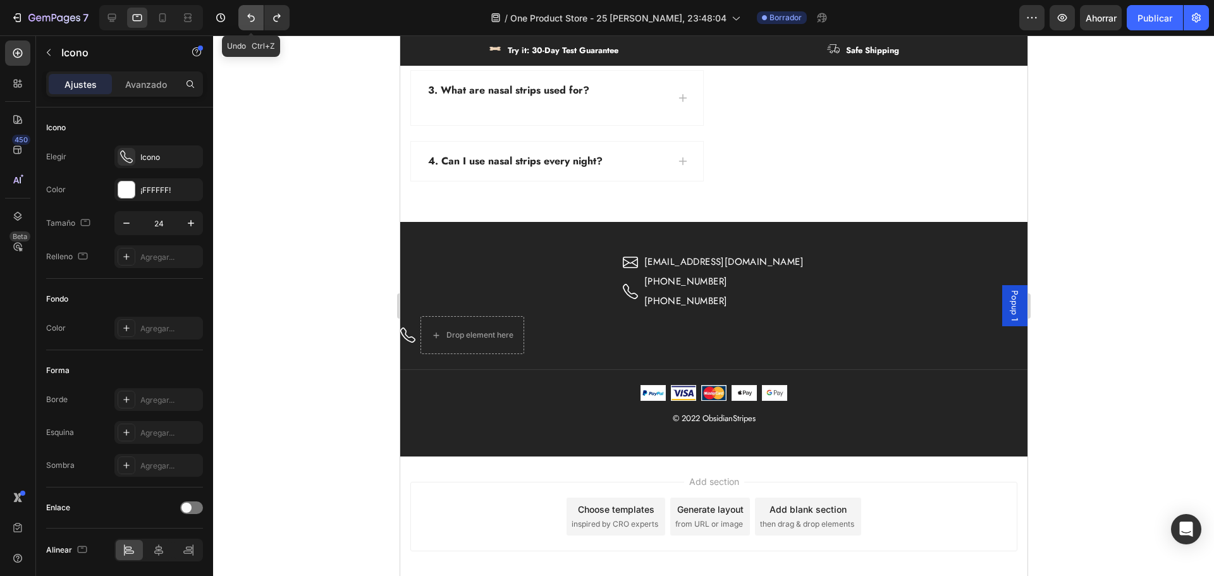
click at [254, 19] on icon "Deshacer/Rehacer" at bounding box center [251, 18] width 8 height 8
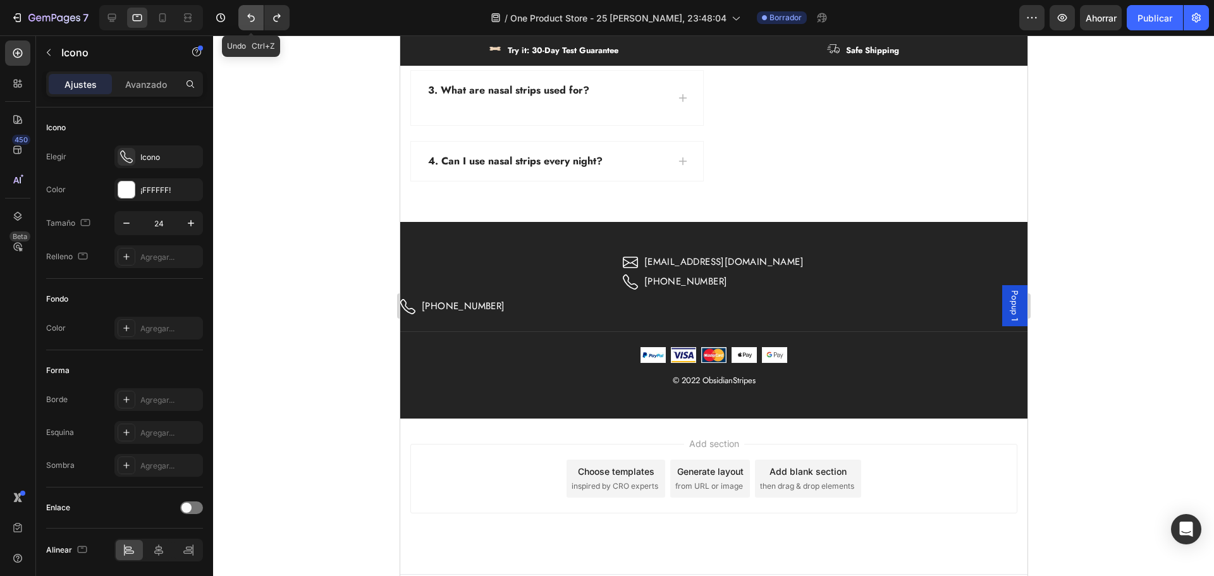
click at [254, 19] on icon "Deshacer/Rehacer" at bounding box center [251, 18] width 8 height 8
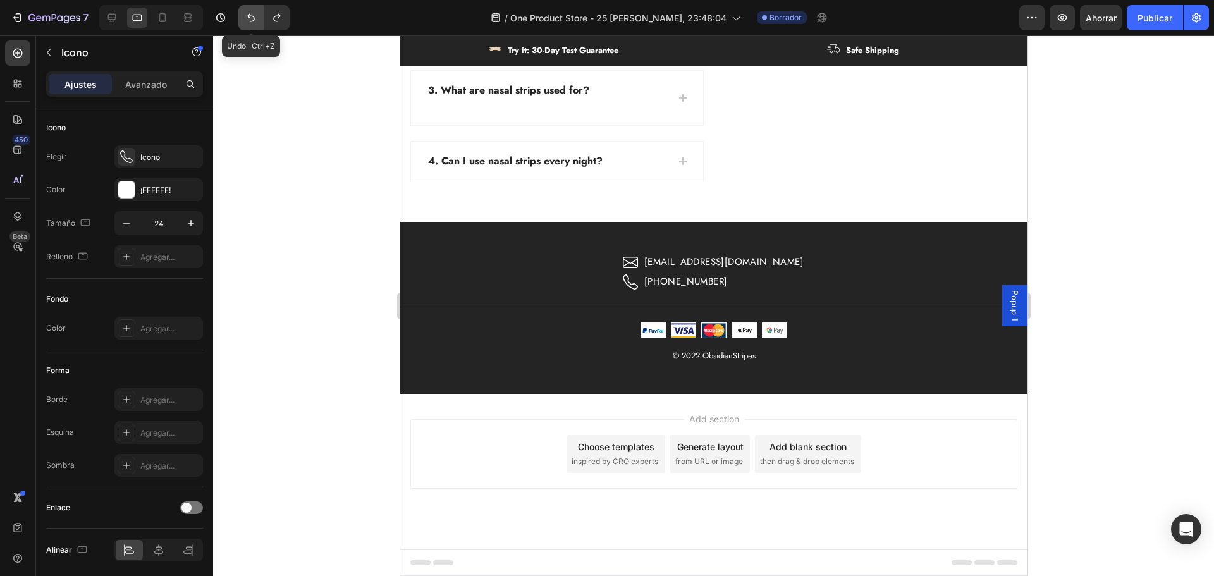
click at [254, 19] on icon "Deshacer/Rehacer" at bounding box center [251, 18] width 8 height 8
click at [288, 22] on button "Deshacer/Rehacer" at bounding box center [276, 17] width 25 height 25
click at [691, 282] on p "[PHONE_NUMBER]" at bounding box center [685, 281] width 83 height 17
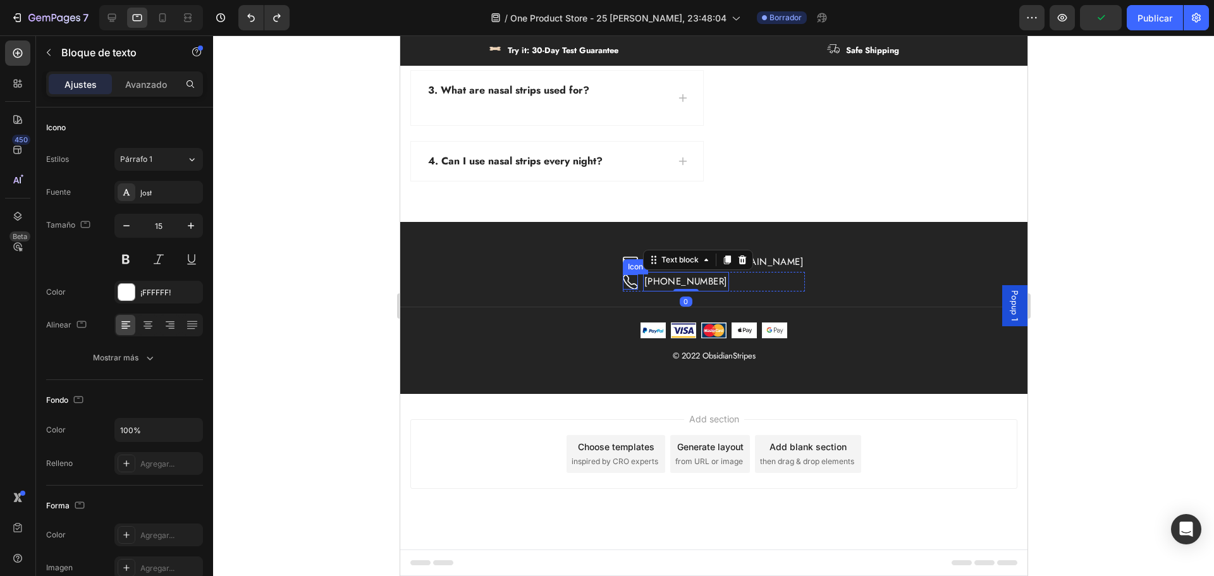
click at [637, 283] on icon at bounding box center [629, 281] width 15 height 15
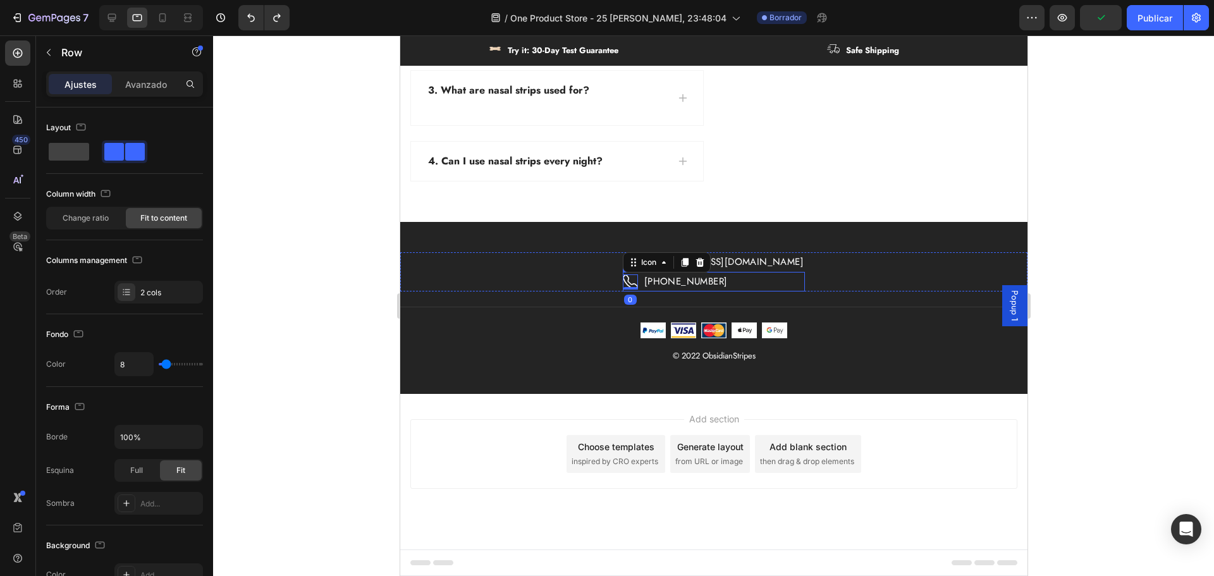
click at [758, 285] on div "Icon 0 [PHONE_NUMBER] Text block Row" at bounding box center [713, 282] width 182 height 20
click at [770, 265] on p "[EMAIL_ADDRESS][DOMAIN_NAME]" at bounding box center [723, 262] width 159 height 17
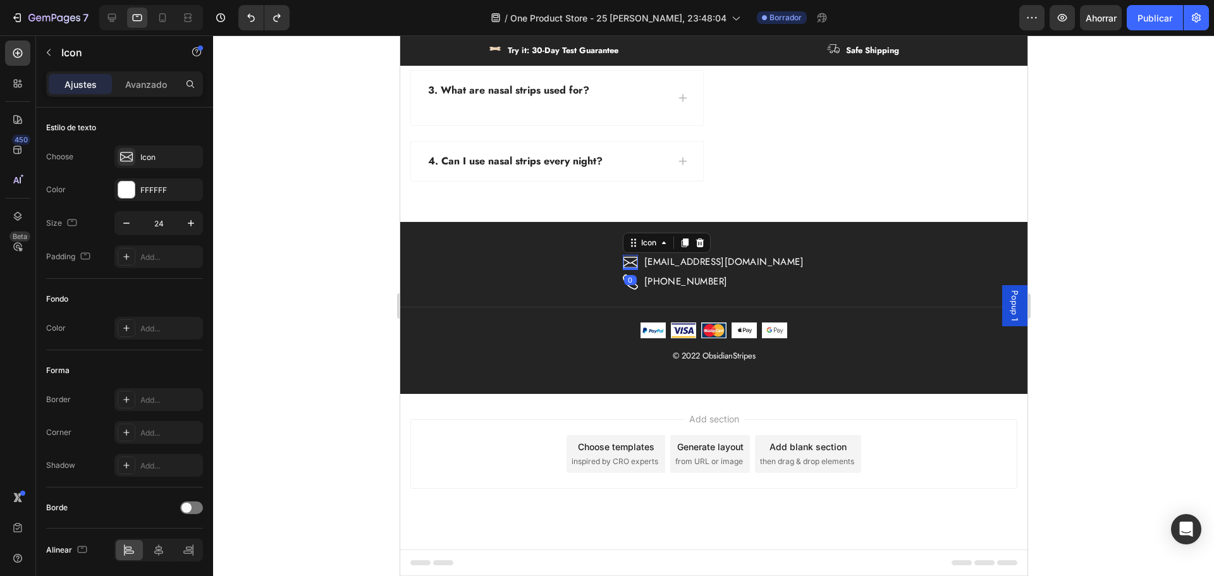
click at [637, 262] on icon at bounding box center [629, 262] width 15 height 11
click at [708, 269] on p "[EMAIL_ADDRESS][DOMAIN_NAME]" at bounding box center [723, 262] width 159 height 17
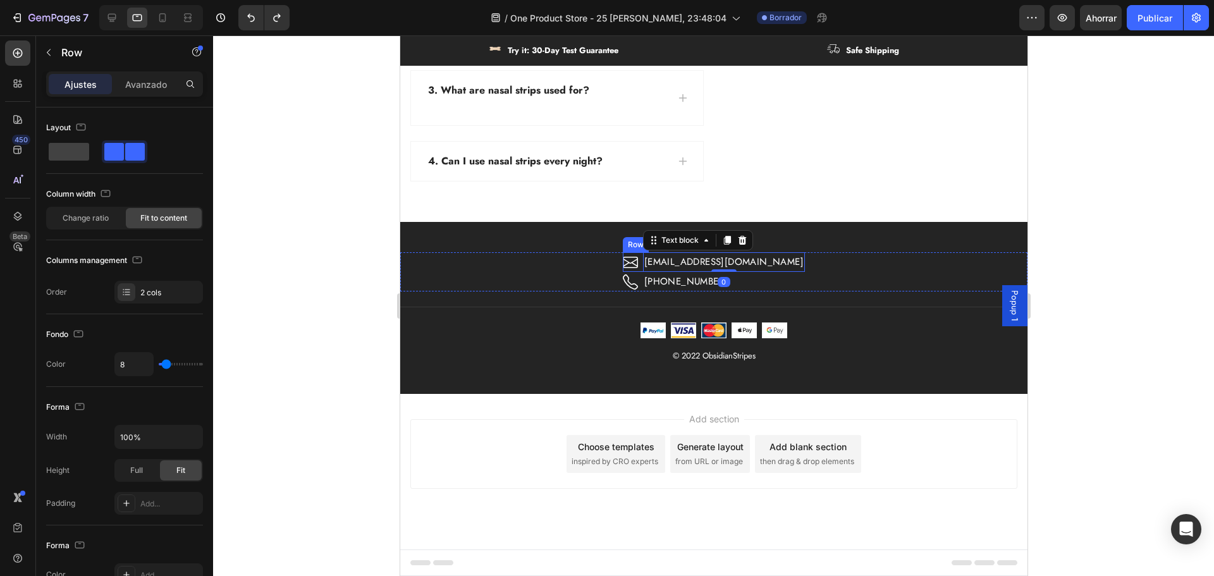
click at [656, 264] on div "Icon [EMAIL_ADDRESS][DOMAIN_NAME] Text block 0 Row" at bounding box center [713, 262] width 182 height 20
click at [687, 265] on p "[EMAIL_ADDRESS][DOMAIN_NAME]" at bounding box center [723, 262] width 159 height 17
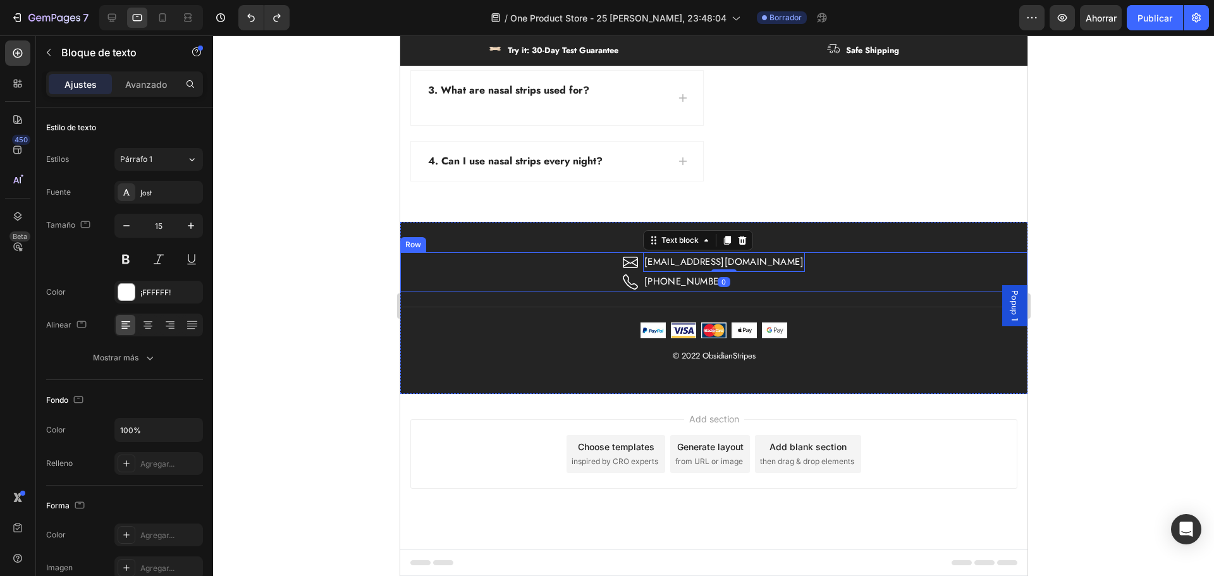
click at [821, 281] on div "Icon [EMAIL_ADDRESS][DOMAIN_NAME] Text block 0 Row Icon [PHONE_NUMBER] Text blo…" at bounding box center [713, 271] width 627 height 39
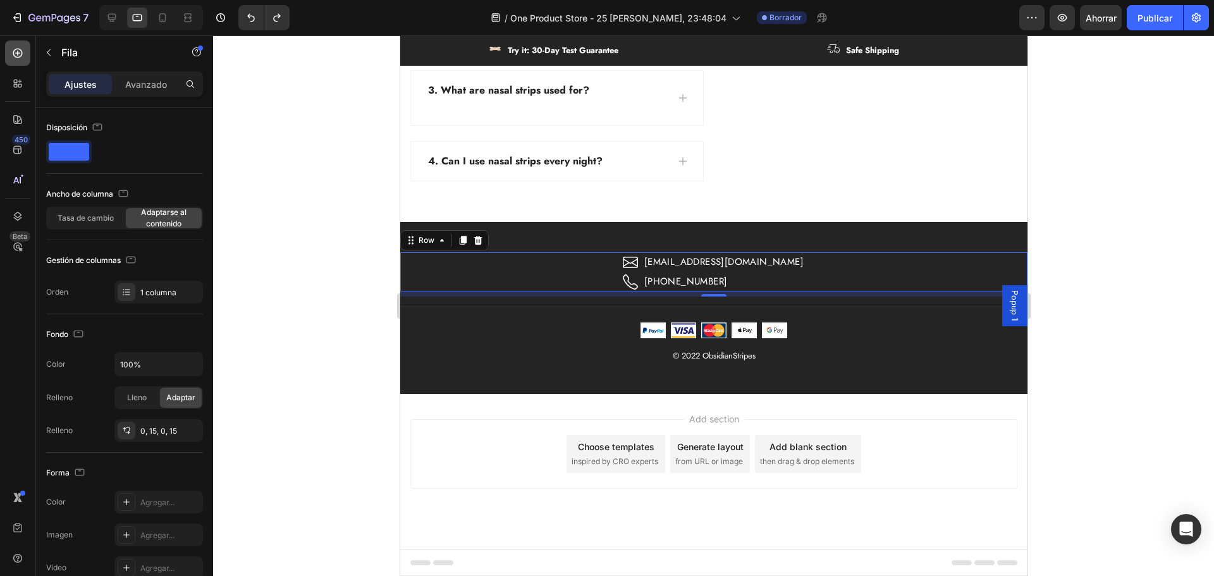
click at [17, 57] on icon at bounding box center [17, 53] width 9 height 9
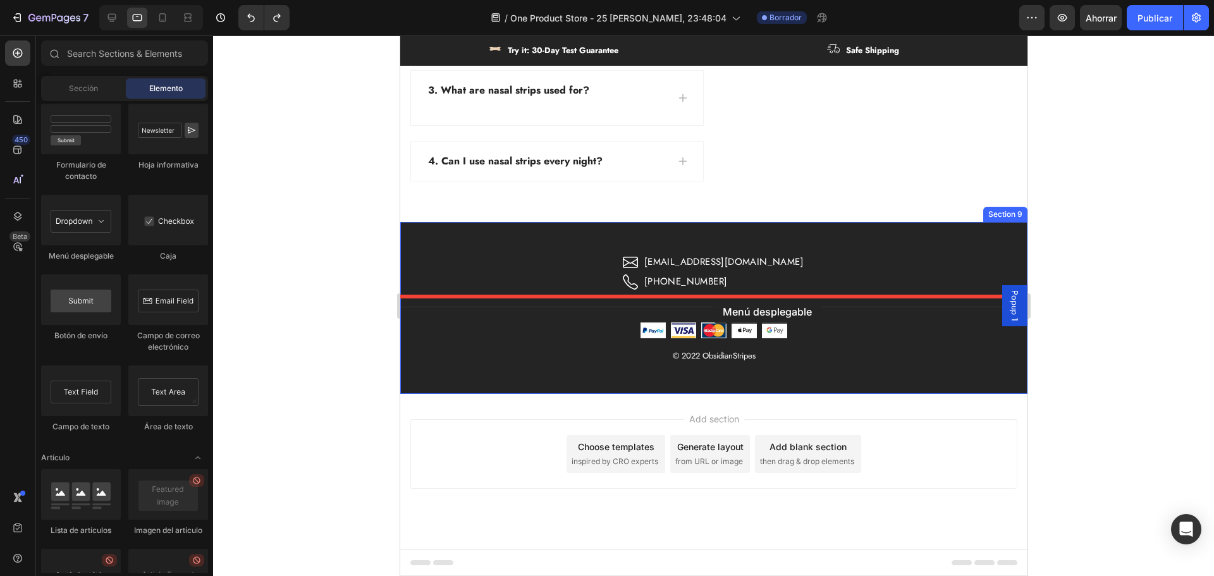
drag, startPoint x: 493, startPoint y: 283, endPoint x: 712, endPoint y: 299, distance: 220.1
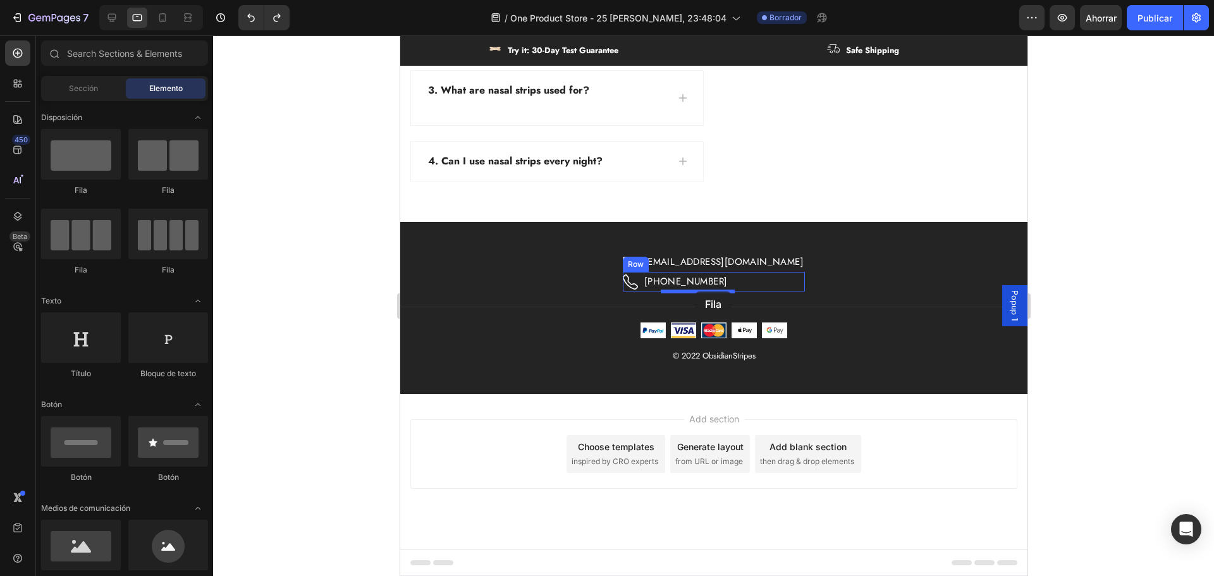
drag, startPoint x: 482, startPoint y: 199, endPoint x: 694, endPoint y: 292, distance: 231.9
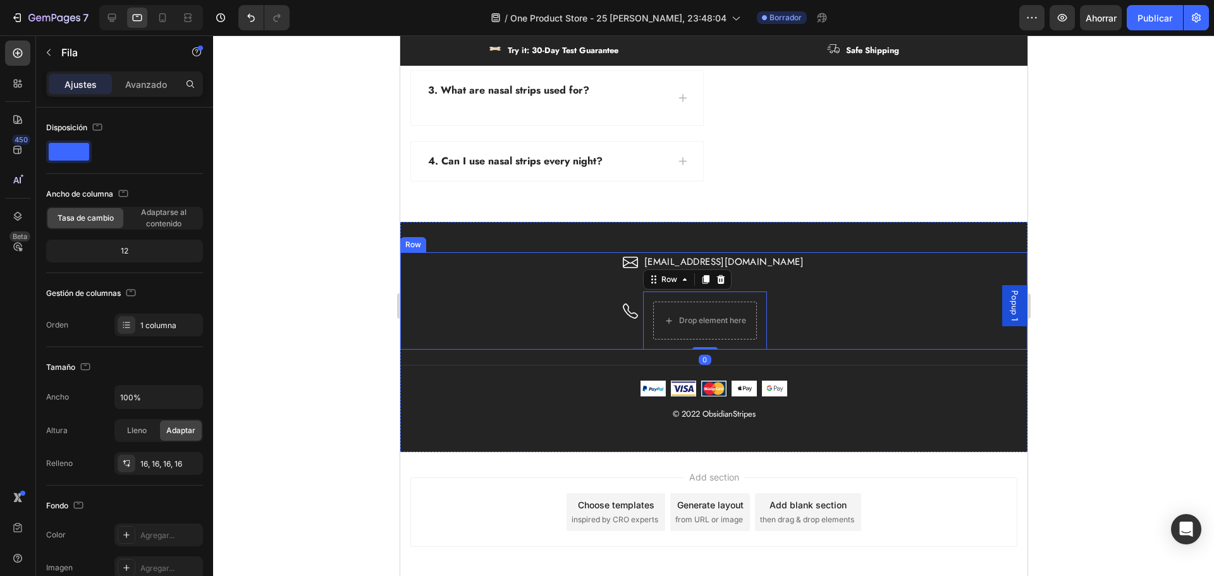
click at [847, 321] on div "Icon [EMAIL_ADDRESS][DOMAIN_NAME] Text block Row Icon [PHONE_NUMBER] Text block…" at bounding box center [713, 300] width 627 height 97
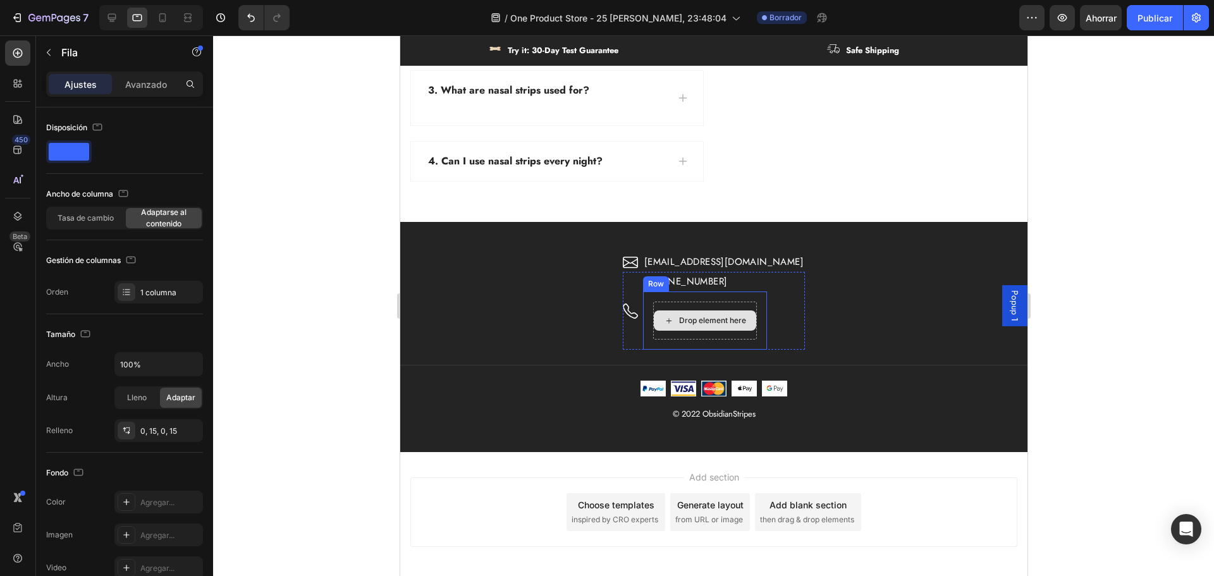
click at [708, 310] on div "Drop element here" at bounding box center [704, 320] width 102 height 20
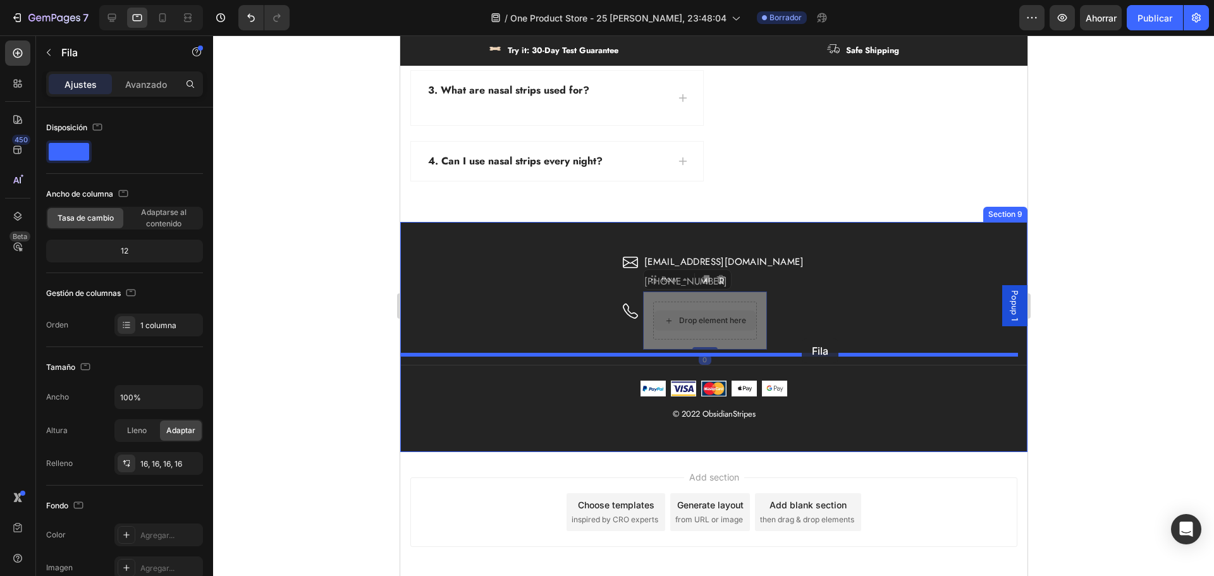
drag, startPoint x: 703, startPoint y: 305, endPoint x: 801, endPoint y: 338, distance: 104.2
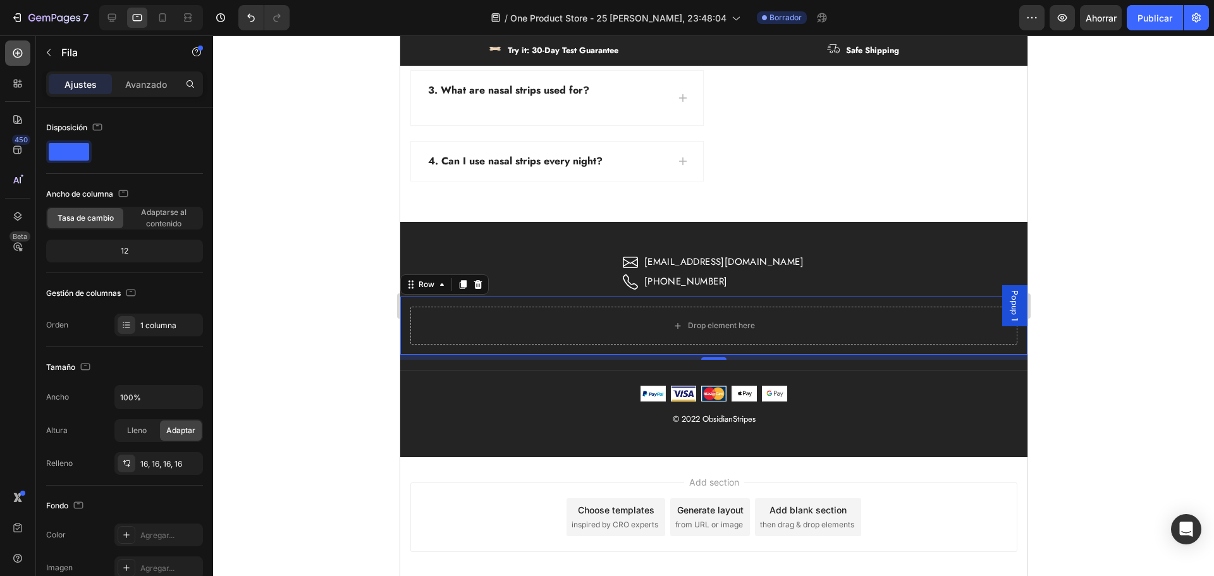
click at [18, 56] on icon at bounding box center [17, 53] width 9 height 9
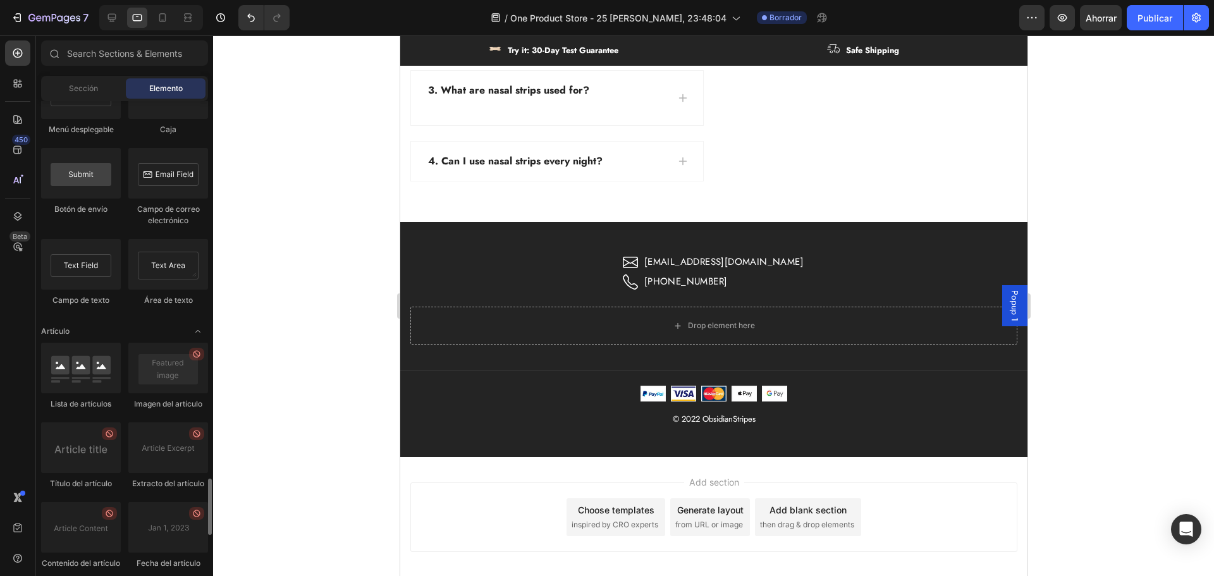
scroll to position [3027, 0]
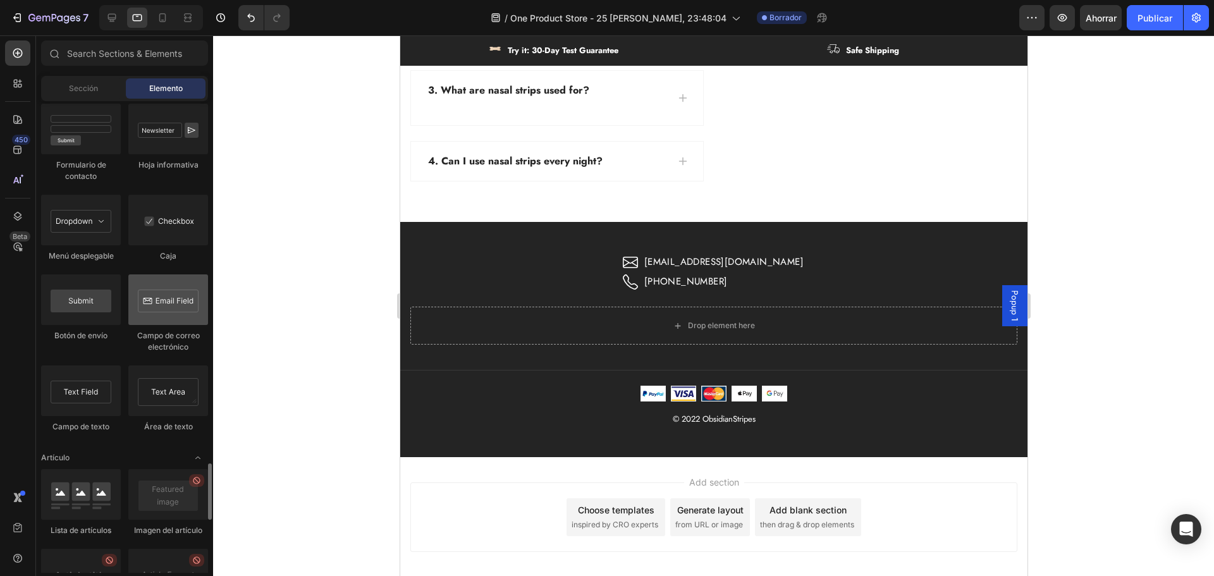
click at [160, 325] on div at bounding box center [168, 299] width 80 height 51
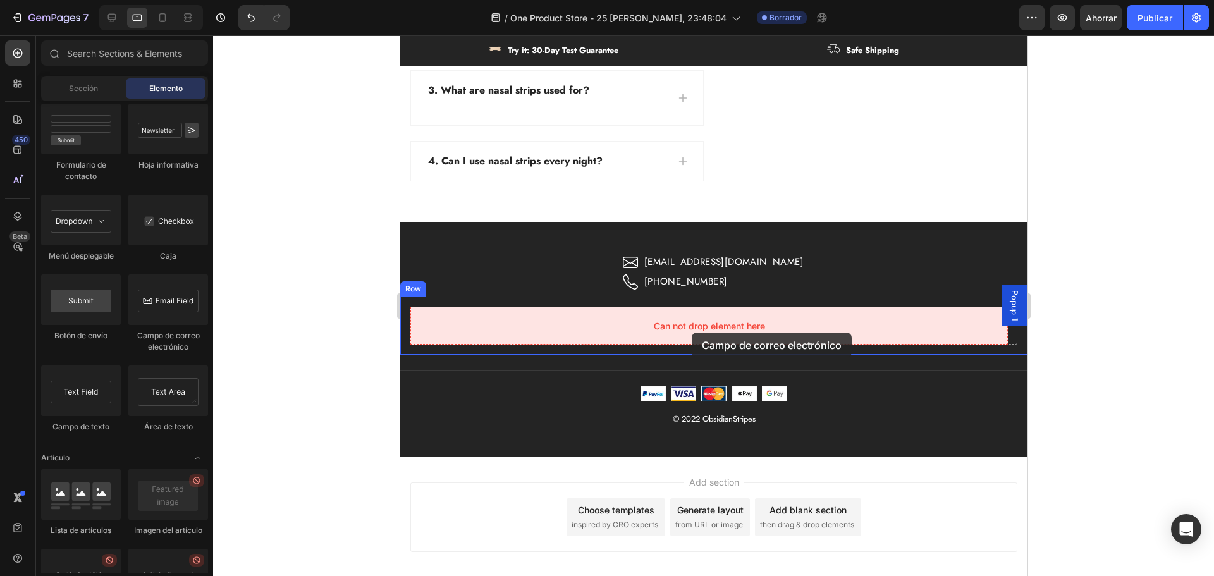
drag, startPoint x: 560, startPoint y: 365, endPoint x: 691, endPoint y: 333, distance: 135.4
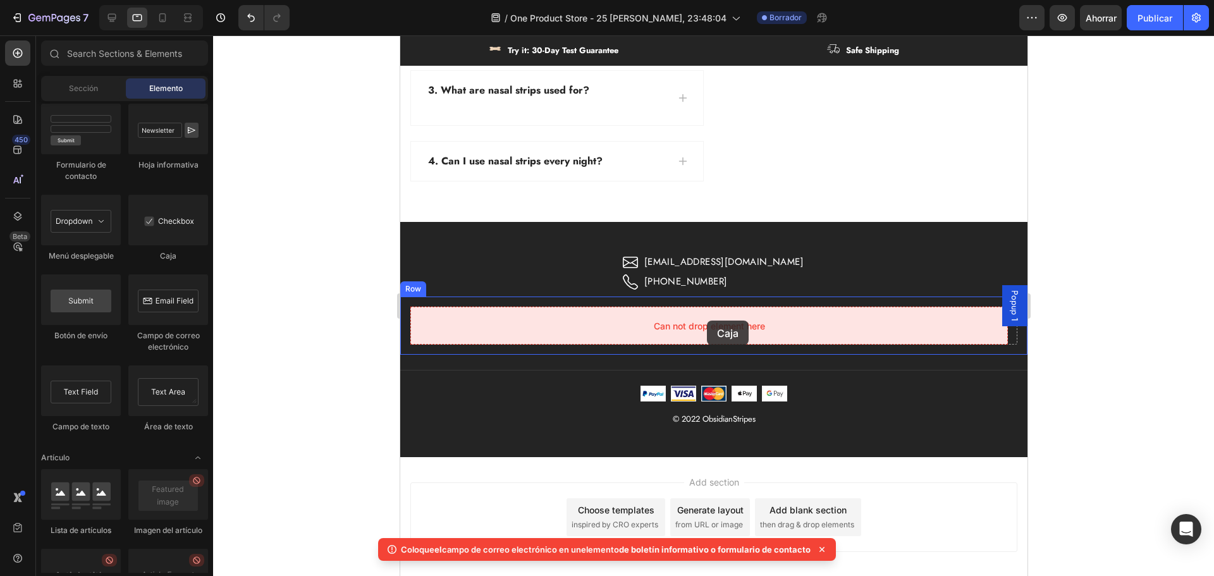
drag, startPoint x: 575, startPoint y: 275, endPoint x: 706, endPoint y: 321, distance: 139.2
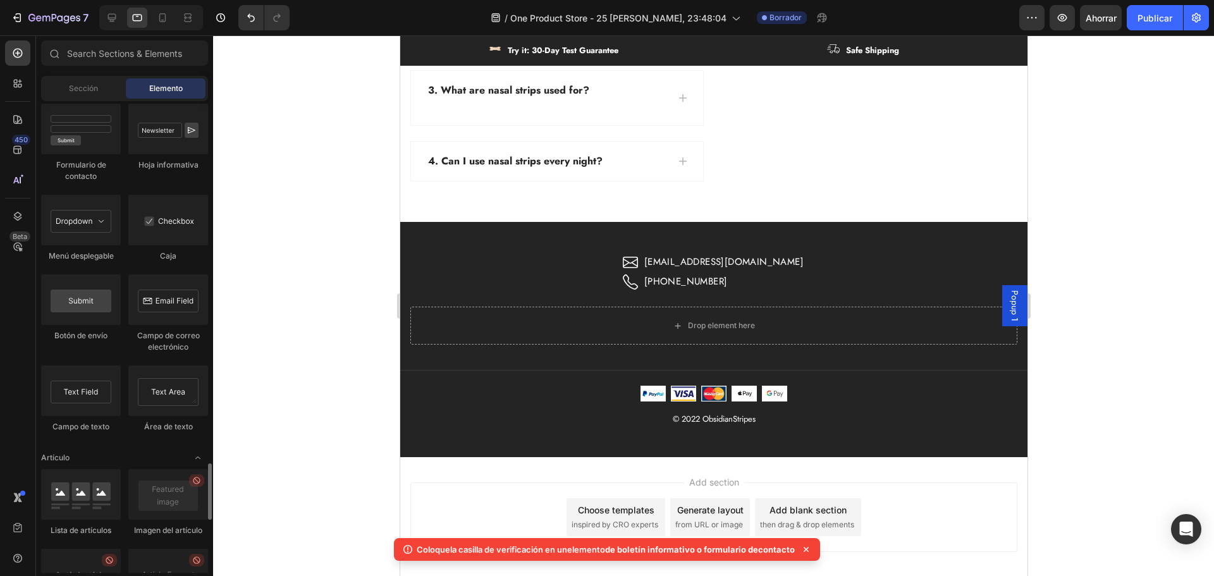
scroll to position [2900, 0]
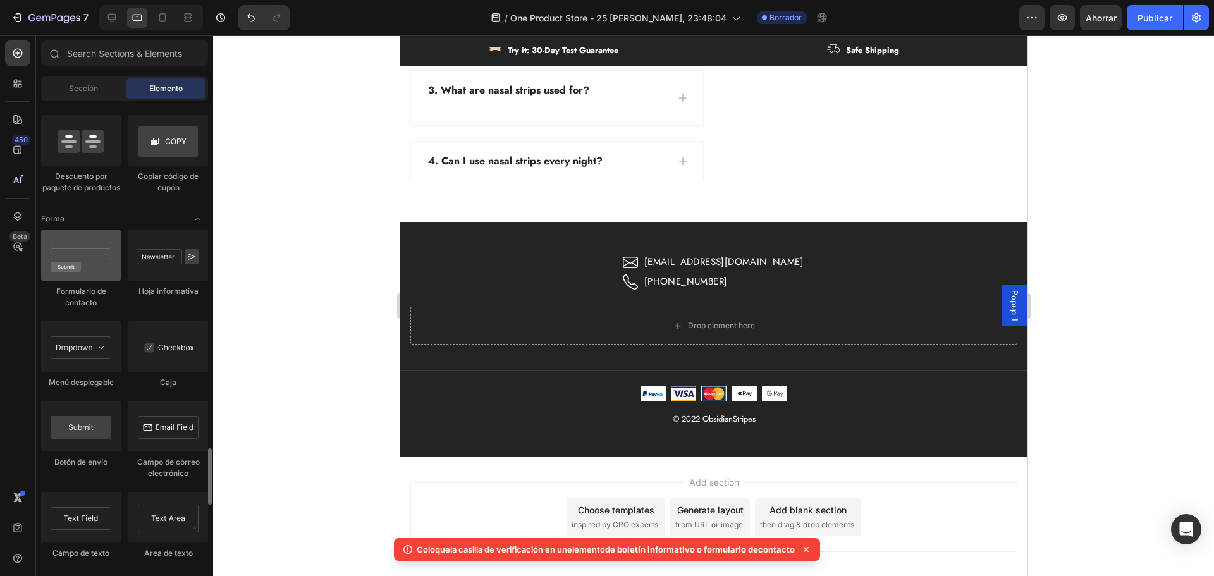
click at [83, 280] on div at bounding box center [81, 255] width 80 height 51
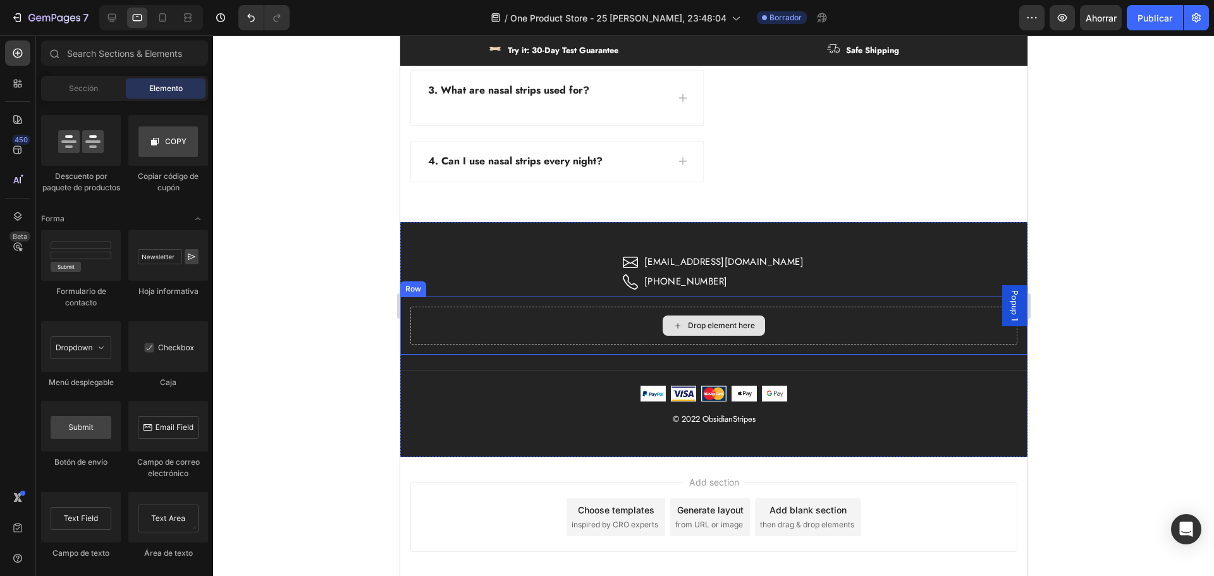
click at [755, 325] on div "Drop element here" at bounding box center [713, 326] width 102 height 20
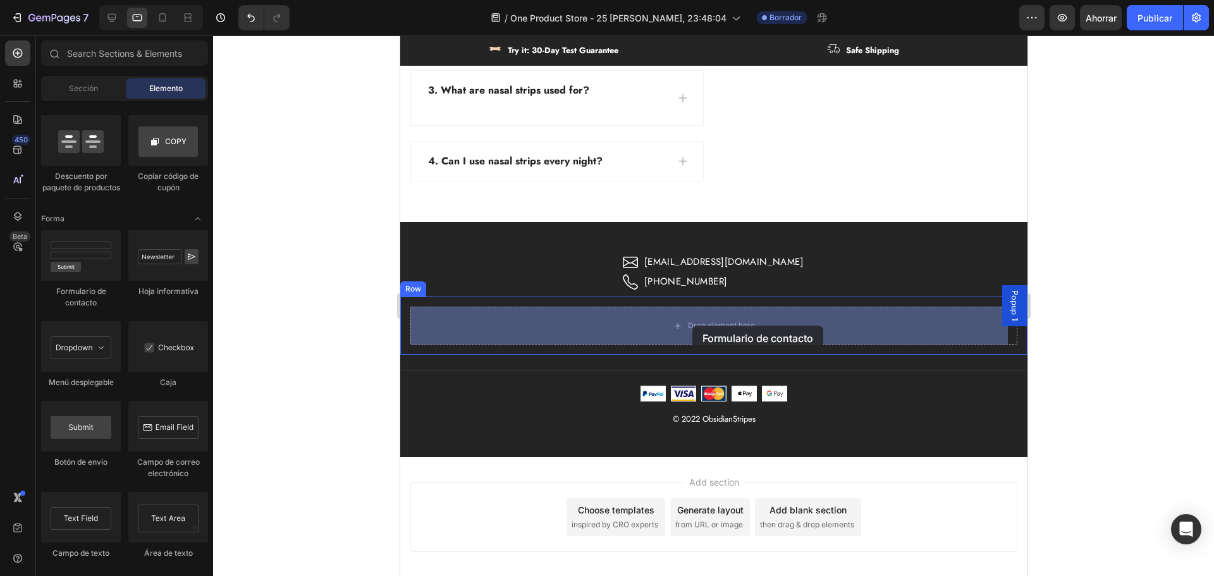
drag, startPoint x: 679, startPoint y: 352, endPoint x: 692, endPoint y: 325, distance: 29.7
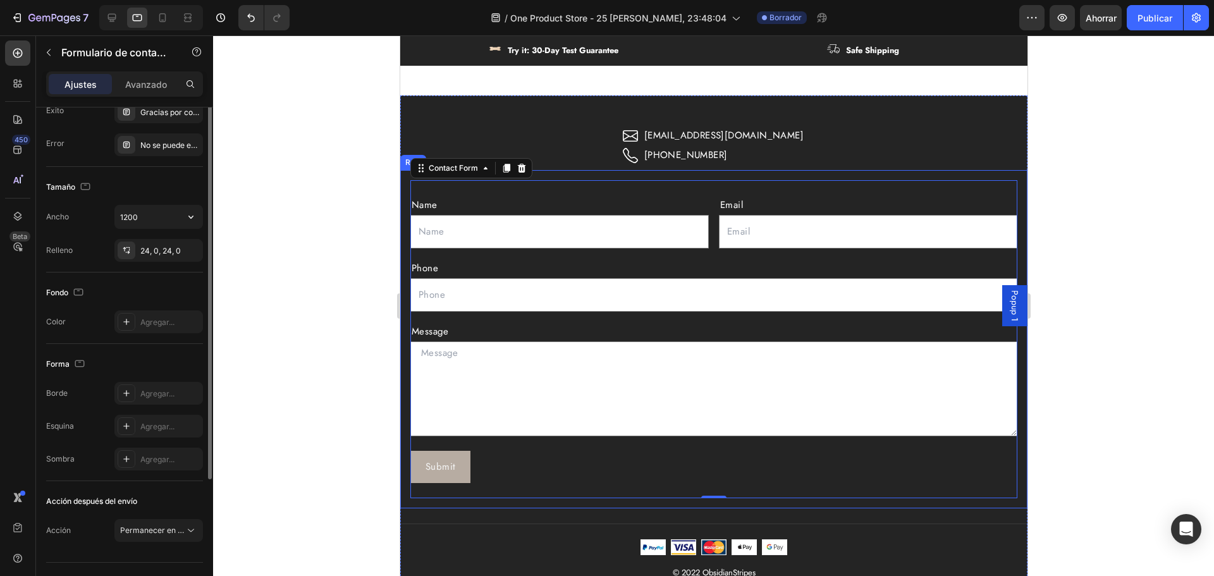
scroll to position [63, 0]
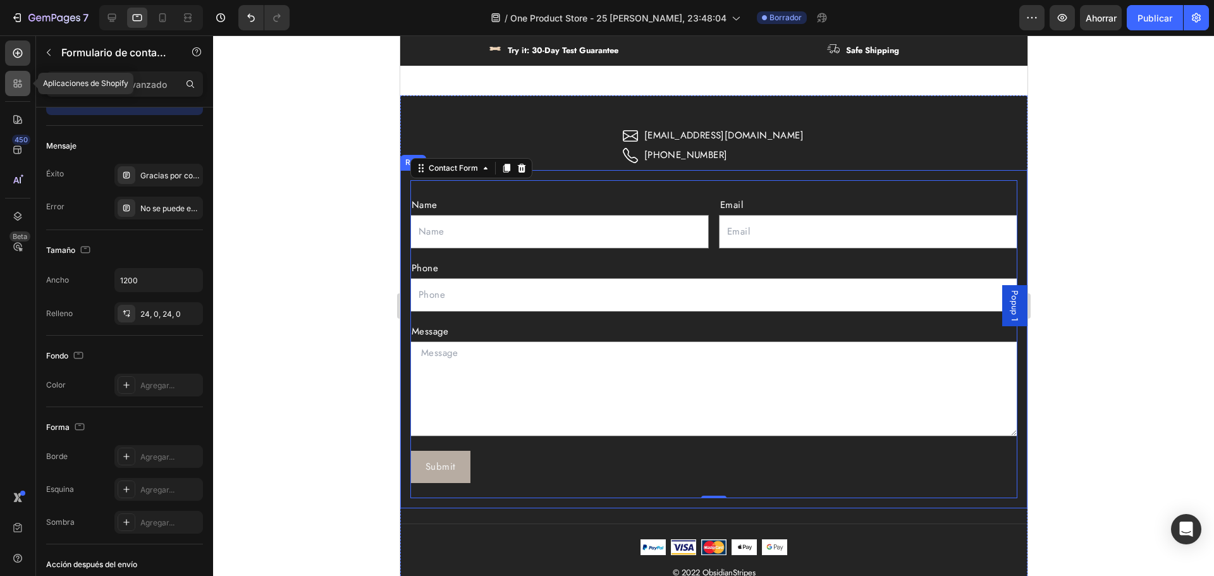
click at [13, 73] on div at bounding box center [17, 83] width 25 height 25
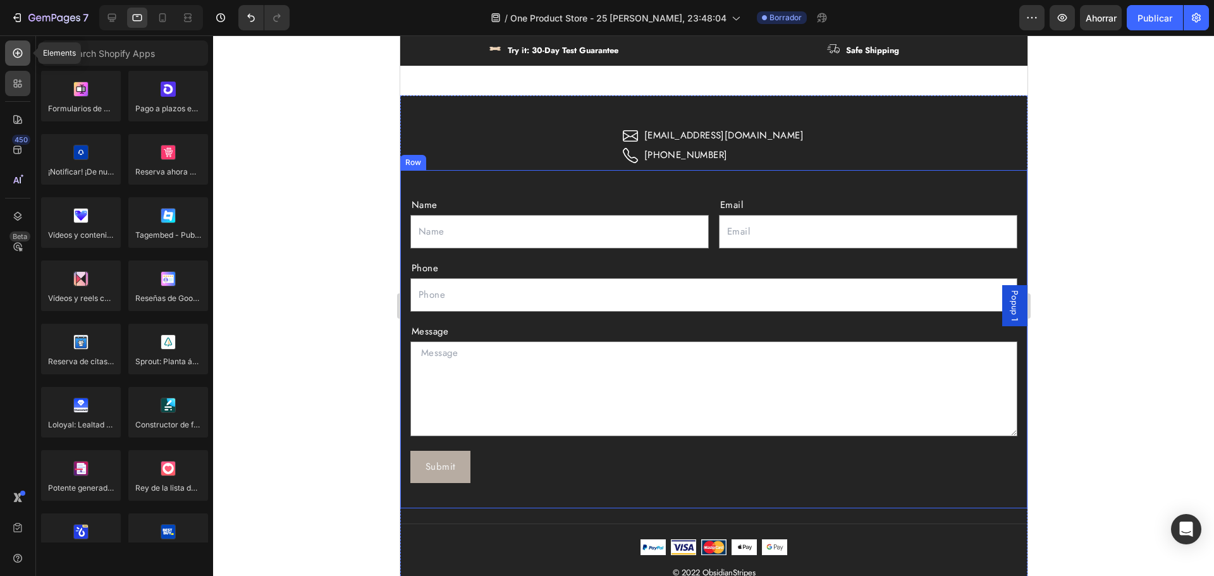
click at [15, 53] on icon at bounding box center [17, 53] width 5 height 5
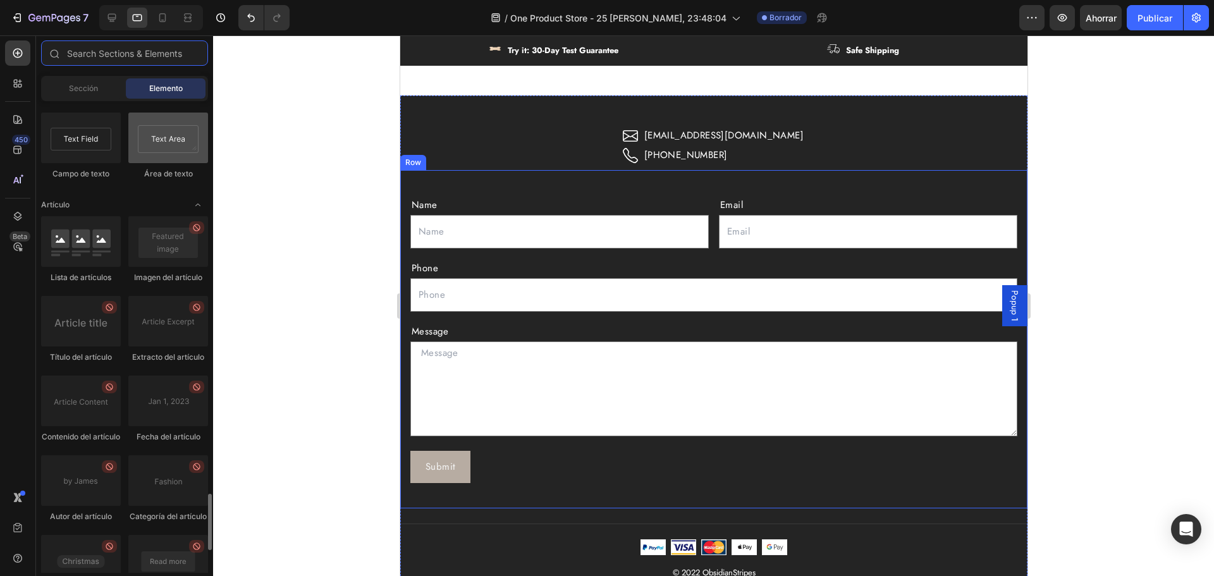
scroll to position [3153, 0]
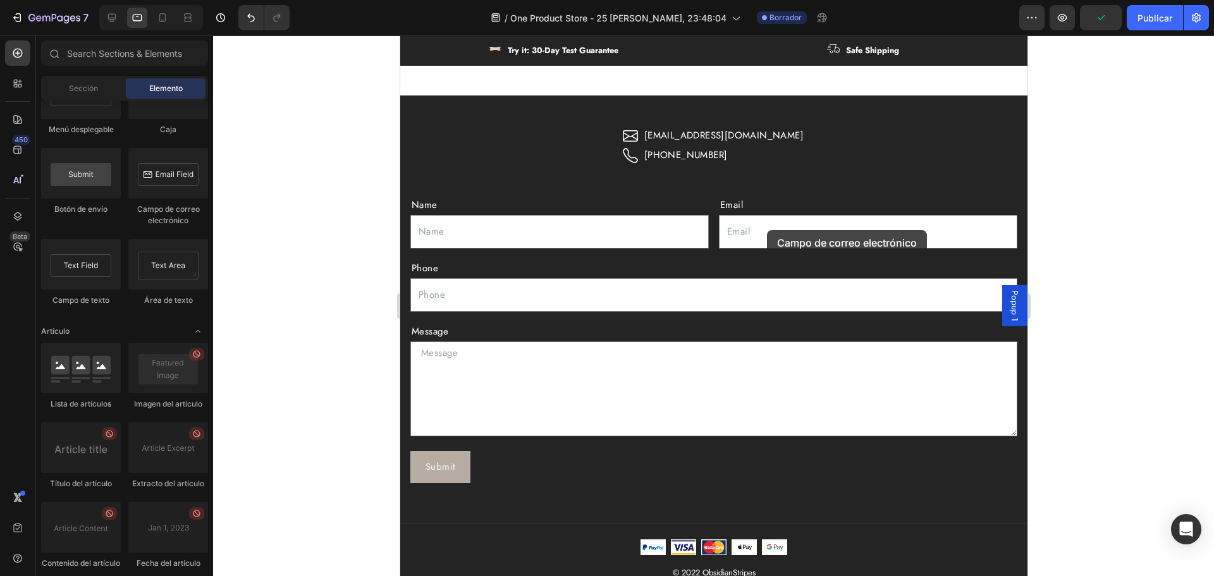
drag, startPoint x: 542, startPoint y: 235, endPoint x: 770, endPoint y: 231, distance: 228.3
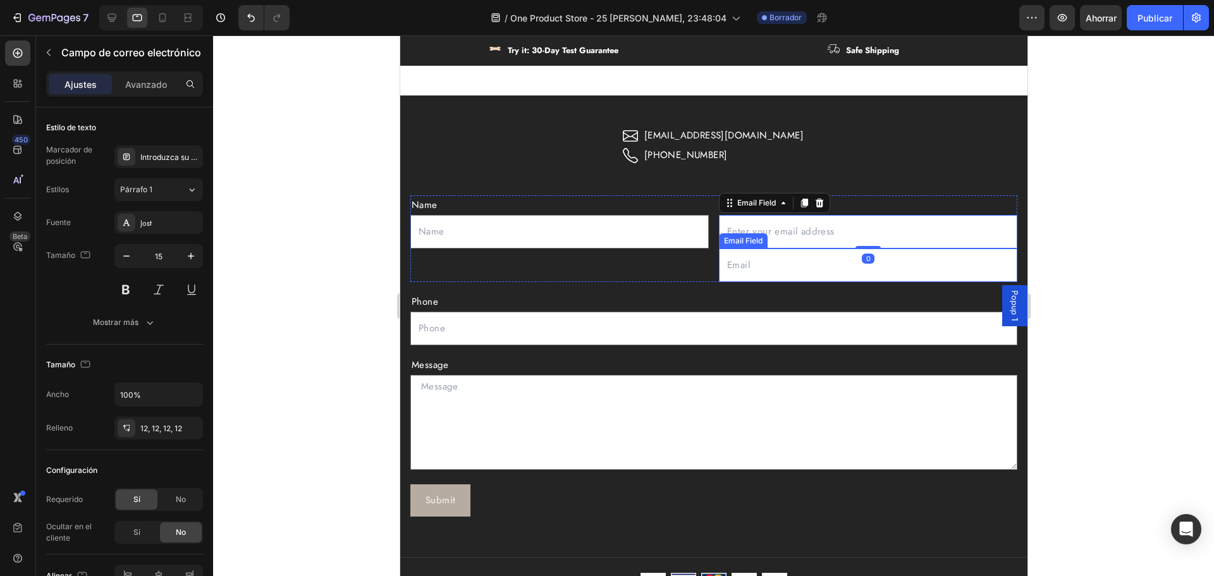
click at [763, 271] on input "email" at bounding box center [867, 266] width 298 height 34
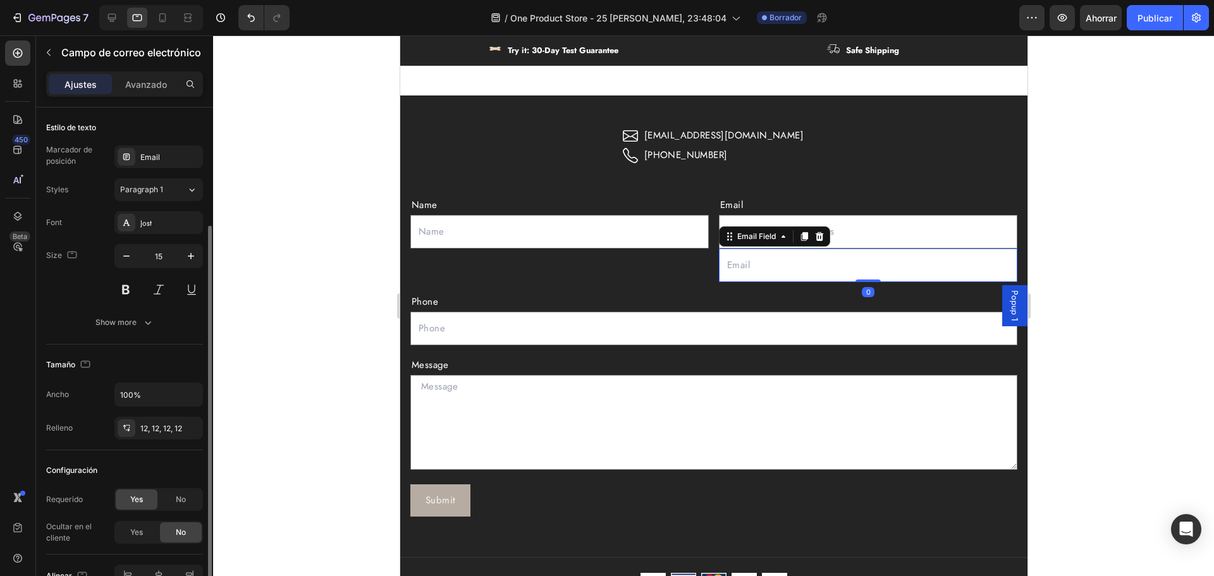
scroll to position [63, 0]
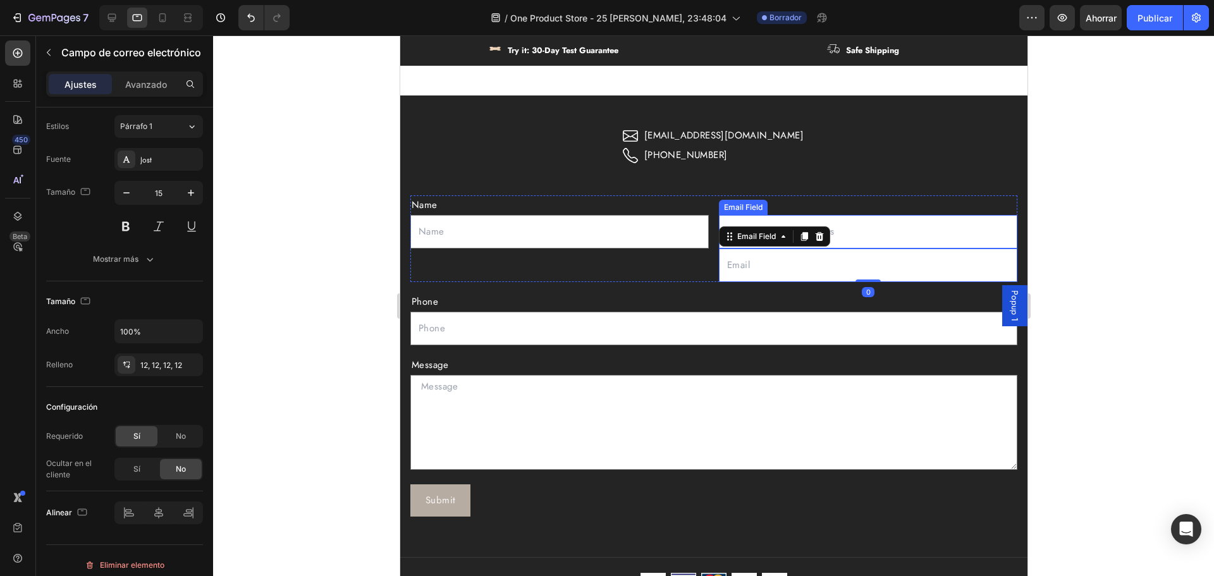
click at [849, 231] on input "email" at bounding box center [867, 232] width 298 height 34
click at [735, 272] on input "email" at bounding box center [867, 266] width 298 height 34
click at [821, 238] on div at bounding box center [818, 236] width 15 height 15
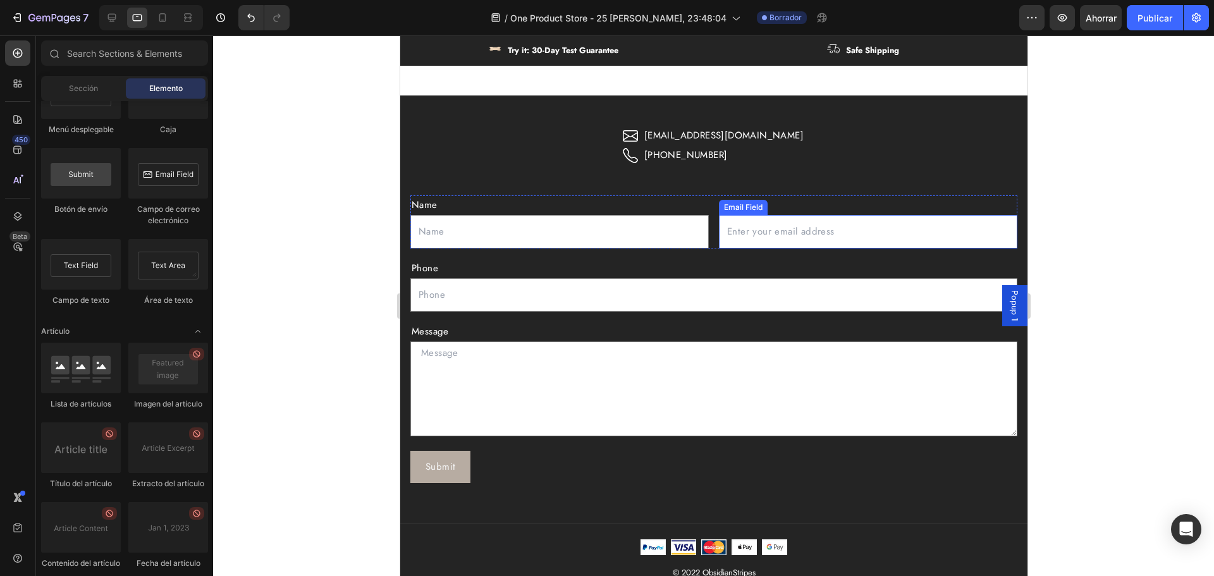
click at [790, 233] on input "email" at bounding box center [867, 232] width 298 height 34
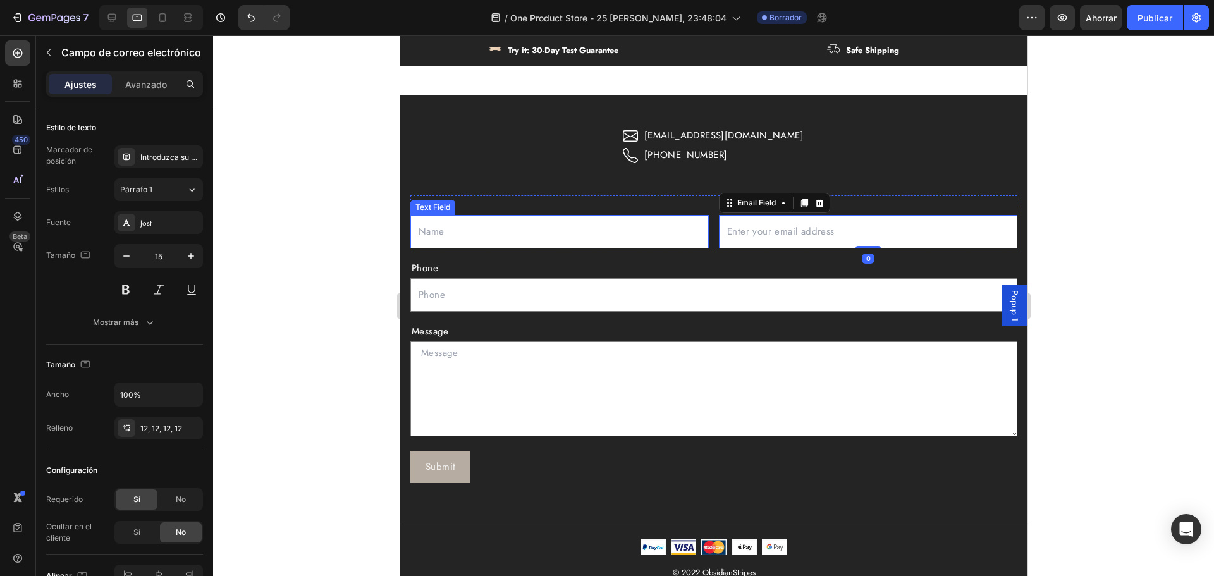
click at [509, 224] on input "text" at bounding box center [559, 232] width 298 height 34
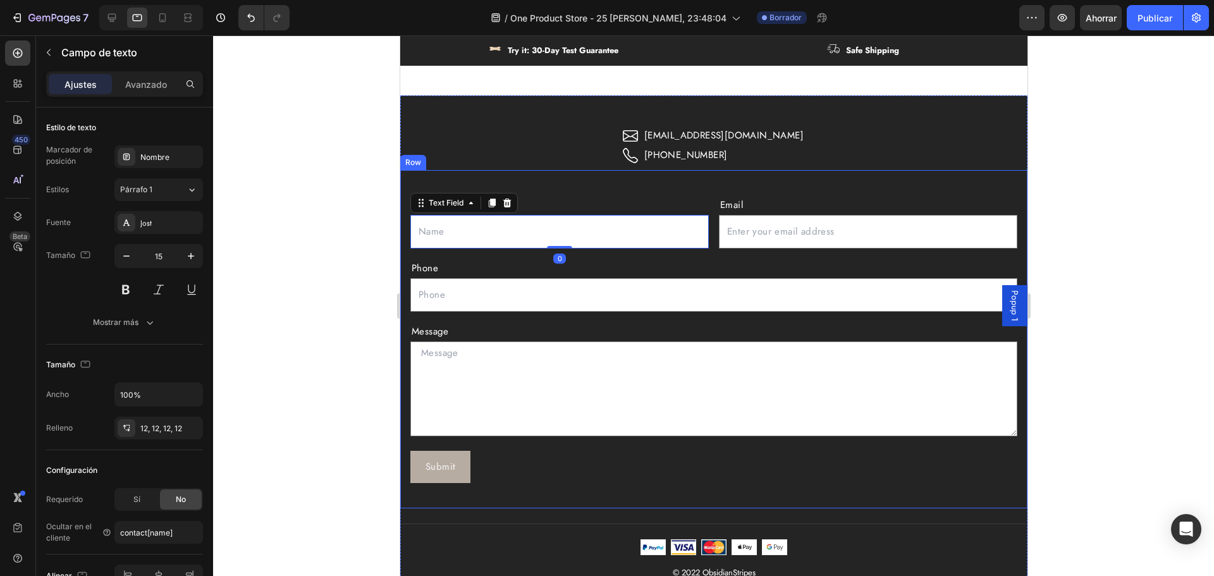
click at [368, 249] on div at bounding box center [713, 305] width 1001 height 541
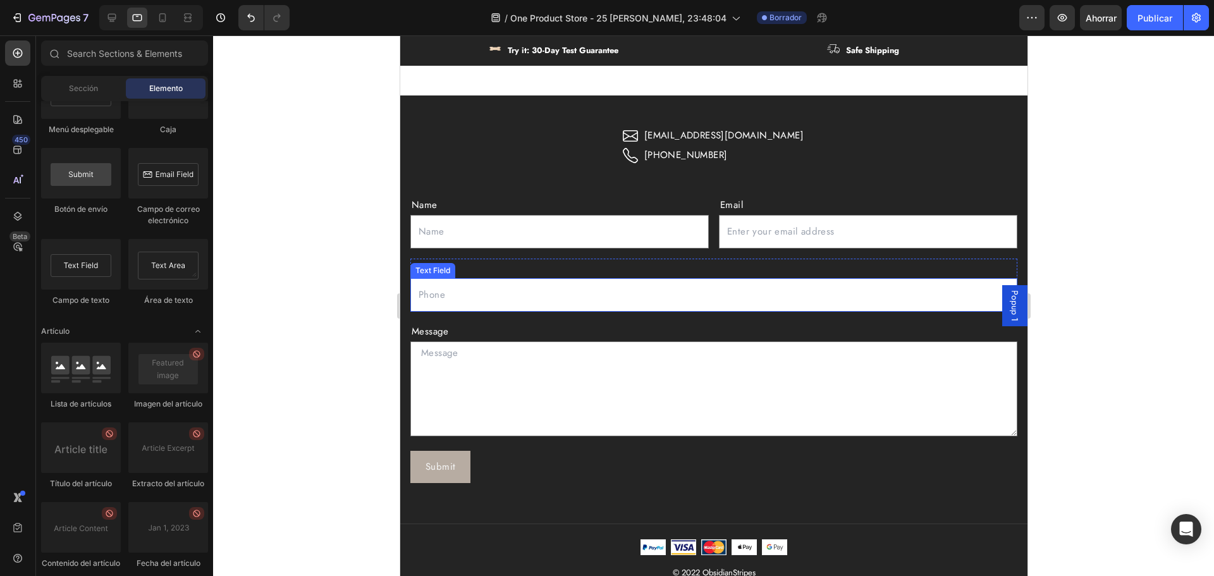
click at [464, 286] on input "text" at bounding box center [713, 295] width 607 height 34
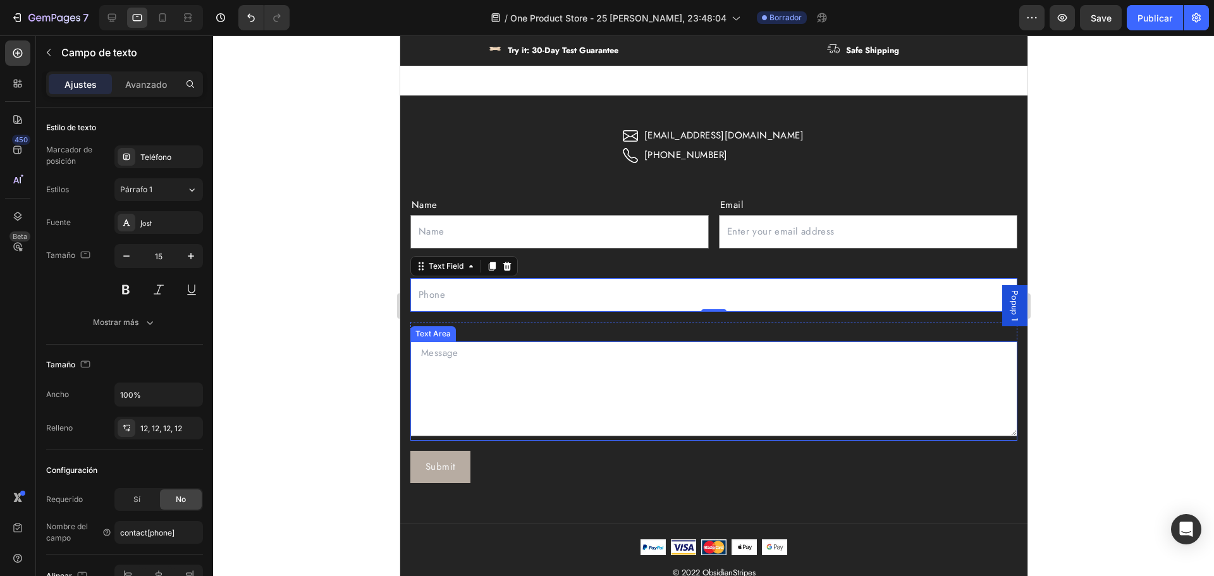
click at [445, 347] on textarea at bounding box center [713, 388] width 607 height 95
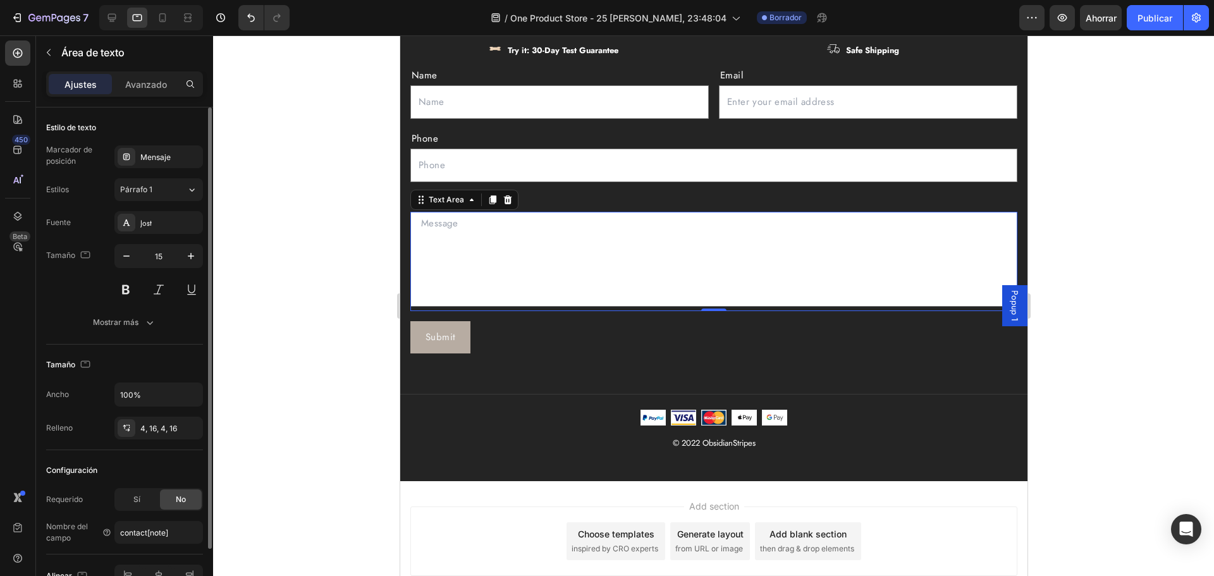
scroll to position [3396, 0]
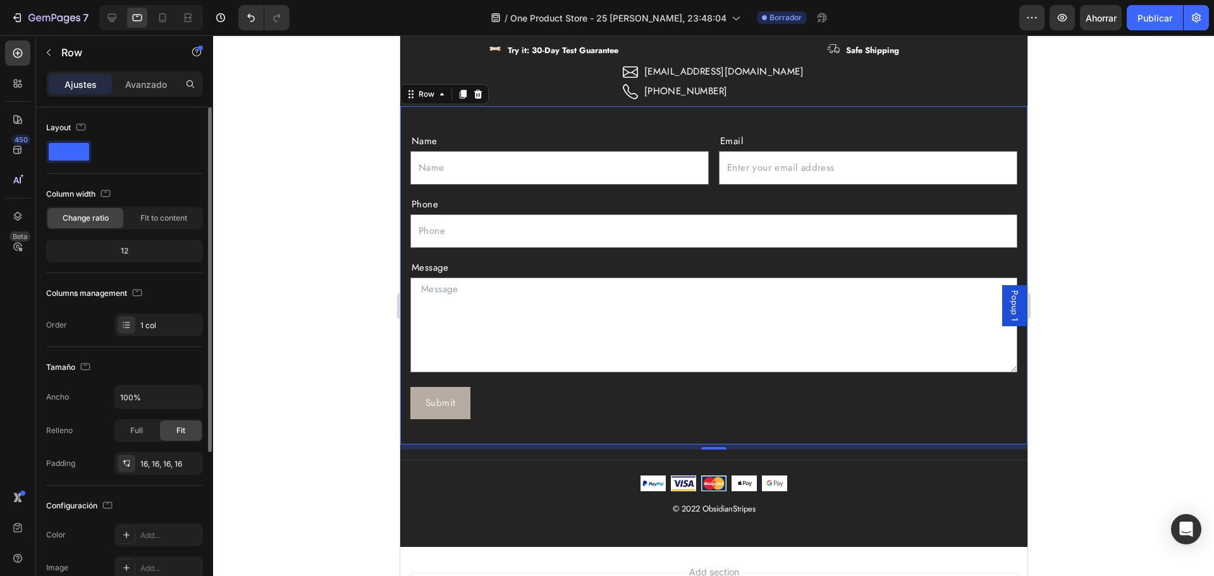
click at [644, 115] on div "Name Text Block Text Field Email Text Block Email Field Row Phone Text Block Te…" at bounding box center [713, 275] width 627 height 338
click at [18, 65] on div at bounding box center [17, 52] width 25 height 25
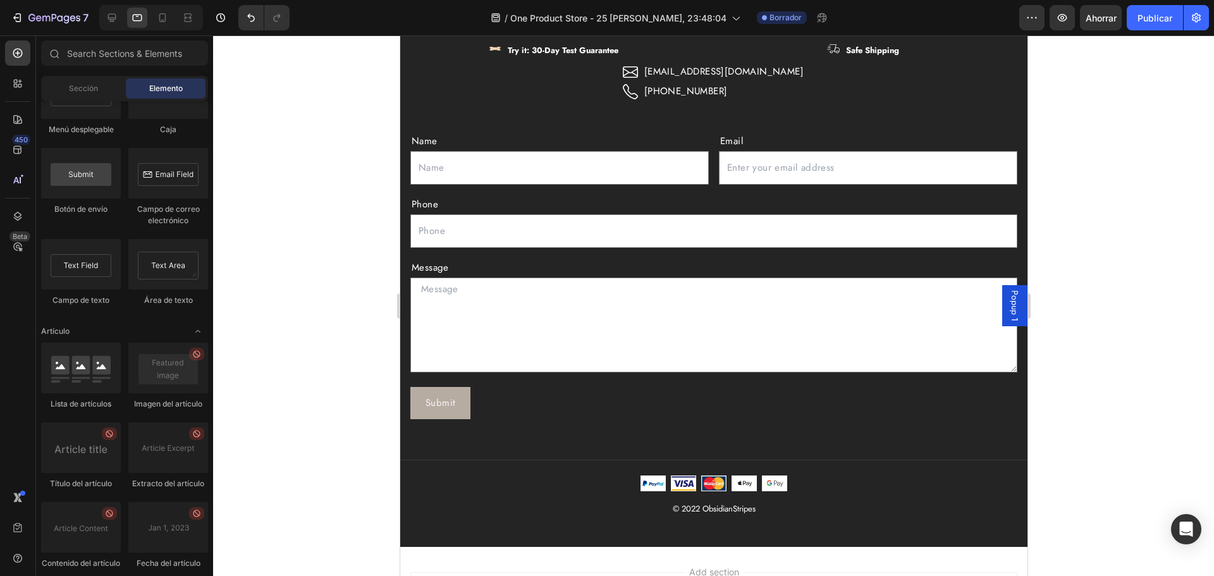
scroll to position [3090, 0]
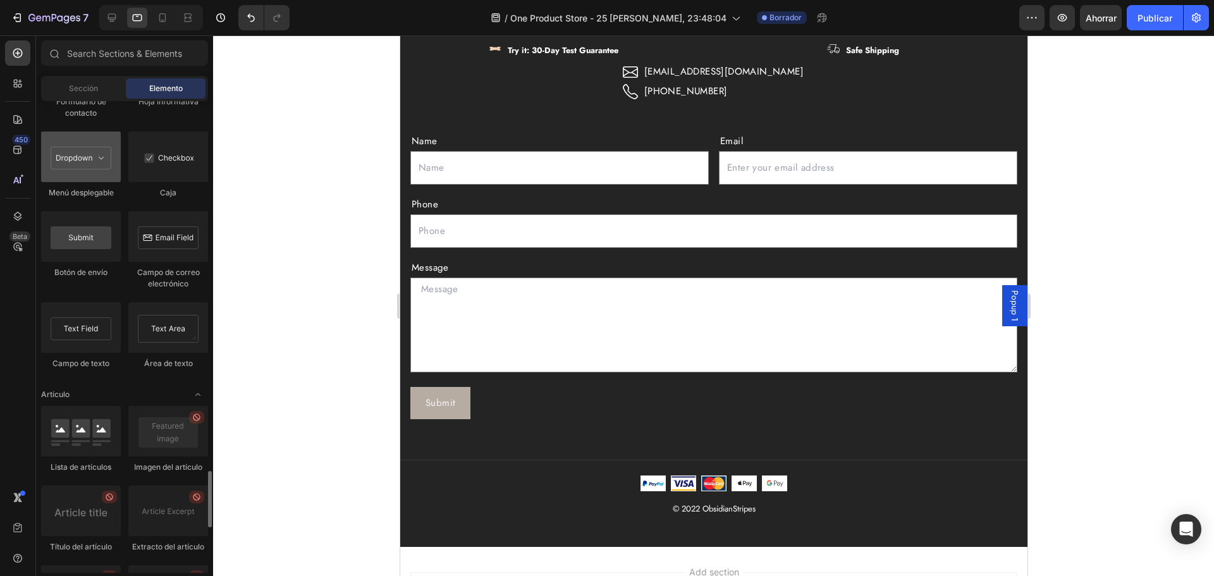
click at [90, 182] on div at bounding box center [81, 157] width 80 height 51
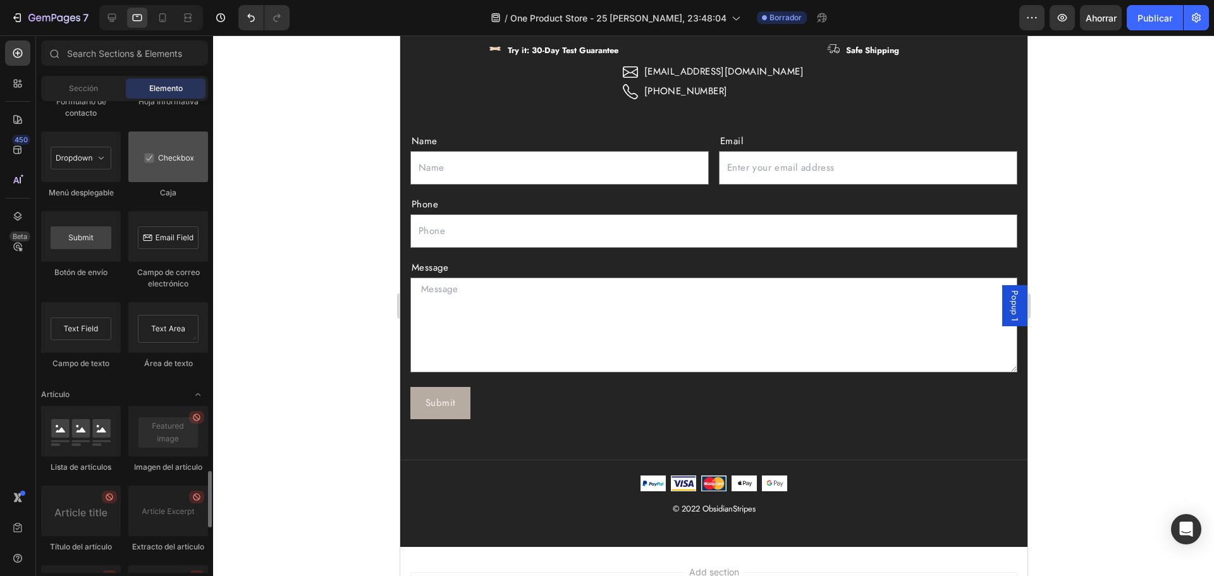
click at [185, 182] on div at bounding box center [168, 157] width 80 height 51
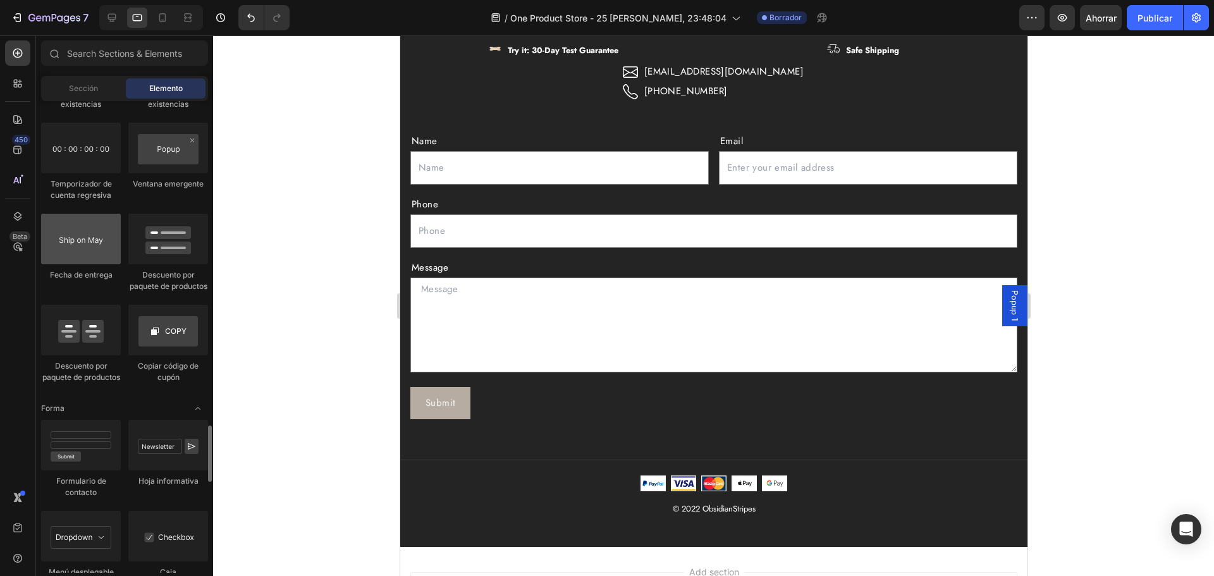
scroll to position [2647, 0]
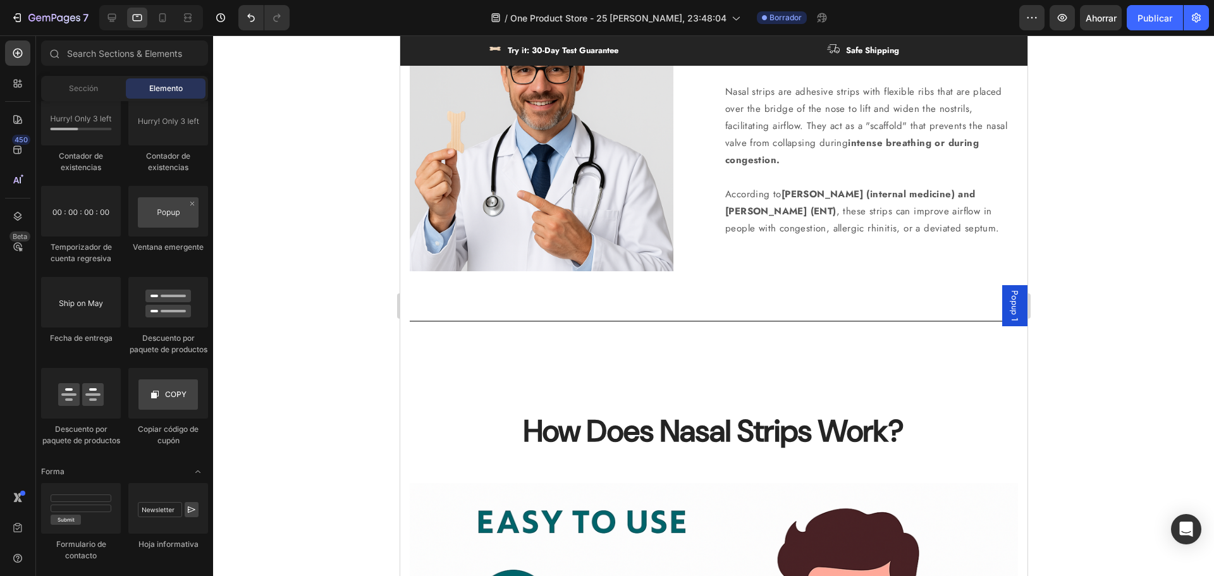
select select "581665178236617342"
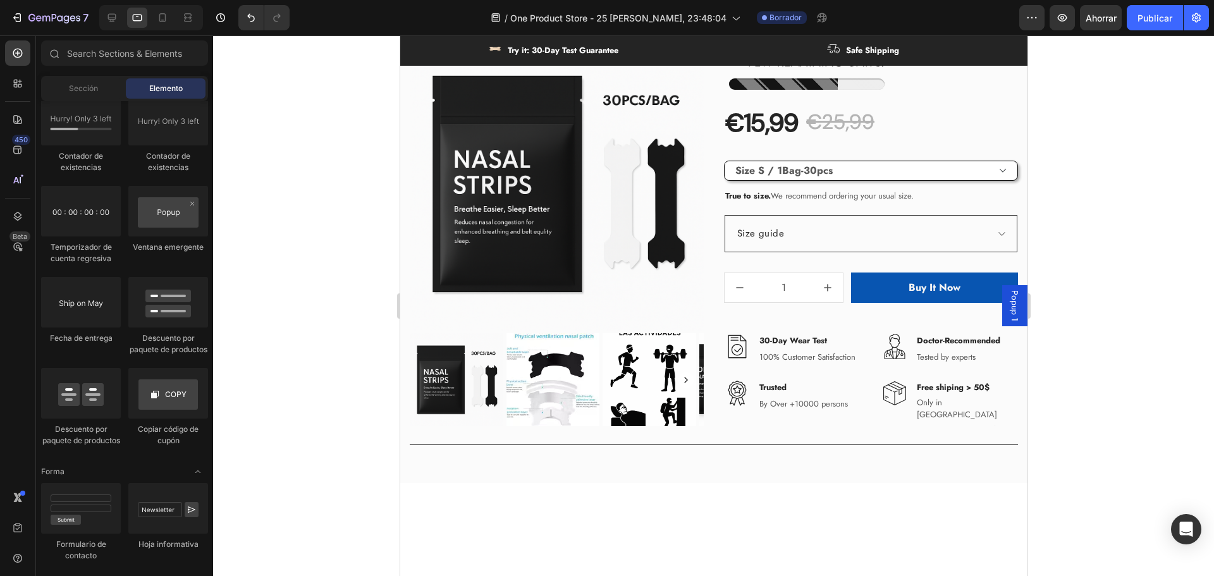
scroll to position [424, 0]
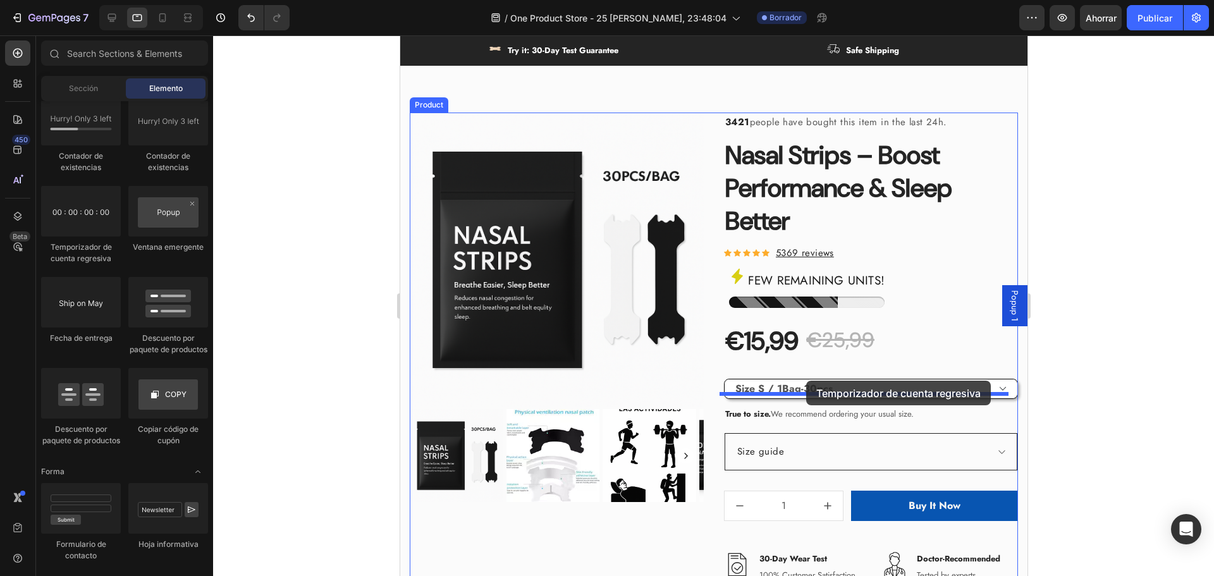
drag, startPoint x: 498, startPoint y: 252, endPoint x: 806, endPoint y: 381, distance: 333.7
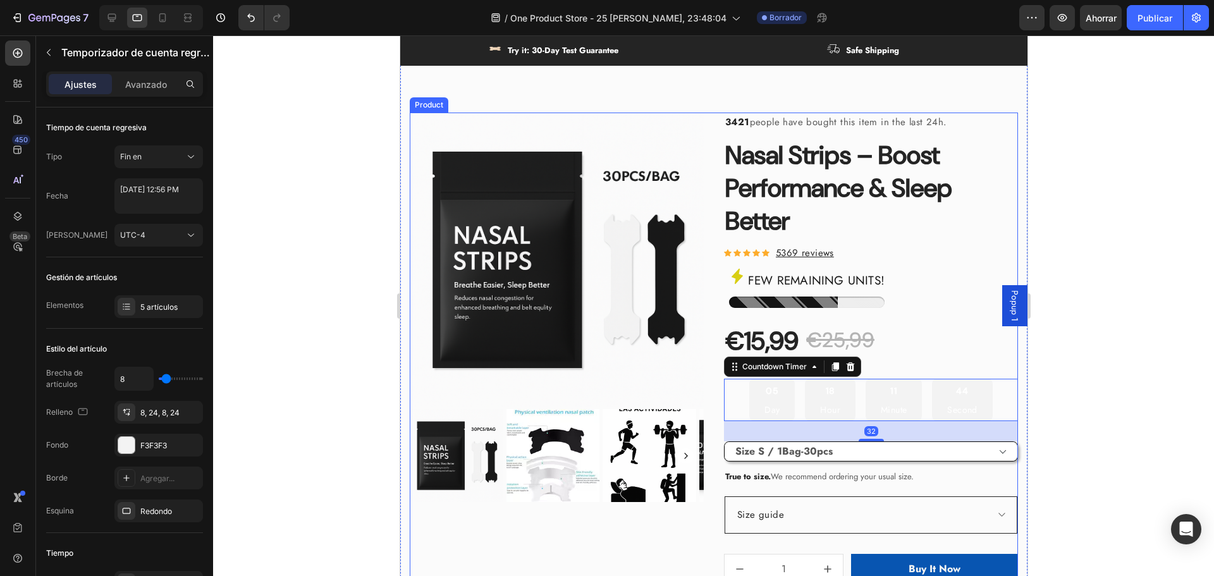
scroll to position [488, 0]
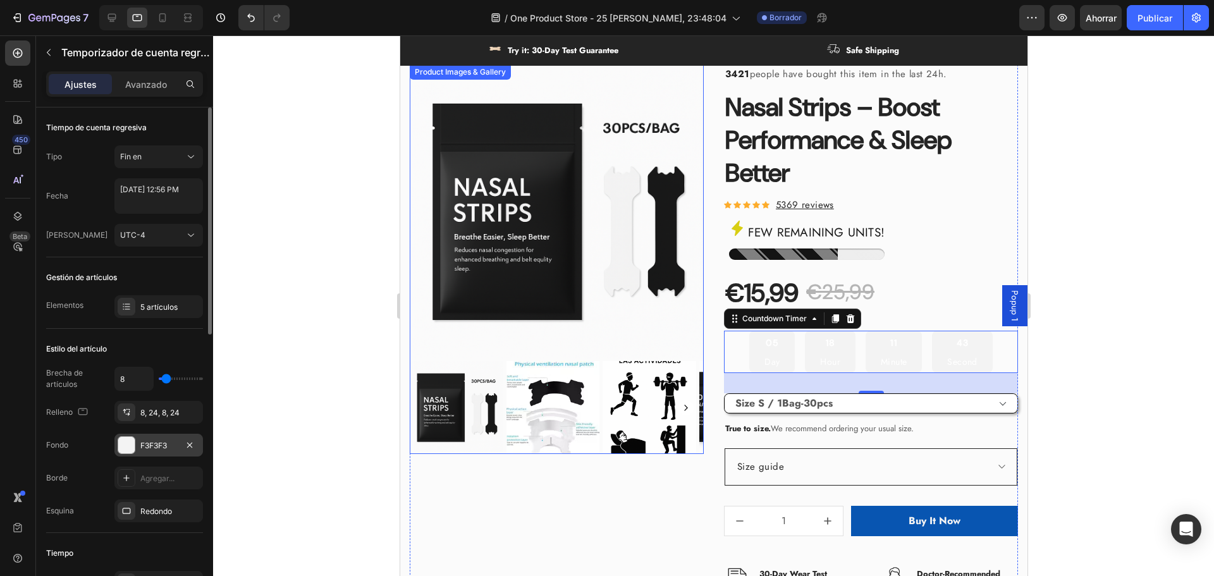
click at [156, 437] on div "F3F3F3" at bounding box center [158, 445] width 89 height 23
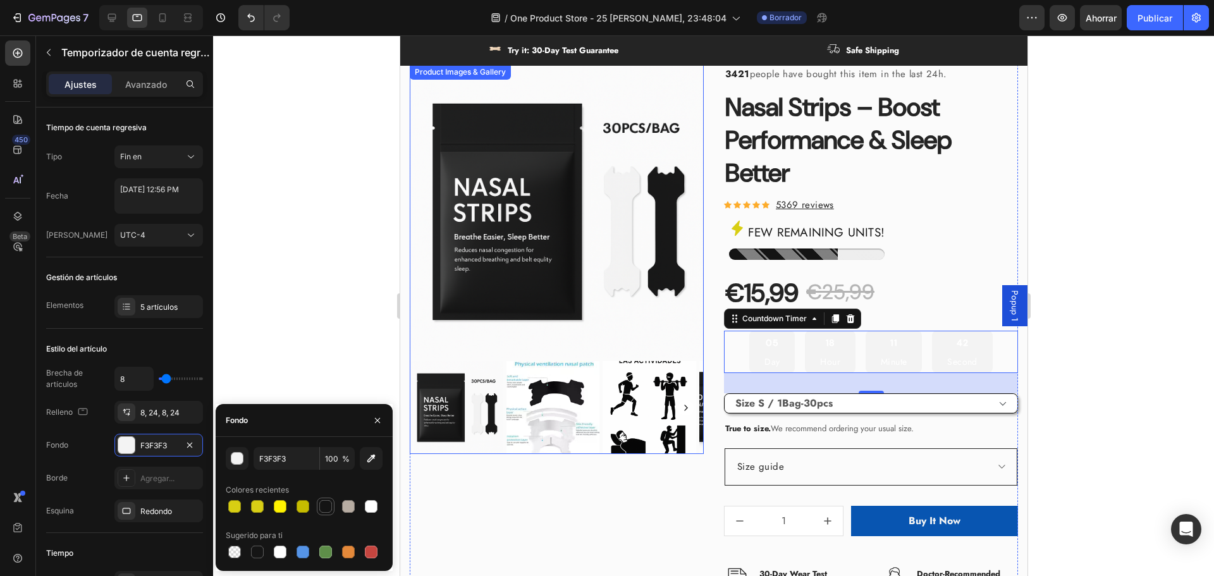
click at [330, 502] on div at bounding box center [325, 506] width 13 height 13
type input "141414"
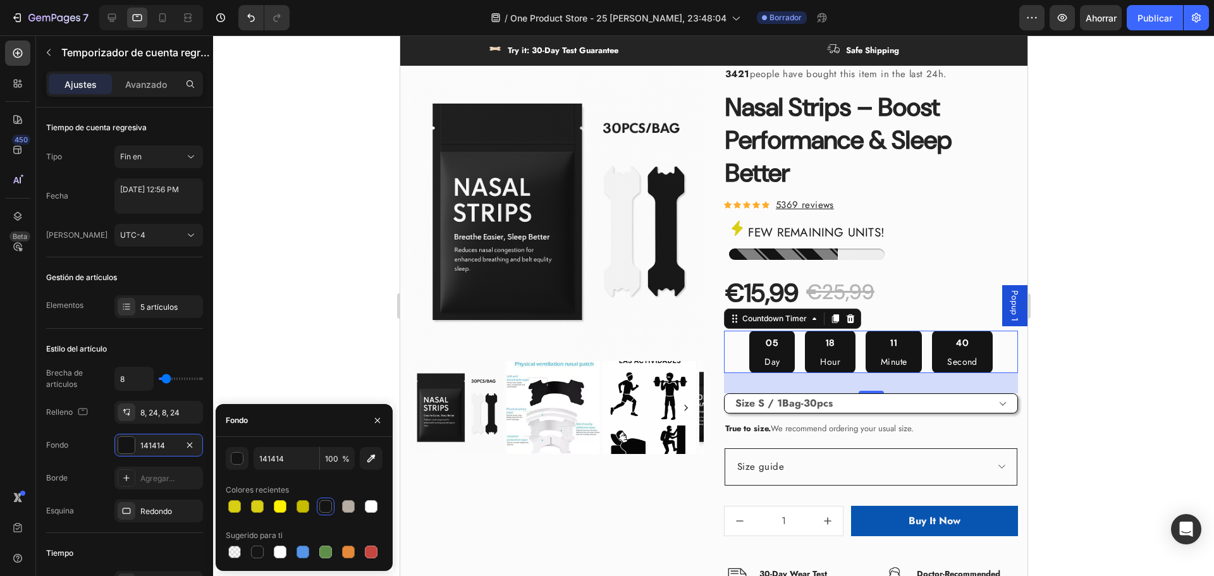
click at [821, 358] on p "Hour" at bounding box center [830, 362] width 20 height 13
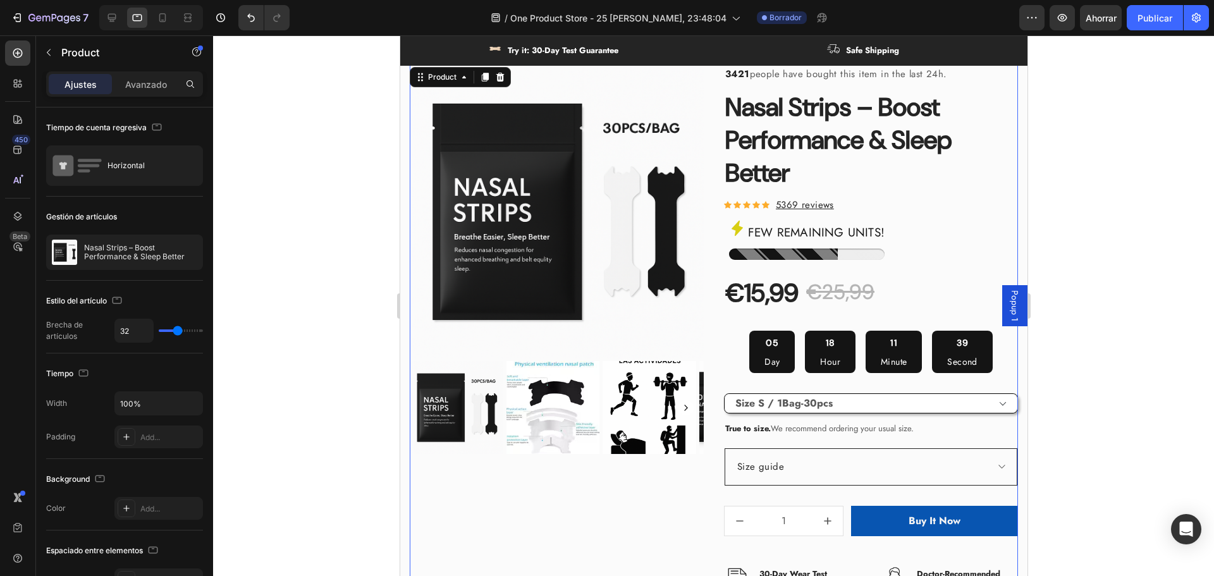
click at [878, 312] on div "3421 people have bought this item in the last 24h. Text block Nasal Strips – Bo…" at bounding box center [870, 362] width 294 height 595
click at [838, 347] on div "18 Hour" at bounding box center [829, 352] width 51 height 42
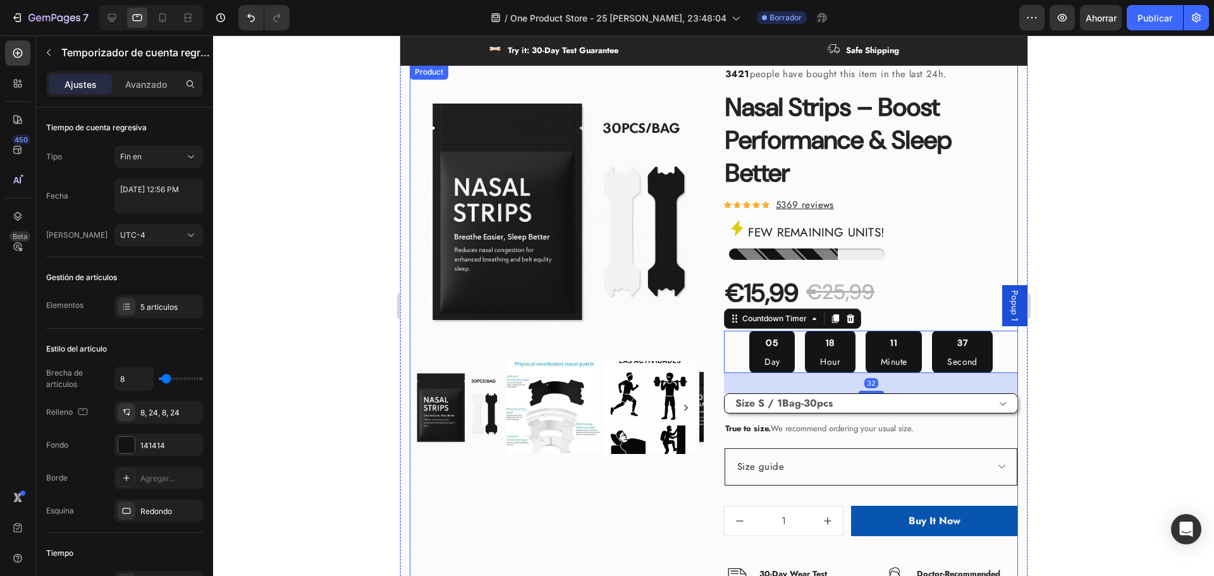
click at [871, 323] on div "3421 people have bought this item in the last 24h. Text block Nasal Strips – Bo…" at bounding box center [870, 362] width 294 height 595
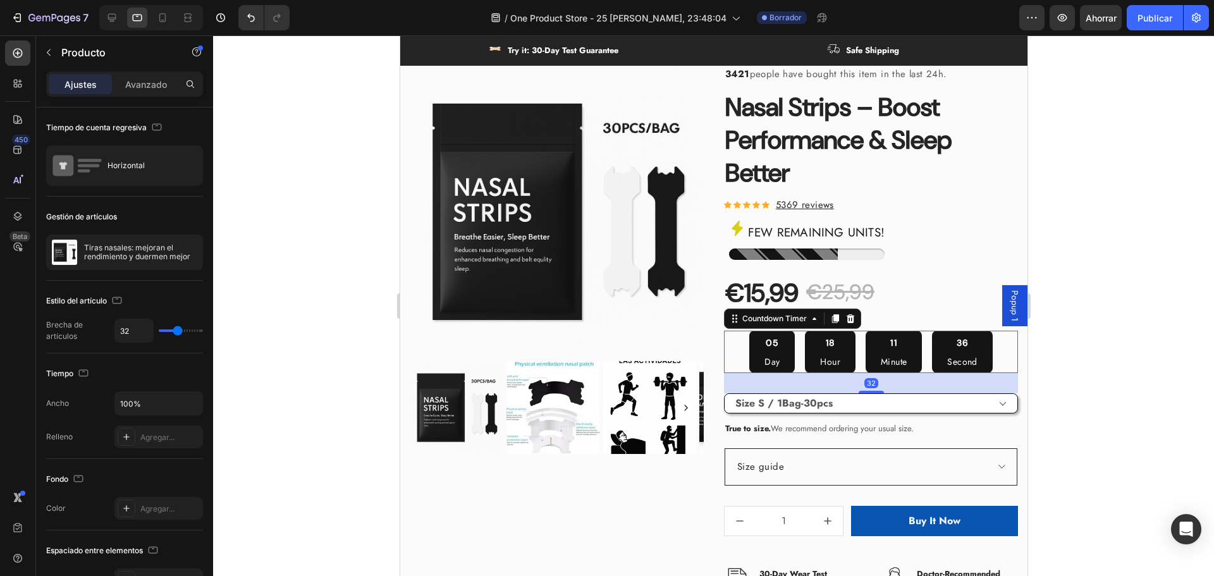
click at [811, 345] on div "18 Hour" at bounding box center [829, 352] width 51 height 42
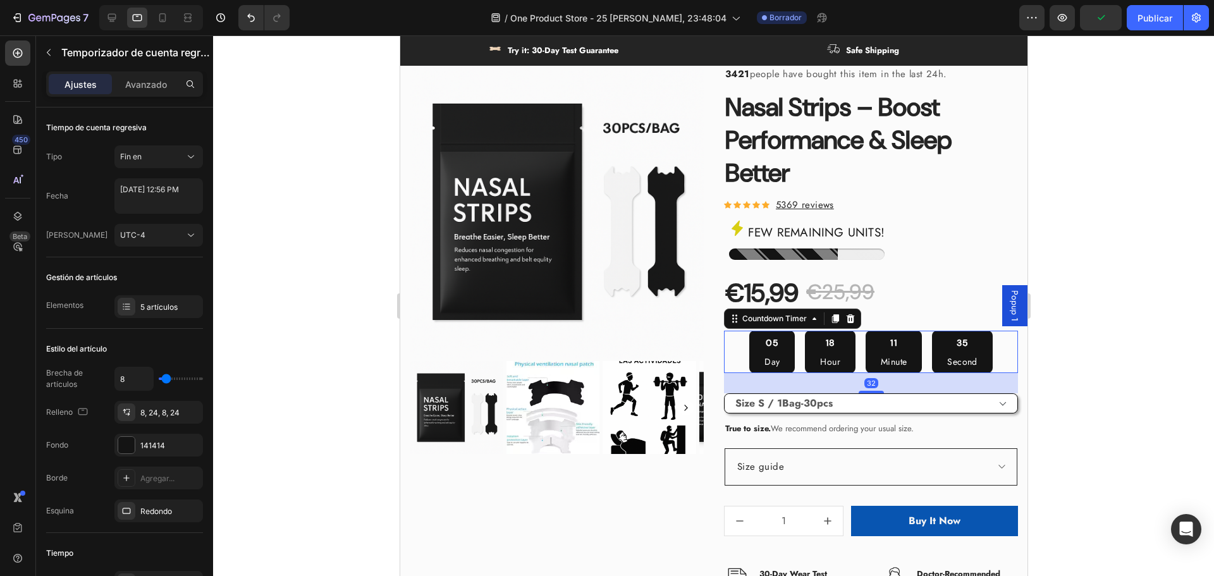
click at [794, 349] on div "05 Day 18 Hour 11 Minute 35 Second" at bounding box center [870, 352] width 243 height 42
click at [18, 61] on div at bounding box center [17, 52] width 25 height 25
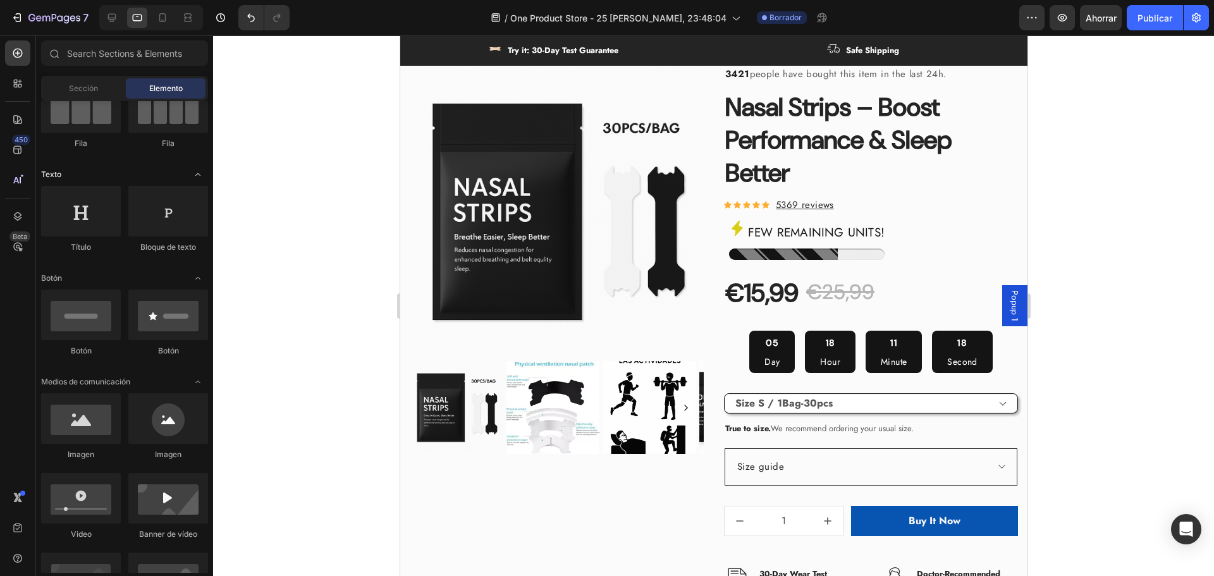
scroll to position [0, 0]
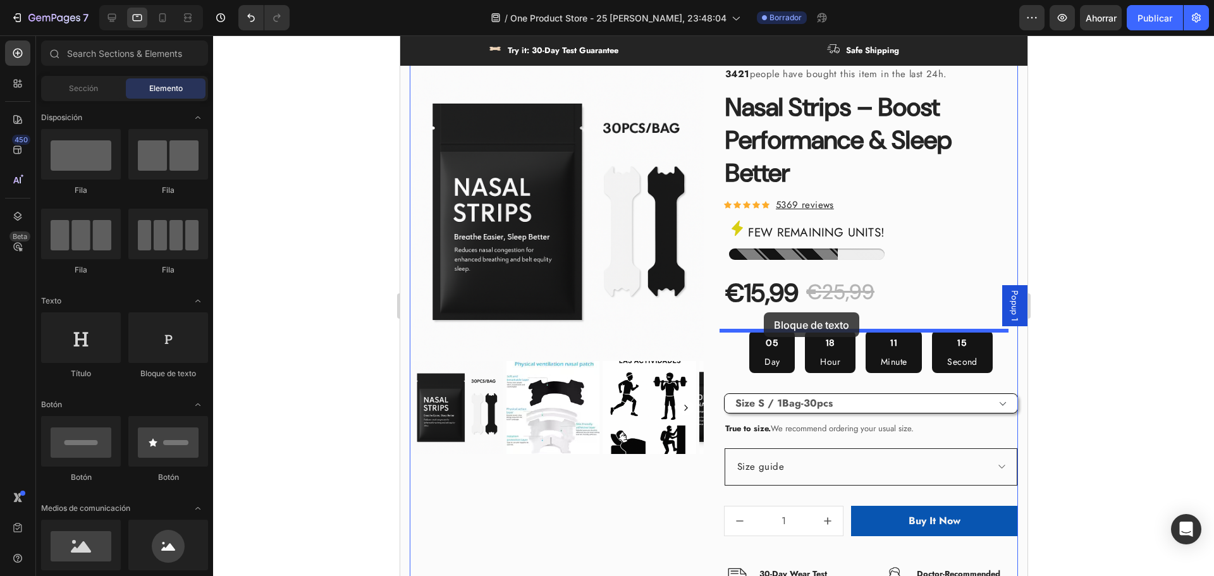
drag, startPoint x: 550, startPoint y: 376, endPoint x: 763, endPoint y: 312, distance: 222.5
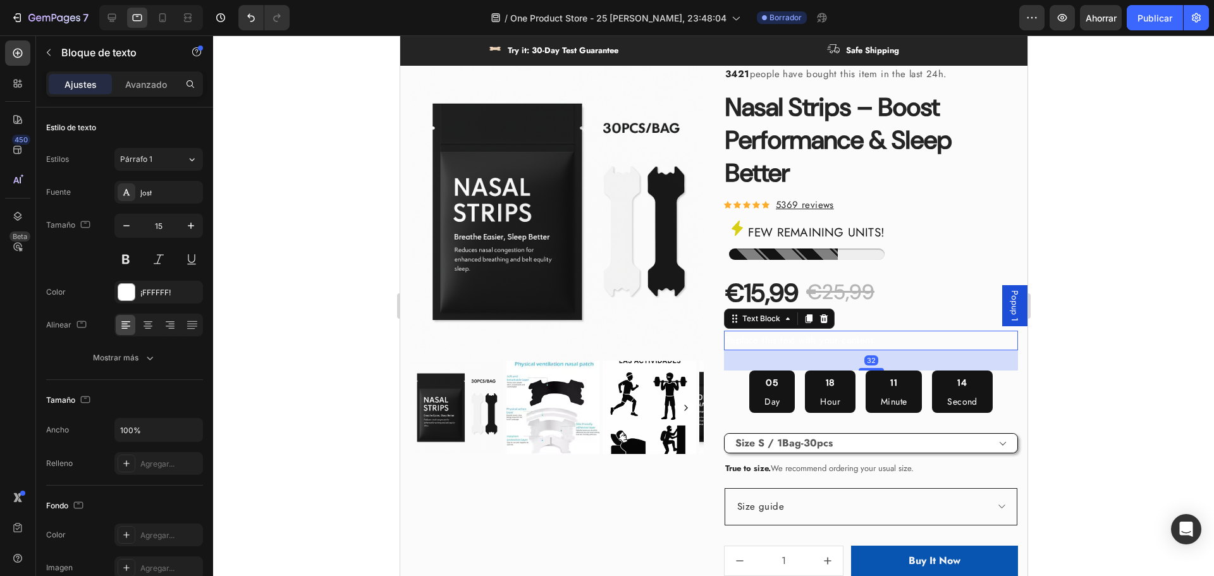
click at [761, 339] on div "Replace this text with your content" at bounding box center [870, 341] width 294 height 20
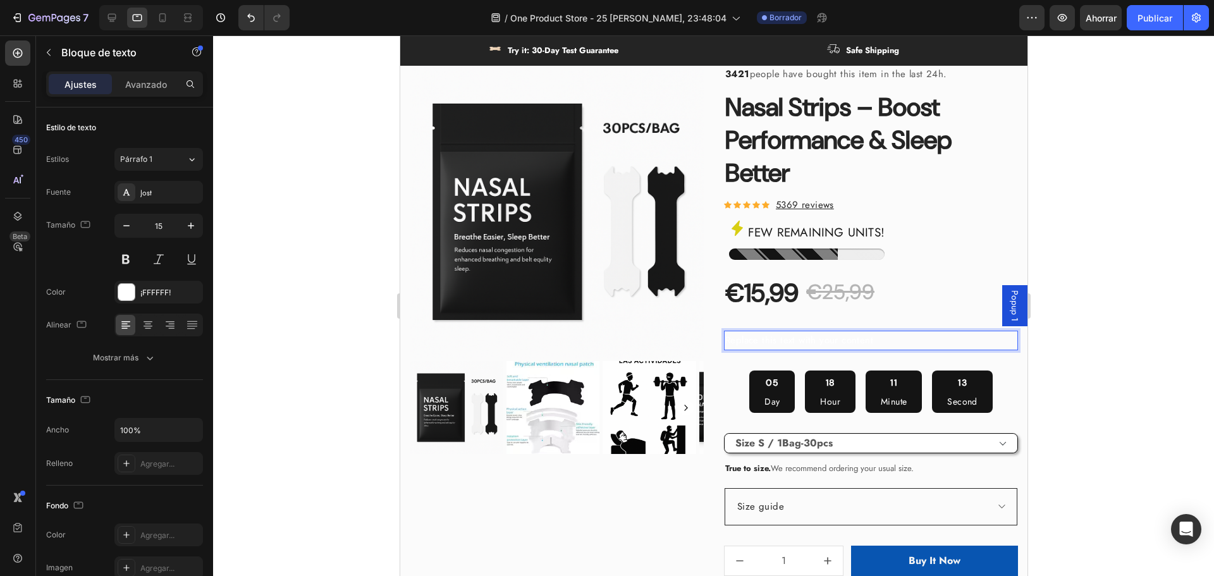
click at [766, 338] on p "Replace this text with your content" at bounding box center [871, 340] width 292 height 17
click at [144, 294] on font "¡FFFFFF!" at bounding box center [155, 292] width 30 height 9
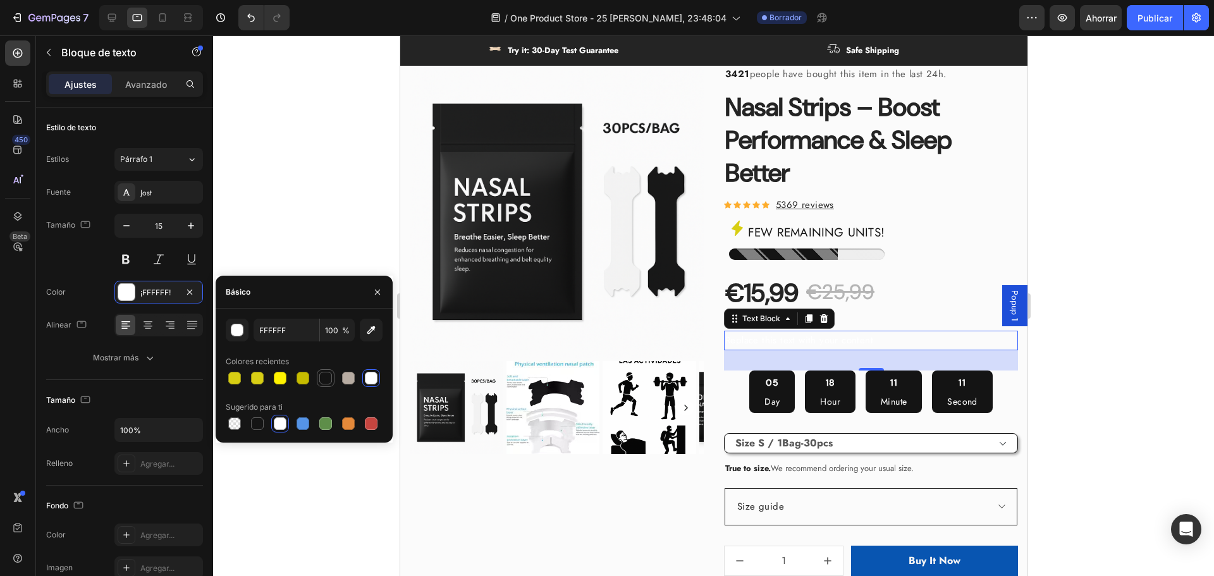
click at [326, 378] on div at bounding box center [325, 378] width 13 height 13
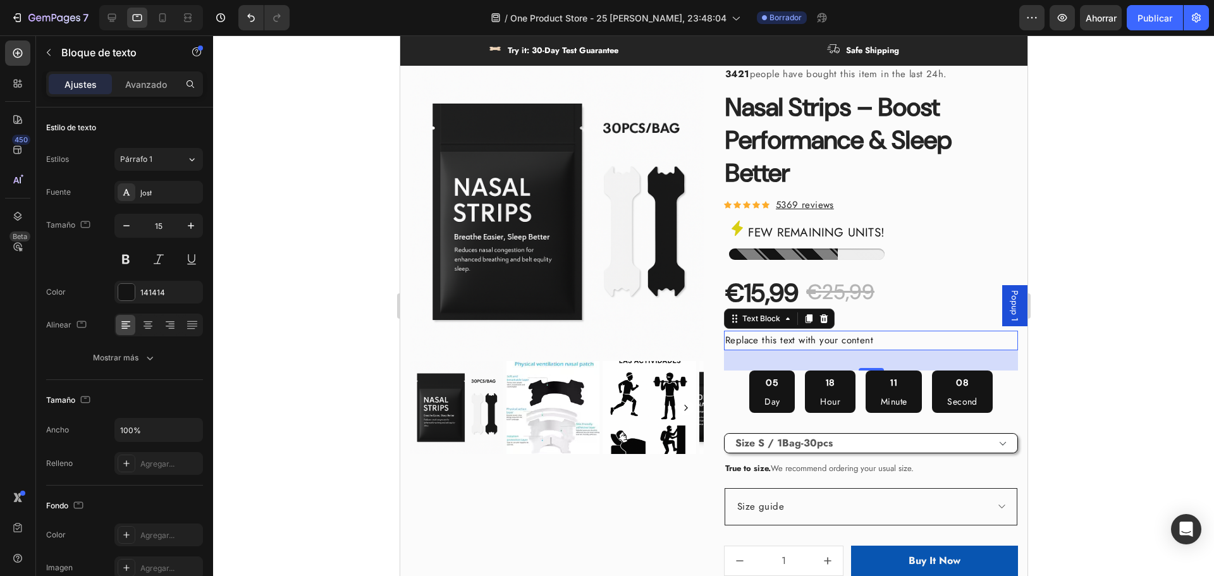
click at [788, 343] on p "Replace this text with your content" at bounding box center [871, 340] width 292 height 17
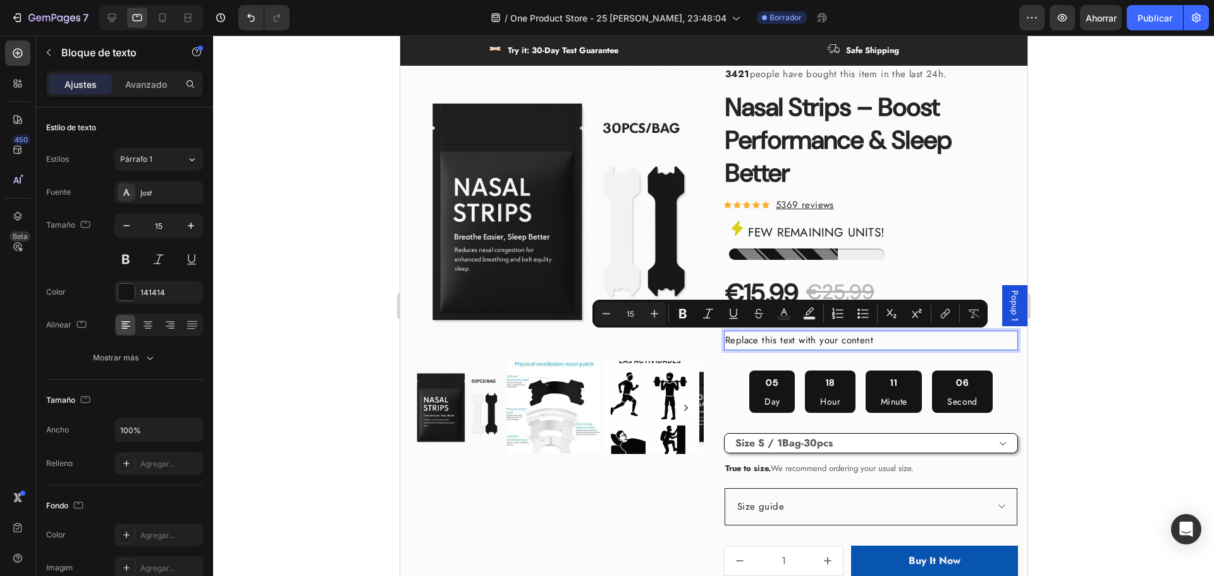
click at [864, 343] on p "Replace this text with your content" at bounding box center [871, 340] width 292 height 17
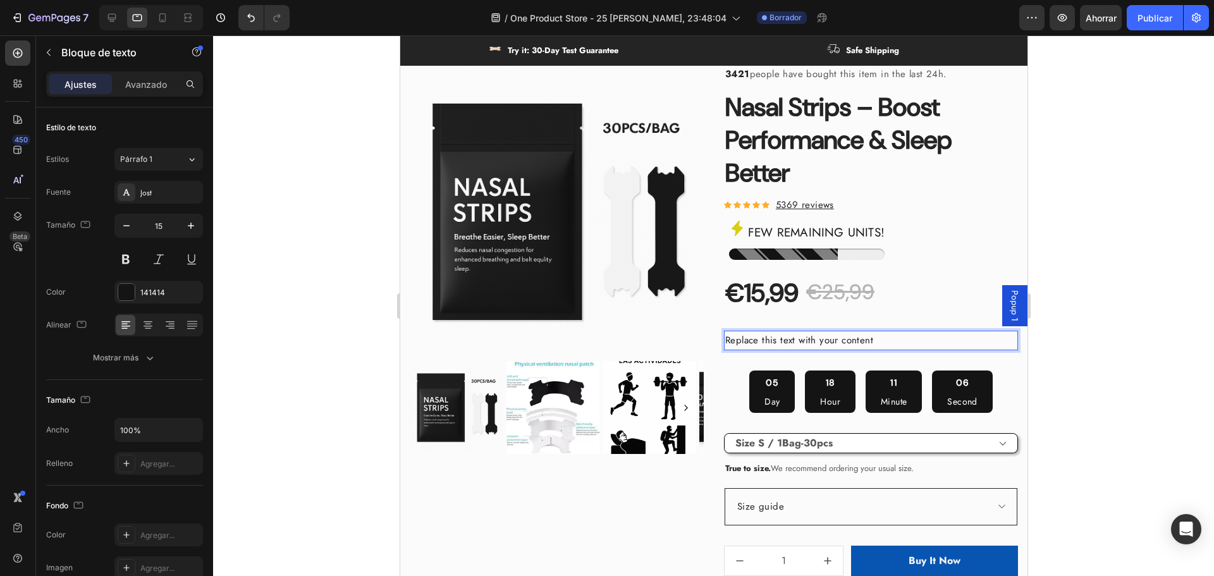
click at [864, 343] on p "Replace this text with your content" at bounding box center [871, 340] width 292 height 17
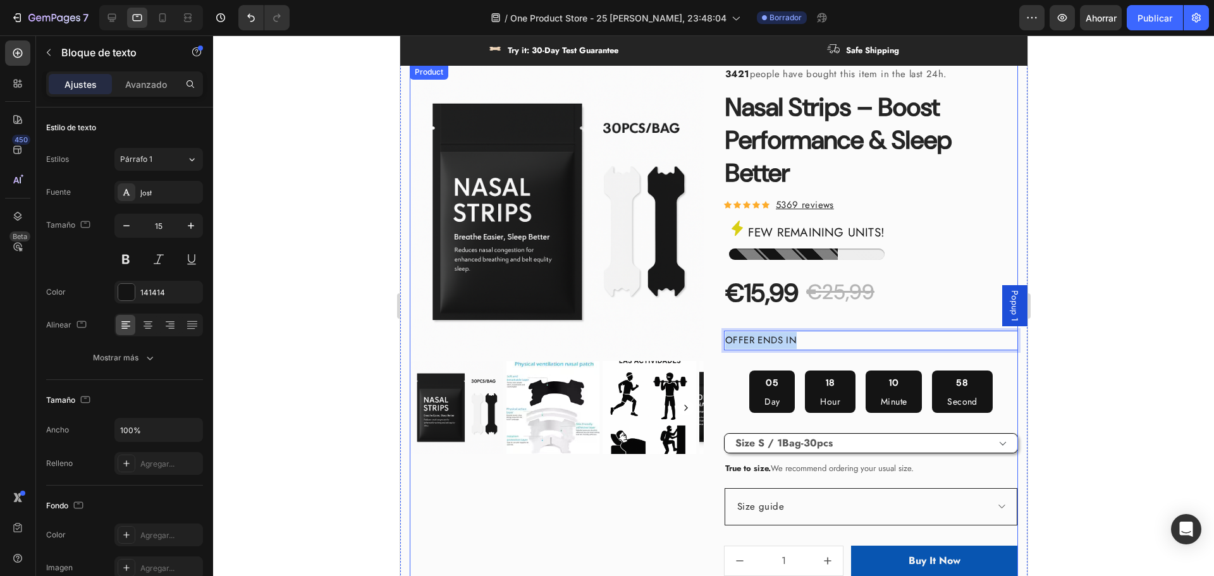
drag, startPoint x: 806, startPoint y: 341, endPoint x: 710, endPoint y: 339, distance: 96.1
click at [710, 339] on div "Product Images & Gallery 3421 people have bought this item in the last 24h. Tex…" at bounding box center [713, 382] width 608 height 635
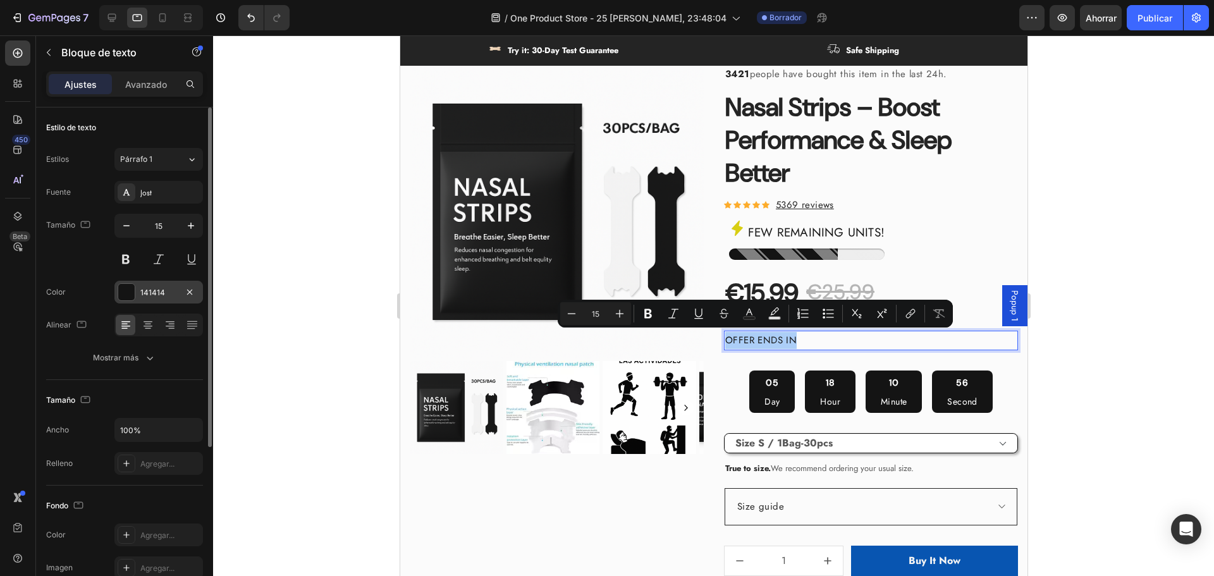
click at [156, 295] on font "141414" at bounding box center [152, 292] width 25 height 9
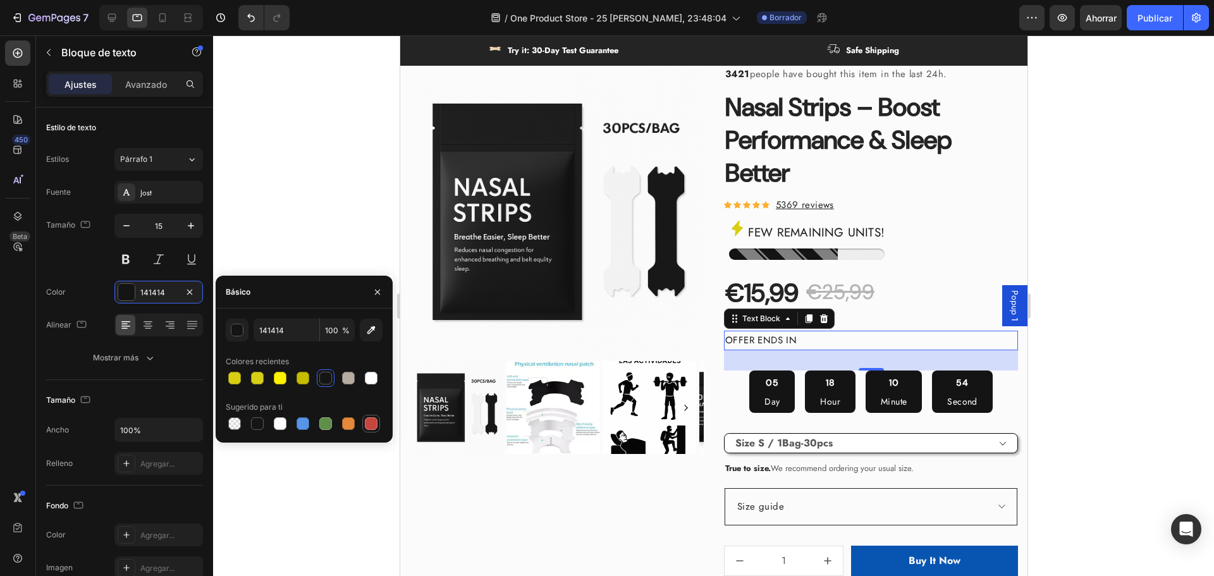
click at [374, 427] on div at bounding box center [371, 423] width 13 height 13
click at [277, 335] on input "C5453F" at bounding box center [287, 330] width 66 height 23
click at [230, 331] on button "button" at bounding box center [237, 330] width 23 height 23
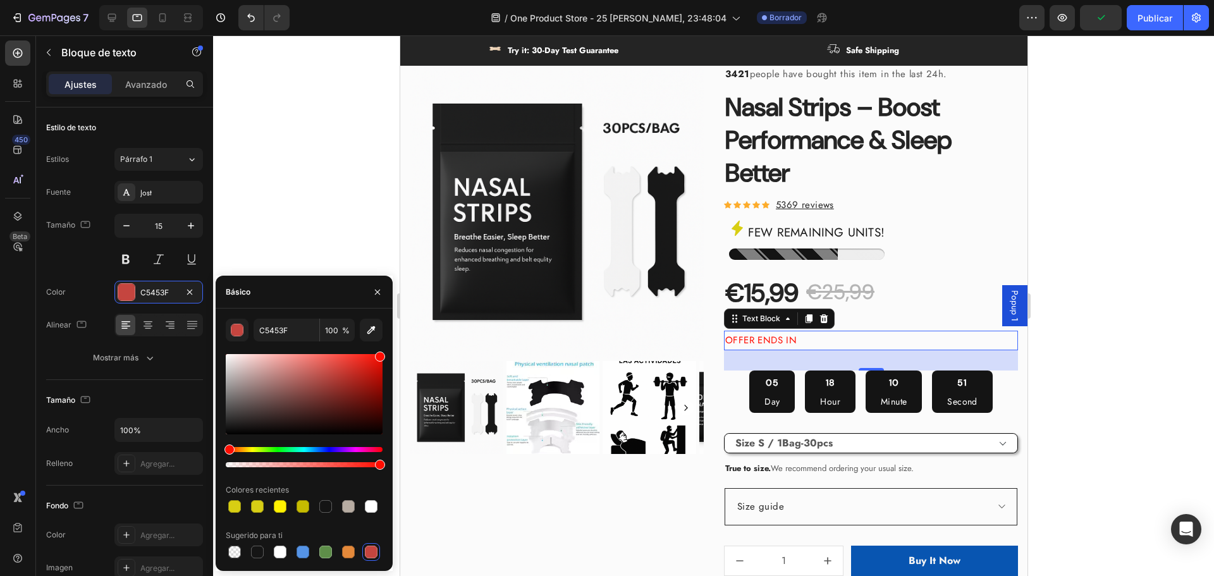
drag, startPoint x: 379, startPoint y: 359, endPoint x: 1, endPoint y: 297, distance: 383.7
click at [389, 327] on div "C5453F 100 % Colores recientes Sugerido para ti" at bounding box center [304, 440] width 177 height 242
type input "FF0C00"
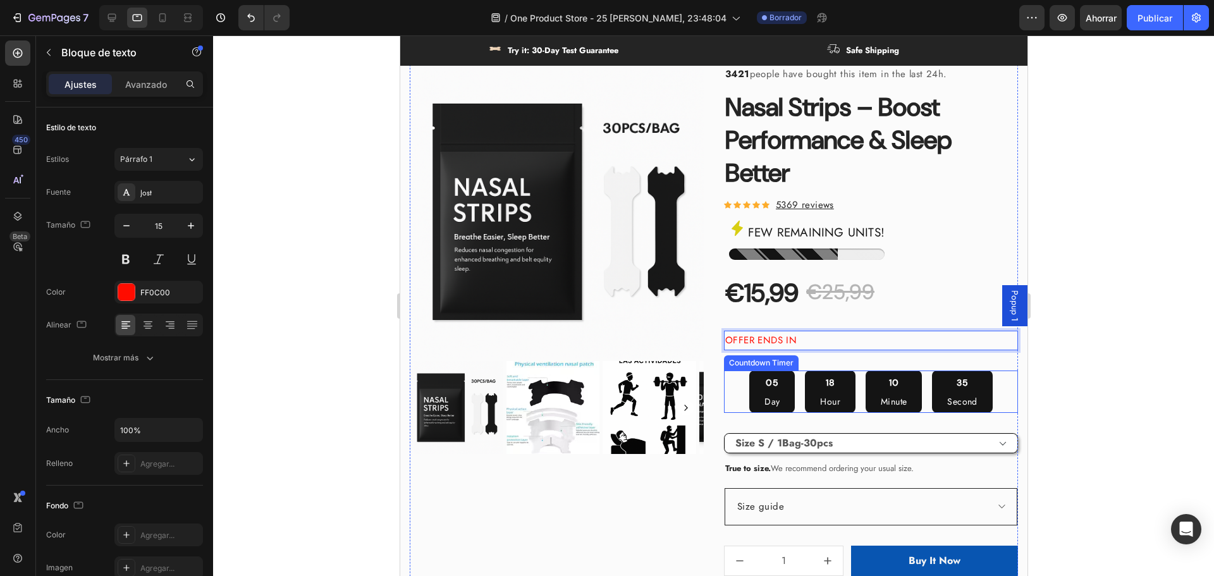
click at [764, 378] on div "05" at bounding box center [771, 383] width 15 height 15
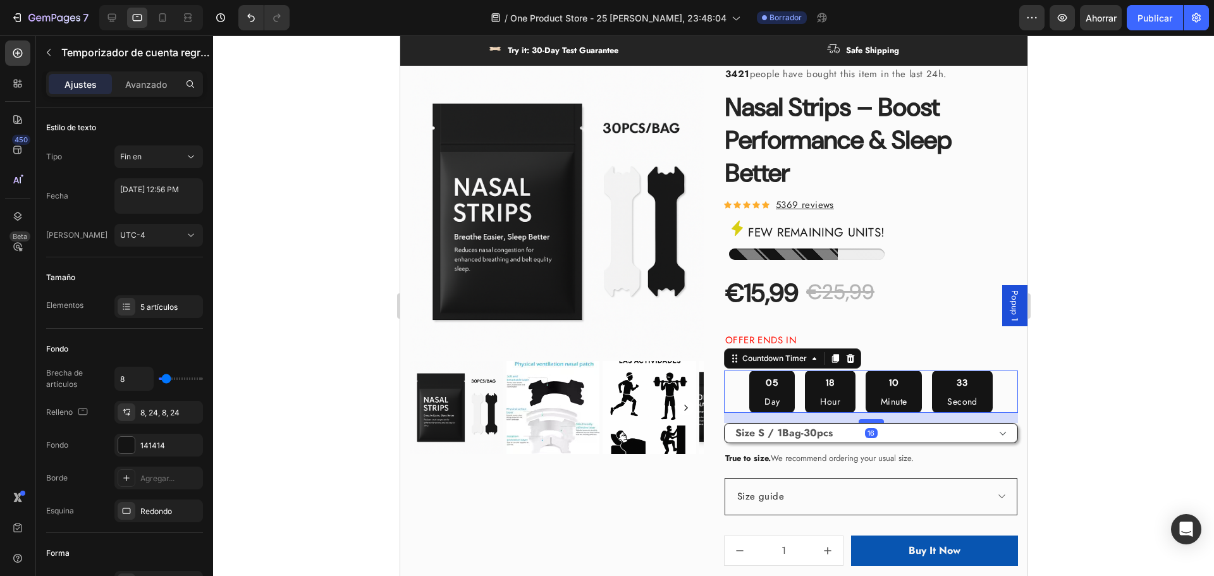
drag, startPoint x: 871, startPoint y: 431, endPoint x: 874, endPoint y: 421, distance: 10.6
click at [874, 421] on div at bounding box center [870, 421] width 25 height 4
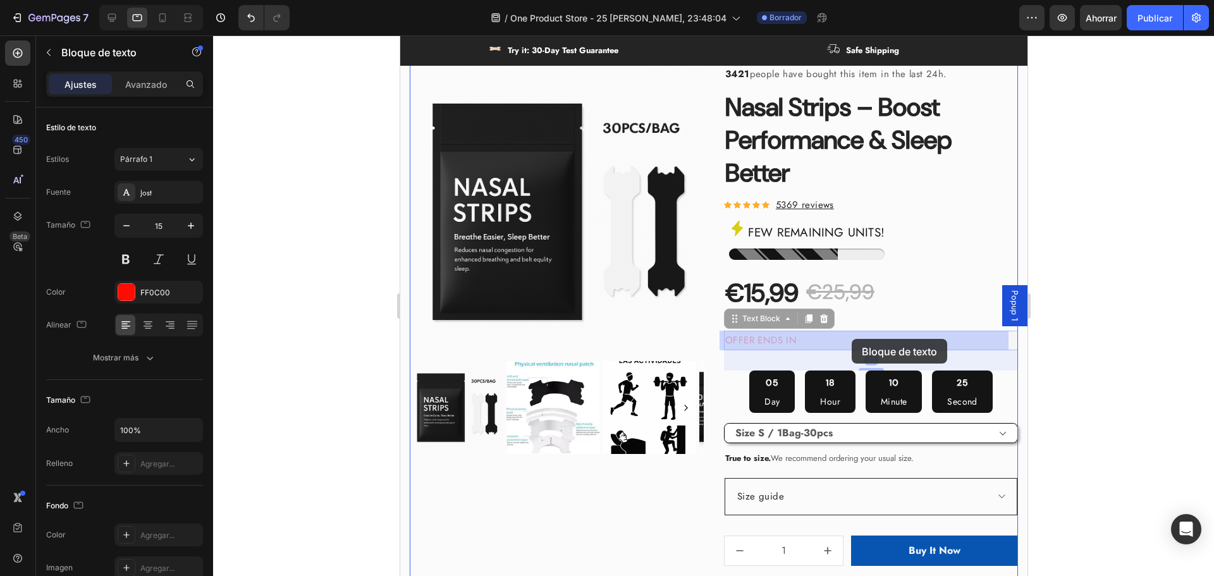
drag, startPoint x: 823, startPoint y: 336, endPoint x: 851, endPoint y: 339, distance: 28.6
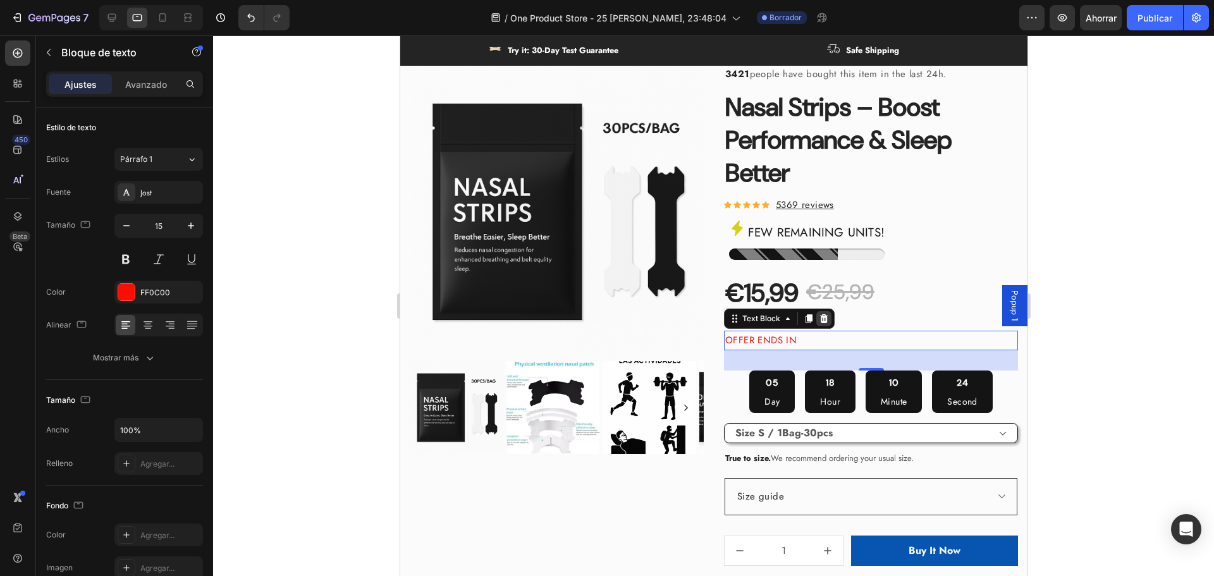
click at [820, 321] on icon at bounding box center [824, 318] width 8 height 9
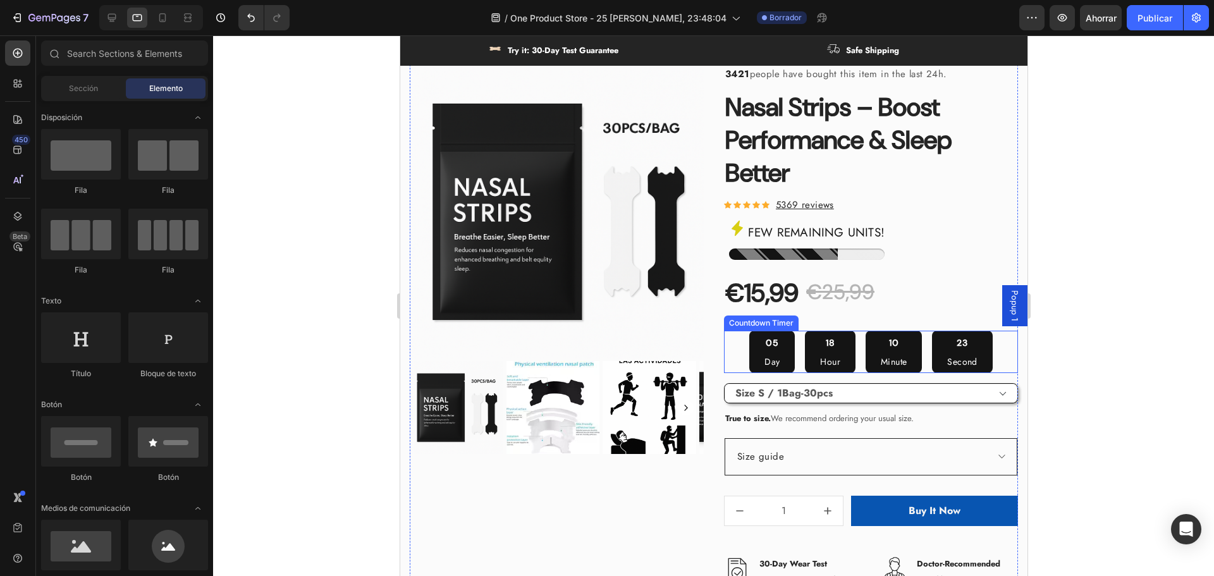
click at [749, 342] on div "05 Day" at bounding box center [772, 352] width 46 height 42
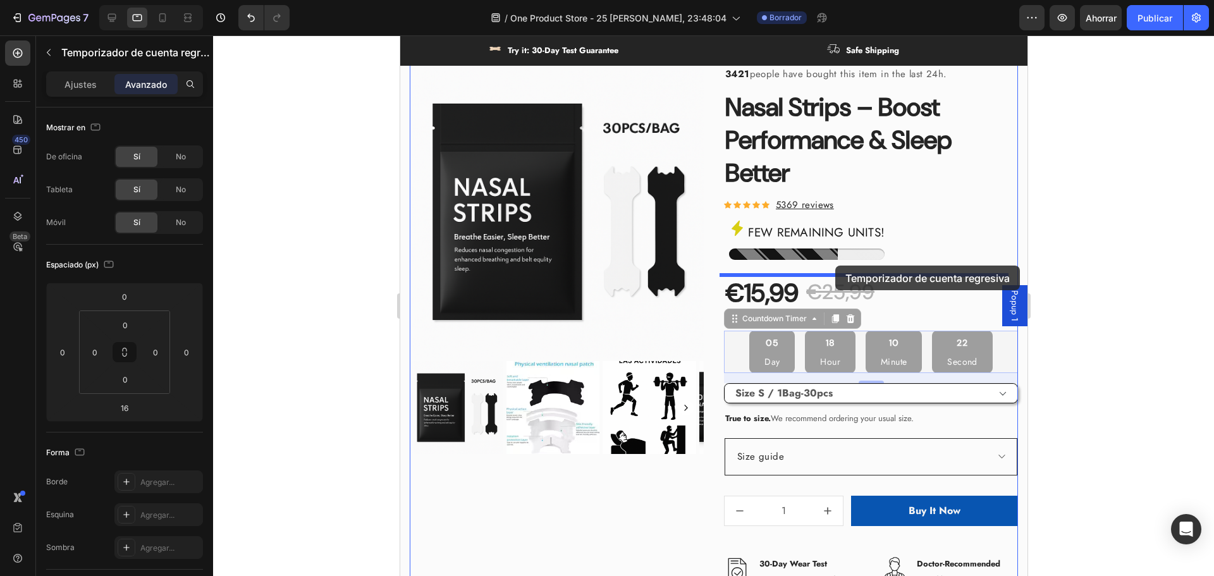
drag, startPoint x: 849, startPoint y: 280, endPoint x: 835, endPoint y: 266, distance: 19.7
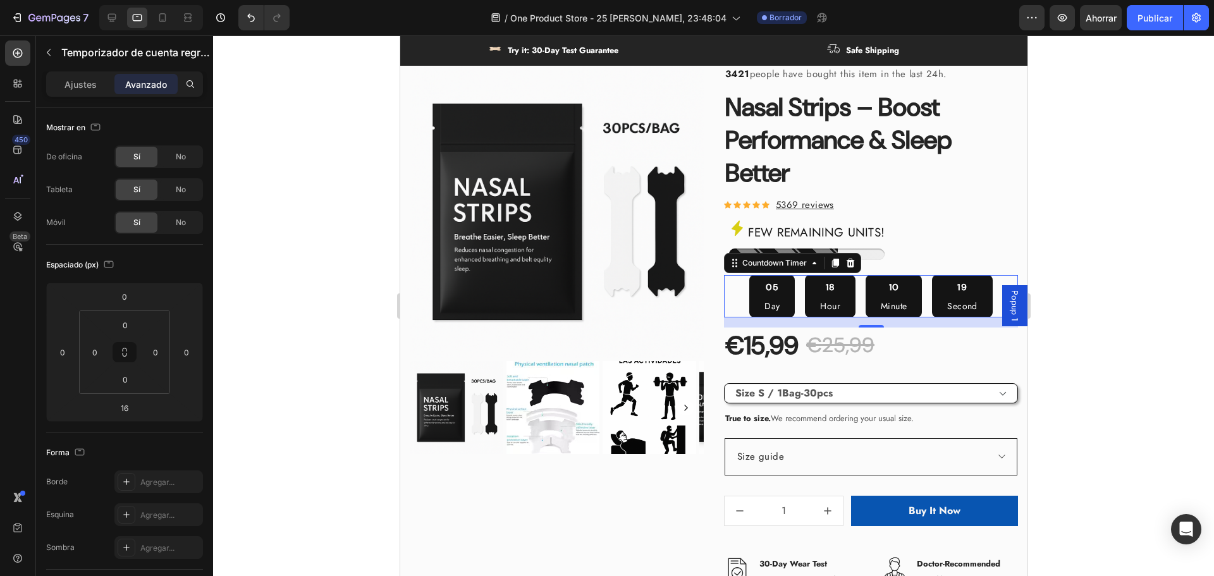
click at [1141, 279] on div at bounding box center [713, 305] width 1001 height 541
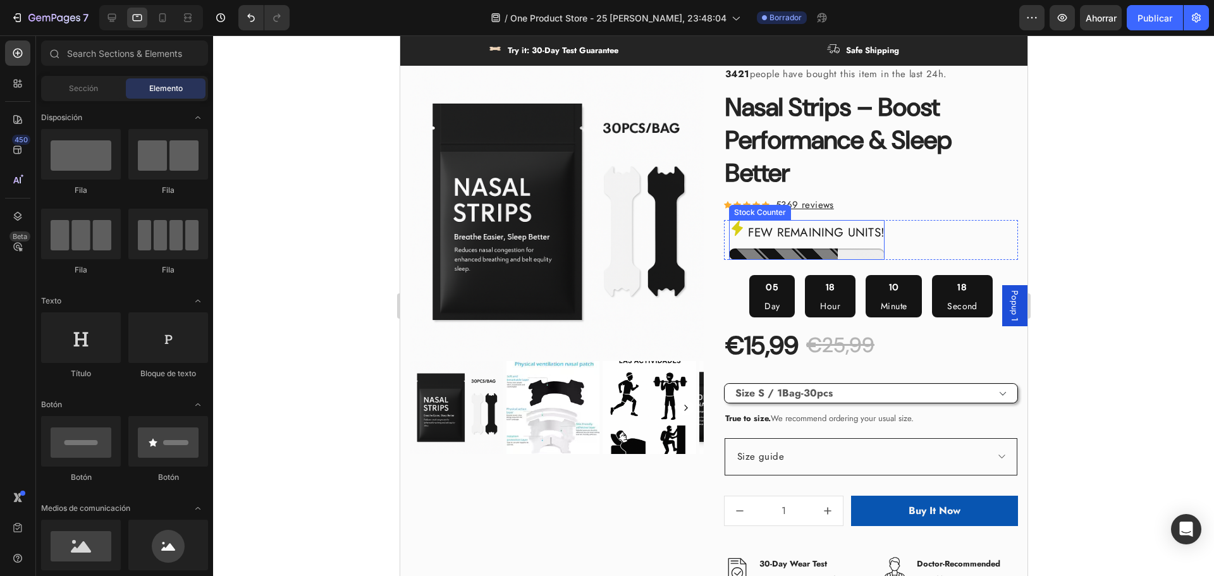
click at [849, 255] on div at bounding box center [806, 254] width 156 height 11
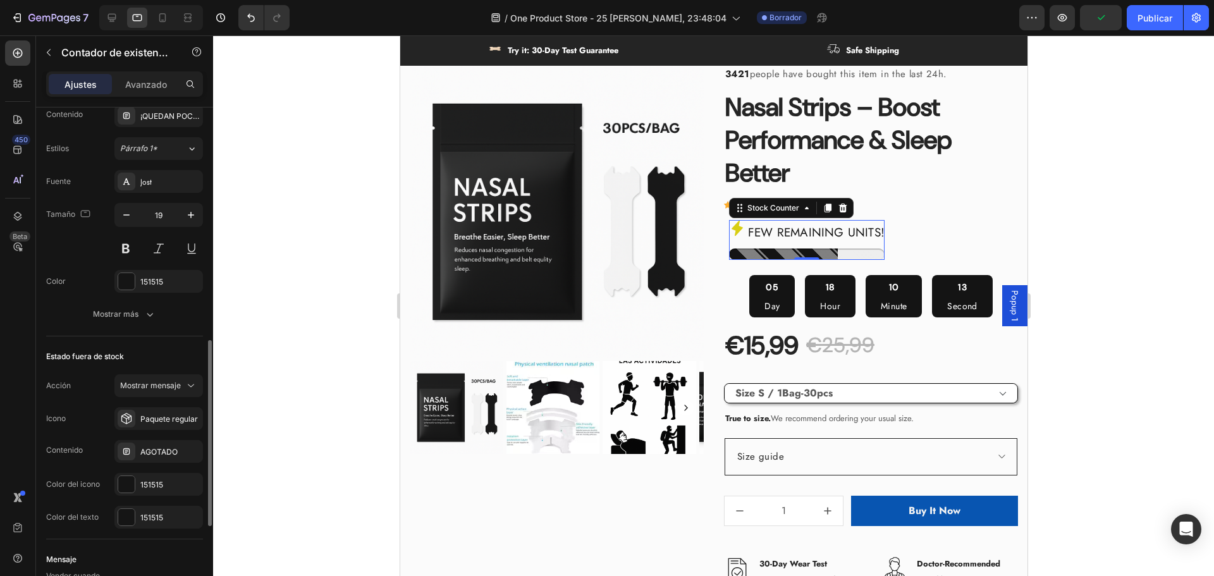
scroll to position [759, 0]
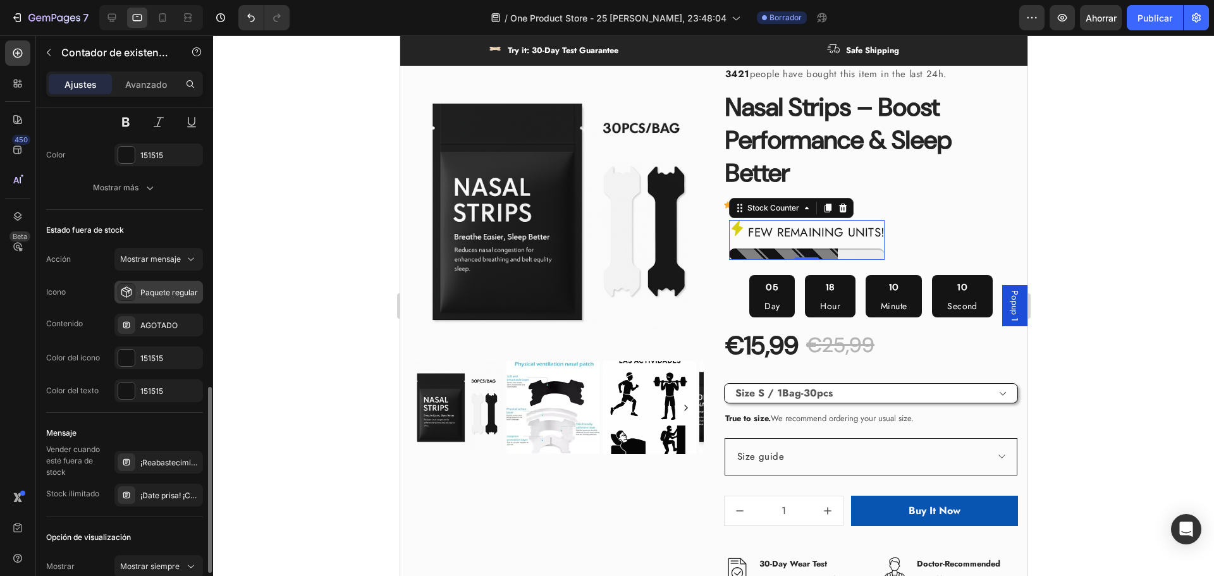
click at [156, 298] on div "Paquete regular" at bounding box center [169, 292] width 59 height 11
click at [1124, 312] on div at bounding box center [713, 305] width 1001 height 541
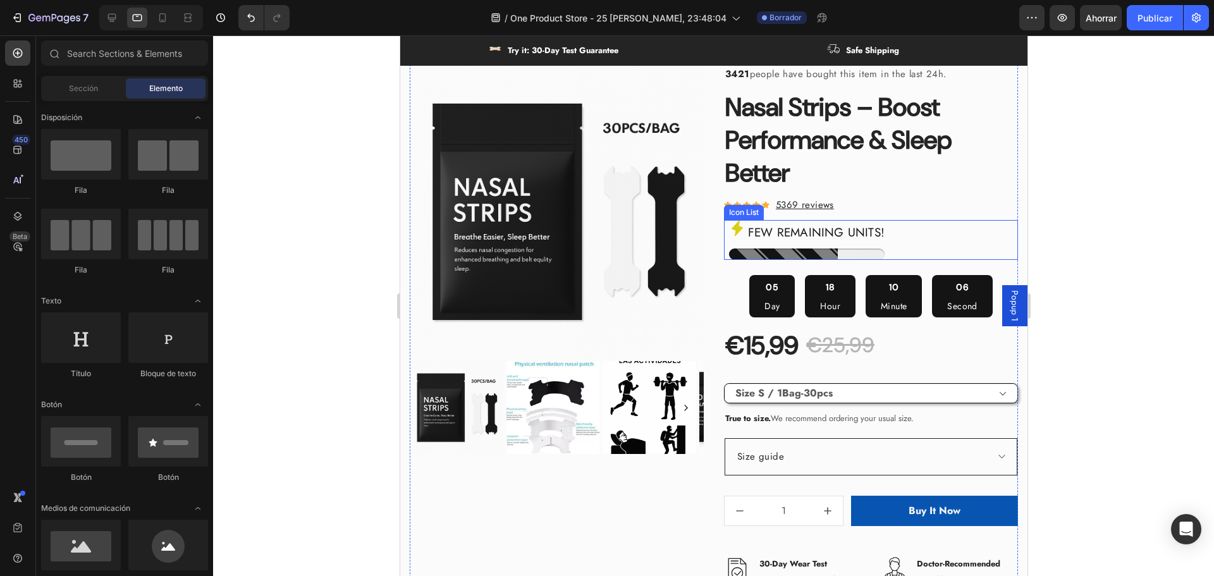
click at [797, 226] on p "FEW REMAINING UNITS!" at bounding box center [815, 233] width 137 height 22
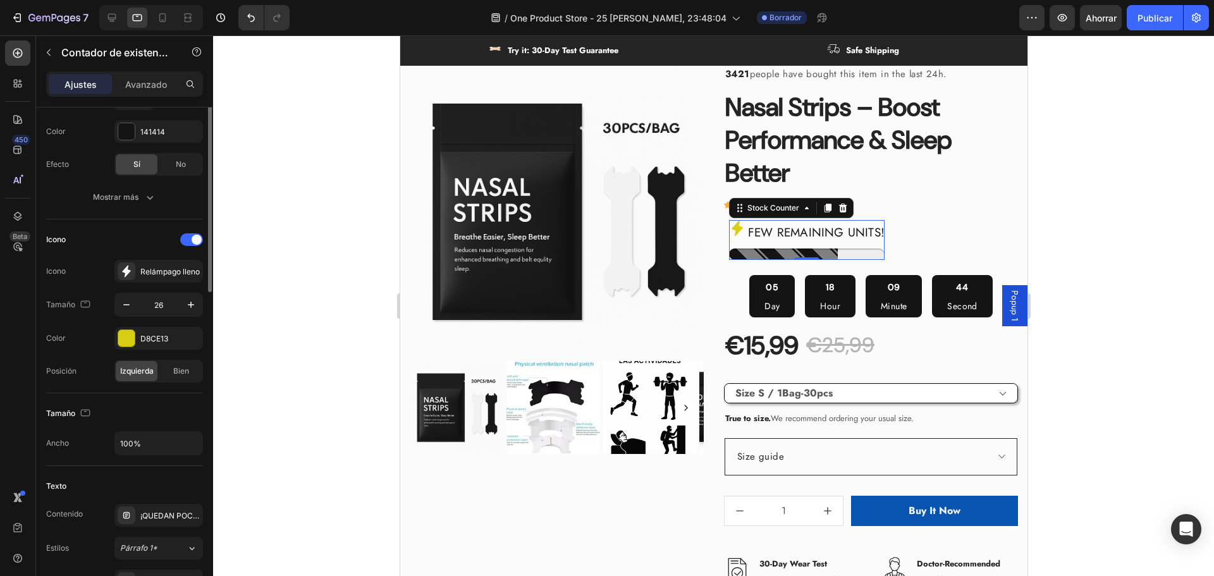
scroll to position [106, 0]
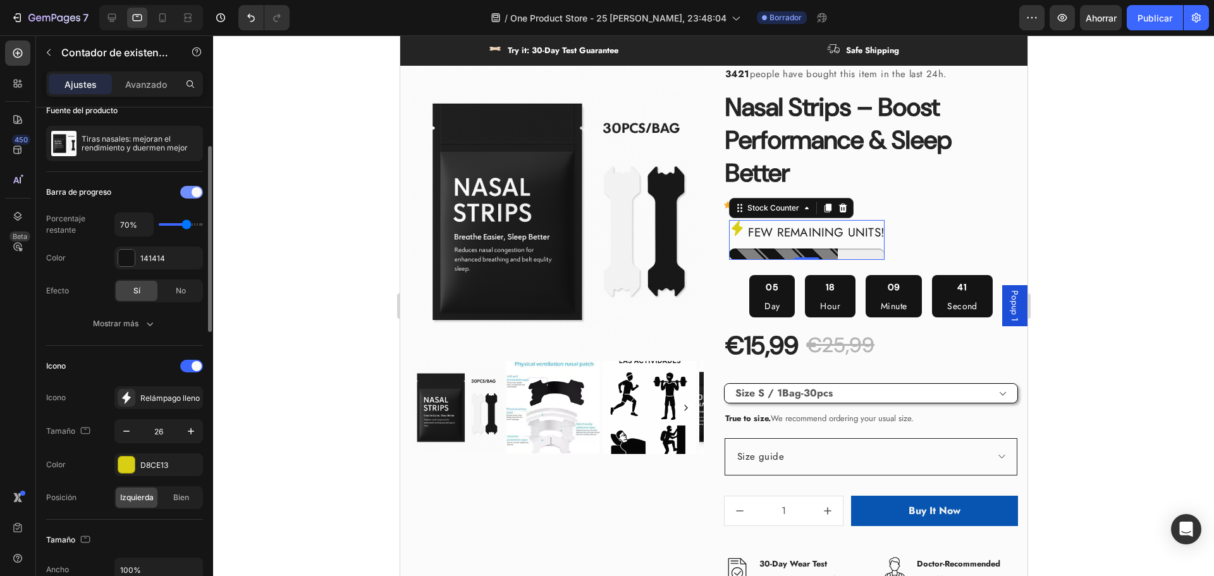
click at [192, 194] on span at bounding box center [197, 192] width 10 height 10
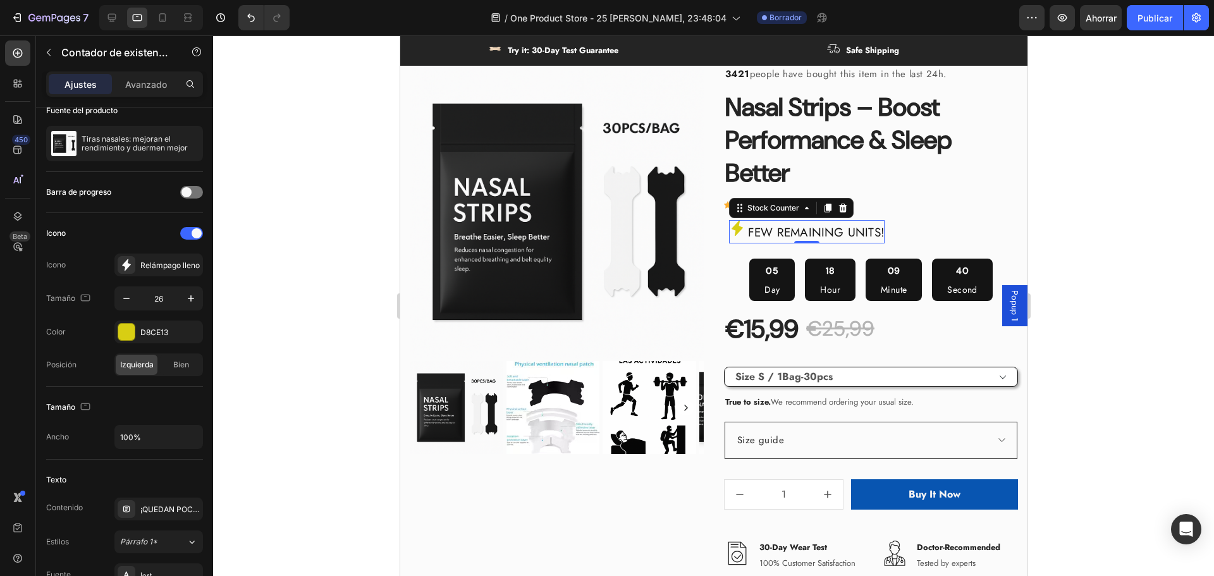
click at [1149, 264] on div at bounding box center [713, 305] width 1001 height 541
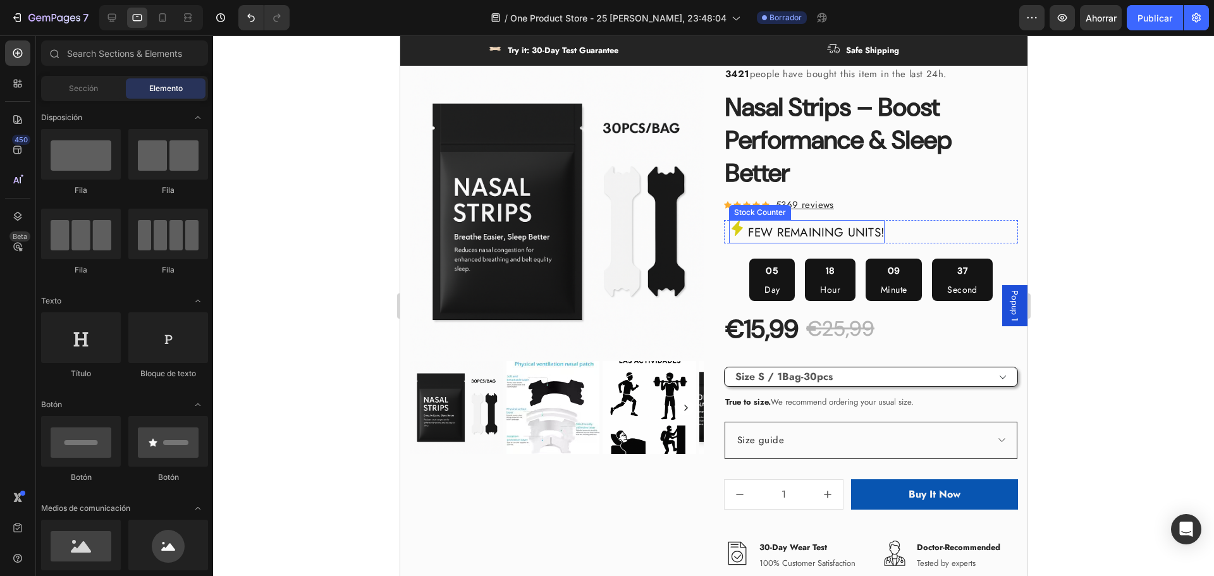
click at [793, 239] on p "FEW REMAINING UNITS!" at bounding box center [815, 233] width 137 height 22
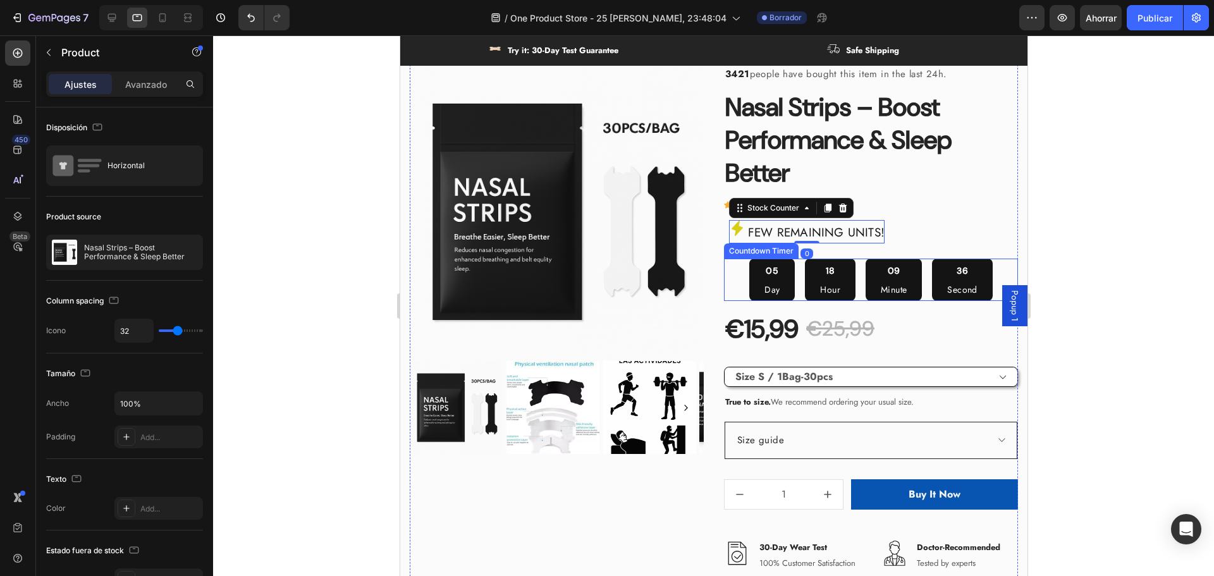
click at [870, 256] on div "3421 people have bought this item in the last 24h. Text block Nasal Strips – Bo…" at bounding box center [870, 349] width 294 height 569
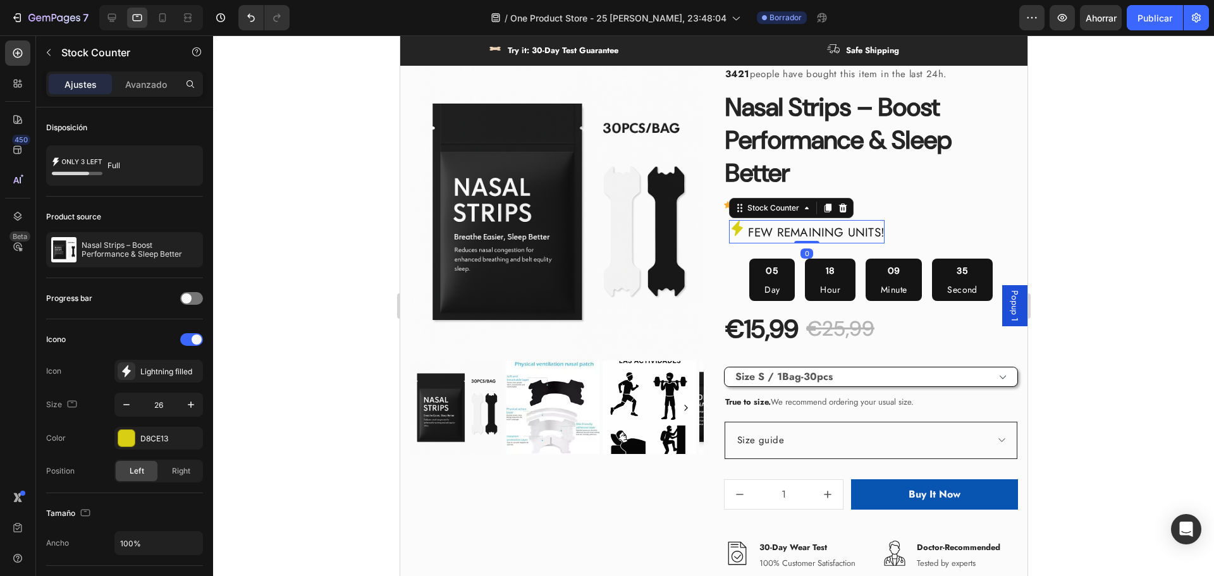
click at [840, 232] on p "FEW REMAINING UNITS!" at bounding box center [815, 233] width 137 height 22
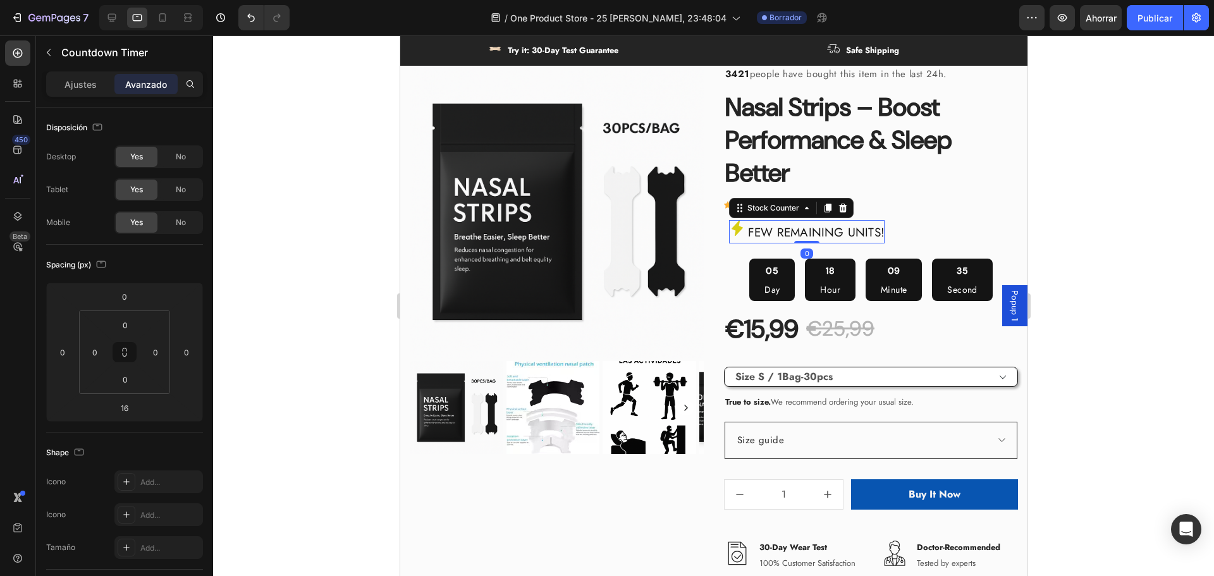
click at [841, 266] on div "18 Hour" at bounding box center [829, 280] width 51 height 42
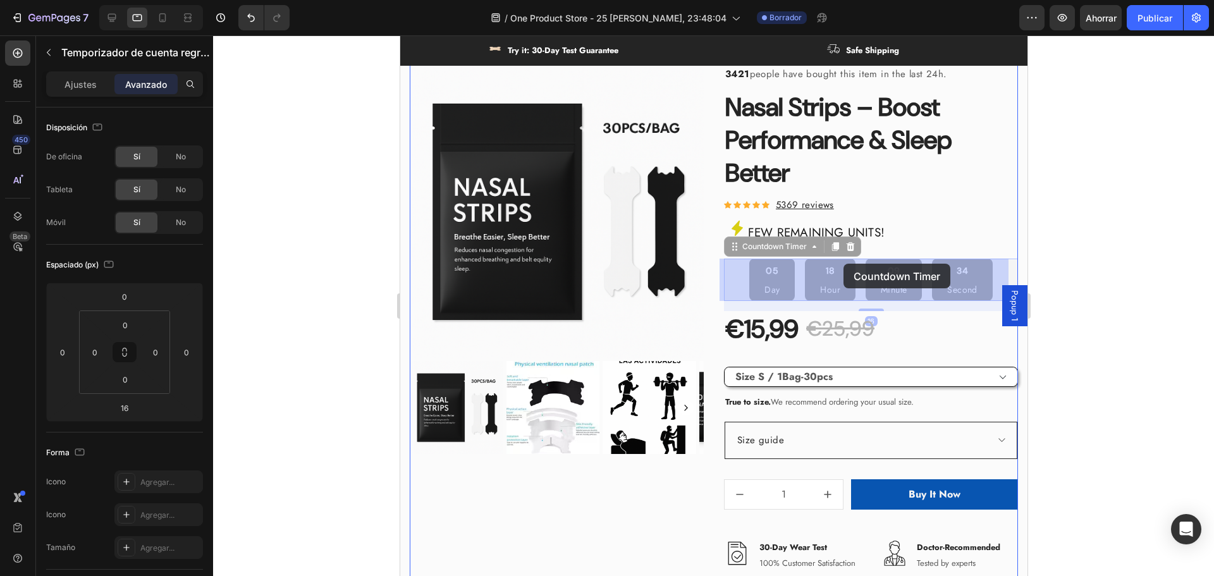
drag, startPoint x: 847, startPoint y: 279, endPoint x: 845, endPoint y: 270, distance: 8.9
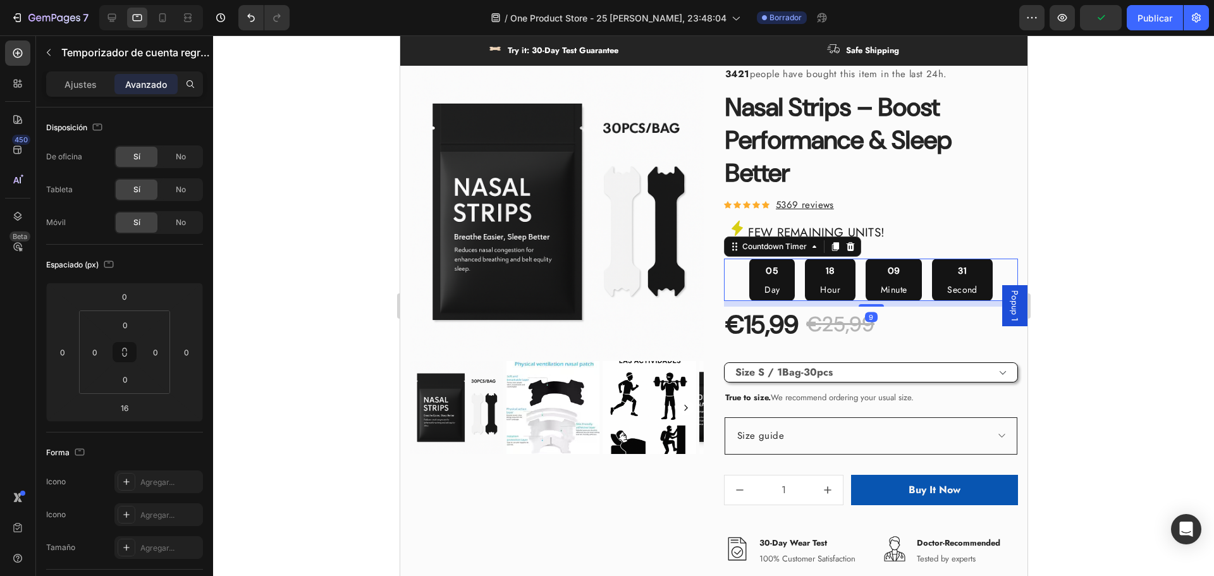
click at [863, 307] on div at bounding box center [870, 305] width 25 height 3
type input "9"
click at [1214, 325] on div at bounding box center [713, 305] width 1001 height 541
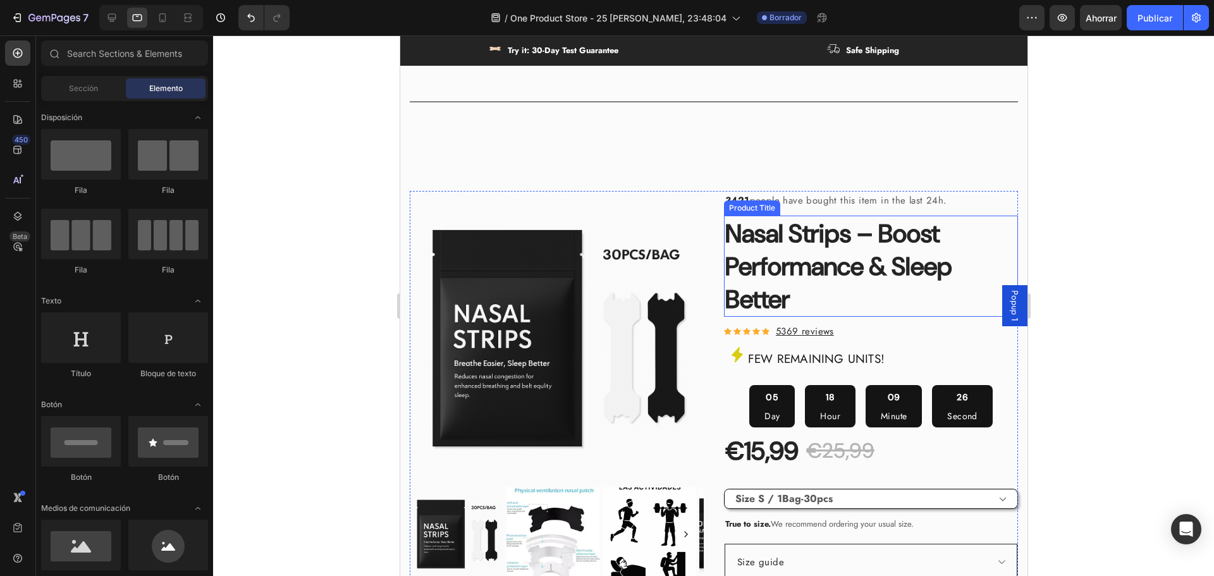
scroll to position [424, 0]
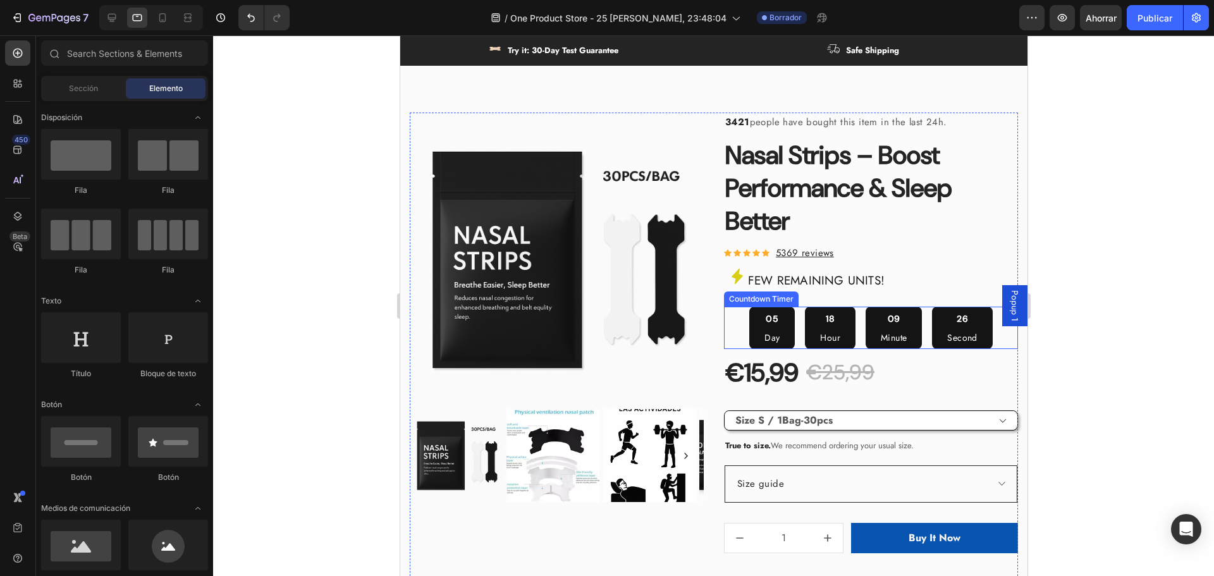
click at [804, 307] on div "3421 people have bought this item in the last 24h. Text block Nasal Strips – Bo…" at bounding box center [870, 395] width 294 height 564
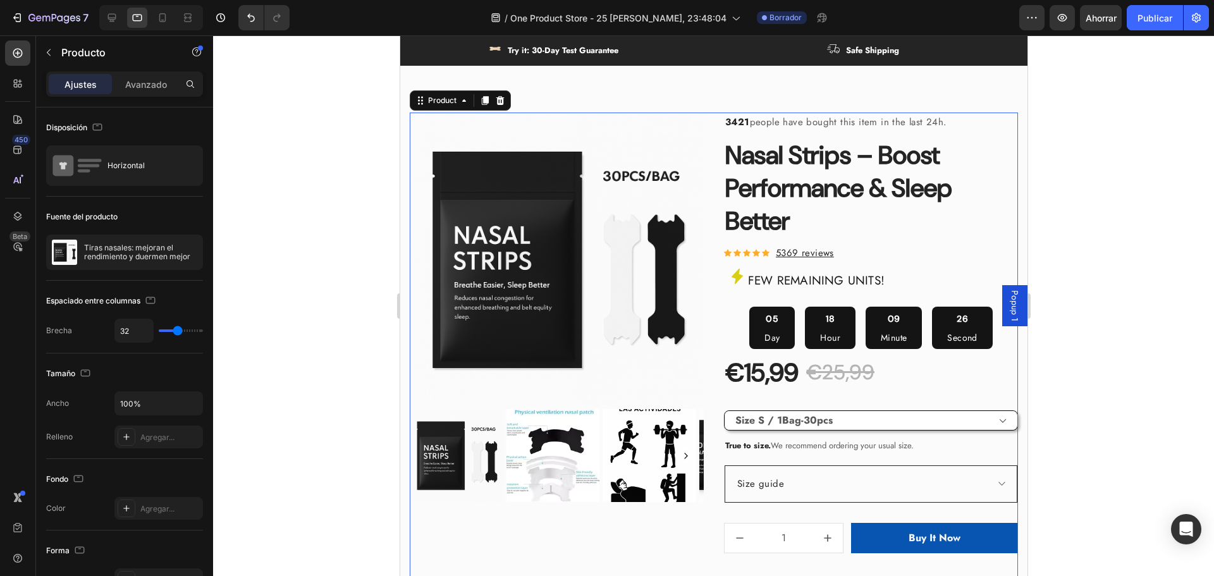
click at [815, 292] on p "FEW REMAINING UNITS!" at bounding box center [815, 281] width 137 height 22
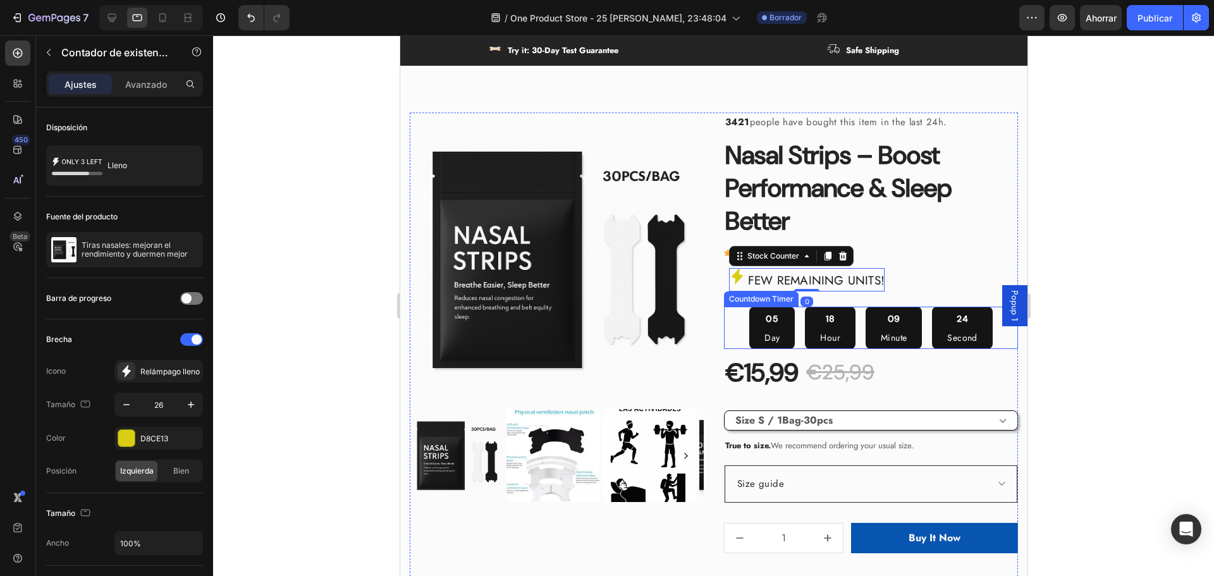
click at [820, 345] on p "Hour" at bounding box center [830, 338] width 20 height 13
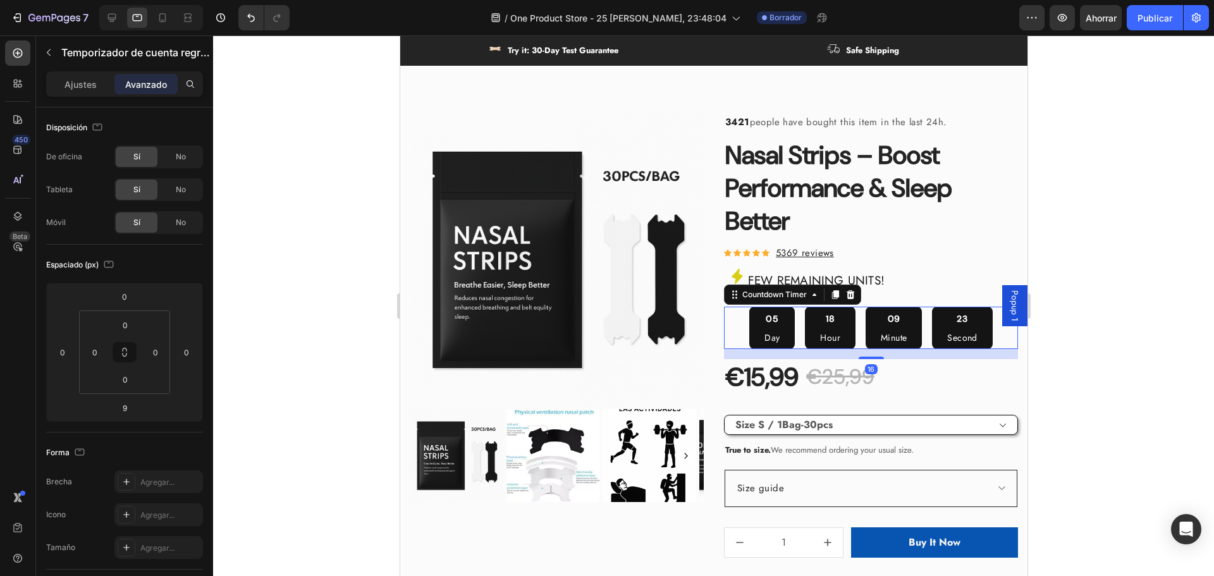
drag, startPoint x: 863, startPoint y: 366, endPoint x: 959, endPoint y: 370, distance: 96.2
click at [863, 359] on div at bounding box center [870, 358] width 25 height 3
type input "16"
click at [1200, 371] on div at bounding box center [713, 305] width 1001 height 541
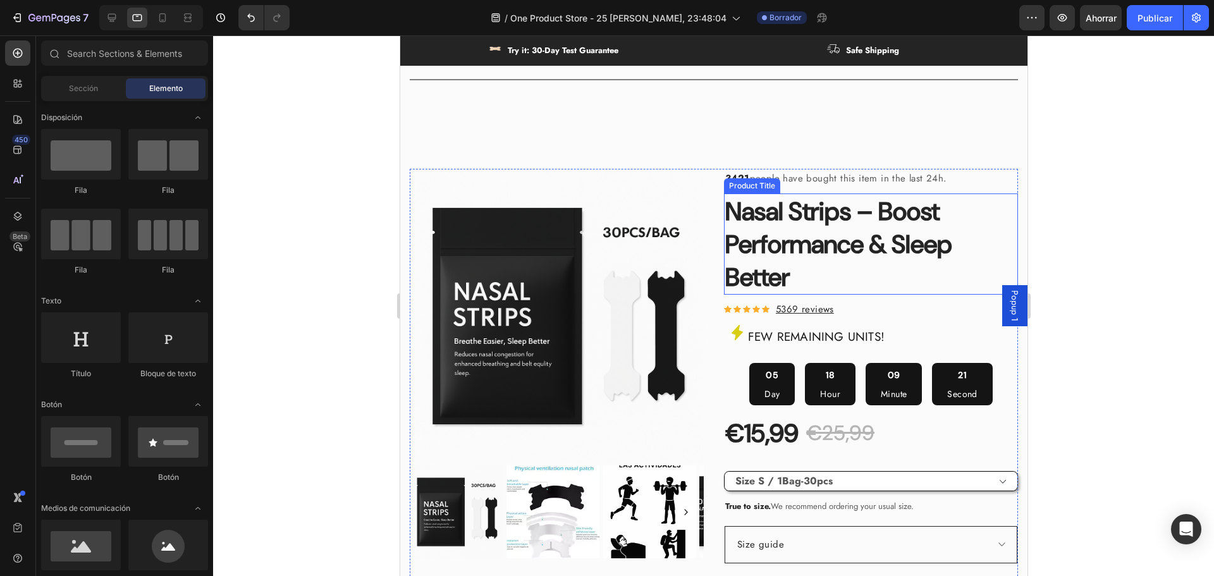
scroll to position [361, 0]
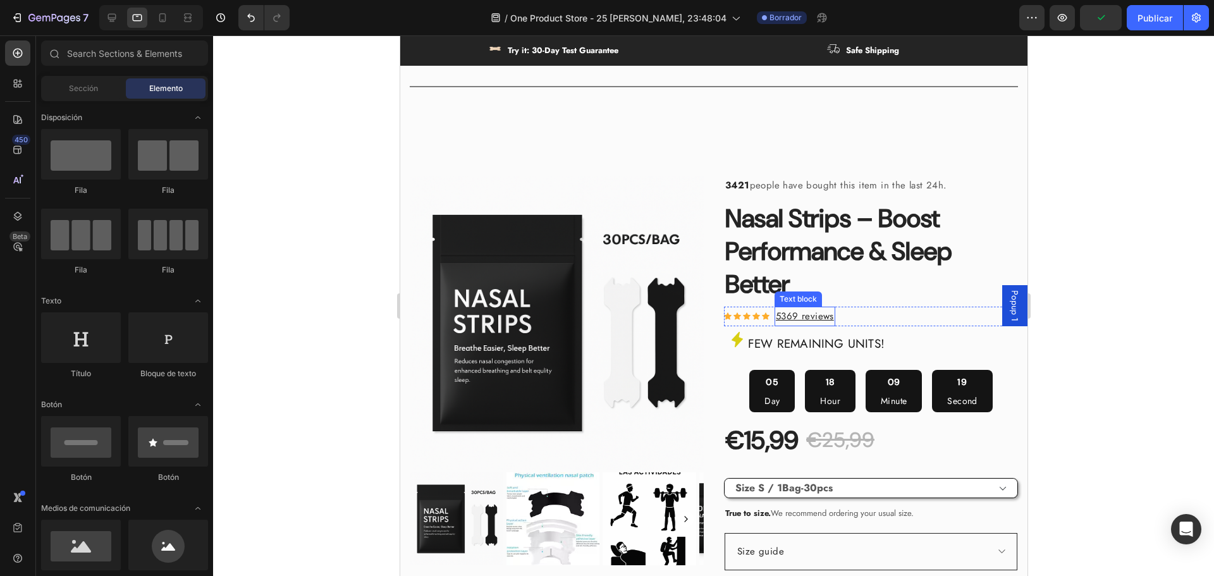
click at [787, 323] on u "5369 reviews" at bounding box center [804, 316] width 58 height 14
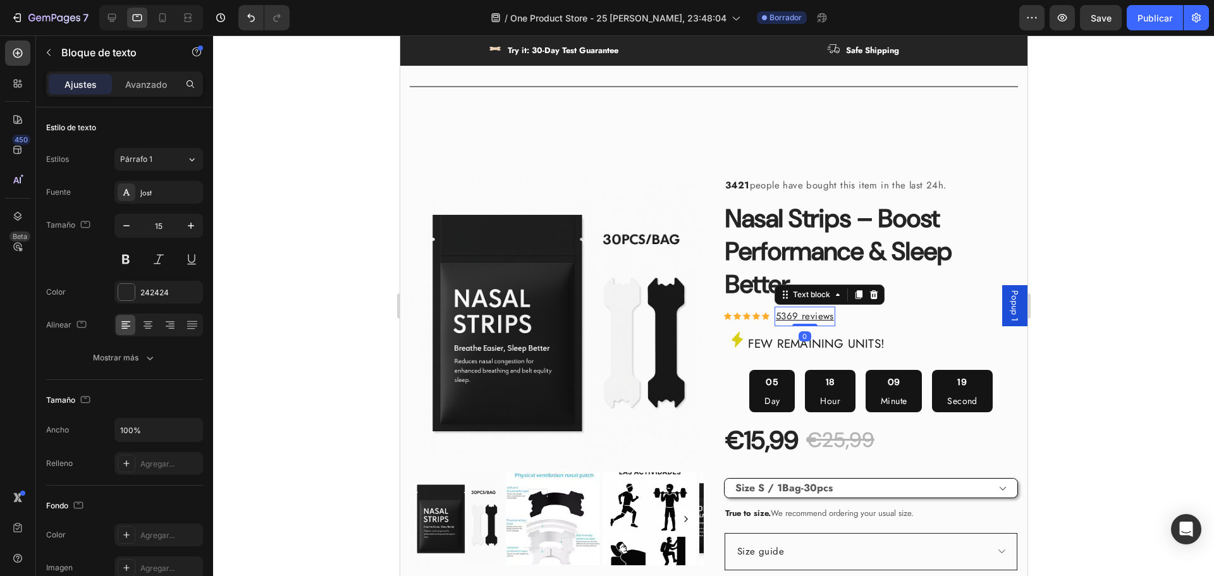
drag, startPoint x: 1128, startPoint y: 340, endPoint x: 1111, endPoint y: 336, distance: 17.5
click at [1119, 339] on div at bounding box center [713, 305] width 1001 height 541
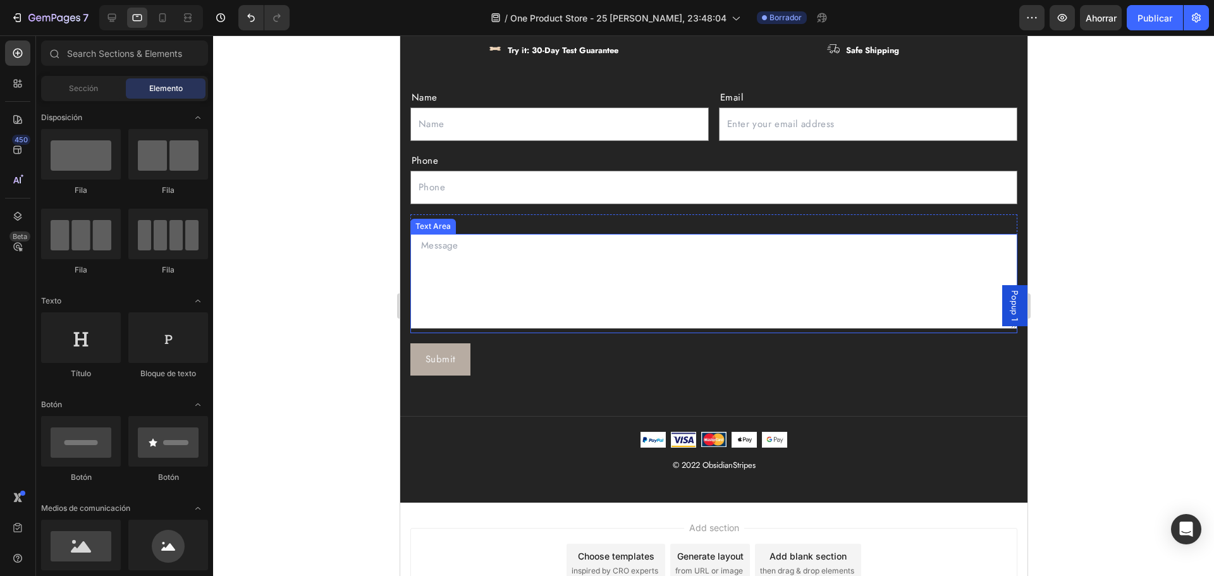
scroll to position [3396, 0]
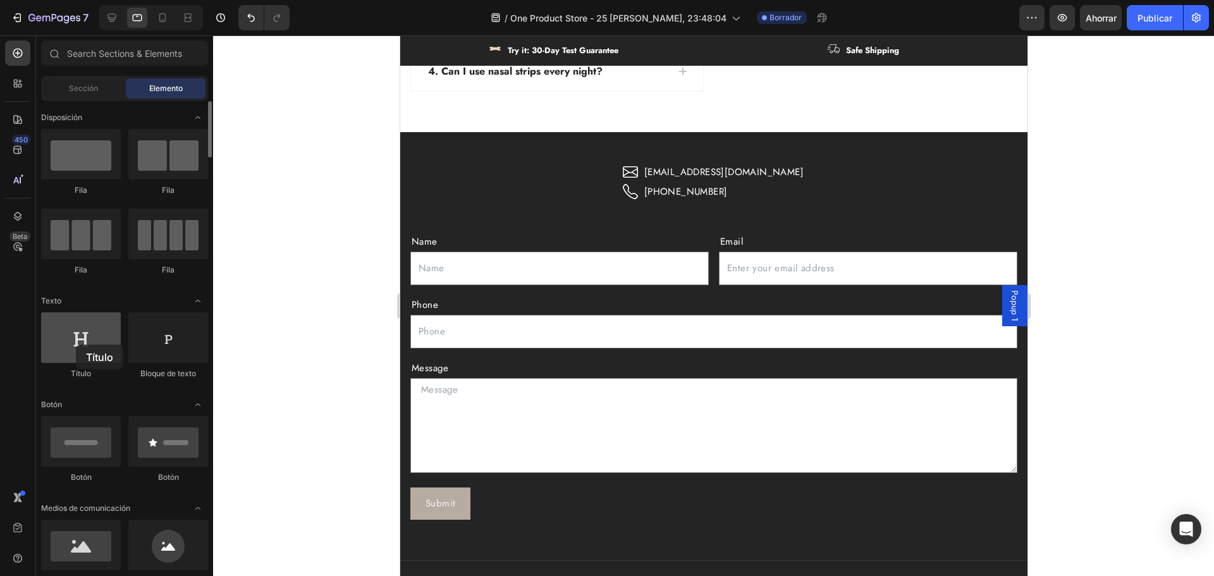
drag, startPoint x: 89, startPoint y: 344, endPoint x: 76, endPoint y: 345, distance: 13.3
click at [76, 345] on div at bounding box center [81, 337] width 80 height 51
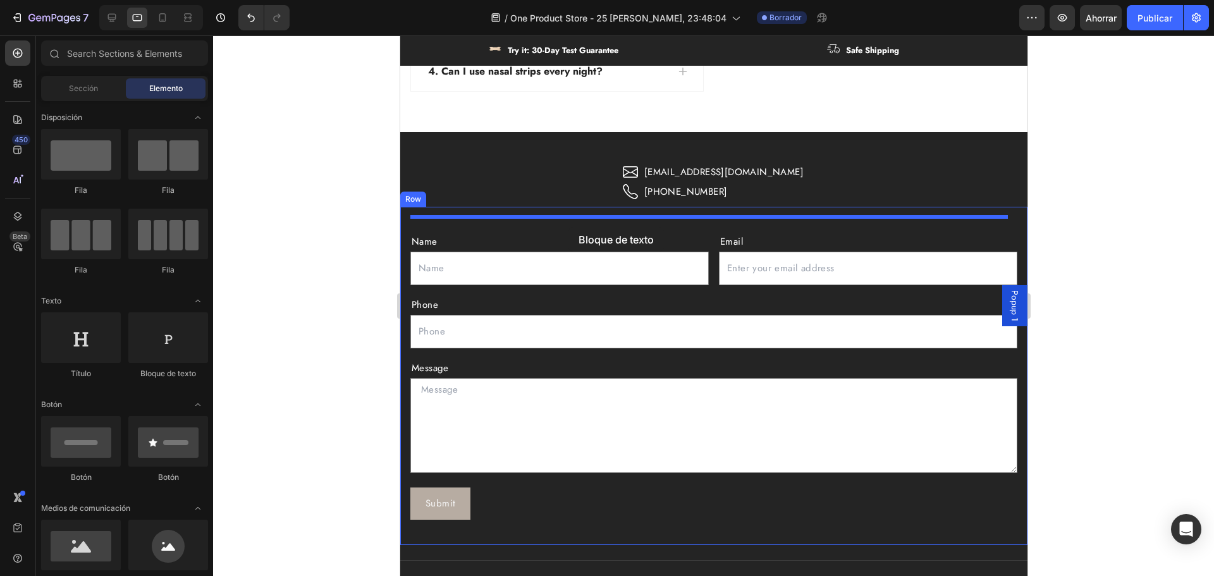
drag, startPoint x: 569, startPoint y: 373, endPoint x: 568, endPoint y: 227, distance: 146.1
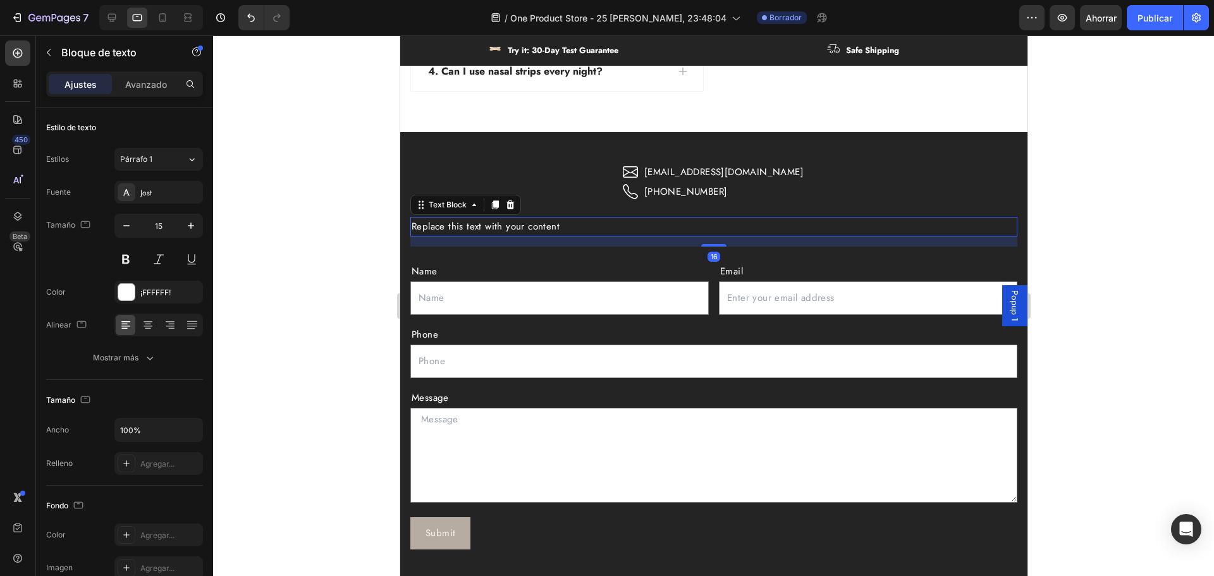
click at [564, 225] on div "Replace this text with your content" at bounding box center [713, 227] width 607 height 20
click at [564, 225] on p "Replace this text with your content" at bounding box center [713, 226] width 605 height 17
click at [574, 225] on p "Replace this text with your content" at bounding box center [713, 226] width 605 height 17
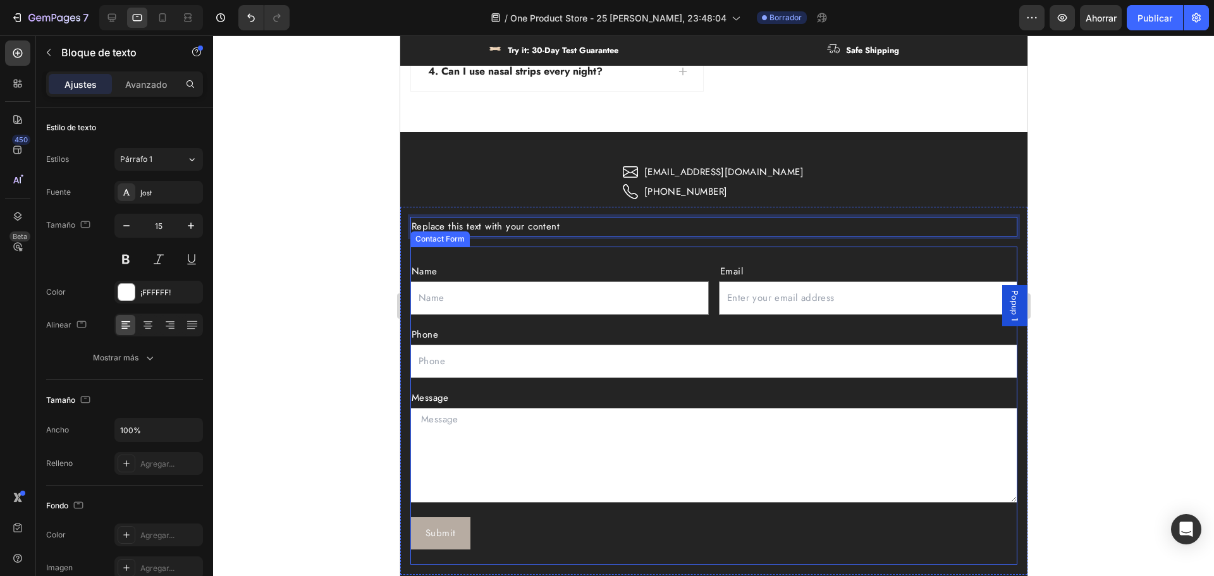
drag, startPoint x: 574, startPoint y: 223, endPoint x: 570, endPoint y: 259, distance: 36.3
click at [570, 259] on div "Replace this text with your content Text Block 16 Name Text Block Text Field Em…" at bounding box center [713, 391] width 607 height 348
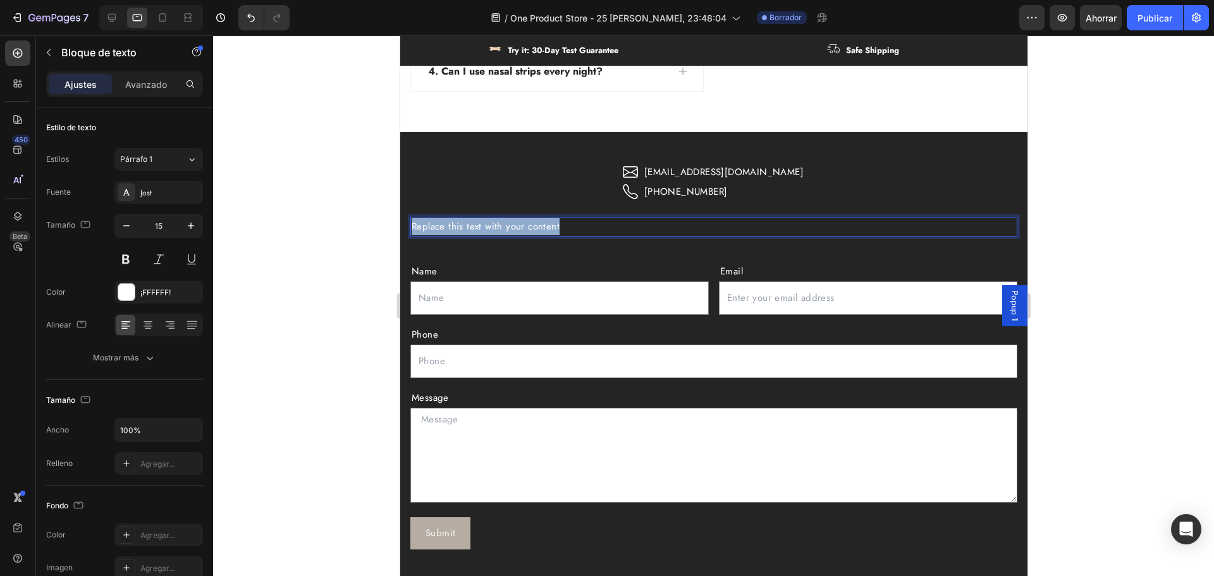
drag, startPoint x: 579, startPoint y: 226, endPoint x: 347, endPoint y: 226, distance: 232.1
click at [1137, 242] on div at bounding box center [713, 305] width 1001 height 541
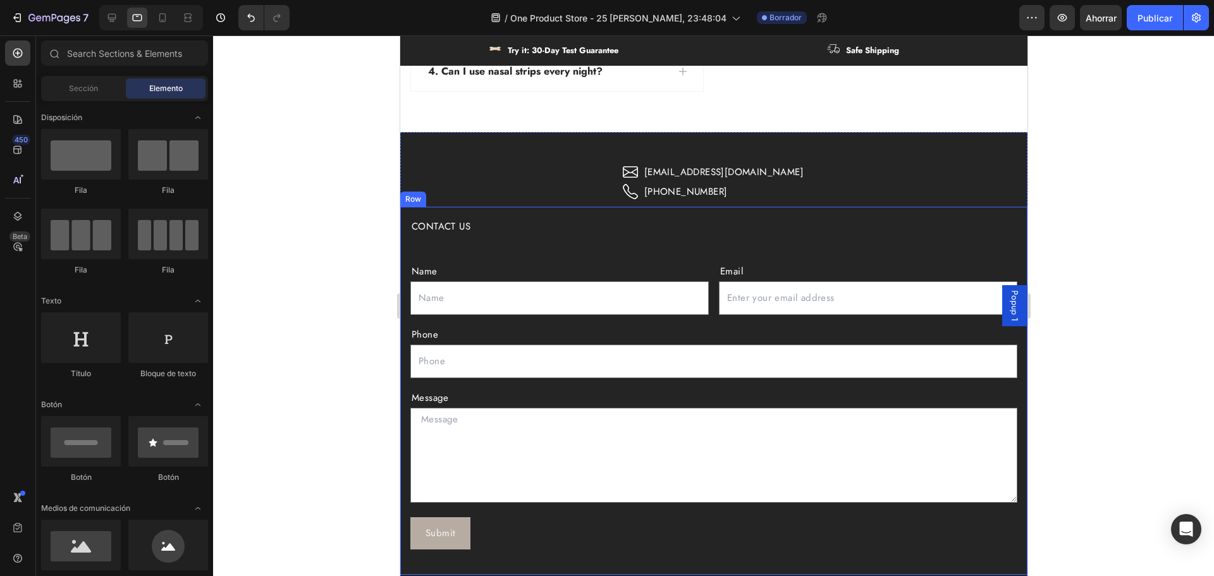
click at [846, 196] on div "Icon [EMAIL_ADDRESS][DOMAIN_NAME] Text block Row Icon [PHONE_NUMBER] Text block…" at bounding box center [713, 182] width 627 height 39
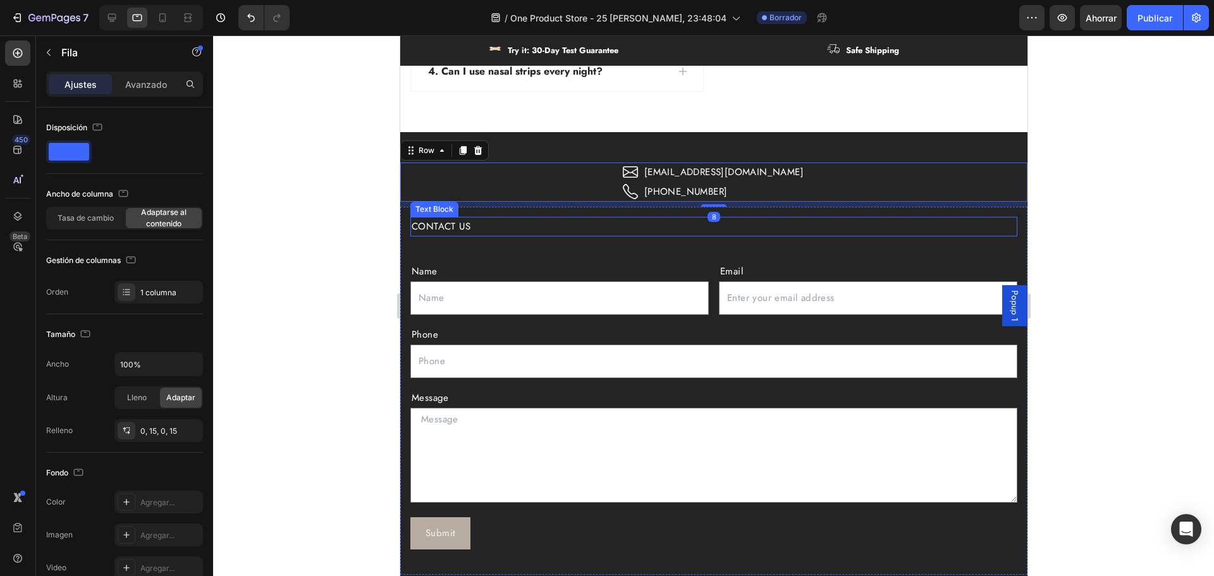
click at [781, 230] on p "CONTACT US" at bounding box center [713, 226] width 605 height 17
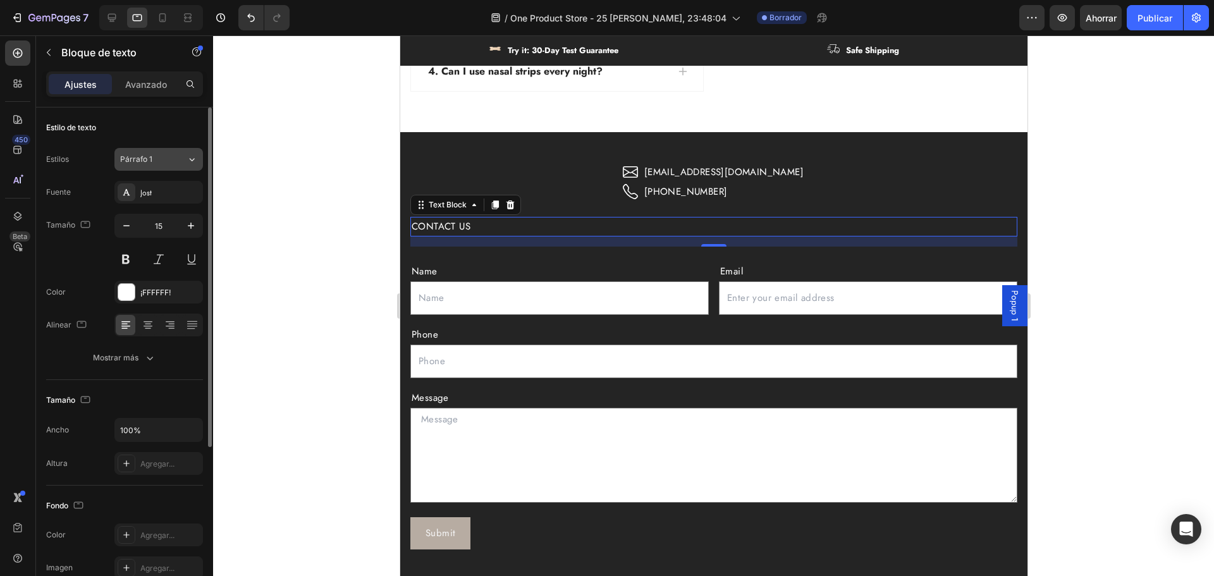
click at [147, 157] on font "Párrafo 1" at bounding box center [136, 158] width 32 height 9
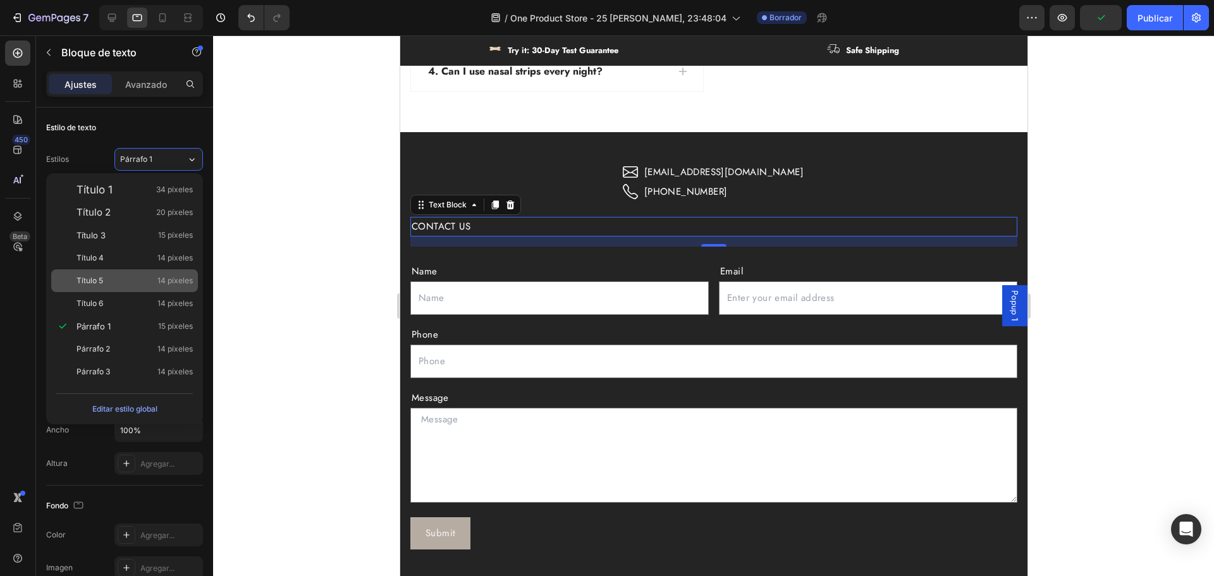
click at [124, 276] on div "Título 5 14 píxeles" at bounding box center [135, 280] width 116 height 13
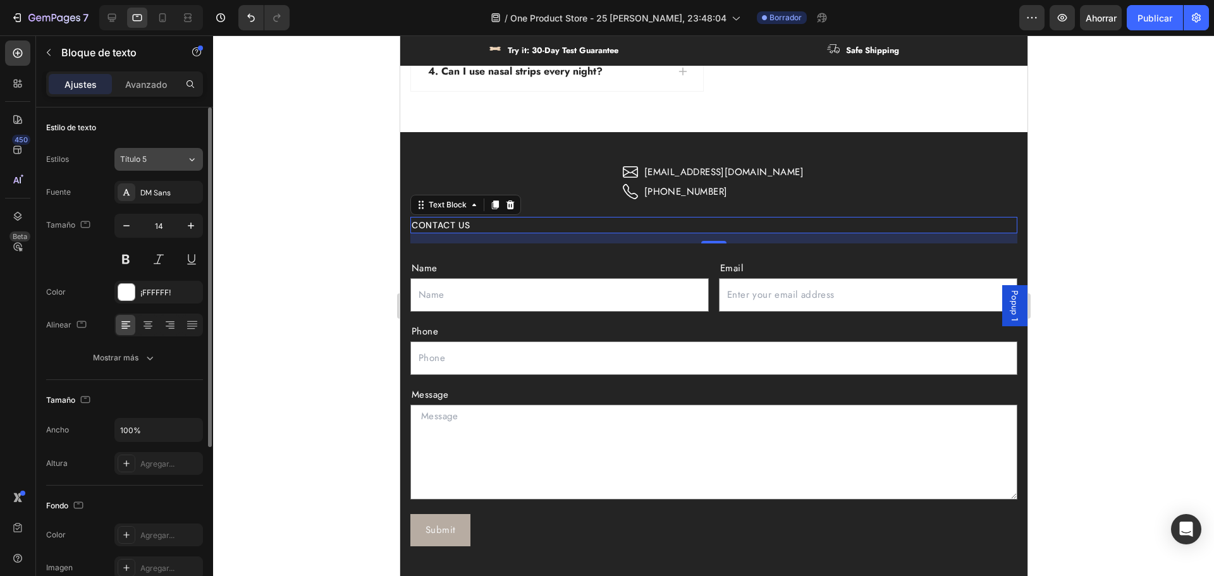
click at [155, 160] on div "Título 5" at bounding box center [145, 159] width 51 height 11
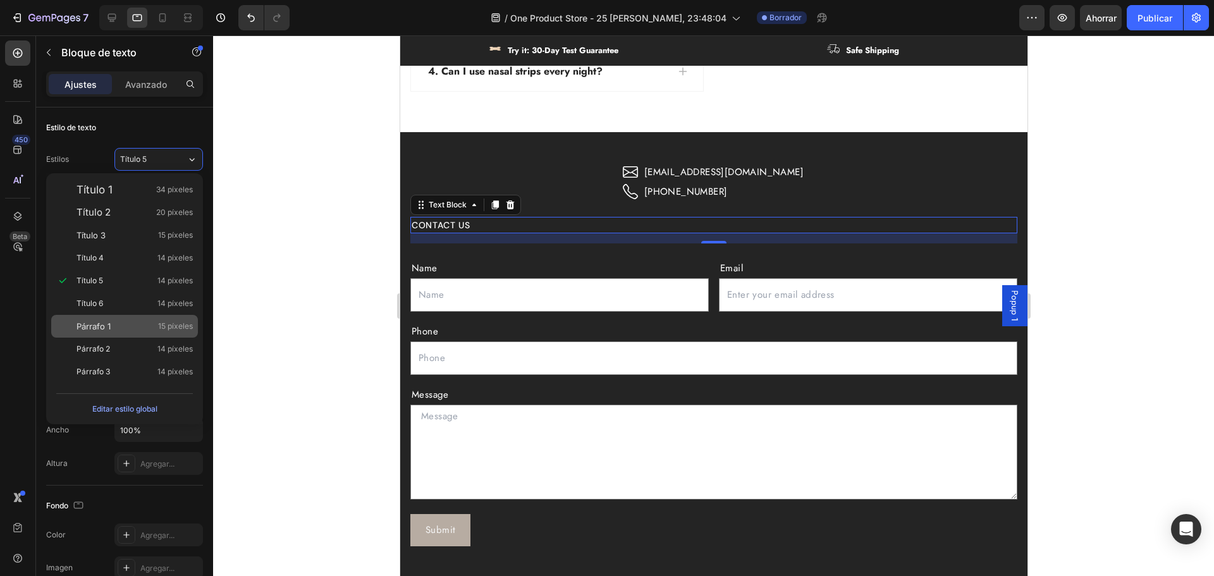
click at [122, 319] on div "Párrafo 1 15 píxeles" at bounding box center [124, 326] width 147 height 23
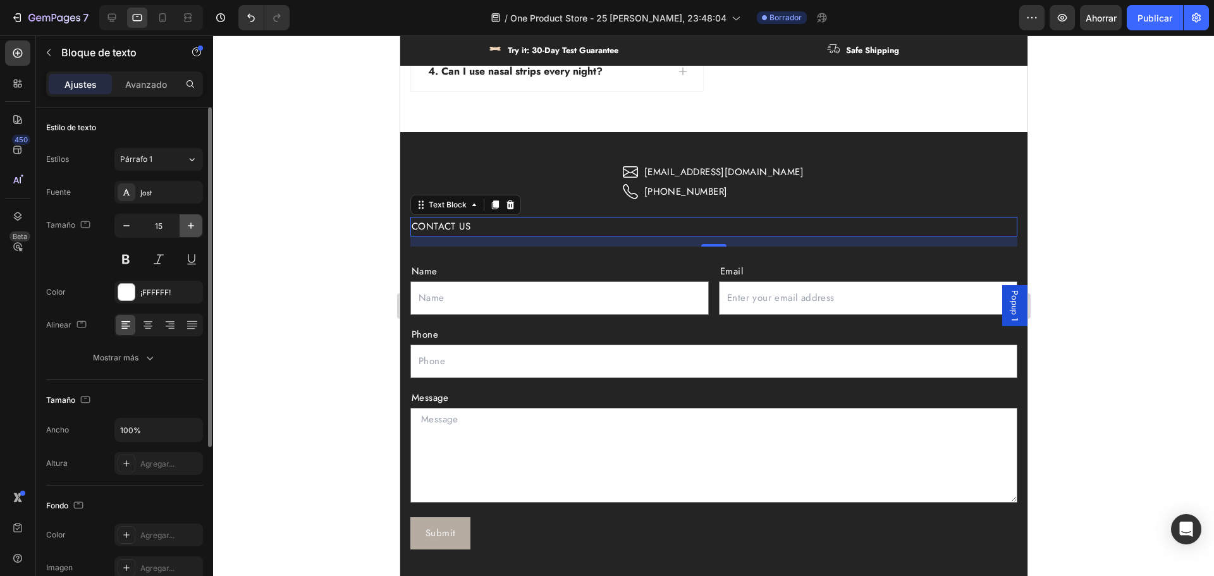
click at [192, 228] on icon "button" at bounding box center [191, 225] width 13 height 13
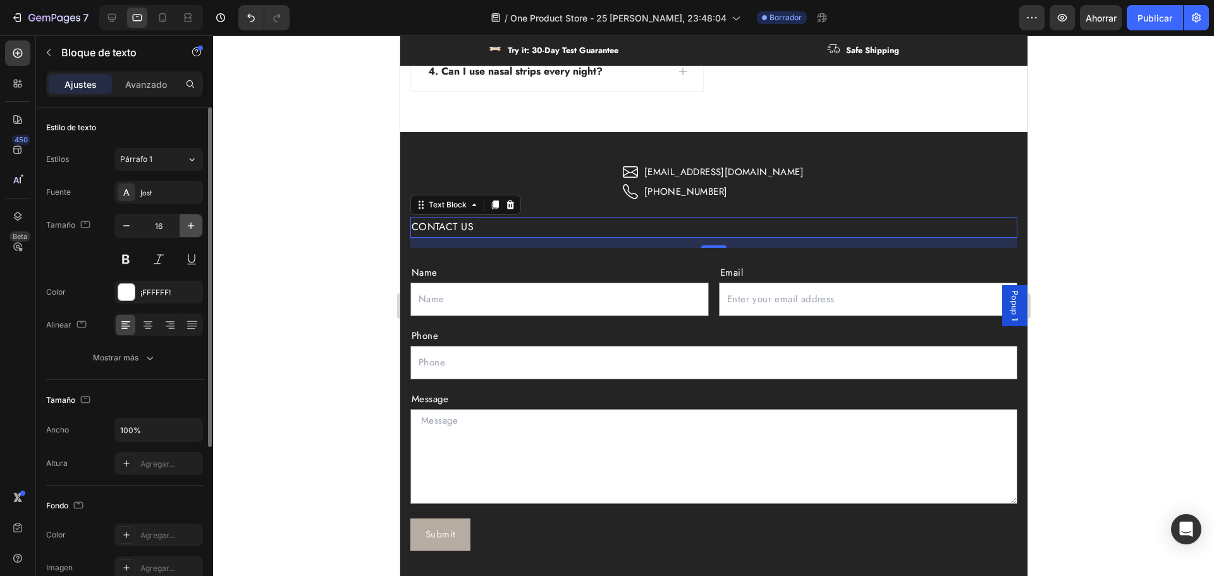
click at [192, 228] on icon "button" at bounding box center [191, 225] width 13 height 13
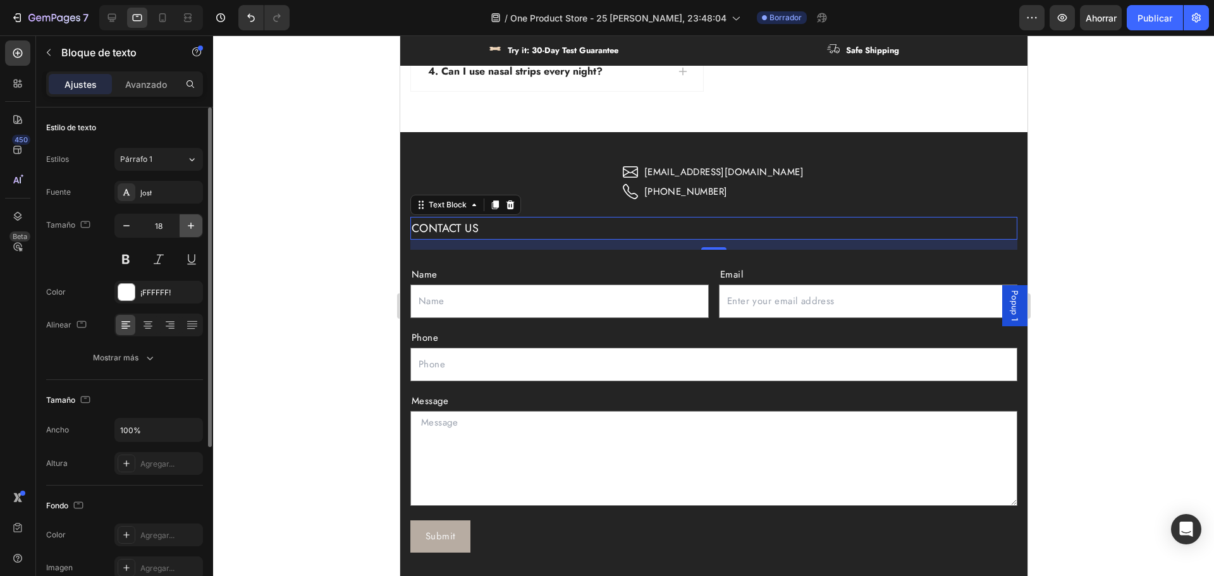
click at [192, 228] on icon "button" at bounding box center [191, 225] width 13 height 13
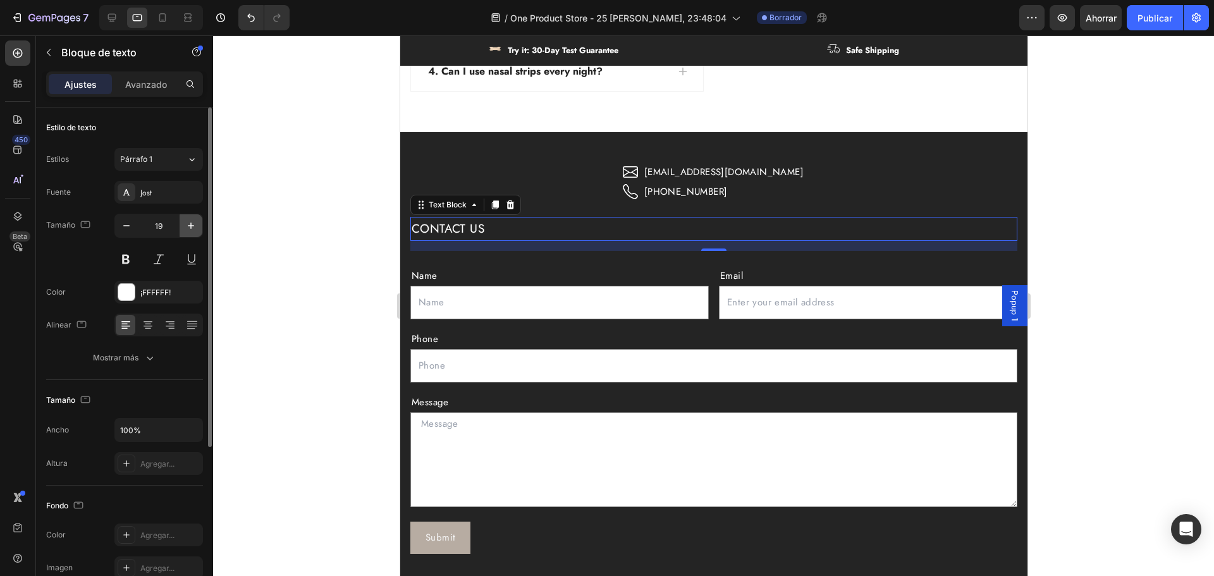
click at [192, 228] on icon "button" at bounding box center [191, 225] width 13 height 13
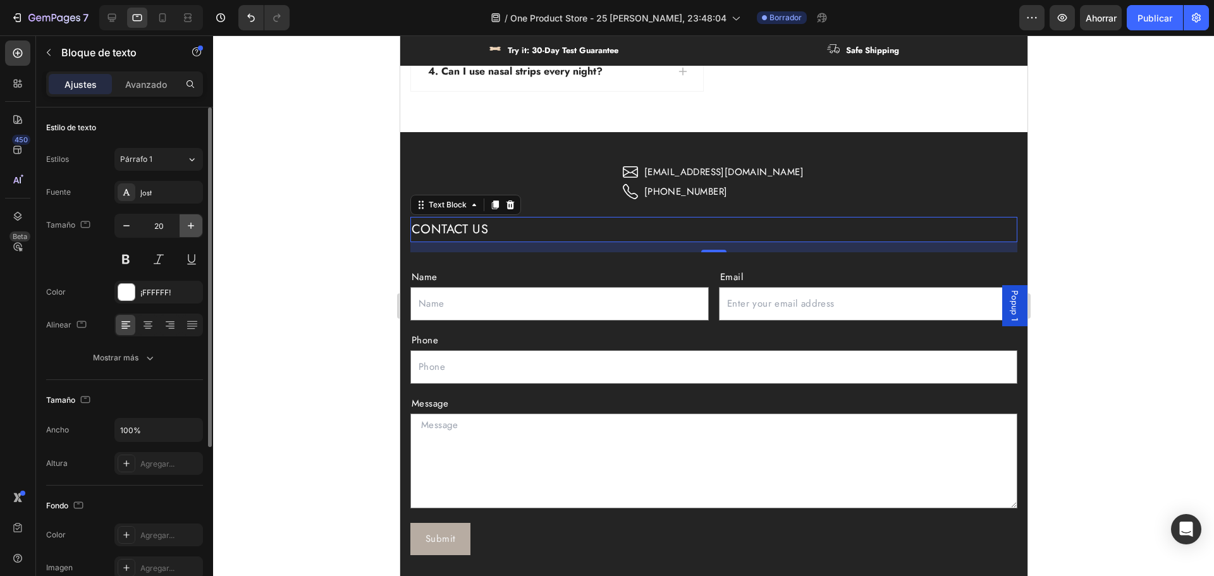
click at [192, 228] on icon "button" at bounding box center [191, 225] width 13 height 13
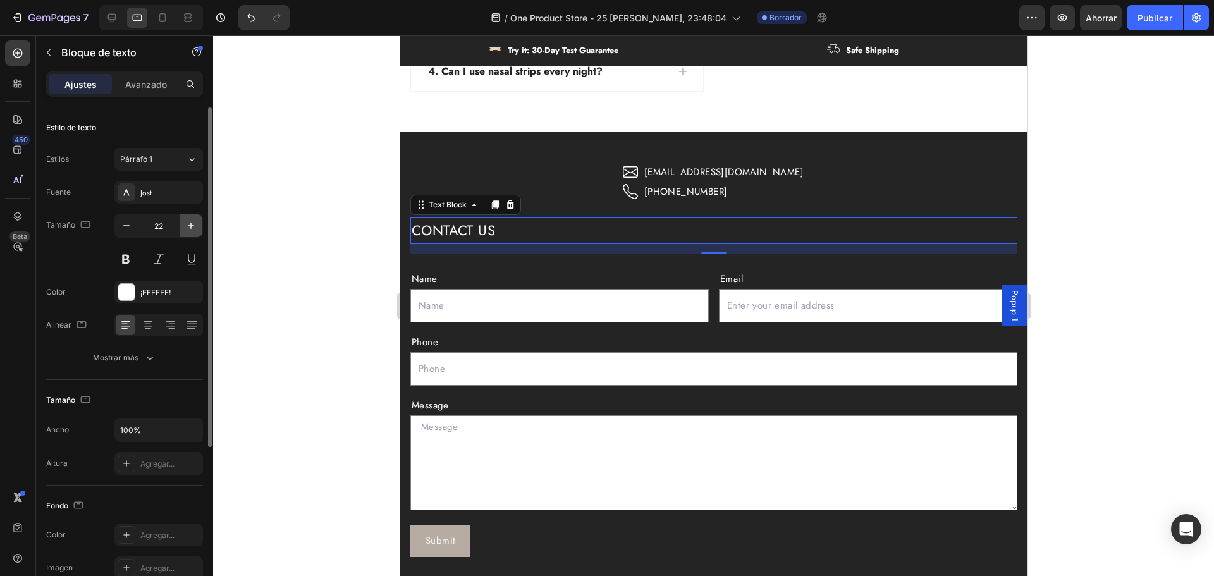
click at [192, 228] on icon "button" at bounding box center [191, 225] width 13 height 13
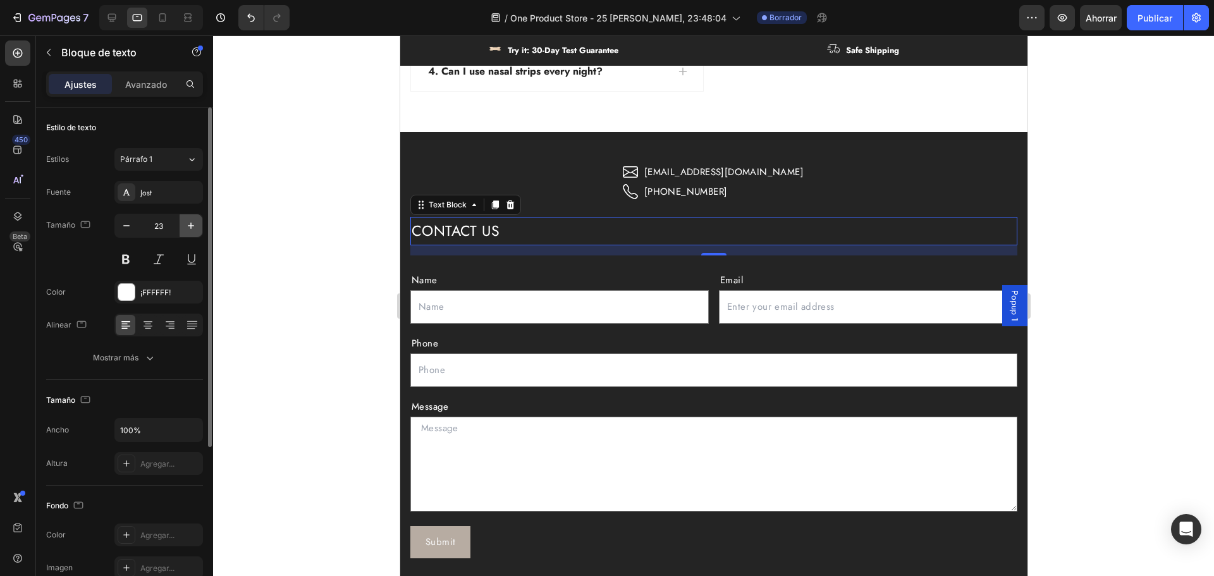
click at [192, 228] on icon "button" at bounding box center [191, 225] width 13 height 13
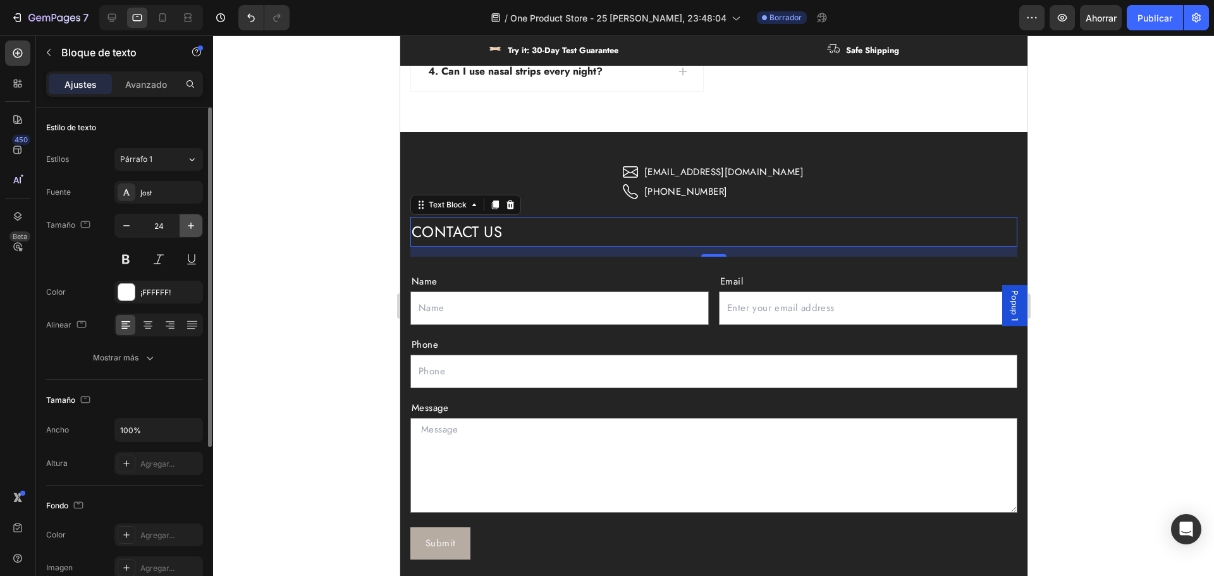
click at [192, 228] on icon "button" at bounding box center [191, 225] width 13 height 13
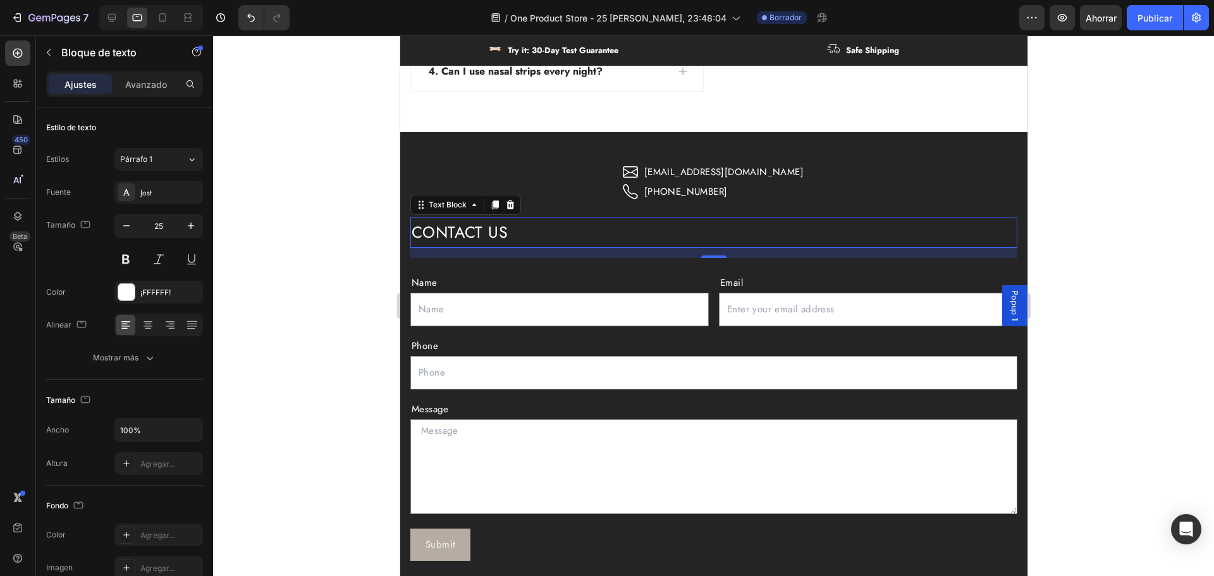
type input "26"
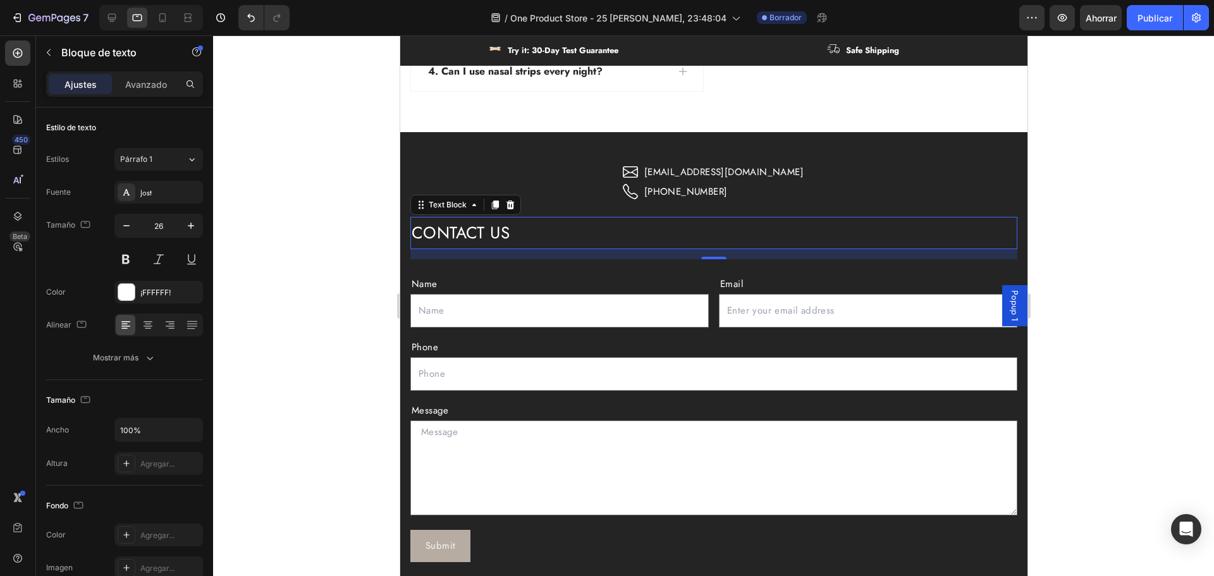
click at [1167, 290] on div at bounding box center [713, 305] width 1001 height 541
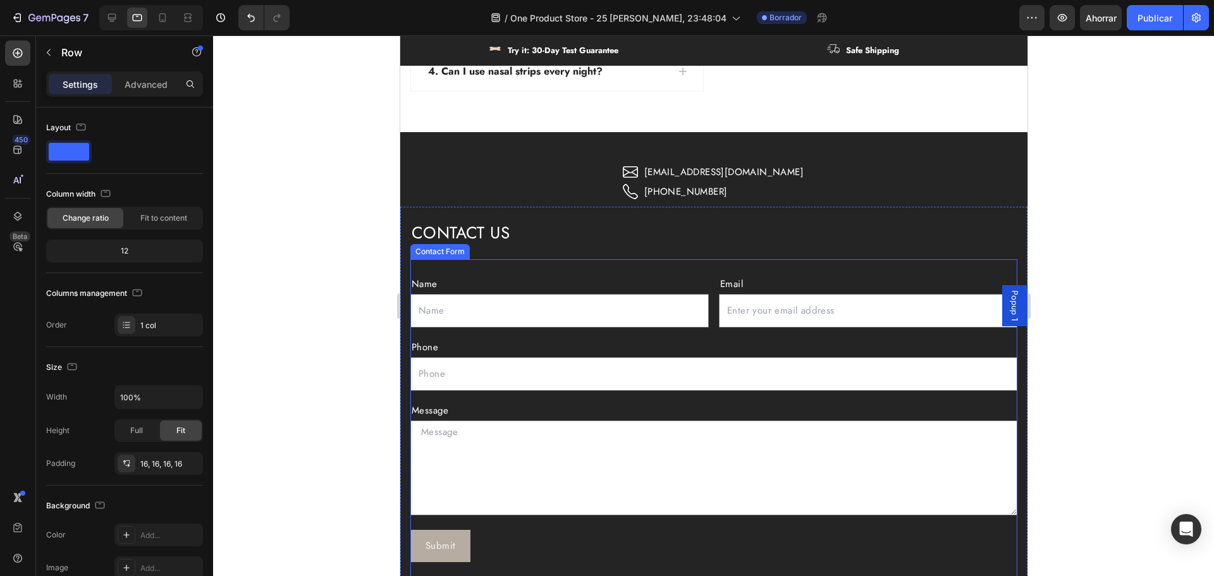
click at [477, 249] on div "CONTACT US Text Block Name Text Block Text Field Email Text Block Email Field R…" at bounding box center [713, 397] width 607 height 360
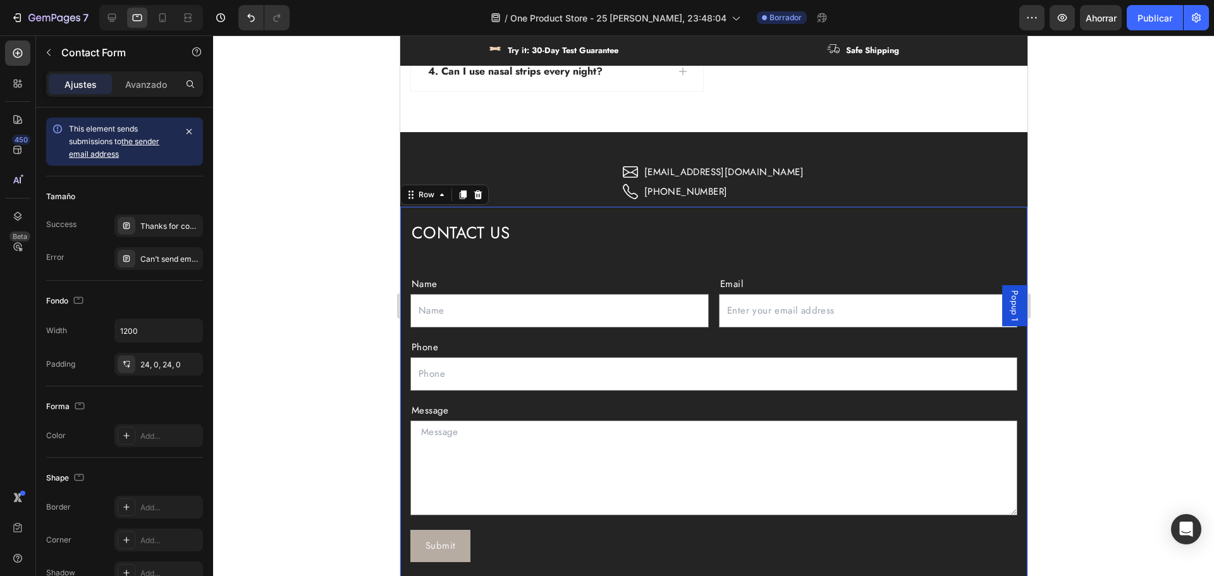
click at [469, 267] on div "Name Text Block Text Field Email Text Block Email Field Row Phone Text Block Te…" at bounding box center [713, 418] width 607 height 318
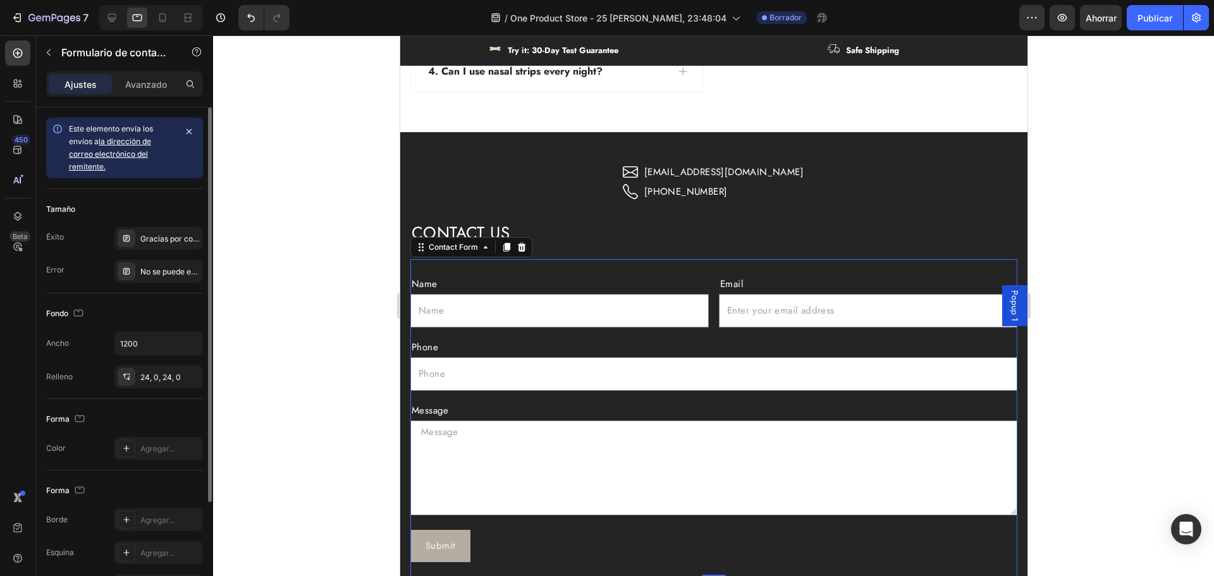
click at [132, 157] on font "la dirección de correo electrónico del remitente." at bounding box center [110, 154] width 82 height 35
drag, startPoint x: 341, startPoint y: 197, endPoint x: 21, endPoint y: 171, distance: 321.0
click at [341, 197] on div at bounding box center [713, 305] width 1001 height 541
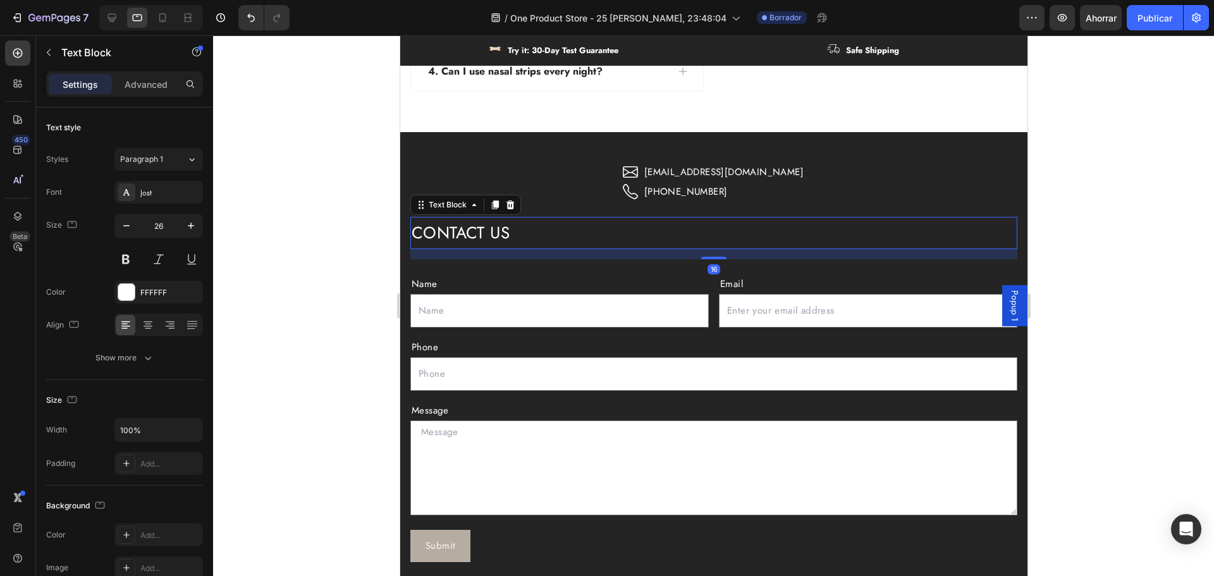
click at [470, 230] on p "CONTACT US" at bounding box center [713, 233] width 605 height 30
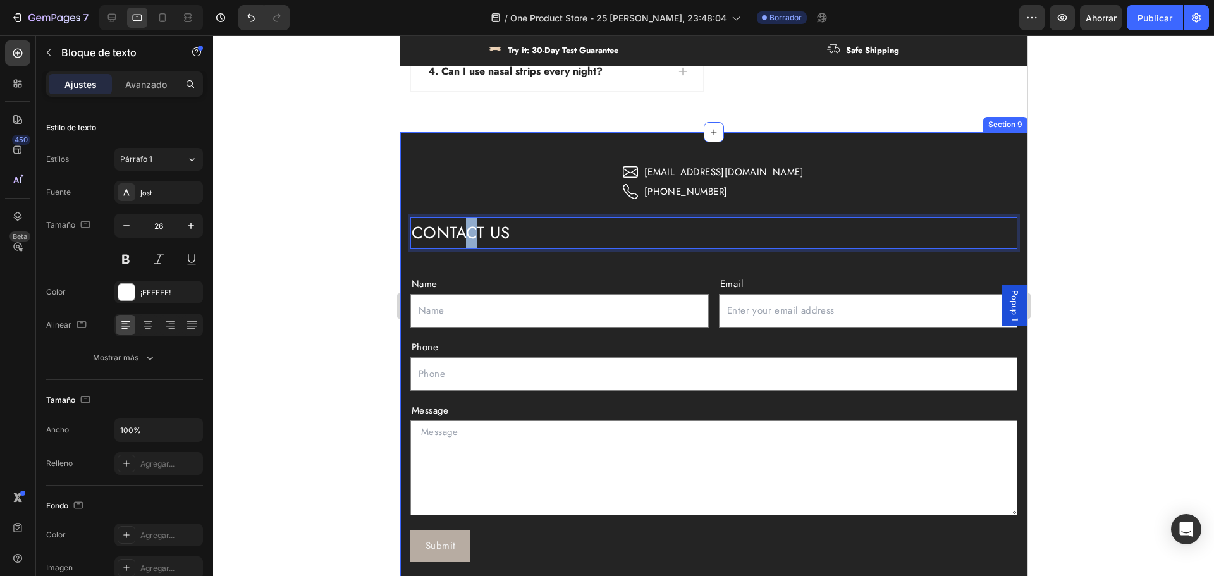
drag, startPoint x: 470, startPoint y: 230, endPoint x: 478, endPoint y: 151, distance: 80.1
drag, startPoint x: 539, startPoint y: 237, endPoint x: 517, endPoint y: 154, distance: 85.7
click at [517, 154] on div "Icon [EMAIL_ADDRESS][DOMAIN_NAME] Text block Row Icon [PHONE_NUMBER] Text block…" at bounding box center [713, 410] width 627 height 557
click at [594, 231] on p "CONTACT US" at bounding box center [713, 233] width 605 height 30
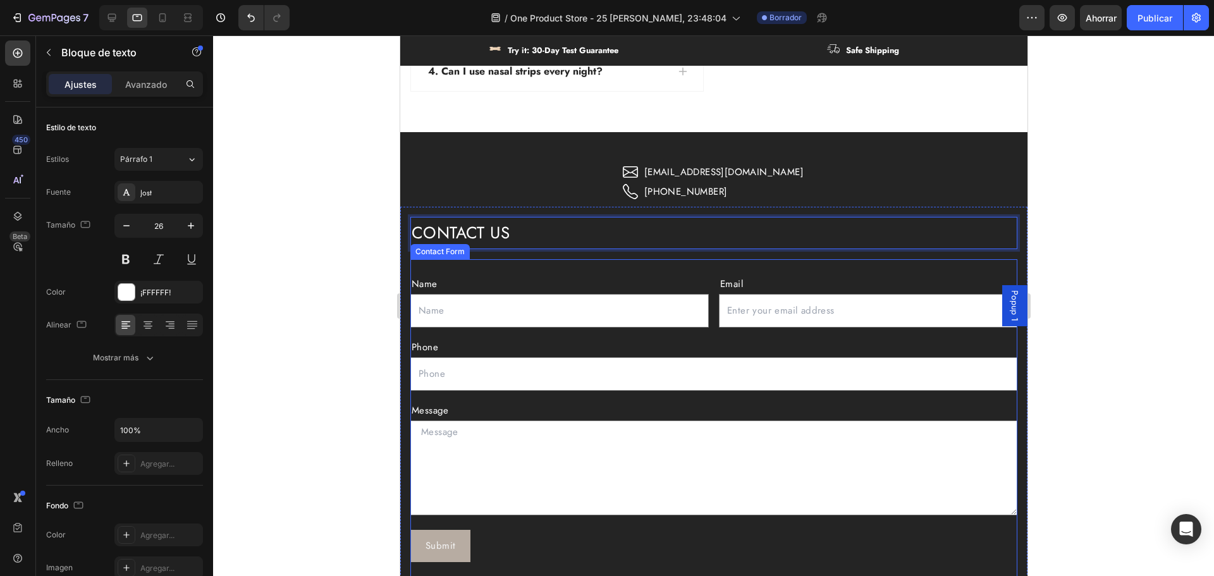
click at [603, 274] on div "Name" at bounding box center [559, 284] width 298 height 20
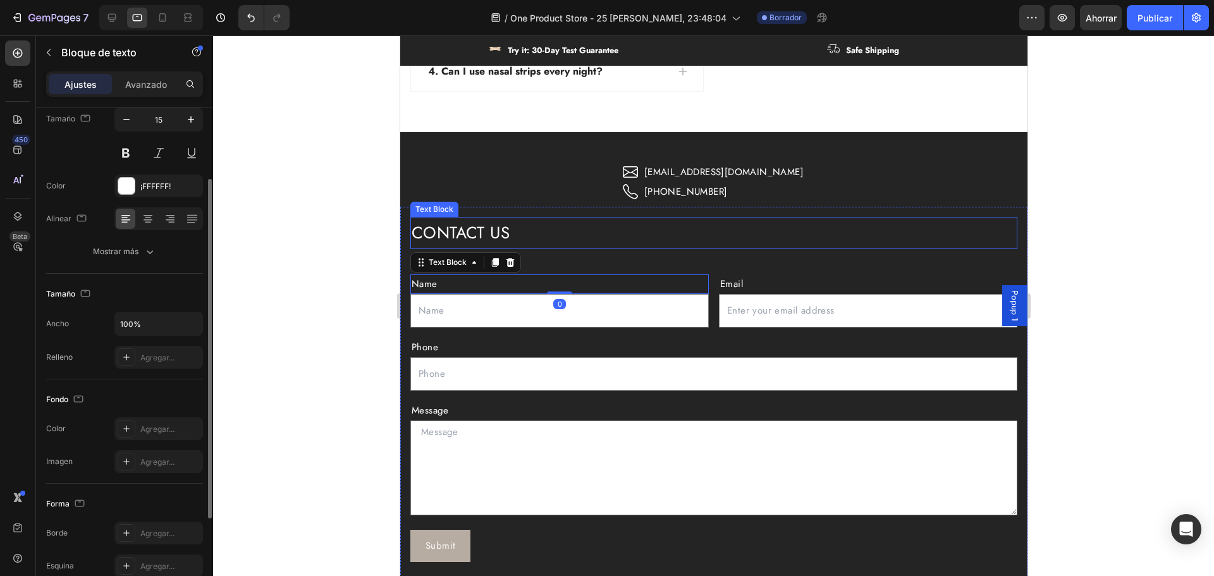
click at [567, 238] on p "CONTACT US" at bounding box center [713, 233] width 605 height 30
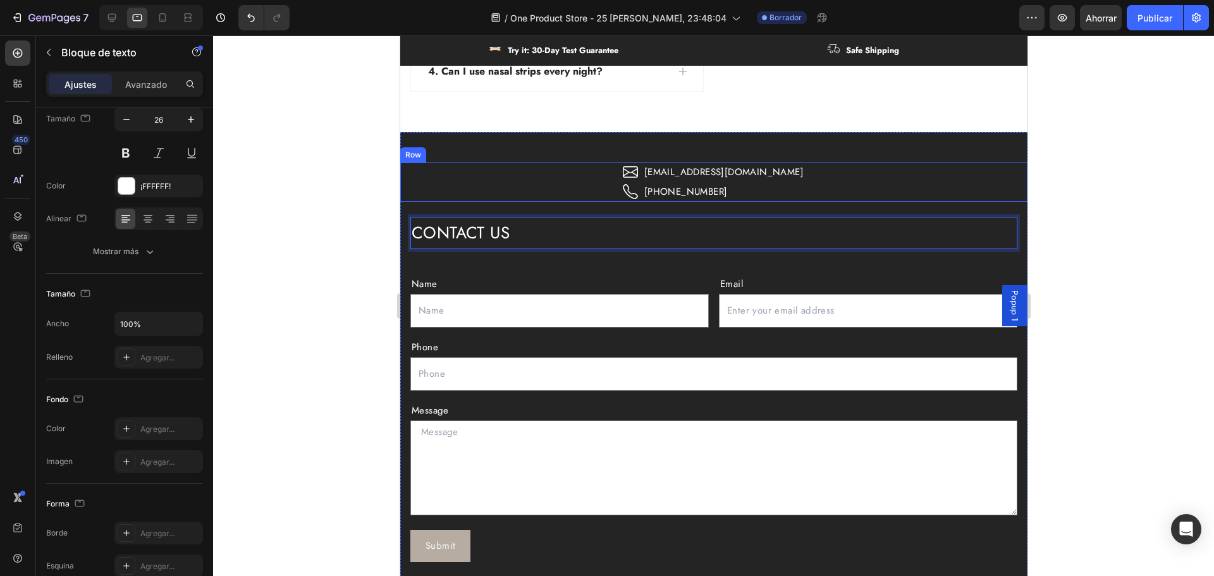
drag, startPoint x: 560, startPoint y: 232, endPoint x: 580, endPoint y: 169, distance: 65.8
click at [567, 232] on p "CONTACT US" at bounding box center [713, 233] width 605 height 30
click at [541, 246] on p "CONTACT US" at bounding box center [713, 233] width 605 height 30
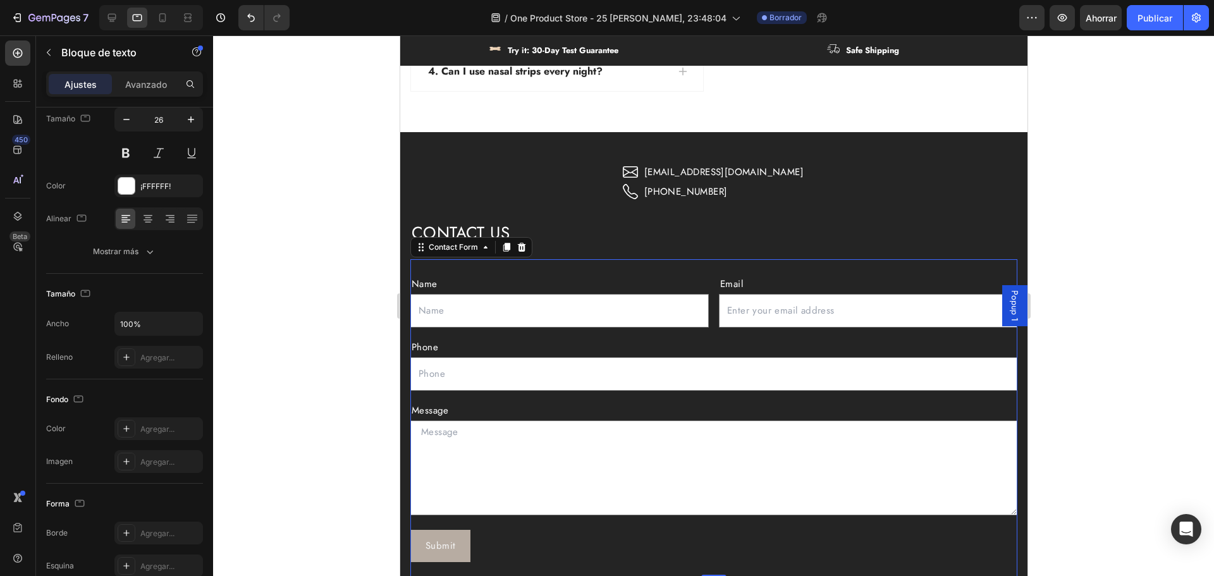
click at [543, 267] on div "Name Text Block Text Field Email Text Block Email Field Row Phone Text Block Te…" at bounding box center [713, 418] width 607 height 318
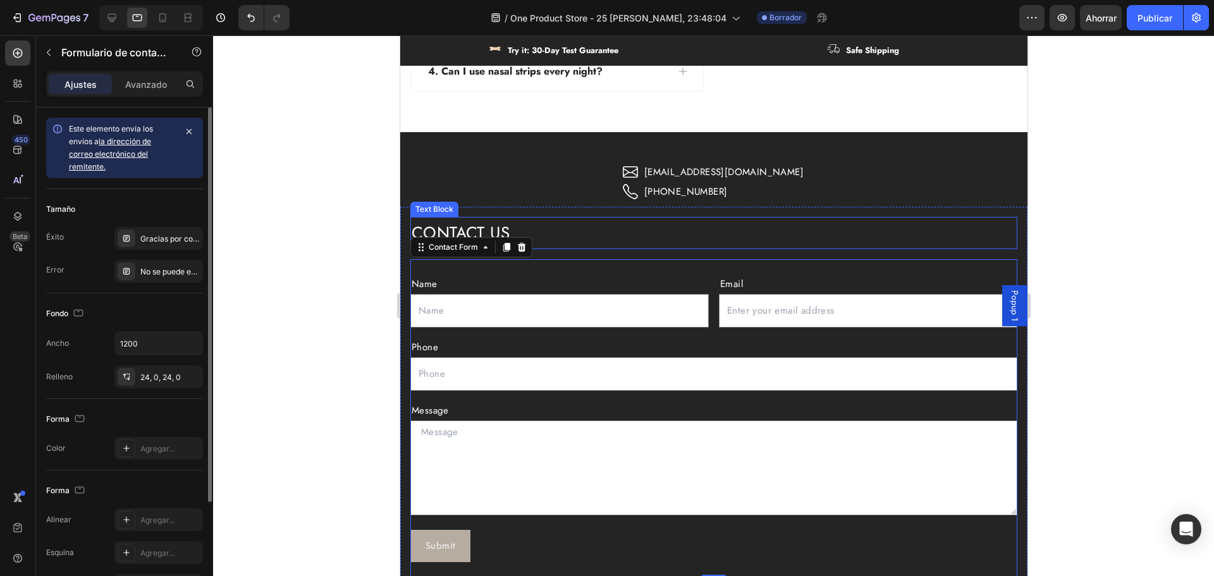
click at [551, 240] on p "CONTACT US" at bounding box center [713, 233] width 605 height 30
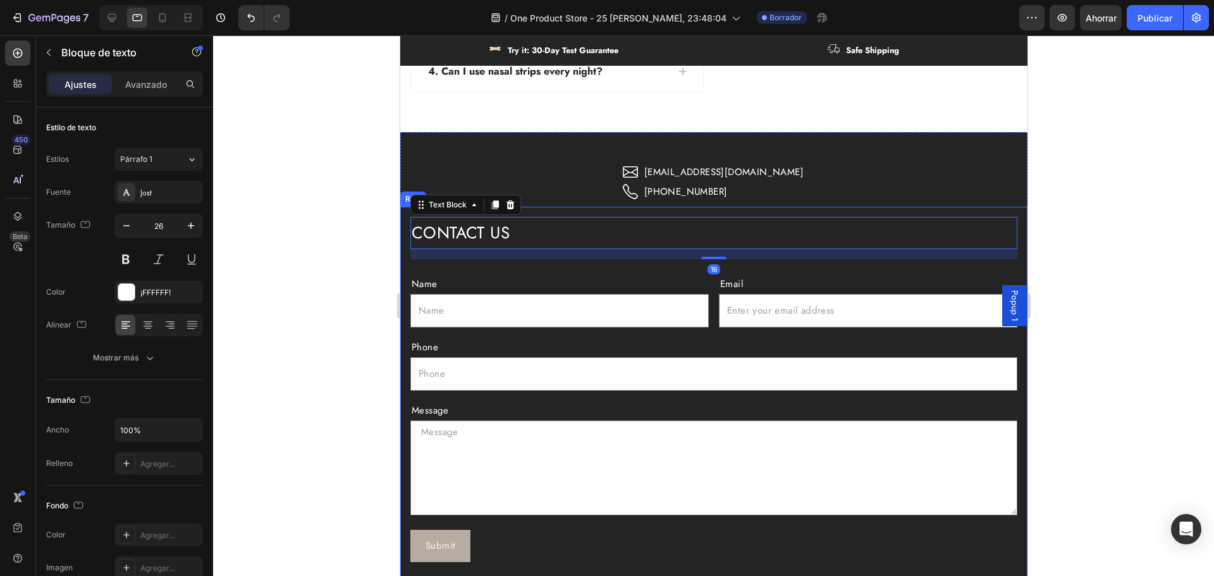
click at [551, 199] on div "Icon [EMAIL_ADDRESS][DOMAIN_NAME] Text block Row Icon [PHONE_NUMBER] Text block…" at bounding box center [713, 182] width 627 height 39
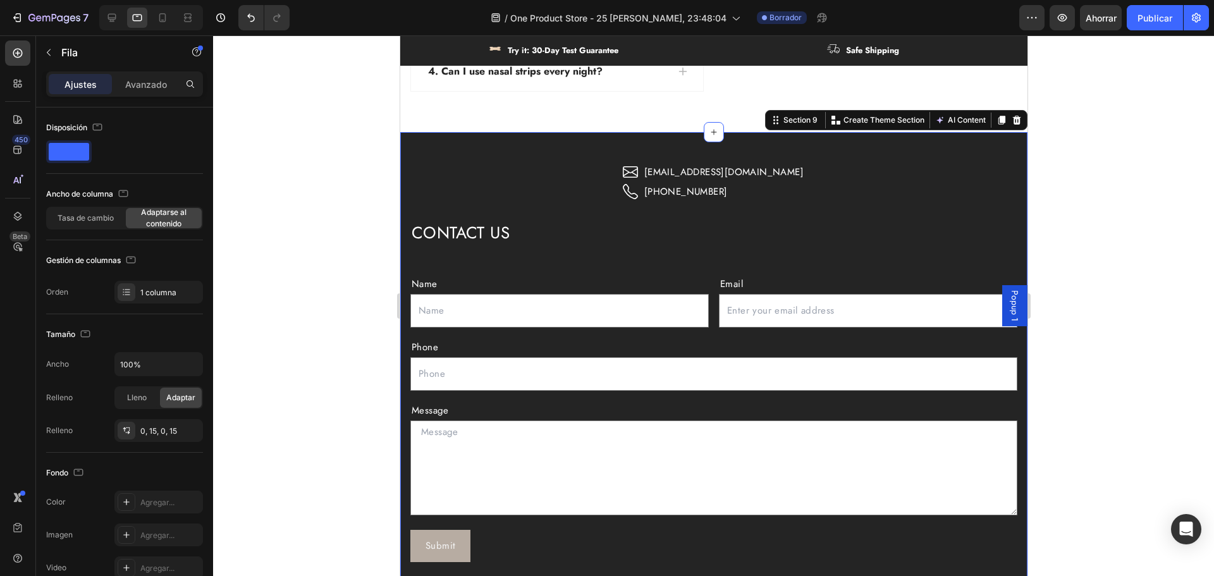
click at [563, 147] on div "Icon [EMAIL_ADDRESS][DOMAIN_NAME] Text block Row Icon [PHONE_NUMBER] Text block…" at bounding box center [713, 410] width 627 height 557
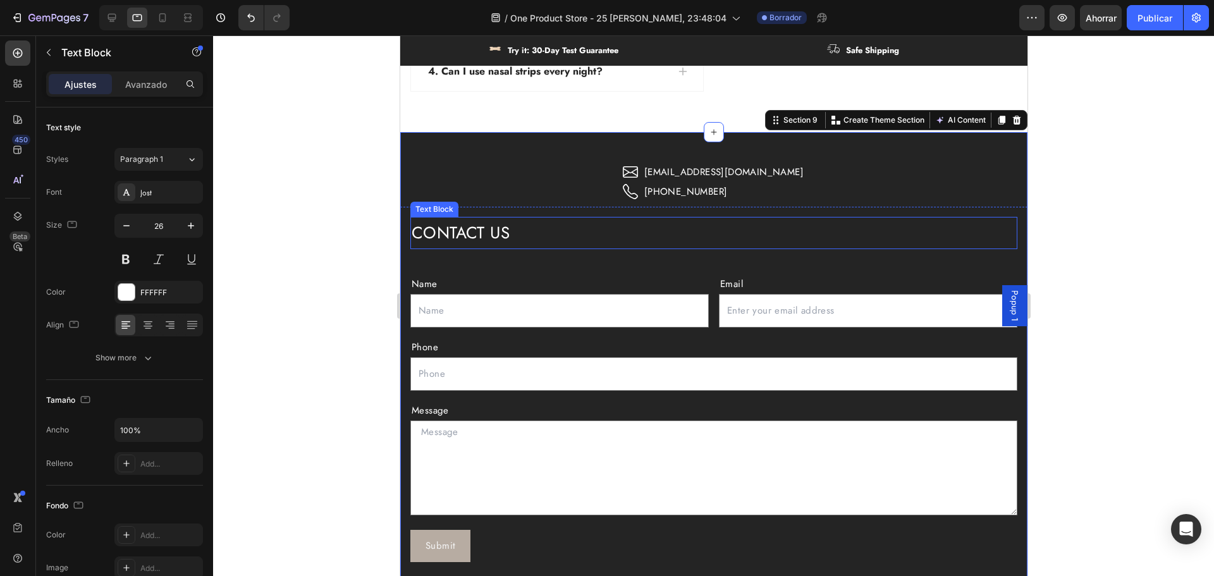
click at [705, 237] on p "CONTACT US" at bounding box center [713, 233] width 605 height 30
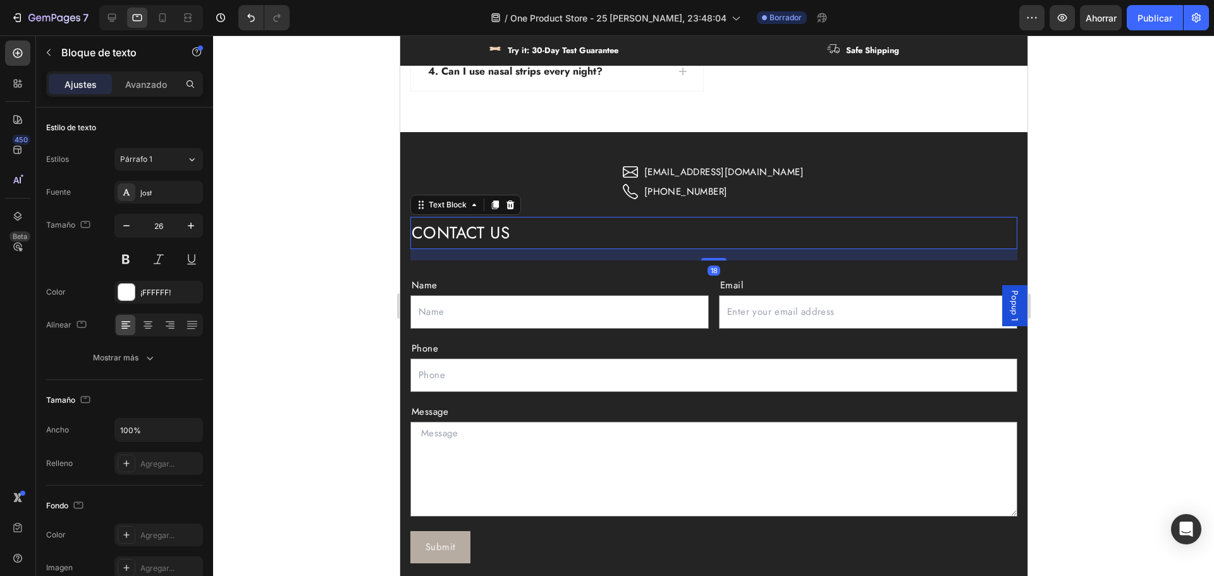
click at [715, 261] on div at bounding box center [713, 259] width 25 height 3
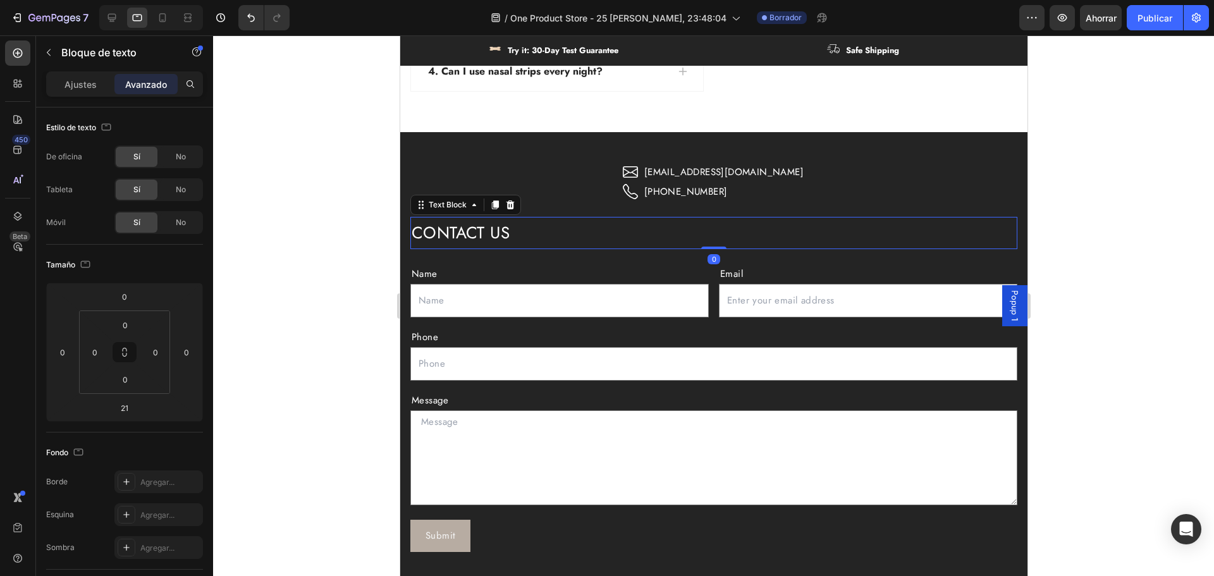
drag, startPoint x: 714, startPoint y: 261, endPoint x: 717, endPoint y: 241, distance: 20.5
click at [717, 243] on div "CONTACT US Text Block 0" at bounding box center [713, 233] width 607 height 32
type input "0"
drag, startPoint x: 1183, startPoint y: 228, endPoint x: 1146, endPoint y: 227, distance: 37.3
click at [1182, 228] on div at bounding box center [713, 305] width 1001 height 541
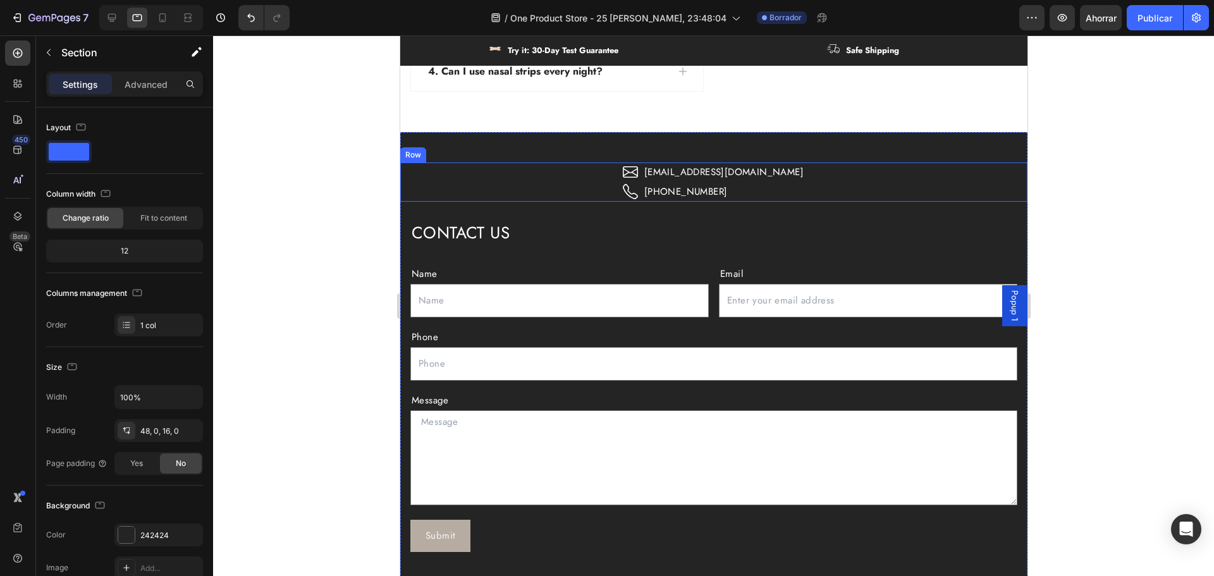
click at [704, 148] on div "Icon [EMAIL_ADDRESS][DOMAIN_NAME] Text block Row Icon [PHONE_NUMBER] Text block…" at bounding box center [713, 405] width 627 height 547
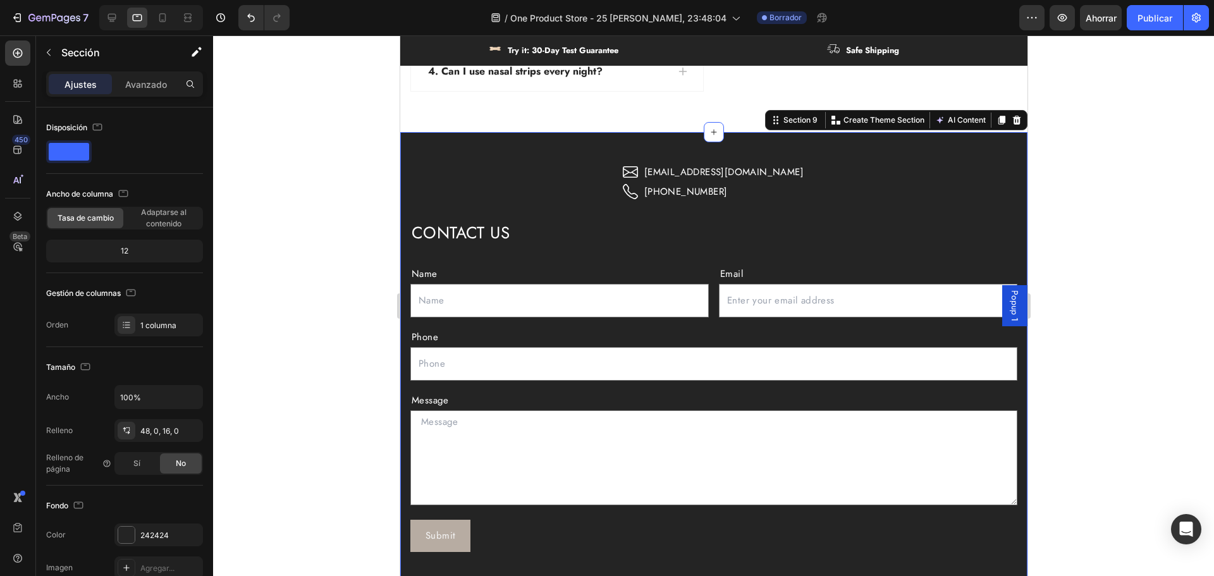
click at [689, 157] on div "Icon [EMAIL_ADDRESS][DOMAIN_NAME] Text block Row Icon [PHONE_NUMBER] Text block…" at bounding box center [713, 405] width 627 height 547
click at [694, 176] on p "[EMAIL_ADDRESS][DOMAIN_NAME]" at bounding box center [723, 172] width 159 height 17
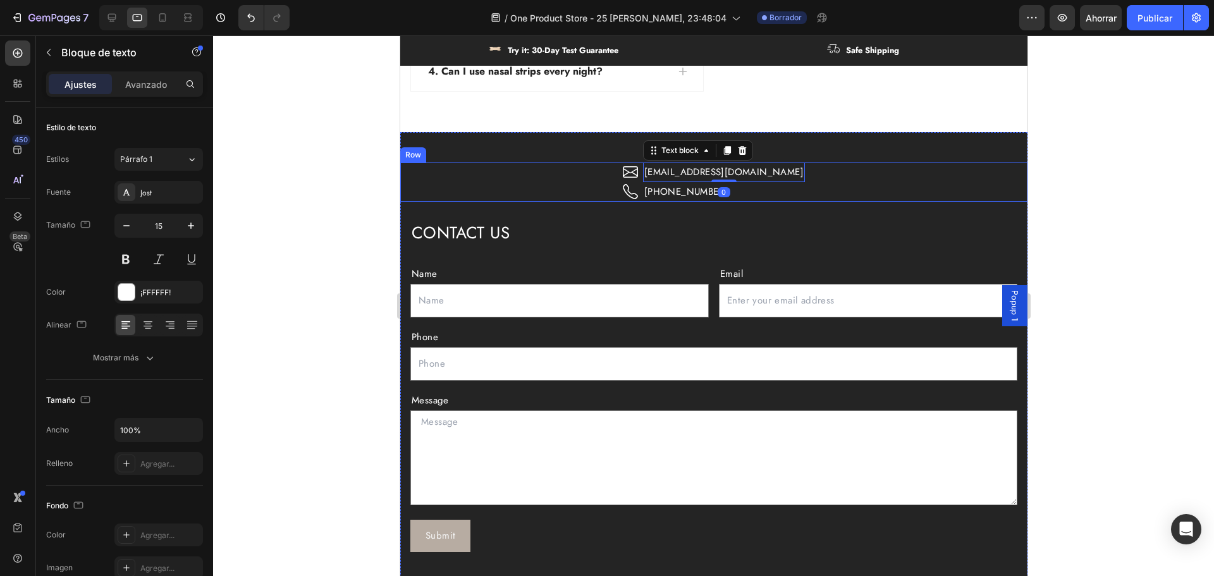
click at [797, 190] on div "Icon [EMAIL_ADDRESS][DOMAIN_NAME] Text block 0 Row Icon [PHONE_NUMBER] Text blo…" at bounding box center [713, 182] width 627 height 39
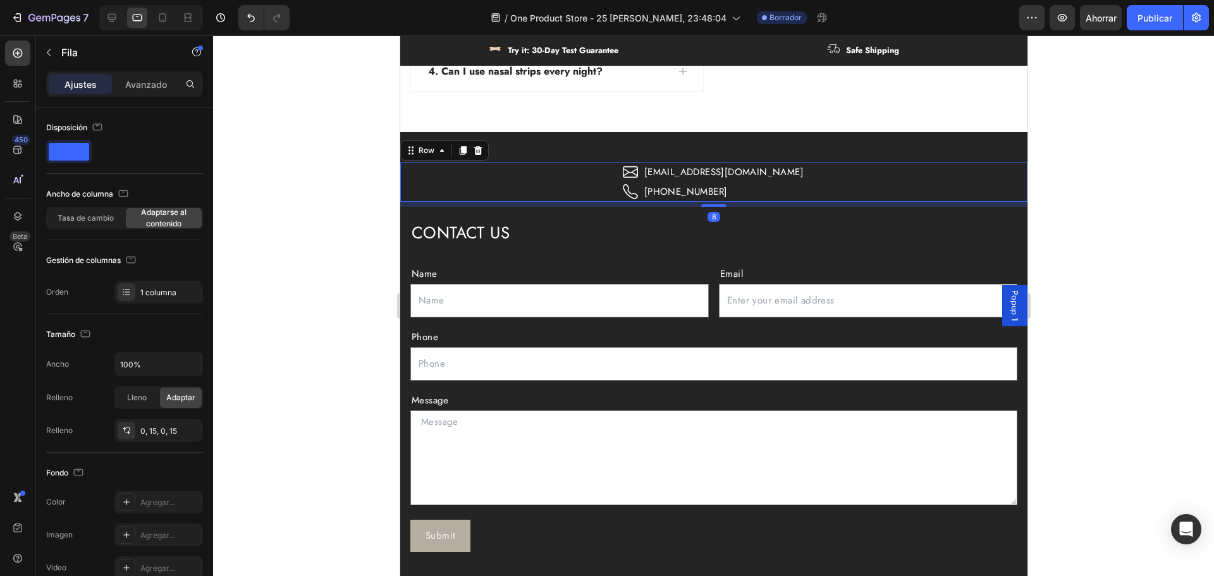
click at [785, 190] on div "Icon [EMAIL_ADDRESS][DOMAIN_NAME] Text block Row Icon [PHONE_NUMBER] Text block…" at bounding box center [713, 182] width 627 height 39
click at [785, 191] on div "Icon [EMAIL_ADDRESS][DOMAIN_NAME] Text block Row Icon [PHONE_NUMBER] Text block…" at bounding box center [713, 182] width 627 height 39
click at [707, 206] on div at bounding box center [713, 205] width 25 height 4
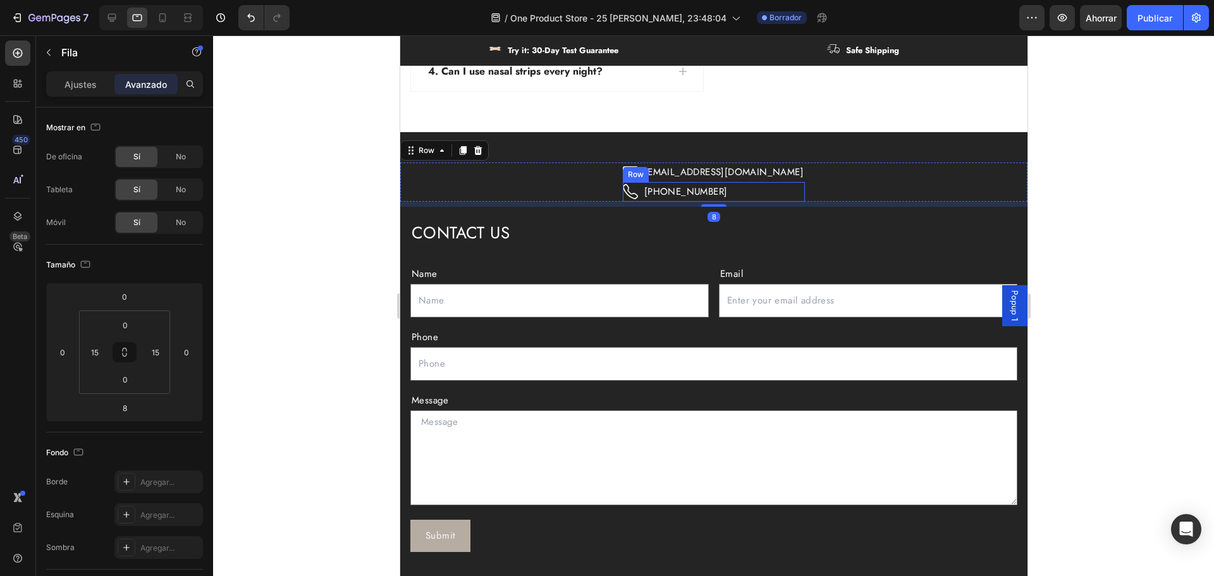
click at [774, 186] on div "Icon [PHONE_NUMBER] Text block Row" at bounding box center [713, 192] width 182 height 20
click at [789, 191] on div "Icon [EMAIL_ADDRESS][DOMAIN_NAME] Text block Row Icon [PHONE_NUMBER] Text block…" at bounding box center [713, 182] width 627 height 39
click at [757, 194] on div "Icon [PHONE_NUMBER] Text block Row" at bounding box center [713, 192] width 182 height 20
click at [807, 193] on div "Icon [EMAIL_ADDRESS][DOMAIN_NAME] Text block Row Icon [PHONE_NUMBER] Text block…" at bounding box center [713, 182] width 627 height 39
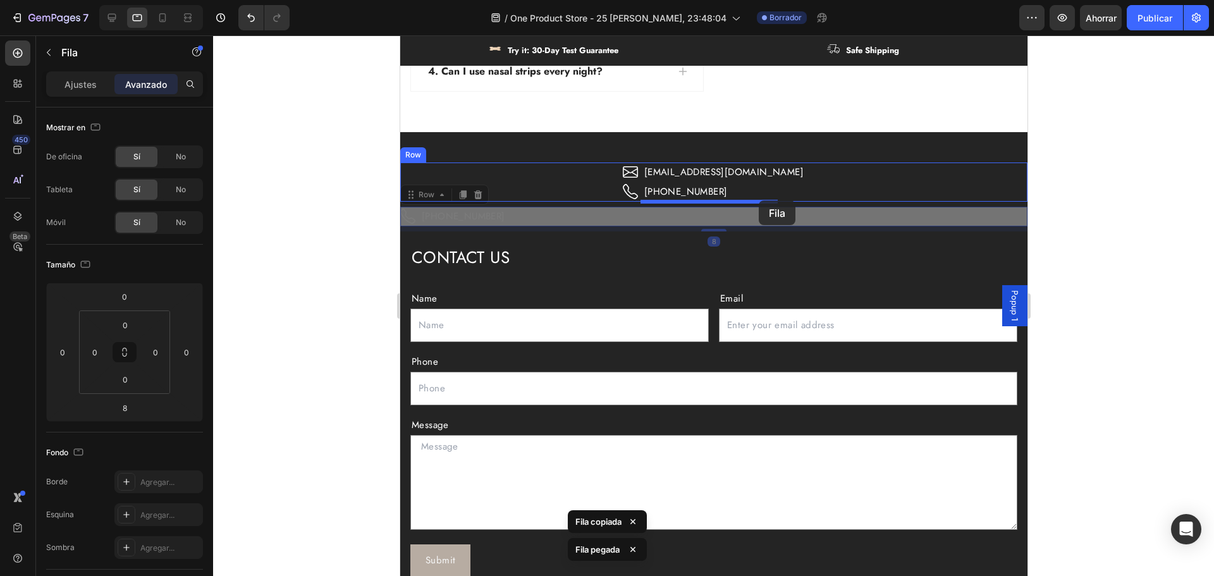
drag, startPoint x: 555, startPoint y: 219, endPoint x: 758, endPoint y: 200, distance: 204.5
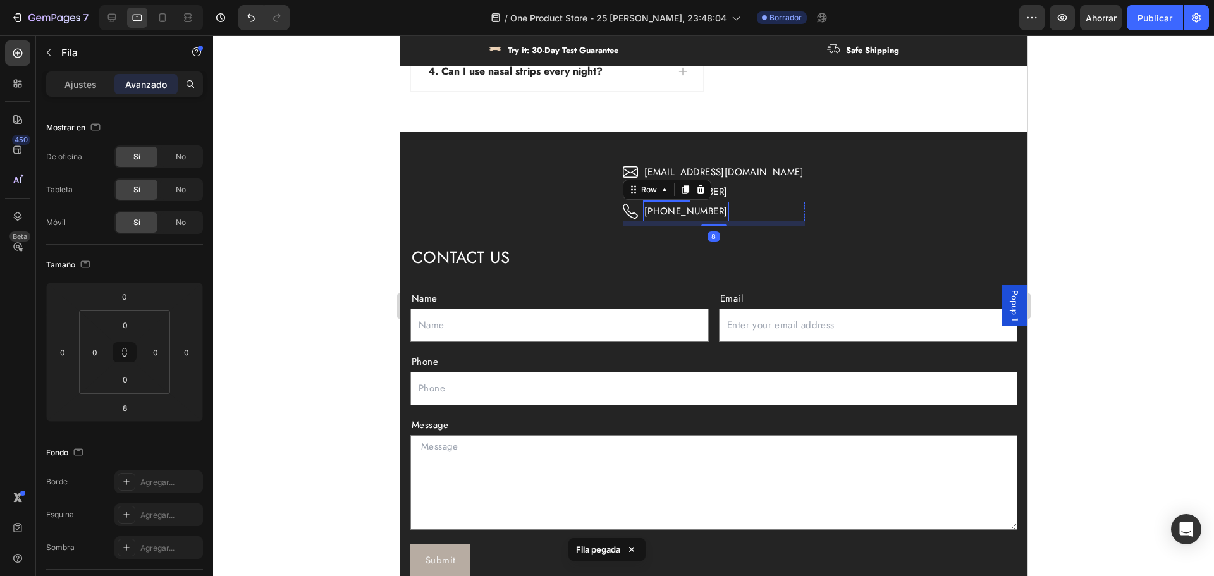
click at [667, 212] on p "[PHONE_NUMBER]" at bounding box center [685, 211] width 83 height 17
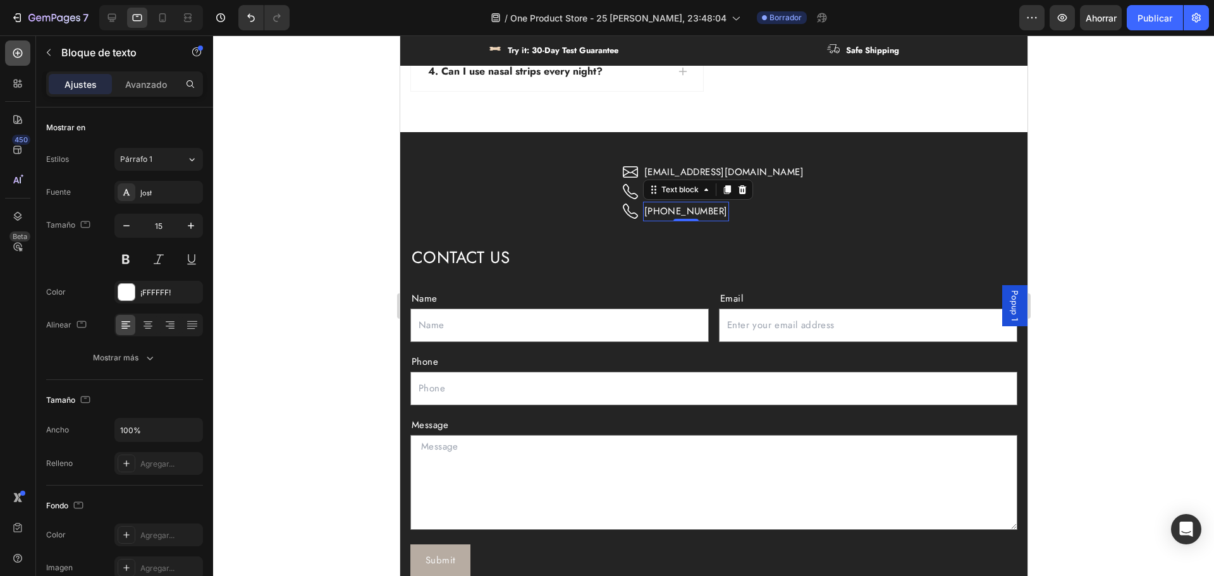
click at [16, 49] on icon at bounding box center [17, 53] width 9 height 9
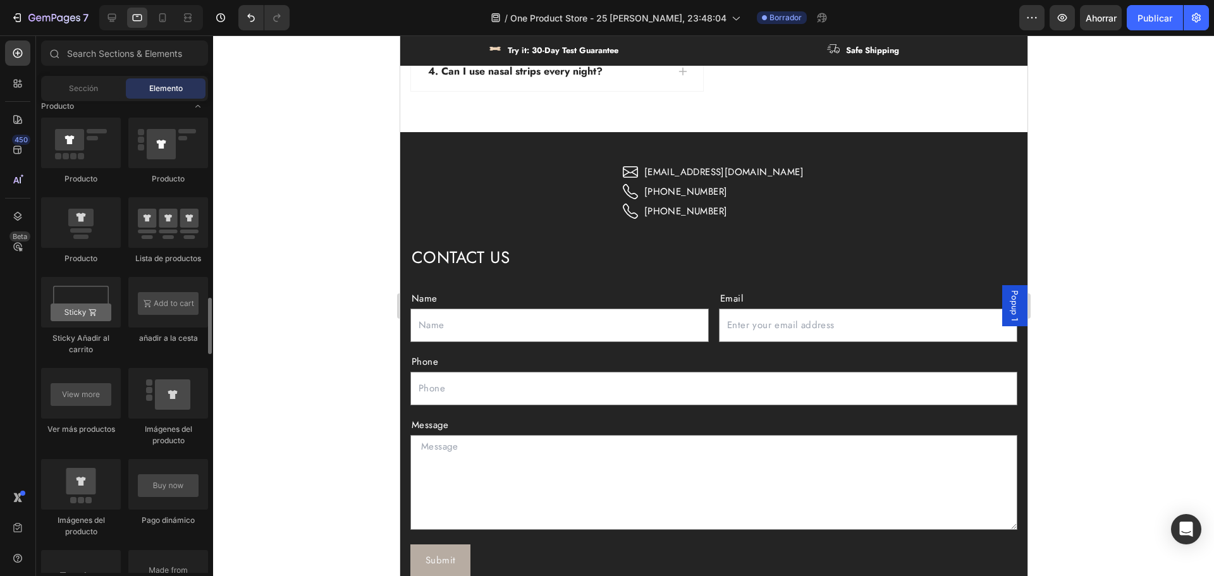
scroll to position [1771, 0]
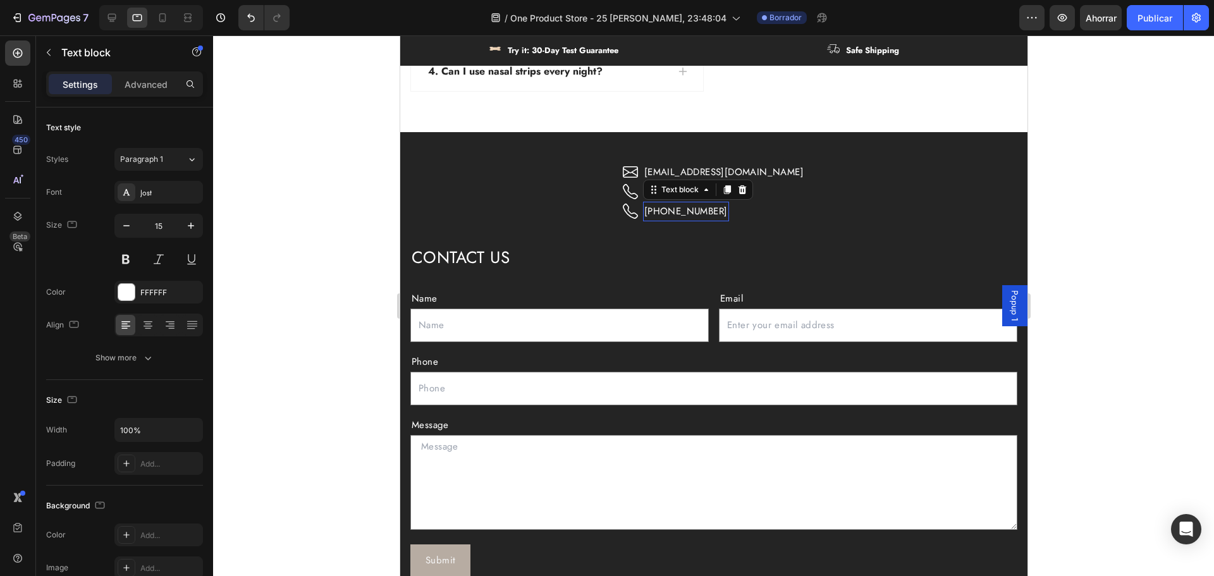
click at [670, 212] on p "[PHONE_NUMBER]" at bounding box center [685, 211] width 83 height 17
click at [559, 199] on div "Icon [EMAIL_ADDRESS][DOMAIN_NAME] Text block Row Icon [PHONE_NUMBER] Text block…" at bounding box center [713, 195] width 627 height 64
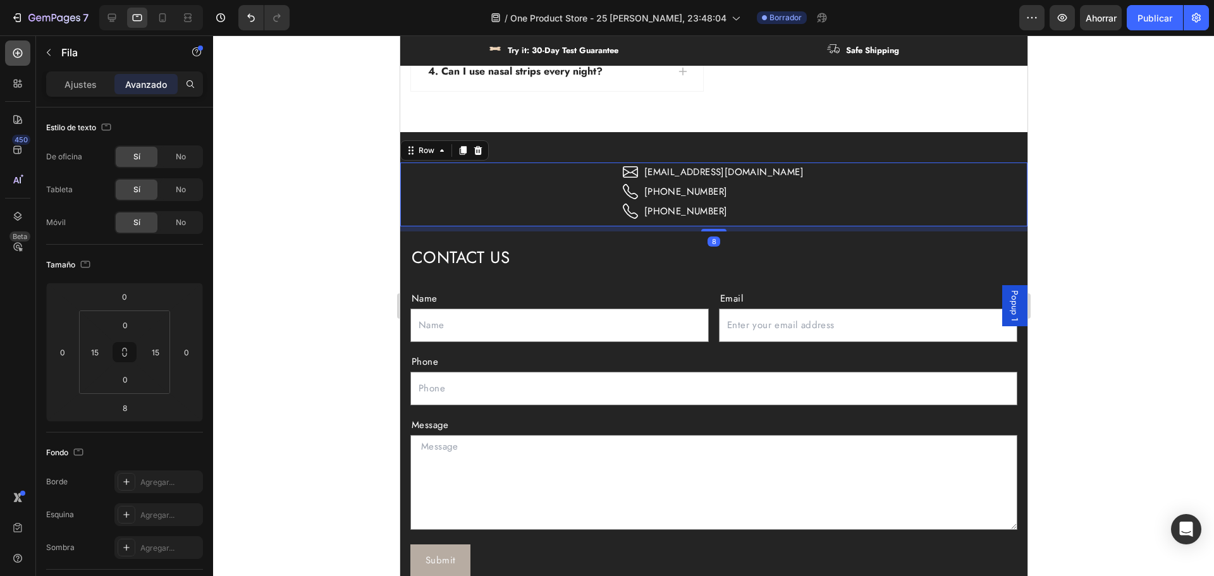
click at [17, 52] on icon at bounding box center [17, 53] width 13 height 13
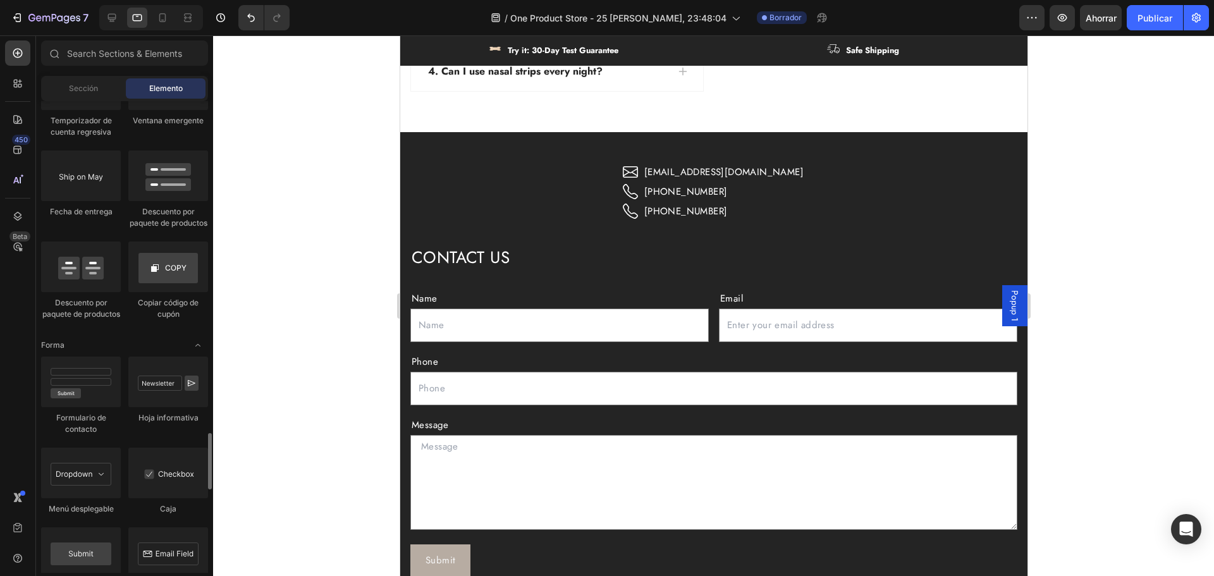
scroll to position [2457, 0]
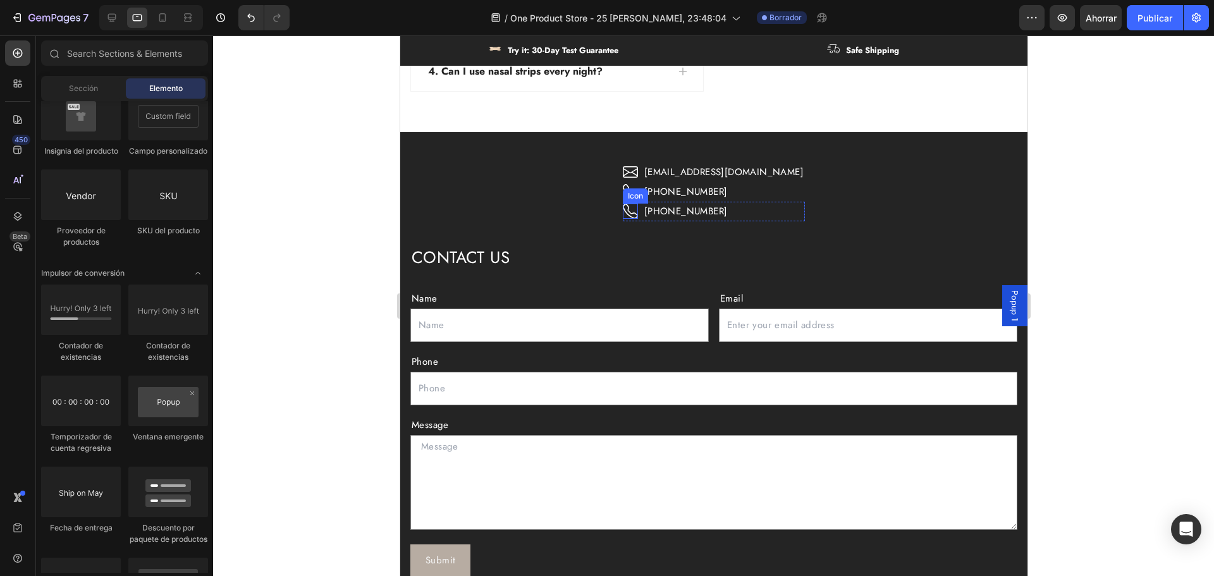
click at [637, 207] on icon at bounding box center [629, 211] width 15 height 15
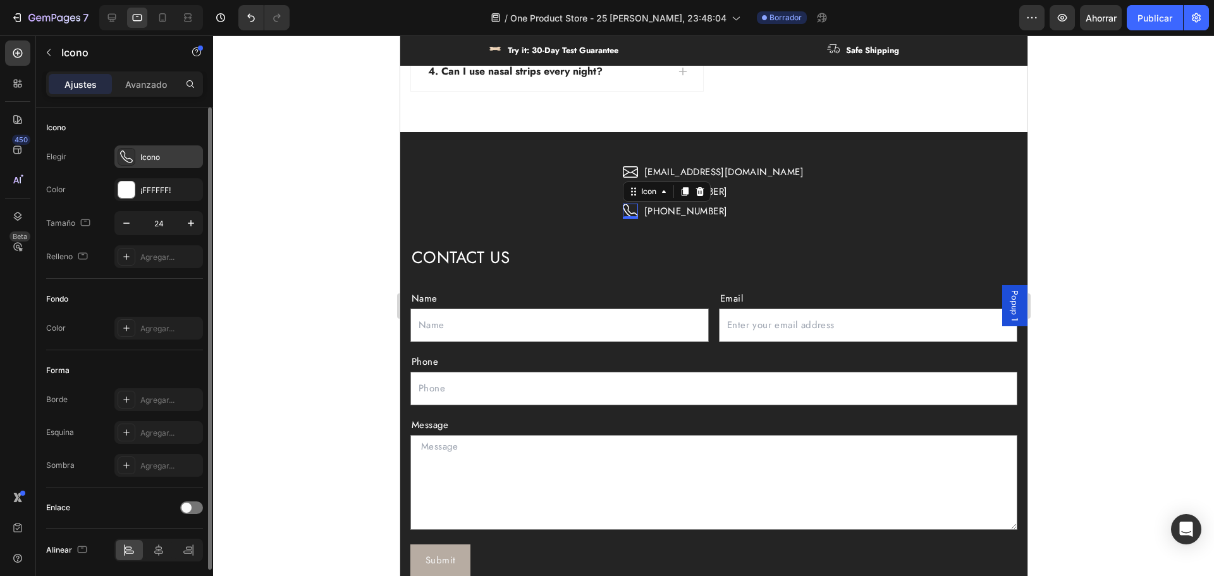
click at [131, 156] on icon at bounding box center [126, 157] width 13 height 13
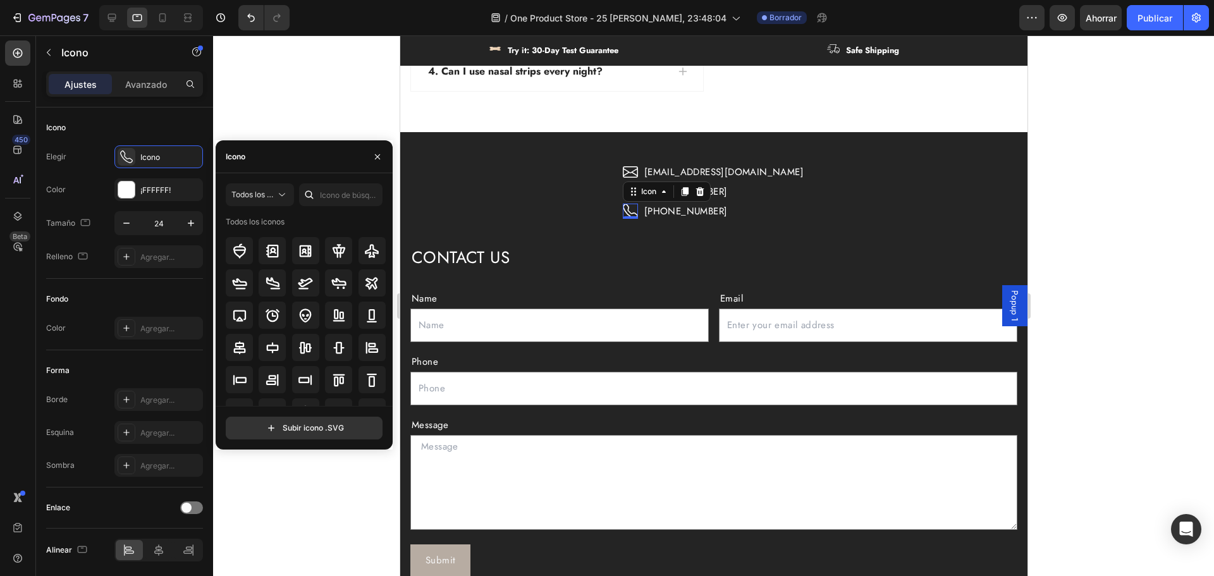
scroll to position [0, 0]
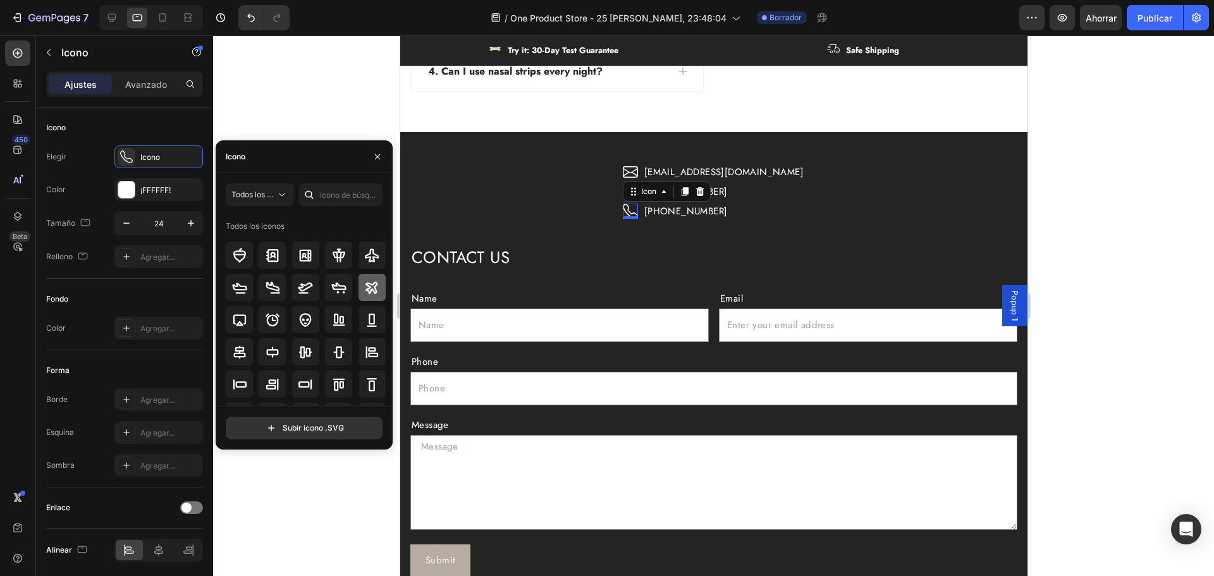
click at [368, 290] on icon at bounding box center [372, 287] width 12 height 12
click at [700, 217] on p "[PHONE_NUMBER]" at bounding box center [685, 211] width 83 height 17
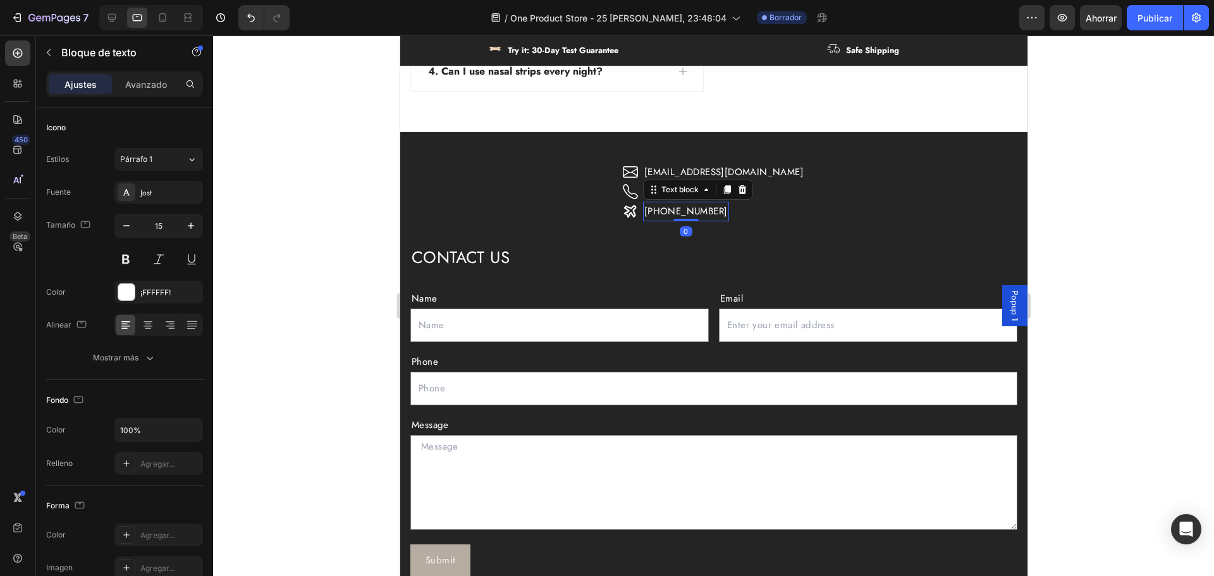
click at [698, 214] on p "[PHONE_NUMBER]" at bounding box center [685, 211] width 83 height 17
click at [636, 212] on icon at bounding box center [630, 212] width 12 height 12
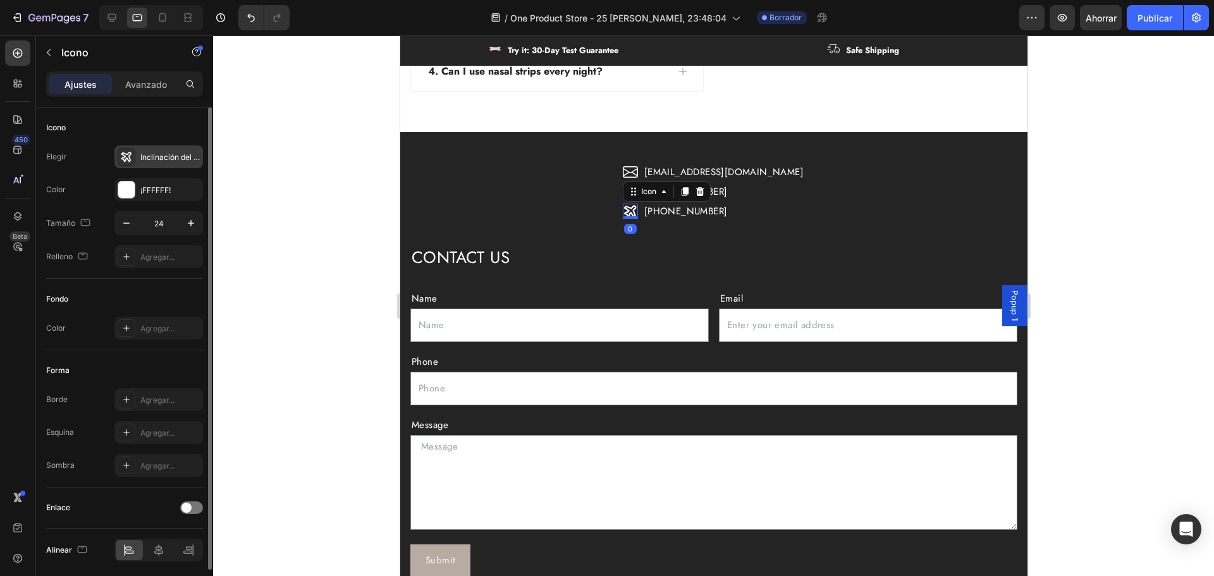
click at [174, 163] on div "Inclinación del avión en negrita" at bounding box center [158, 156] width 89 height 23
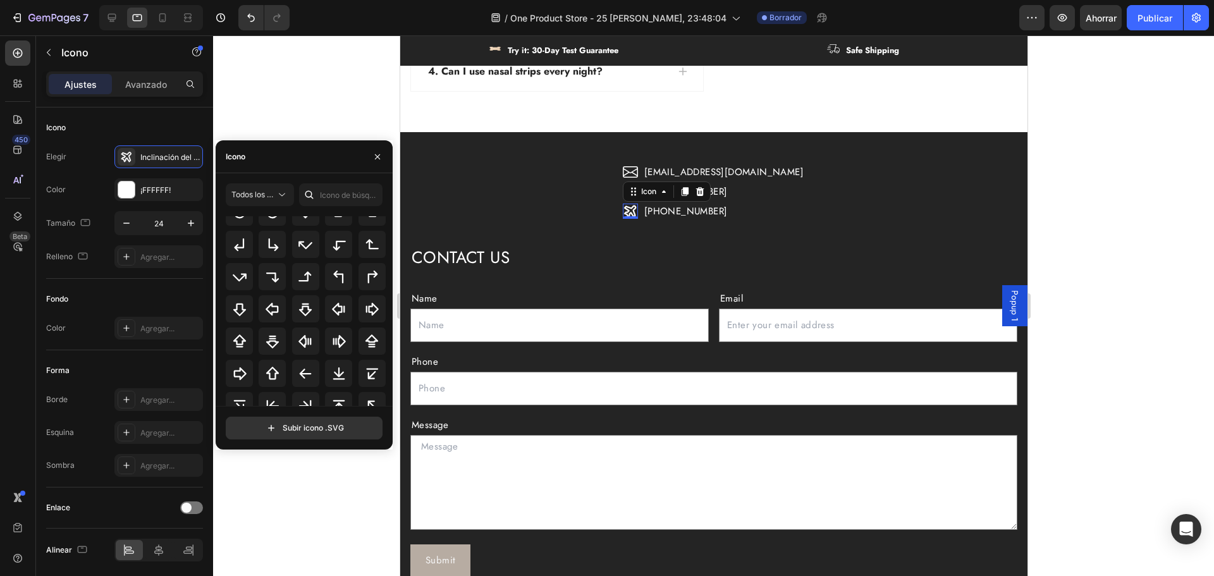
scroll to position [443, 0]
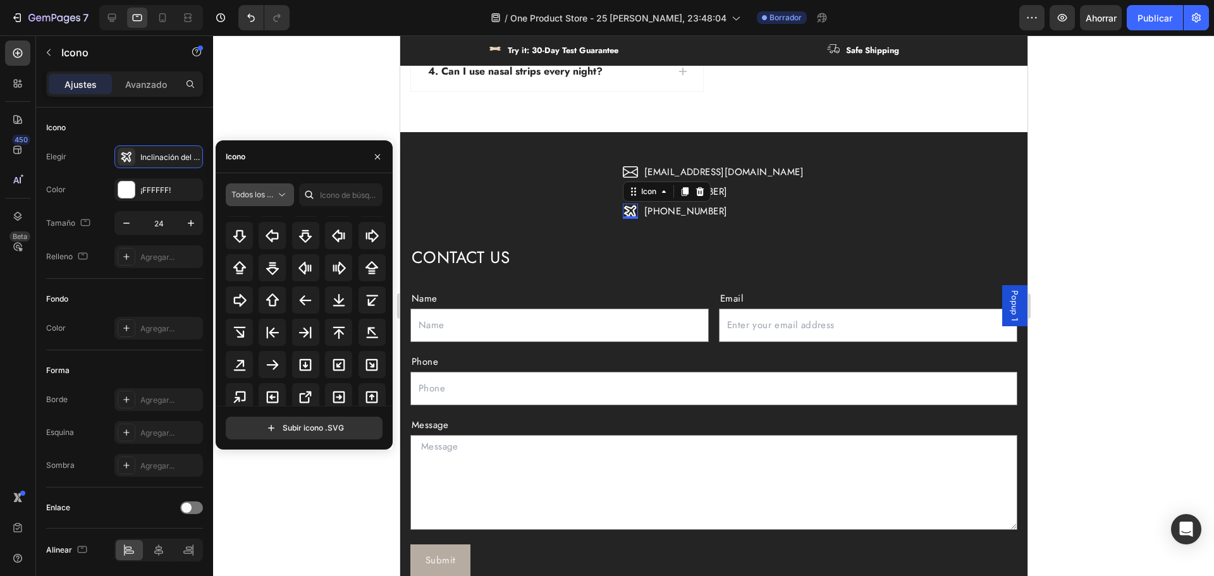
click at [280, 194] on icon at bounding box center [282, 195] width 6 height 3
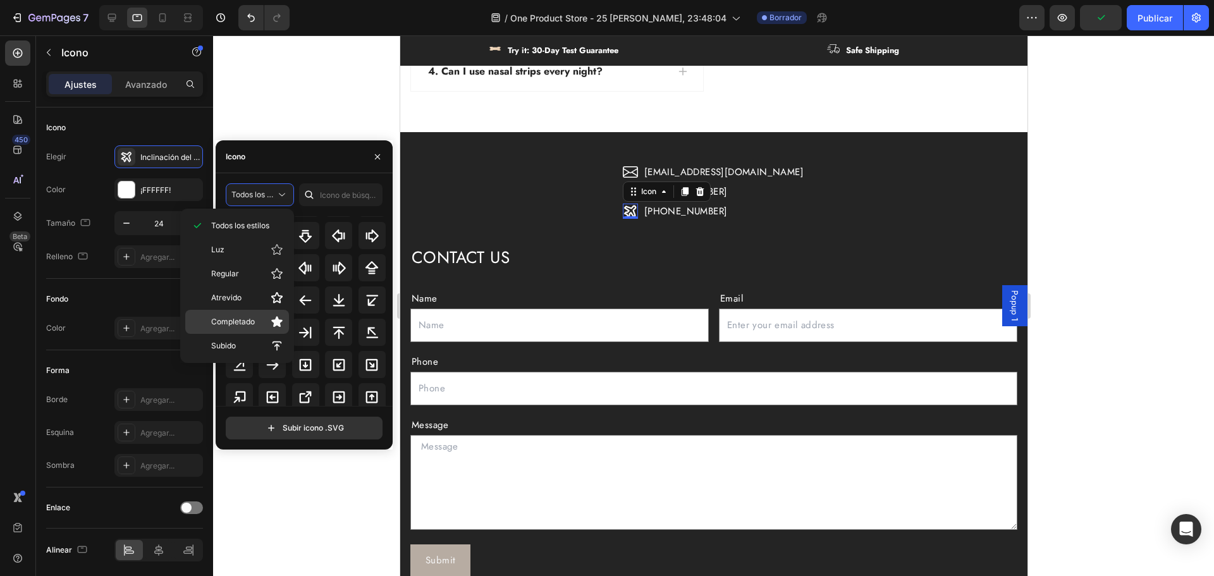
click at [237, 318] on font "Completado" at bounding box center [233, 321] width 44 height 9
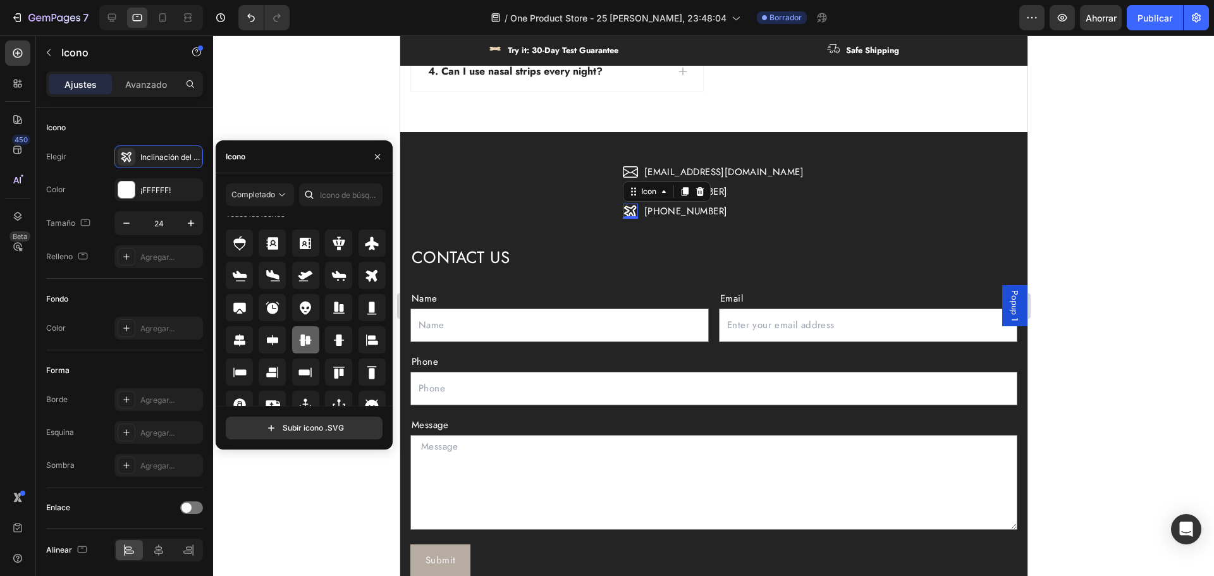
scroll to position [0, 0]
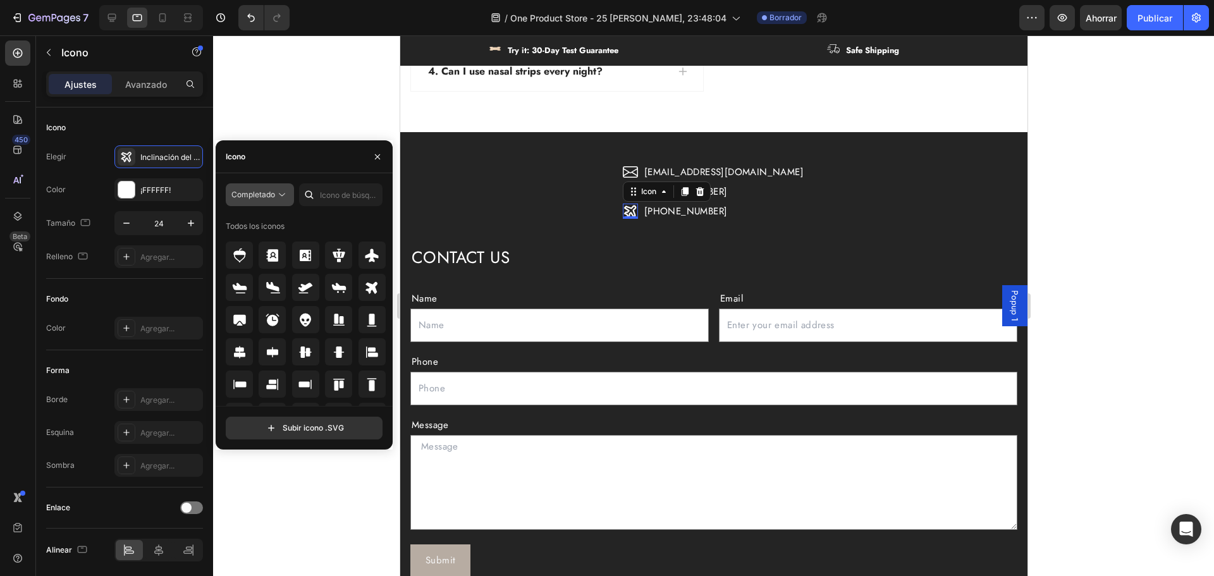
click at [260, 200] on span "Completado" at bounding box center [253, 194] width 44 height 11
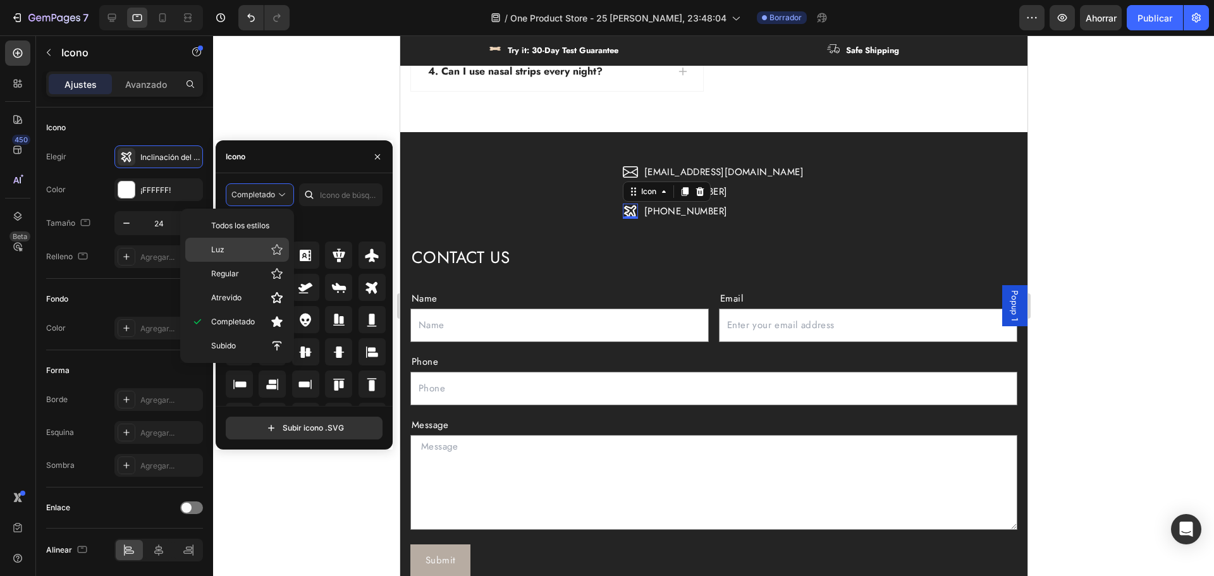
click at [242, 246] on p "Luz" at bounding box center [247, 249] width 72 height 13
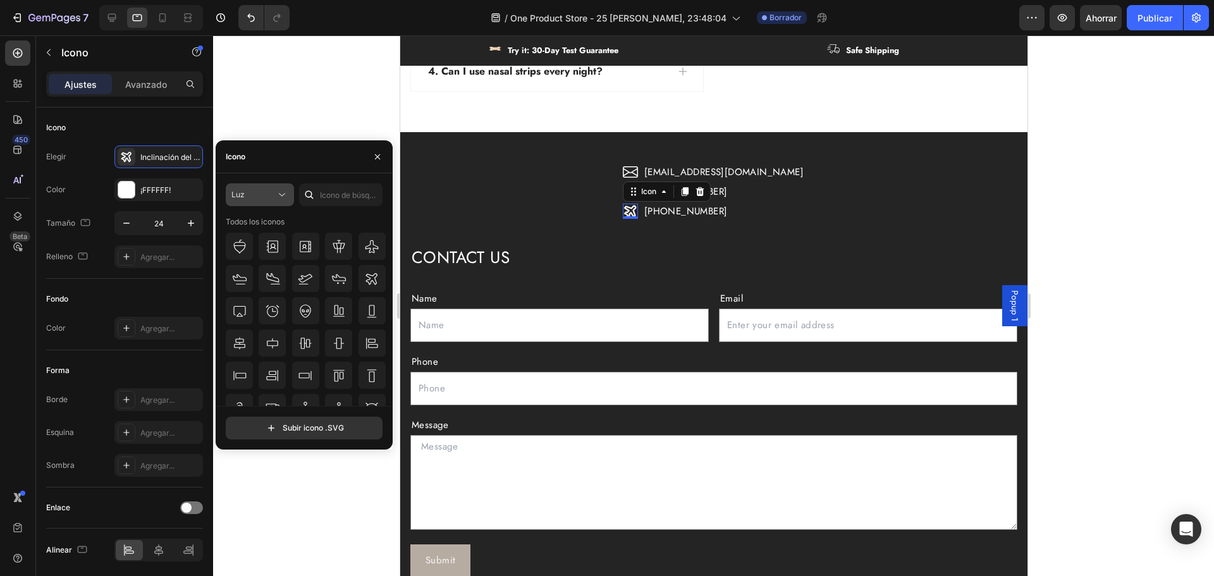
click at [254, 199] on div "Luz" at bounding box center [253, 194] width 44 height 11
click at [256, 198] on div "Luz" at bounding box center [253, 194] width 44 height 11
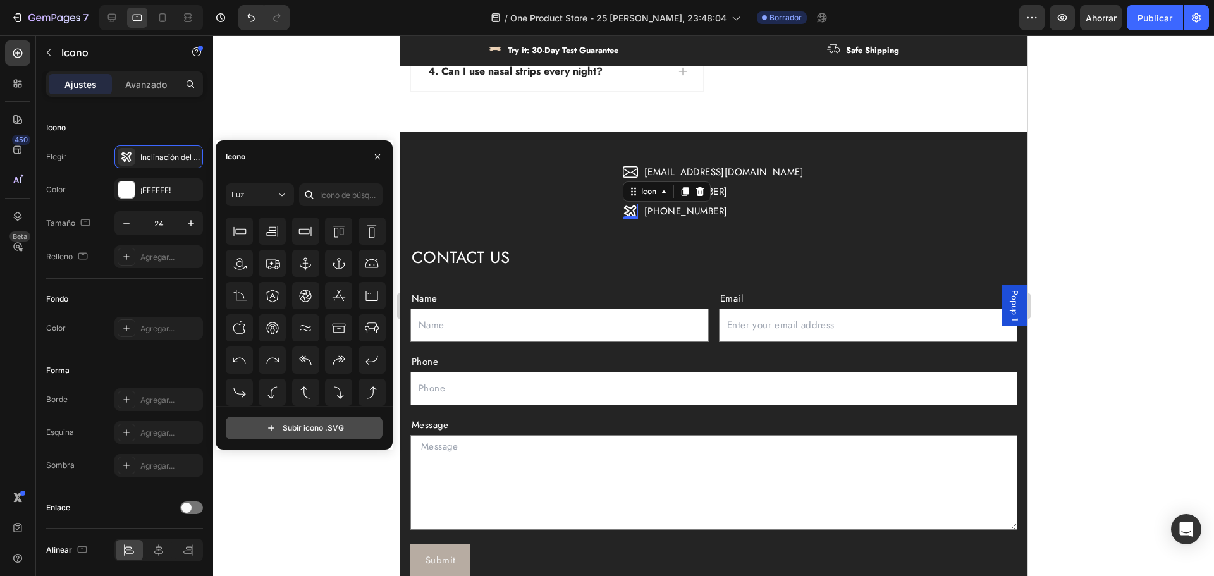
click at [345, 424] on input "file" at bounding box center [304, 428] width 156 height 22
click at [704, 218] on p "[PHONE_NUMBER]" at bounding box center [685, 211] width 83 height 17
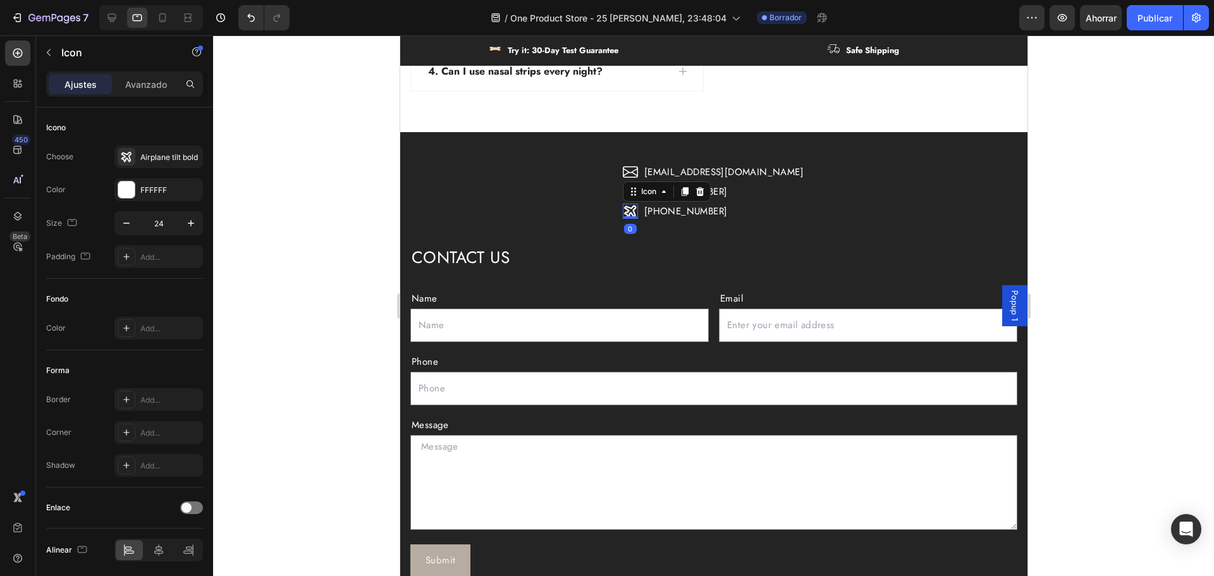
click at [636, 211] on icon at bounding box center [630, 212] width 12 height 12
click at [145, 161] on font "Inclinación del avión en negrita" at bounding box center [195, 156] width 111 height 9
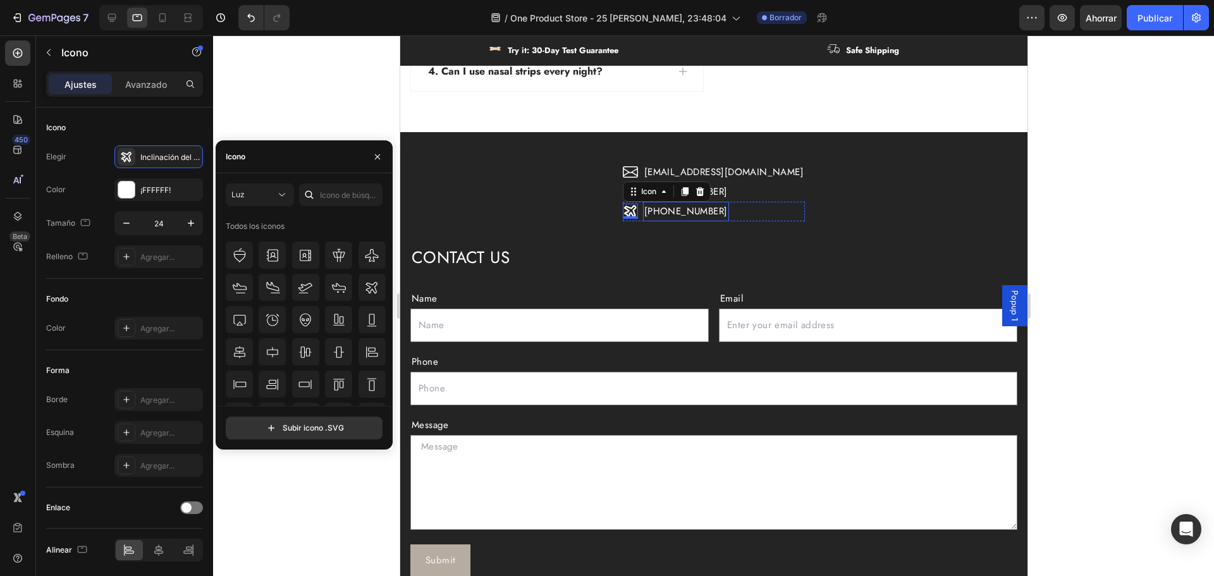
click at [674, 213] on p "[PHONE_NUMBER]" at bounding box center [685, 211] width 83 height 17
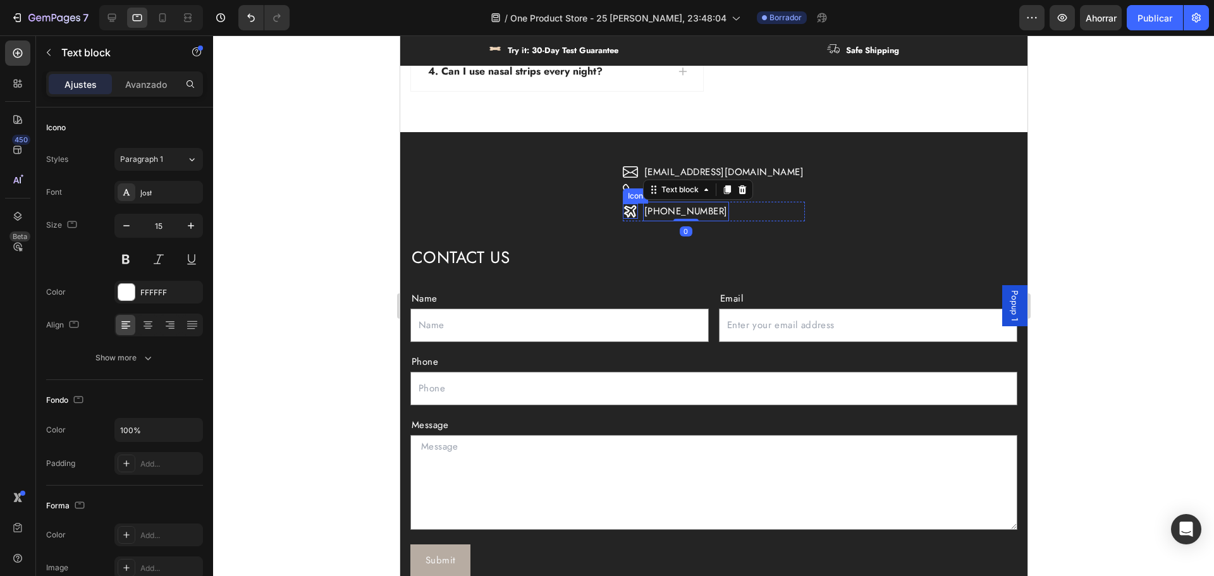
click at [636, 212] on icon at bounding box center [630, 212] width 12 height 12
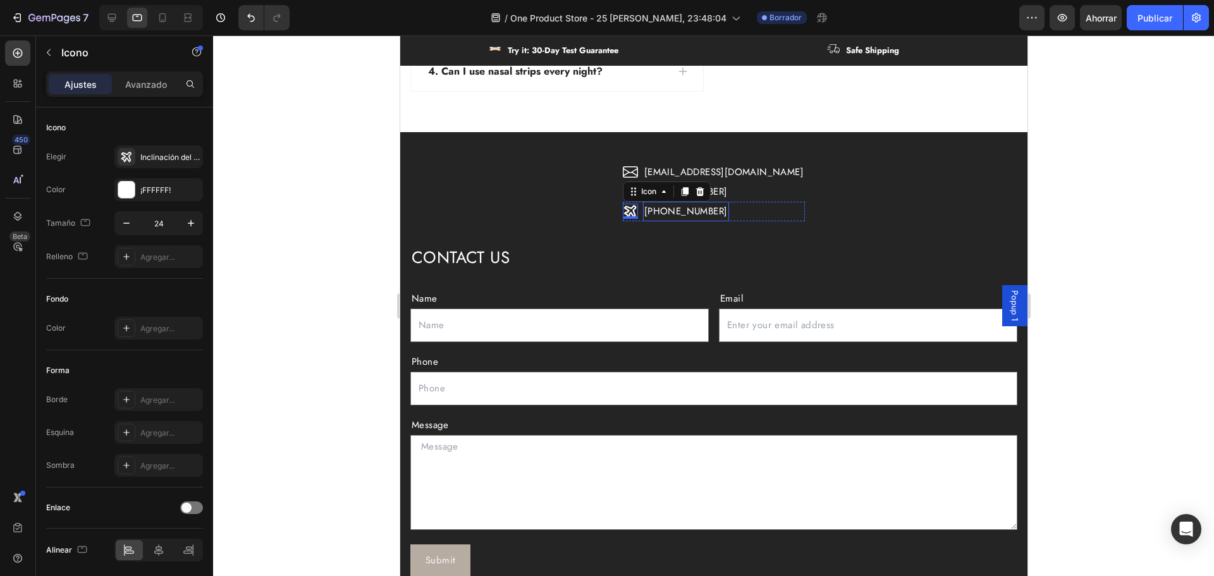
click at [693, 213] on p "[PHONE_NUMBER]" at bounding box center [685, 211] width 83 height 17
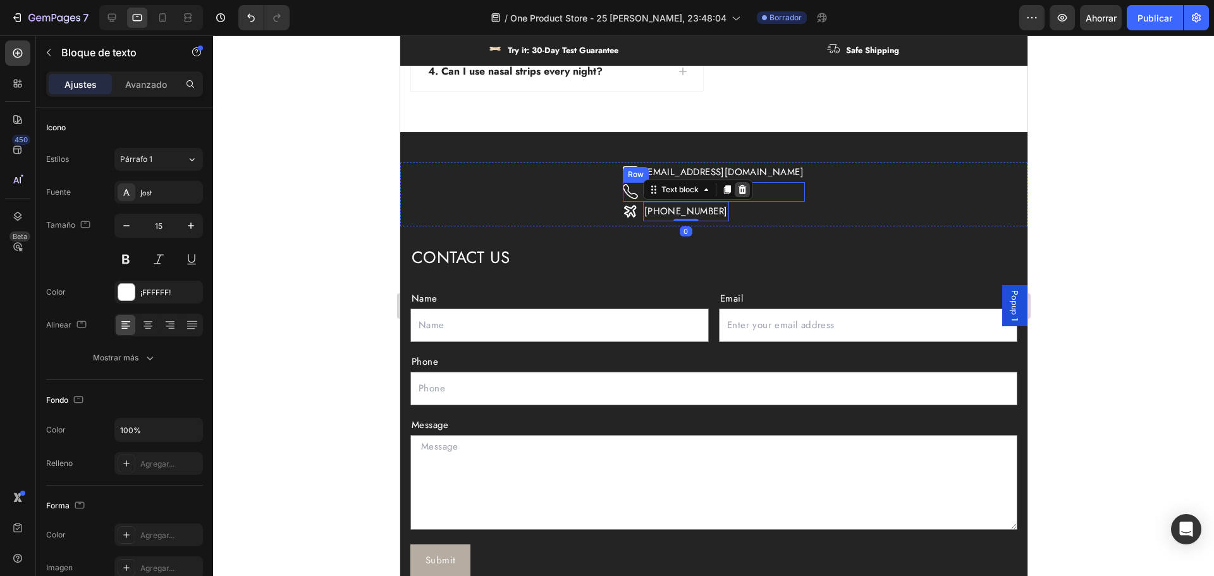
click at [747, 192] on icon at bounding box center [742, 190] width 10 height 10
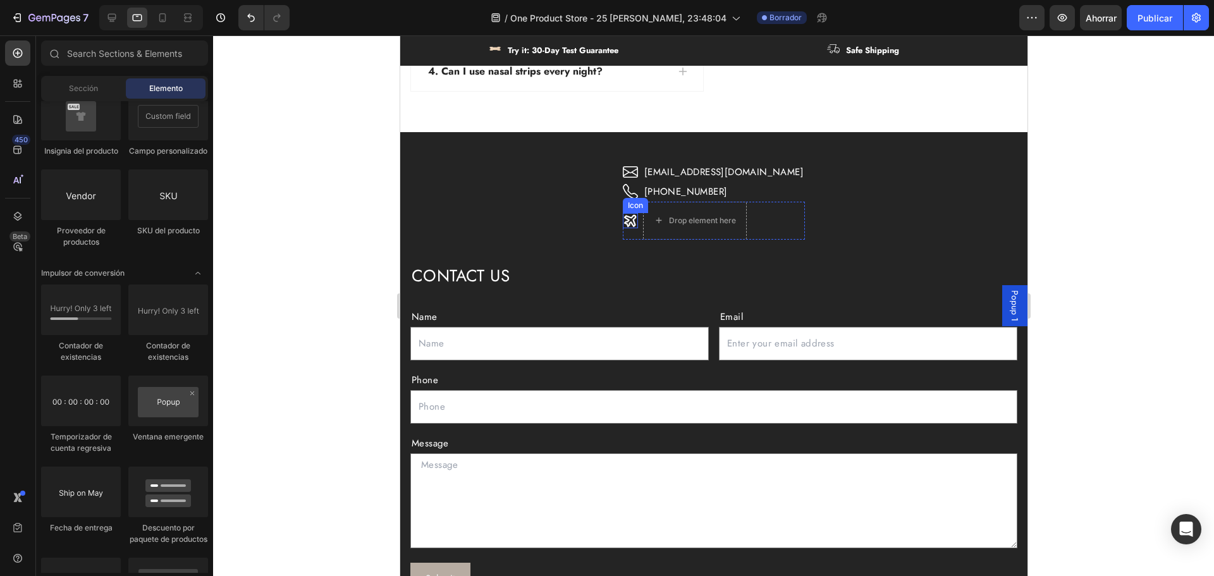
click at [637, 219] on icon at bounding box center [629, 220] width 15 height 15
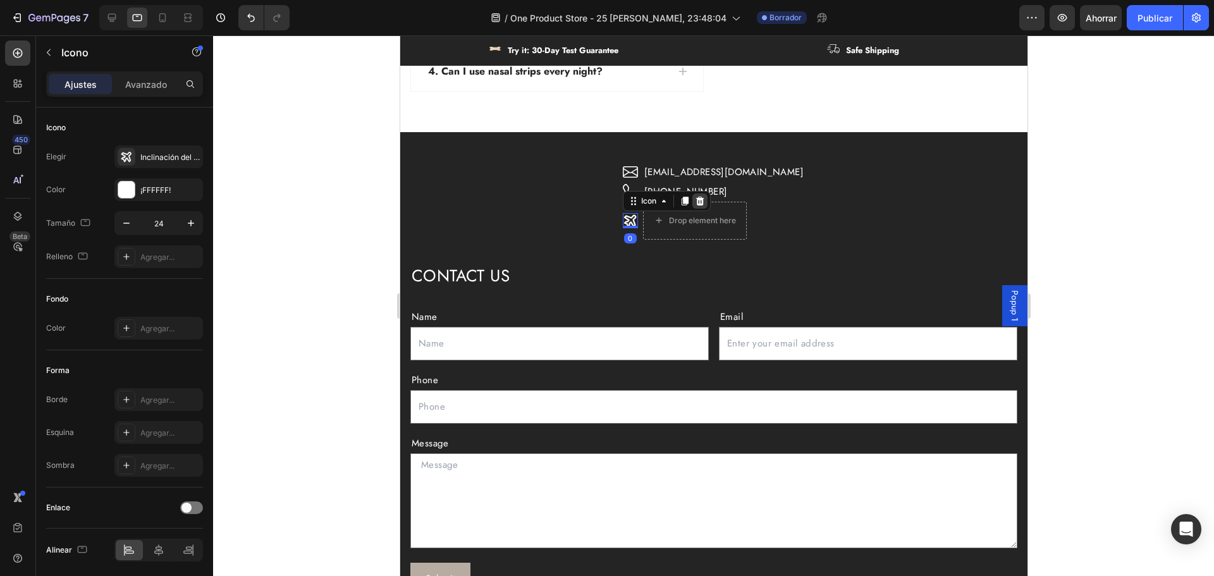
click at [703, 199] on icon at bounding box center [699, 201] width 8 height 9
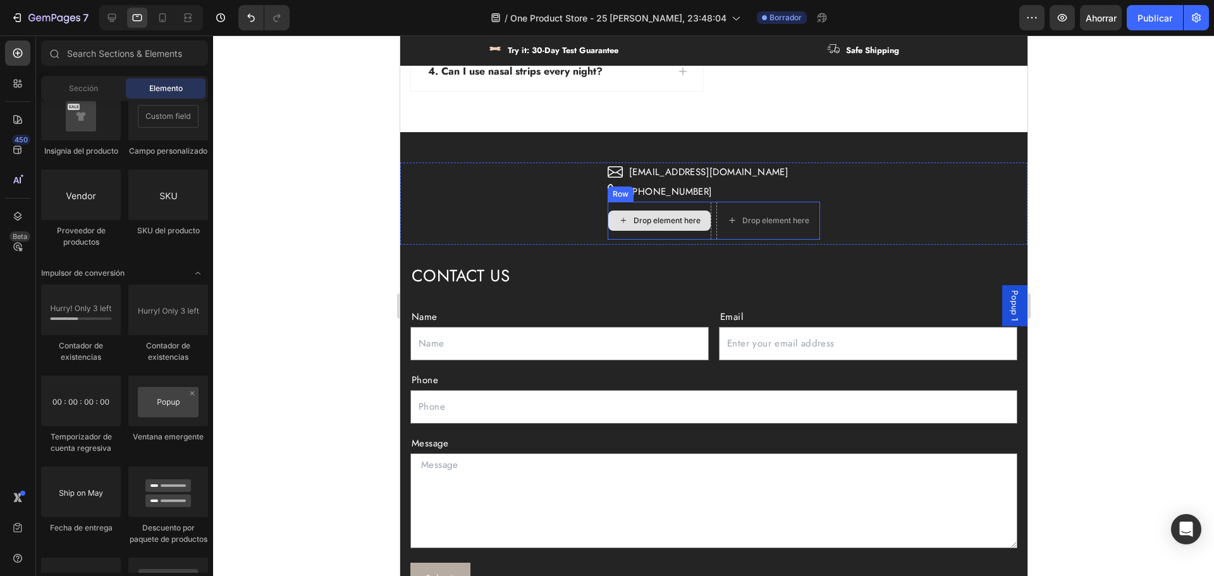
click at [674, 223] on div "Drop element here" at bounding box center [666, 221] width 67 height 10
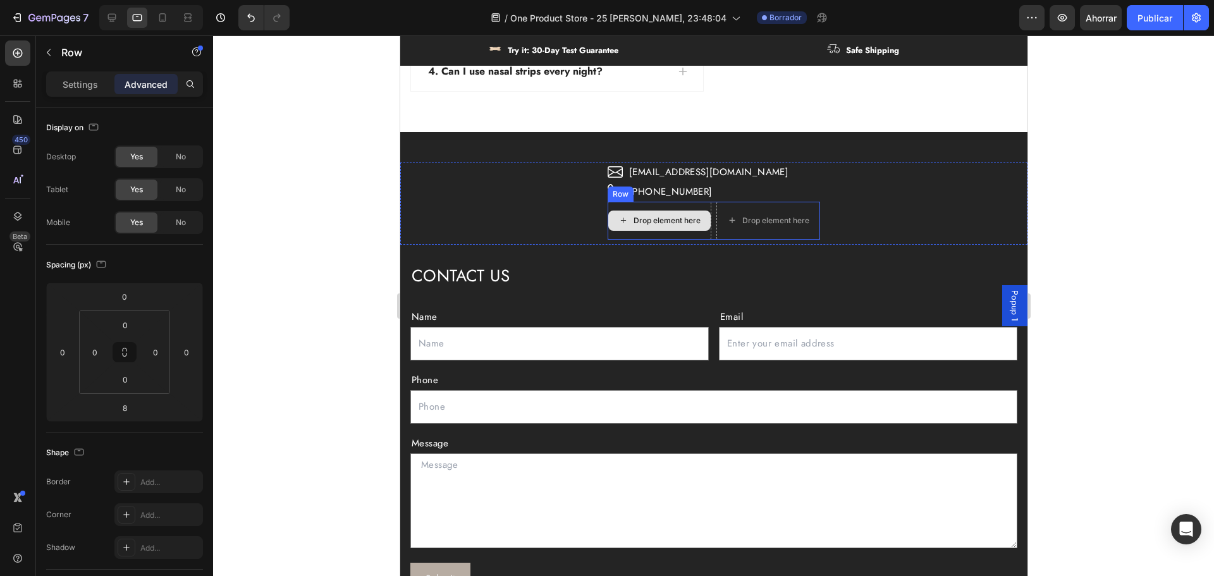
click at [685, 236] on div "Drop element here" at bounding box center [659, 221] width 104 height 38
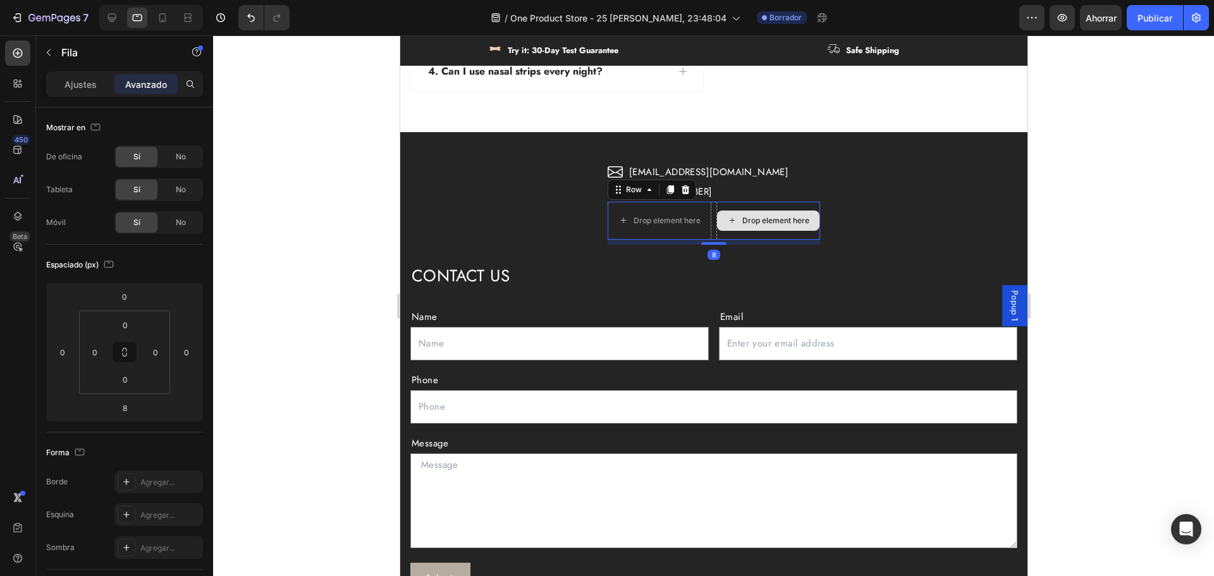
click at [748, 224] on div "Drop element here" at bounding box center [775, 221] width 67 height 10
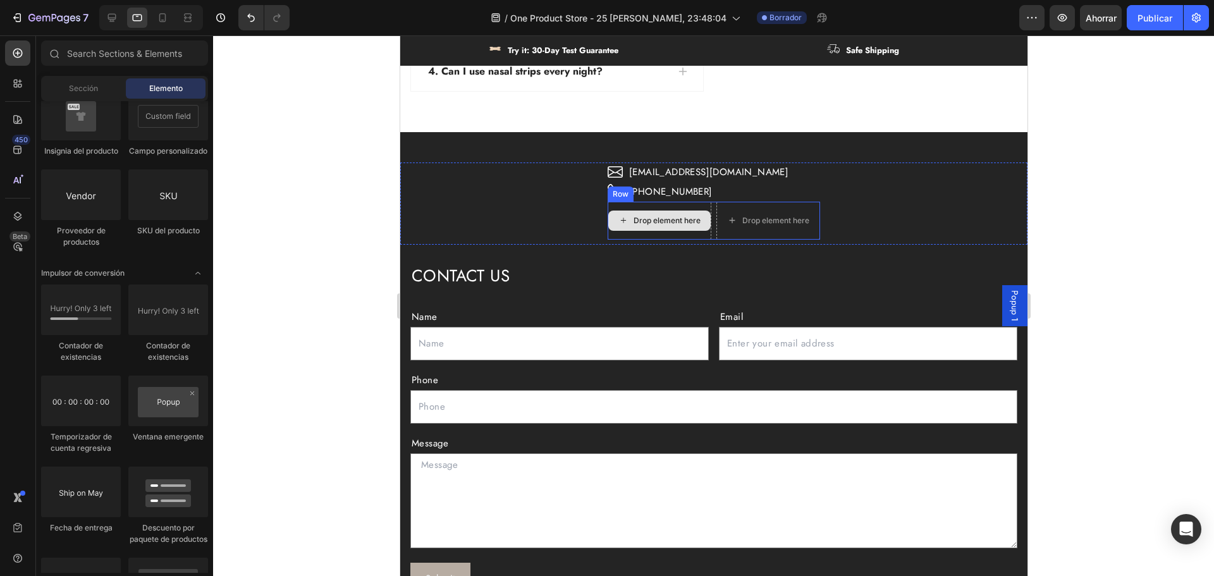
click at [705, 233] on div "Drop element here" at bounding box center [659, 221] width 104 height 38
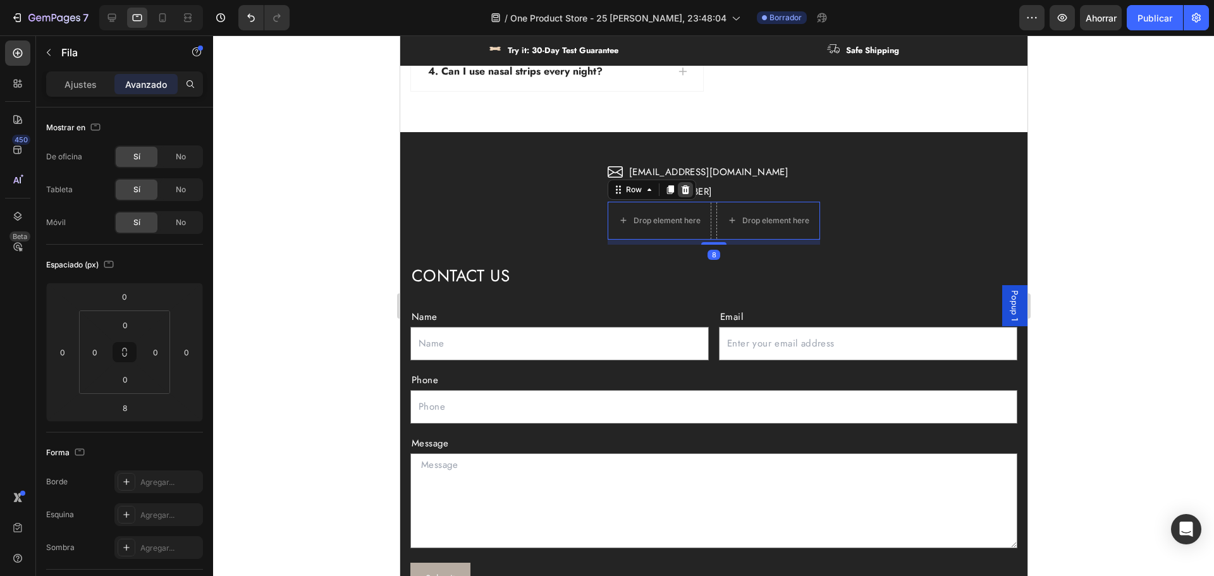
click at [683, 188] on icon at bounding box center [685, 190] width 10 height 10
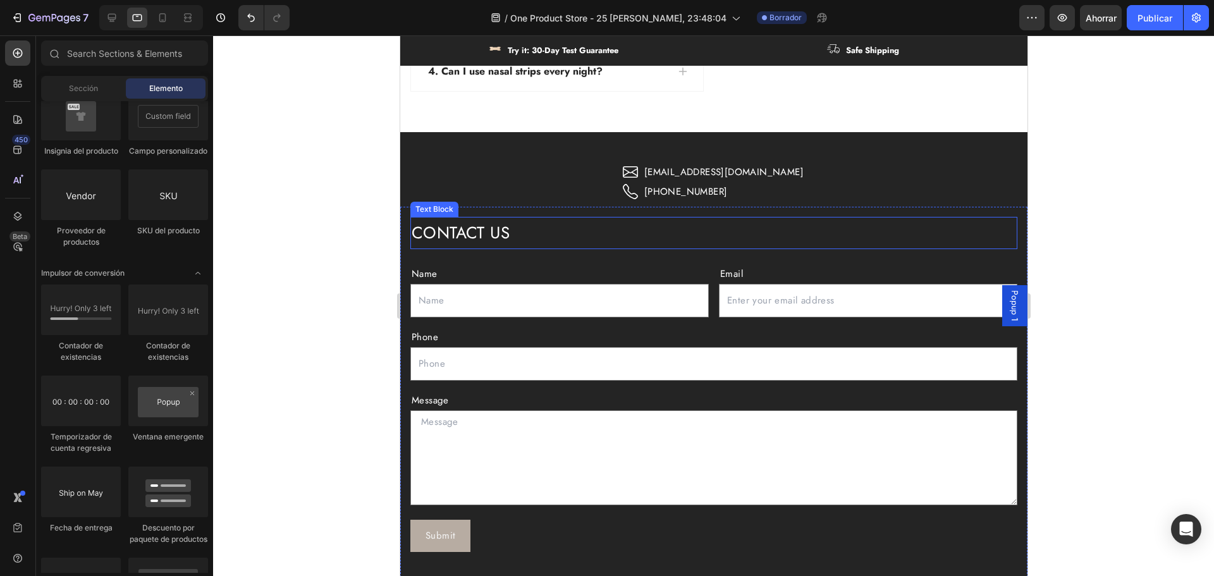
click at [524, 240] on p "CONTACT US" at bounding box center [713, 233] width 605 height 30
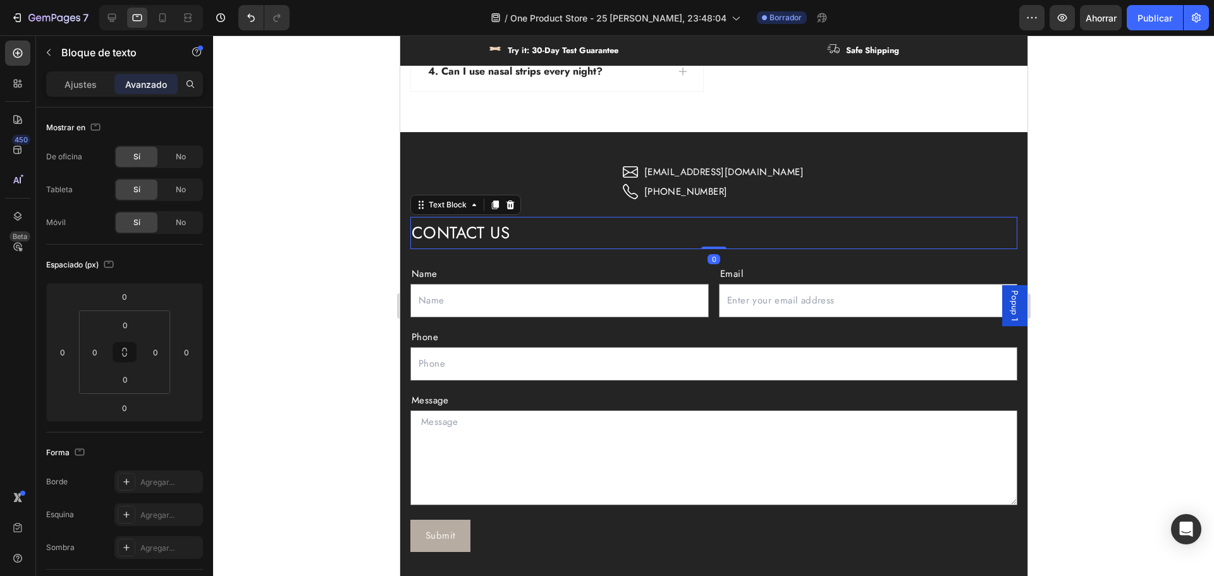
click at [1195, 235] on div at bounding box center [713, 305] width 1001 height 541
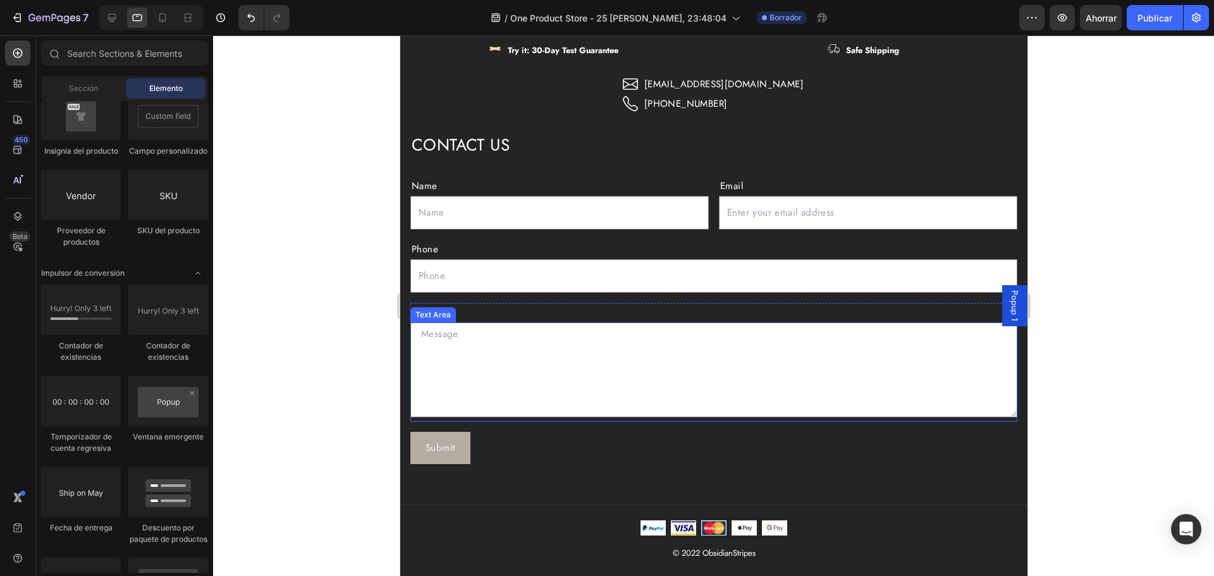
scroll to position [3586, 0]
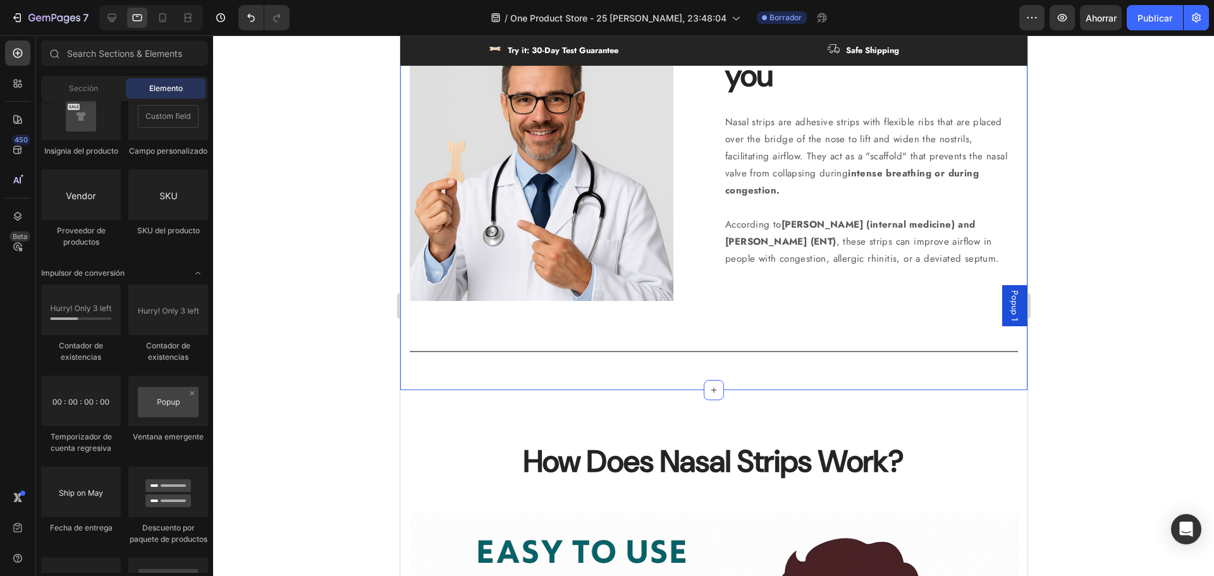
select select "581665178236617342"
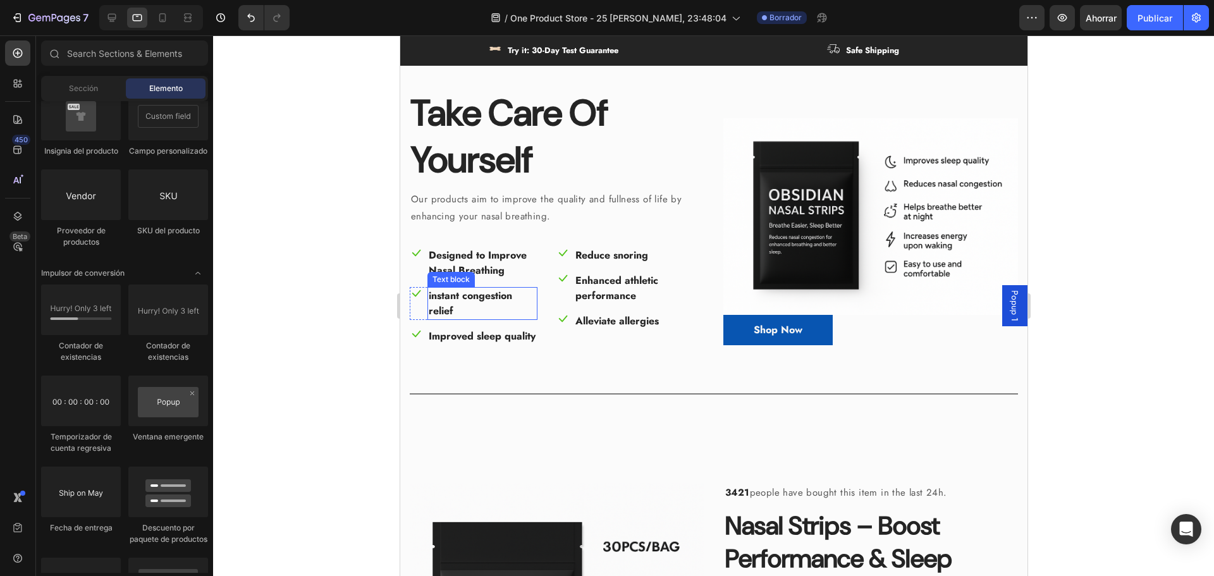
scroll to position [0, 0]
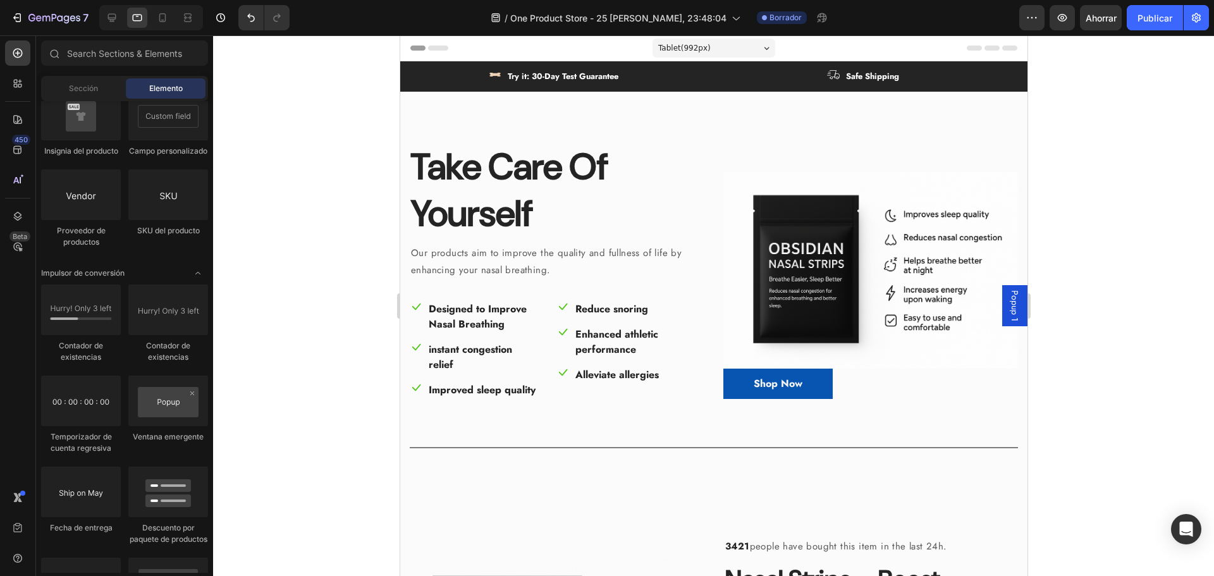
click at [424, 50] on span "Header" at bounding box center [438, 48] width 28 height 13
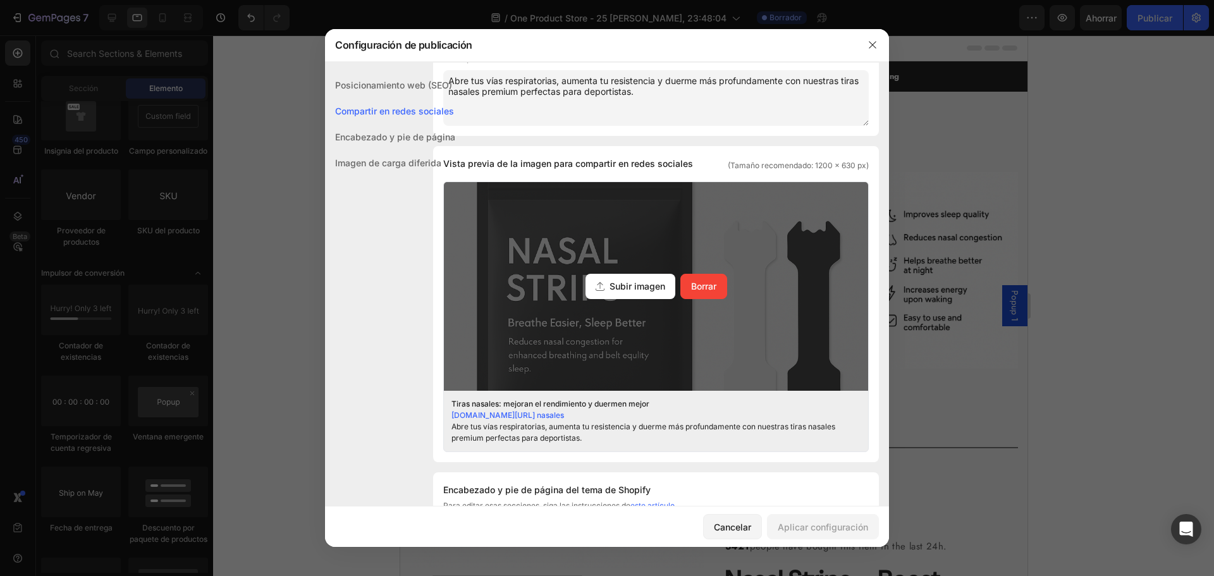
scroll to position [227, 0]
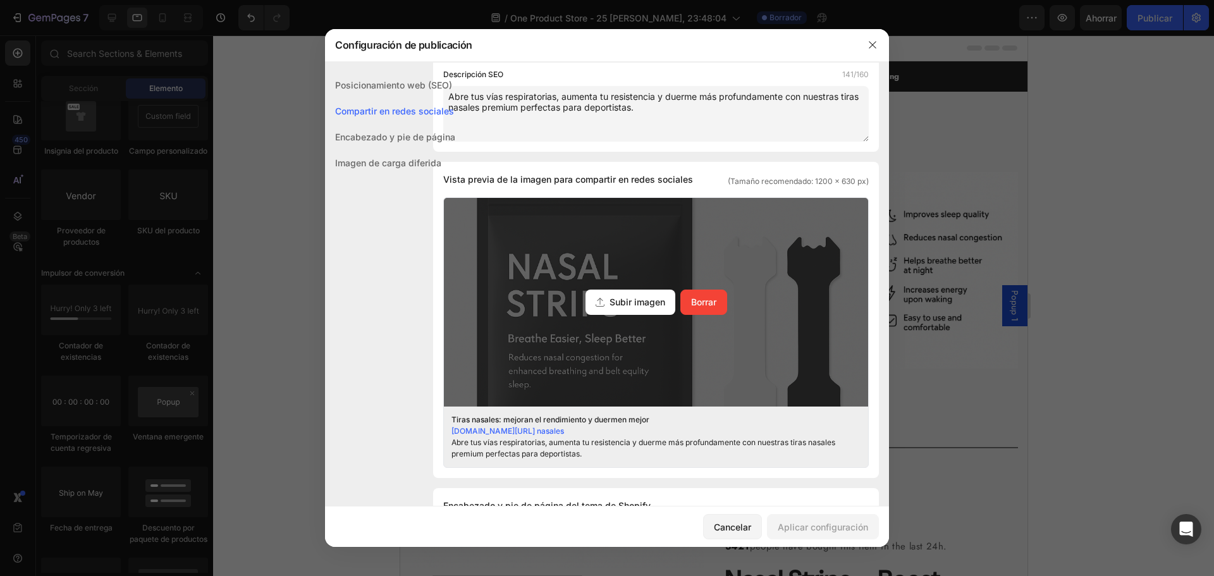
click at [633, 304] on font "Subir imagen" at bounding box center [638, 302] width 56 height 11
click at [0, 0] on input "Subir imagen Borrar" at bounding box center [0, 0] width 0 height 0
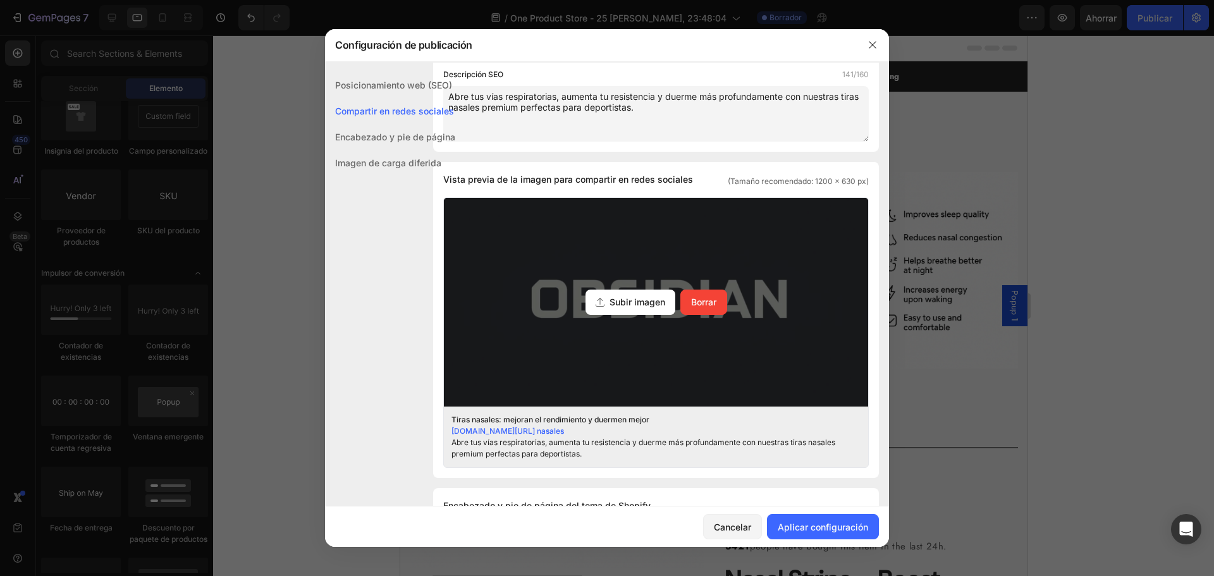
click at [631, 304] on font "Subir imagen" at bounding box center [638, 302] width 56 height 11
click at [0, 0] on input "Subir imagen Borrar" at bounding box center [0, 0] width 0 height 0
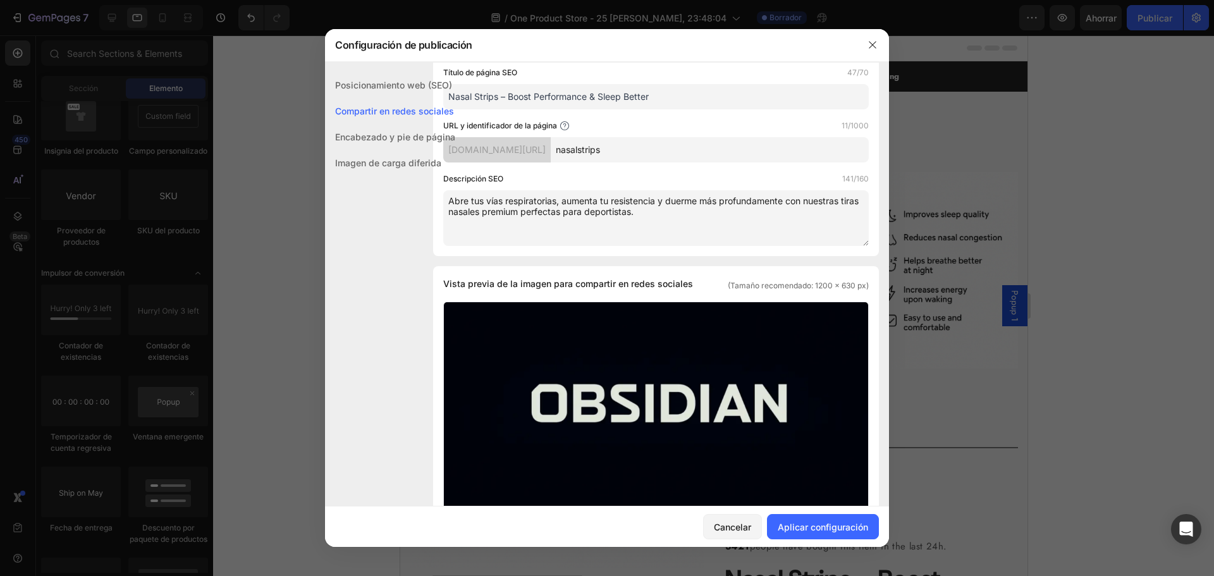
scroll to position [190, 0]
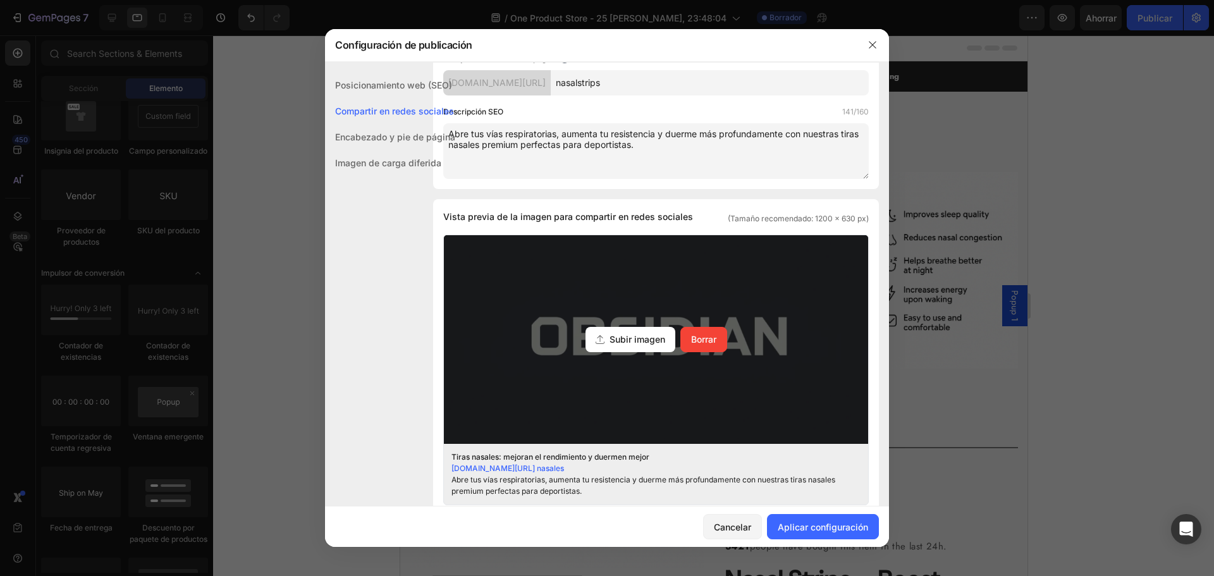
click at [635, 343] on font "Subir imagen" at bounding box center [638, 339] width 56 height 11
click at [0, 0] on input "Subir imagen Borrar" at bounding box center [0, 0] width 0 height 0
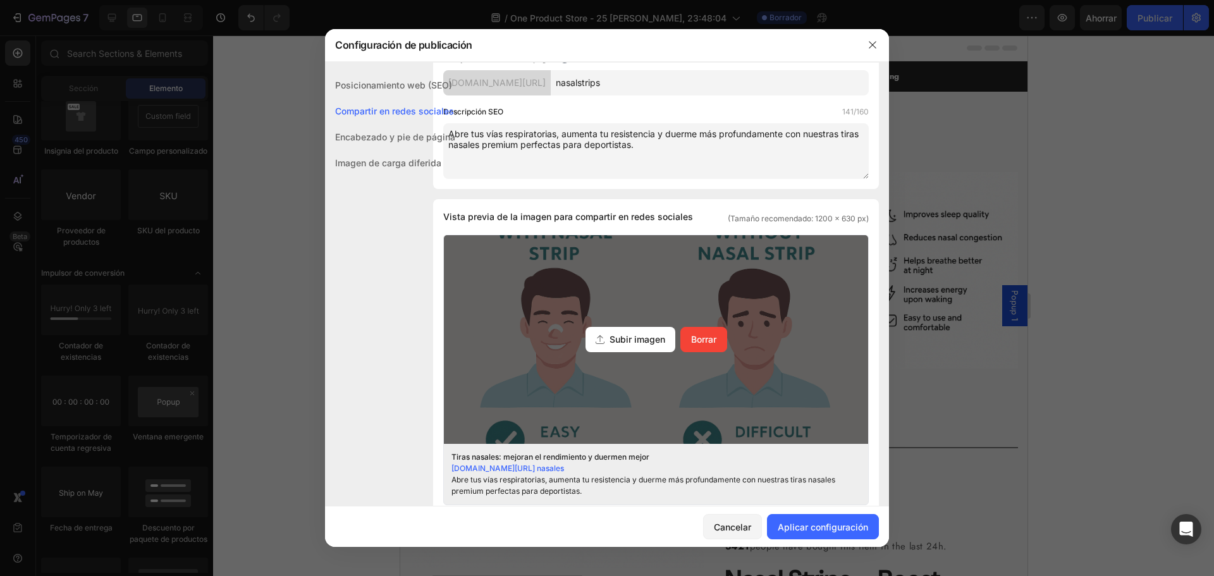
click at [634, 341] on font "Subir imagen" at bounding box center [638, 339] width 56 height 11
click at [0, 0] on input "Subir imagen Borrar" at bounding box center [0, 0] width 0 height 0
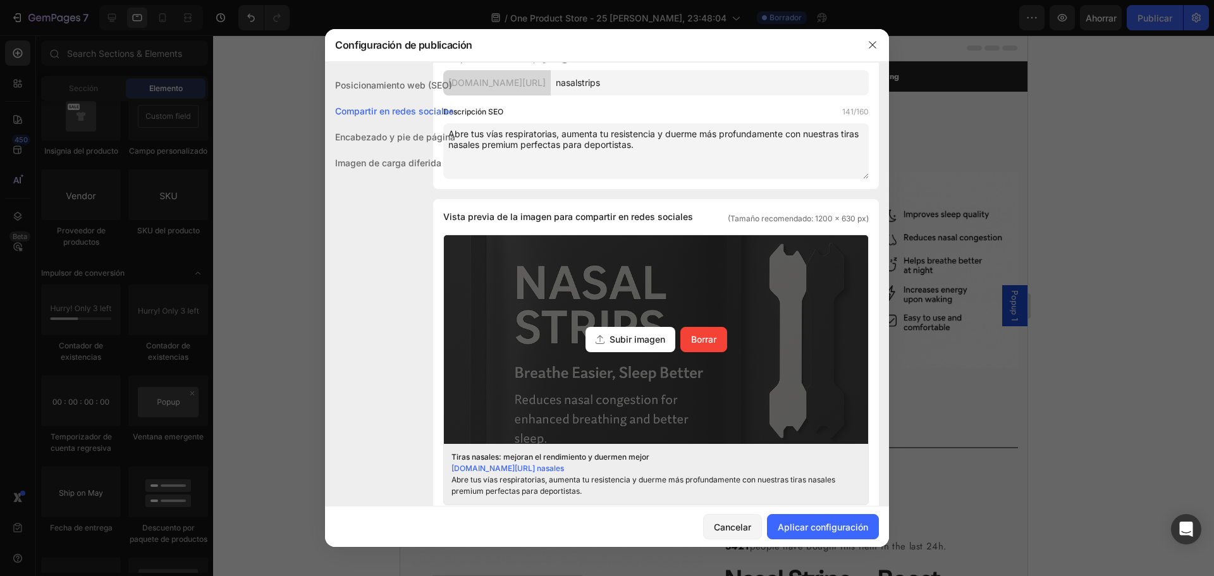
click at [654, 286] on div "Subir imagen Borrar" at bounding box center [656, 339] width 424 height 209
click at [0, 0] on input "Subir imagen Borrar" at bounding box center [0, 0] width 0 height 0
click at [613, 338] on font "Subir imagen" at bounding box center [638, 339] width 56 height 11
click at [0, 0] on input "Subir imagen Borrar" at bounding box center [0, 0] width 0 height 0
click at [612, 339] on font "Subir imagen" at bounding box center [638, 339] width 56 height 11
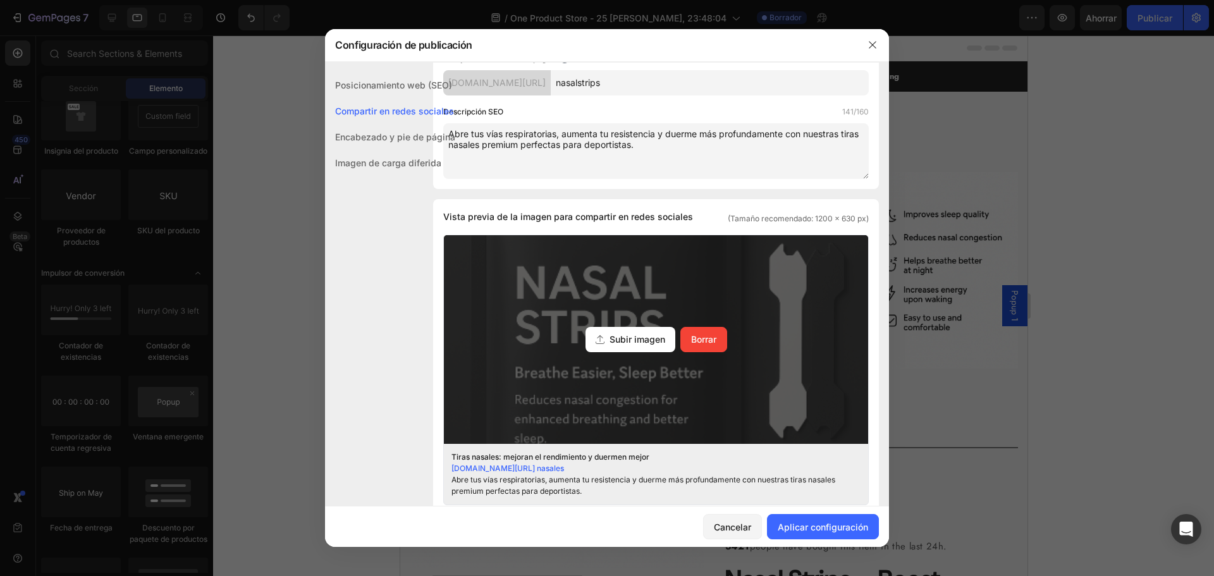
click at [0, 0] on input "Subir imagen Borrar" at bounding box center [0, 0] width 0 height 0
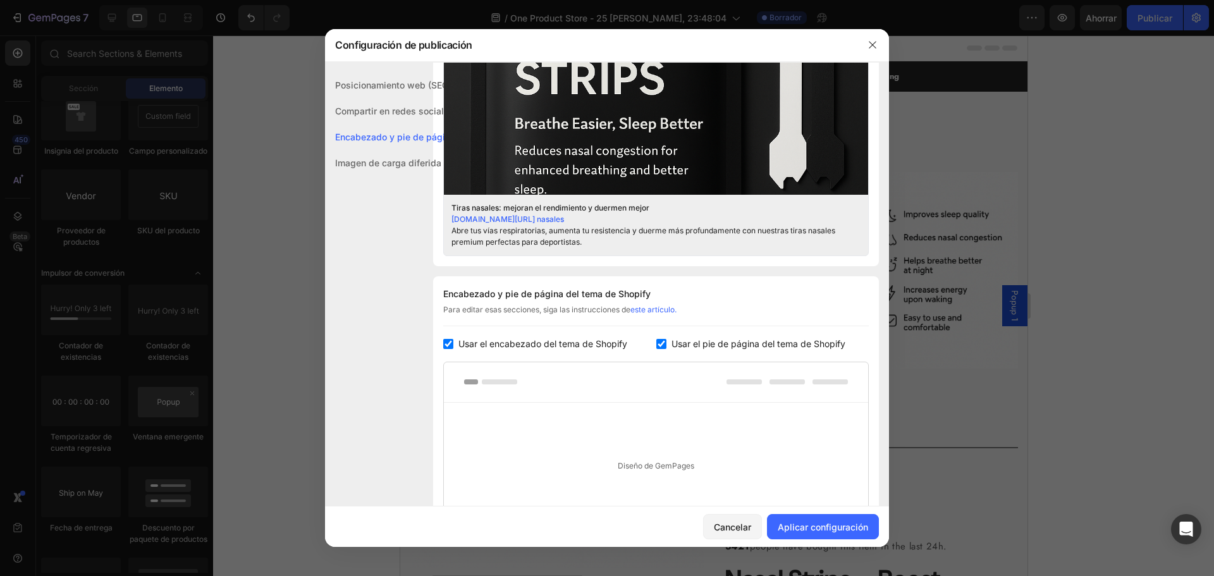
scroll to position [606, 0]
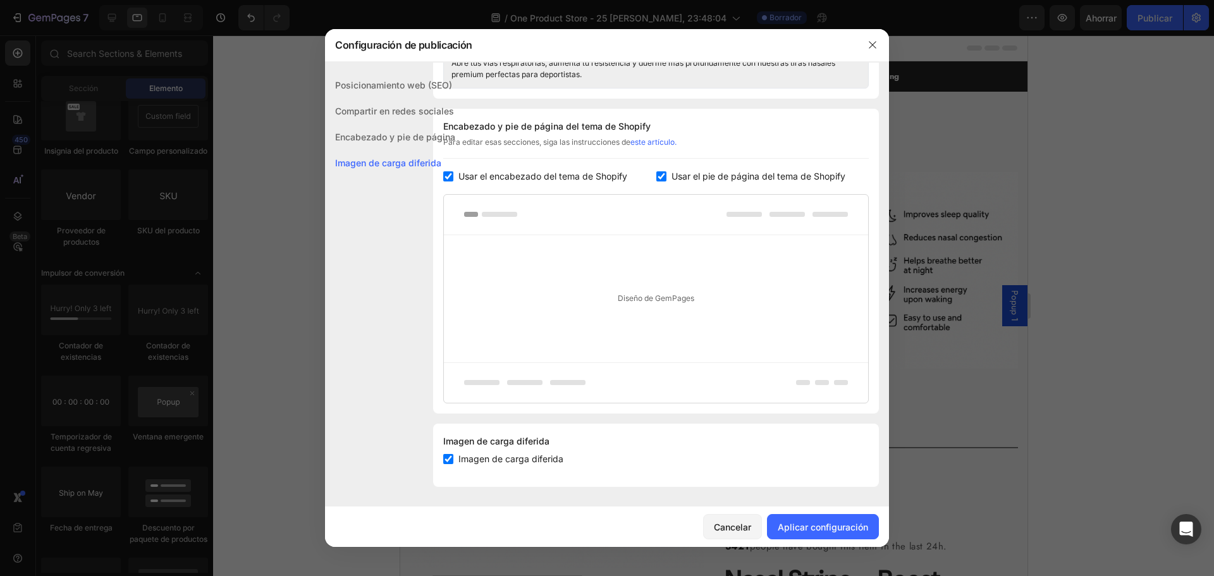
click at [655, 300] on font "Diseño de GemPages" at bounding box center [656, 297] width 77 height 9
click at [531, 461] on font "Imagen de carga diferida" at bounding box center [510, 458] width 105 height 11
click at [531, 460] on font "Imagen de carga diferida" at bounding box center [510, 458] width 105 height 11
checkbox input "true"
click at [820, 529] on font "Aplicar configuración" at bounding box center [823, 527] width 90 height 11
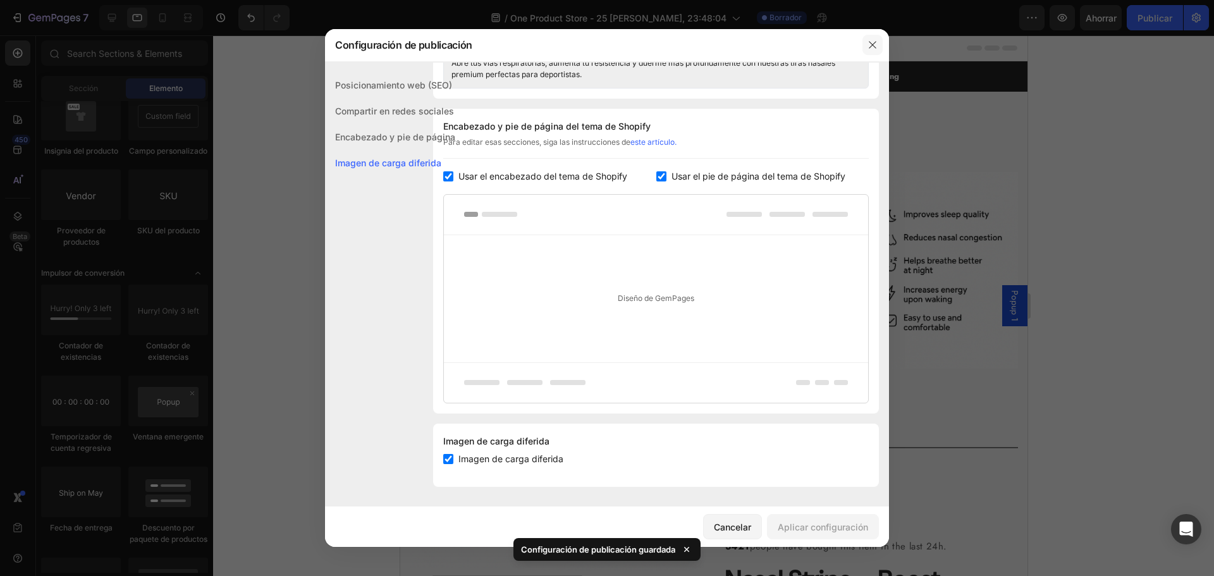
click at [874, 48] on icon "button" at bounding box center [873, 45] width 10 height 10
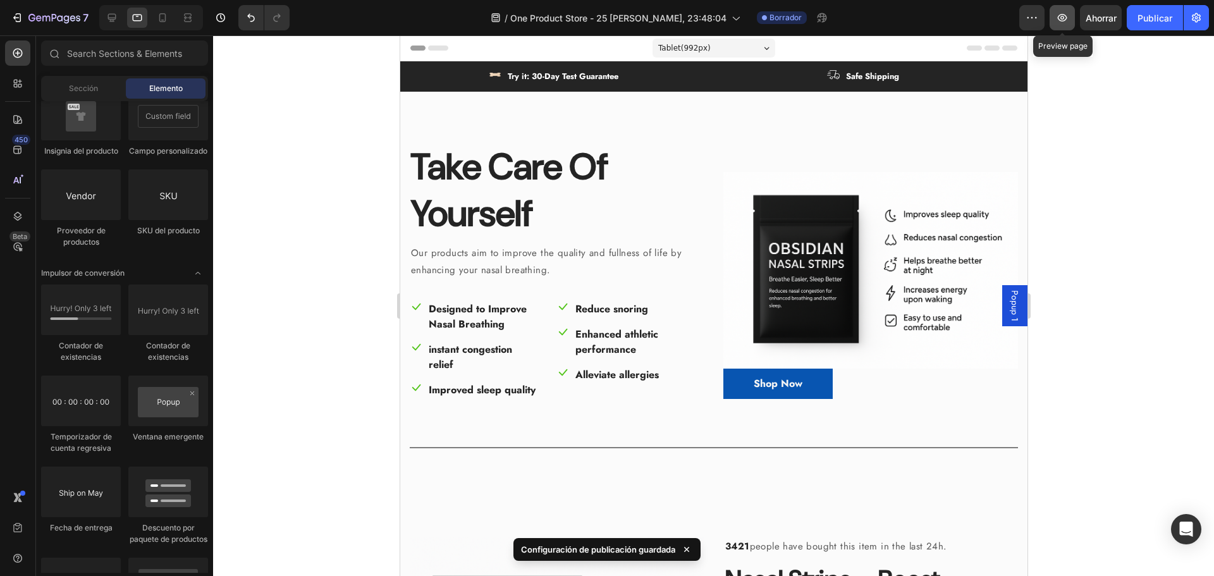
click at [1060, 20] on icon "button" at bounding box center [1062, 17] width 13 height 13
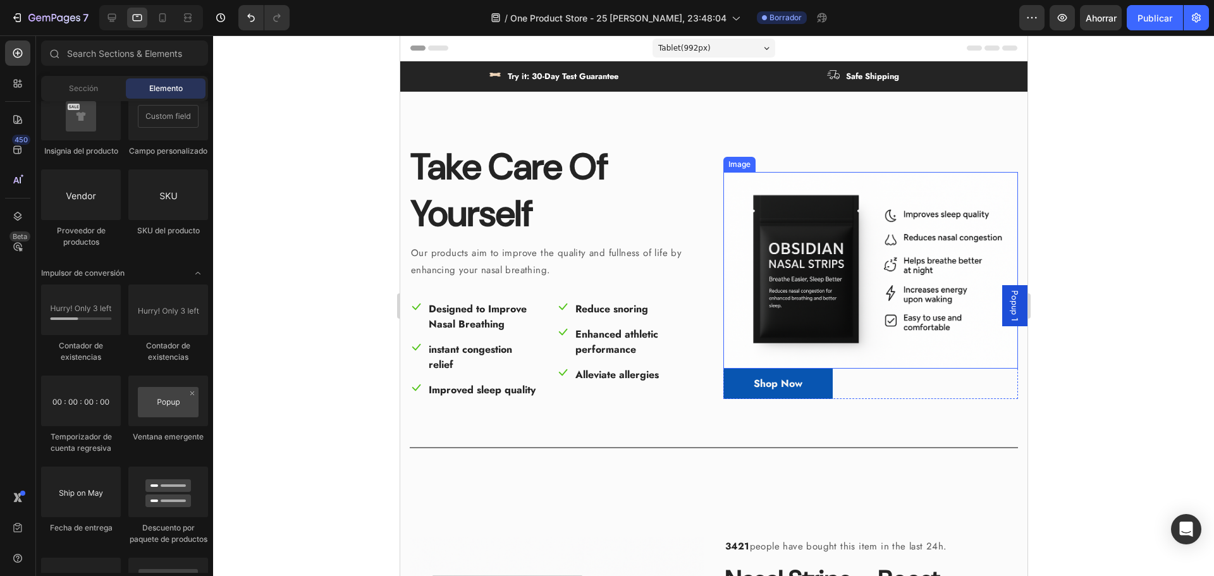
click at [790, 302] on img at bounding box center [870, 270] width 295 height 197
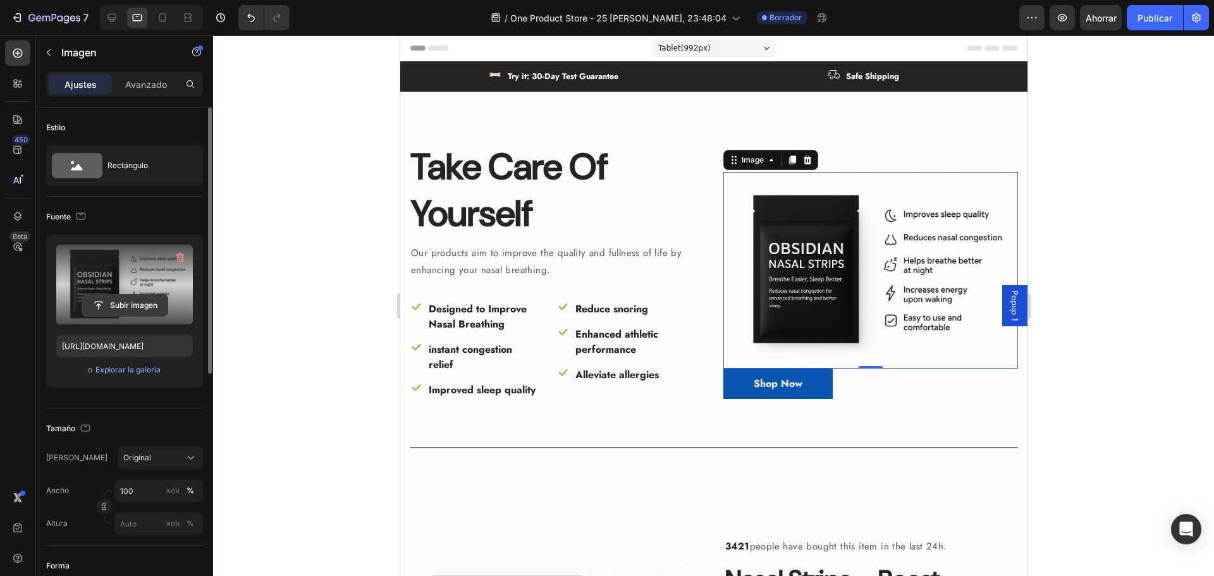
click at [133, 304] on input "file" at bounding box center [124, 306] width 85 height 22
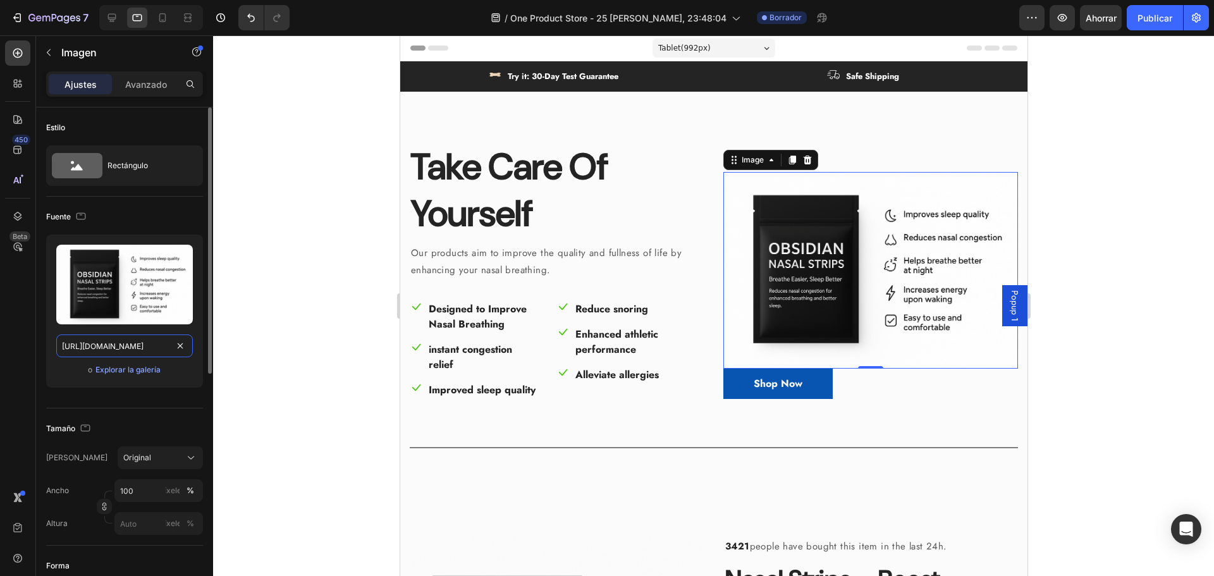
click at [152, 345] on input "[URL][DOMAIN_NAME]" at bounding box center [124, 346] width 137 height 23
click at [180, 389] on div "Subir imagen [URL][DOMAIN_NAME] o Explorar la galería" at bounding box center [124, 316] width 157 height 163
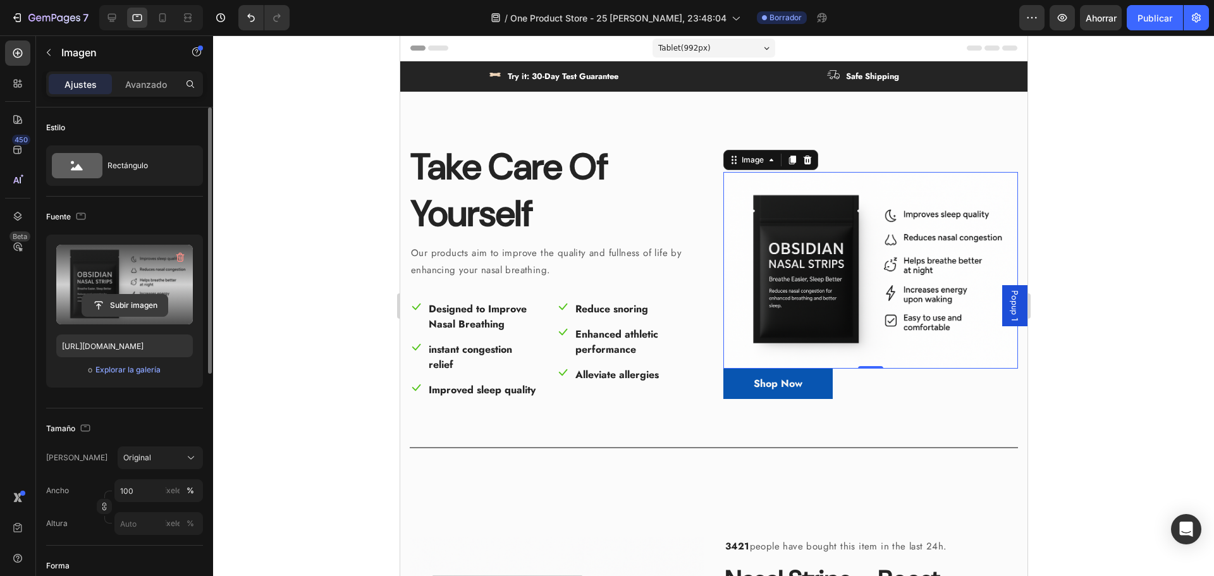
click at [114, 298] on input "file" at bounding box center [124, 306] width 85 height 22
click at [1119, 169] on div at bounding box center [713, 305] width 1001 height 541
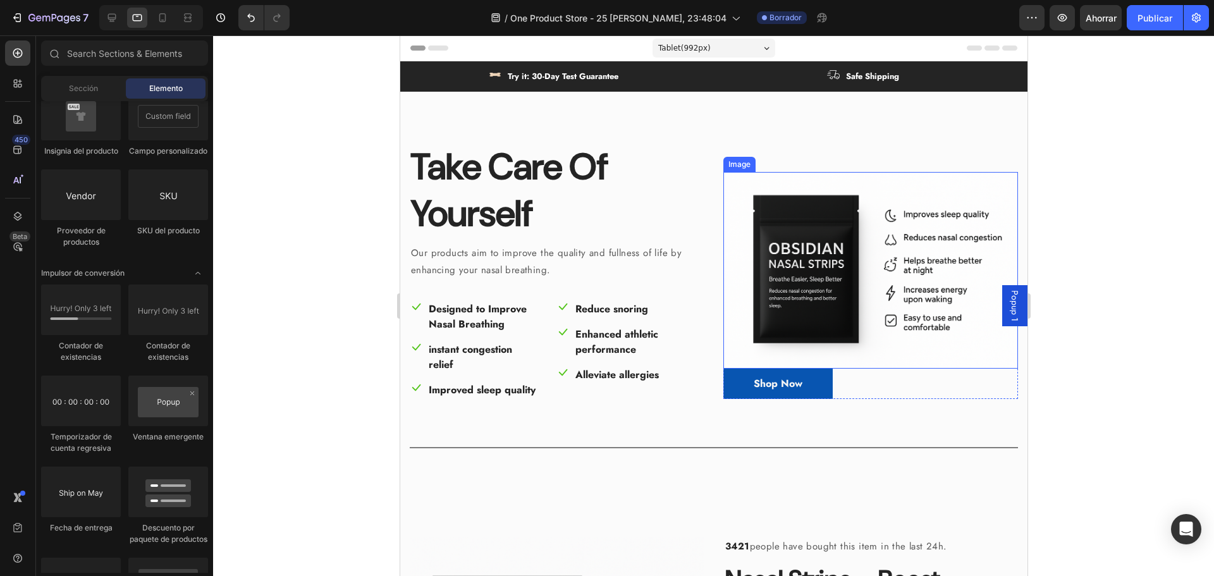
click at [883, 288] on img at bounding box center [870, 270] width 295 height 197
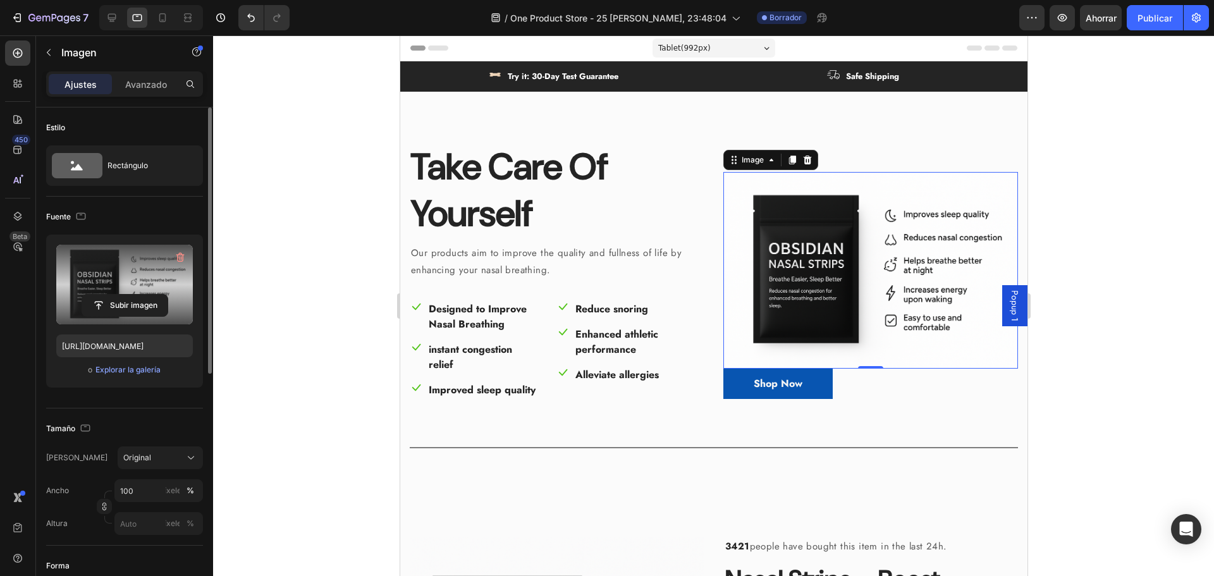
click at [132, 272] on label at bounding box center [124, 285] width 137 height 80
click at [132, 295] on input "file" at bounding box center [124, 306] width 85 height 22
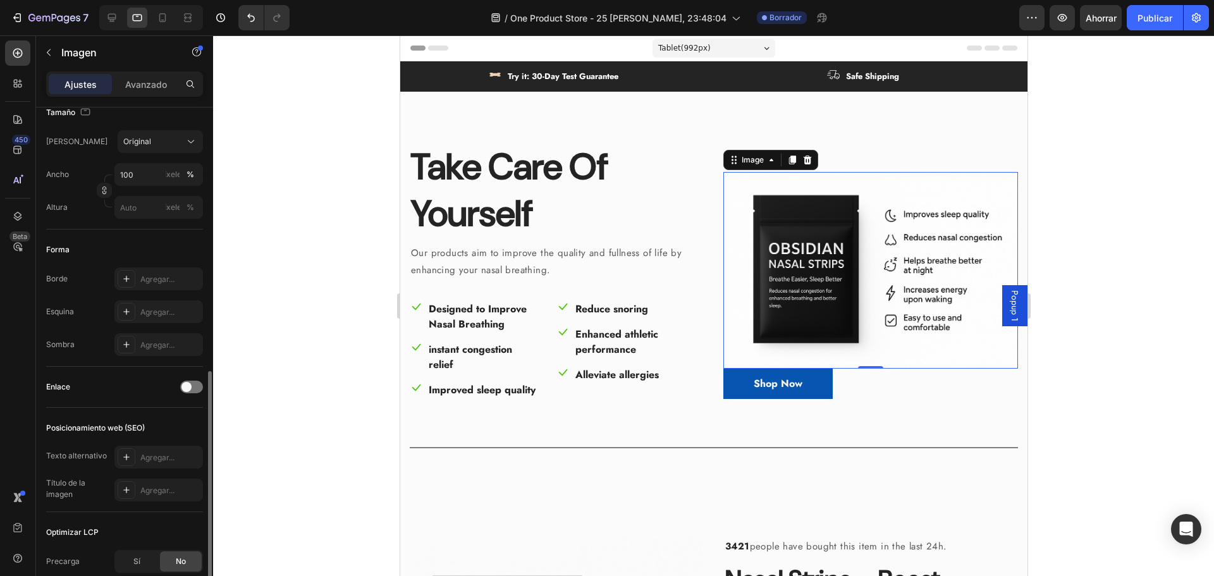
scroll to position [450, 0]
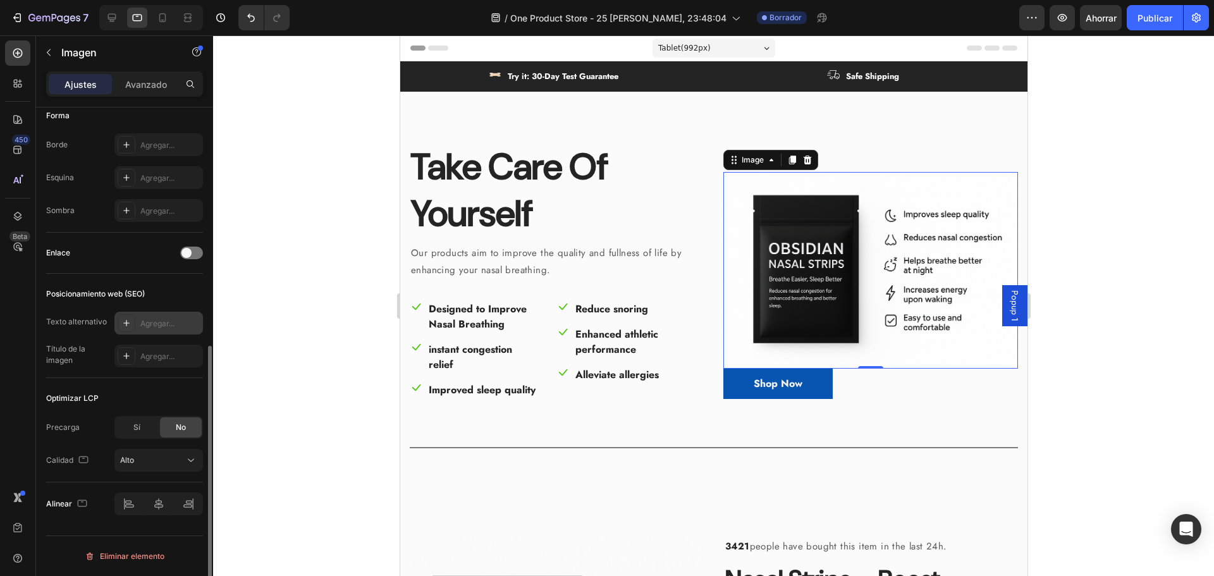
click at [147, 329] on div "Agregar..." at bounding box center [158, 323] width 89 height 23
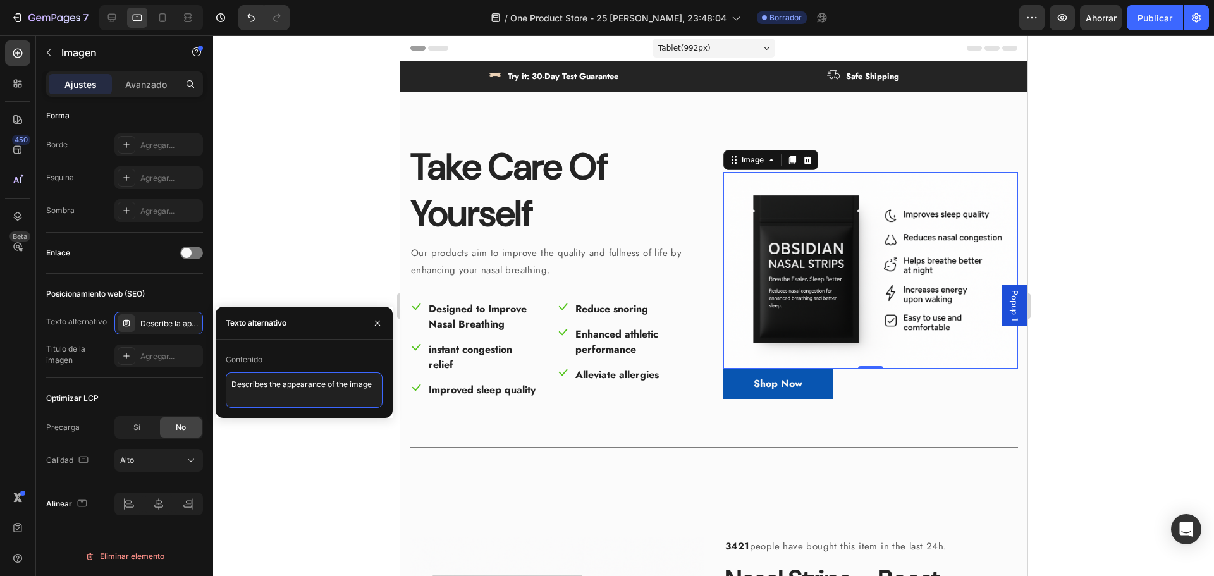
click at [264, 387] on textarea "Describes the appearance of the image" at bounding box center [304, 389] width 157 height 35
drag, startPoint x: 375, startPoint y: 382, endPoint x: 147, endPoint y: 384, distance: 228.3
click at [147, 385] on div "450 Beta Secciones(18) Elementos(83) Sección Elemento Sección de héroes Detalle…" at bounding box center [106, 305] width 213 height 541
type textarea "N"
click at [166, 357] on font "Agregar..." at bounding box center [157, 356] width 34 height 9
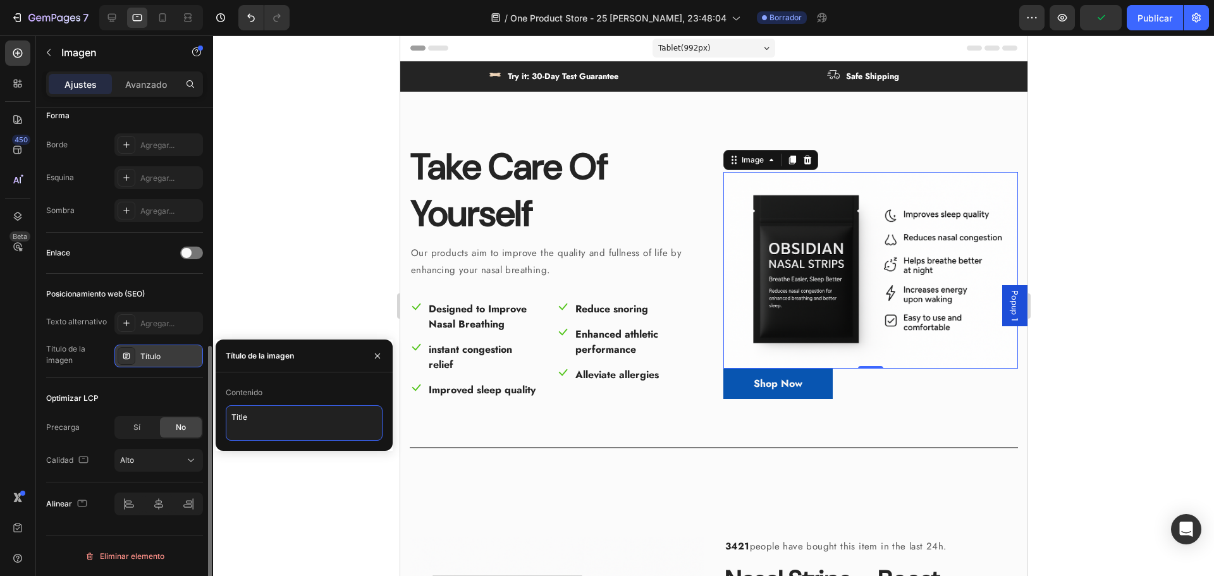
drag, startPoint x: 274, startPoint y: 422, endPoint x: 156, endPoint y: 398, distance: 119.9
click at [152, 402] on div "450 Beta Secciones(18) Elementos(83) Sección Elemento Sección de héroes Detalle…" at bounding box center [106, 305] width 213 height 541
type textarea "n"
type textarea "Nasal Strips"
click at [157, 323] on font "Agregar..." at bounding box center [157, 323] width 34 height 9
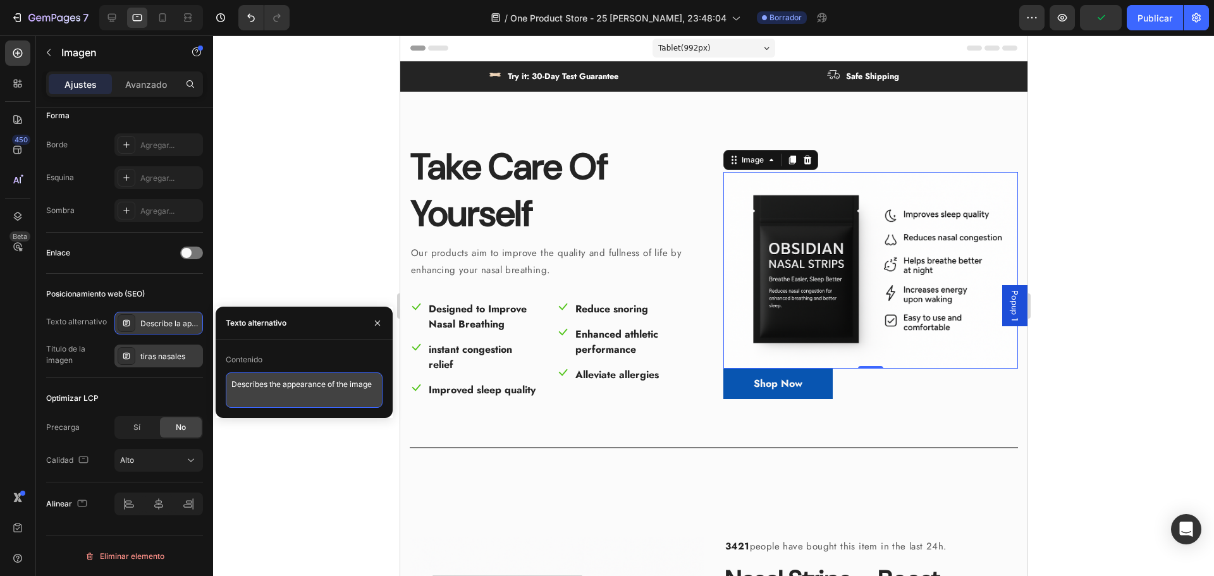
click at [258, 379] on textarea "Describes the appearance of the image" at bounding box center [304, 389] width 157 height 35
paste textarea "Abre tus vías respiratorias, aumenta tu resistencia y duerme más profundamente …"
type textarea "Abre tus vías respiratorias, aumenta tu resistencia y duerme más profundamente …"
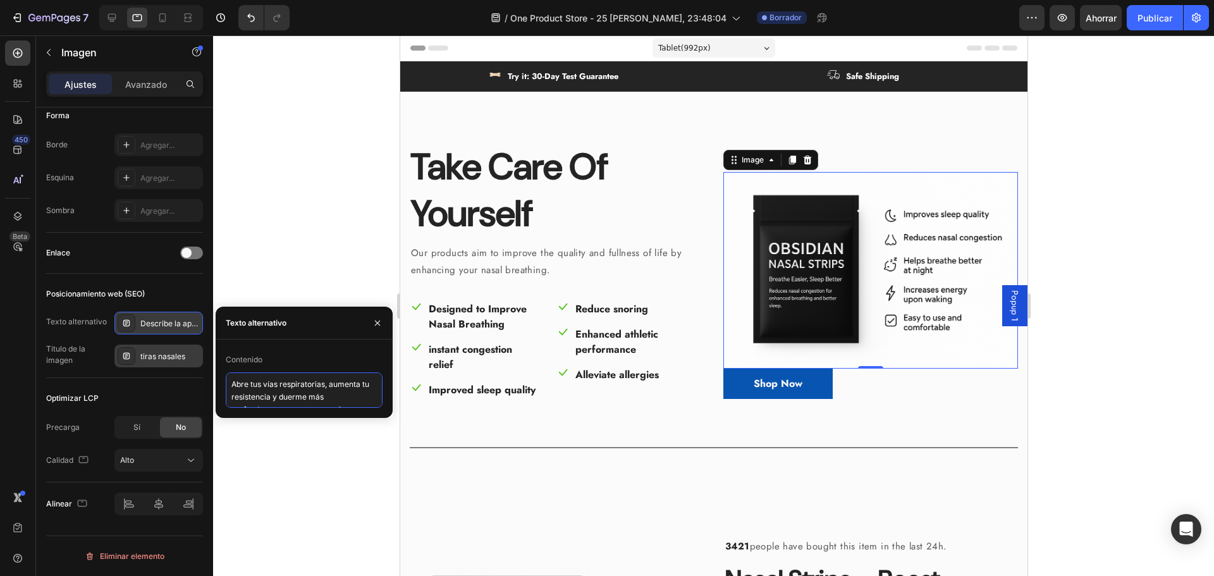
scroll to position [7, 0]
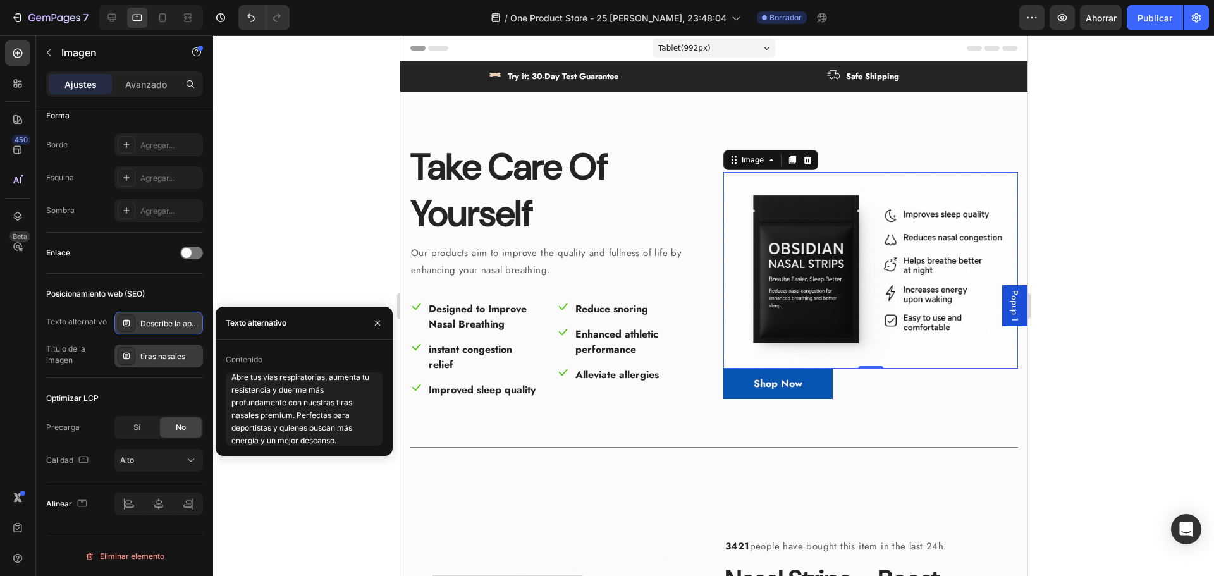
click at [289, 281] on div at bounding box center [713, 305] width 1001 height 541
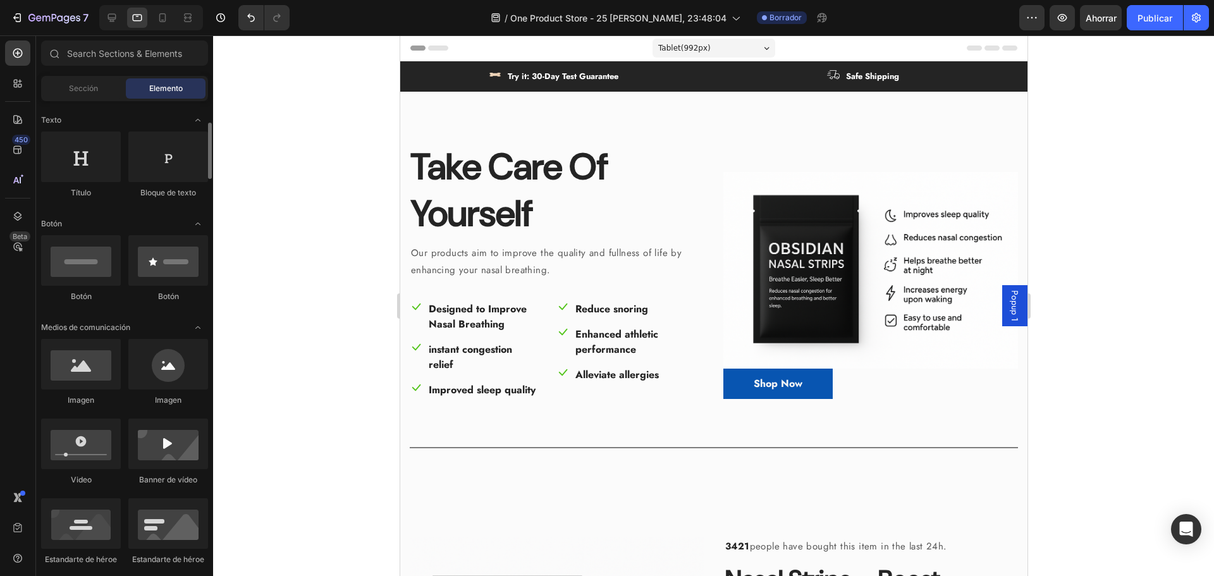
scroll to position [0, 0]
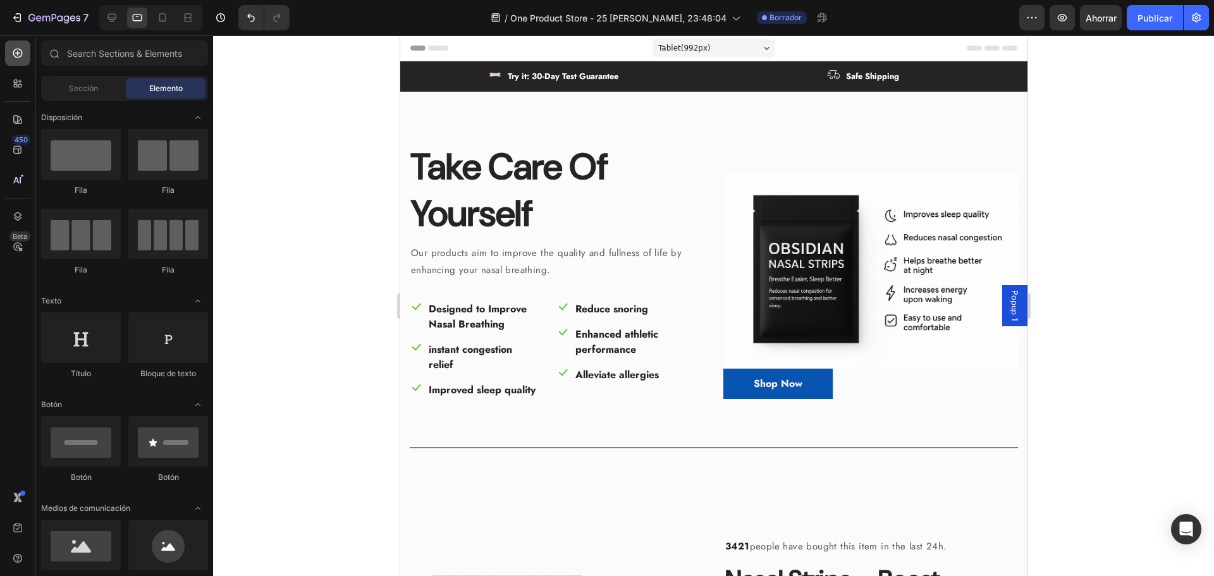
click at [12, 53] on icon at bounding box center [17, 53] width 13 height 13
click at [15, 83] on icon at bounding box center [16, 82] width 4 height 4
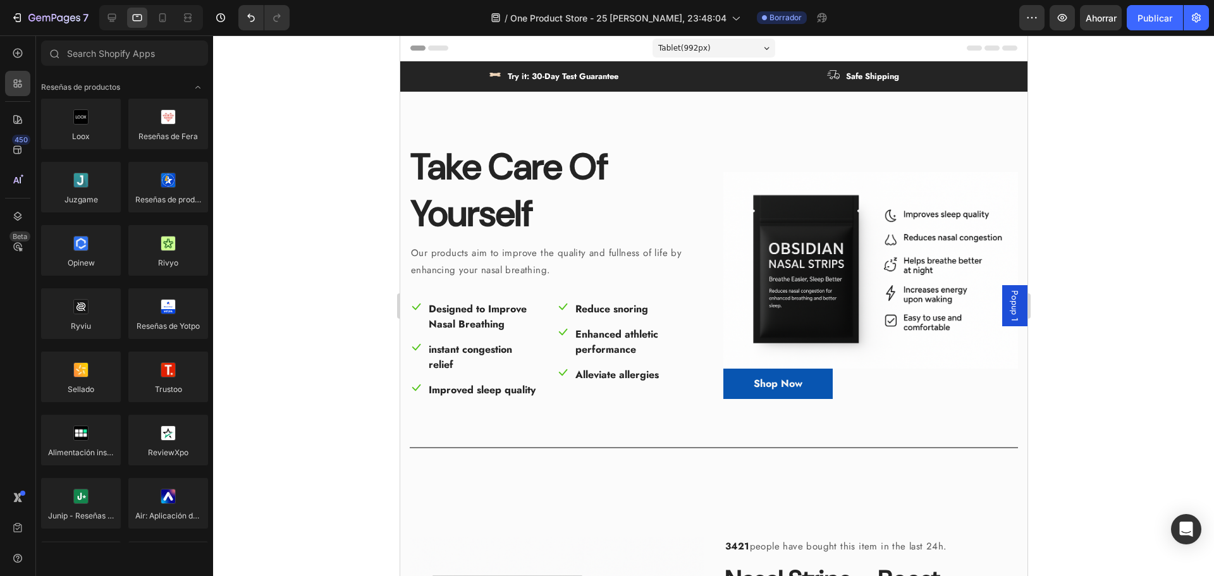
click at [292, 247] on div at bounding box center [713, 305] width 1001 height 541
click at [1065, 15] on icon "button" at bounding box center [1062, 18] width 9 height 8
